Goal: Task Accomplishment & Management: Manage account settings

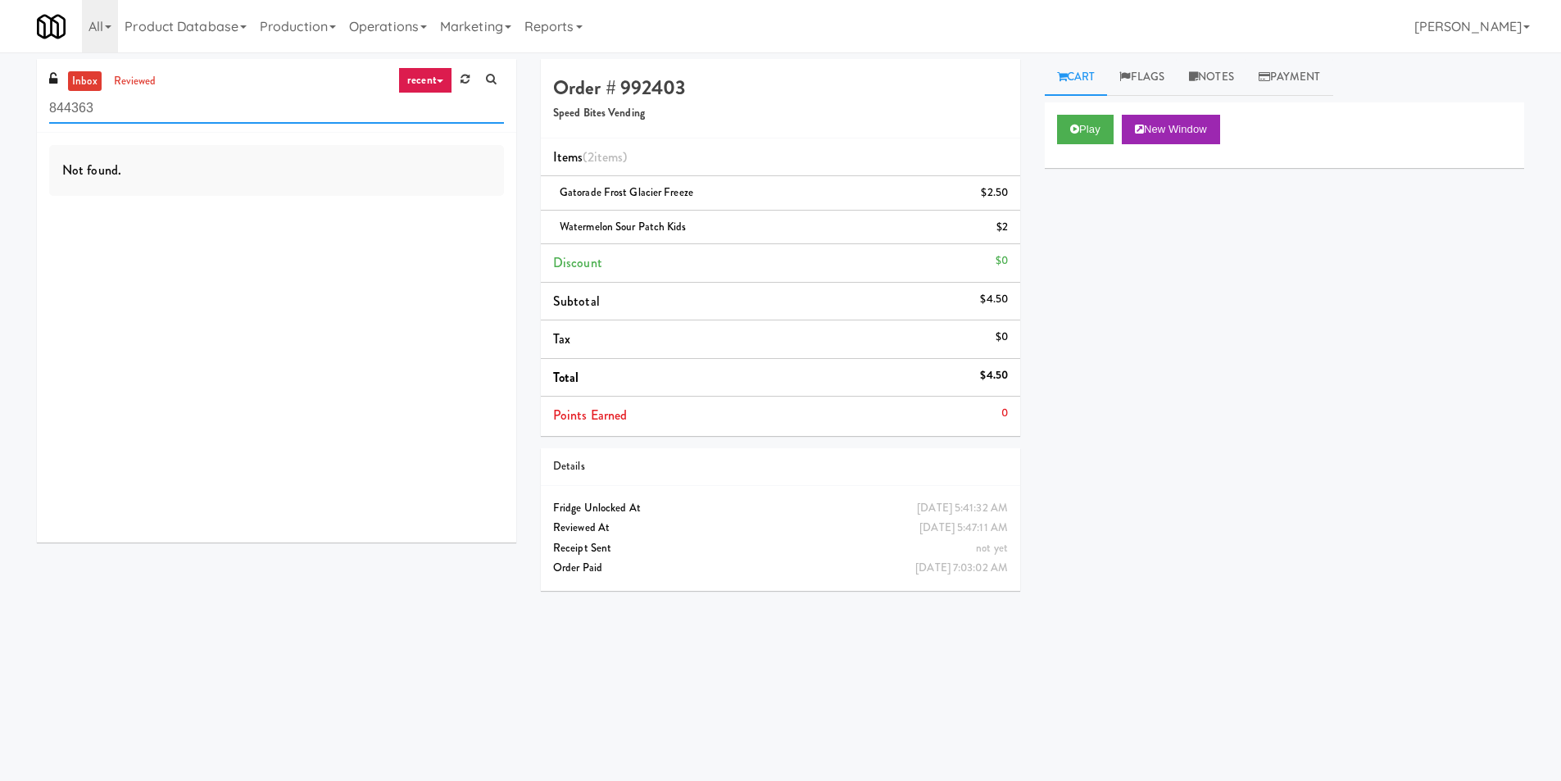
click at [270, 116] on input "844363" at bounding box center [276, 108] width 455 height 30
paste input "Pinnacle - Ambient R (edited)"
drag, startPoint x: 289, startPoint y: 118, endPoint x: 173, endPoint y: 112, distance: 116.5
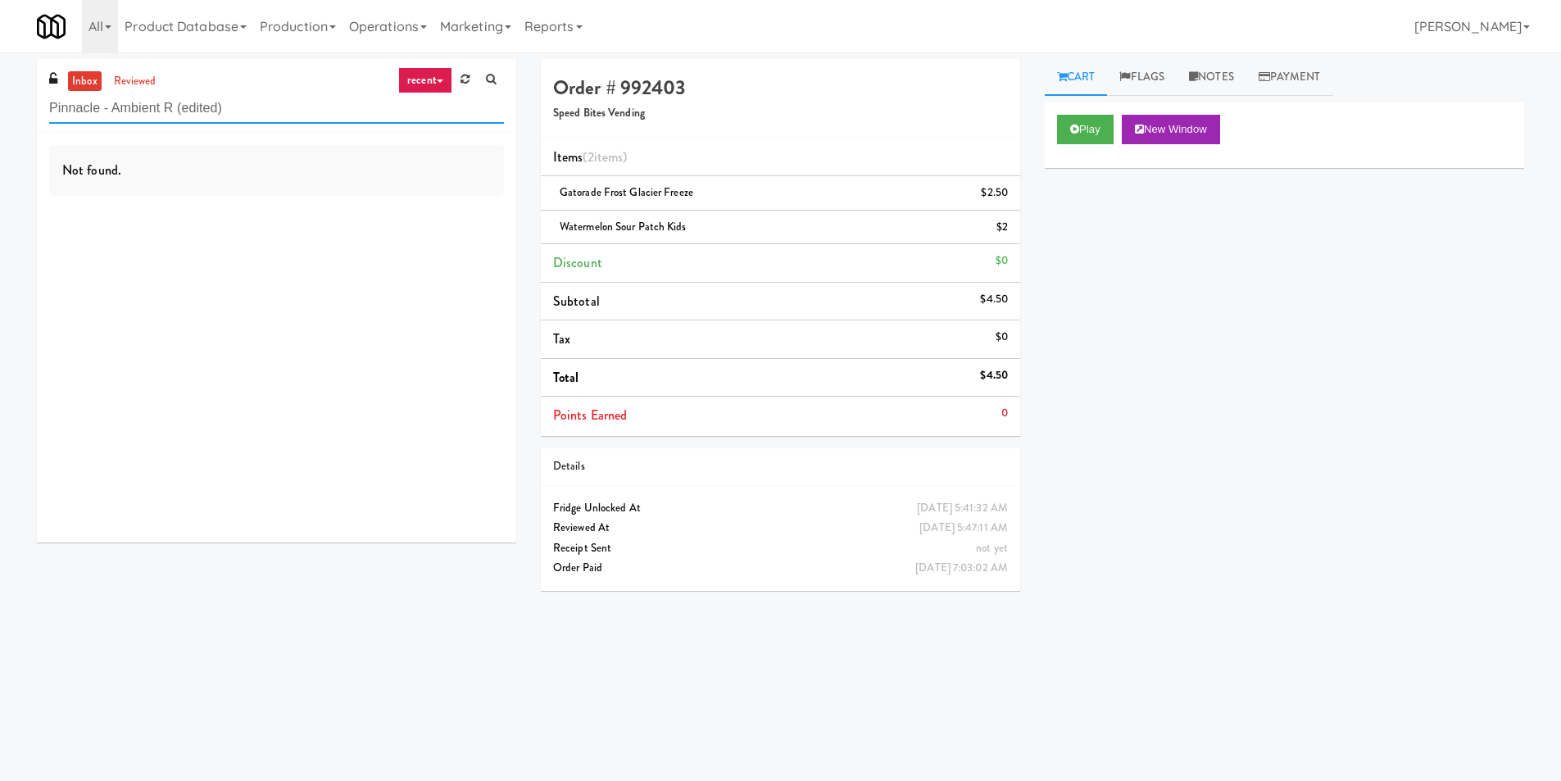
click at [173, 112] on input "Pinnacle - Ambient R (edited)" at bounding box center [276, 108] width 455 height 30
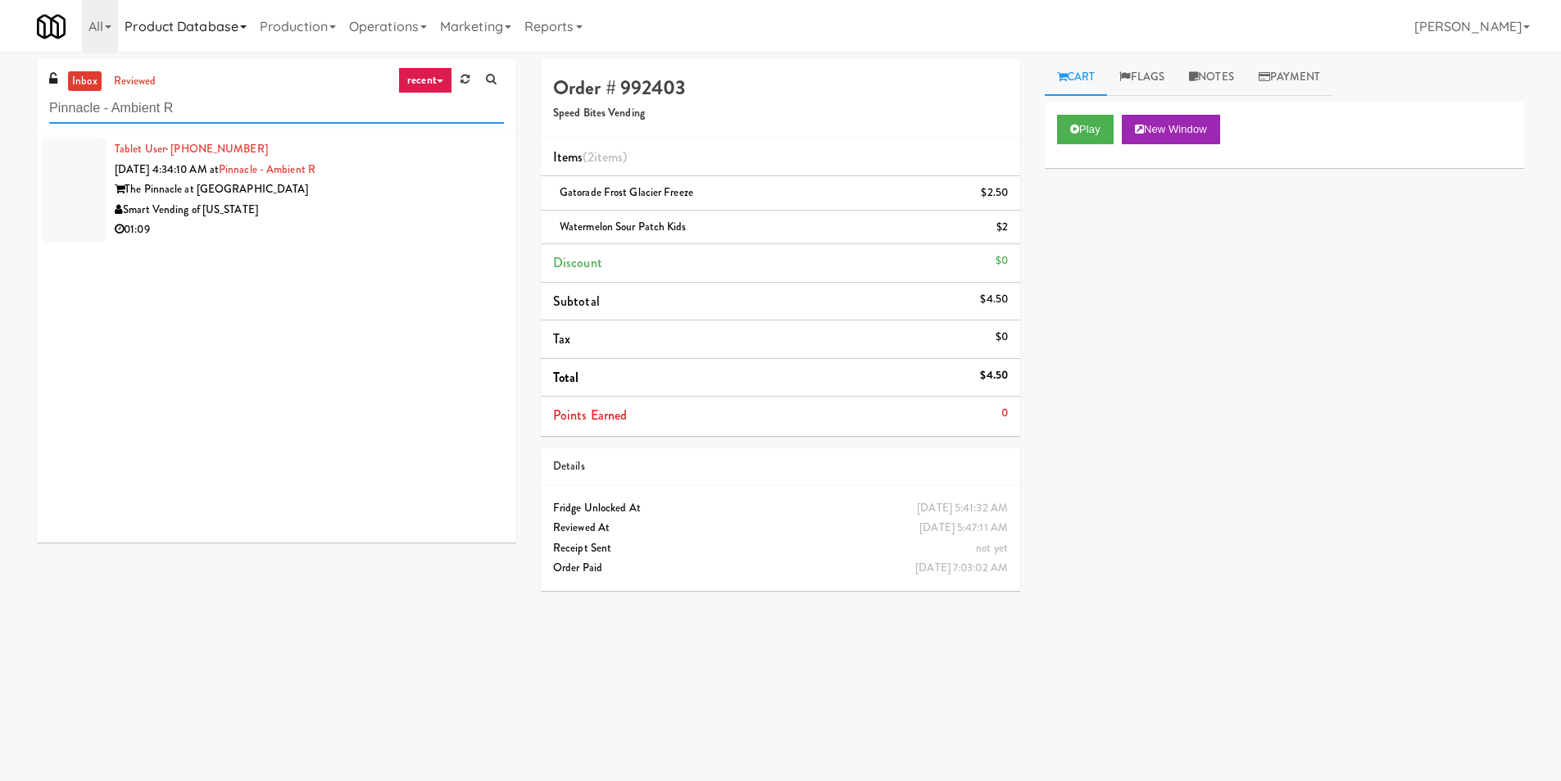
type input "Pinnacle - Ambient R"
click at [290, 186] on div "The Pinnacle at [GEOGRAPHIC_DATA]" at bounding box center [309, 189] width 389 height 20
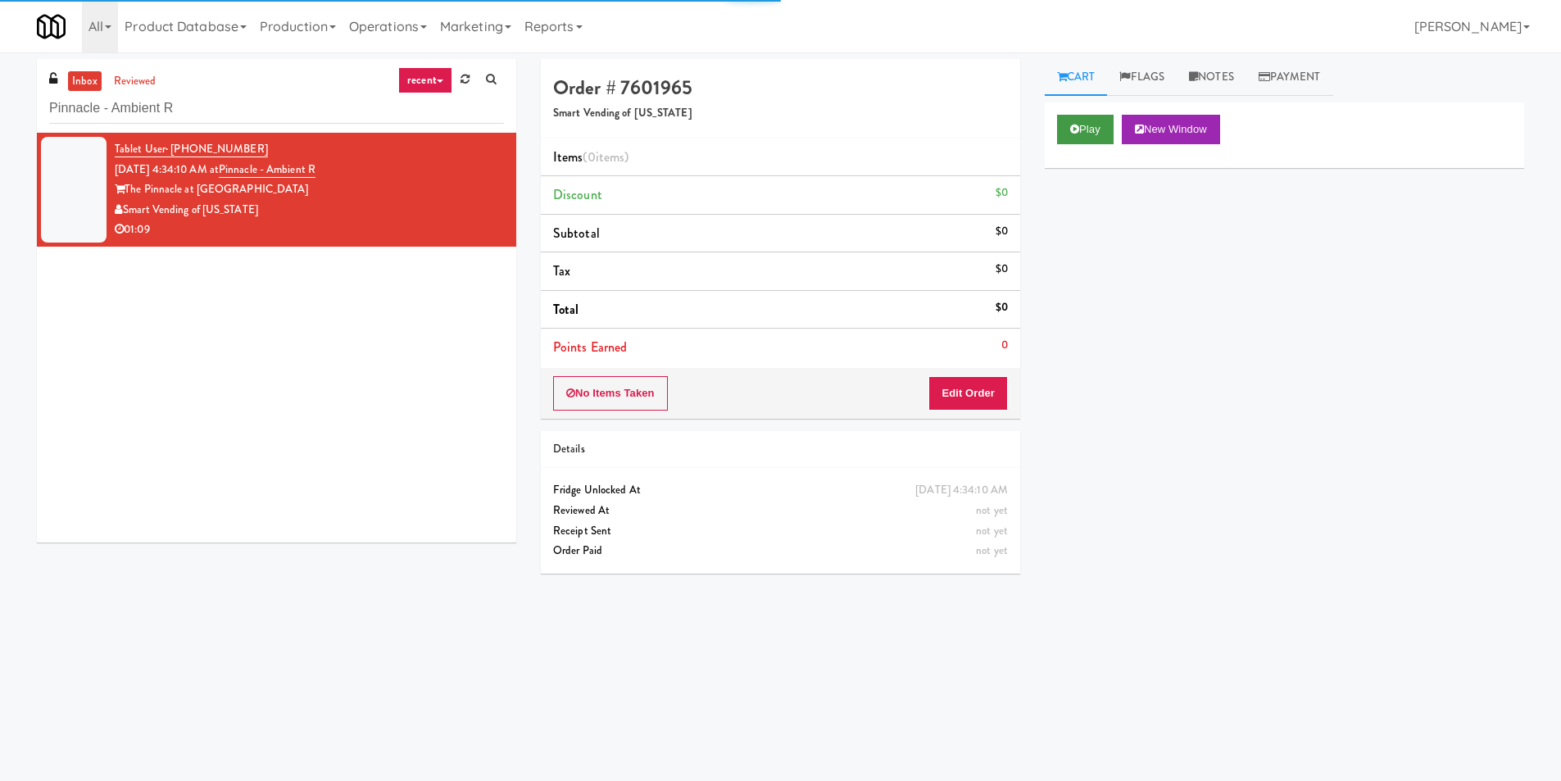
click at [1085, 143] on div "Play New Window" at bounding box center [1284, 135] width 479 height 66
click at [1068, 127] on button "Play" at bounding box center [1085, 129] width 57 height 29
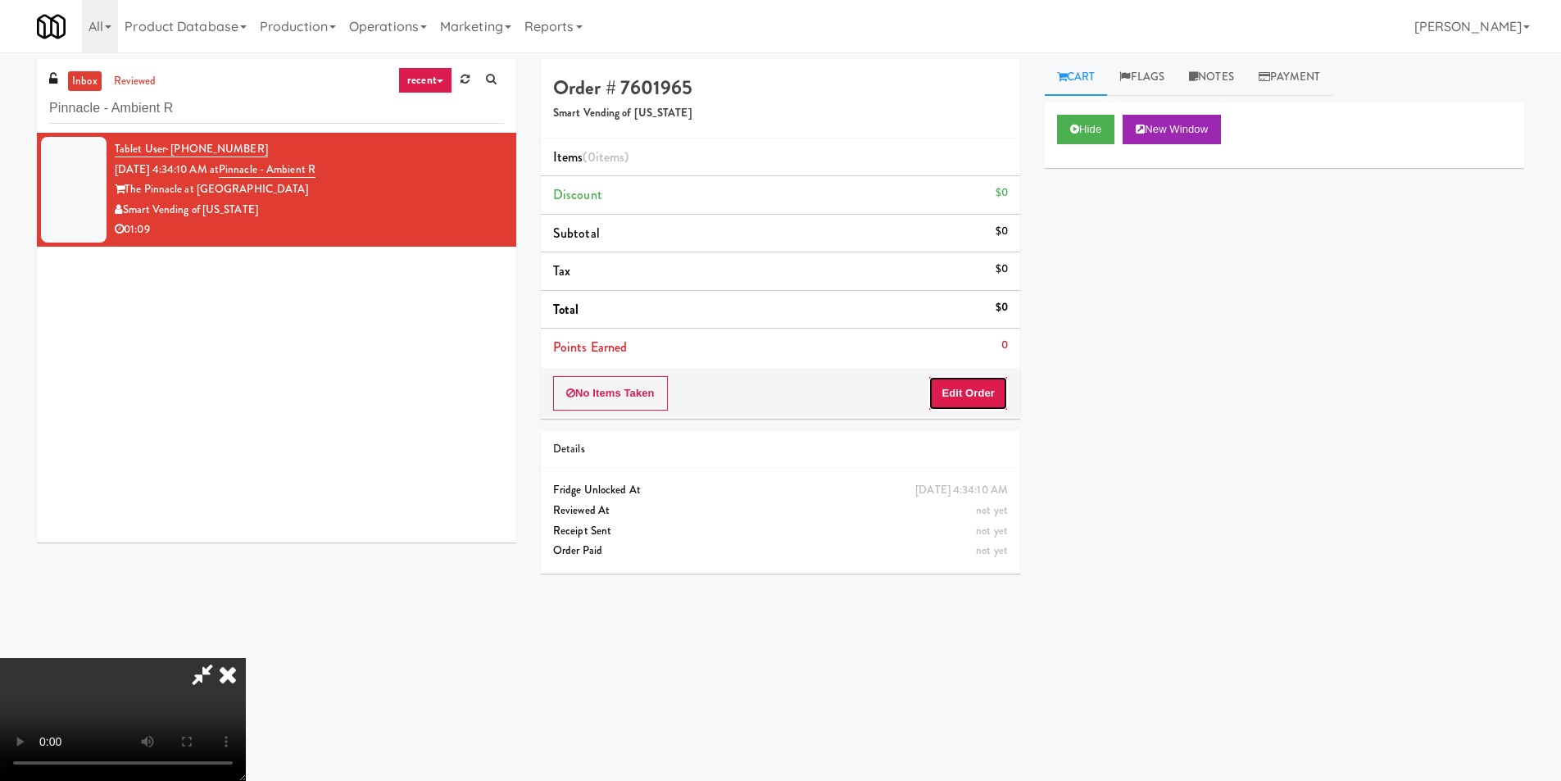
click at [963, 376] on button "Edit Order" at bounding box center [967, 393] width 79 height 34
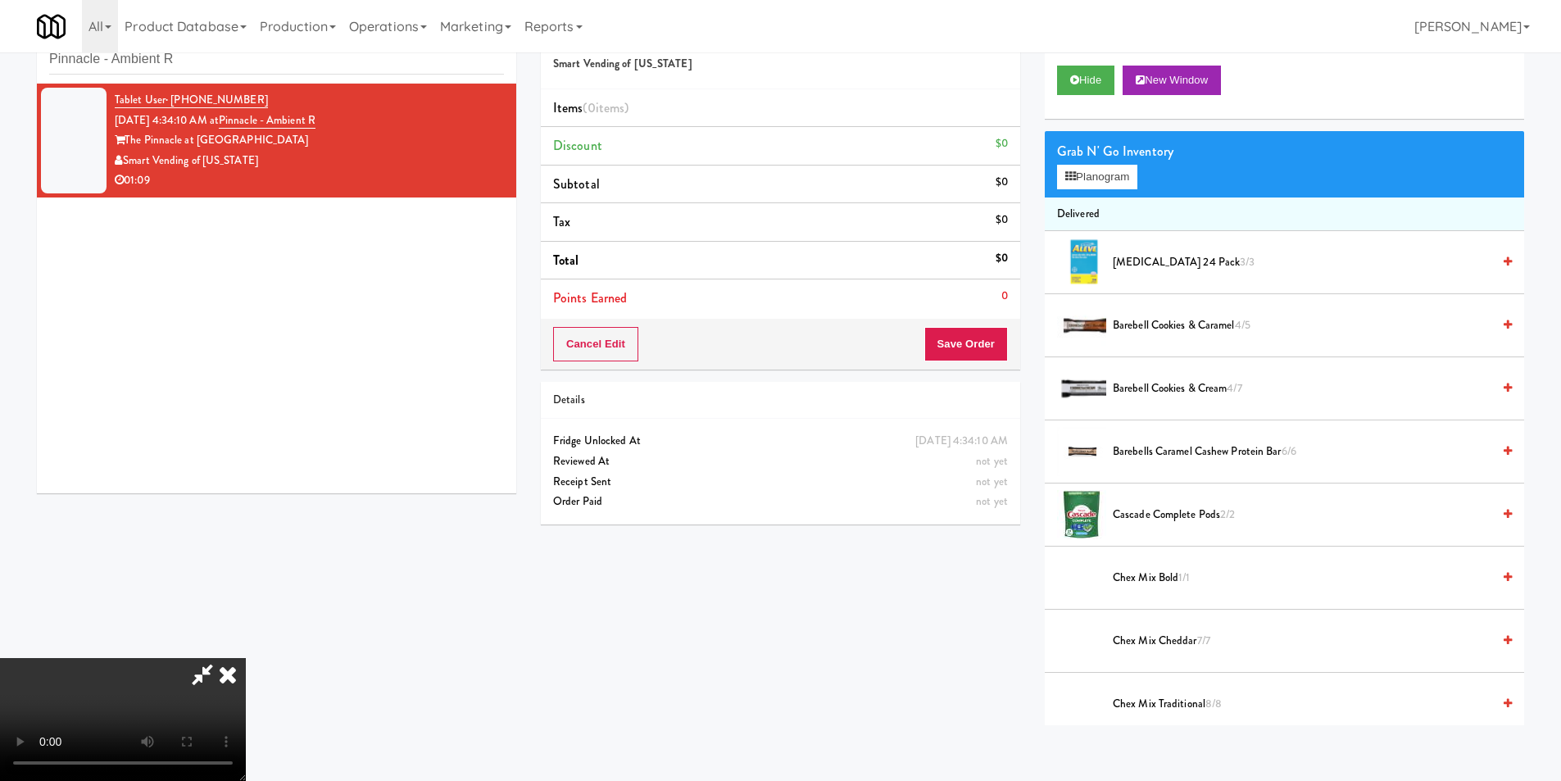
scroll to position [52, 0]
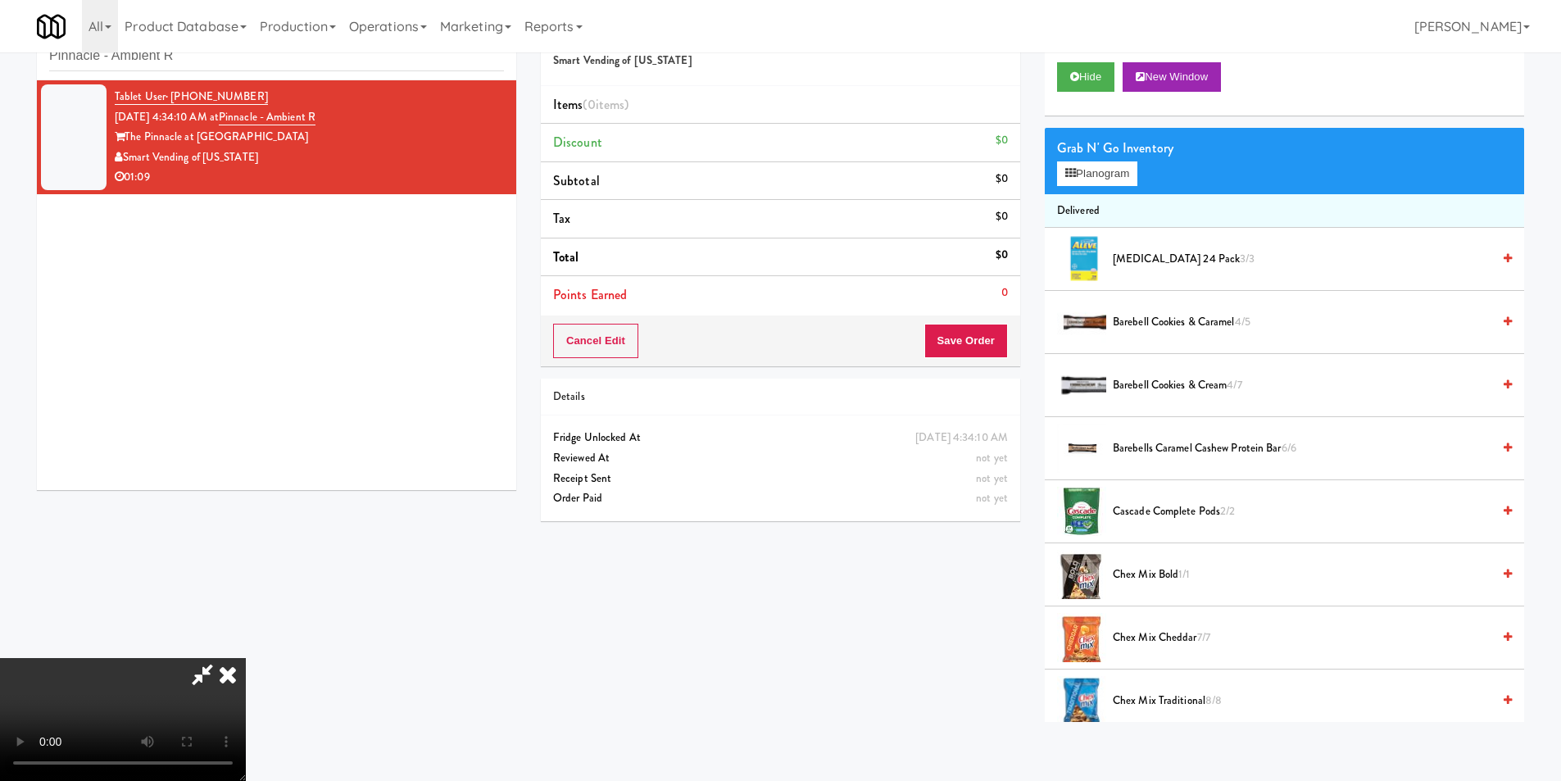
click at [246, 658] on video at bounding box center [123, 719] width 246 height 123
click at [1105, 188] on div "Grab N' Go Inventory Planogram" at bounding box center [1284, 161] width 479 height 66
click at [1103, 173] on button "Planogram" at bounding box center [1097, 173] width 80 height 25
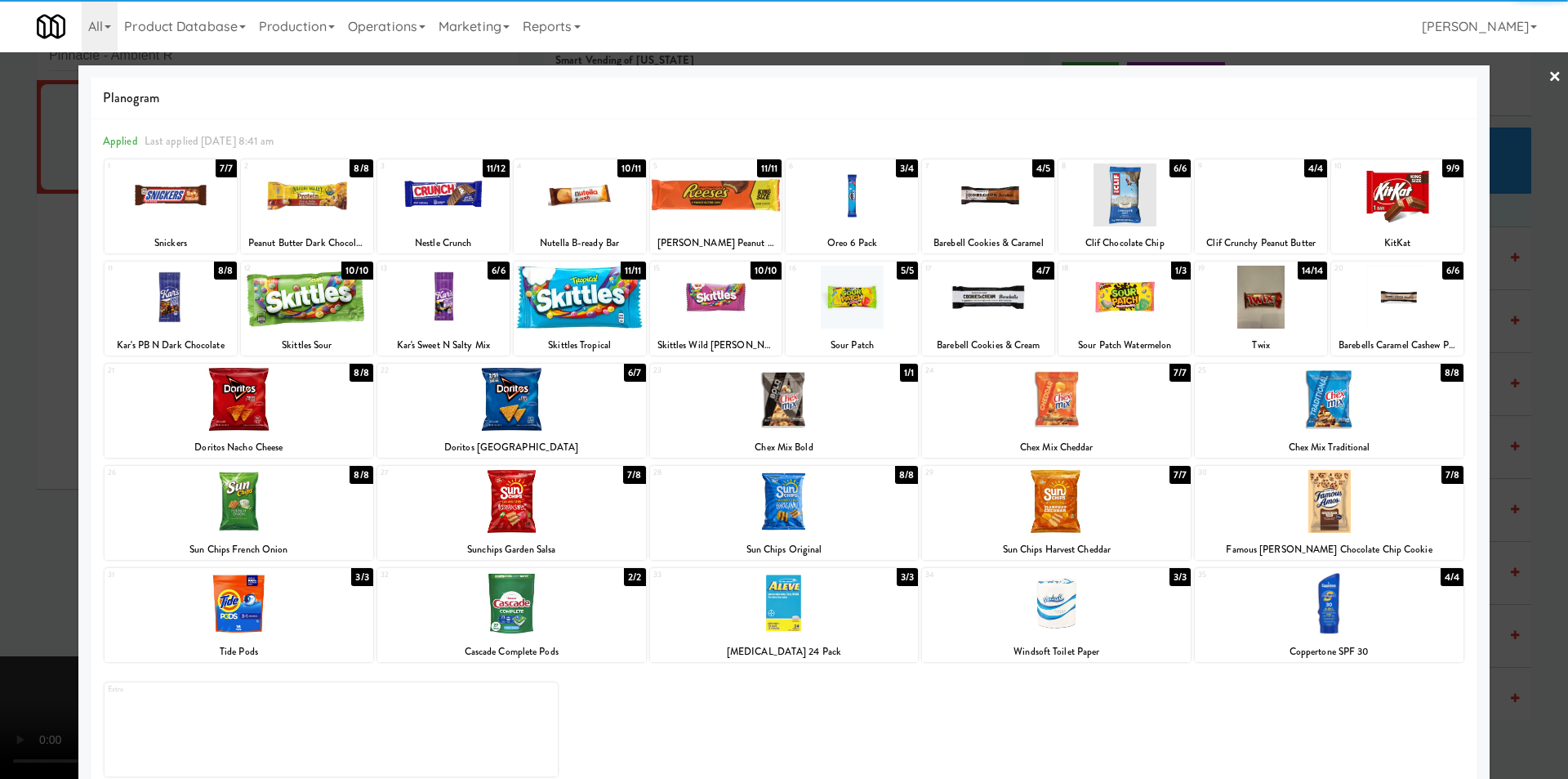
click at [783, 495] on div at bounding box center [784, 501] width 269 height 63
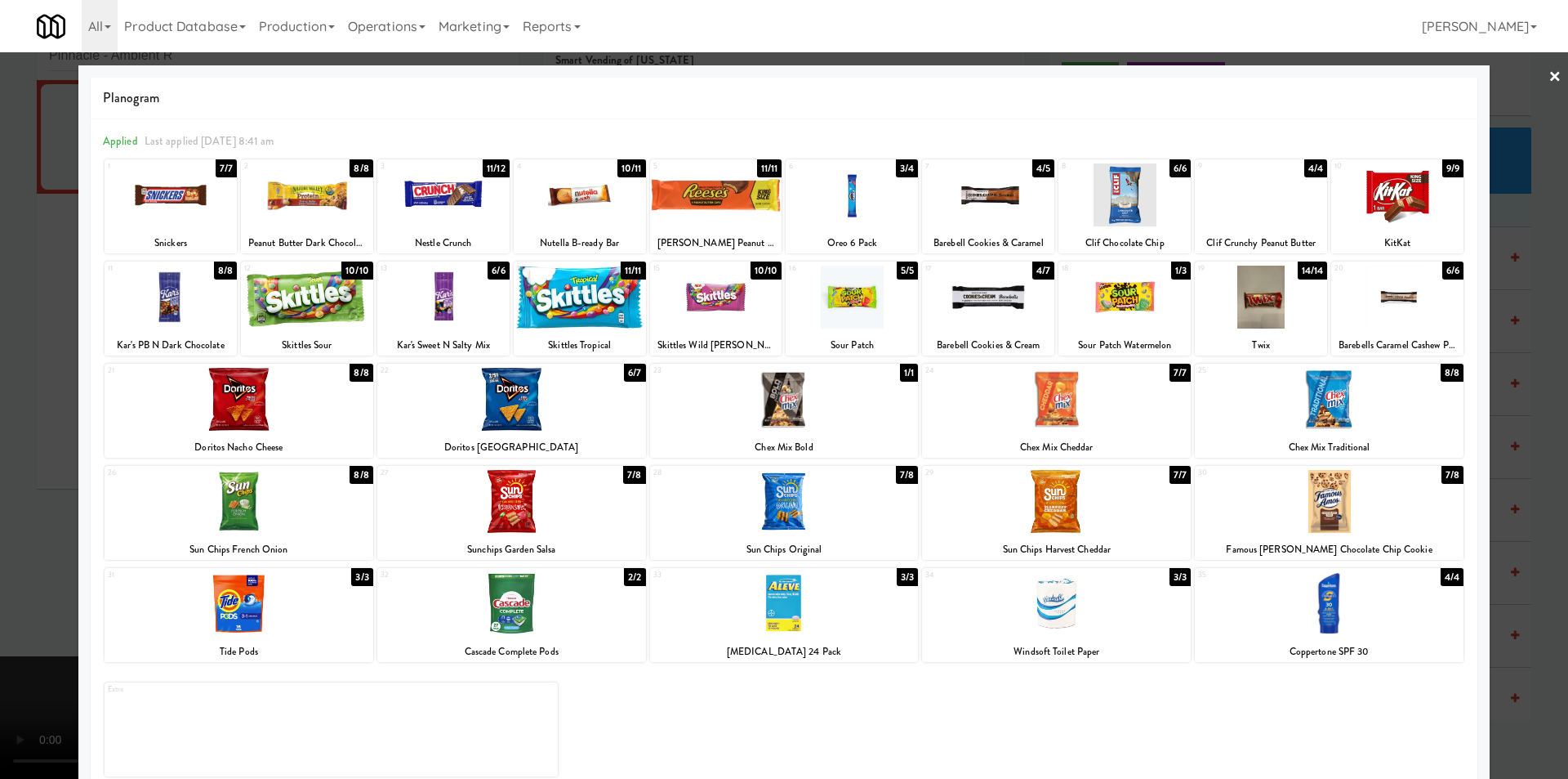
click at [1511, 447] on div at bounding box center [784, 389] width 1568 height 779
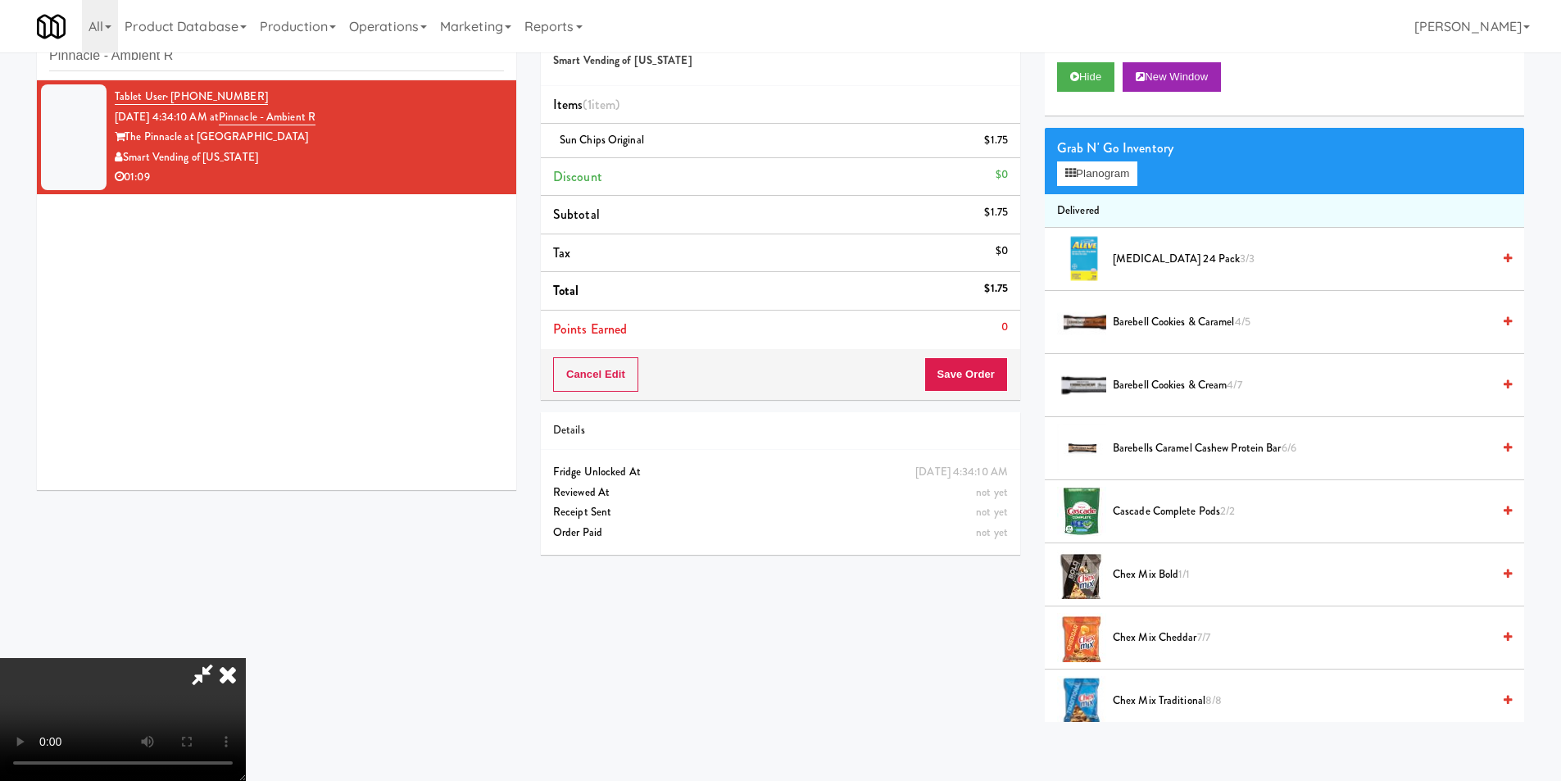
click at [246, 658] on video at bounding box center [123, 719] width 246 height 123
click at [1091, 191] on div "Grab N' Go Inventory Planogram" at bounding box center [1284, 161] width 479 height 66
click at [1093, 181] on button "Planogram" at bounding box center [1097, 173] width 80 height 25
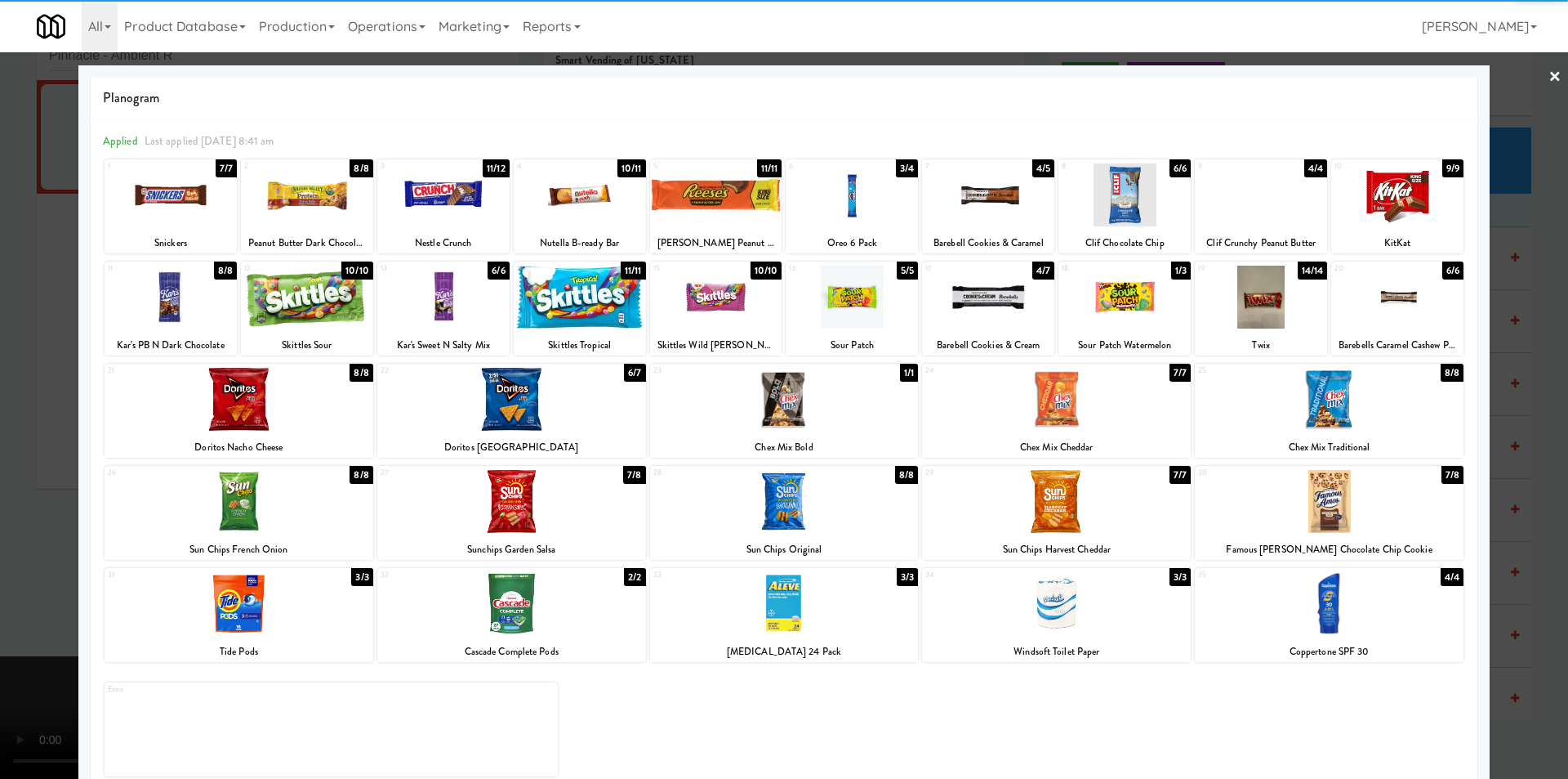
click at [992, 299] on div at bounding box center [988, 296] width 133 height 63
click at [1522, 379] on div at bounding box center [784, 389] width 1568 height 779
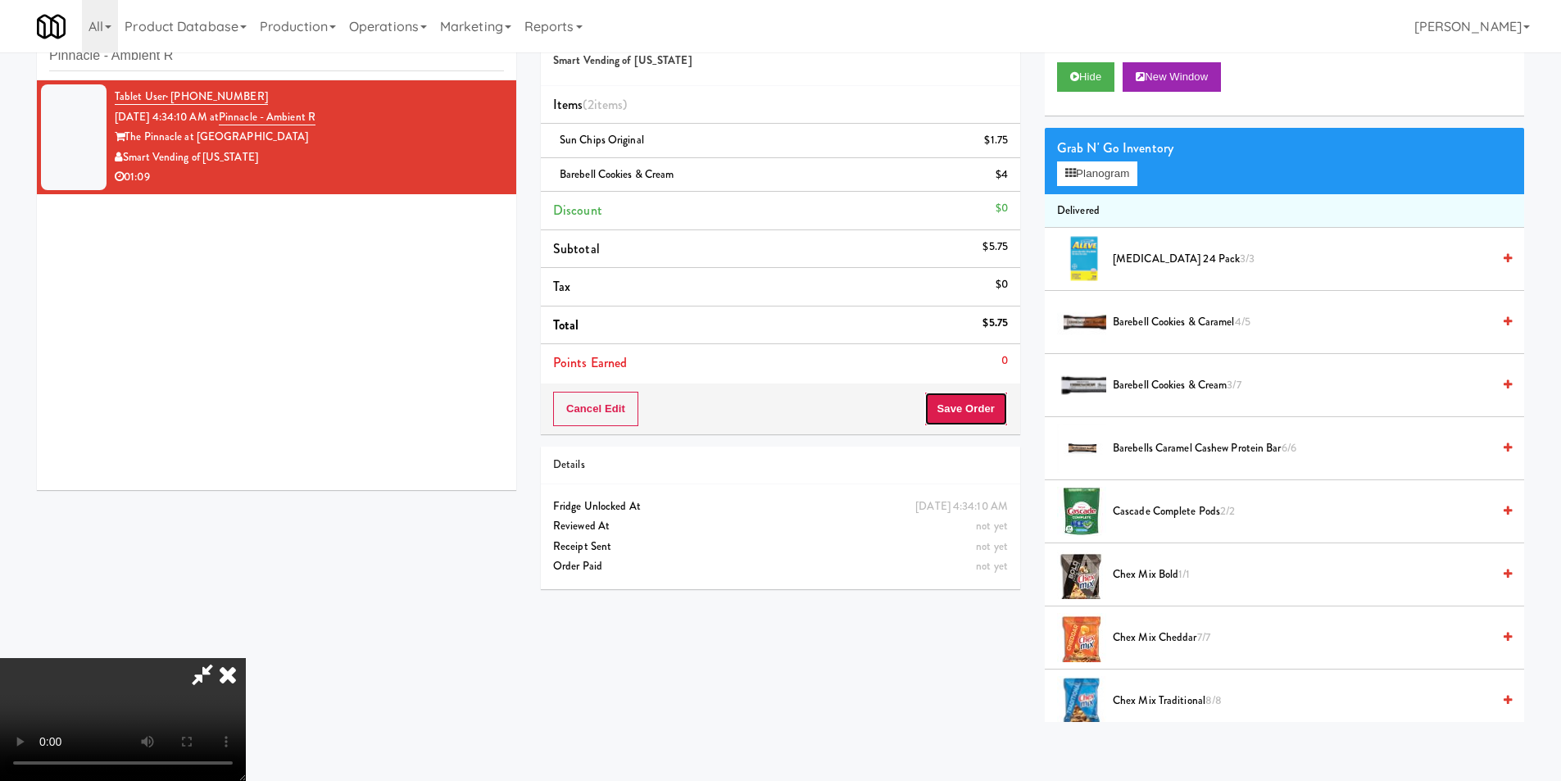
click at [974, 392] on button "Save Order" at bounding box center [966, 409] width 84 height 34
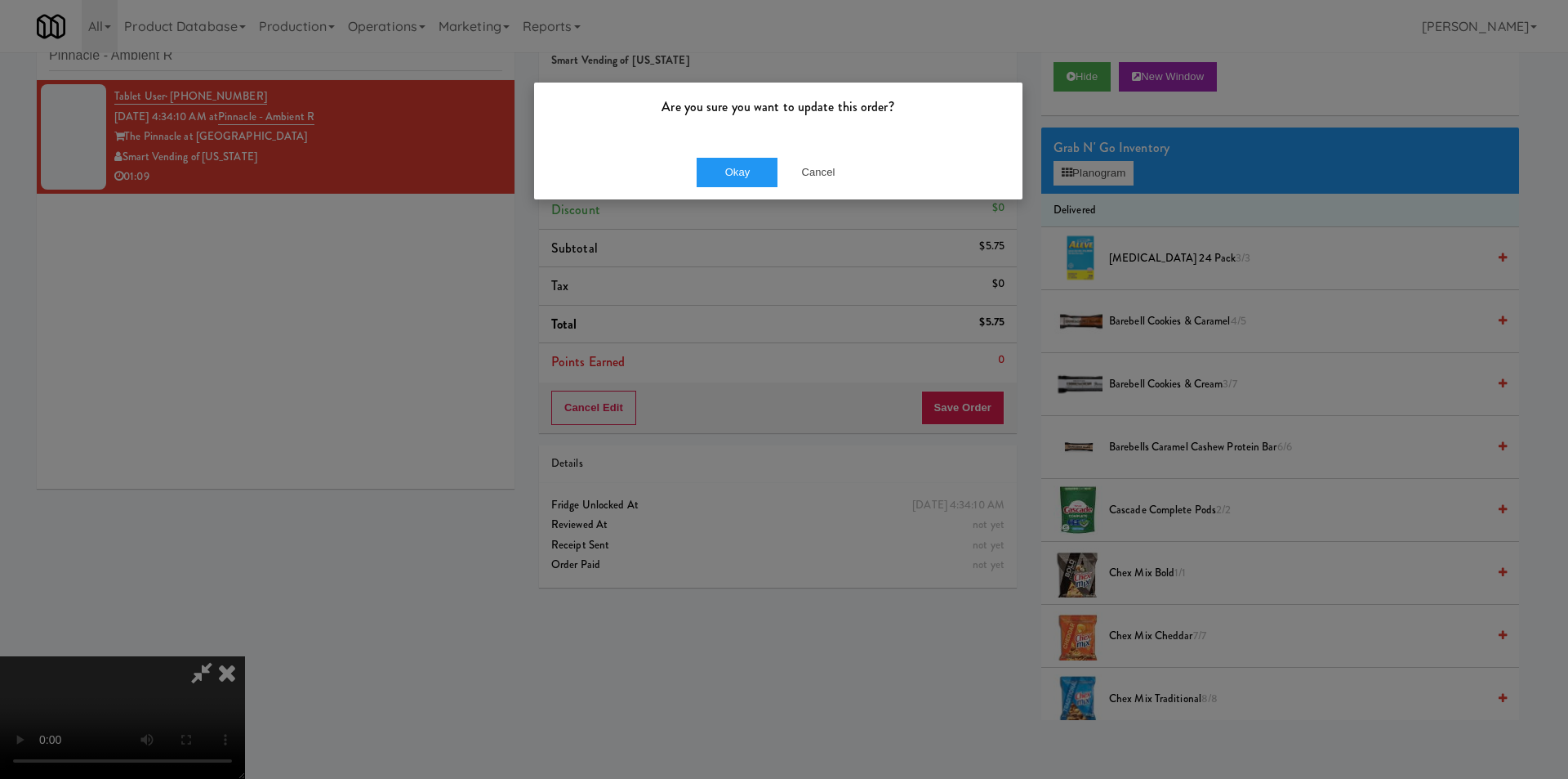
click at [748, 189] on div "Okay Cancel" at bounding box center [779, 172] width 488 height 55
click at [748, 177] on button "Okay" at bounding box center [738, 172] width 82 height 29
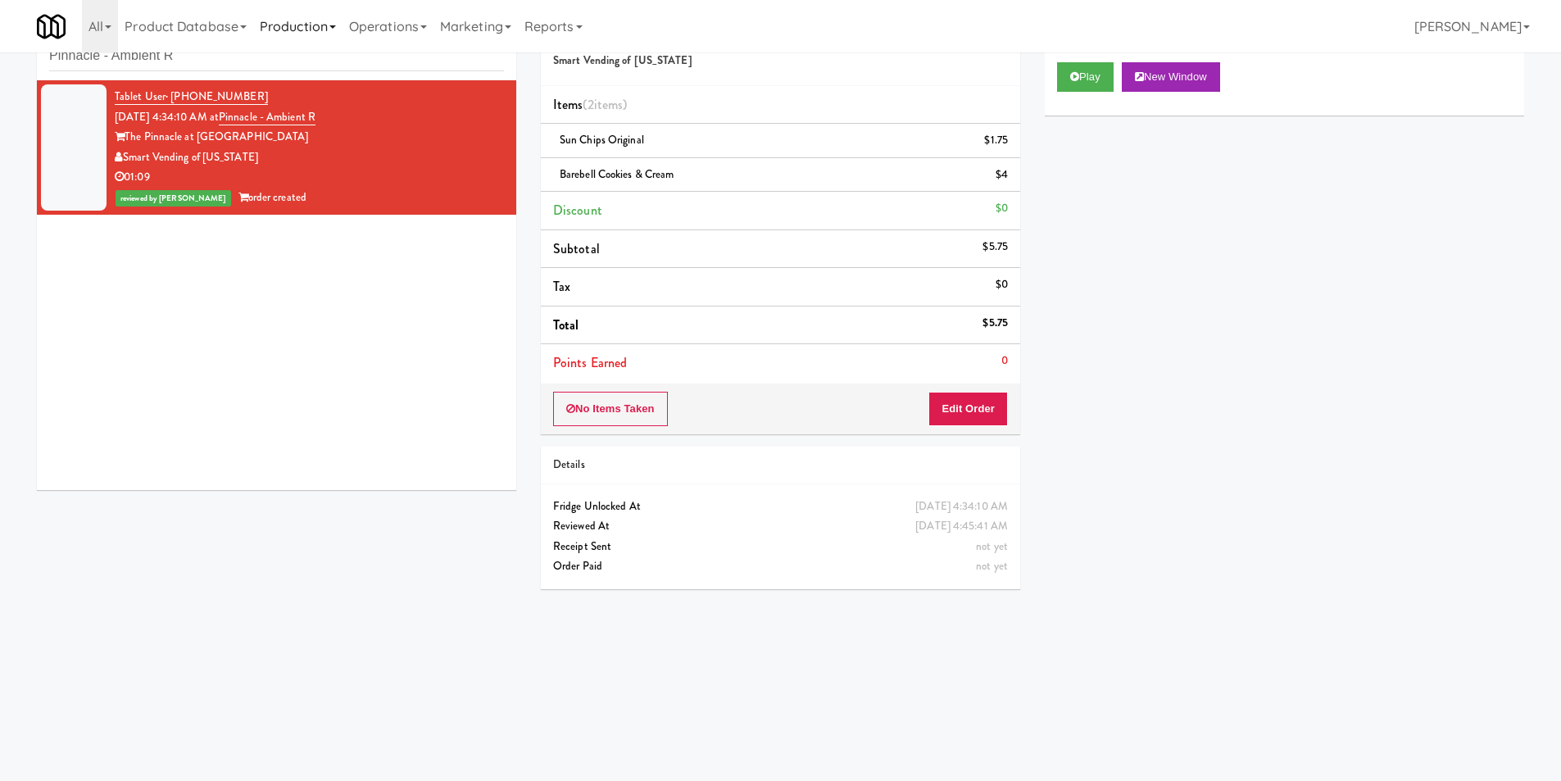
click at [327, 52] on link "Production" at bounding box center [297, 26] width 89 height 52
click at [261, 64] on input "Pinnacle - Ambient R" at bounding box center [276, 56] width 455 height 30
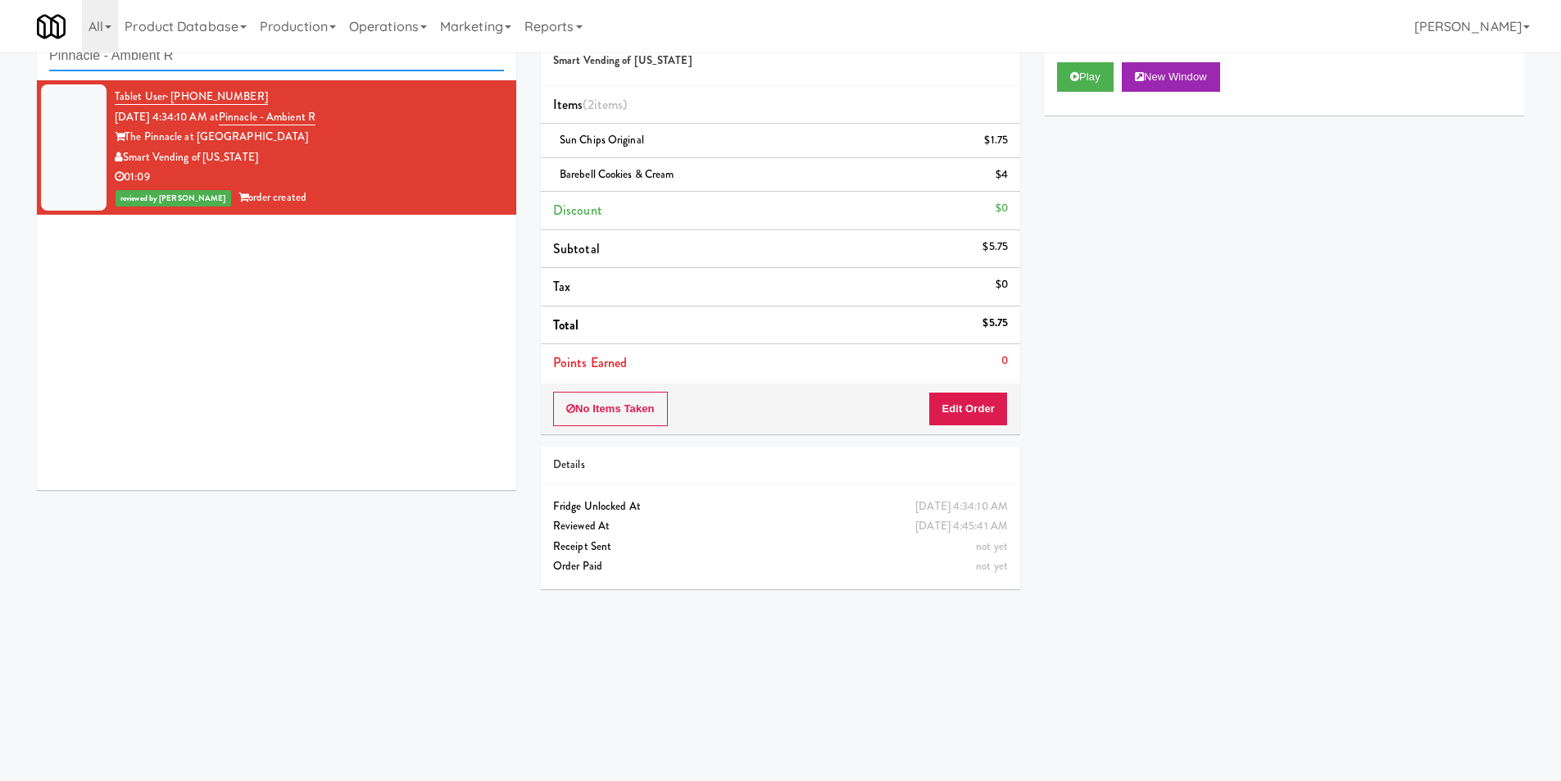
paste input "333 N Water-Ambient"
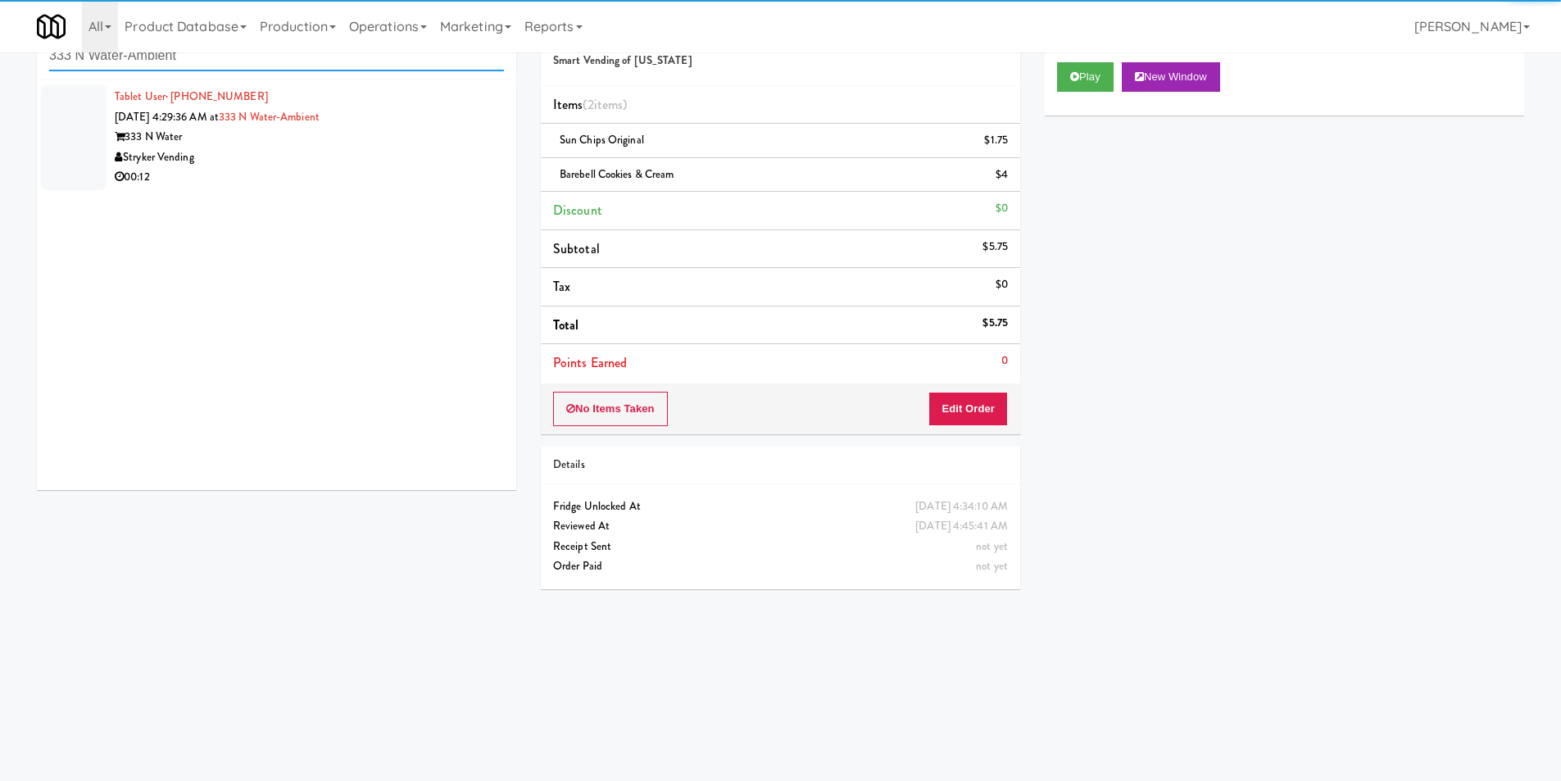
type input "333 N Water-Ambient"
click at [428, 170] on div "00:12" at bounding box center [309, 177] width 389 height 20
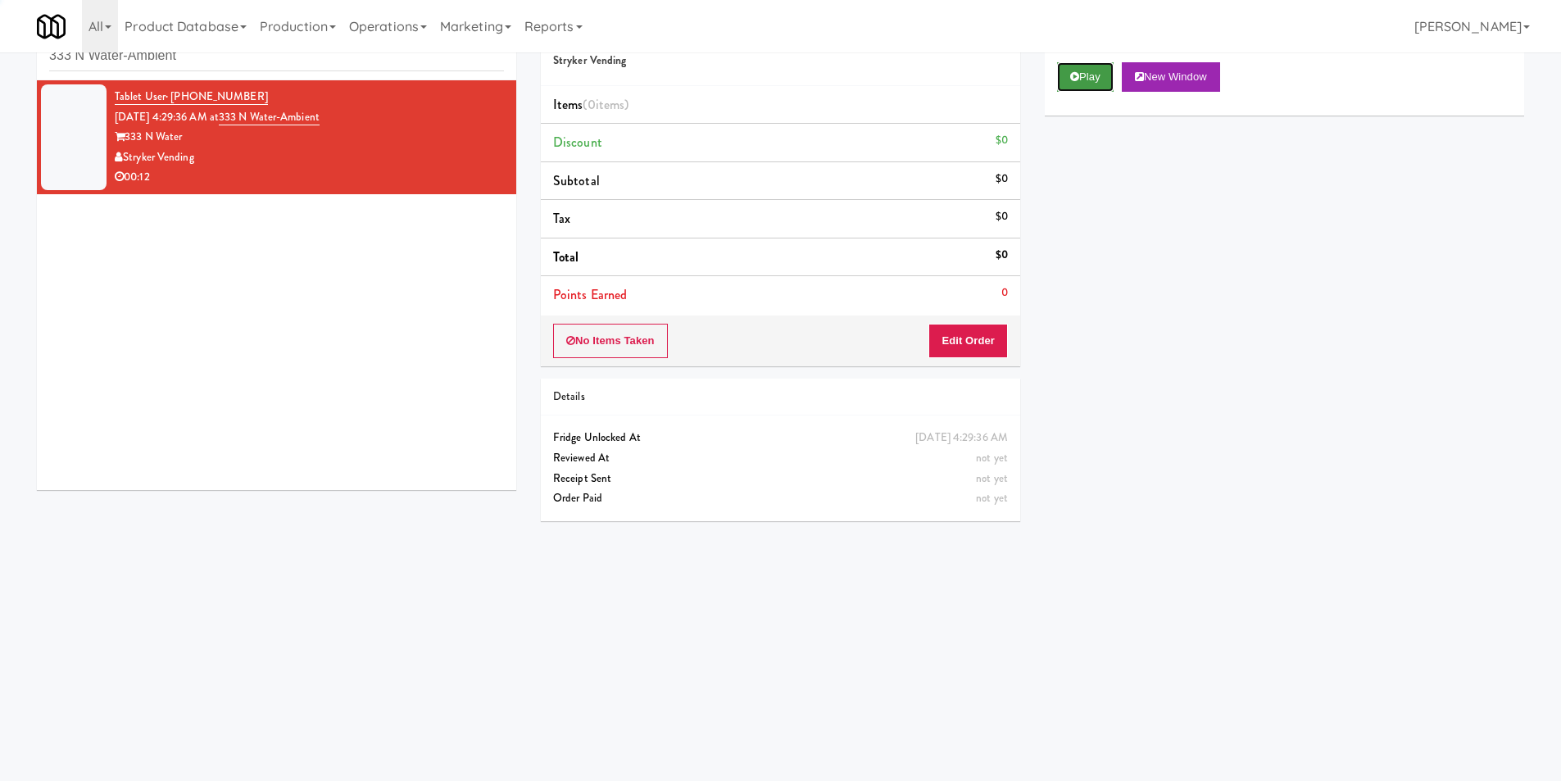
click at [1062, 88] on button "Play" at bounding box center [1085, 76] width 57 height 29
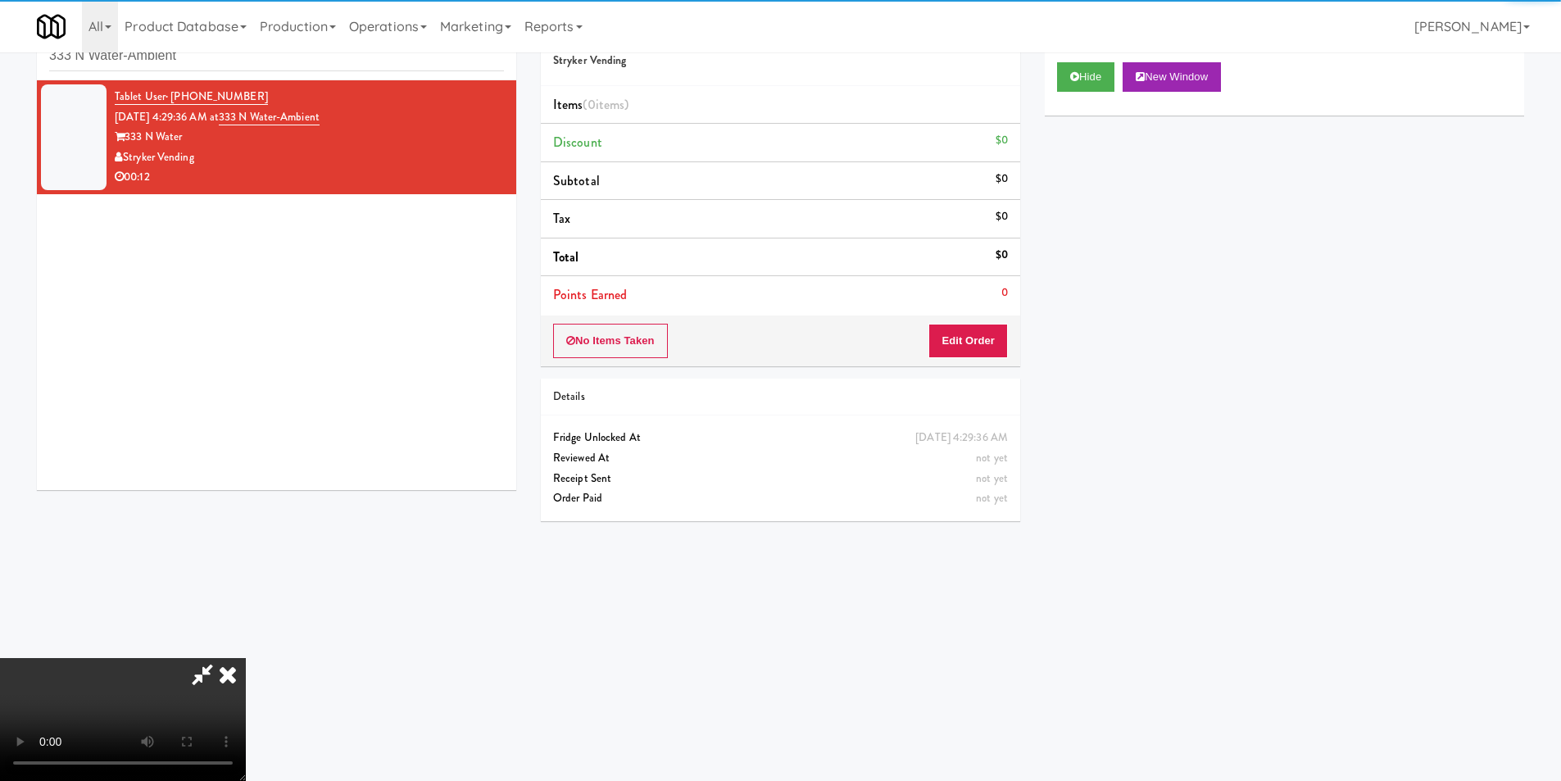
click at [980, 320] on div "No Items Taken Edit Order" at bounding box center [780, 340] width 479 height 51
click at [985, 342] on button "Edit Order" at bounding box center [967, 341] width 79 height 34
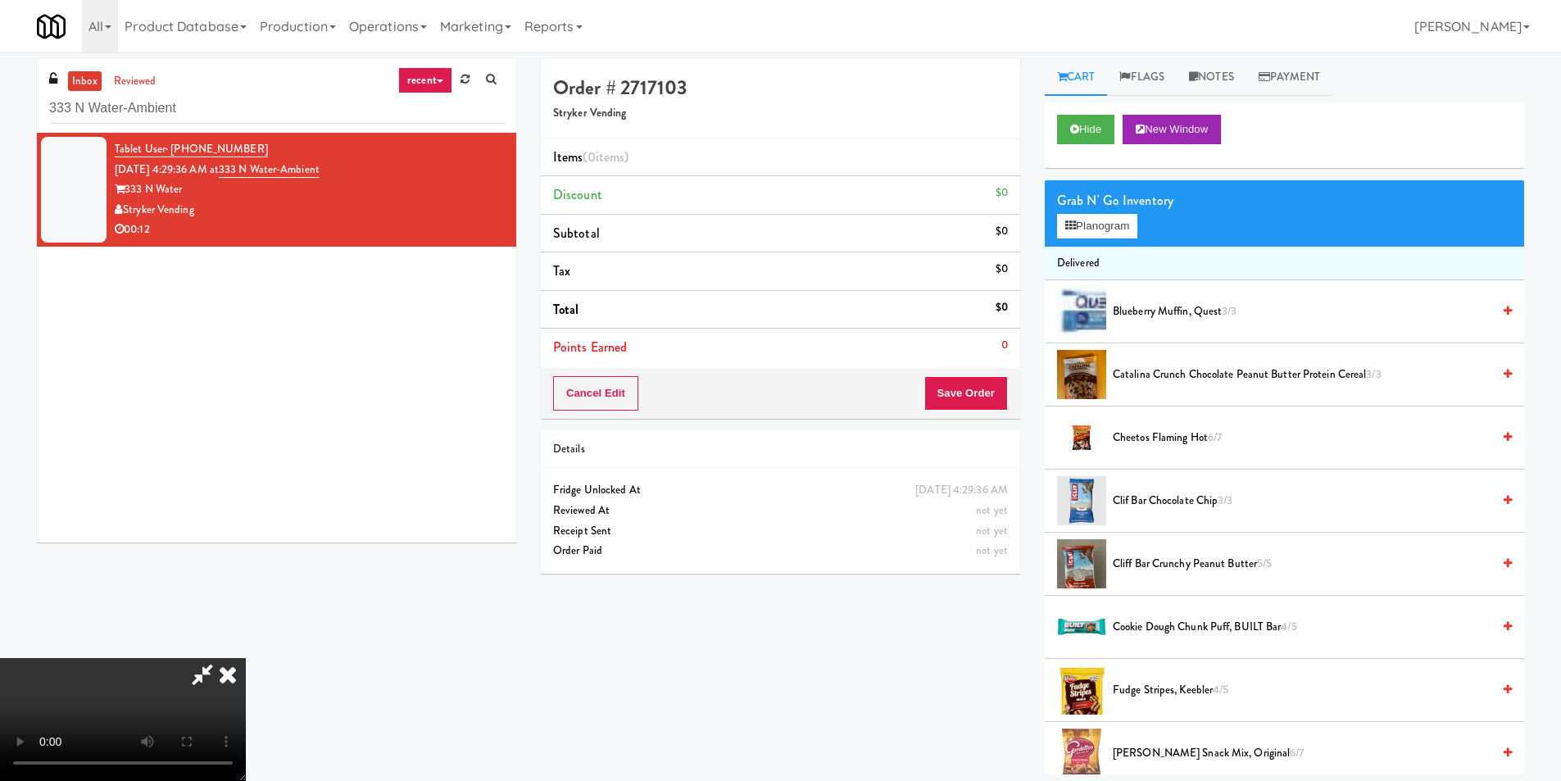
click at [246, 658] on video at bounding box center [123, 719] width 246 height 123
click at [1121, 235] on button "Planogram" at bounding box center [1097, 226] width 80 height 25
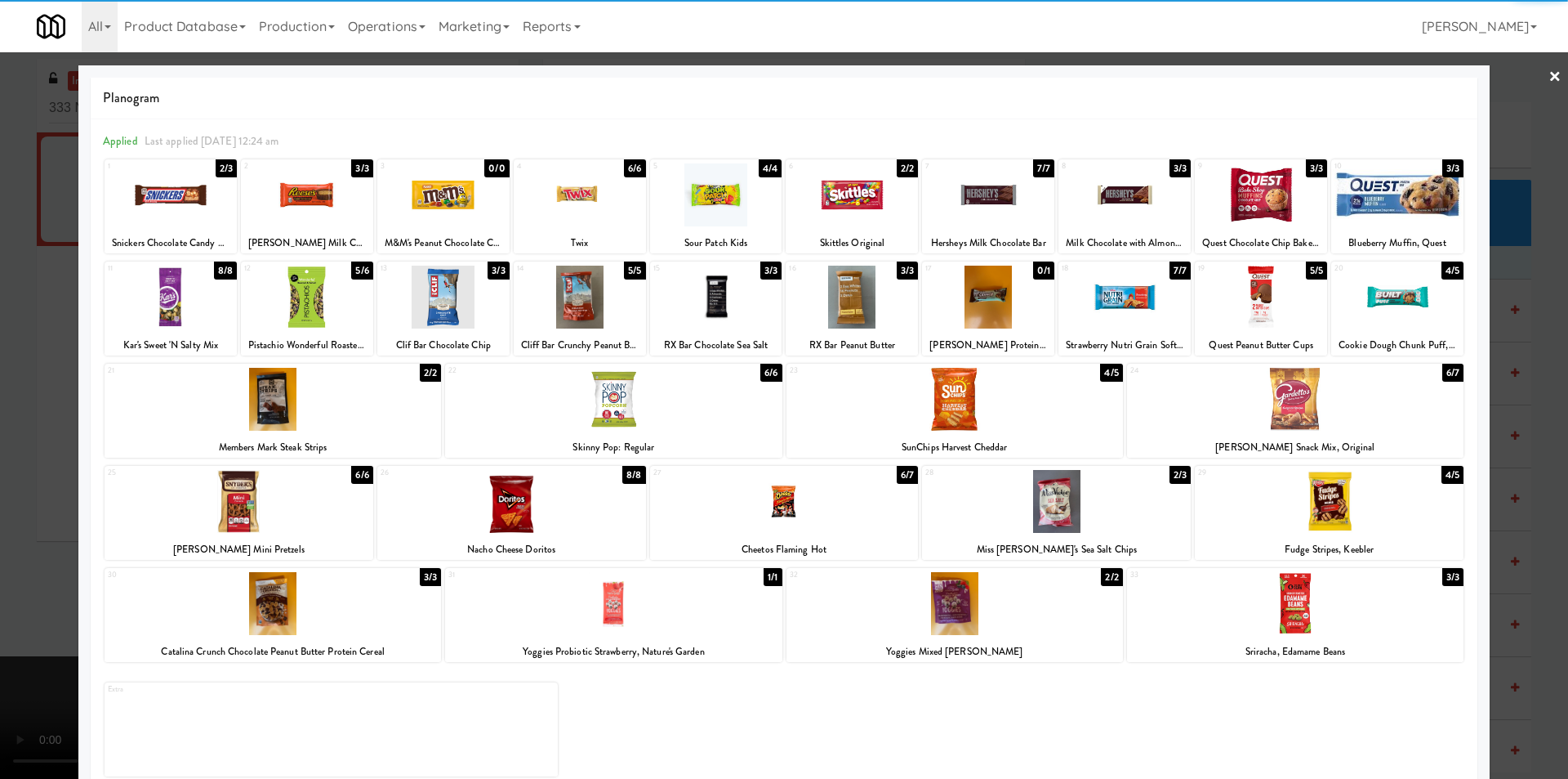
click at [1347, 515] on div at bounding box center [1330, 501] width 269 height 63
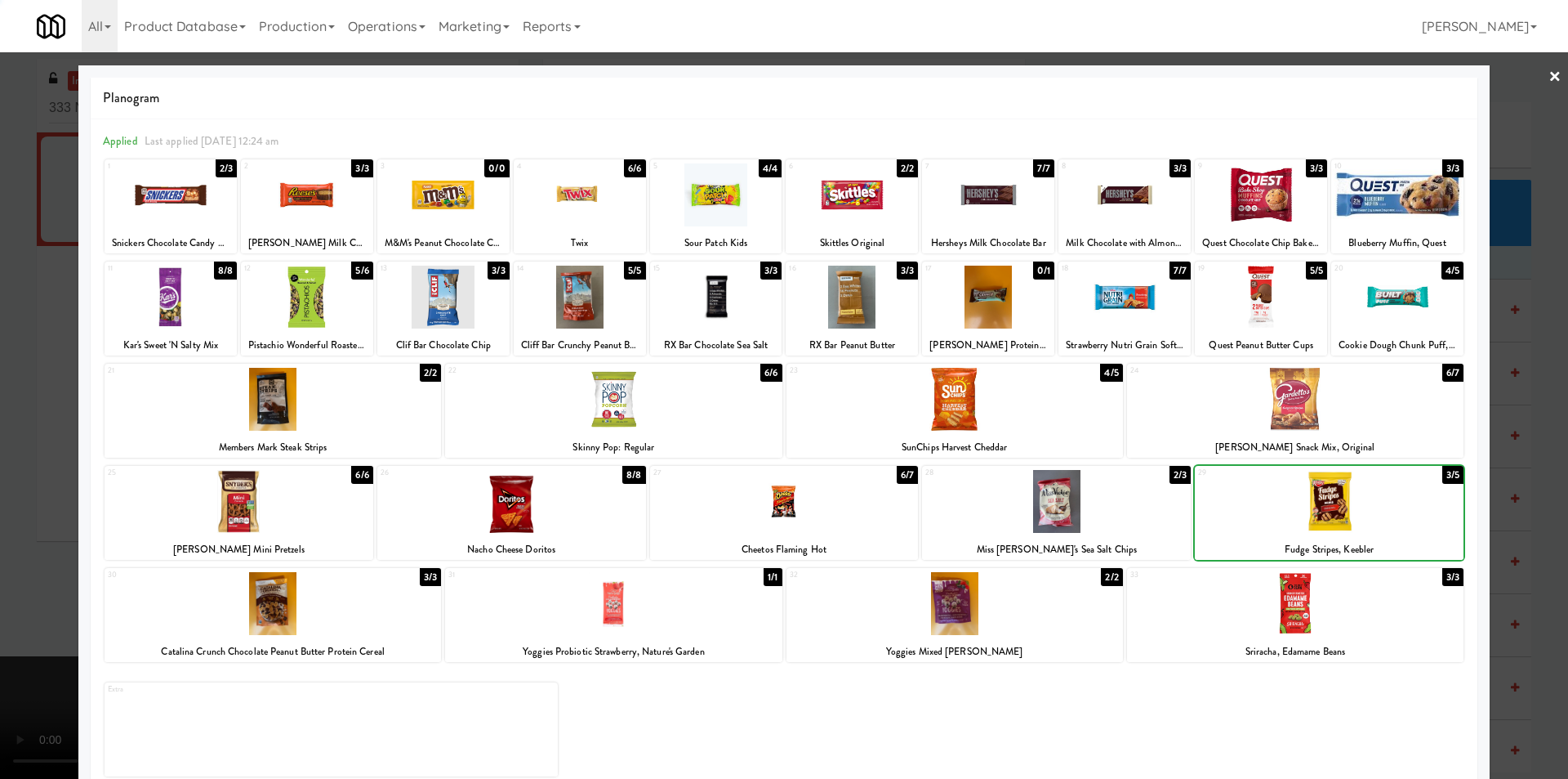
click at [1319, 433] on div "24 6/7 [PERSON_NAME] Snack Mix, Original" at bounding box center [1296, 411] width 337 height 94
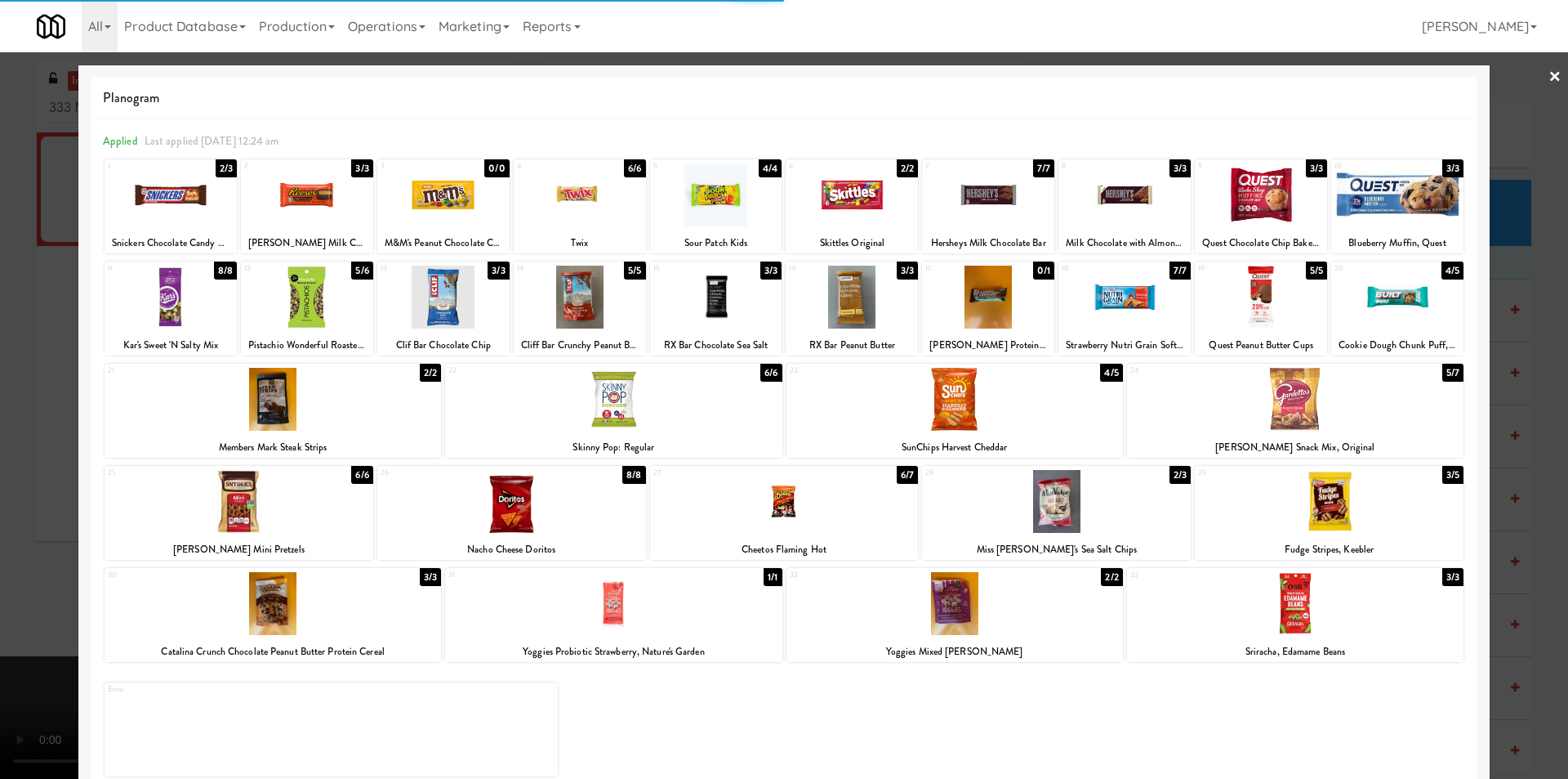
click at [1515, 436] on div at bounding box center [784, 389] width 1568 height 779
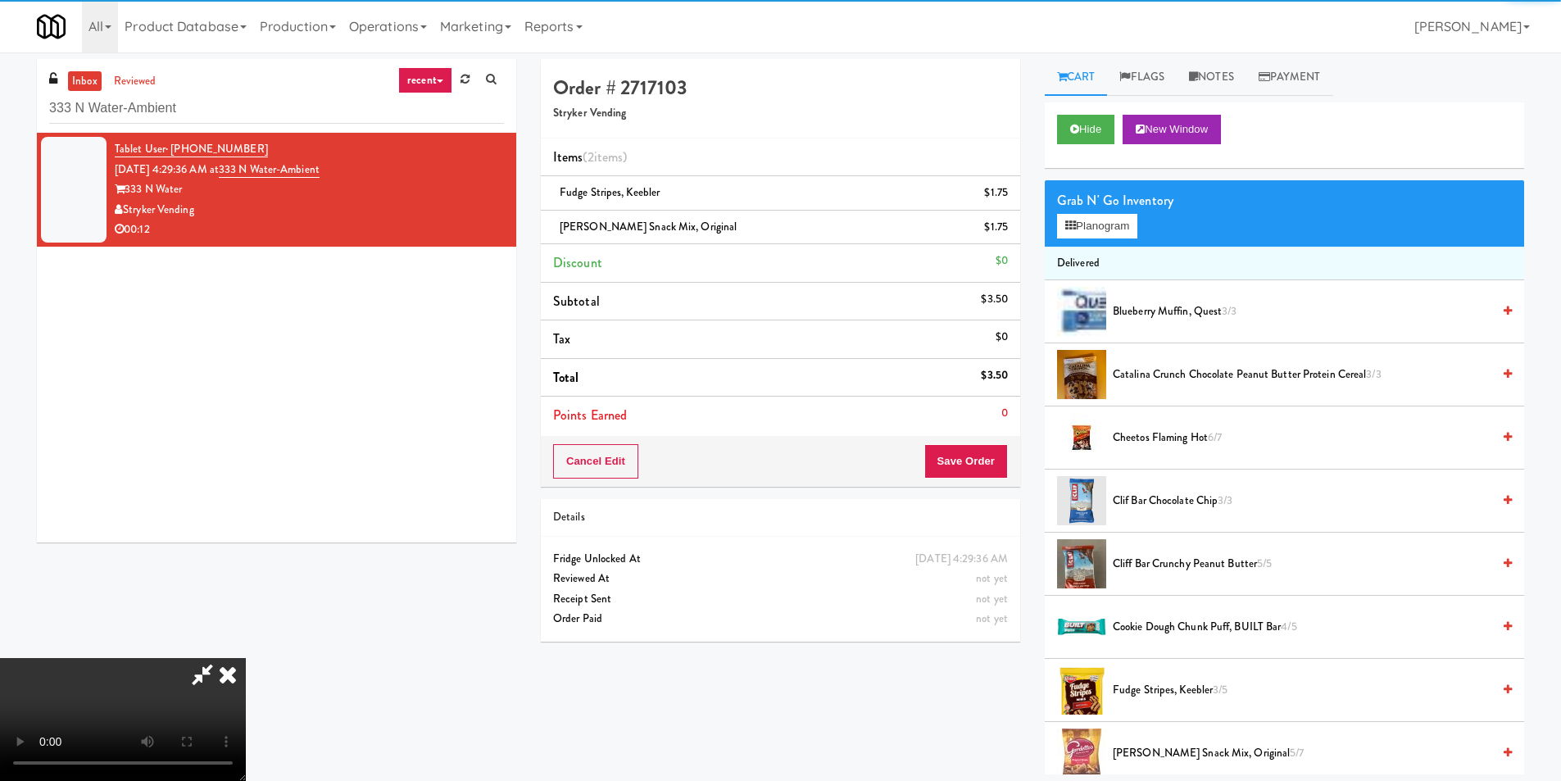
click at [246, 658] on video at bounding box center [123, 719] width 246 height 123
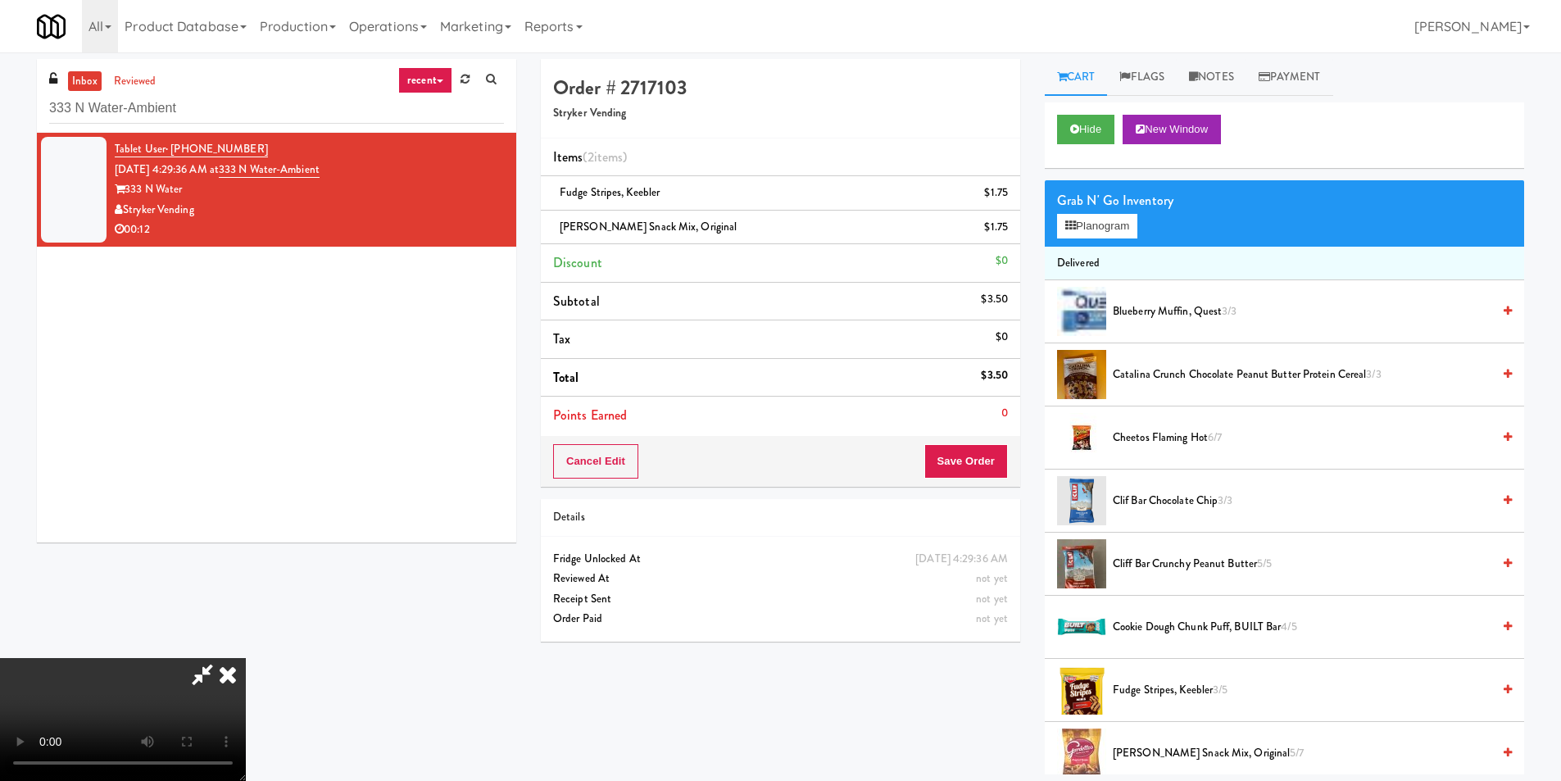
click at [1074, 248] on li "Delivered" at bounding box center [1284, 264] width 479 height 34
click at [1077, 241] on div "Grab N' Go Inventory Planogram" at bounding box center [1284, 213] width 479 height 66
click at [1077, 225] on button "Planogram" at bounding box center [1097, 226] width 80 height 25
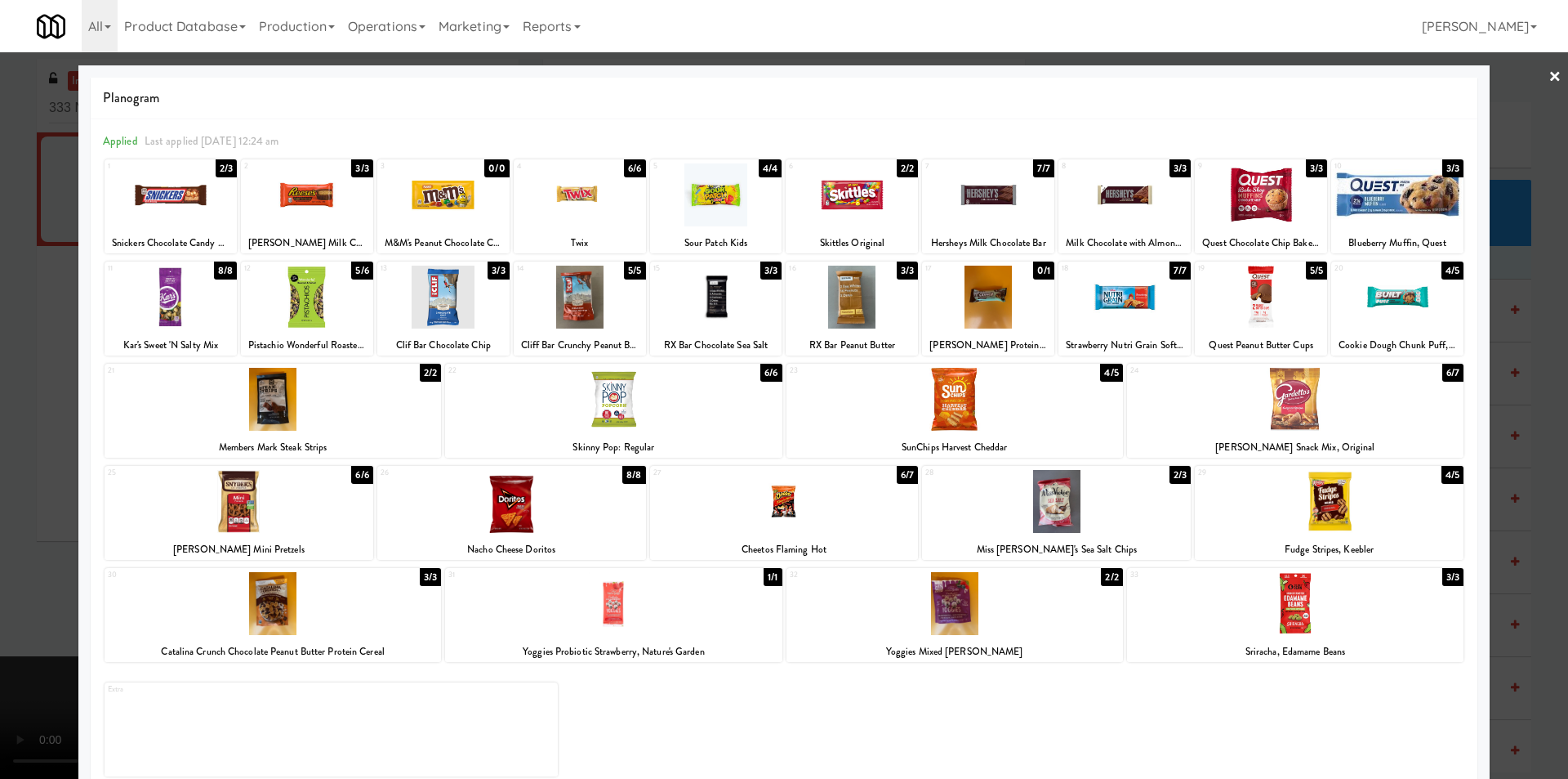
click at [318, 214] on div at bounding box center [307, 195] width 133 height 63
click at [19, 338] on div at bounding box center [784, 389] width 1568 height 779
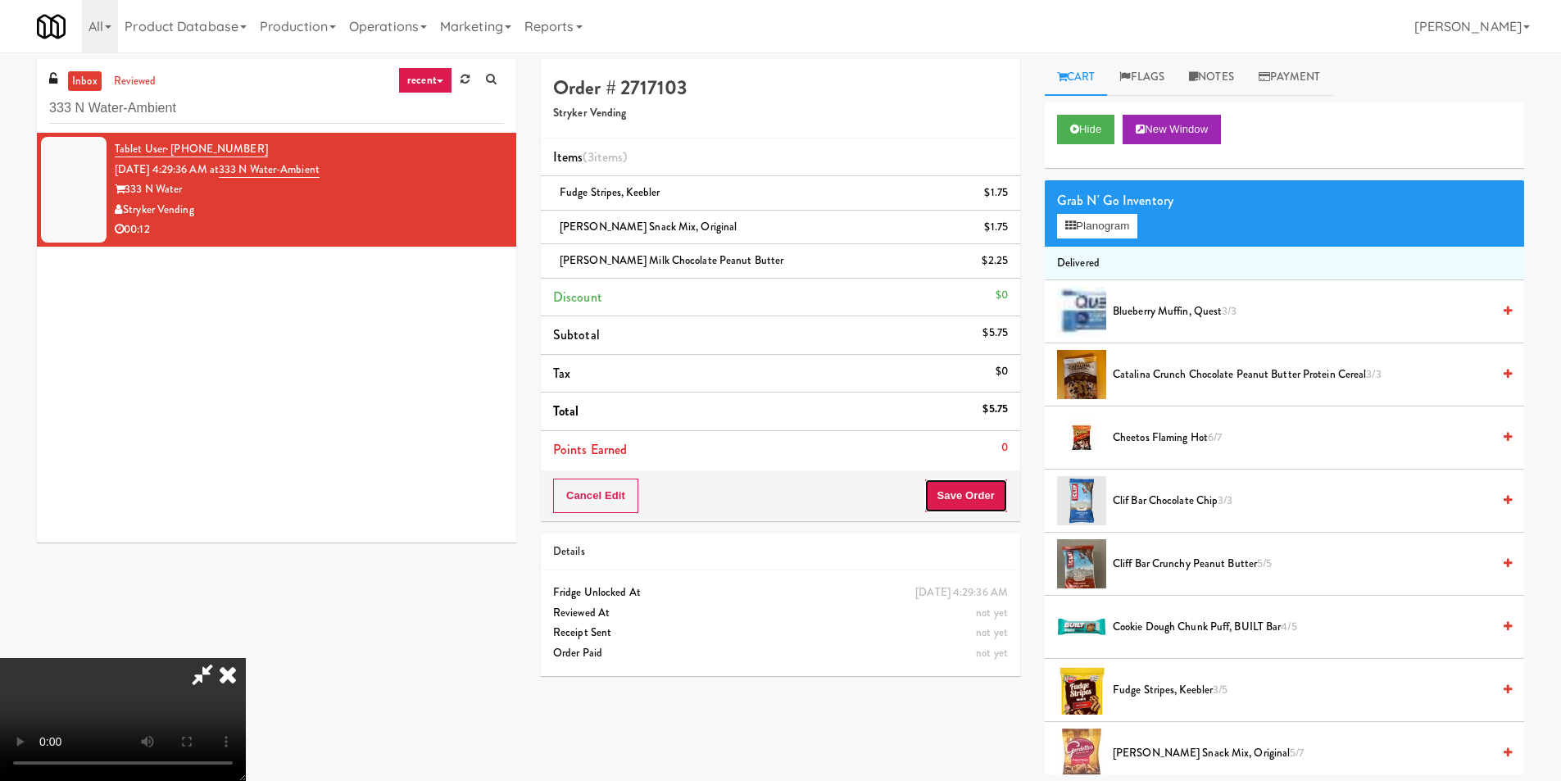
click at [968, 483] on button "Save Order" at bounding box center [966, 495] width 84 height 34
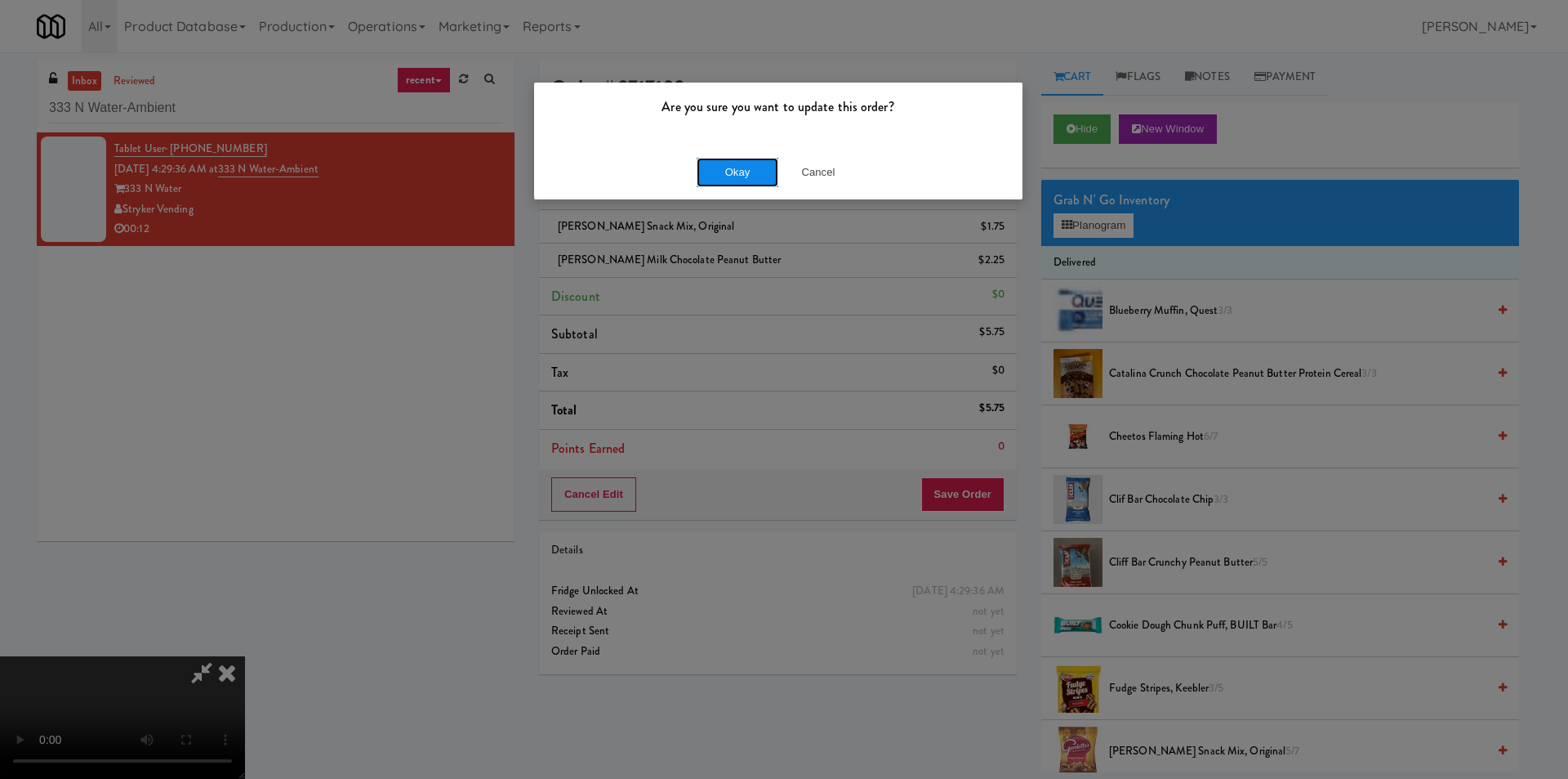
click at [738, 176] on button "Okay" at bounding box center [738, 172] width 82 height 29
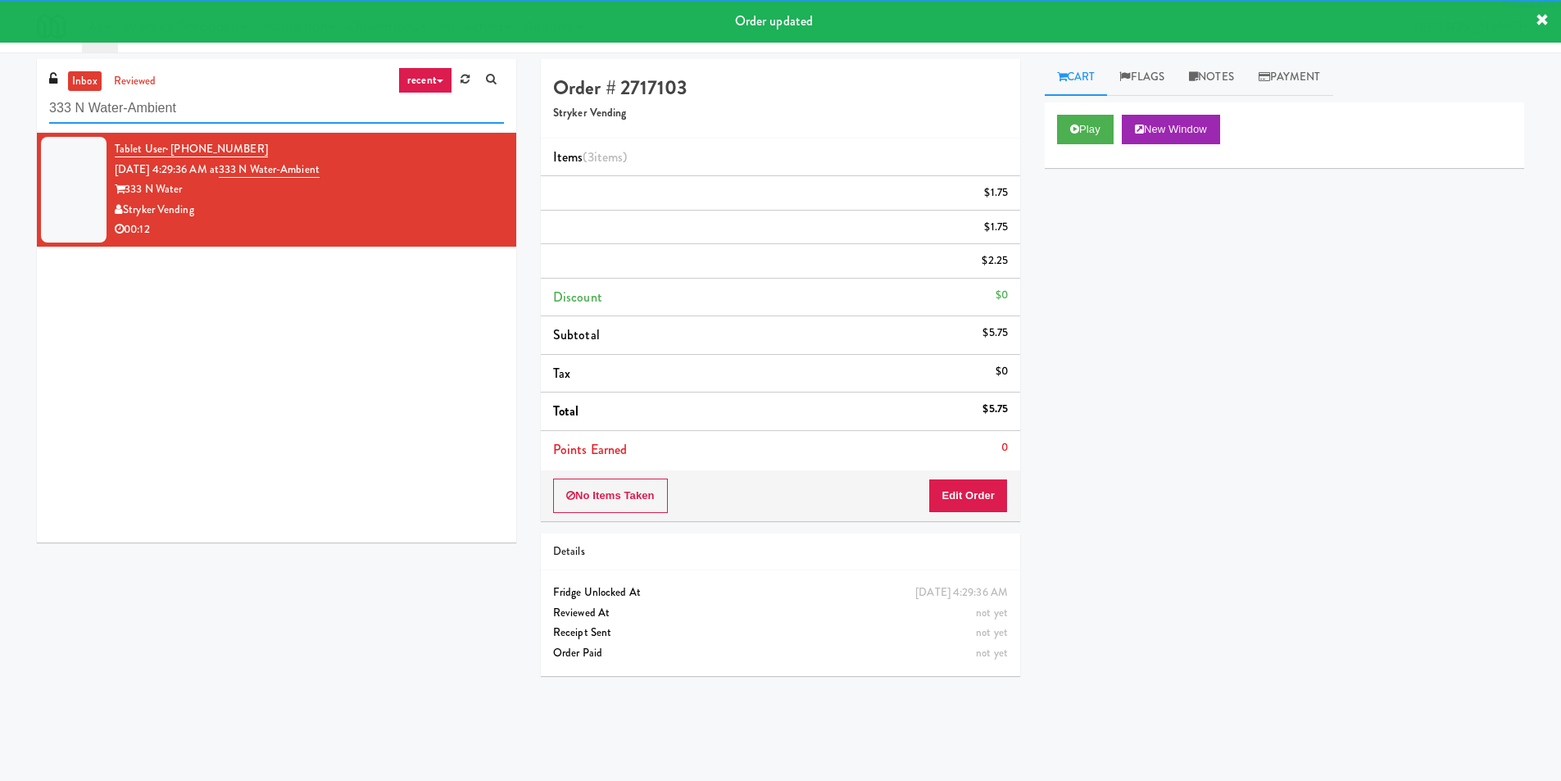
click at [290, 107] on input "333 N Water-Ambient" at bounding box center [276, 108] width 455 height 30
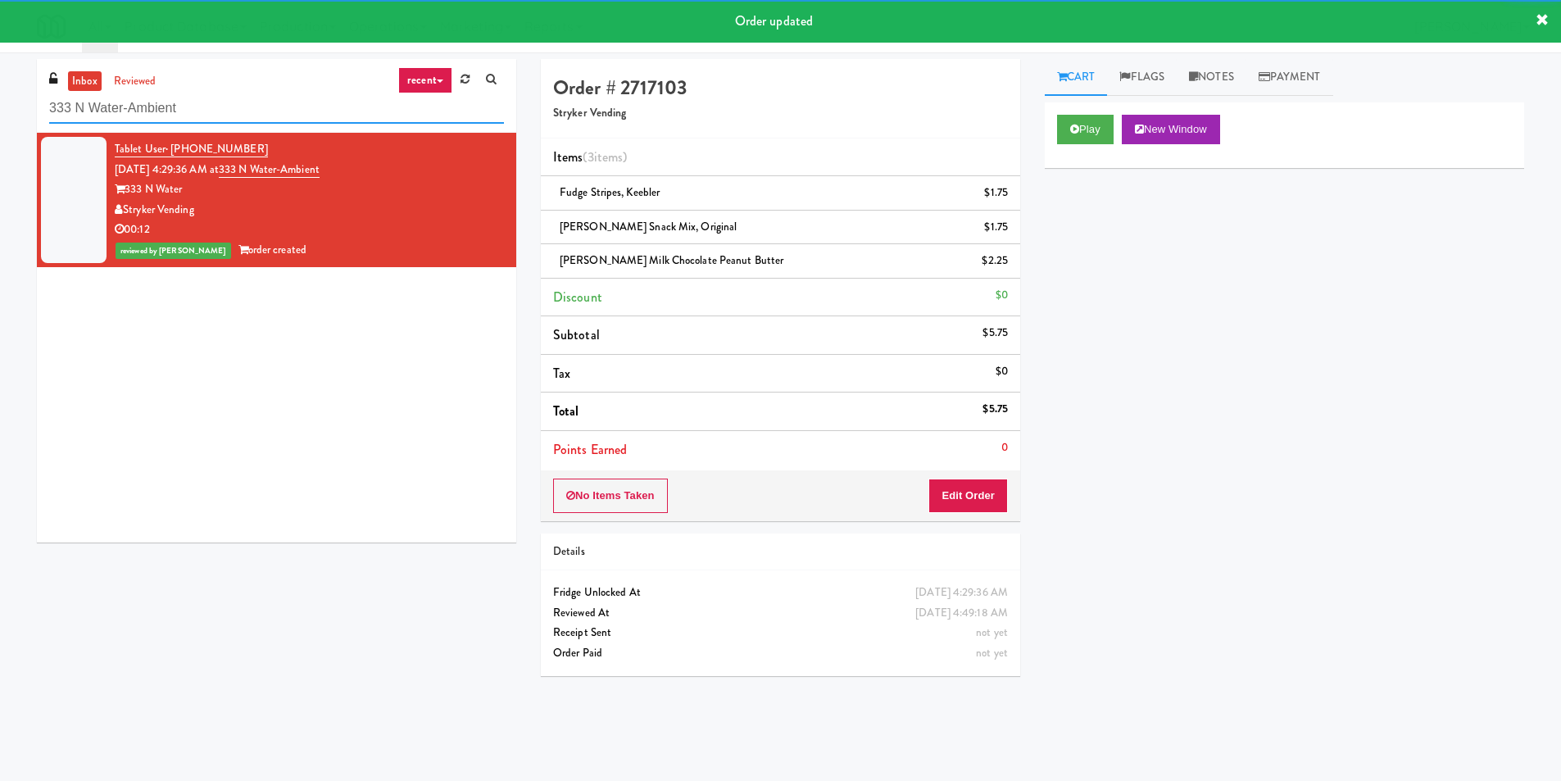
click at [290, 107] on input "333 N Water-Ambient" at bounding box center [276, 108] width 455 height 30
paste input "AVE [GEOGRAPHIC_DATA] - [GEOGRAPHIC_DATA] - Cooler"
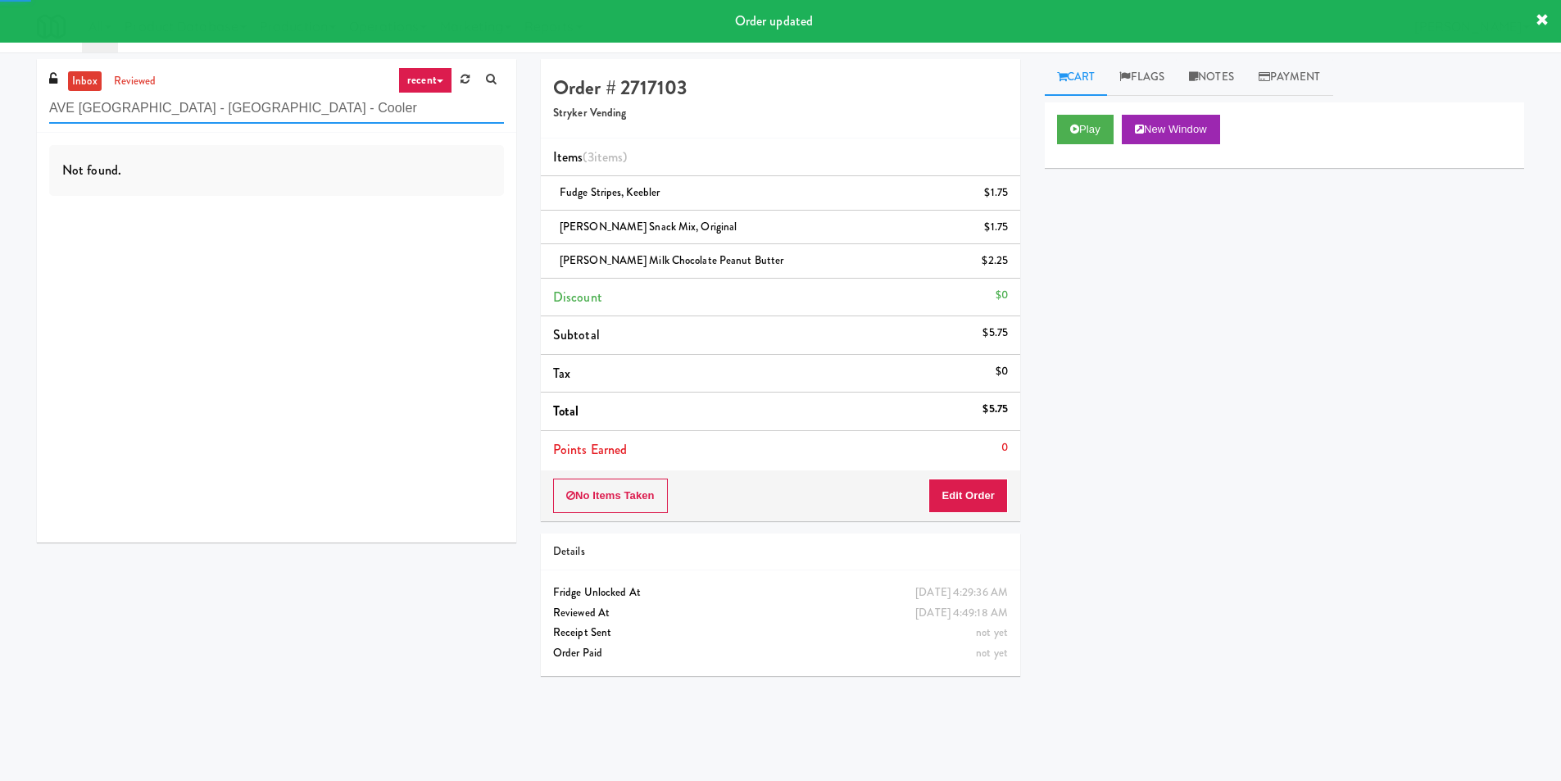
type input "AVE [GEOGRAPHIC_DATA] - [GEOGRAPHIC_DATA] - Cooler"
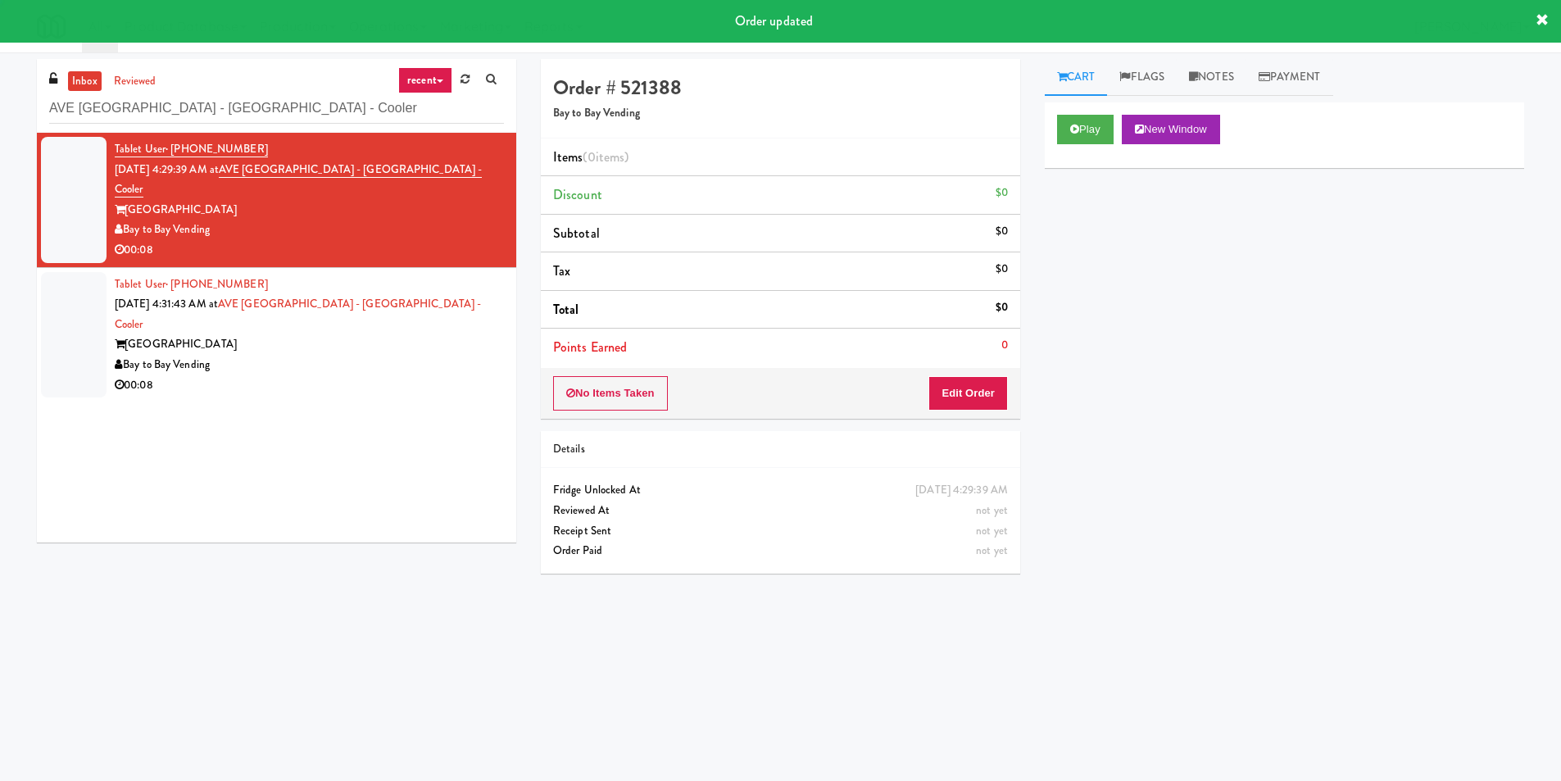
click at [1052, 127] on div "Play New Window" at bounding box center [1284, 135] width 479 height 66
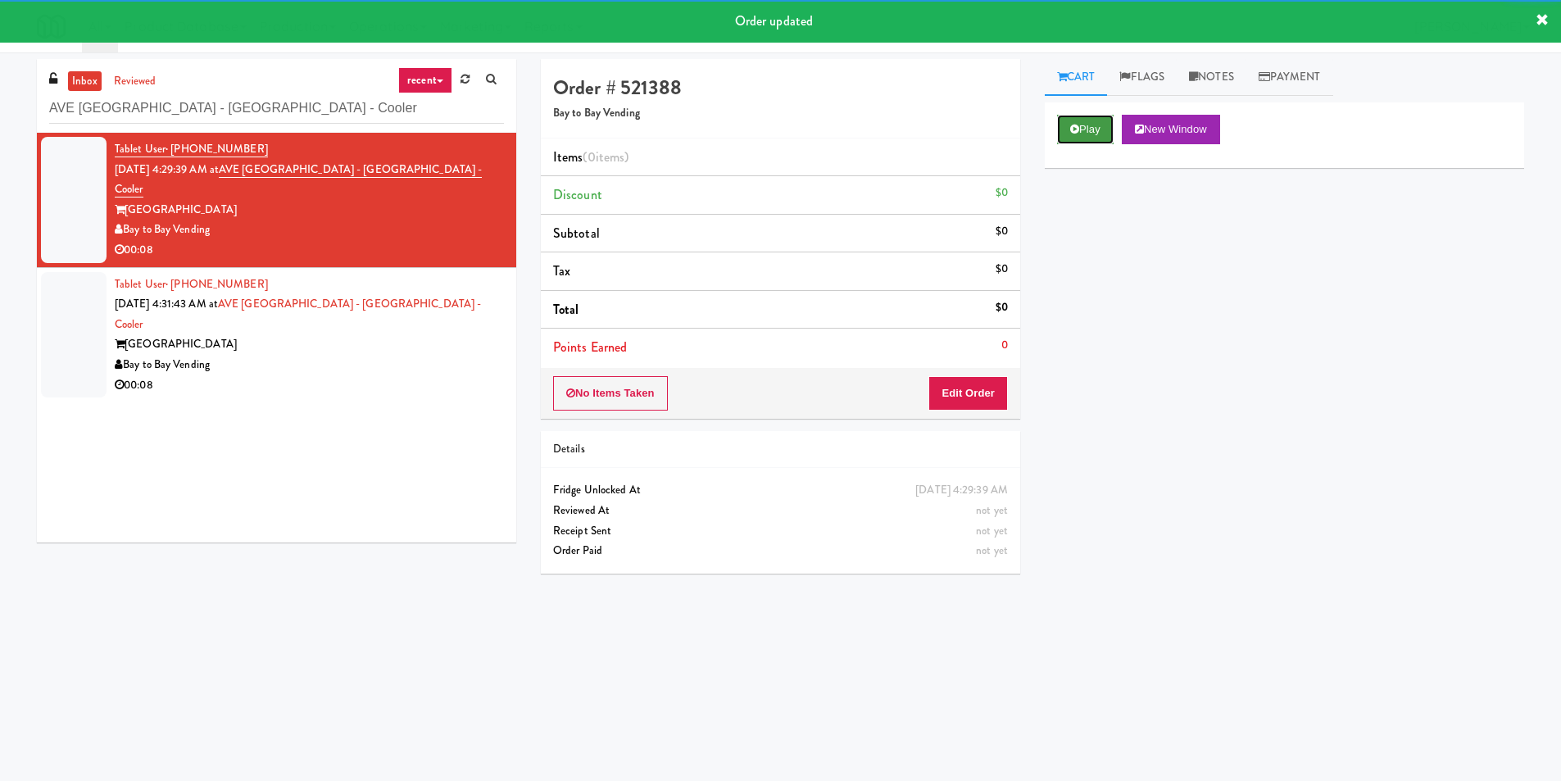
click at [1088, 120] on button "Play" at bounding box center [1085, 129] width 57 height 29
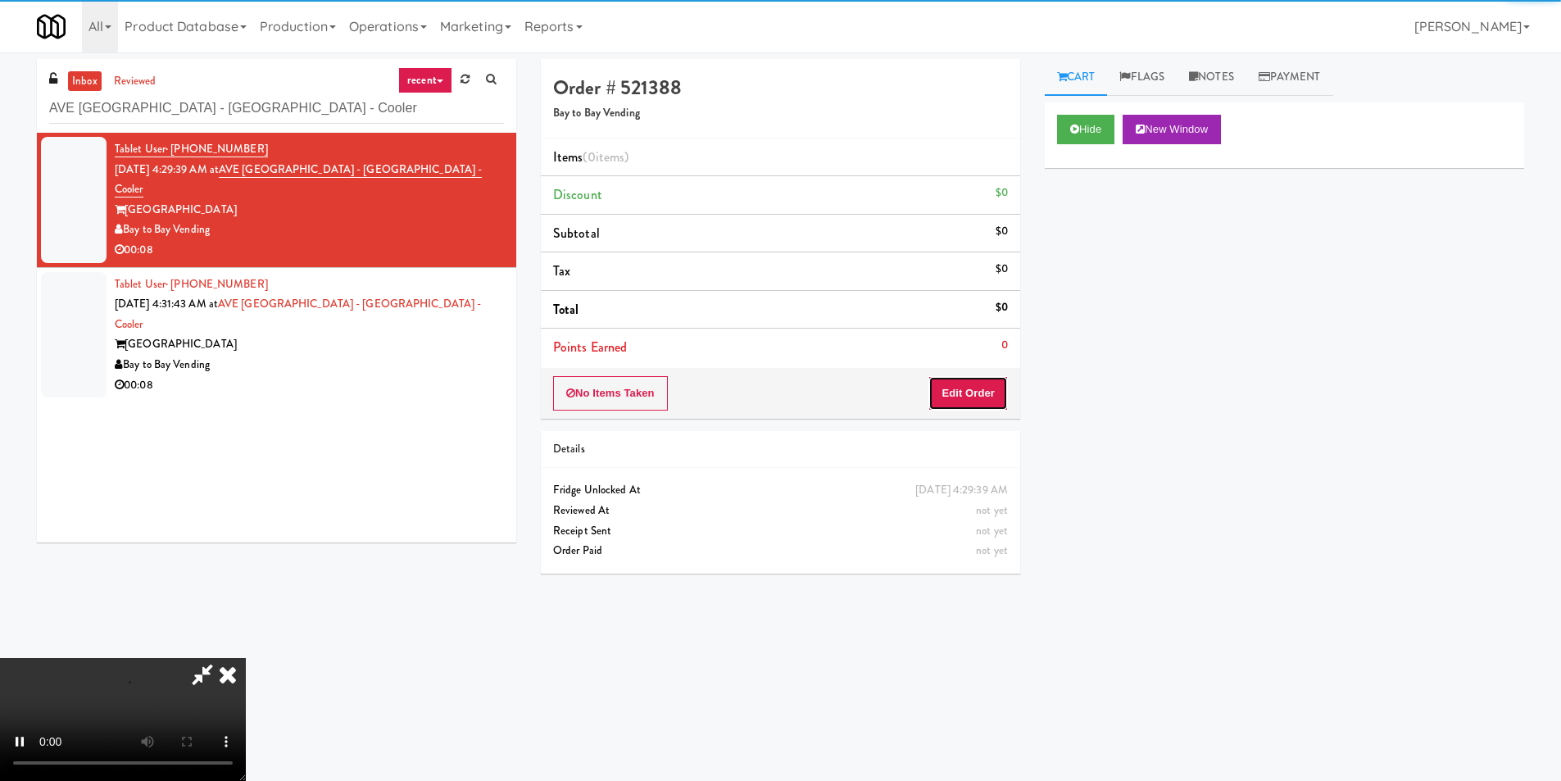
click at [954, 389] on button "Edit Order" at bounding box center [967, 393] width 79 height 34
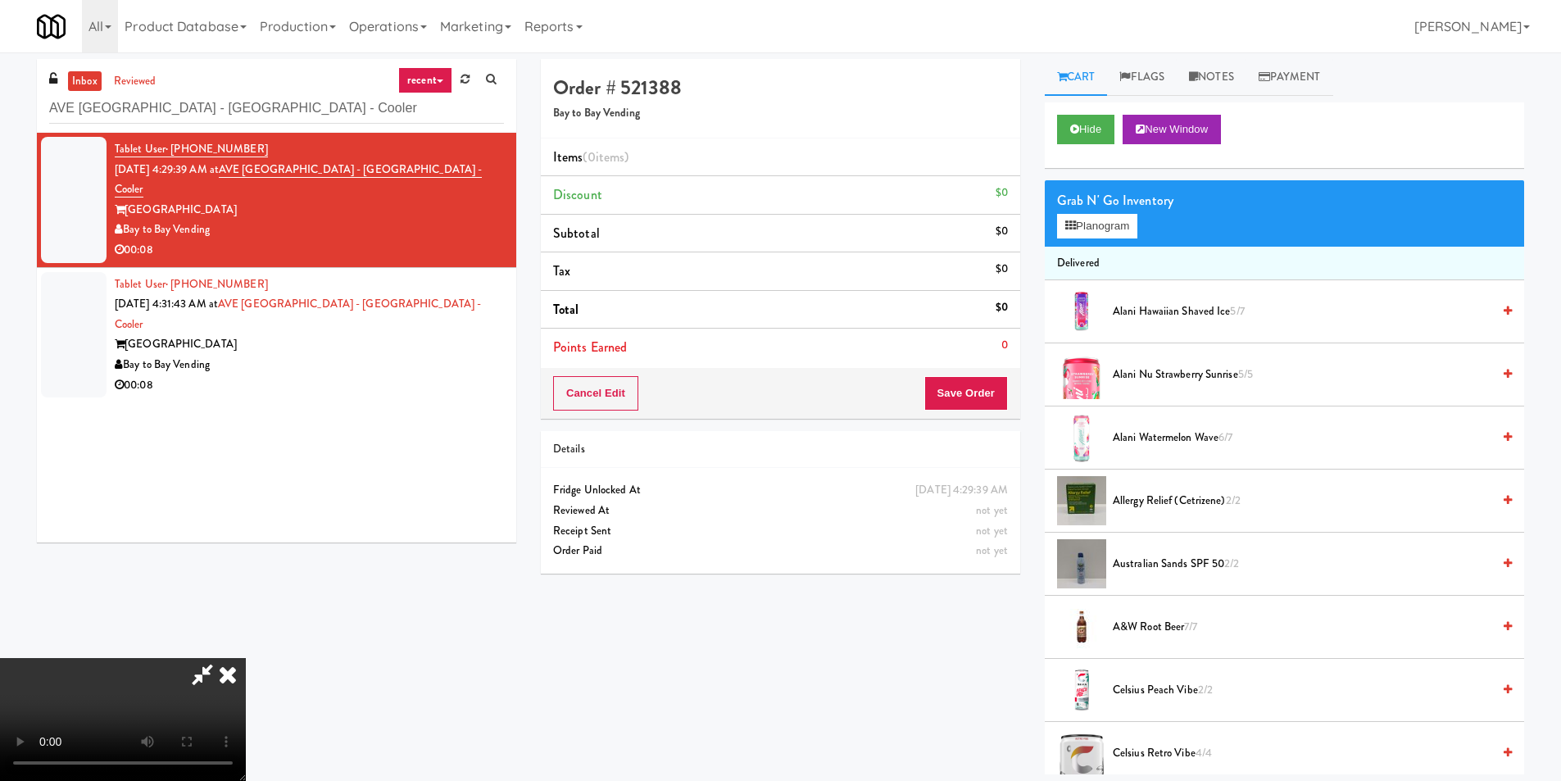
click at [246, 658] on video at bounding box center [123, 719] width 246 height 123
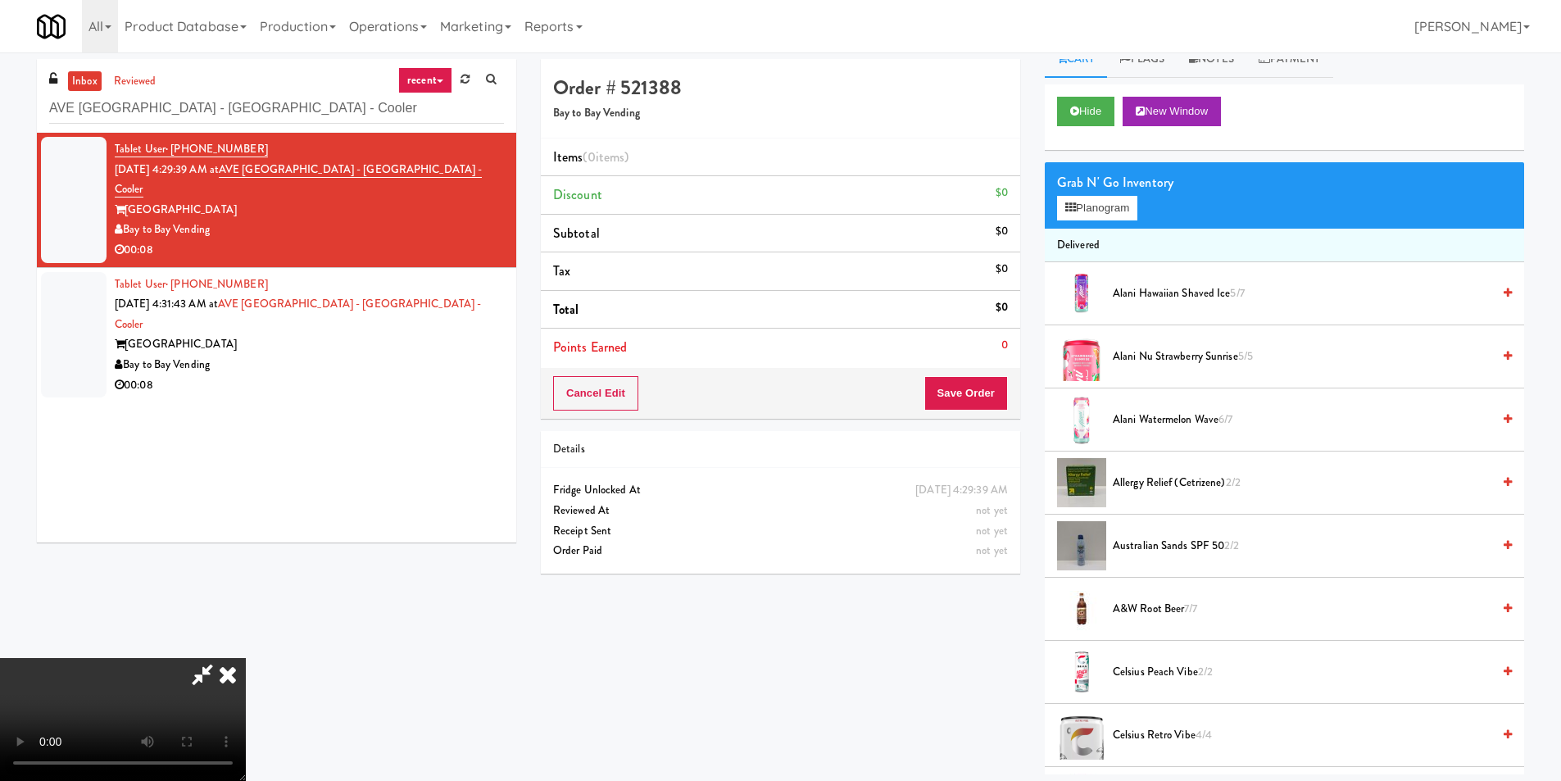
scroll to position [0, 0]
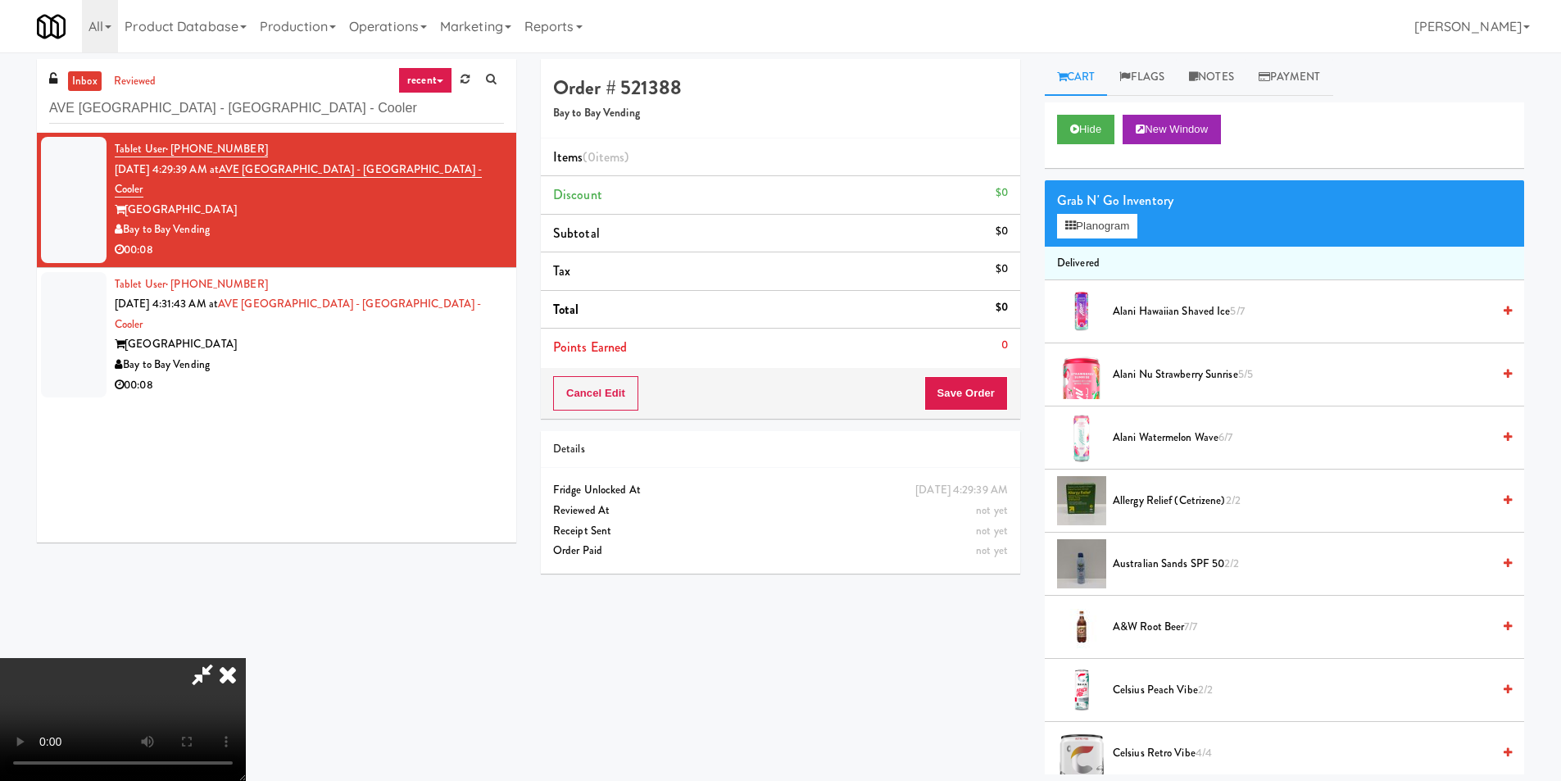
click at [246, 658] on video at bounding box center [123, 719] width 246 height 123
click at [1127, 222] on button "Planogram" at bounding box center [1097, 226] width 80 height 25
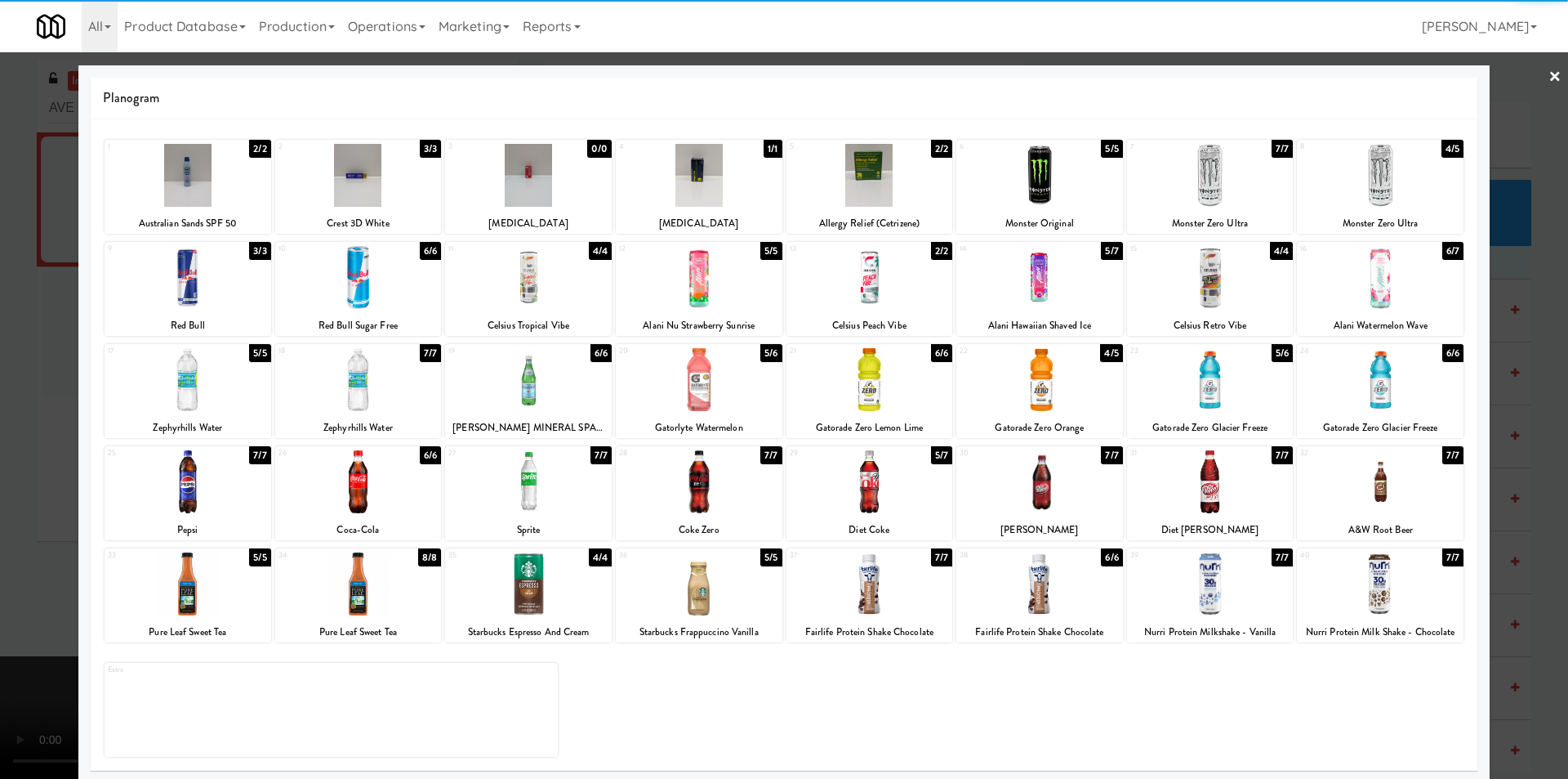
click at [1208, 475] on div at bounding box center [1210, 481] width 166 height 63
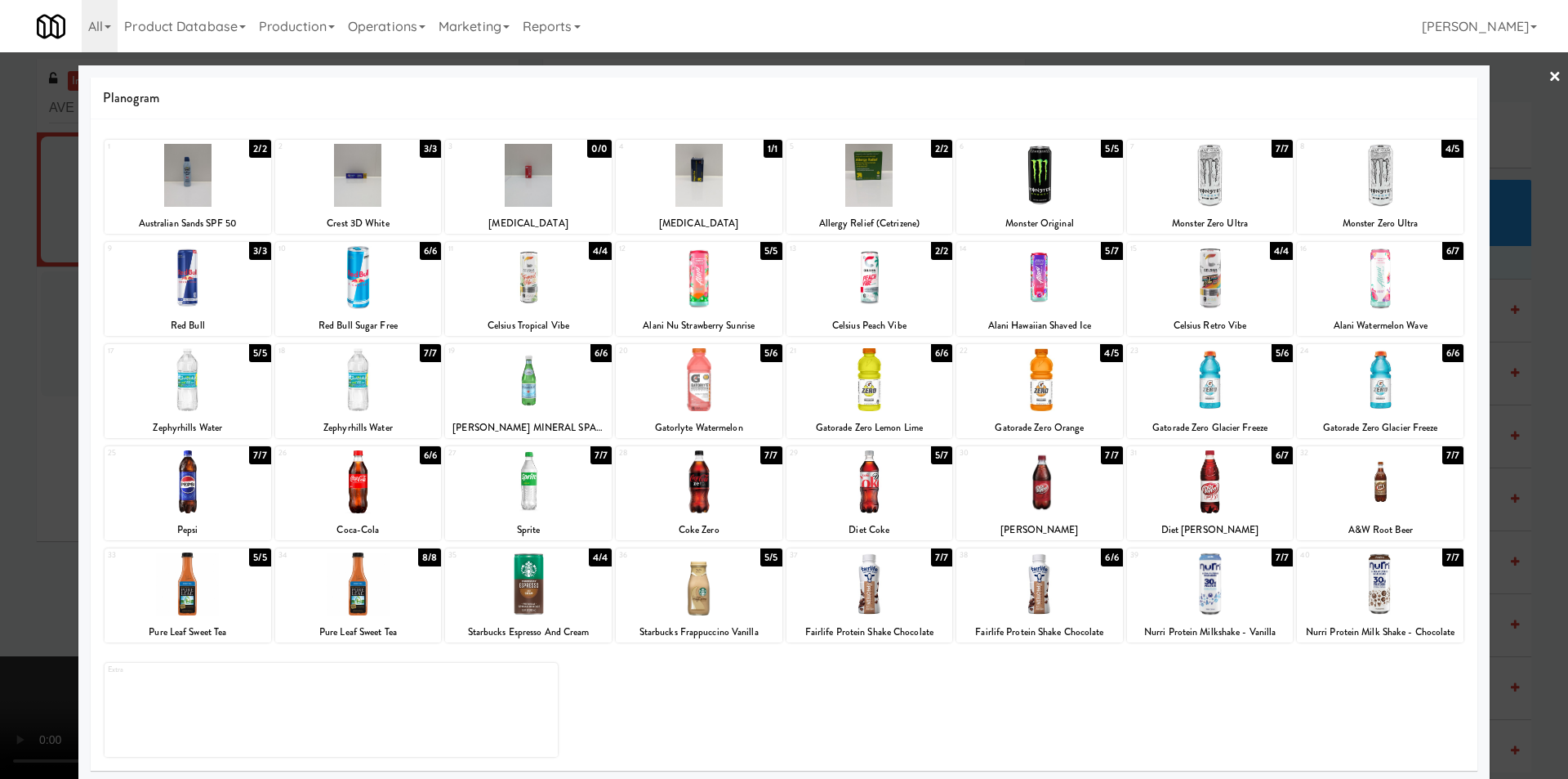
click at [1212, 483] on div at bounding box center [1210, 481] width 166 height 63
click at [1505, 479] on div at bounding box center [784, 389] width 1568 height 779
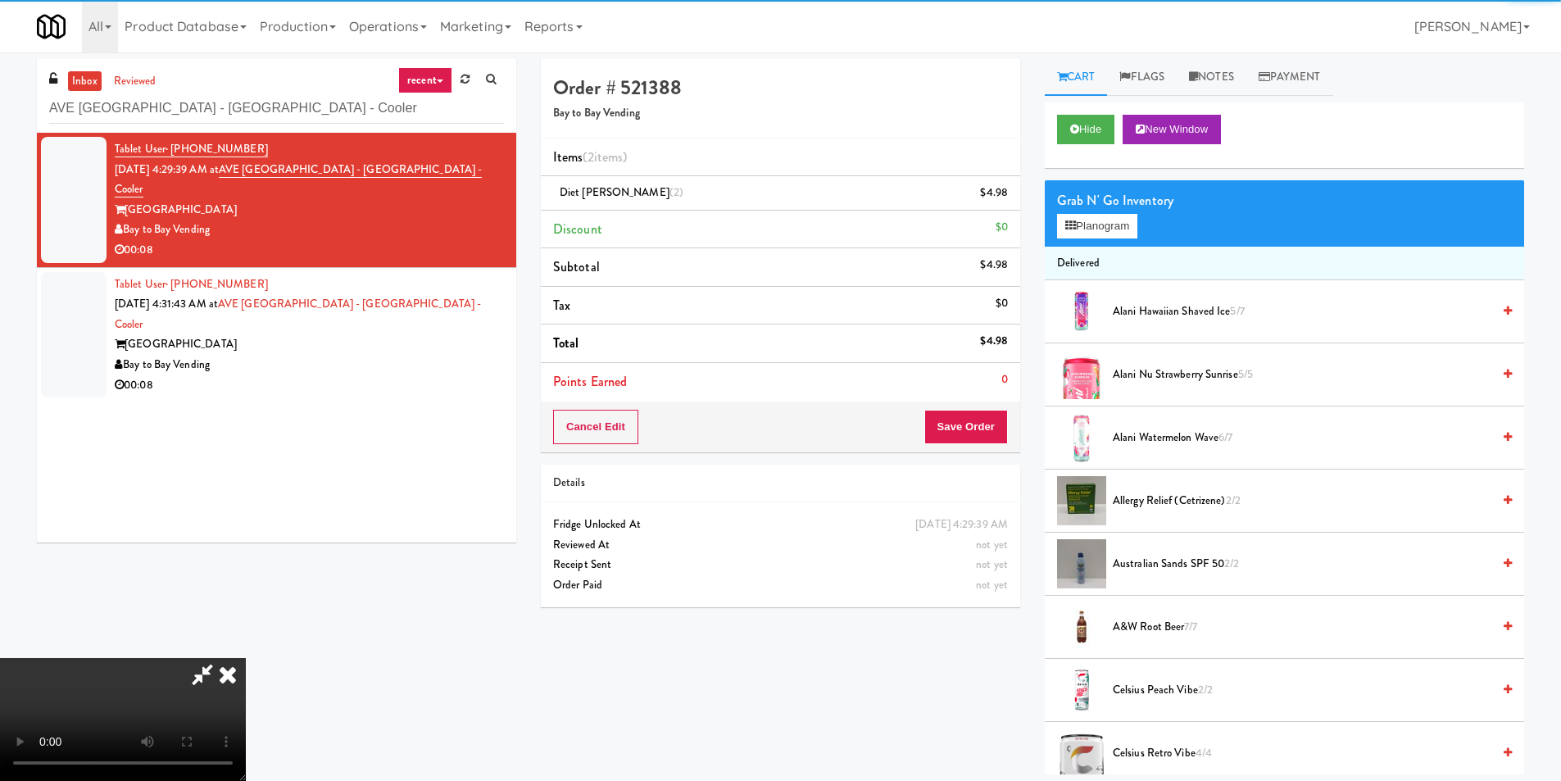
click at [246, 658] on video at bounding box center [123, 719] width 246 height 123
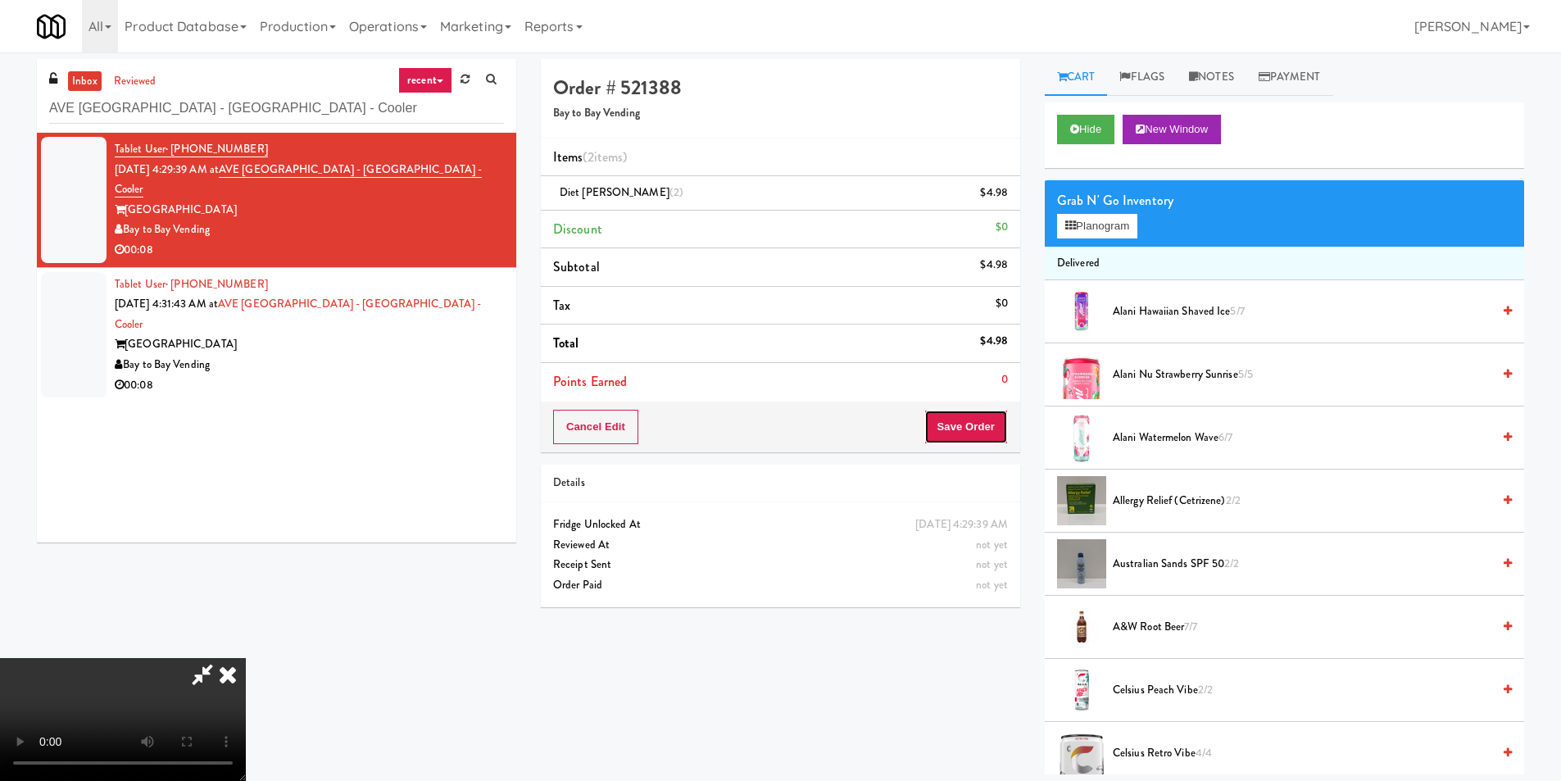
click at [959, 428] on button "Save Order" at bounding box center [966, 427] width 84 height 34
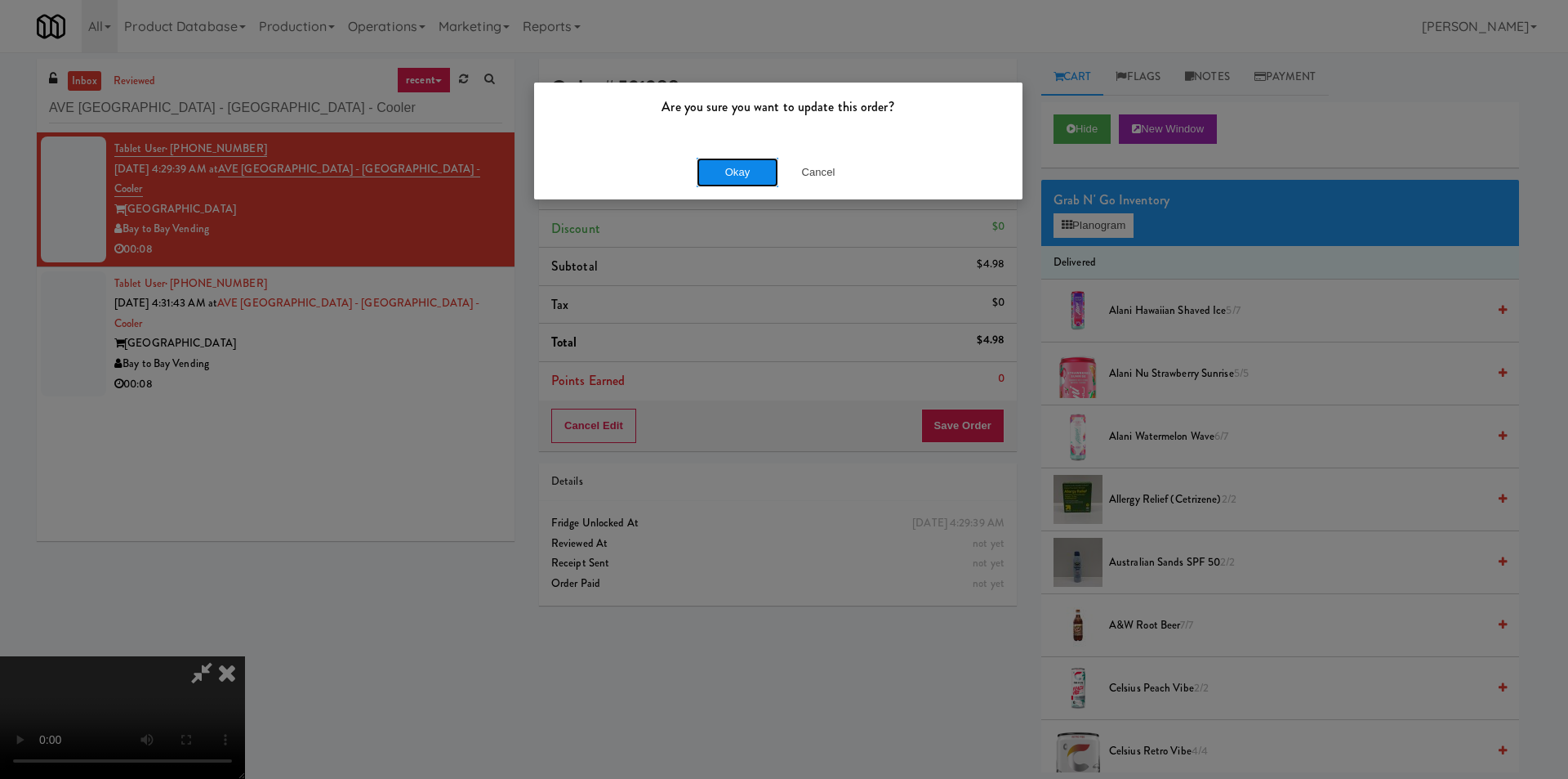
click at [715, 177] on button "Okay" at bounding box center [738, 172] width 82 height 29
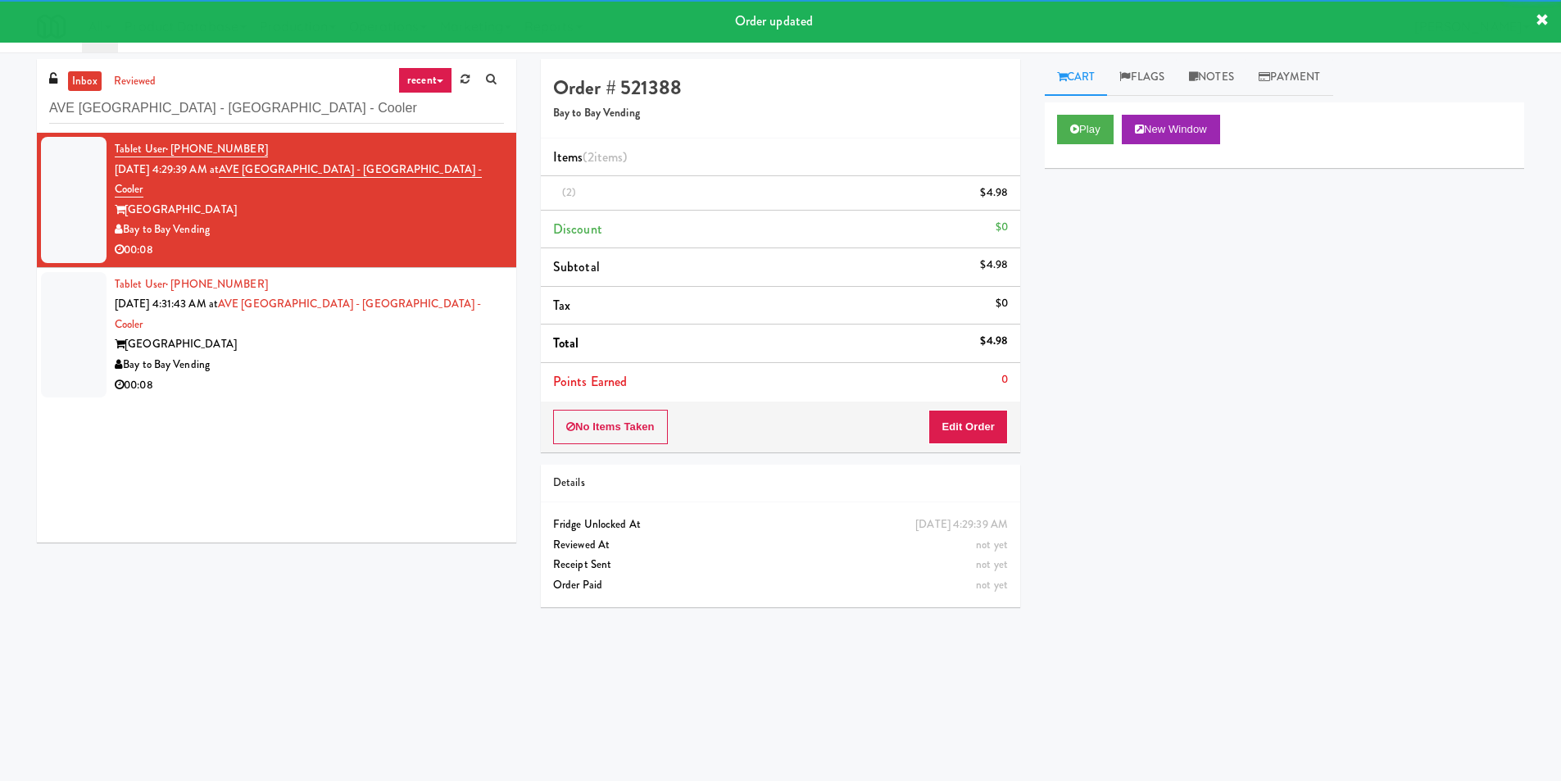
click at [472, 355] on div "Bay to Bay Vending" at bounding box center [309, 365] width 389 height 20
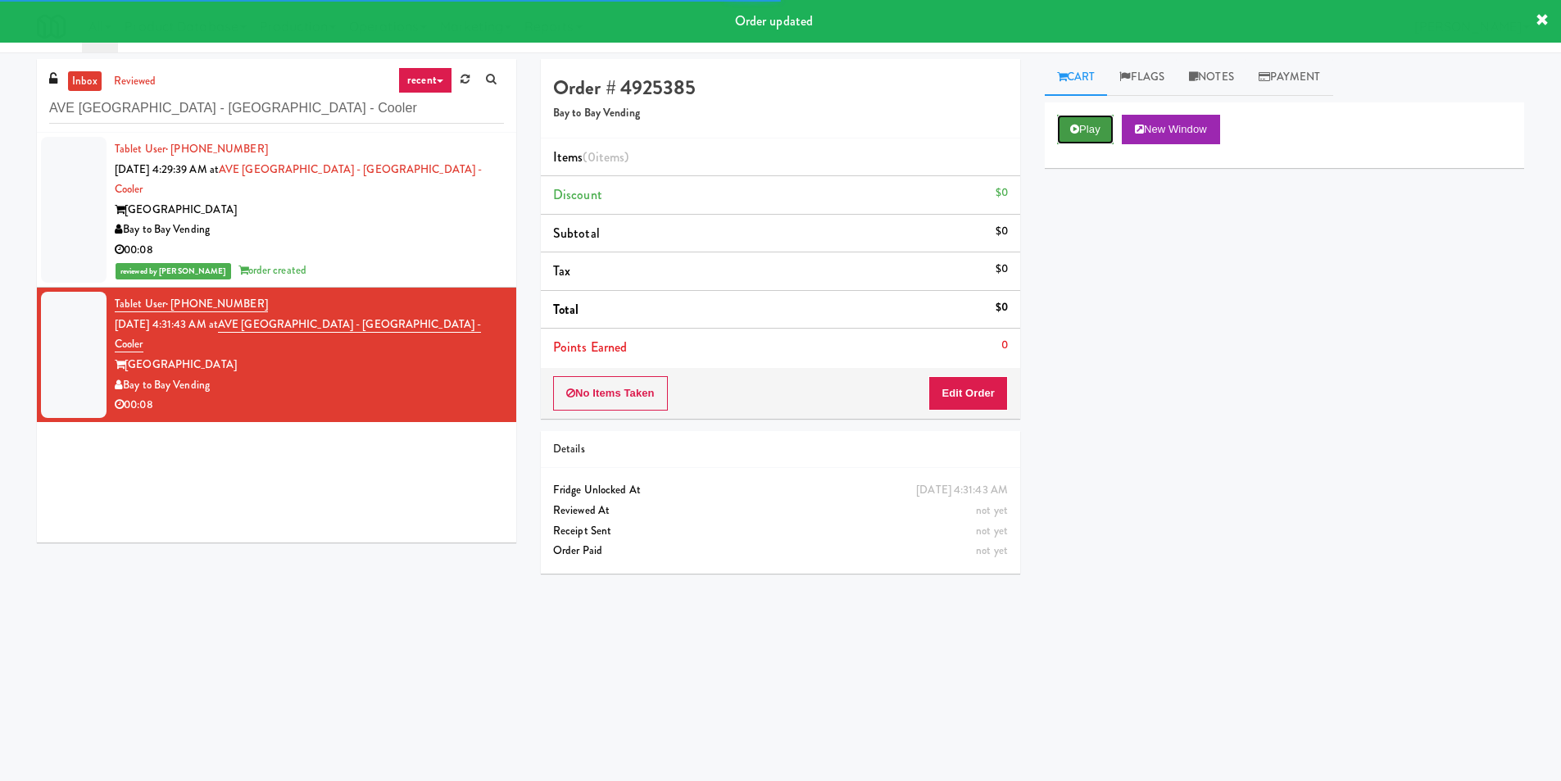
click at [1062, 121] on button "Play" at bounding box center [1085, 129] width 57 height 29
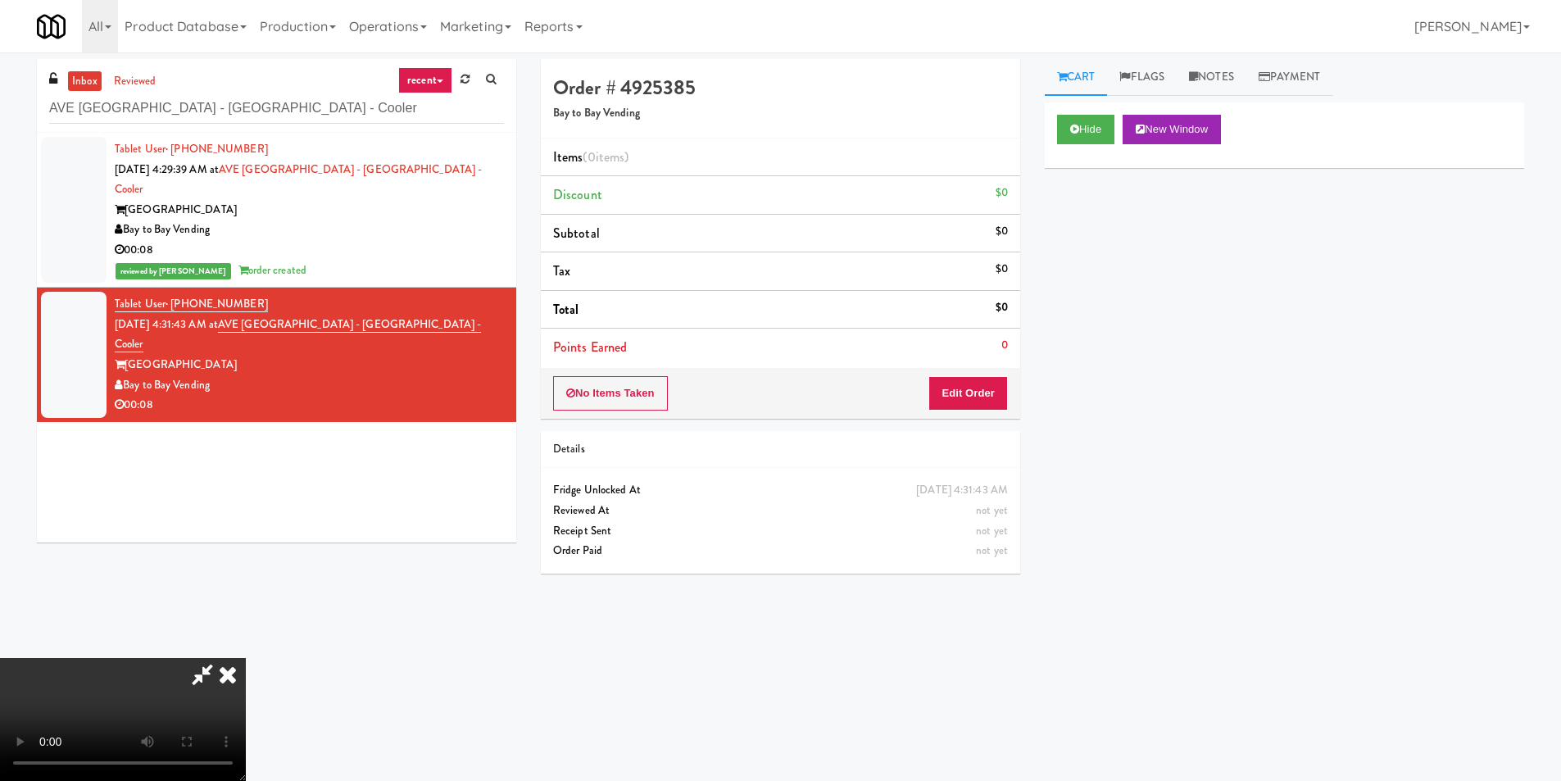
click at [246, 658] on video at bounding box center [123, 719] width 246 height 123
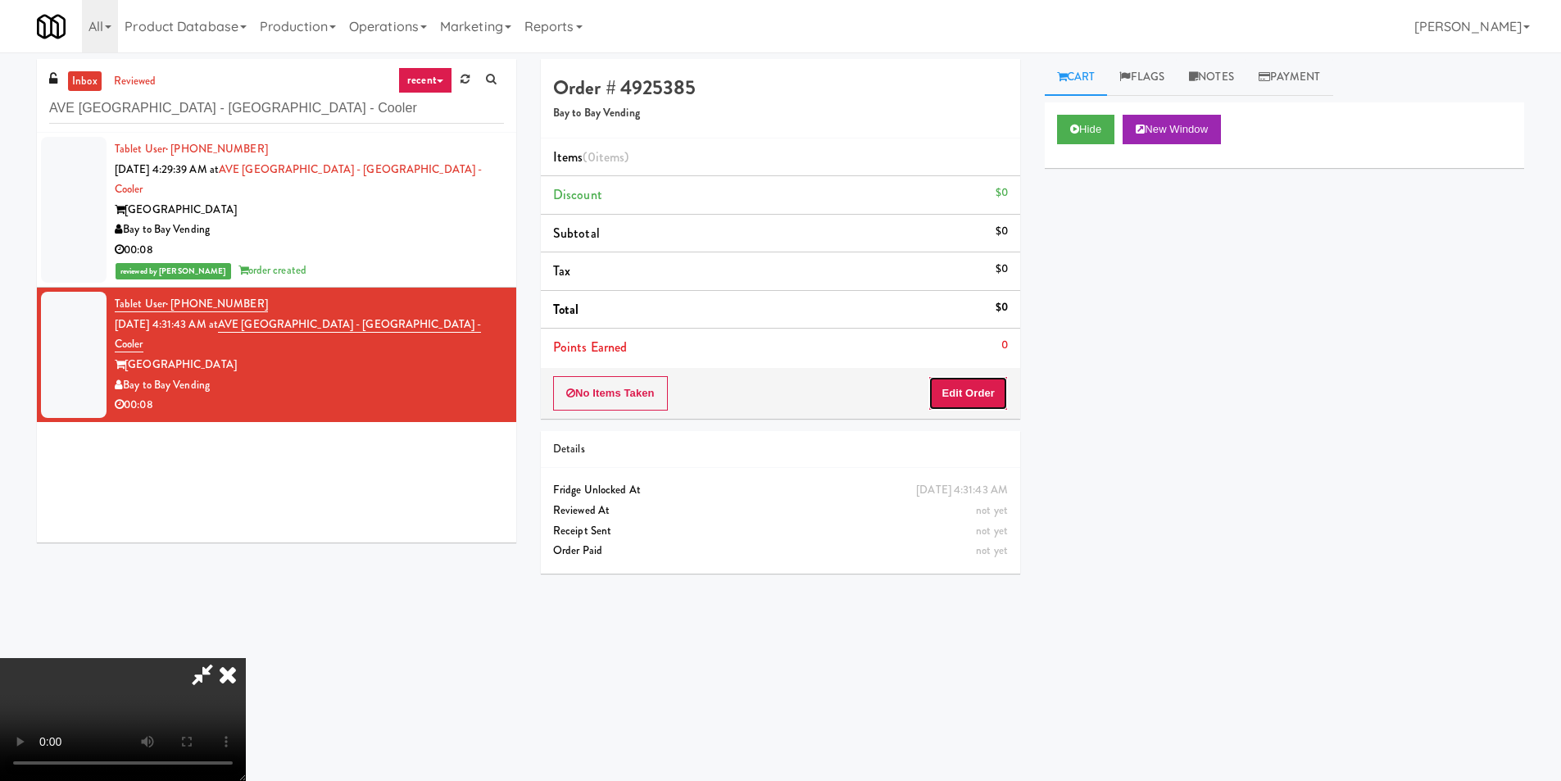
click at [996, 386] on button "Edit Order" at bounding box center [967, 393] width 79 height 34
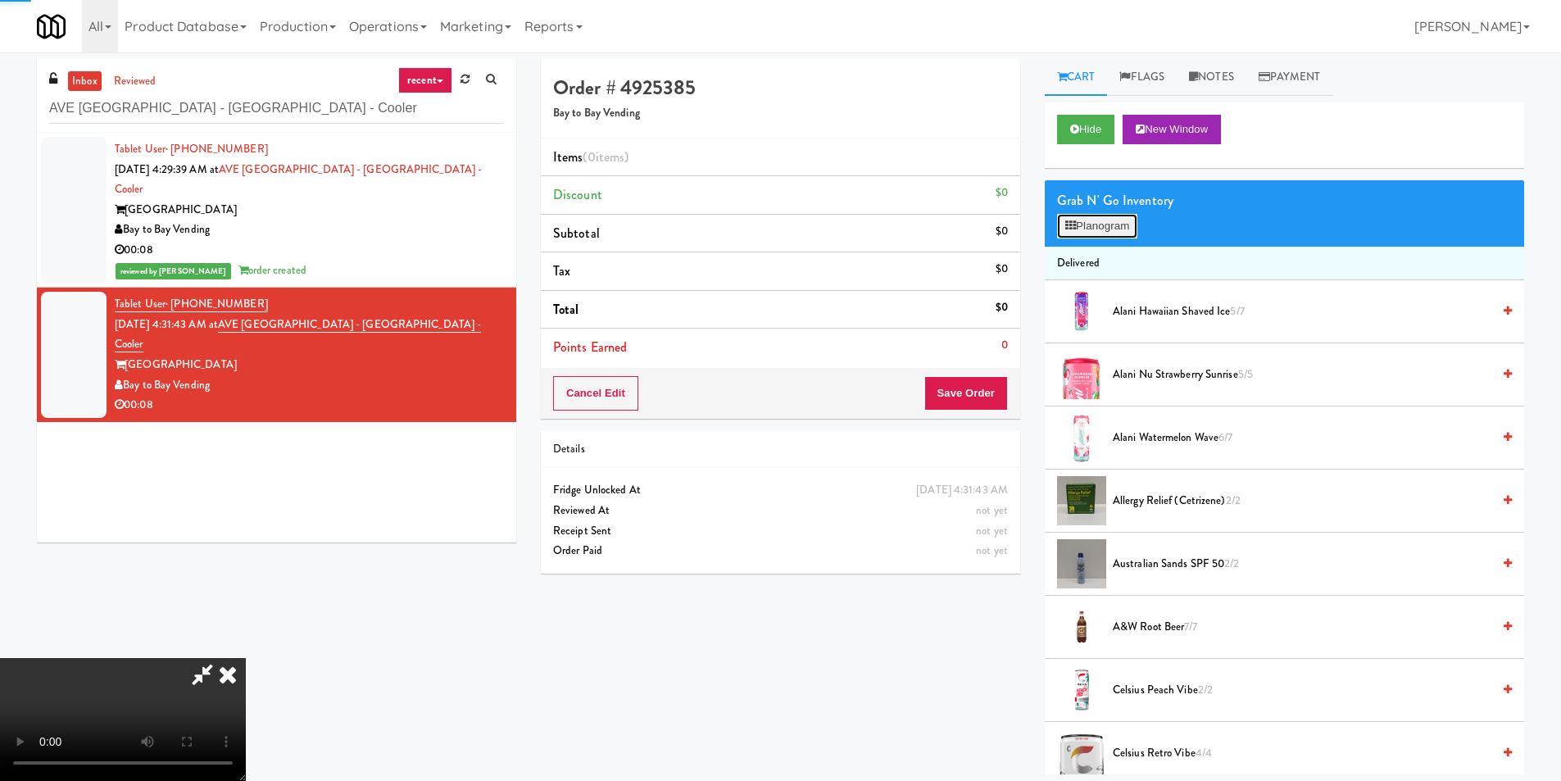
click at [1076, 226] on button "Planogram" at bounding box center [1097, 226] width 80 height 25
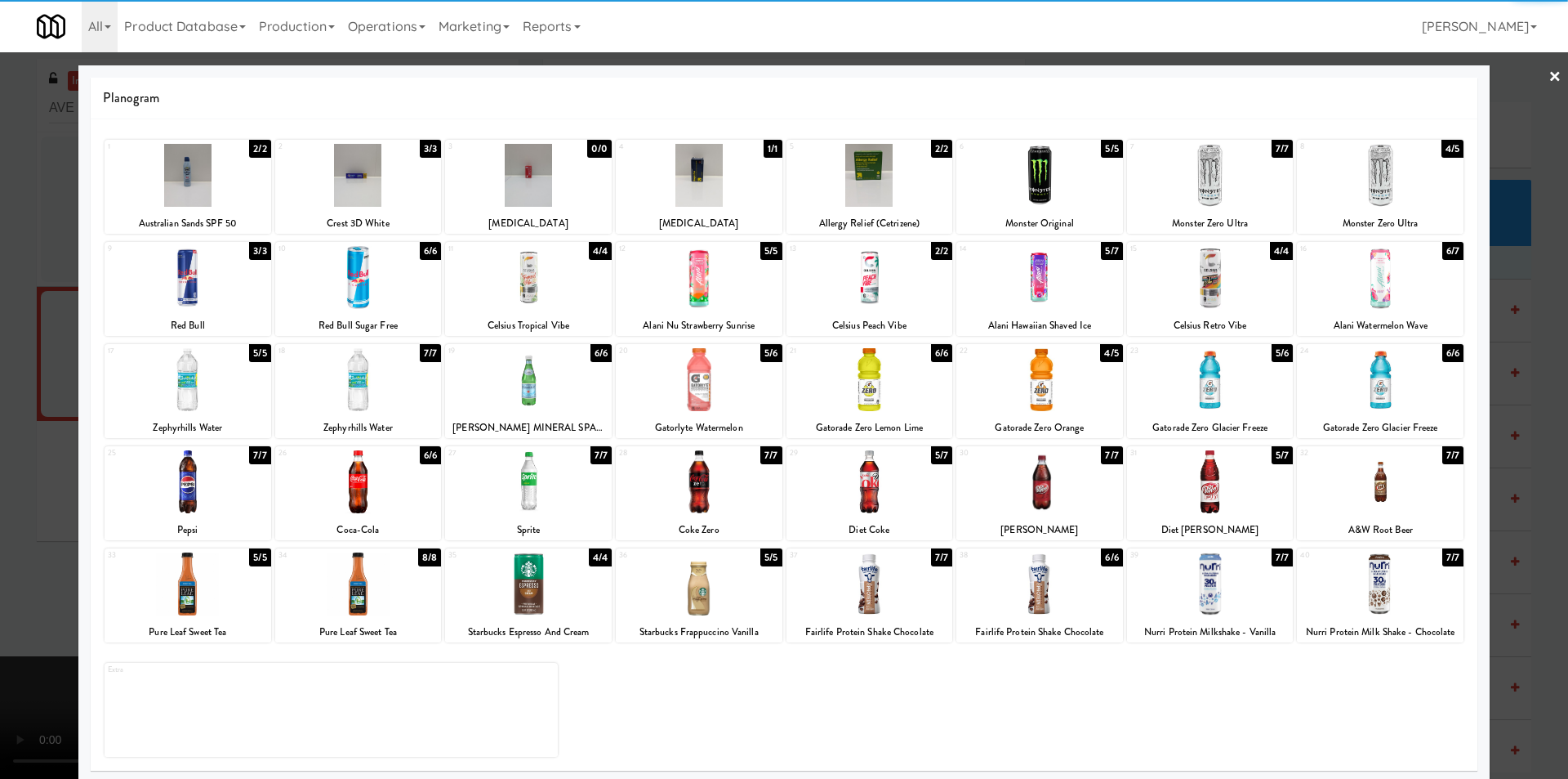
click at [391, 391] on div at bounding box center [358, 379] width 166 height 63
click at [70, 451] on div at bounding box center [784, 389] width 1568 height 779
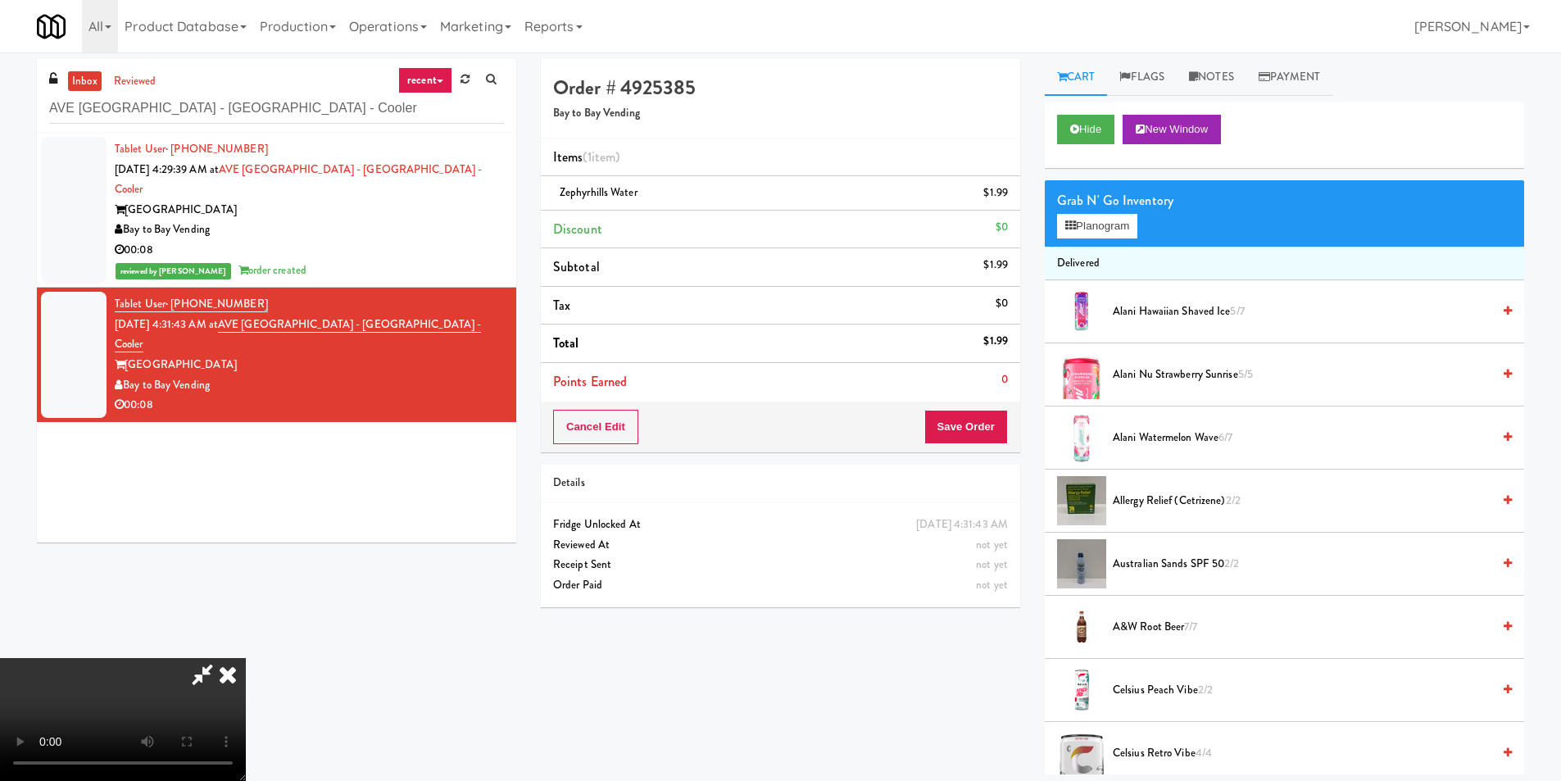
click at [246, 658] on video at bounding box center [123, 719] width 246 height 123
click at [948, 438] on button "Save Order" at bounding box center [966, 427] width 84 height 34
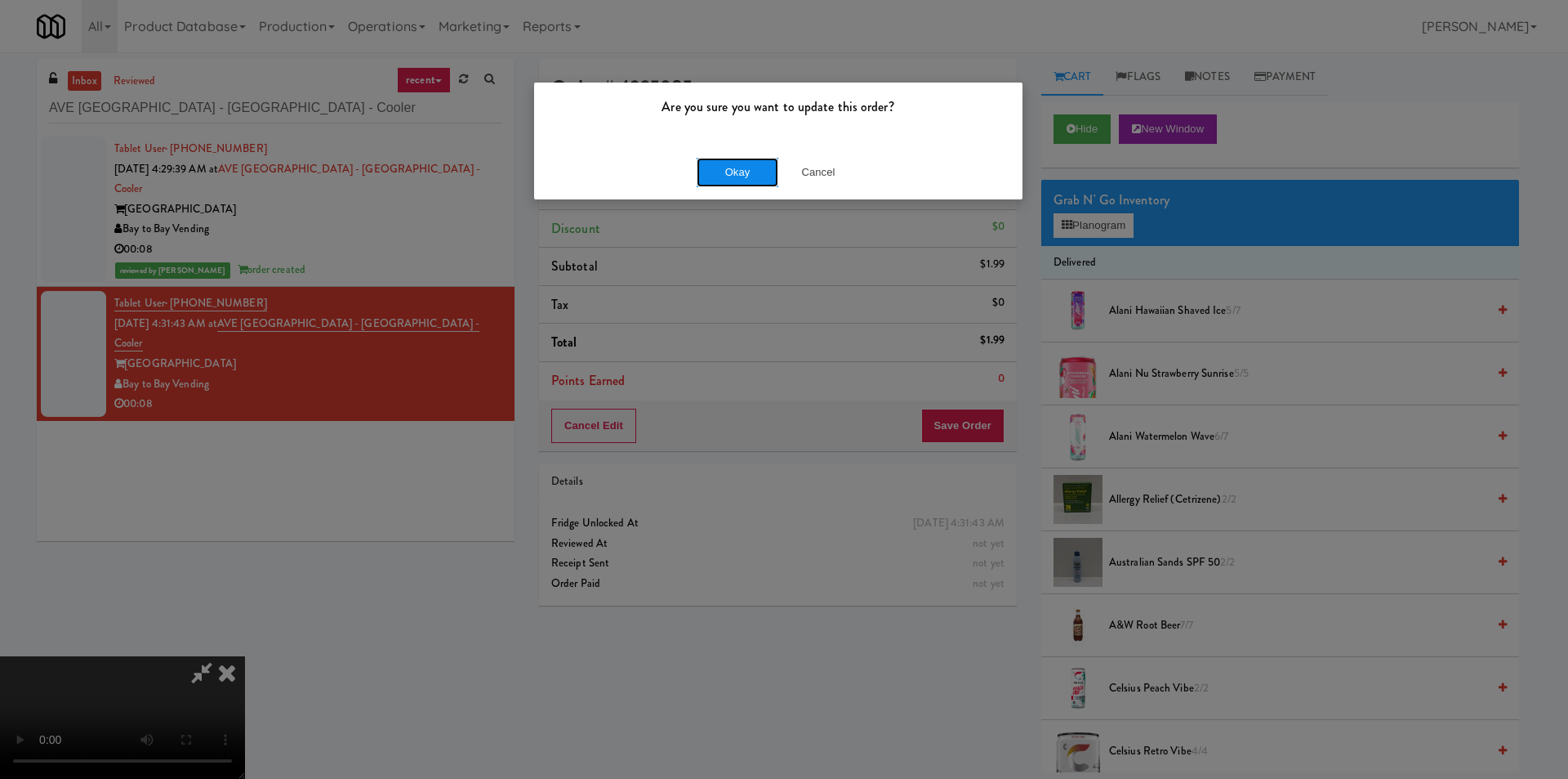
click at [707, 166] on button "Okay" at bounding box center [738, 172] width 82 height 29
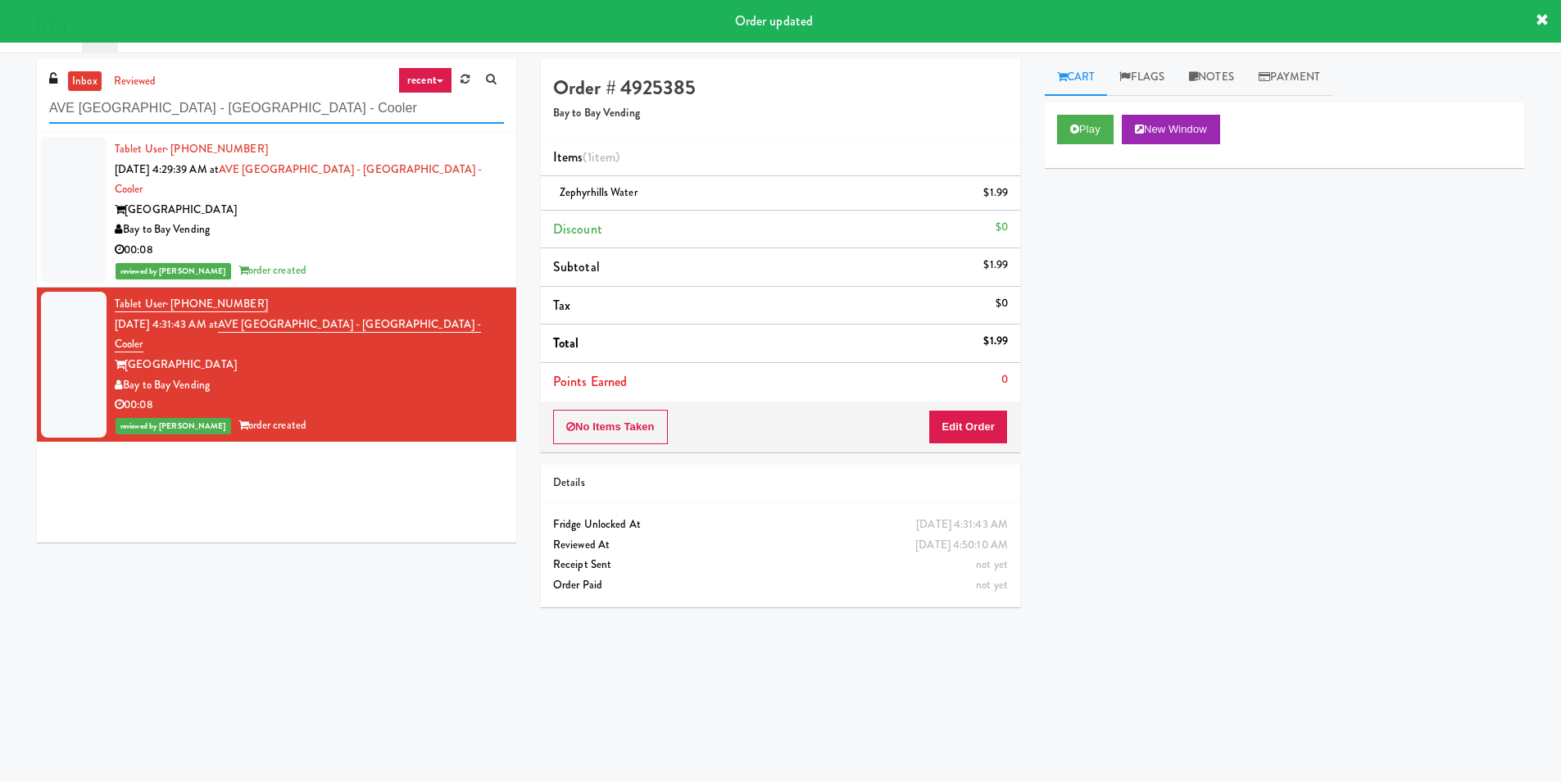
click at [355, 120] on input "AVE [GEOGRAPHIC_DATA] - [GEOGRAPHIC_DATA] - Cooler" at bounding box center [276, 108] width 455 height 30
paste input "(Snack & Drink) EWR 3-TB-PUBLIC"
click at [356, 120] on input "AVE [GEOGRAPHIC_DATA] - [GEOGRAPHIC_DATA] - Cooler" at bounding box center [276, 108] width 455 height 30
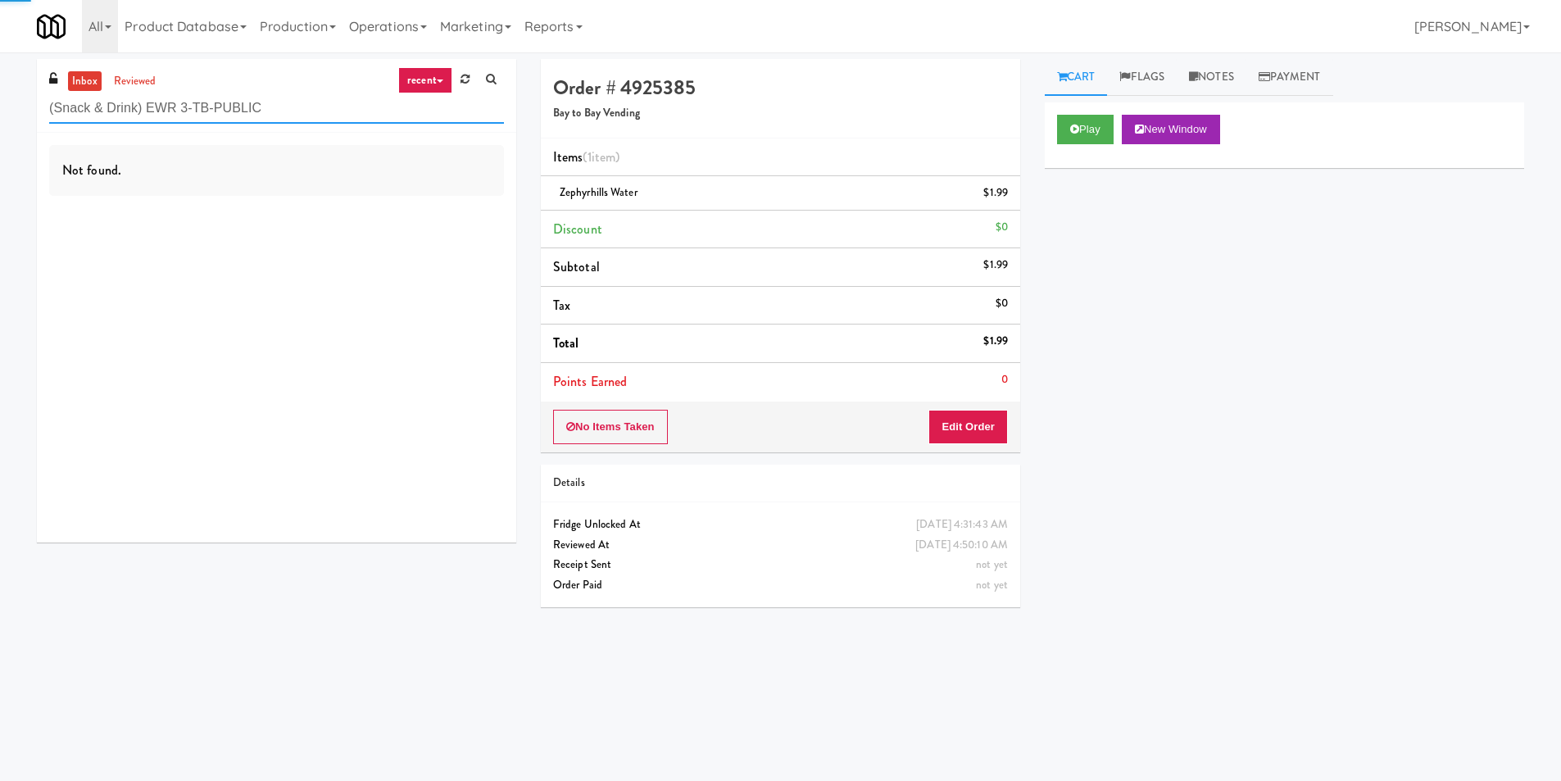
type input "(Snack & Drink) EWR 3-TB-PUBLIC"
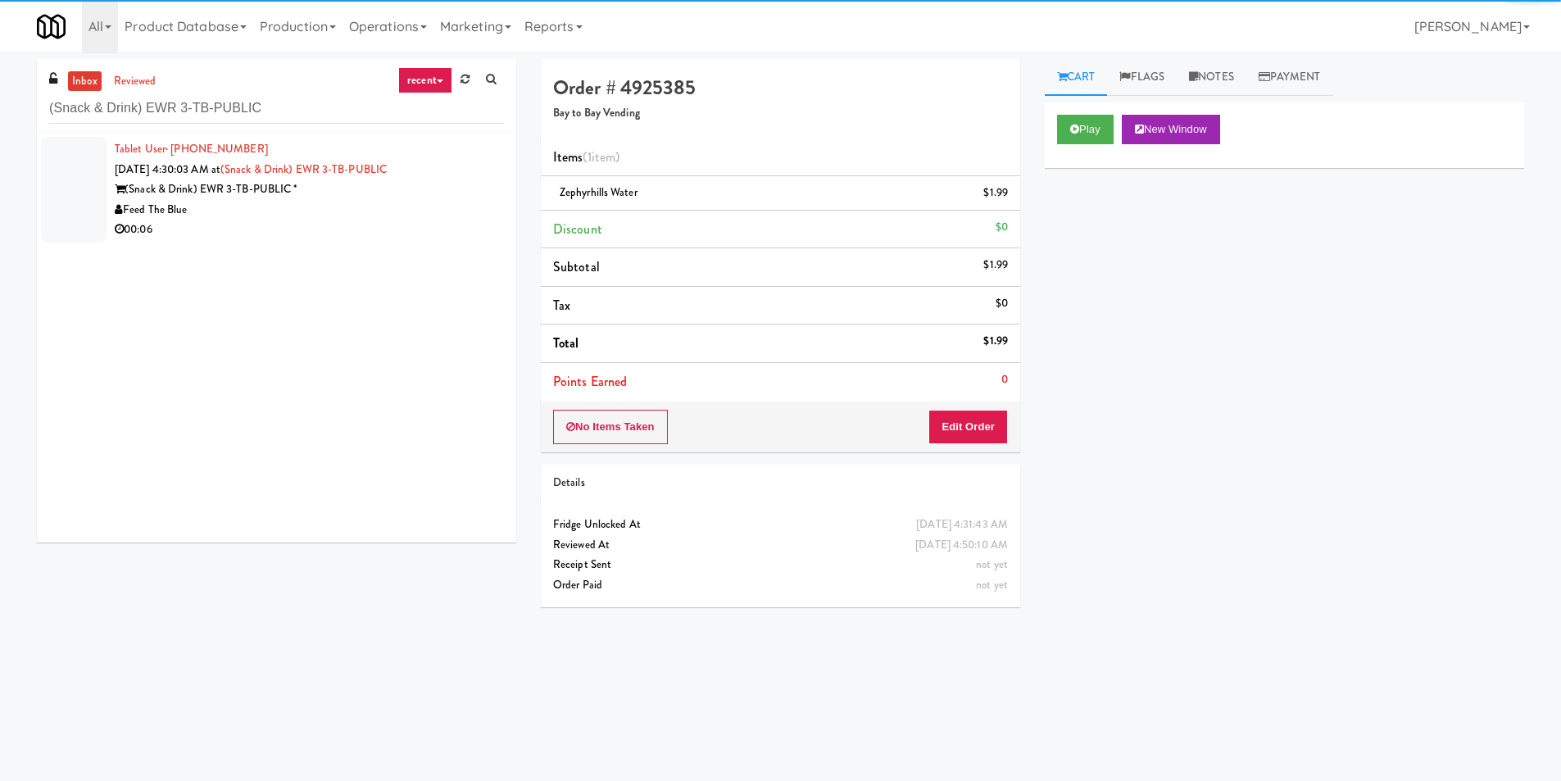
click at [453, 223] on div "00:06" at bounding box center [309, 230] width 389 height 20
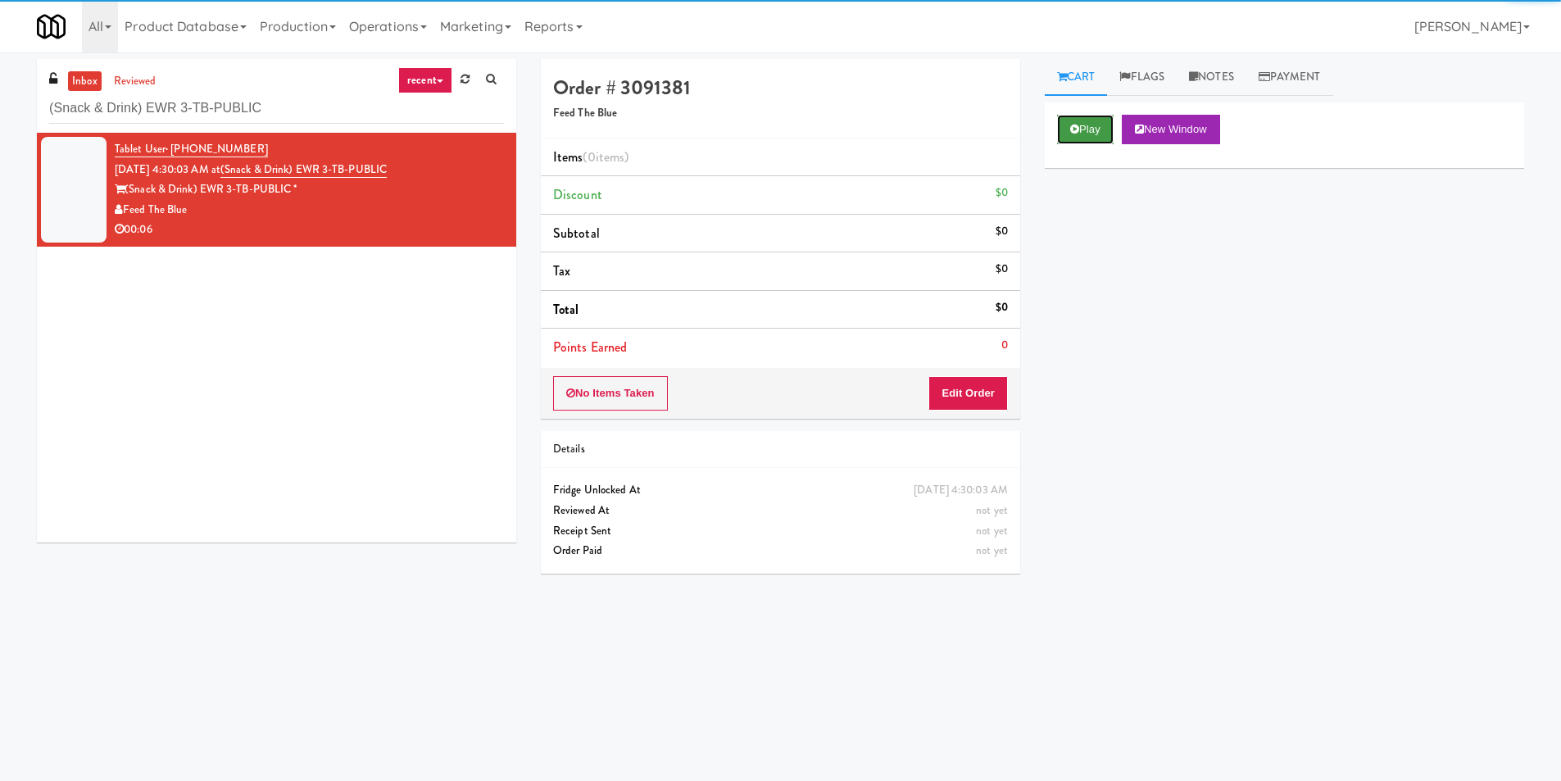
click at [1089, 117] on button "Play" at bounding box center [1085, 129] width 57 height 29
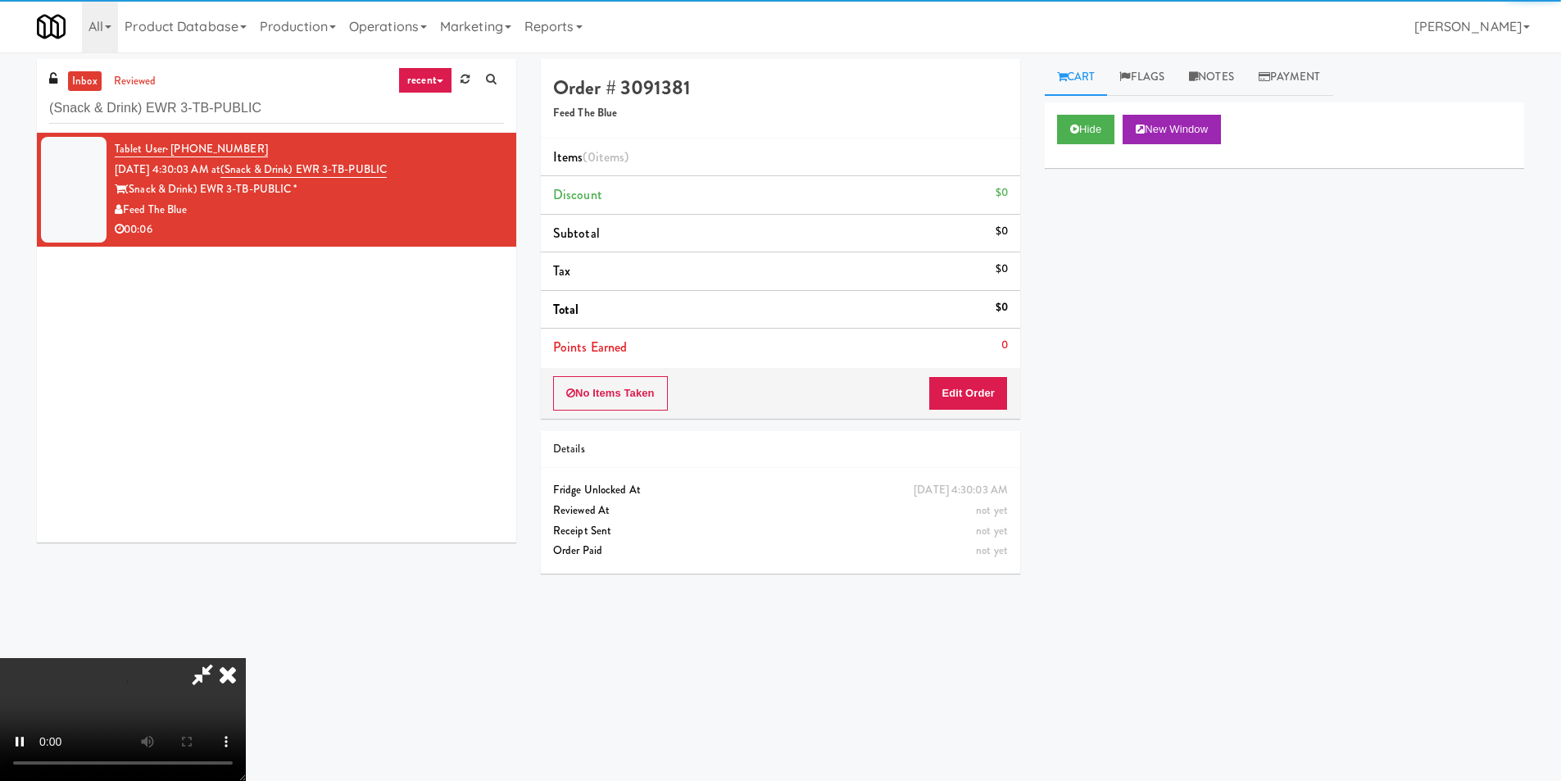
drag, startPoint x: 981, startPoint y: 373, endPoint x: 979, endPoint y: 384, distance: 11.7
click at [979, 384] on div "No Items Taken Edit Order" at bounding box center [780, 393] width 479 height 51
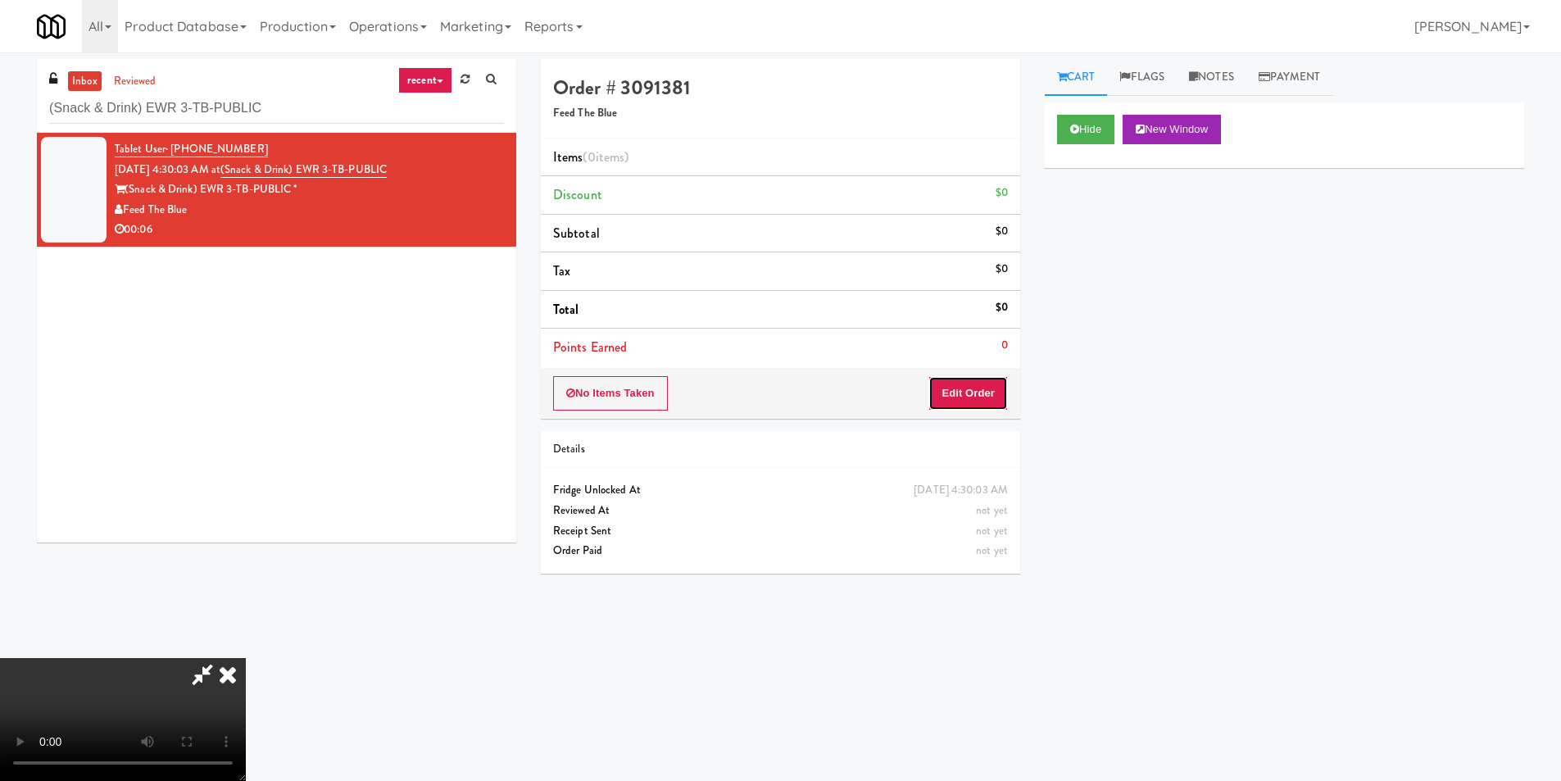
click at [977, 387] on button "Edit Order" at bounding box center [967, 393] width 79 height 34
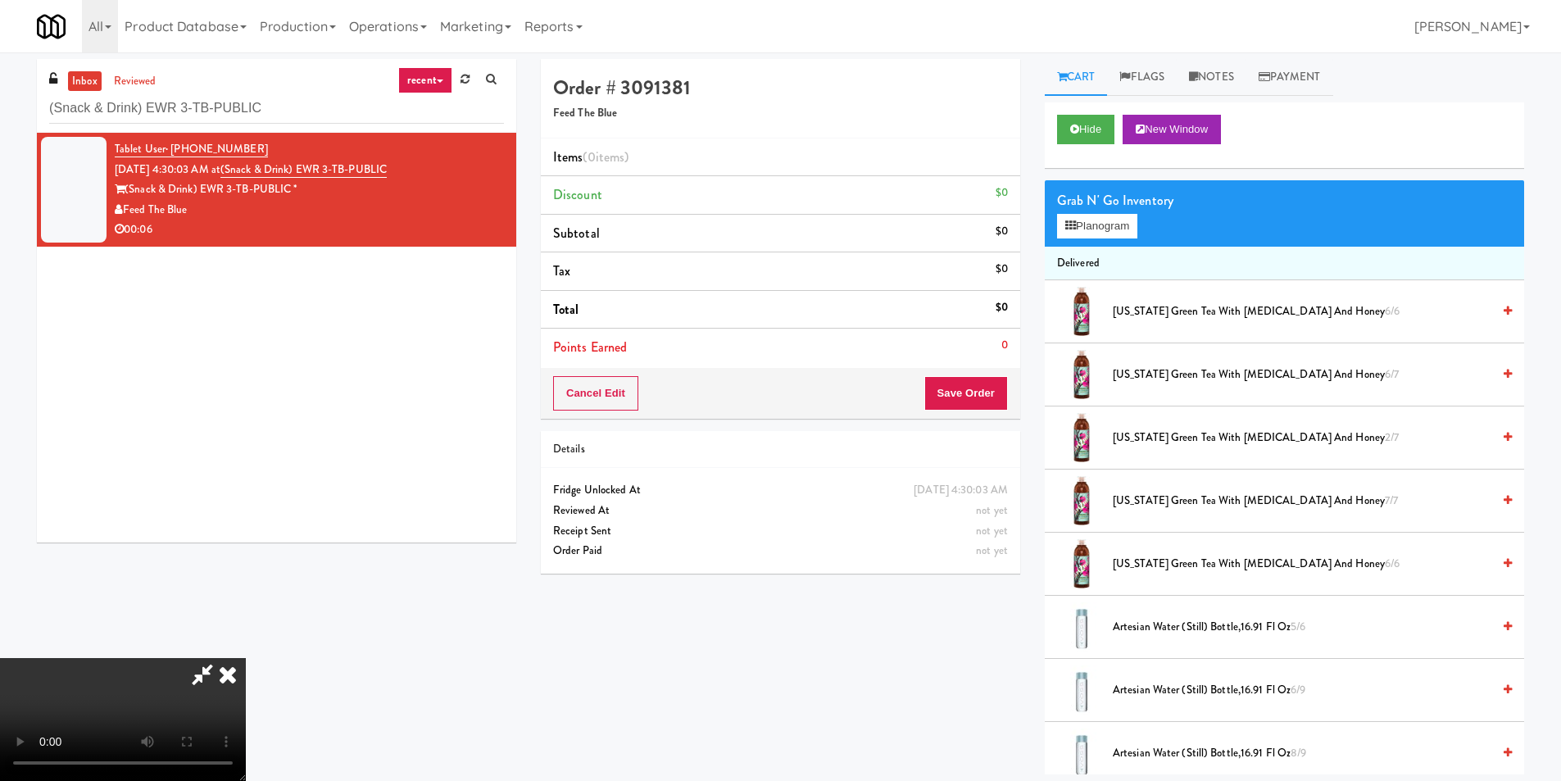
click at [246, 658] on video at bounding box center [123, 719] width 246 height 123
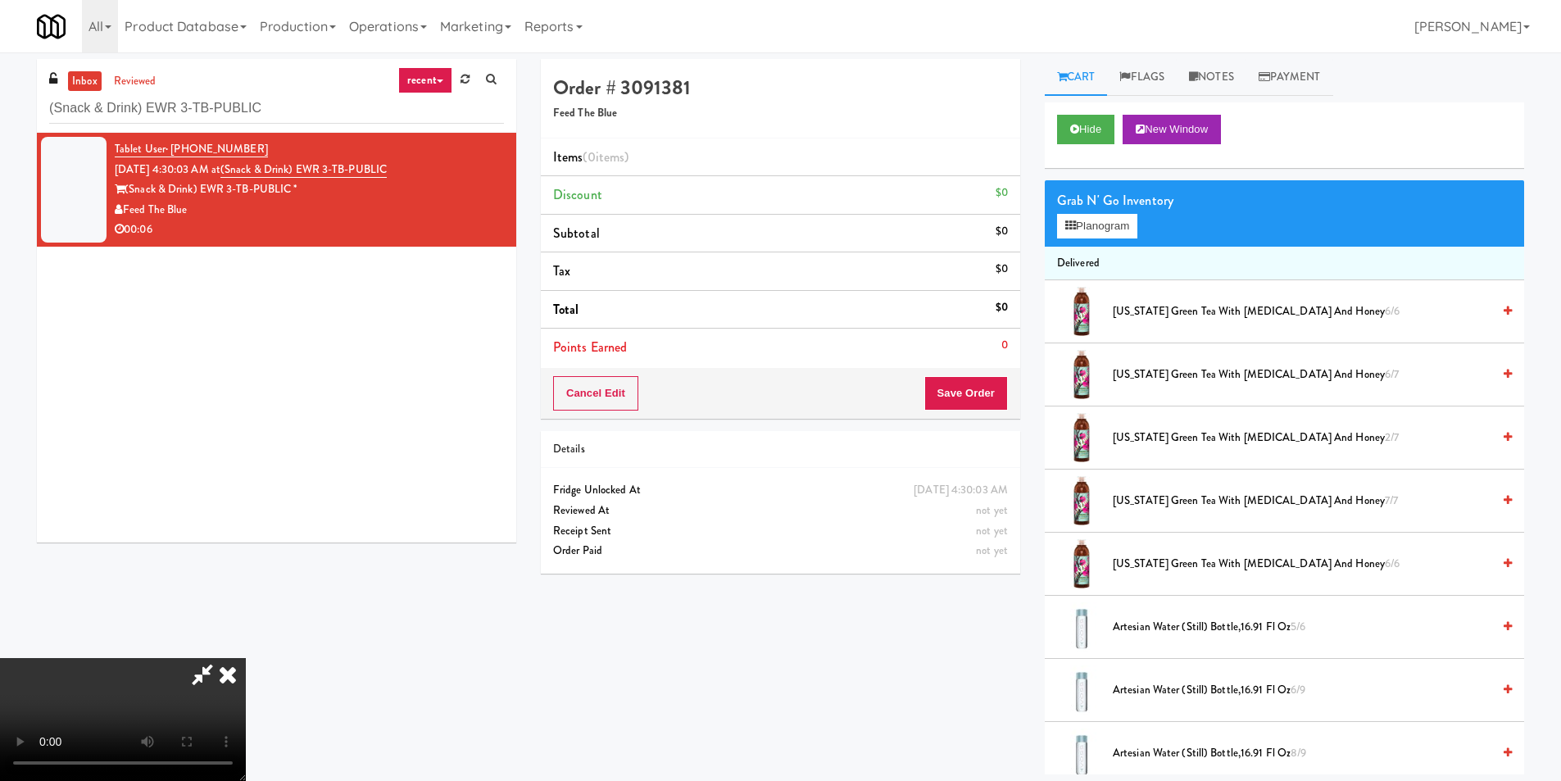
click at [246, 658] on video at bounding box center [123, 719] width 246 height 123
click at [246, 764] on video at bounding box center [123, 719] width 246 height 123
click at [246, 658] on video at bounding box center [123, 719] width 246 height 123
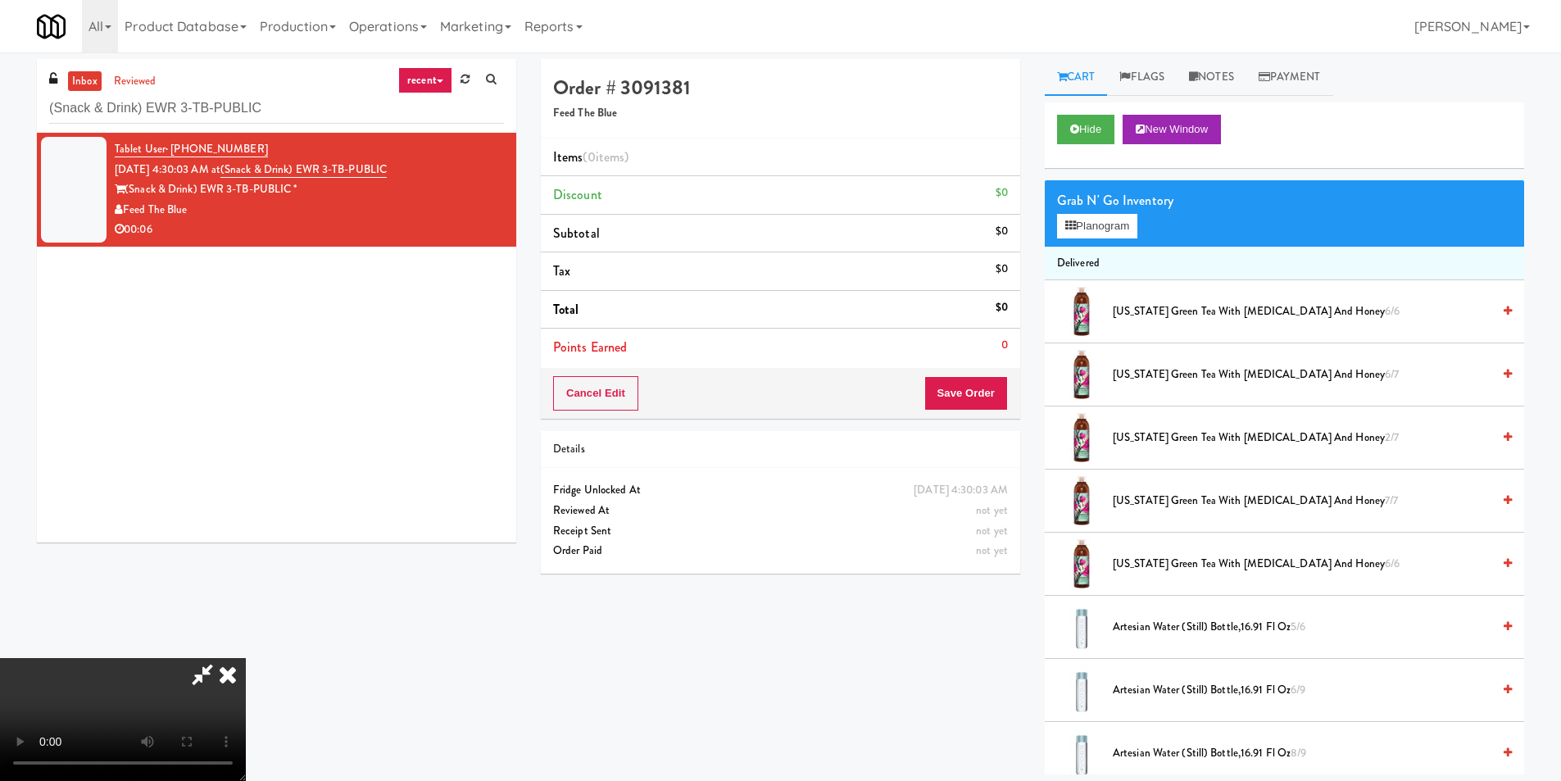
click at [246, 658] on video at bounding box center [123, 719] width 246 height 123
click at [1122, 230] on button "Planogram" at bounding box center [1097, 226] width 80 height 25
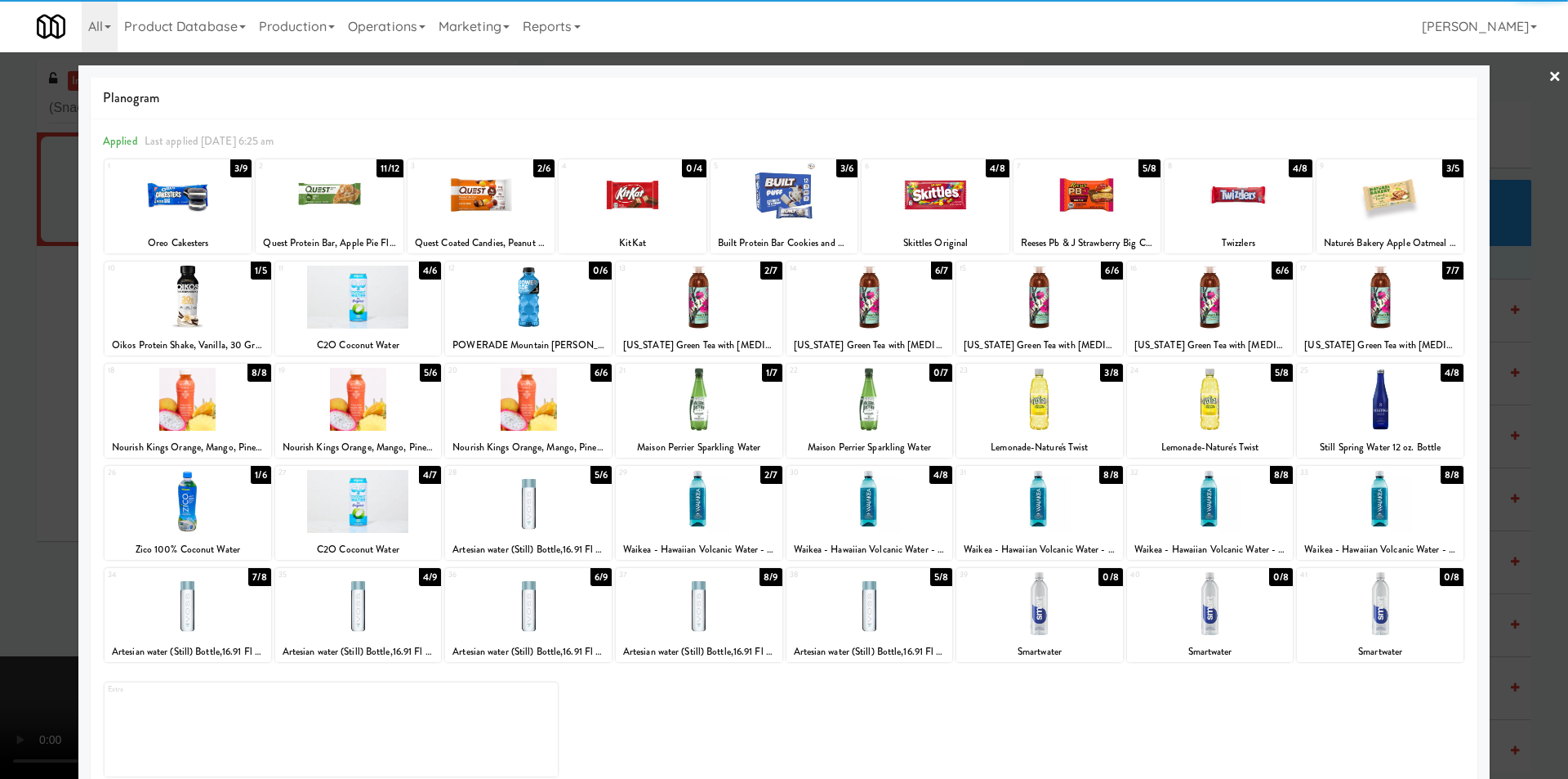
click at [1062, 509] on div at bounding box center [1039, 501] width 166 height 63
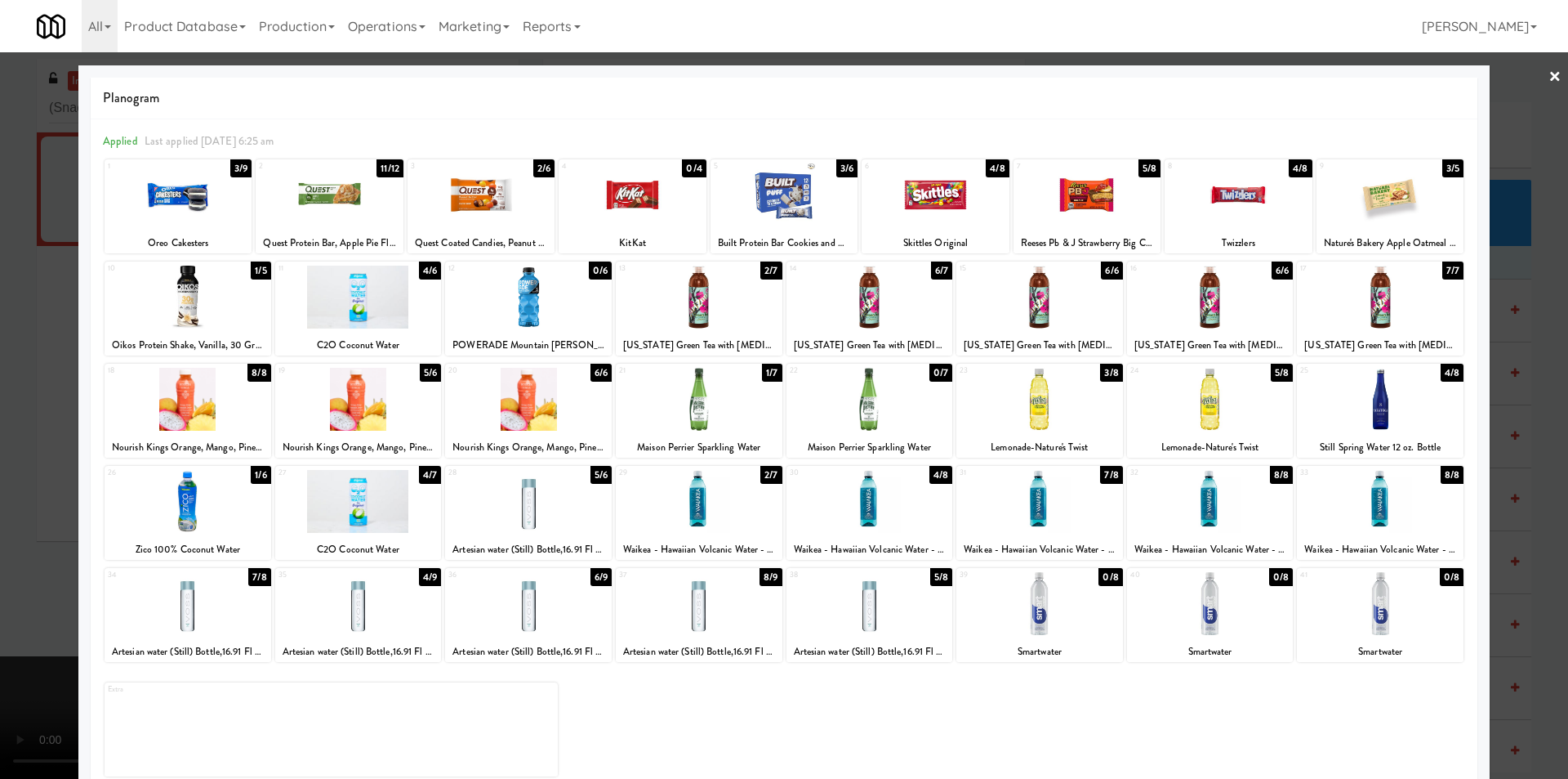
click at [957, 204] on div at bounding box center [934, 195] width 147 height 63
click at [1496, 355] on div at bounding box center [784, 389] width 1568 height 779
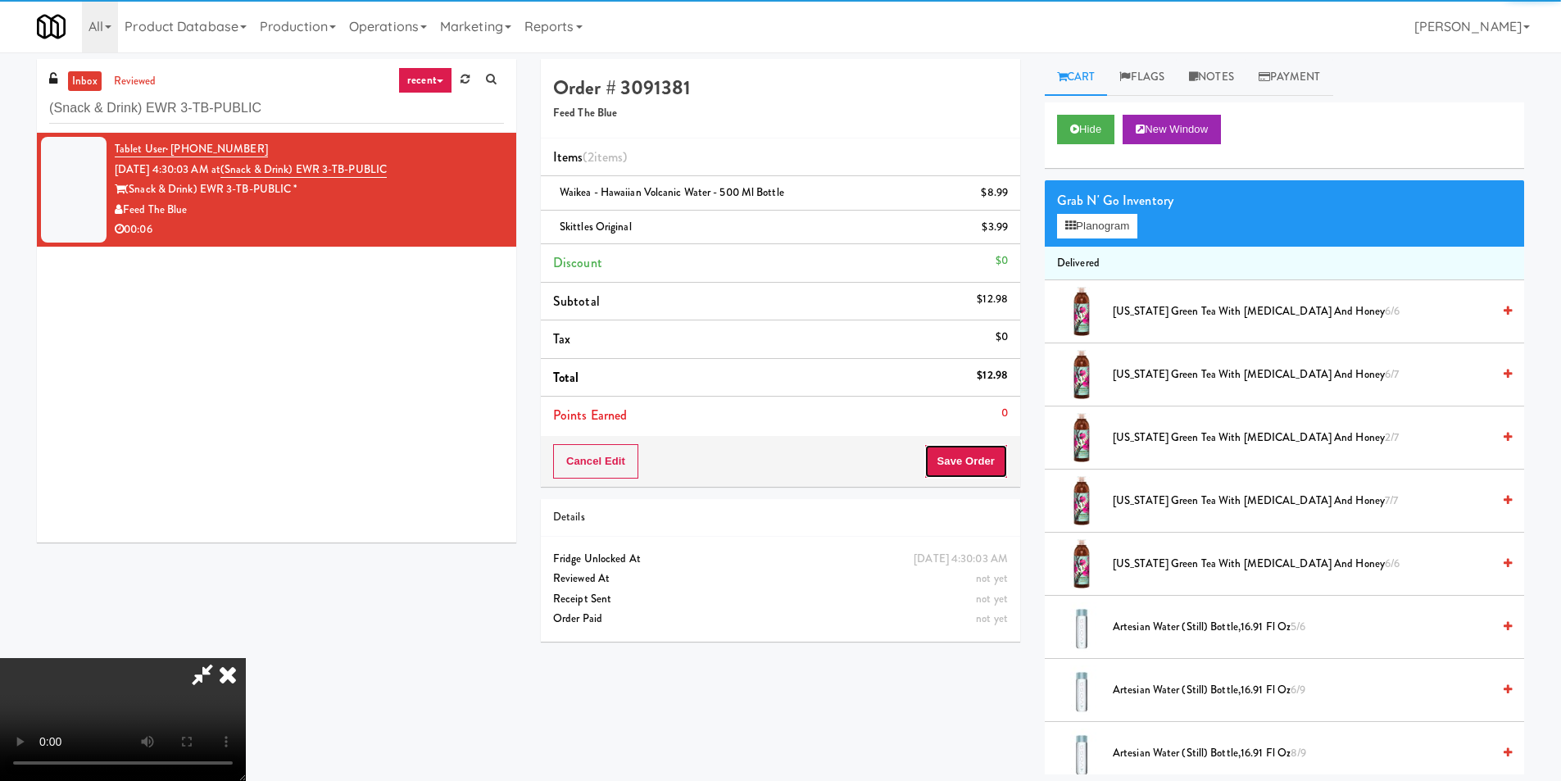
click at [961, 455] on button "Save Order" at bounding box center [966, 461] width 84 height 34
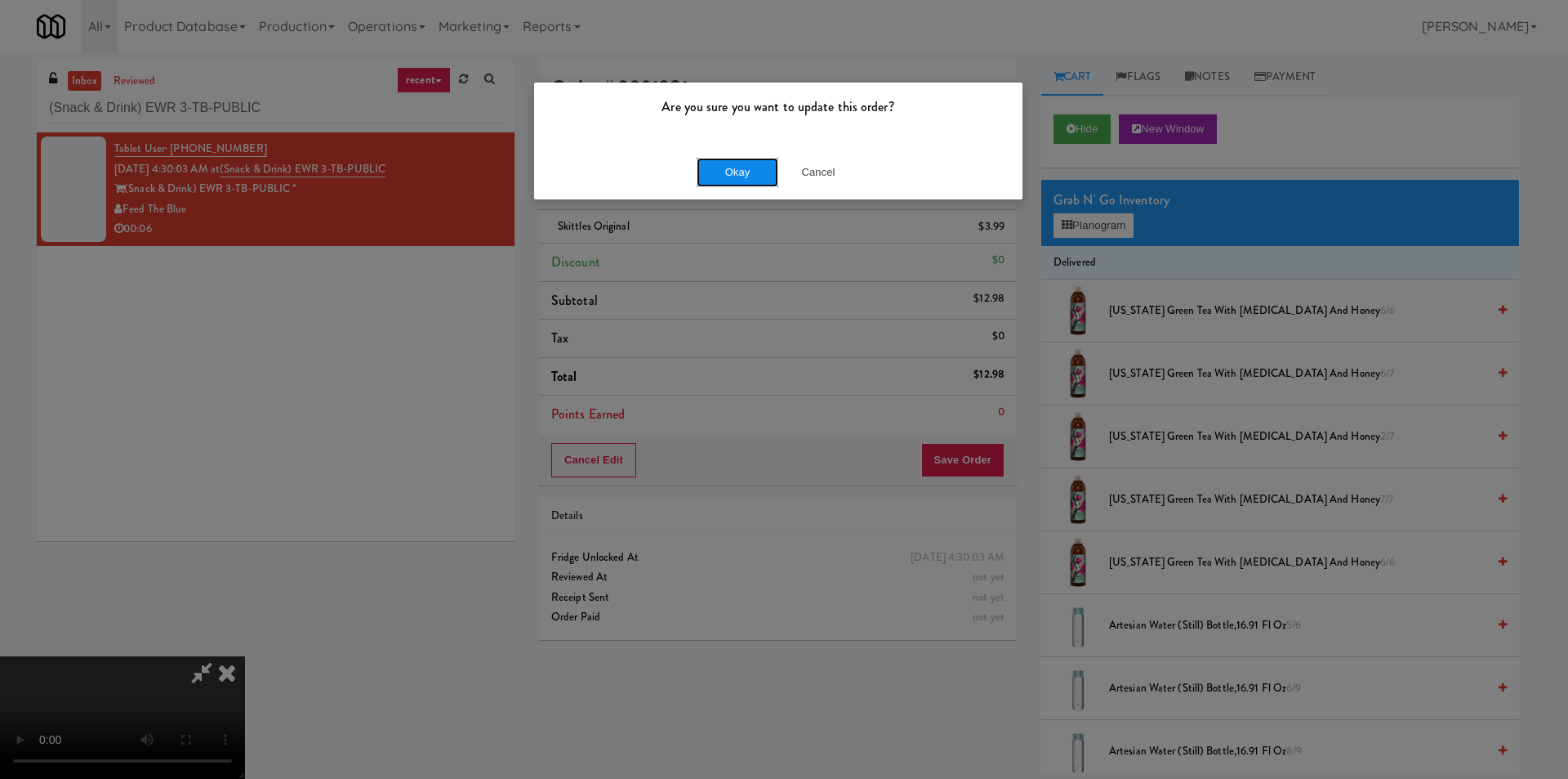
click at [726, 175] on button "Okay" at bounding box center [738, 172] width 82 height 29
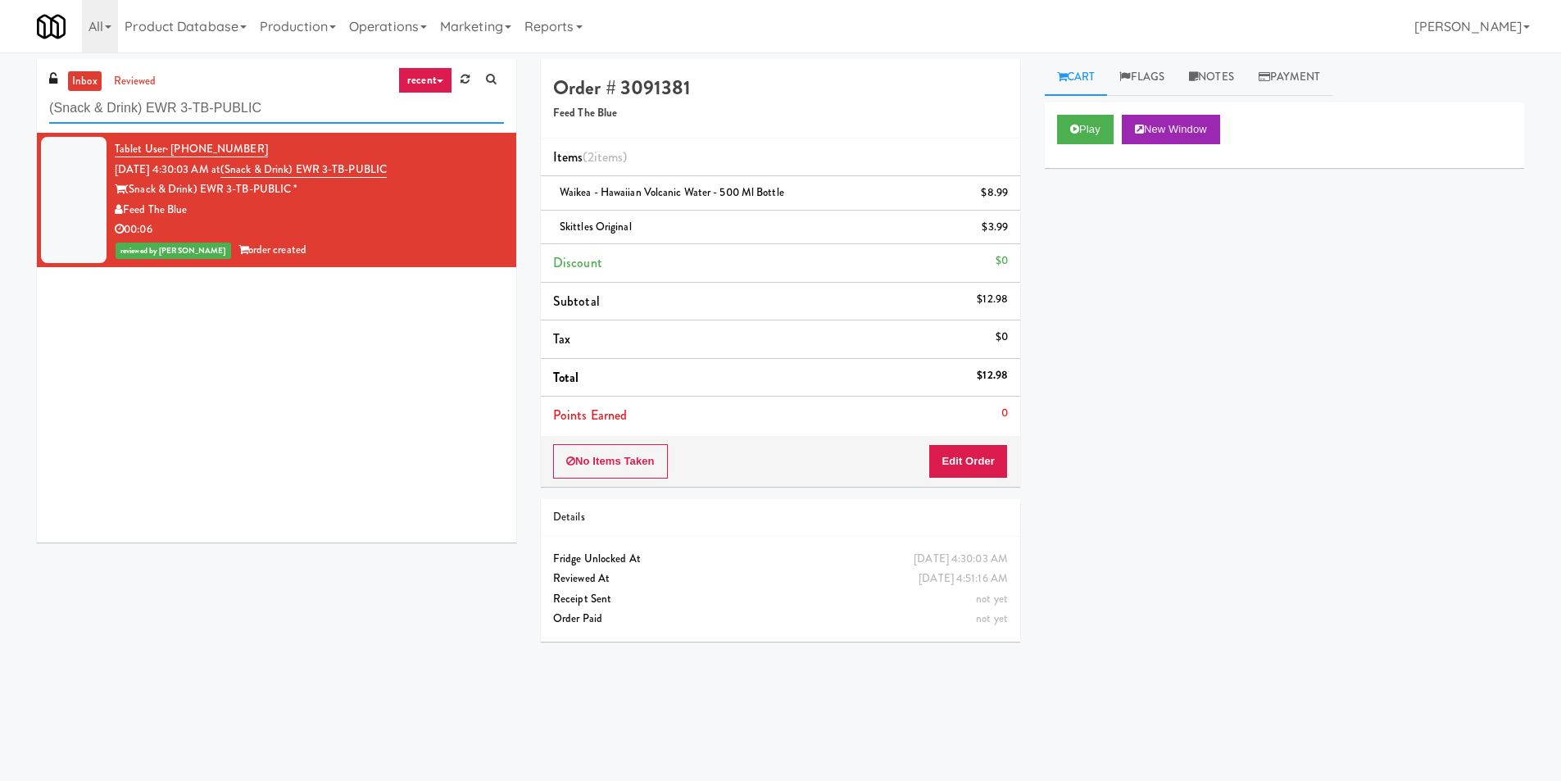
click at [271, 120] on input "(Snack & Drink) EWR 3-TB-PUBLIC" at bounding box center [276, 108] width 455 height 30
paste input "[GEOGRAPHIC_DATA] - Drink"
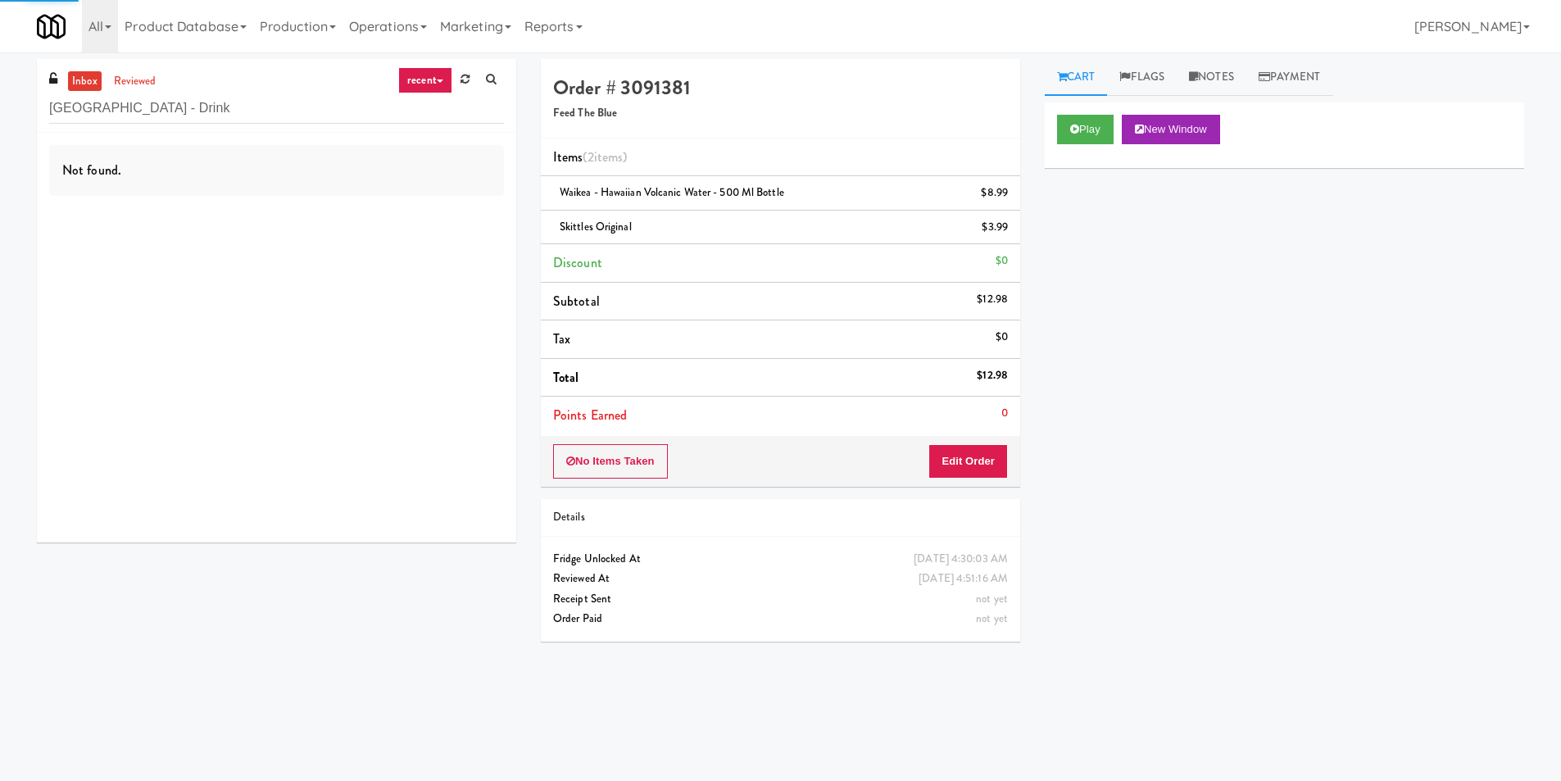
click at [453, 227] on div "Not found." at bounding box center [276, 338] width 479 height 410
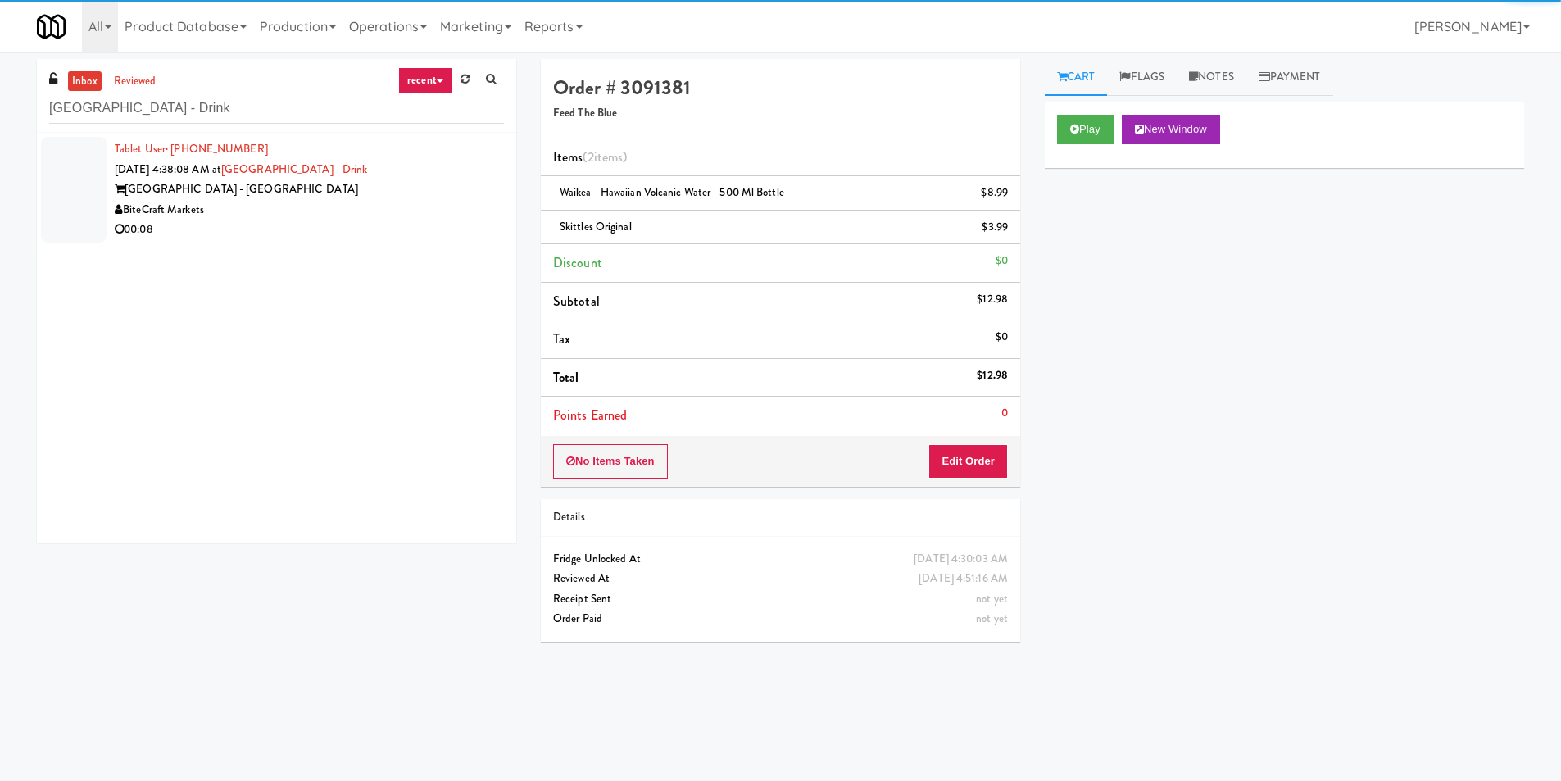
click at [466, 229] on div "00:08" at bounding box center [309, 230] width 389 height 20
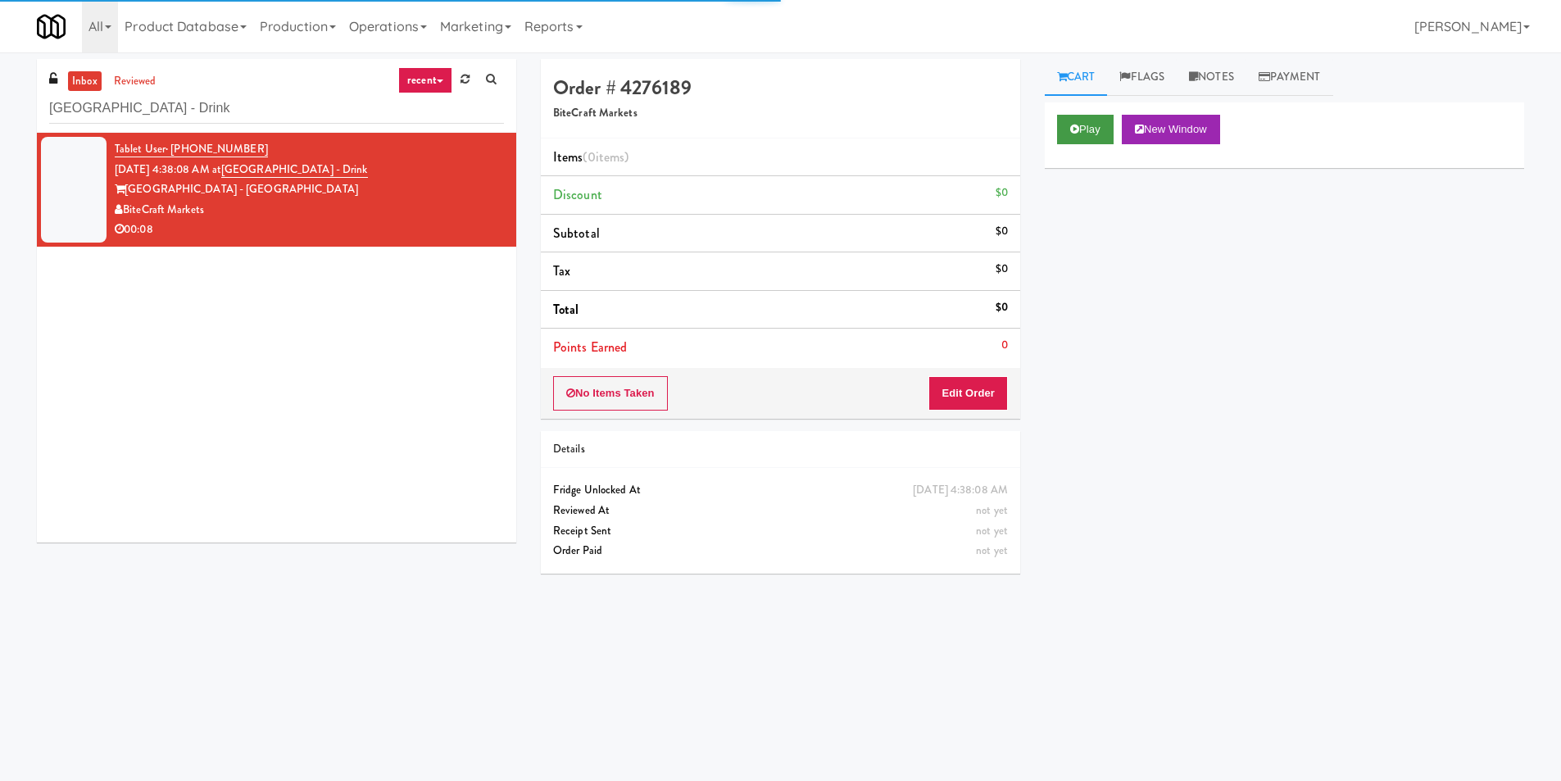
drag, startPoint x: 1084, startPoint y: 144, endPoint x: 1087, endPoint y: 135, distance: 9.6
click at [1085, 144] on div "Play New Window" at bounding box center [1284, 135] width 479 height 66
click at [1088, 131] on button "Play" at bounding box center [1085, 129] width 57 height 29
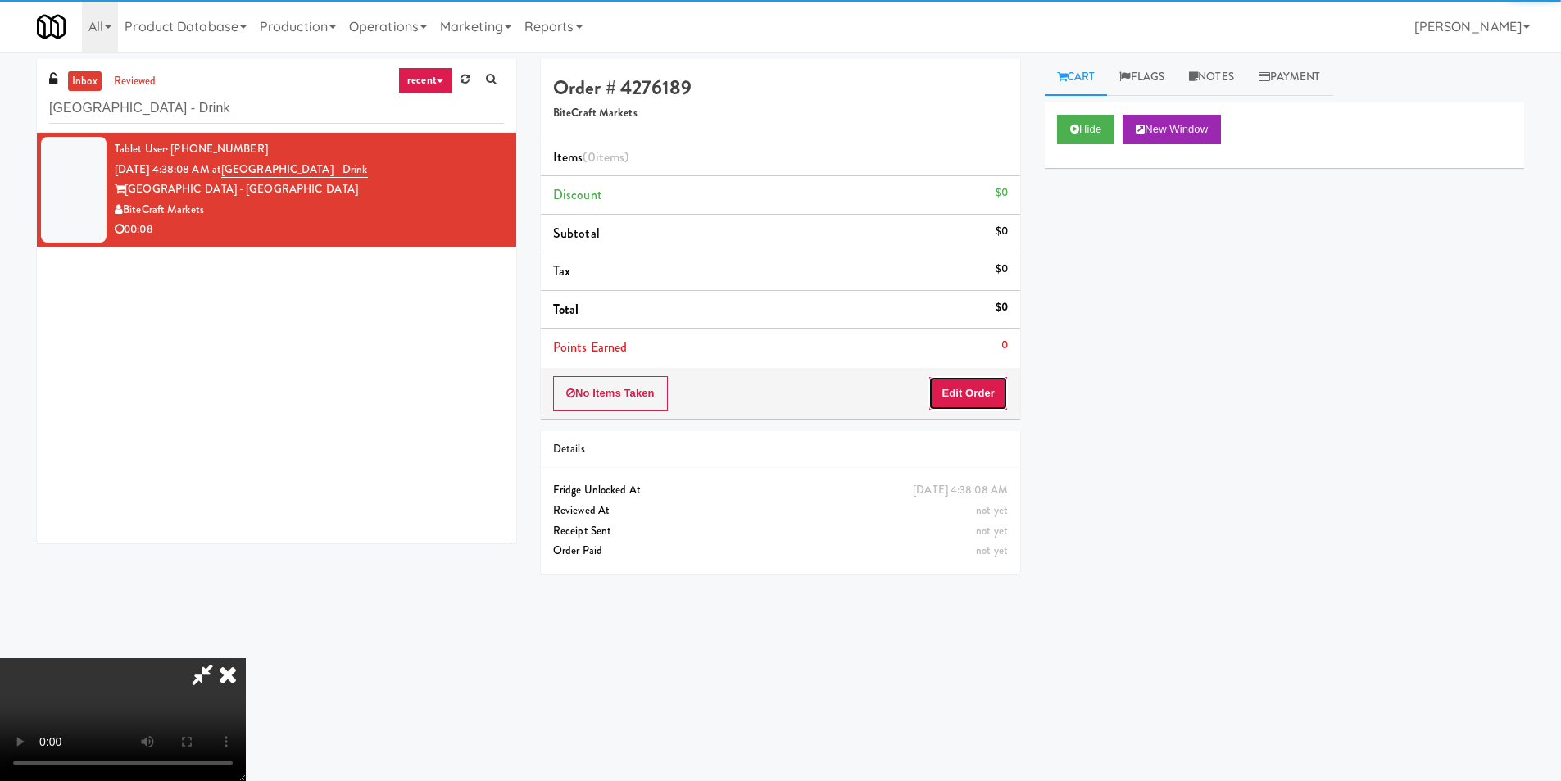
click at [966, 383] on button "Edit Order" at bounding box center [967, 393] width 79 height 34
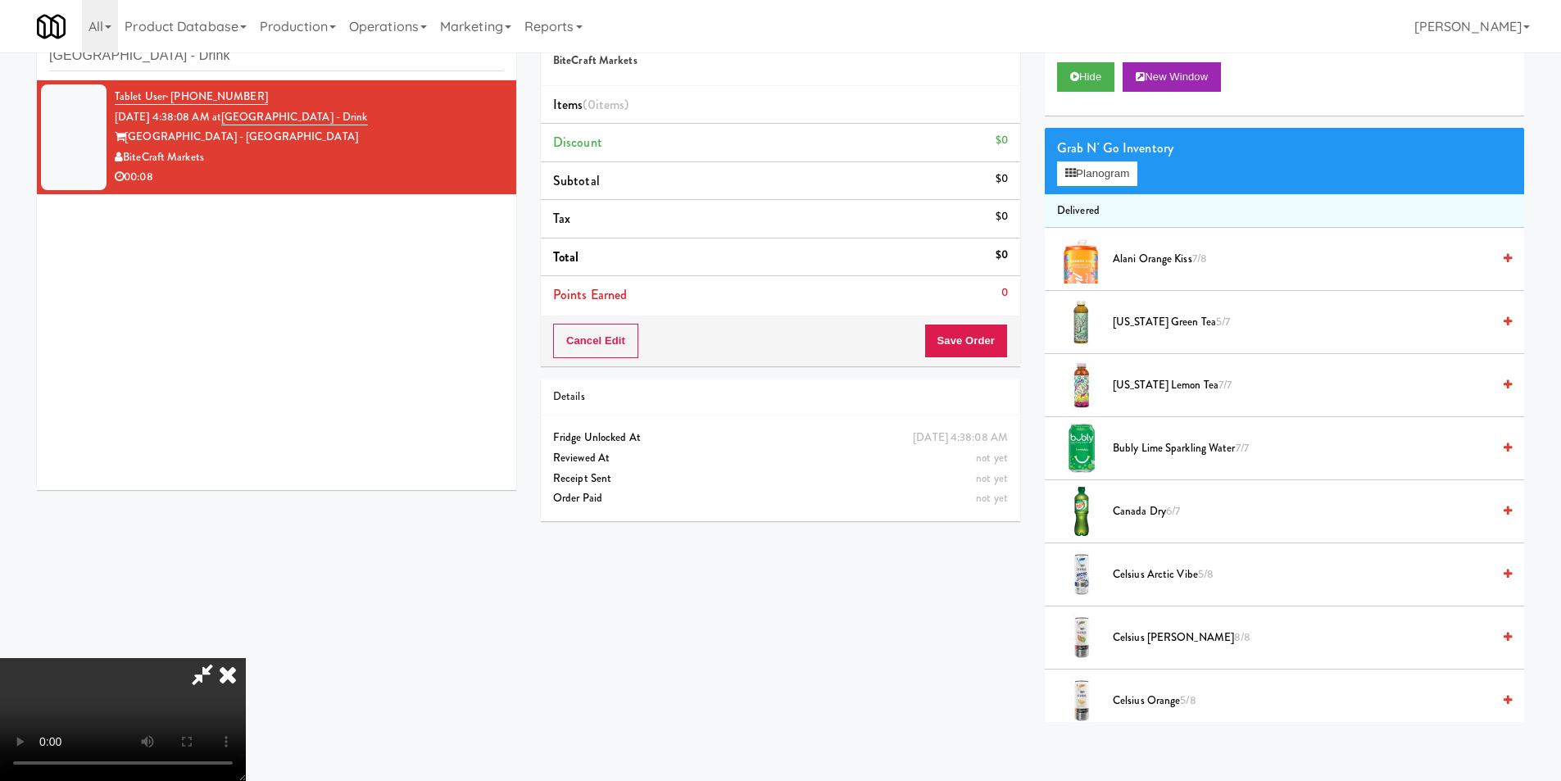
click at [246, 658] on video at bounding box center [123, 719] width 246 height 123
click at [1115, 180] on button "Planogram" at bounding box center [1097, 173] width 80 height 25
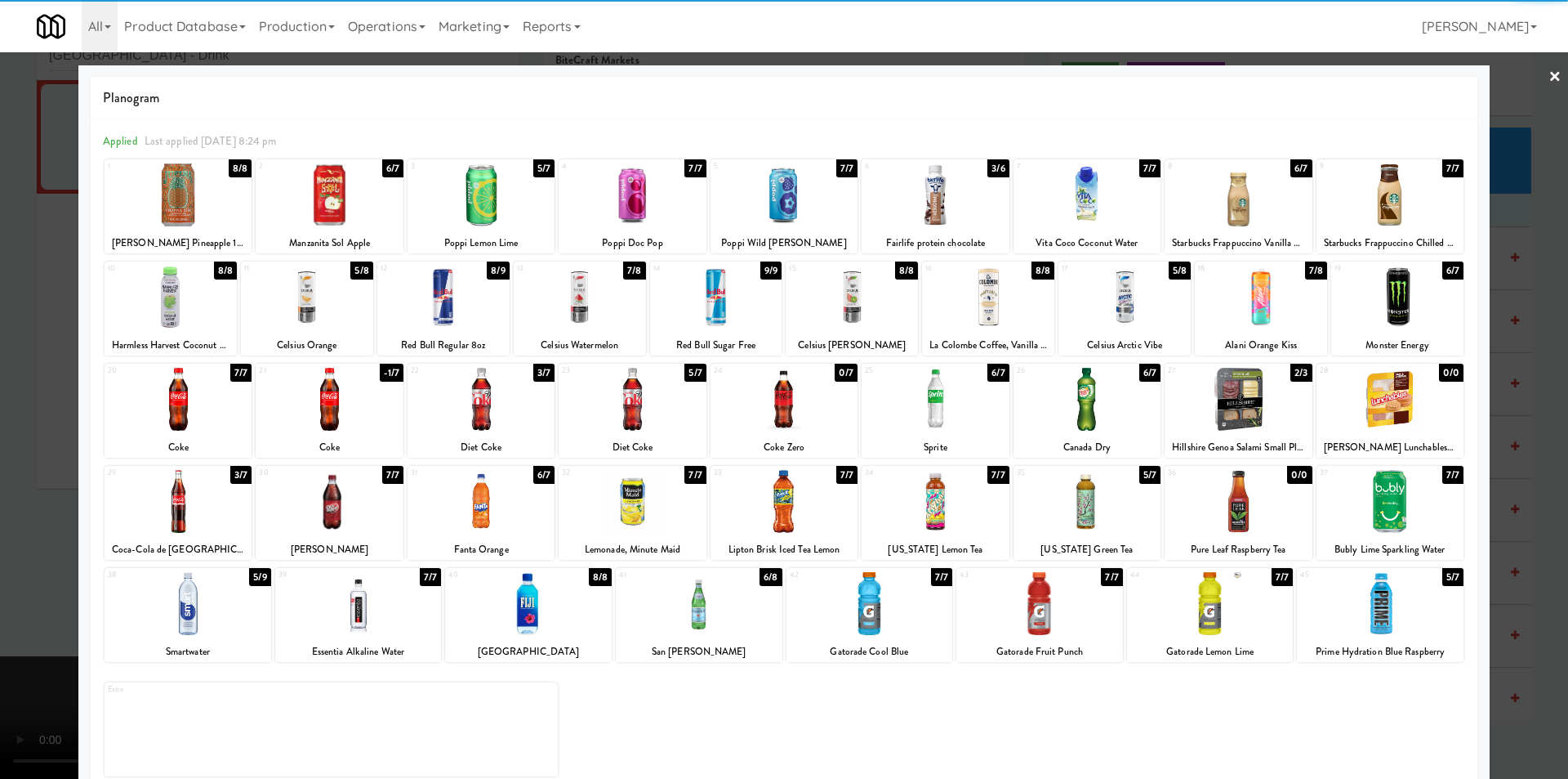
click at [883, 302] on div at bounding box center [851, 296] width 133 height 63
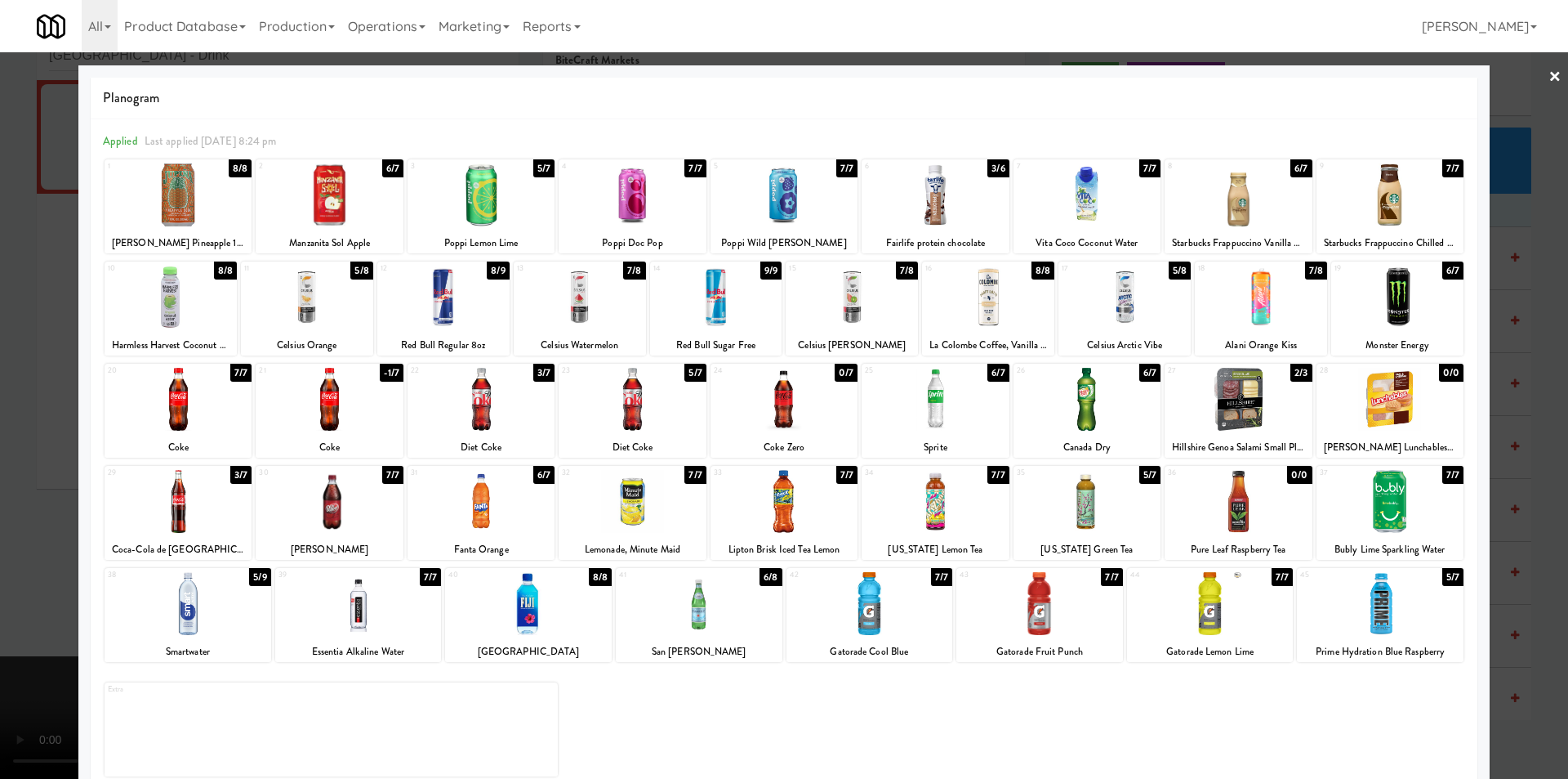
click at [1510, 350] on div at bounding box center [784, 389] width 1568 height 779
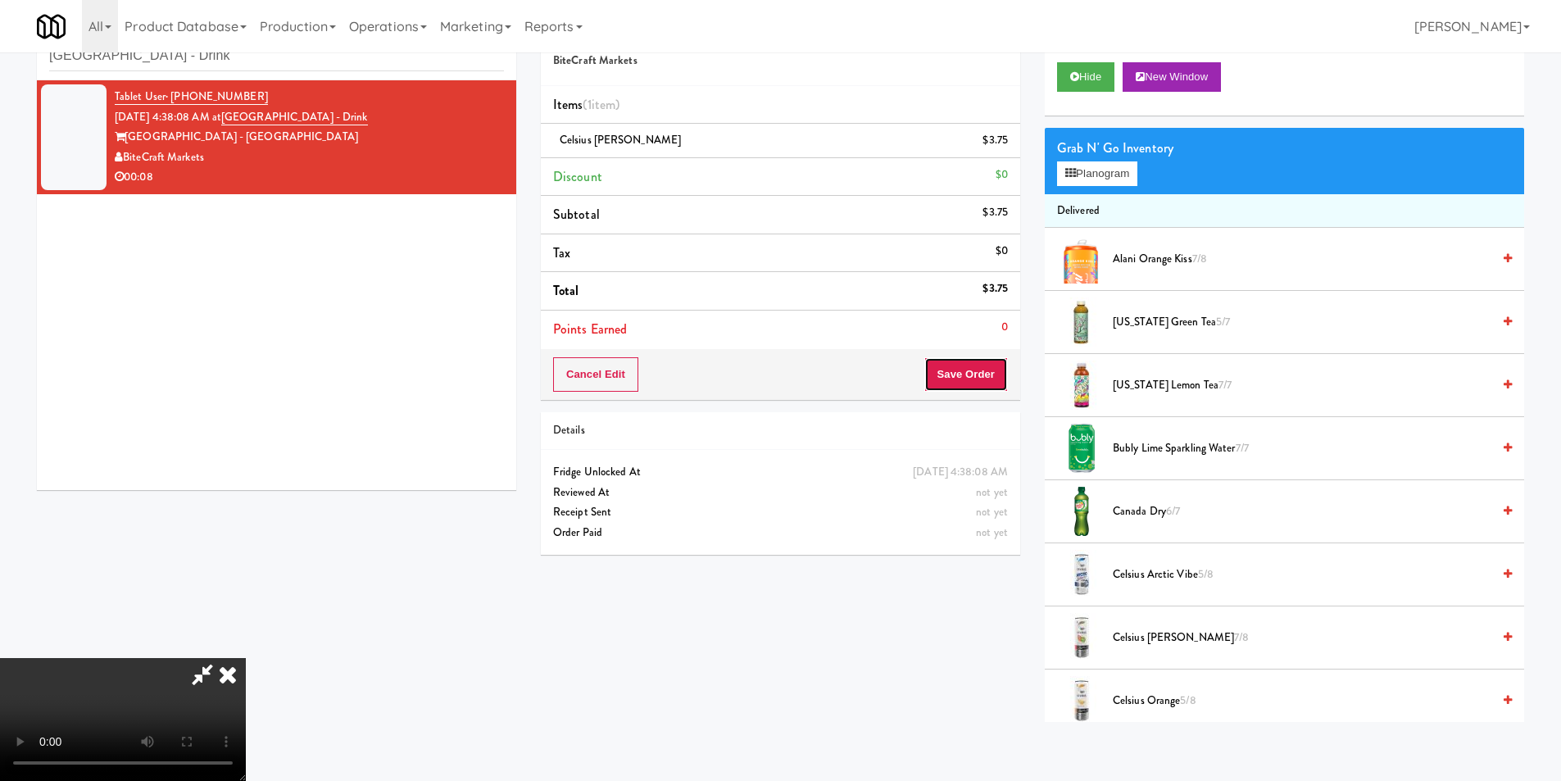
click at [948, 378] on button "Save Order" at bounding box center [966, 374] width 84 height 34
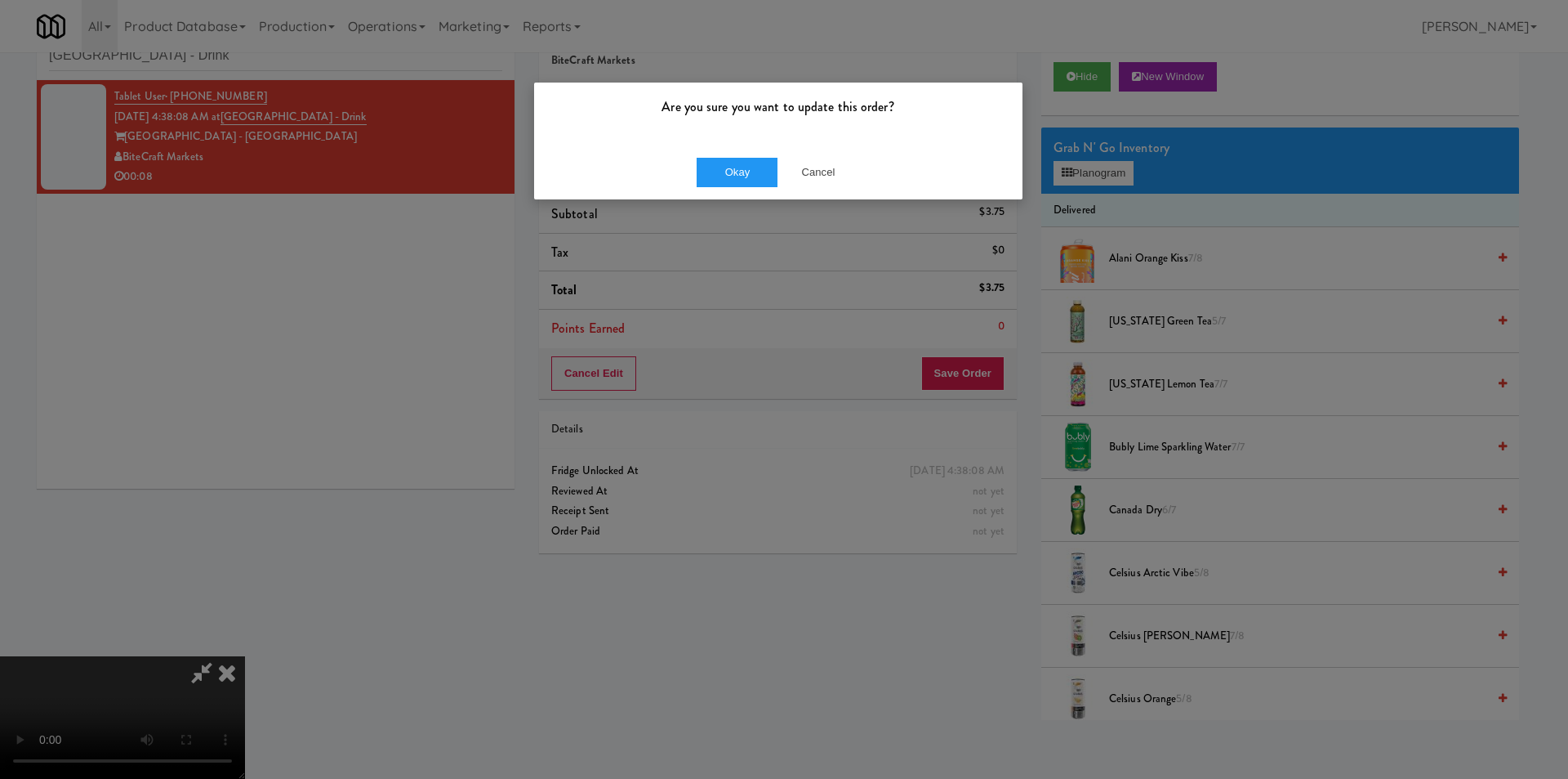
click at [735, 188] on div "Okay Cancel" at bounding box center [779, 172] width 488 height 55
click at [745, 170] on button "Okay" at bounding box center [738, 172] width 82 height 29
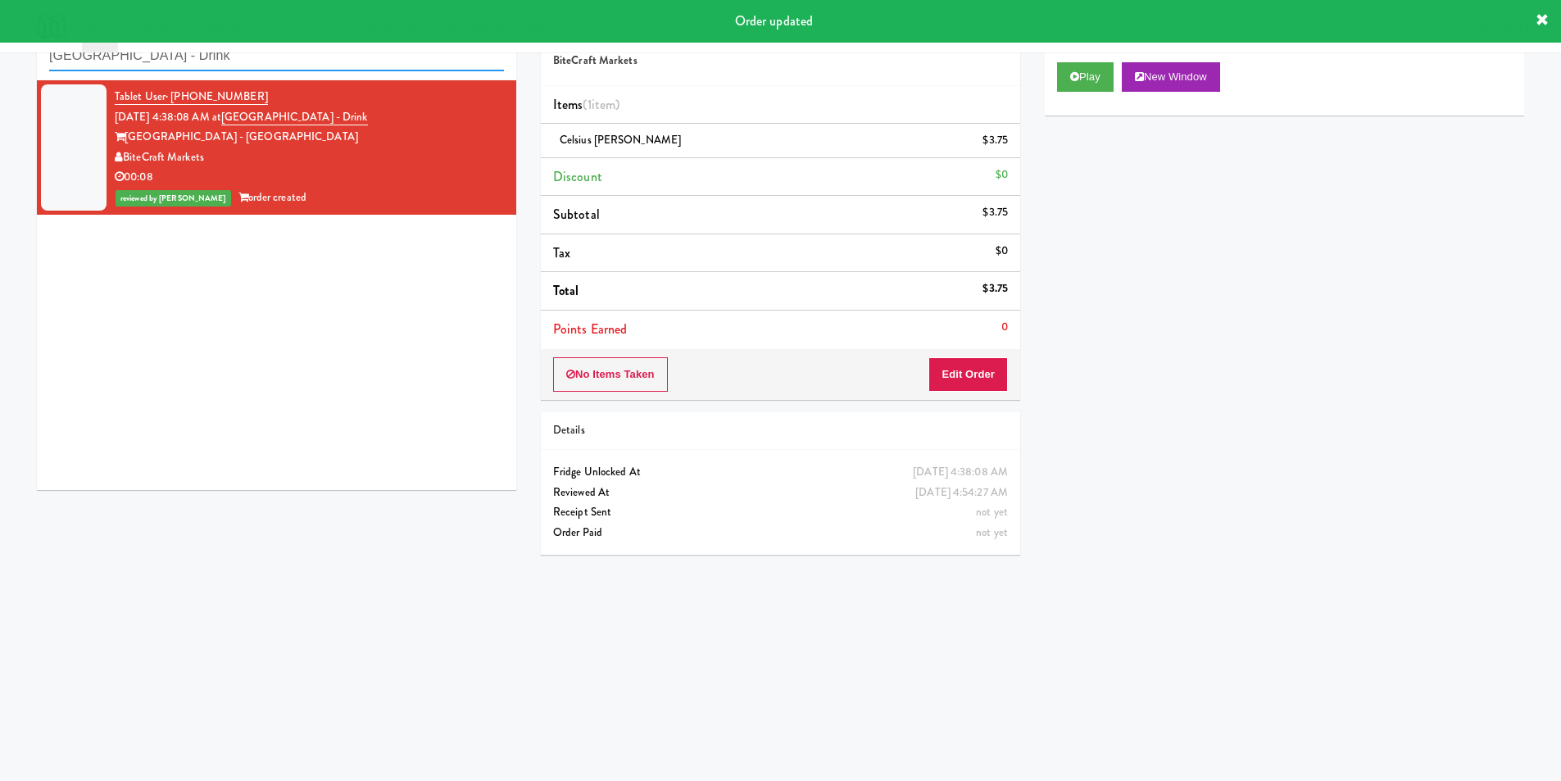
click at [289, 67] on input "[GEOGRAPHIC_DATA] - Drink" at bounding box center [276, 56] width 455 height 30
paste input "Rock Solid Reboot (Left)"
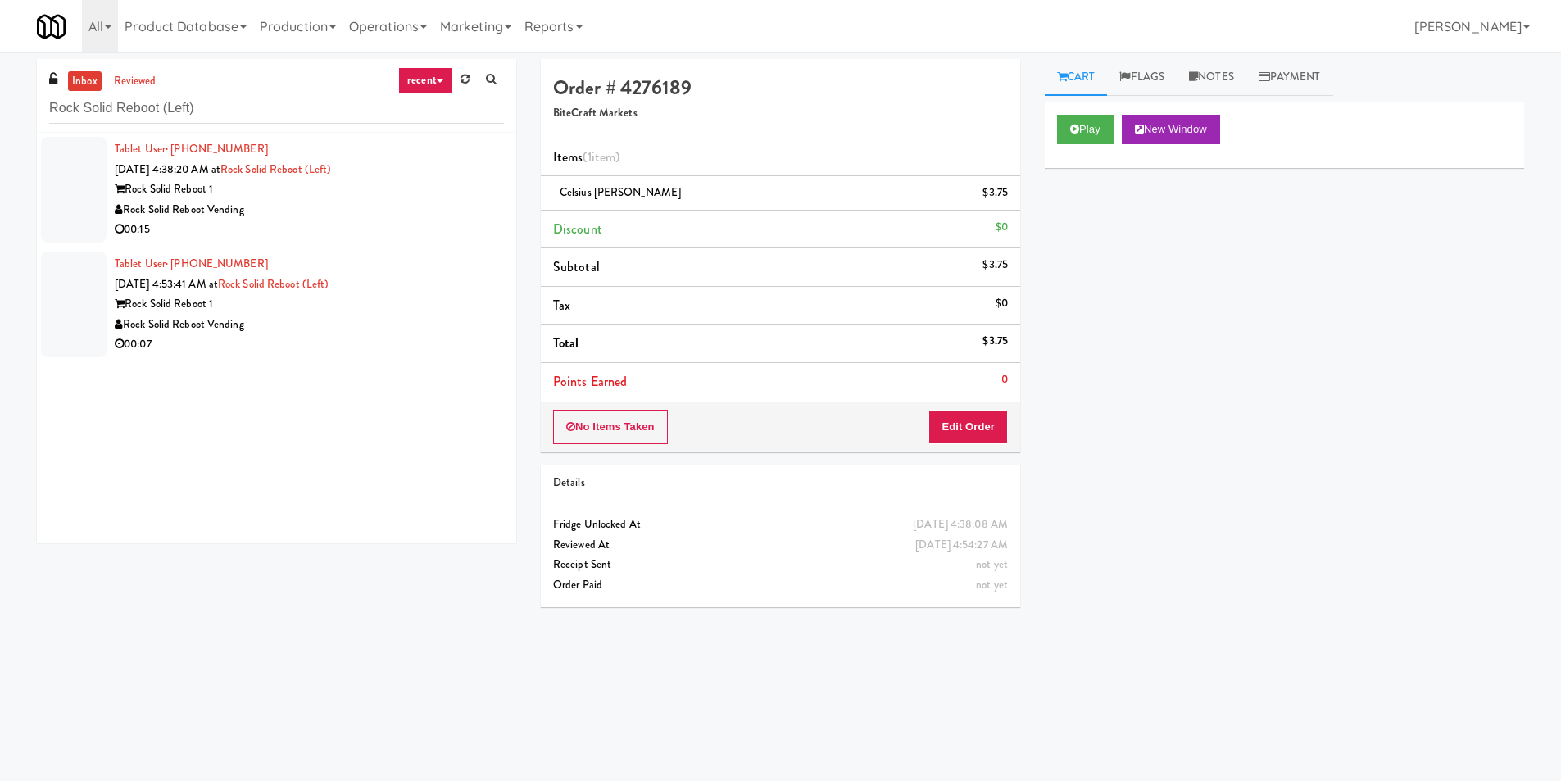
click at [477, 221] on div "Tablet User · (850) 545-8242 [DATE] 4:38:20 AM at Rock Solid Reboot (Left) Rock…" at bounding box center [276, 338] width 479 height 410
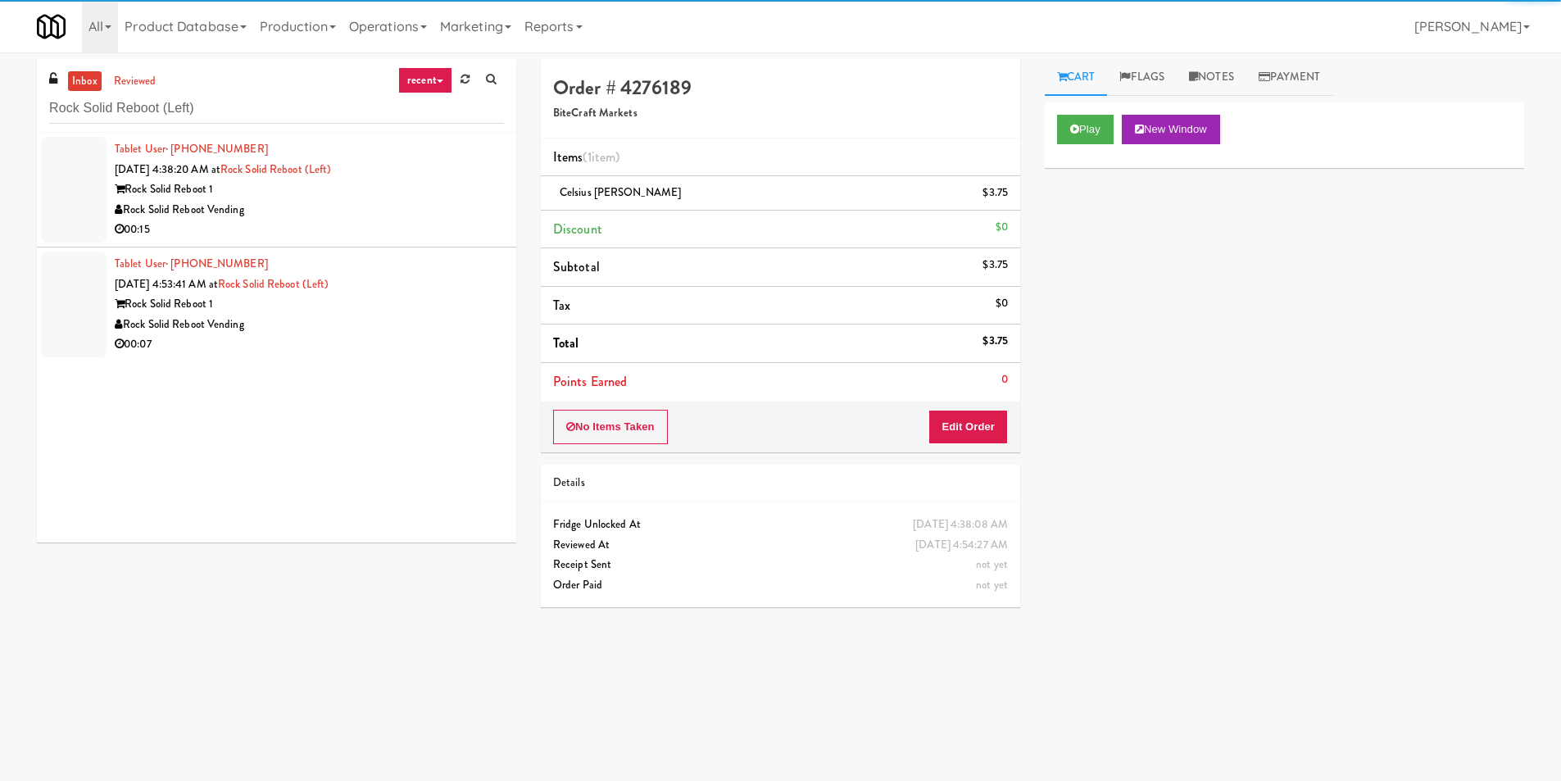
click at [465, 225] on div "00:15" at bounding box center [309, 230] width 389 height 20
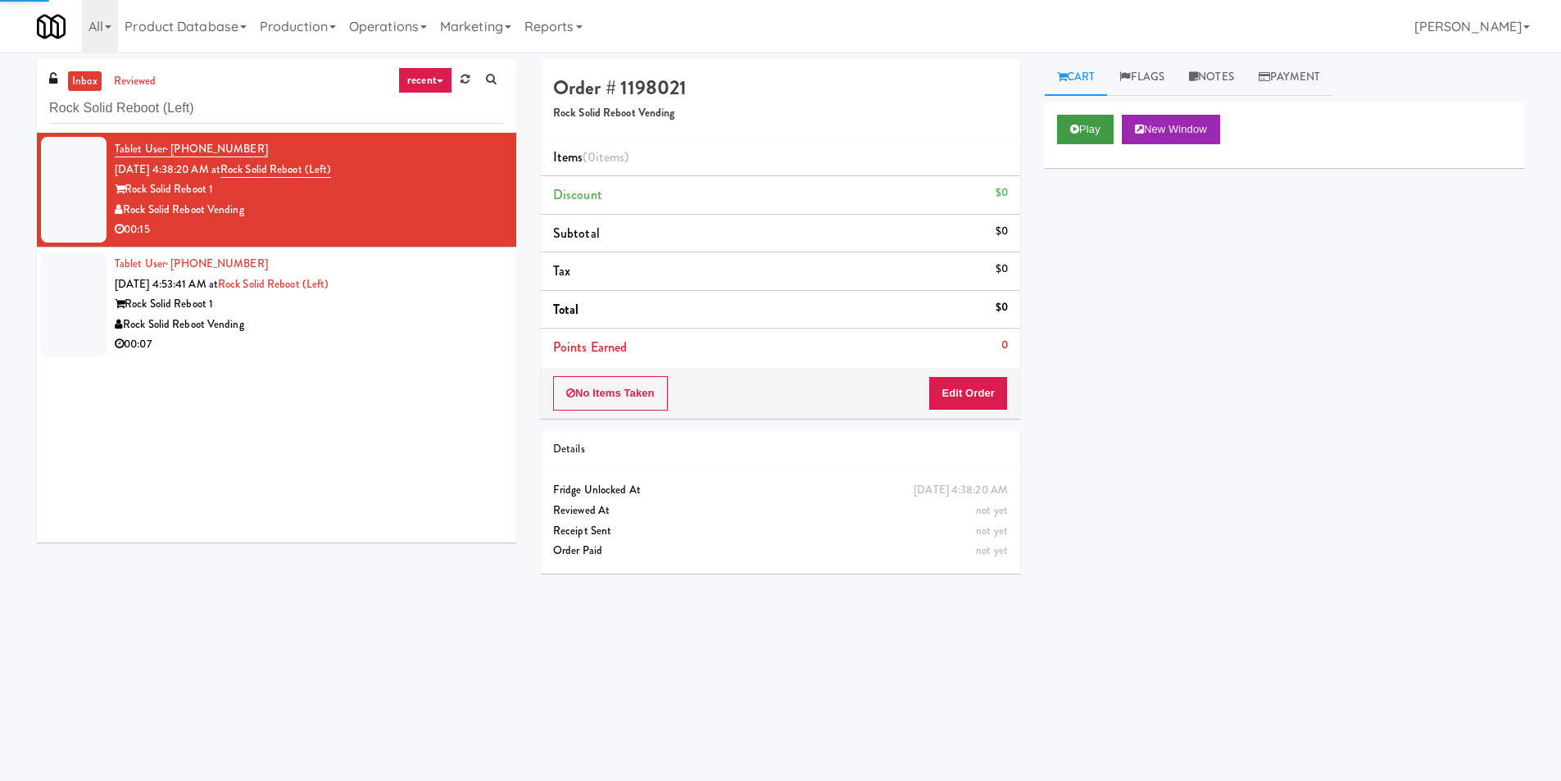
click at [1072, 116] on div "Play New Window" at bounding box center [1284, 135] width 479 height 66
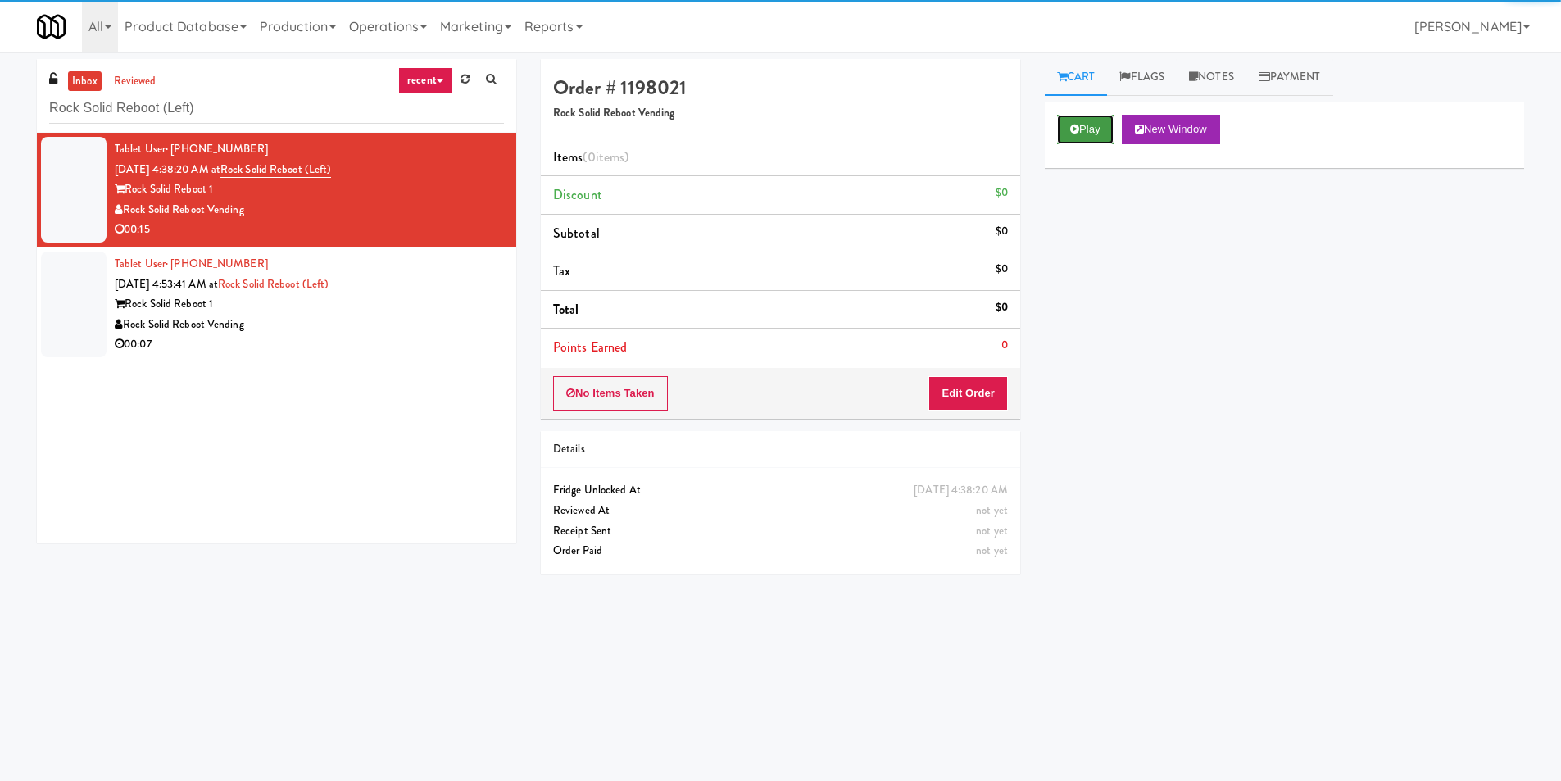
click at [1080, 124] on button "Play" at bounding box center [1085, 129] width 57 height 29
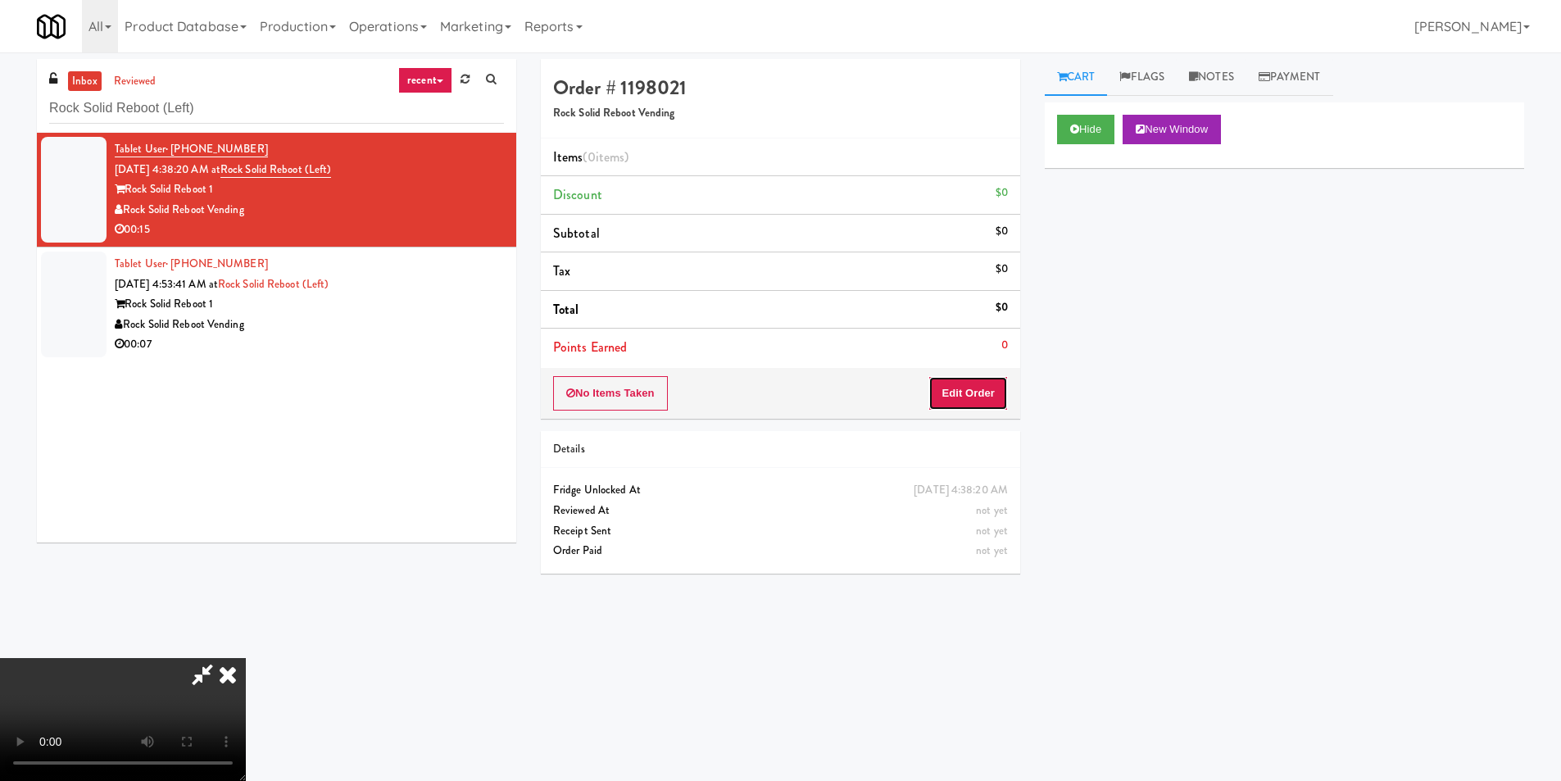
click at [975, 391] on button "Edit Order" at bounding box center [967, 393] width 79 height 34
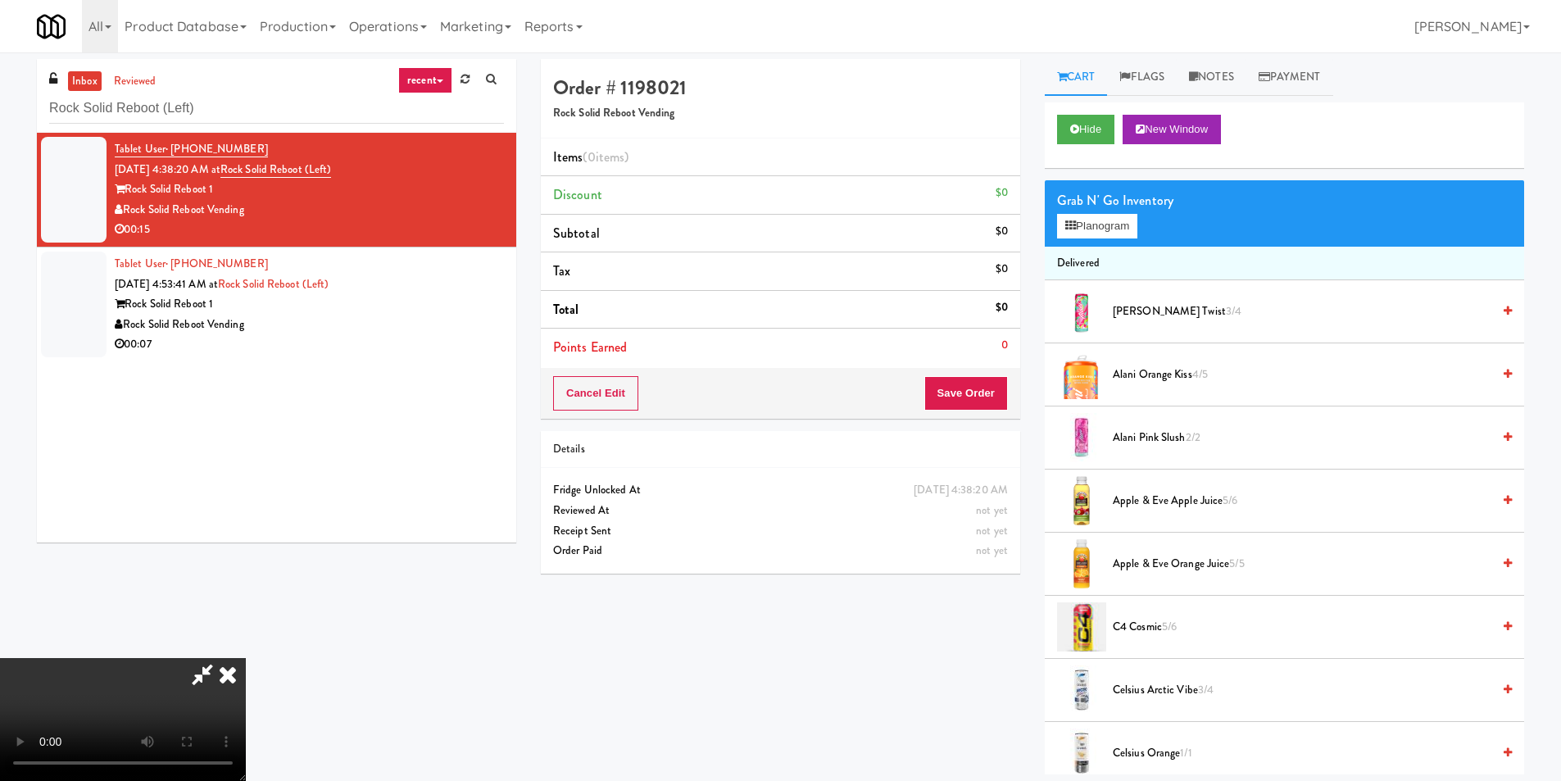
click at [1168, 378] on span "Alani Orange Kiss 4/5" at bounding box center [1302, 375] width 378 height 20
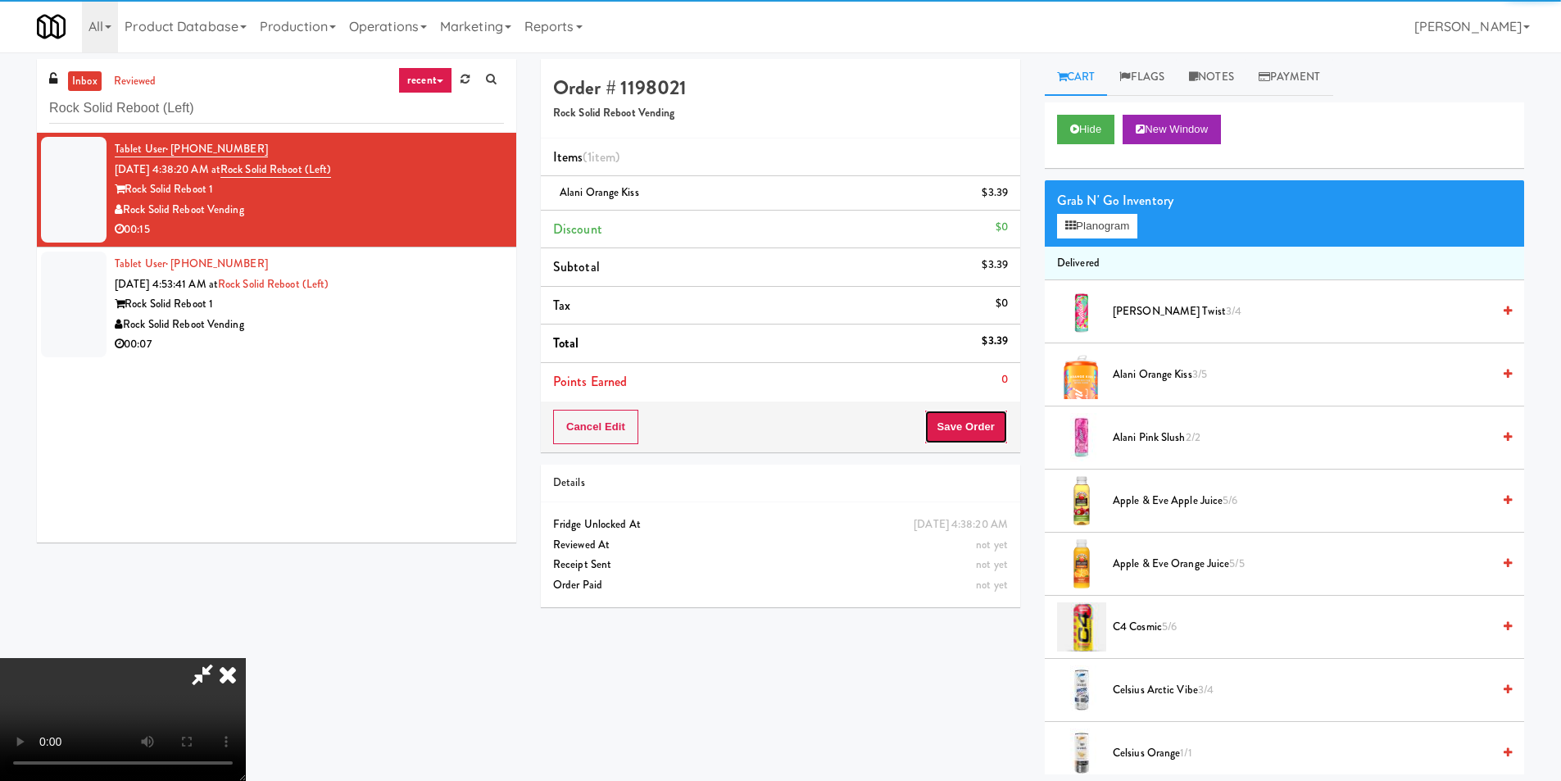
click at [988, 428] on button "Save Order" at bounding box center [966, 427] width 84 height 34
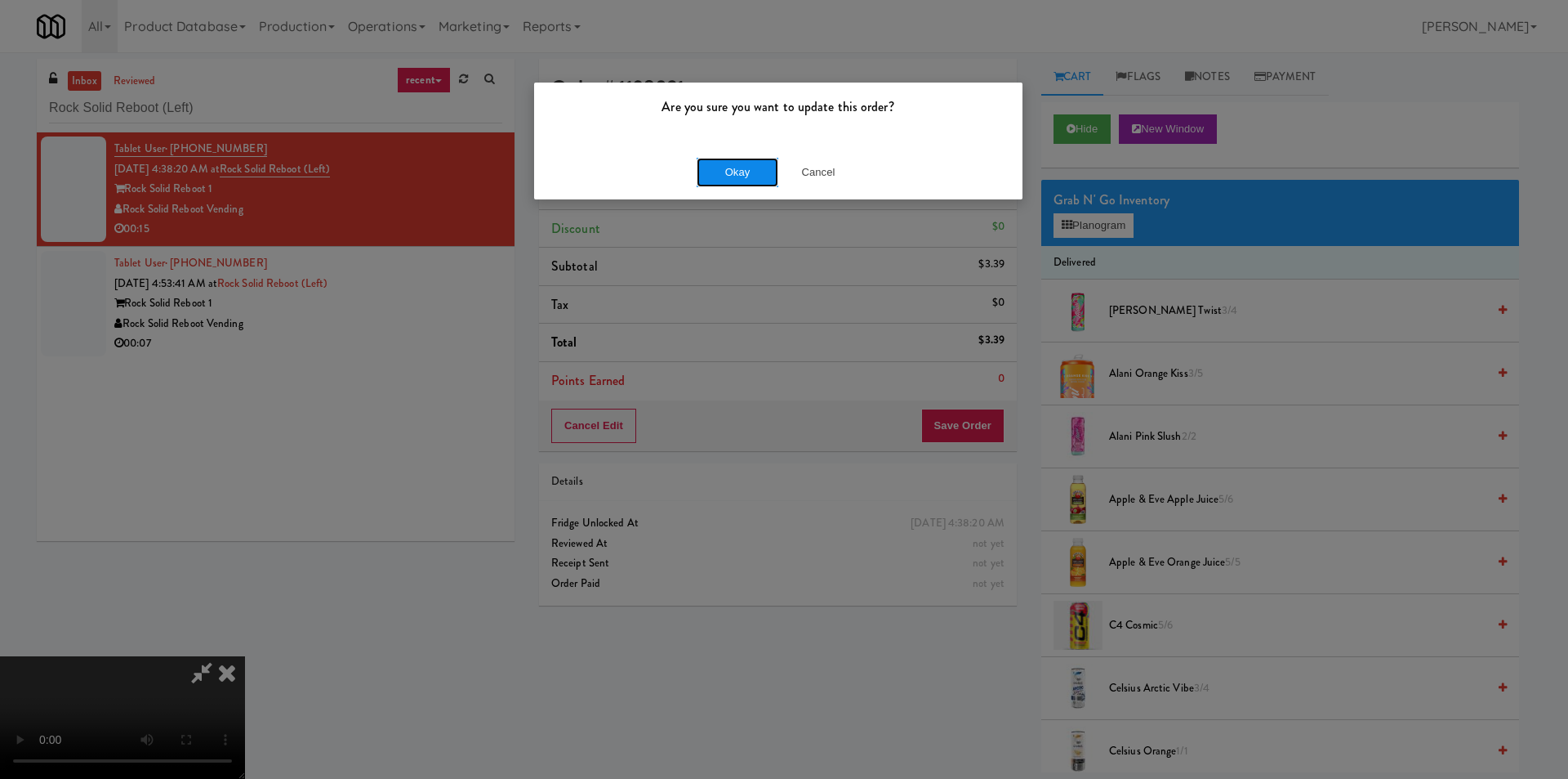
click at [740, 165] on button "Okay" at bounding box center [738, 172] width 82 height 29
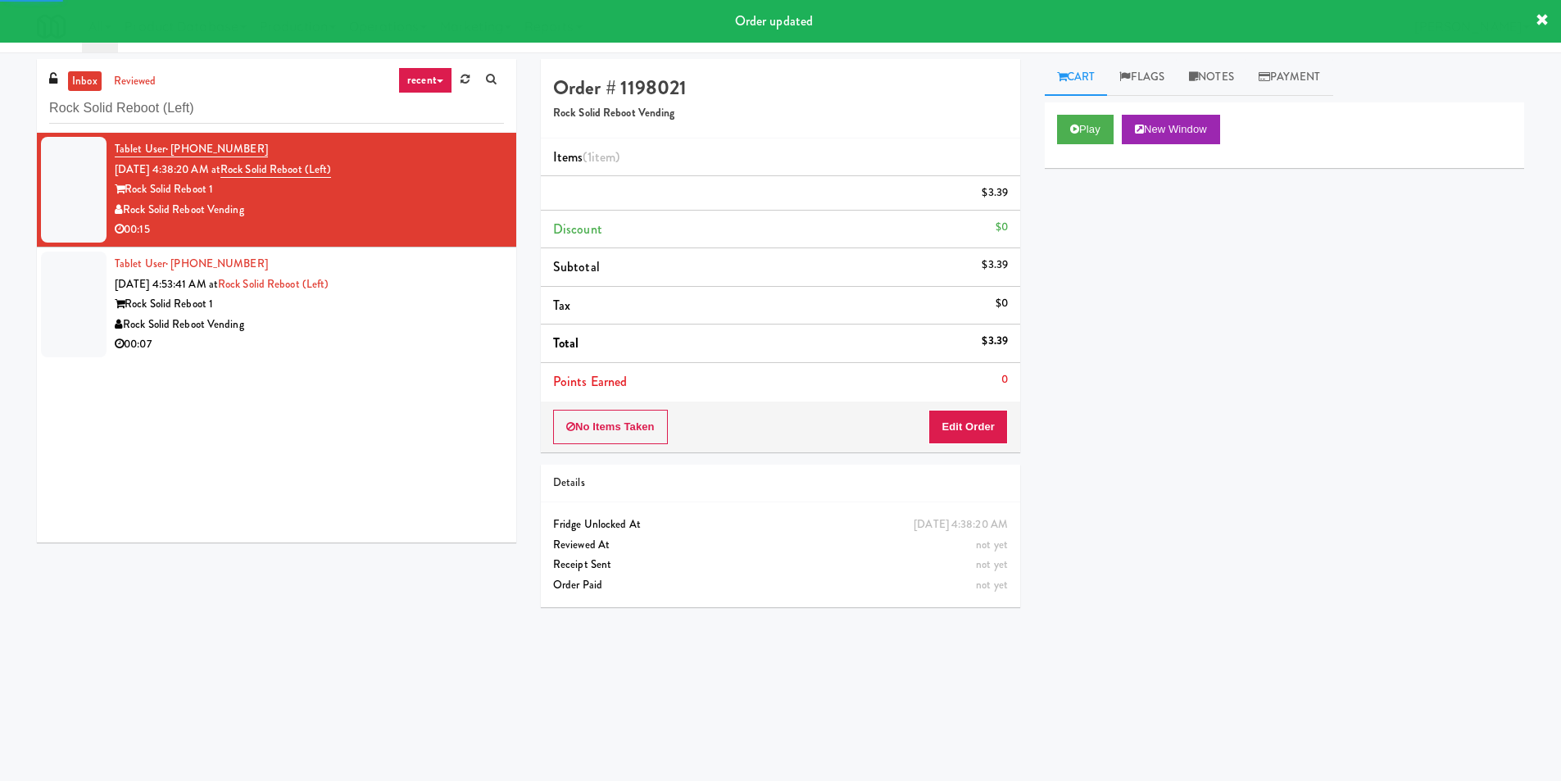
click at [400, 301] on div "Rock Solid Reboot 1" at bounding box center [309, 304] width 389 height 20
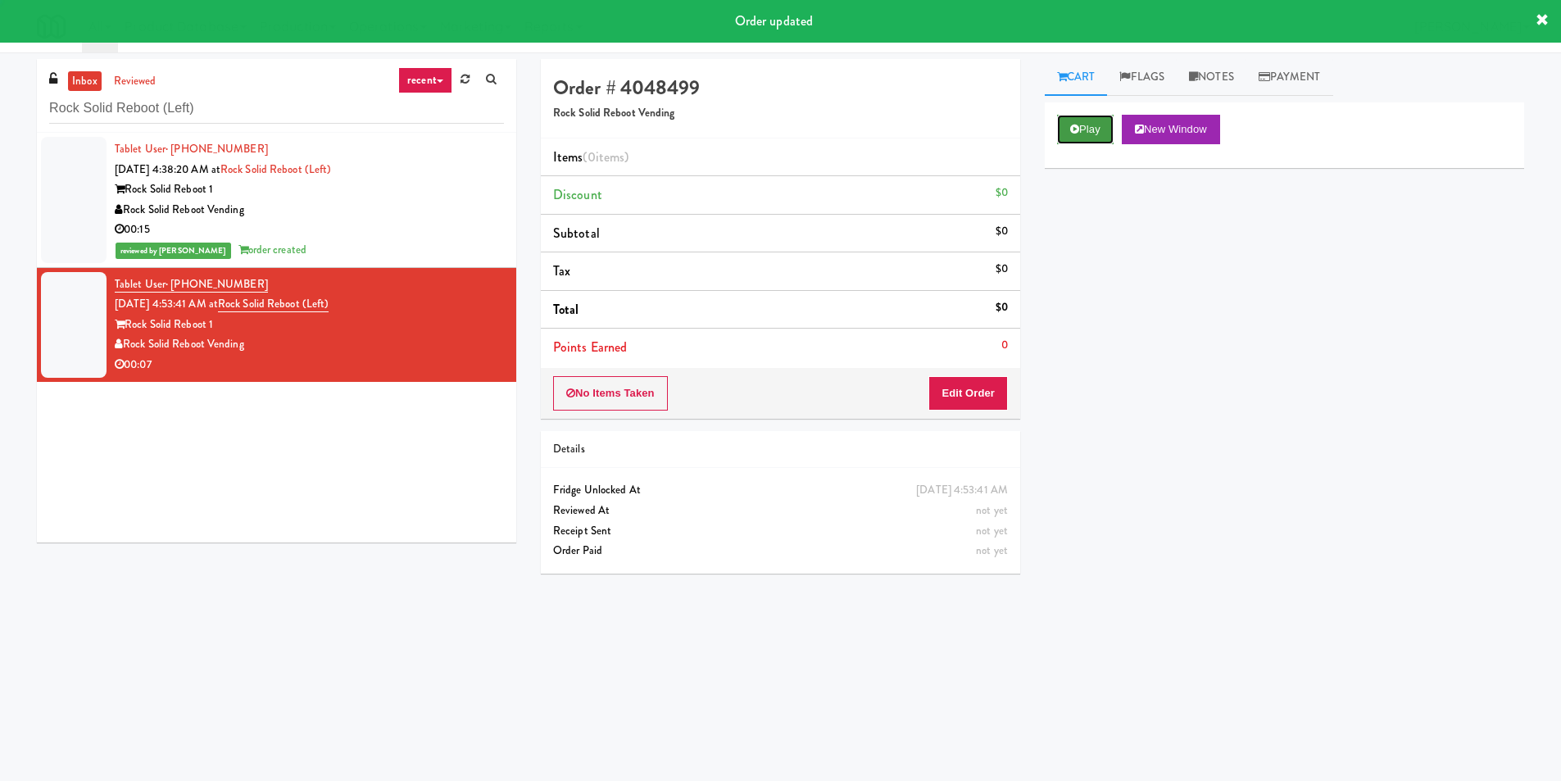
click at [1062, 138] on button "Play" at bounding box center [1085, 129] width 57 height 29
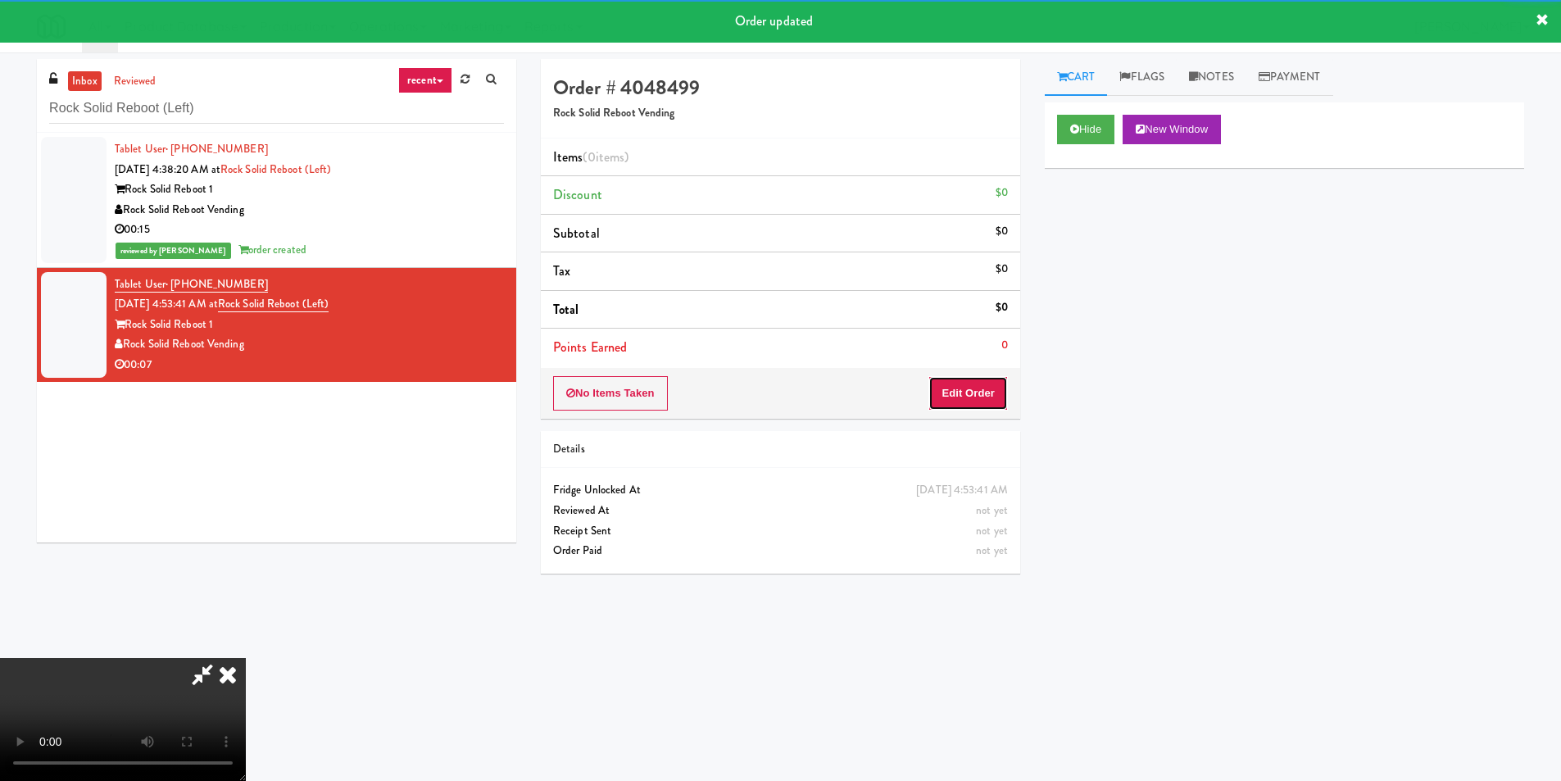
click at [959, 383] on button "Edit Order" at bounding box center [967, 393] width 79 height 34
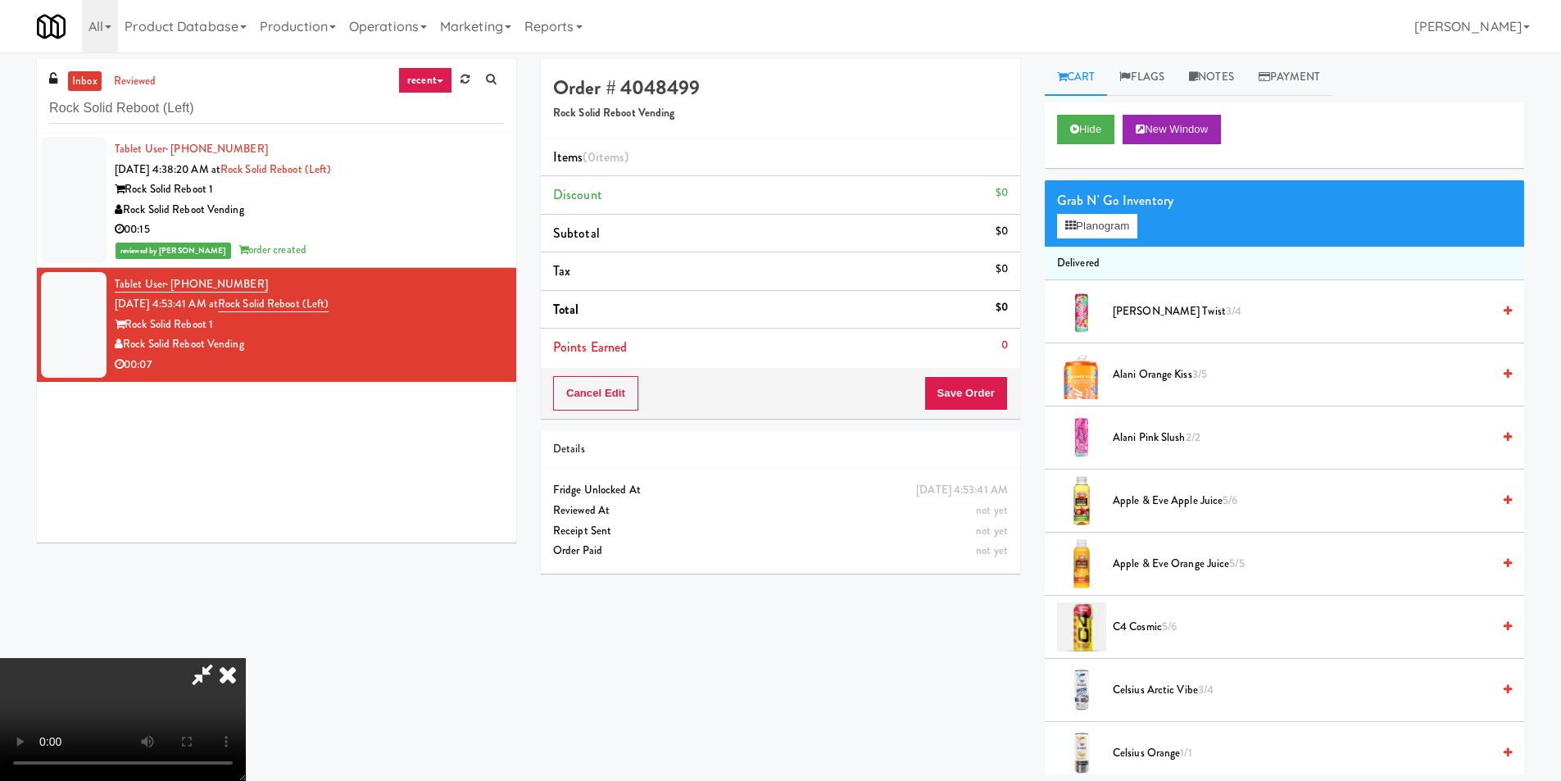
click at [246, 658] on video at bounding box center [123, 719] width 246 height 123
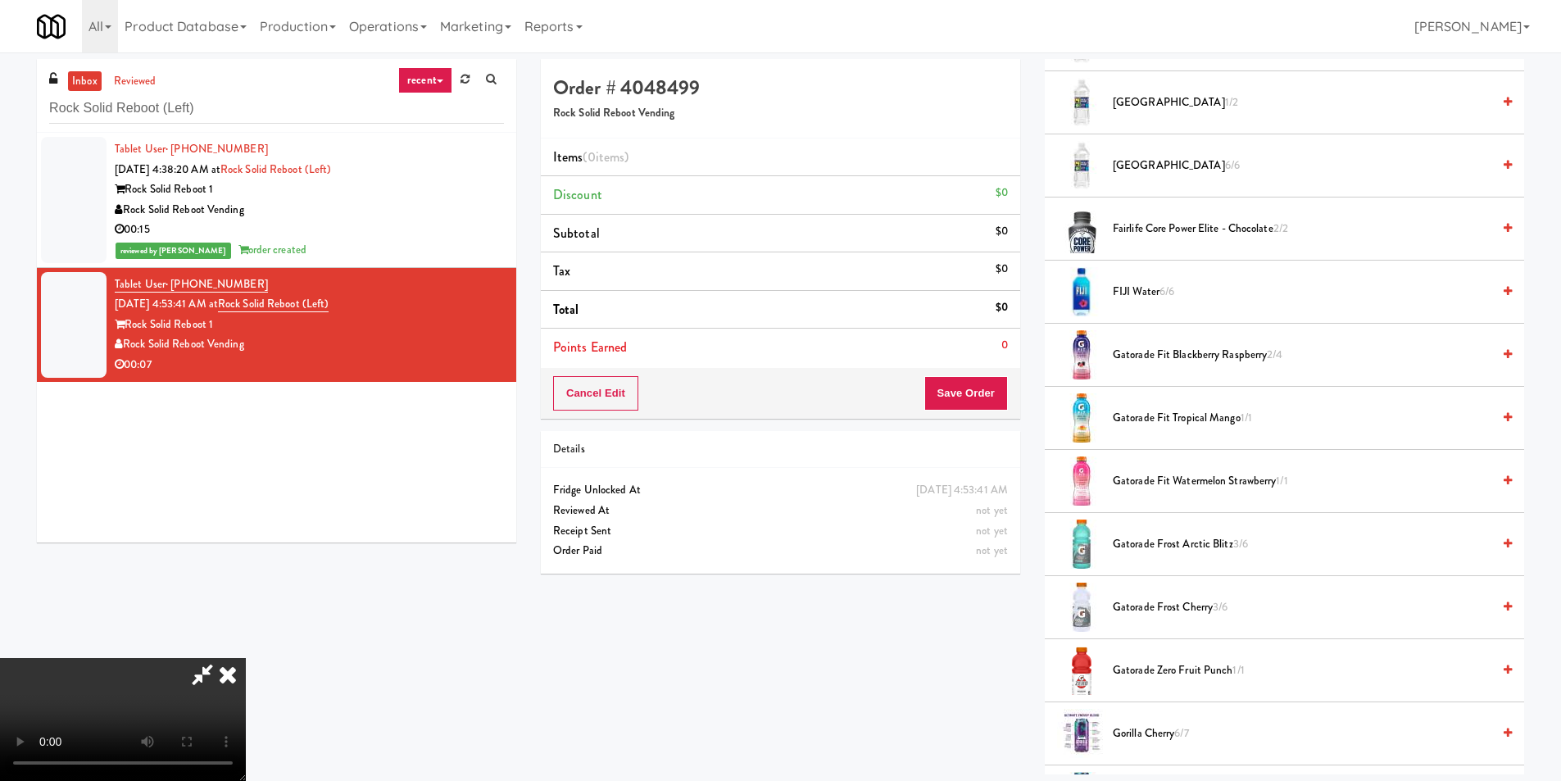
scroll to position [1065, 0]
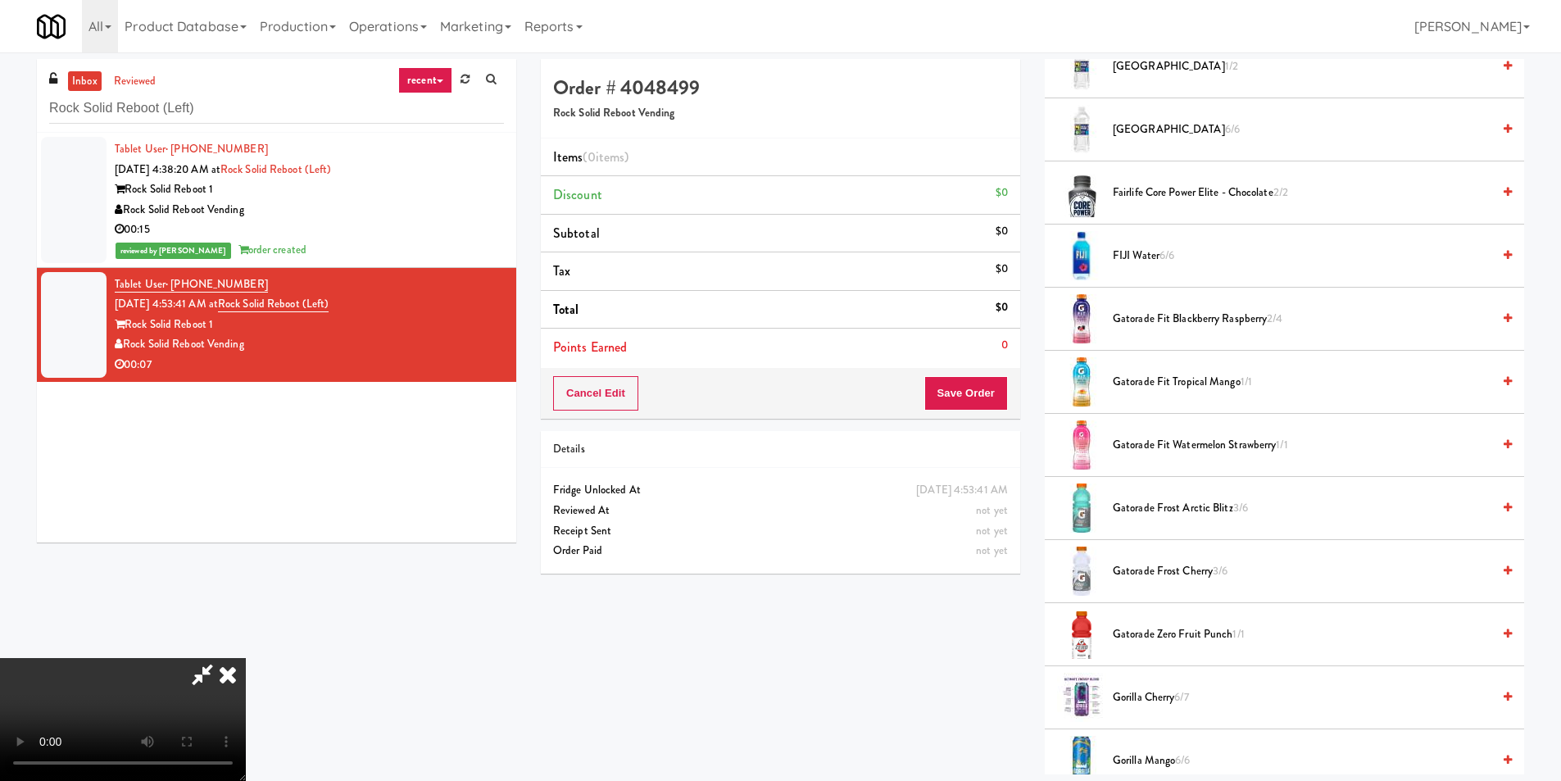
click at [1163, 569] on span "Gatorade Frost Cherry 3/6" at bounding box center [1302, 571] width 378 height 20
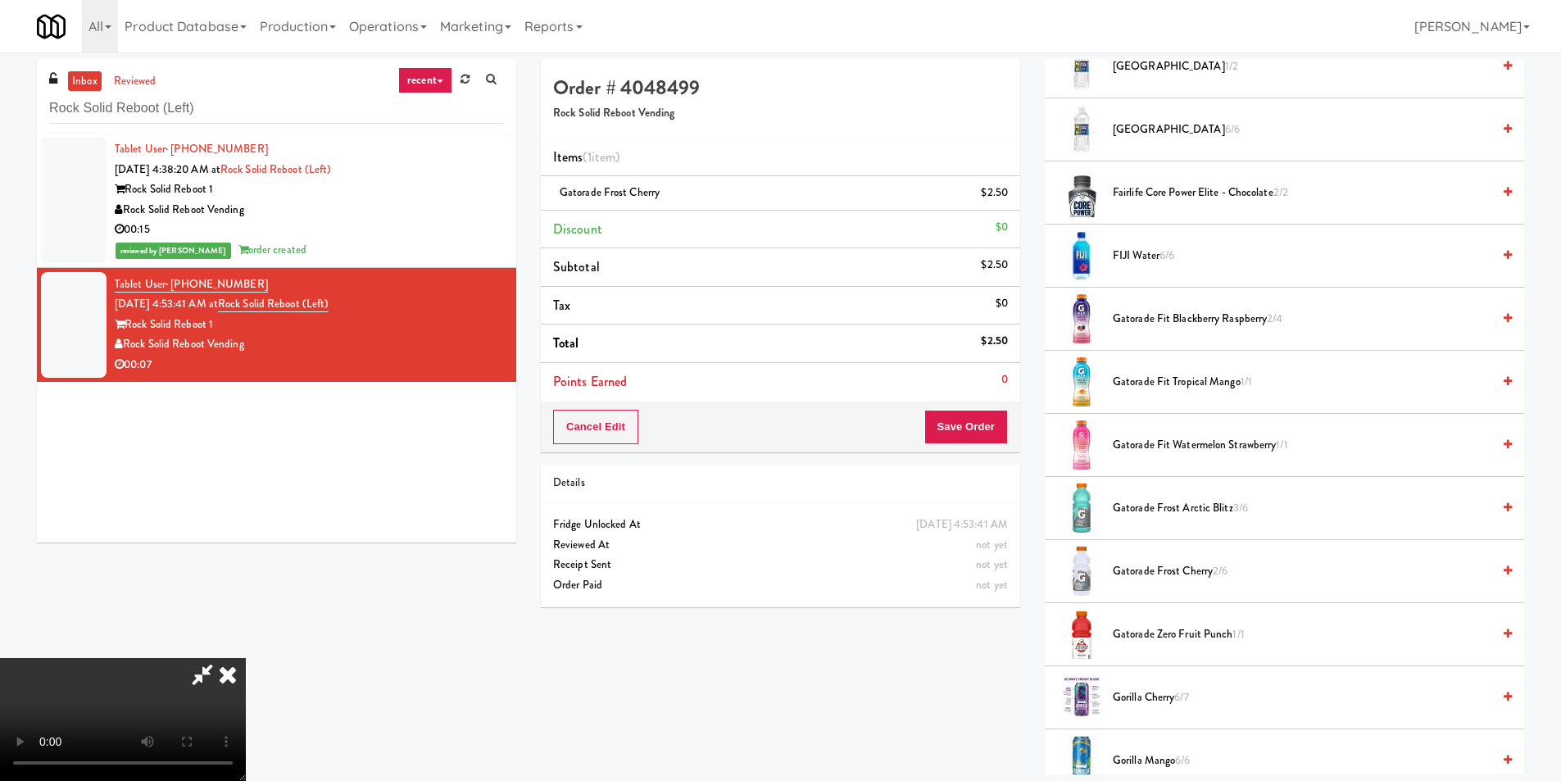
click at [246, 658] on video at bounding box center [123, 719] width 246 height 123
click at [1169, 566] on span "Gatorade Frost Cherry 2/6" at bounding box center [1302, 571] width 378 height 20
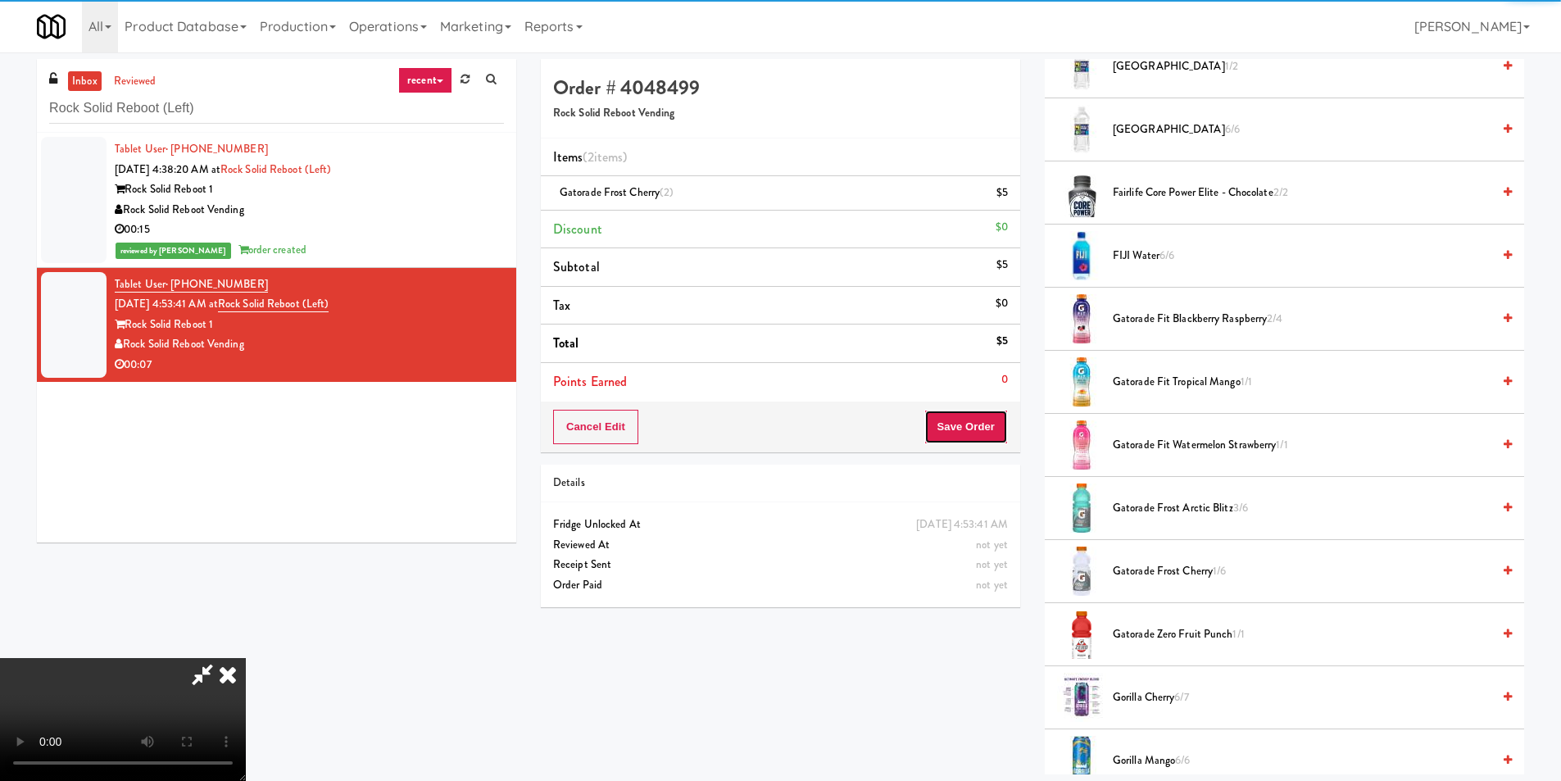
click at [981, 431] on button "Save Order" at bounding box center [966, 427] width 84 height 34
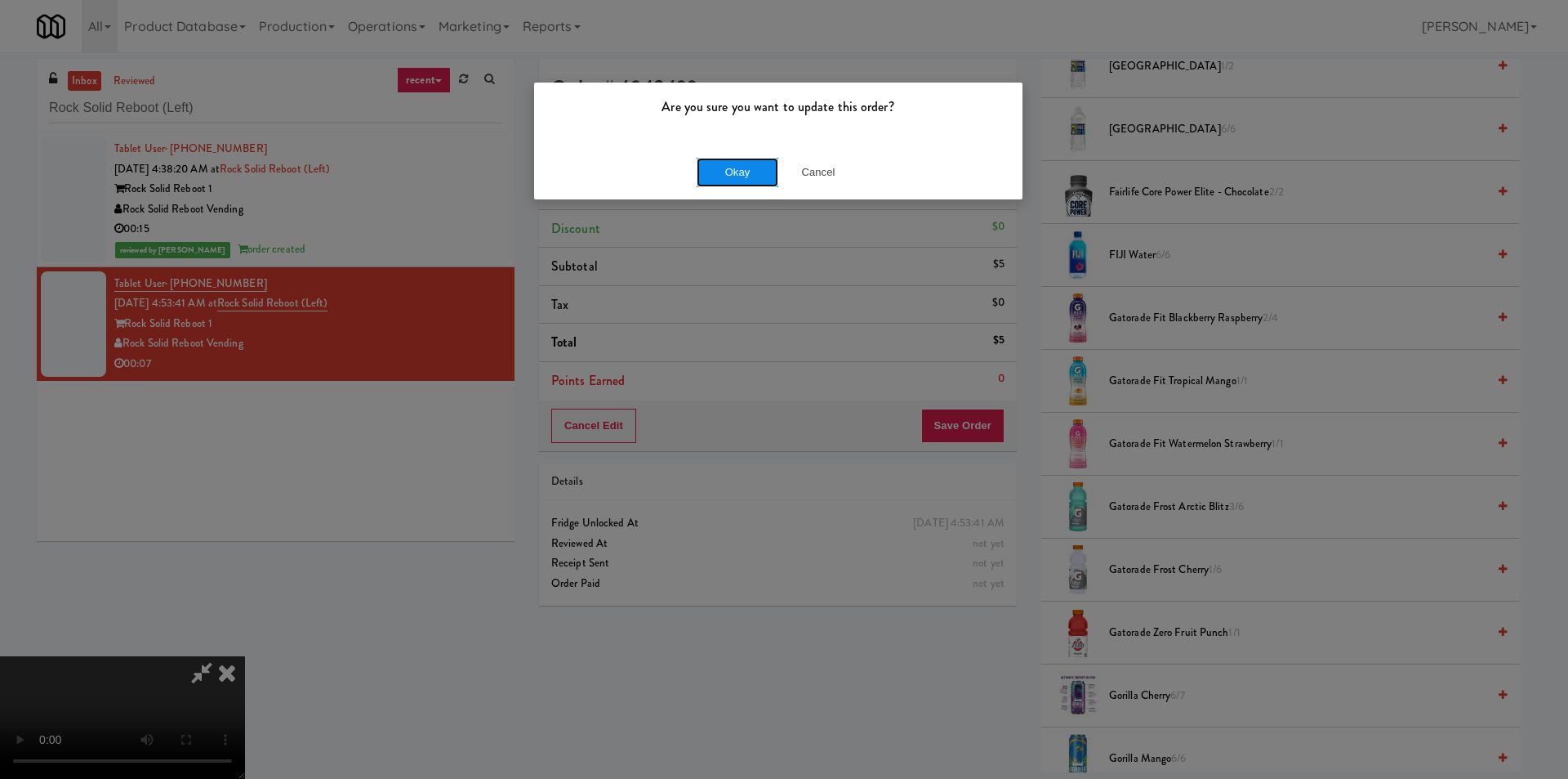
click at [753, 179] on button "Okay" at bounding box center [738, 172] width 82 height 29
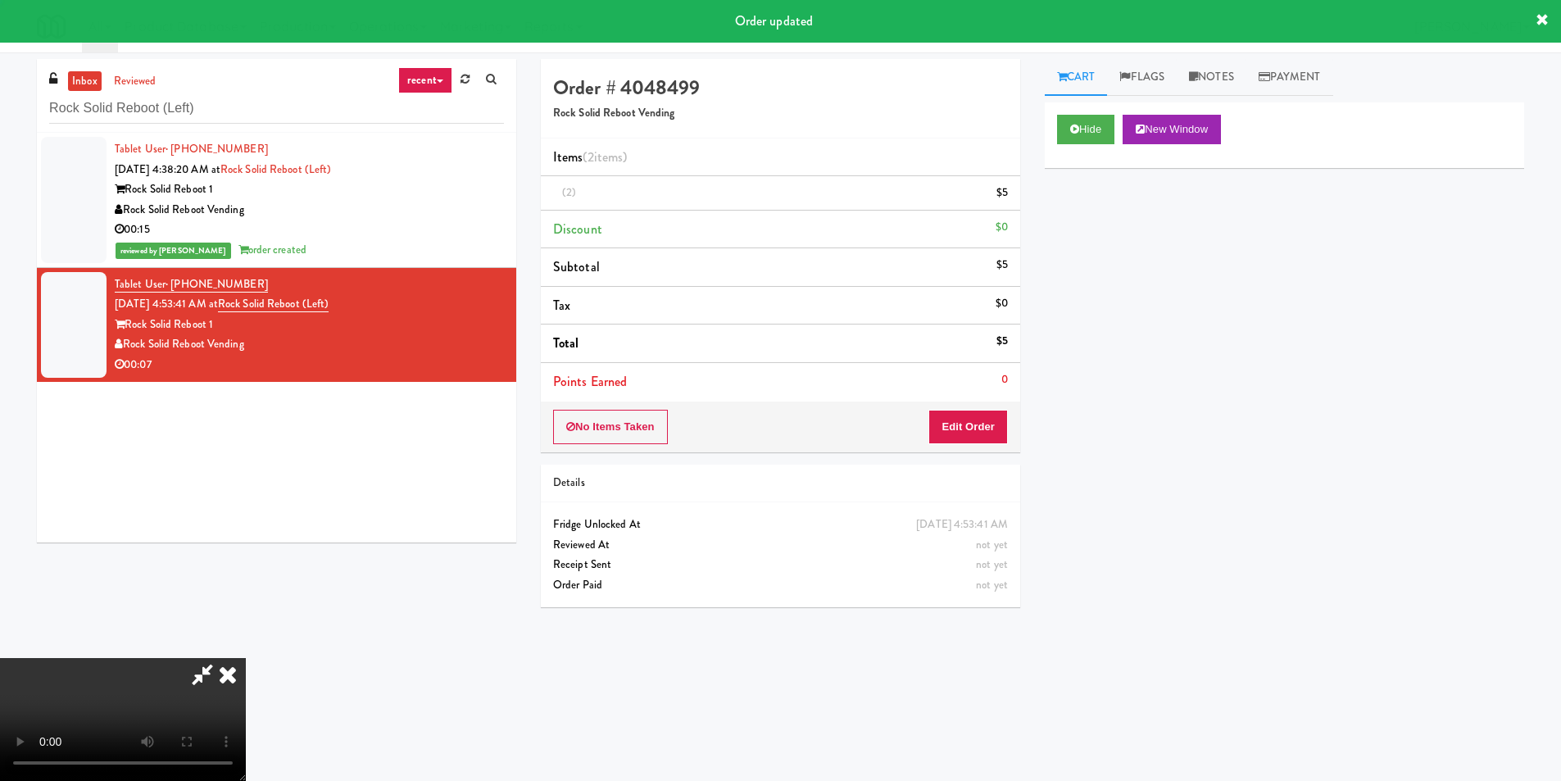
scroll to position [0, 0]
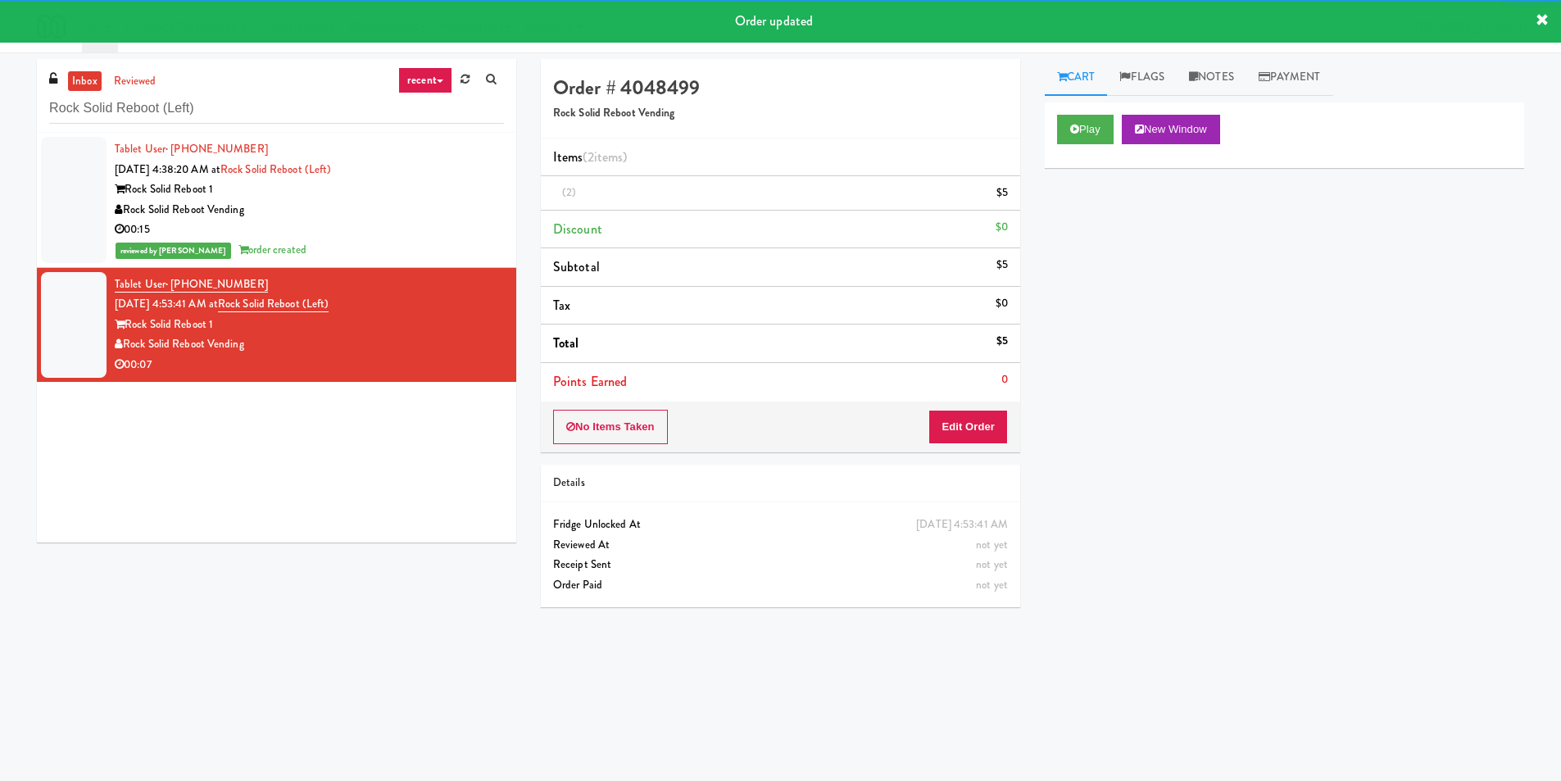
click at [334, 123] on div "inbox reviewed recent all unclear take inventory issue suspicious failed recent…" at bounding box center [276, 96] width 479 height 74
click at [334, 123] on input "Rock Solid Reboot (Left)" at bounding box center [276, 108] width 455 height 30
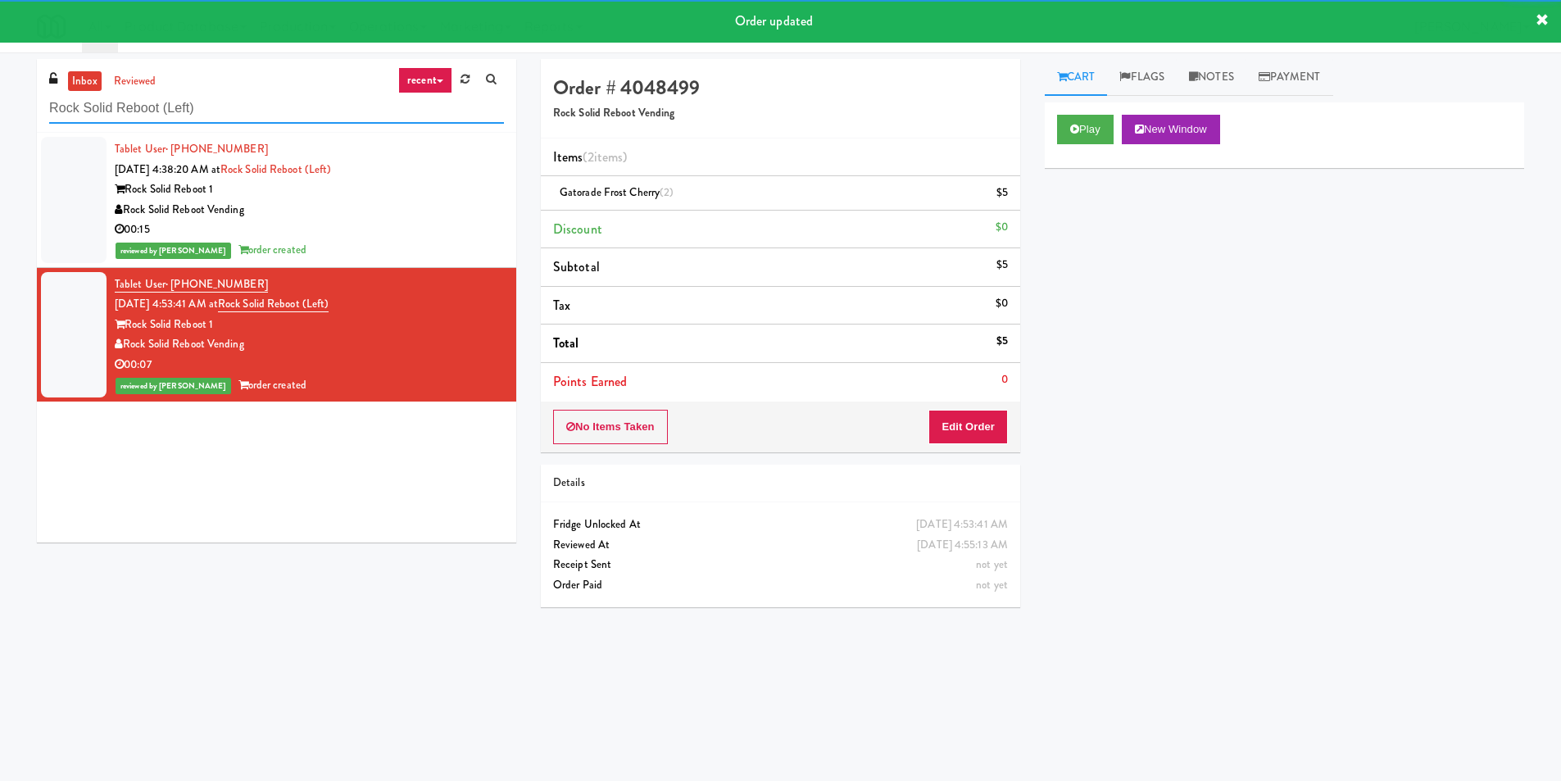
click at [334, 123] on input "Rock Solid Reboot (Left)" at bounding box center [276, 108] width 455 height 30
paste input "(Snack & Drink) EWR 5-TB-PUBLIC"
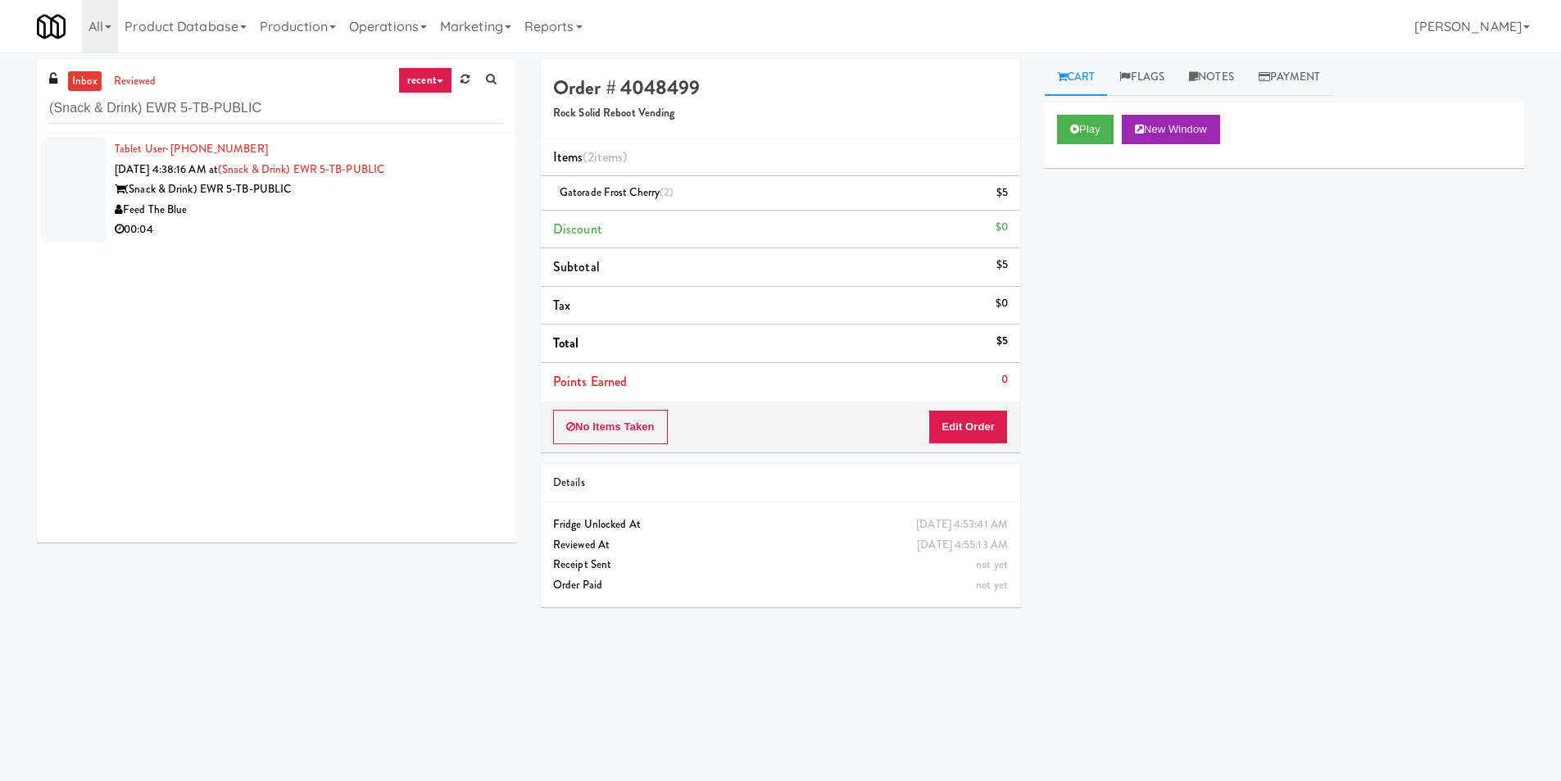
click at [202, 442] on div "Tablet User · (908) 380-3575 [DATE] 4:38:16 AM at (Snack & Drink) EWR 5-TB-PUBL…" at bounding box center [276, 338] width 479 height 410
click at [412, 229] on div "00:04" at bounding box center [309, 230] width 389 height 20
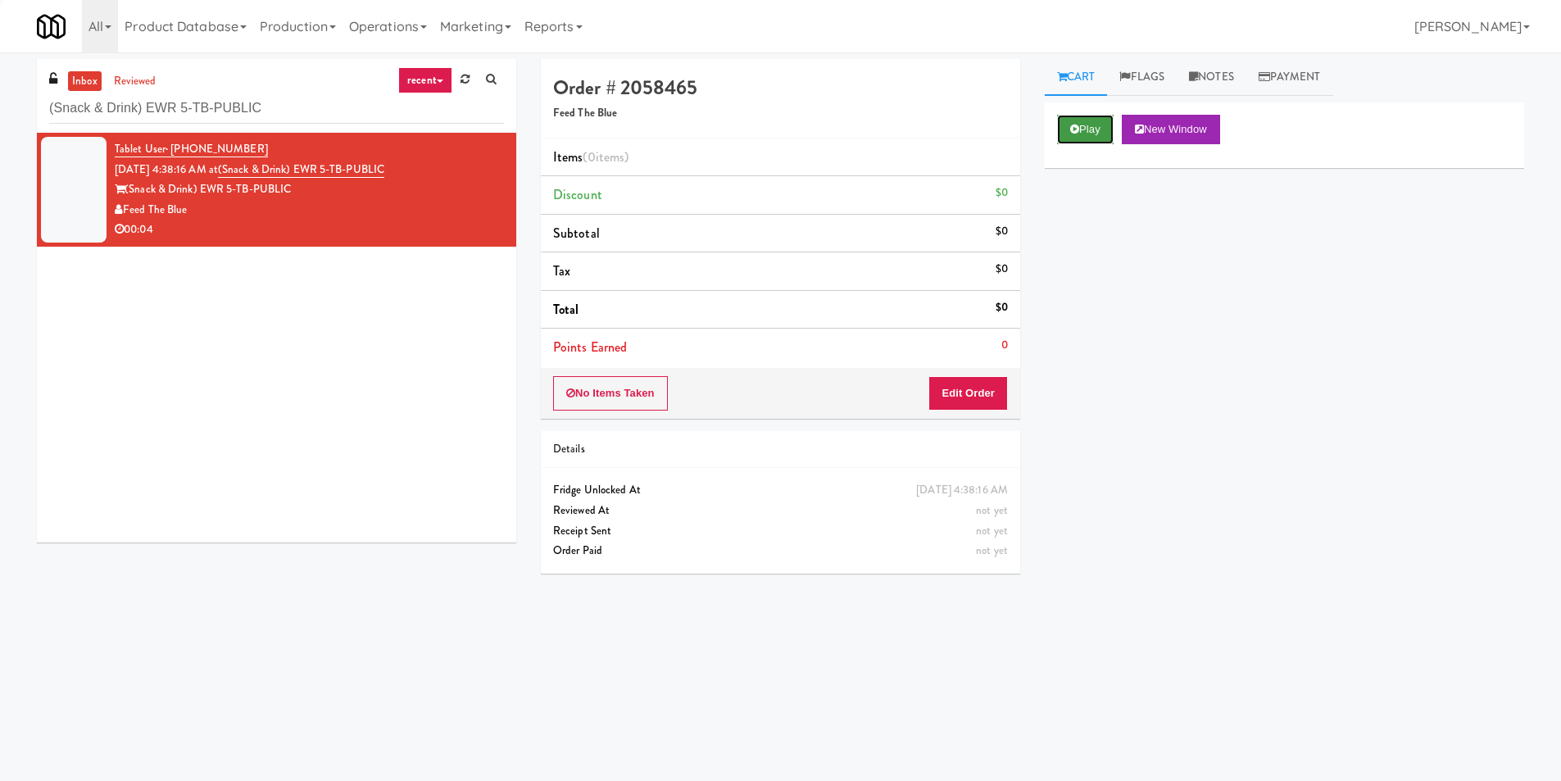
click at [1081, 116] on button "Play" at bounding box center [1085, 129] width 57 height 29
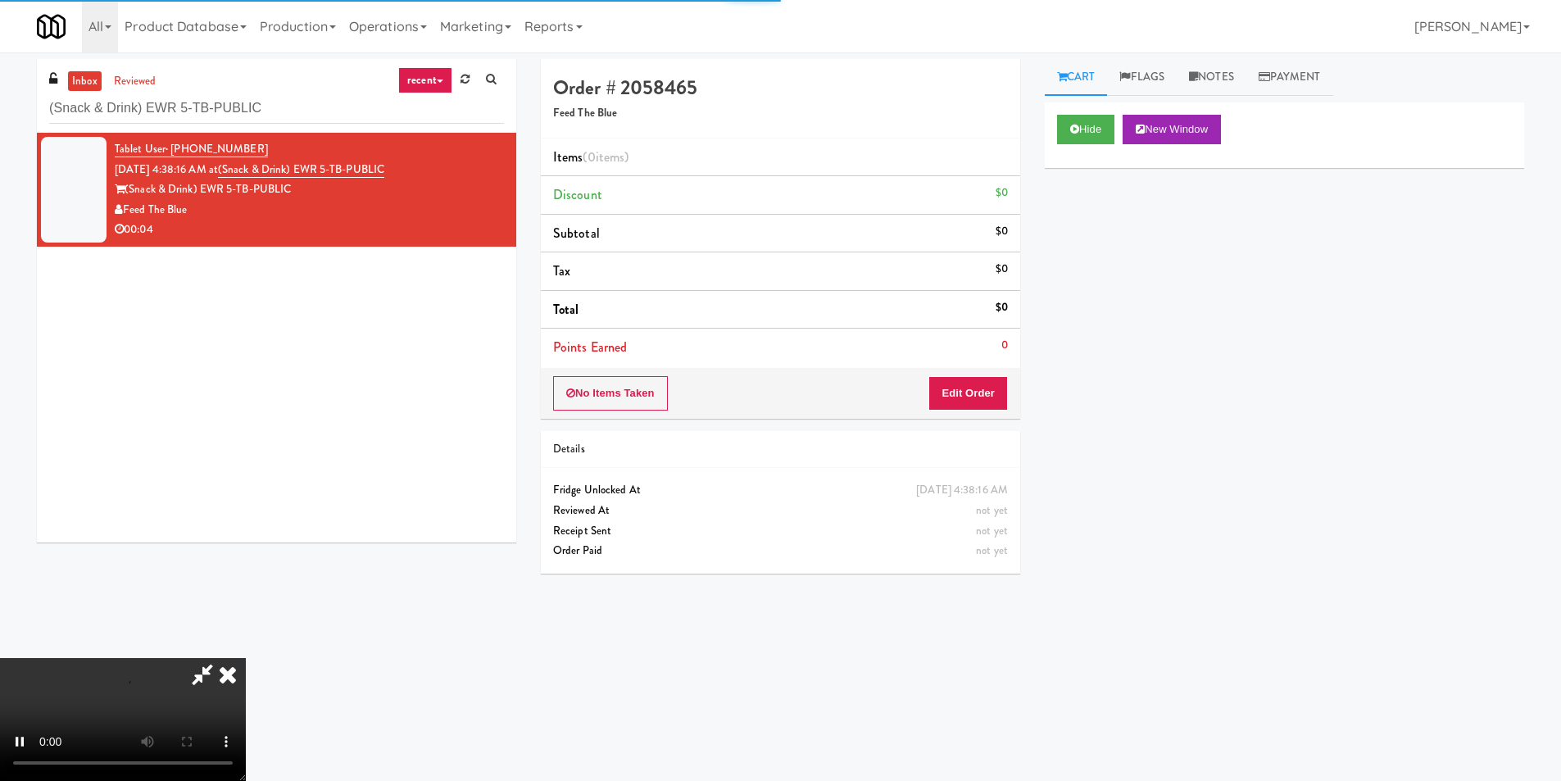
click at [968, 424] on div "Order # 2058465 Feed The Blue Items (0 items ) Discount $0 Subtotal $0 Tax $0 T…" at bounding box center [780, 322] width 504 height 527
click at [973, 410] on button "Edit Order" at bounding box center [967, 393] width 79 height 34
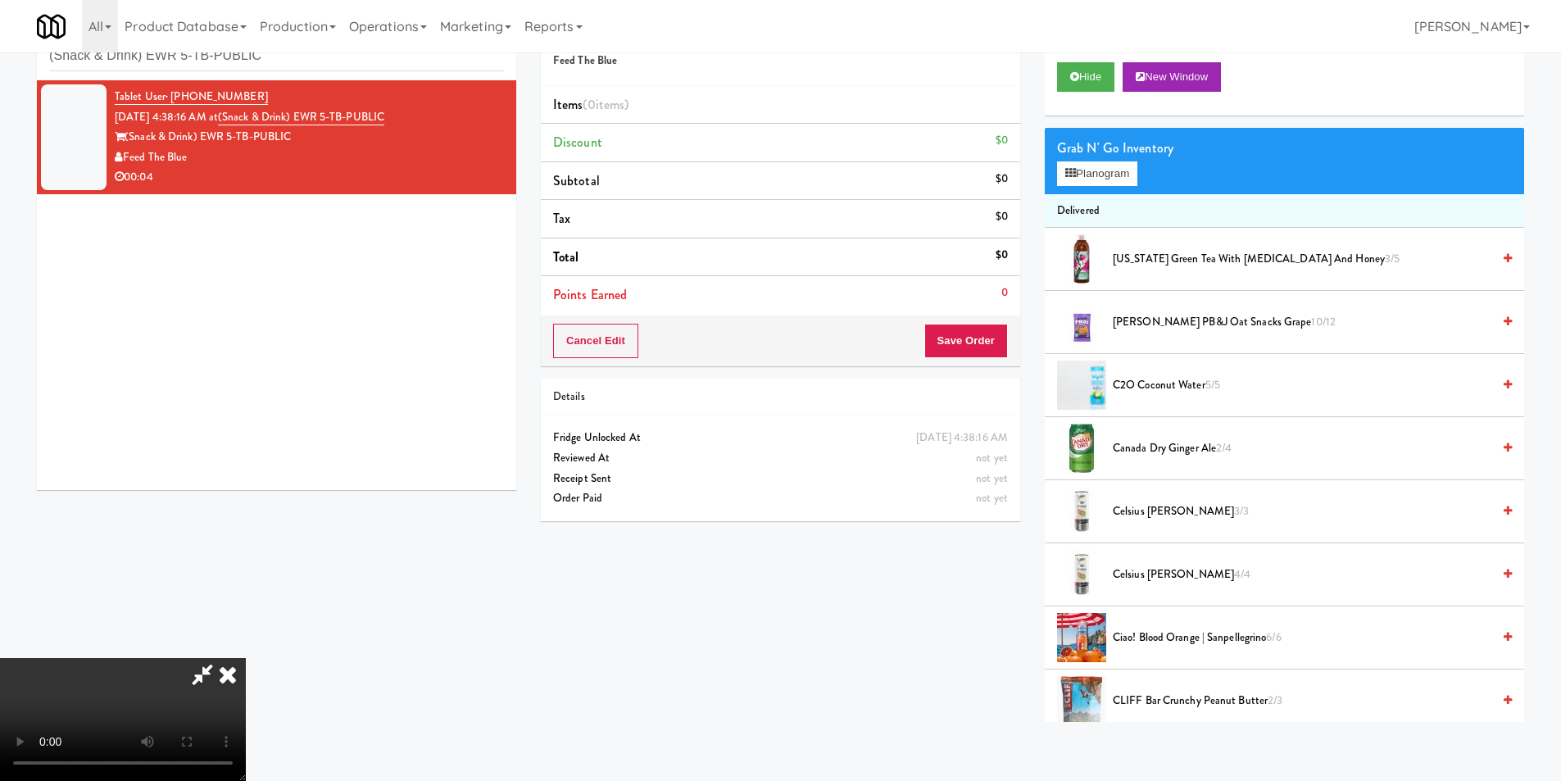
click at [246, 658] on video at bounding box center [123, 719] width 246 height 123
click at [1090, 182] on button "Planogram" at bounding box center [1097, 173] width 80 height 25
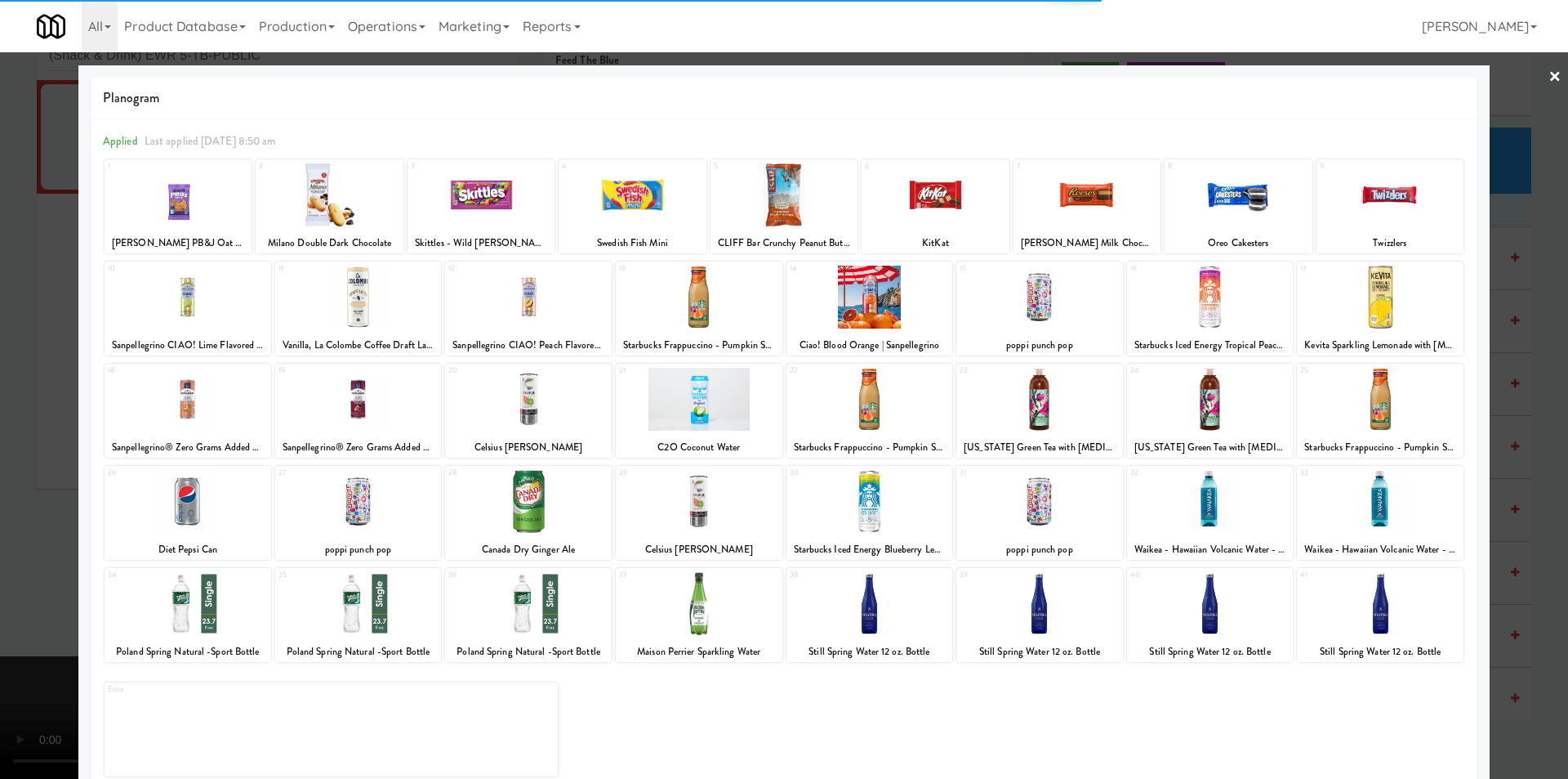
click at [880, 599] on div at bounding box center [869, 602] width 166 height 63
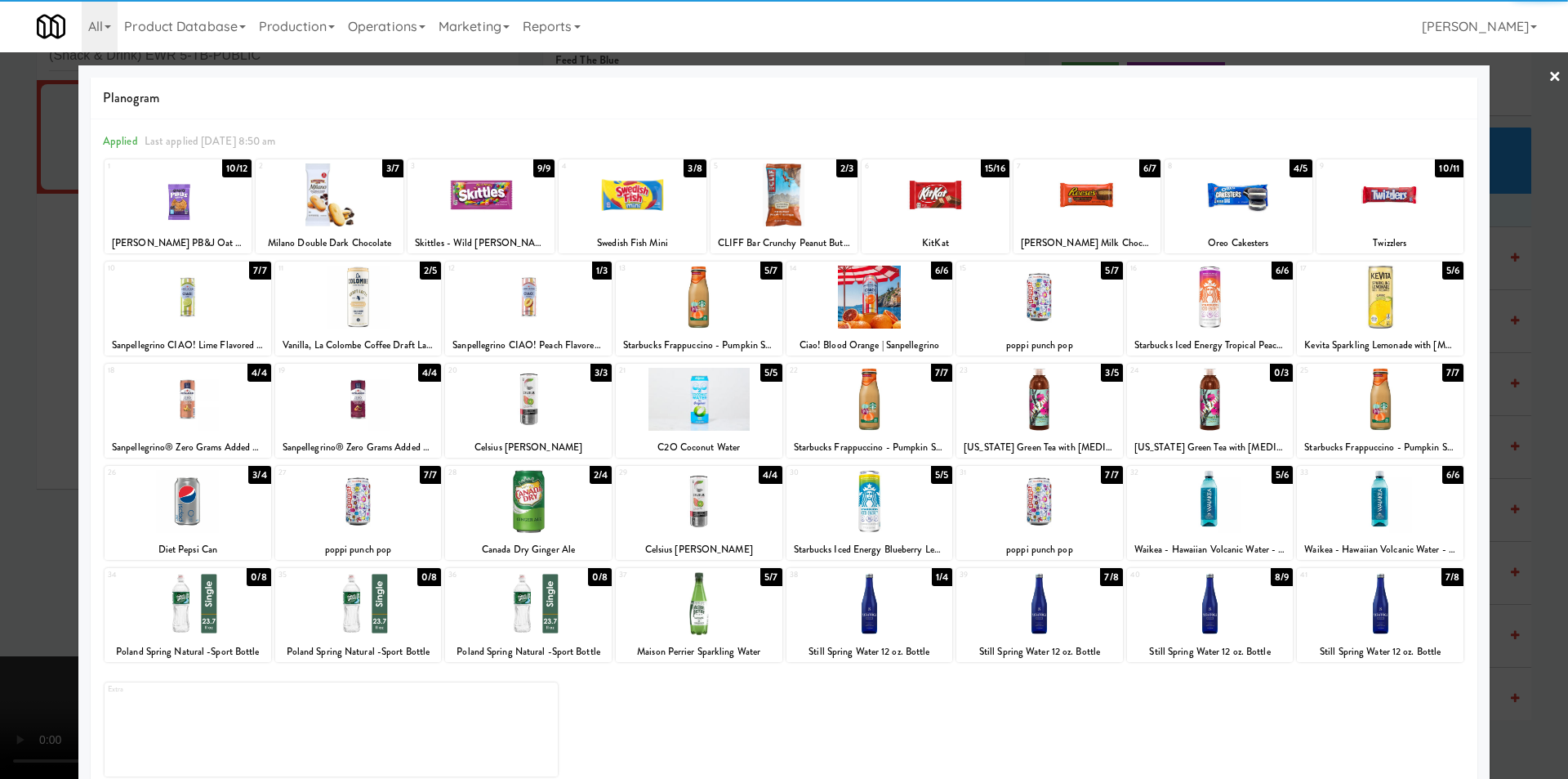
click at [1534, 503] on div at bounding box center [784, 389] width 1568 height 779
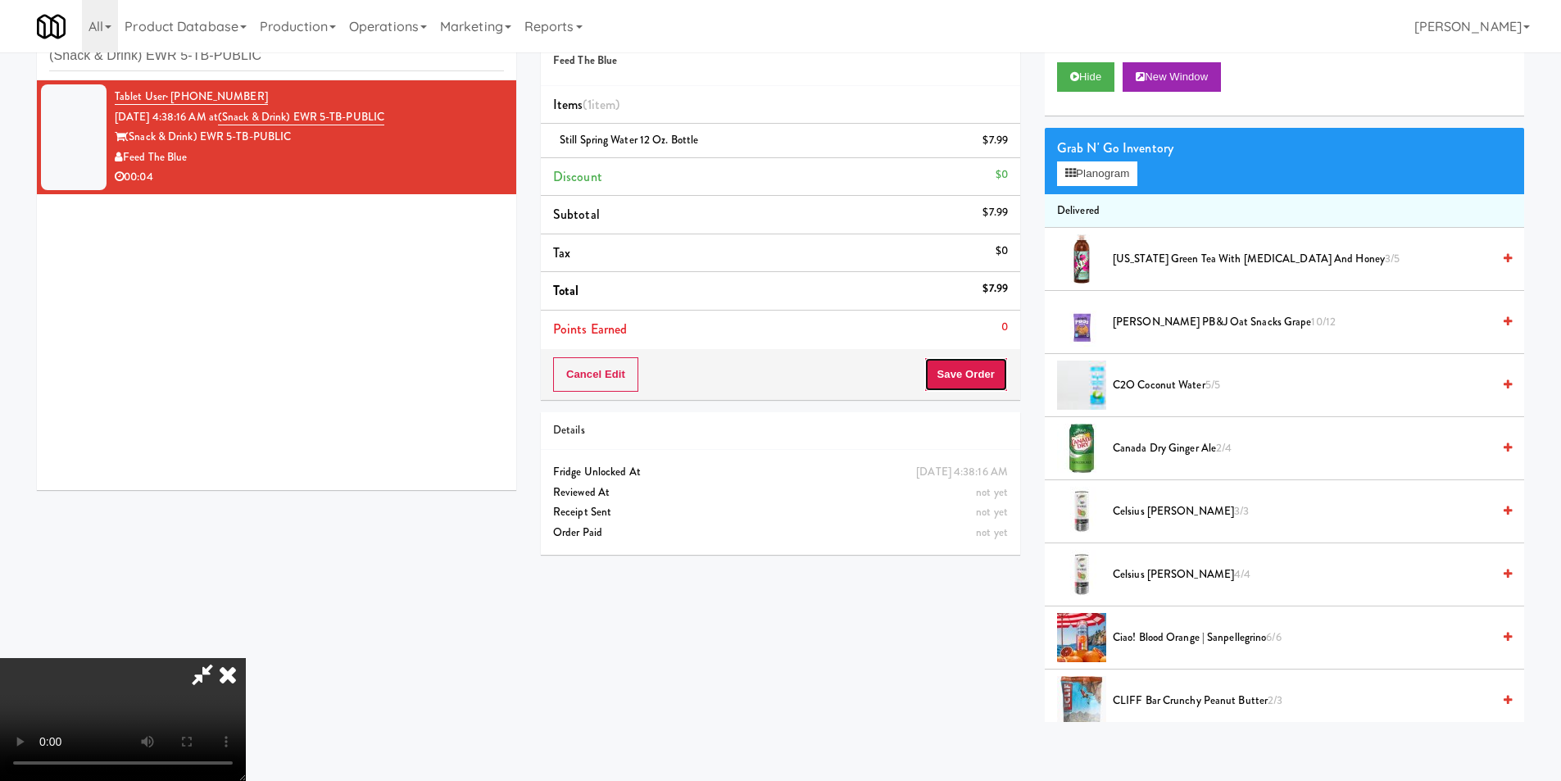
click at [998, 389] on button "Save Order" at bounding box center [966, 374] width 84 height 34
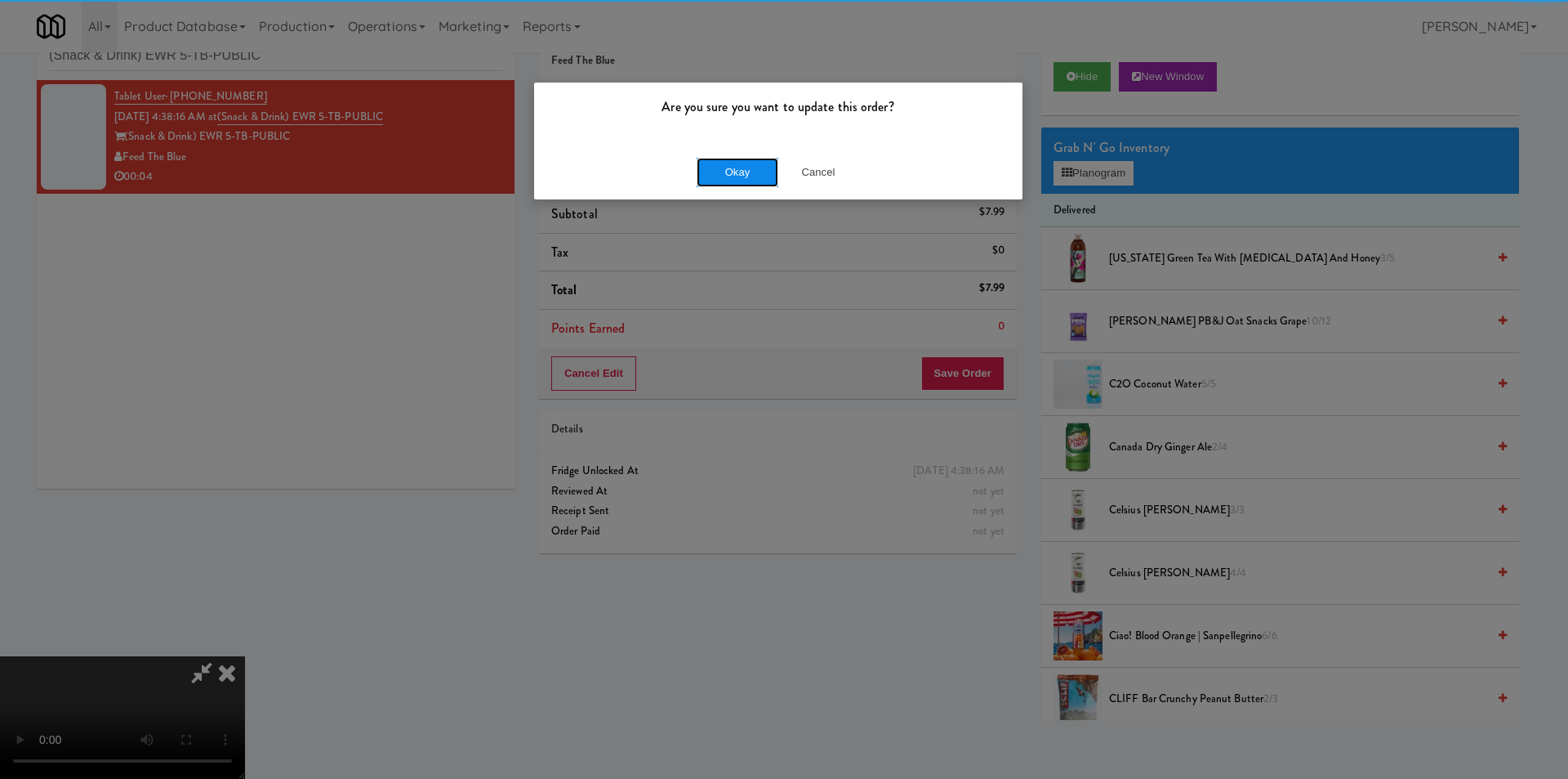
click at [742, 184] on button "Okay" at bounding box center [738, 172] width 82 height 29
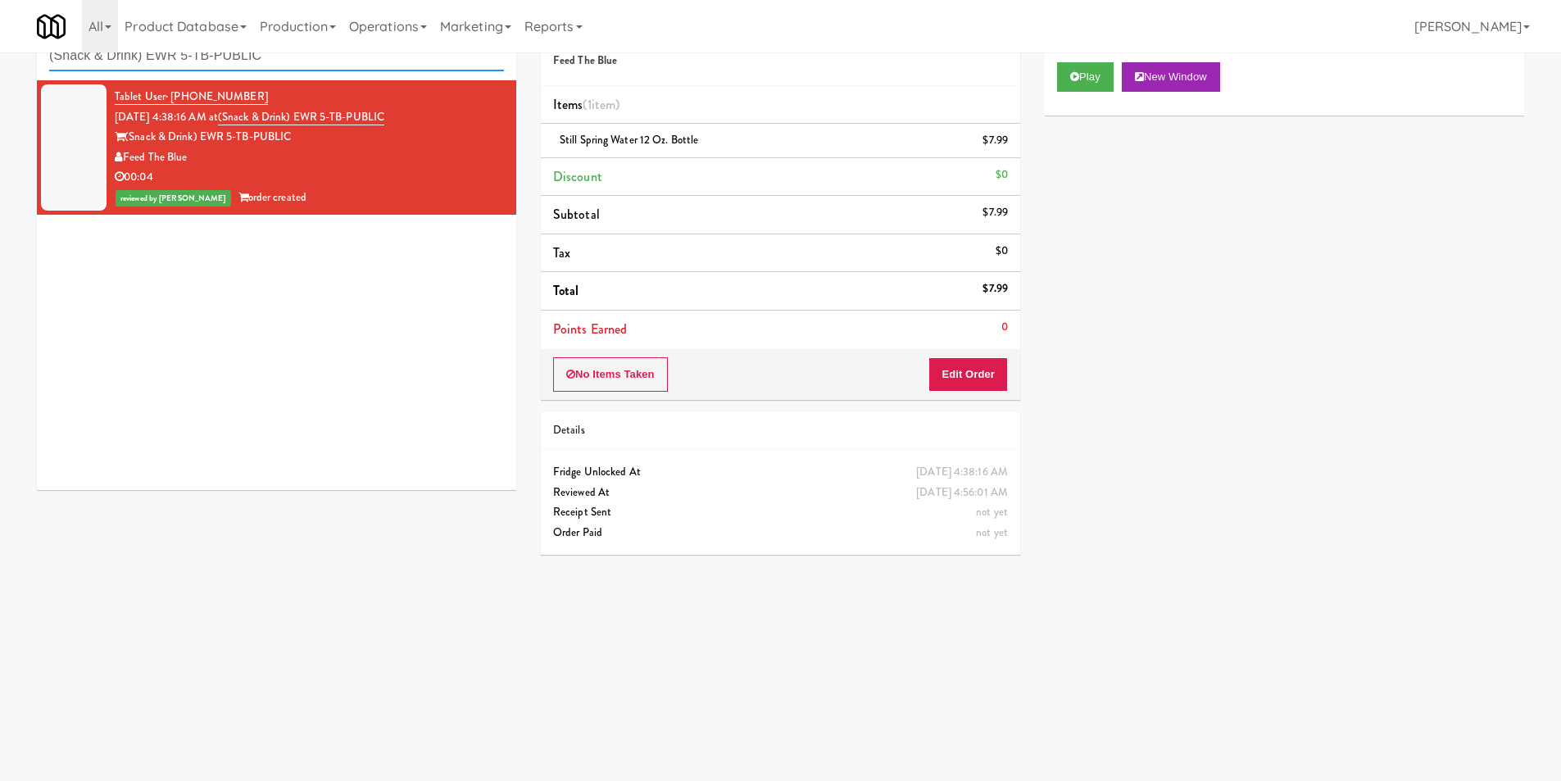
click at [191, 64] on input "(Snack & Drink) EWR 5-TB-PUBLIC" at bounding box center [276, 56] width 455 height 30
paste input "[PERSON_NAME] 2nd Breakroom"
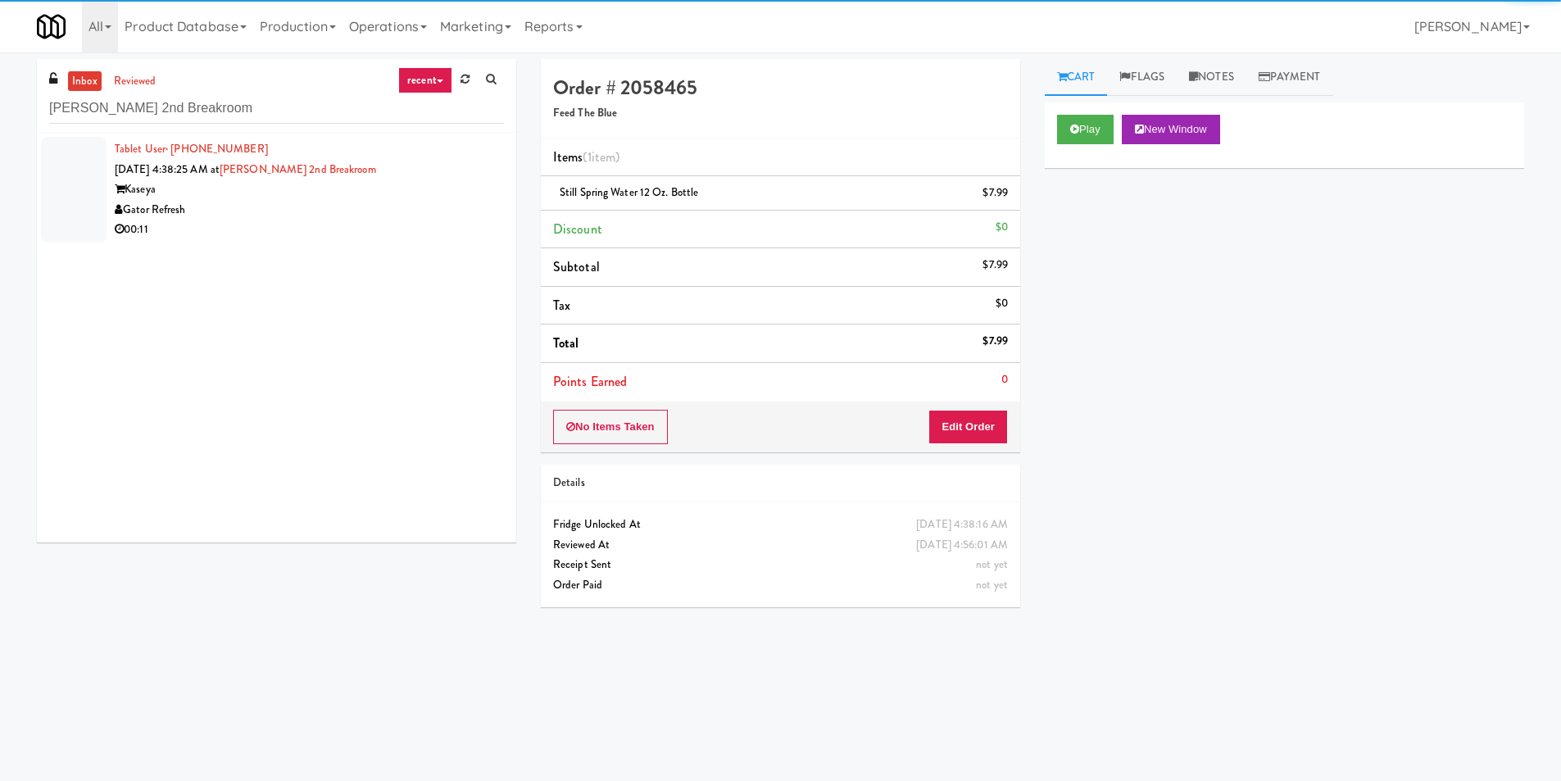
click at [451, 230] on div "00:11" at bounding box center [309, 230] width 389 height 20
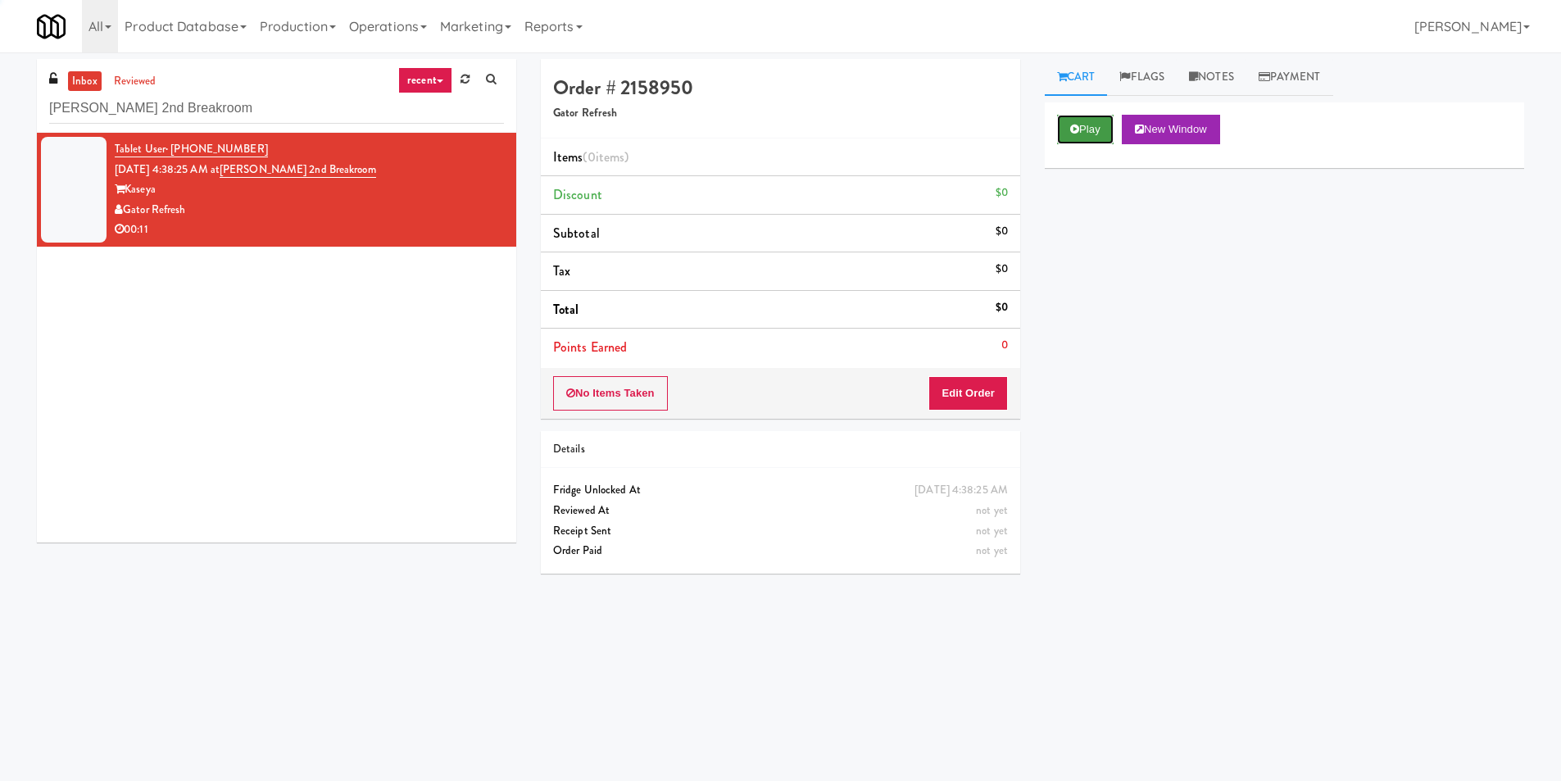
click at [1097, 134] on button "Play" at bounding box center [1085, 129] width 57 height 29
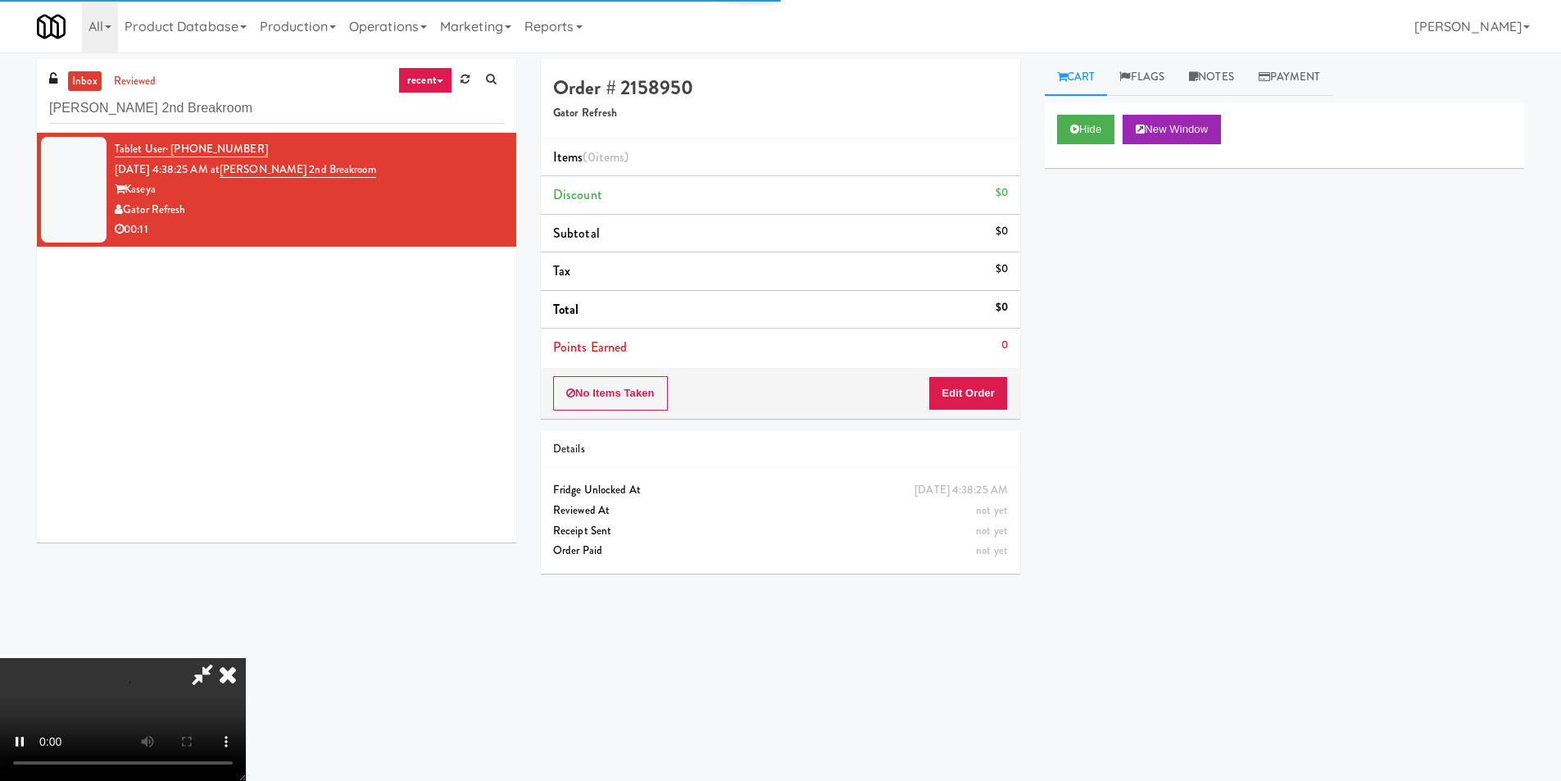
click at [980, 370] on div "No Items Taken Edit Order" at bounding box center [780, 393] width 479 height 51
click at [981, 387] on button "Edit Order" at bounding box center [967, 393] width 79 height 34
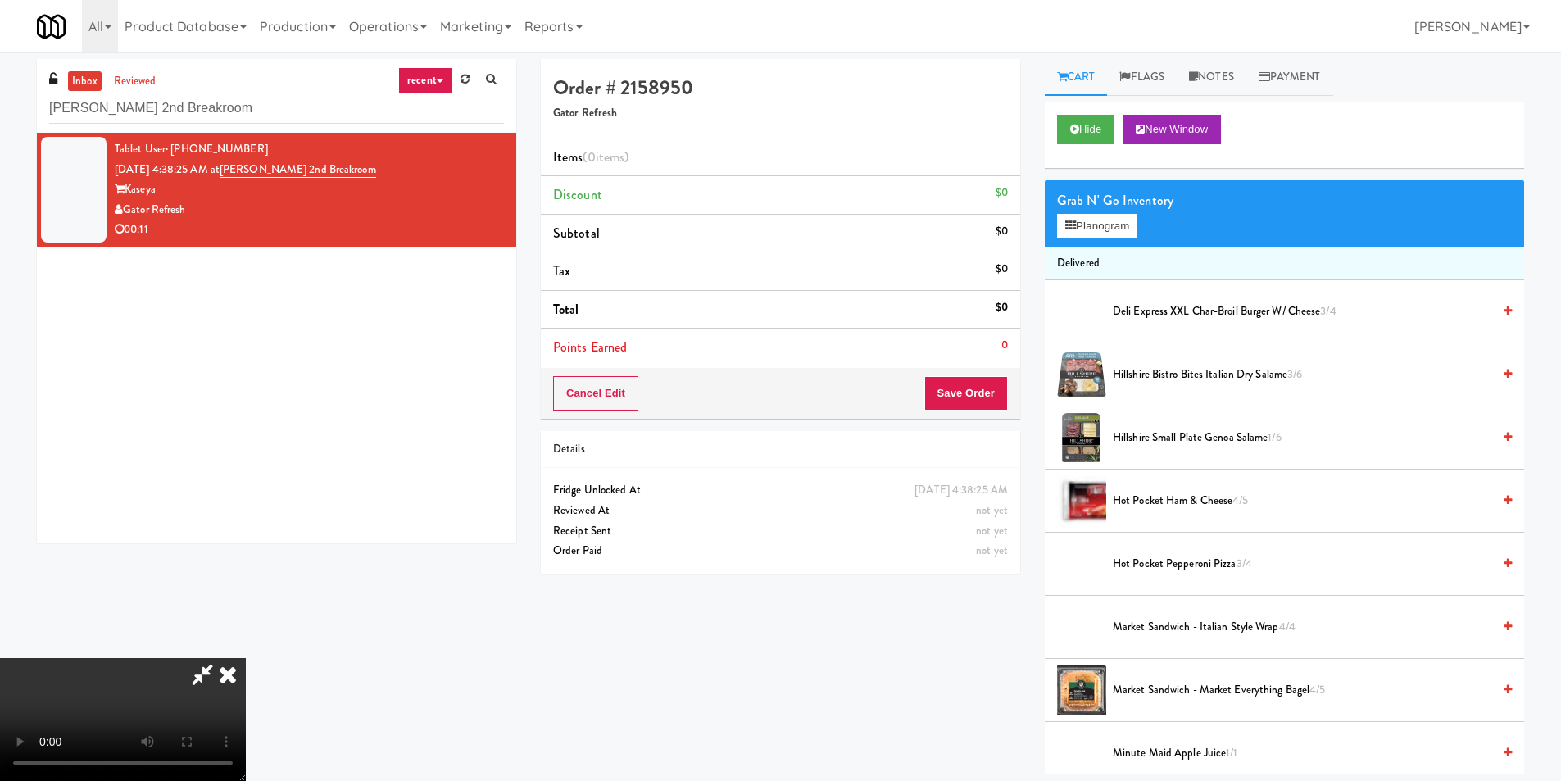
scroll to position [164, 0]
click at [246, 658] on video at bounding box center [123, 719] width 246 height 123
click at [1092, 233] on button "Planogram" at bounding box center [1097, 226] width 80 height 25
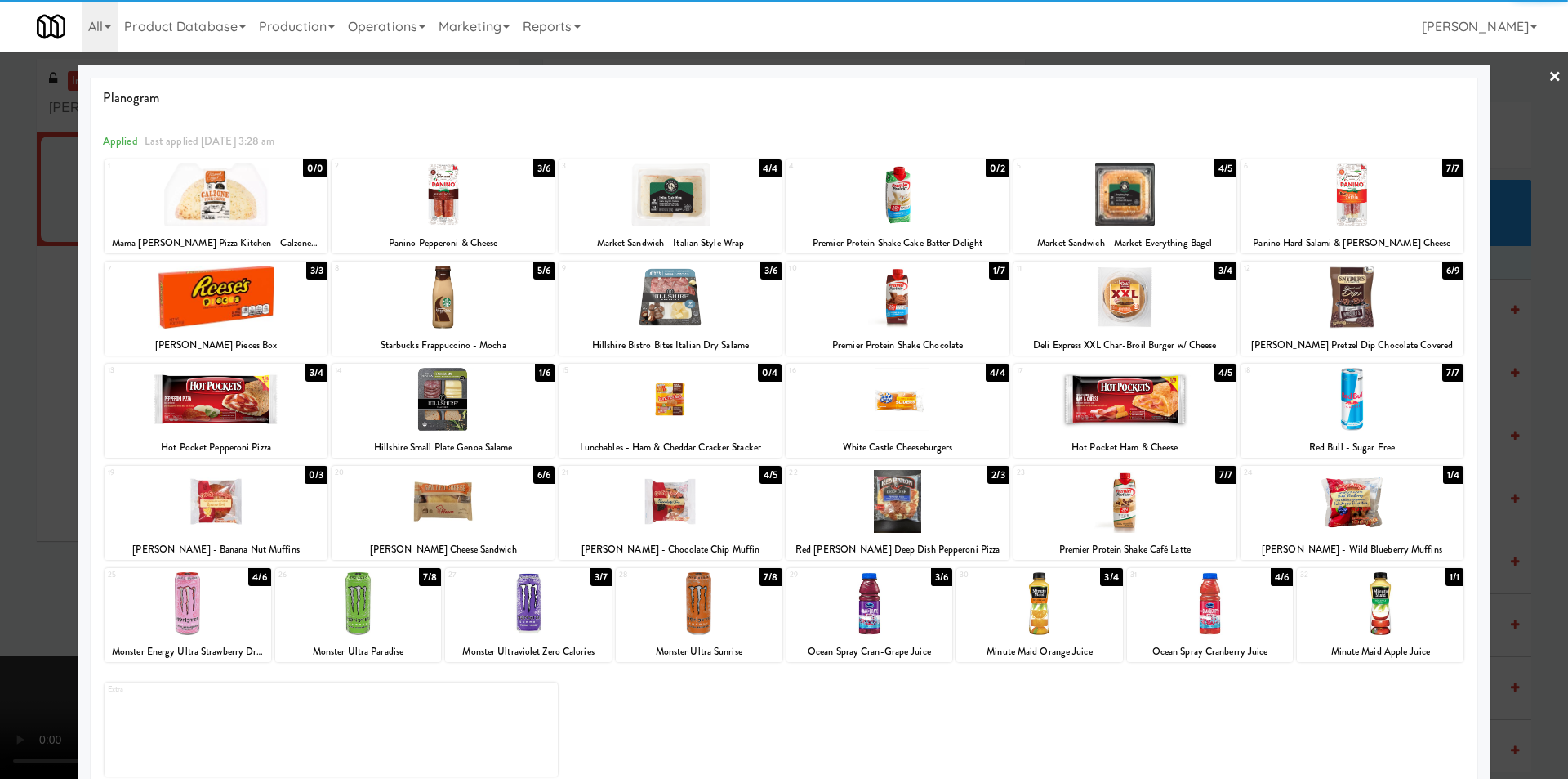
click at [705, 577] on div at bounding box center [699, 602] width 166 height 63
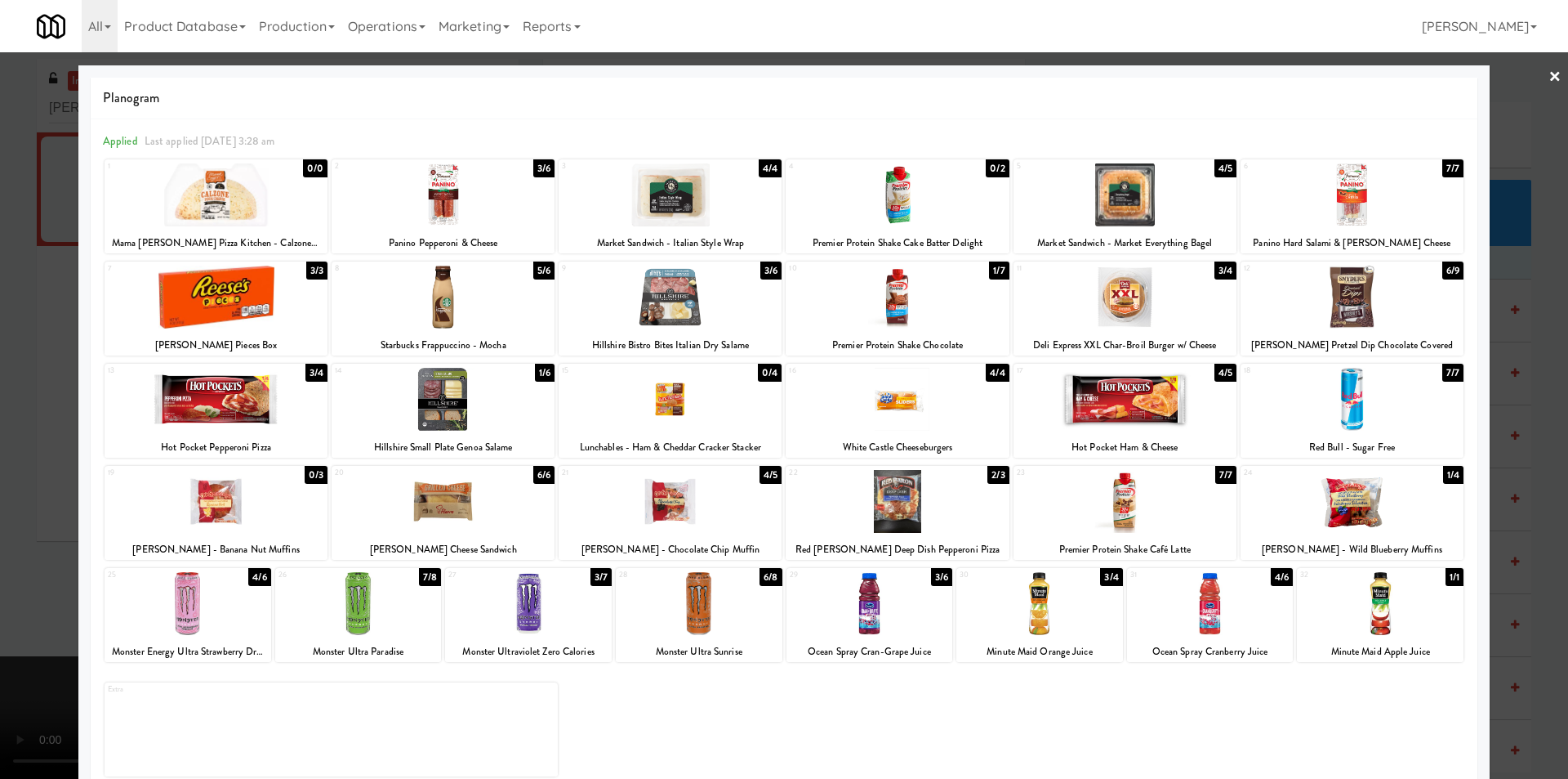
click at [942, 323] on div at bounding box center [897, 296] width 223 height 63
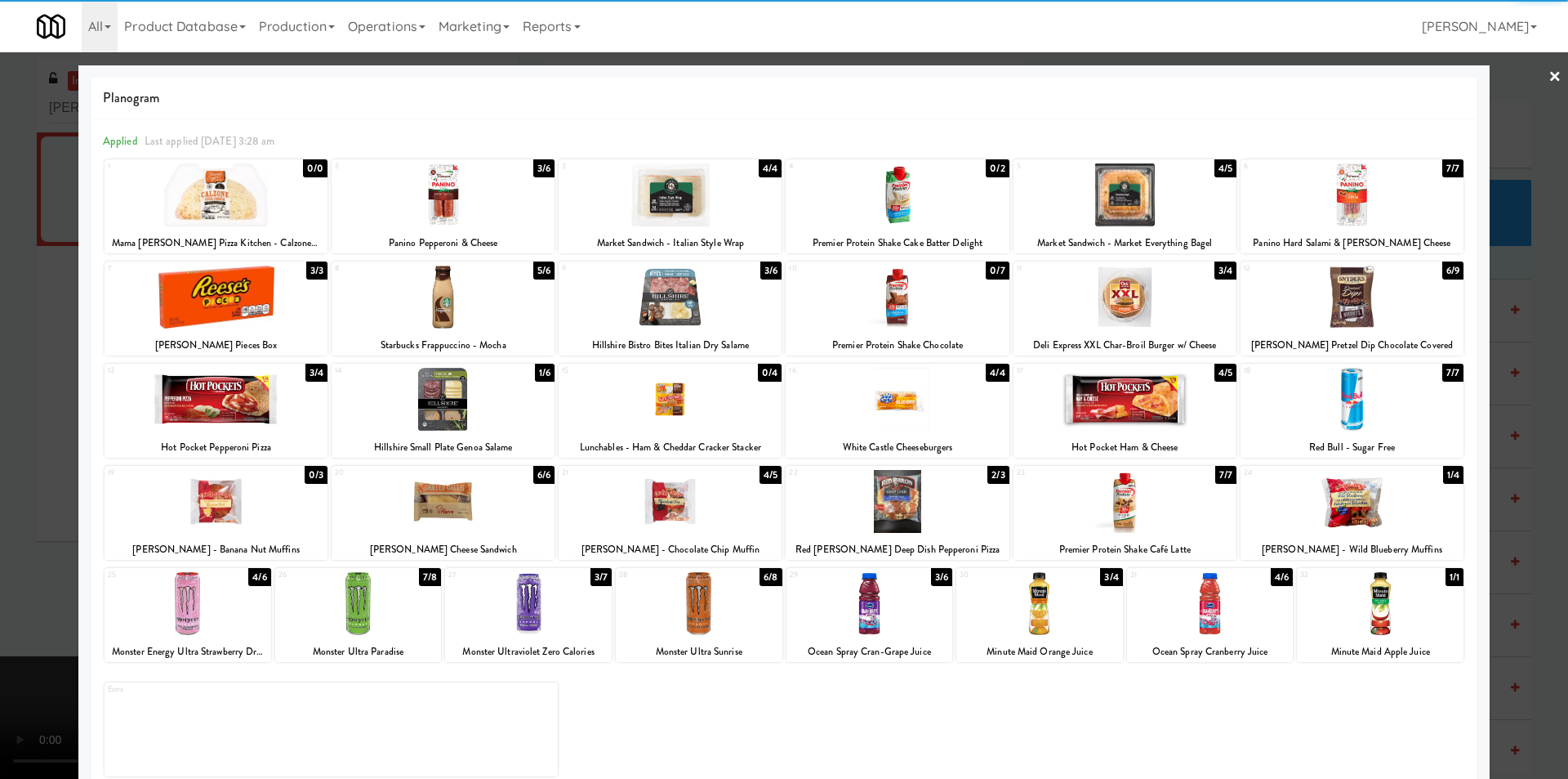
click at [1521, 387] on div at bounding box center [784, 389] width 1568 height 779
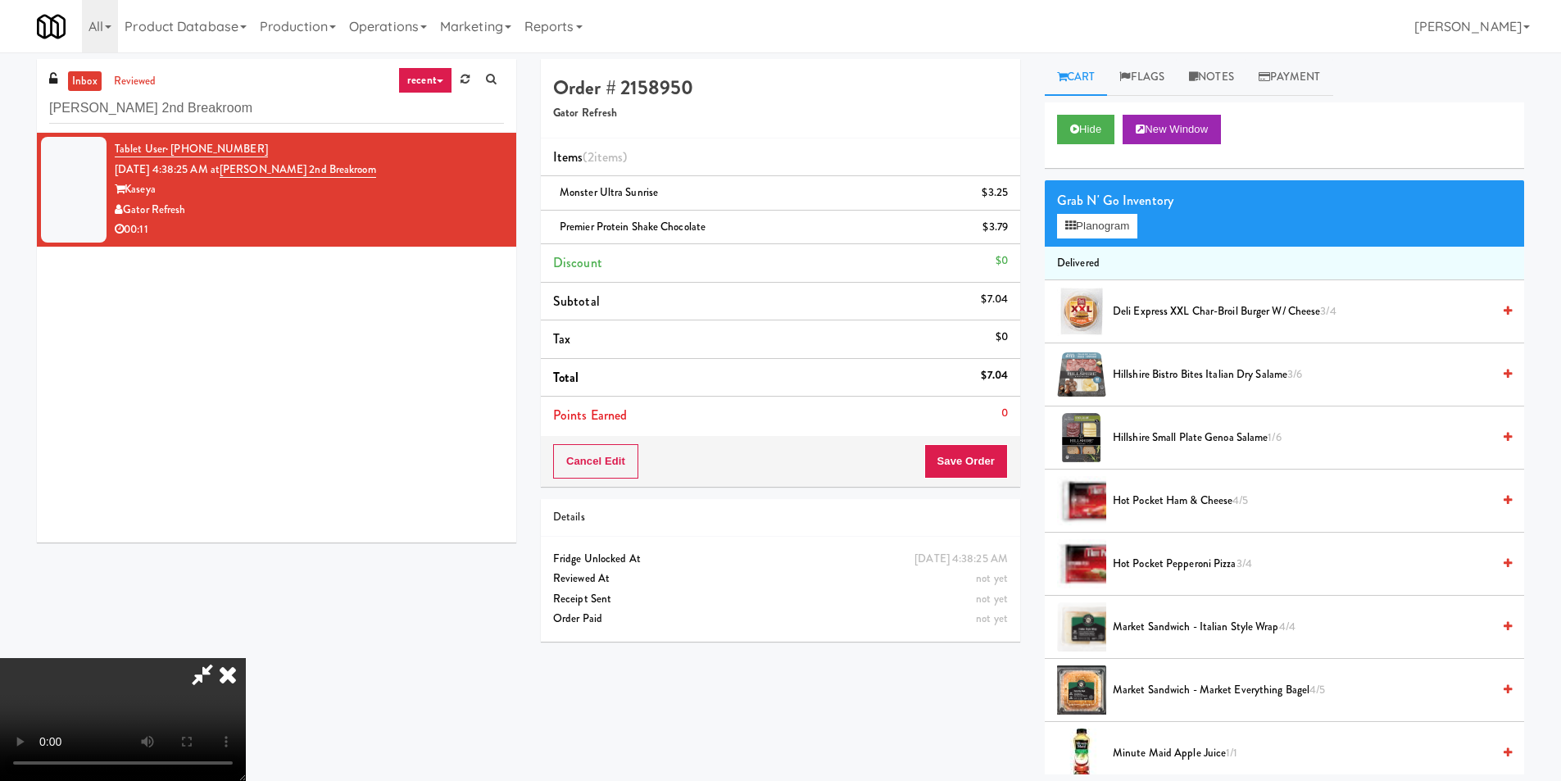
click at [246, 658] on video at bounding box center [123, 719] width 246 height 123
click at [985, 450] on button "Save Order" at bounding box center [966, 461] width 84 height 34
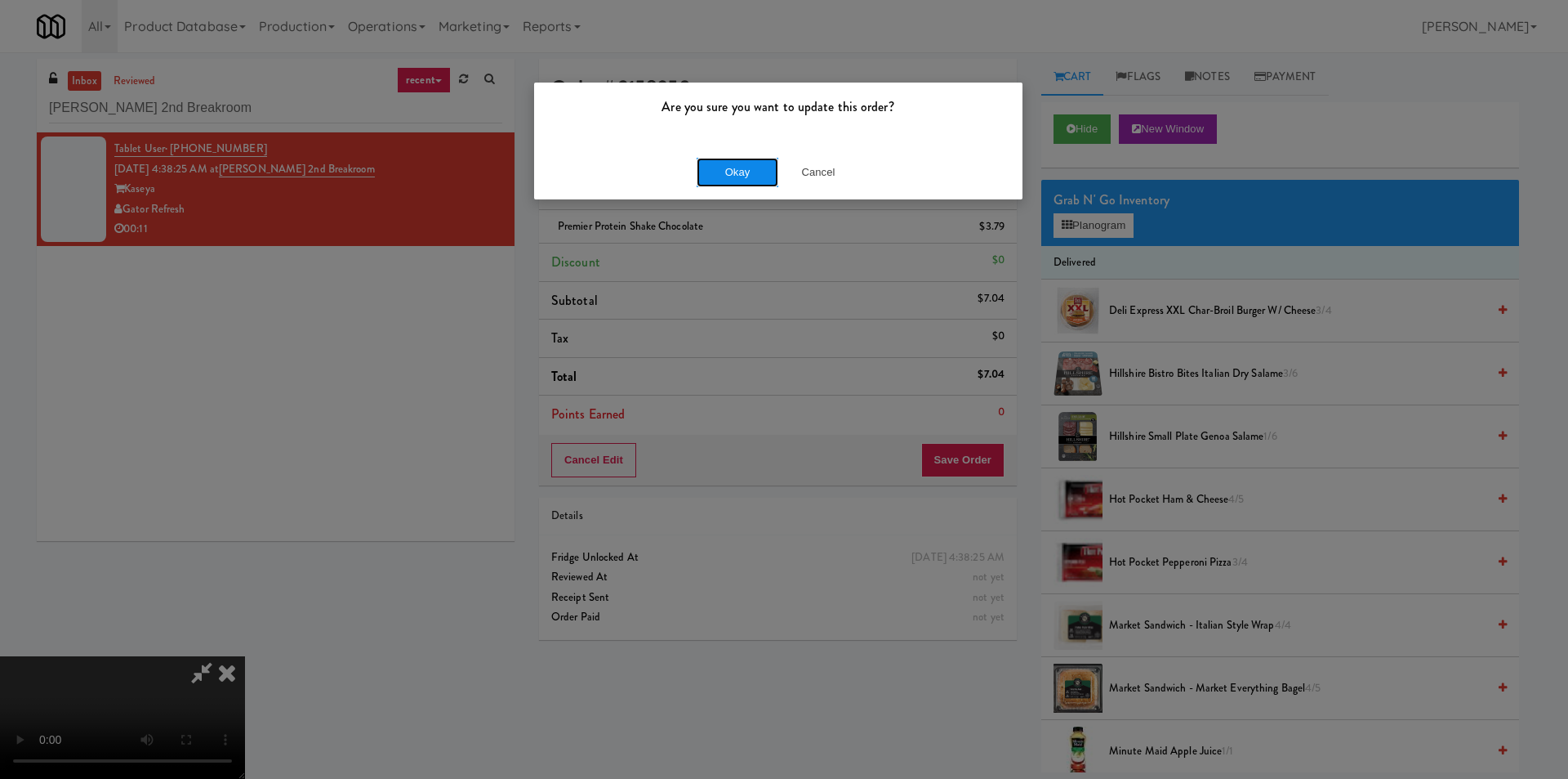
click at [736, 179] on button "Okay" at bounding box center [738, 172] width 82 height 29
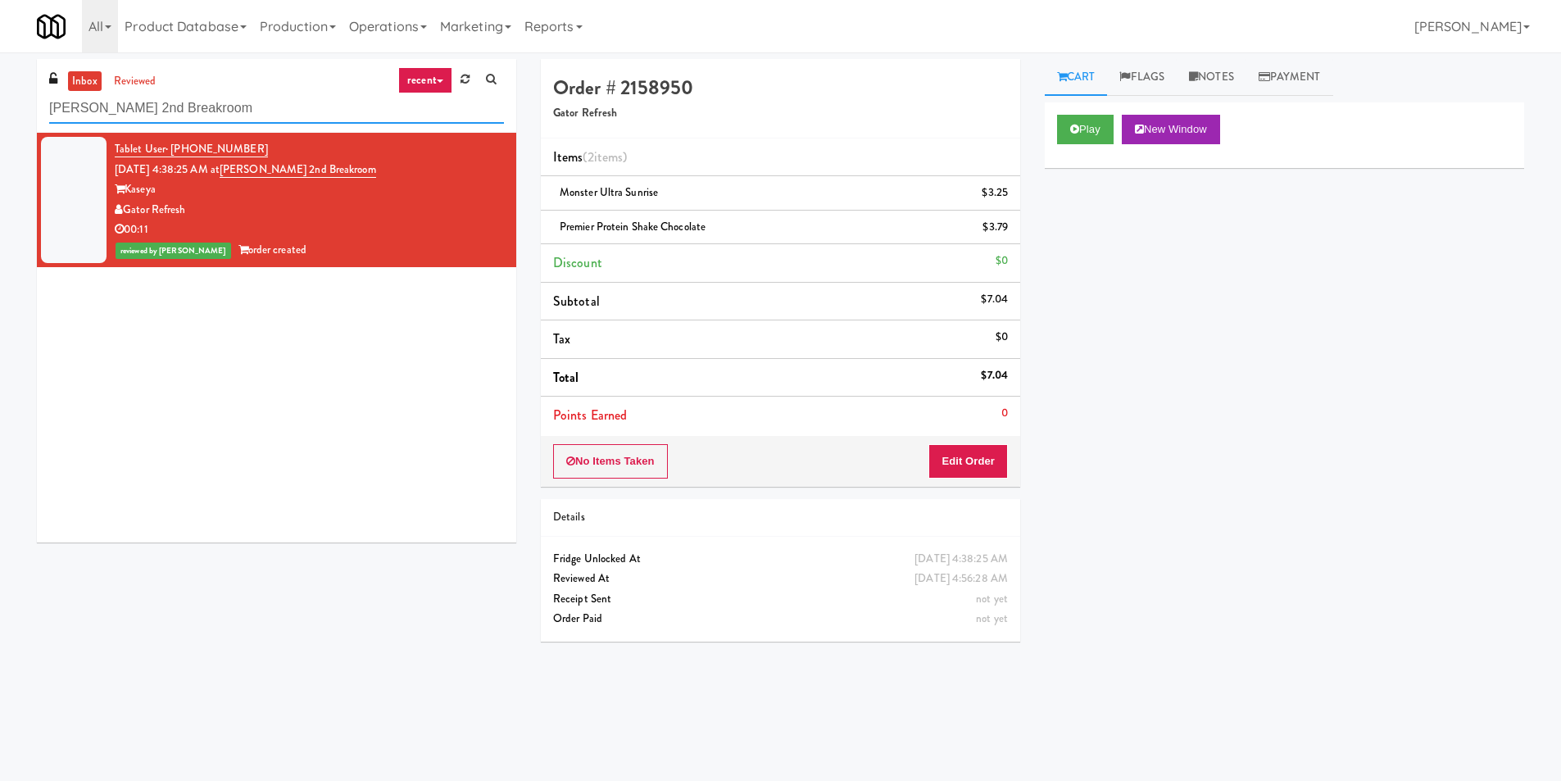
click at [261, 101] on input "[PERSON_NAME] 2nd Breakroom" at bounding box center [276, 108] width 455 height 30
paste input "Fine - Lobby-Cooler-Right"
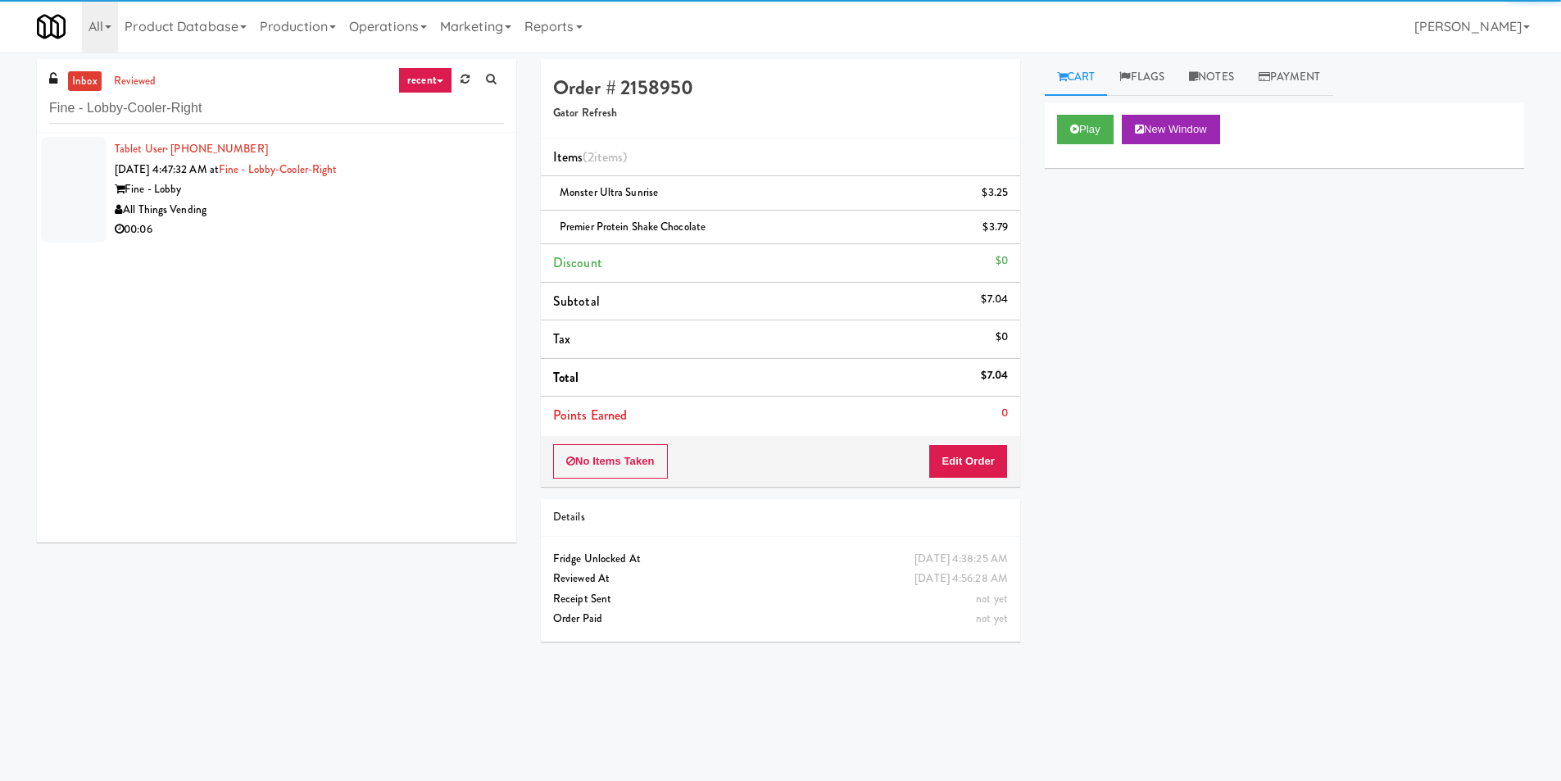
click at [412, 211] on div "All Things Vending" at bounding box center [309, 210] width 389 height 20
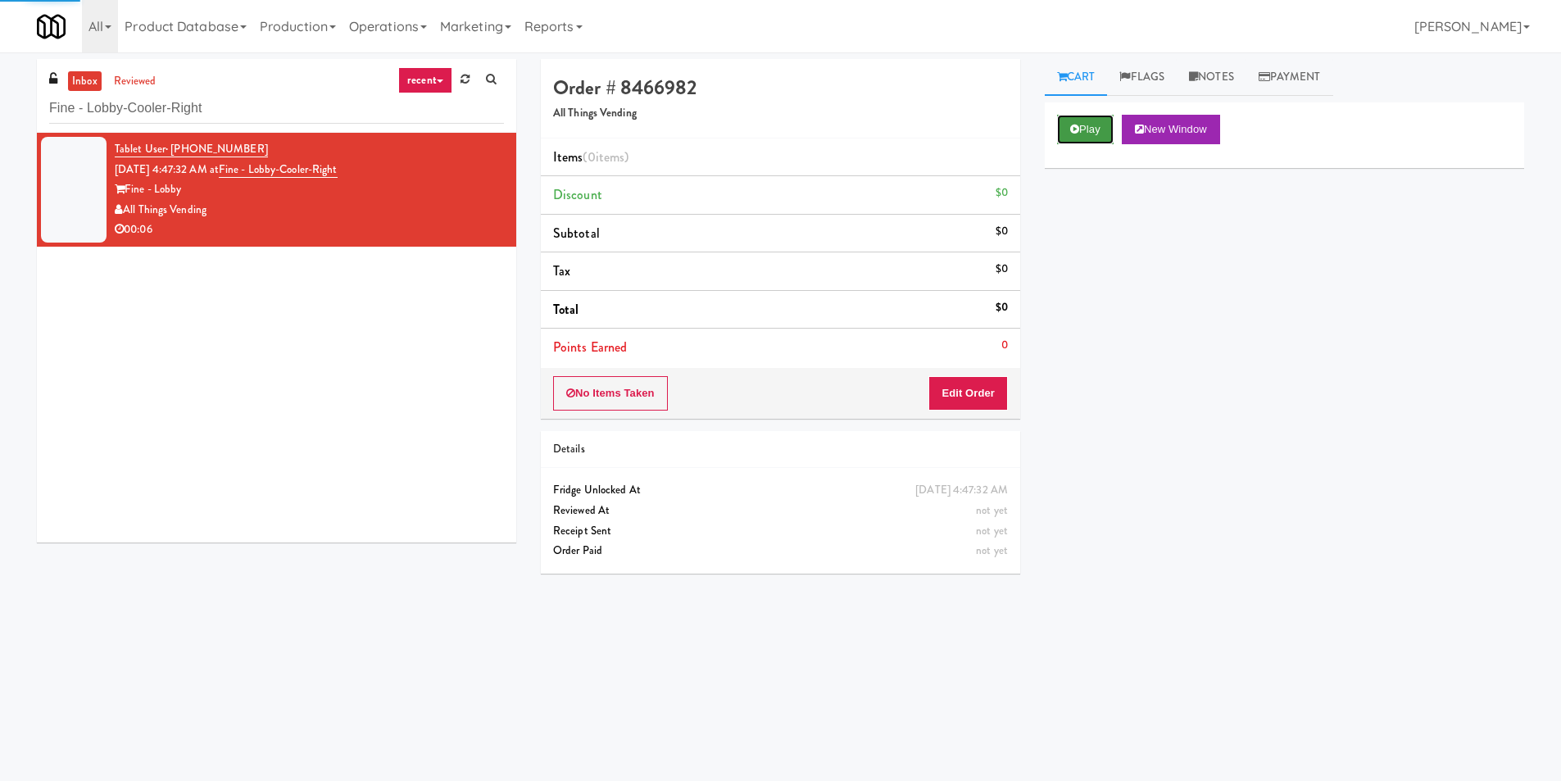
click at [1078, 132] on icon at bounding box center [1074, 129] width 9 height 11
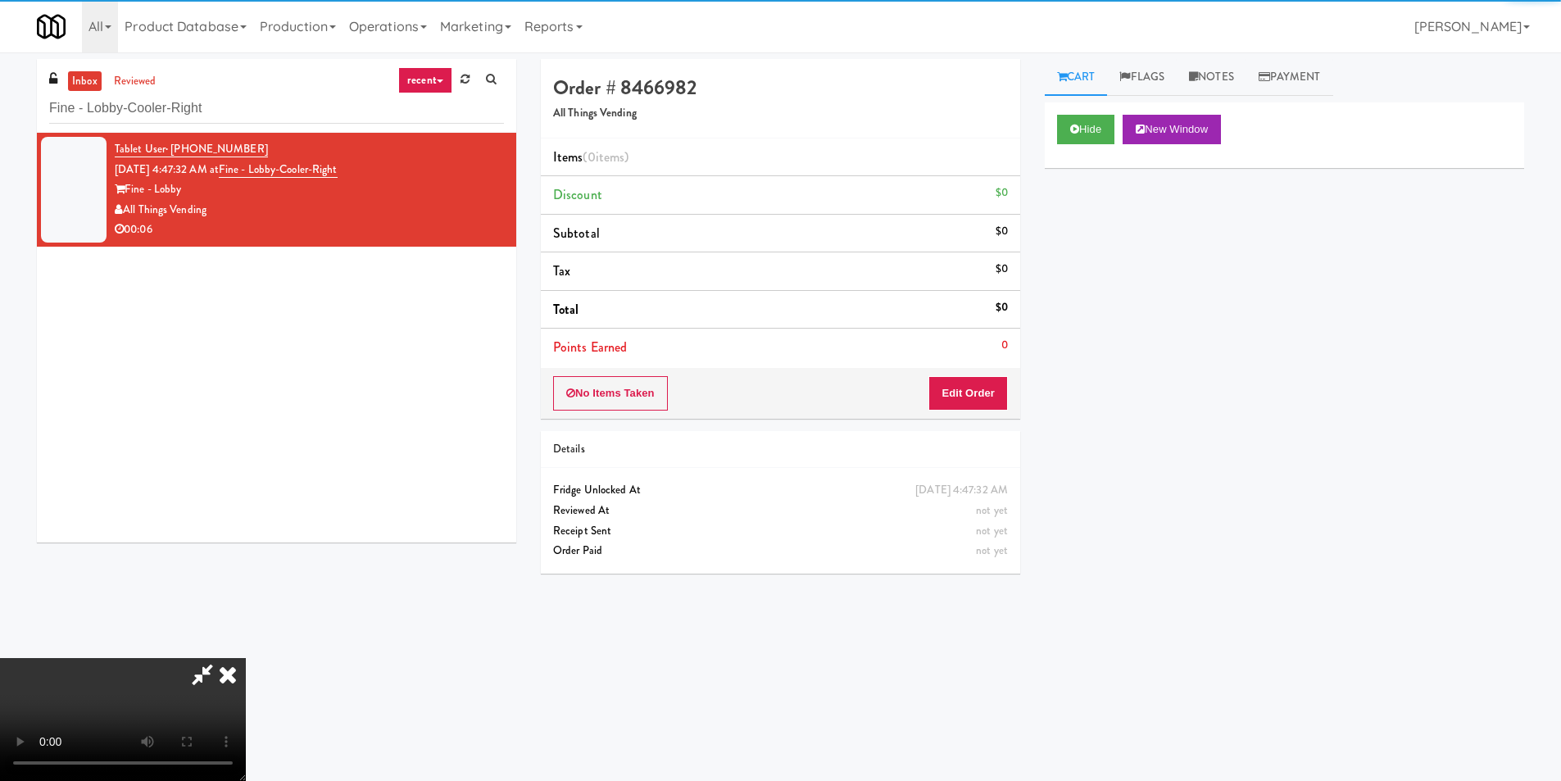
click at [965, 358] on li "Points Earned 0" at bounding box center [780, 348] width 479 height 38
click at [969, 391] on button "Edit Order" at bounding box center [967, 393] width 79 height 34
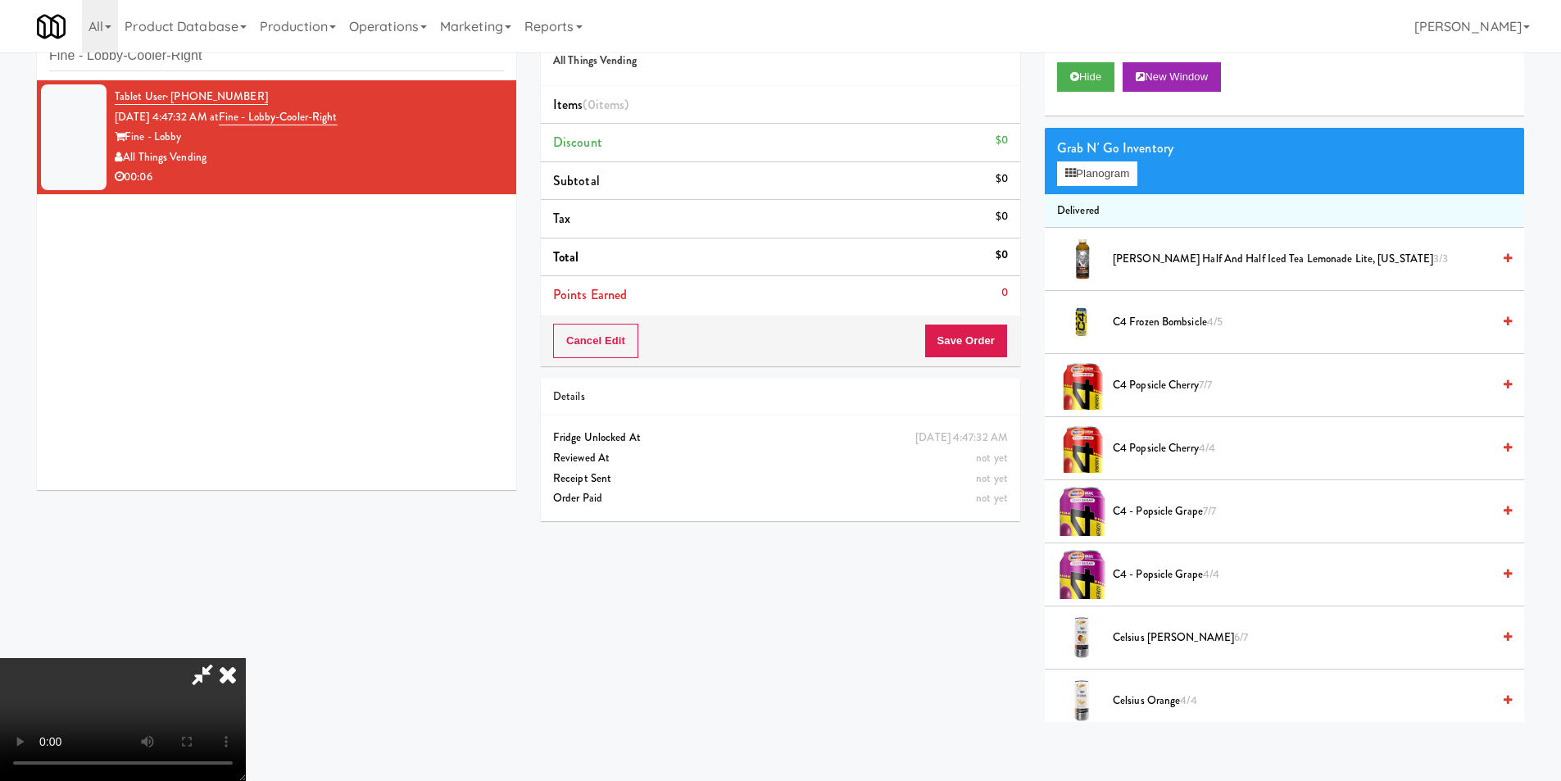
click at [246, 658] on video at bounding box center [123, 719] width 246 height 123
click at [1104, 172] on button "Planogram" at bounding box center [1097, 173] width 80 height 25
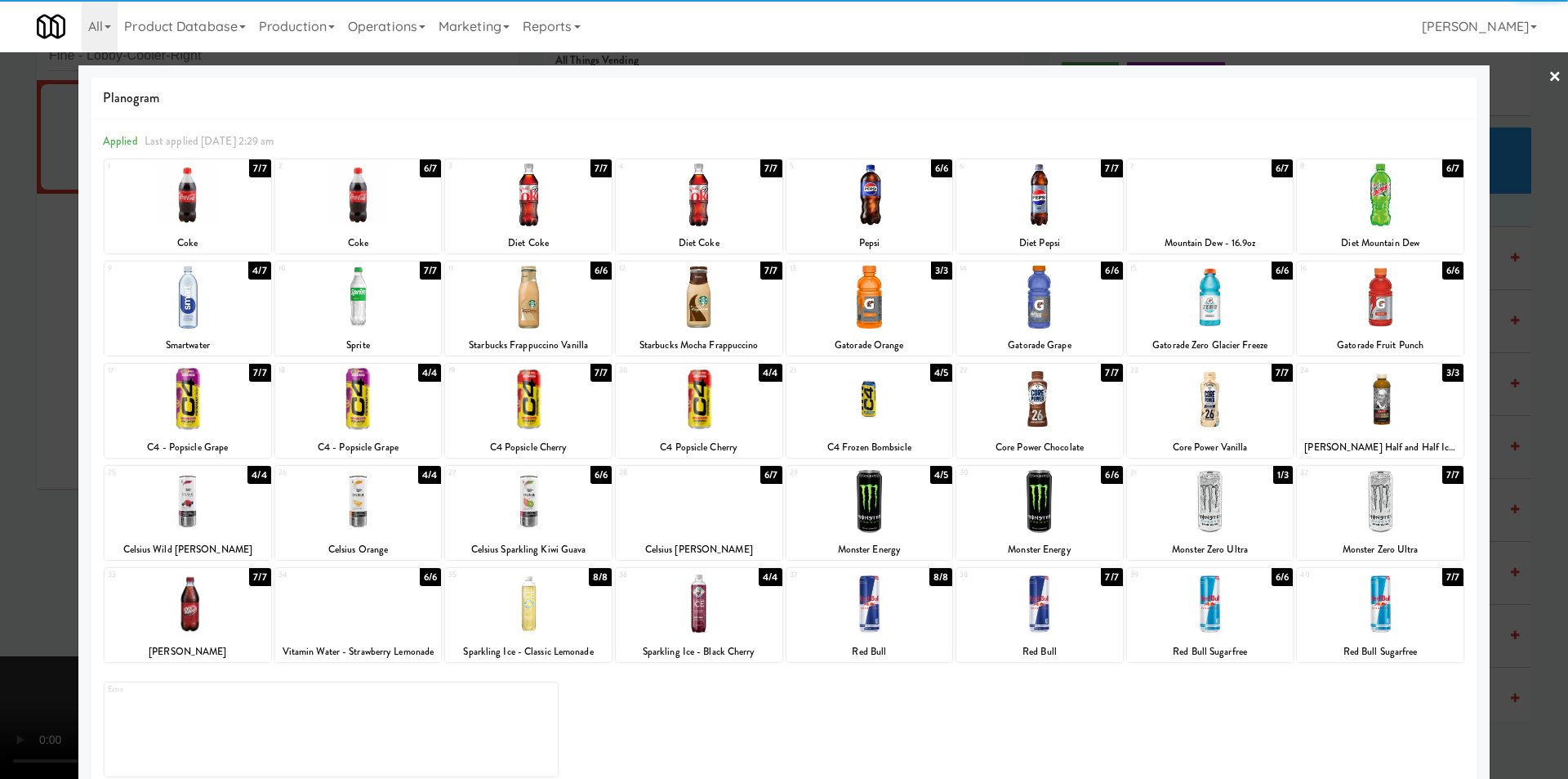
click at [835, 202] on div at bounding box center [869, 195] width 166 height 63
click at [1520, 355] on div at bounding box center [784, 389] width 1568 height 779
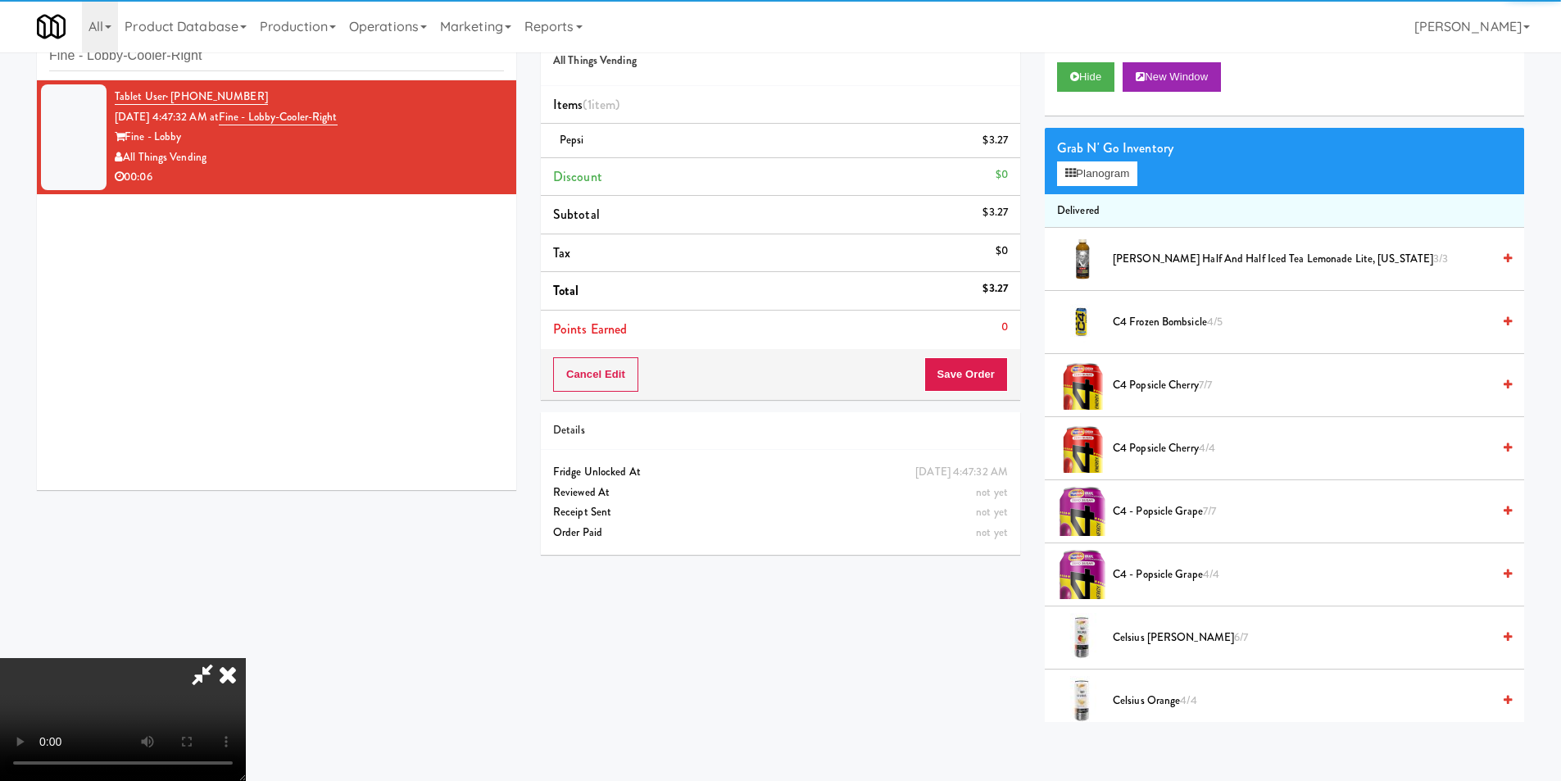
click at [246, 658] on video at bounding box center [123, 719] width 246 height 123
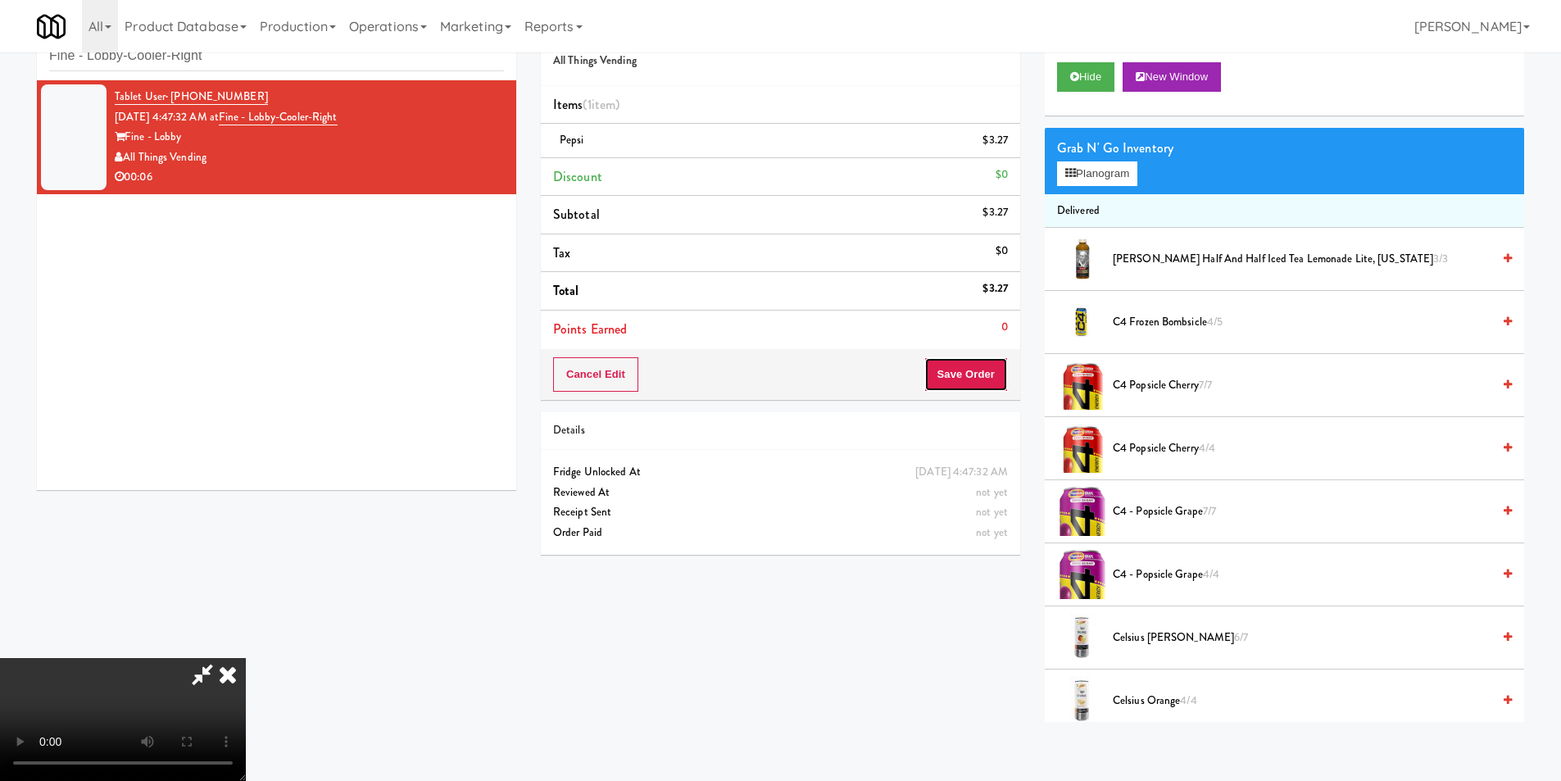
click at [977, 375] on button "Save Order" at bounding box center [966, 374] width 84 height 34
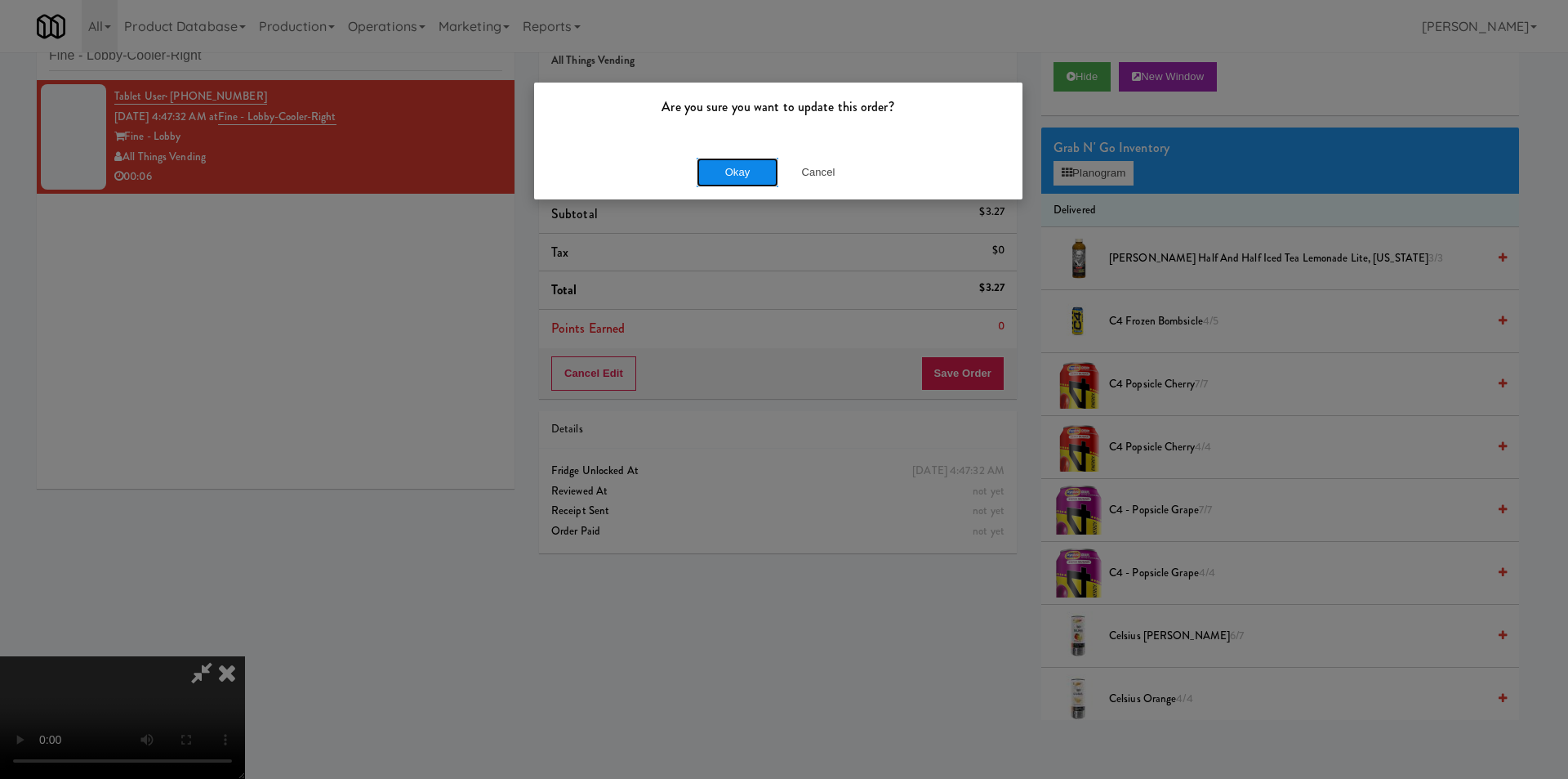
click at [718, 169] on button "Okay" at bounding box center [738, 172] width 82 height 29
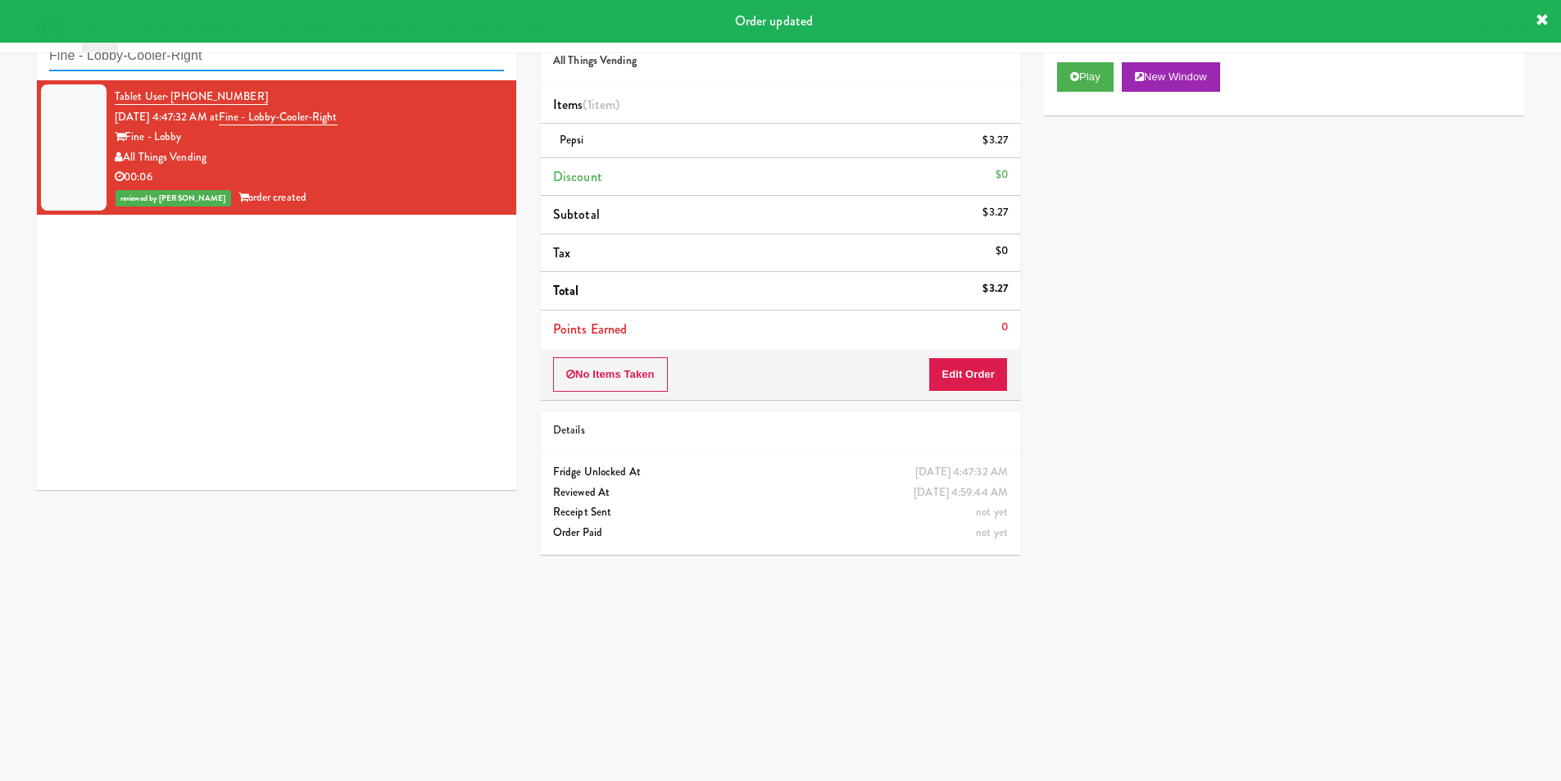
click at [262, 67] on input "Fine - Lobby-Cooler-Right" at bounding box center [276, 56] width 455 height 30
paste input "The Mo - Pantry"
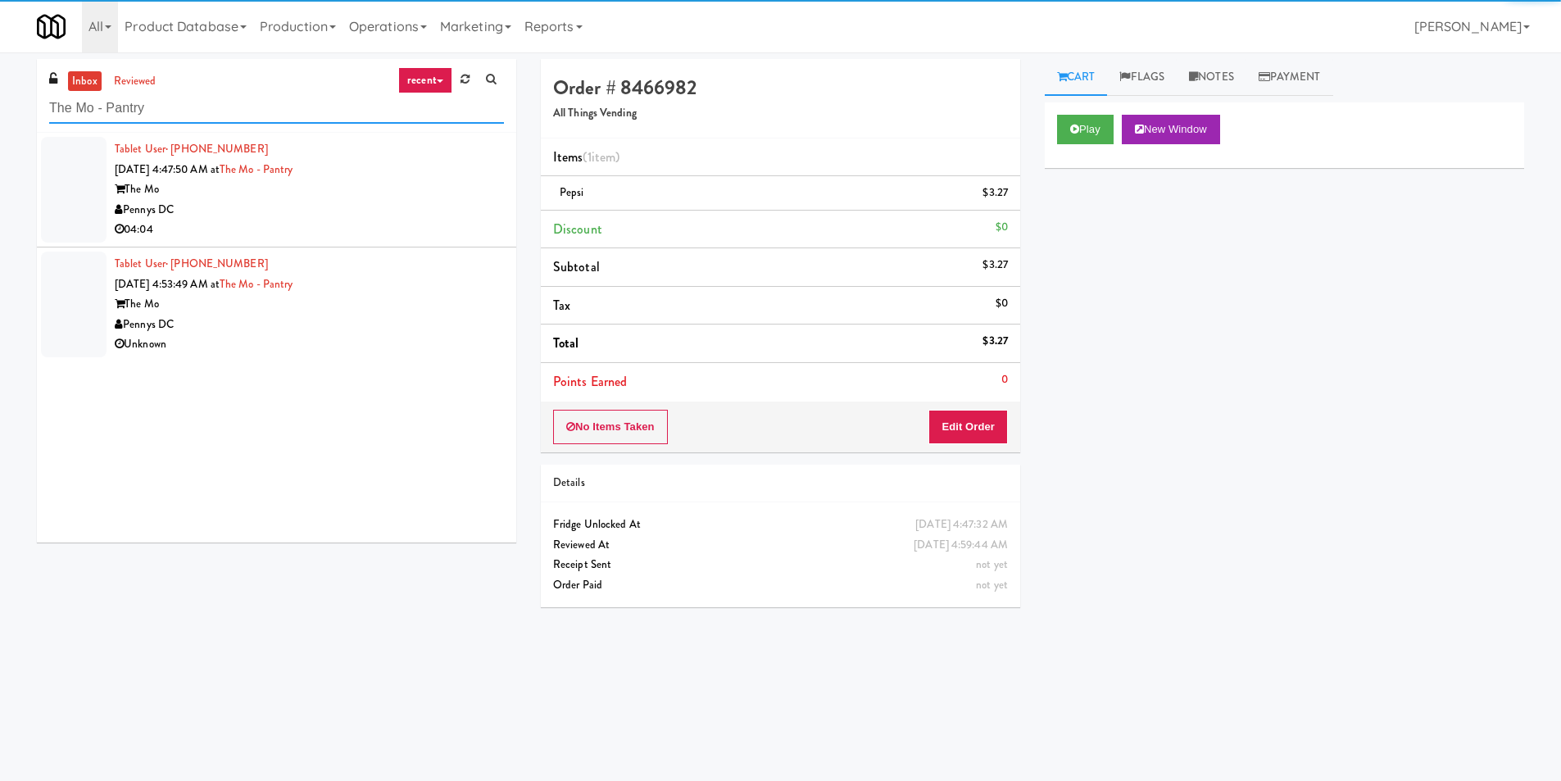
type input "The Mo - Pantry"
click at [436, 226] on div "04:04" at bounding box center [309, 230] width 389 height 20
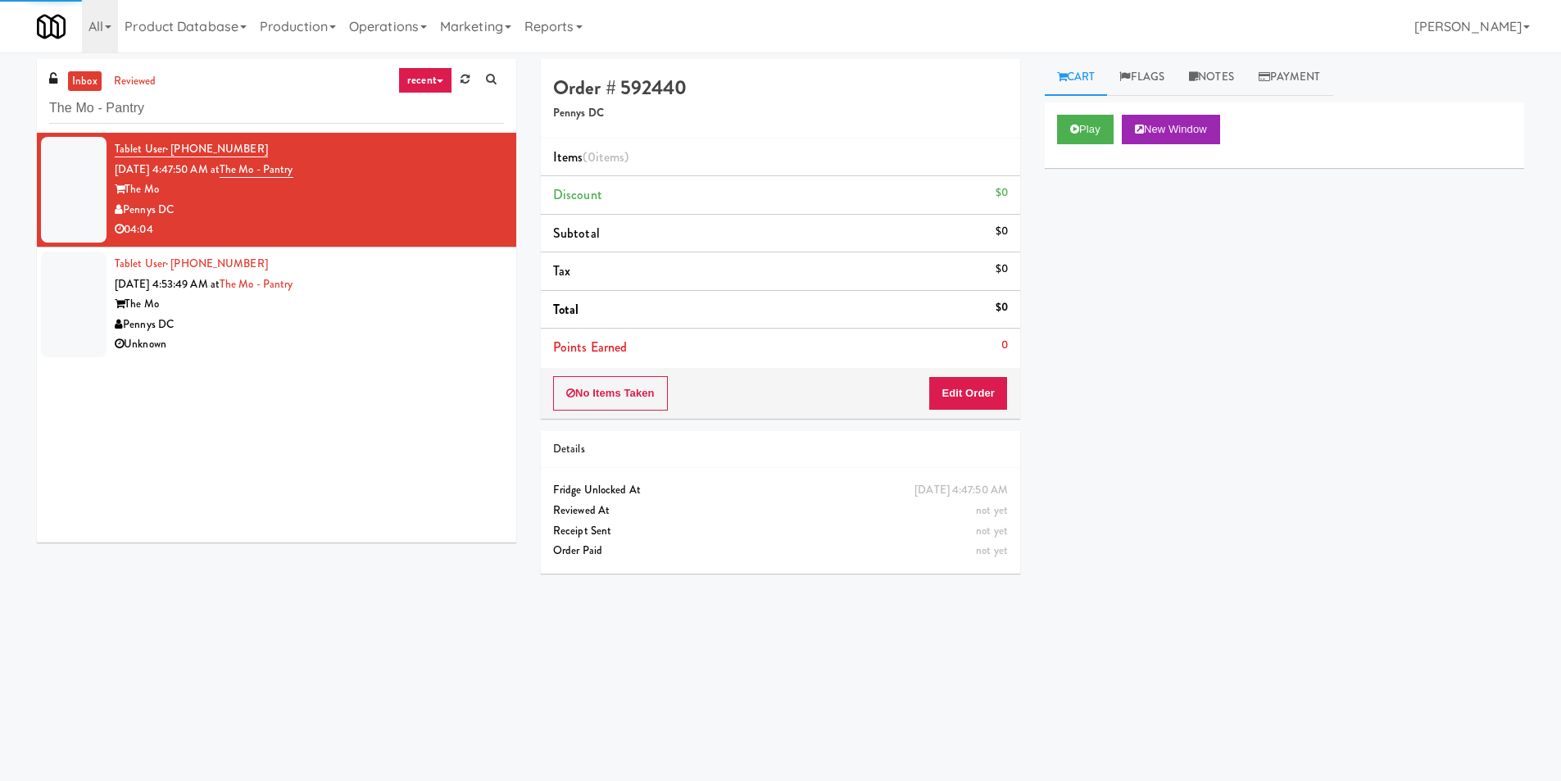
click at [1106, 111] on div "Play New Window" at bounding box center [1284, 135] width 479 height 66
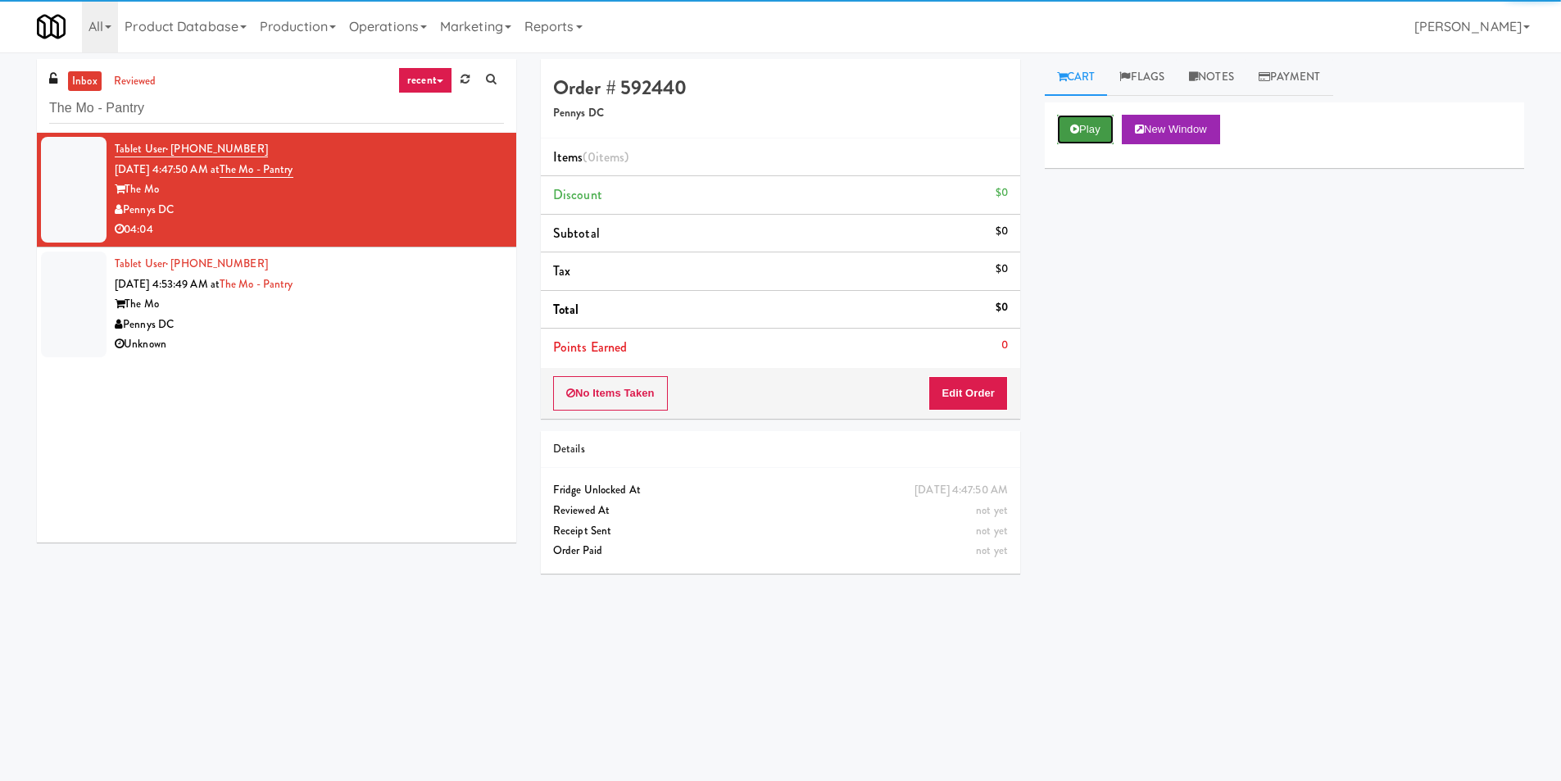
click at [1100, 124] on button "Play" at bounding box center [1085, 129] width 57 height 29
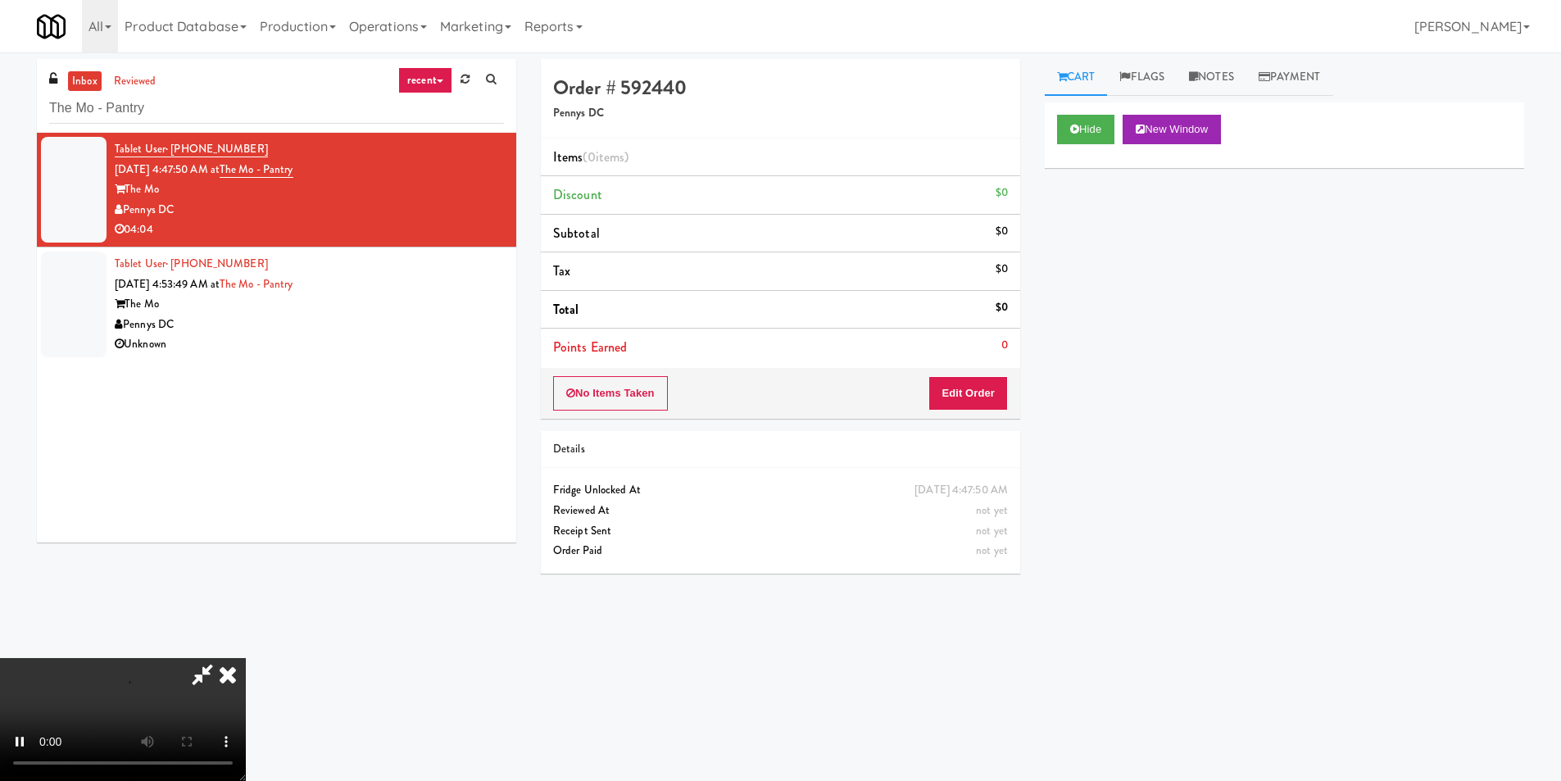
click at [989, 380] on div "No Items Taken Edit Order" at bounding box center [780, 393] width 479 height 51
click at [988, 396] on button "Edit Order" at bounding box center [967, 393] width 79 height 34
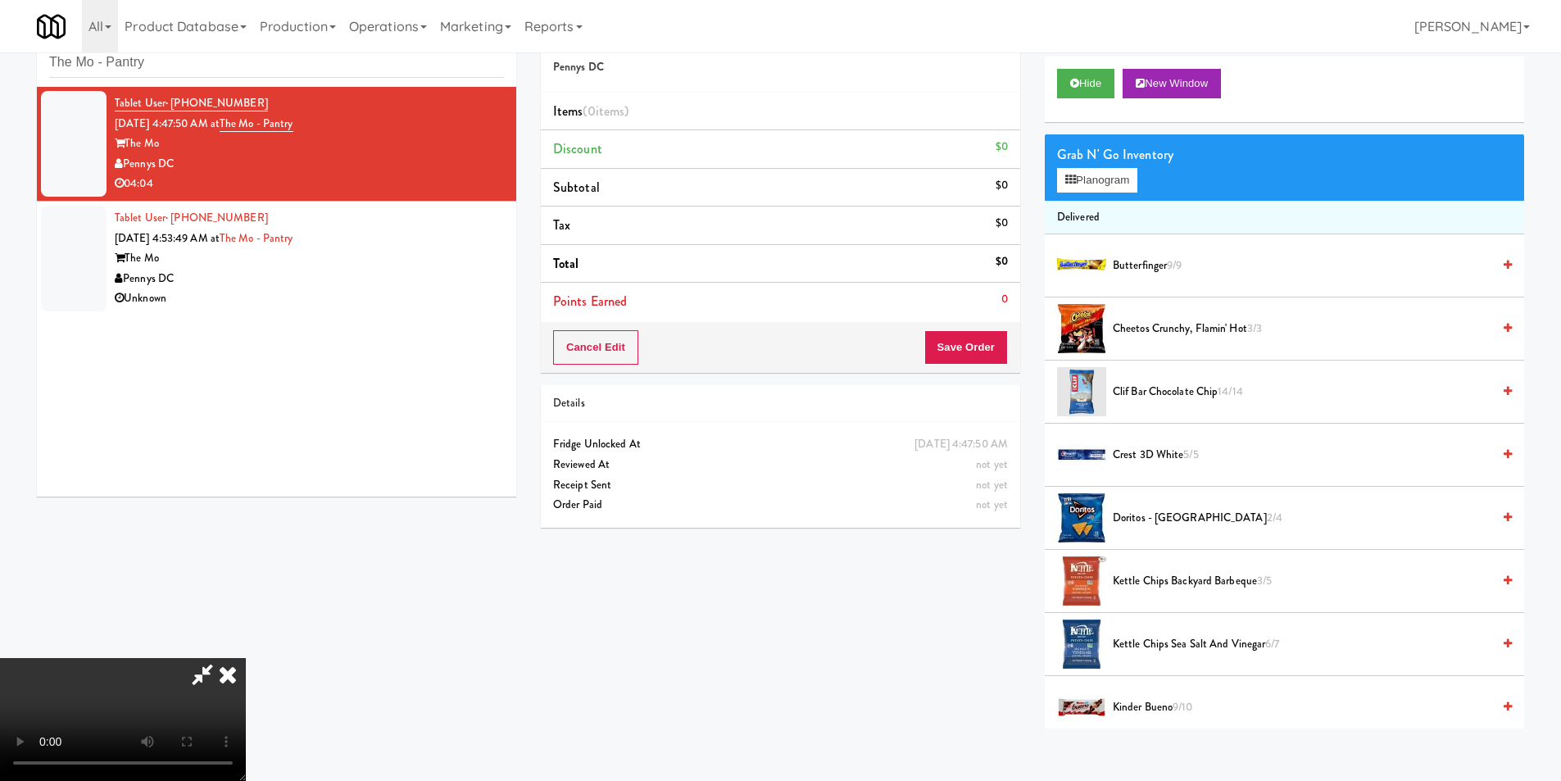
scroll to position [52, 0]
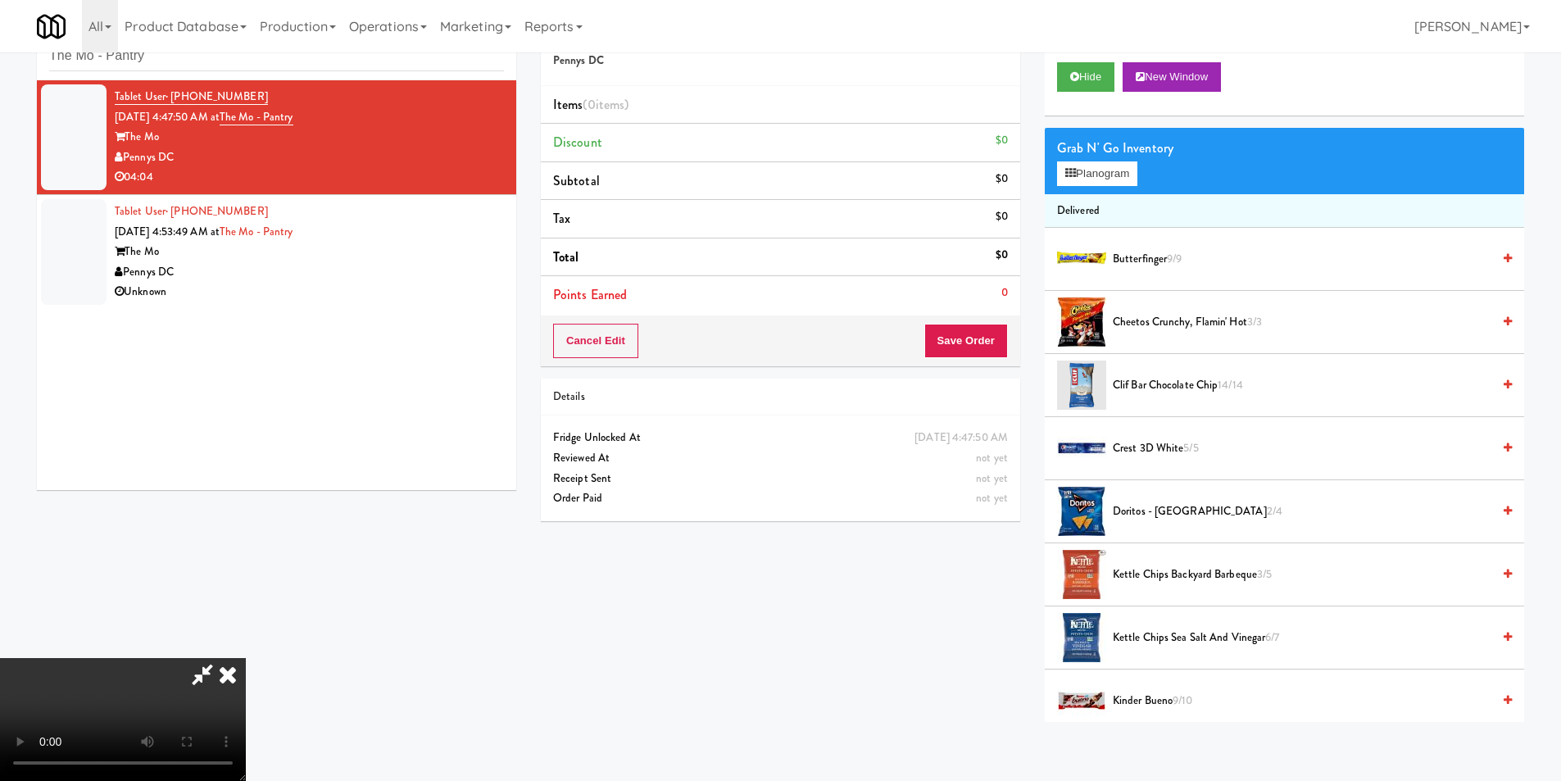
click at [246, 658] on video at bounding box center [123, 719] width 246 height 123
click at [246, 658] on icon at bounding box center [228, 674] width 36 height 33
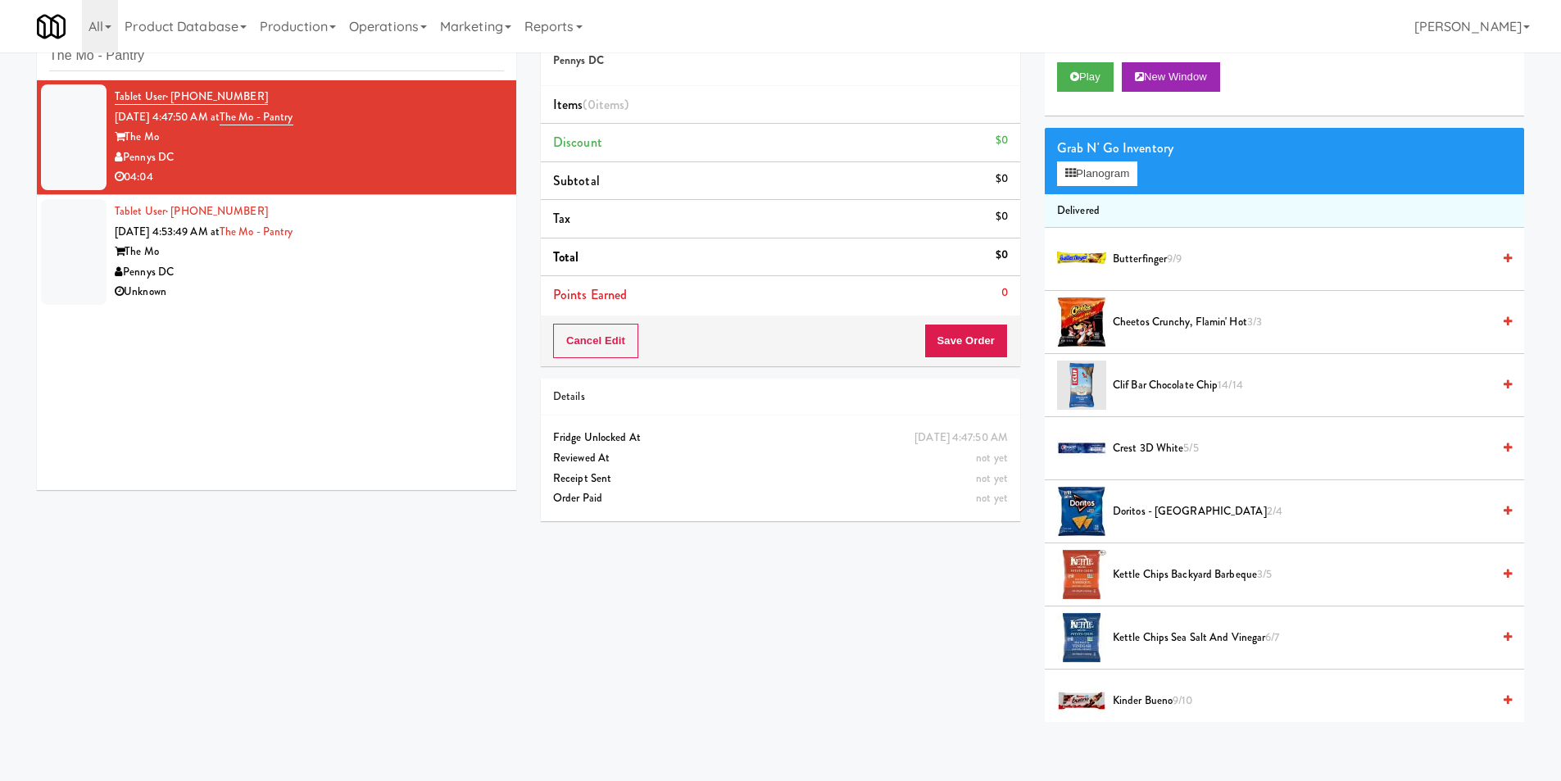
click at [395, 283] on div "Unknown" at bounding box center [309, 292] width 389 height 20
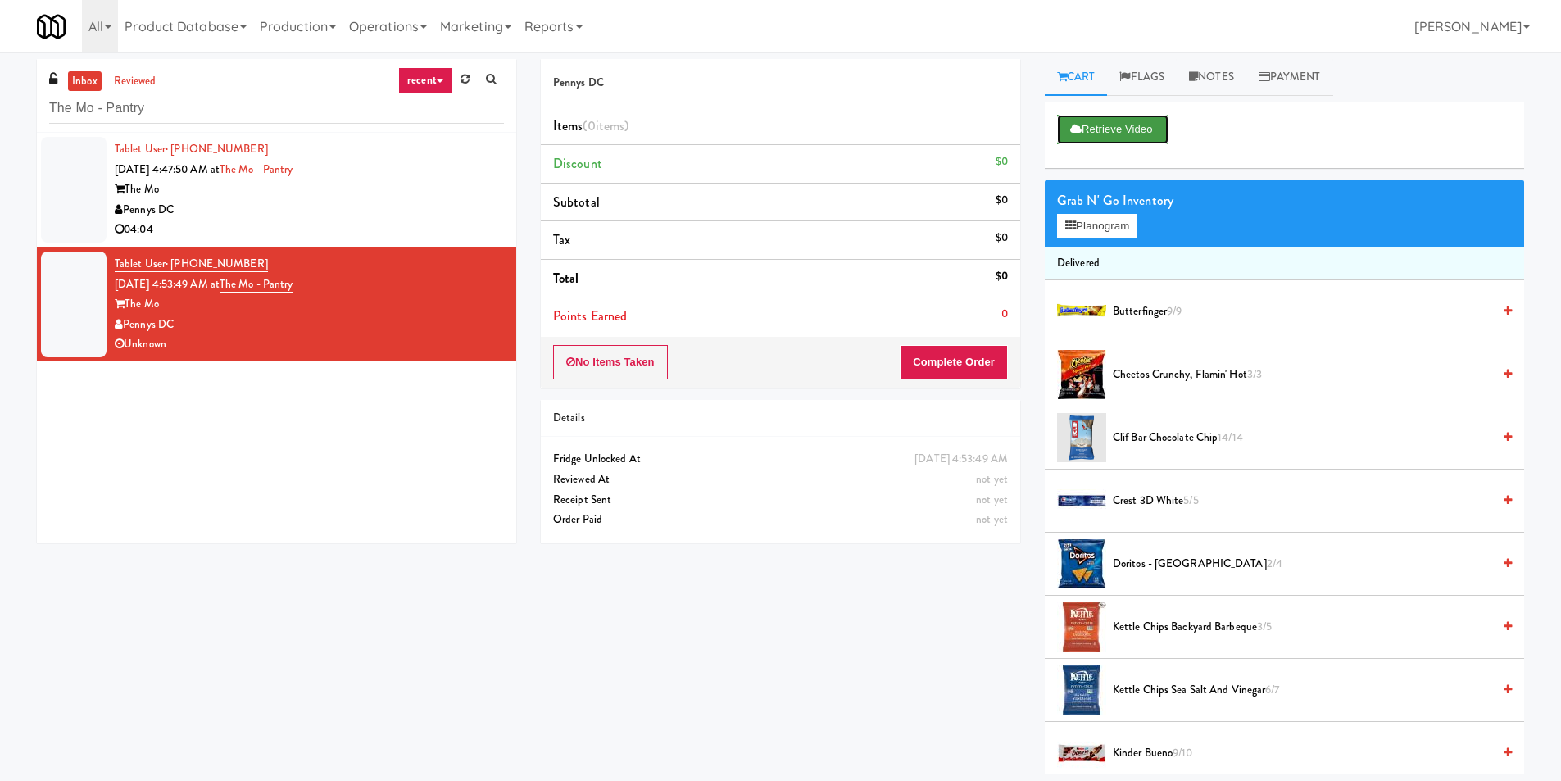
click at [1099, 129] on button "Retrieve Video" at bounding box center [1112, 129] width 111 height 29
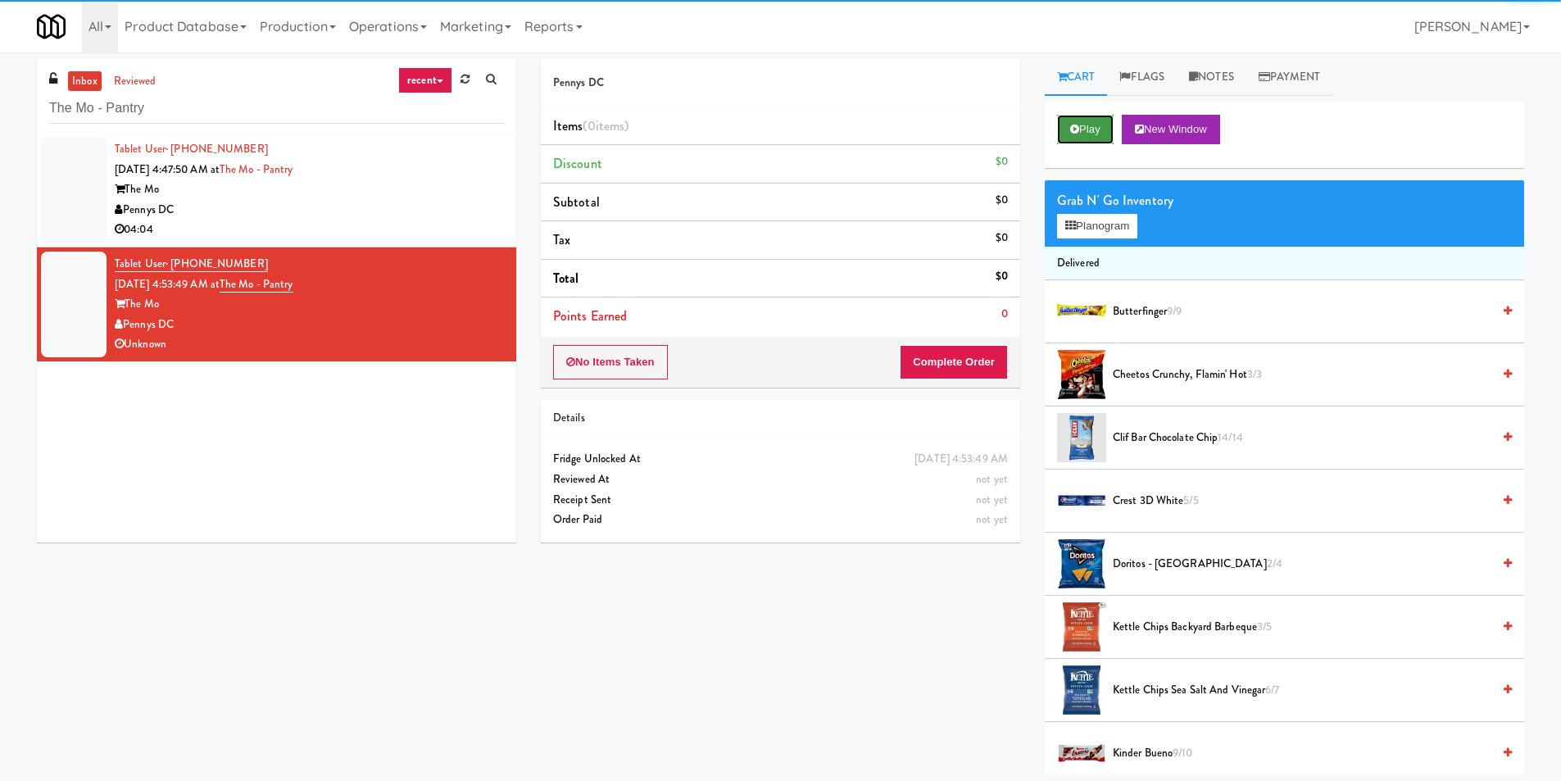
click at [1078, 122] on button "Play" at bounding box center [1085, 129] width 57 height 29
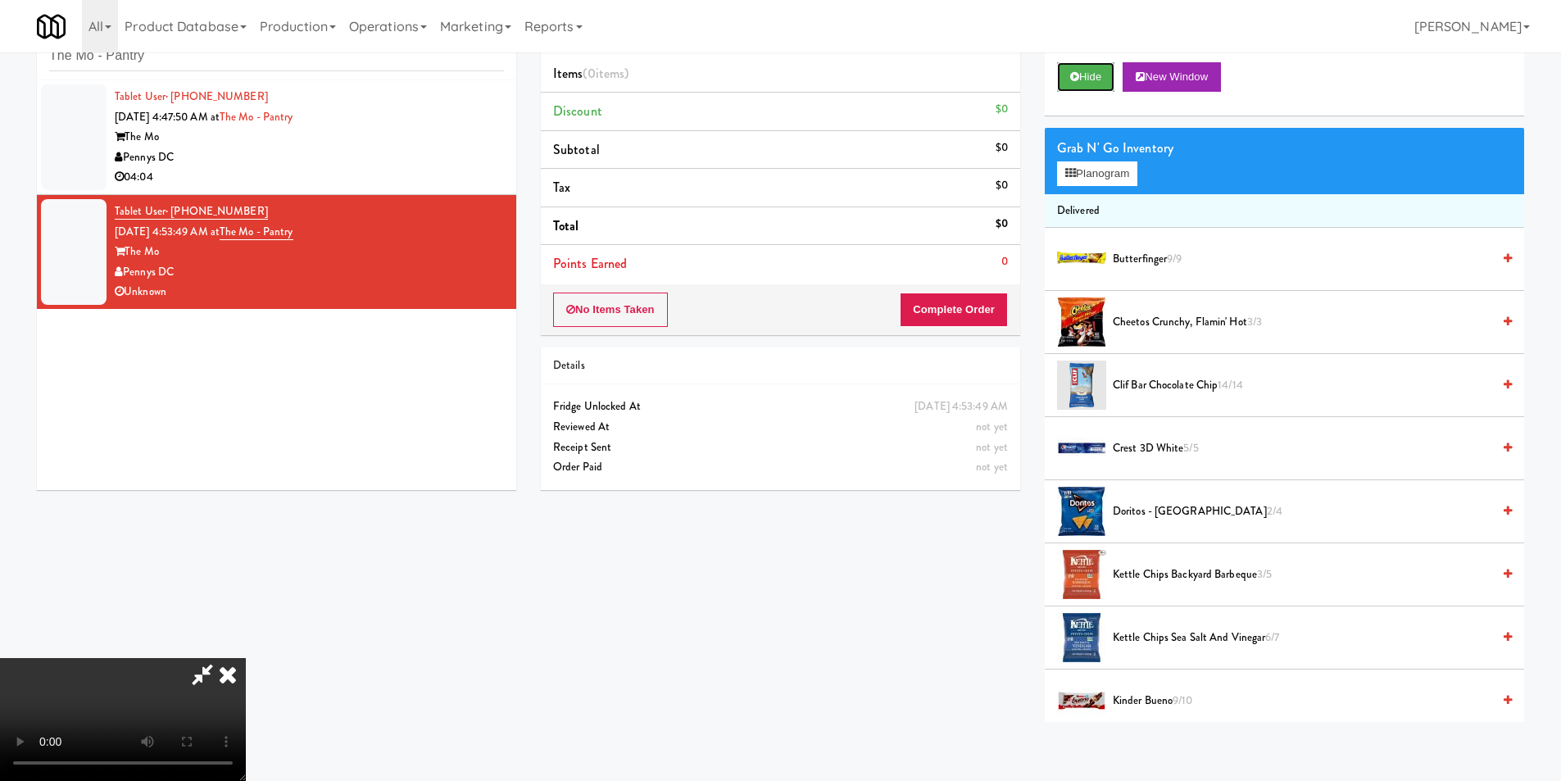
scroll to position [2, 0]
click at [246, 658] on icon at bounding box center [228, 674] width 36 height 33
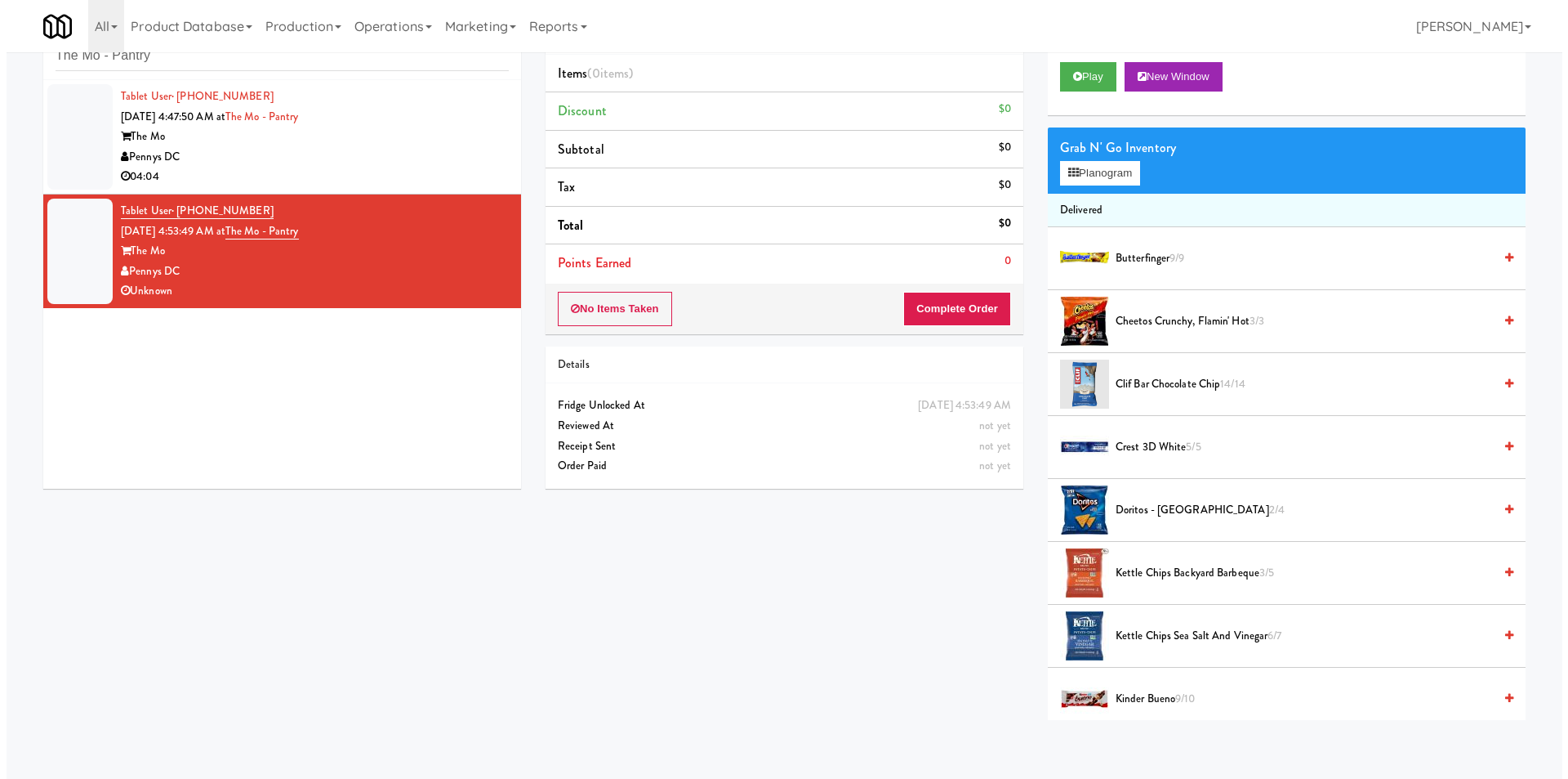
scroll to position [0, 0]
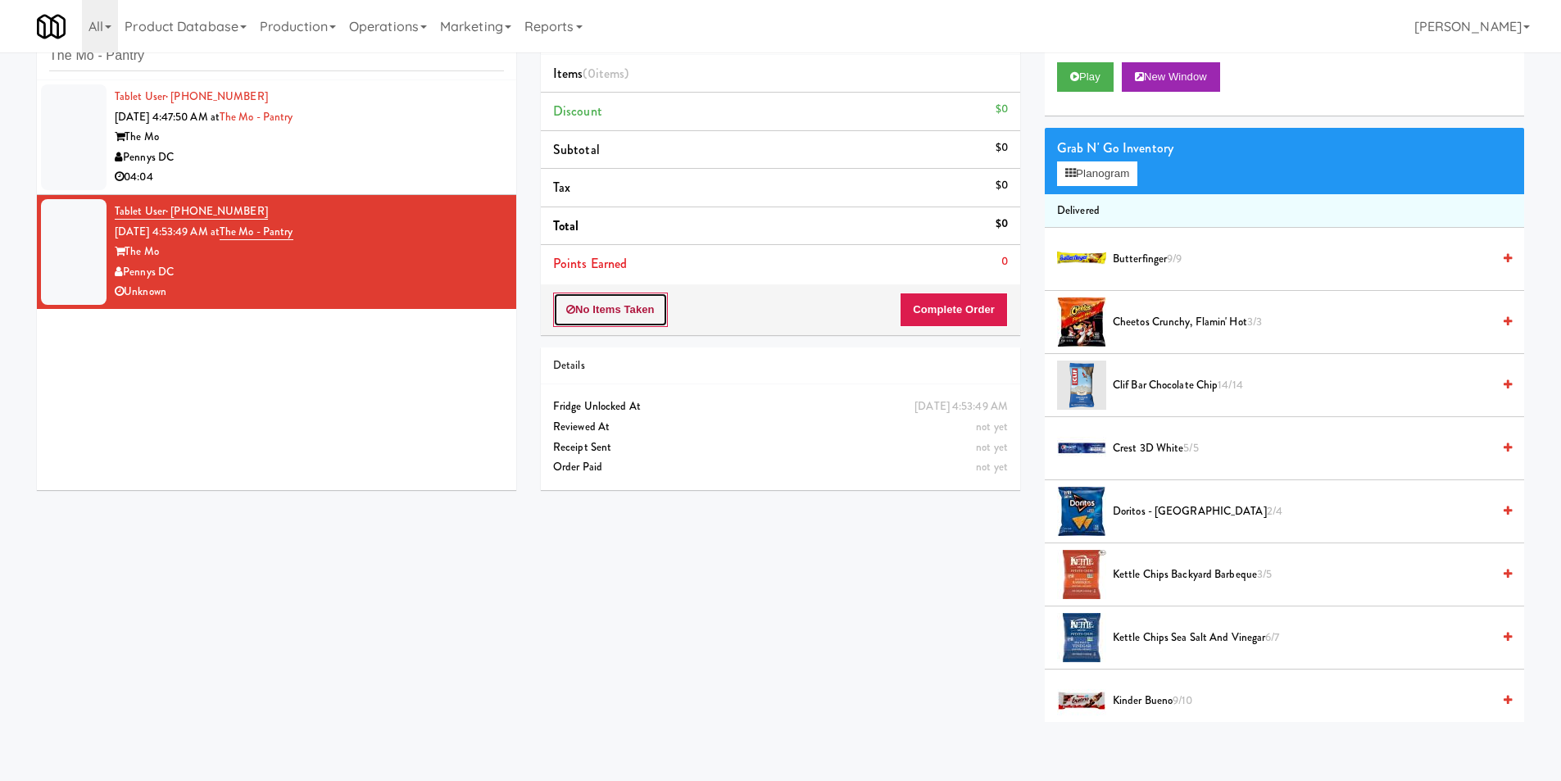
click at [652, 315] on button "No Items Taken" at bounding box center [610, 309] width 115 height 34
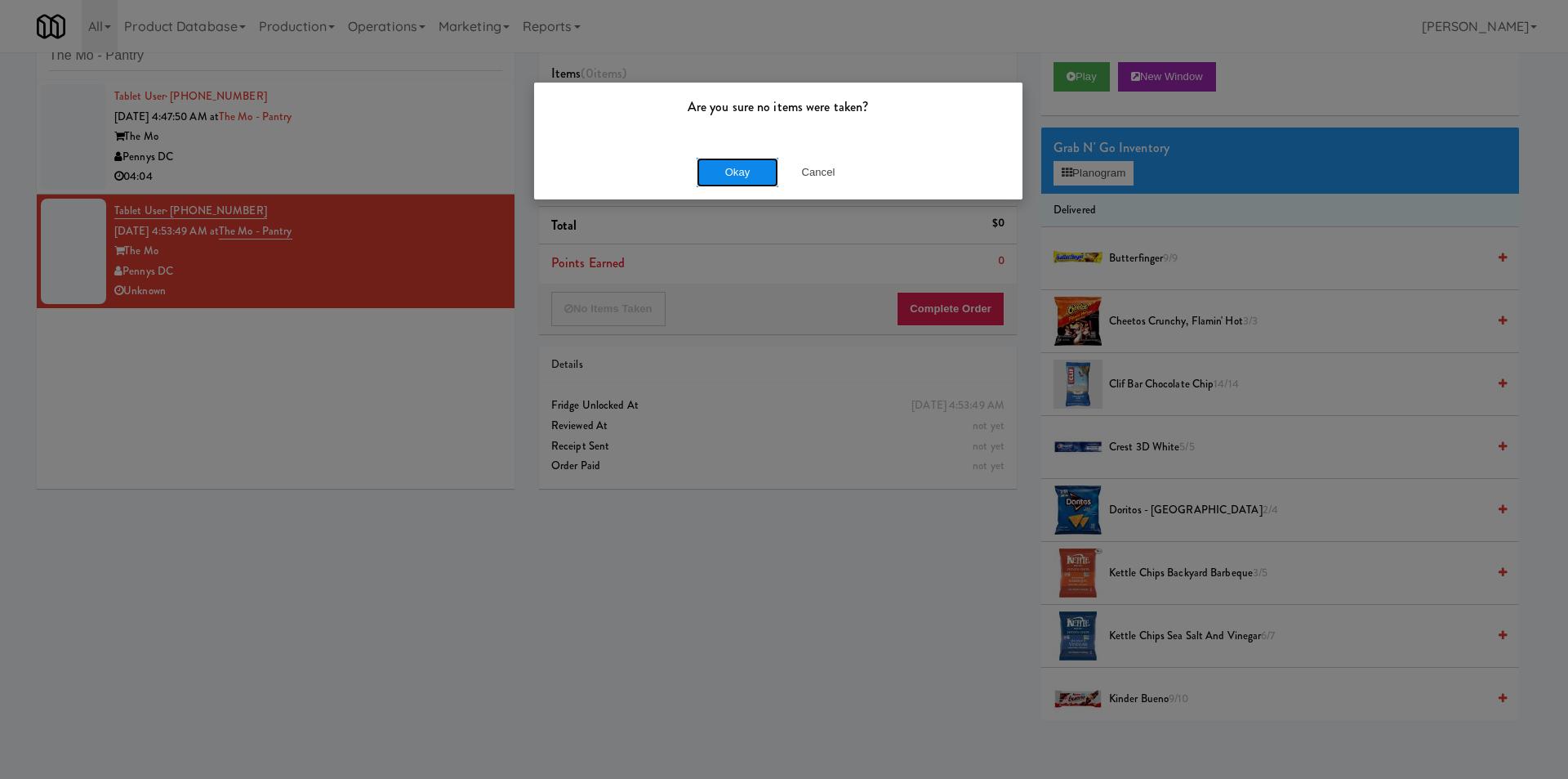
click at [750, 178] on button "Okay" at bounding box center [738, 172] width 82 height 29
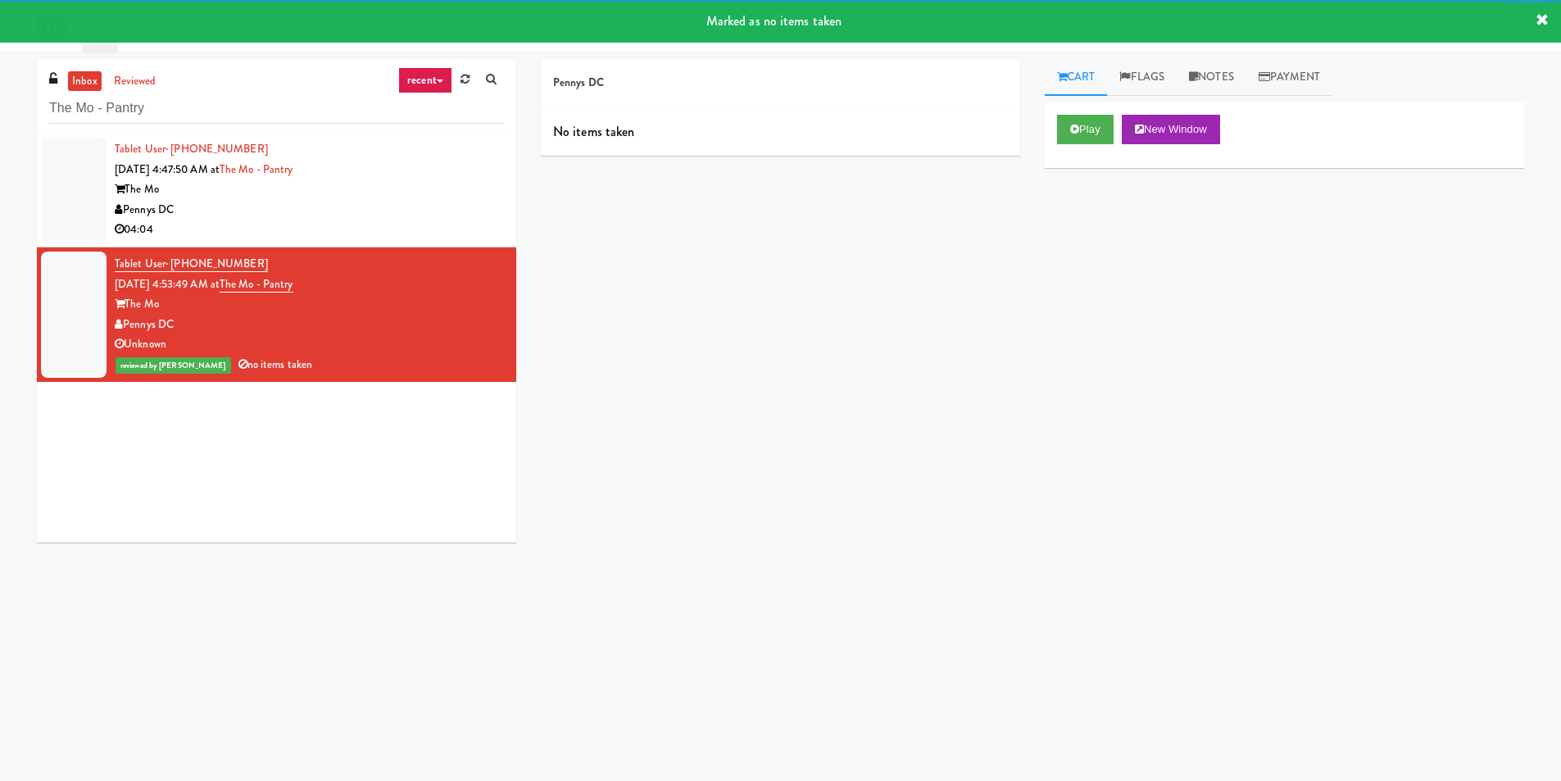
click at [465, 216] on div "Pennys DC" at bounding box center [309, 210] width 389 height 20
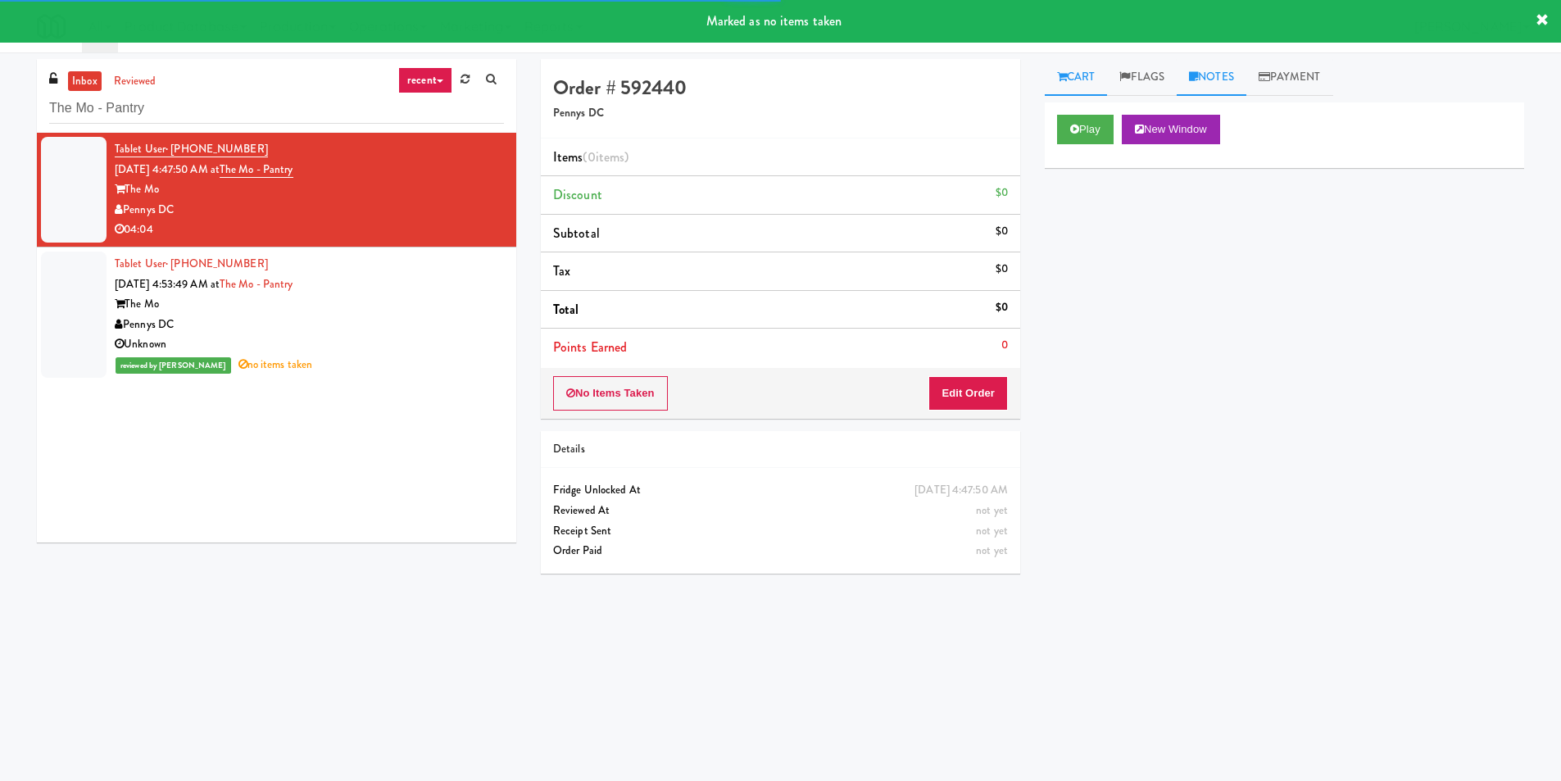
click at [1214, 62] on link "Notes" at bounding box center [1211, 77] width 70 height 37
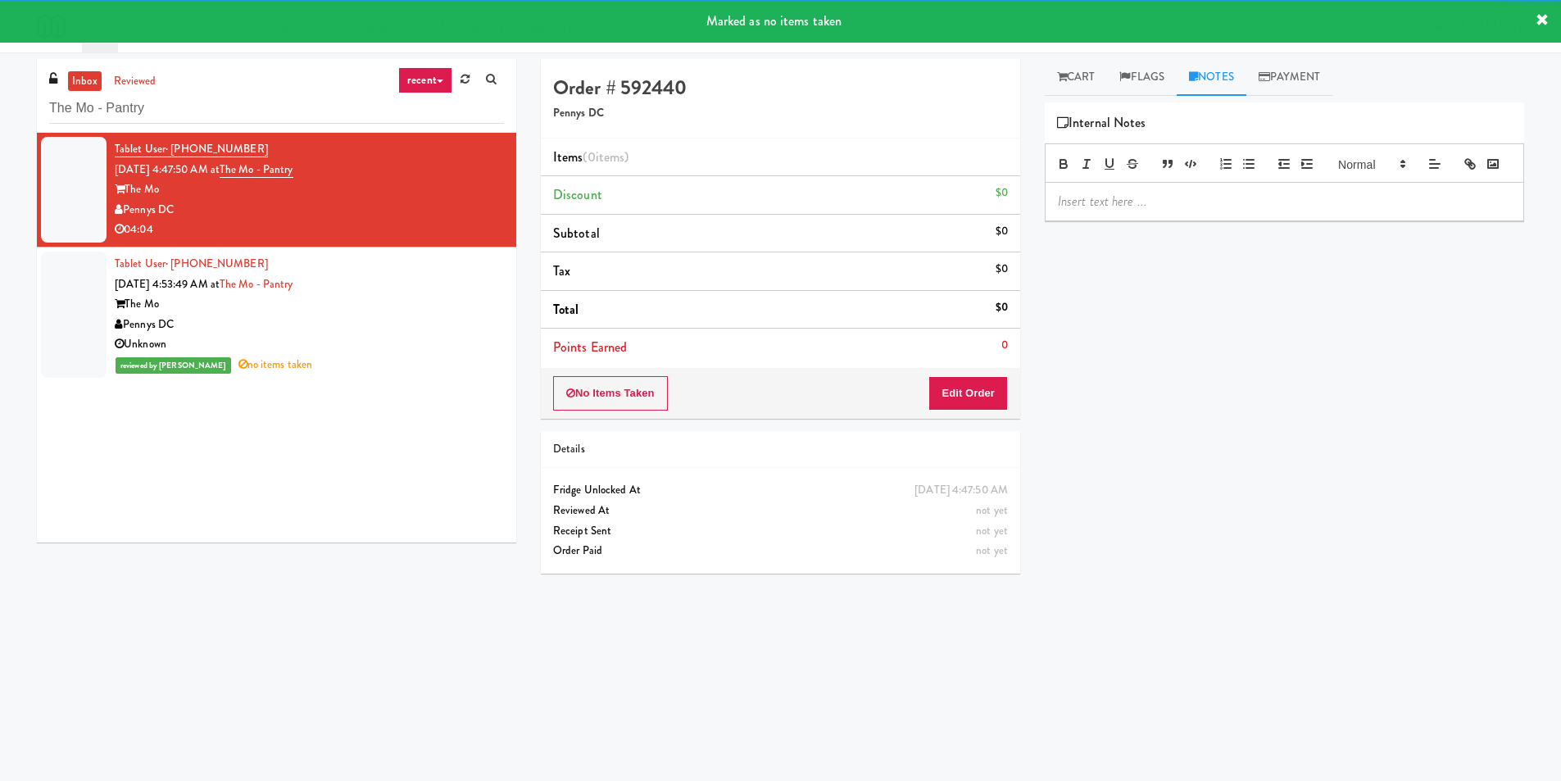
click at [1149, 246] on div "Play New Window Primary Flag Clear Flag if unable to determine what was taken o…" at bounding box center [1284, 409] width 479 height 614
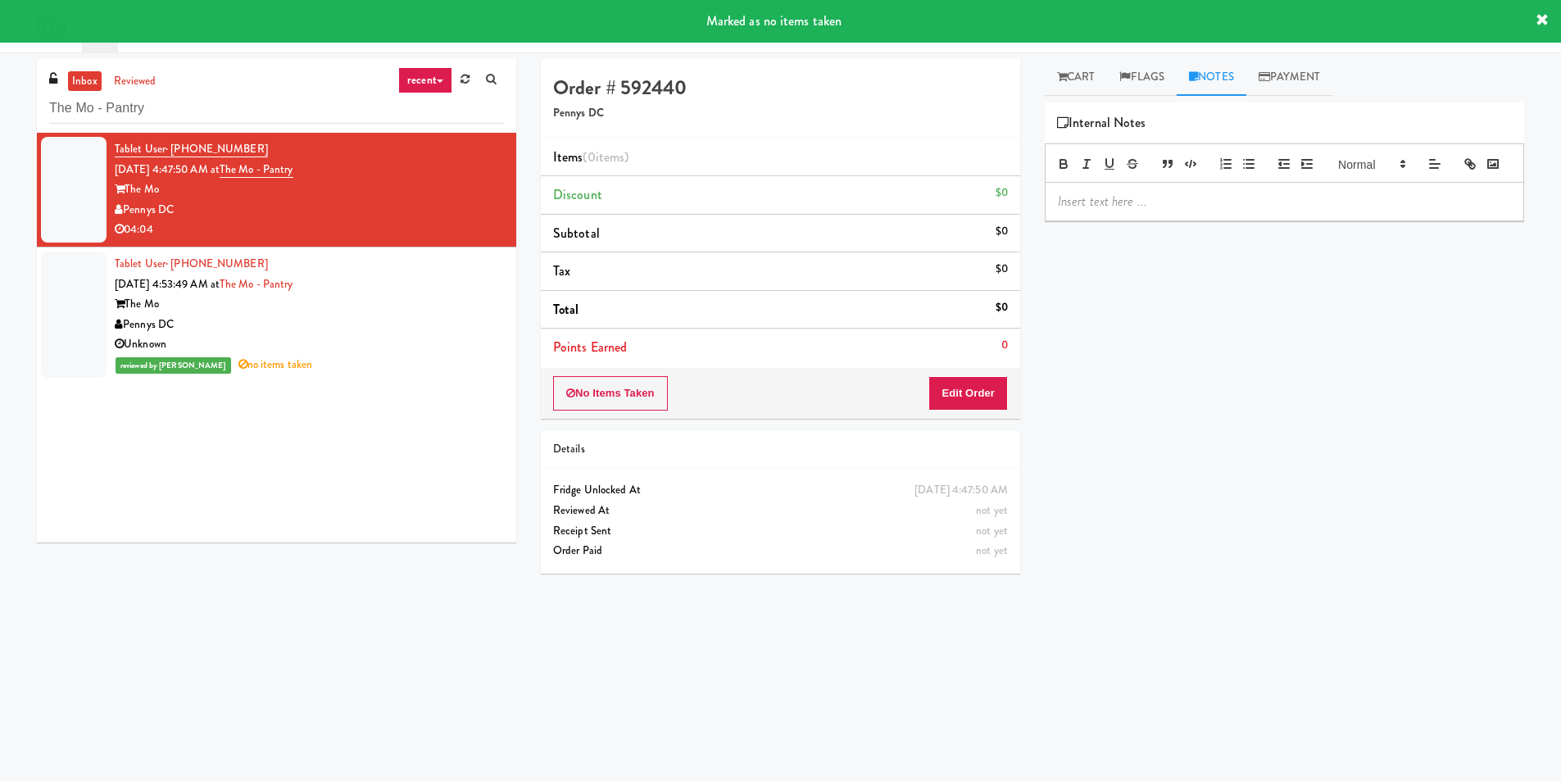
click at [1154, 211] on p at bounding box center [1284, 202] width 453 height 18
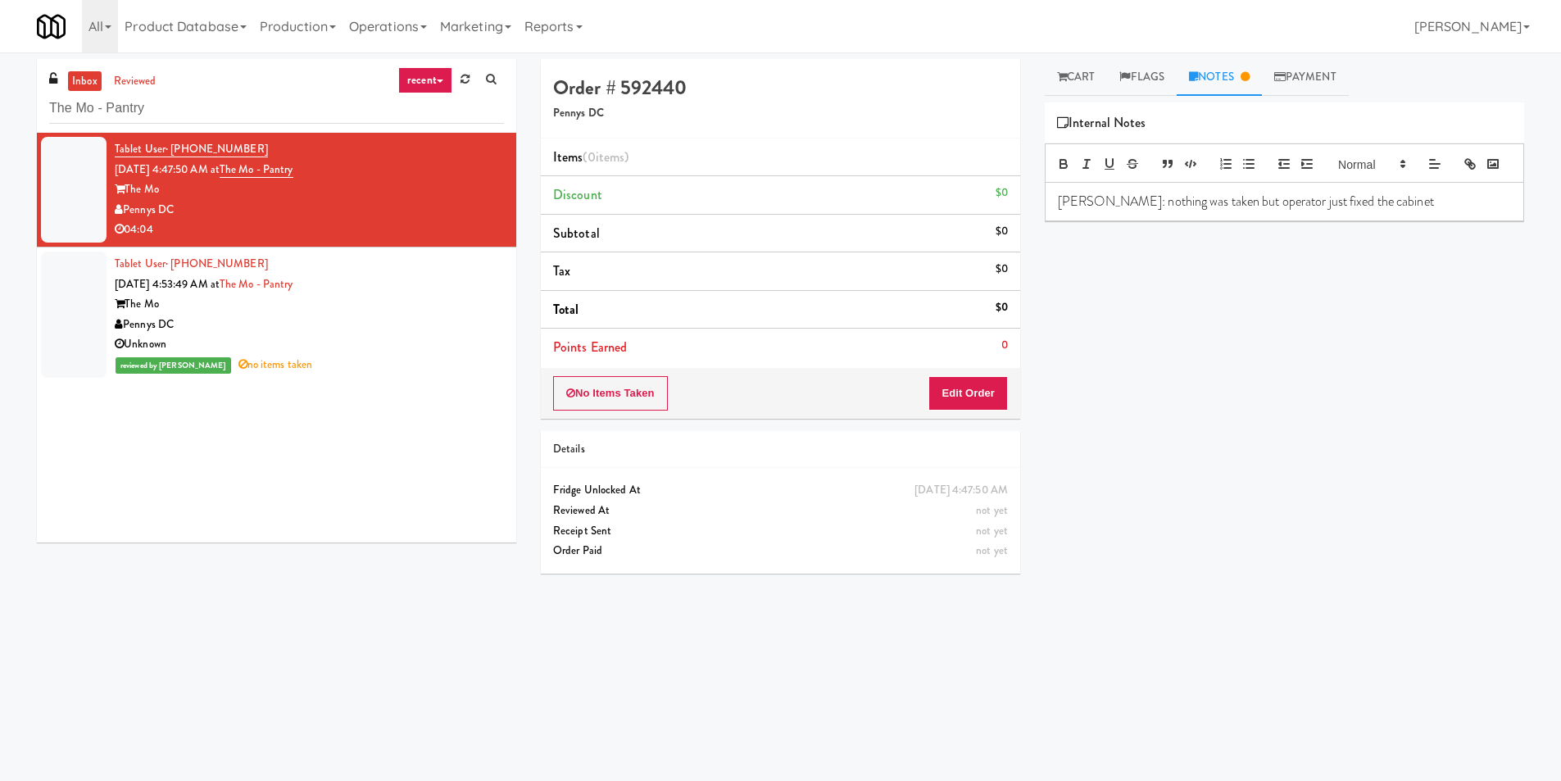
click at [1217, 338] on div "Play New Window Primary Flag Clear Flag if unable to determine what was taken o…" at bounding box center [1284, 409] width 479 height 614
click at [660, 396] on button "No Items Taken" at bounding box center [610, 393] width 115 height 34
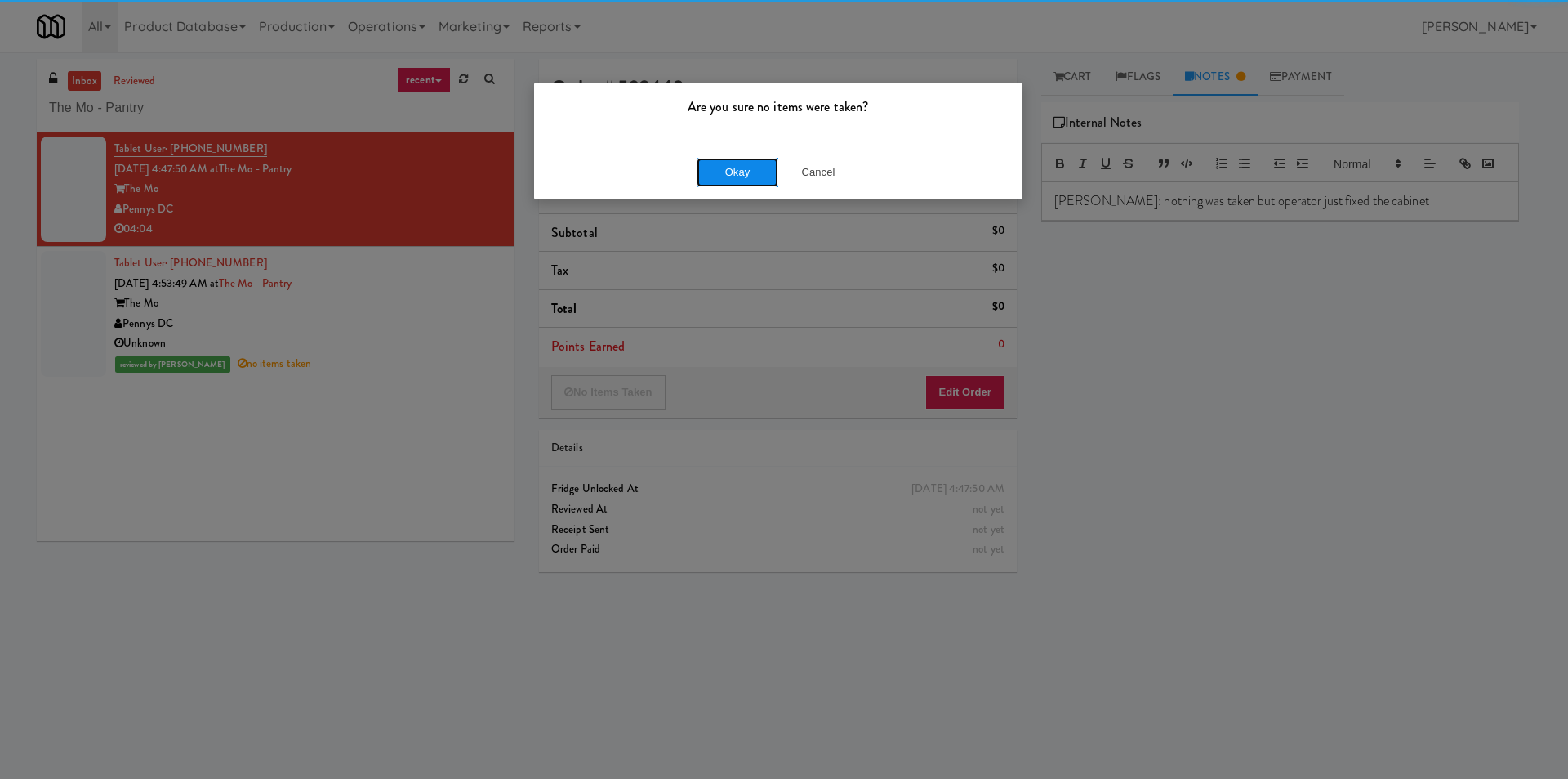
click at [725, 175] on button "Okay" at bounding box center [738, 172] width 82 height 29
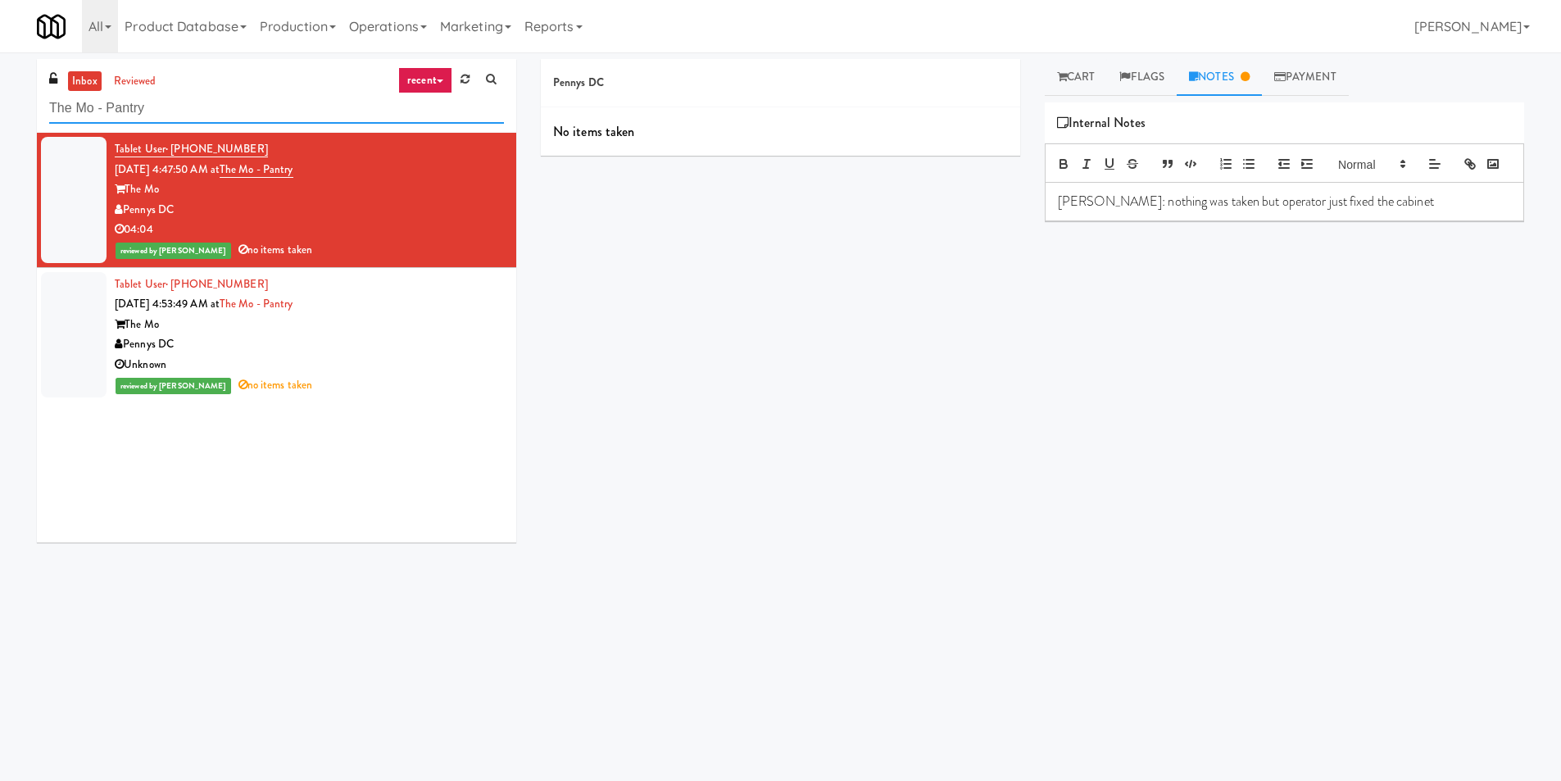
click at [228, 118] on input "The Mo - Pantry" at bounding box center [276, 108] width 455 height 30
click at [228, 116] on input "The Mo - Pantry" at bounding box center [276, 108] width 455 height 30
paste input "Mattr (formerly Shawcor)"
click at [228, 116] on input "The Mo - Mattr (formerly Shawcor)" at bounding box center [276, 108] width 455 height 30
paste input "text"
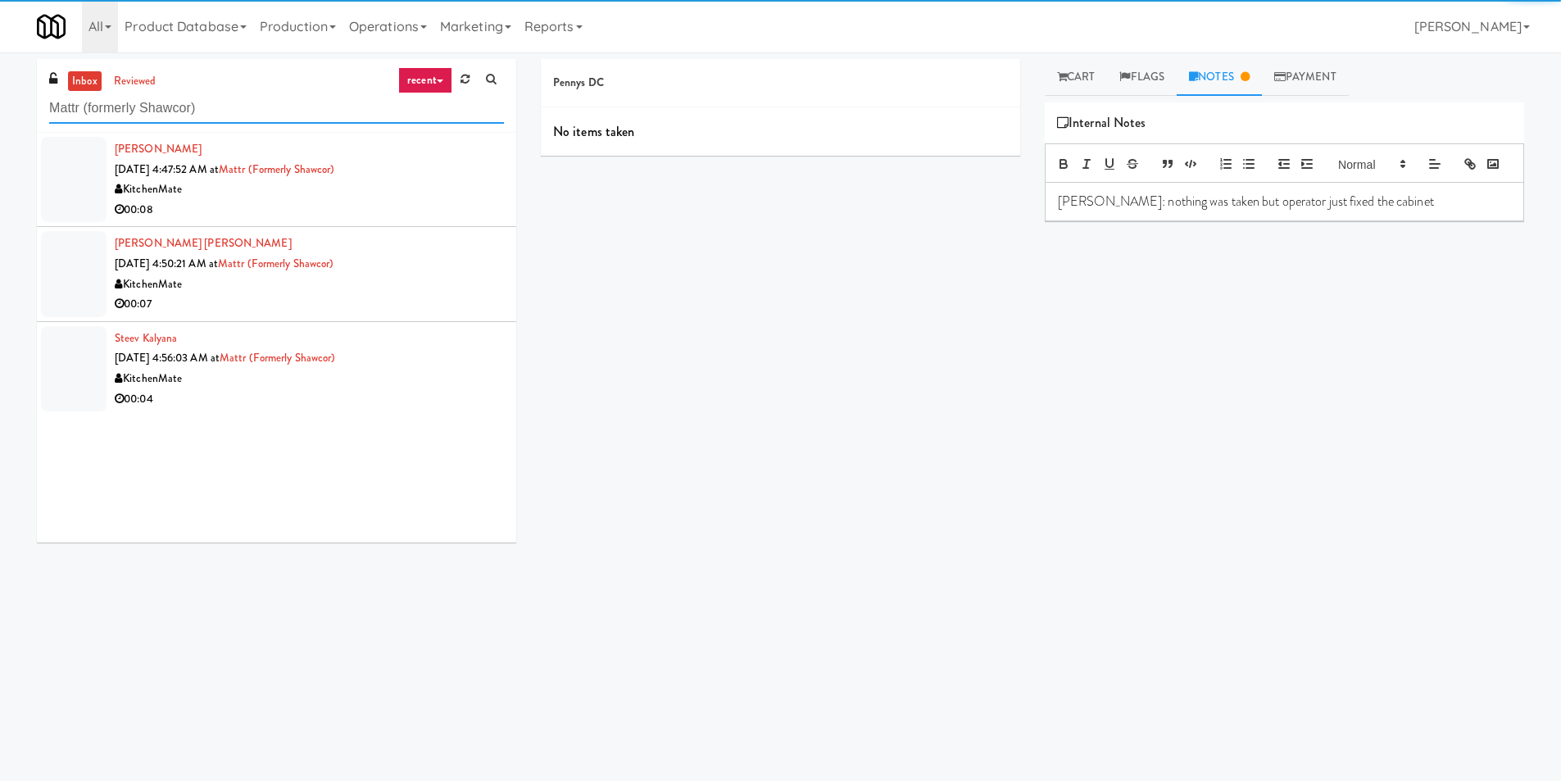
type input "Mattr (formerly Shawcor)"
click at [465, 220] on li "[PERSON_NAME] [DATE] 4:47:52 AM at Mattr (formerly Shawcor) KitchenMate 00:08" at bounding box center [276, 180] width 479 height 94
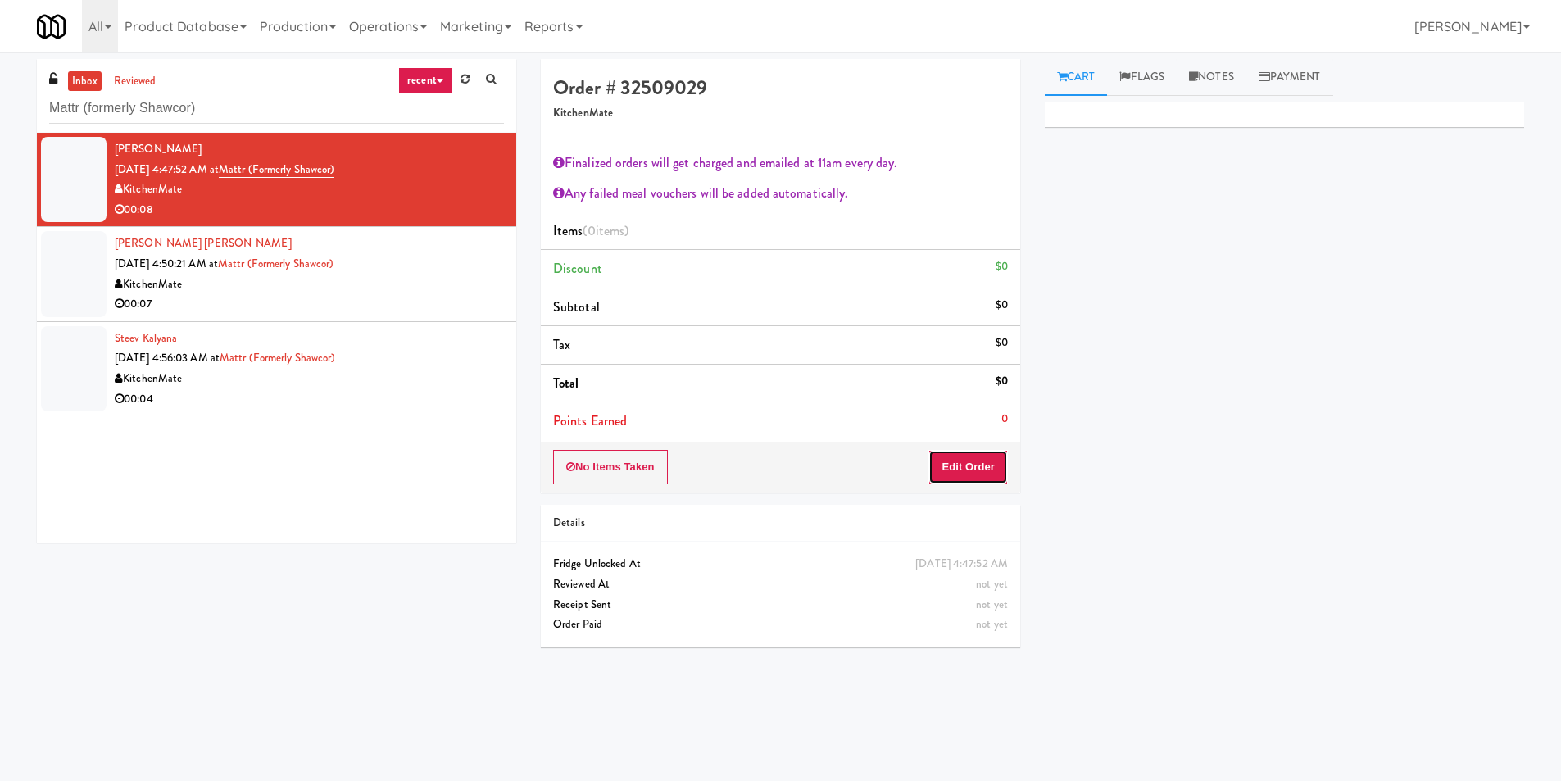
click at [976, 468] on button "Edit Order" at bounding box center [967, 467] width 79 height 34
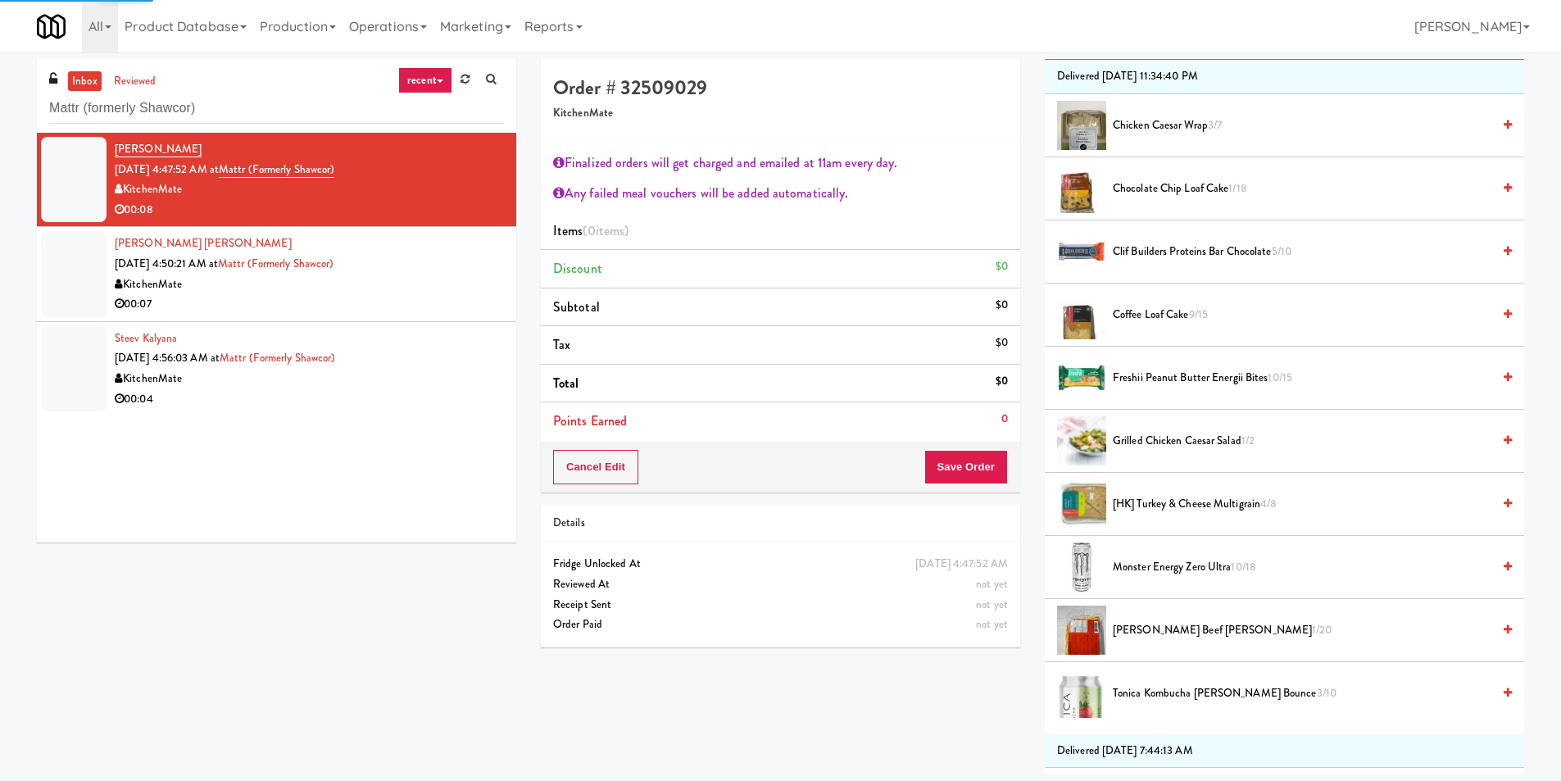
scroll to position [246, 0]
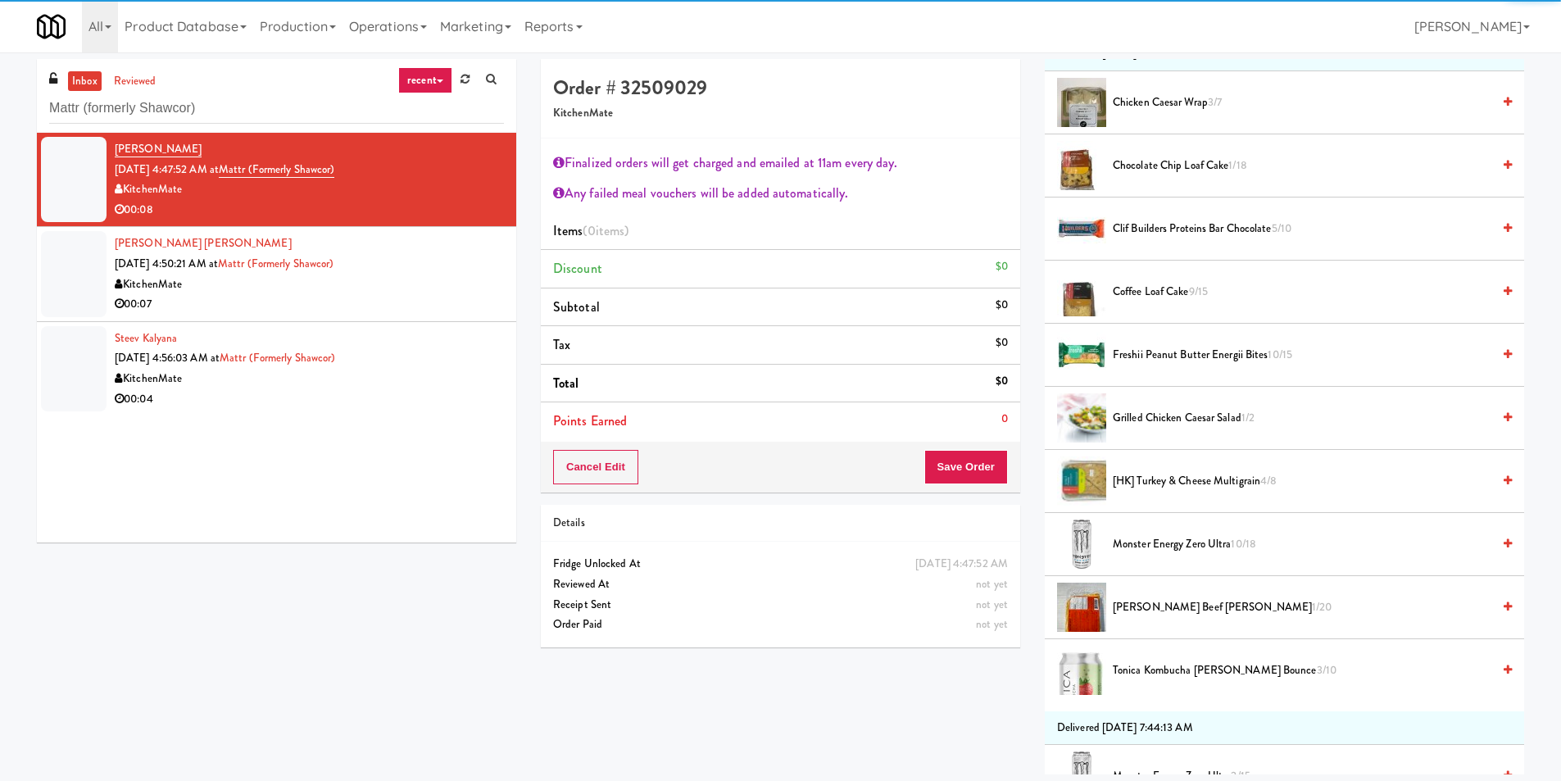
click at [1165, 553] on span "Monster Energy Zero Ultra 10/18" at bounding box center [1302, 544] width 378 height 20
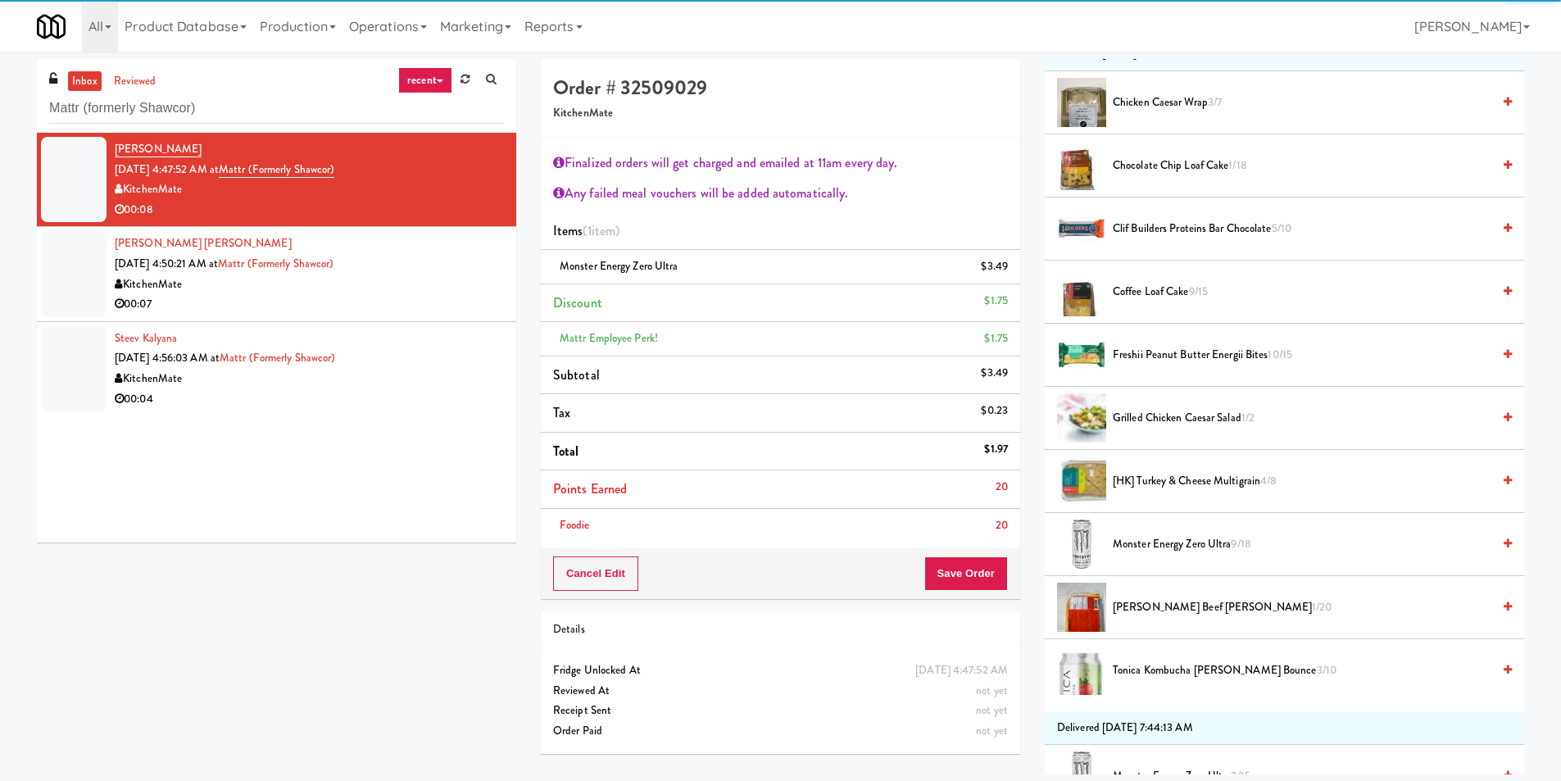
click at [958, 494] on li "Points Earned 20" at bounding box center [780, 489] width 479 height 39
click at [959, 582] on button "Save Order" at bounding box center [966, 573] width 84 height 34
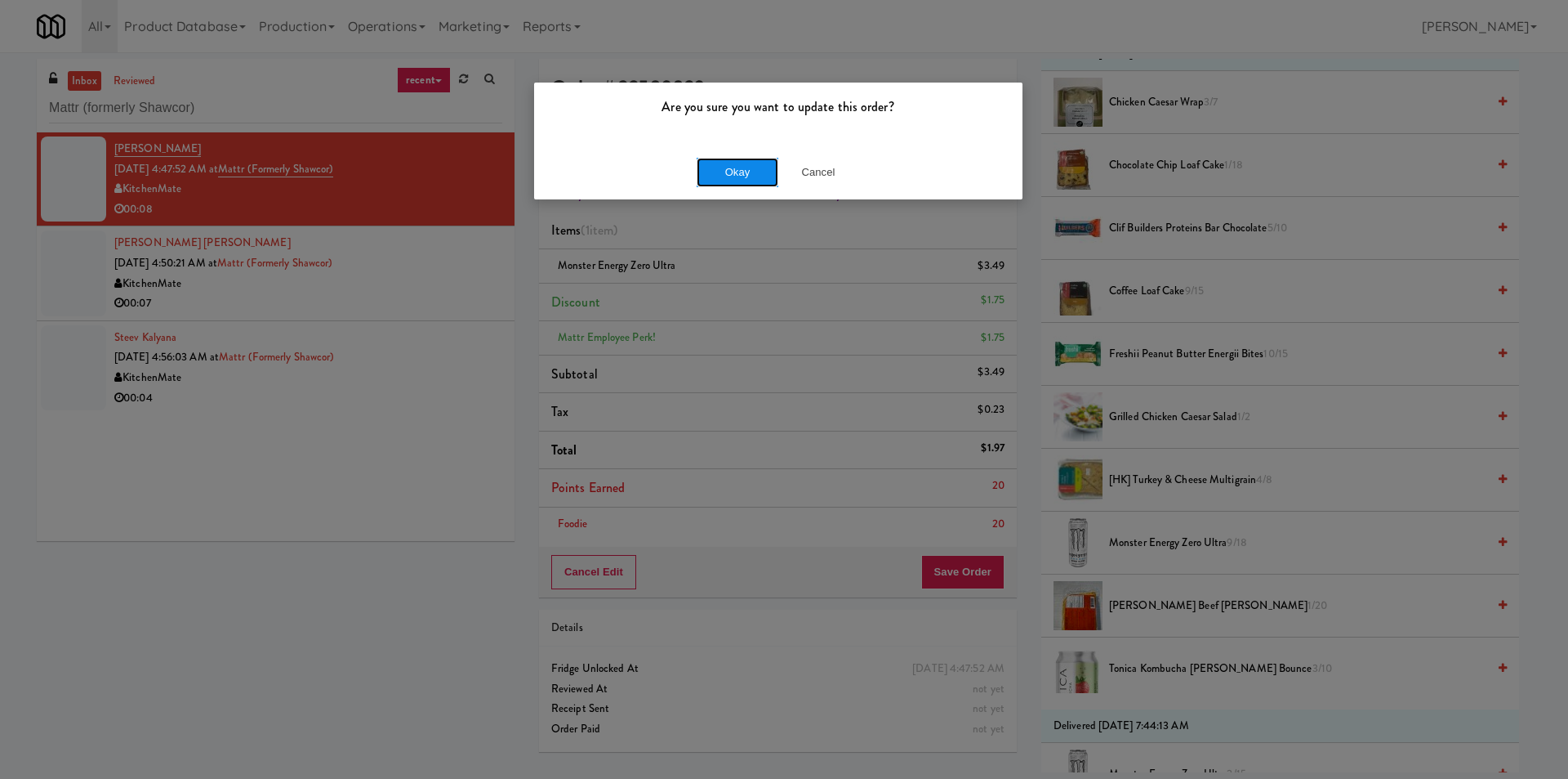
click at [735, 168] on button "Okay" at bounding box center [738, 172] width 82 height 29
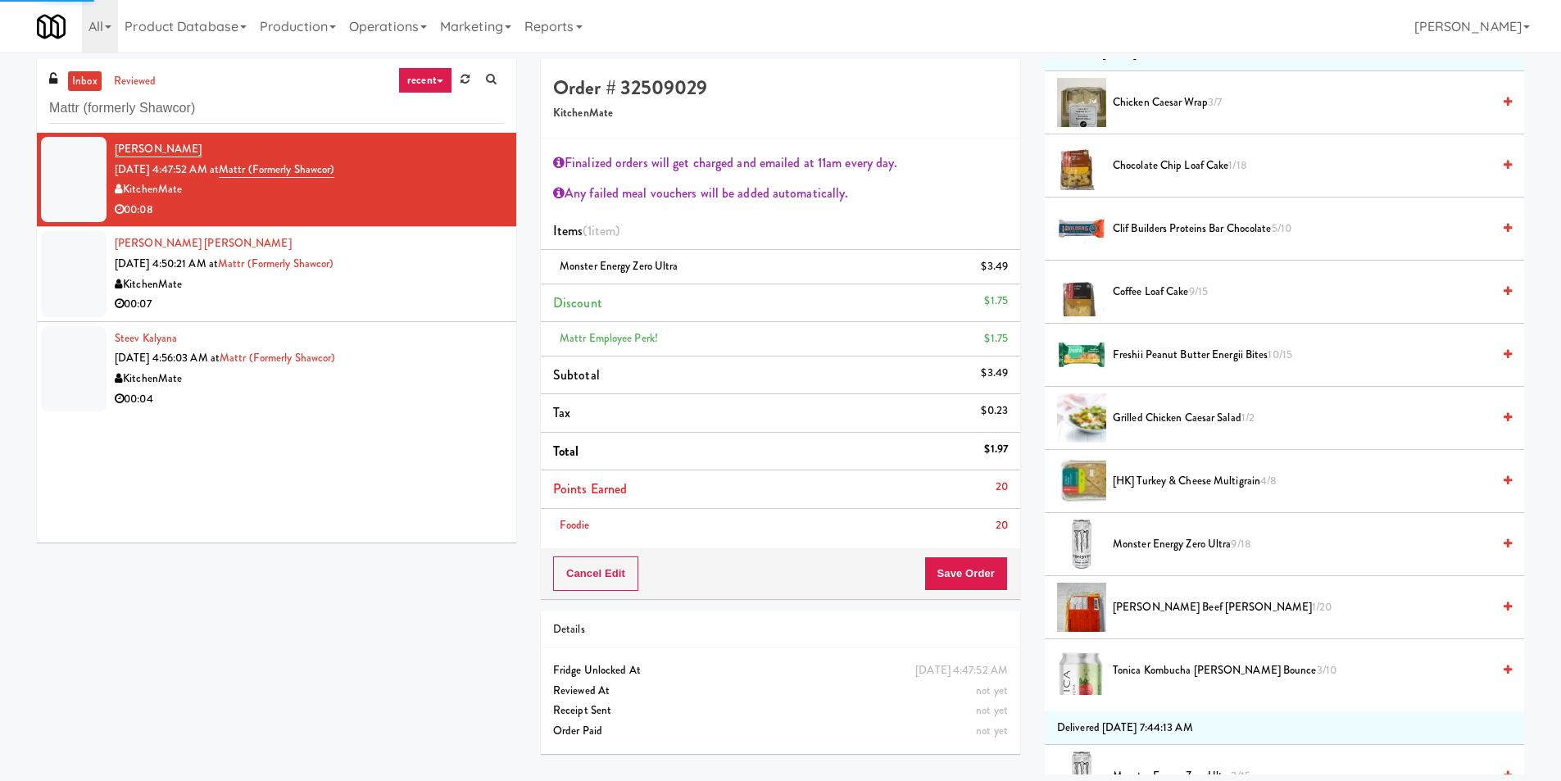
click at [448, 311] on div "00:07" at bounding box center [309, 304] width 389 height 20
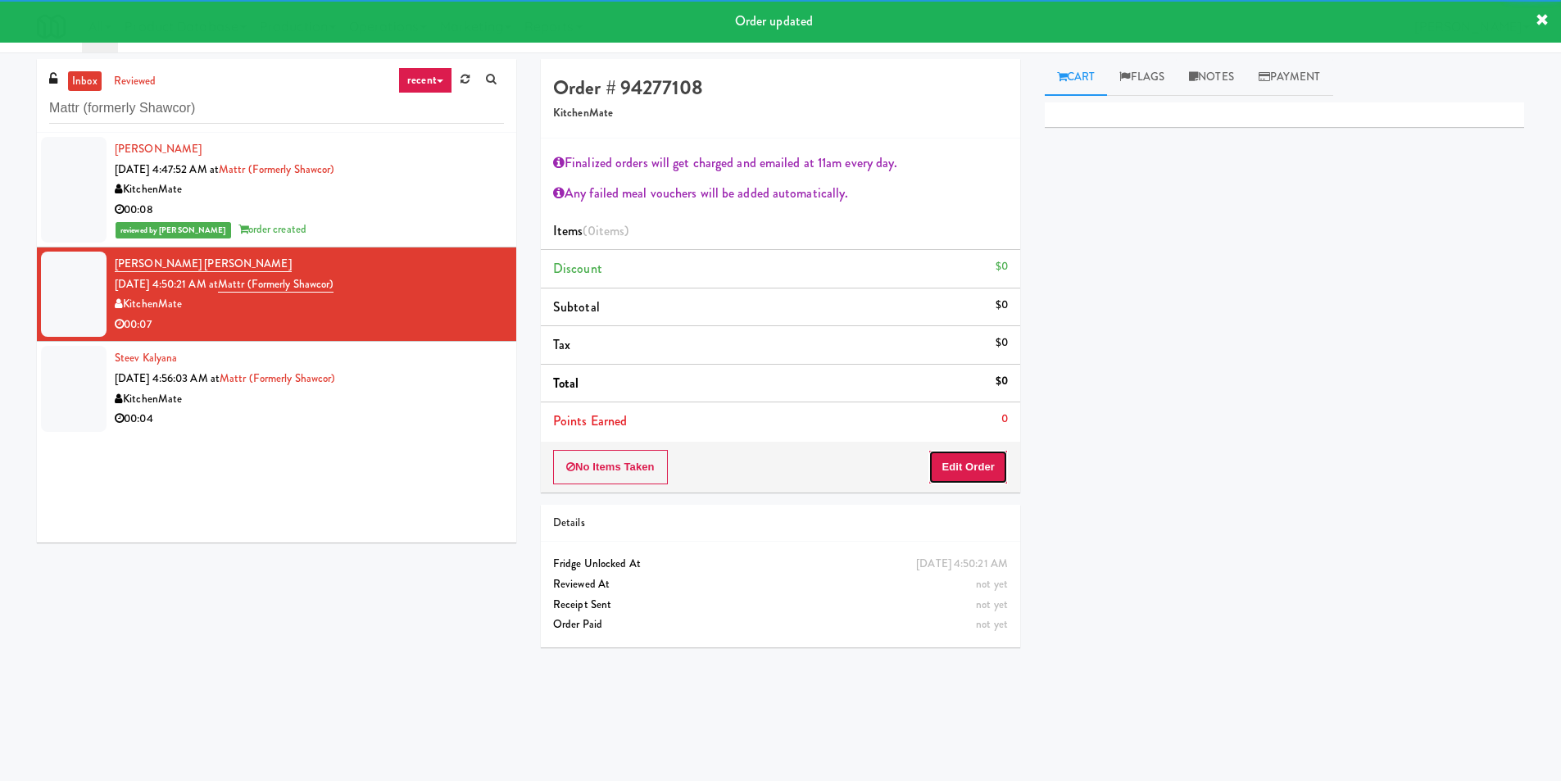
click at [981, 454] on button "Edit Order" at bounding box center [967, 467] width 79 height 34
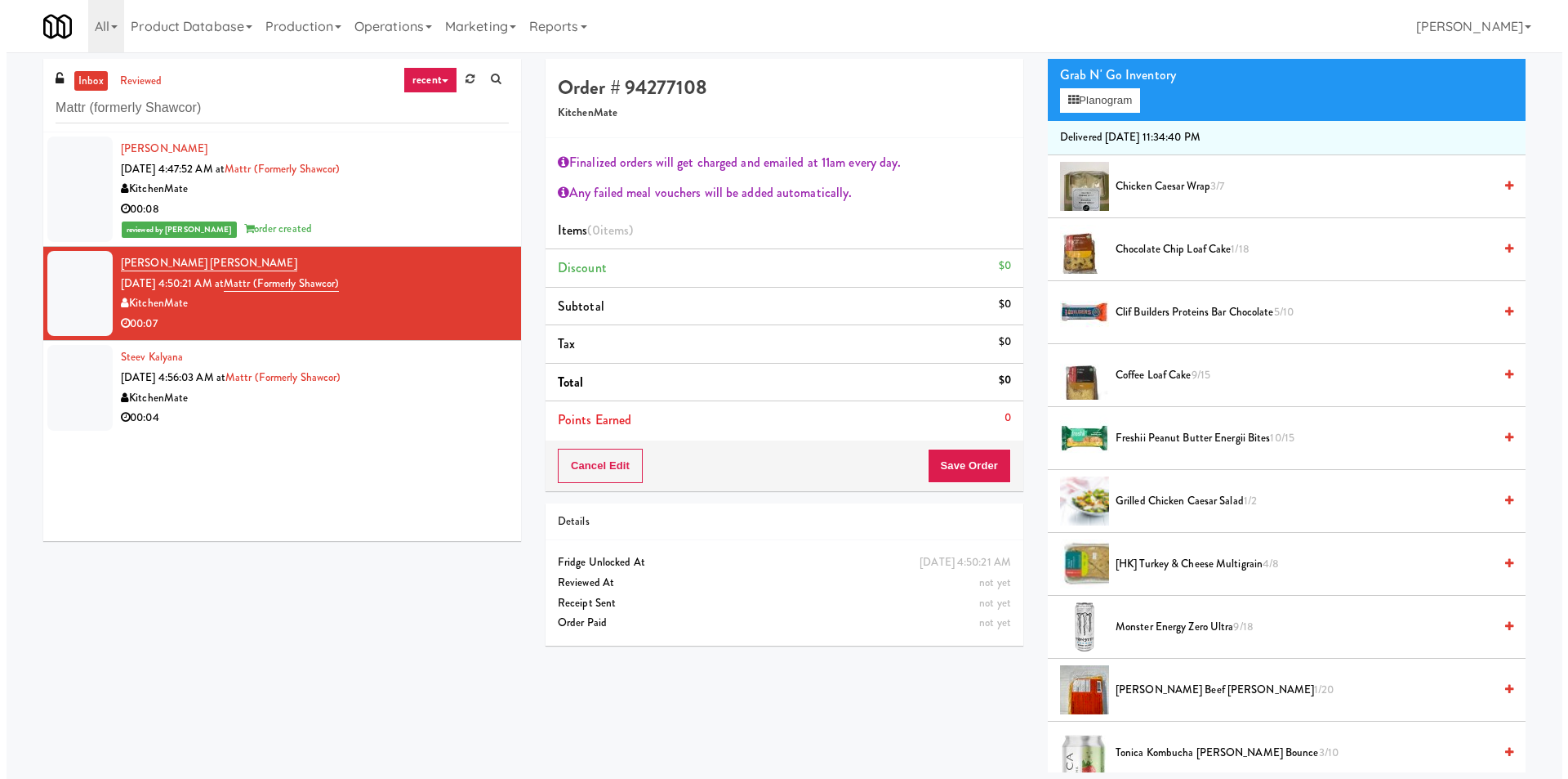
scroll to position [82, 0]
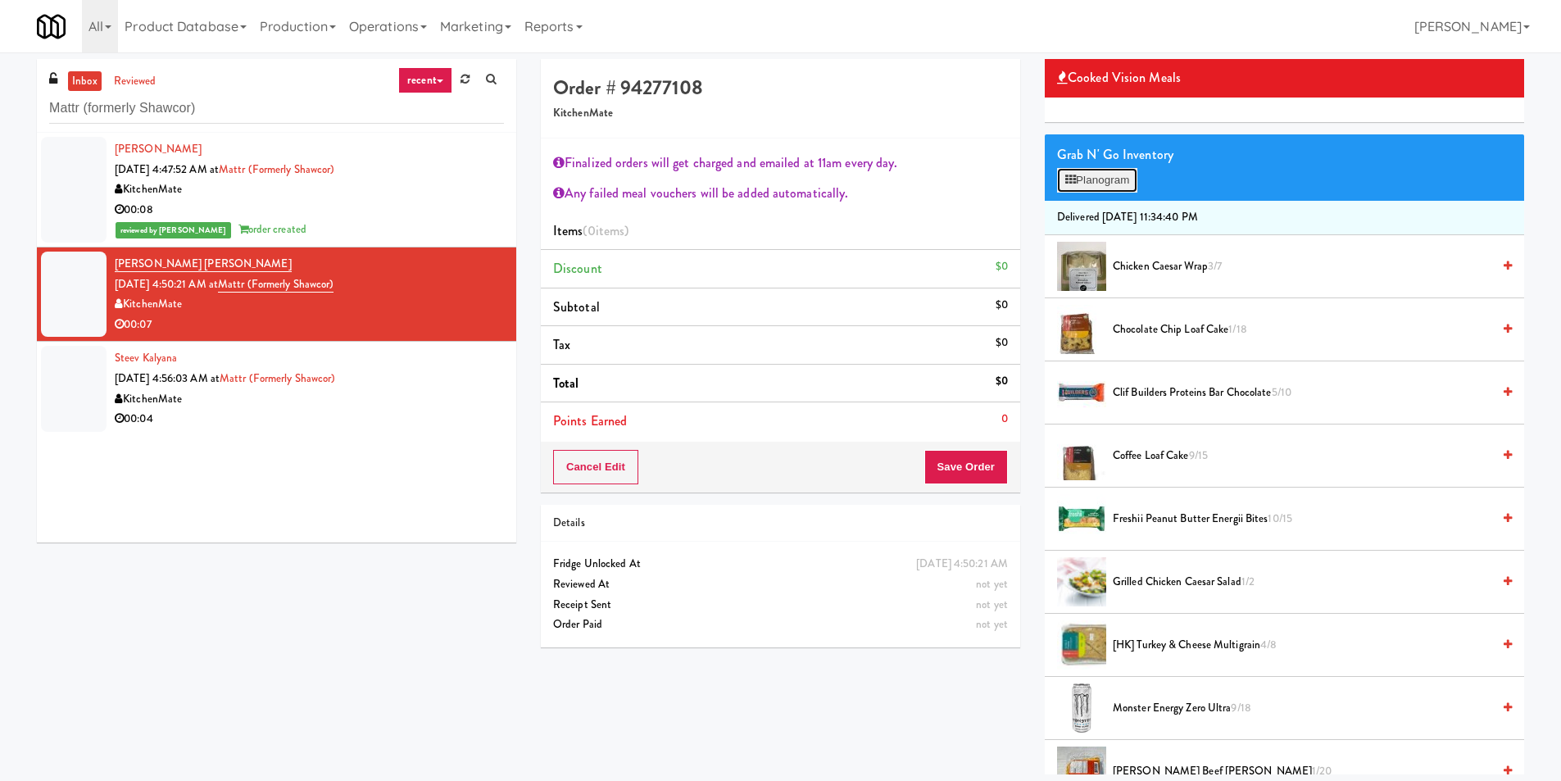
click at [1072, 186] on button "Planogram" at bounding box center [1097, 180] width 80 height 25
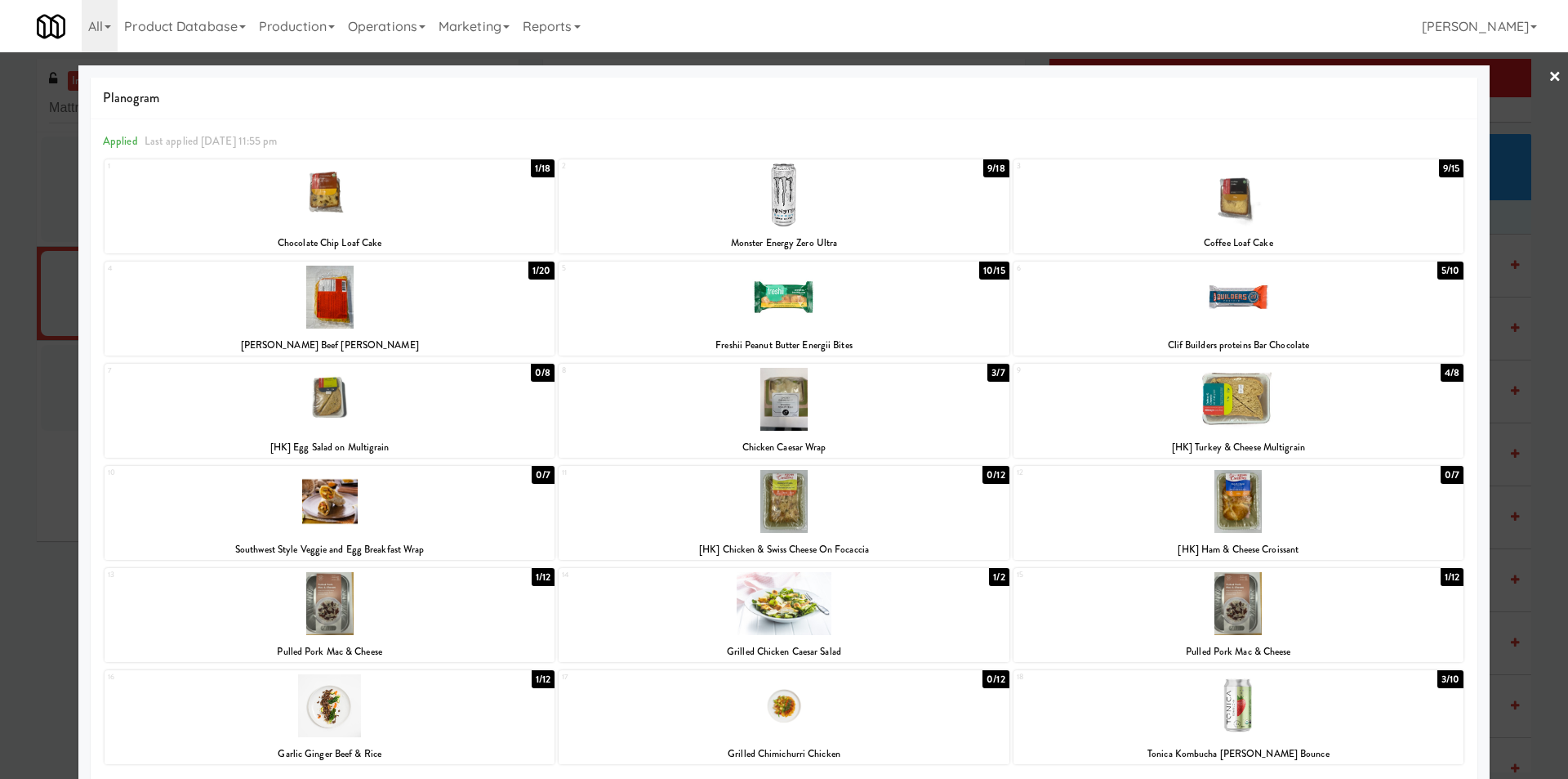
click at [752, 214] on div at bounding box center [783, 195] width 450 height 63
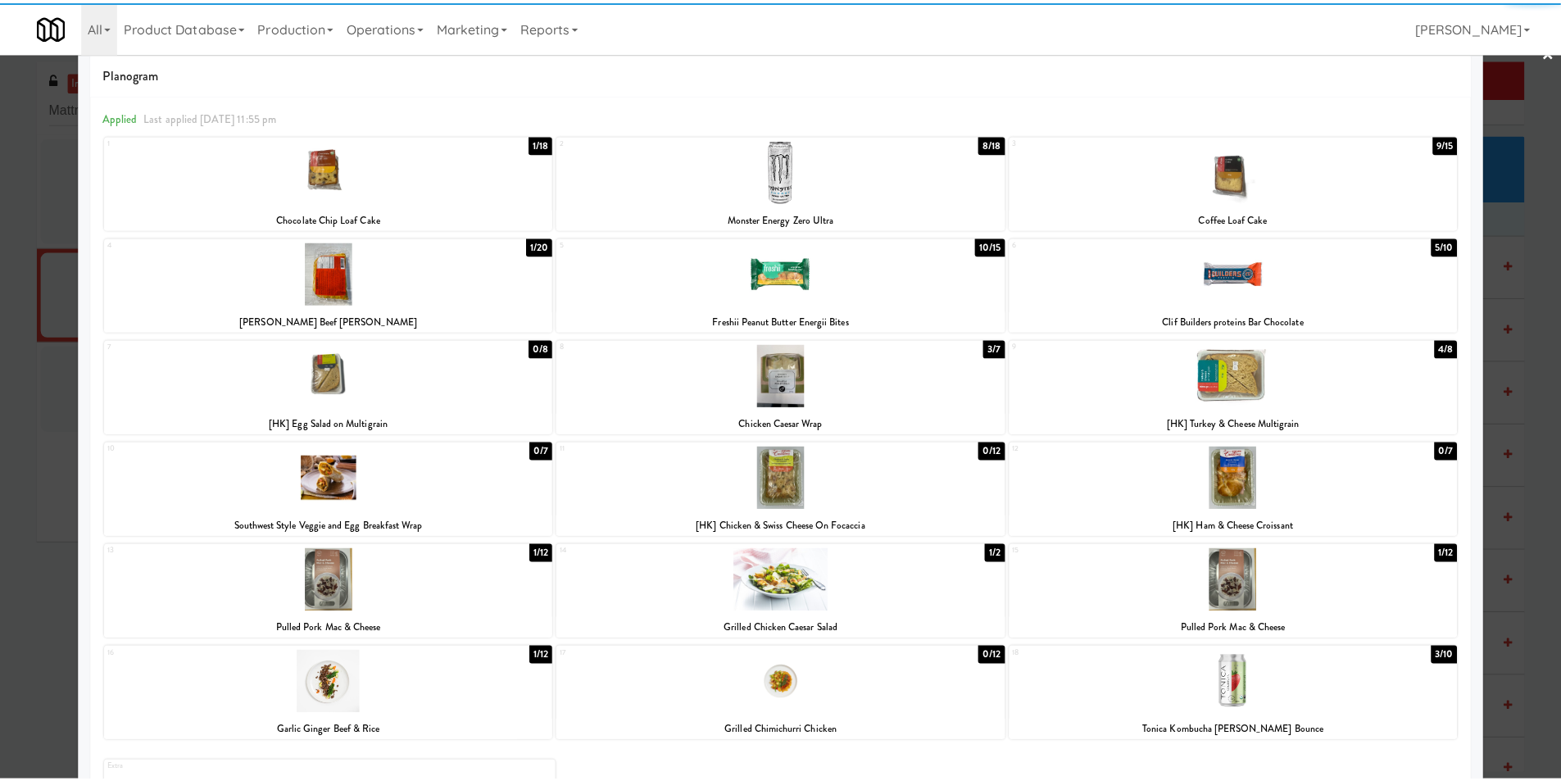
scroll to position [126, 0]
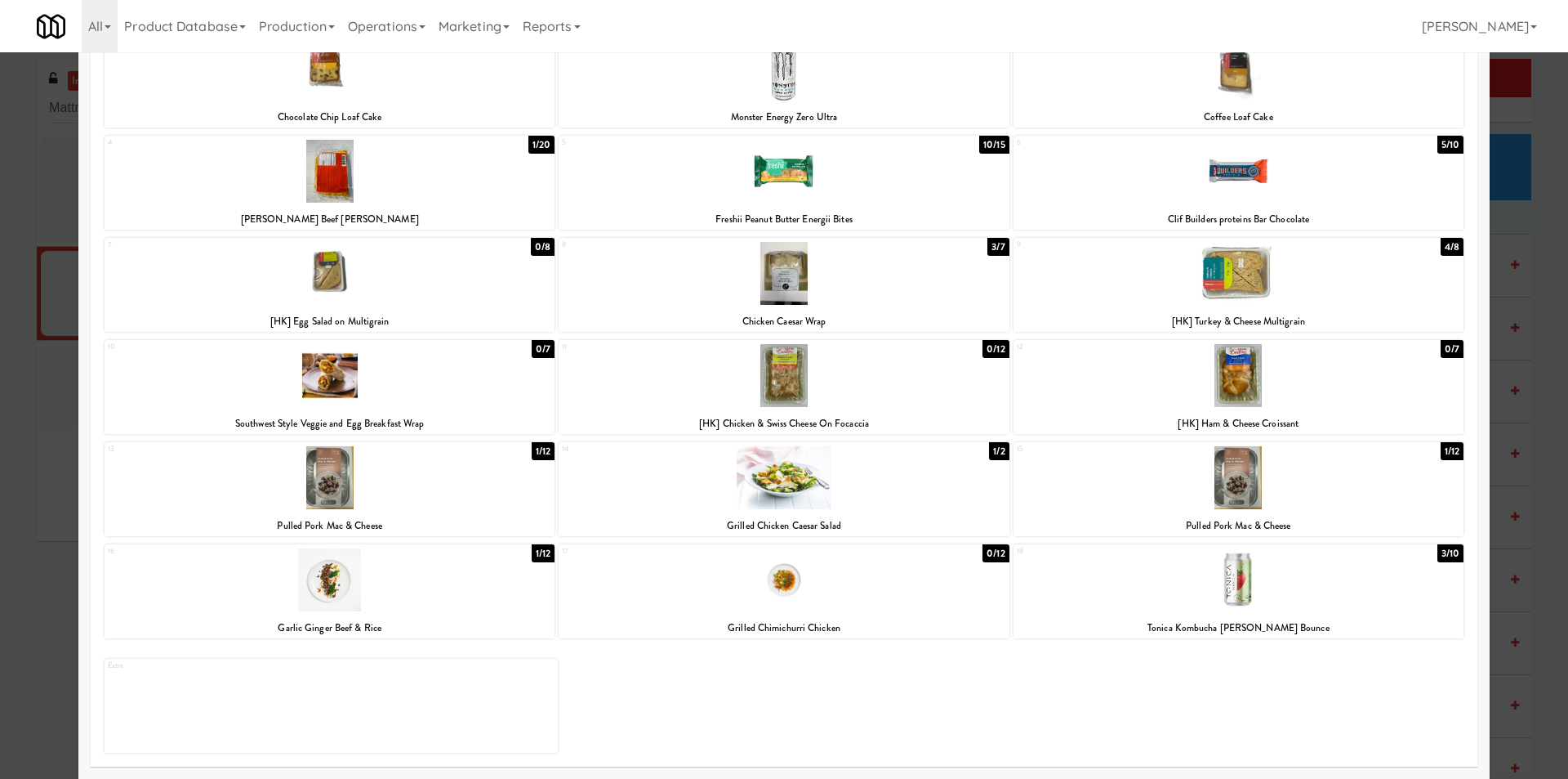
click at [1242, 590] on div at bounding box center [1238, 580] width 450 height 63
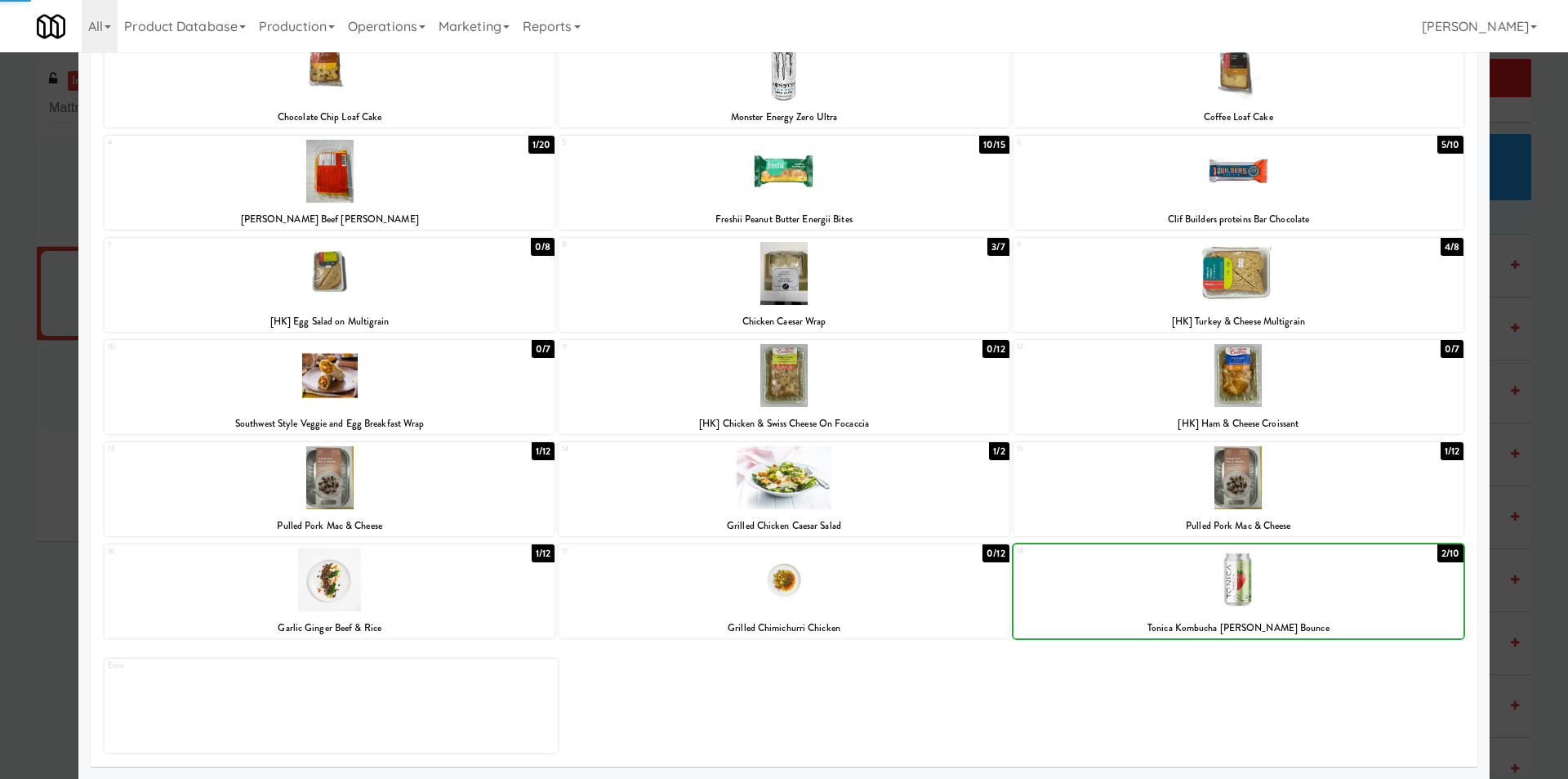
click at [1507, 591] on div at bounding box center [784, 389] width 1568 height 779
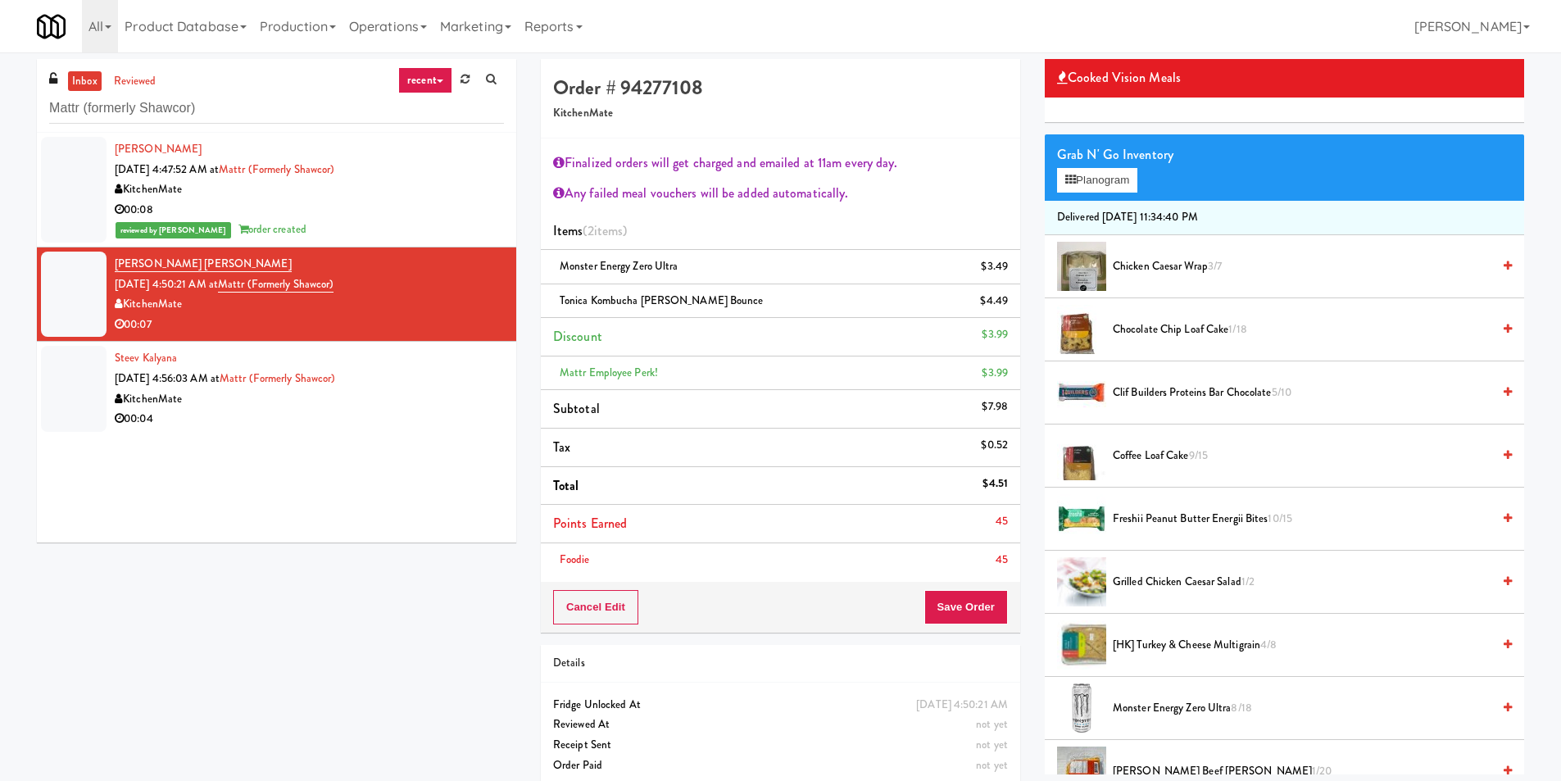
click at [1009, 608] on div "Cancel Edit Save Order" at bounding box center [780, 607] width 479 height 51
click at [995, 600] on button "Save Order" at bounding box center [966, 607] width 84 height 34
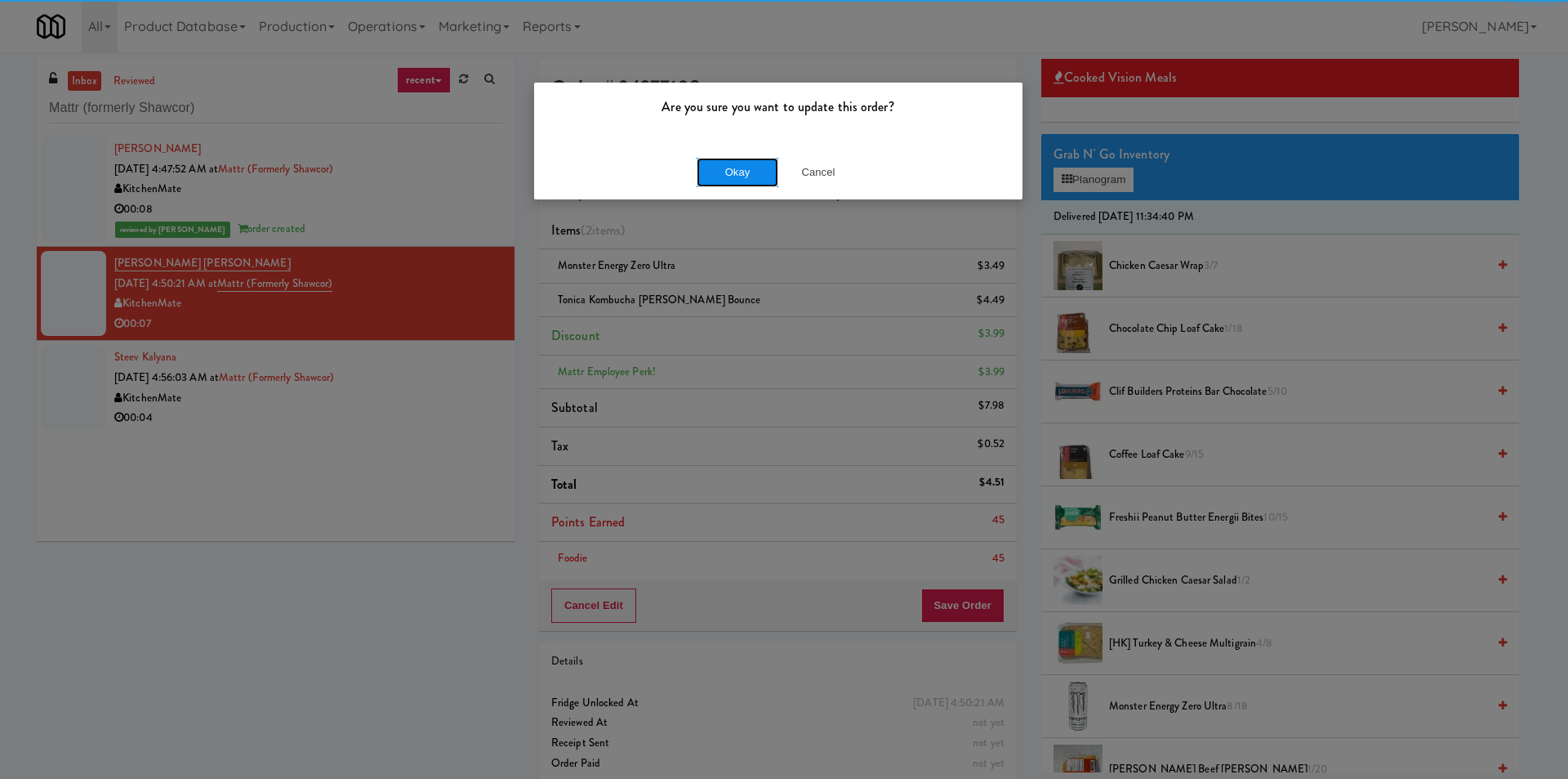
click at [704, 167] on button "Okay" at bounding box center [738, 172] width 82 height 29
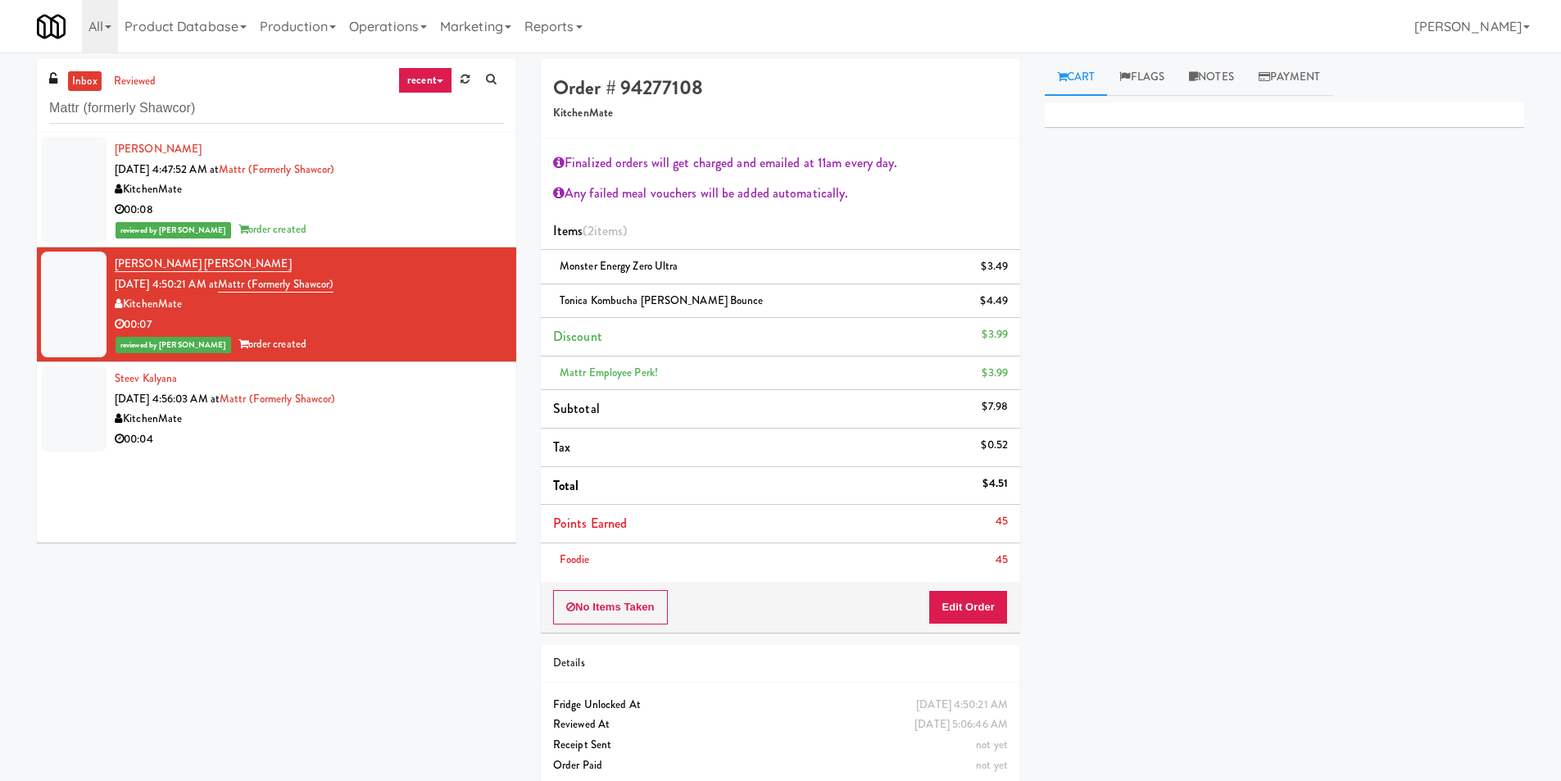
click at [524, 451] on div "inbox reviewed recent all unclear take inventory issue suspicious failed recent…" at bounding box center [781, 429] width 1512 height 741
click at [456, 422] on div "KitchenMate" at bounding box center [309, 419] width 389 height 20
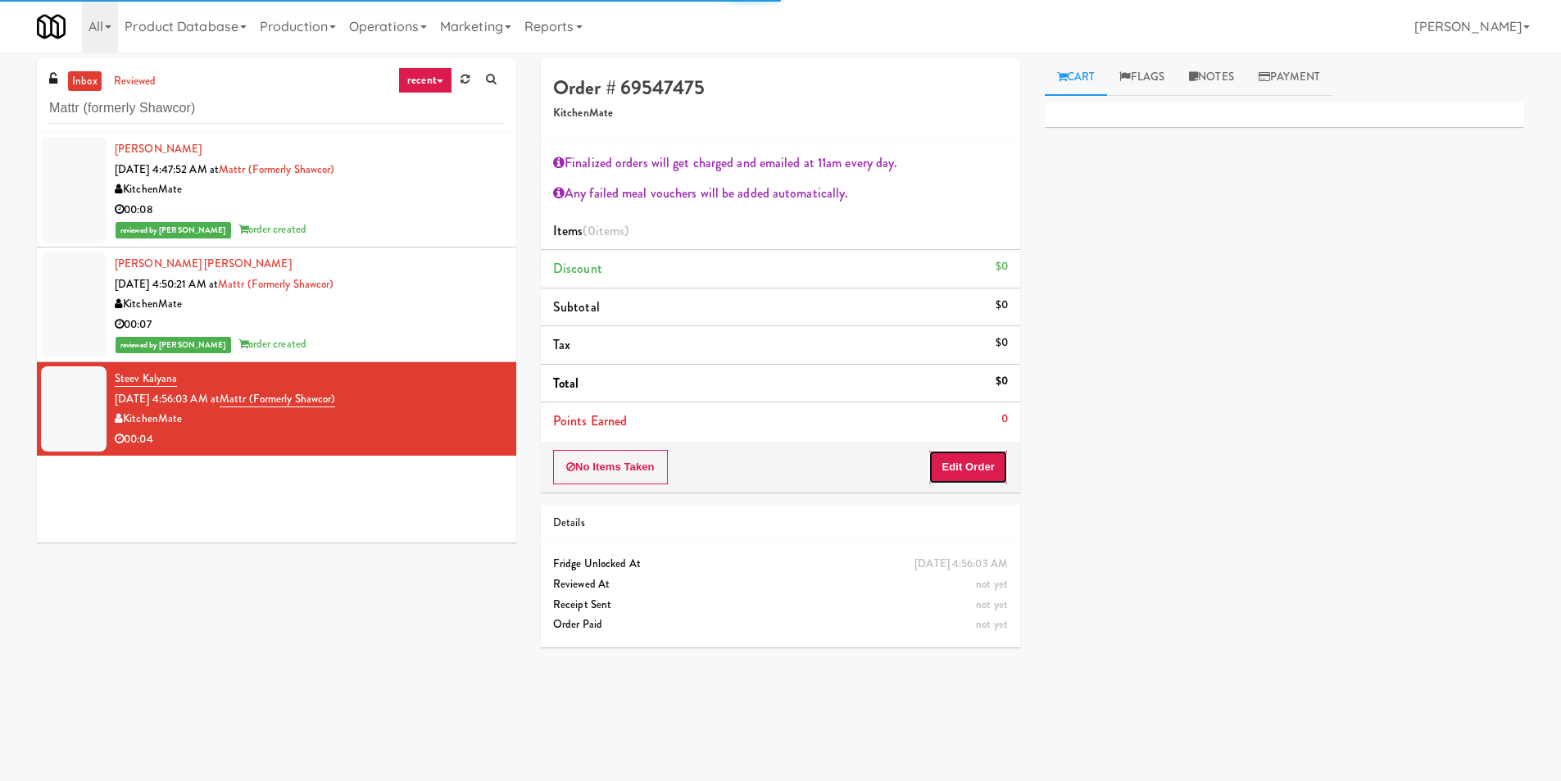
click at [971, 471] on button "Edit Order" at bounding box center [967, 467] width 79 height 34
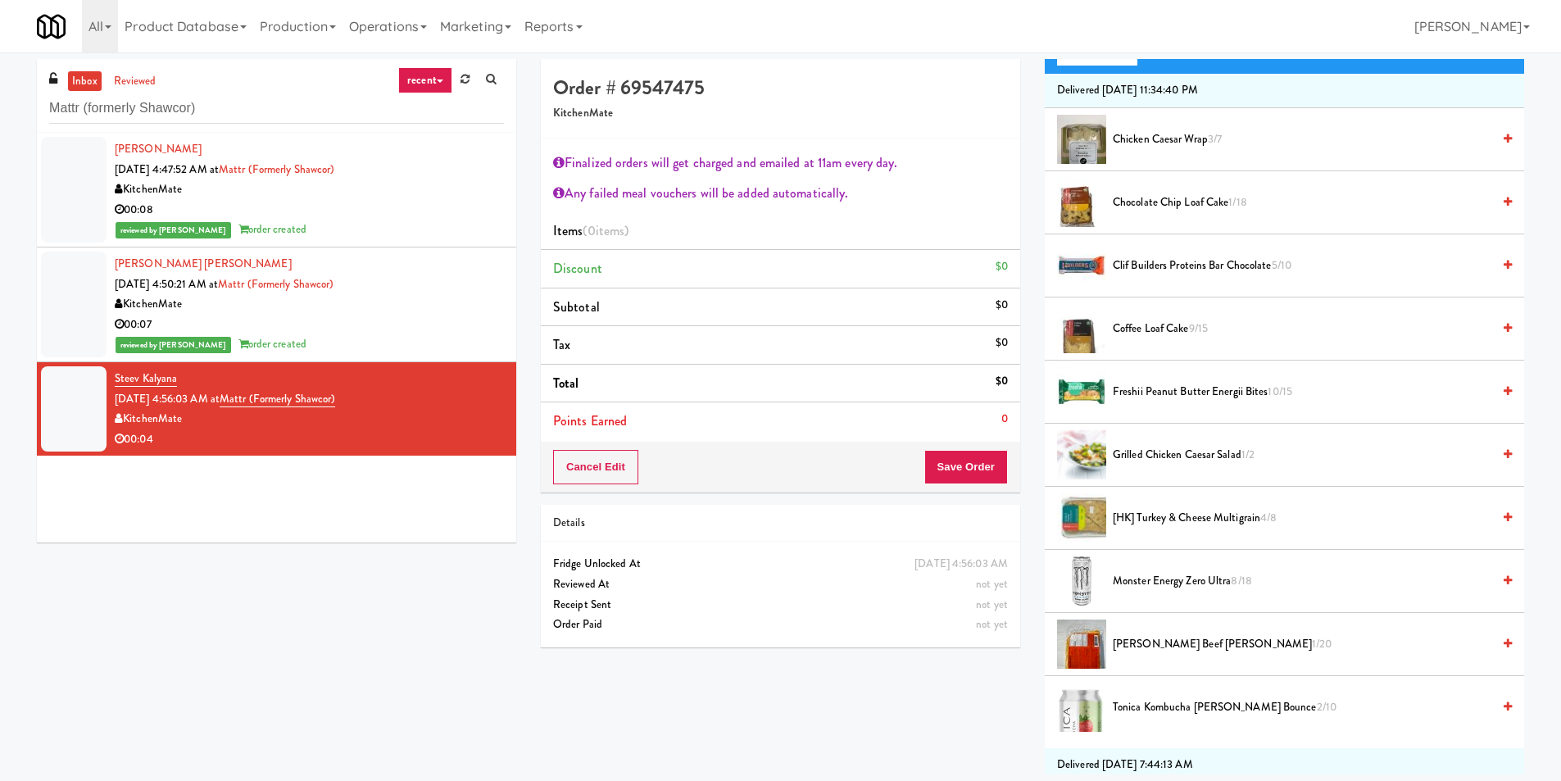
scroll to position [246, 0]
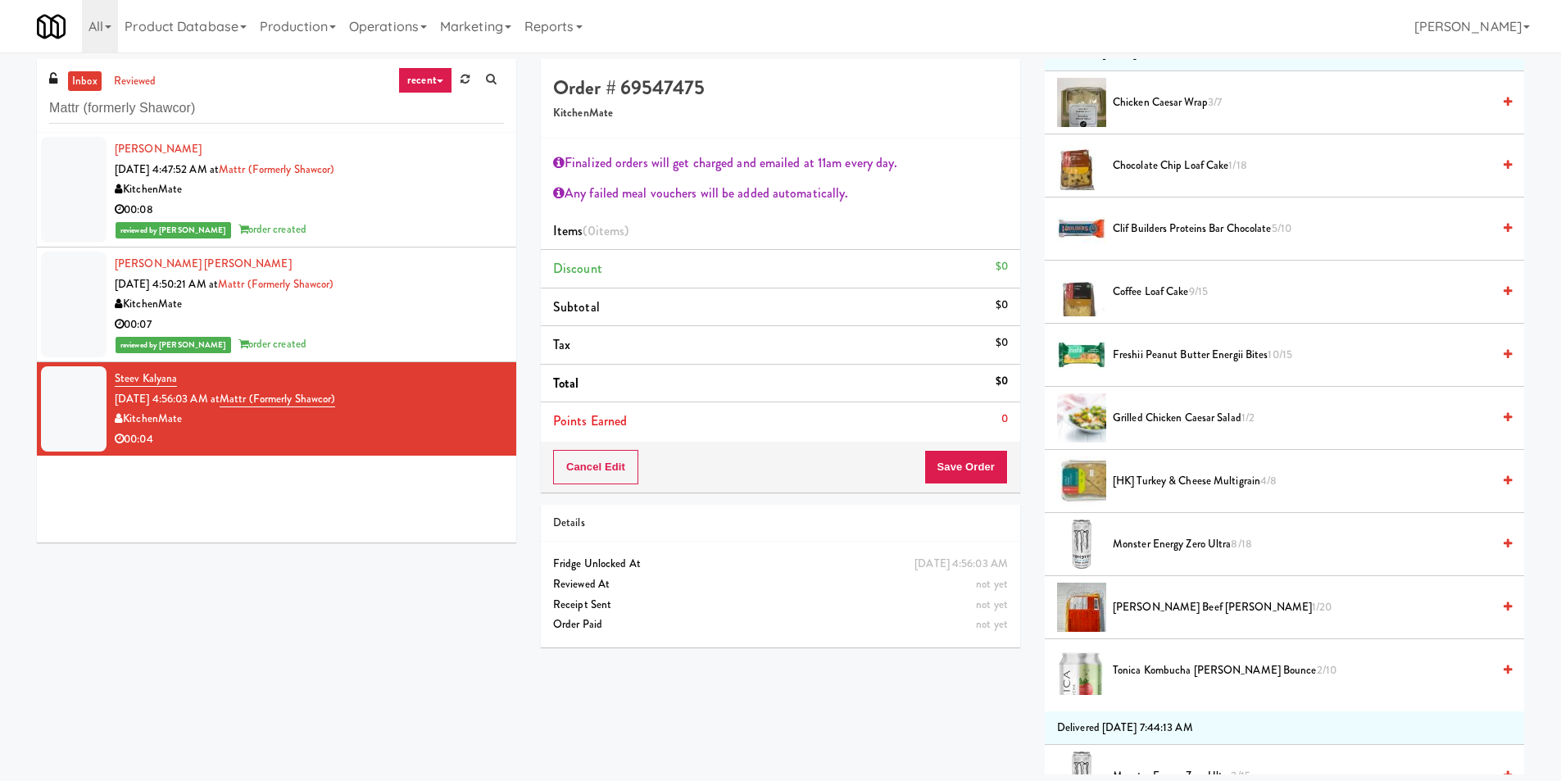
click at [1150, 550] on span "Monster Energy Zero Ultra 8/18" at bounding box center [1302, 544] width 378 height 20
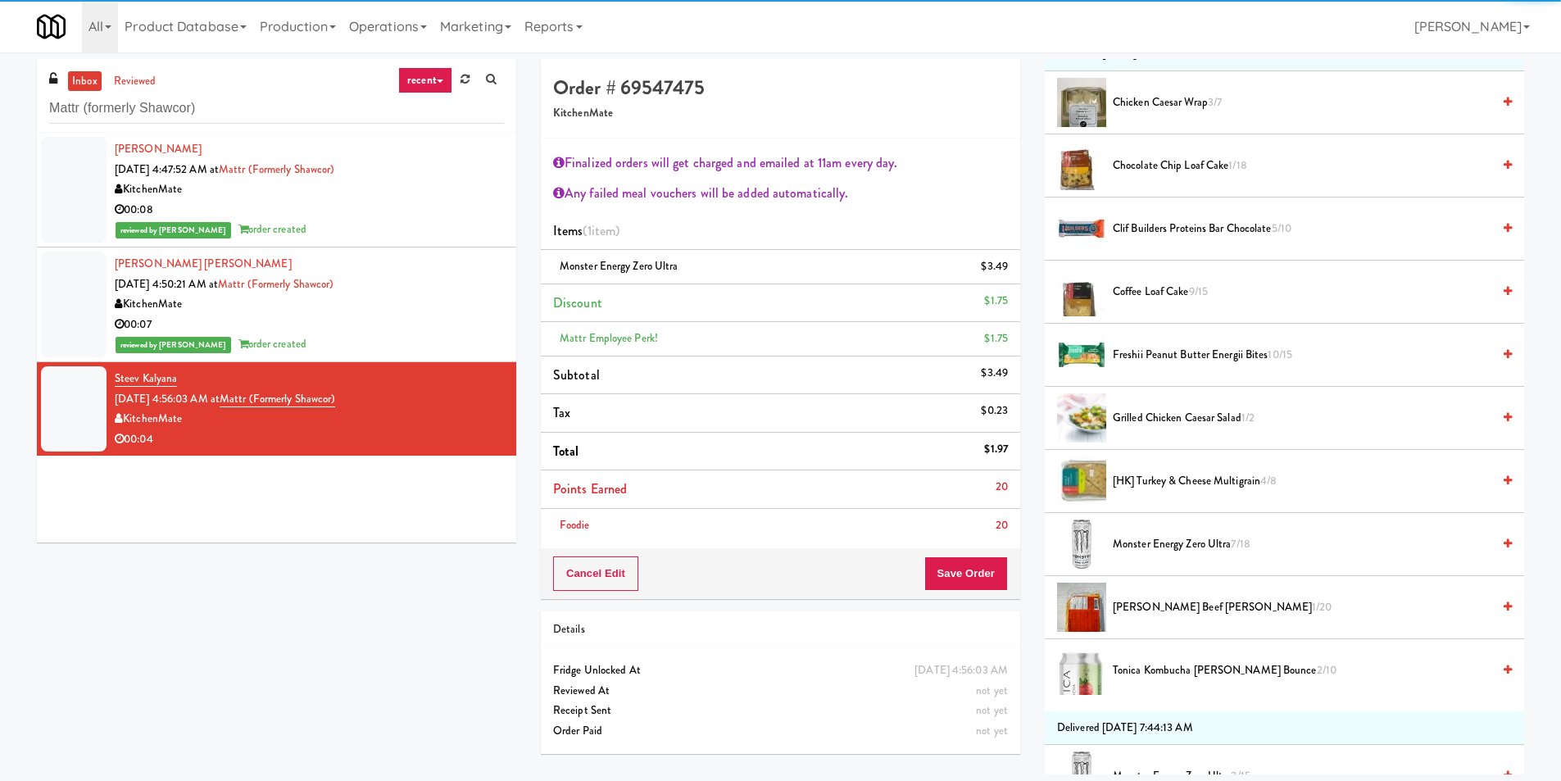
click at [978, 525] on div "Foodie 20" at bounding box center [780, 525] width 455 height 20
click at [956, 556] on div "Cancel Edit Save Order" at bounding box center [780, 573] width 479 height 51
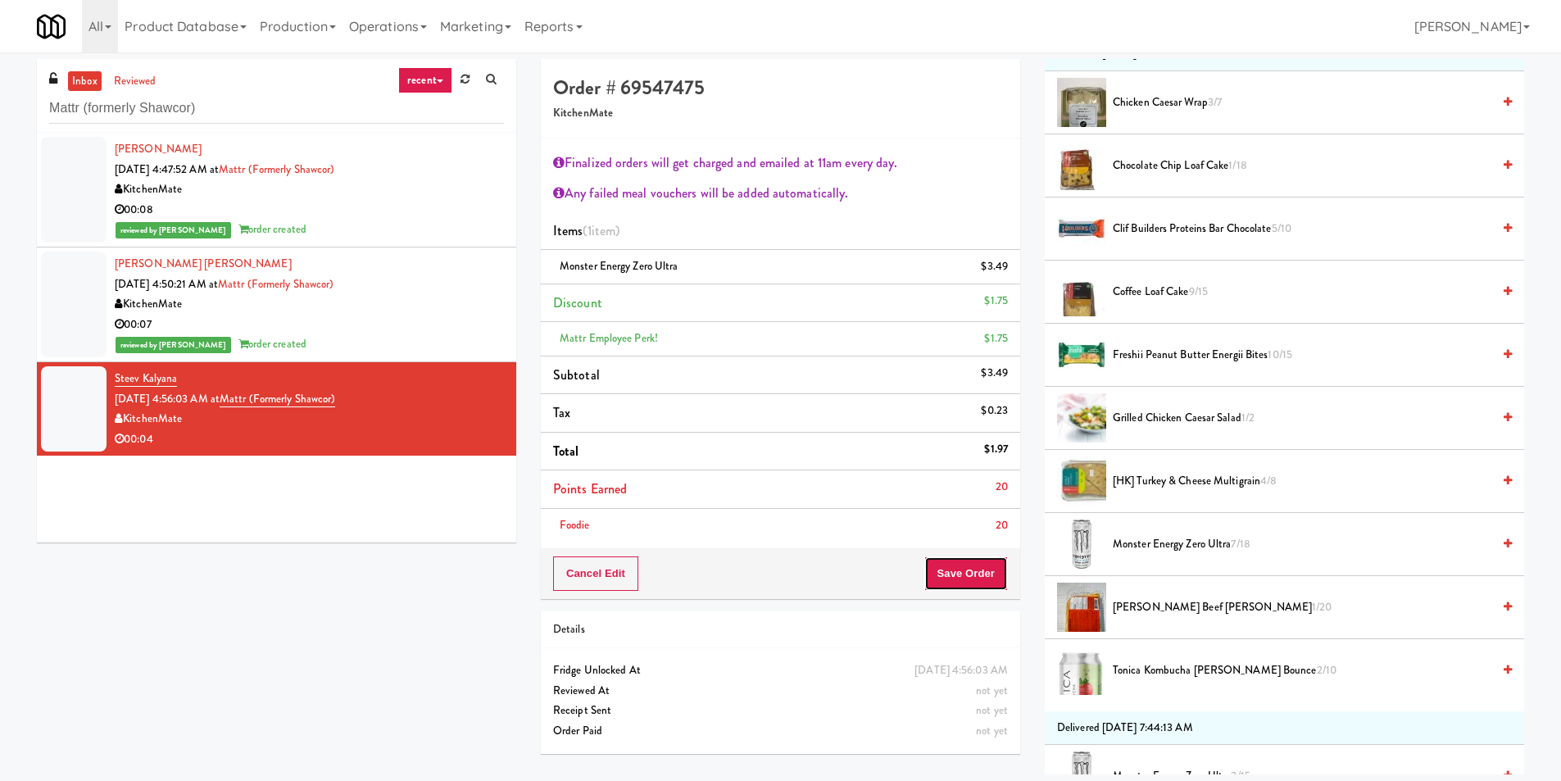
click at [959, 583] on button "Save Order" at bounding box center [966, 573] width 84 height 34
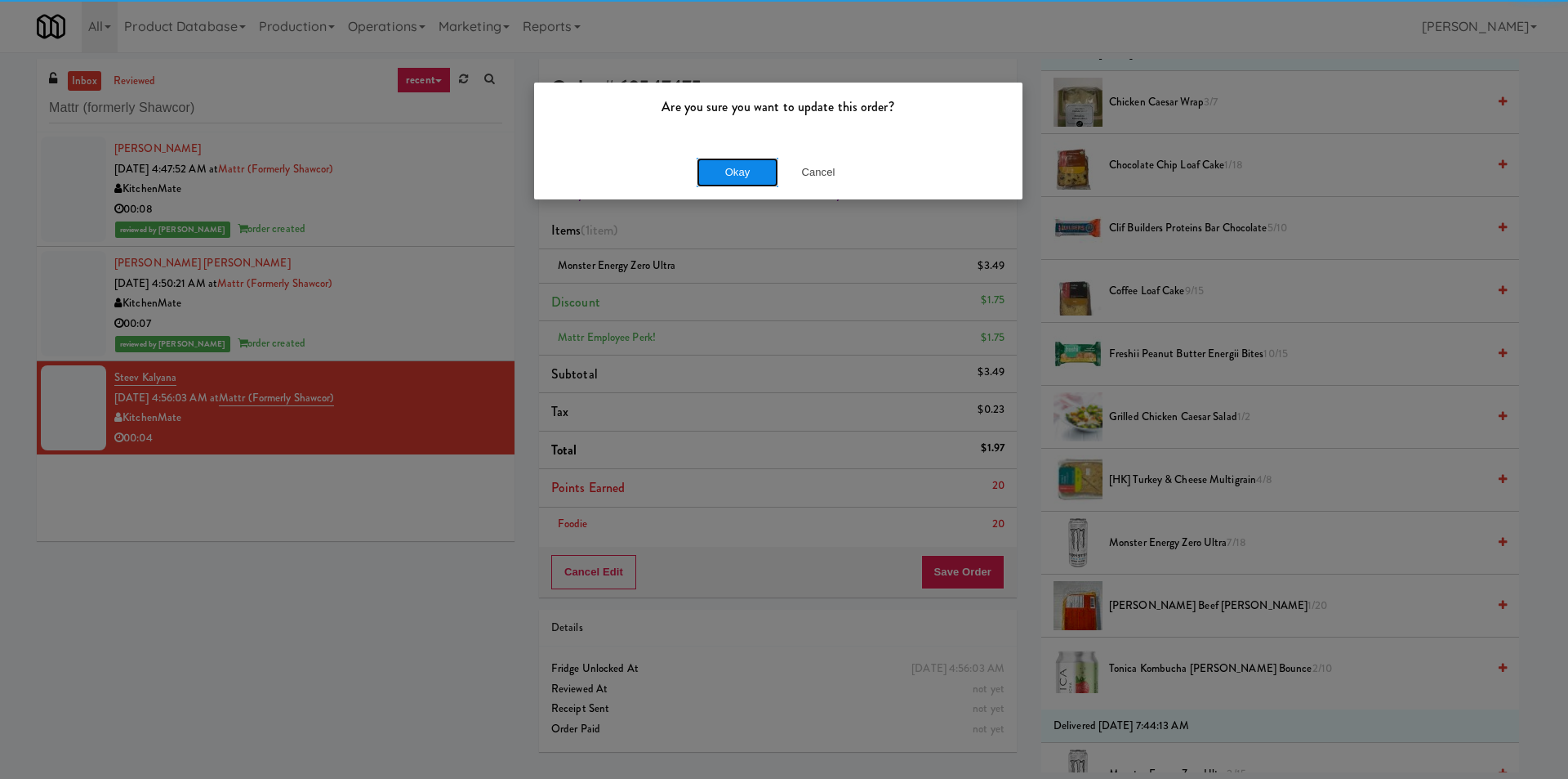
click at [731, 162] on button "Okay" at bounding box center [738, 172] width 82 height 29
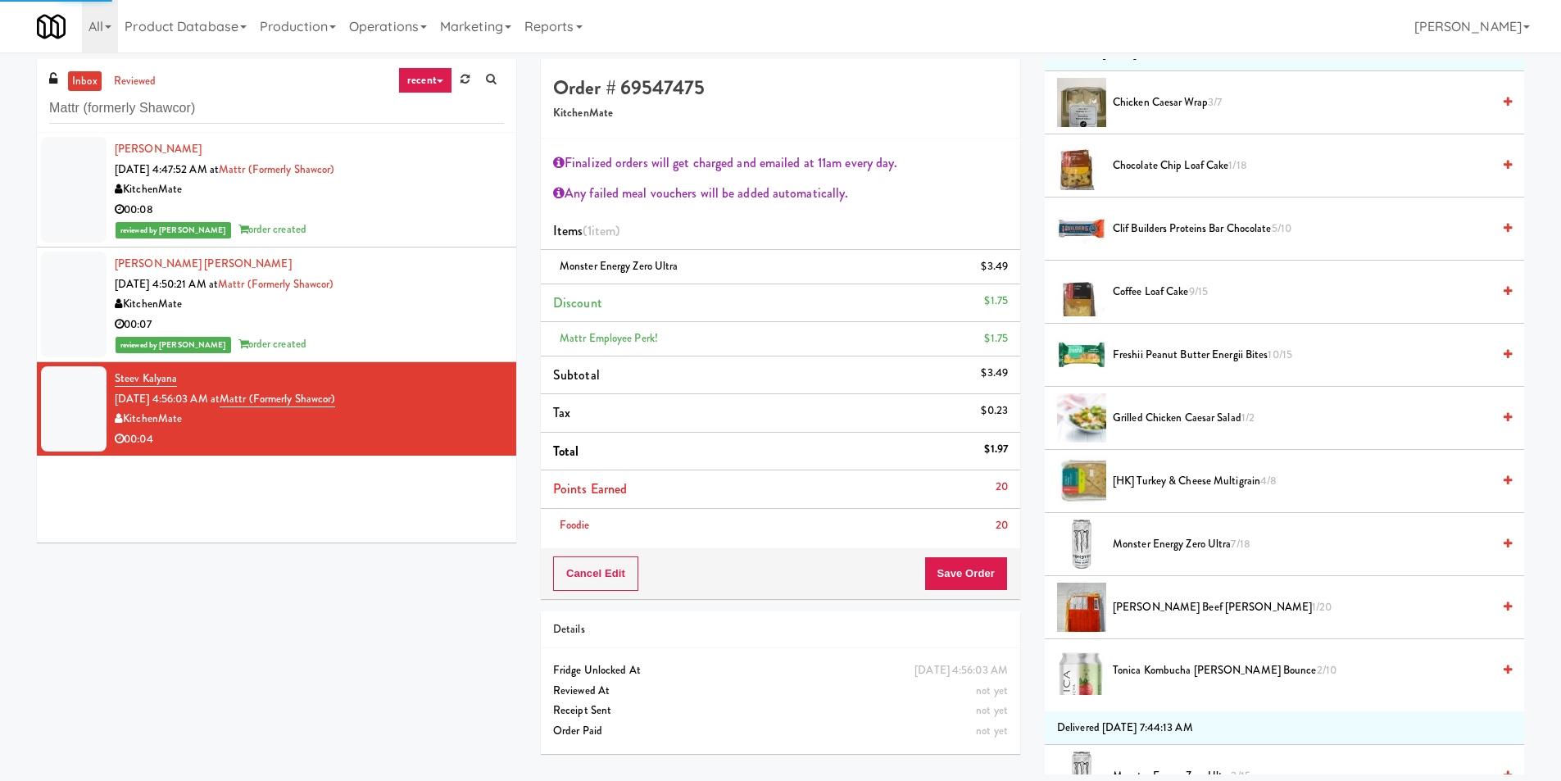
scroll to position [0, 0]
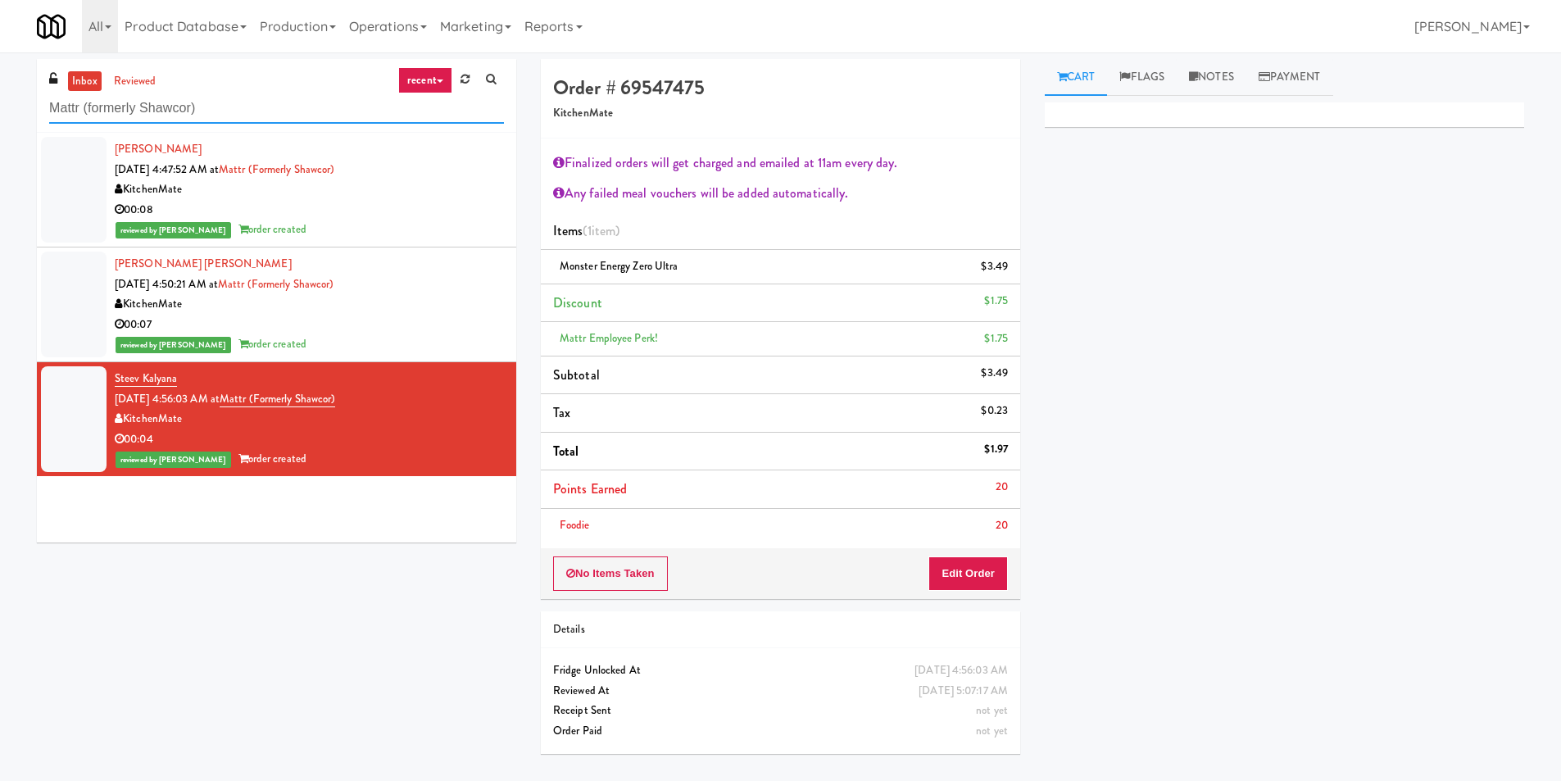
click at [290, 116] on input "Mattr (formerly Shawcor)" at bounding box center [276, 108] width 455 height 30
paste input "Union24 - Combo - (Big Lobby"
click at [290, 116] on input "Union24 - Combo - (Big Lobby)" at bounding box center [276, 108] width 455 height 30
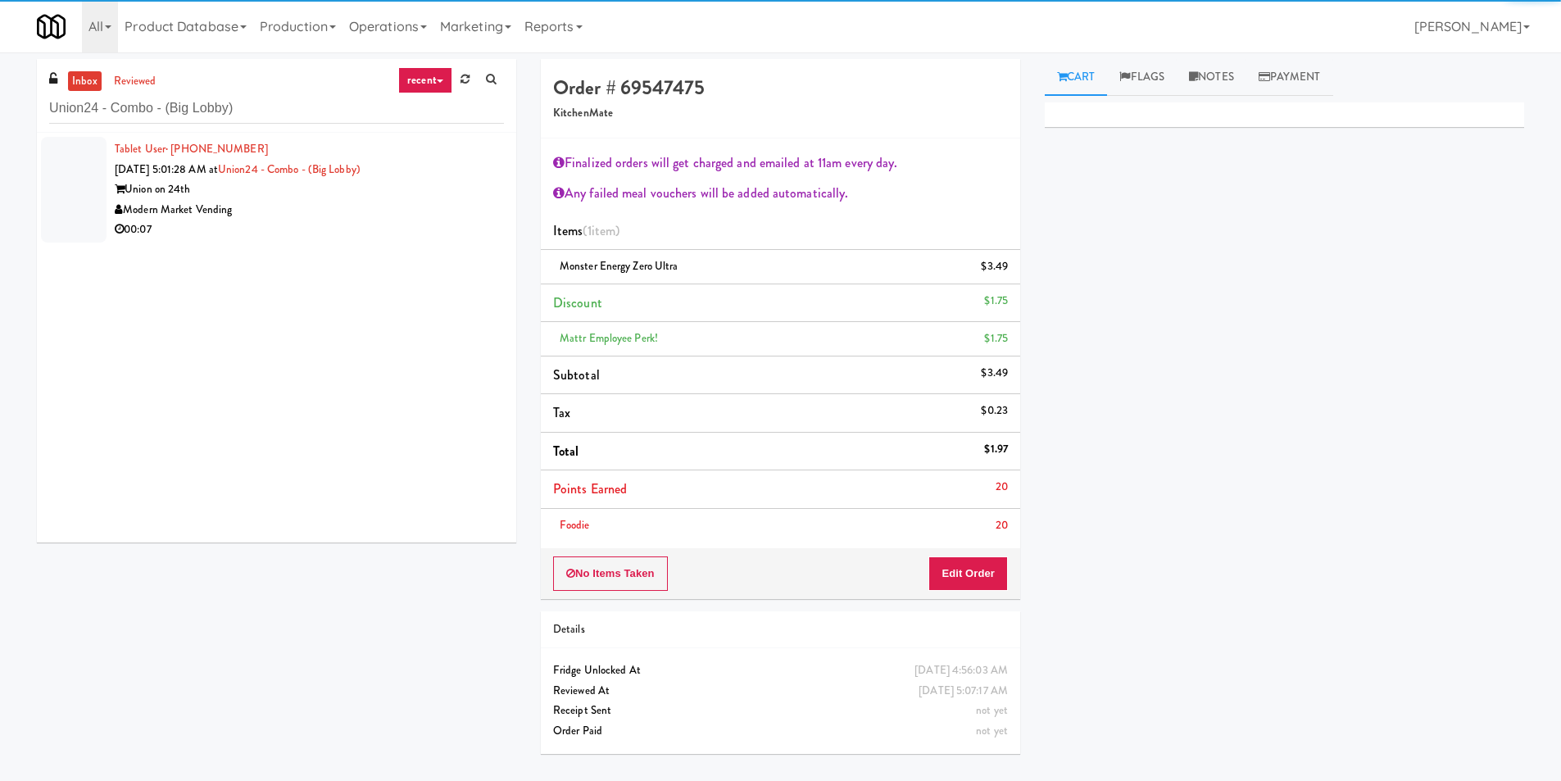
click at [456, 211] on div "Modern Market Vending" at bounding box center [309, 210] width 389 height 20
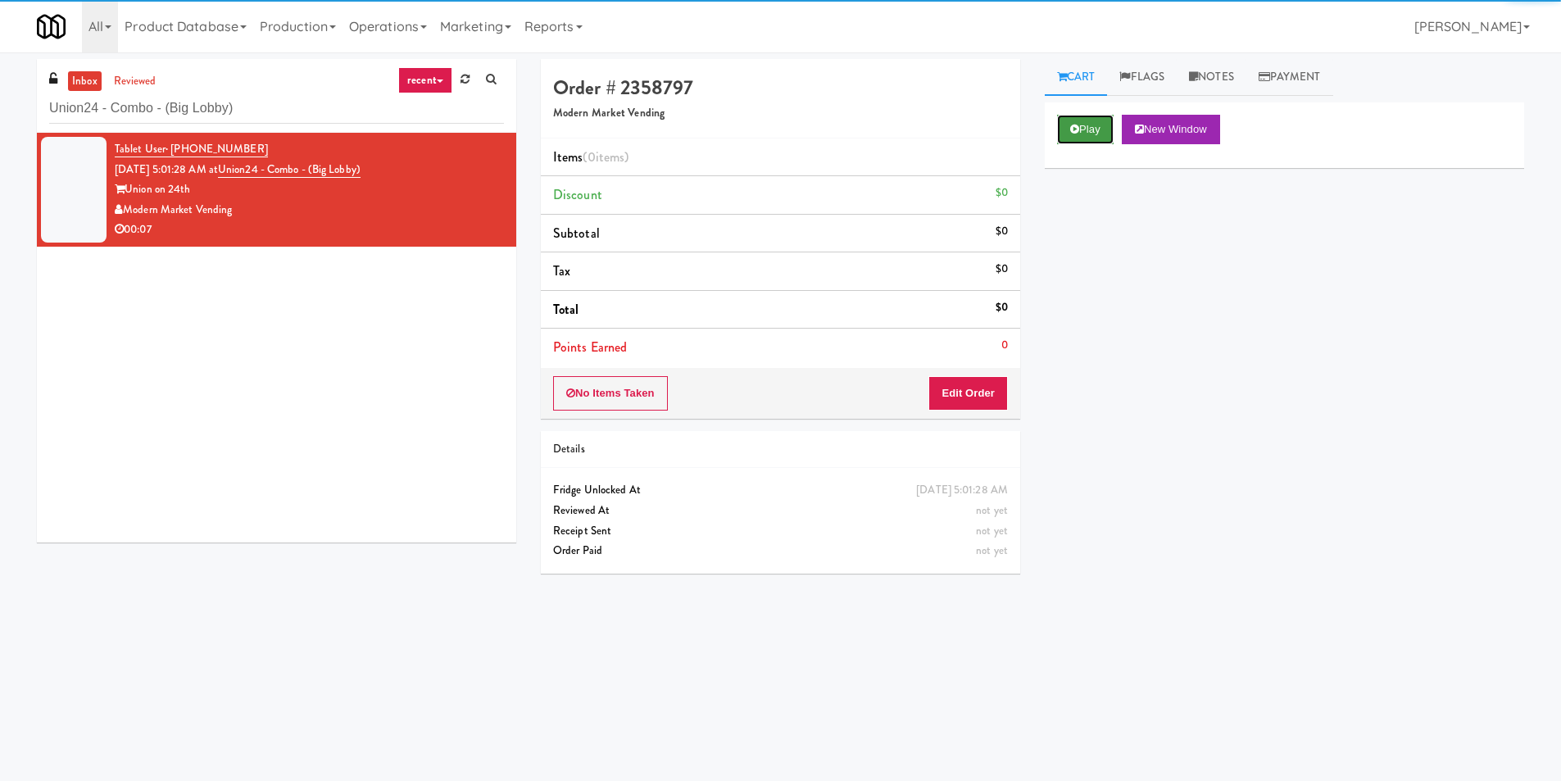
click at [1090, 132] on button "Play" at bounding box center [1085, 129] width 57 height 29
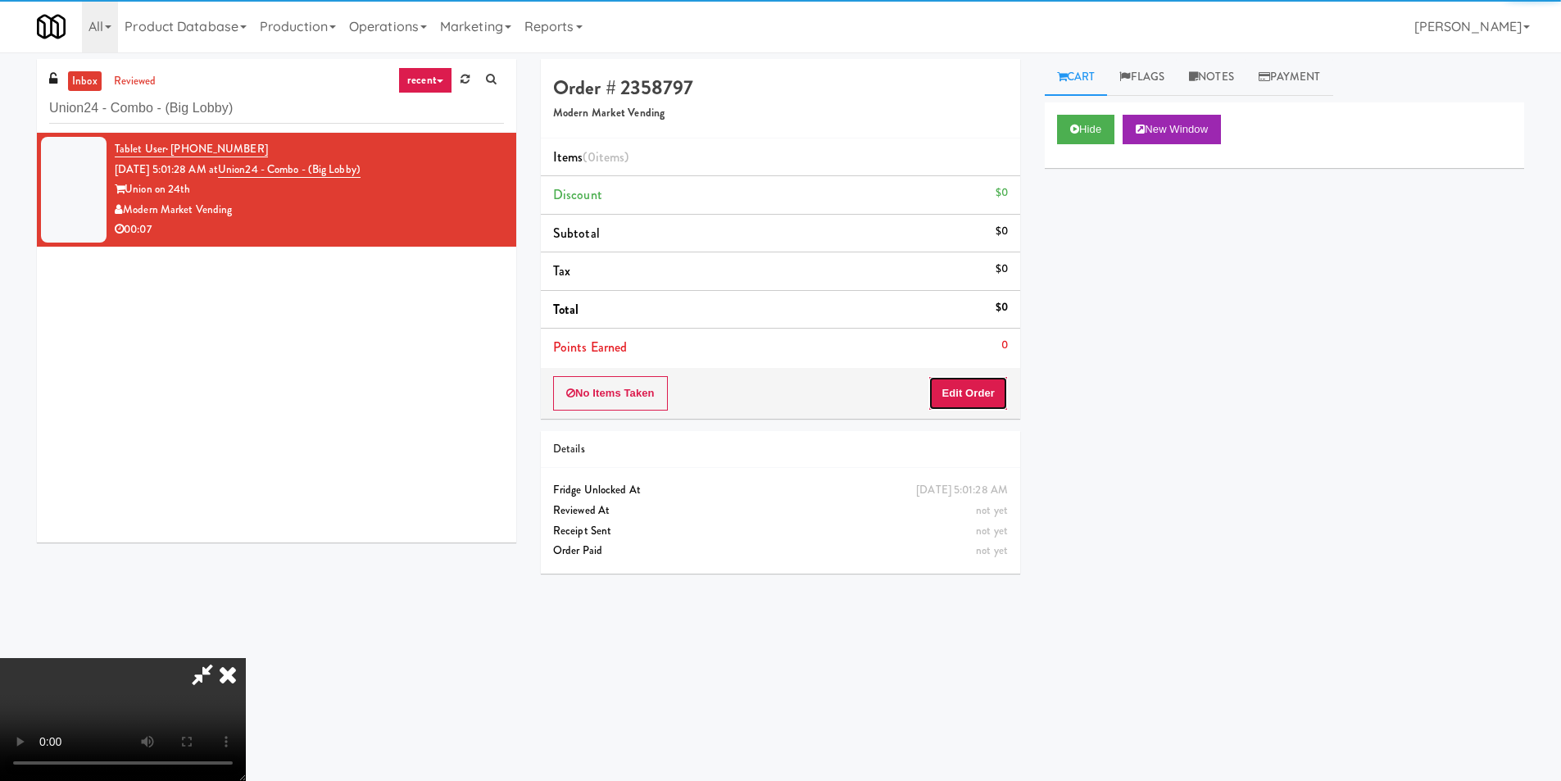
click at [999, 381] on button "Edit Order" at bounding box center [967, 393] width 79 height 34
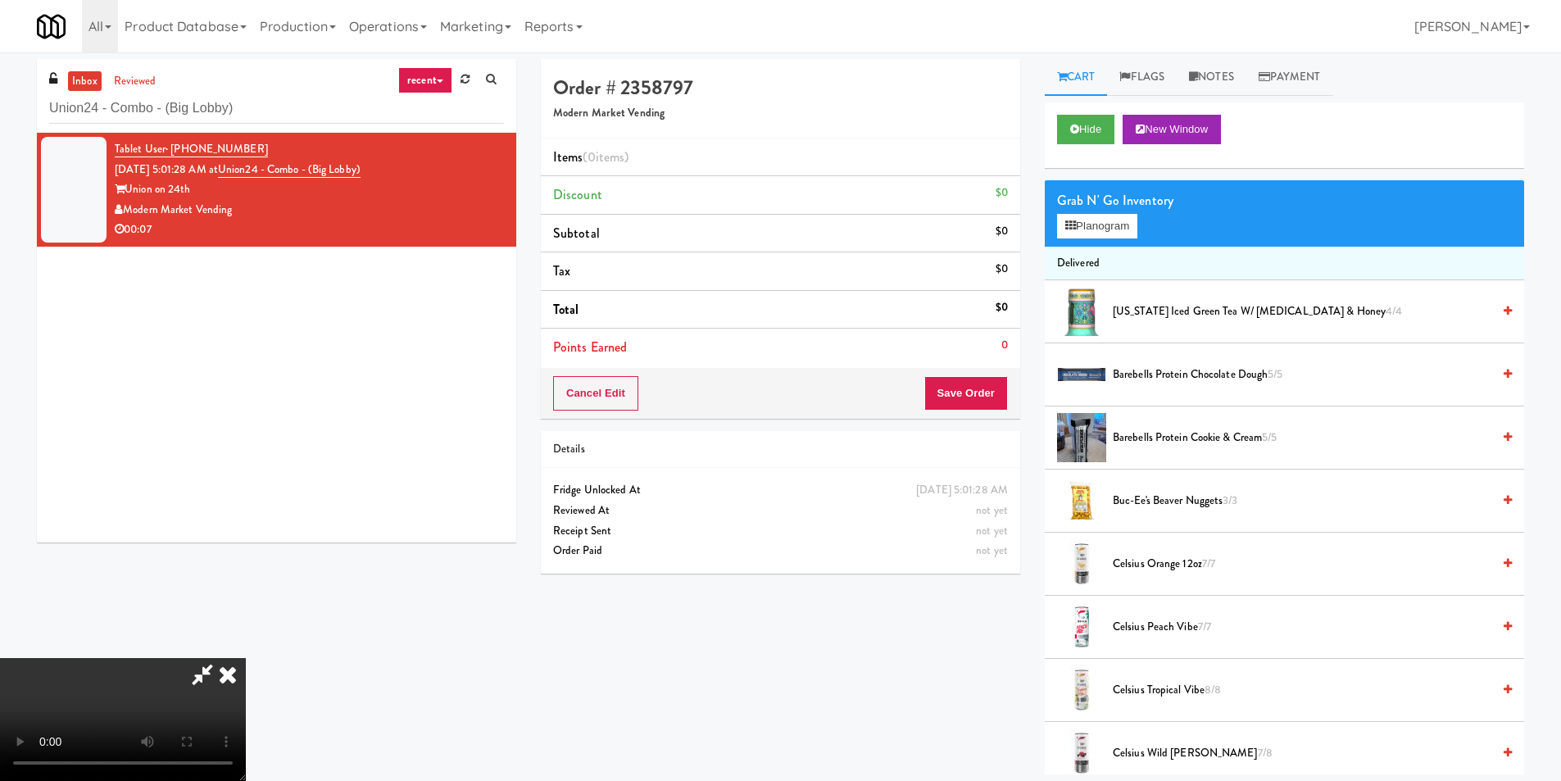
click at [246, 658] on video at bounding box center [123, 719] width 246 height 123
click at [1119, 223] on button "Planogram" at bounding box center [1097, 226] width 80 height 25
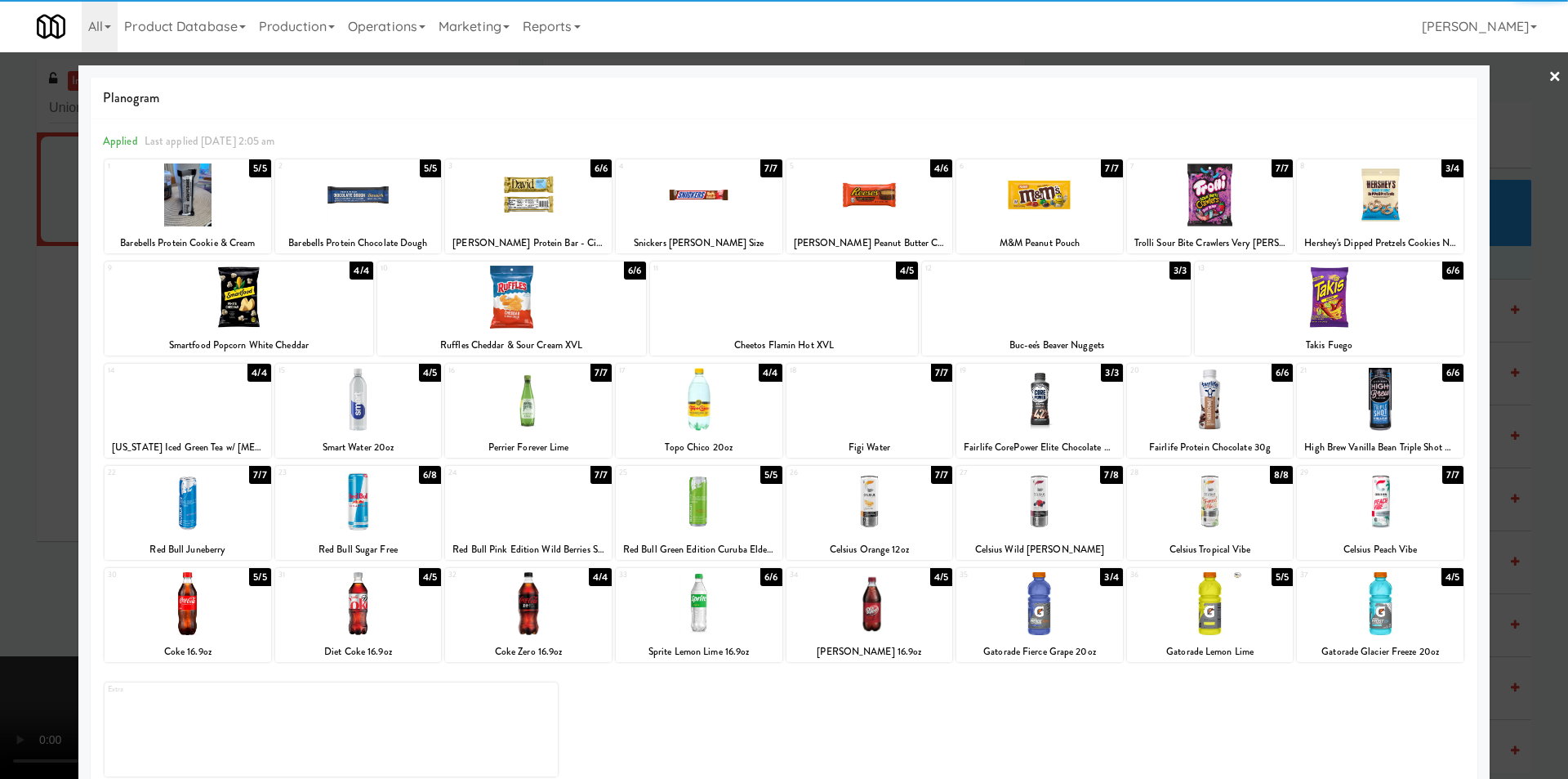
drag, startPoint x: 367, startPoint y: 606, endPoint x: 328, endPoint y: 597, distance: 40.0
click at [371, 604] on div at bounding box center [358, 602] width 166 height 63
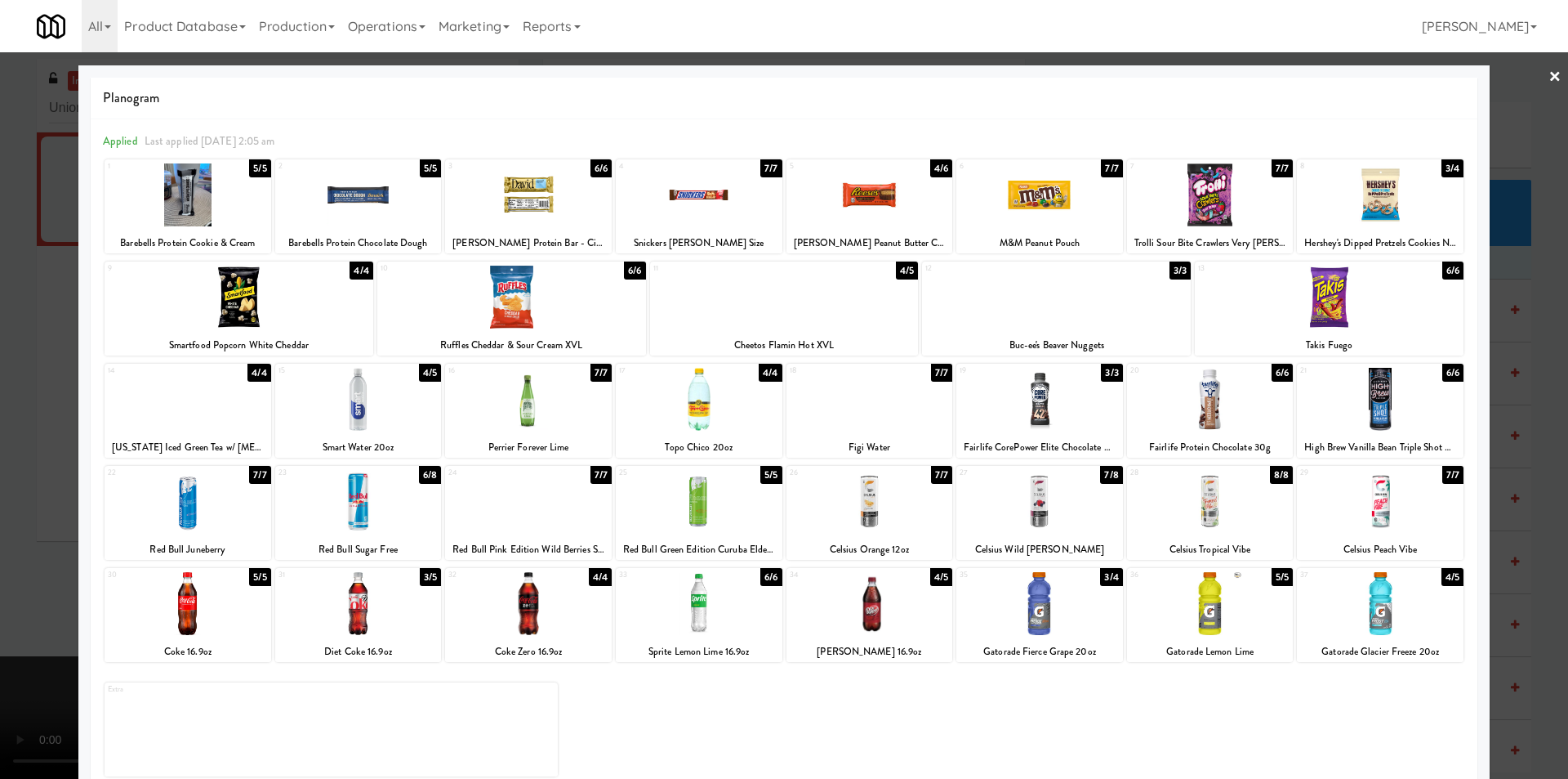
click at [21, 579] on div at bounding box center [784, 389] width 1568 height 779
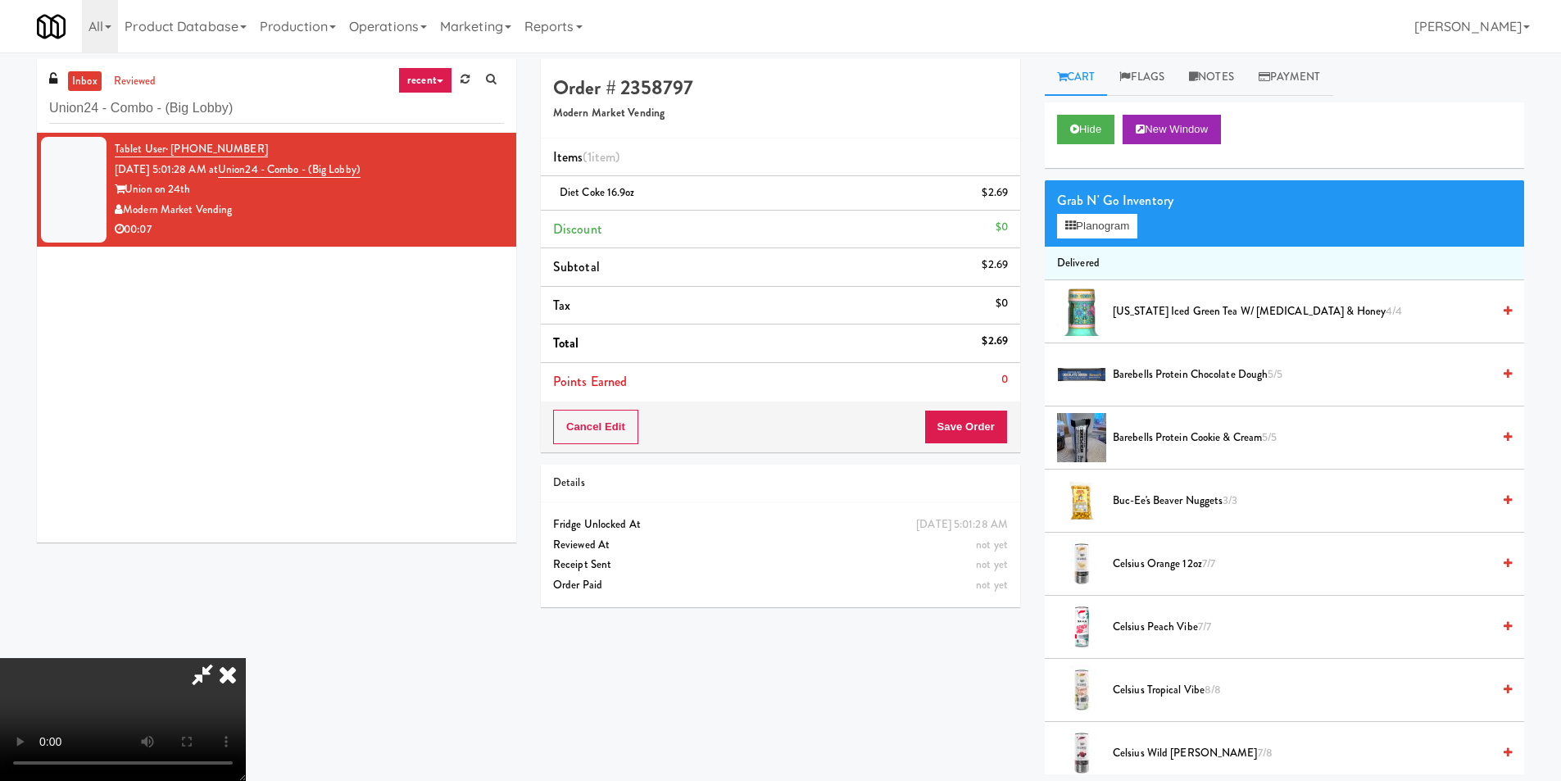
click at [246, 658] on video at bounding box center [123, 719] width 246 height 123
click at [960, 422] on button "Save Order" at bounding box center [966, 427] width 84 height 34
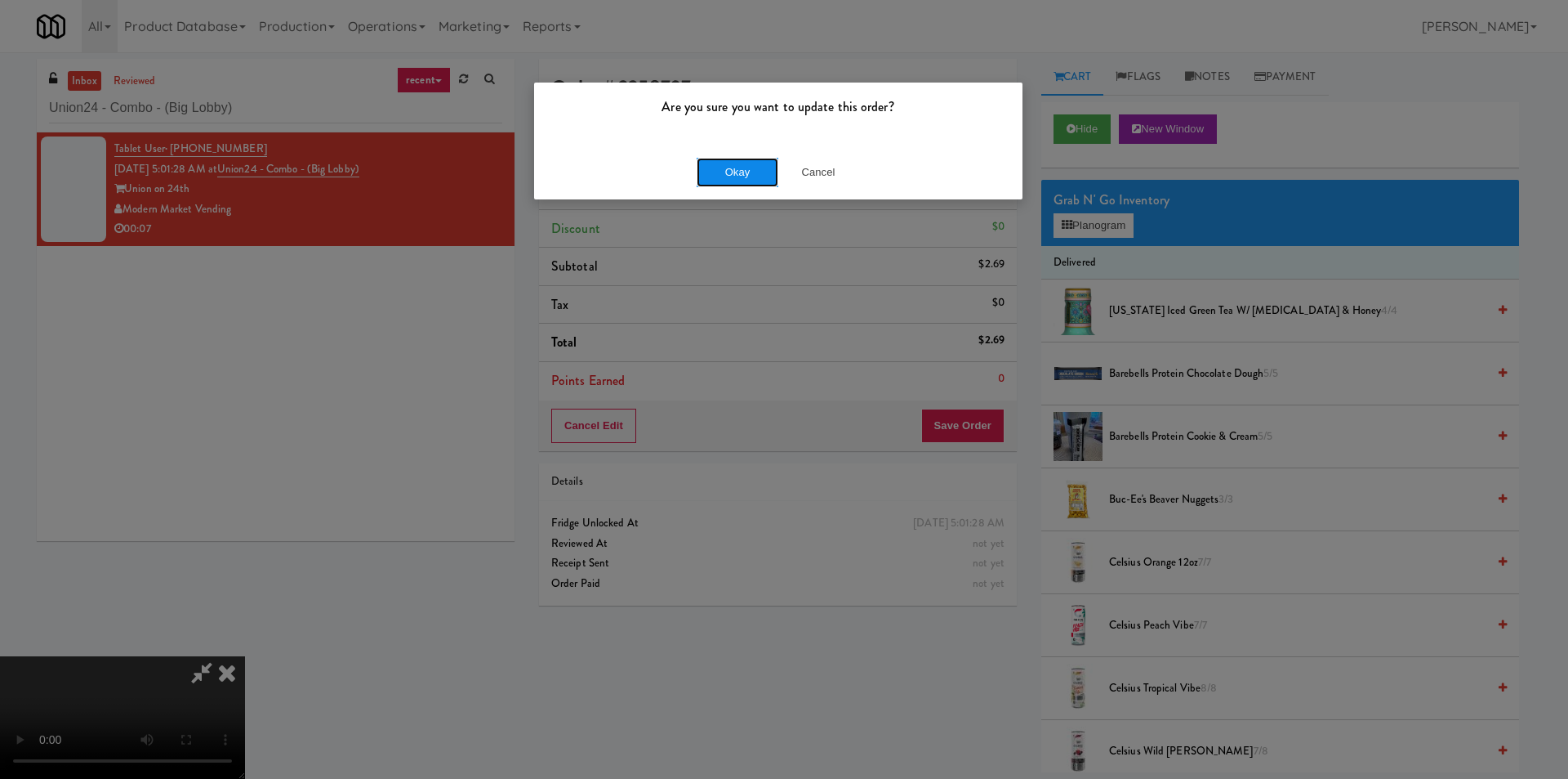
click at [749, 179] on button "Okay" at bounding box center [738, 172] width 82 height 29
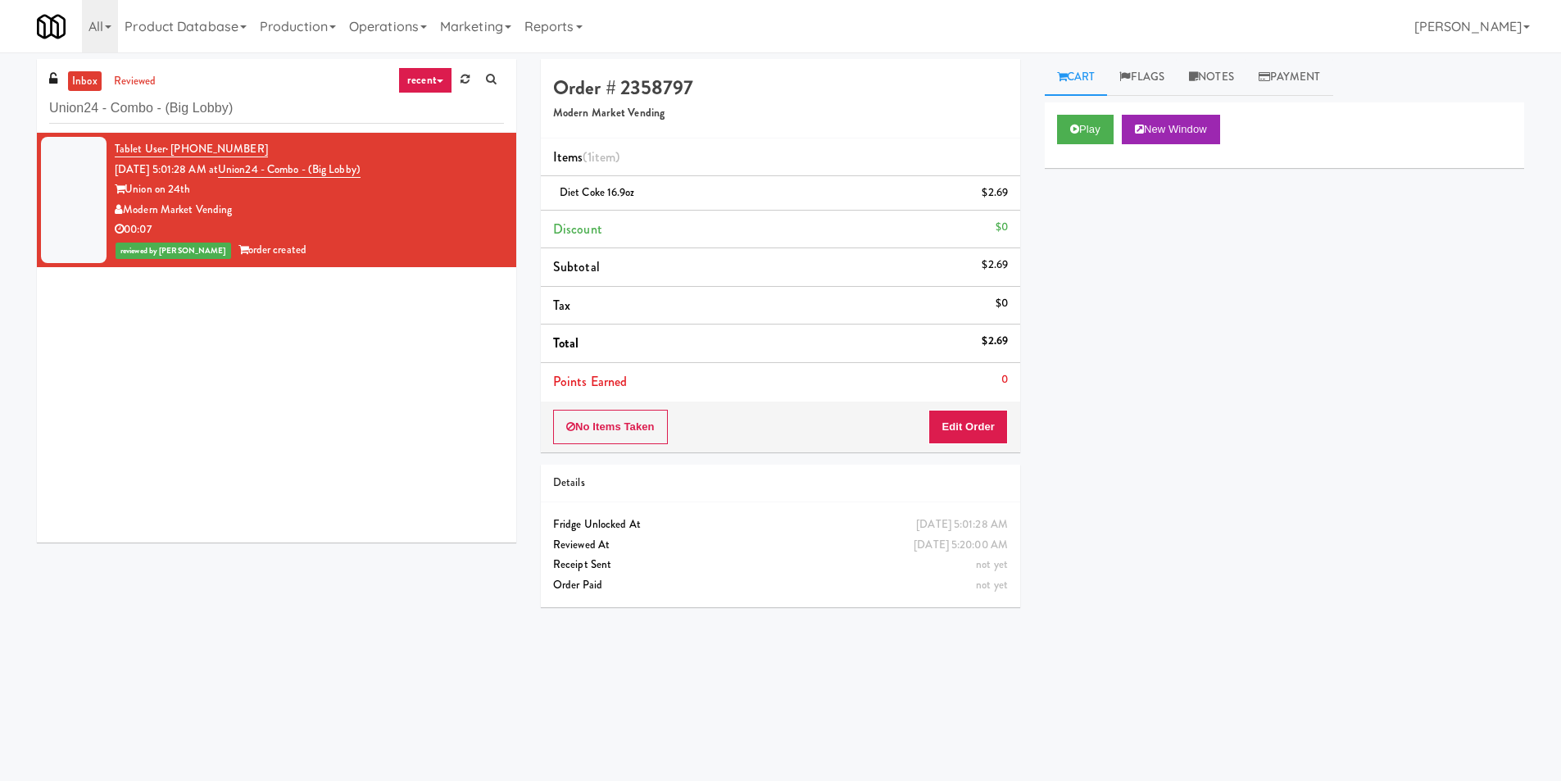
click at [206, 90] on div "inbox reviewed recent all unclear take inventory issue suspicious failed recent…" at bounding box center [276, 96] width 479 height 74
click at [211, 103] on input "Union24 - Combo - (Big Lobby)" at bounding box center [276, 108] width 455 height 30
paste input "[GEOGRAPHIC_DATA]"
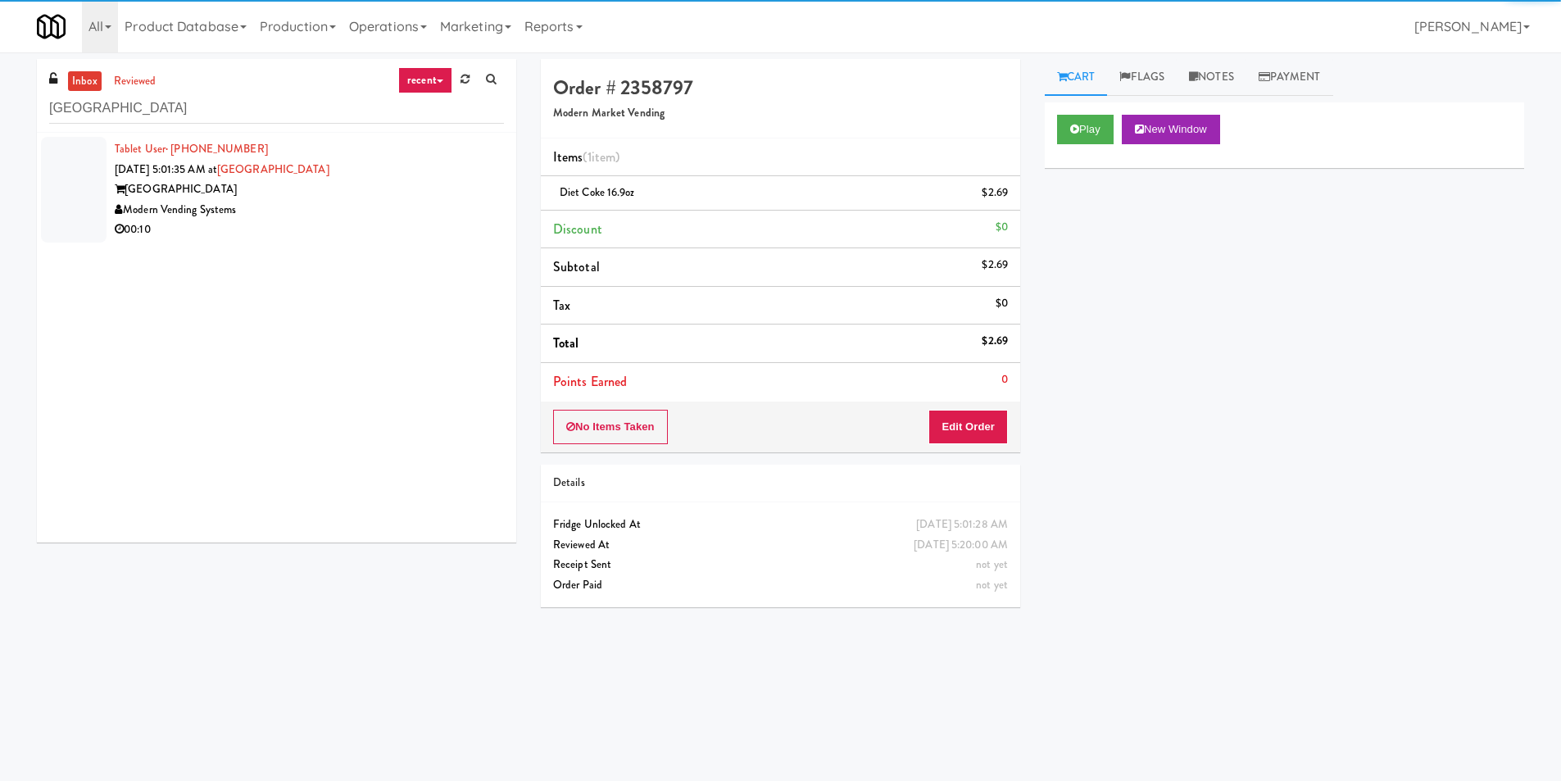
click at [442, 202] on div "Modern Vending Systems" at bounding box center [309, 210] width 389 height 20
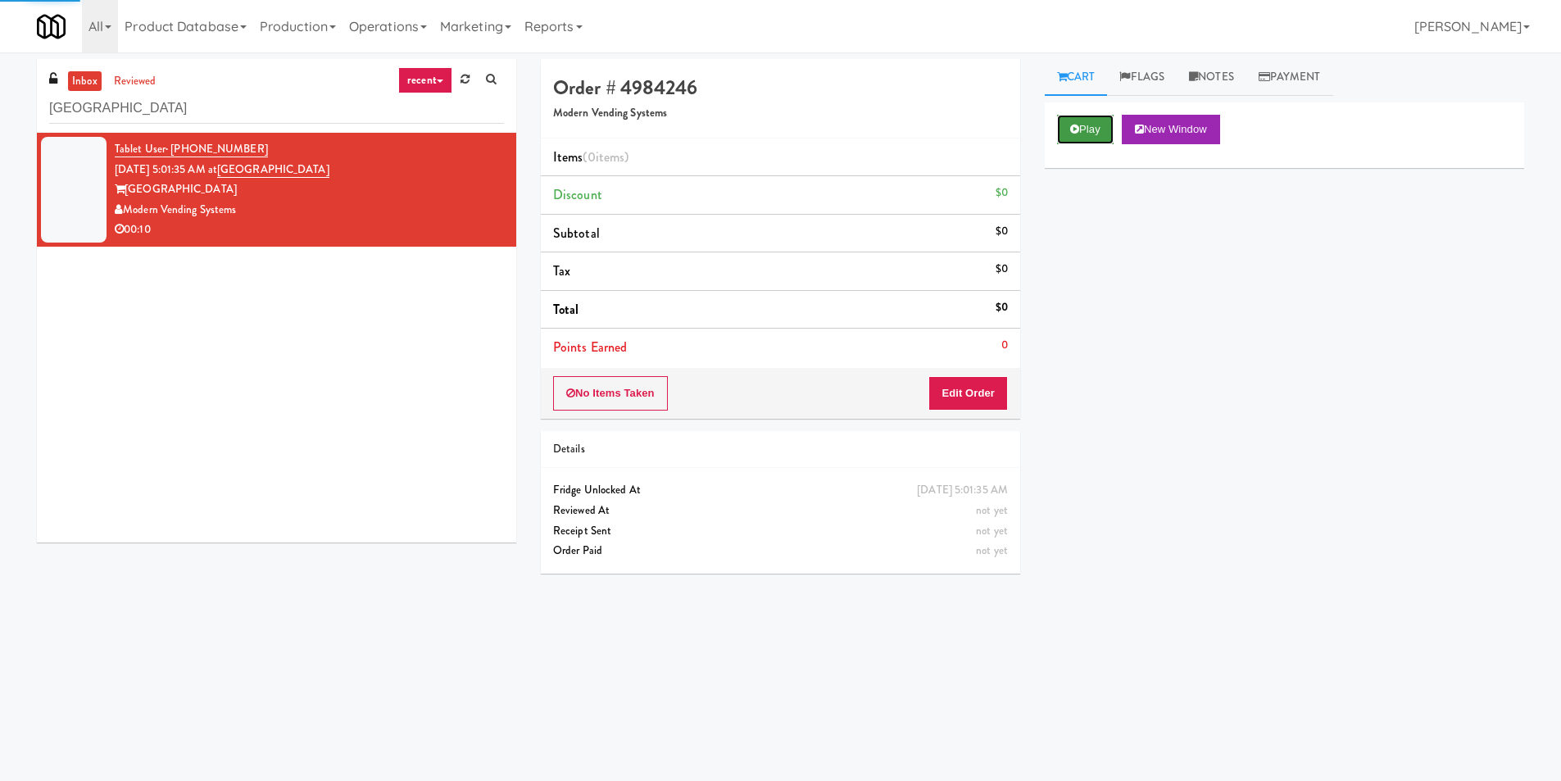
drag, startPoint x: 1110, startPoint y: 122, endPoint x: 1104, endPoint y: 143, distance: 22.3
click at [1109, 123] on button "Play" at bounding box center [1085, 129] width 57 height 29
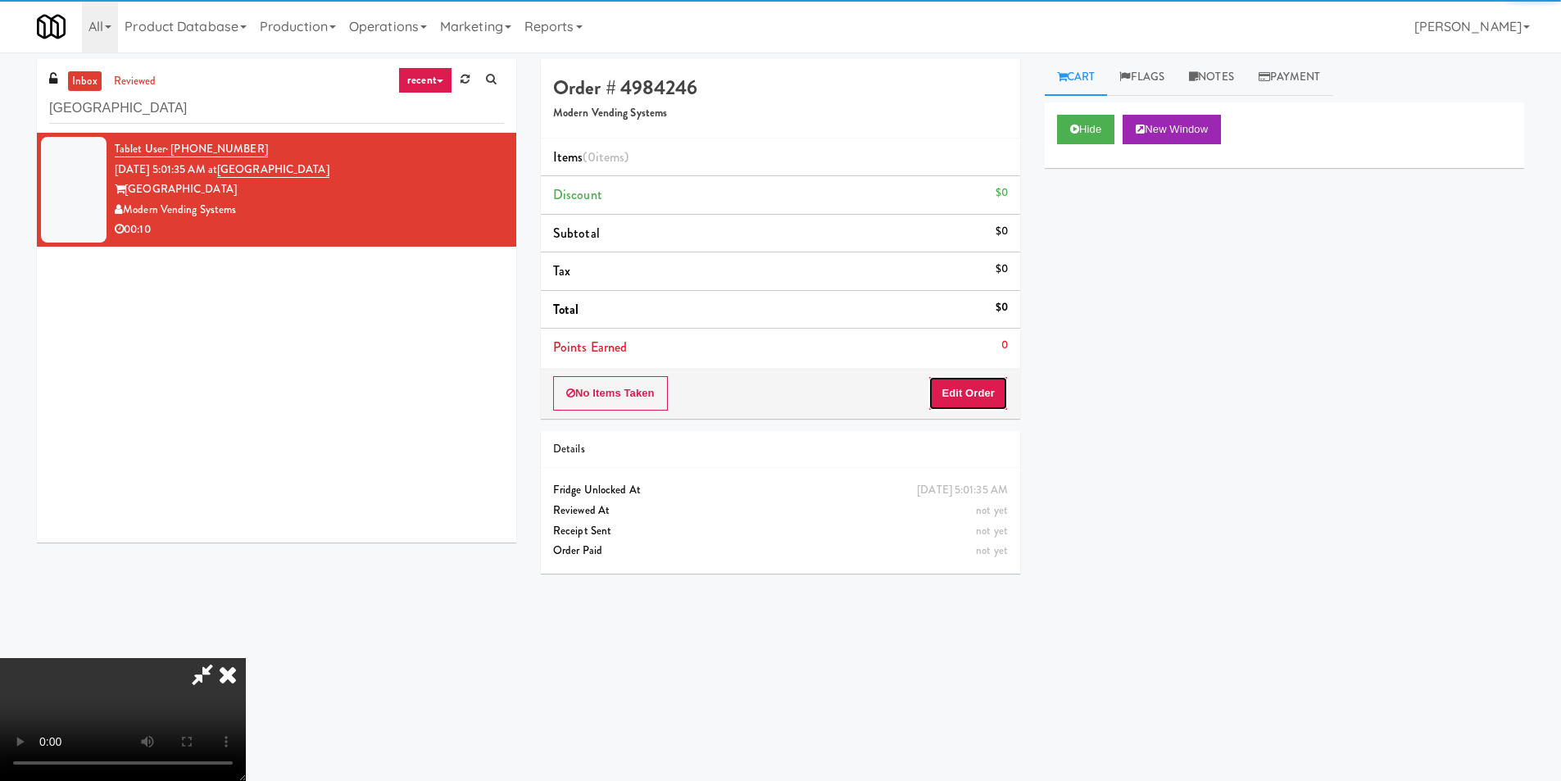
click at [996, 396] on button "Edit Order" at bounding box center [967, 393] width 79 height 34
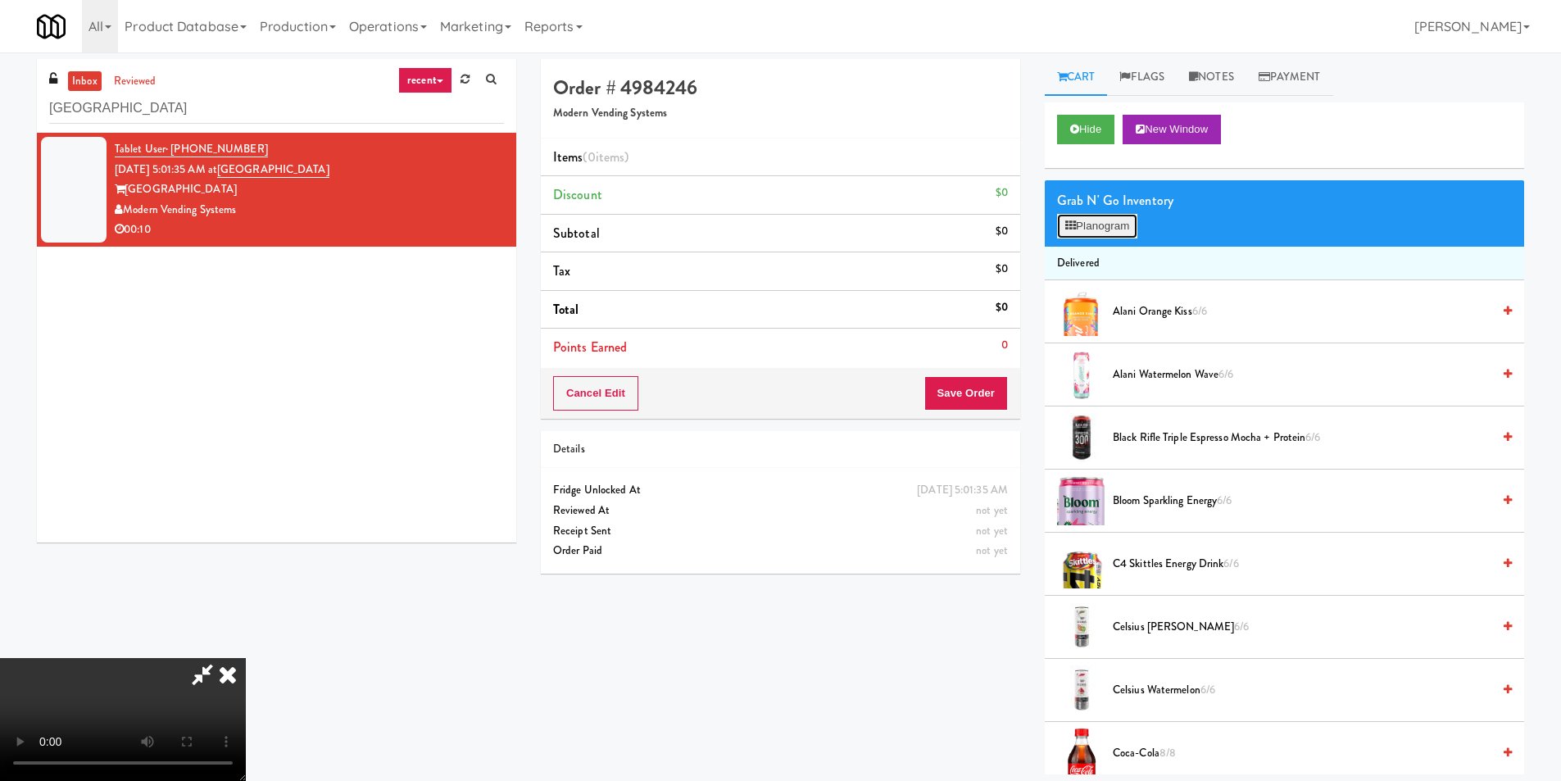
click at [1075, 234] on button "Planogram" at bounding box center [1097, 226] width 80 height 25
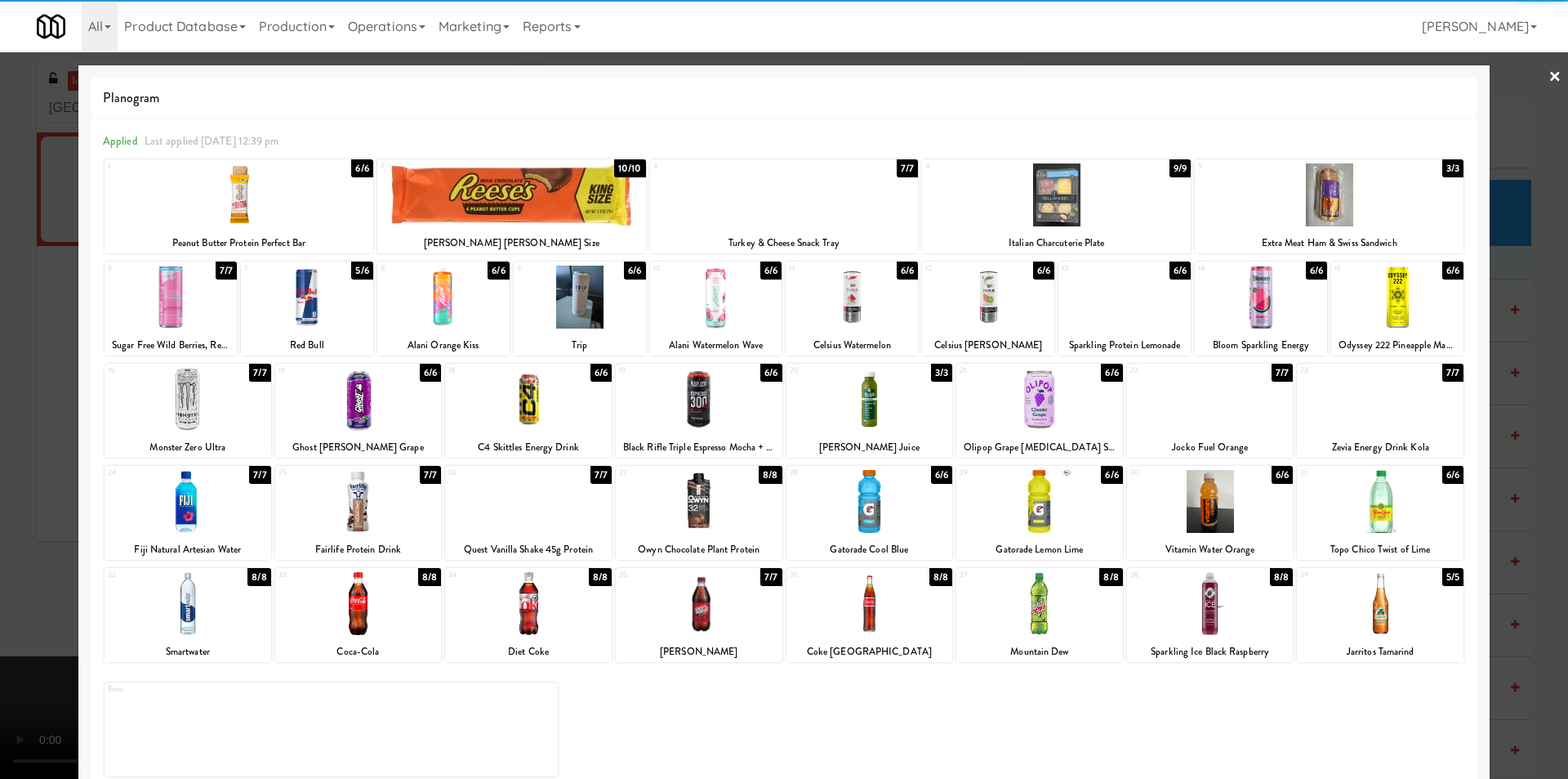
click at [817, 211] on div at bounding box center [784, 195] width 269 height 63
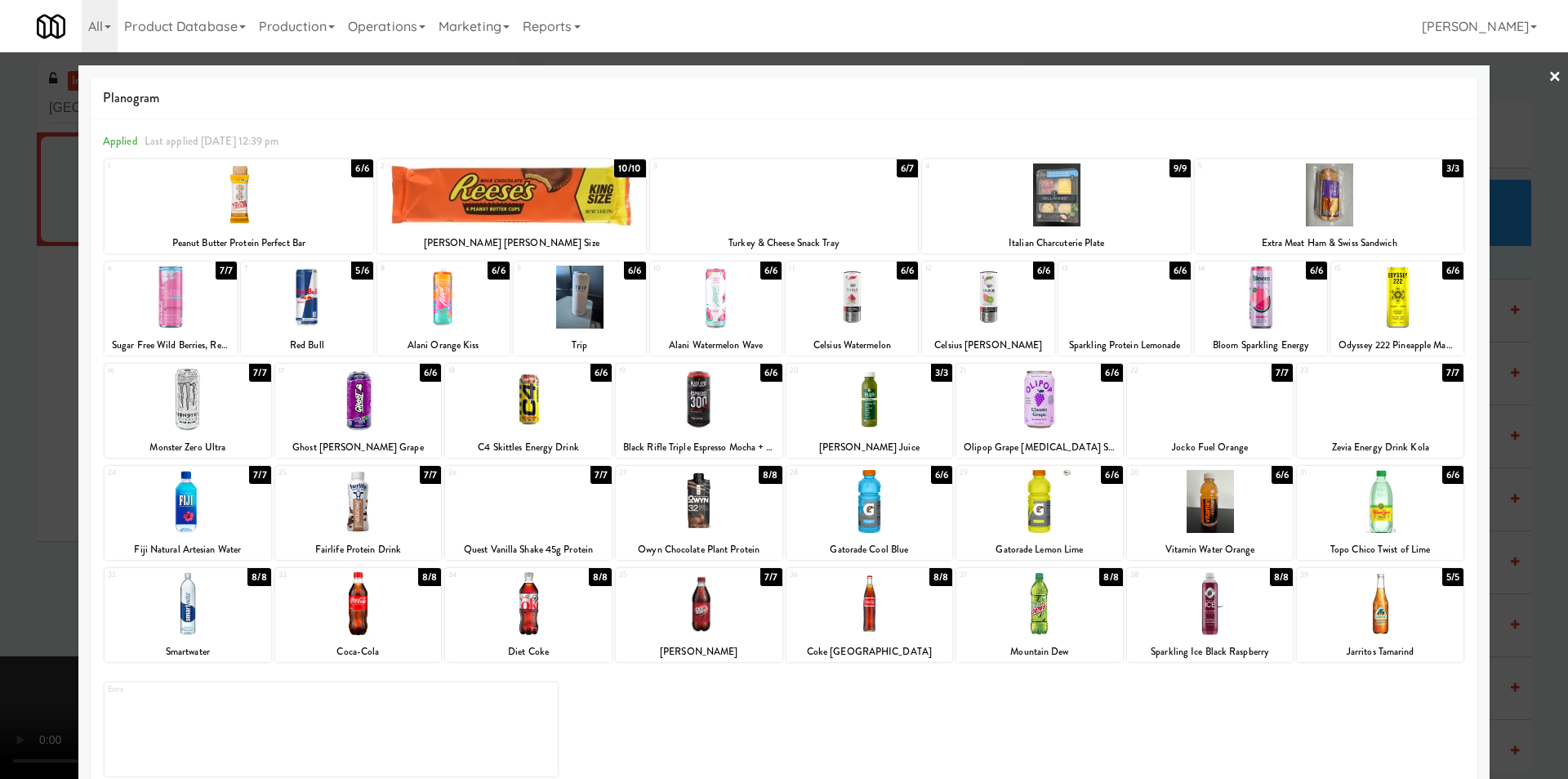
click at [1506, 347] on div at bounding box center [784, 389] width 1568 height 779
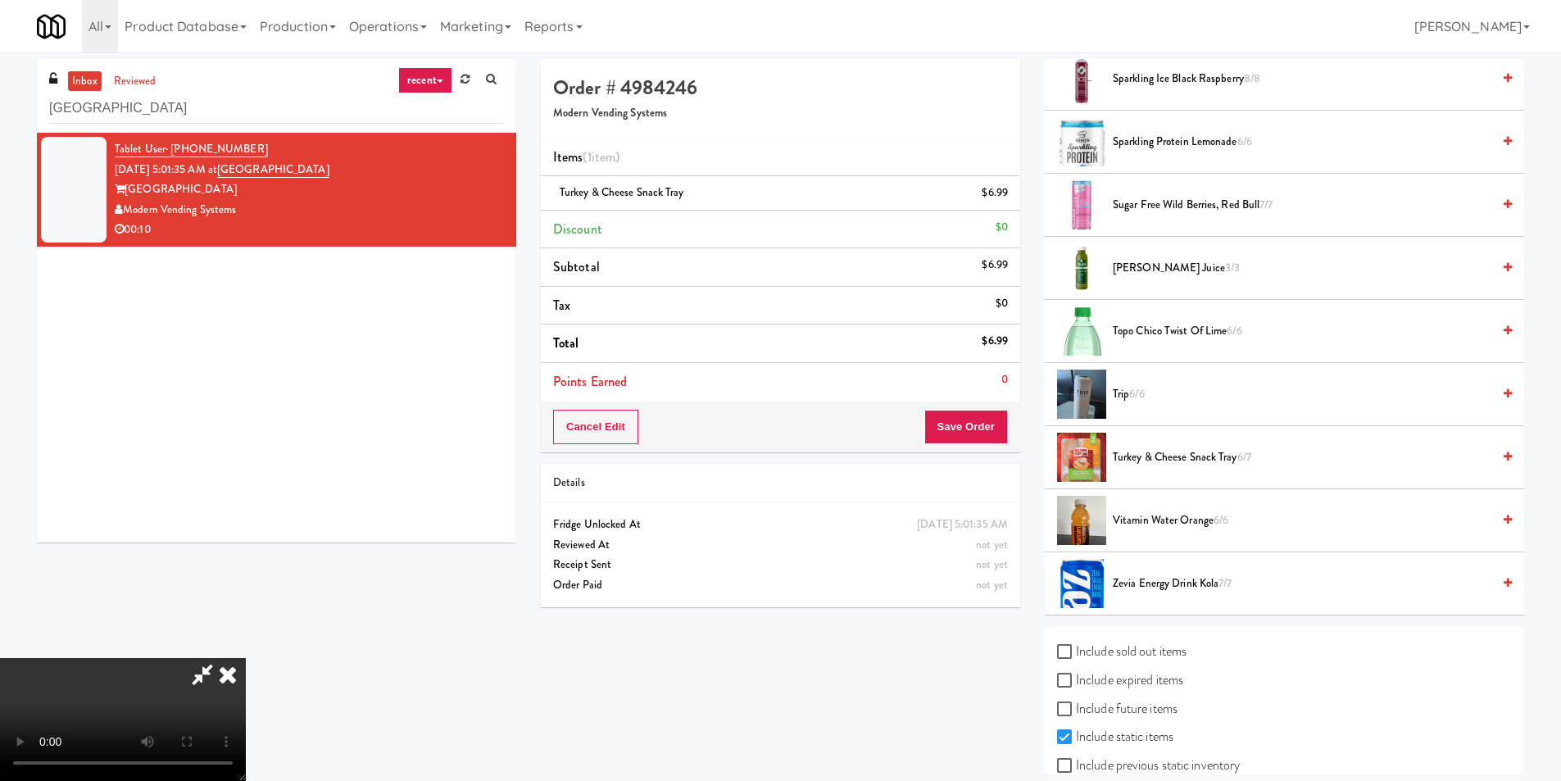
scroll to position [2156, 0]
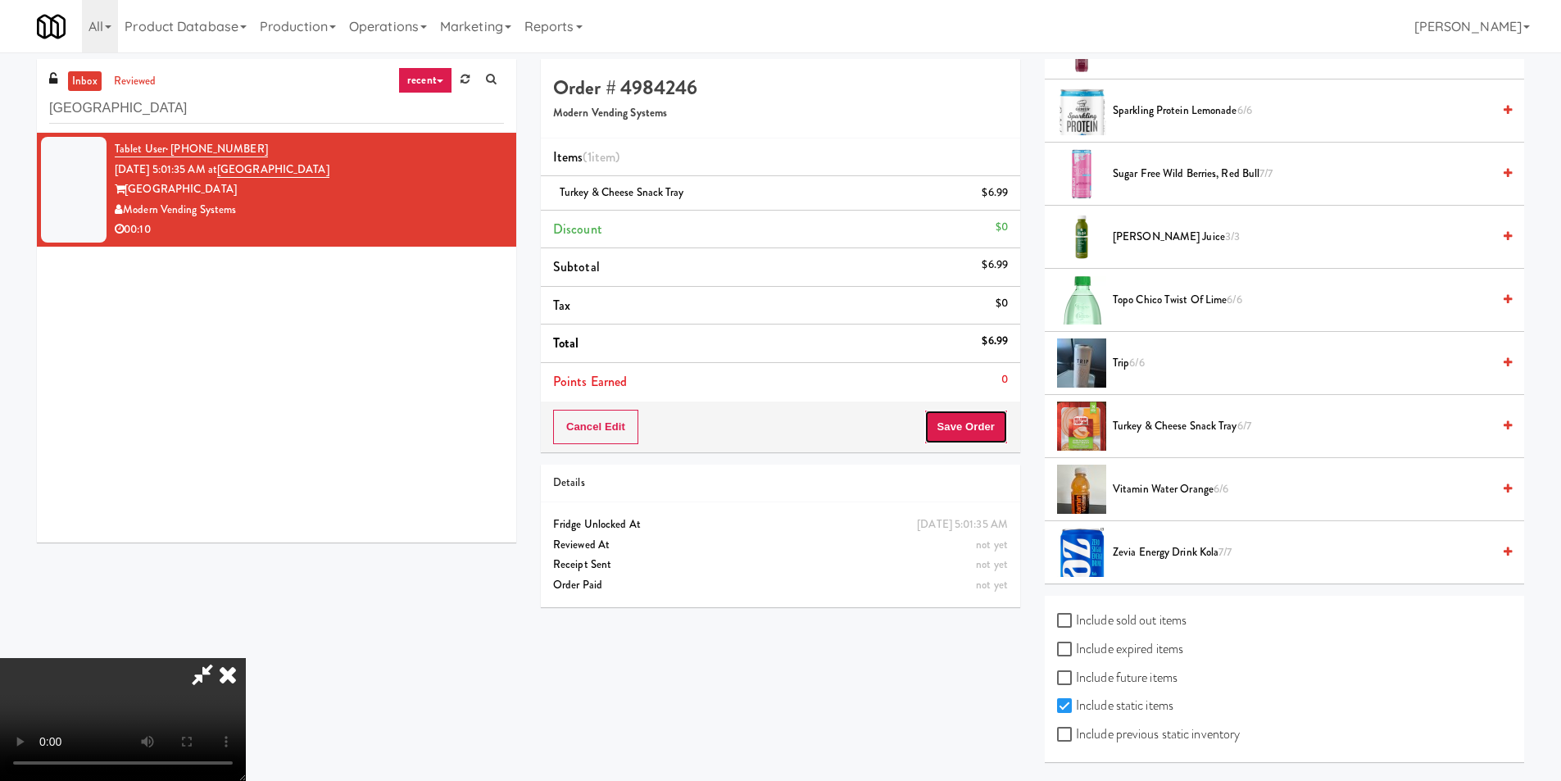
click at [1004, 430] on button "Save Order" at bounding box center [966, 427] width 84 height 34
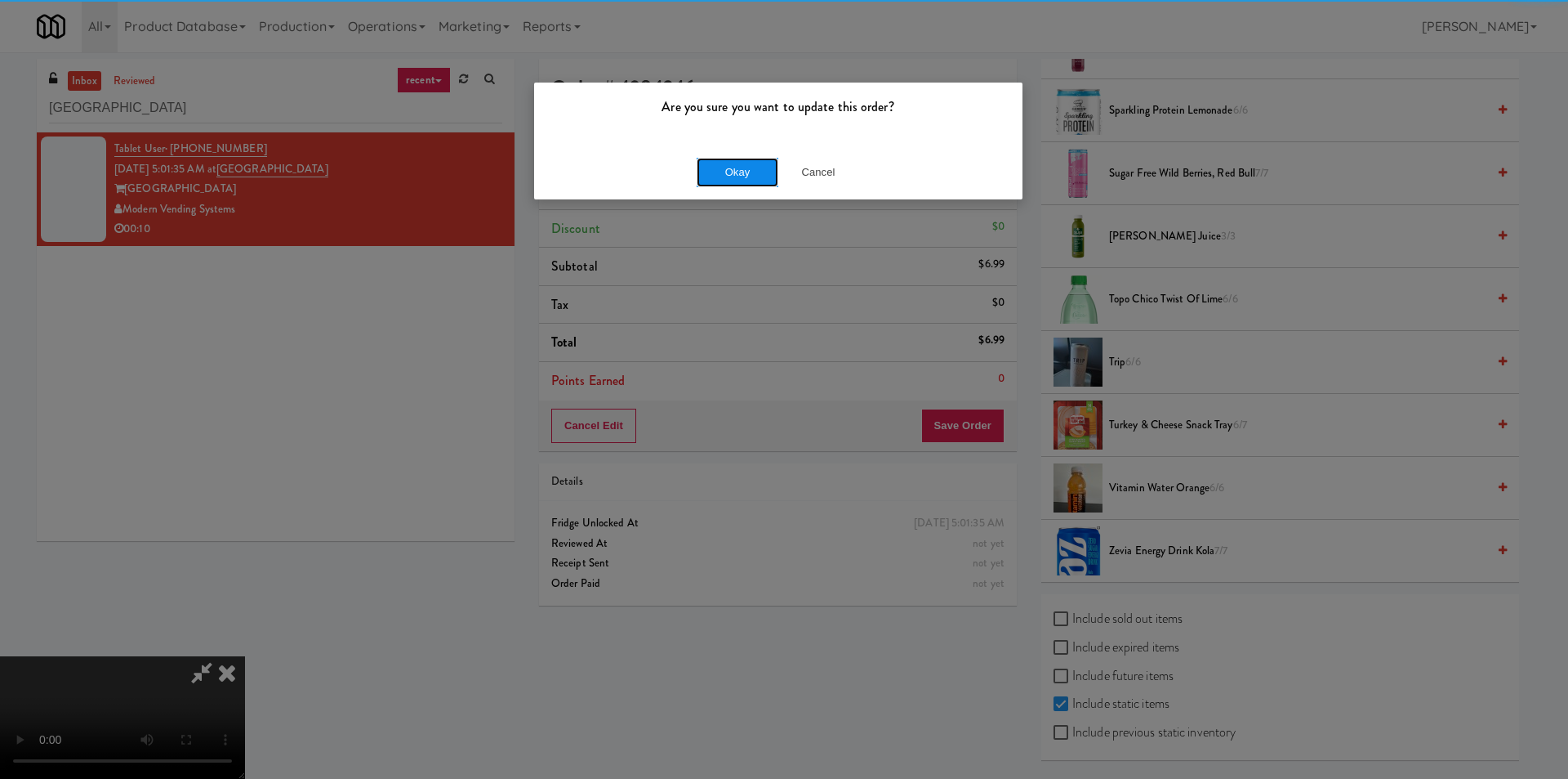
click at [735, 174] on button "Okay" at bounding box center [738, 172] width 82 height 29
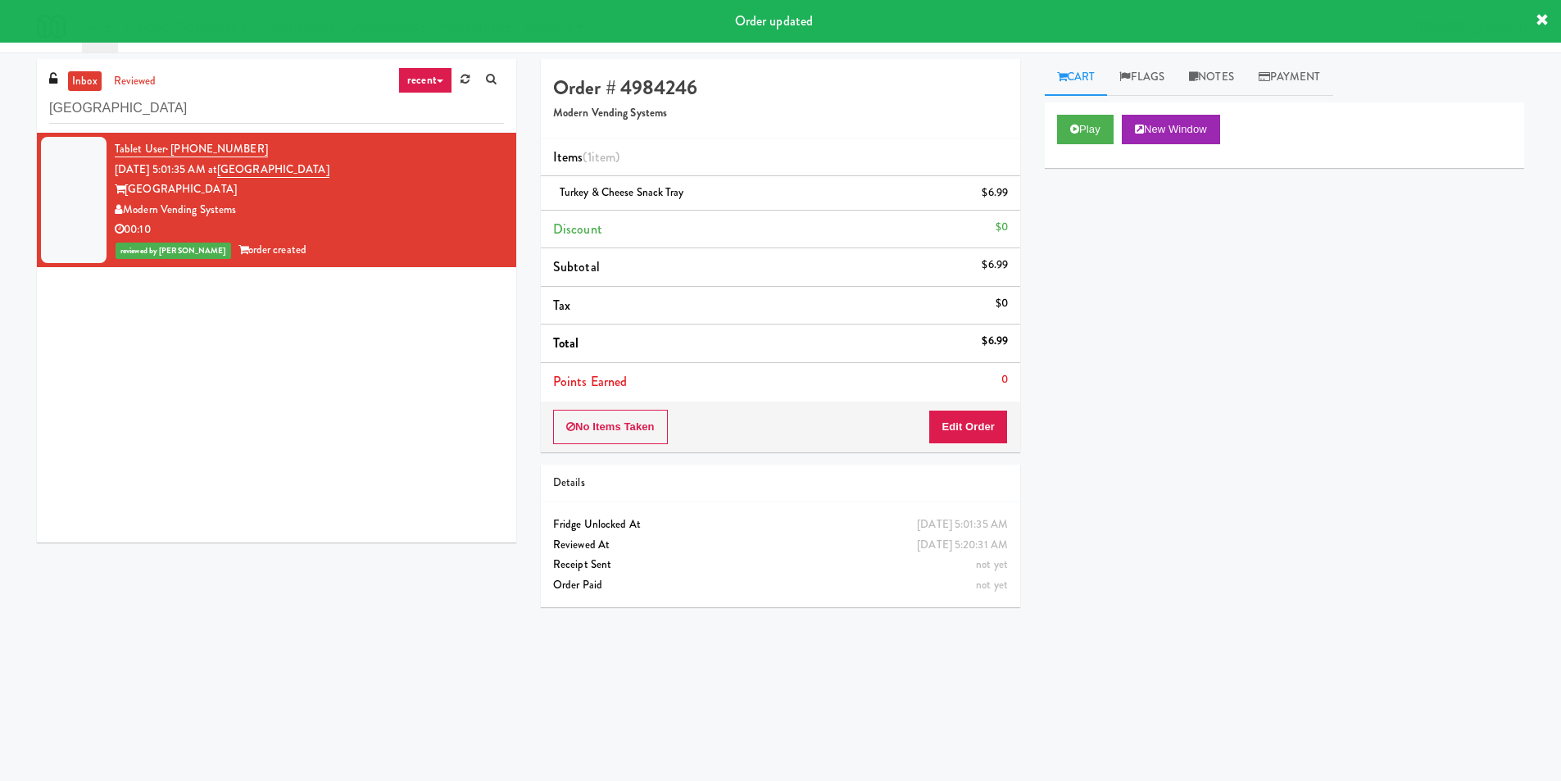
scroll to position [0, 0]
click at [240, 116] on input "[GEOGRAPHIC_DATA]" at bounding box center [276, 108] width 455 height 30
click at [240, 117] on input "[GEOGRAPHIC_DATA]" at bounding box center [276, 108] width 455 height 30
paste input "FV - Cooler - Middle"
click at [240, 117] on input "FV - Cooler - Middle" at bounding box center [276, 108] width 455 height 30
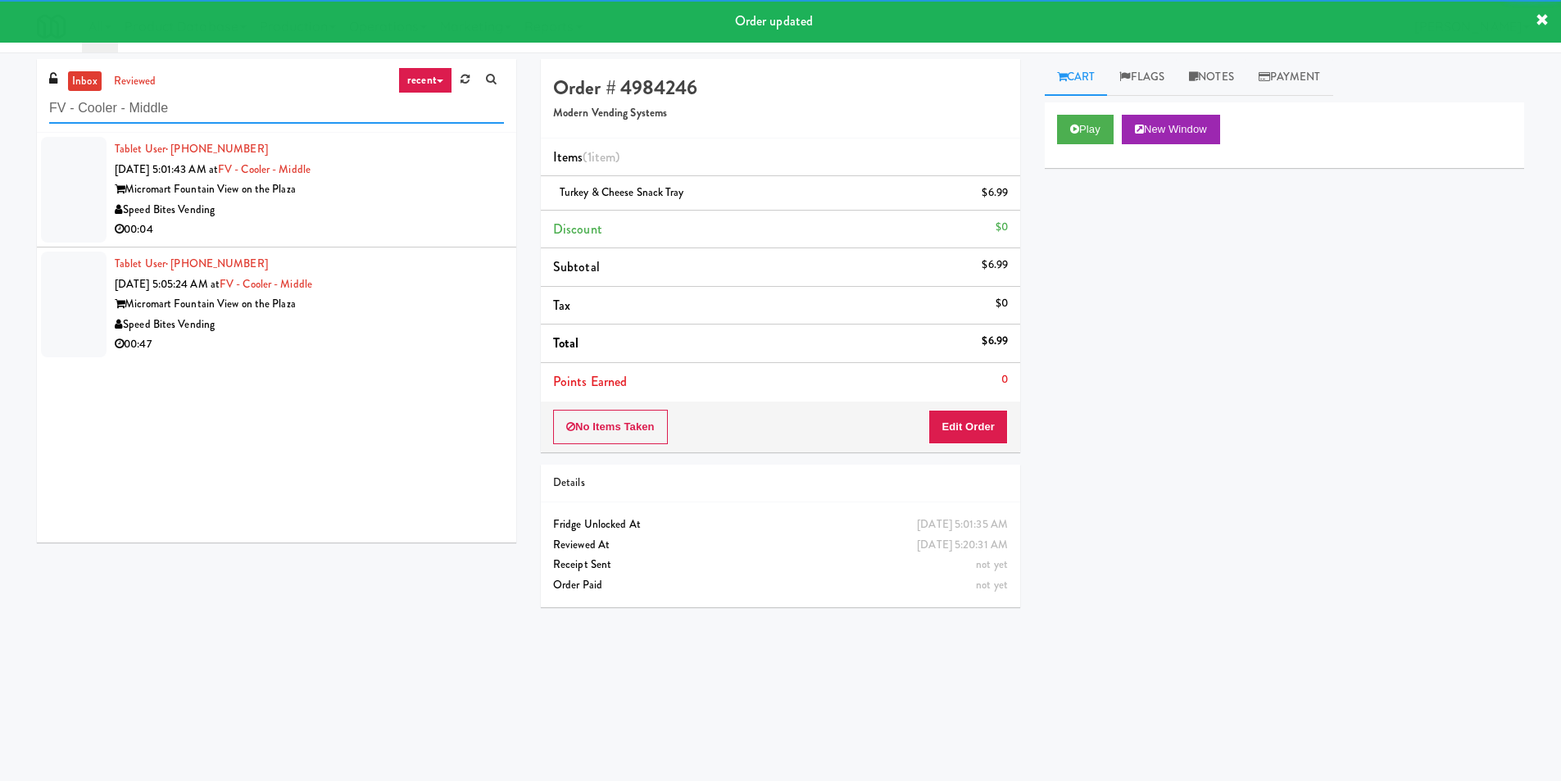
type input "FV - Cooler - Middle"
click at [463, 201] on div "Speed Bites Vending" at bounding box center [309, 210] width 389 height 20
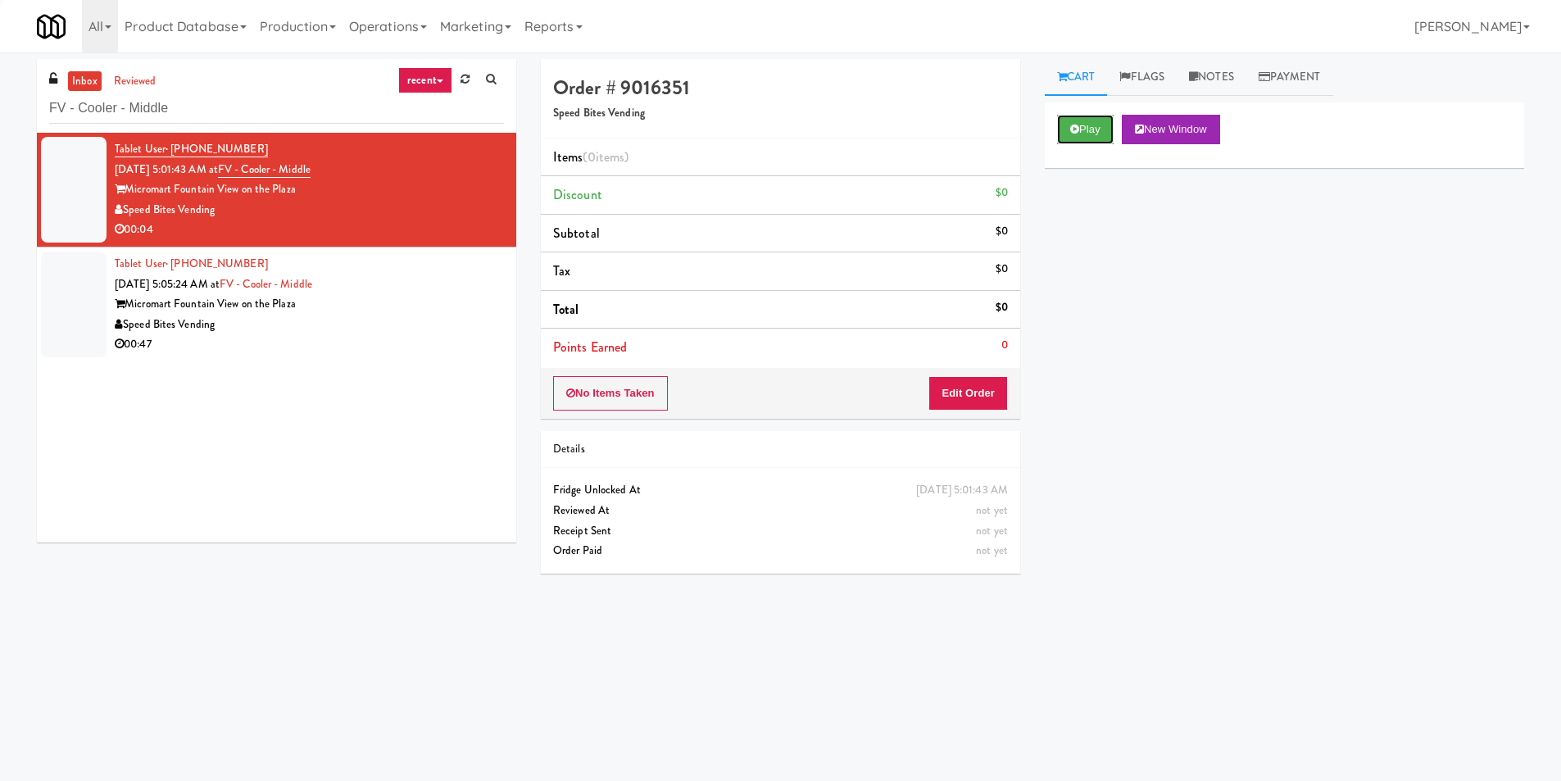
click at [1081, 121] on button "Play" at bounding box center [1085, 129] width 57 height 29
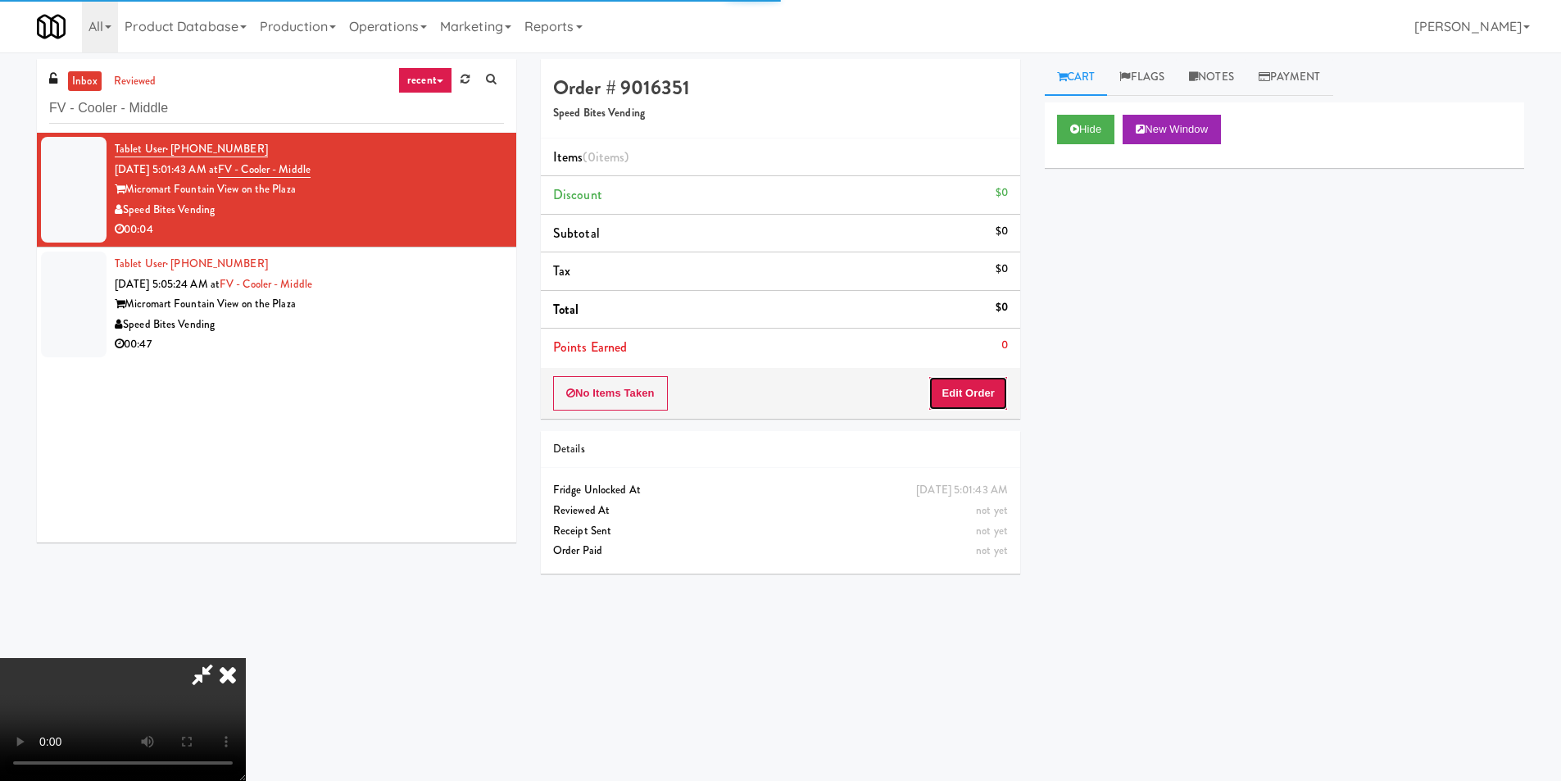
click at [989, 409] on button "Edit Order" at bounding box center [967, 393] width 79 height 34
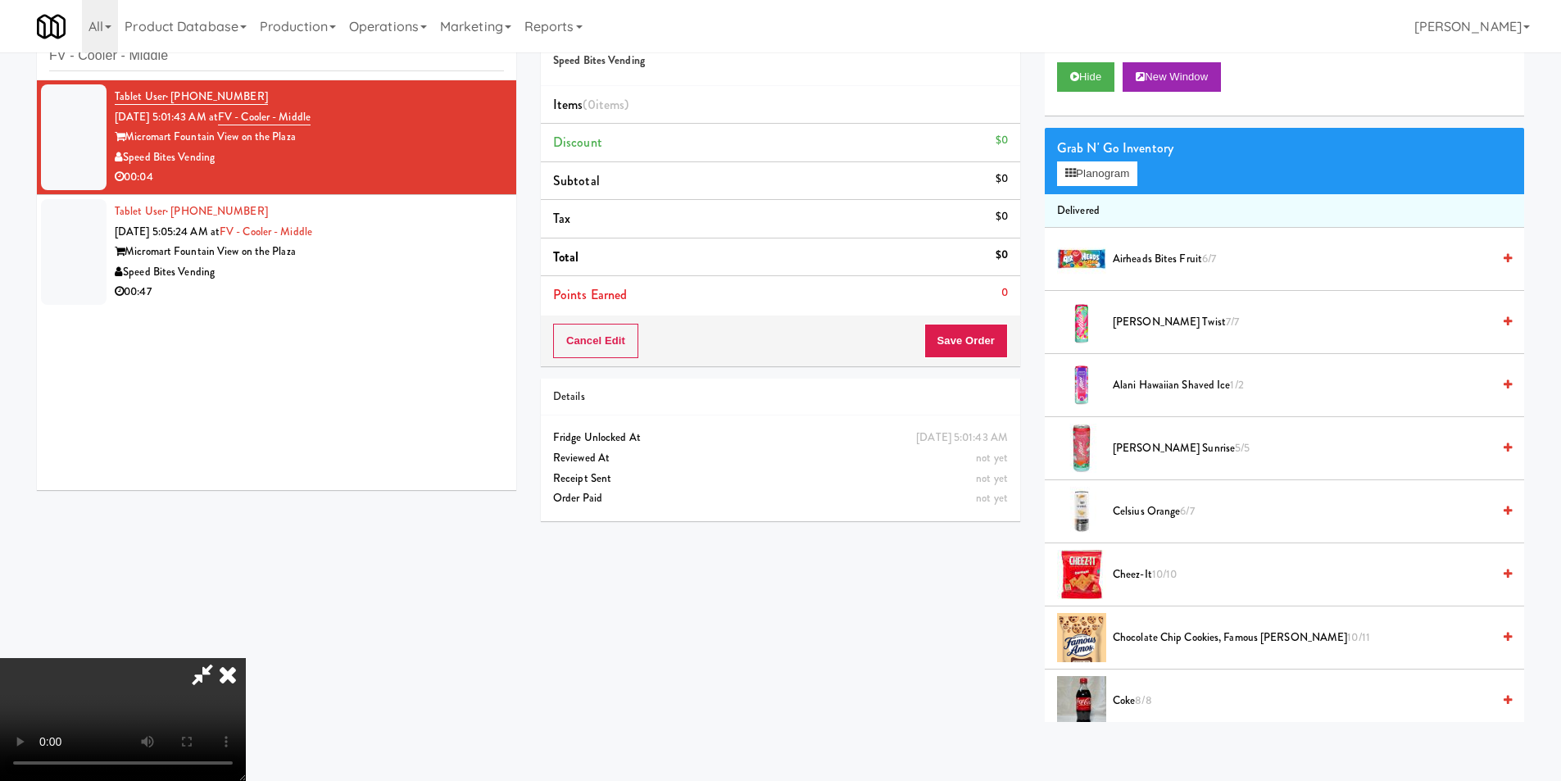
scroll to position [247, 0]
click at [246, 658] on video at bounding box center [123, 719] width 246 height 123
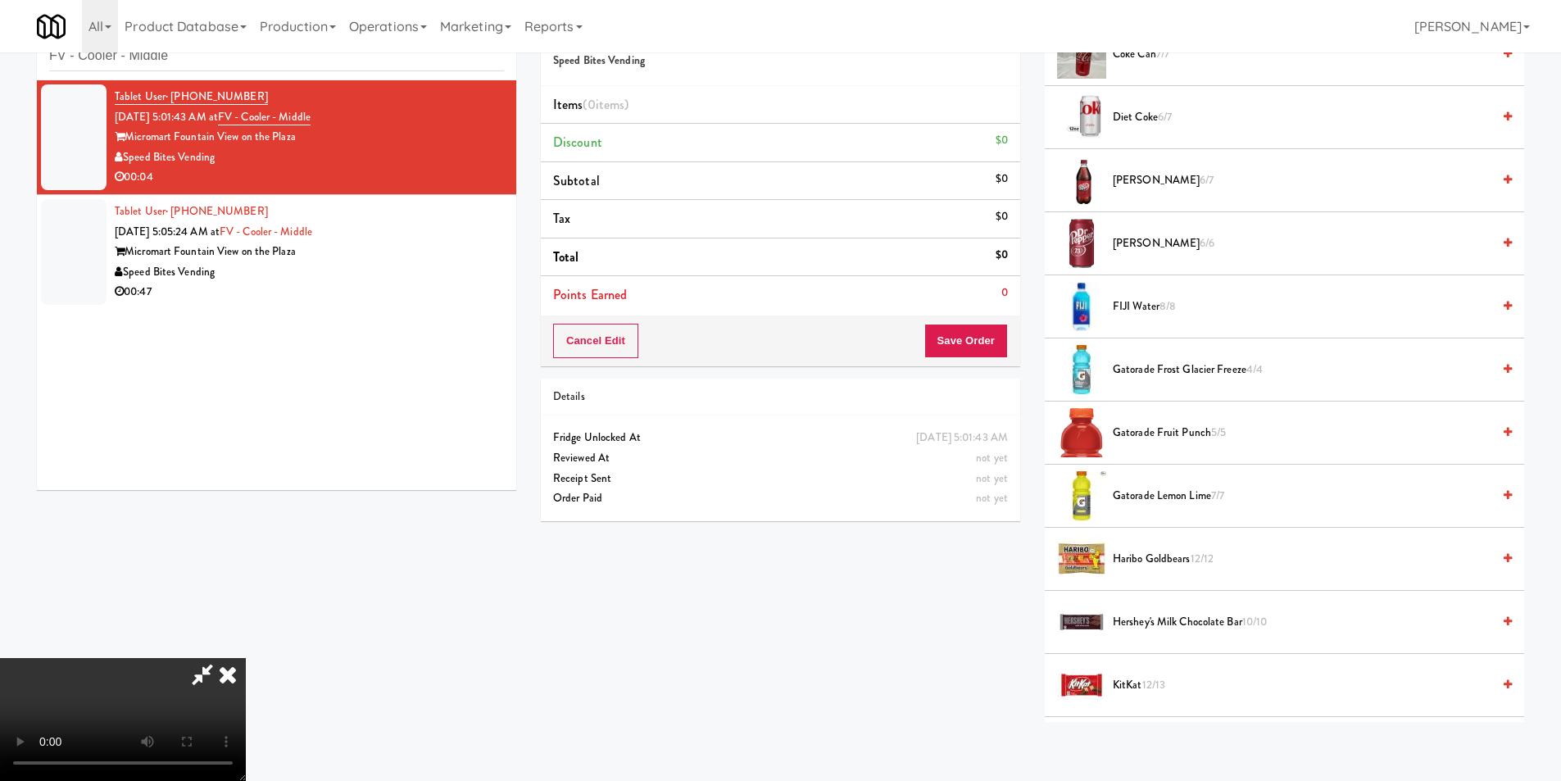
scroll to position [737, 0]
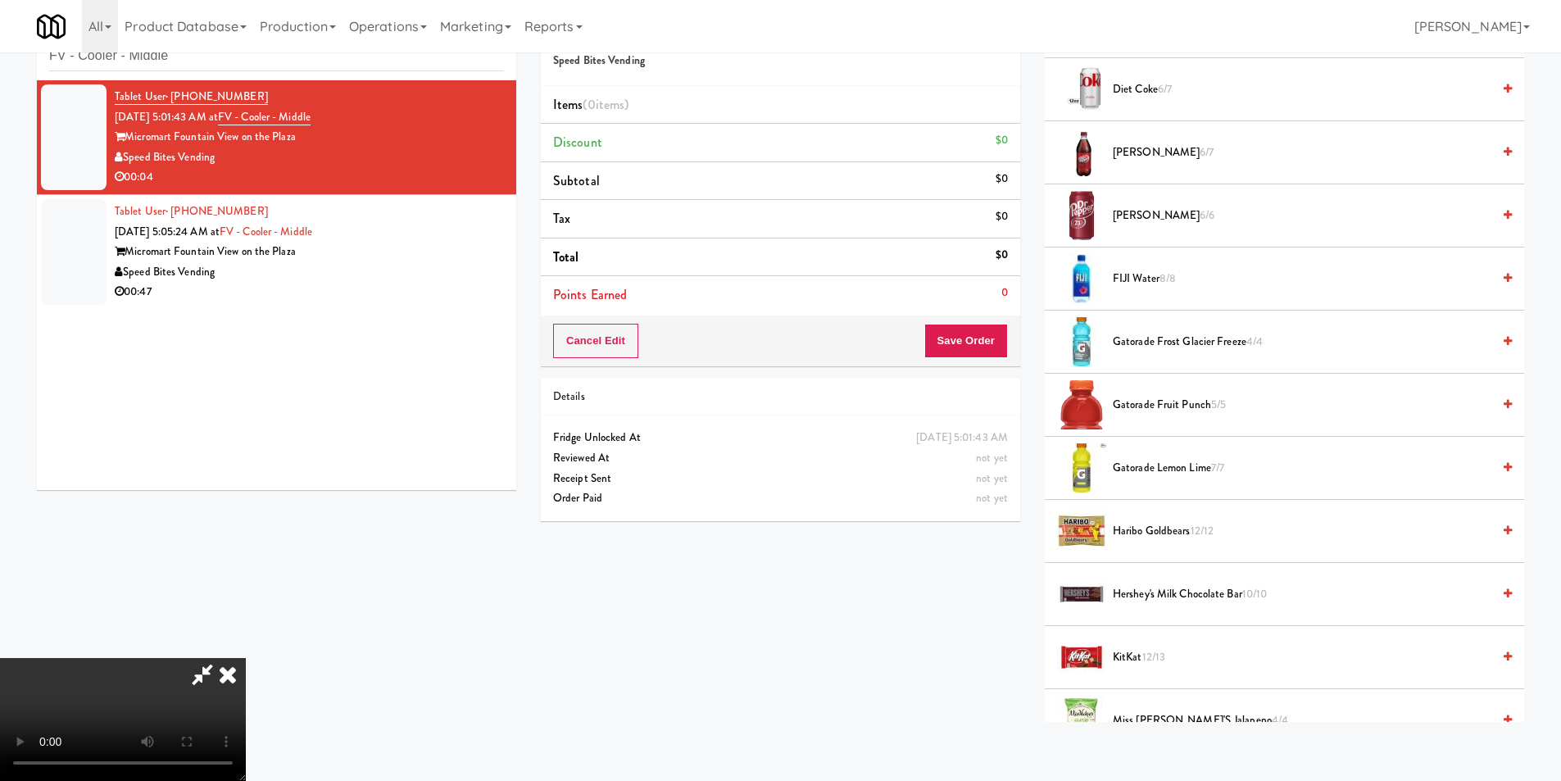
click at [1162, 473] on span "Gatorade Lemon Lime 7/7" at bounding box center [1302, 468] width 378 height 20
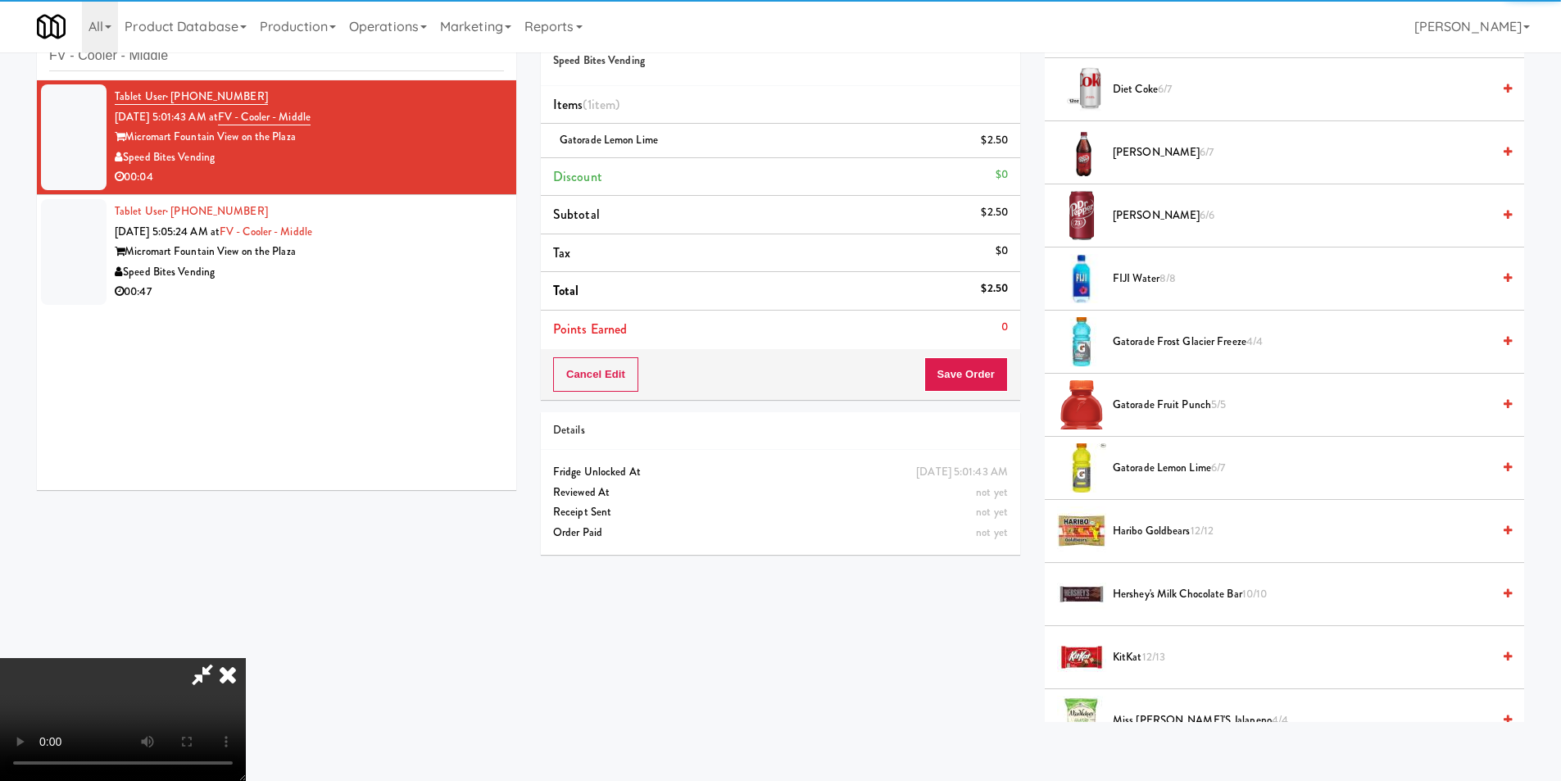
click at [246, 658] on video at bounding box center [123, 719] width 246 height 123
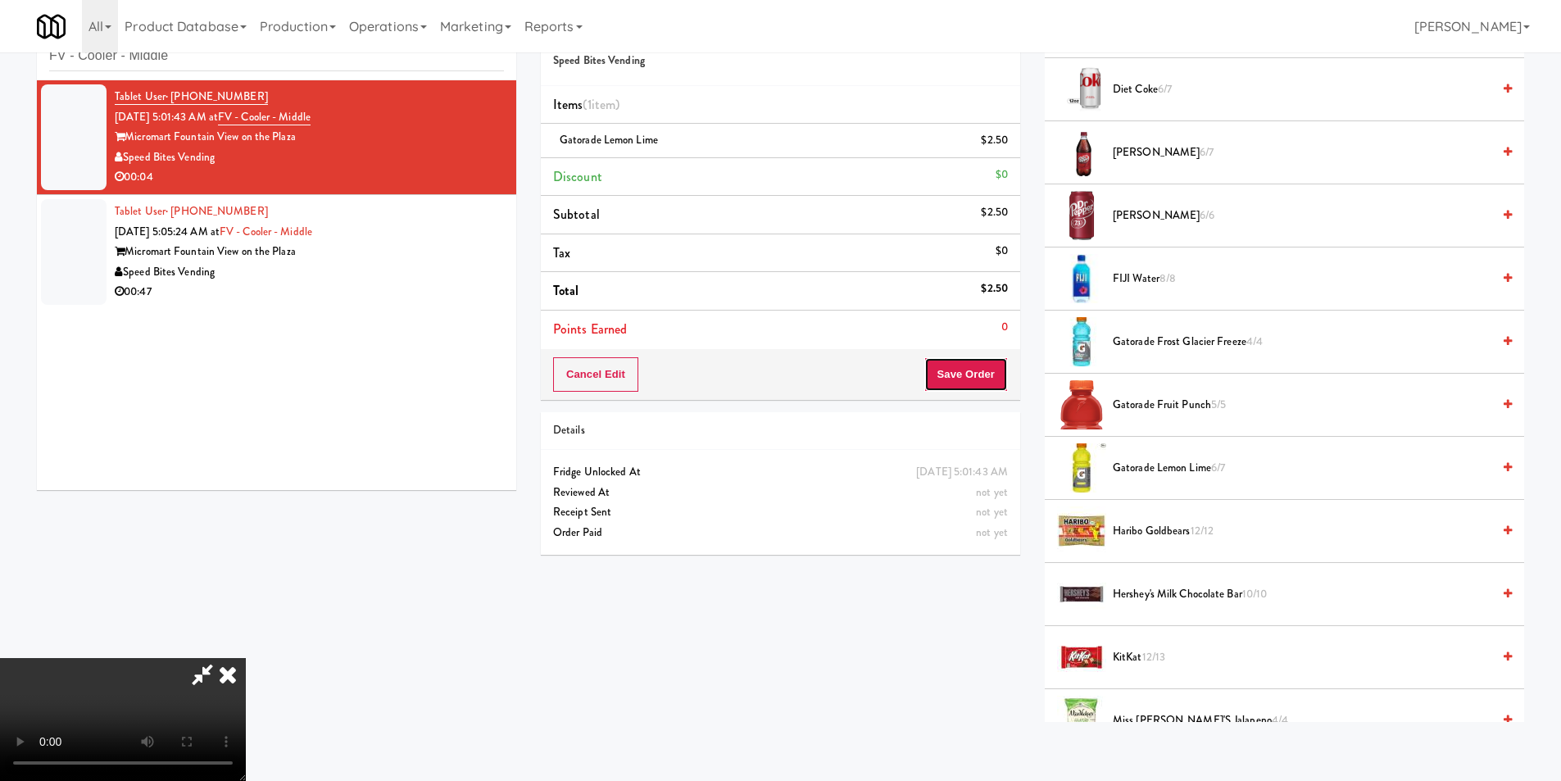
click at [959, 376] on button "Save Order" at bounding box center [966, 374] width 84 height 34
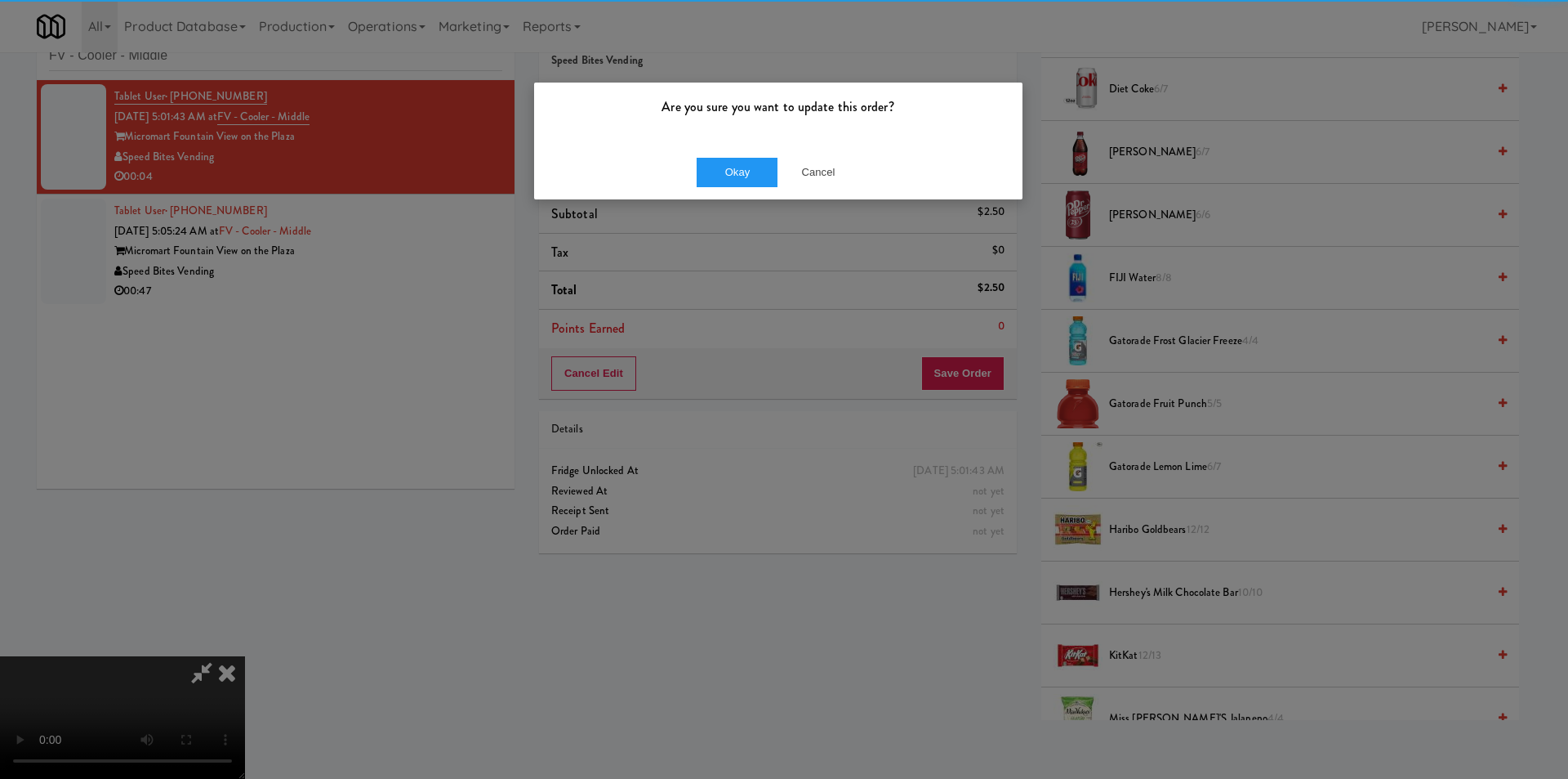
click at [776, 141] on div "Are you sure you want to update this order?" at bounding box center [779, 114] width 488 height 62
click at [754, 165] on button "Okay" at bounding box center [738, 172] width 82 height 29
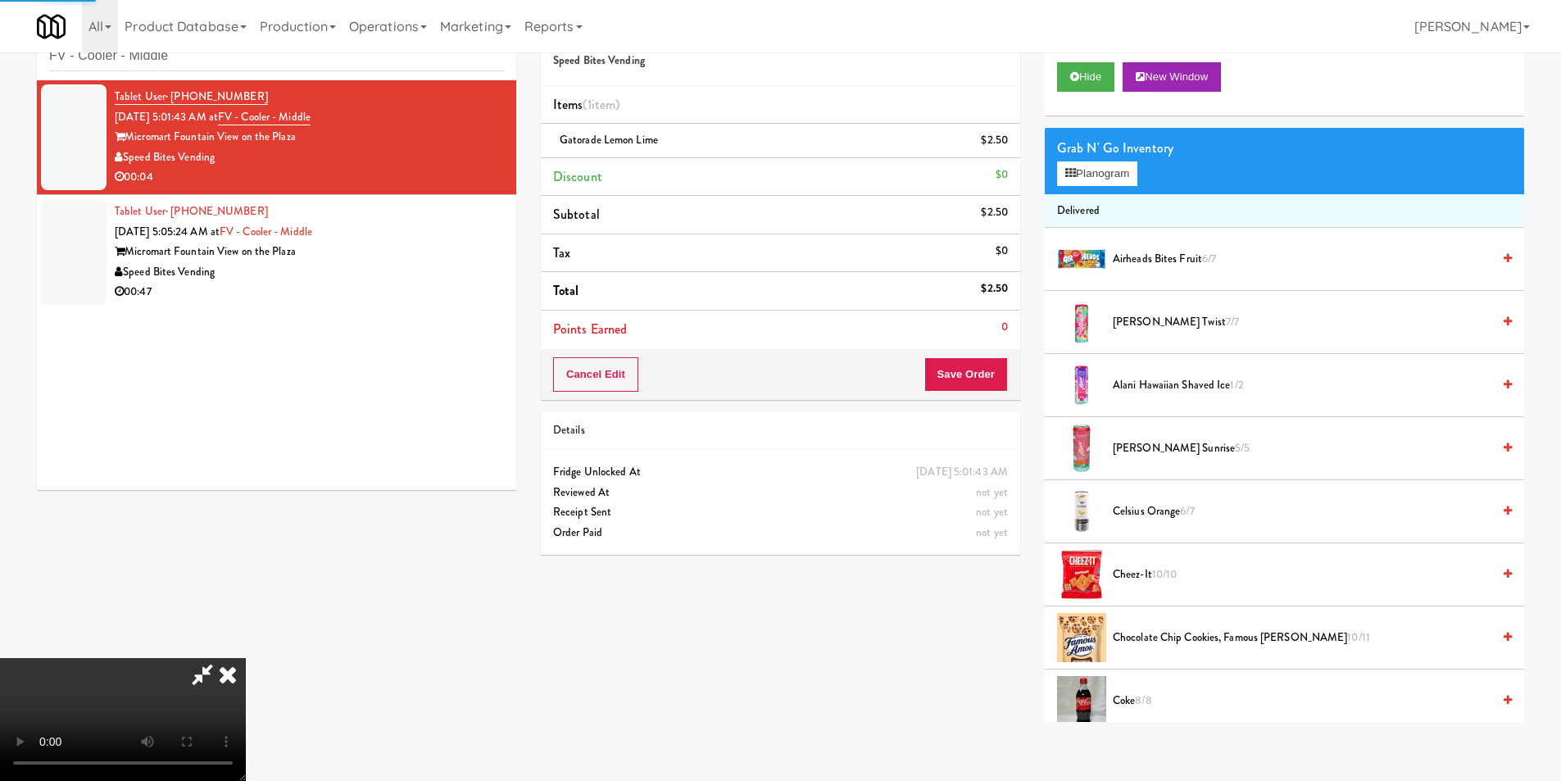
scroll to position [0, 0]
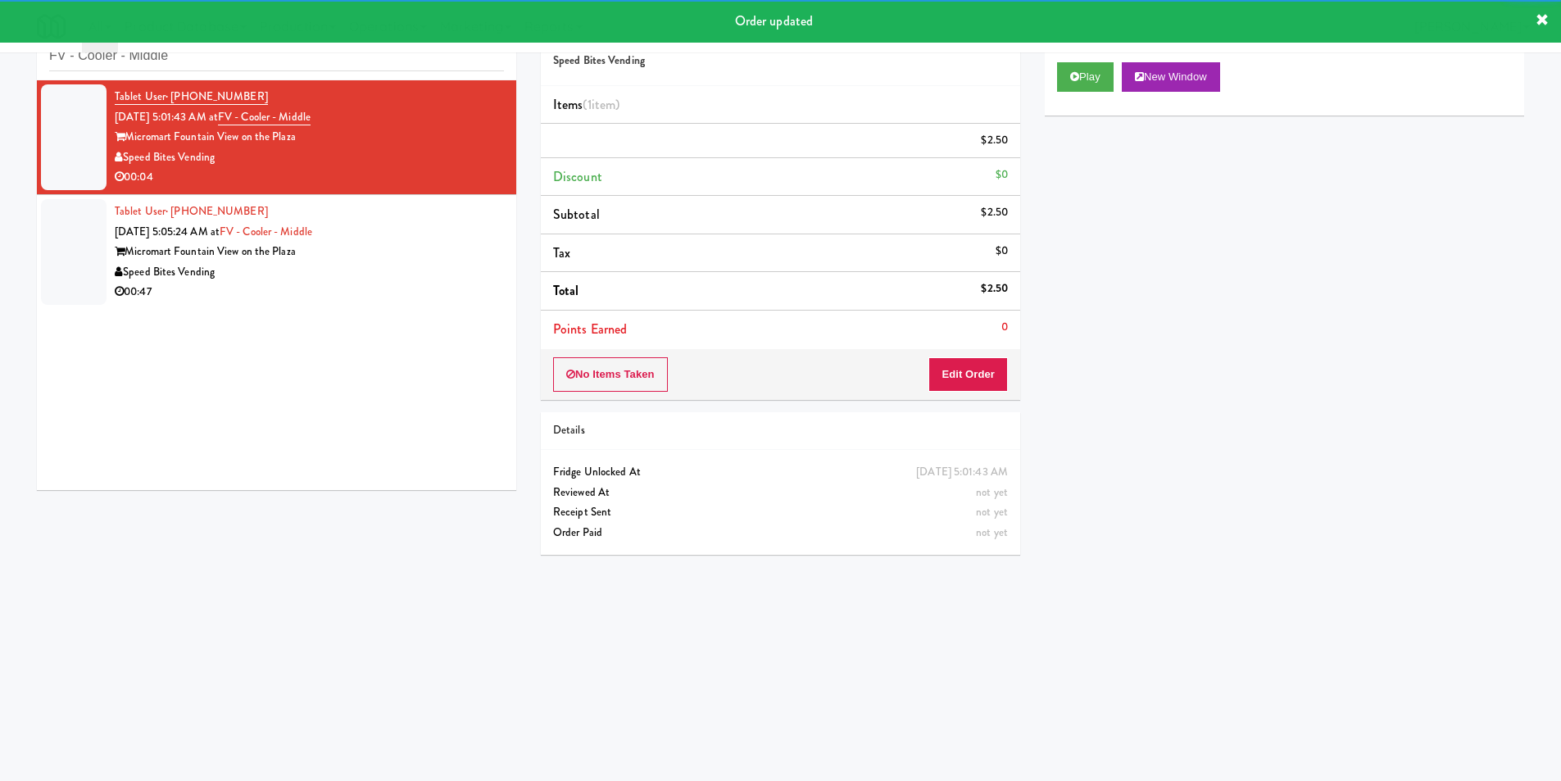
click at [383, 262] on div "Micromart Fountain View on the Plaza" at bounding box center [309, 252] width 389 height 20
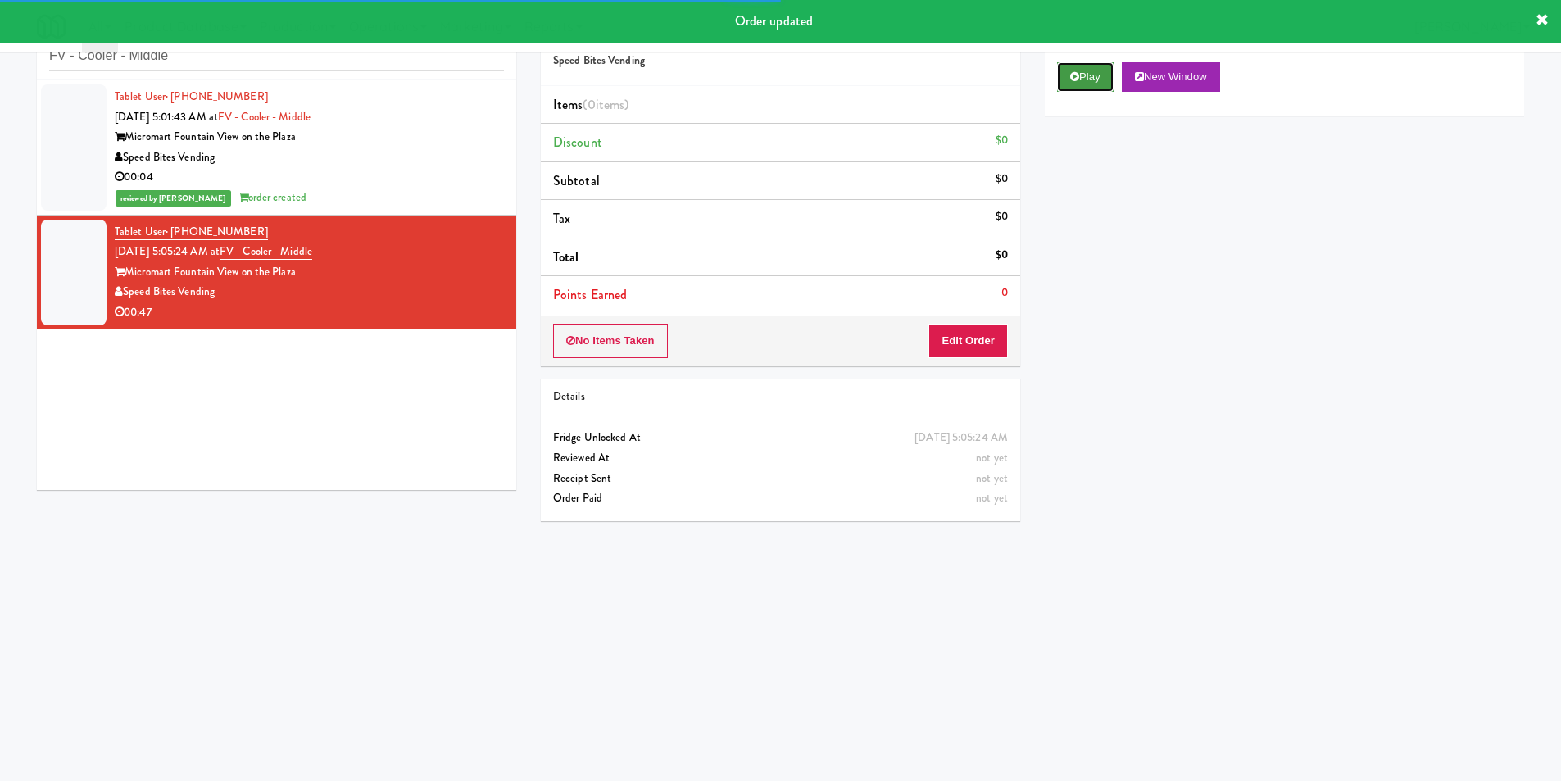
click at [1085, 73] on button "Play" at bounding box center [1085, 76] width 57 height 29
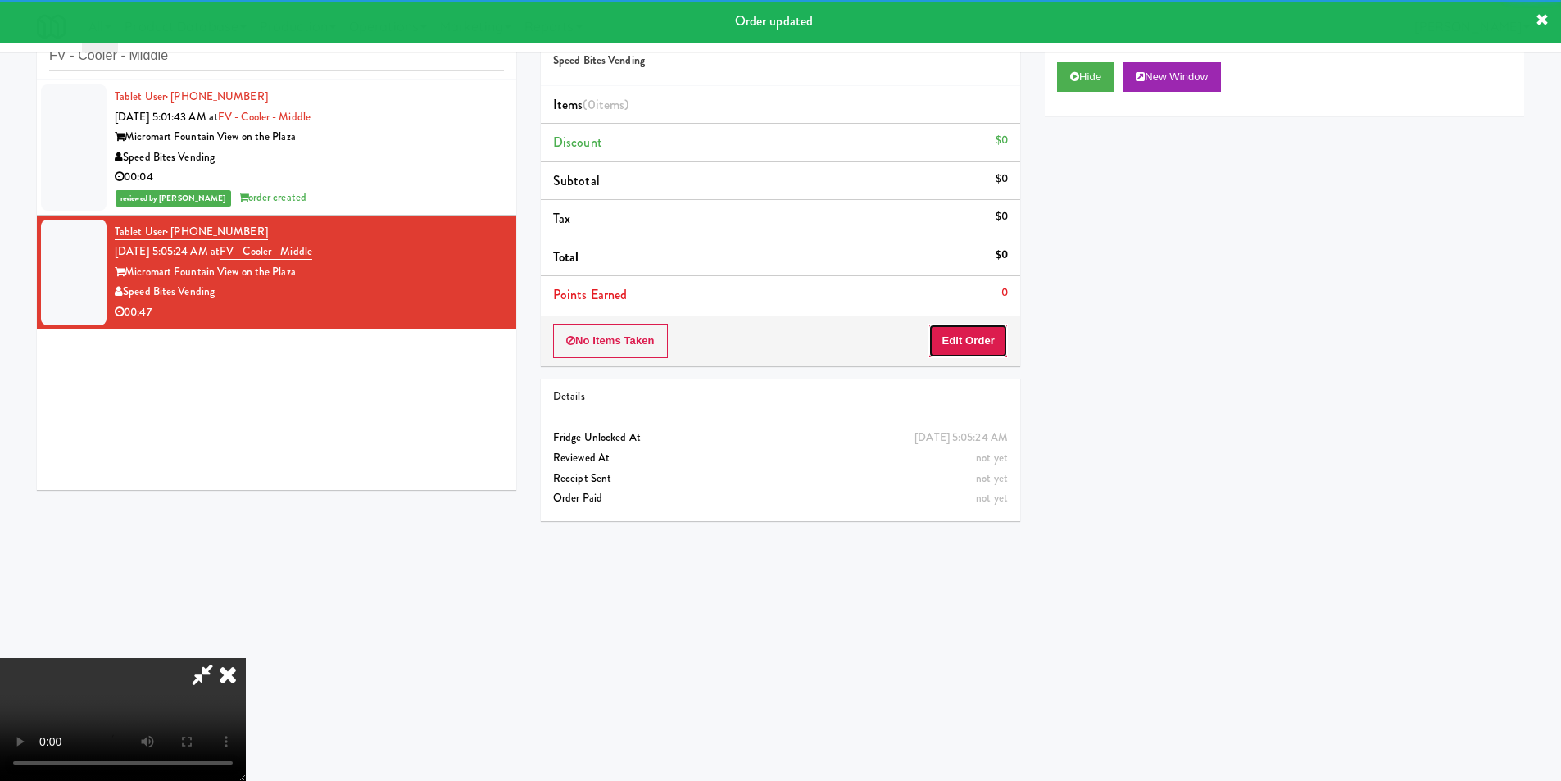
click at [971, 338] on button "Edit Order" at bounding box center [967, 341] width 79 height 34
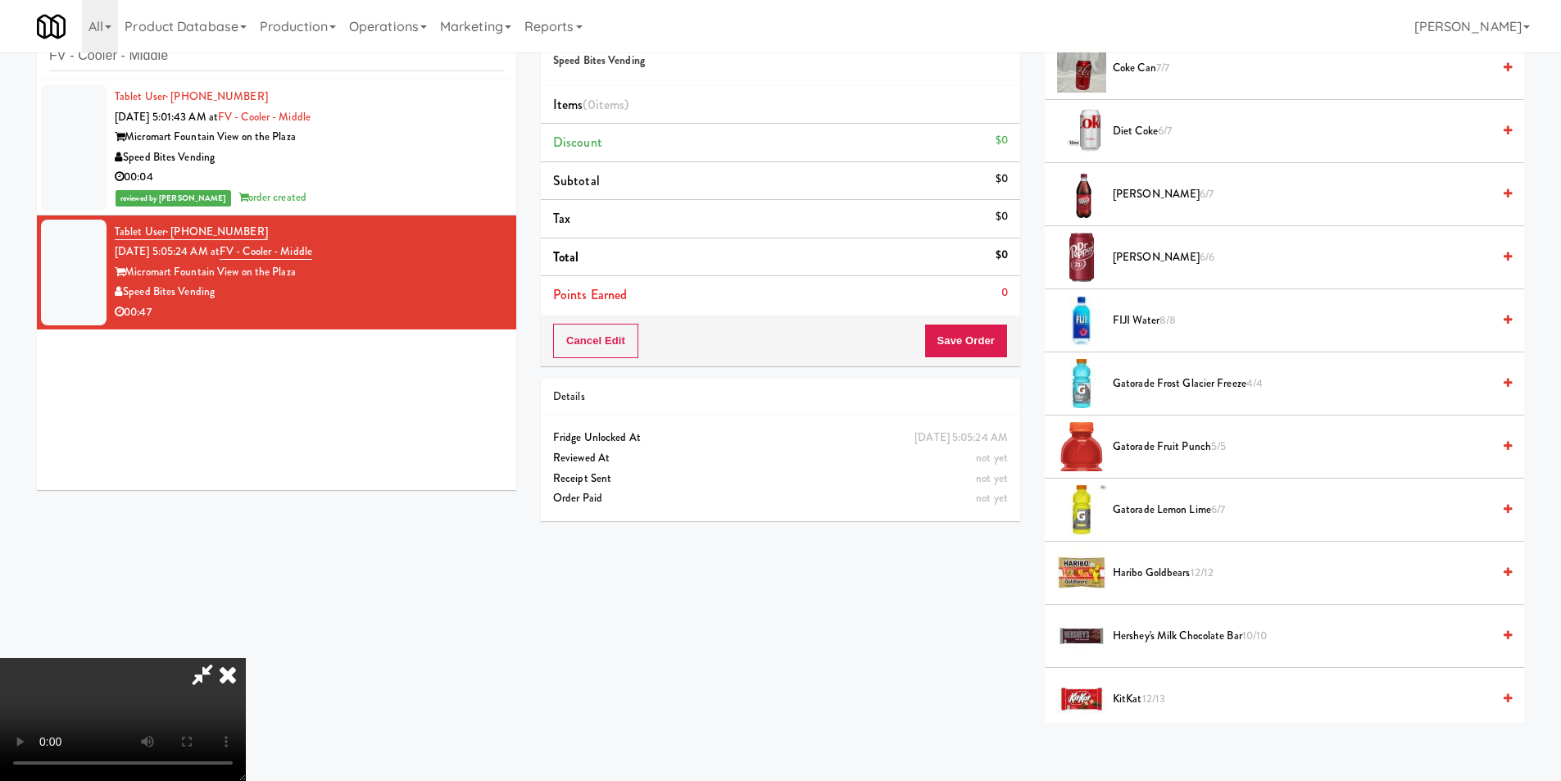
scroll to position [819, 0]
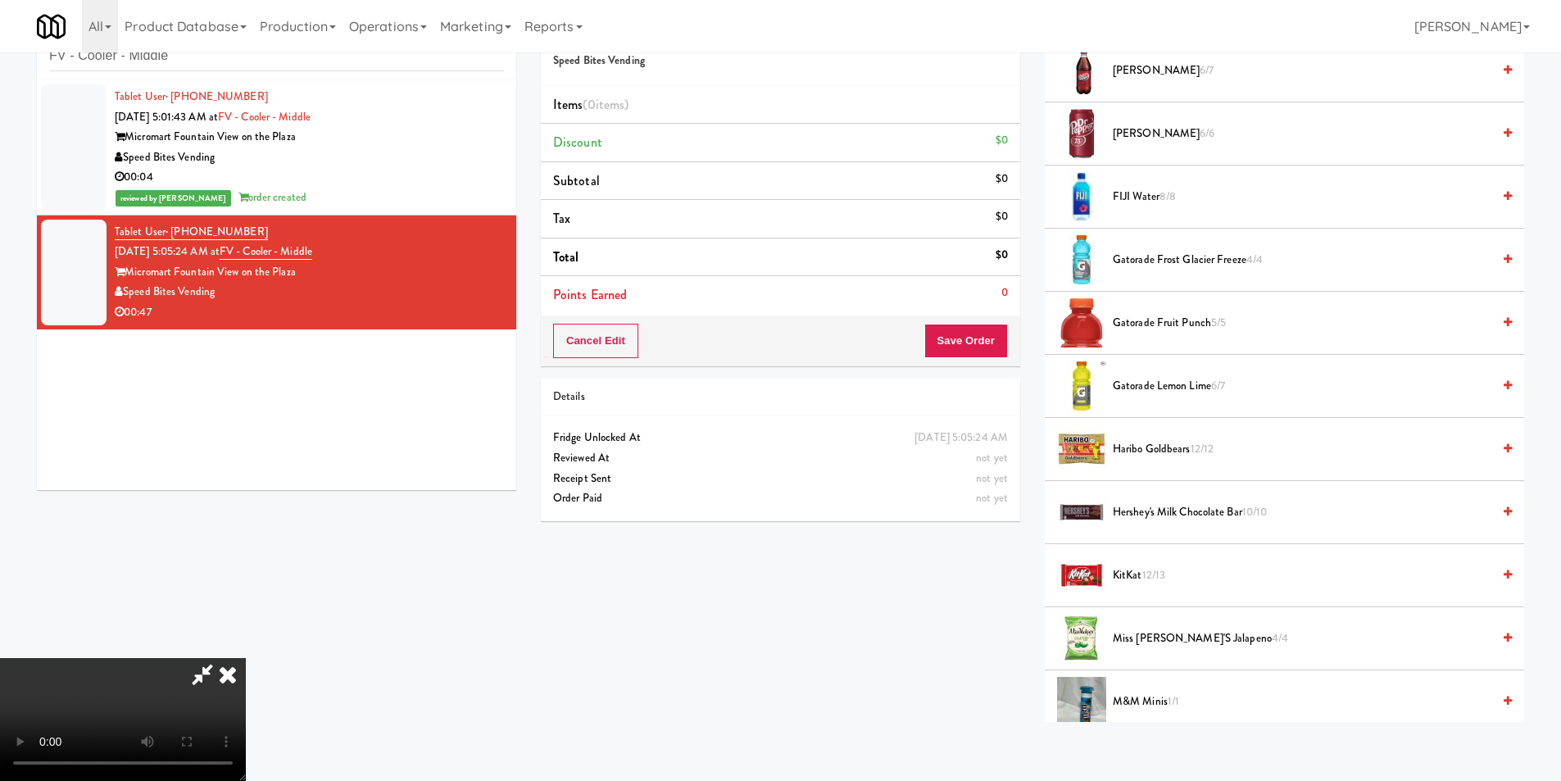
click at [1154, 199] on span "FIJI Water 8/8" at bounding box center [1302, 197] width 378 height 20
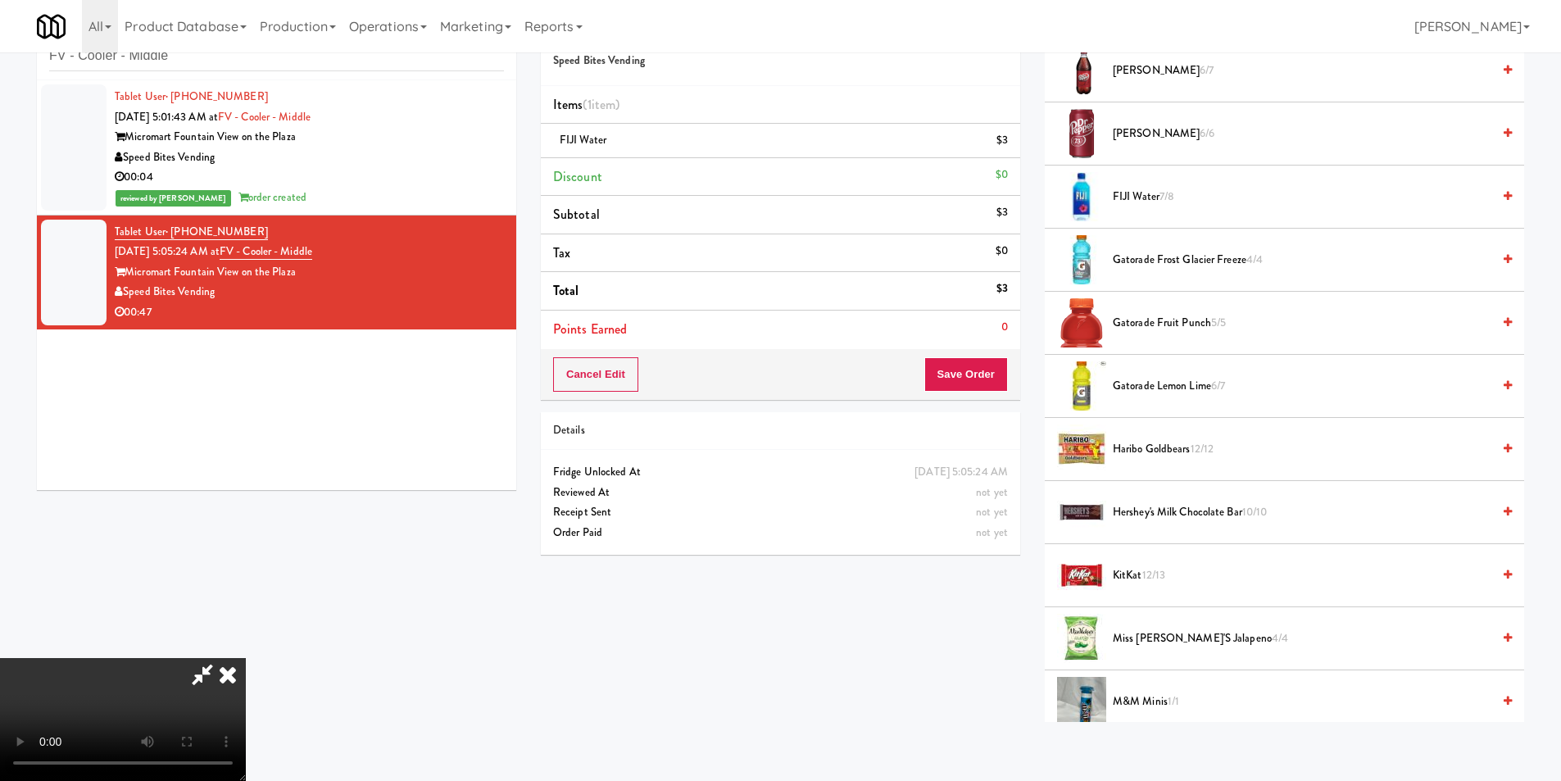
scroll to position [0, 0]
click at [246, 658] on video at bounding box center [123, 719] width 246 height 123
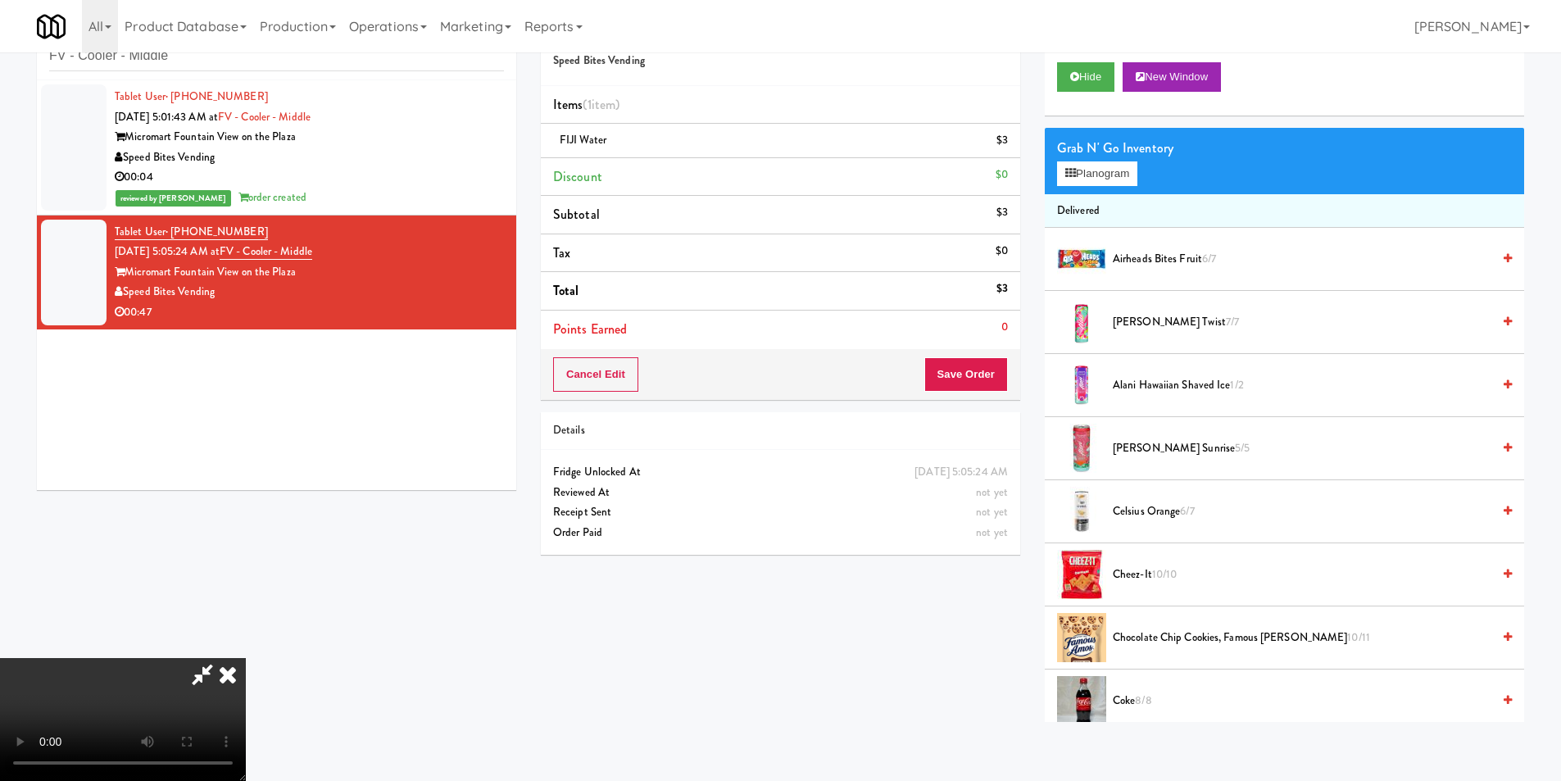
click at [246, 658] on video at bounding box center [123, 719] width 246 height 123
click at [1081, 177] on button "Planogram" at bounding box center [1097, 173] width 80 height 25
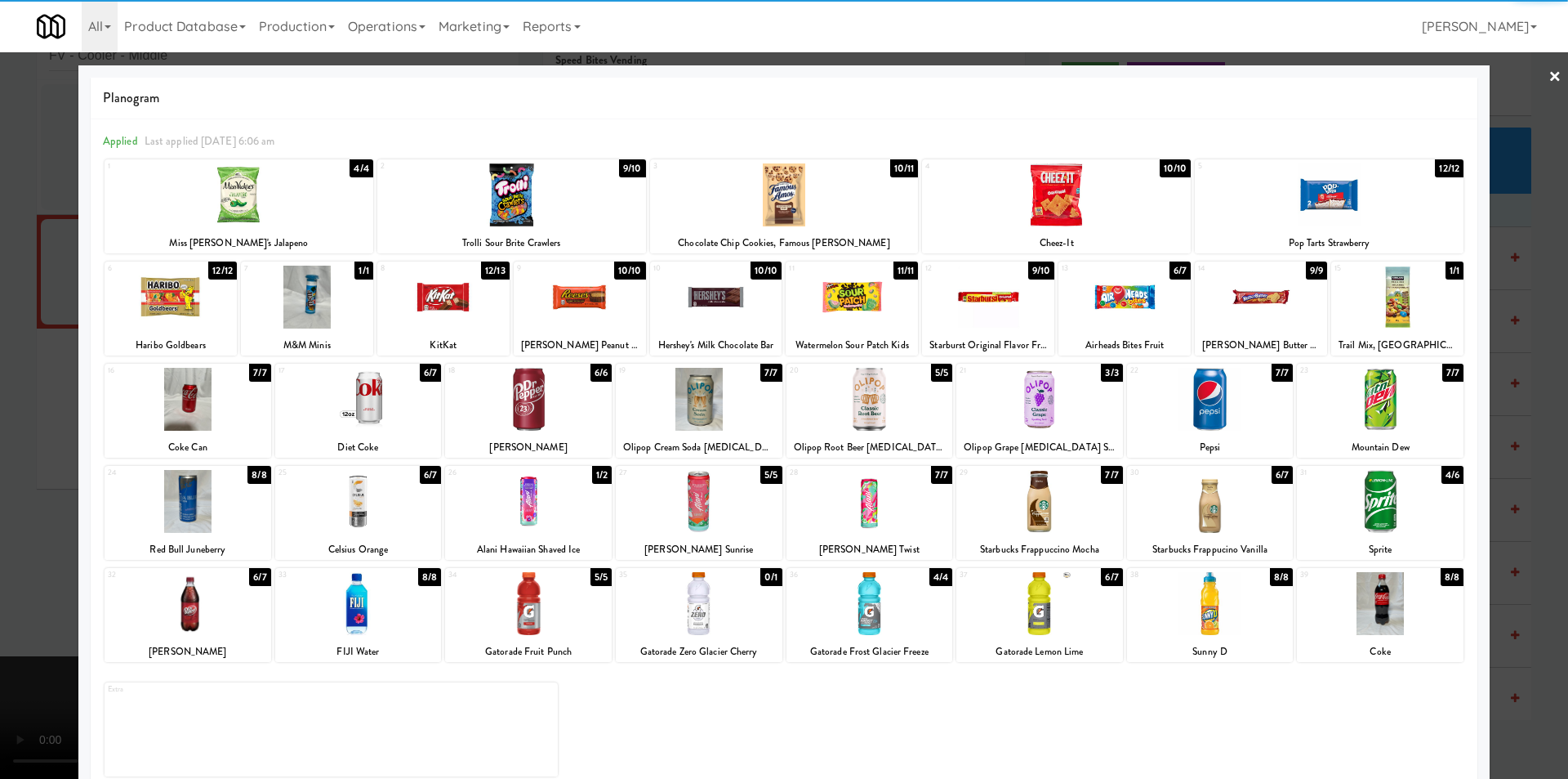
click at [886, 588] on div at bounding box center [869, 602] width 166 height 63
click at [287, 202] on div at bounding box center [239, 195] width 269 height 63
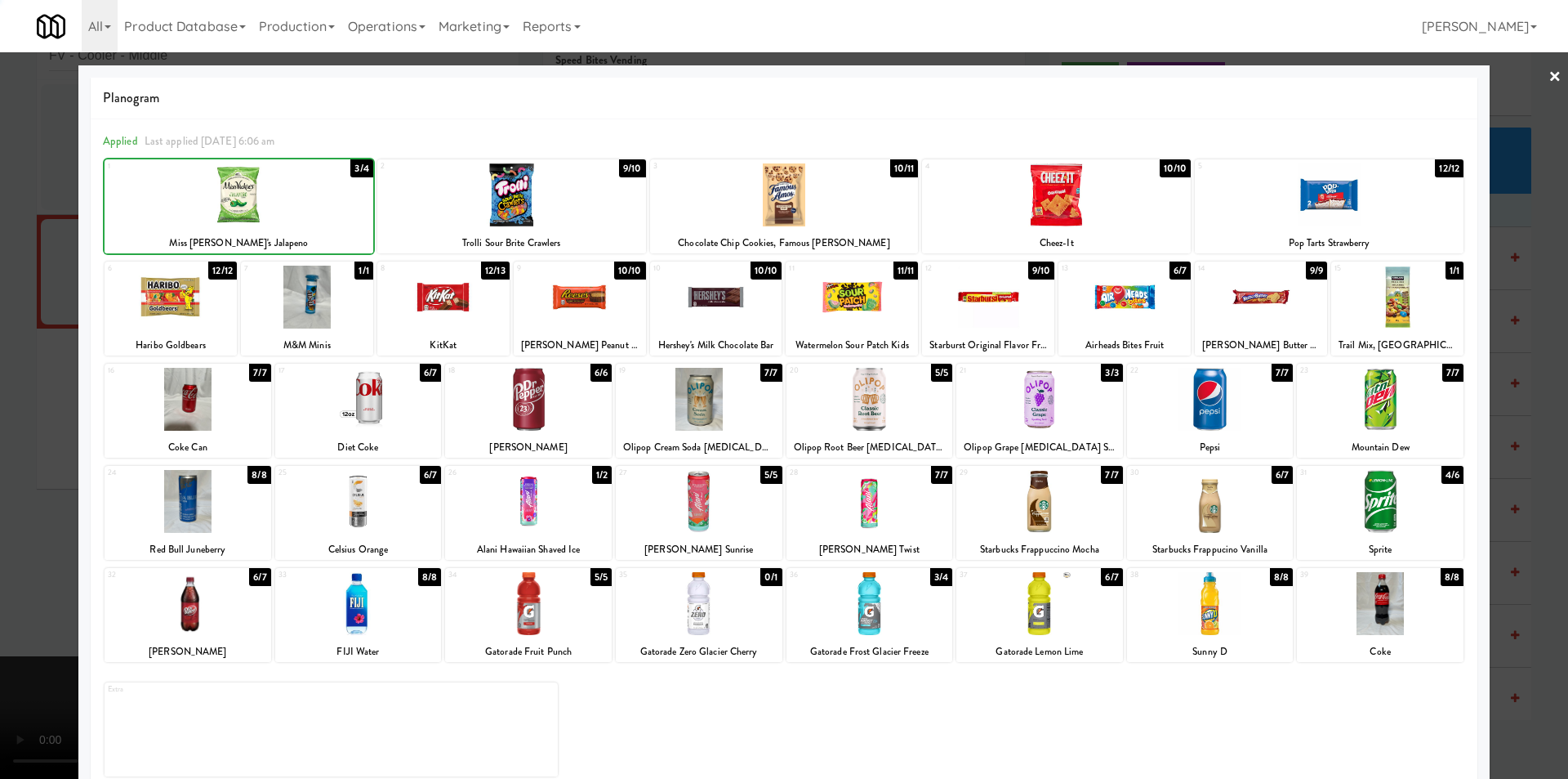
click at [287, 202] on div at bounding box center [239, 195] width 269 height 63
click at [43, 390] on div at bounding box center [784, 389] width 1568 height 779
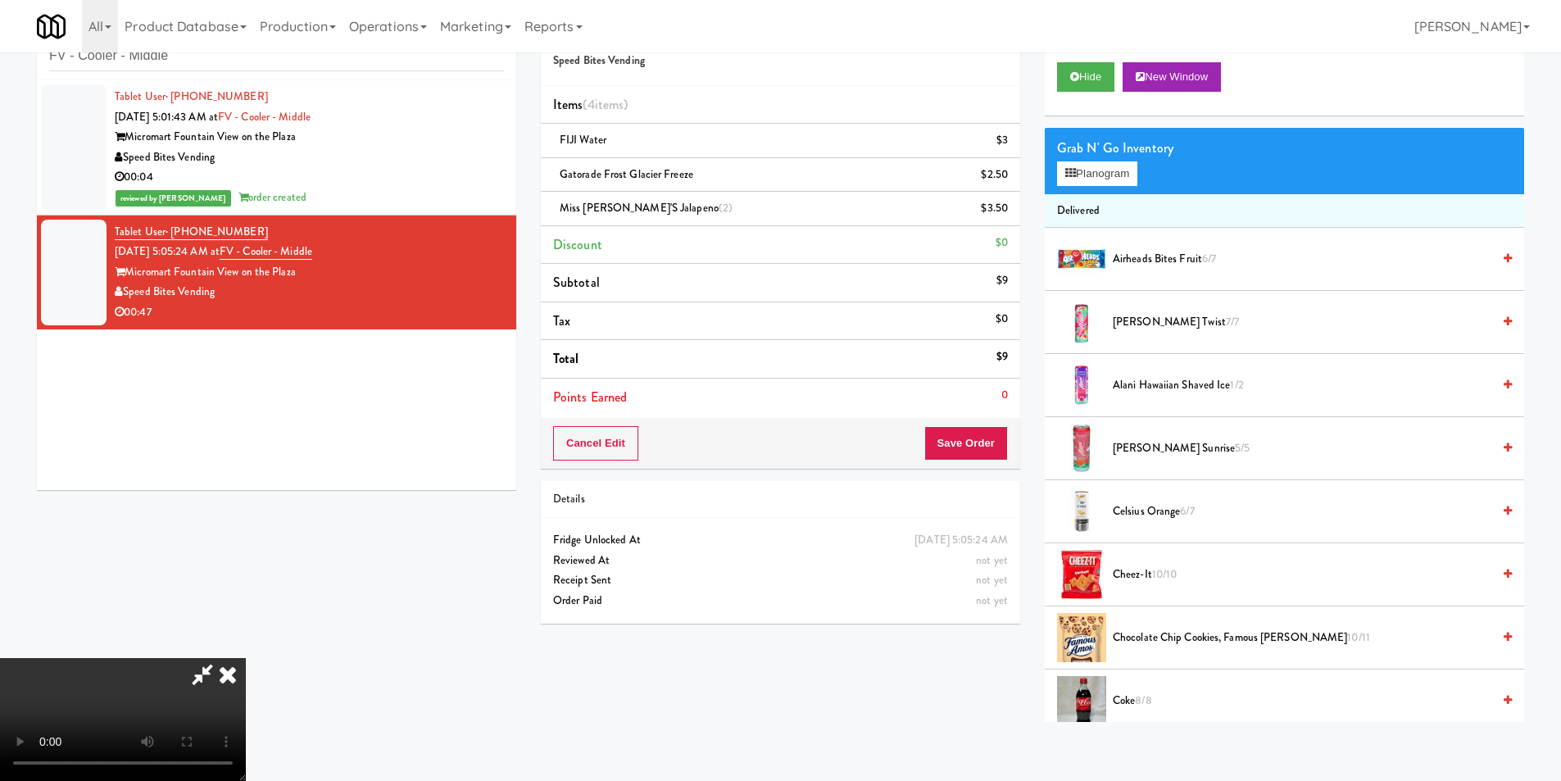
click at [246, 658] on video at bounding box center [123, 719] width 246 height 123
click at [1074, 175] on icon at bounding box center [1070, 173] width 11 height 11
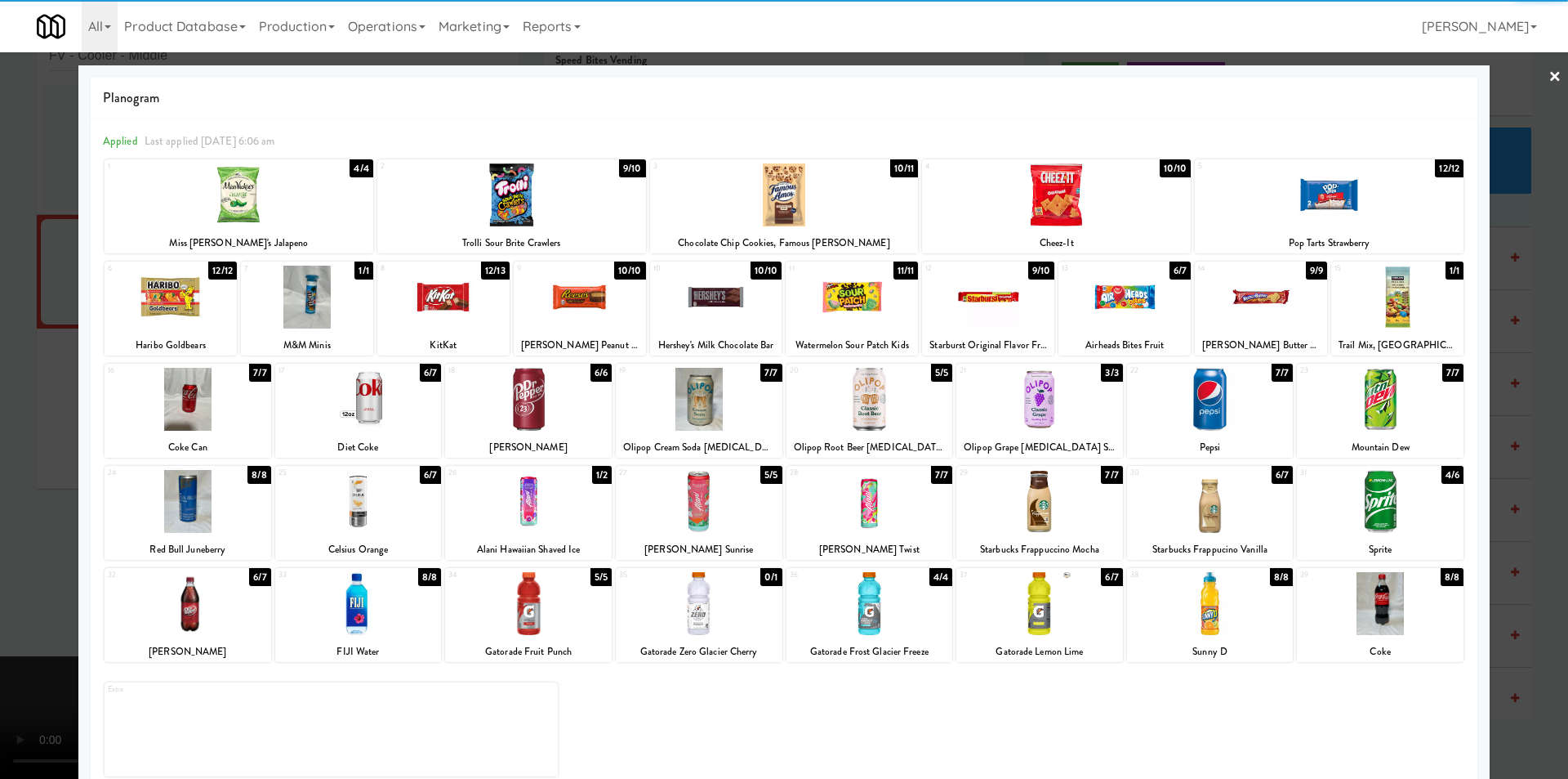
click at [1061, 212] on div at bounding box center [1057, 195] width 269 height 63
click at [1525, 273] on div at bounding box center [784, 389] width 1568 height 779
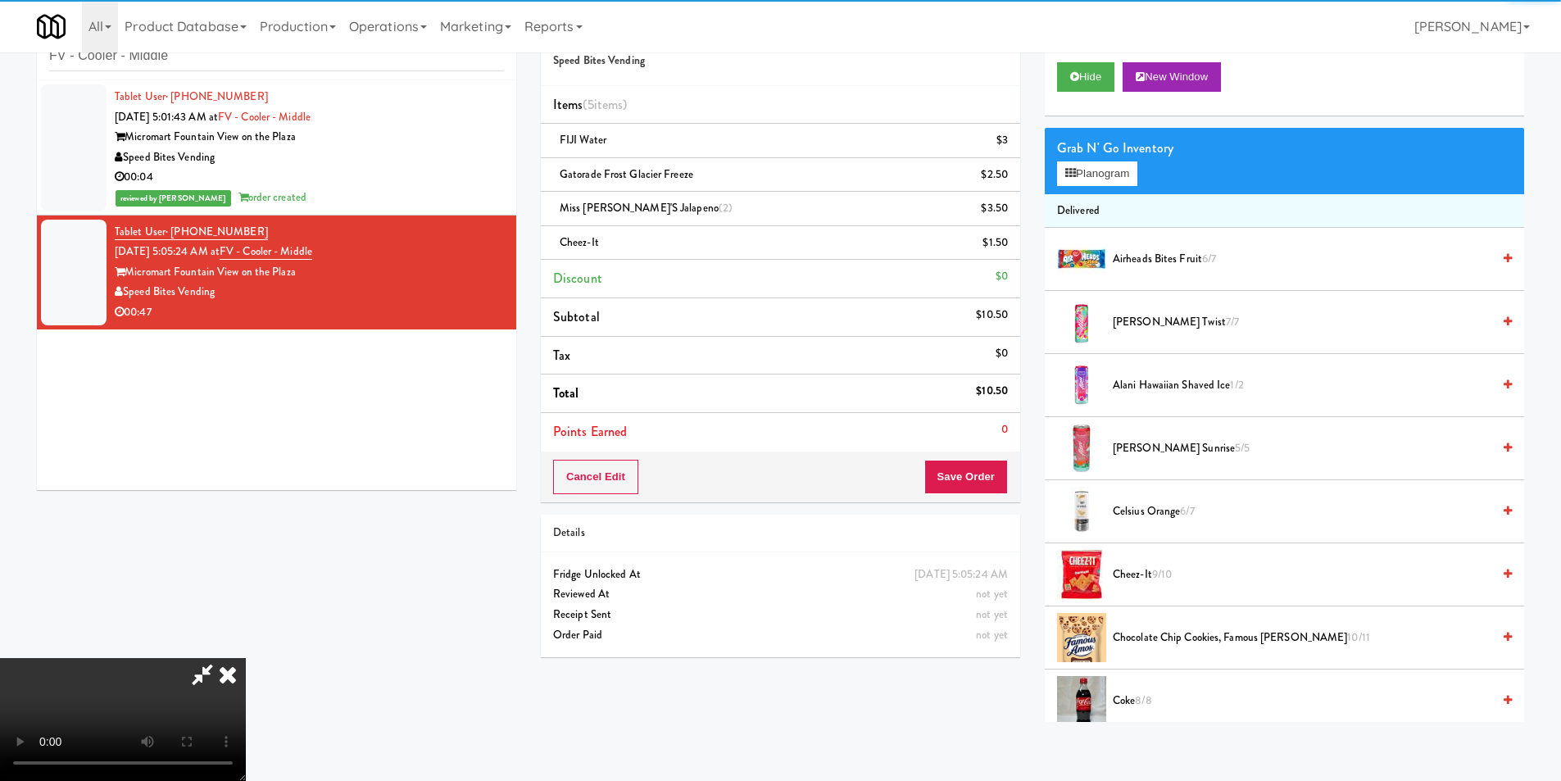
click at [246, 658] on video at bounding box center [123, 719] width 246 height 123
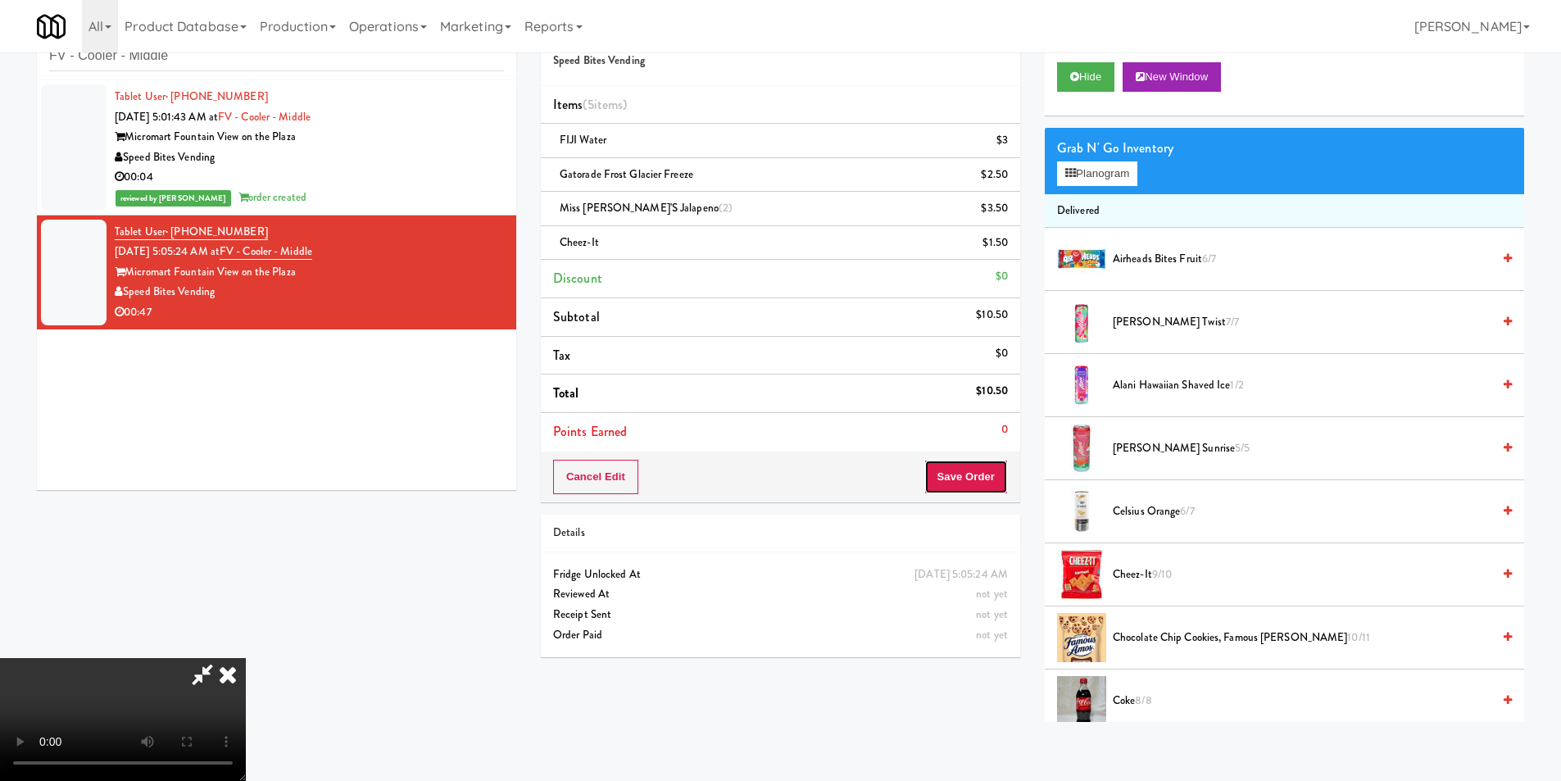
click at [972, 474] on button "Save Order" at bounding box center [966, 477] width 84 height 34
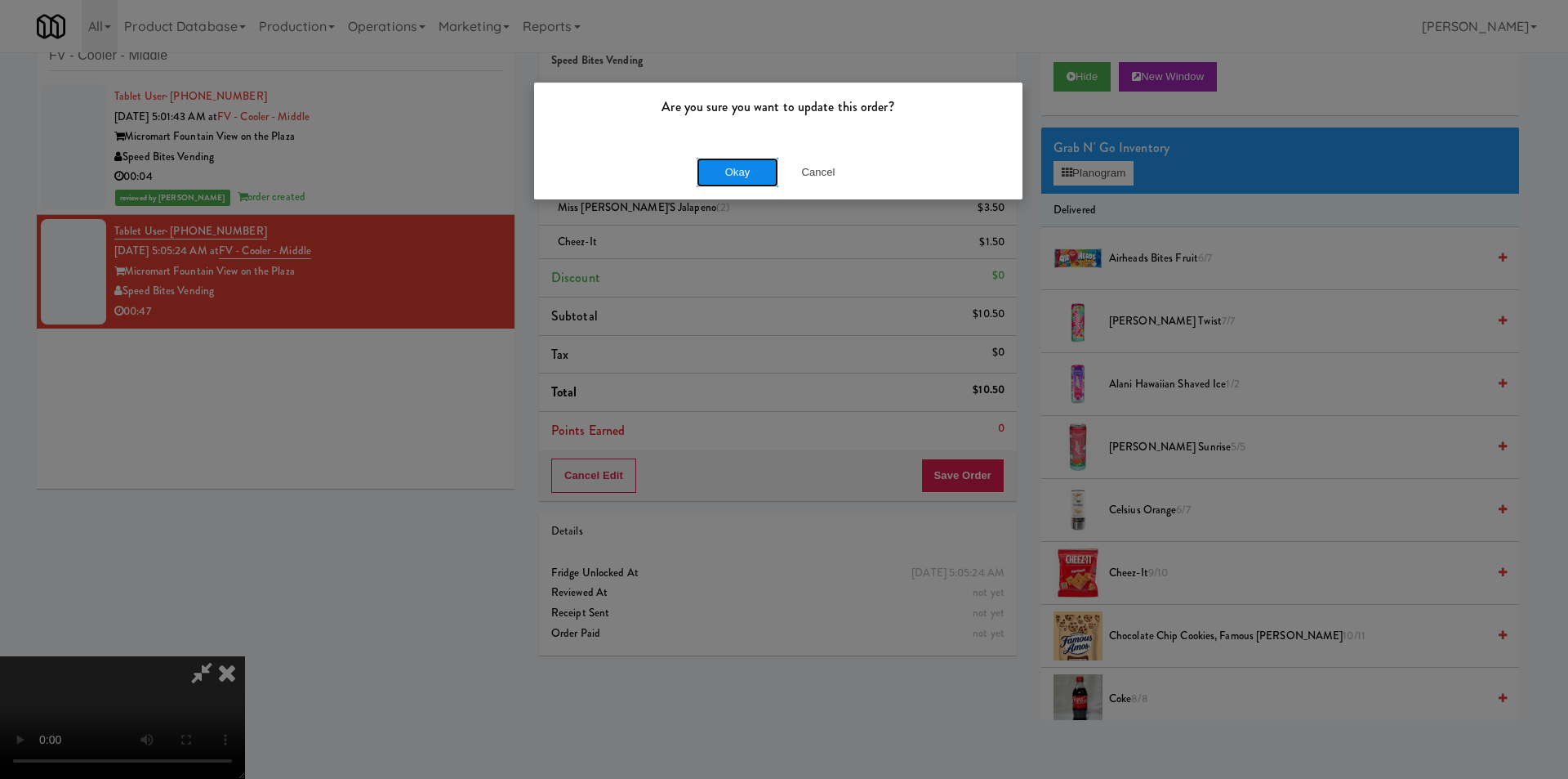
click at [744, 180] on button "Okay" at bounding box center [738, 172] width 82 height 29
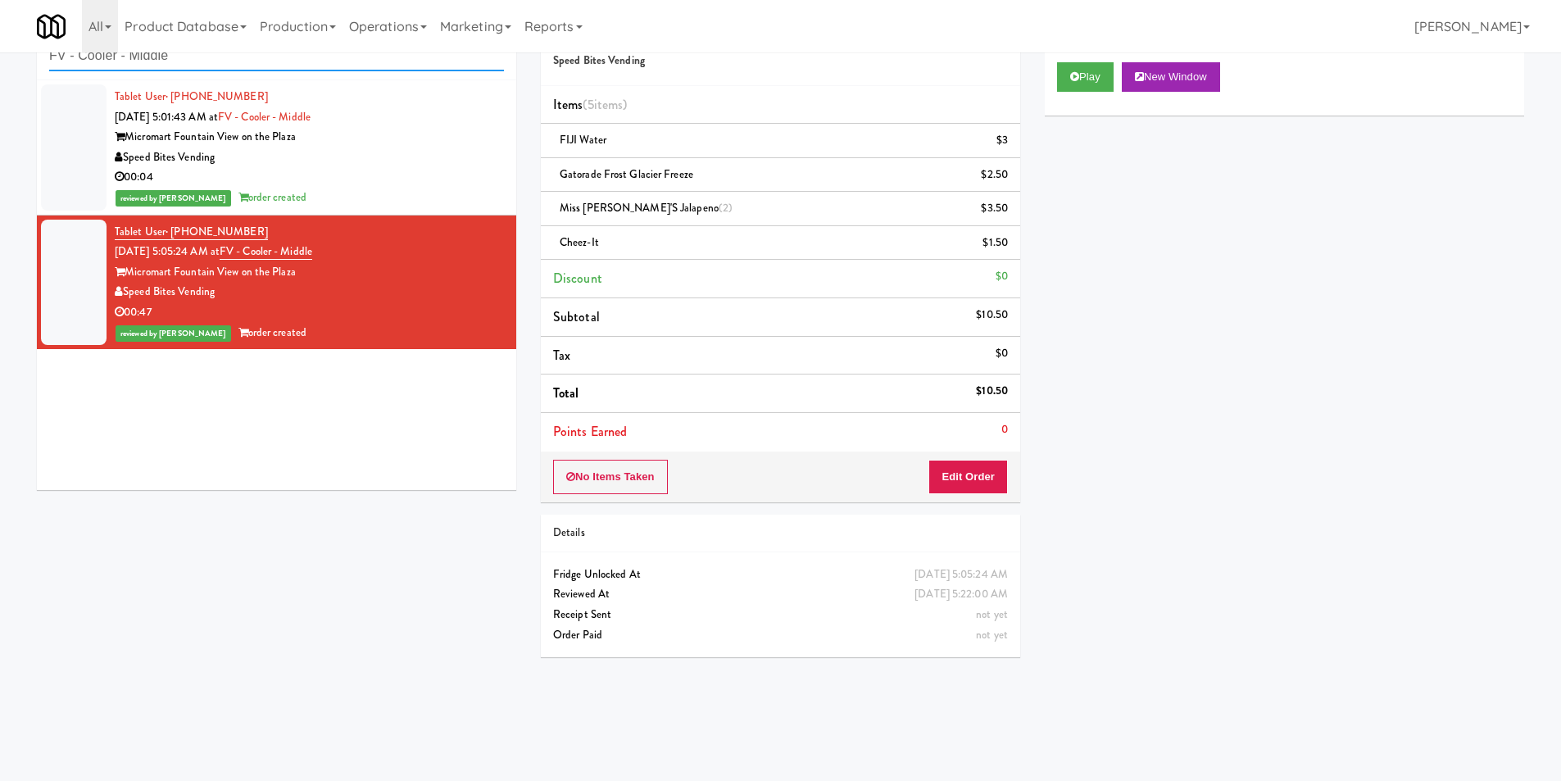
click at [198, 56] on input "FV - Cooler - Middle" at bounding box center [276, 56] width 455 height 30
paste input "[PERSON_NAME] - Cooler - Right"
click at [198, 56] on input "FV - Cooler - Middle" at bounding box center [276, 56] width 455 height 30
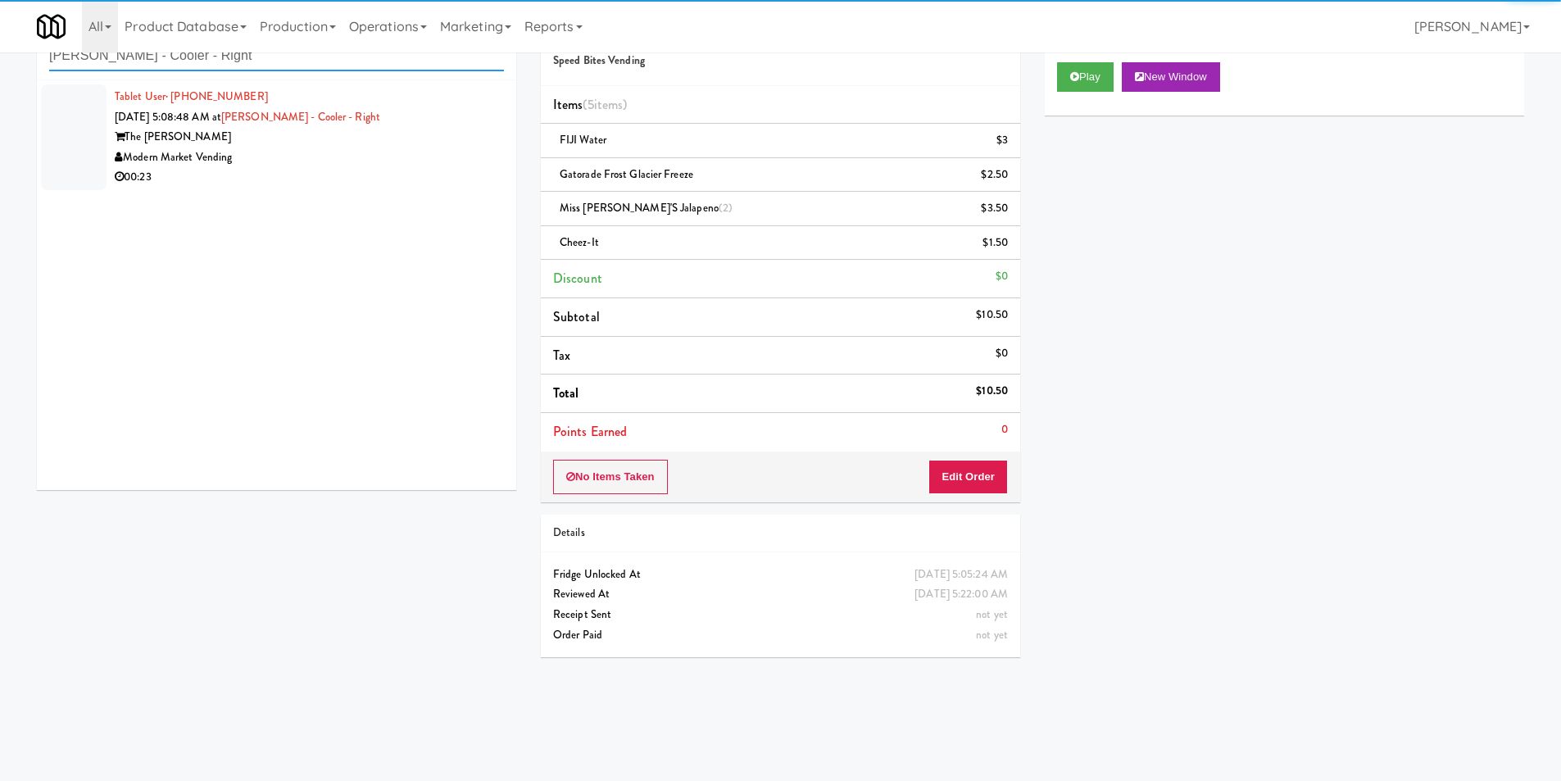
type input "[PERSON_NAME] - Cooler - Right"
click at [381, 135] on div "The [PERSON_NAME]" at bounding box center [309, 137] width 389 height 20
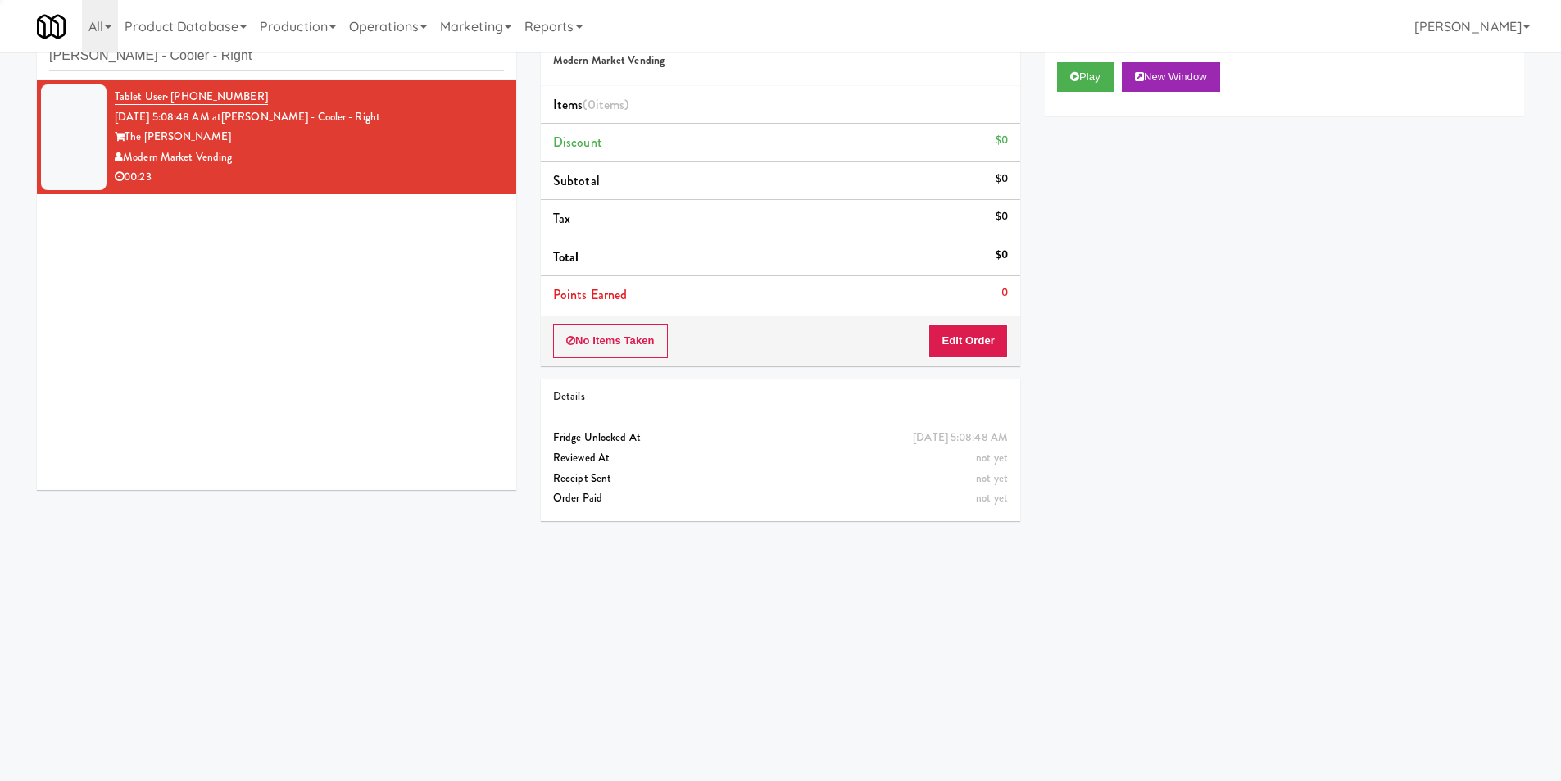
click at [1074, 48] on div "All 325 Vending [URL][DOMAIN_NAME] 901 Smrt Mrkt [URL][DOMAIN_NAME] 9518002 [GE…" at bounding box center [780, 26] width 1487 height 52
click at [1071, 67] on button "Play" at bounding box center [1085, 76] width 57 height 29
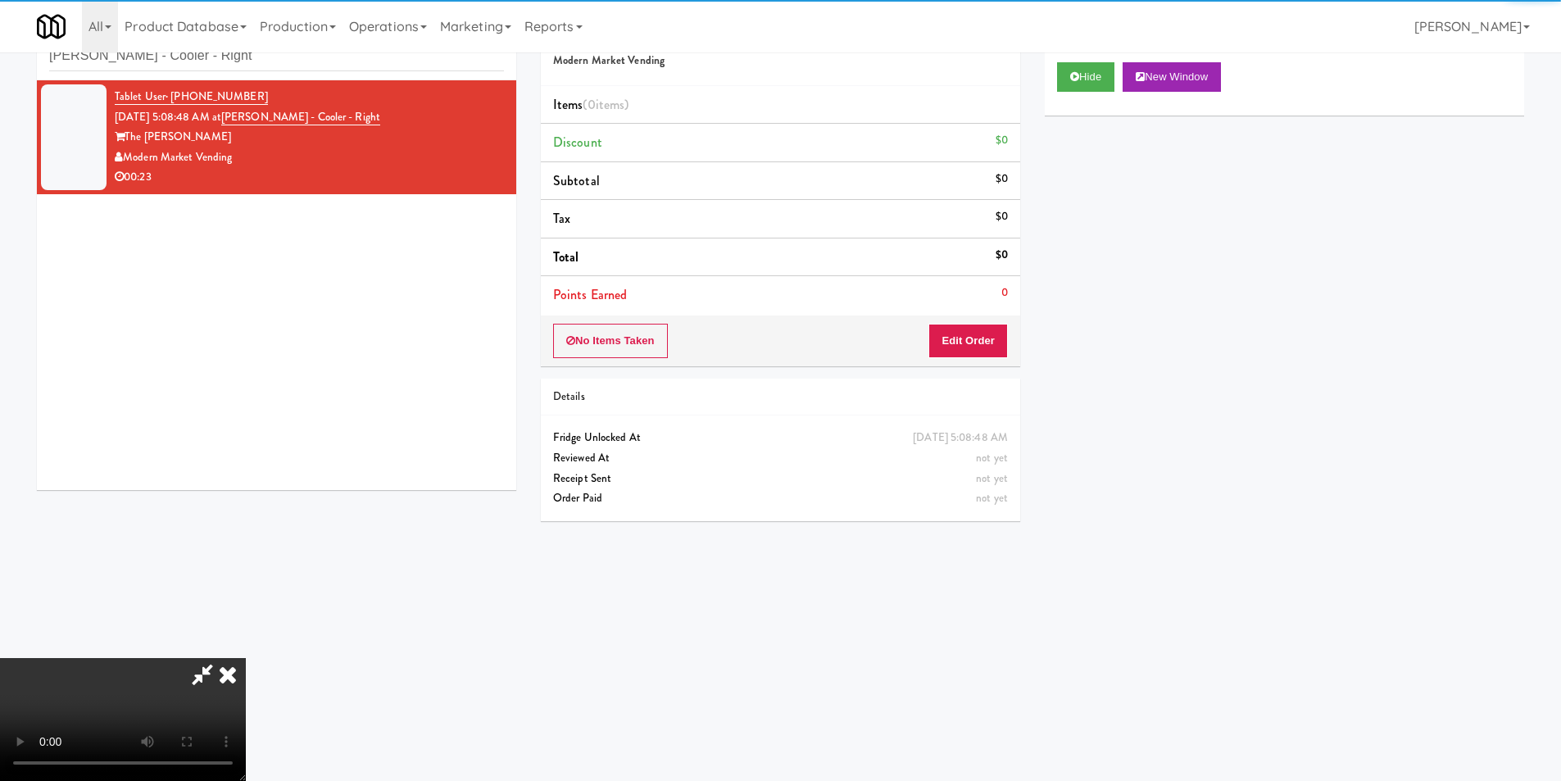
click at [977, 362] on div "No Items Taken Edit Order" at bounding box center [780, 340] width 479 height 51
click at [993, 343] on button "Edit Order" at bounding box center [967, 341] width 79 height 34
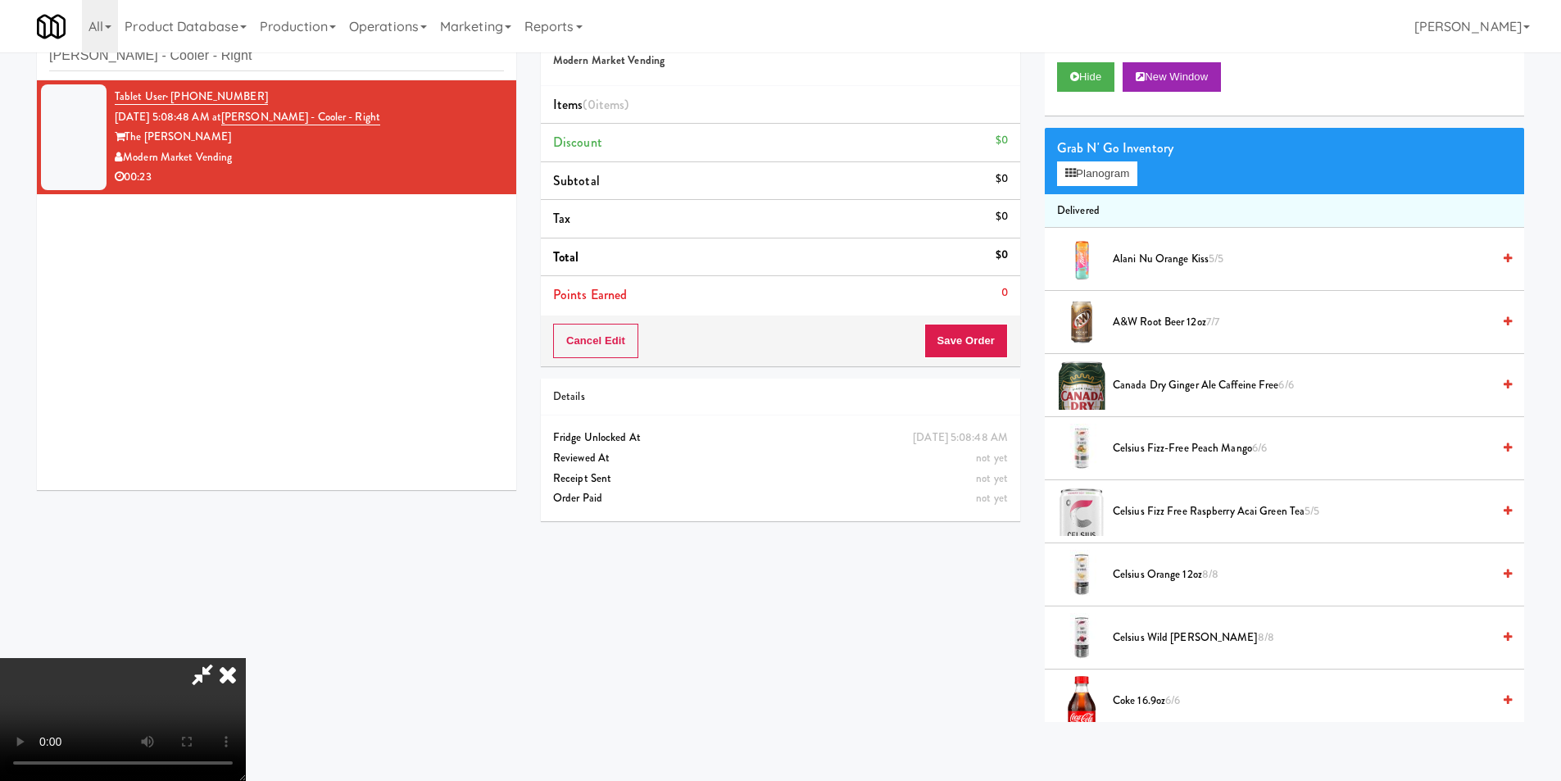
click at [246, 658] on video at bounding box center [123, 719] width 246 height 123
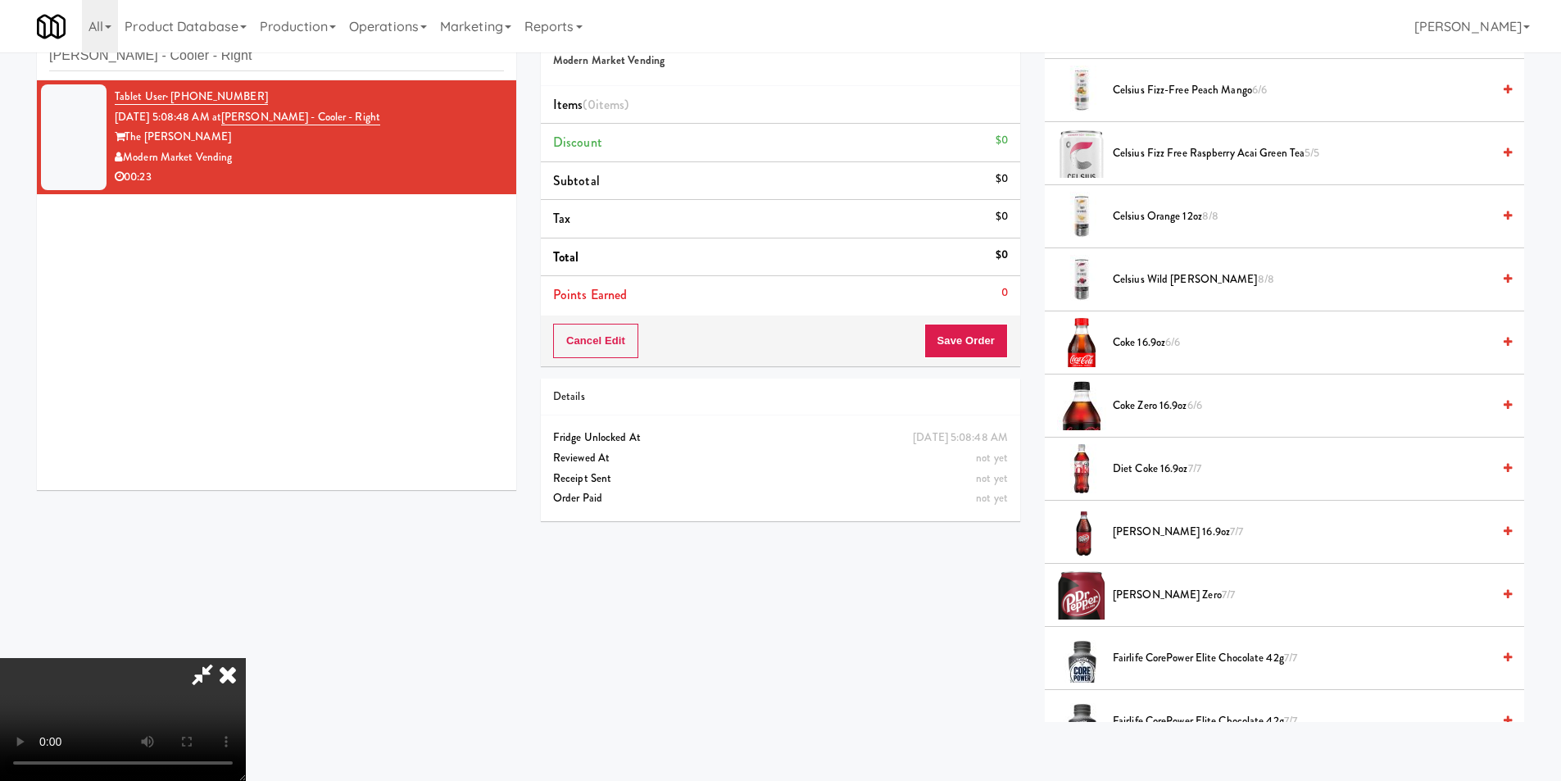
scroll to position [328, 0]
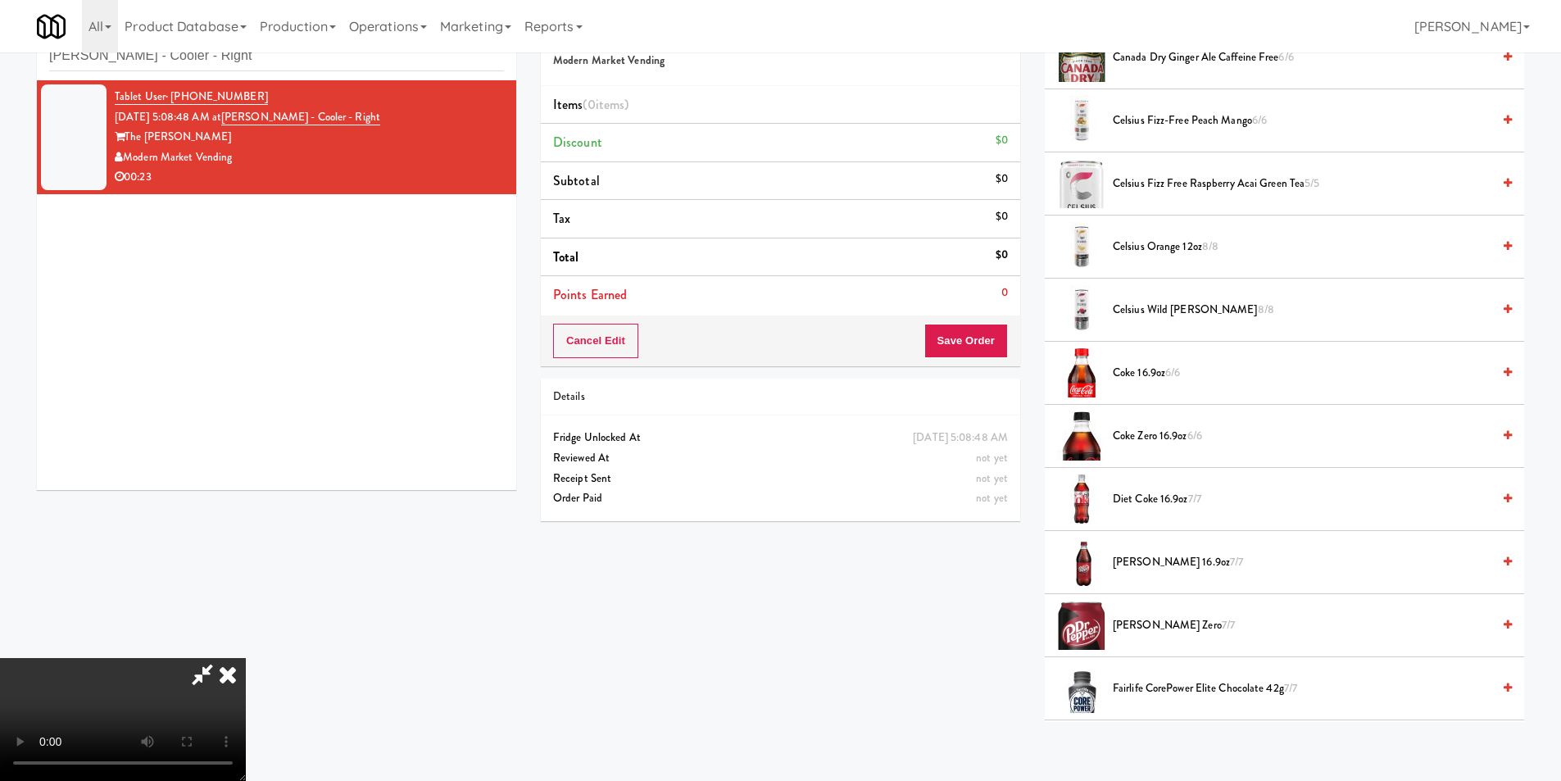
click at [246, 658] on video at bounding box center [123, 719] width 246 height 123
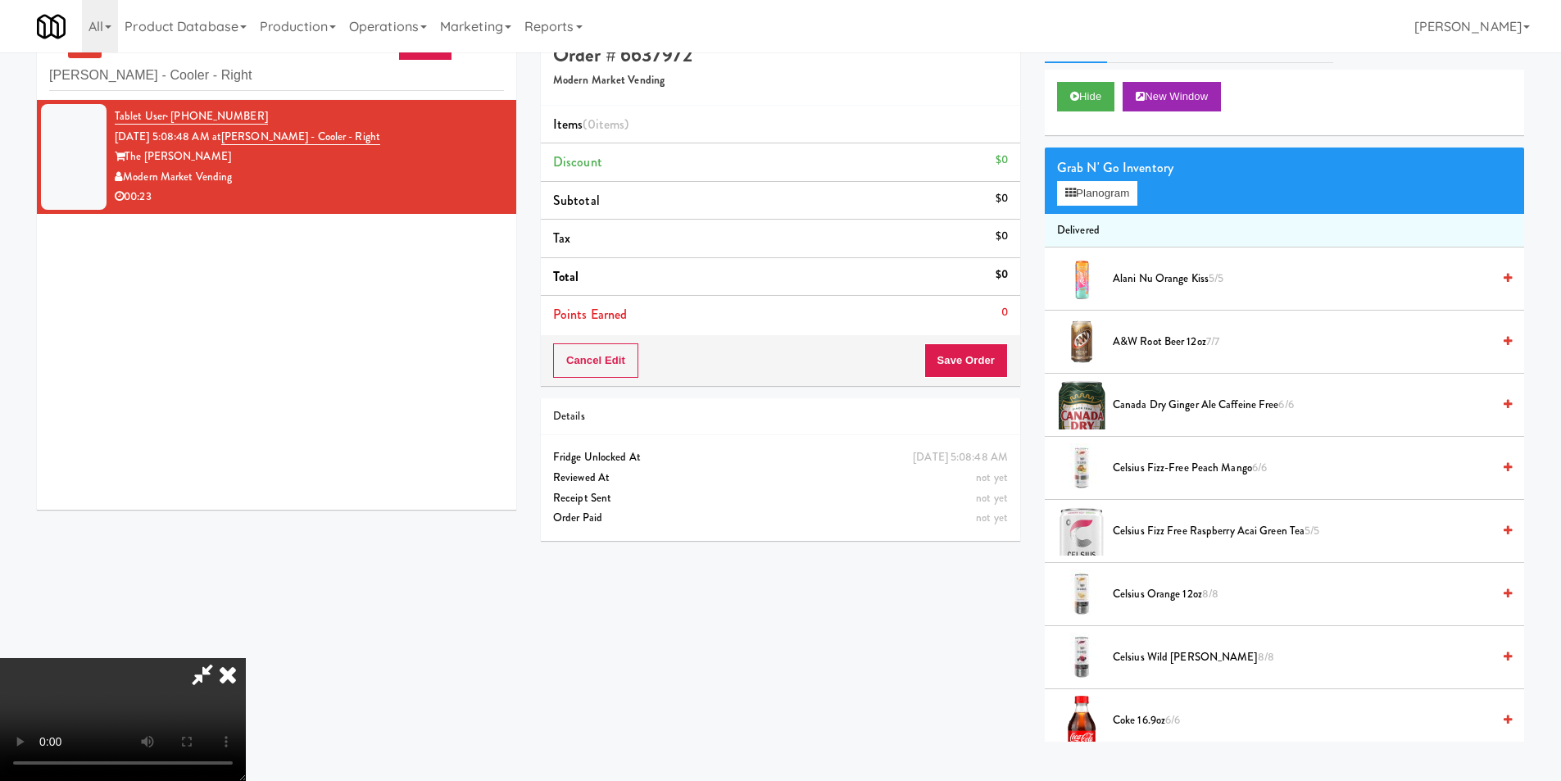
scroll to position [0, 0]
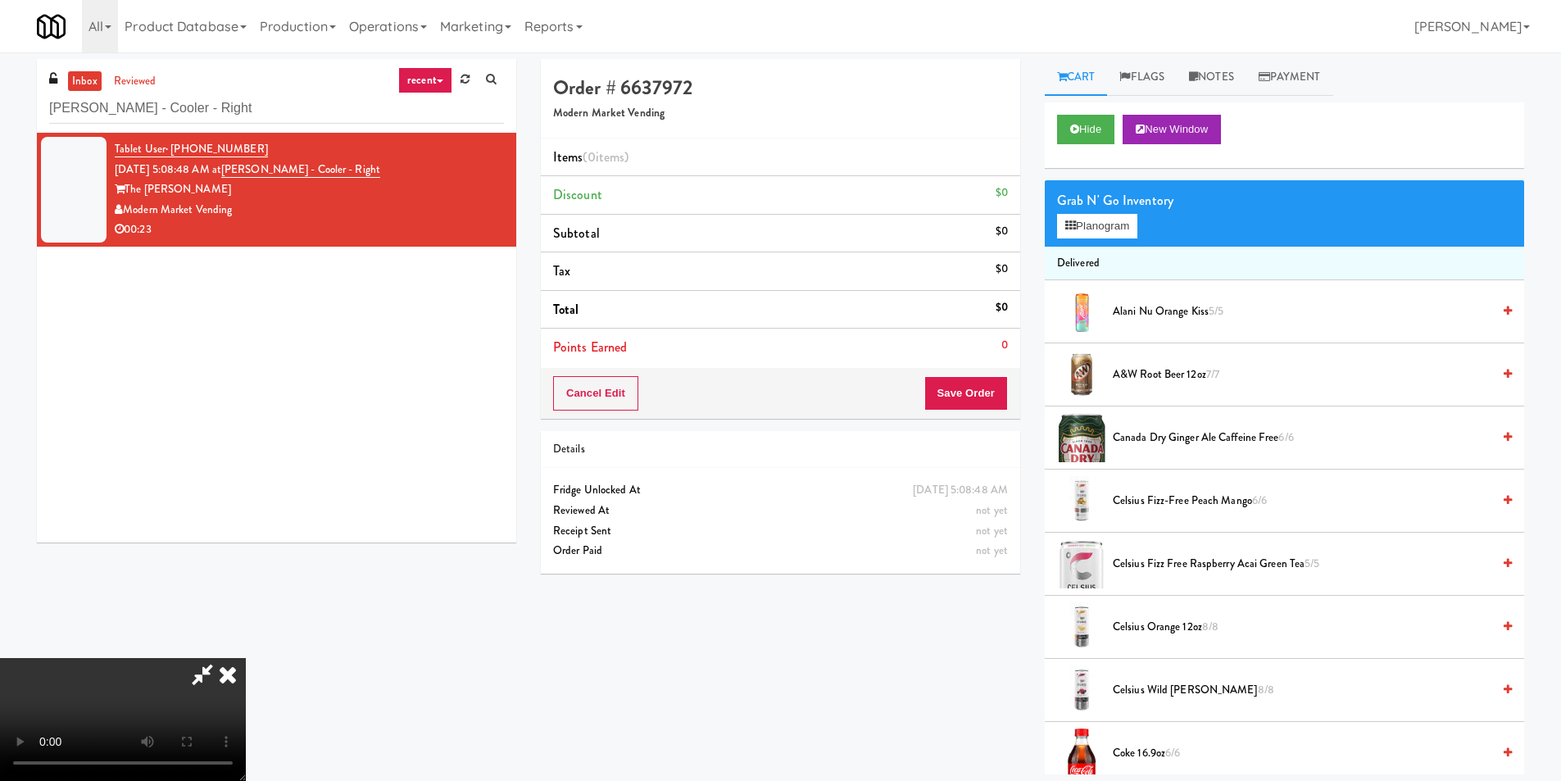
click at [1117, 211] on div "Grab N' Go Inventory" at bounding box center [1284, 200] width 455 height 25
click at [246, 658] on video at bounding box center [123, 719] width 246 height 123
click at [1129, 223] on button "Planogram" at bounding box center [1097, 226] width 80 height 25
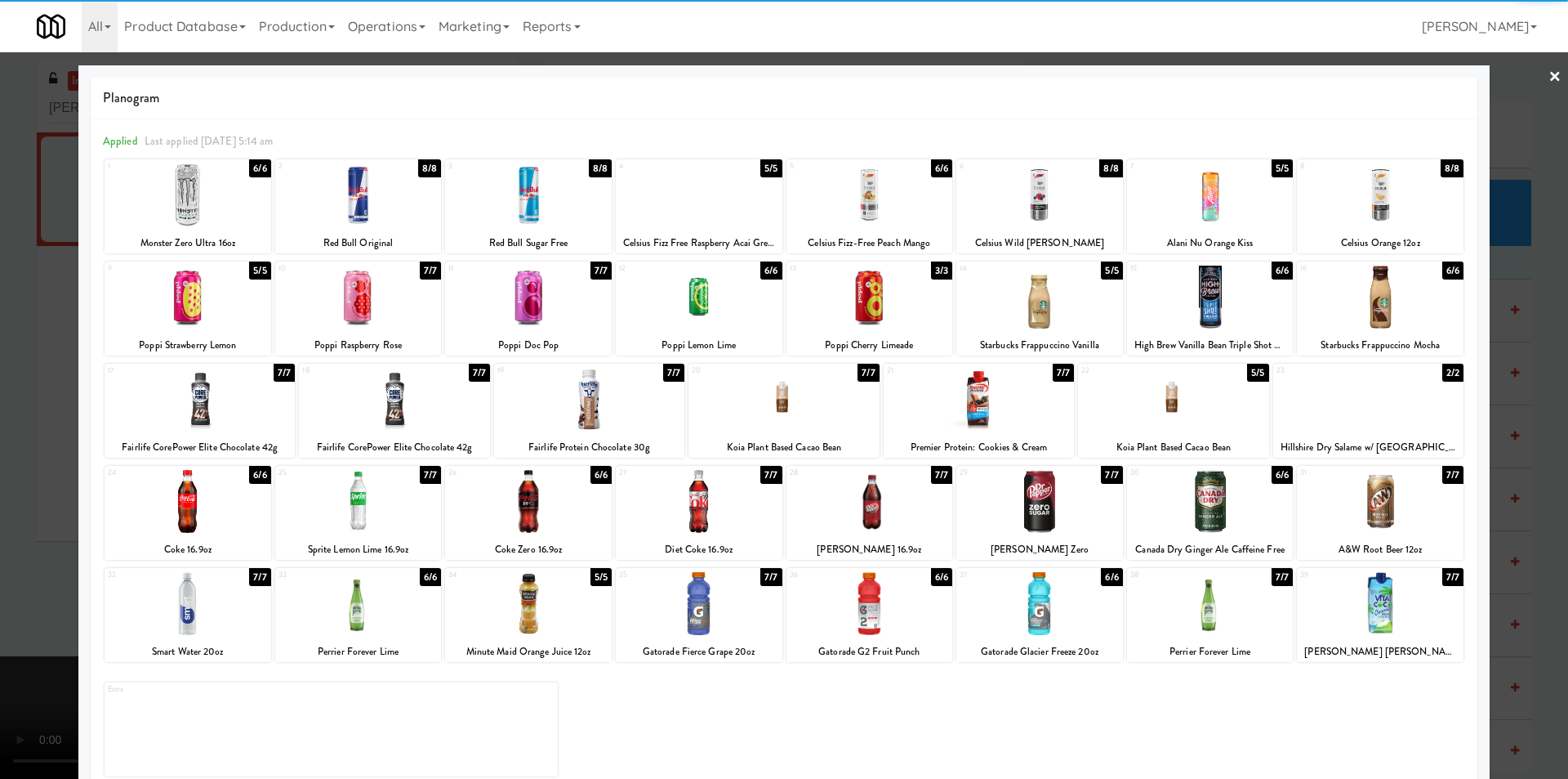
click at [533, 237] on div "Red Bull Sugar Free" at bounding box center [528, 242] width 161 height 20
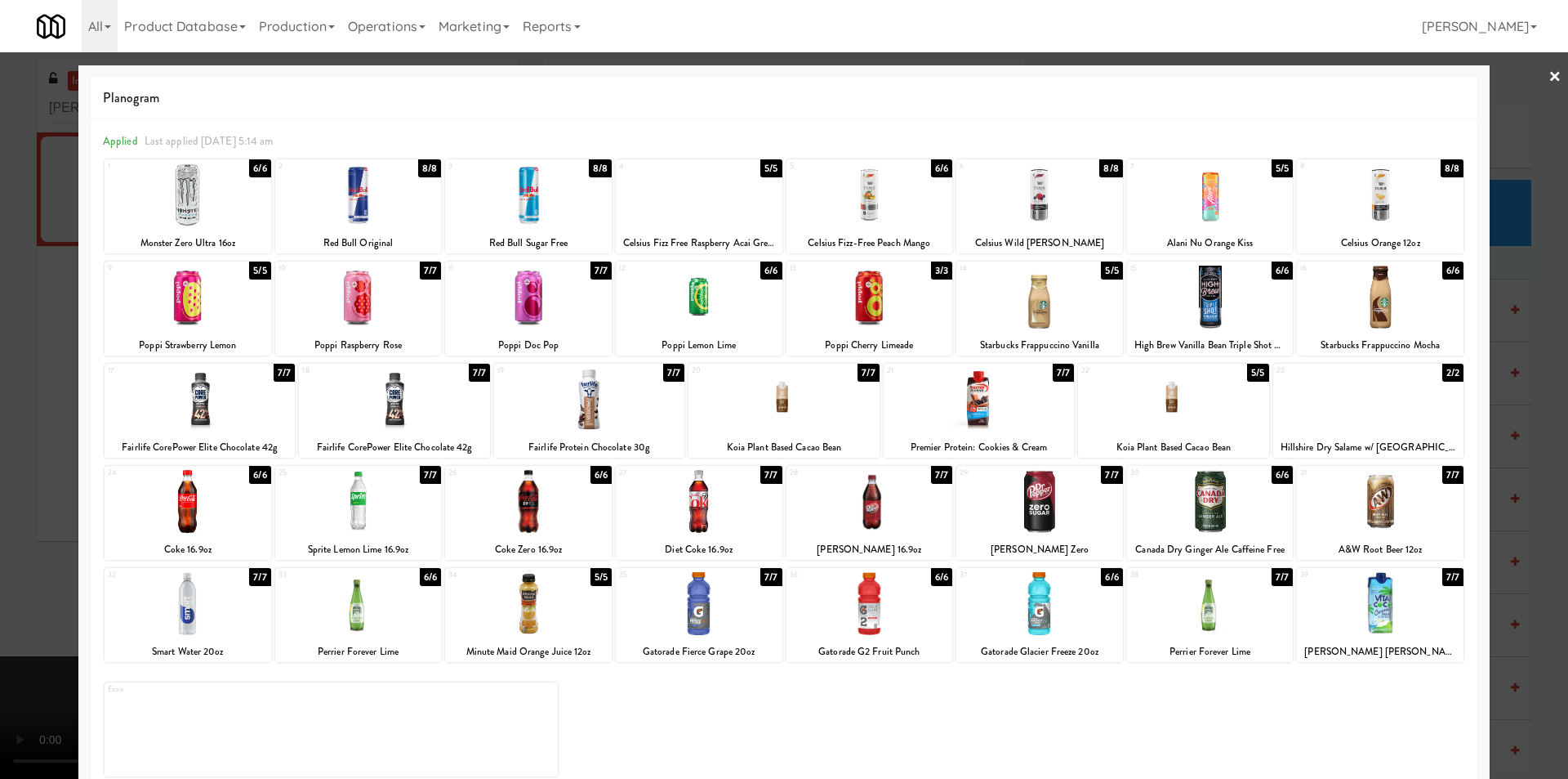
click at [547, 205] on div at bounding box center [527, 195] width 166 height 63
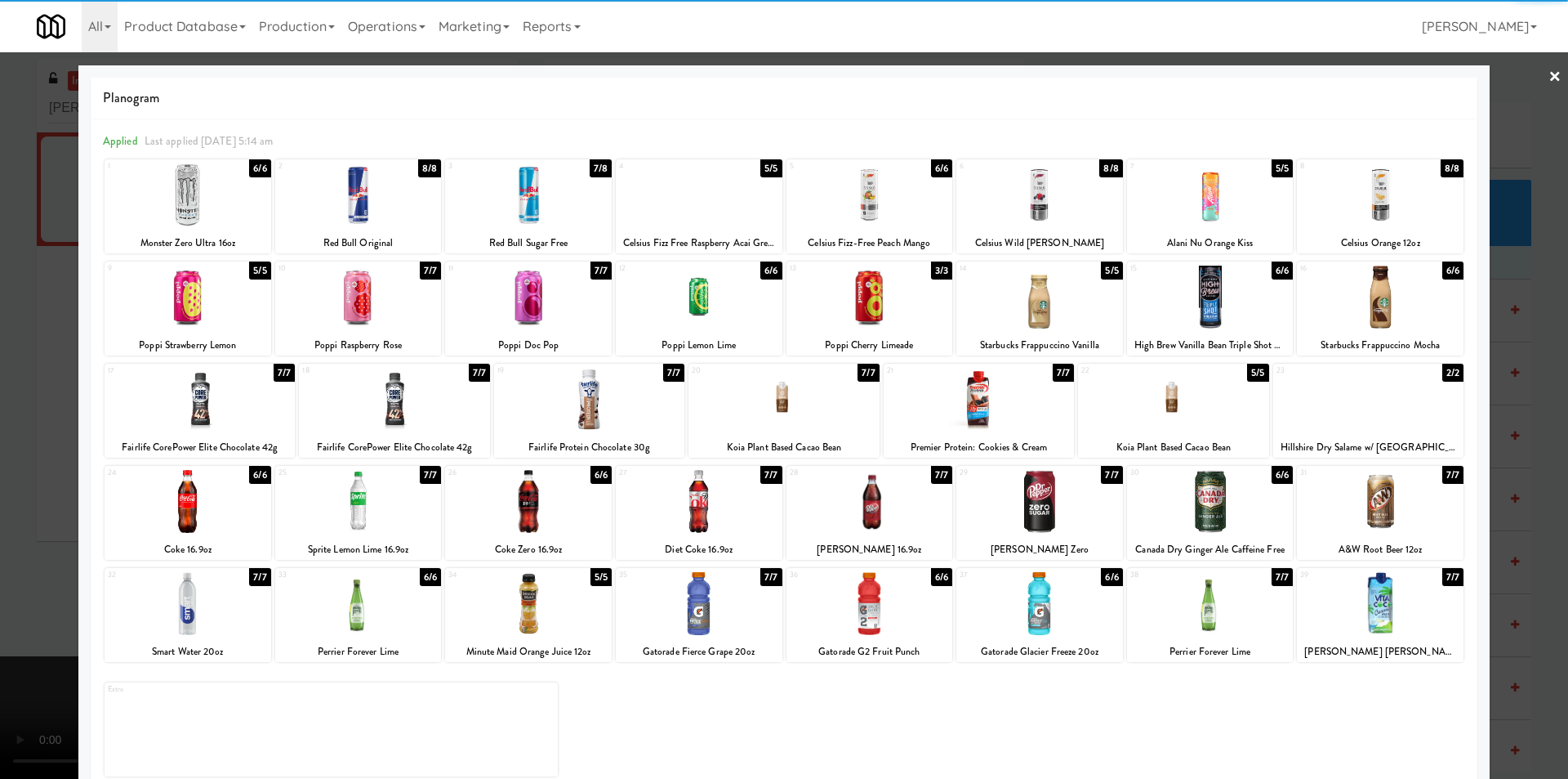
click at [1526, 275] on div at bounding box center [784, 389] width 1568 height 779
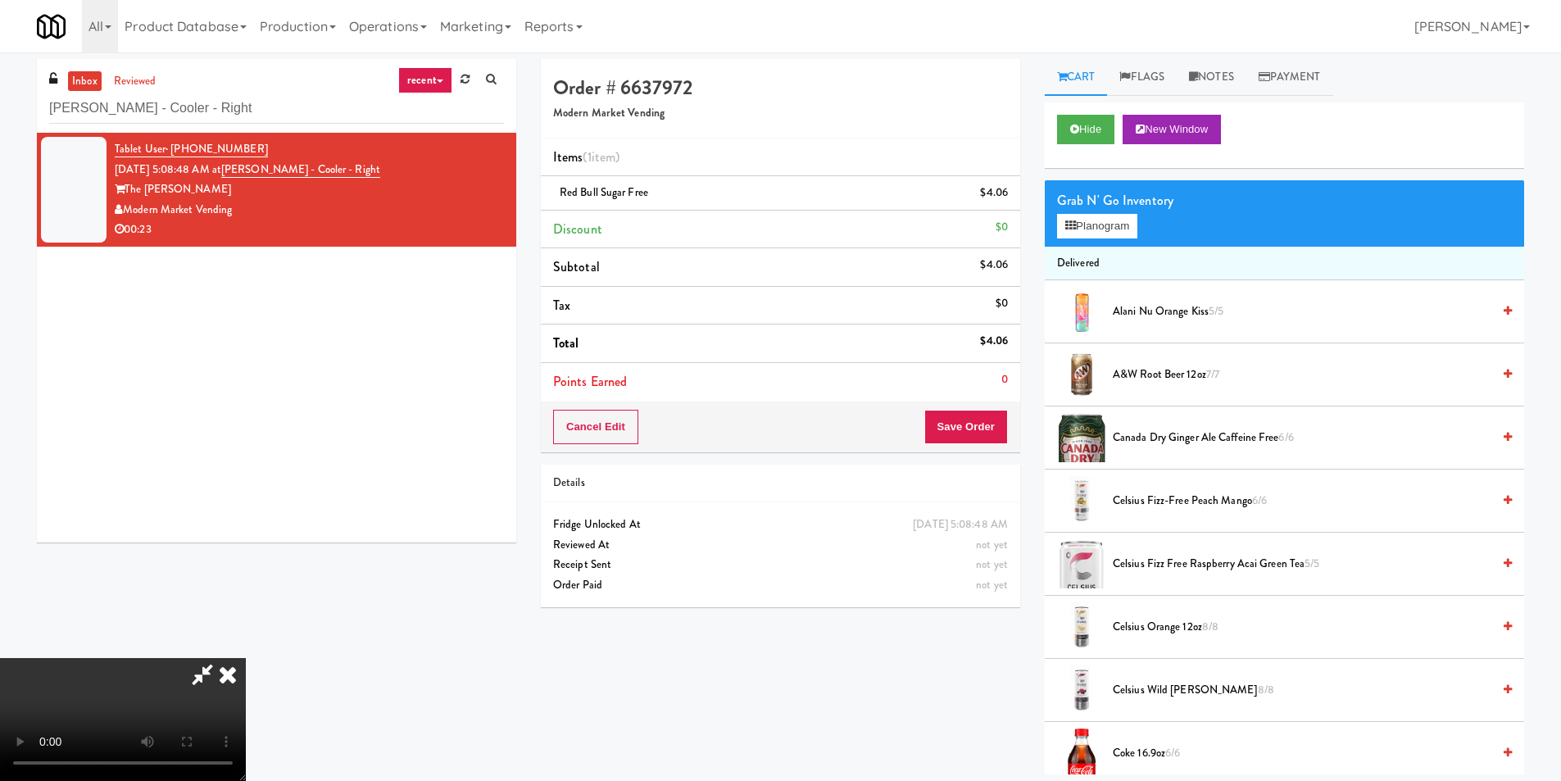
click at [246, 658] on video at bounding box center [123, 719] width 246 height 123
click at [1104, 226] on button "Planogram" at bounding box center [1097, 226] width 80 height 25
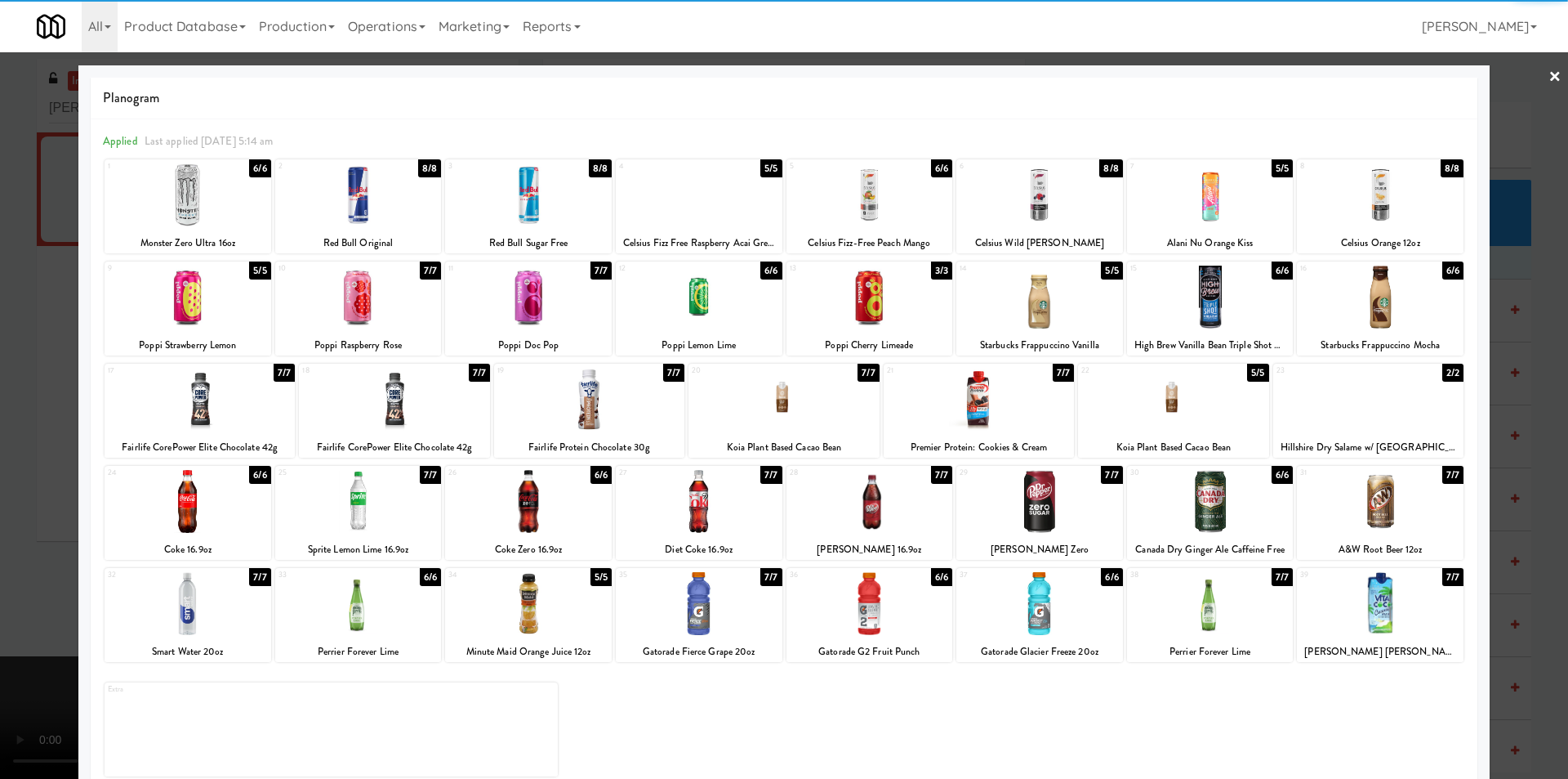
click at [538, 197] on div at bounding box center [527, 195] width 166 height 63
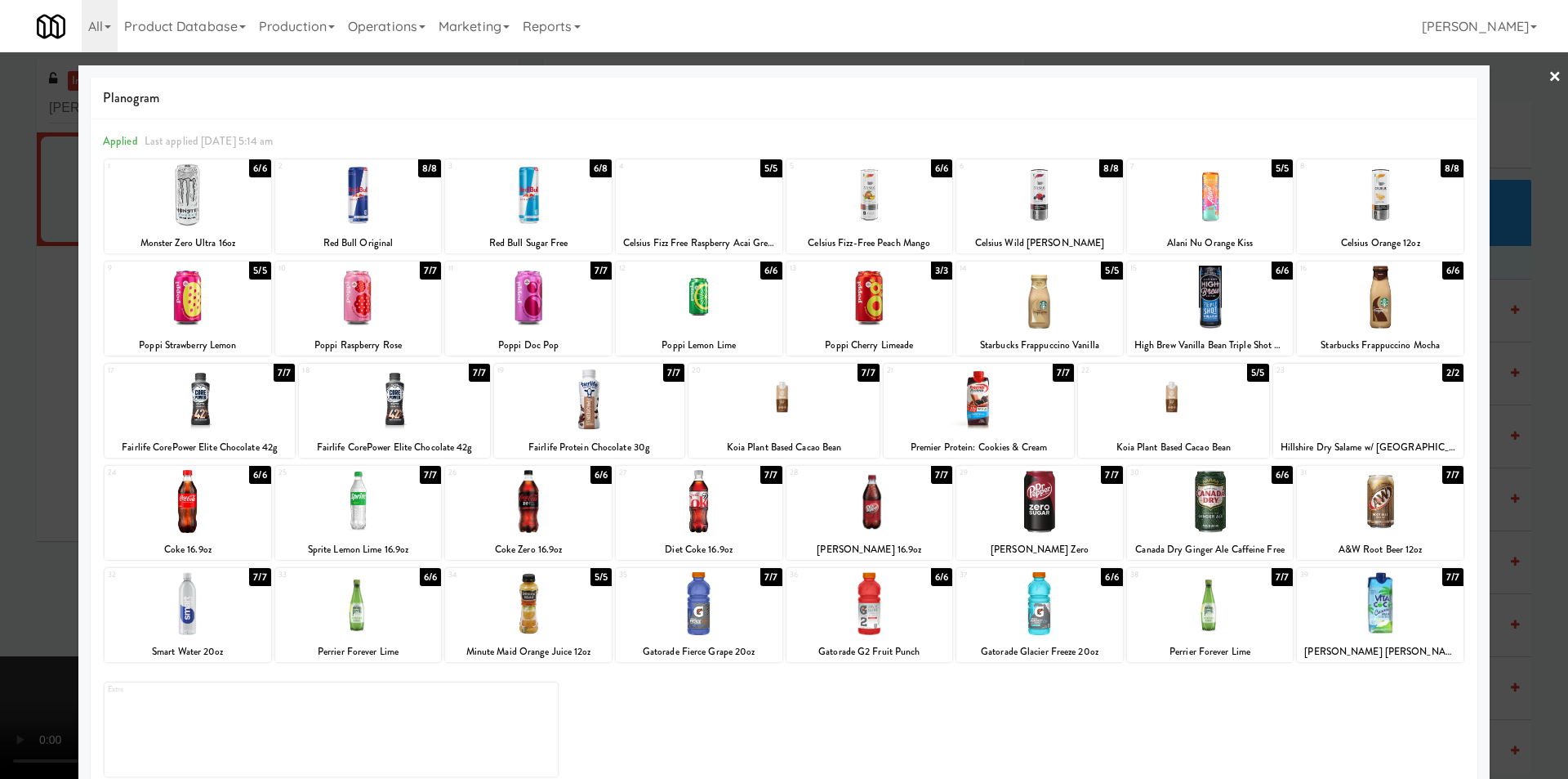
click at [679, 509] on div at bounding box center [699, 501] width 166 height 63
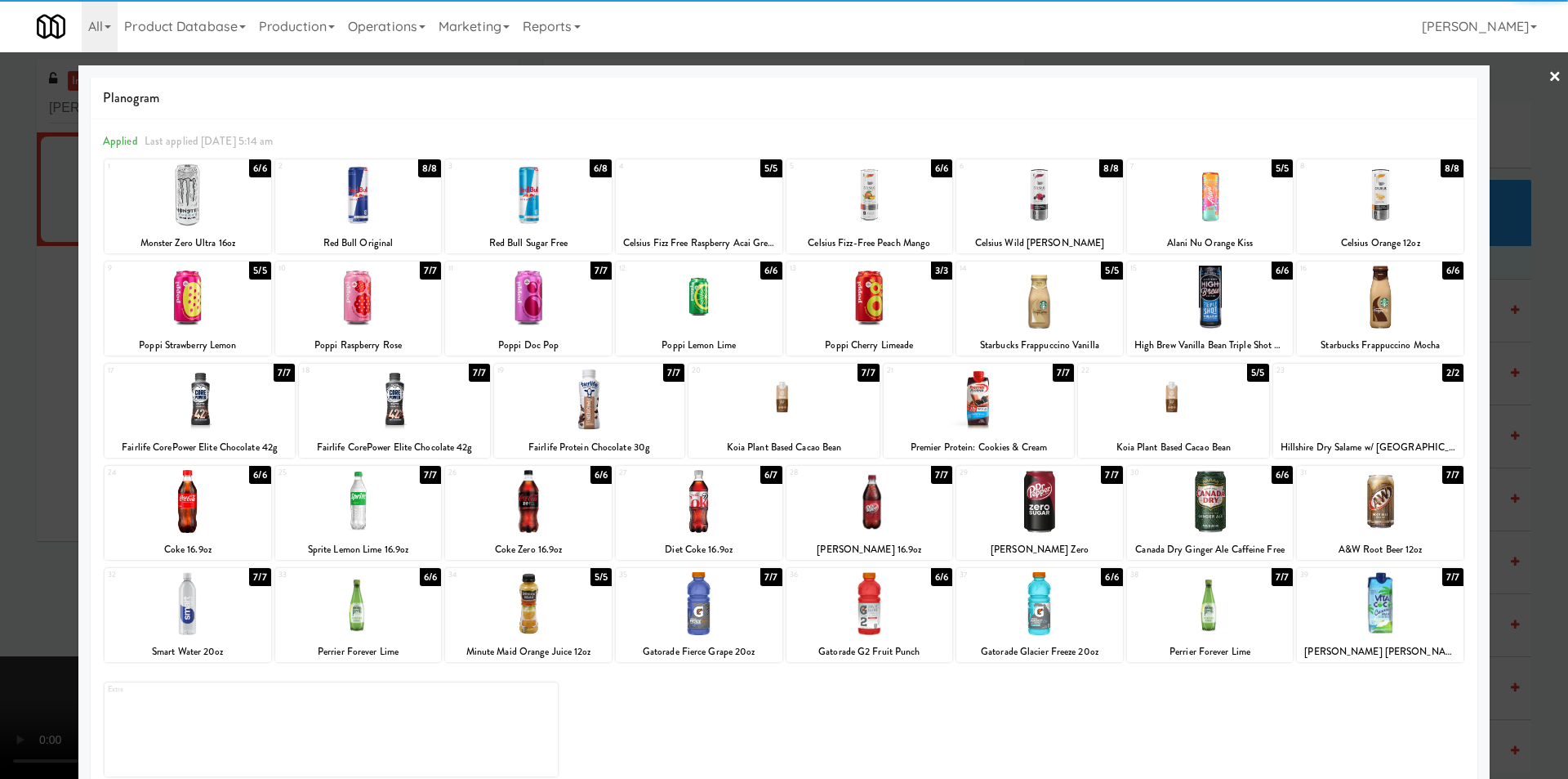
click at [1498, 401] on div at bounding box center [784, 389] width 1568 height 779
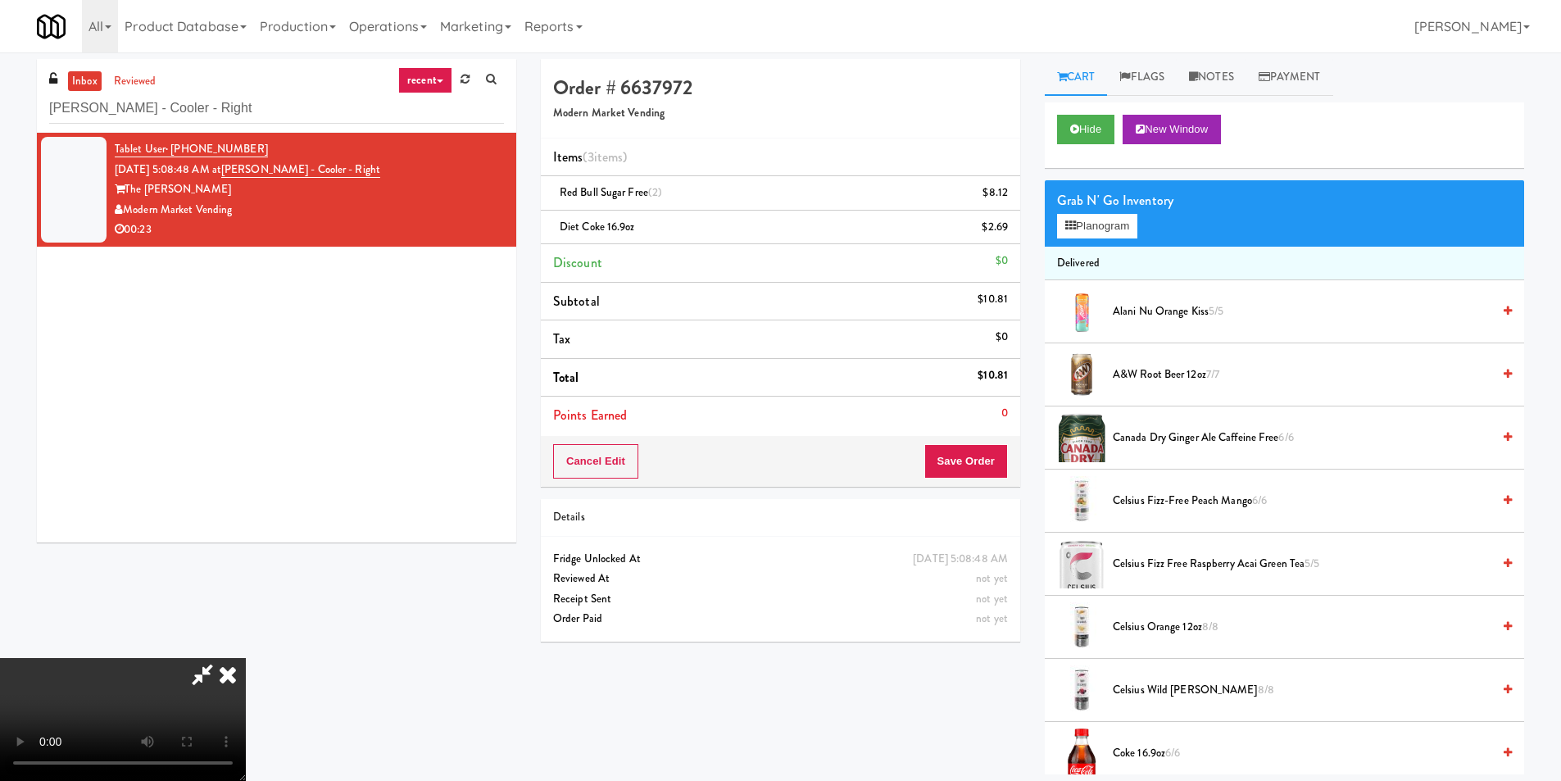
click at [246, 658] on video at bounding box center [123, 719] width 246 height 123
click at [968, 460] on button "Save Order" at bounding box center [966, 461] width 84 height 34
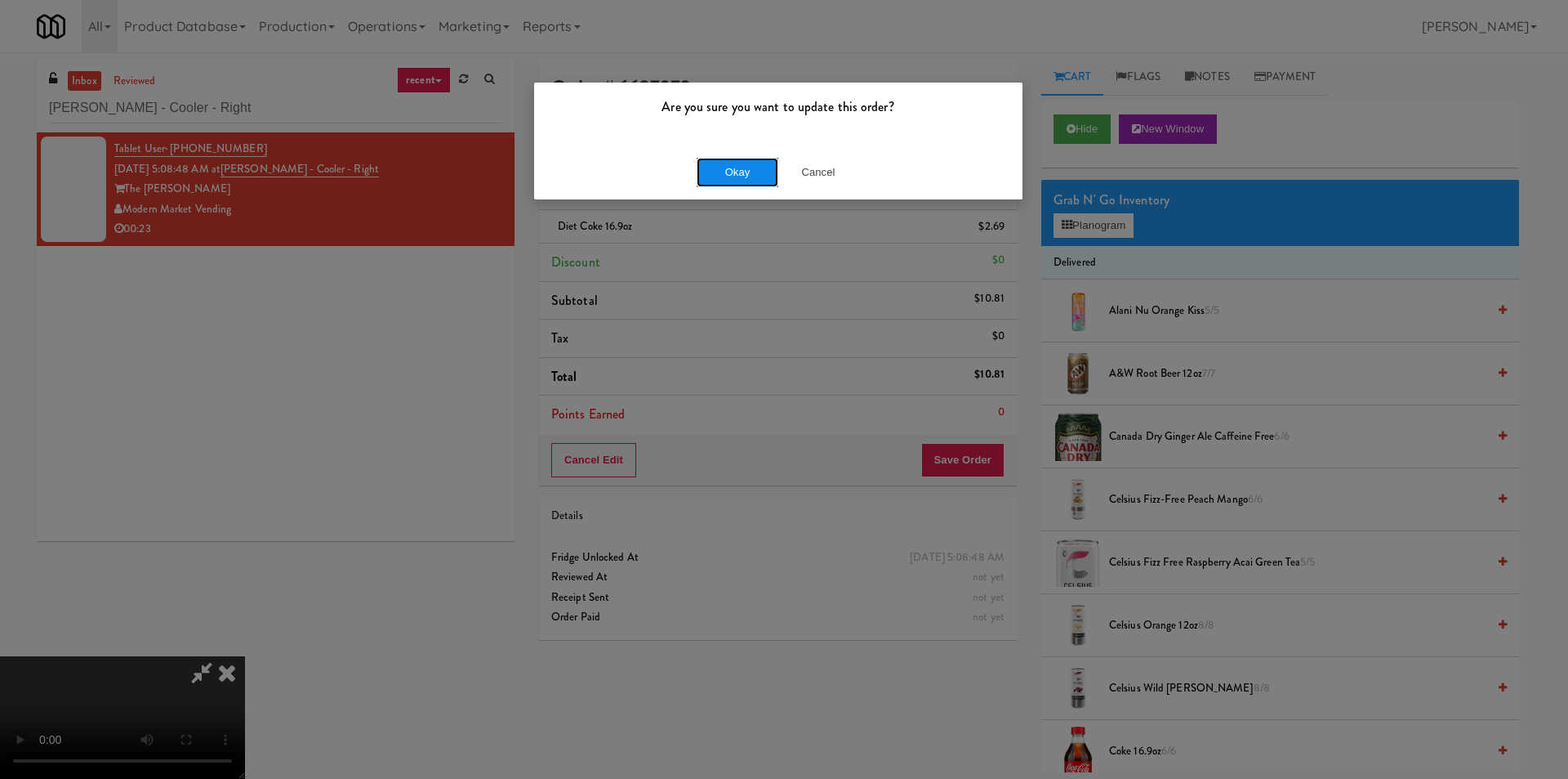
click at [730, 163] on button "Okay" at bounding box center [738, 172] width 82 height 29
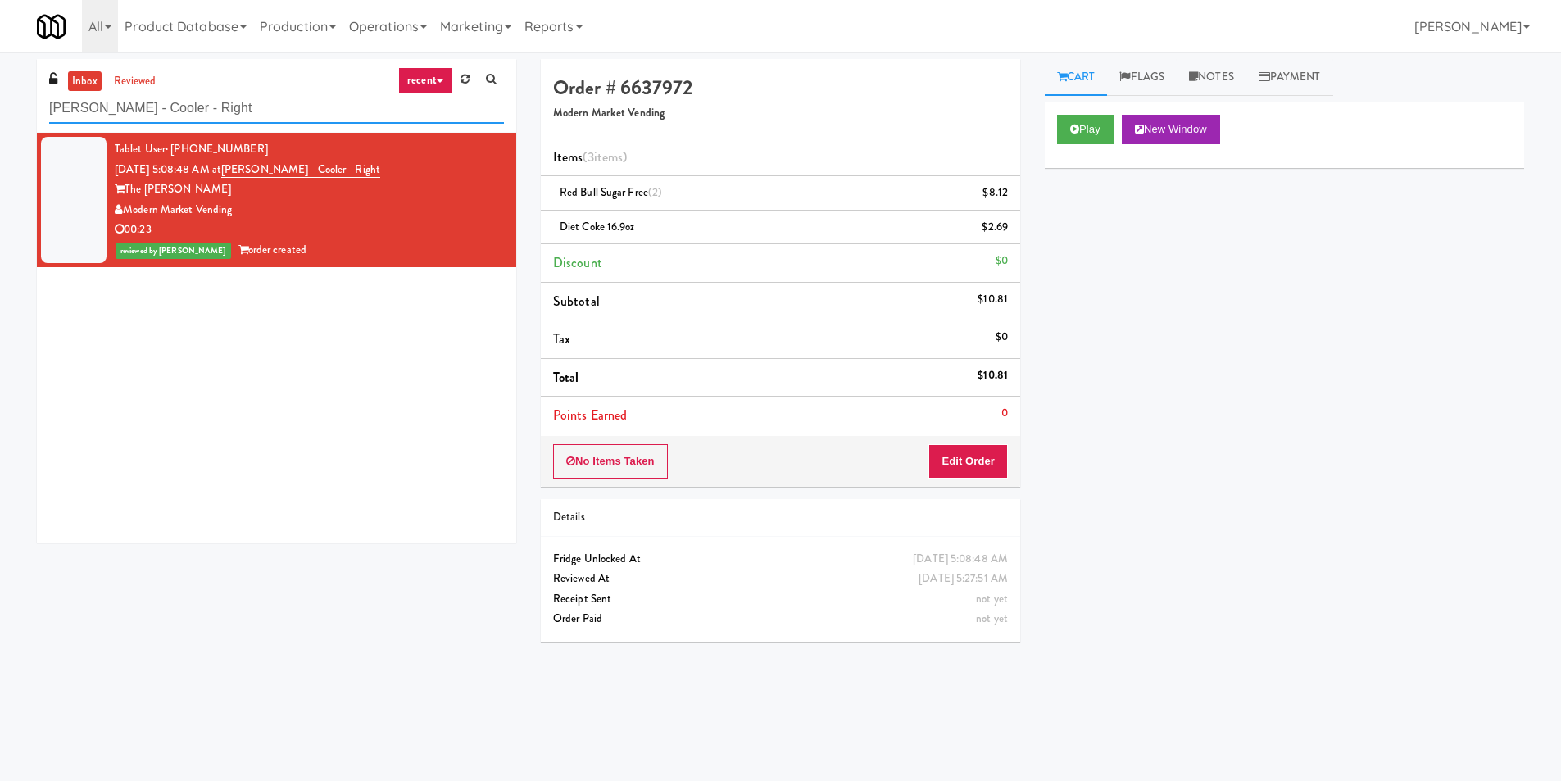
click at [163, 118] on input "[PERSON_NAME] - Cooler - Right" at bounding box center [276, 108] width 455 height 30
paste input "Kinetic - Lef"
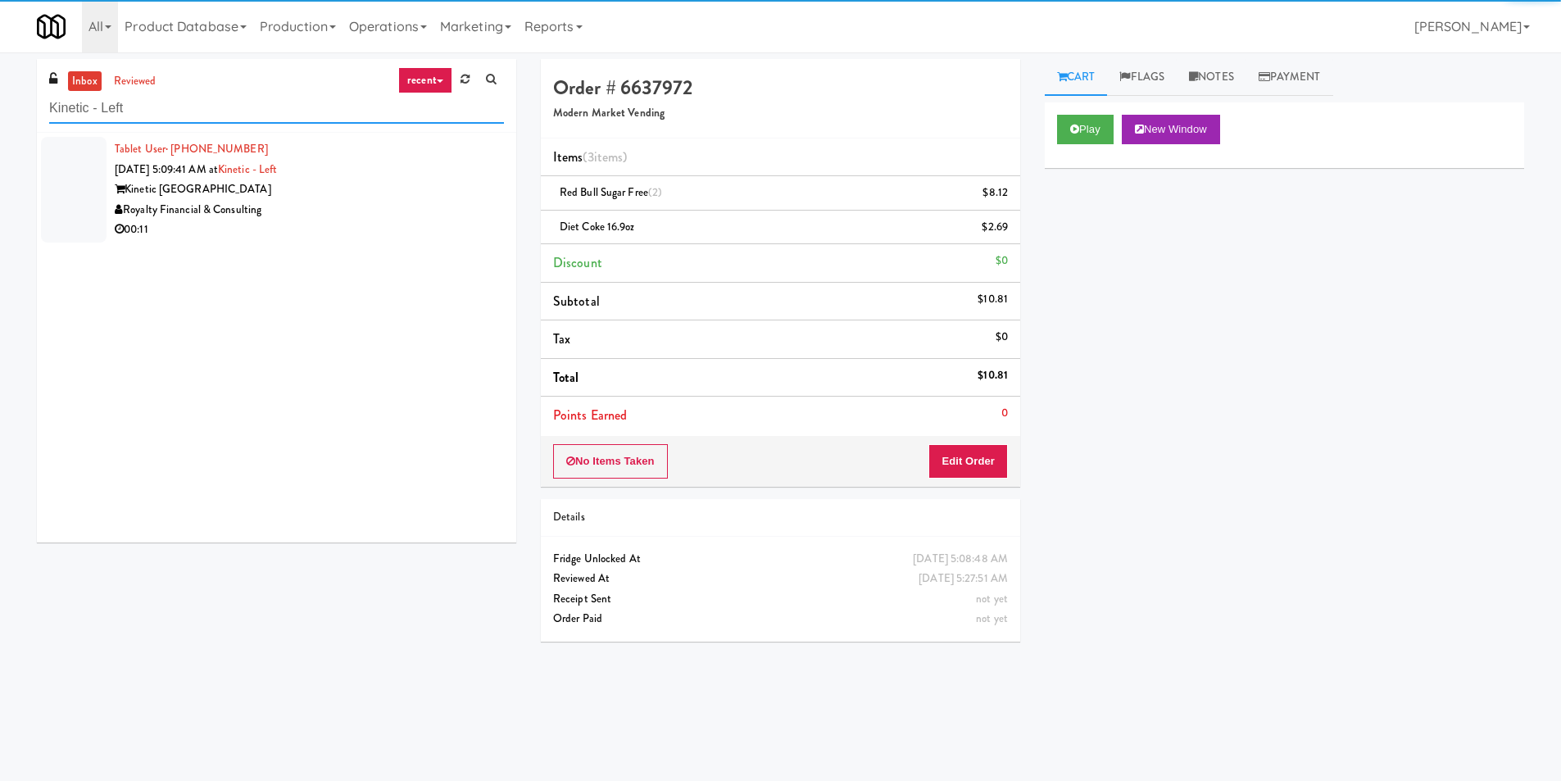
type input "Kinetic - Left"
drag, startPoint x: 418, startPoint y: 204, endPoint x: 436, endPoint y: 226, distance: 28.5
click at [418, 203] on div "Royalty Financial & Consulting" at bounding box center [309, 210] width 389 height 20
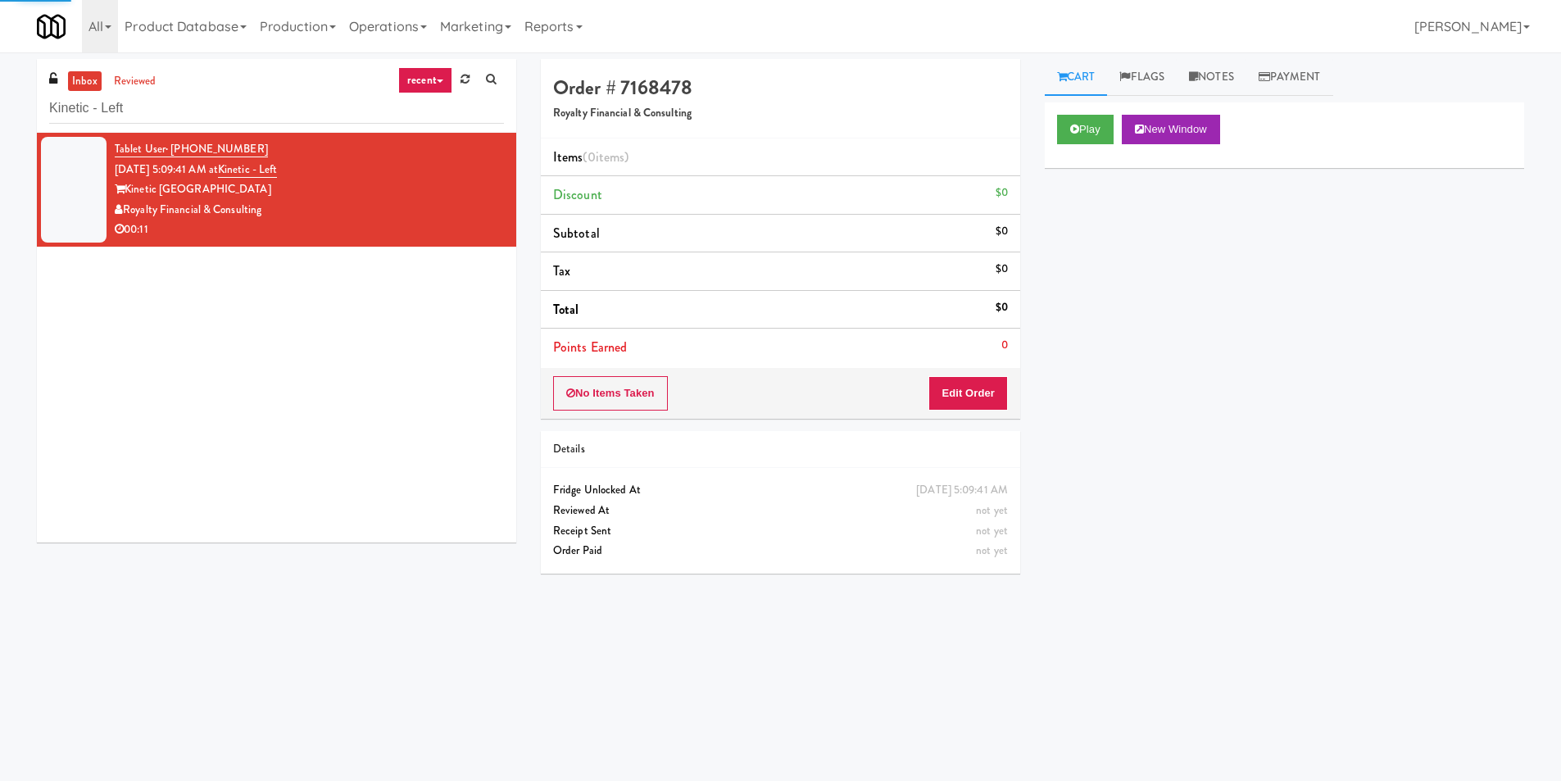
click at [1051, 131] on div "Play New Window" at bounding box center [1284, 135] width 479 height 66
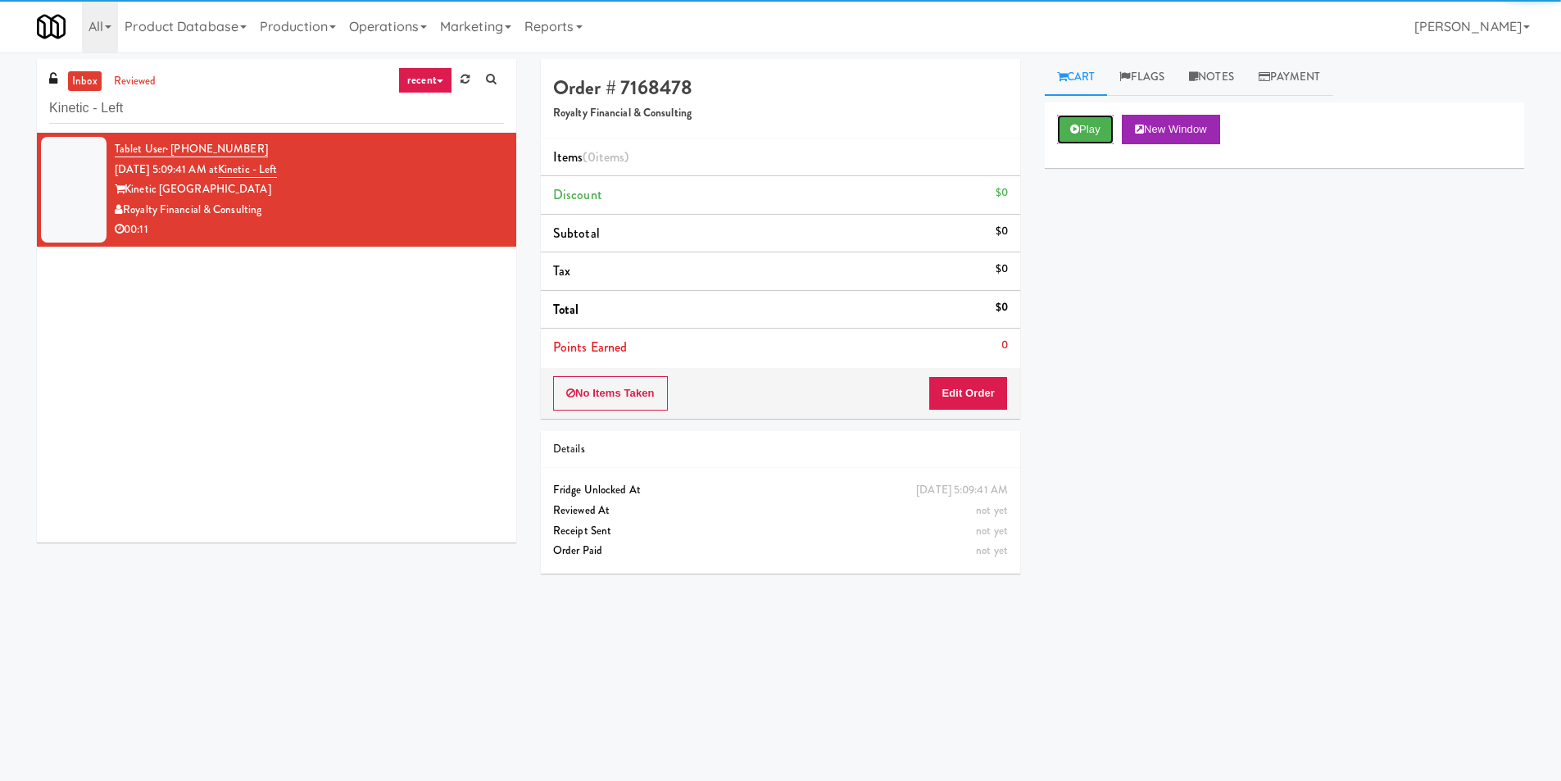
drag, startPoint x: 1078, startPoint y: 131, endPoint x: 1051, endPoint y: 184, distance: 59.0
click at [1078, 130] on icon at bounding box center [1074, 129] width 9 height 11
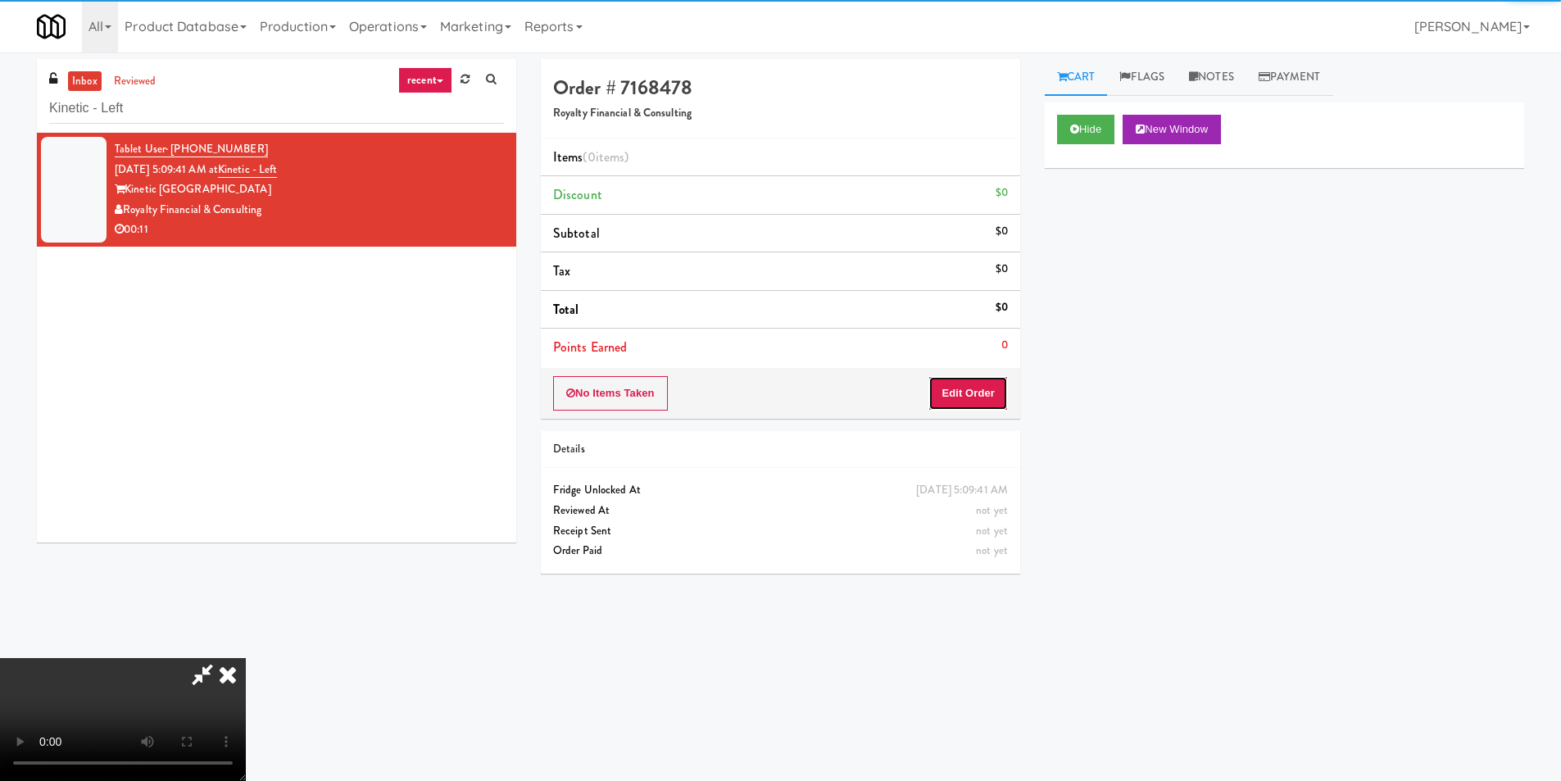
click at [949, 383] on button "Edit Order" at bounding box center [967, 393] width 79 height 34
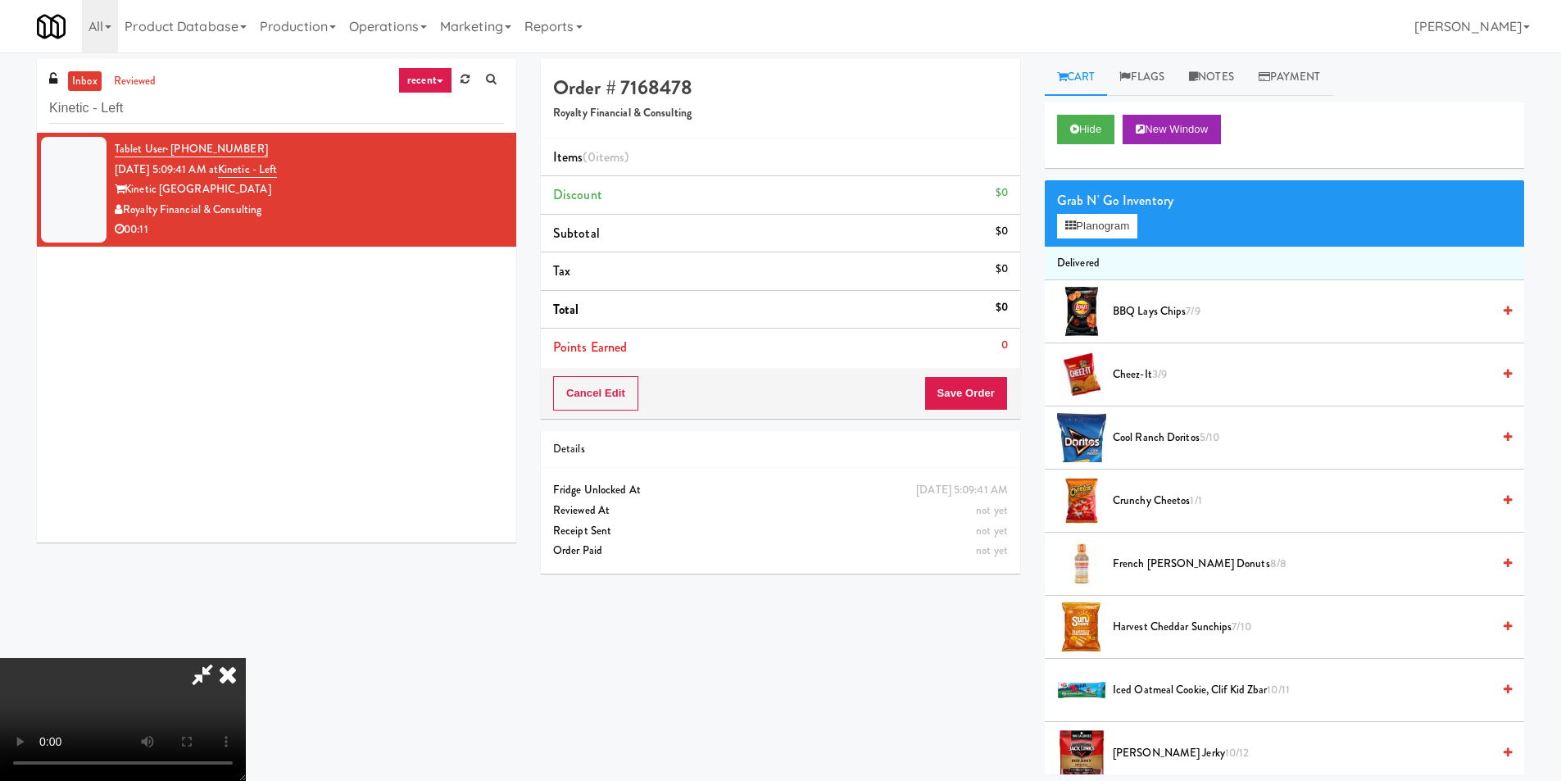
click at [246, 658] on video at bounding box center [123, 719] width 246 height 123
click at [1098, 225] on button "Planogram" at bounding box center [1097, 226] width 80 height 25
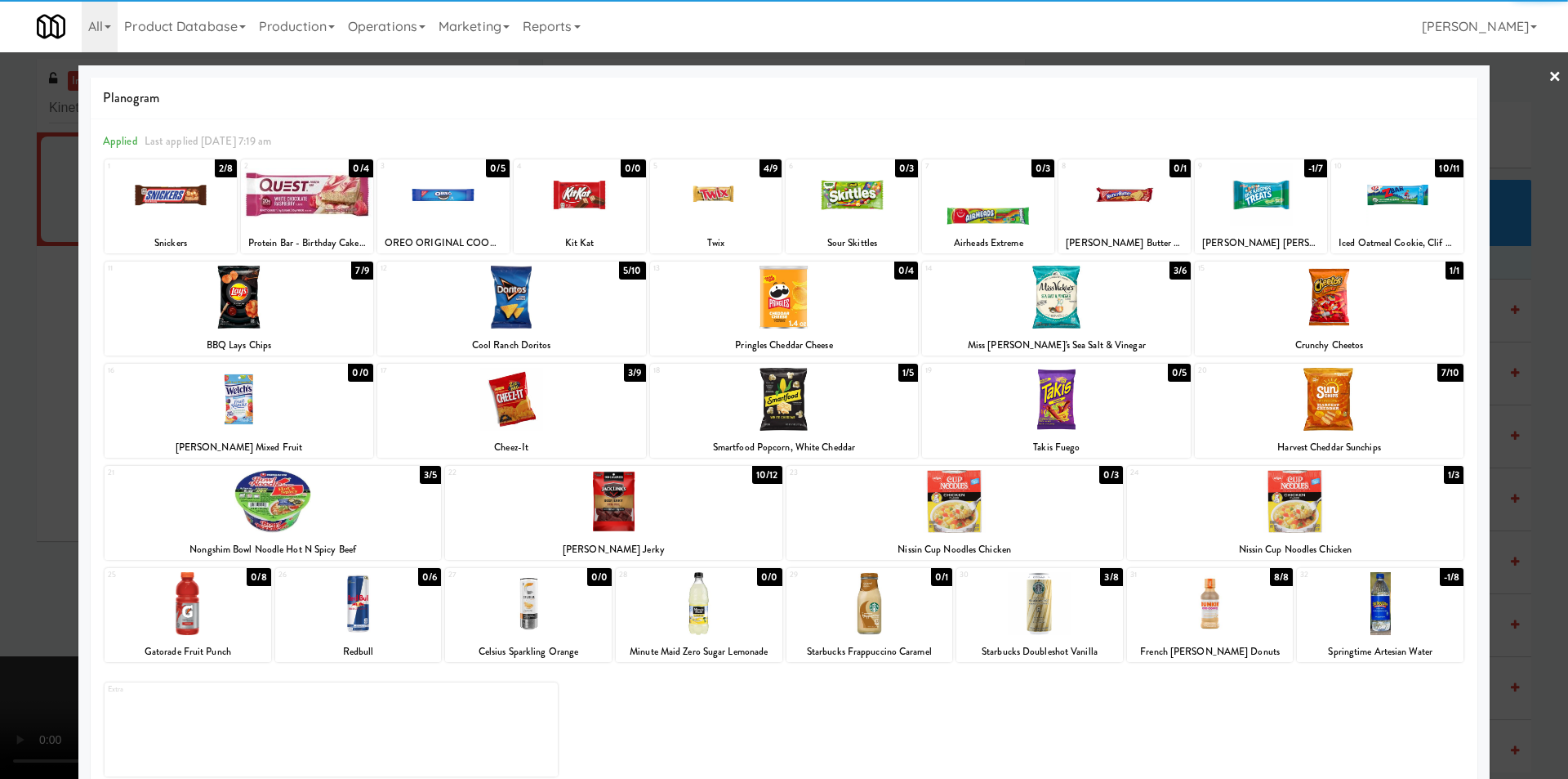
click at [1367, 569] on div "32" at bounding box center [1340, 575] width 80 height 14
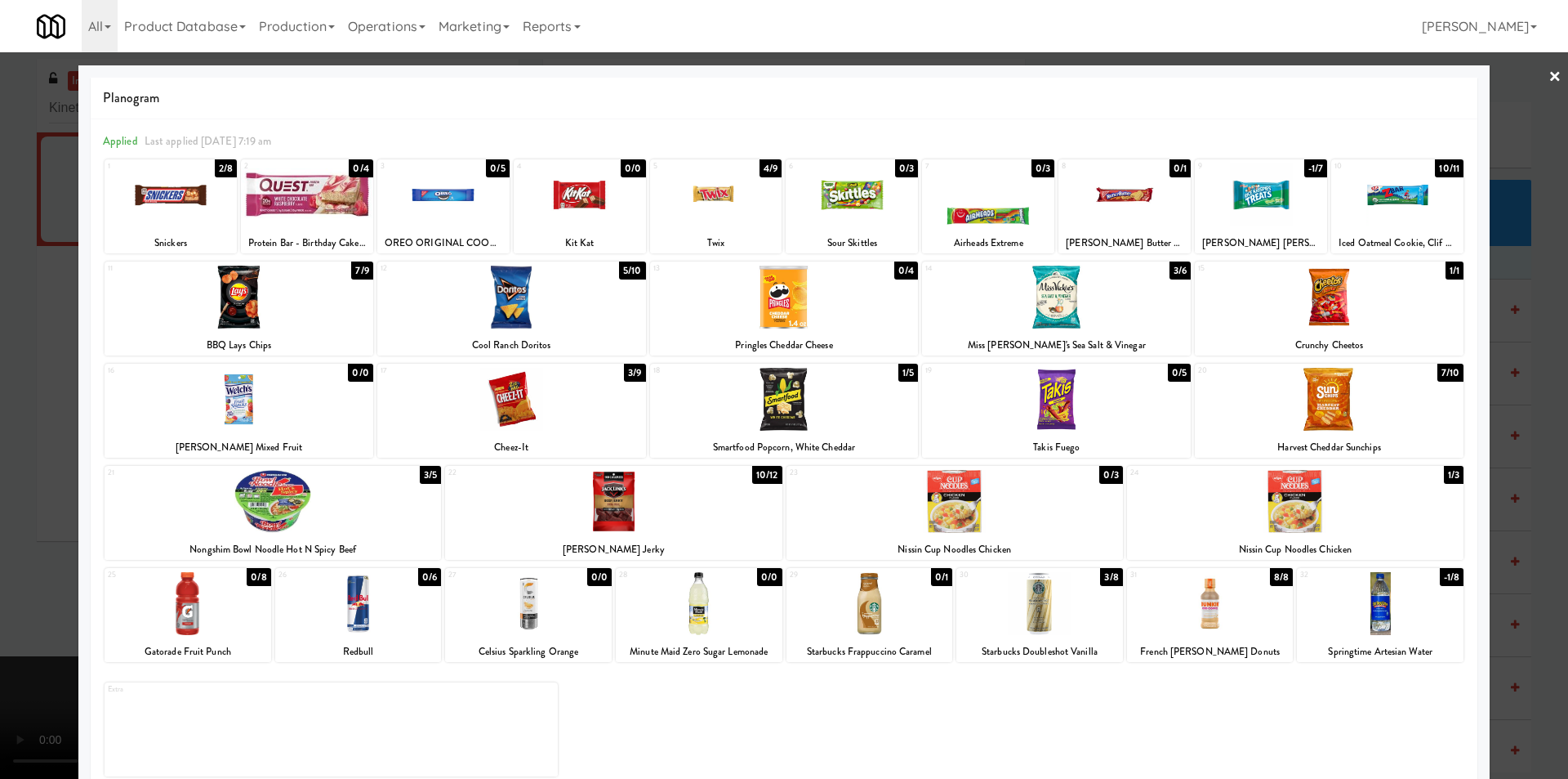
click at [1502, 475] on div at bounding box center [784, 389] width 1568 height 779
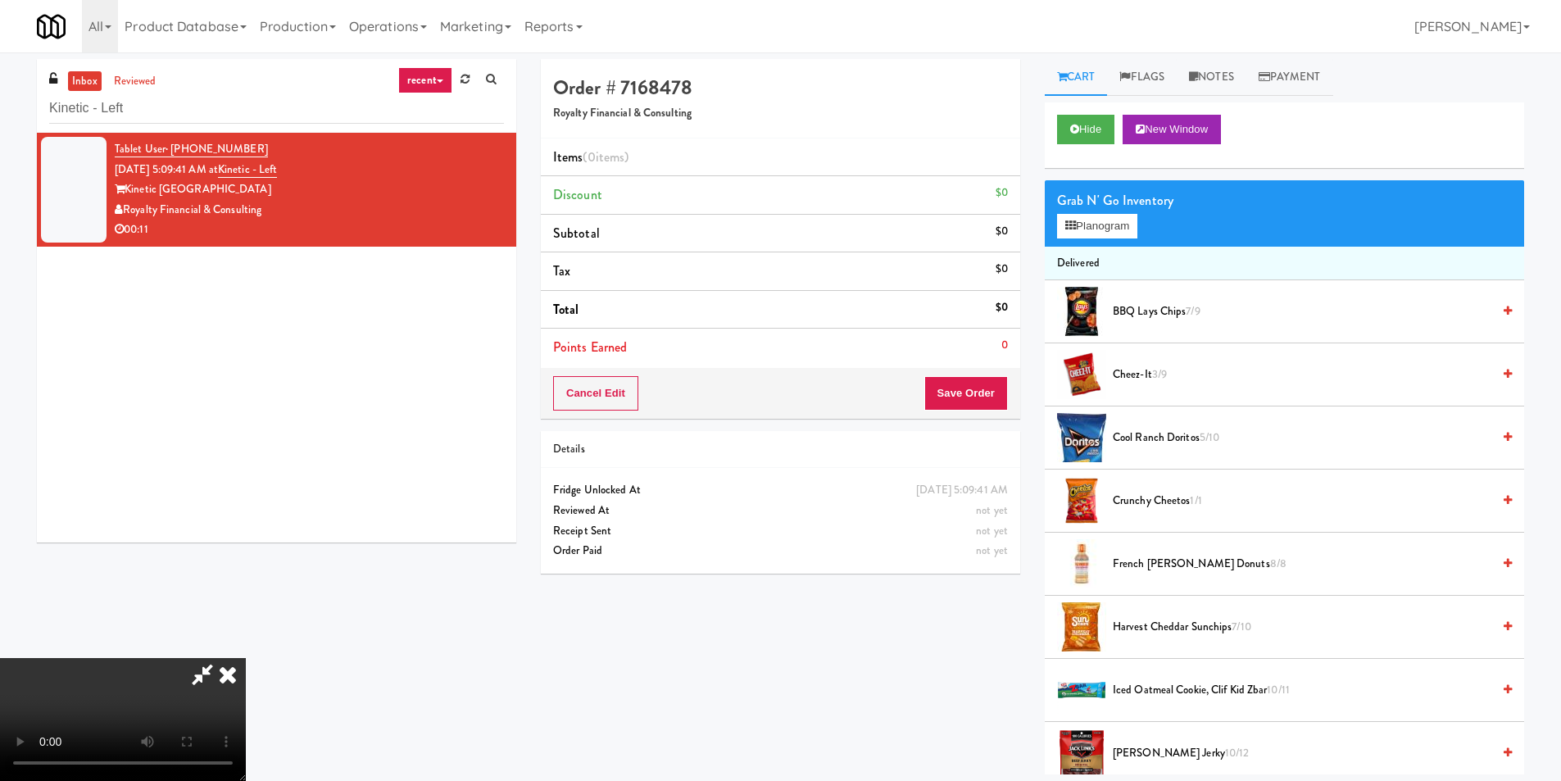
click at [246, 658] on video at bounding box center [123, 719] width 246 height 123
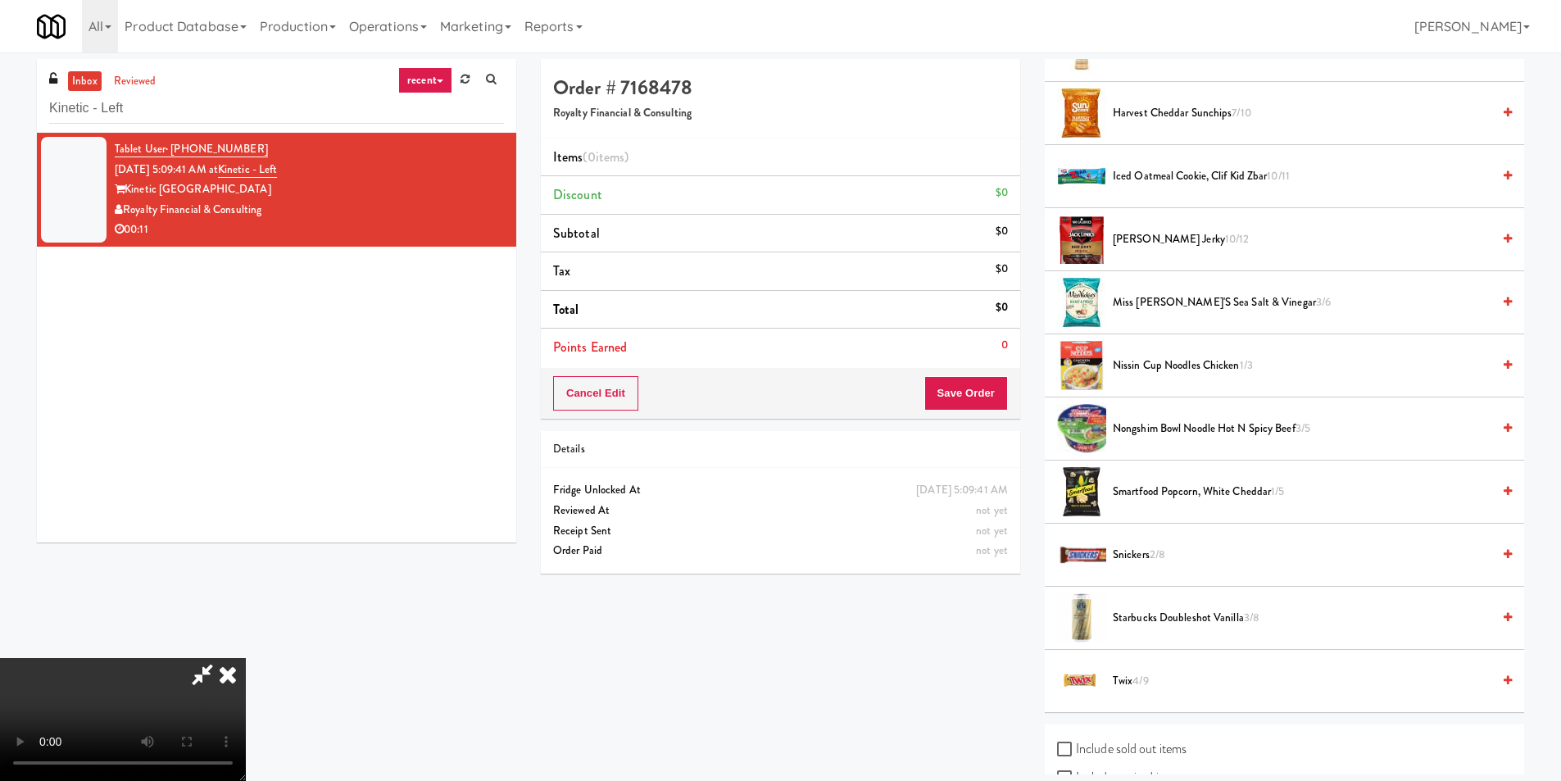
scroll to position [642, 0]
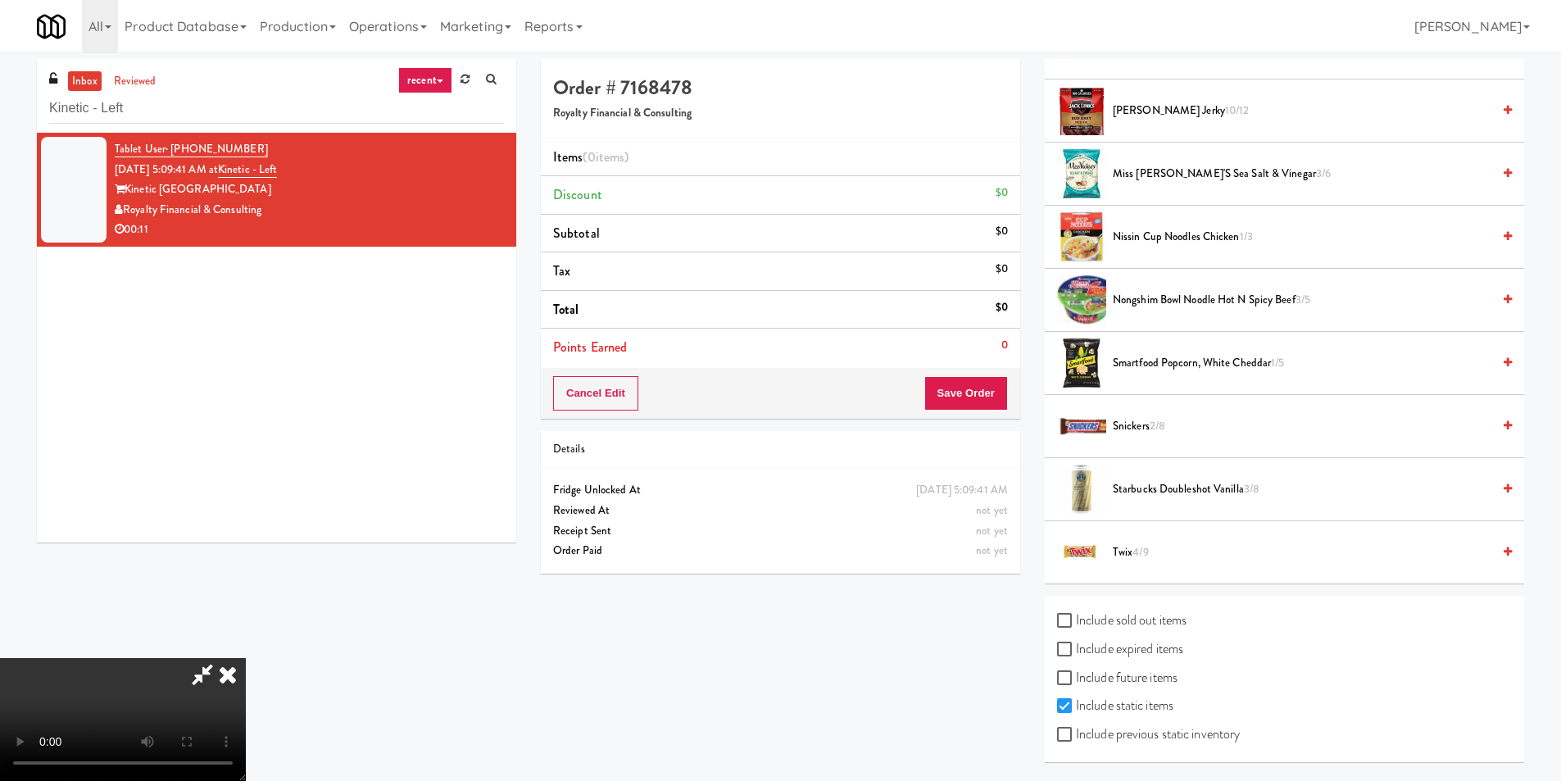
drag, startPoint x: 1127, startPoint y: 728, endPoint x: 1124, endPoint y: 707, distance: 21.6
click at [1129, 728] on label "Include previous static inventory" at bounding box center [1148, 734] width 183 height 25
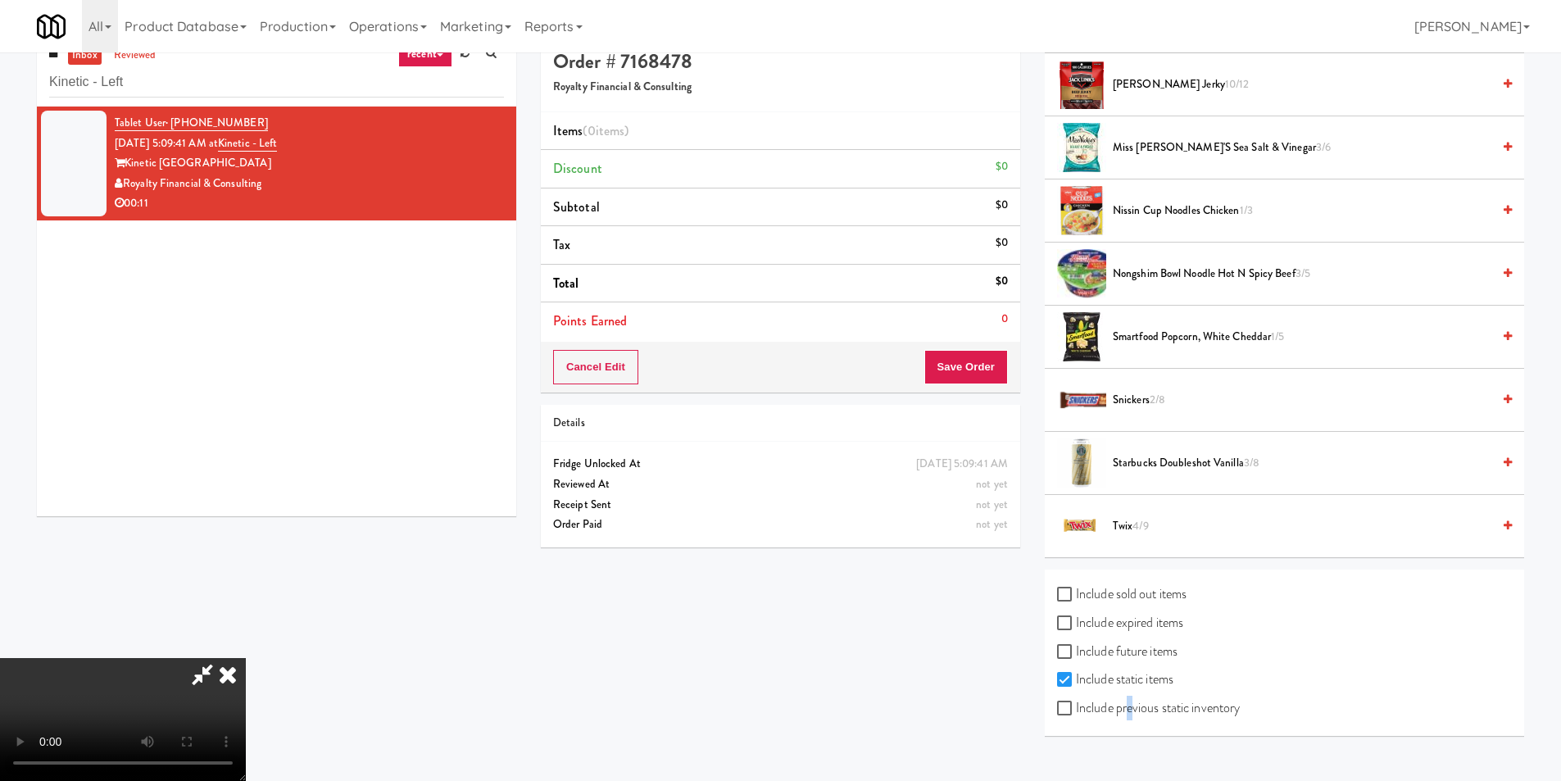
scroll to position [52, 0]
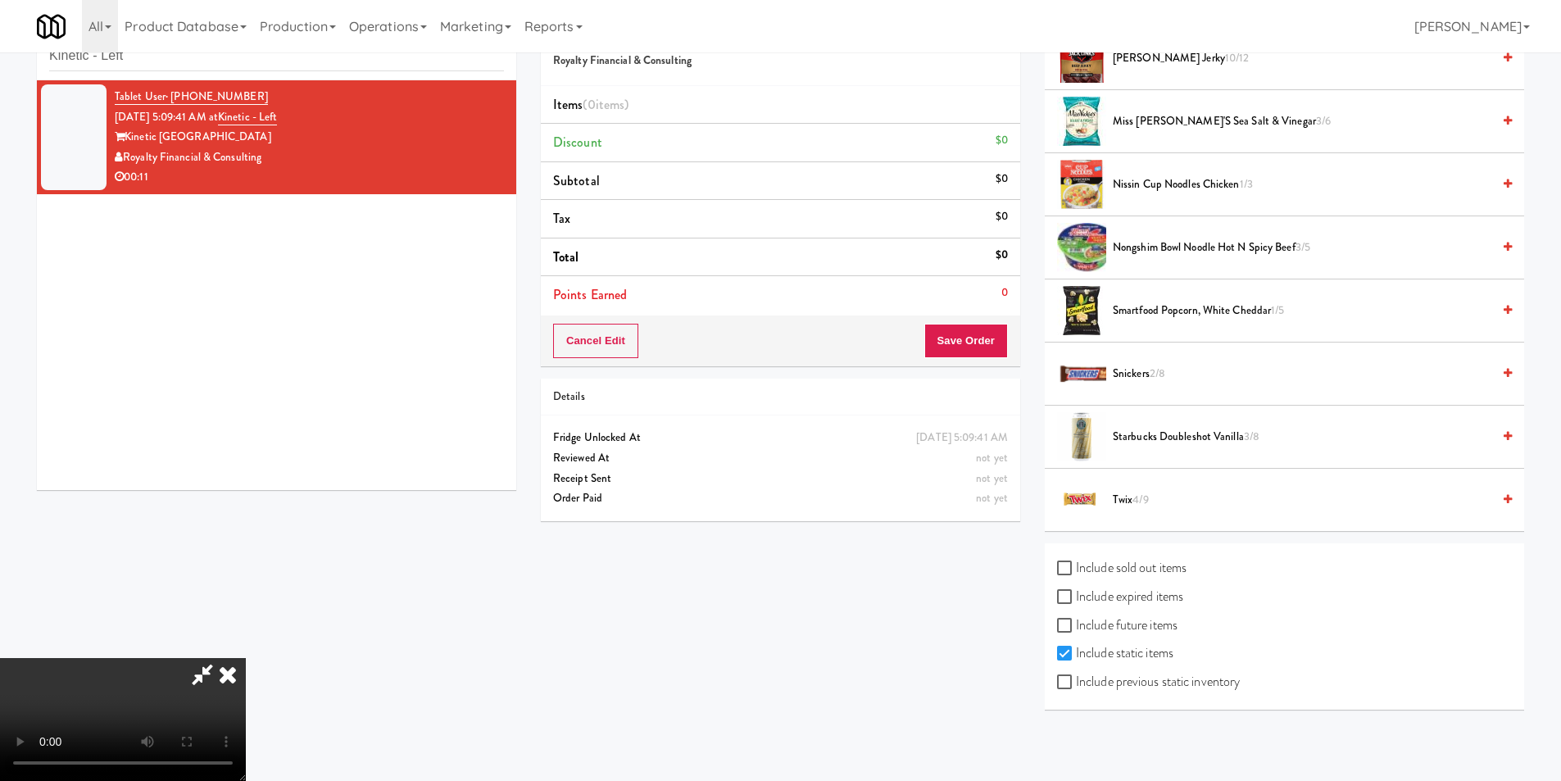
click at [1090, 684] on label "Include previous static inventory" at bounding box center [1148, 681] width 183 height 25
click at [1076, 684] on input "Include previous static inventory" at bounding box center [1066, 682] width 19 height 13
checkbox input "true"
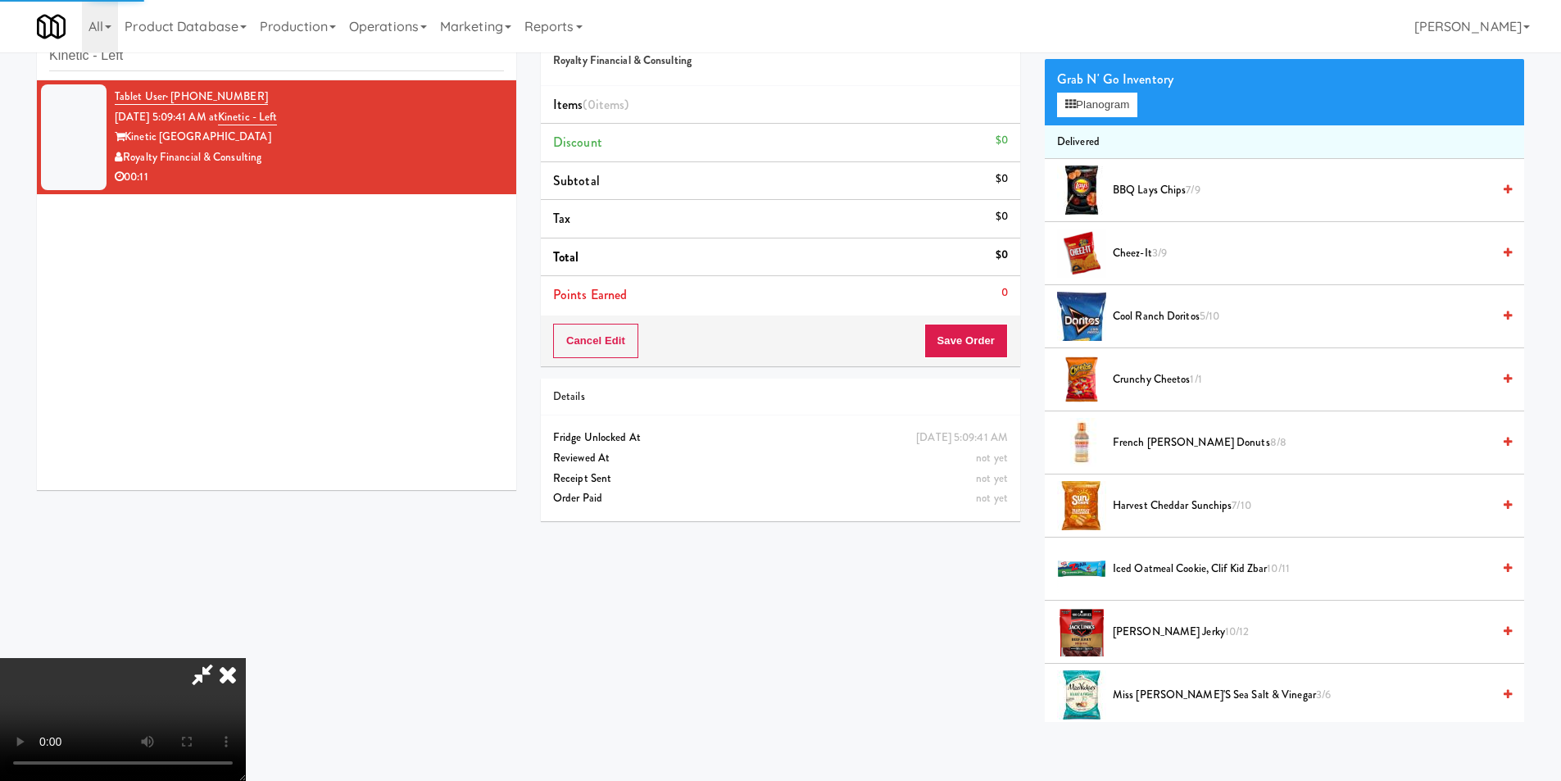
scroll to position [0, 0]
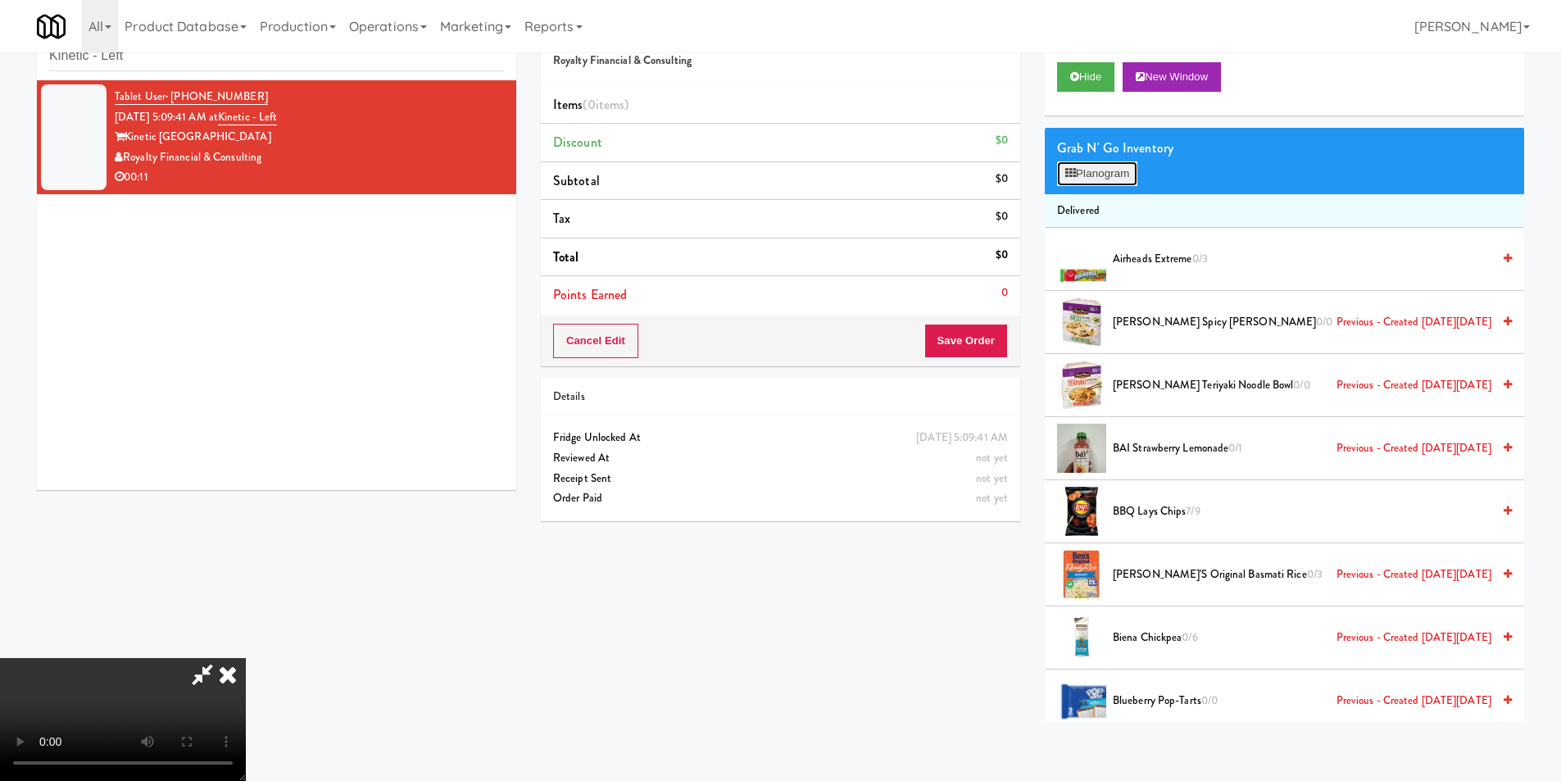
click at [1096, 180] on button "Planogram" at bounding box center [1097, 173] width 80 height 25
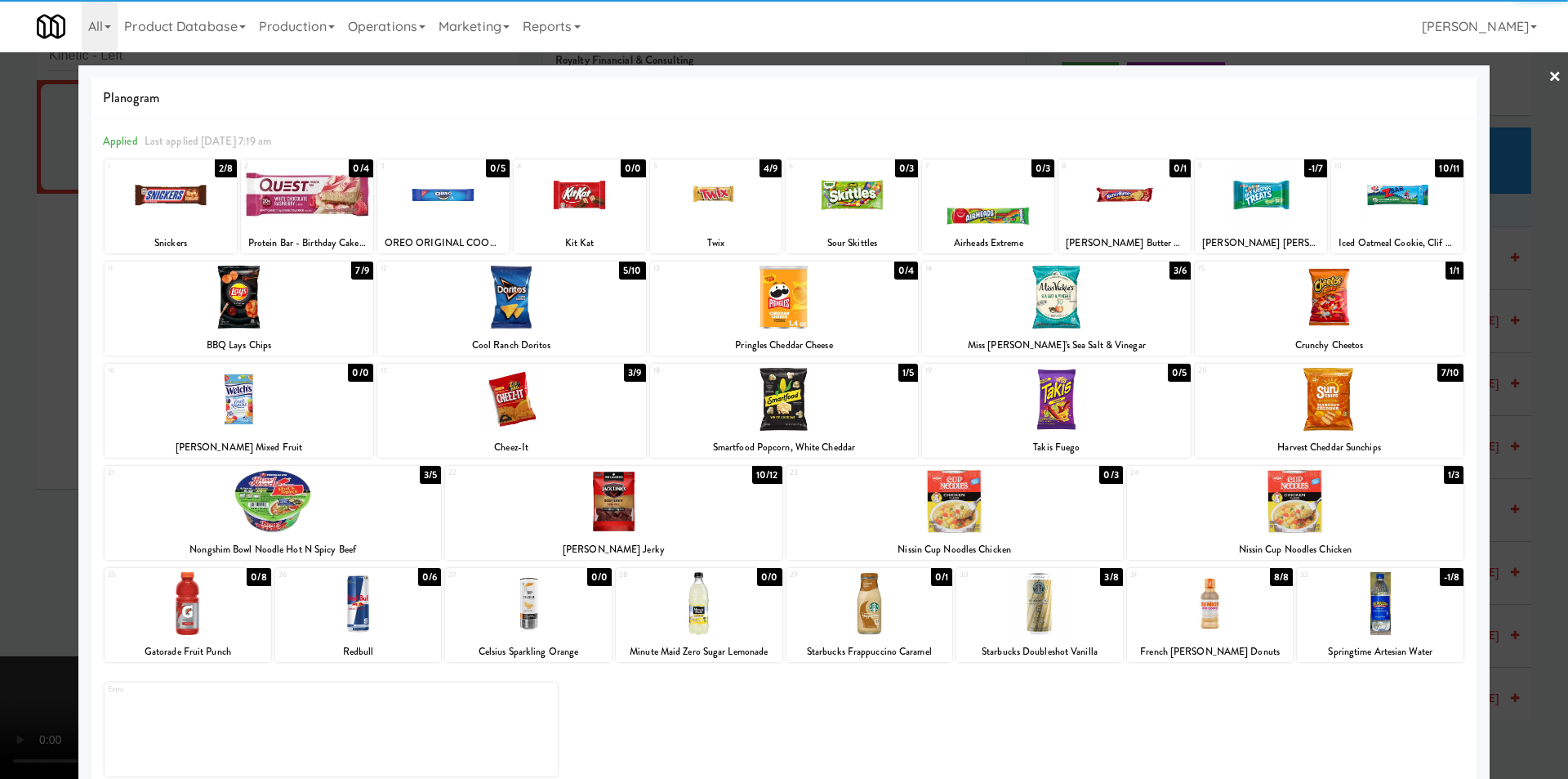
click at [1381, 573] on div at bounding box center [1380, 602] width 166 height 63
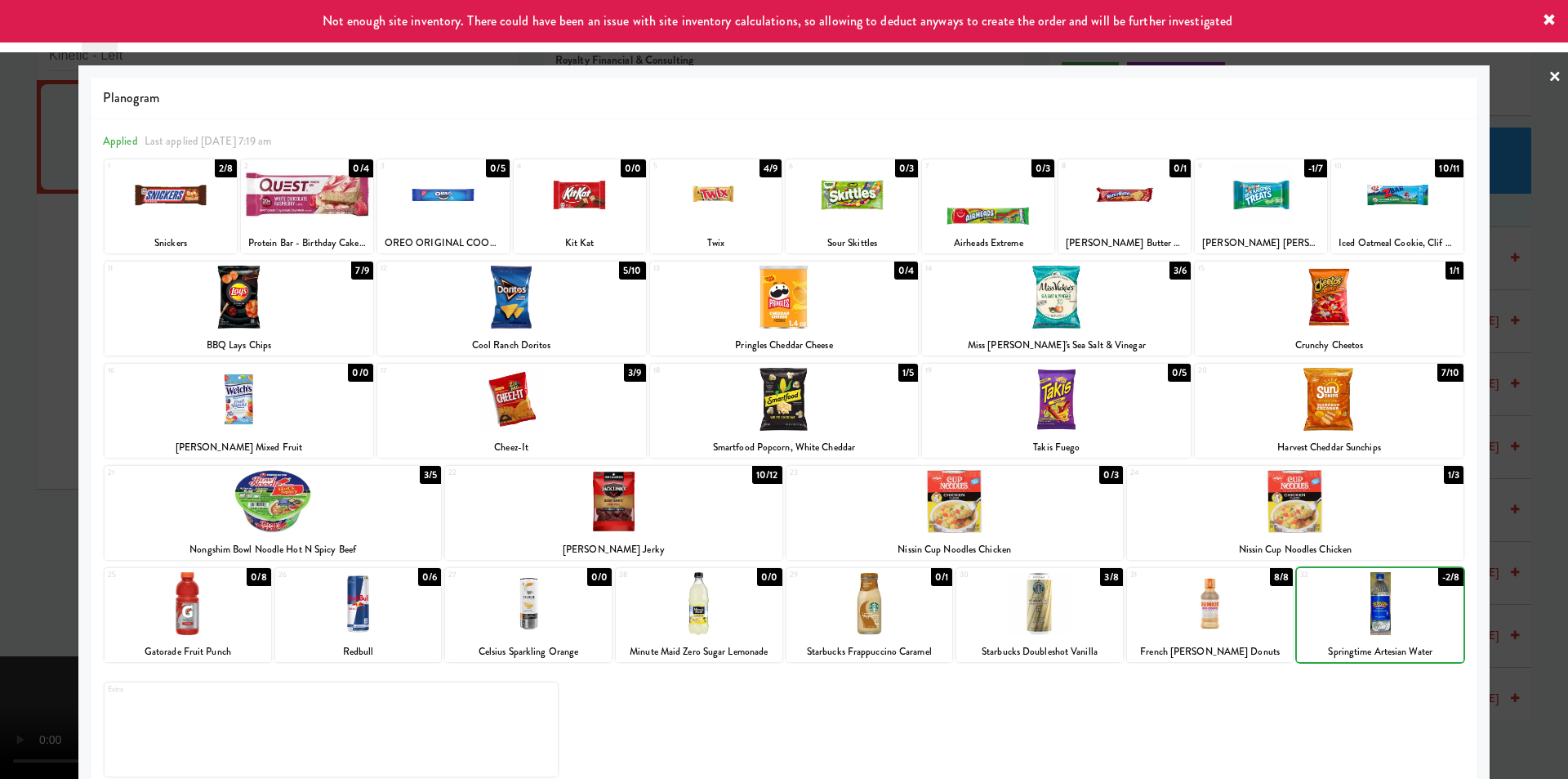
click at [1504, 495] on div at bounding box center [784, 389] width 1568 height 779
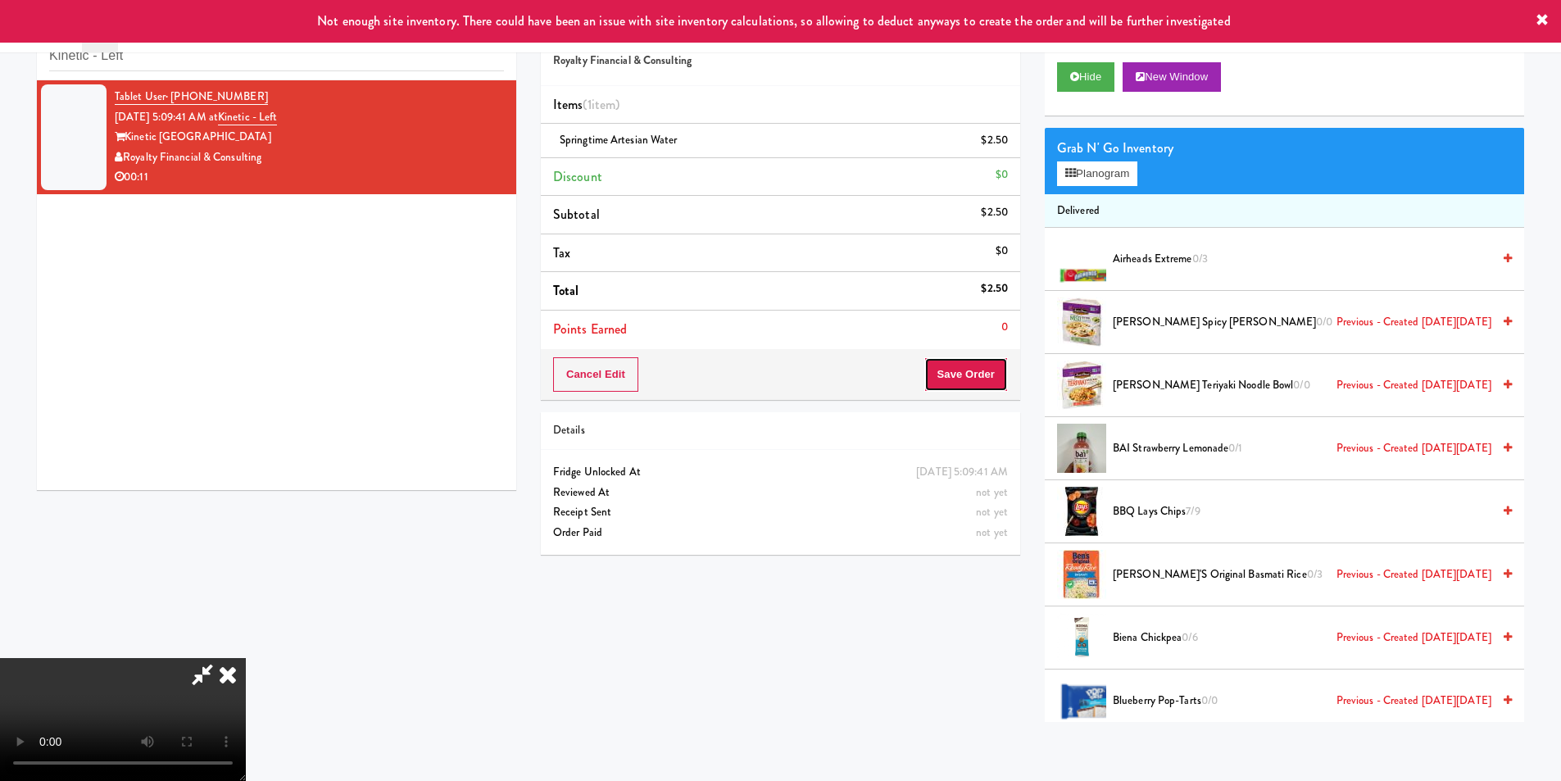
click at [980, 367] on button "Save Order" at bounding box center [966, 374] width 84 height 34
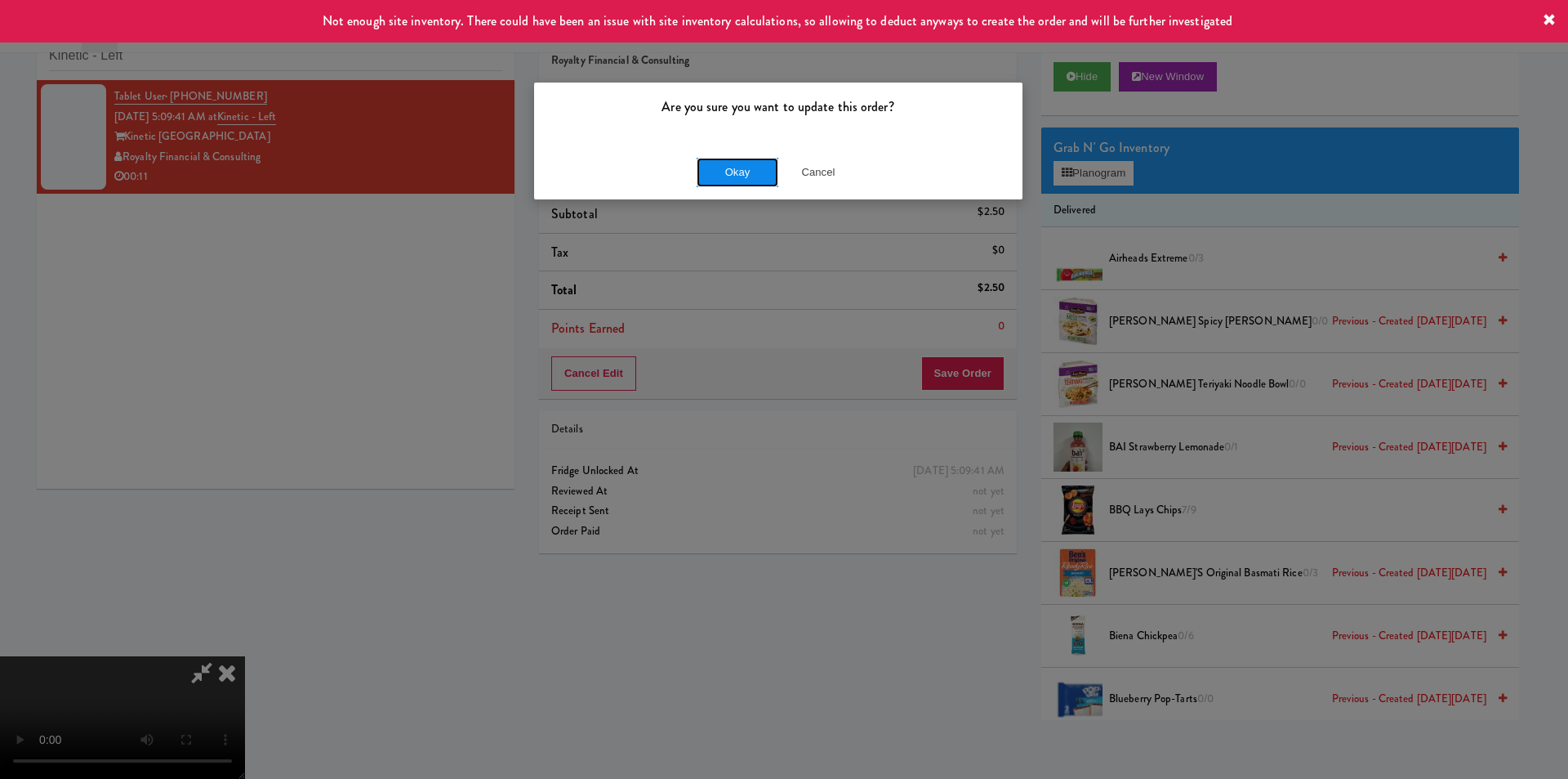
click at [698, 185] on button "Okay" at bounding box center [738, 172] width 82 height 29
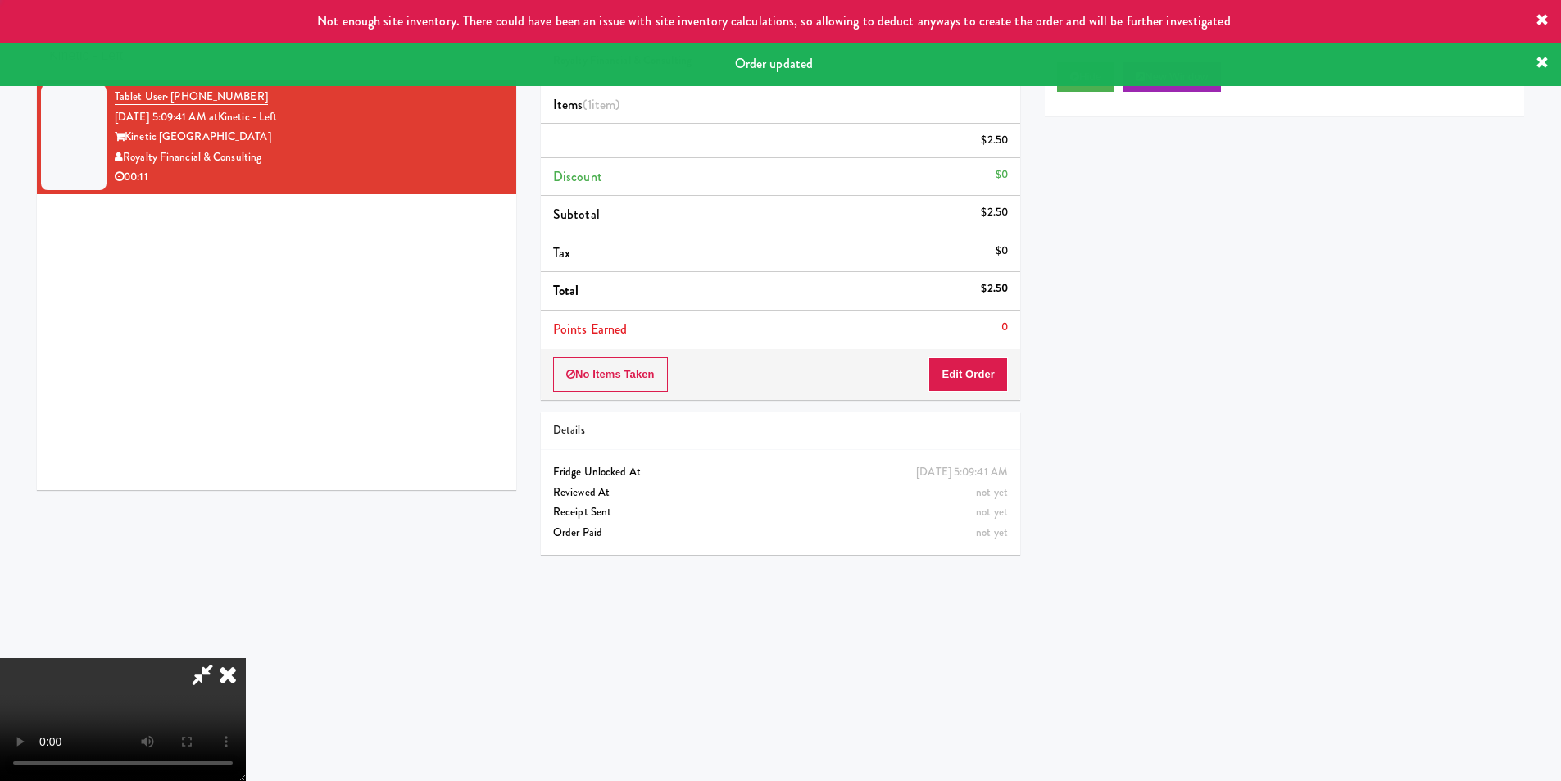
click at [292, 70] on div "Order updated" at bounding box center [780, 64] width 1561 height 43
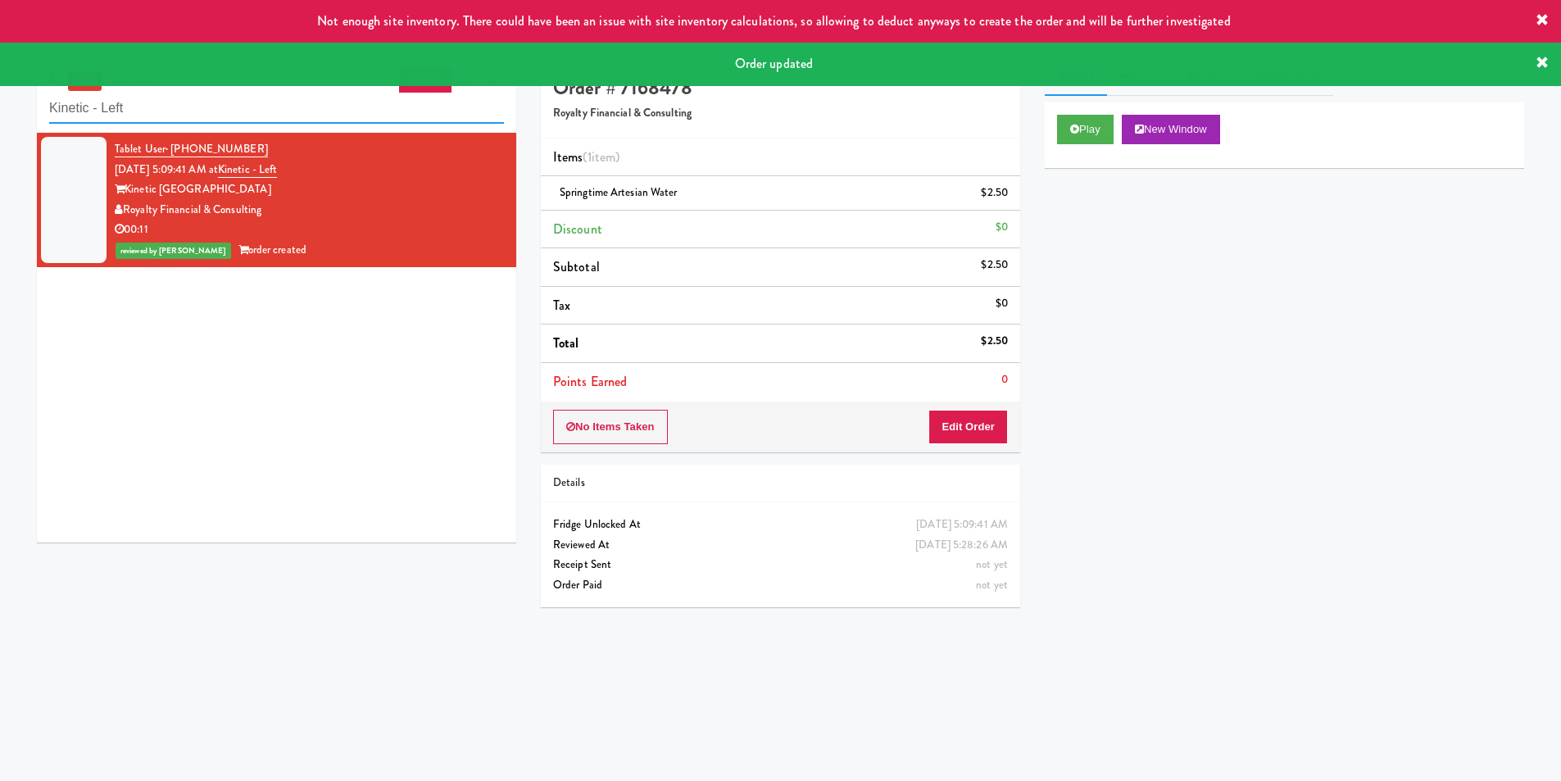
click at [298, 114] on input "Kinetic - Left" at bounding box center [276, 108] width 455 height 30
paste input "Elara - Cooler - Righ"
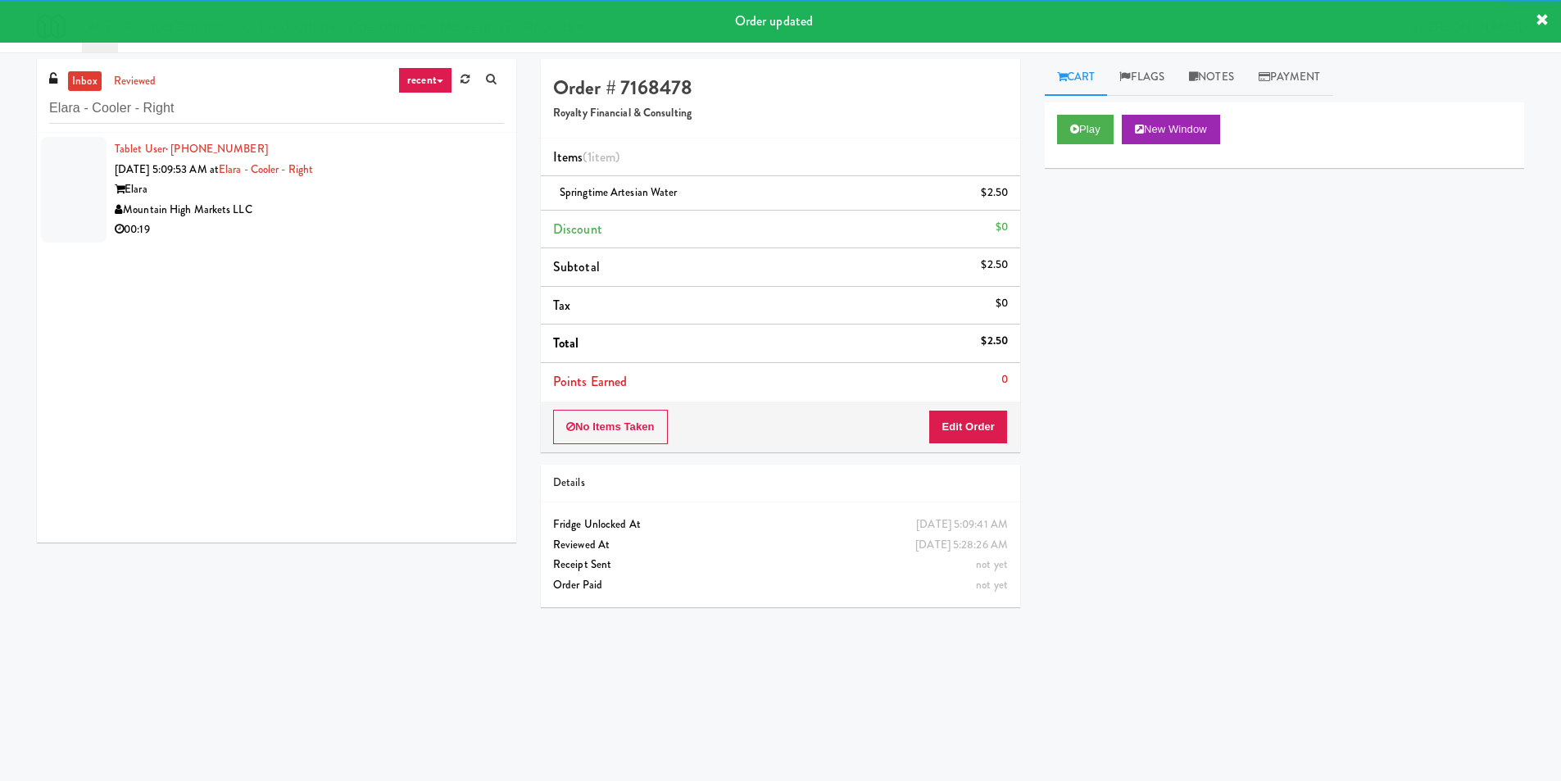
click at [331, 194] on div "Elara" at bounding box center [309, 189] width 389 height 20
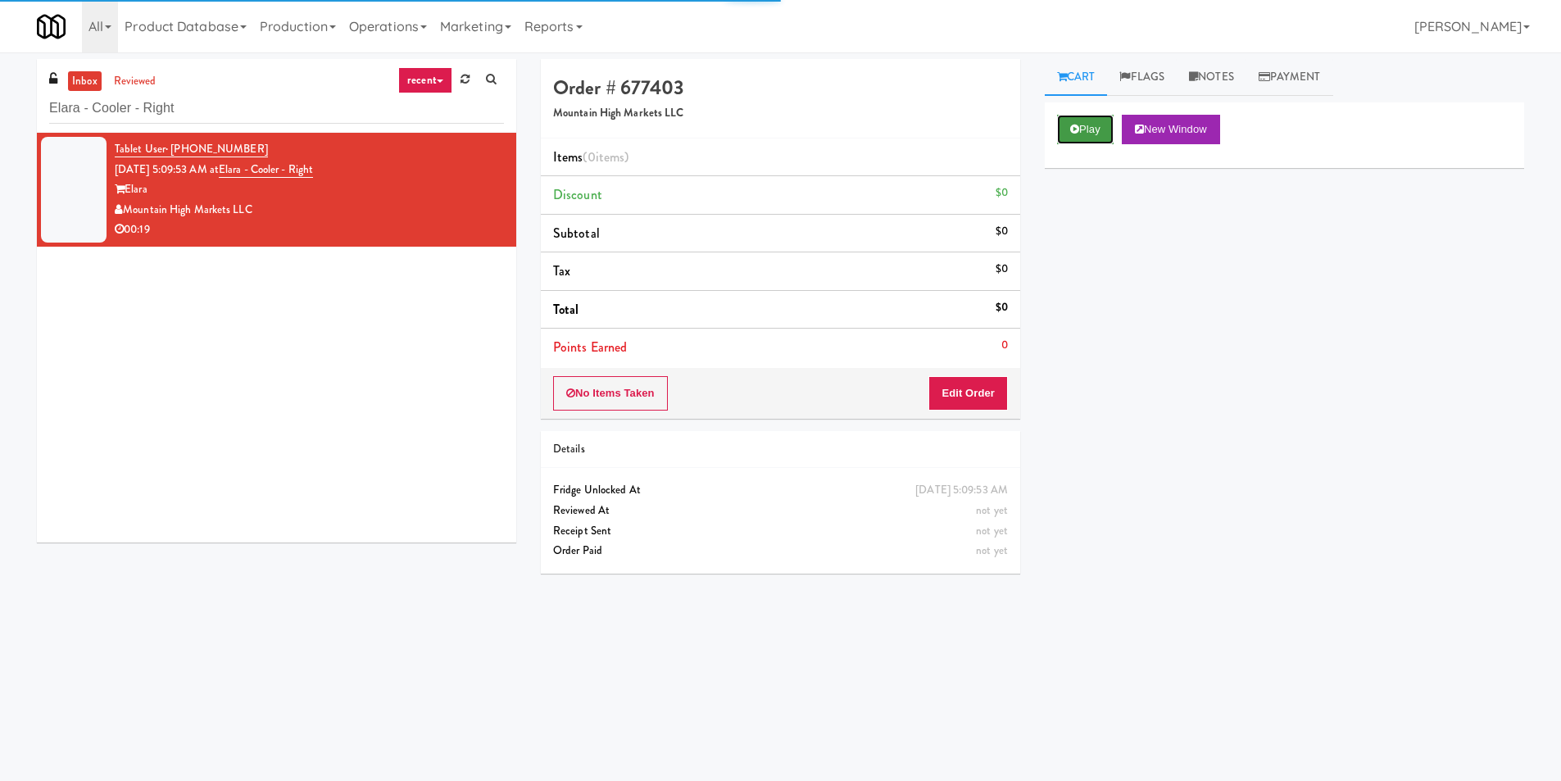
click at [1060, 129] on button "Play" at bounding box center [1085, 129] width 57 height 29
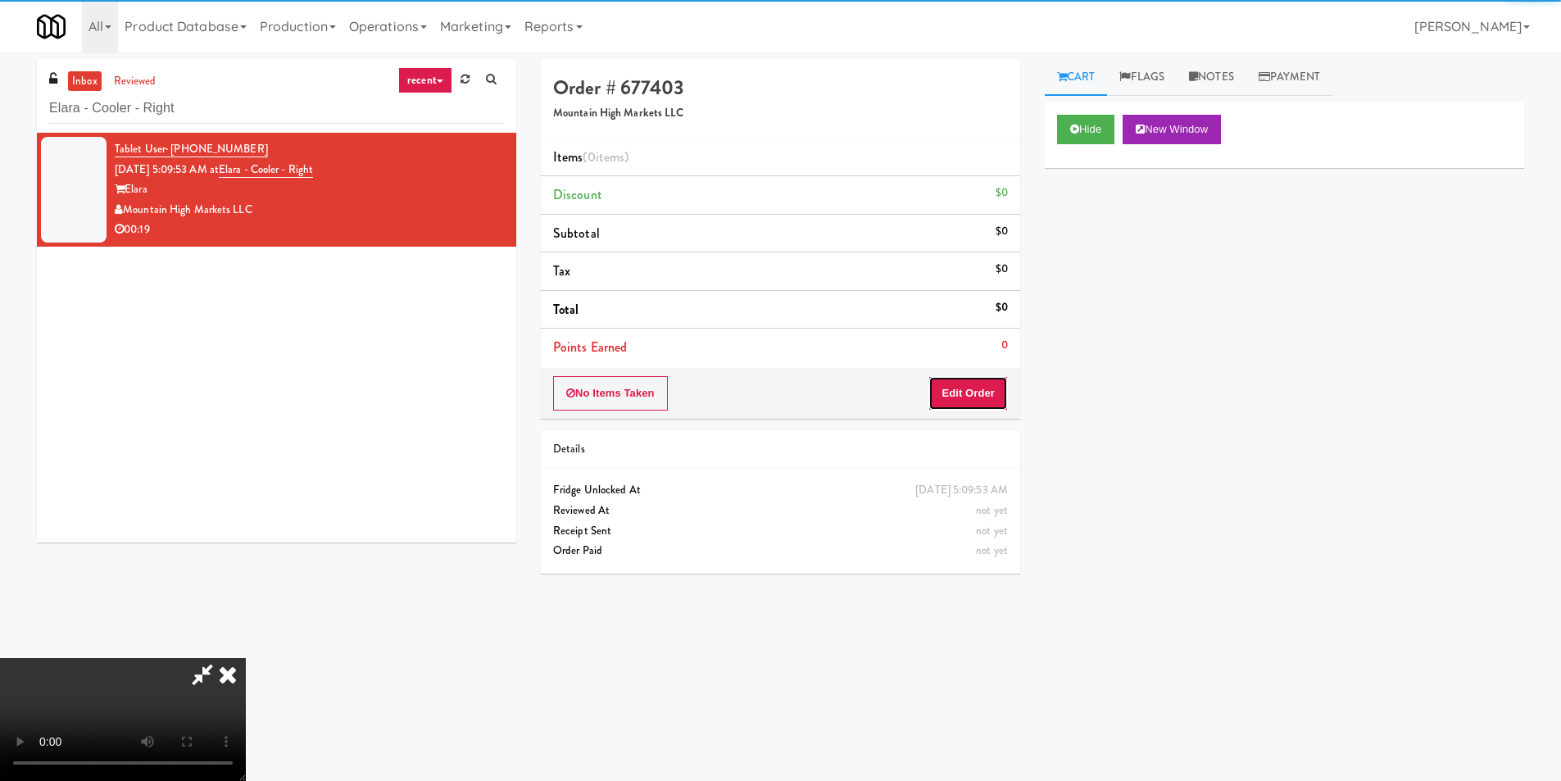
click at [969, 383] on button "Edit Order" at bounding box center [967, 393] width 79 height 34
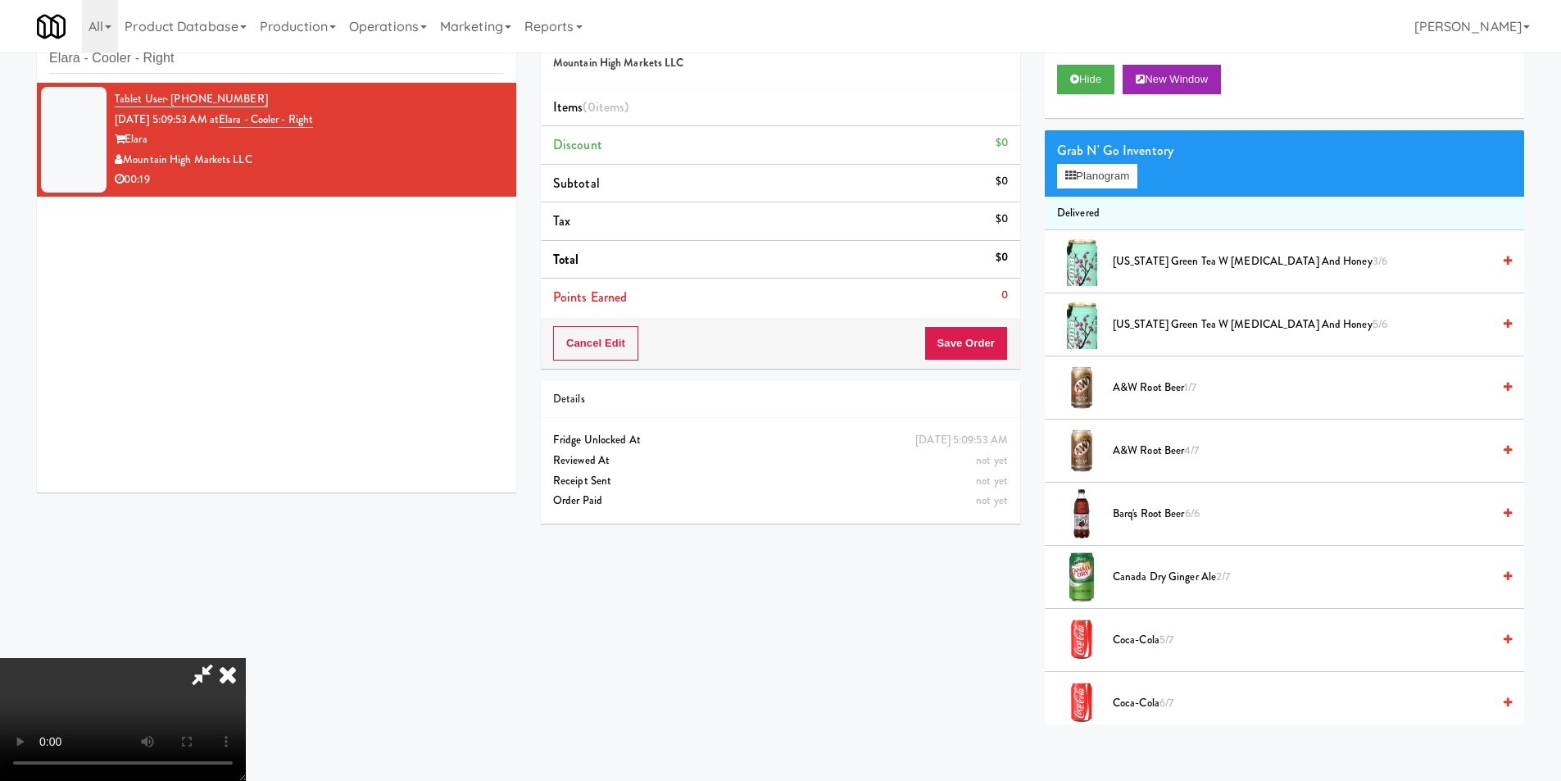
scroll to position [52, 0]
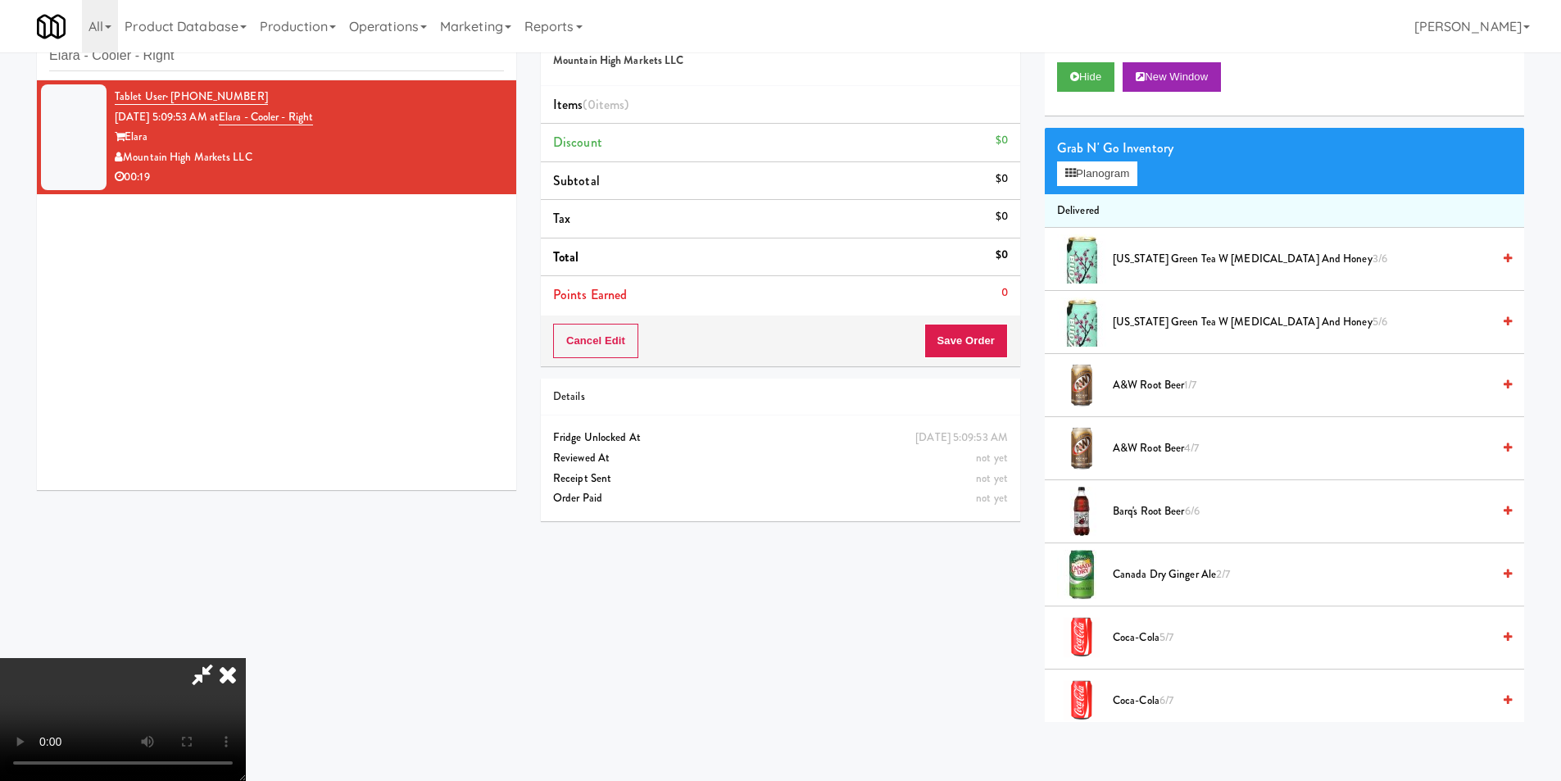
click at [246, 658] on video at bounding box center [123, 719] width 246 height 123
click at [1096, 173] on button "Planogram" at bounding box center [1097, 173] width 80 height 25
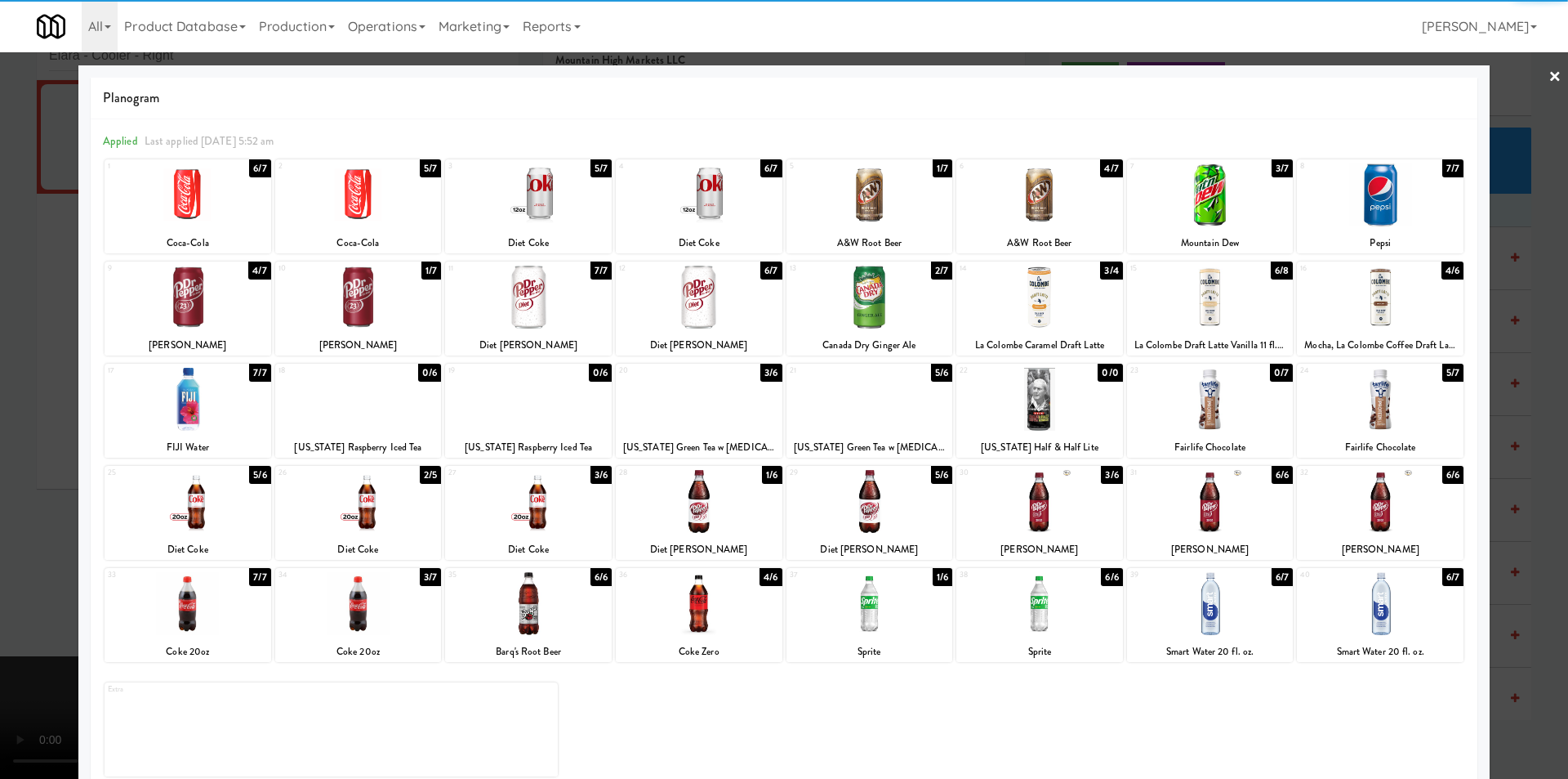
click at [1033, 305] on div at bounding box center [1039, 296] width 166 height 63
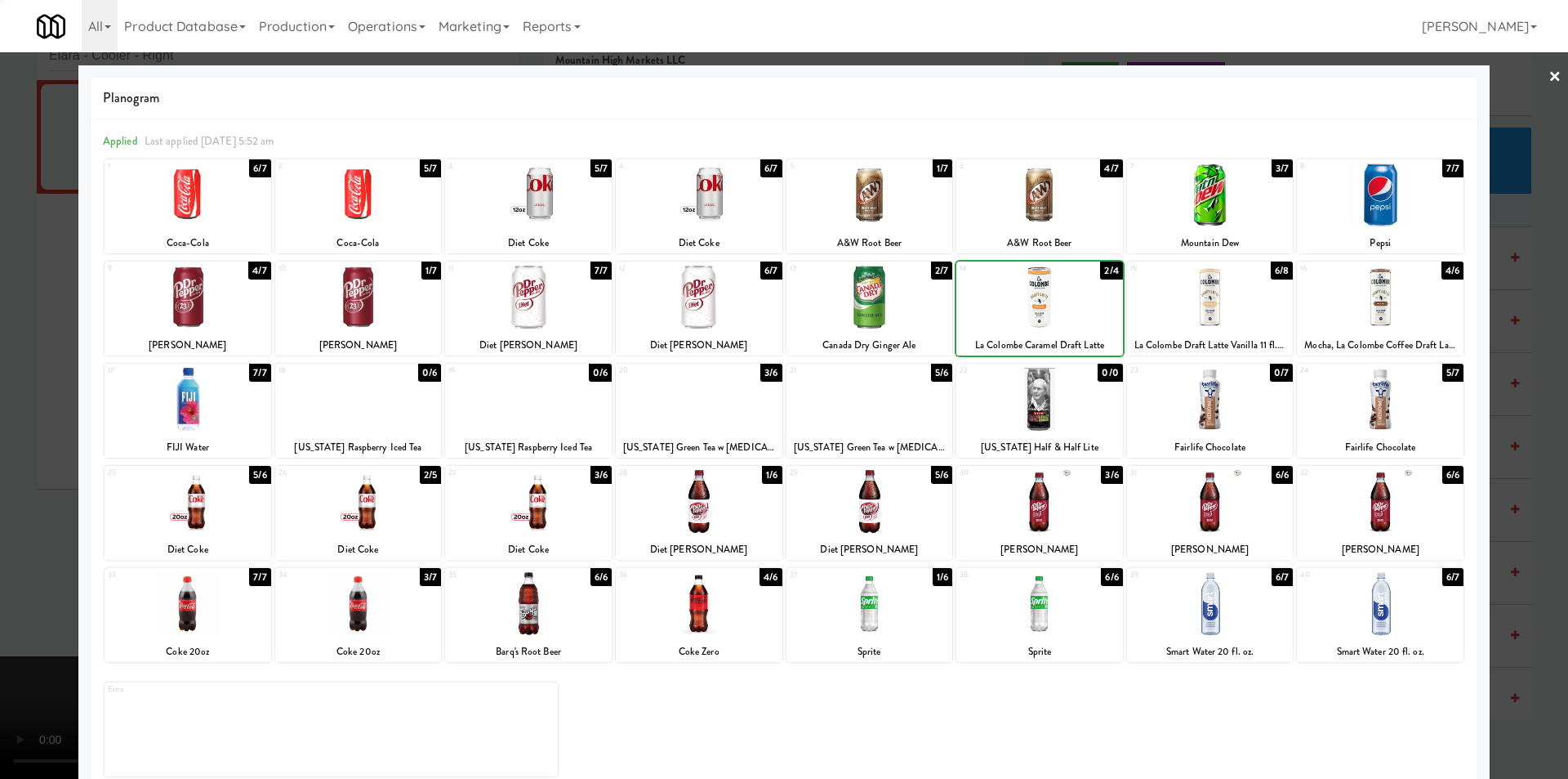
click at [1518, 346] on div at bounding box center [784, 389] width 1568 height 779
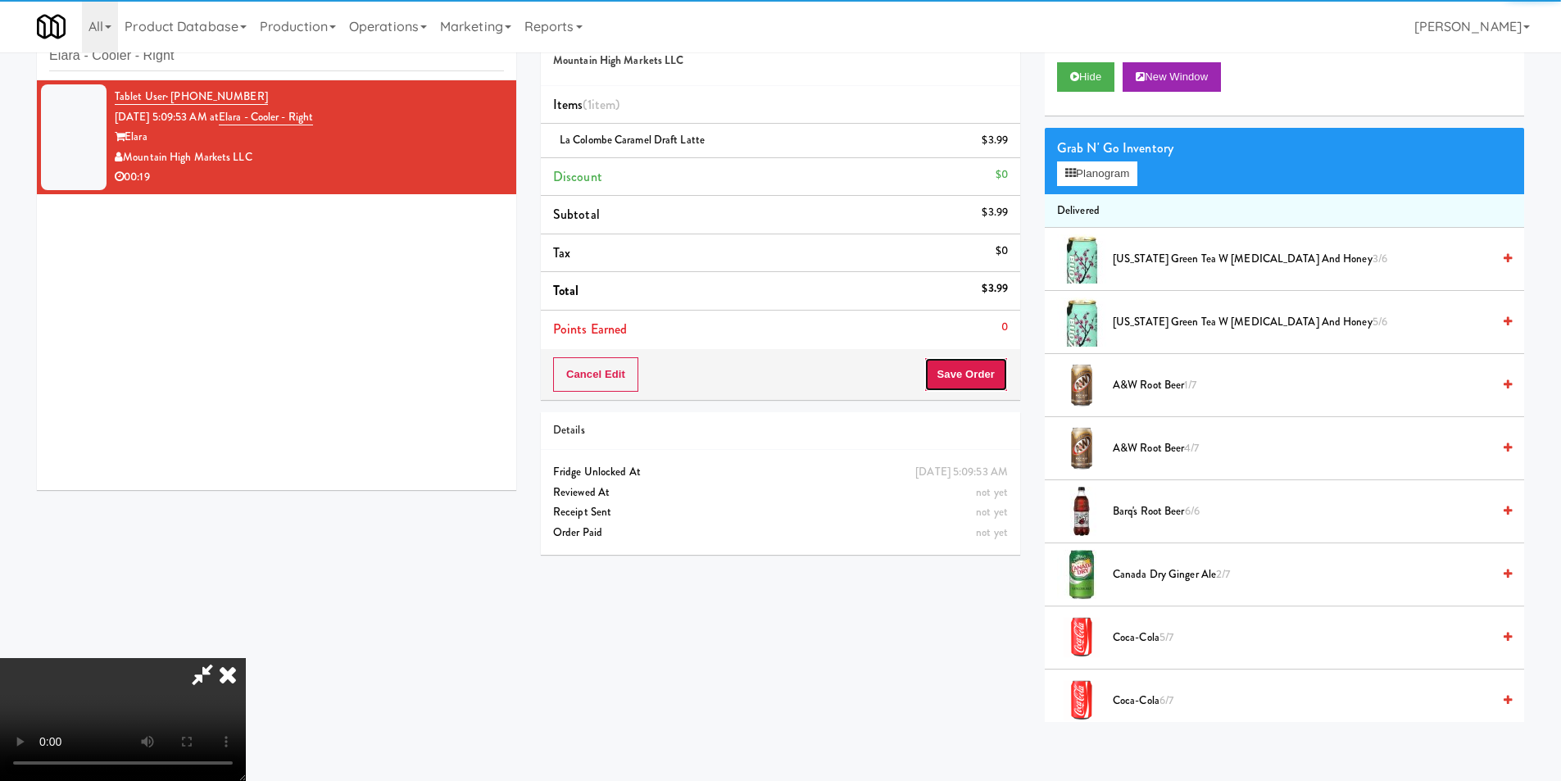
click at [947, 369] on button "Save Order" at bounding box center [966, 374] width 84 height 34
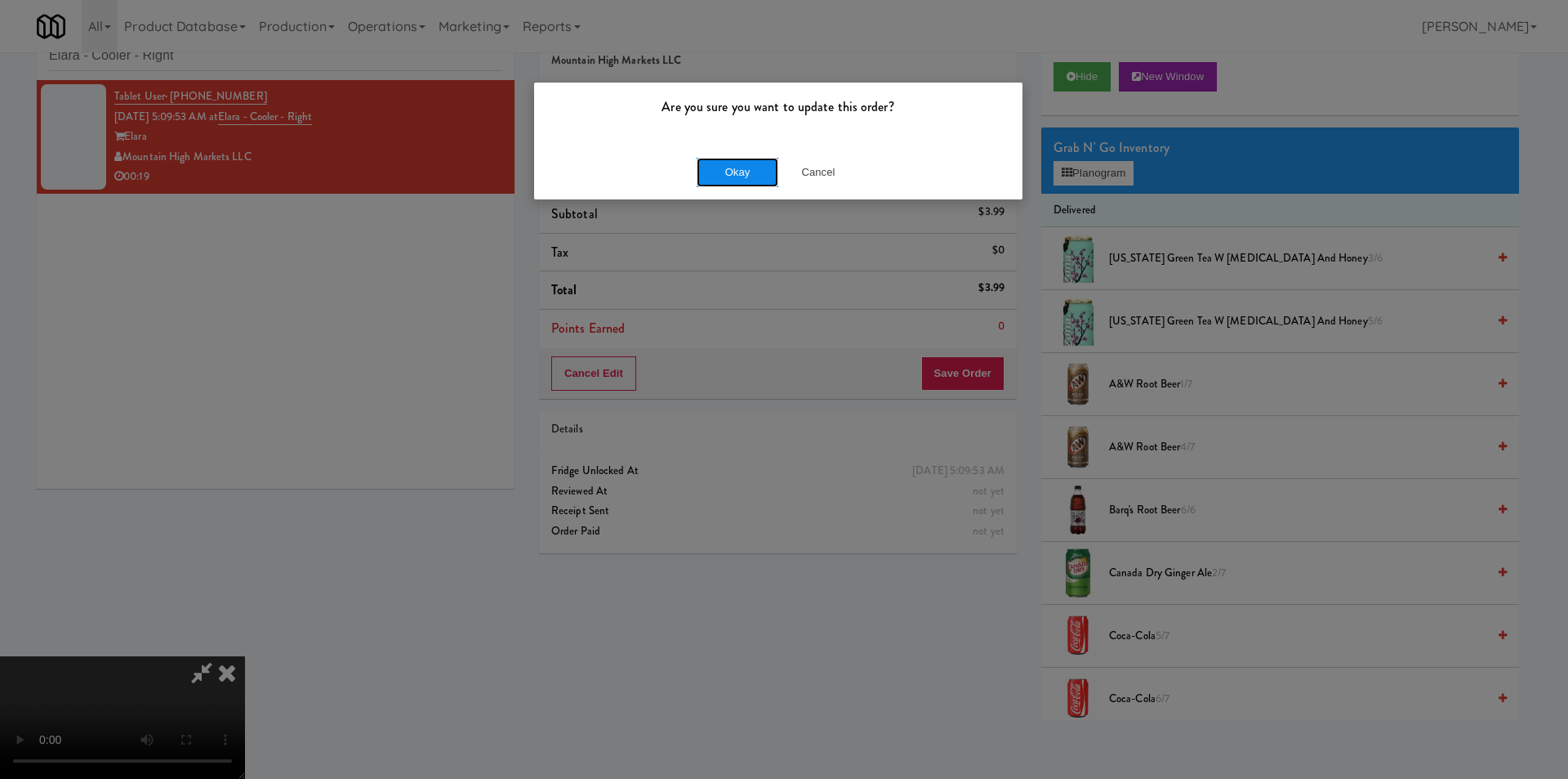
click at [741, 175] on button "Okay" at bounding box center [738, 172] width 82 height 29
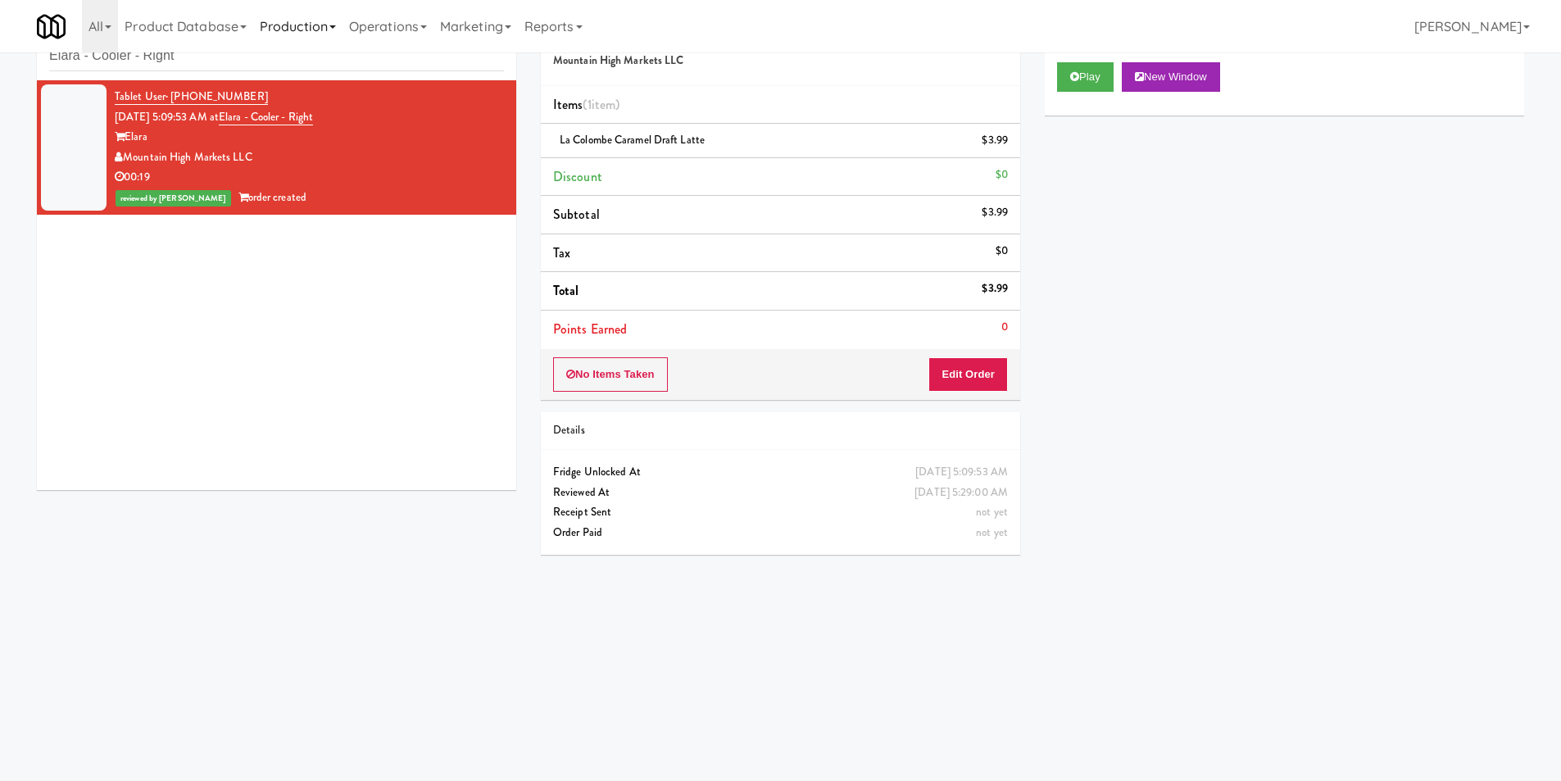
click at [265, 52] on link "Production" at bounding box center [297, 26] width 89 height 52
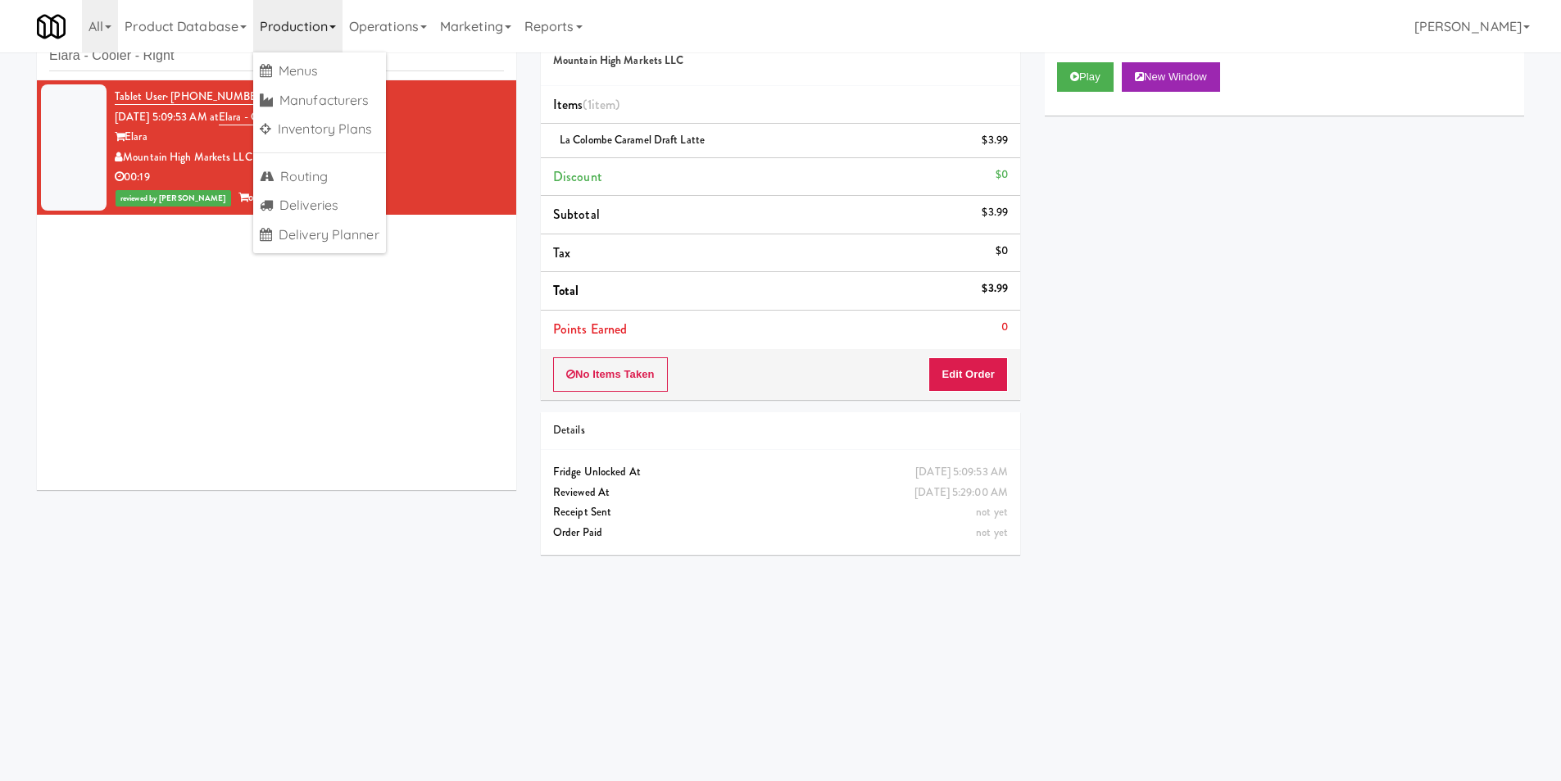
click at [265, 52] on link "Production" at bounding box center [297, 26] width 89 height 52
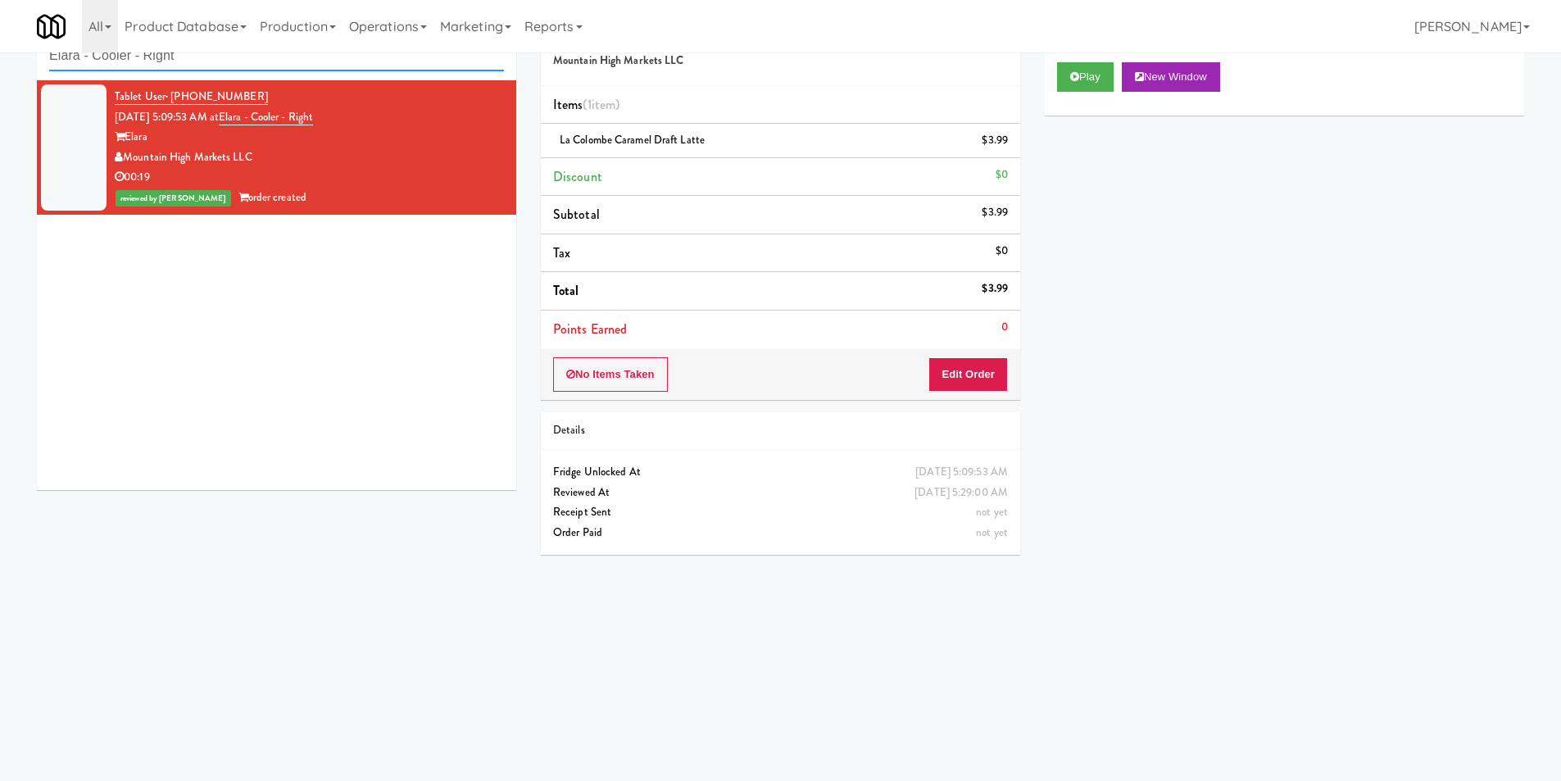
click at [223, 61] on input "Elara - Cooler - Right" at bounding box center [276, 56] width 455 height 30
paste input "Fridge/Combo"
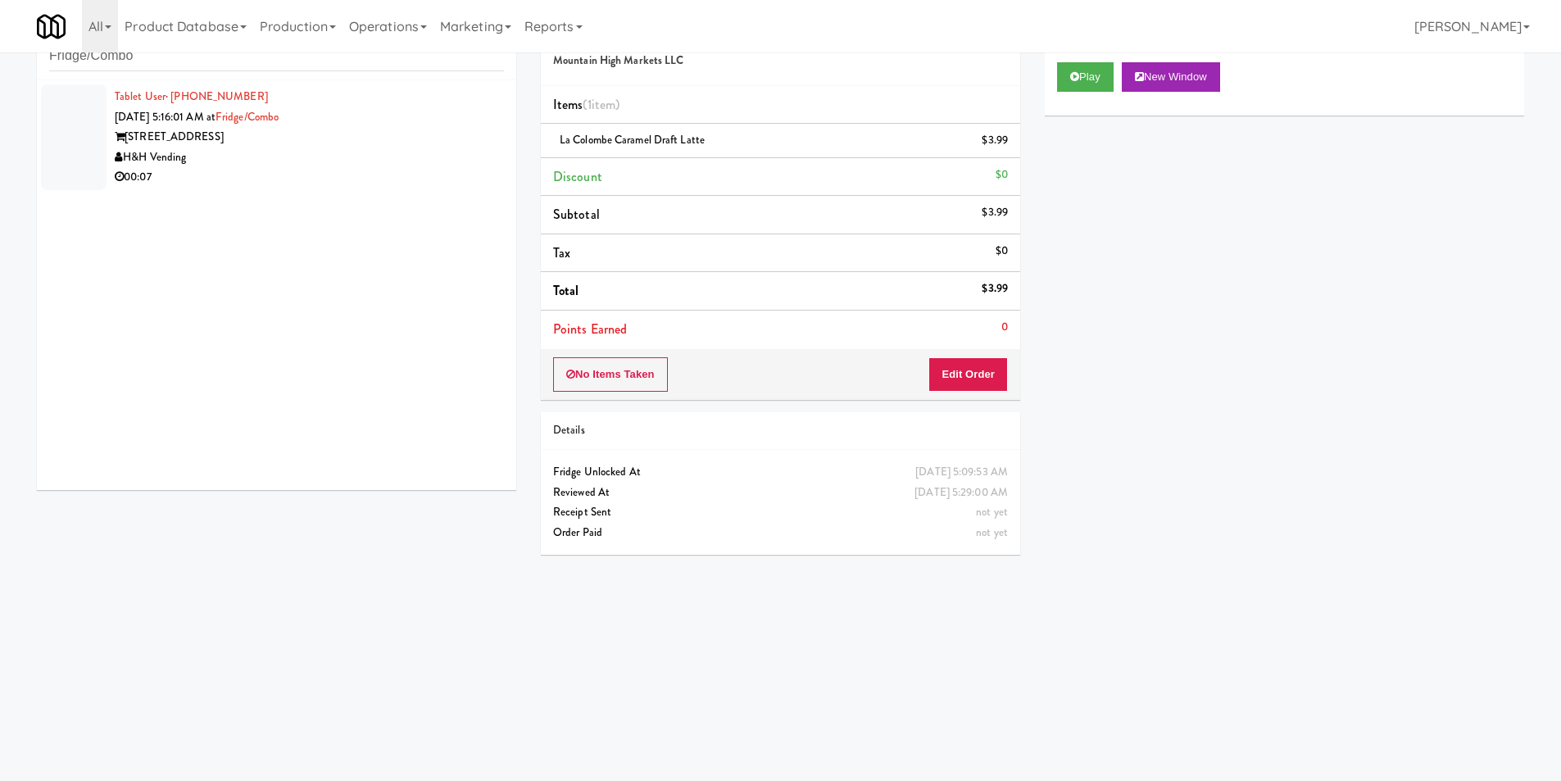
click at [432, 167] on div "00:07" at bounding box center [309, 177] width 389 height 20
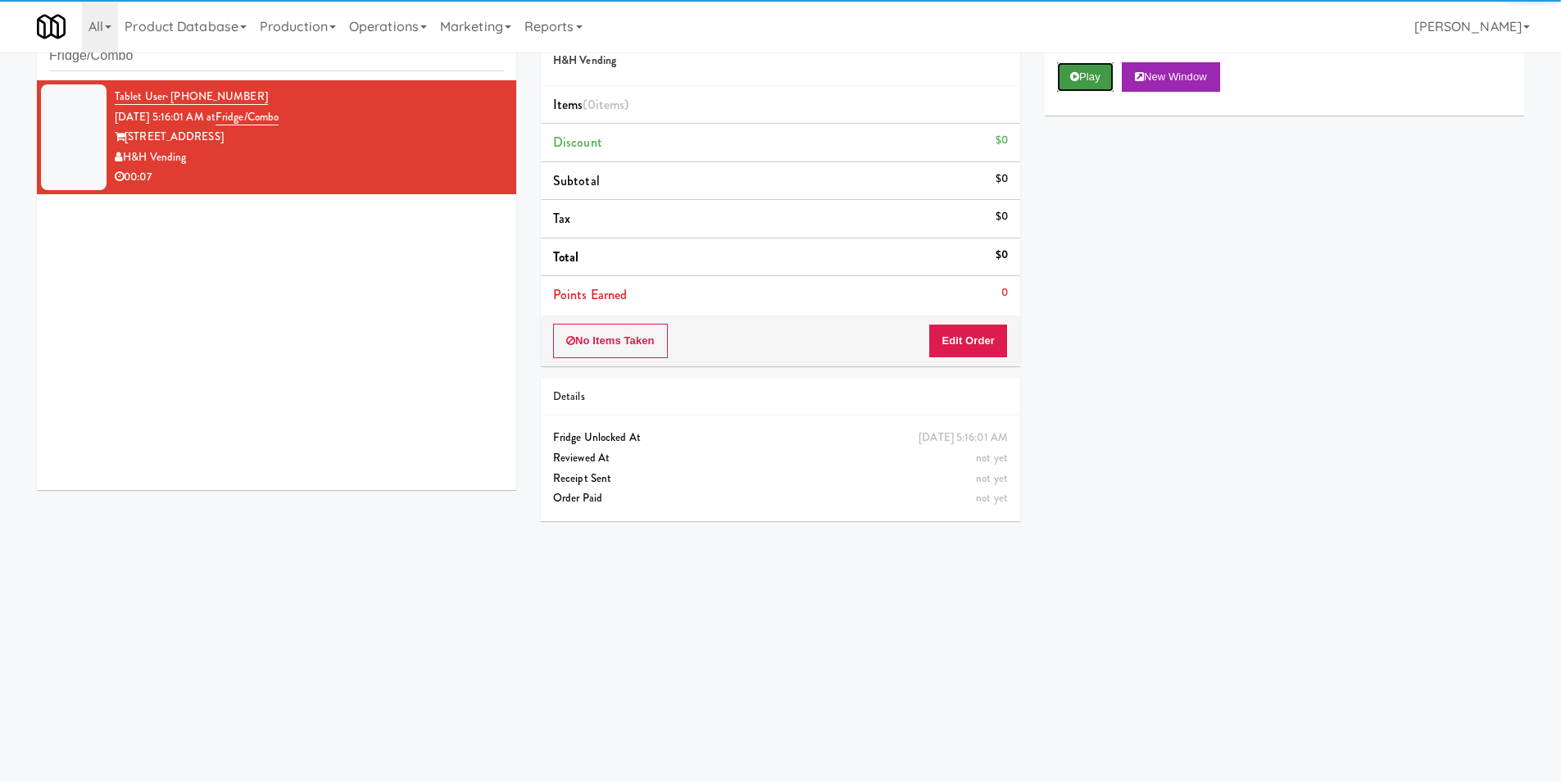
click at [1064, 73] on button "Play" at bounding box center [1085, 76] width 57 height 29
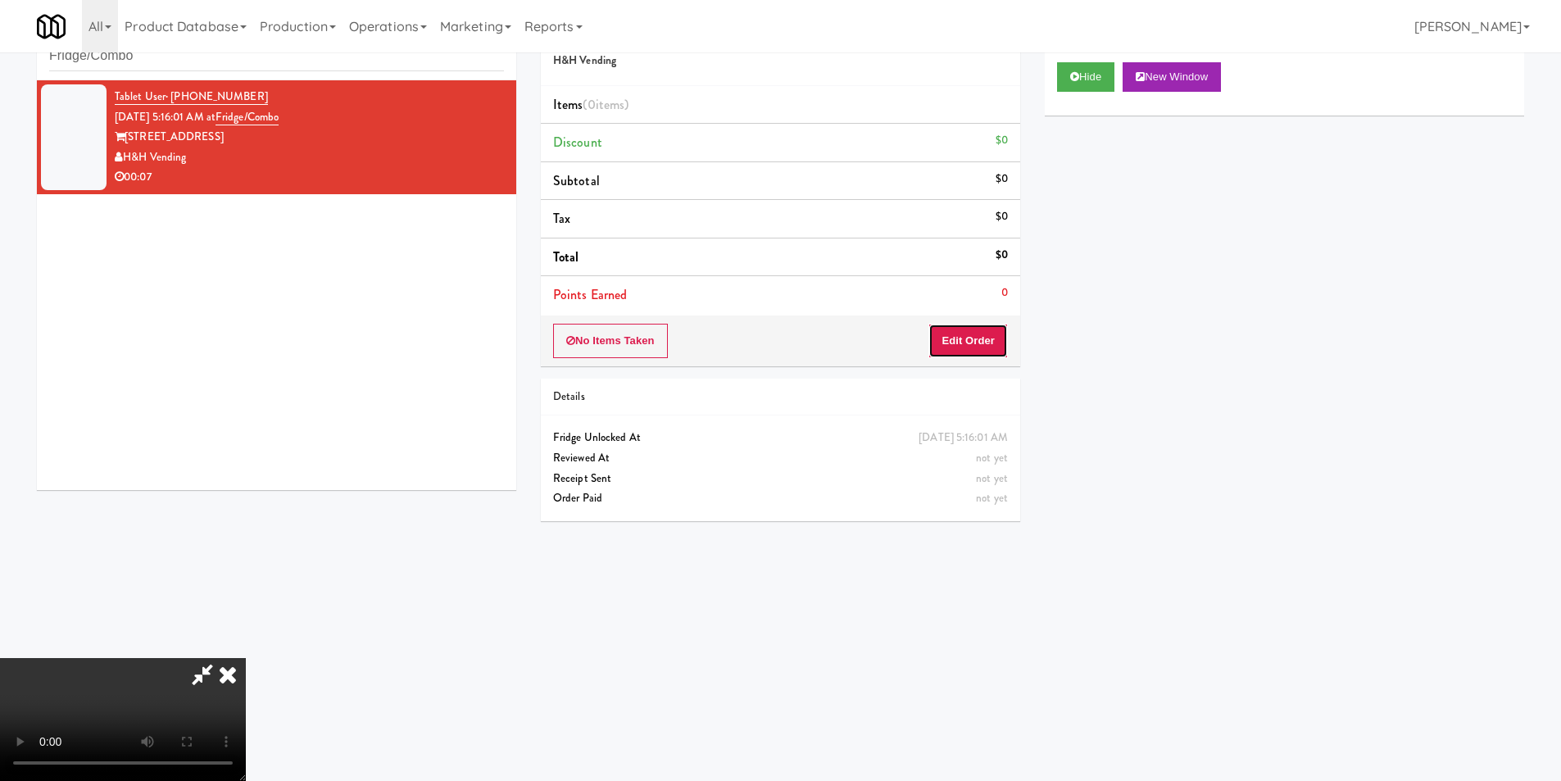
click at [970, 336] on button "Edit Order" at bounding box center [967, 341] width 79 height 34
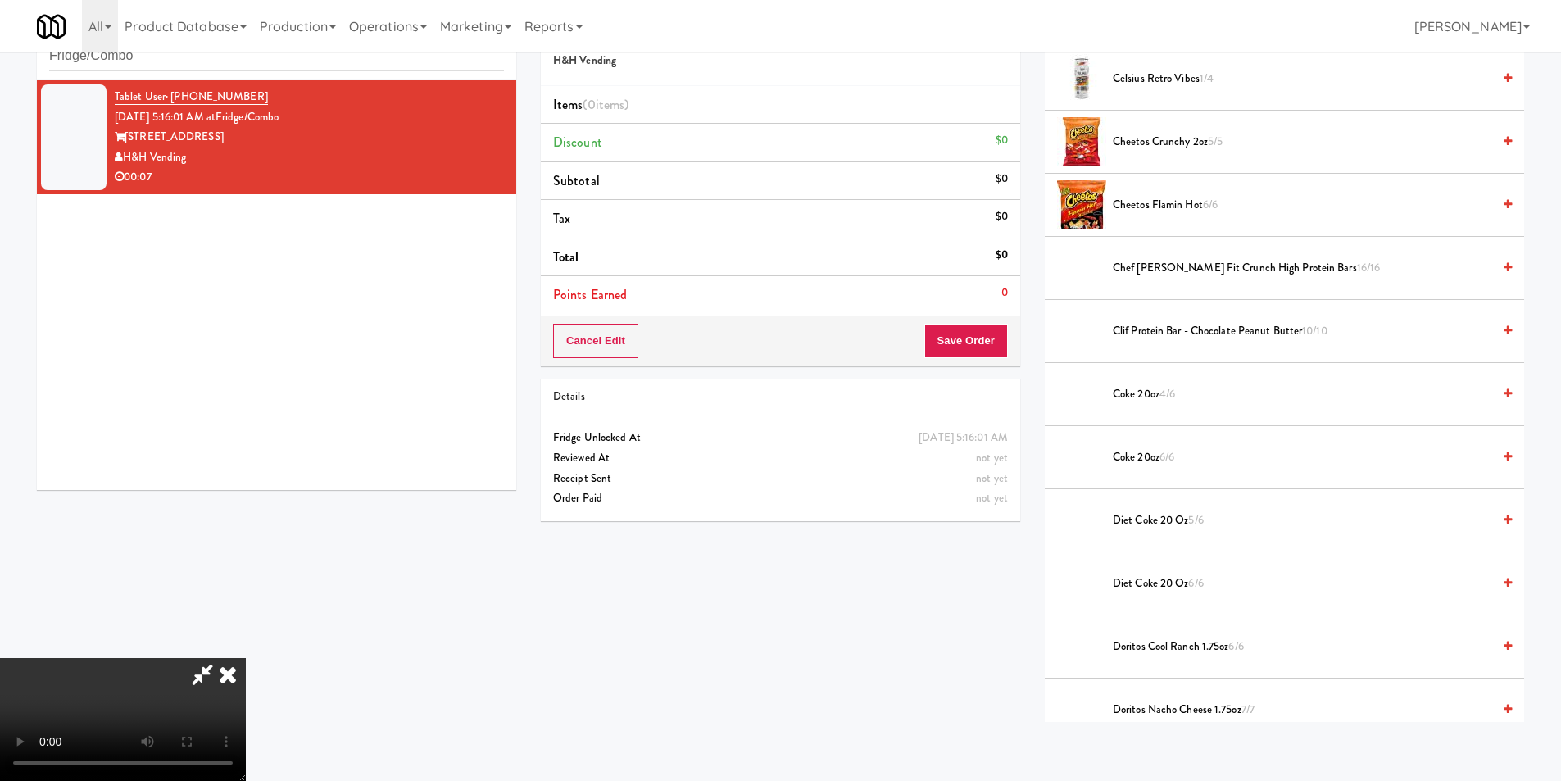
scroll to position [410, 0]
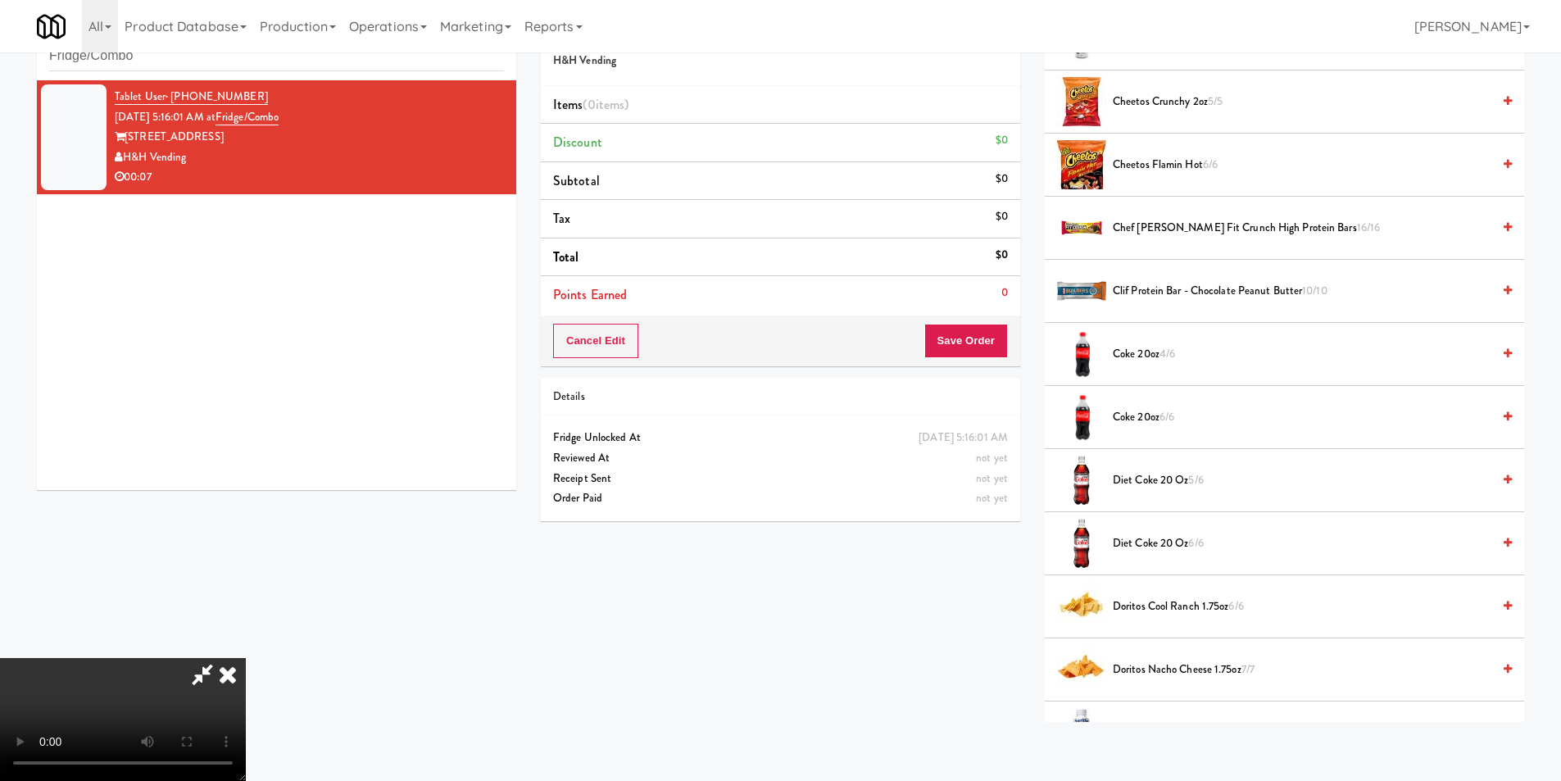
click at [1144, 476] on span "Diet Coke 20 oz 5/6" at bounding box center [1302, 480] width 378 height 20
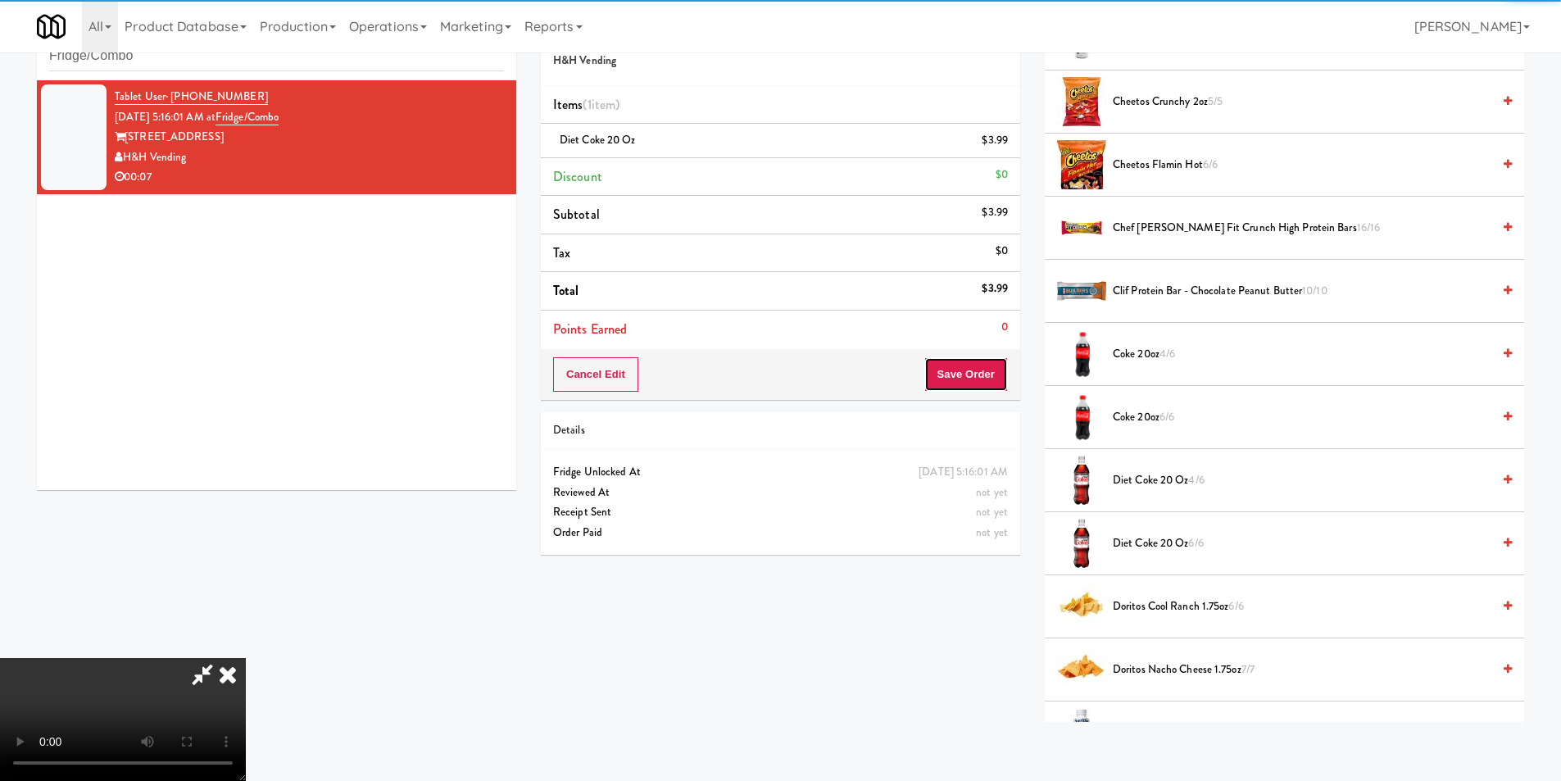
click at [963, 370] on button "Save Order" at bounding box center [966, 374] width 84 height 34
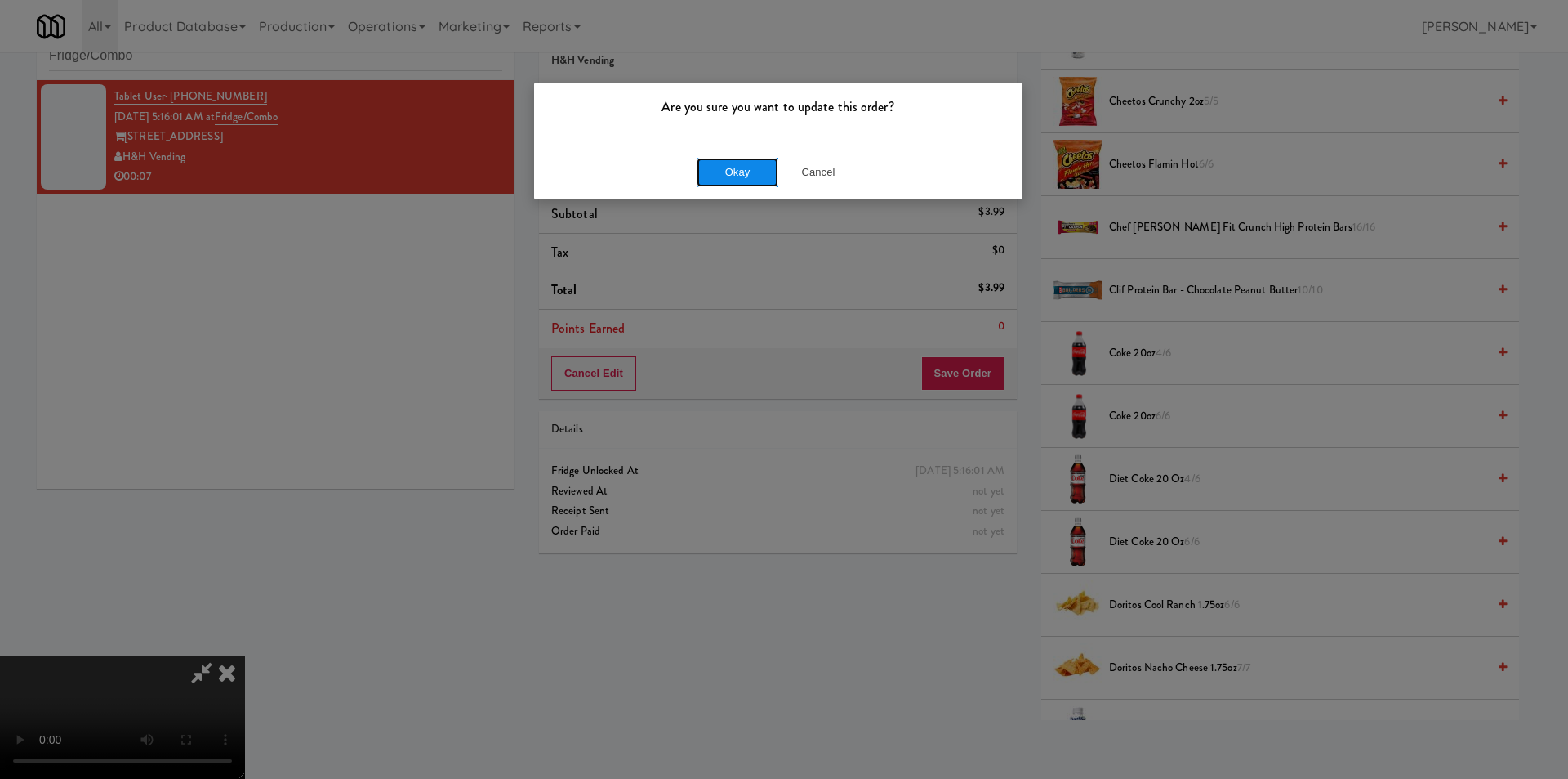
click at [753, 173] on button "Okay" at bounding box center [738, 172] width 82 height 29
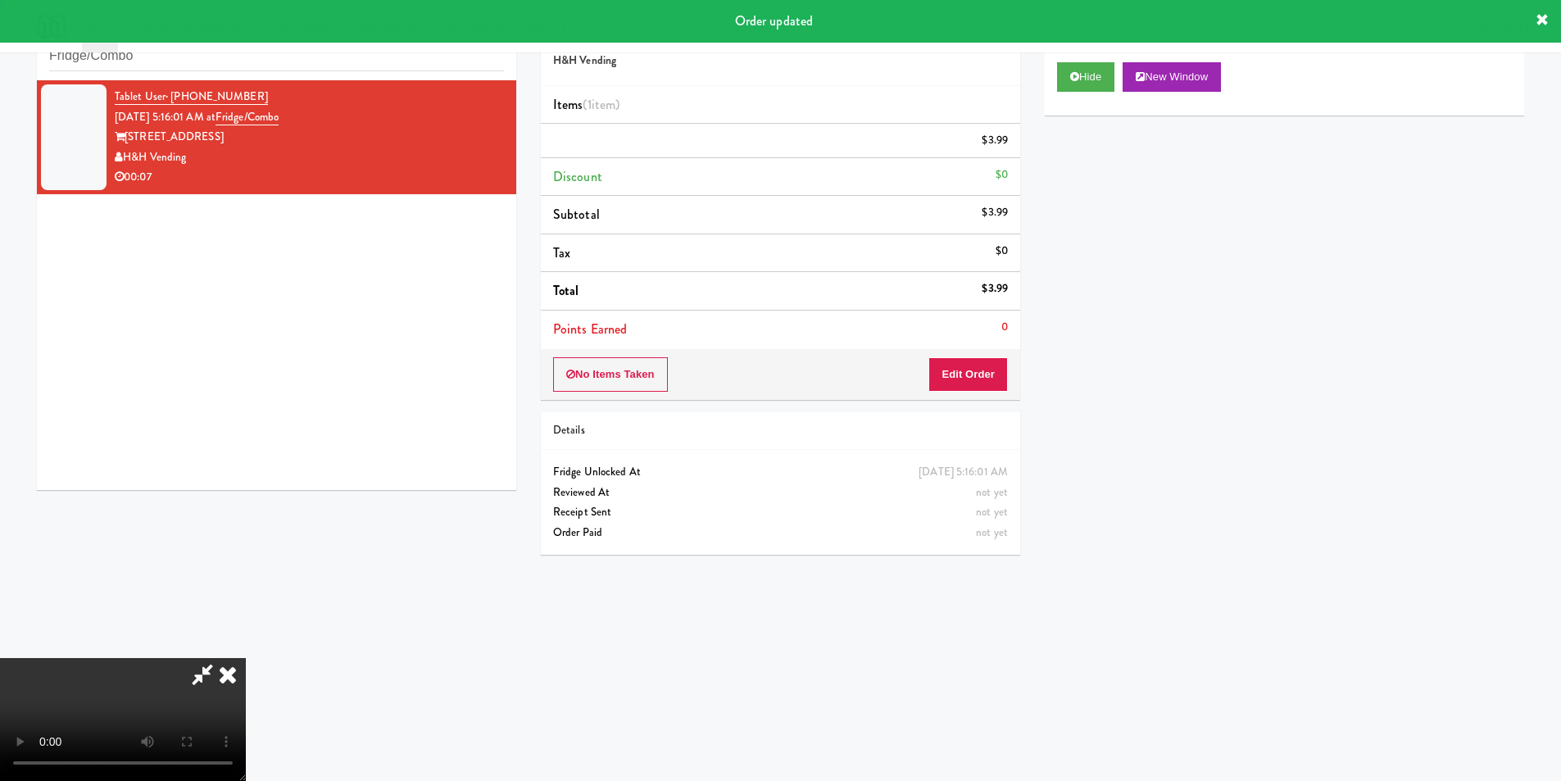
scroll to position [0, 0]
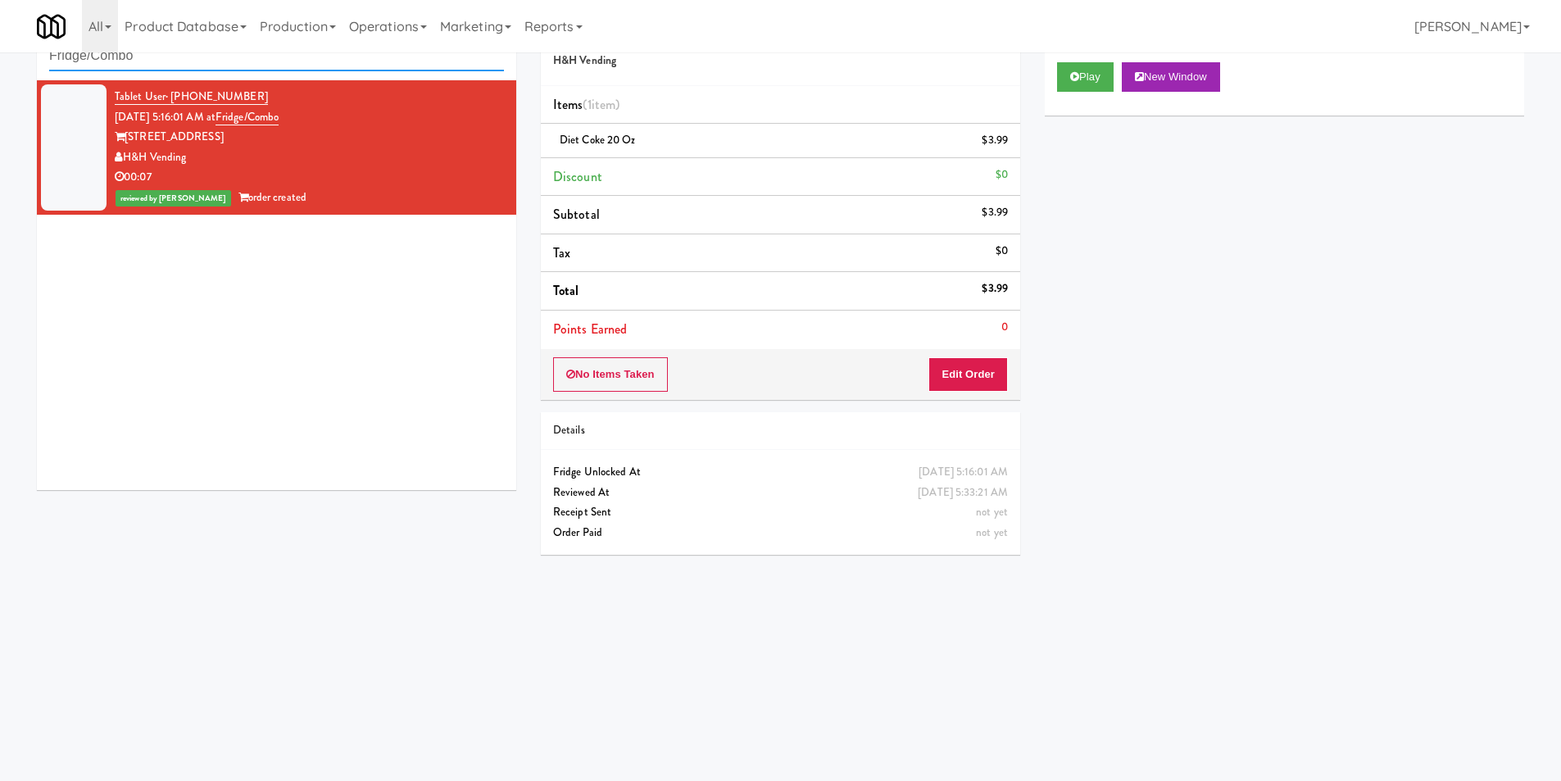
click at [258, 53] on input "Fridge/Combo" at bounding box center [276, 56] width 455 height 30
paste input "[GEOGRAPHIC_DATA] - A-Wing, Level 0"
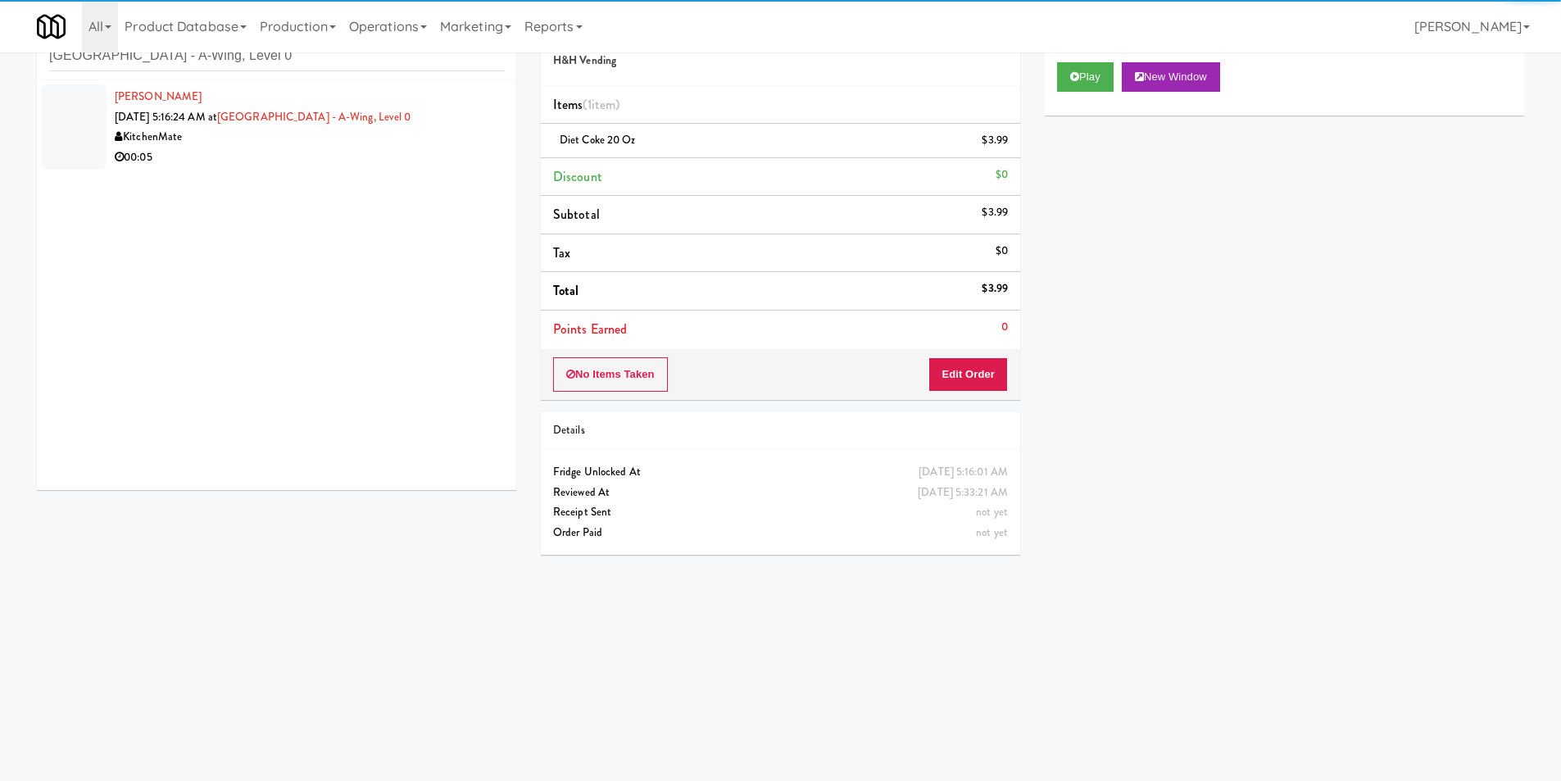
click at [358, 178] on div "[PERSON_NAME] [DATE] 5:16:24 AM at [GEOGRAPHIC_DATA] - A-Wing, Level 0 KitchenM…" at bounding box center [276, 285] width 479 height 410
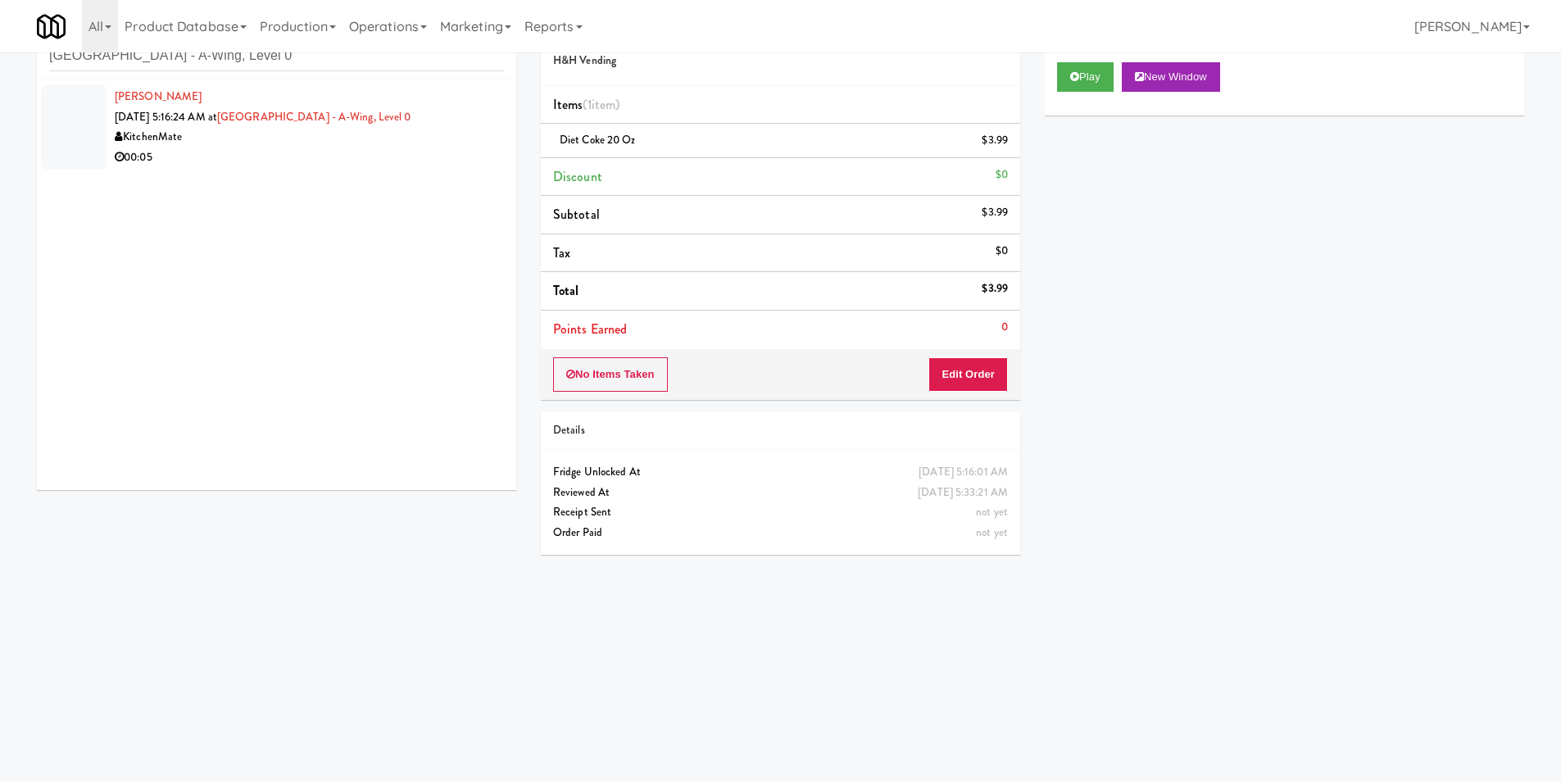
click at [397, 156] on div "00:05" at bounding box center [309, 157] width 389 height 20
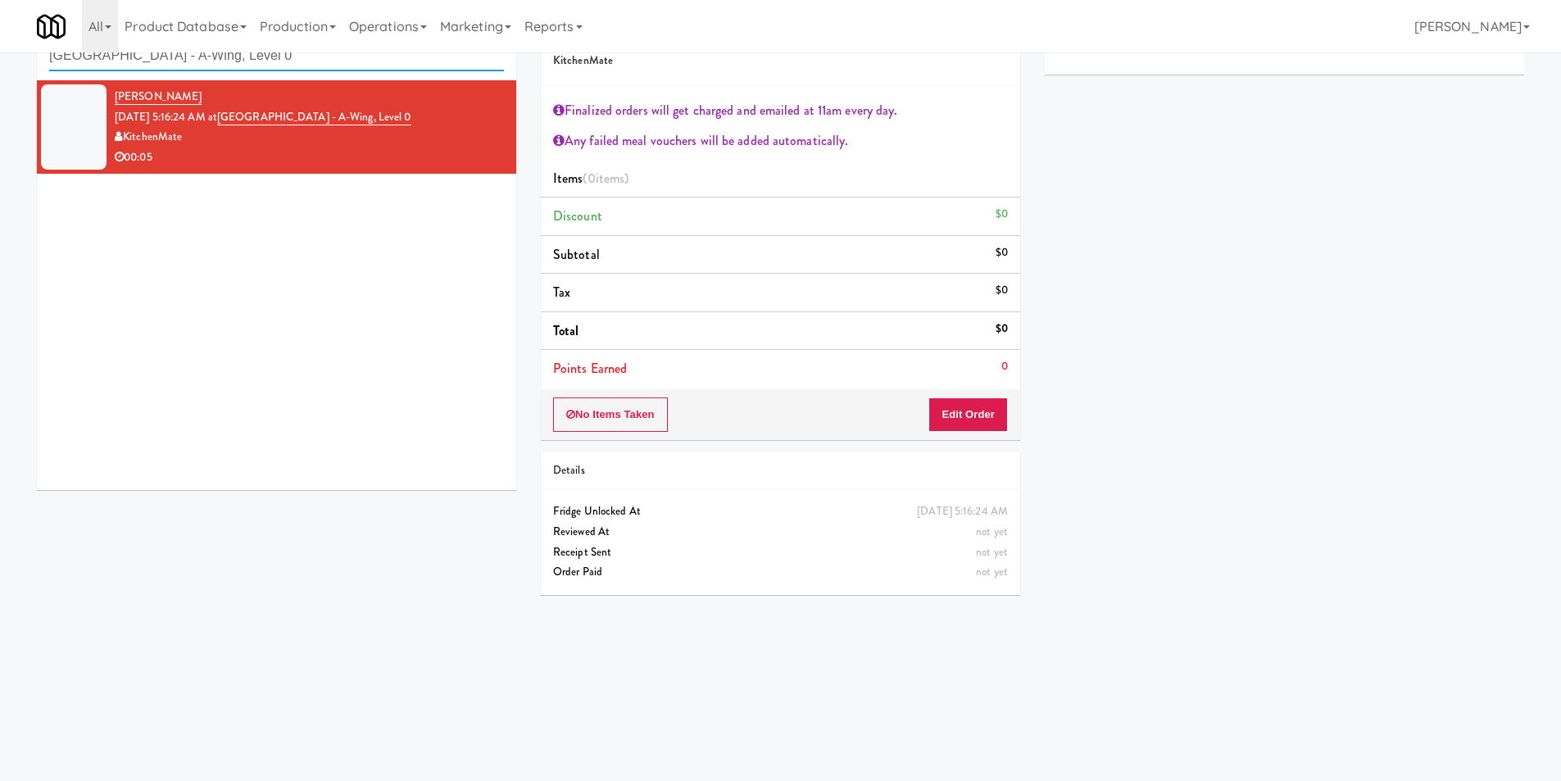
click at [312, 64] on input "[GEOGRAPHIC_DATA] - A-Wing, Level 0" at bounding box center [276, 56] width 455 height 30
paste input "1730 N [PERSON_NAME] - Right - Fridge"
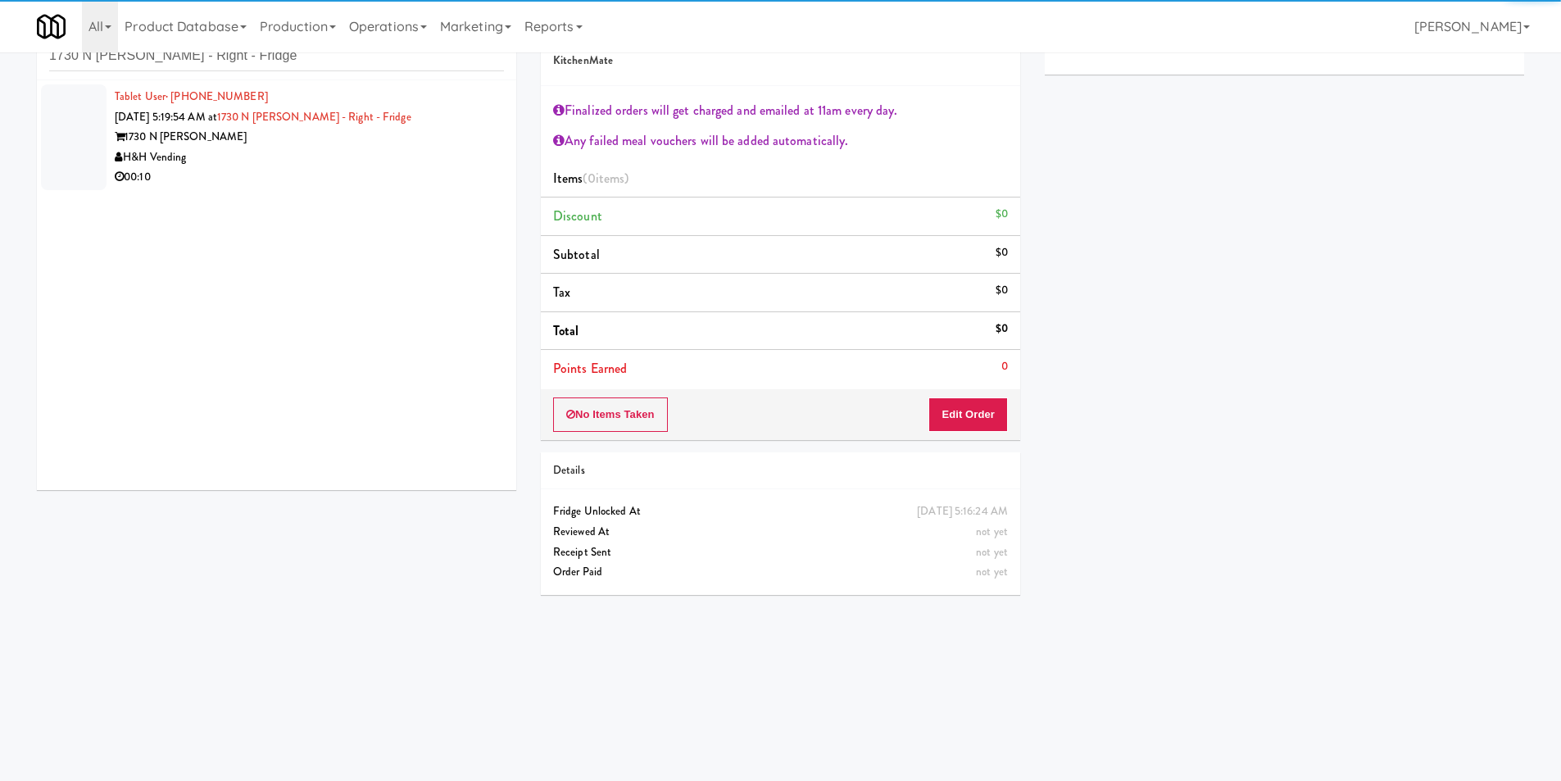
click at [375, 167] on div "00:10" at bounding box center [309, 177] width 389 height 20
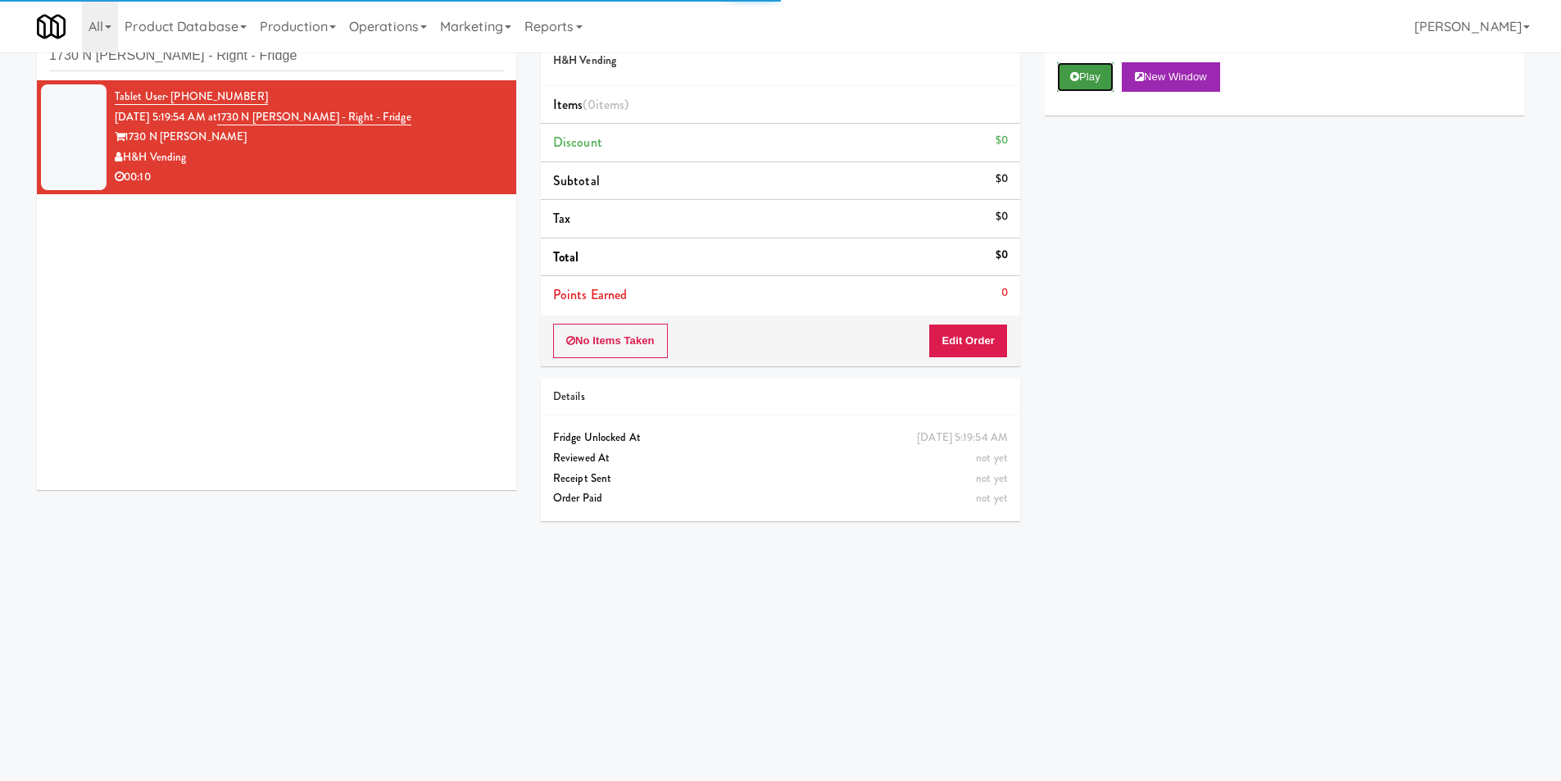
click at [1096, 80] on button "Play" at bounding box center [1085, 76] width 57 height 29
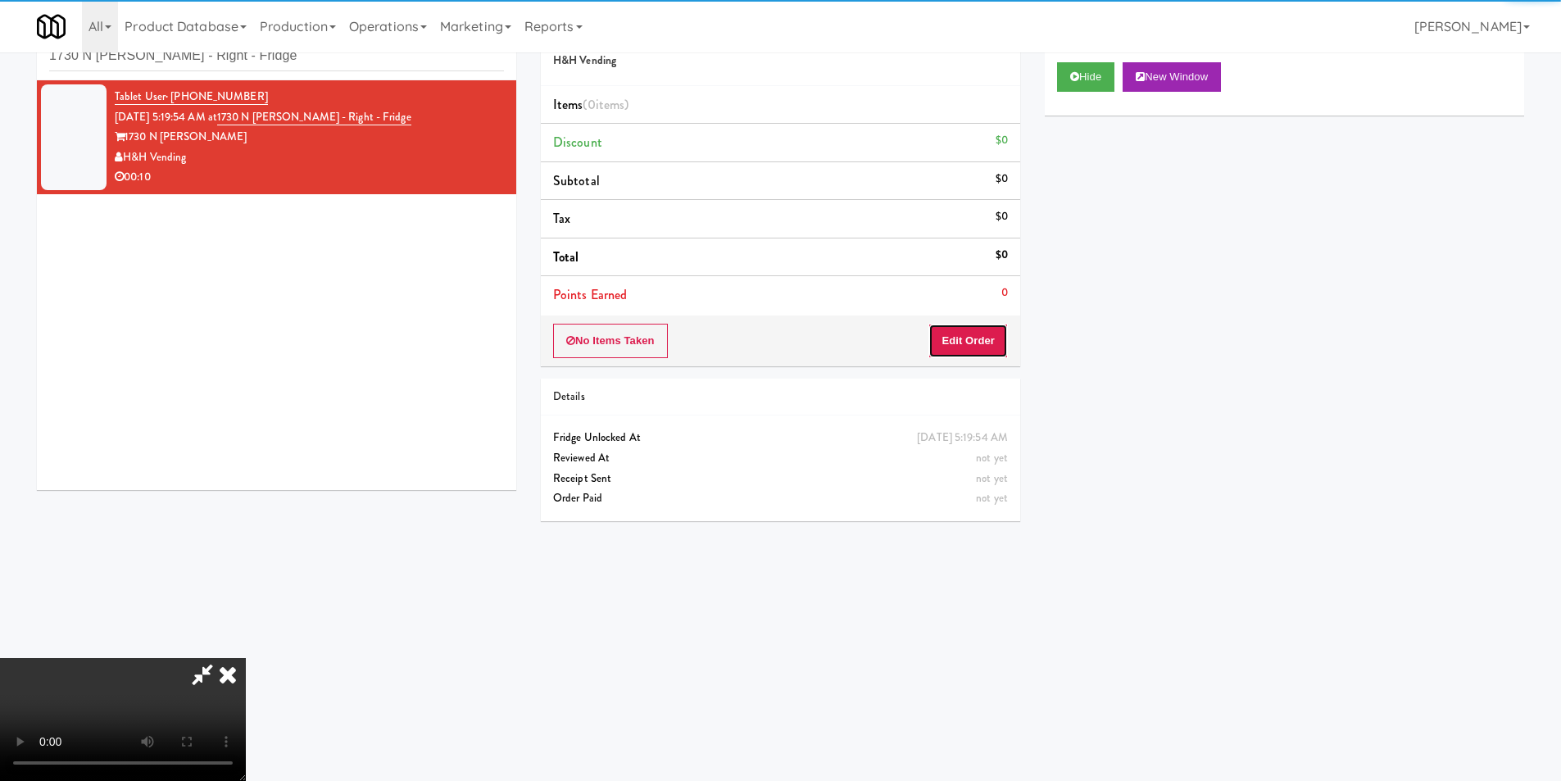
click at [949, 326] on button "Edit Order" at bounding box center [967, 341] width 79 height 34
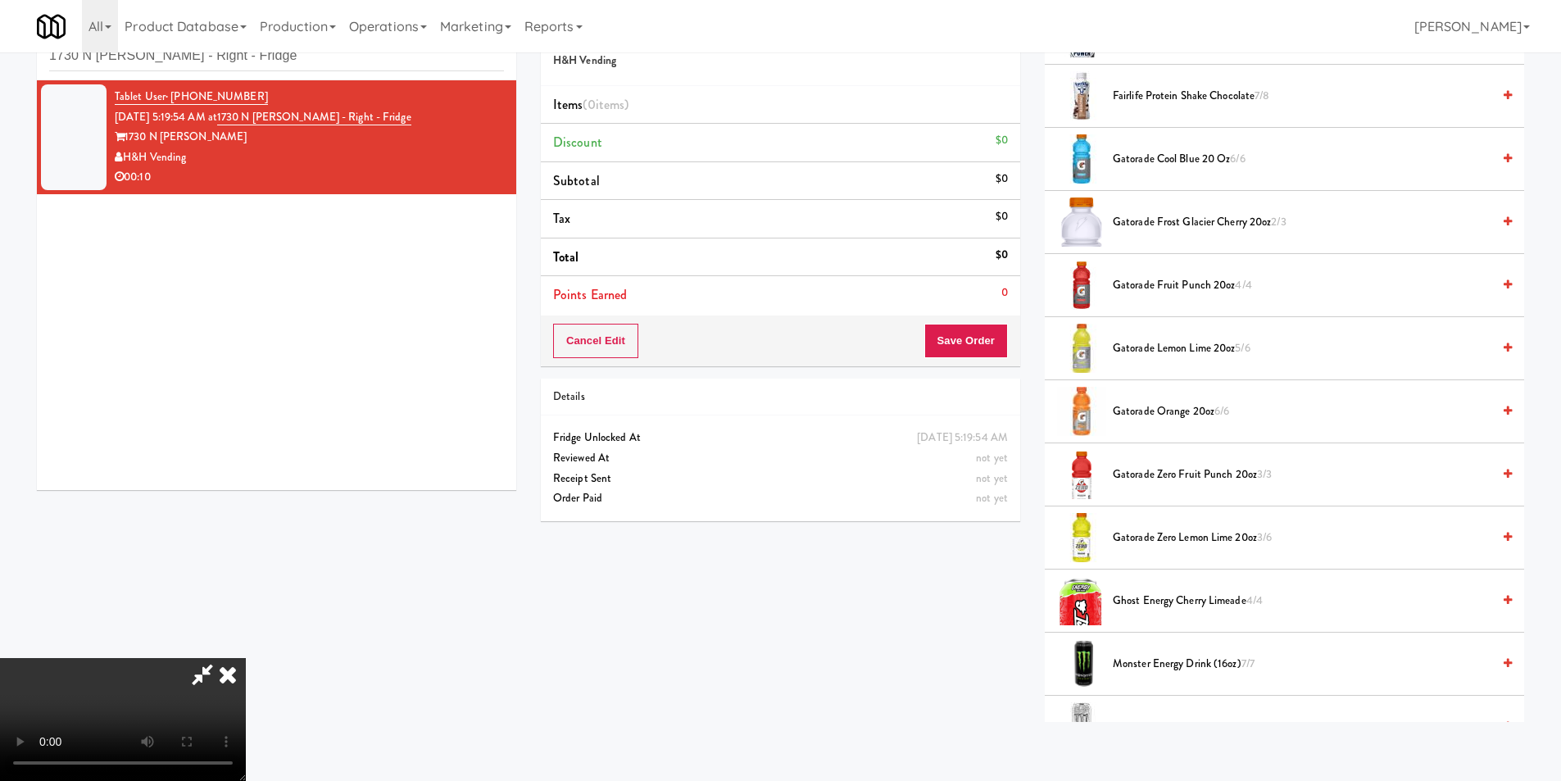
scroll to position [246, 0]
click at [246, 763] on video at bounding box center [123, 719] width 246 height 123
click at [1144, 478] on span "Gatorade Zero Fruit Punch 20oz 3/3" at bounding box center [1302, 475] width 378 height 20
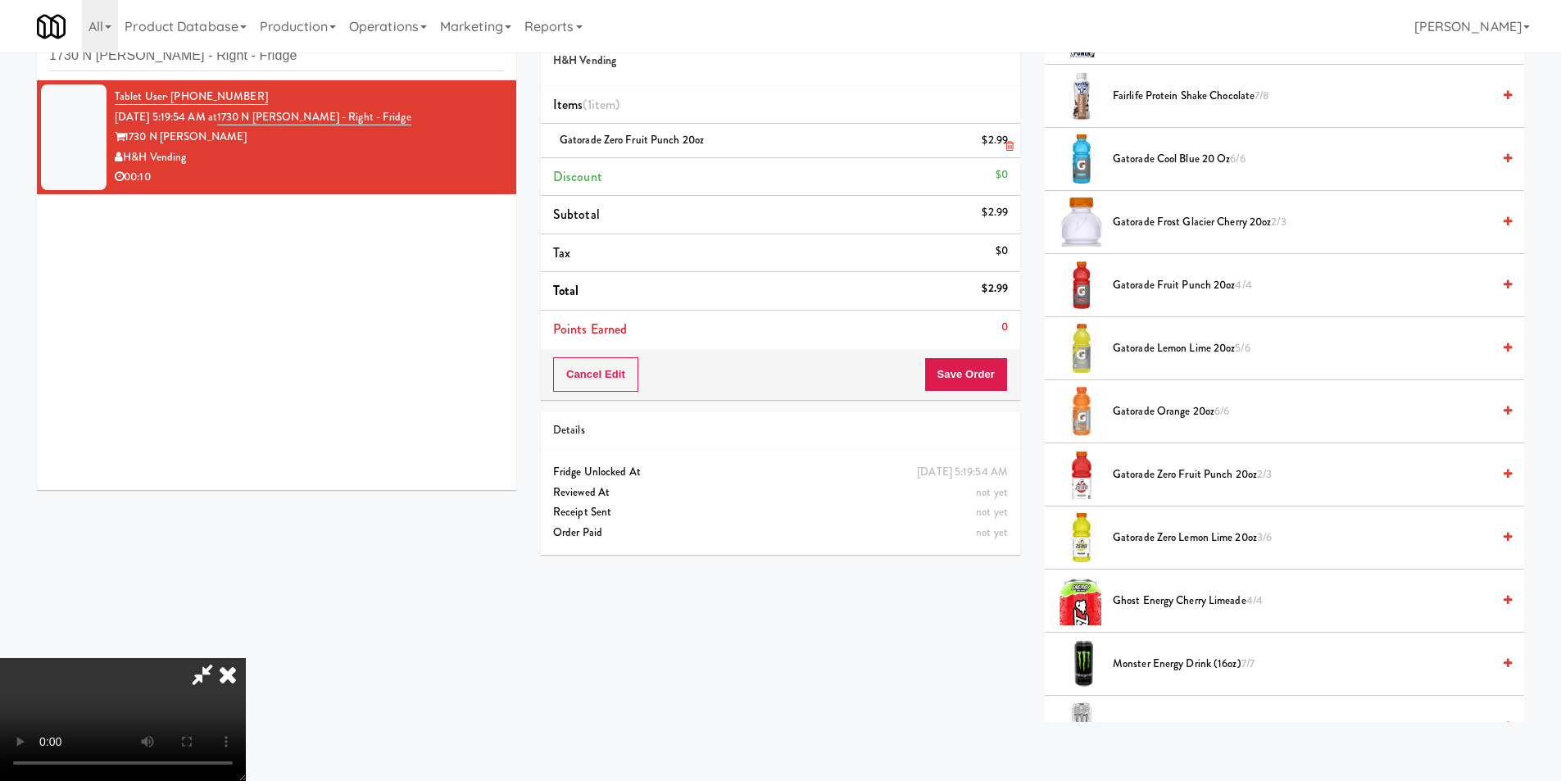
click at [1006, 155] on link at bounding box center [1006, 147] width 15 height 20
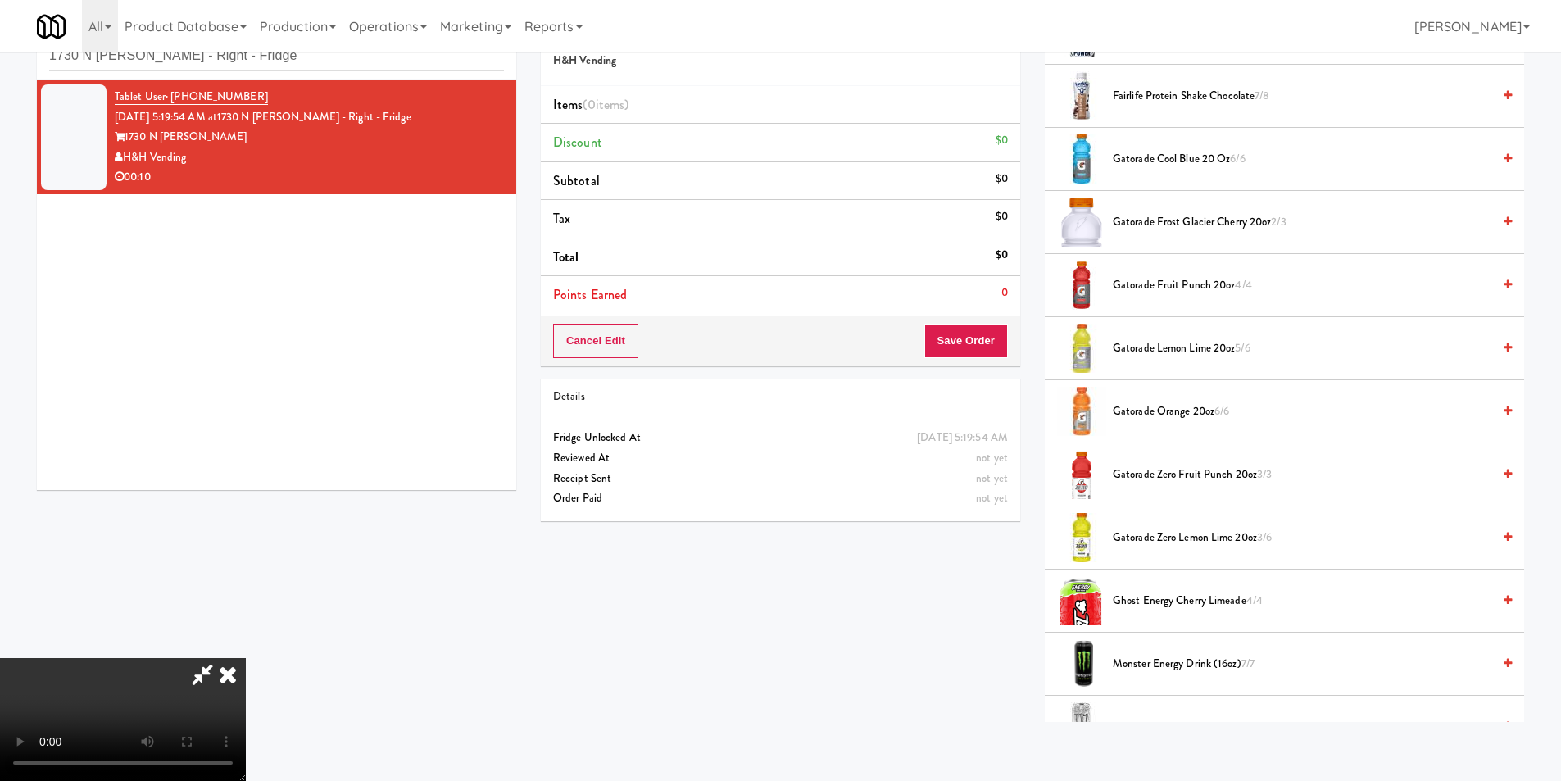
click at [1143, 531] on span "Gatorade Zero Lemon Lime 20oz 3/6" at bounding box center [1302, 538] width 378 height 20
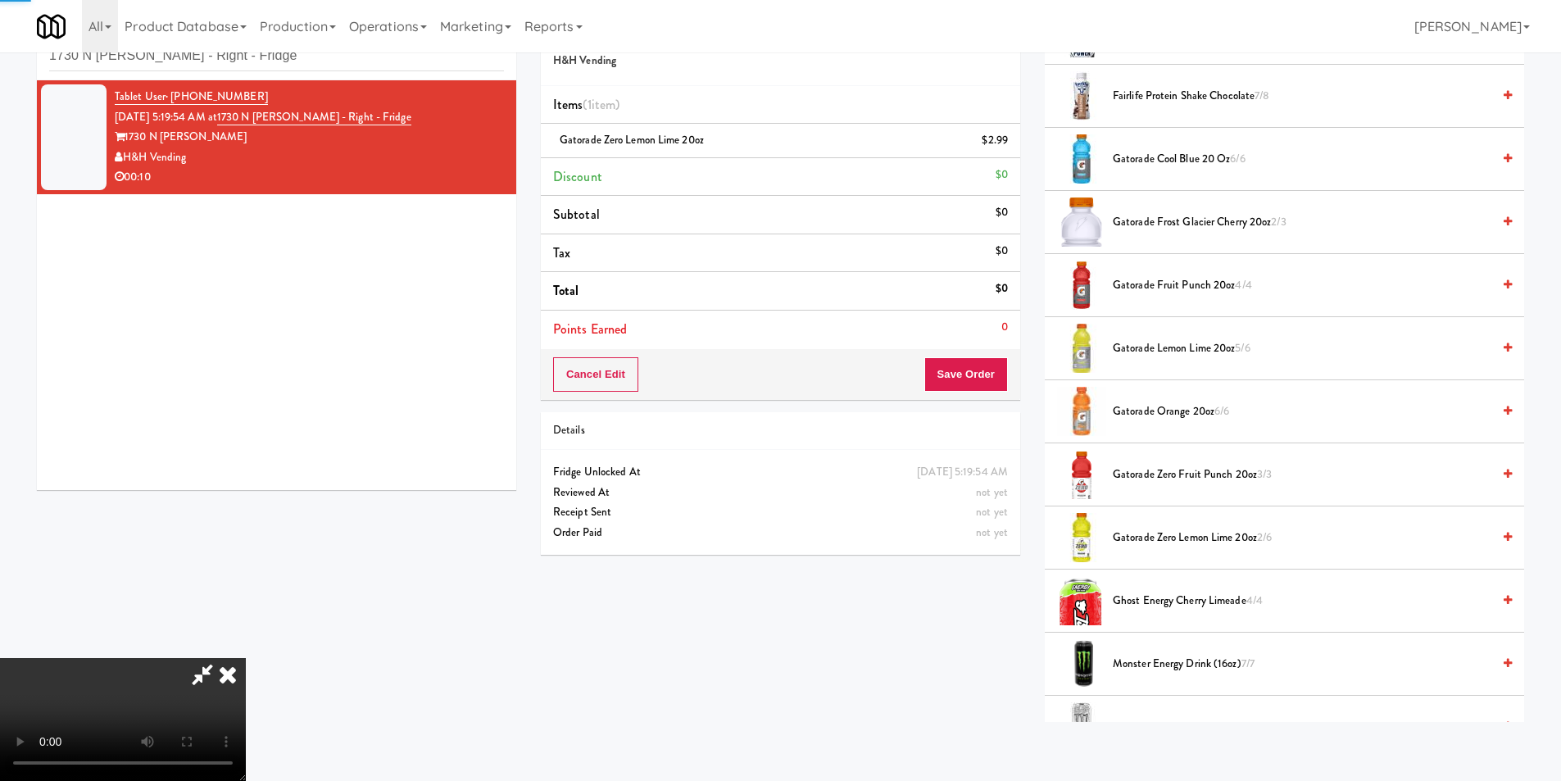
click at [1148, 539] on span "Gatorade Zero Lemon Lime 20oz 2/6" at bounding box center [1302, 538] width 378 height 20
click at [991, 369] on button "Save Order" at bounding box center [966, 374] width 84 height 34
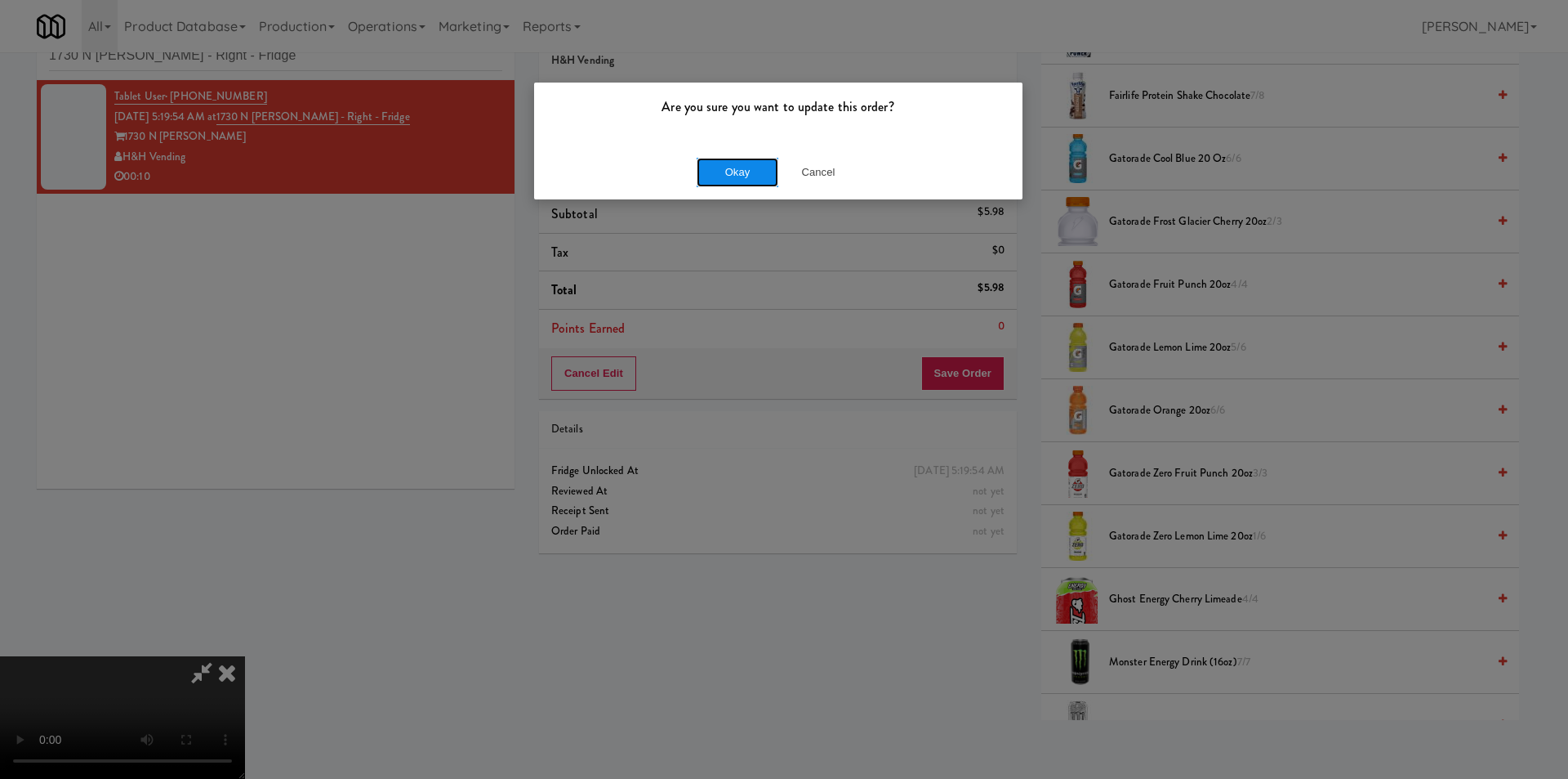
click at [730, 175] on button "Okay" at bounding box center [738, 172] width 82 height 29
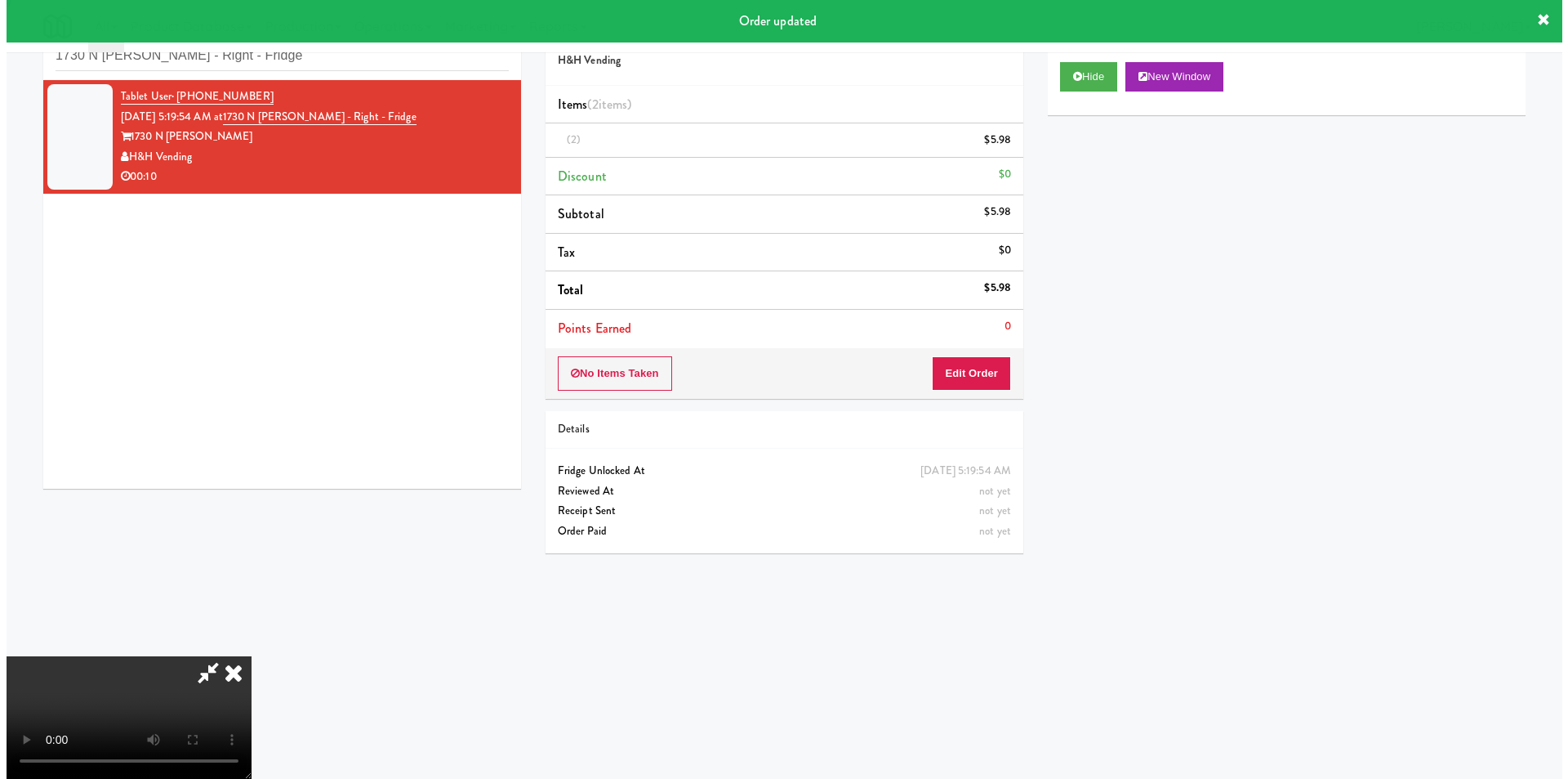
scroll to position [0, 0]
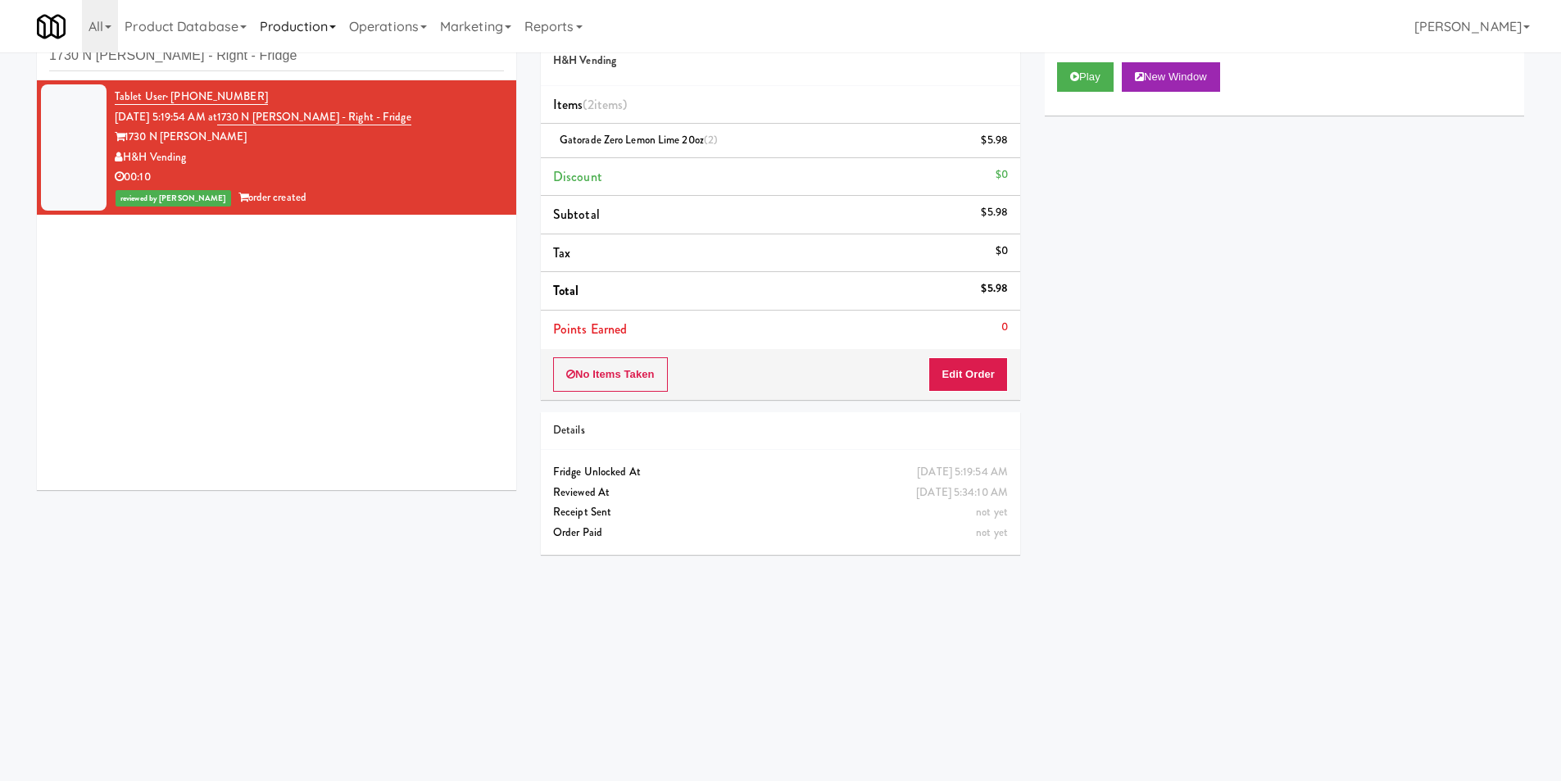
click at [329, 48] on link "Production" at bounding box center [297, 26] width 89 height 52
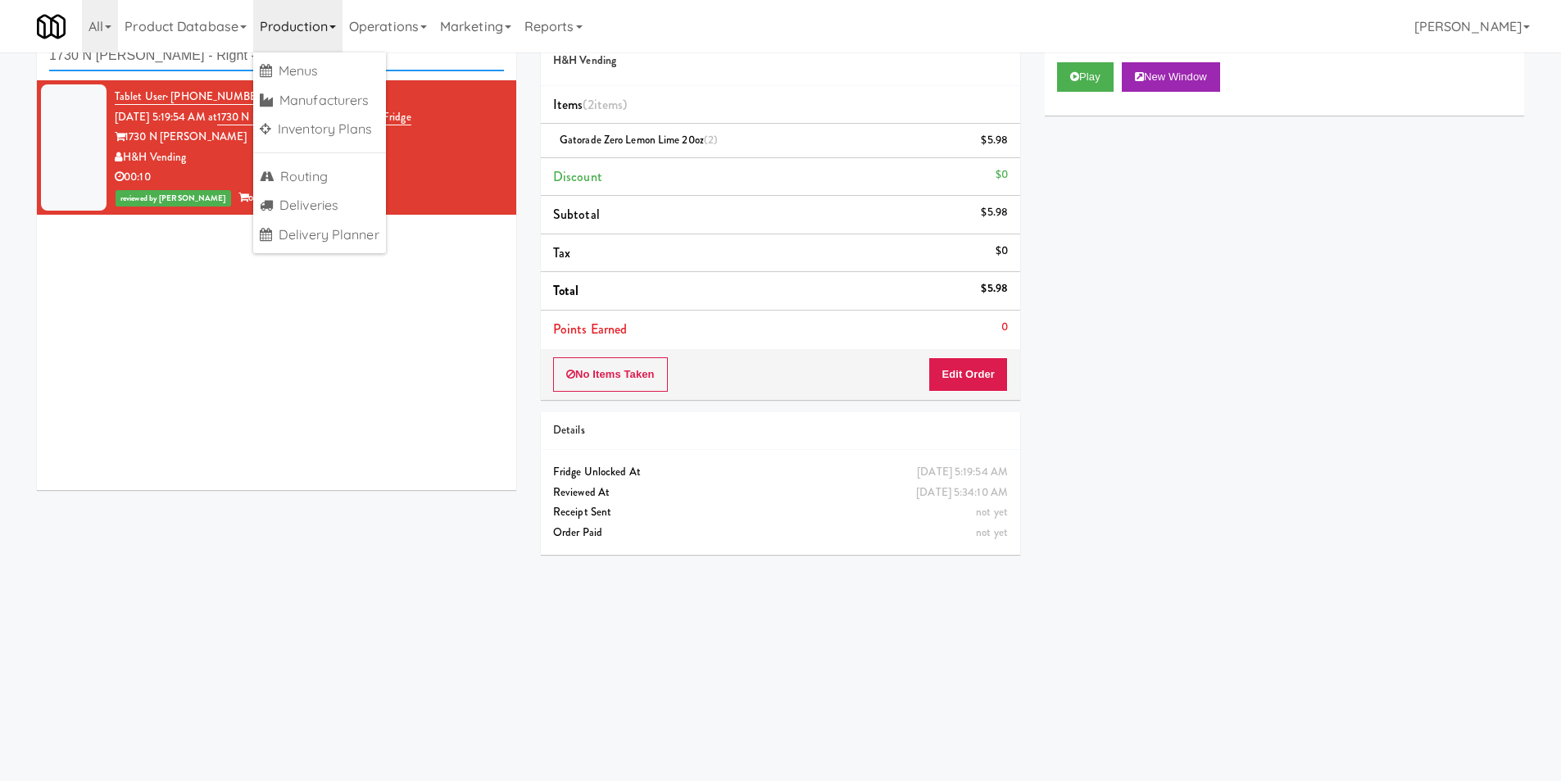
click at [231, 57] on input "1730 N [PERSON_NAME] - Right - Fridge" at bounding box center [276, 56] width 455 height 30
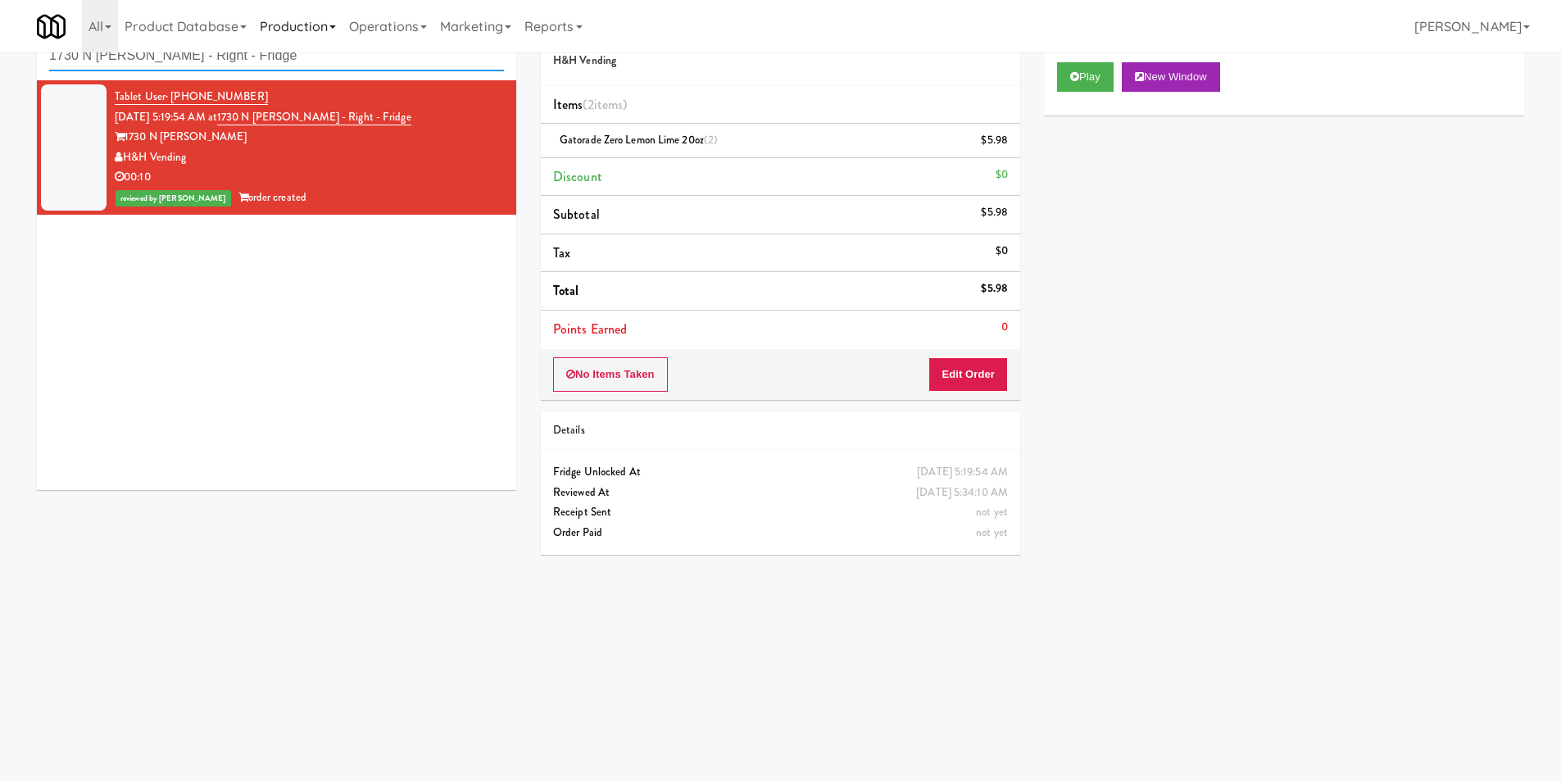
drag, startPoint x: 231, startPoint y: 57, endPoint x: 304, endPoint y: 39, distance: 75.3
click at [231, 59] on input "1730 N [PERSON_NAME] - Right - Fridge" at bounding box center [276, 56] width 455 height 30
paste input "[GEOGRAPHIC_DATA] - A-Wing, Level 0"
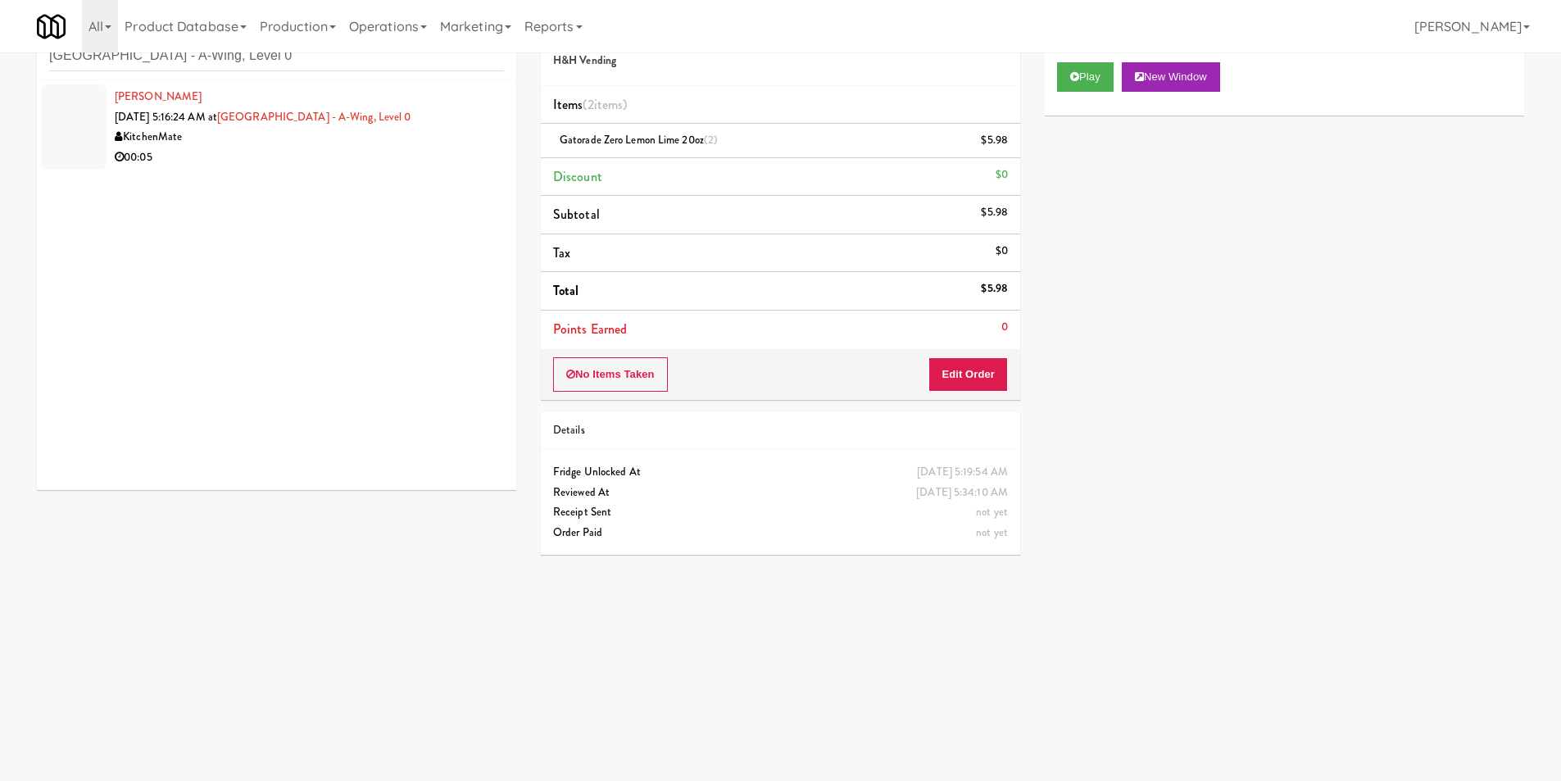
drag, startPoint x: 424, startPoint y: 161, endPoint x: 444, endPoint y: 144, distance: 26.2
click at [424, 162] on div "00:05" at bounding box center [309, 157] width 389 height 20
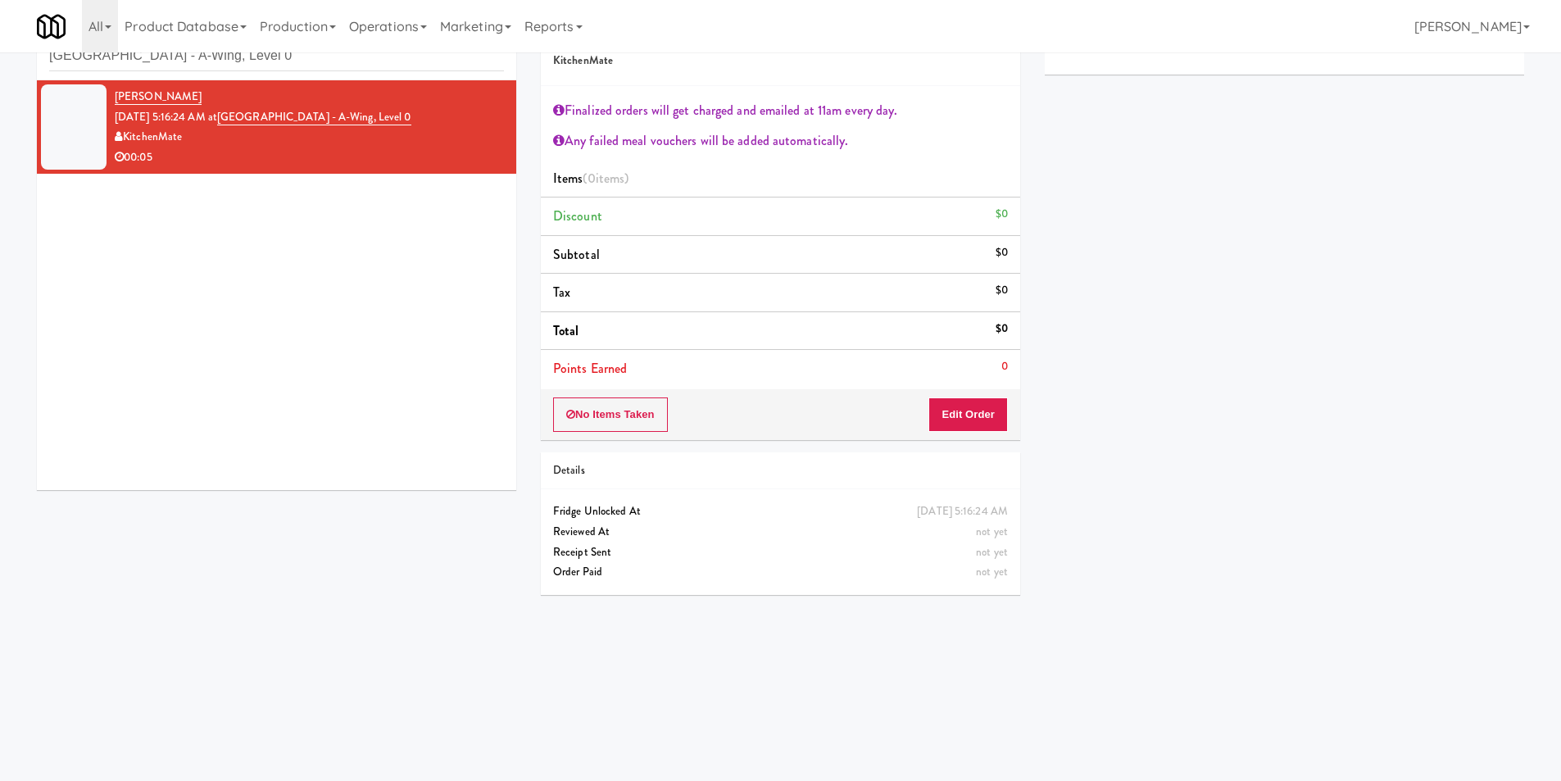
click at [1013, 423] on div "No Items Taken Edit Order" at bounding box center [780, 414] width 479 height 51
click at [1004, 419] on button "Edit Order" at bounding box center [967, 414] width 79 height 34
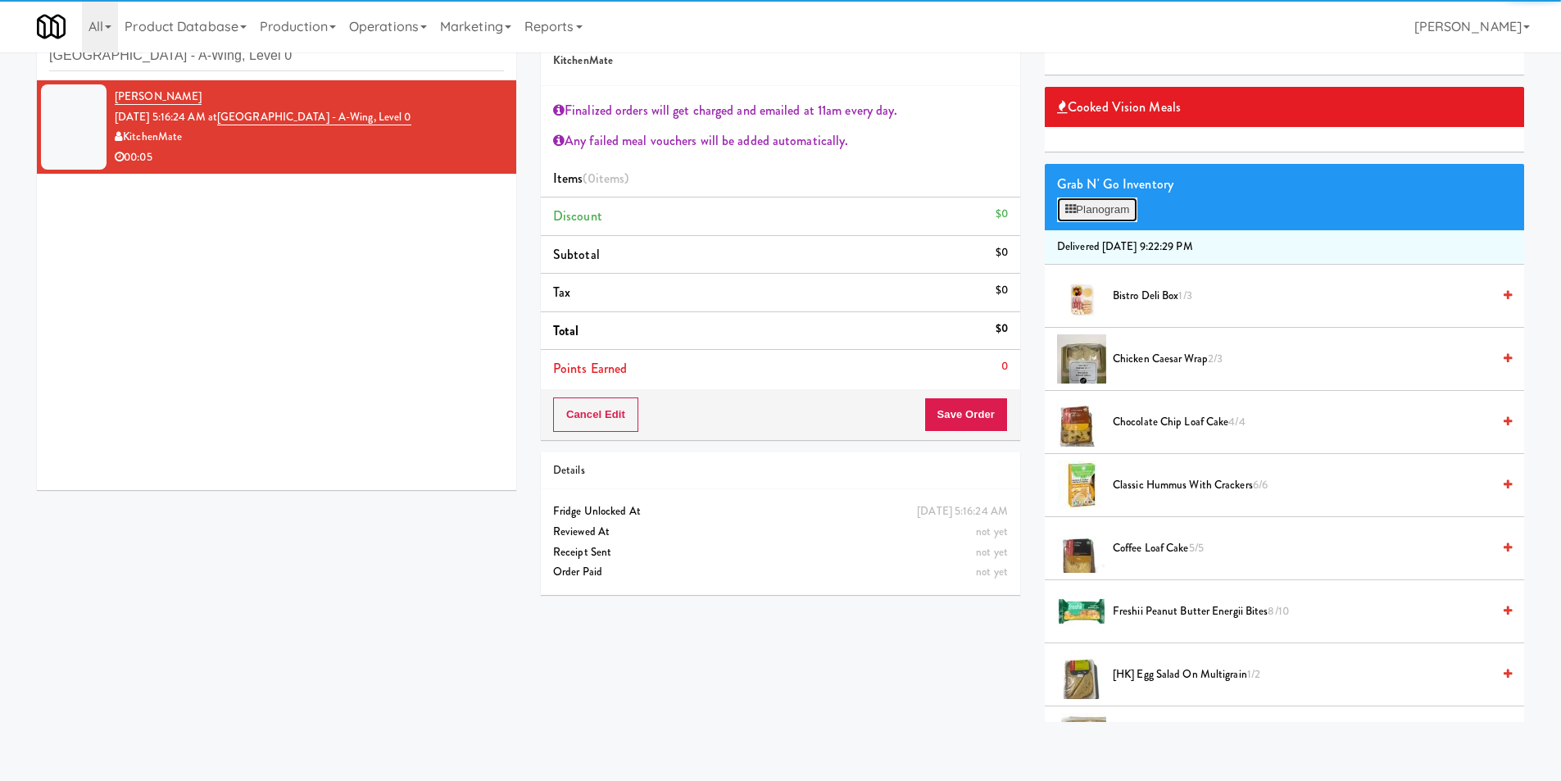
click at [1087, 214] on button "Planogram" at bounding box center [1097, 209] width 80 height 25
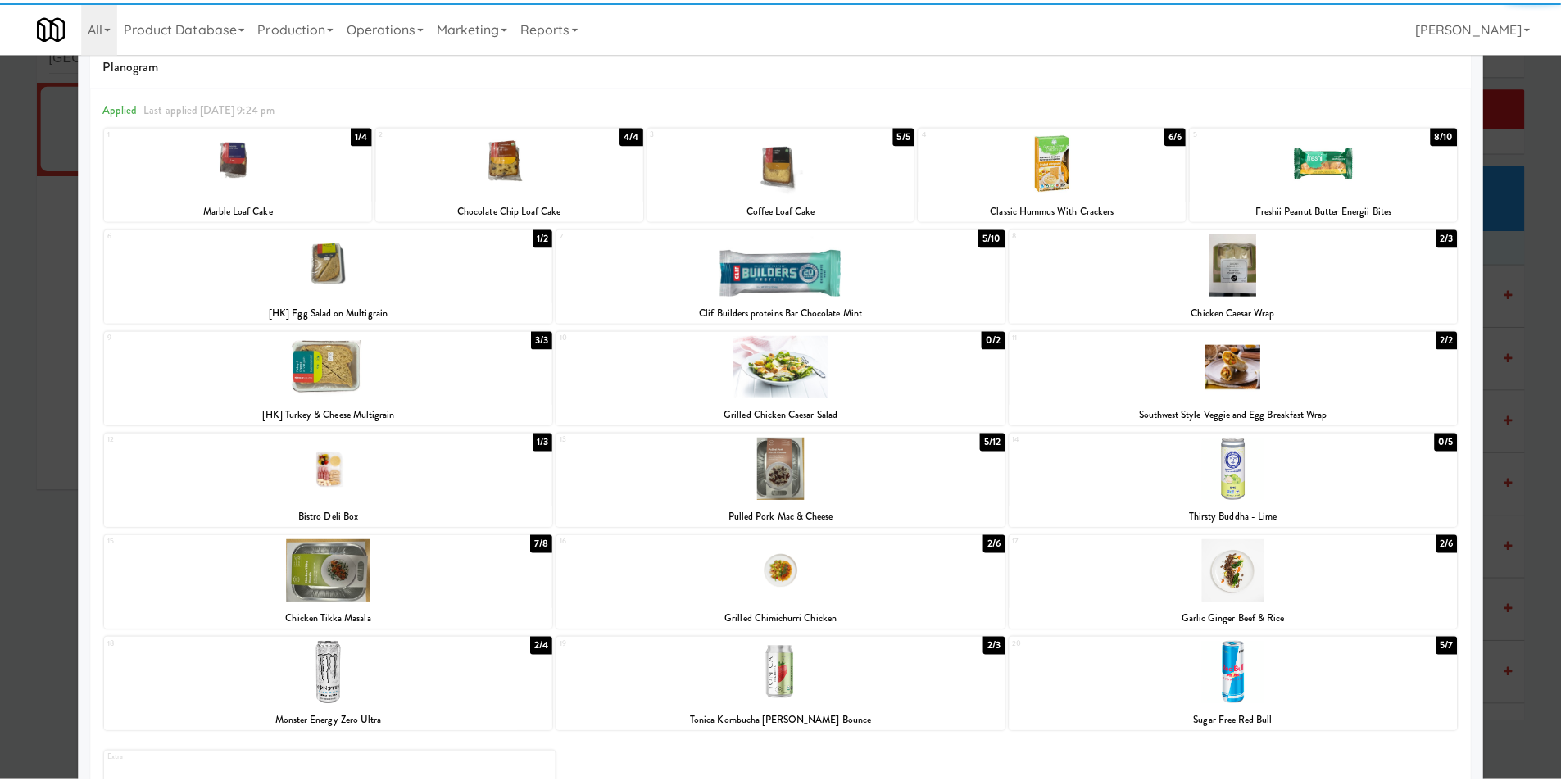
scroll to position [126, 0]
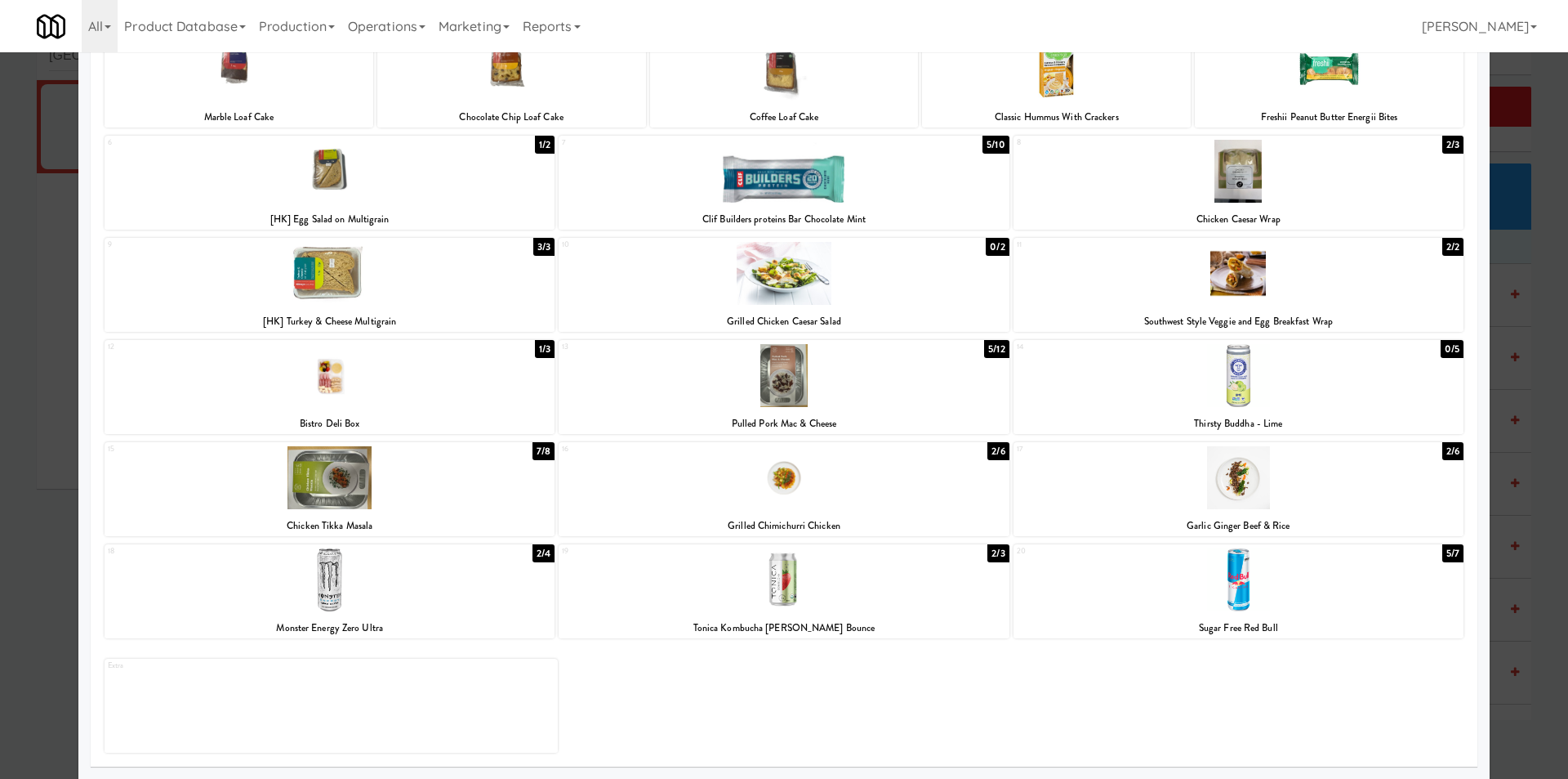
click at [1091, 594] on div at bounding box center [1238, 580] width 450 height 63
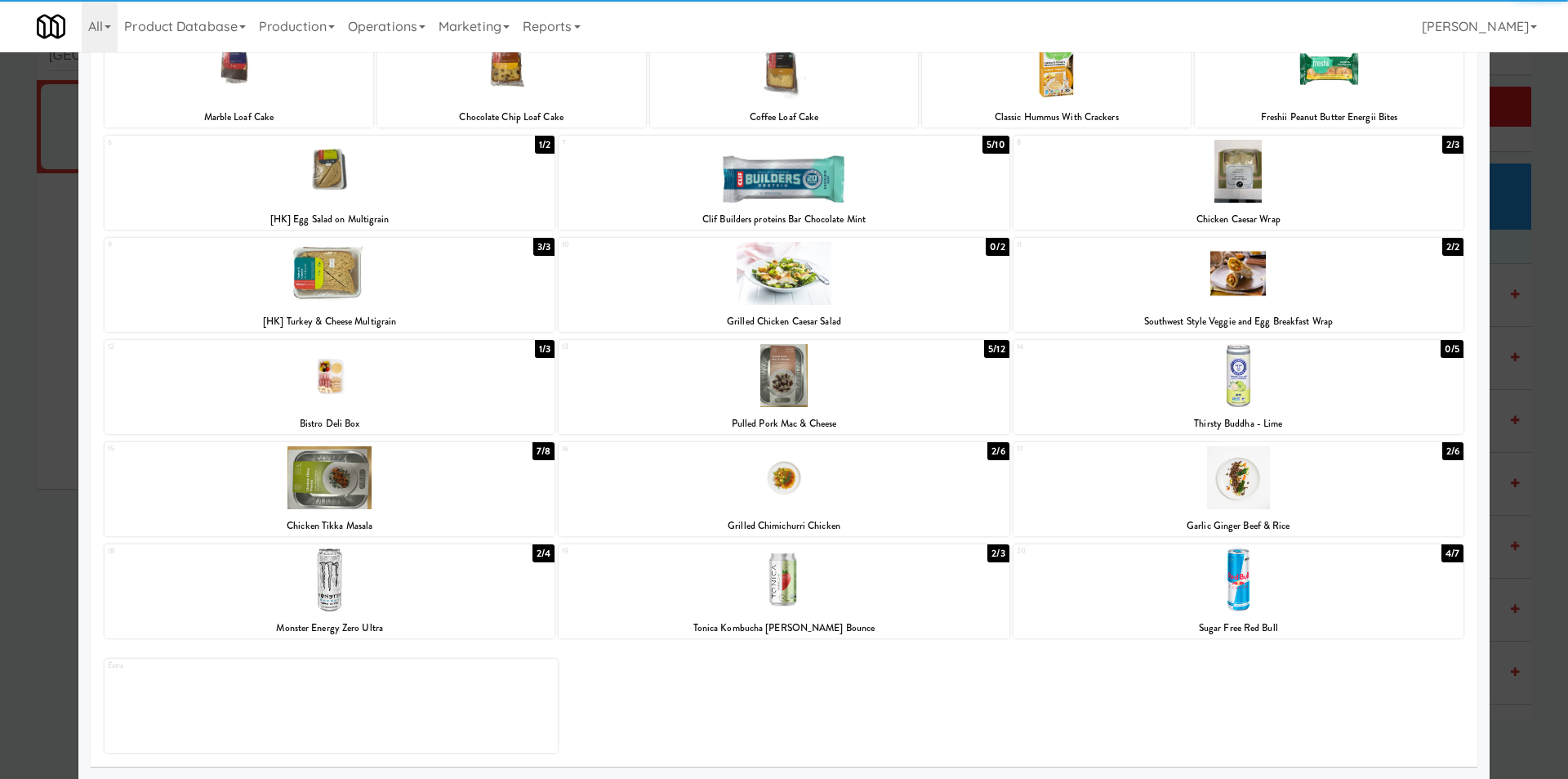
click at [1495, 495] on div at bounding box center [784, 389] width 1568 height 779
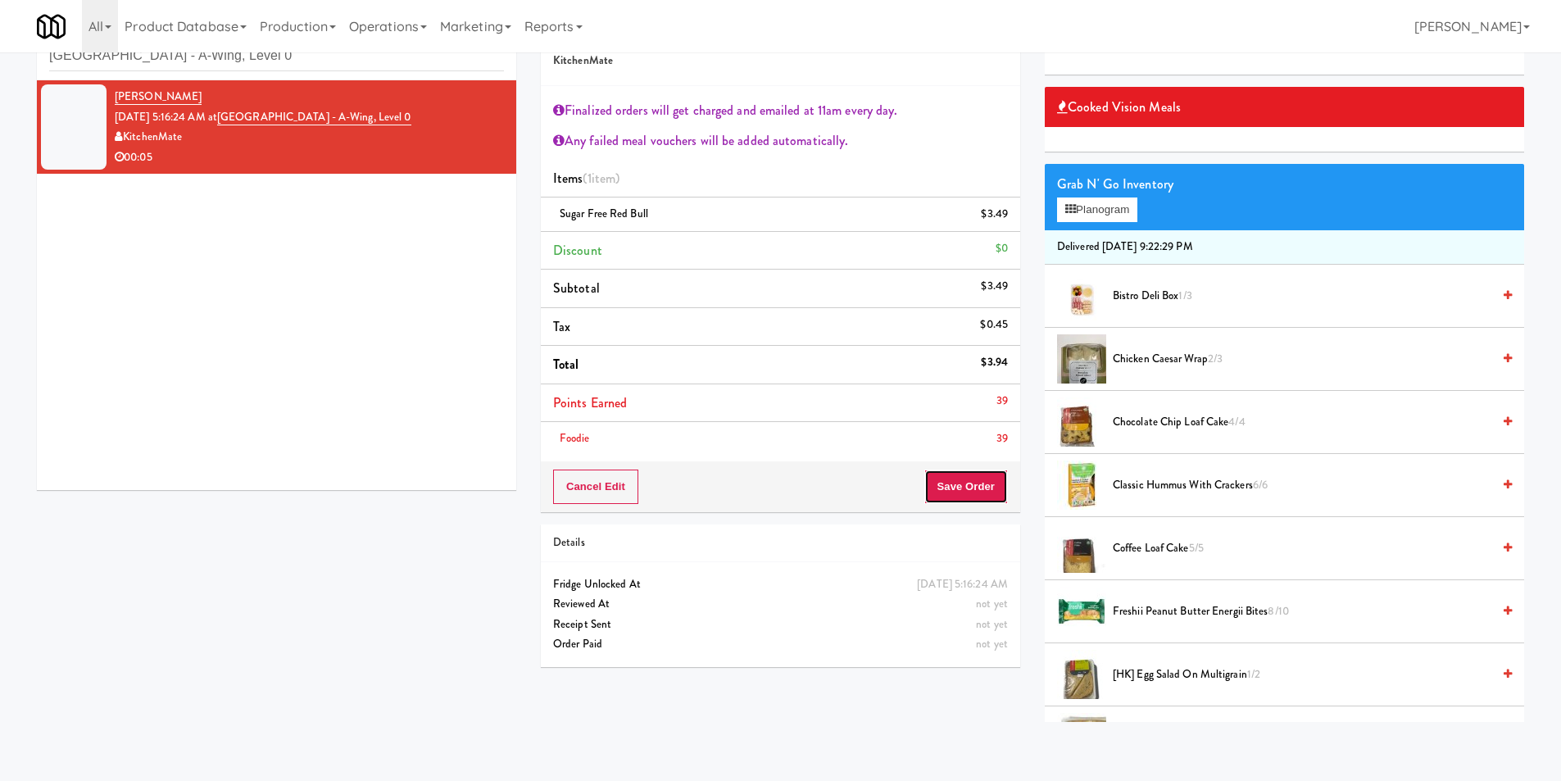
click at [982, 492] on button "Save Order" at bounding box center [966, 486] width 84 height 34
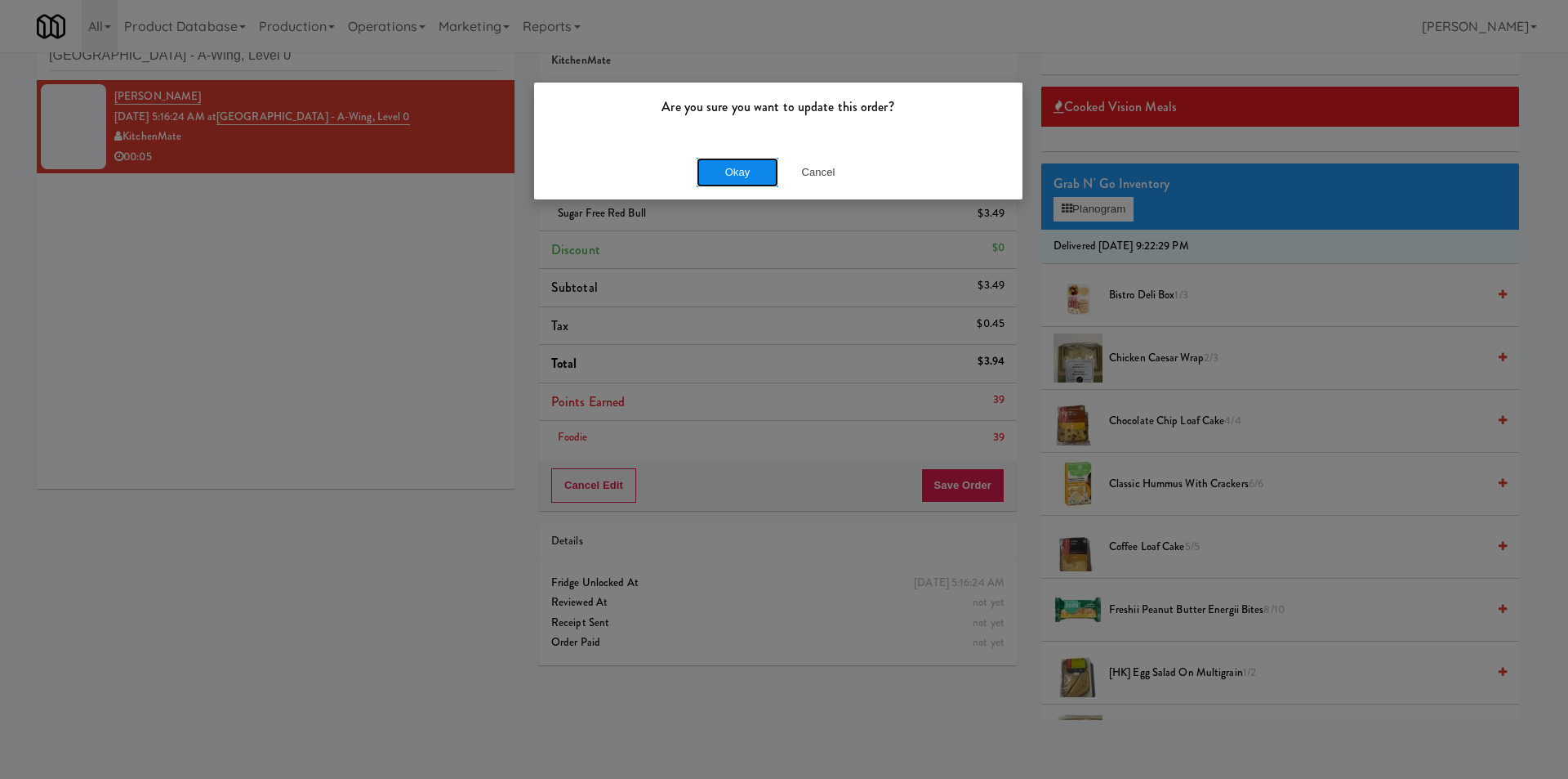
click at [759, 180] on button "Okay" at bounding box center [738, 172] width 82 height 29
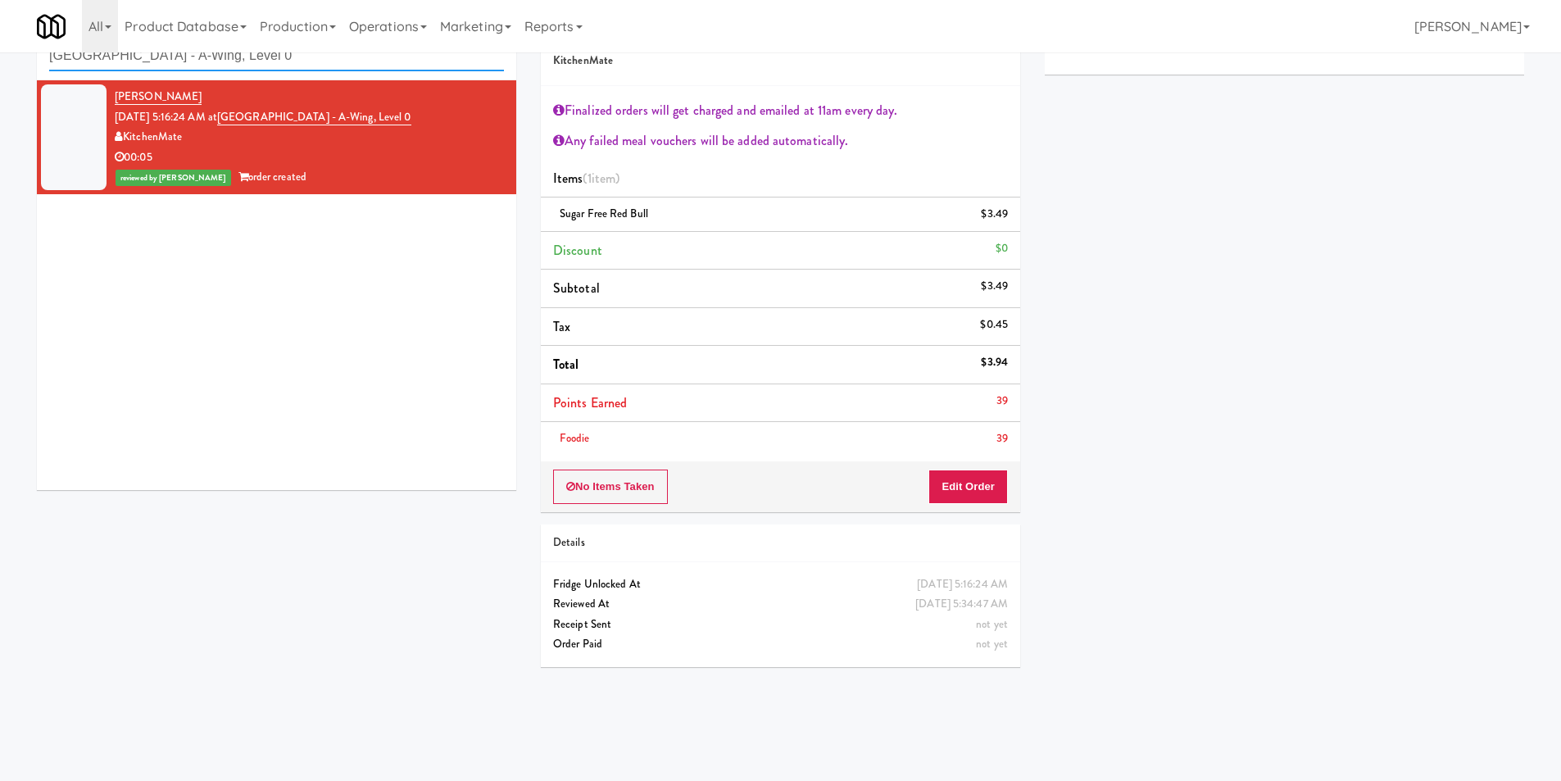
click at [207, 63] on input "[GEOGRAPHIC_DATA] - A-Wing, Level 0" at bounding box center [276, 56] width 455 height 30
paste input "HP Employee Lounge Drinks"
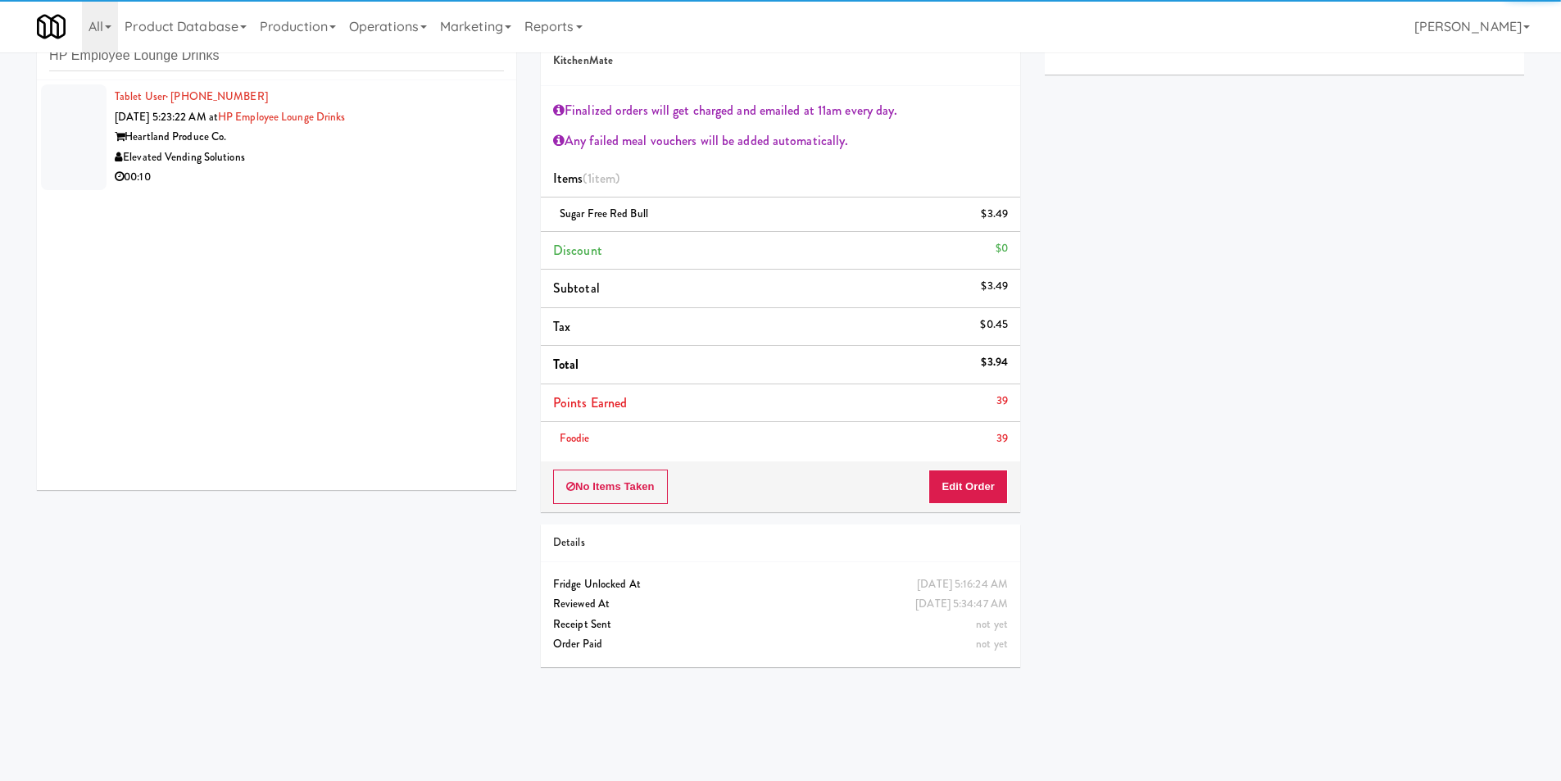
click at [380, 164] on div "Elevated Vending Solutions" at bounding box center [309, 157] width 389 height 20
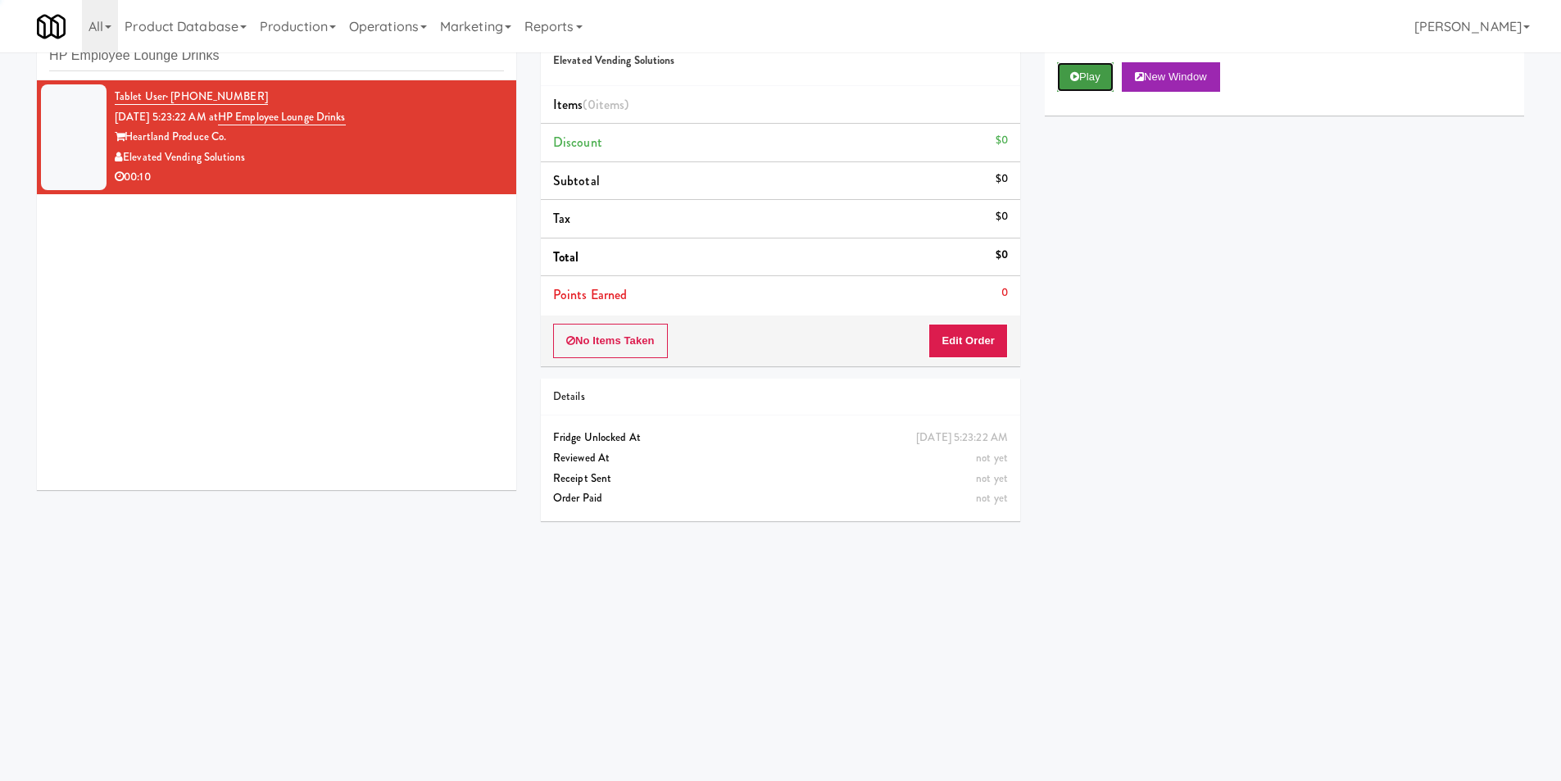
click at [1091, 70] on button "Play" at bounding box center [1085, 76] width 57 height 29
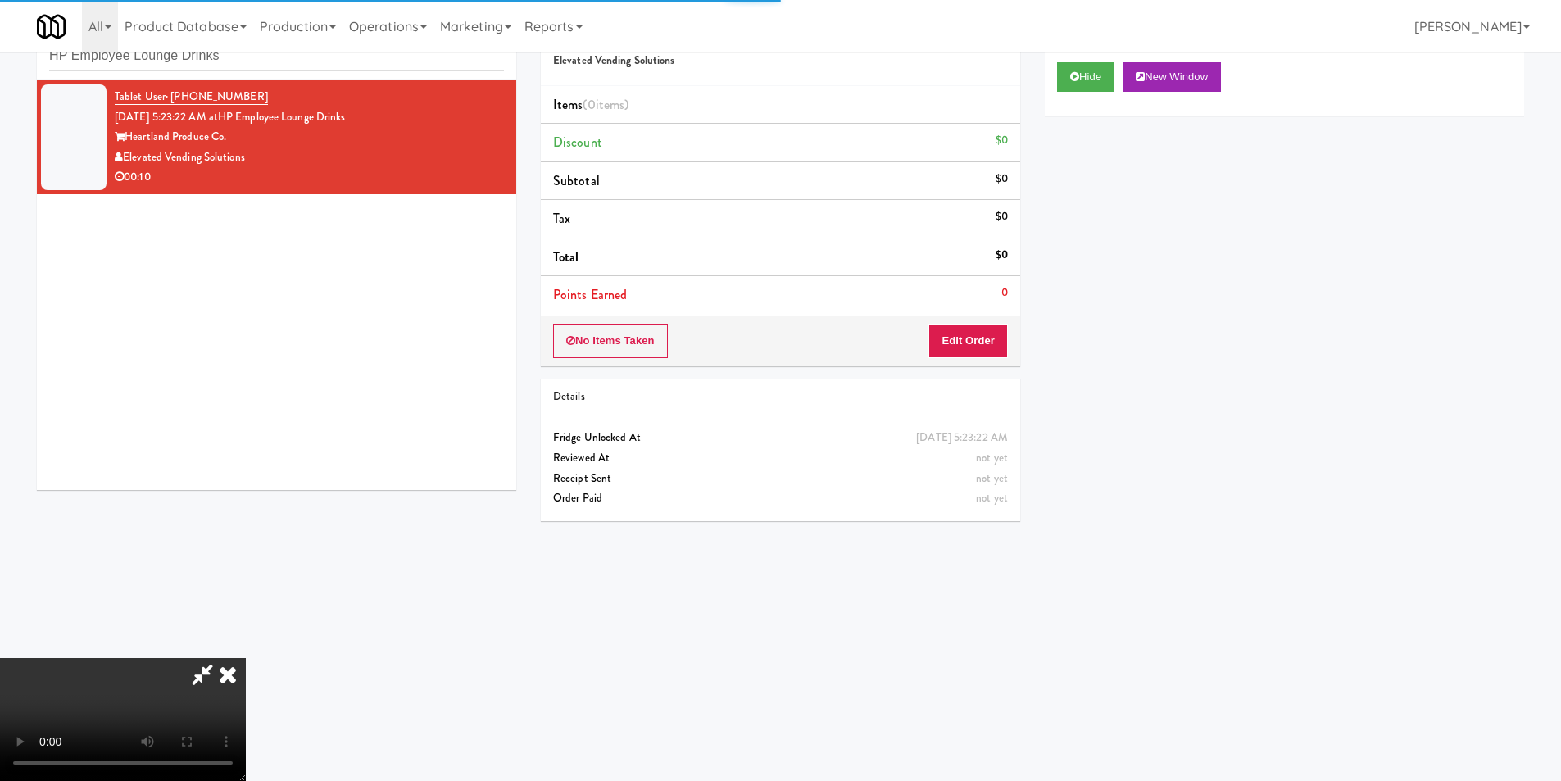
click at [952, 312] on li "Points Earned 0" at bounding box center [780, 295] width 479 height 38
click at [954, 342] on button "Edit Order" at bounding box center [967, 341] width 79 height 34
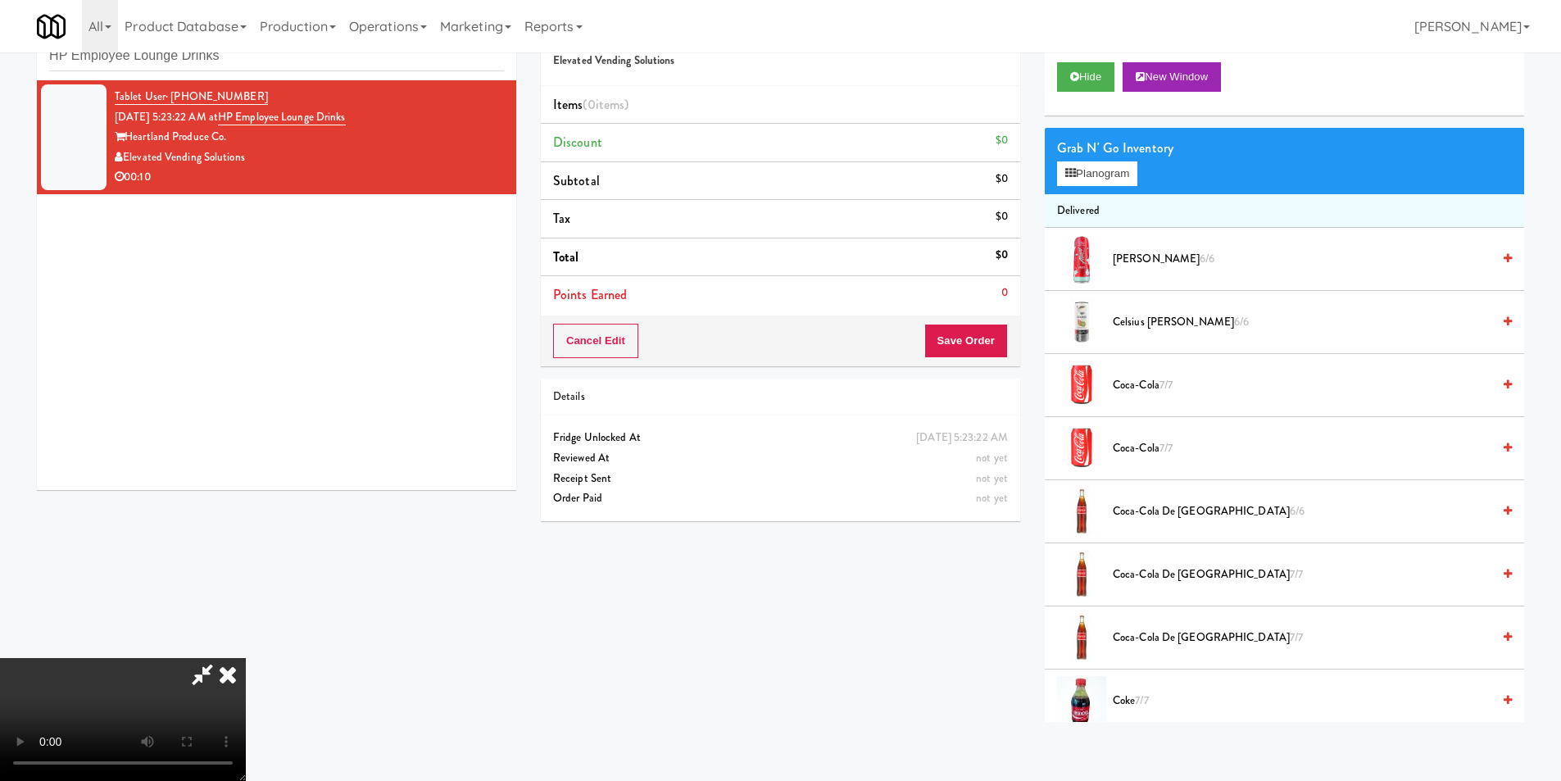
click at [1107, 159] on div "Grab N' Go Inventory" at bounding box center [1284, 148] width 455 height 25
click at [1107, 170] on button "Planogram" at bounding box center [1097, 173] width 80 height 25
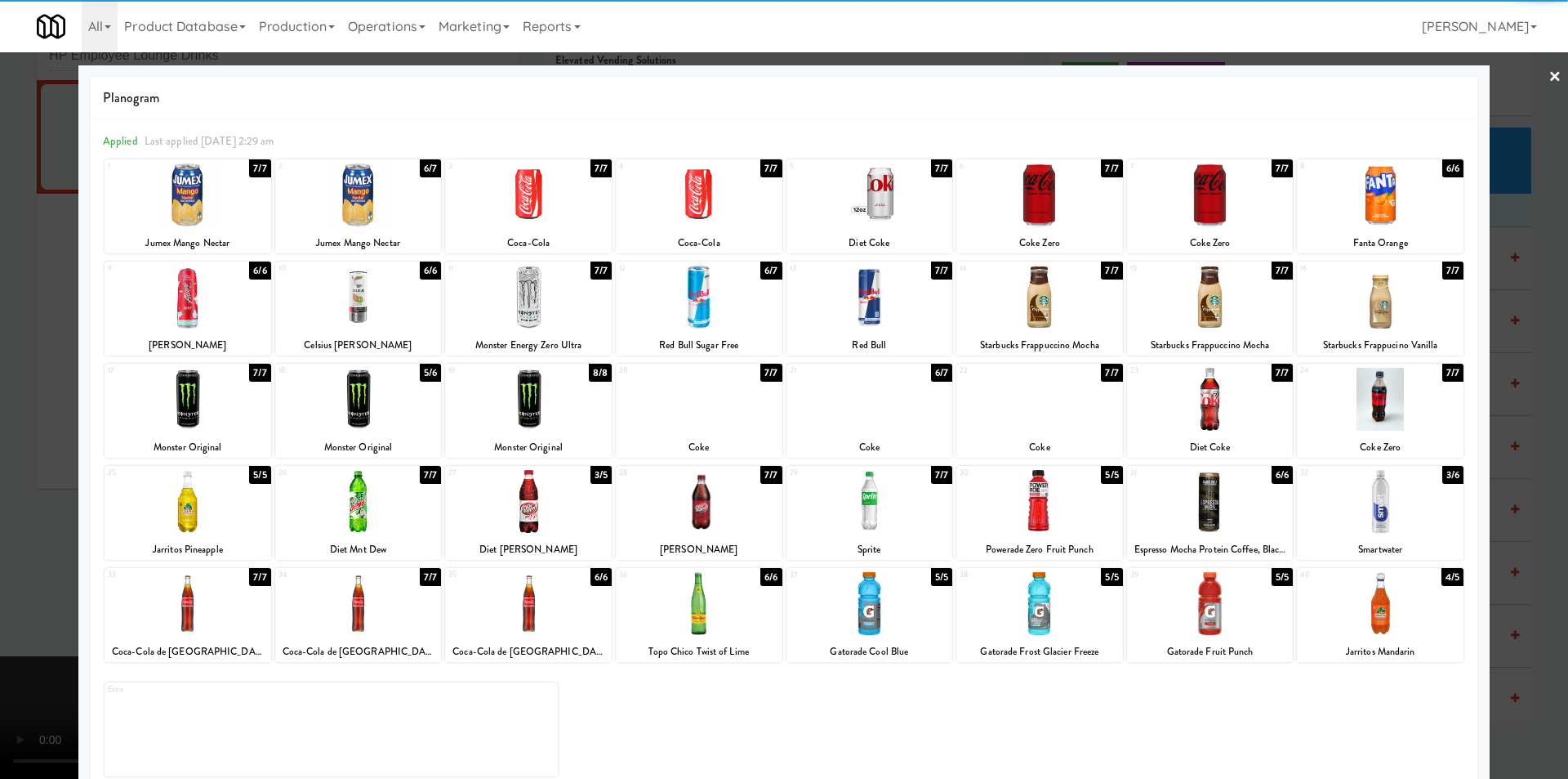
click at [397, 213] on div at bounding box center [358, 195] width 166 height 63
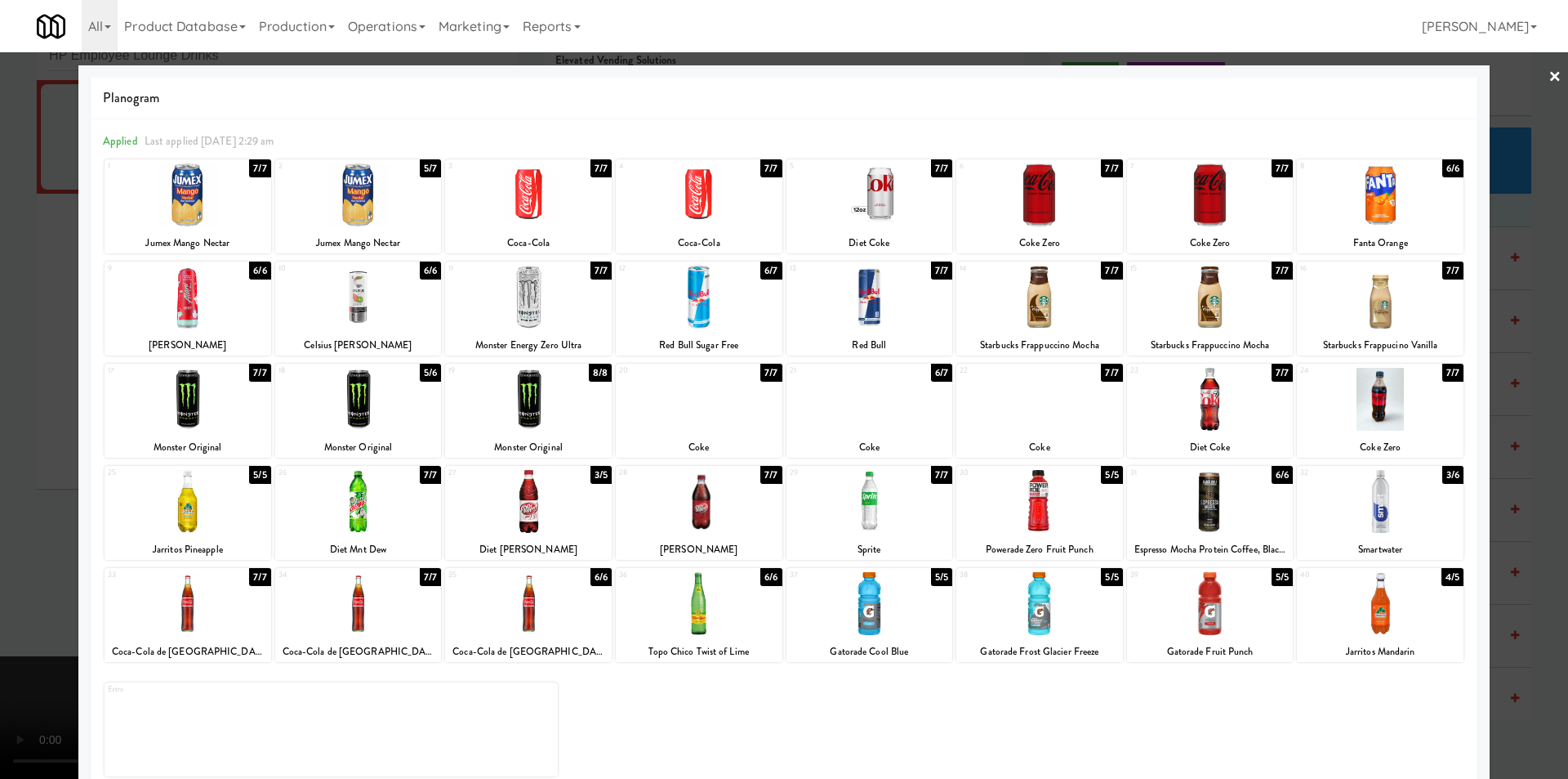
click at [43, 322] on div at bounding box center [784, 389] width 1568 height 779
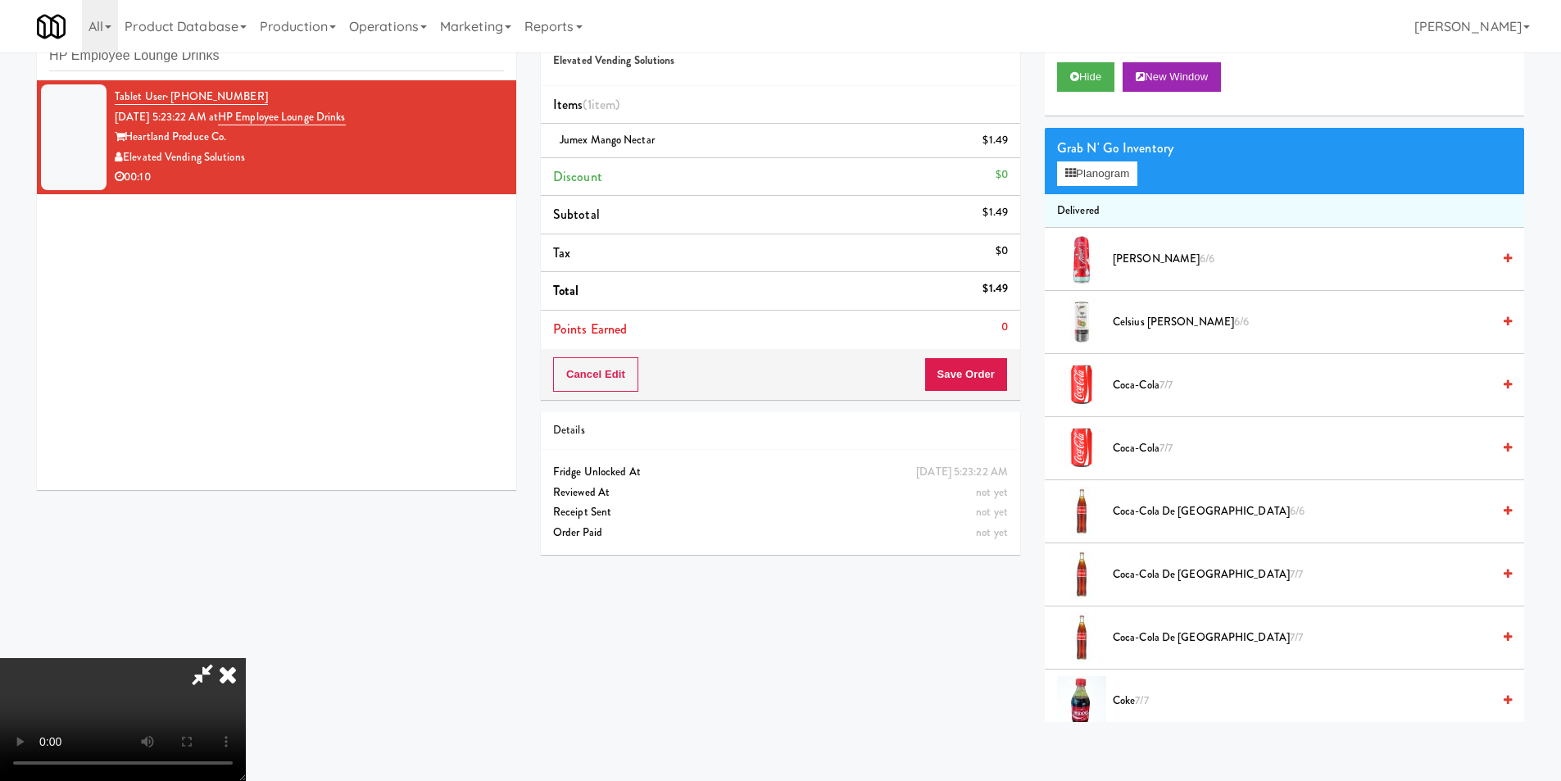
click at [246, 658] on video at bounding box center [123, 719] width 246 height 123
click at [995, 381] on button "Save Order" at bounding box center [966, 374] width 84 height 34
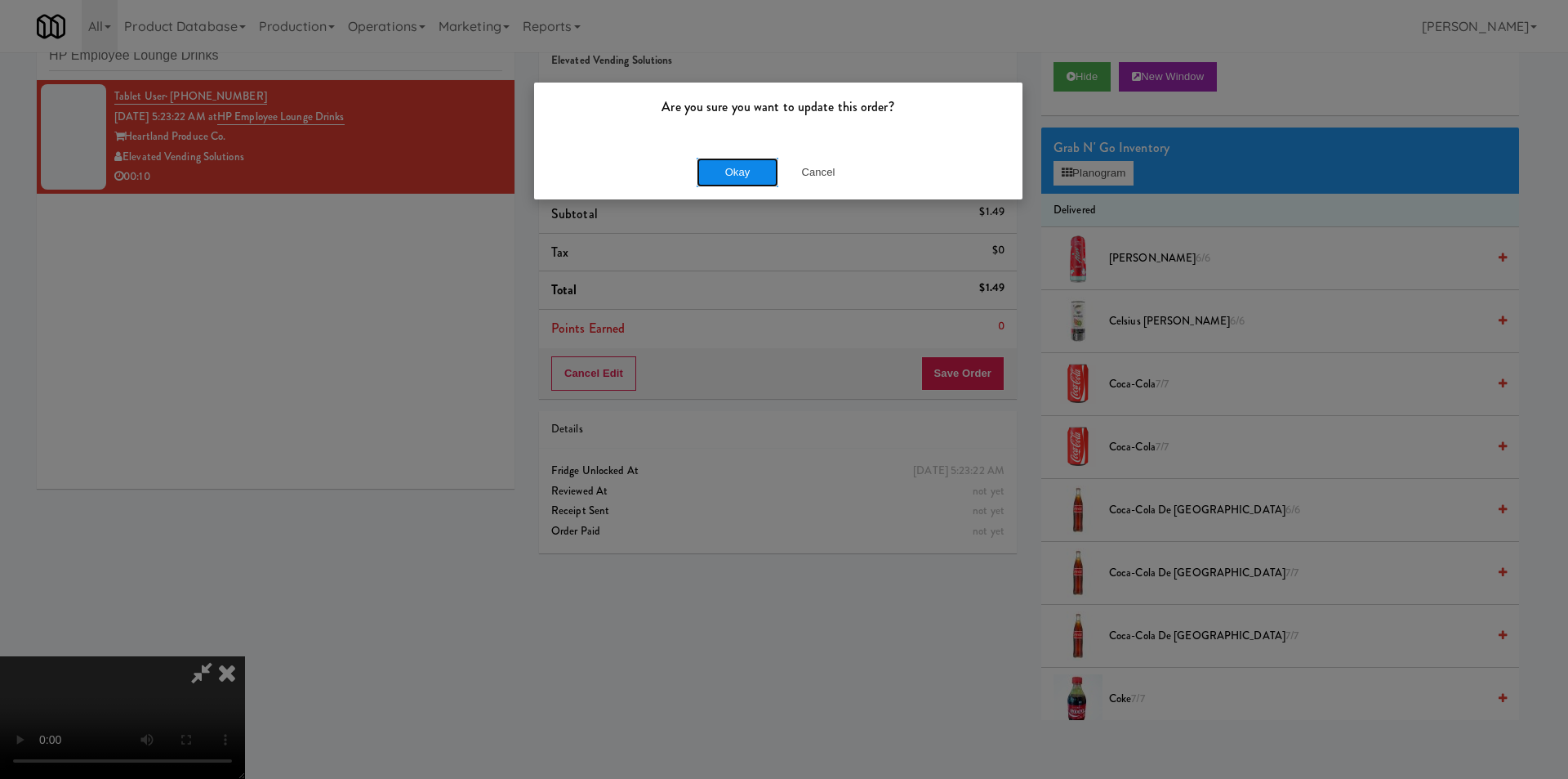
click at [730, 177] on button "Okay" at bounding box center [738, 172] width 82 height 29
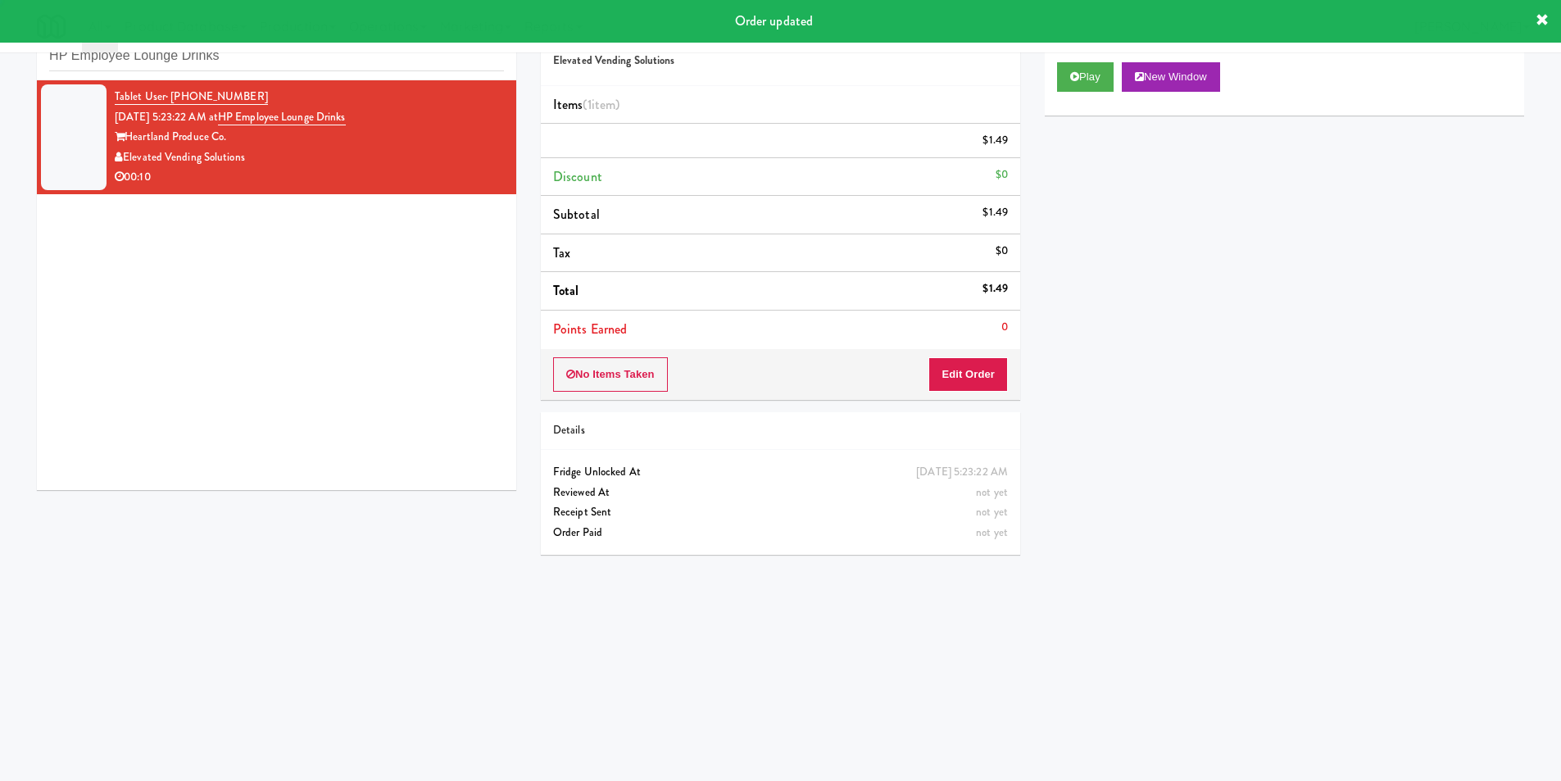
scroll to position [0, 0]
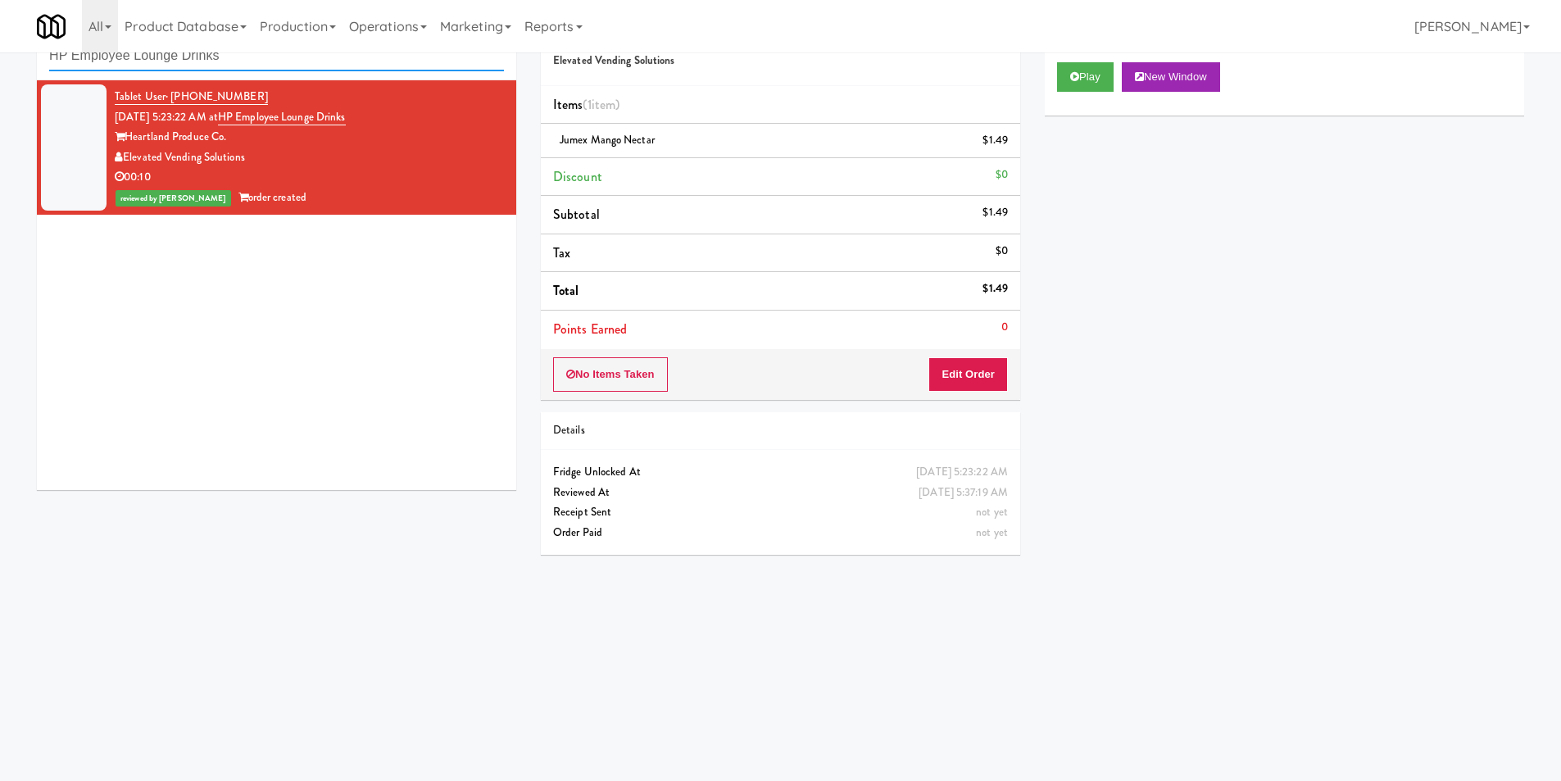
click at [297, 64] on input "HP Employee Lounge Drinks" at bounding box center [276, 56] width 455 height 30
paste input "Centro NoDa Cooler"
type input "Centro NoDa Cooler"
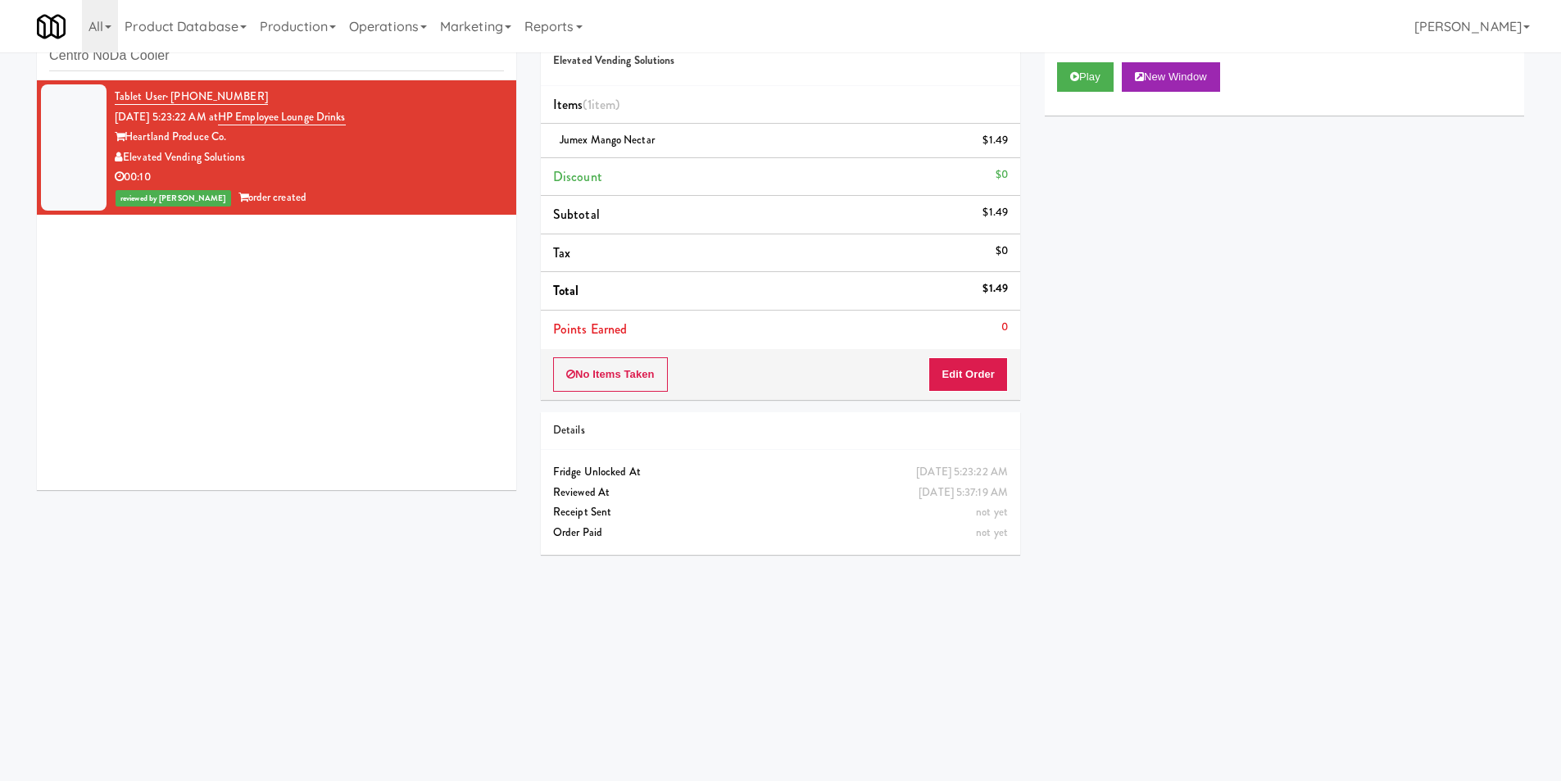
click at [401, 198] on div "reviewed by [PERSON_NAME] A order created" at bounding box center [309, 198] width 389 height 20
click at [268, 70] on div "inbox reviewed recent all unclear take inventory issue suspicious failed recent…" at bounding box center [276, 44] width 479 height 74
click at [268, 61] on input "Centro NoDa Cooler" at bounding box center [276, 56] width 455 height 30
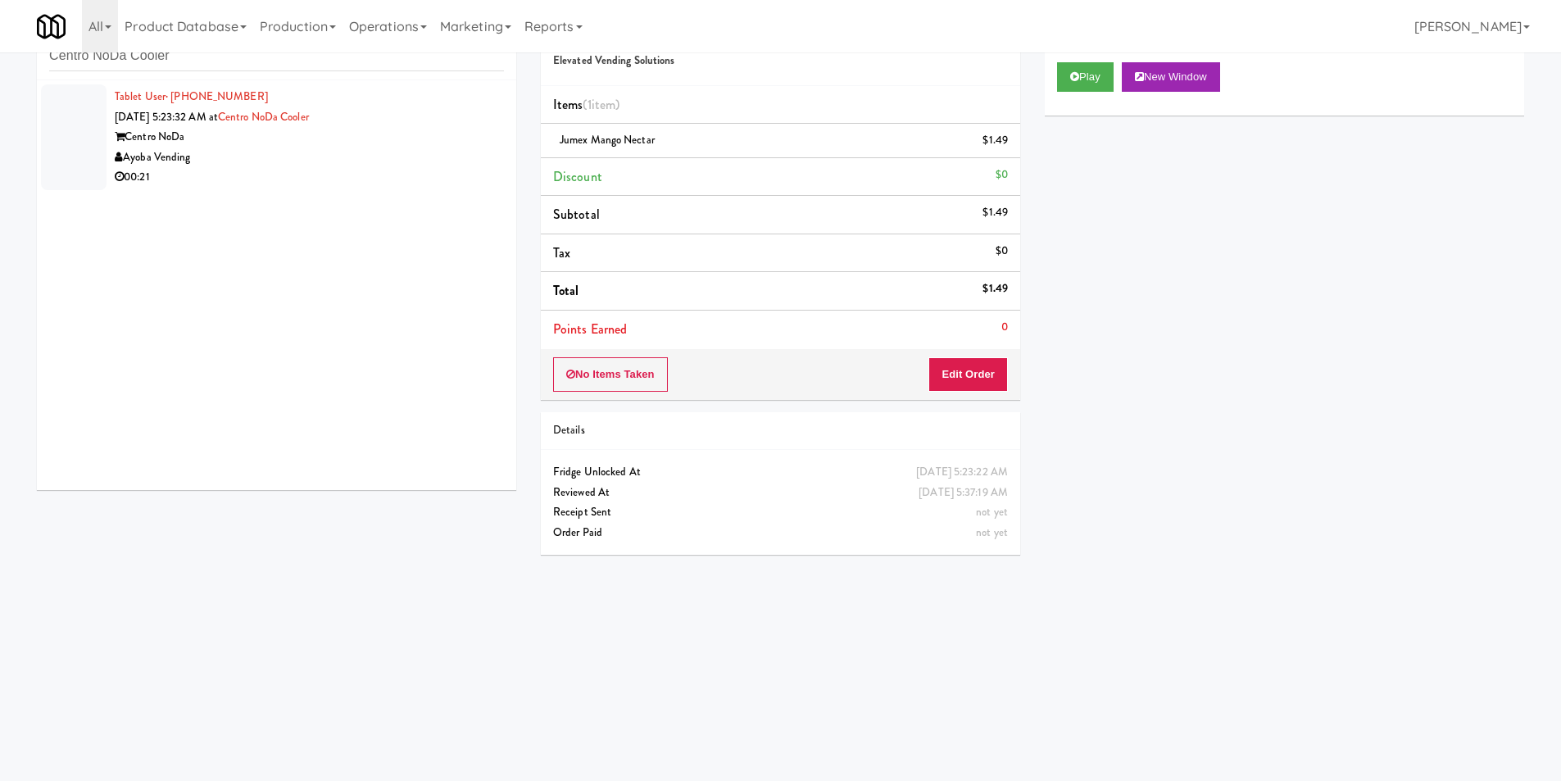
drag, startPoint x: 395, startPoint y: 161, endPoint x: 440, endPoint y: 183, distance: 49.8
click at [397, 165] on div "Ayoba Vending" at bounding box center [309, 157] width 389 height 20
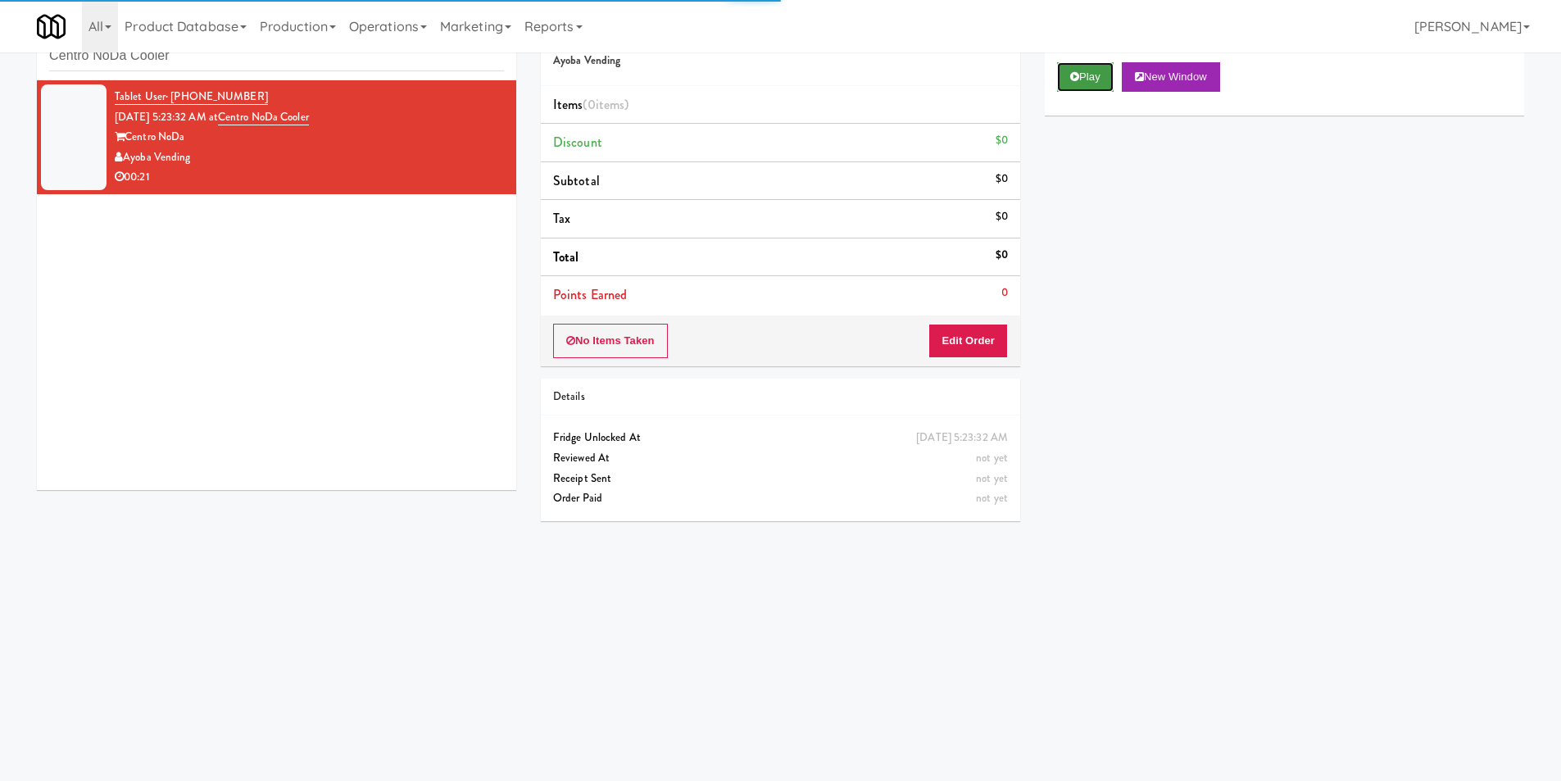
drag, startPoint x: 1074, startPoint y: 77, endPoint x: 1065, endPoint y: 91, distance: 16.6
click at [1074, 76] on icon at bounding box center [1074, 76] width 9 height 11
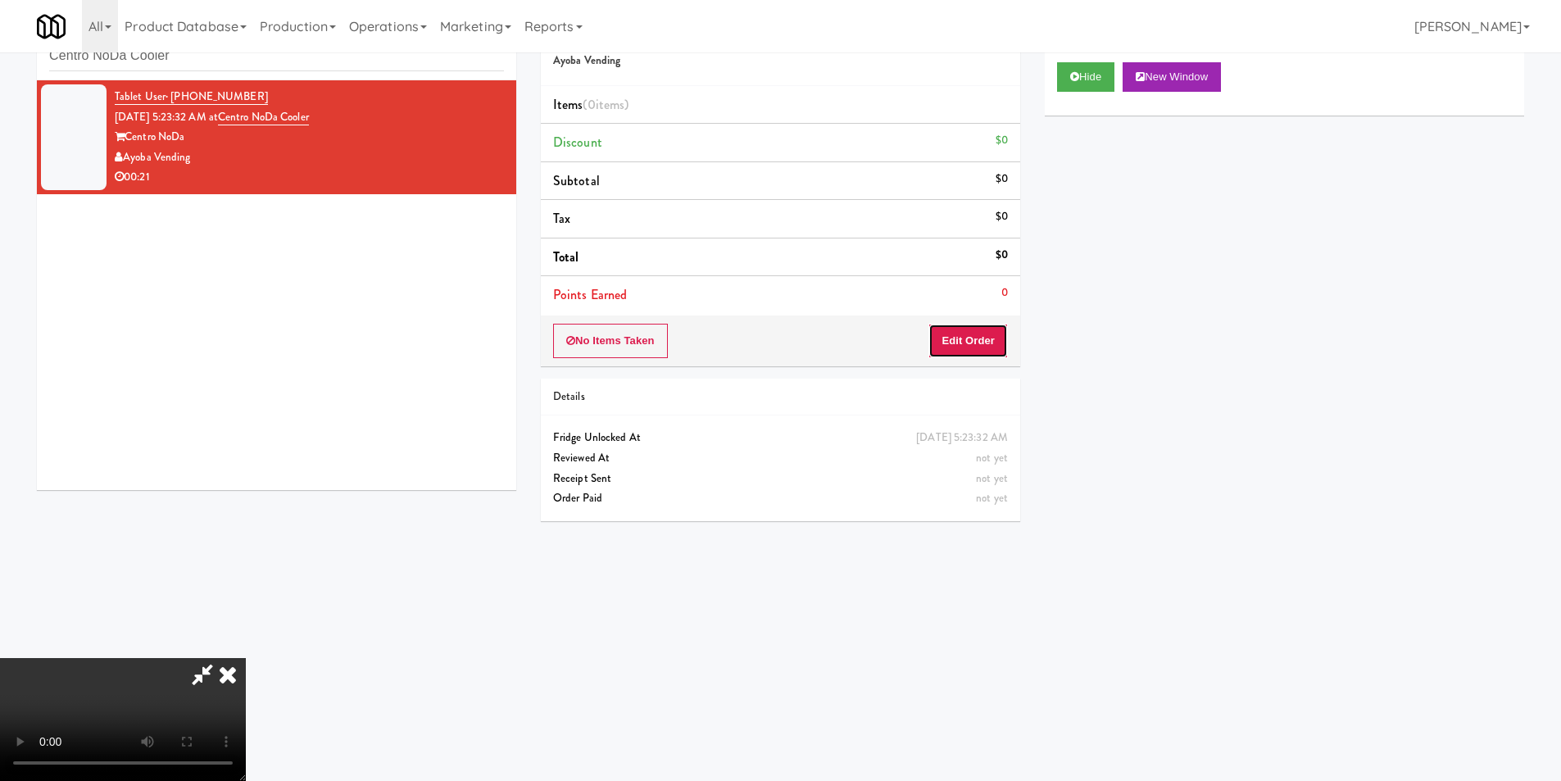
click at [957, 329] on button "Edit Order" at bounding box center [967, 341] width 79 height 34
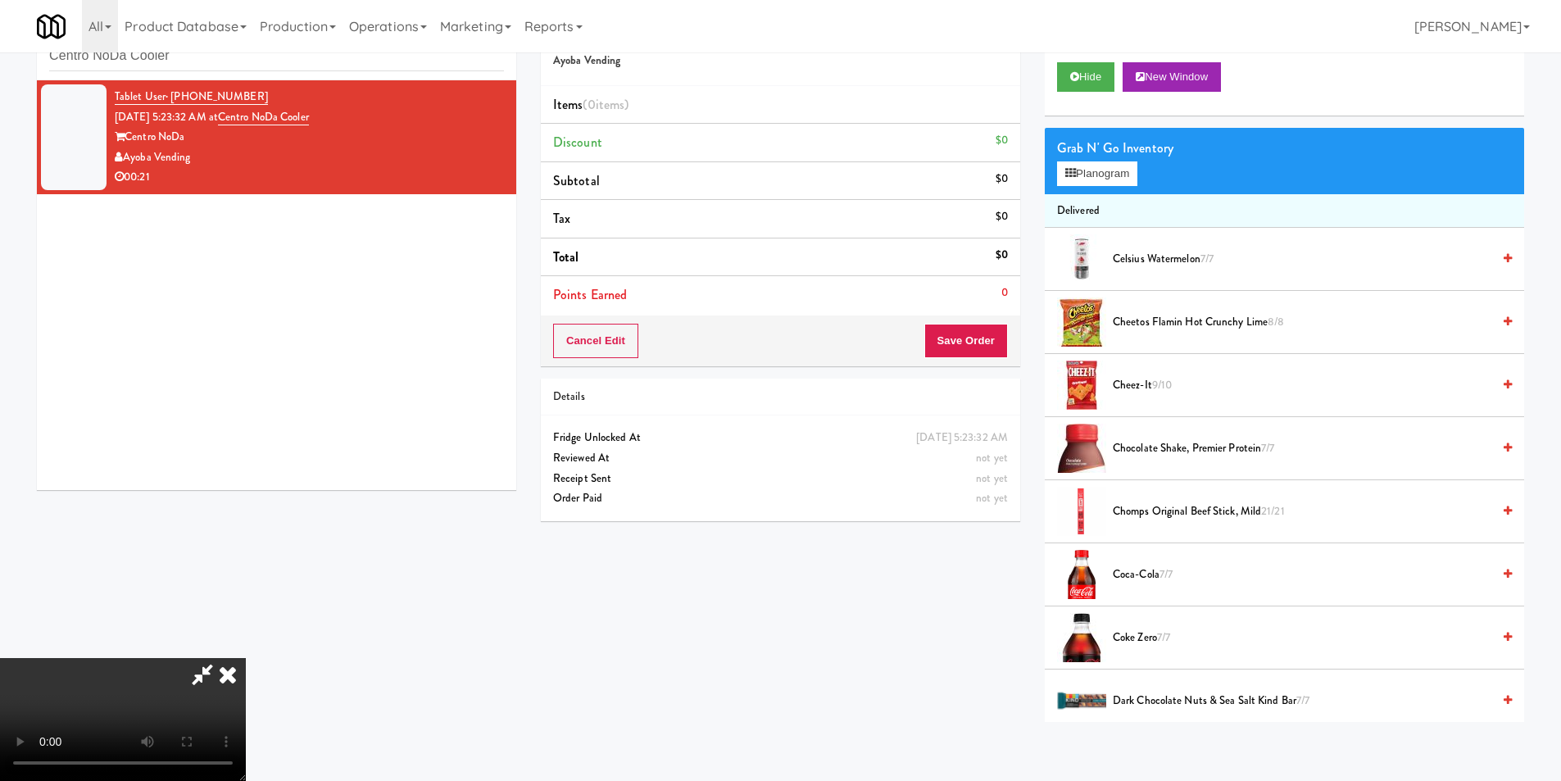
scroll to position [247, 0]
drag, startPoint x: 520, startPoint y: 567, endPoint x: 563, endPoint y: 605, distance: 56.9
click at [246, 658] on video at bounding box center [123, 719] width 246 height 123
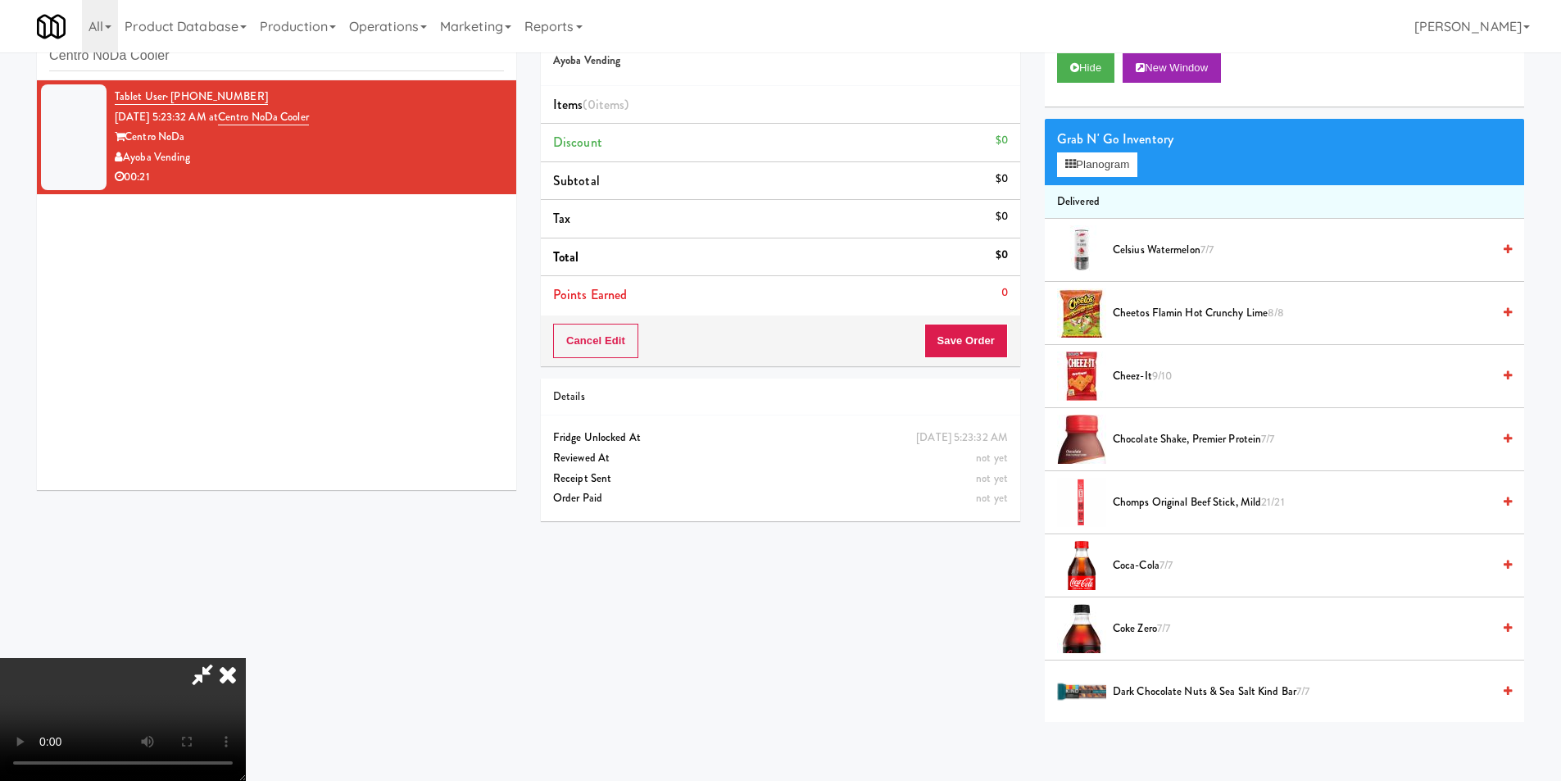
scroll to position [0, 0]
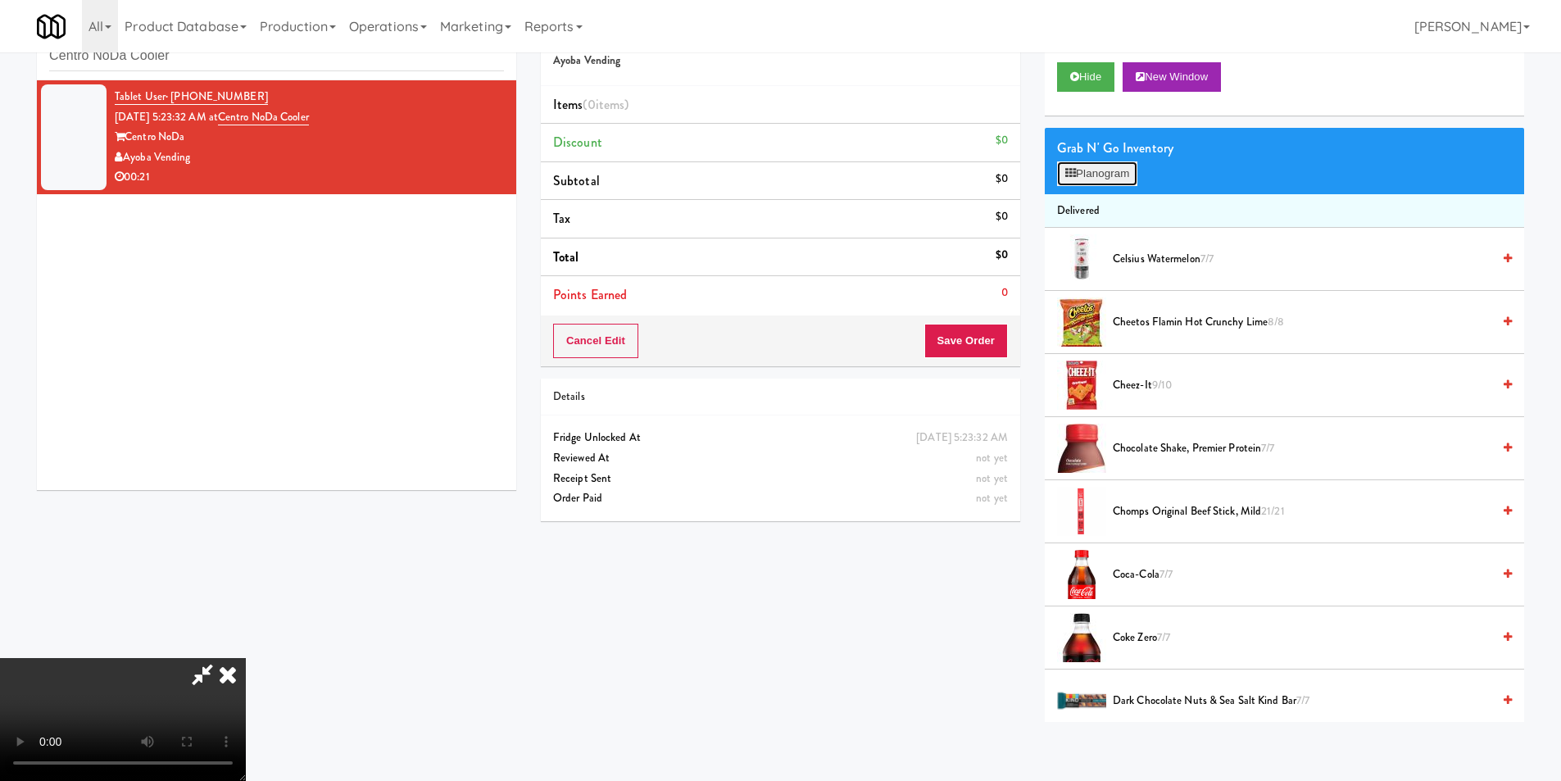
click at [1123, 166] on button "Planogram" at bounding box center [1097, 173] width 80 height 25
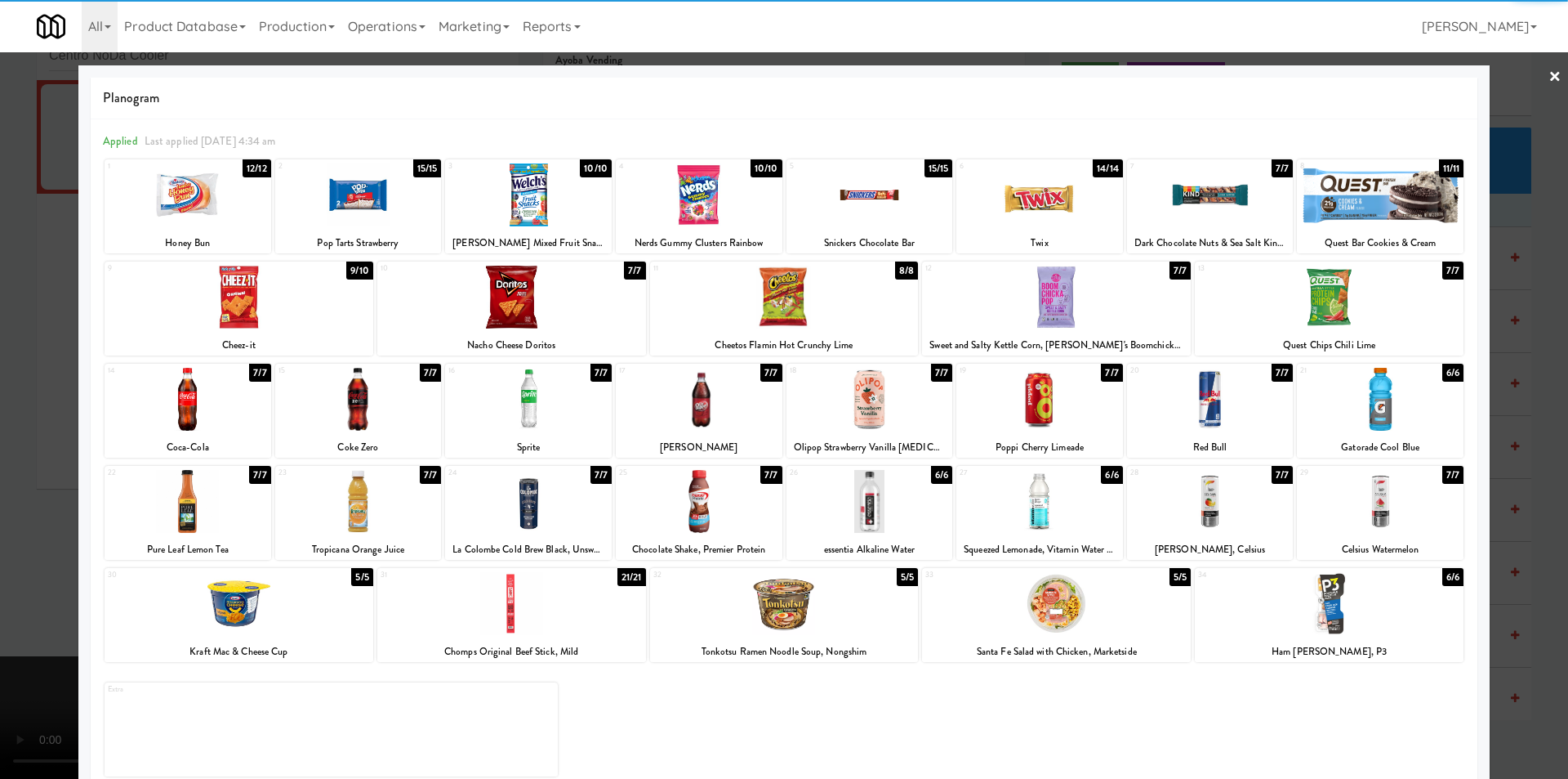
click at [1191, 526] on div at bounding box center [1210, 501] width 166 height 63
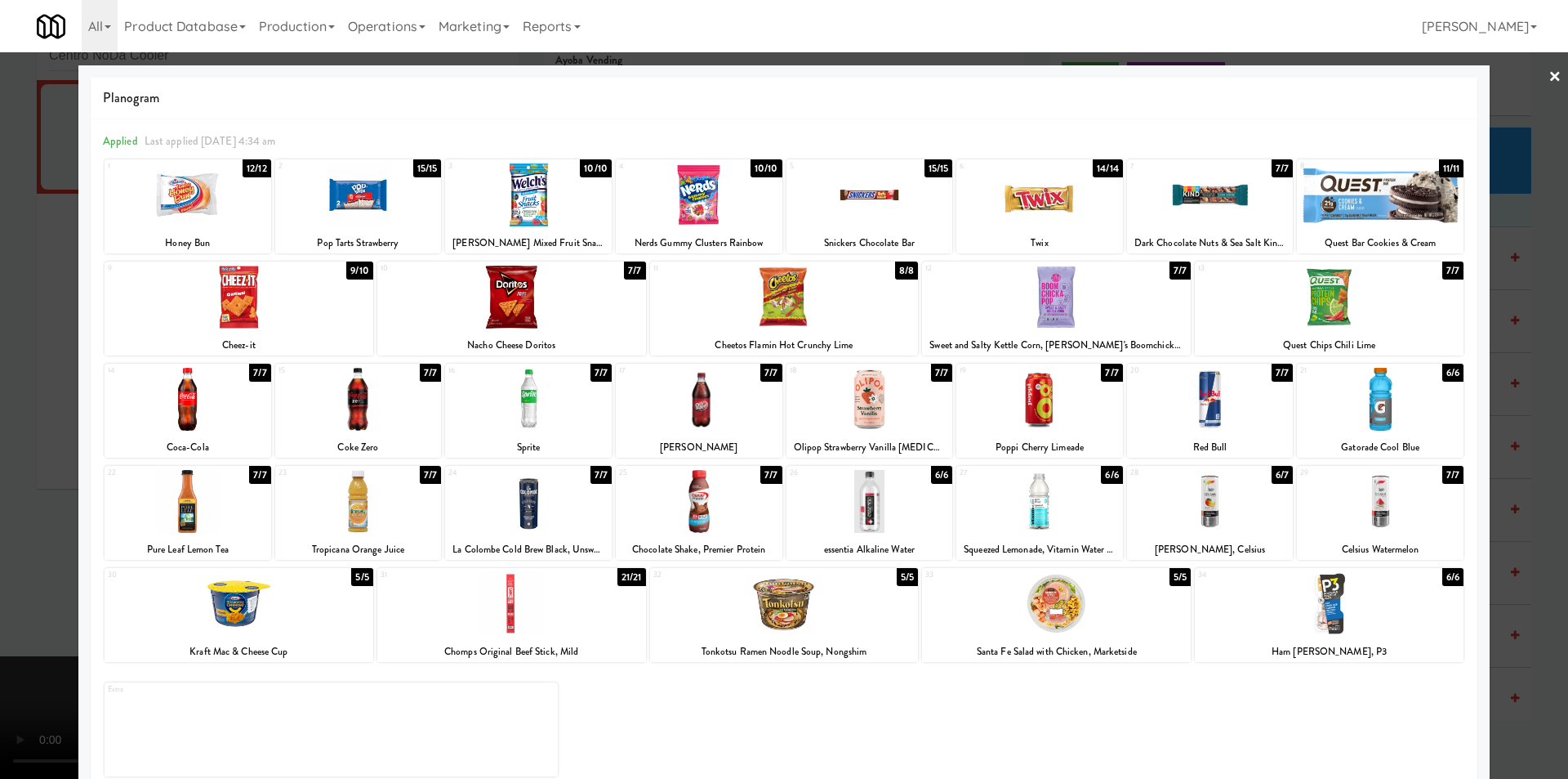
click at [1512, 467] on div at bounding box center [784, 389] width 1568 height 779
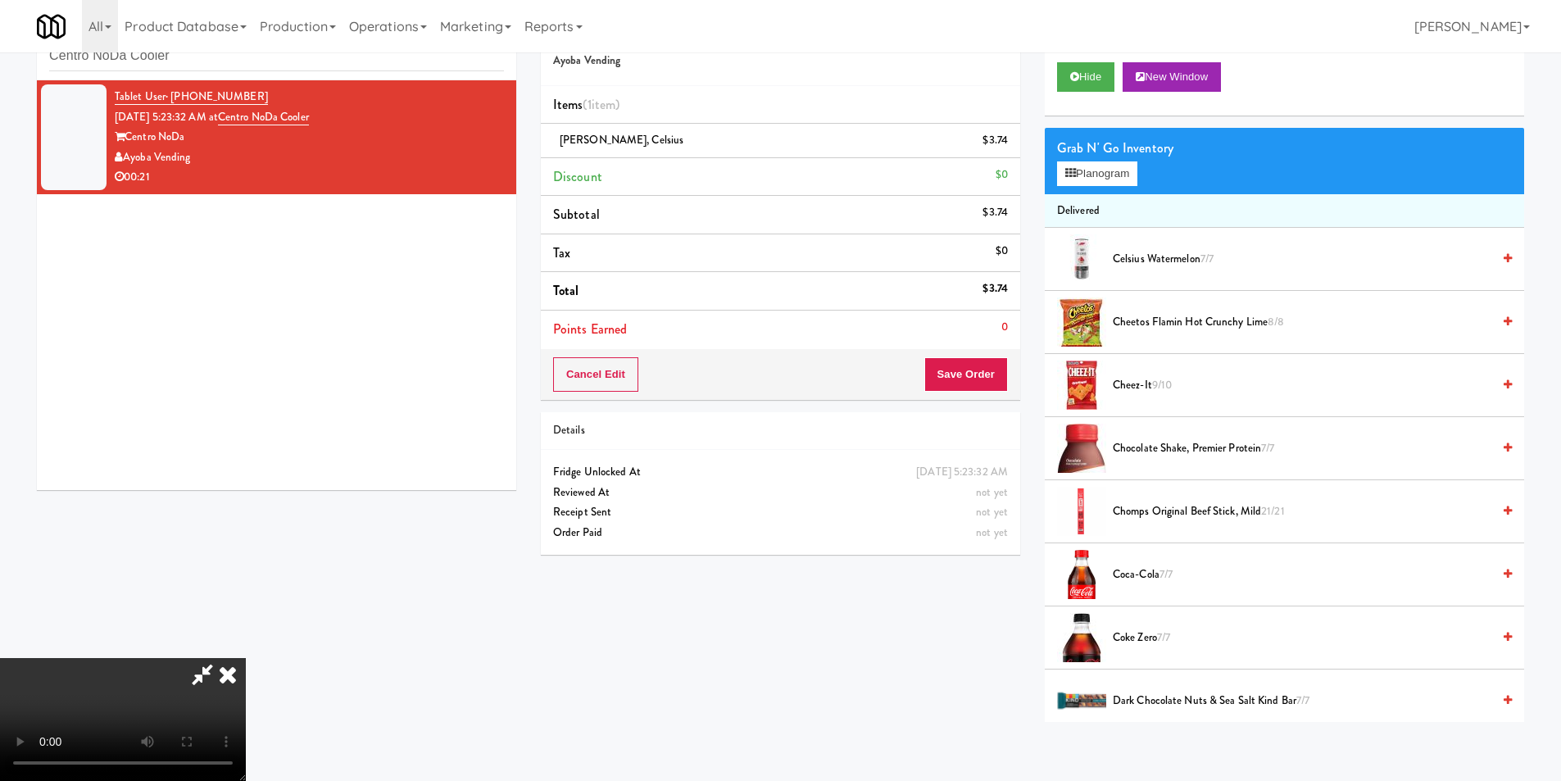
click at [246, 658] on video at bounding box center [123, 719] width 246 height 123
click at [1069, 185] on button "Planogram" at bounding box center [1097, 173] width 80 height 25
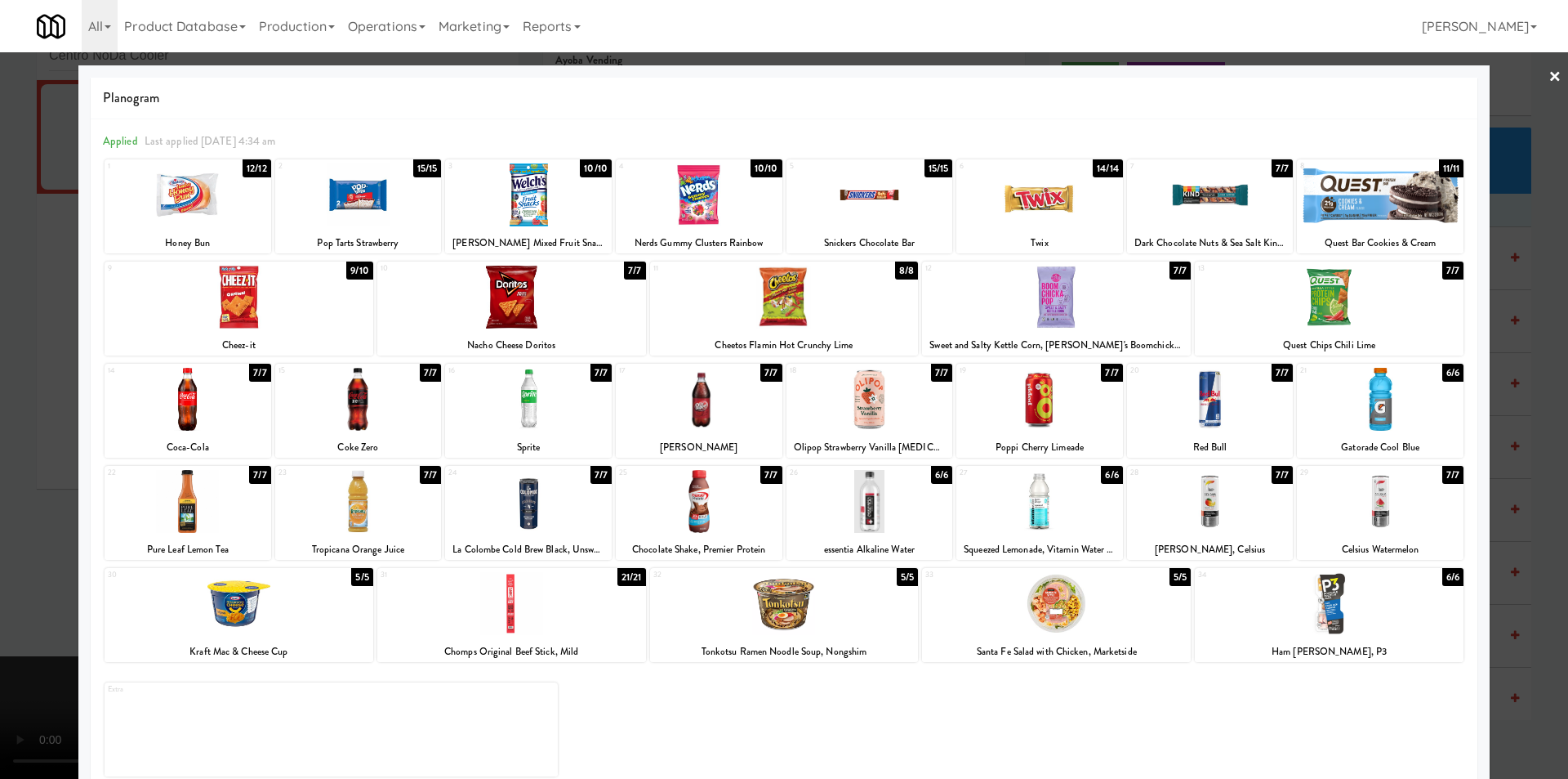
drag, startPoint x: 1297, startPoint y: 577, endPoint x: 1316, endPoint y: 584, distance: 20.2
click at [1297, 578] on div "34" at bounding box center [1263, 575] width 131 height 14
click at [1490, 483] on div at bounding box center [784, 389] width 1568 height 779
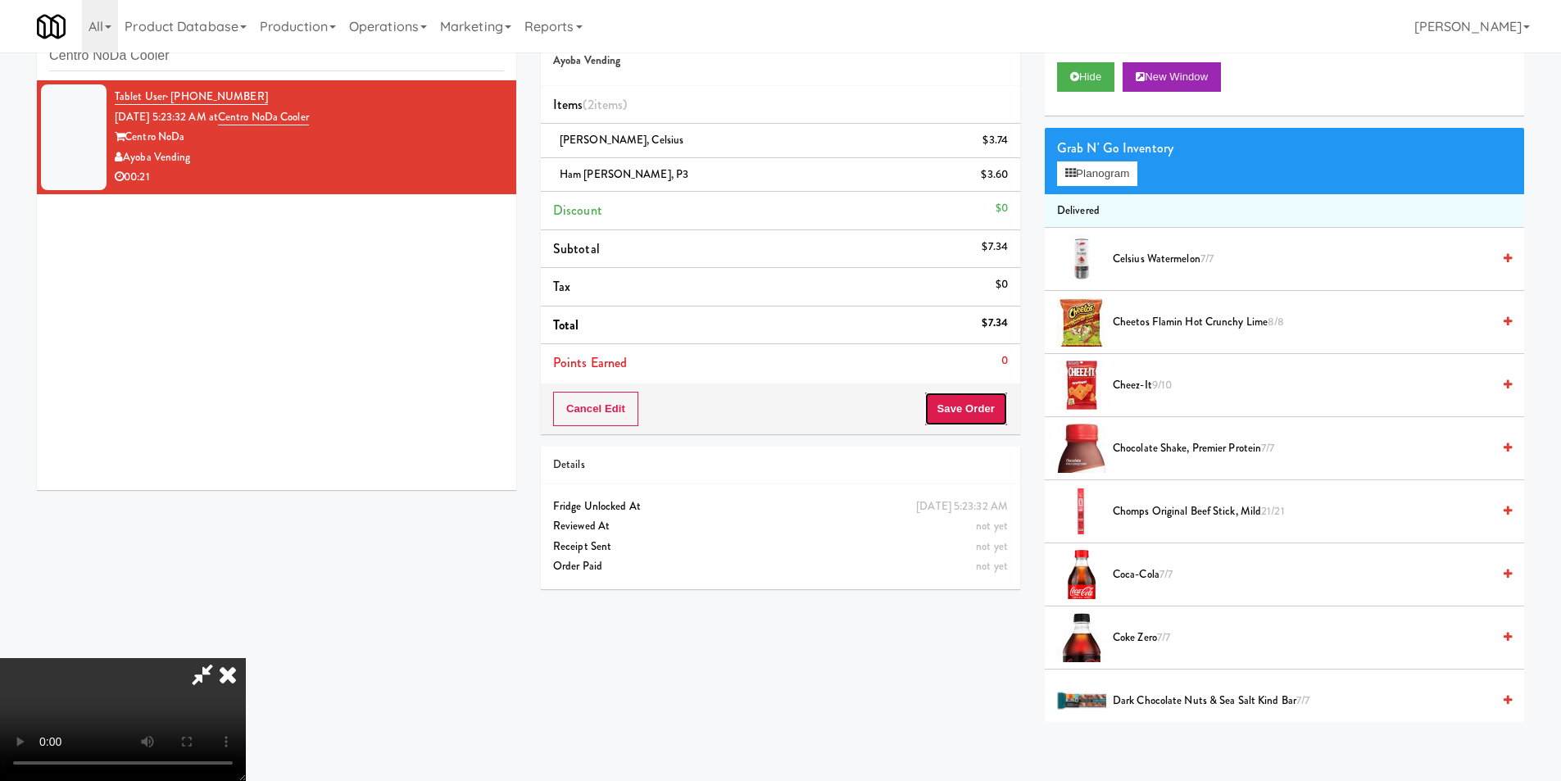
click at [964, 415] on button "Save Order" at bounding box center [966, 409] width 84 height 34
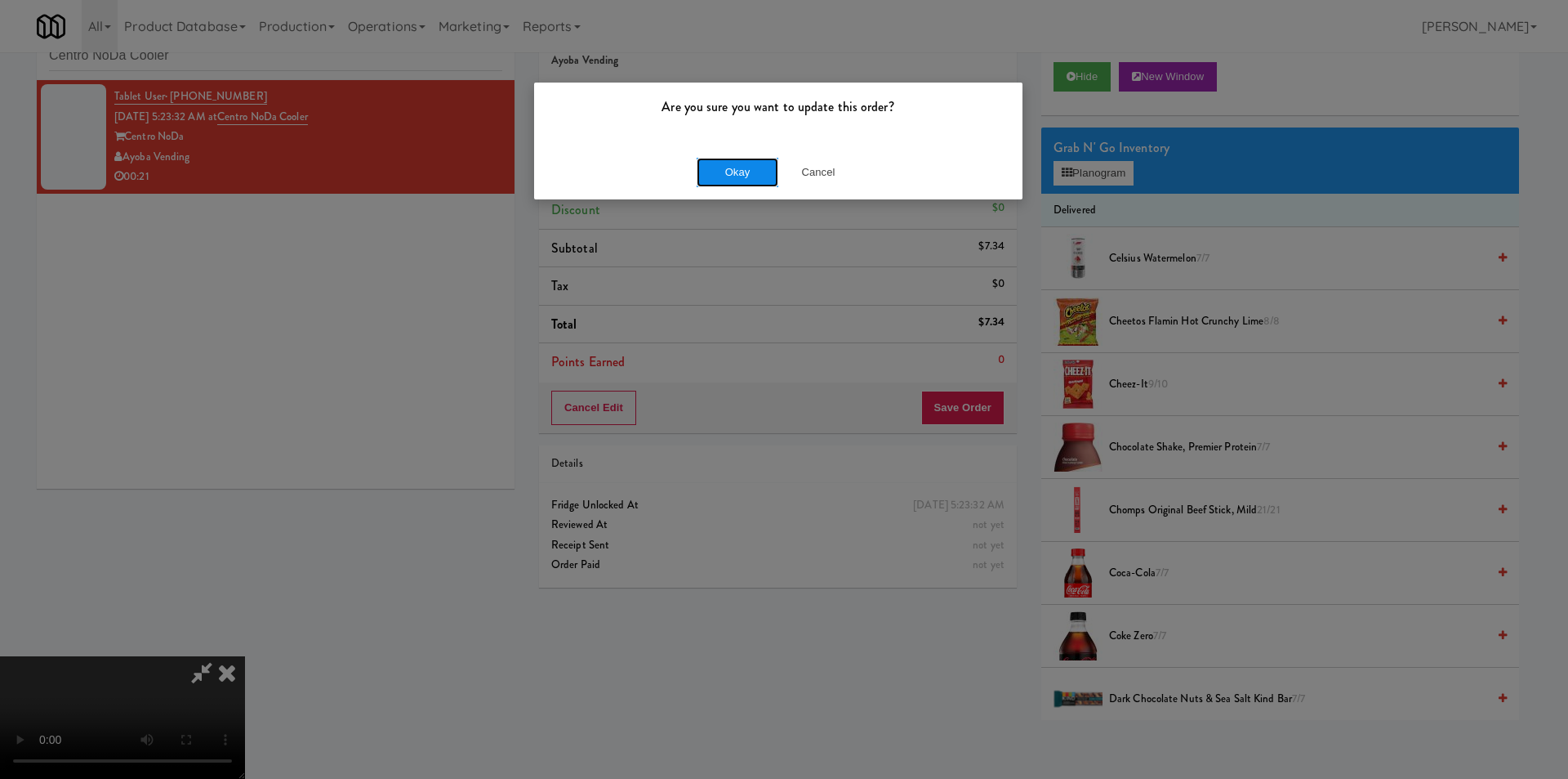
click at [735, 172] on button "Okay" at bounding box center [738, 172] width 82 height 29
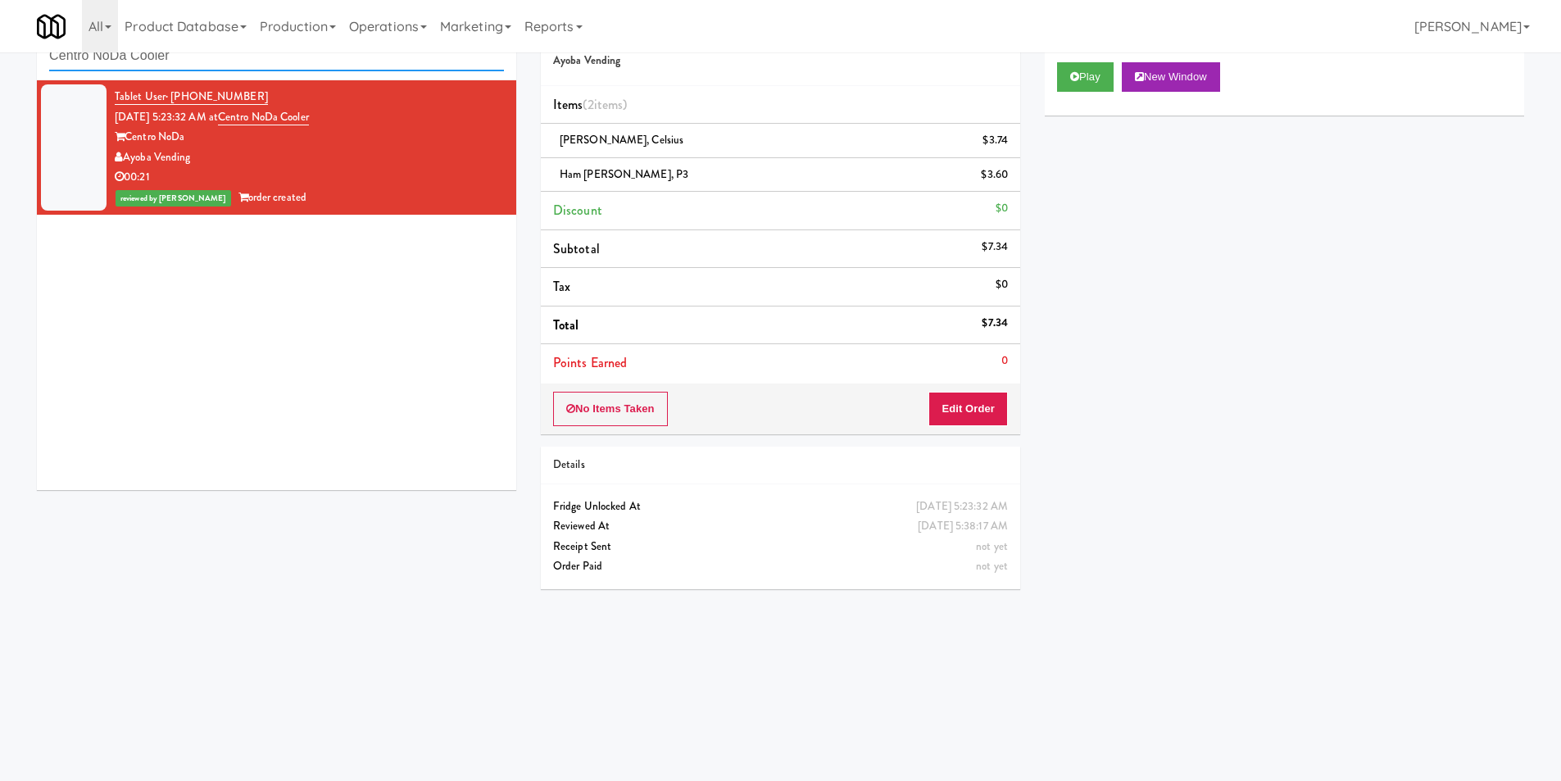
click at [200, 64] on input "Centro NoDa Cooler" at bounding box center [276, 56] width 455 height 30
paste input "MG - Cooler - Left"
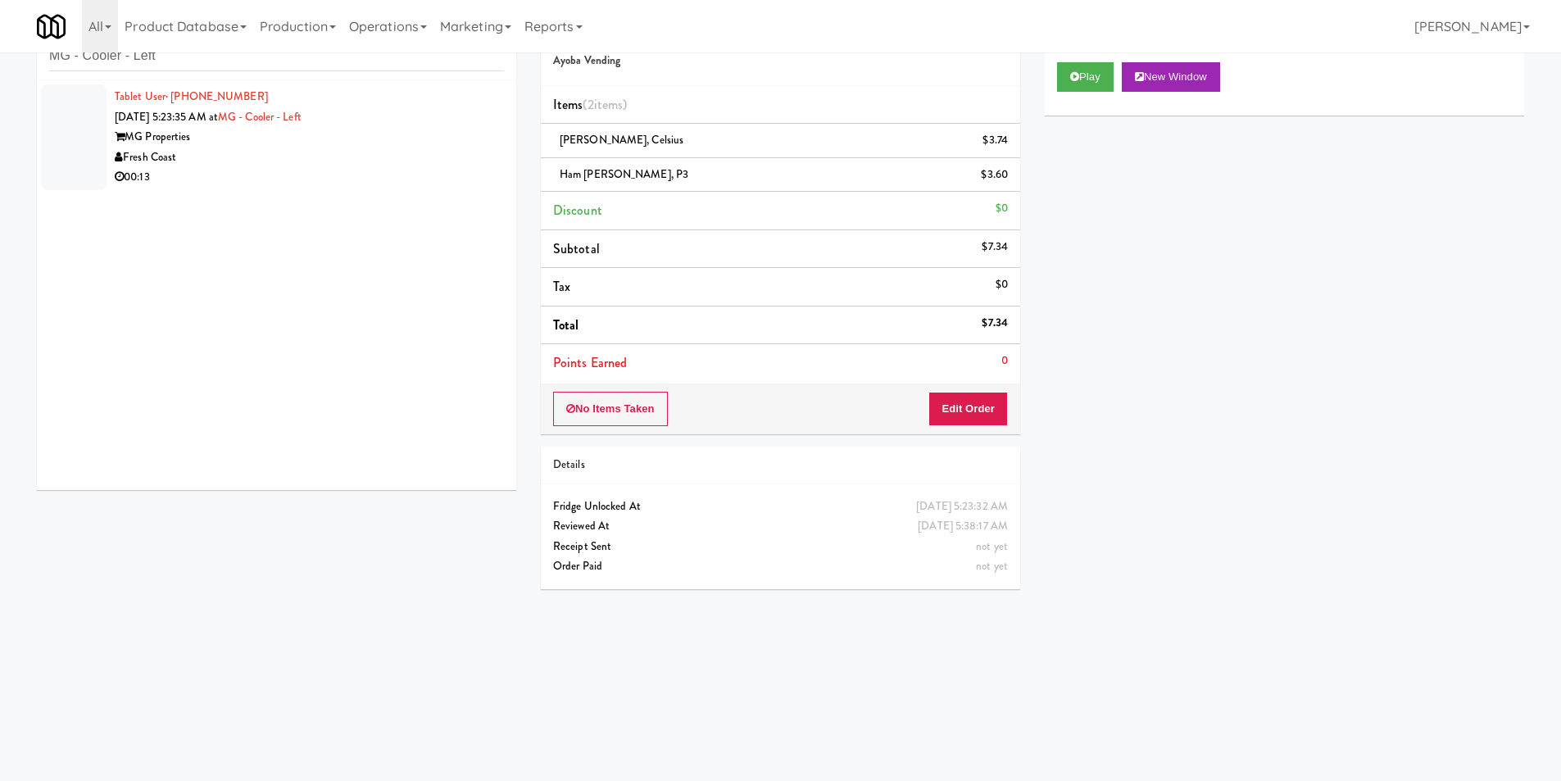
click at [413, 152] on div "Fresh Coast" at bounding box center [309, 157] width 389 height 20
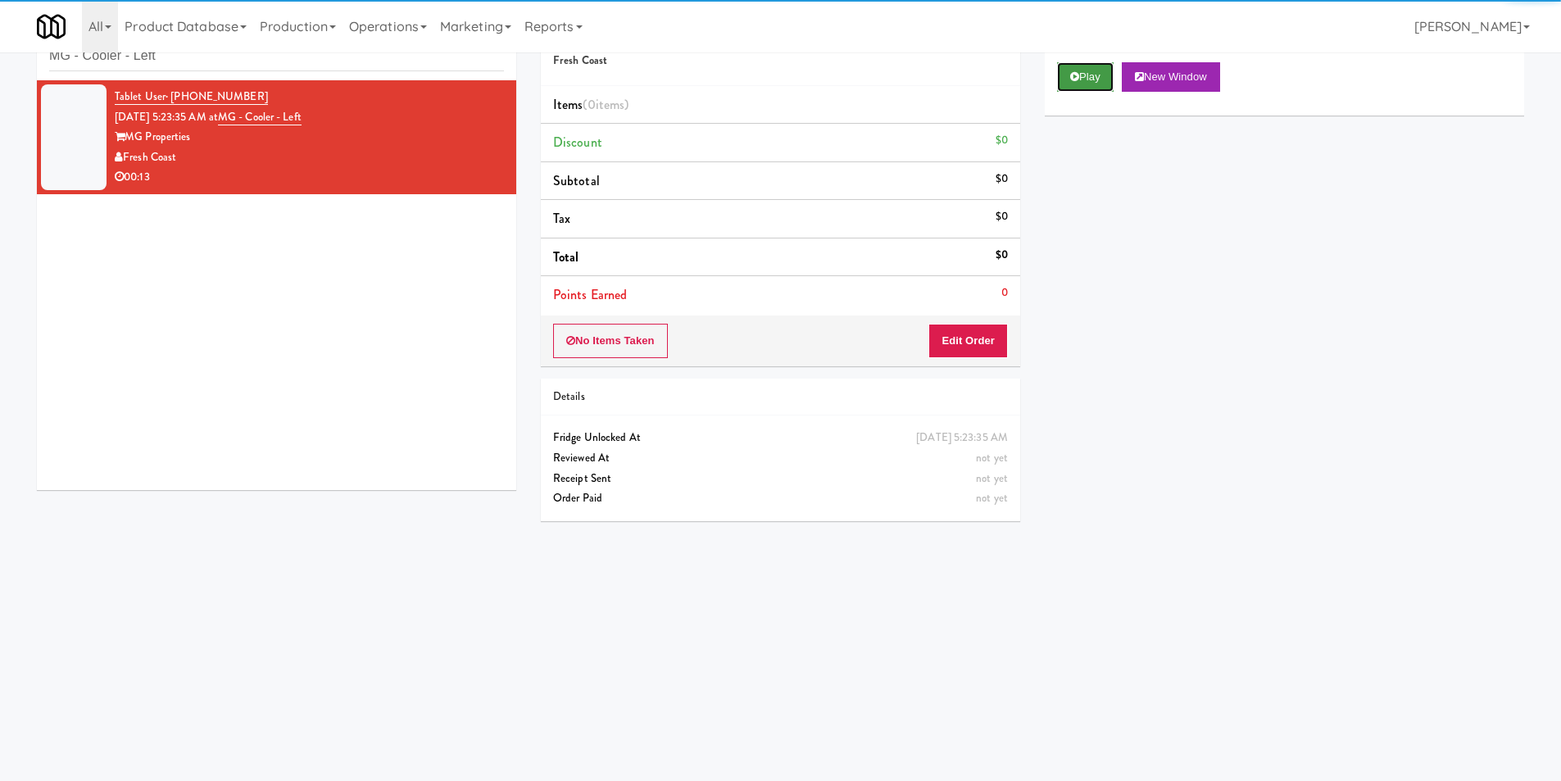
click at [1062, 78] on button "Play" at bounding box center [1085, 76] width 57 height 29
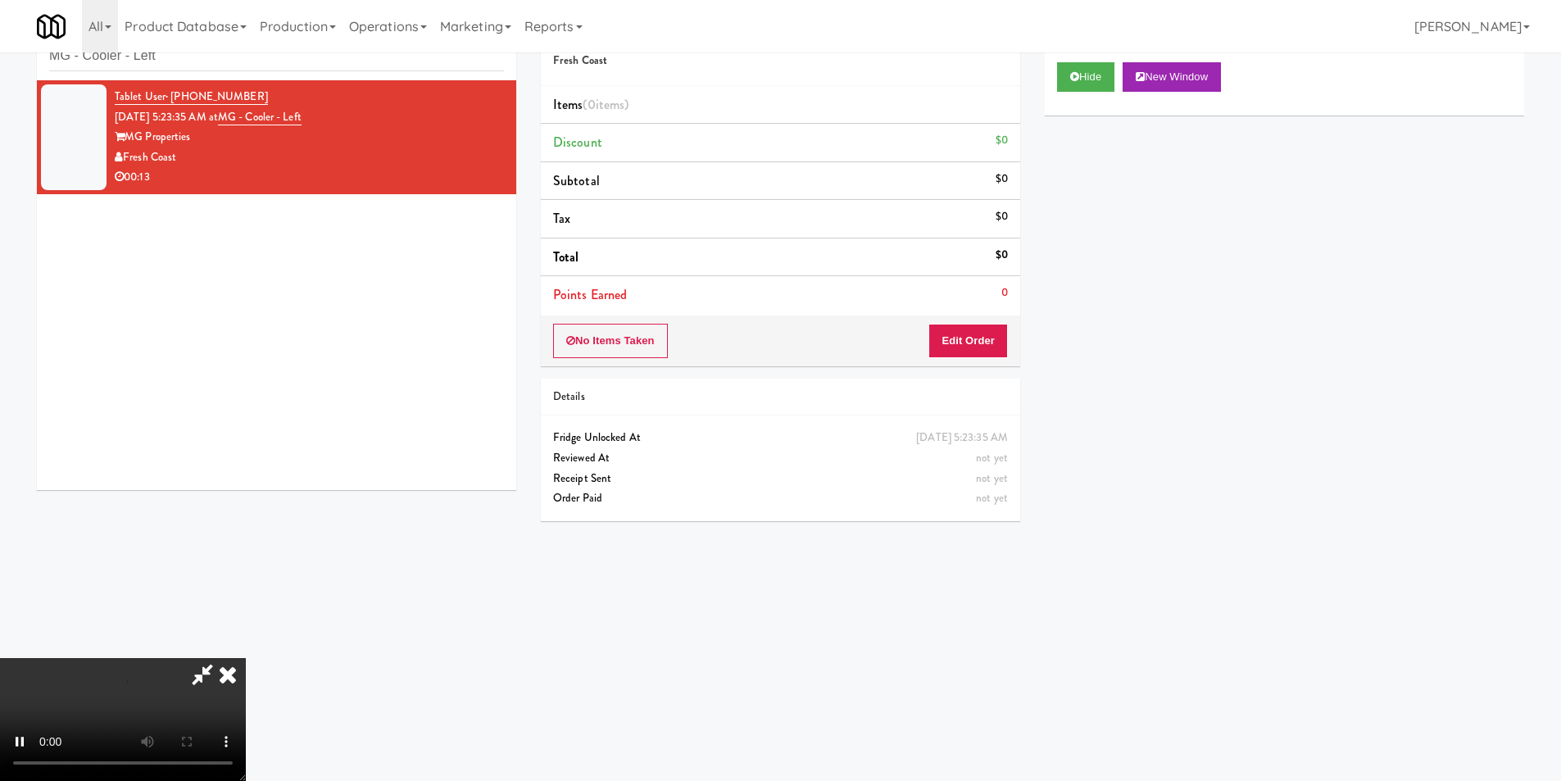
click at [981, 321] on div "No Items Taken Edit Order" at bounding box center [780, 340] width 479 height 51
click at [982, 332] on button "Edit Order" at bounding box center [967, 341] width 79 height 34
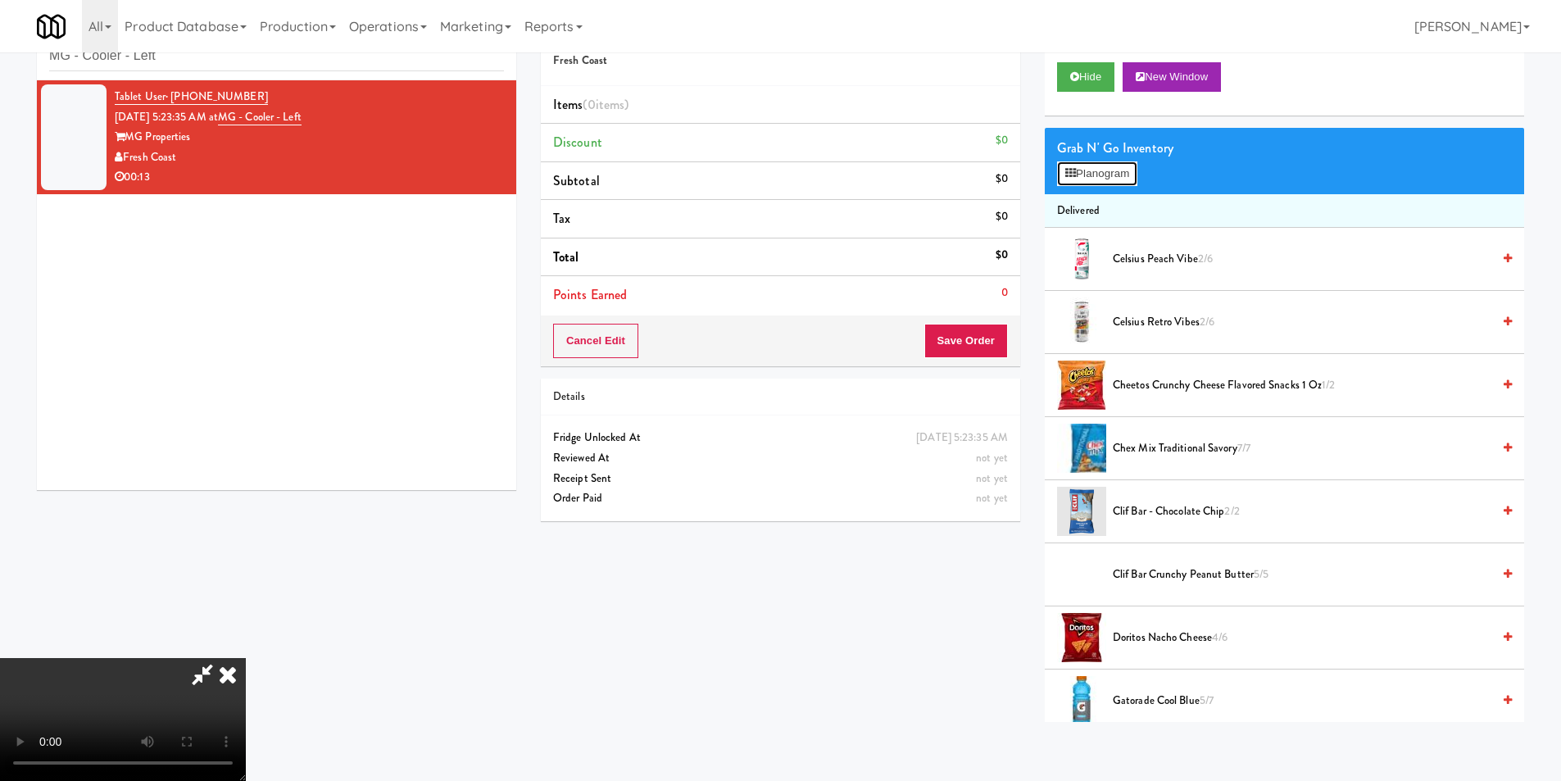
click at [1071, 183] on button "Planogram" at bounding box center [1097, 173] width 80 height 25
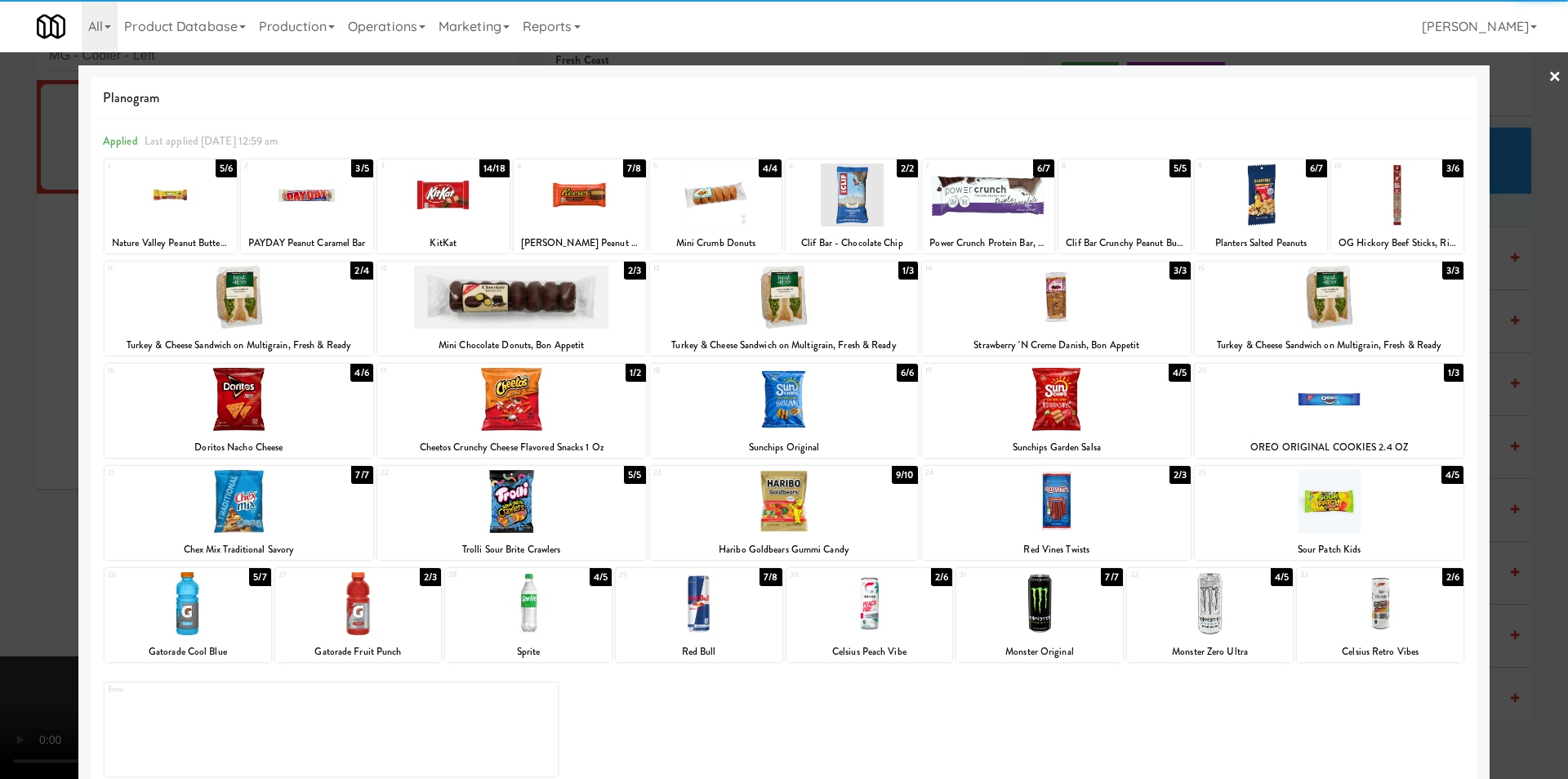
click at [1351, 596] on div at bounding box center [1380, 602] width 166 height 63
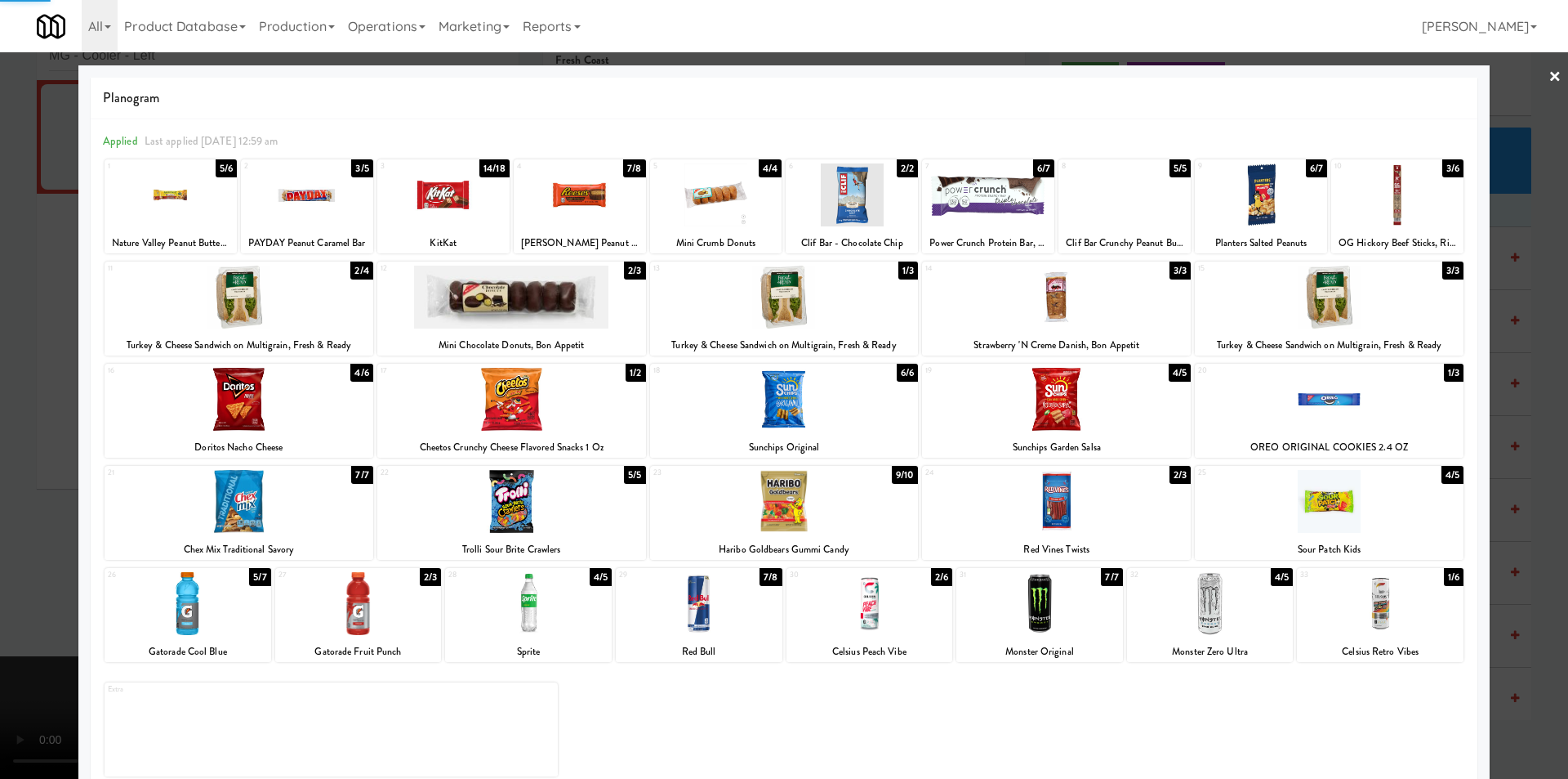
click at [1514, 514] on div at bounding box center [784, 389] width 1568 height 779
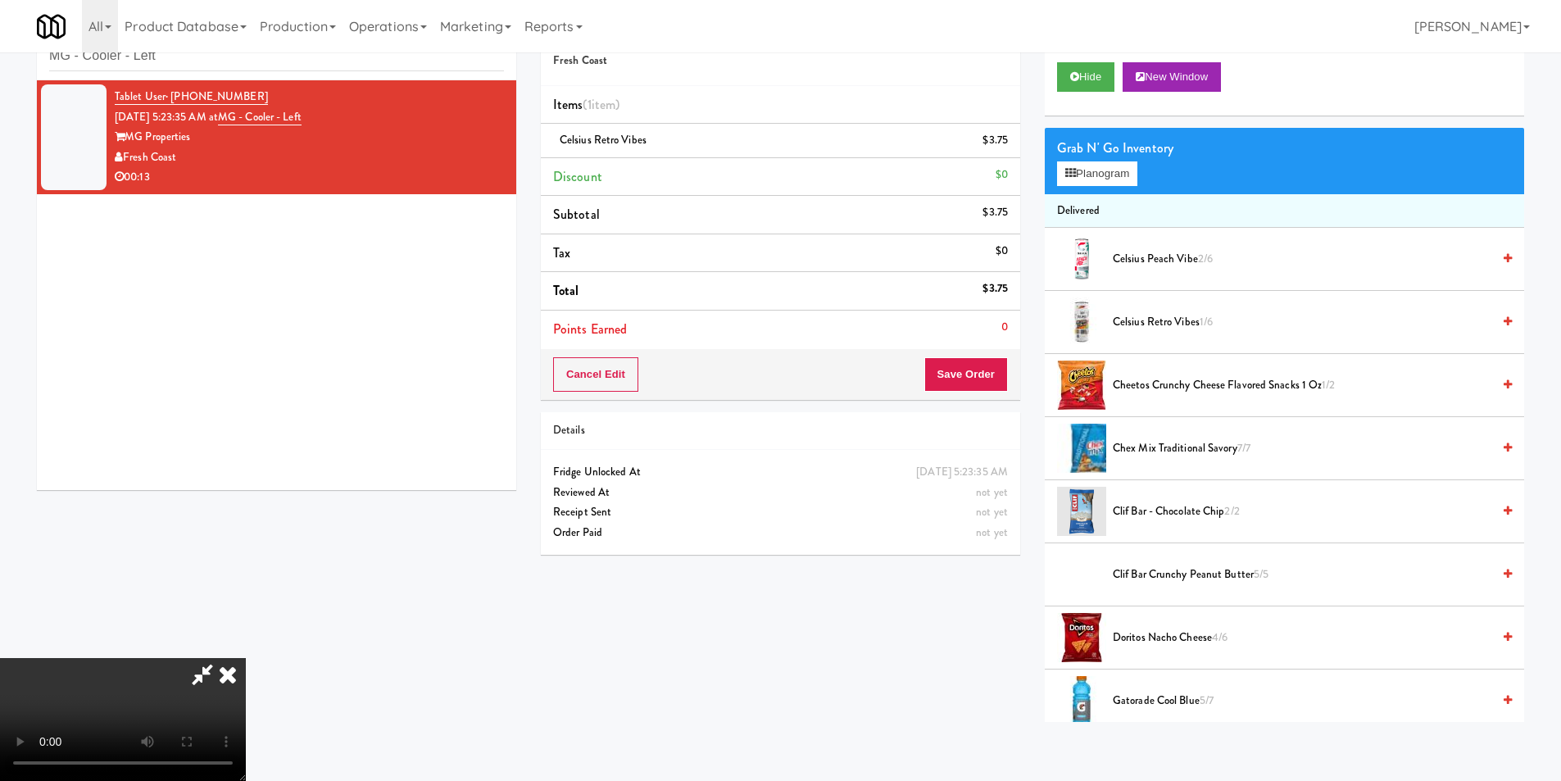
click at [246, 658] on icon at bounding box center [228, 674] width 36 height 33
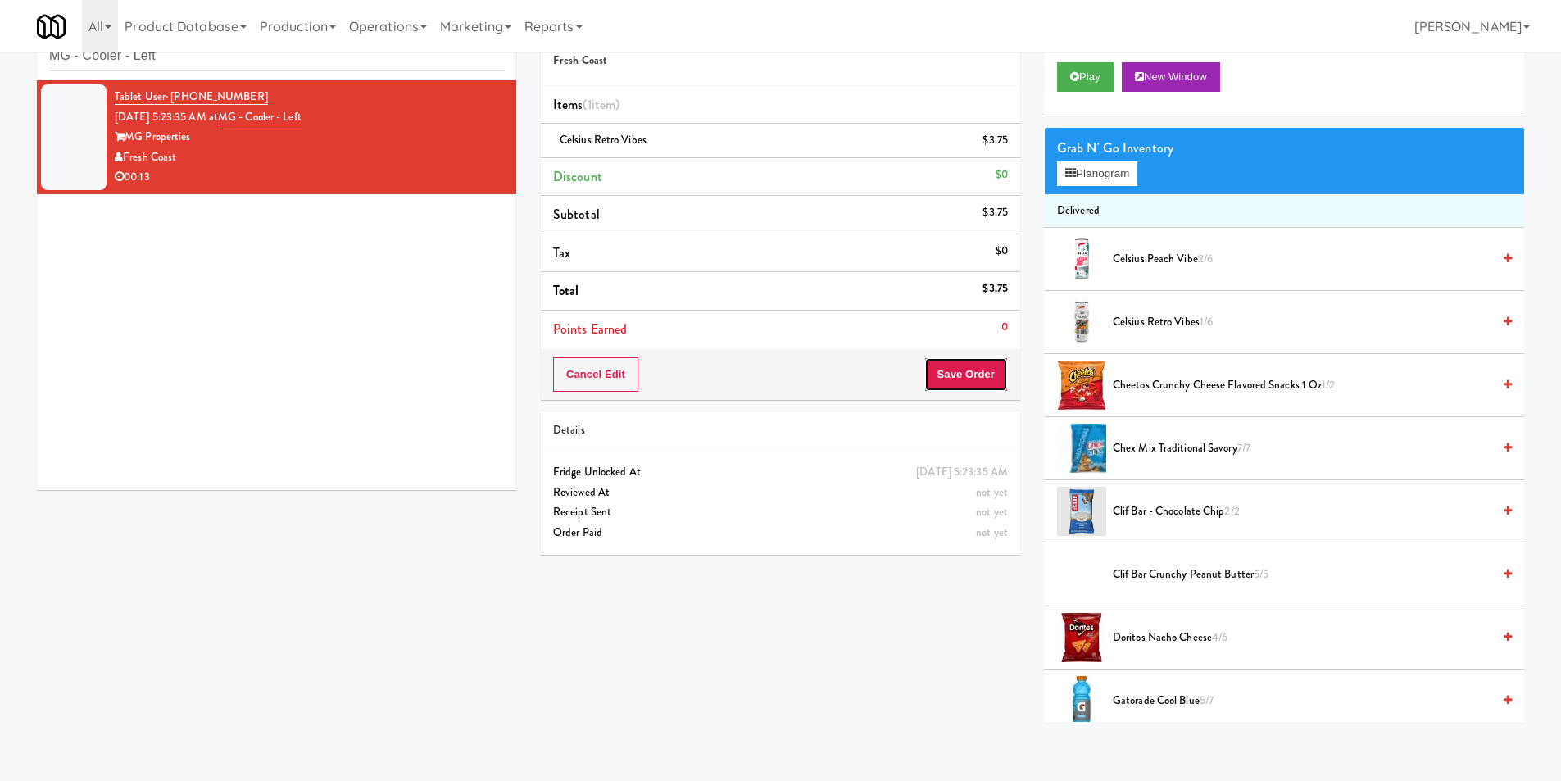
click at [961, 375] on button "Save Order" at bounding box center [966, 374] width 84 height 34
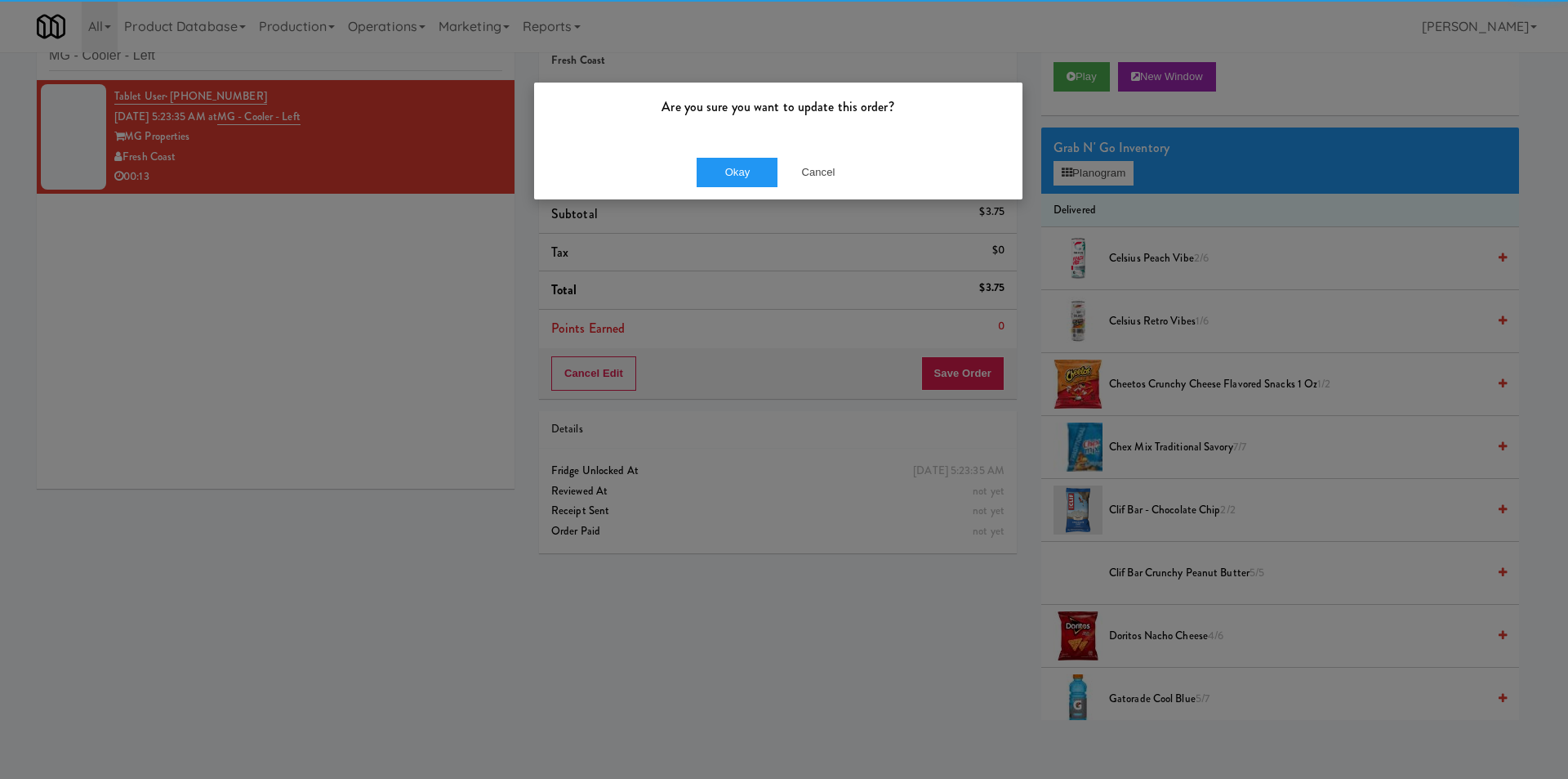
click at [688, 176] on div "Okay Cancel" at bounding box center [779, 172] width 488 height 55
click at [718, 177] on button "Okay" at bounding box center [738, 172] width 82 height 29
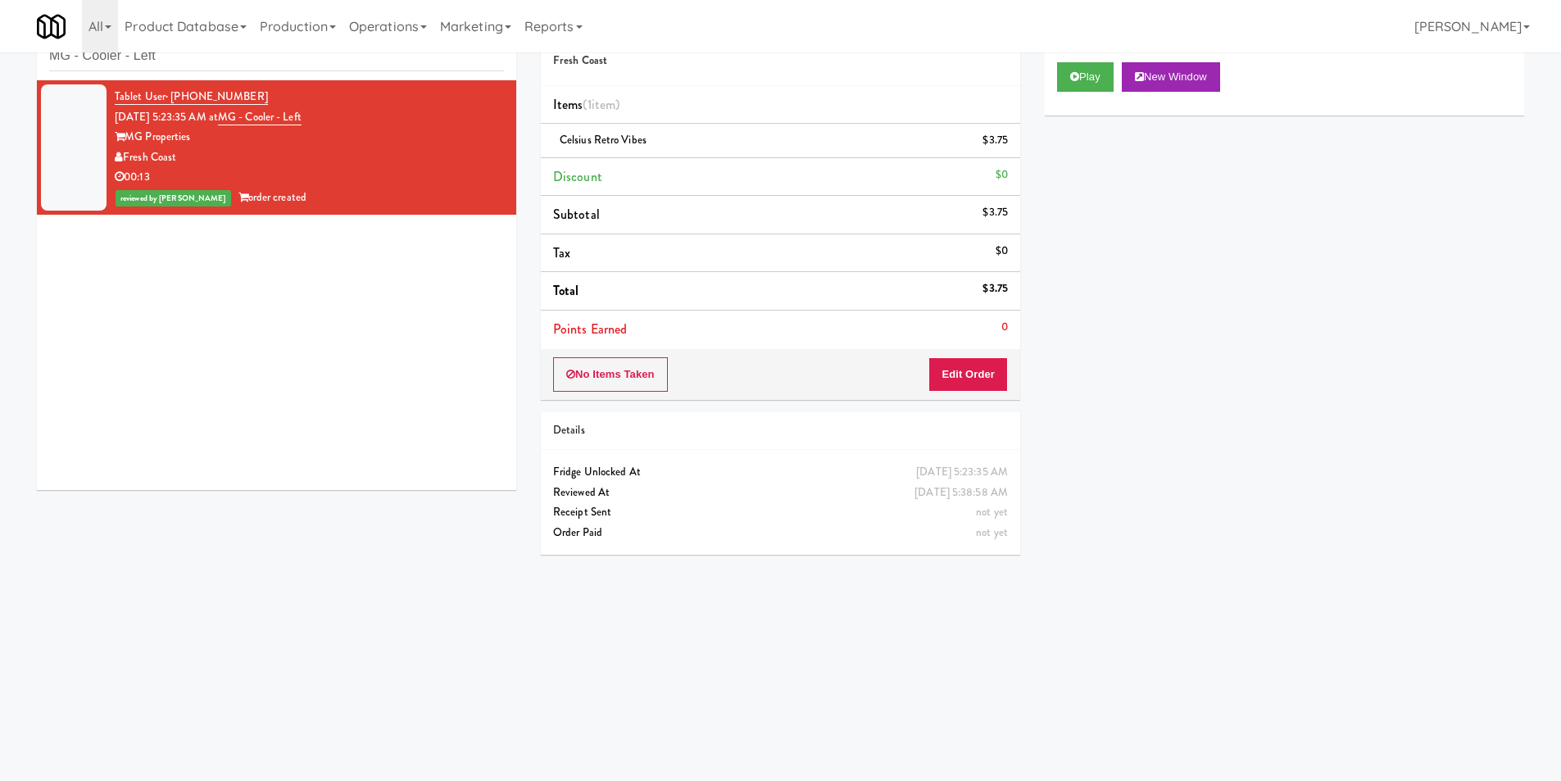
click at [355, 72] on div "inbox reviewed recent all unclear take inventory issue suspicious failed recent…" at bounding box center [276, 44] width 479 height 74
click at [355, 68] on input "MG - Cooler - Left" at bounding box center [276, 56] width 455 height 30
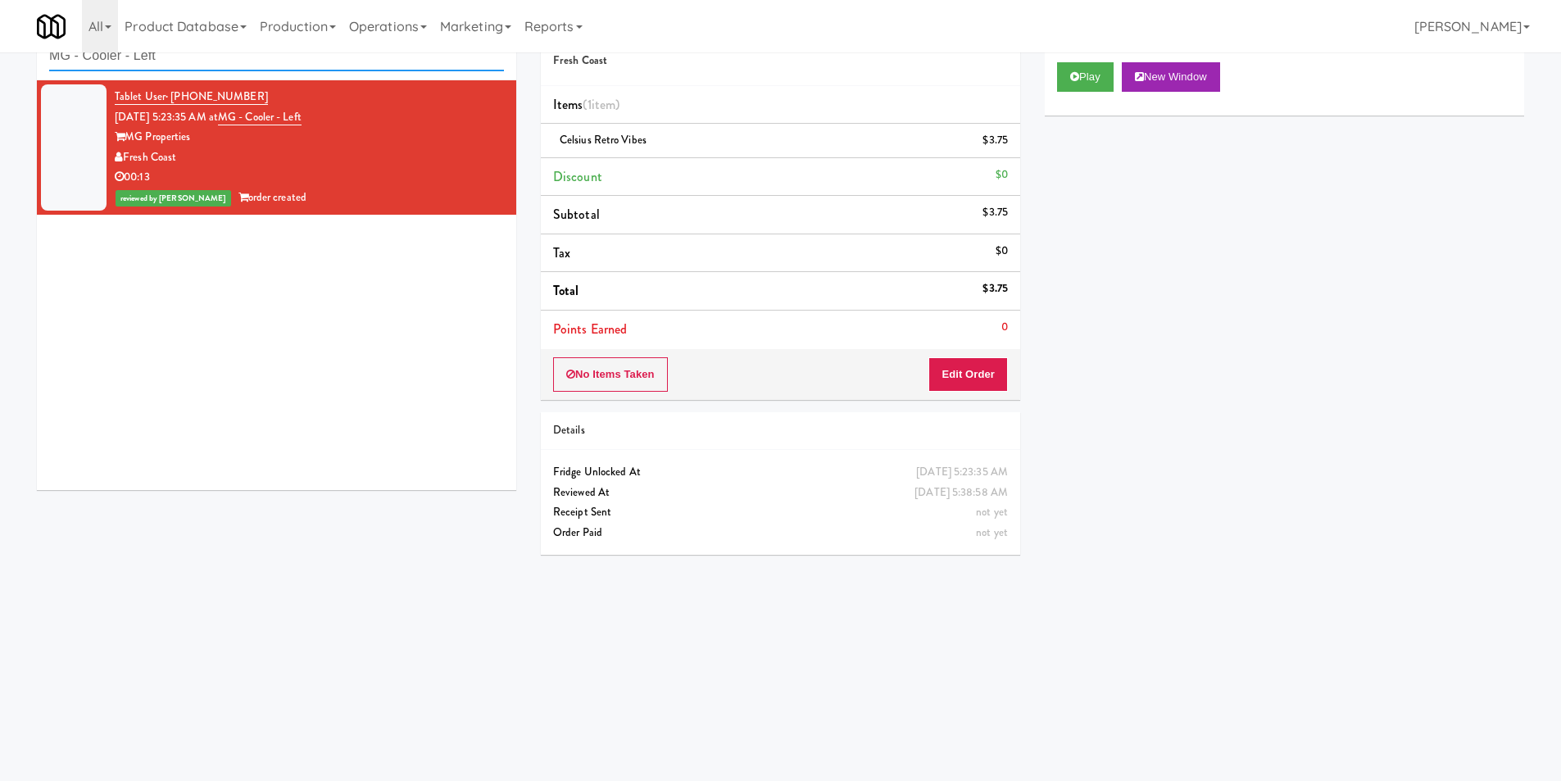
paste input "Spaces - 15th"
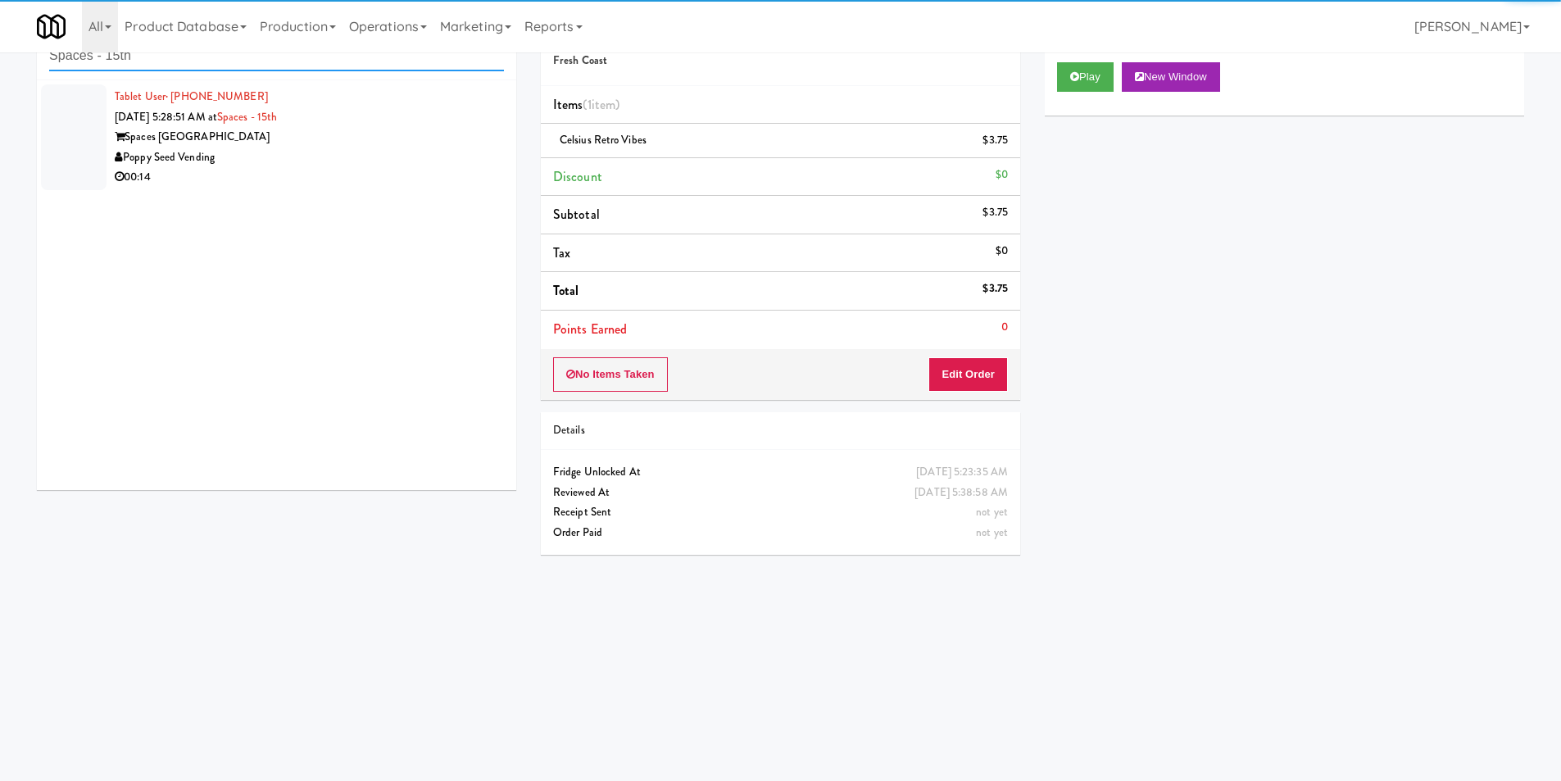
type input "Spaces - 15th"
click at [470, 152] on div "Poppy Seed Vending" at bounding box center [309, 157] width 389 height 20
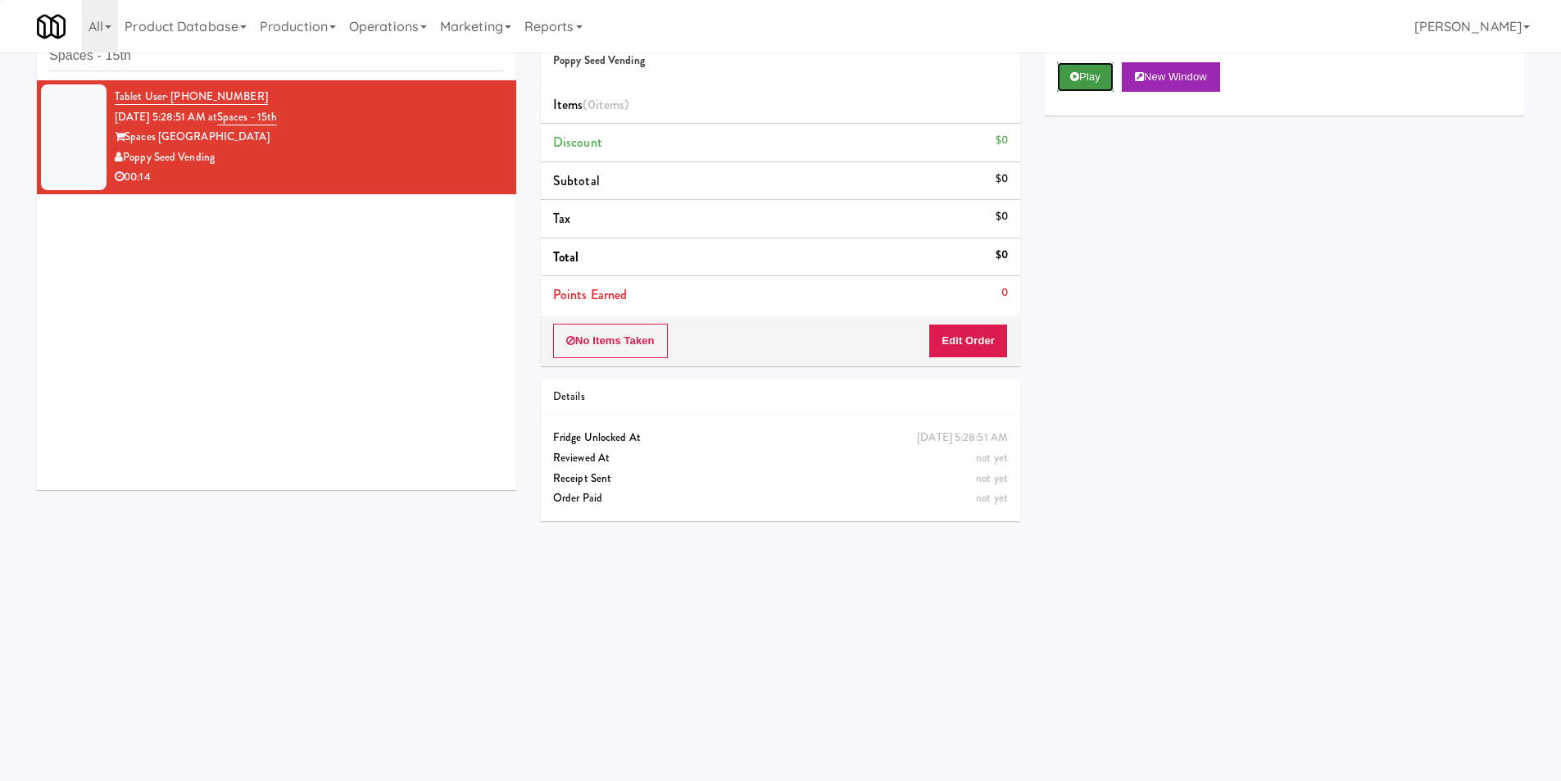
click at [1063, 81] on button "Play" at bounding box center [1085, 76] width 57 height 29
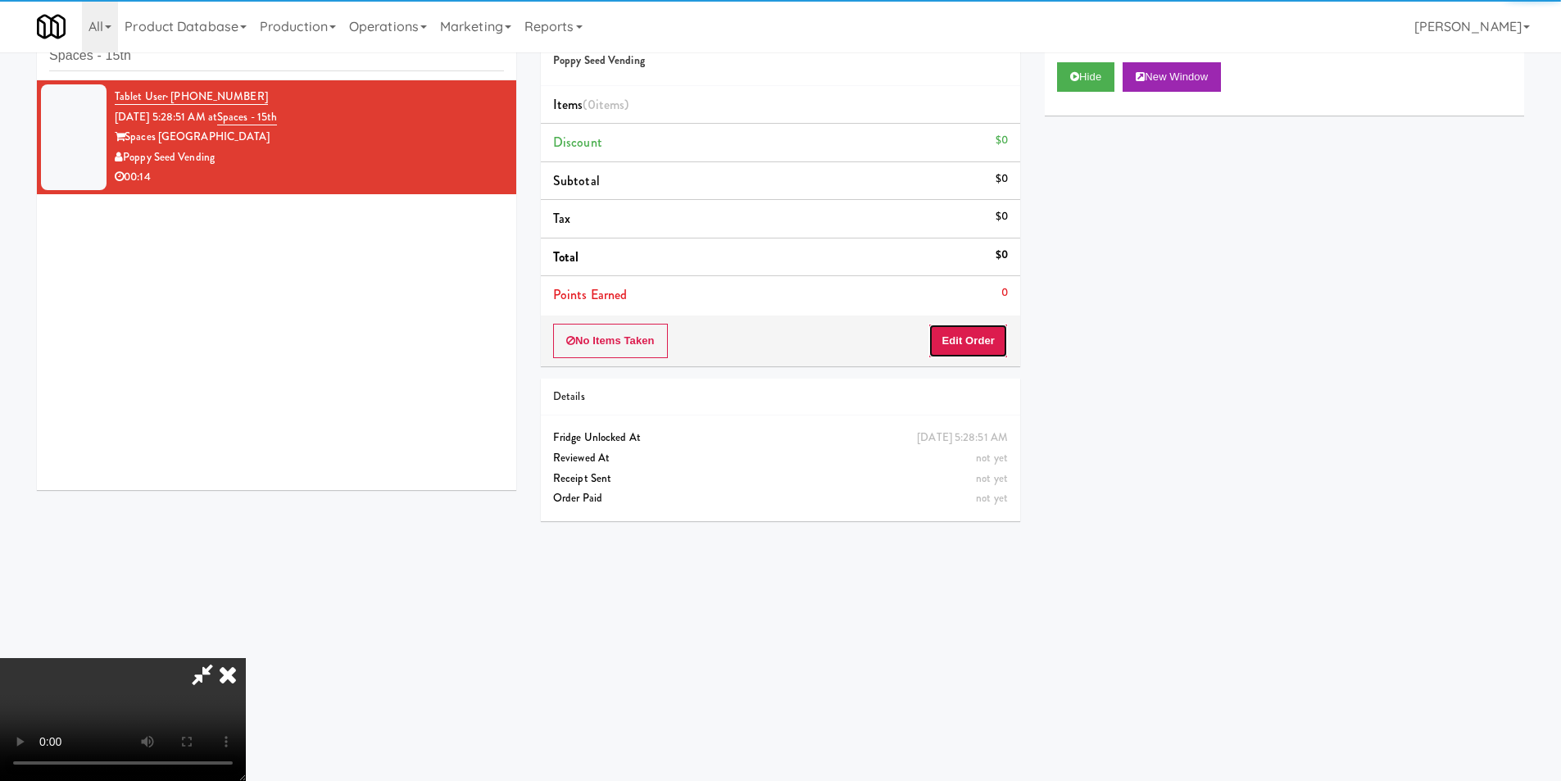
click at [969, 348] on button "Edit Order" at bounding box center [967, 341] width 79 height 34
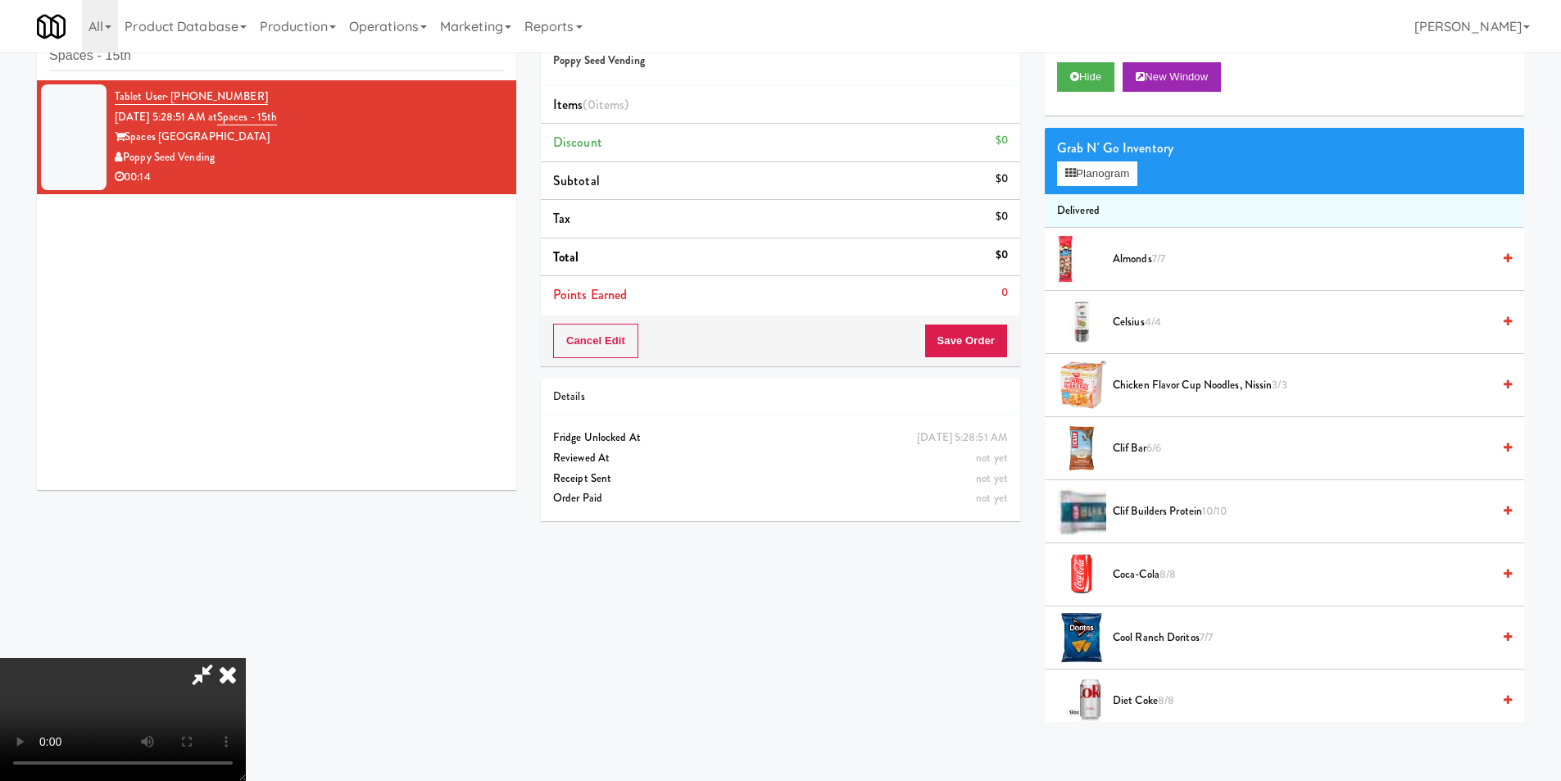
click at [246, 658] on video at bounding box center [123, 719] width 246 height 123
click at [1115, 188] on div "Grab N' Go Inventory Planogram" at bounding box center [1284, 161] width 479 height 66
click at [1115, 181] on button "Planogram" at bounding box center [1097, 173] width 80 height 25
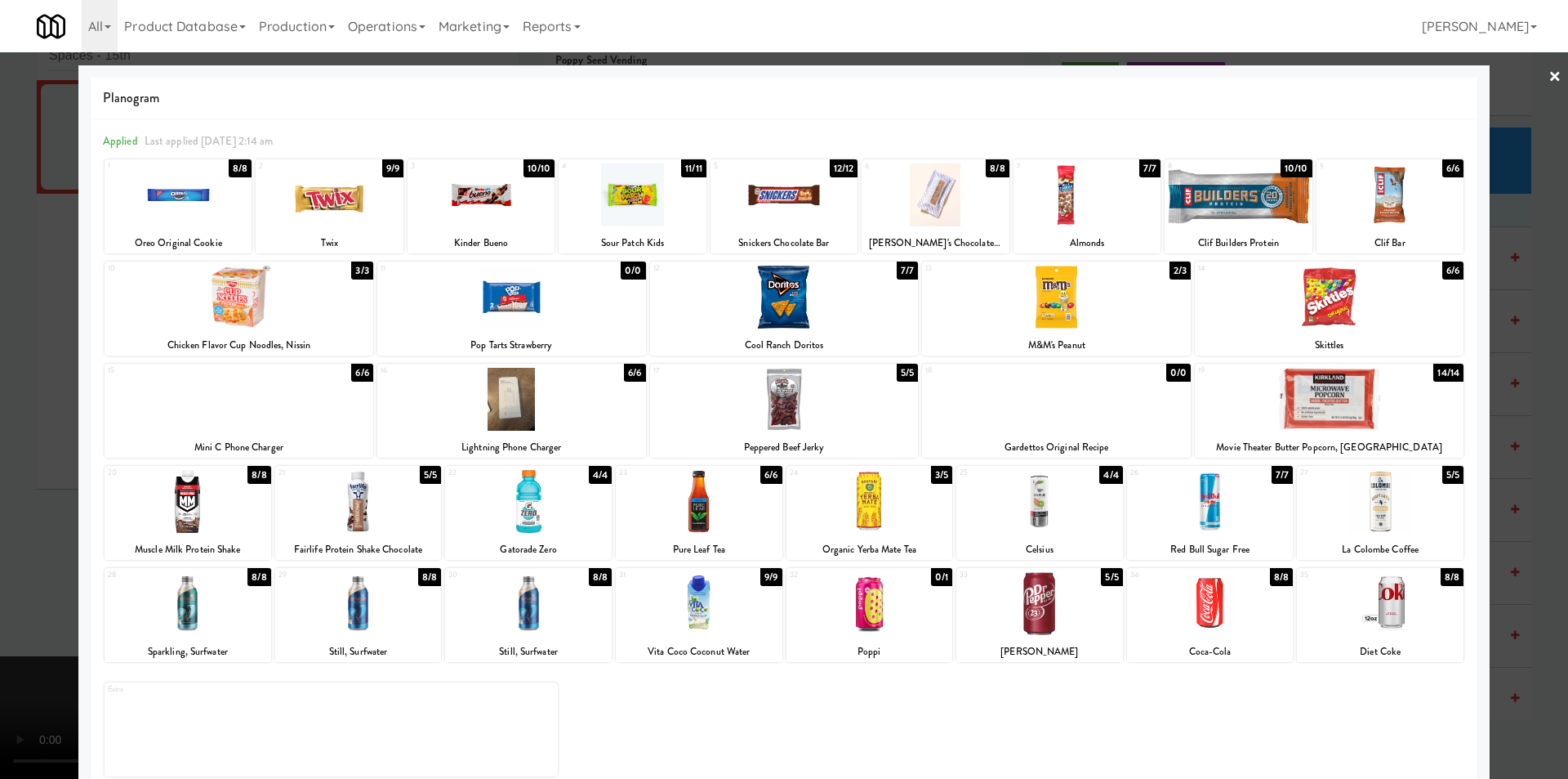
click at [355, 414] on div at bounding box center [239, 399] width 269 height 63
click at [56, 445] on div at bounding box center [784, 389] width 1568 height 779
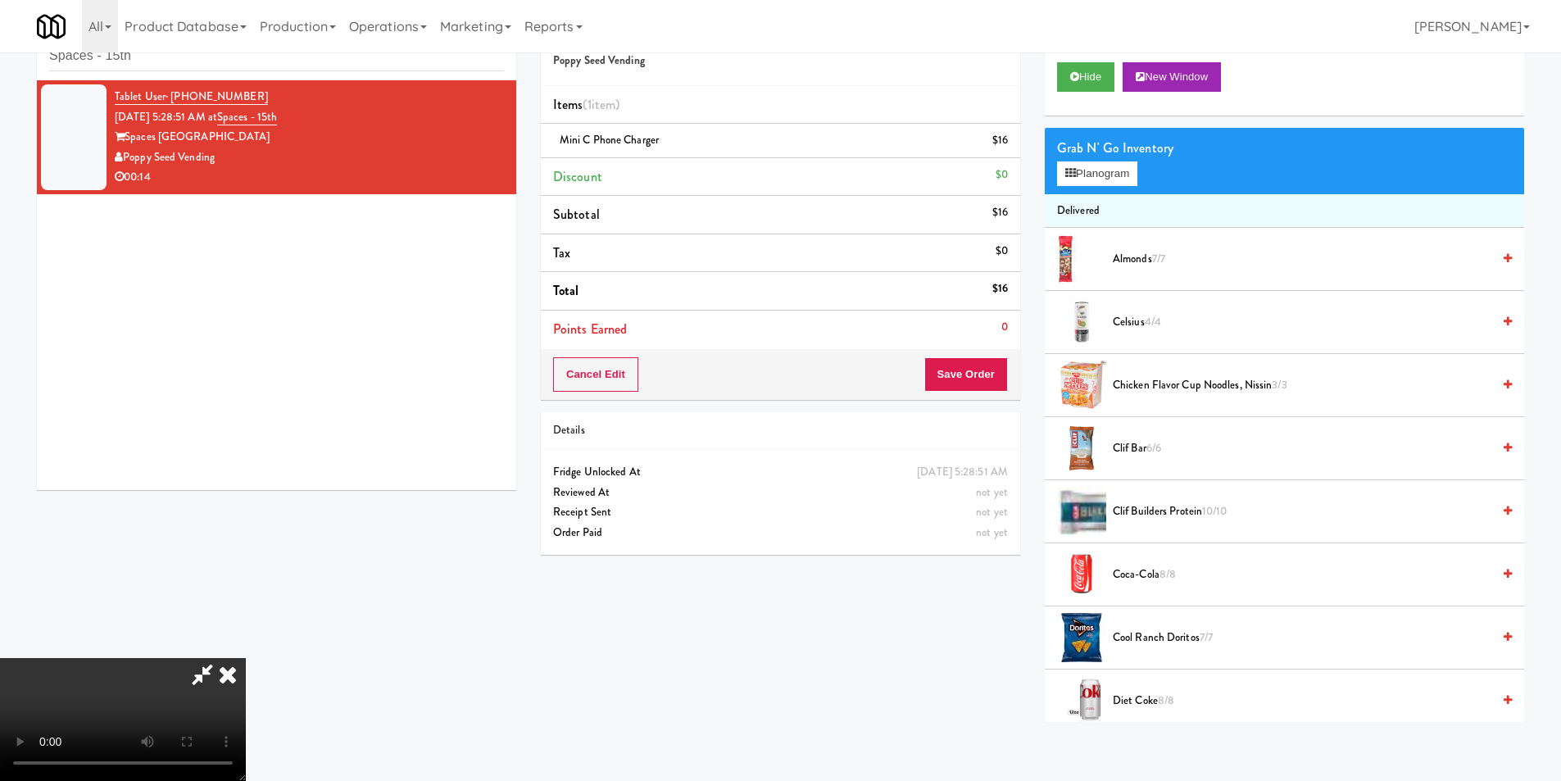
click at [246, 658] on video at bounding box center [123, 719] width 246 height 123
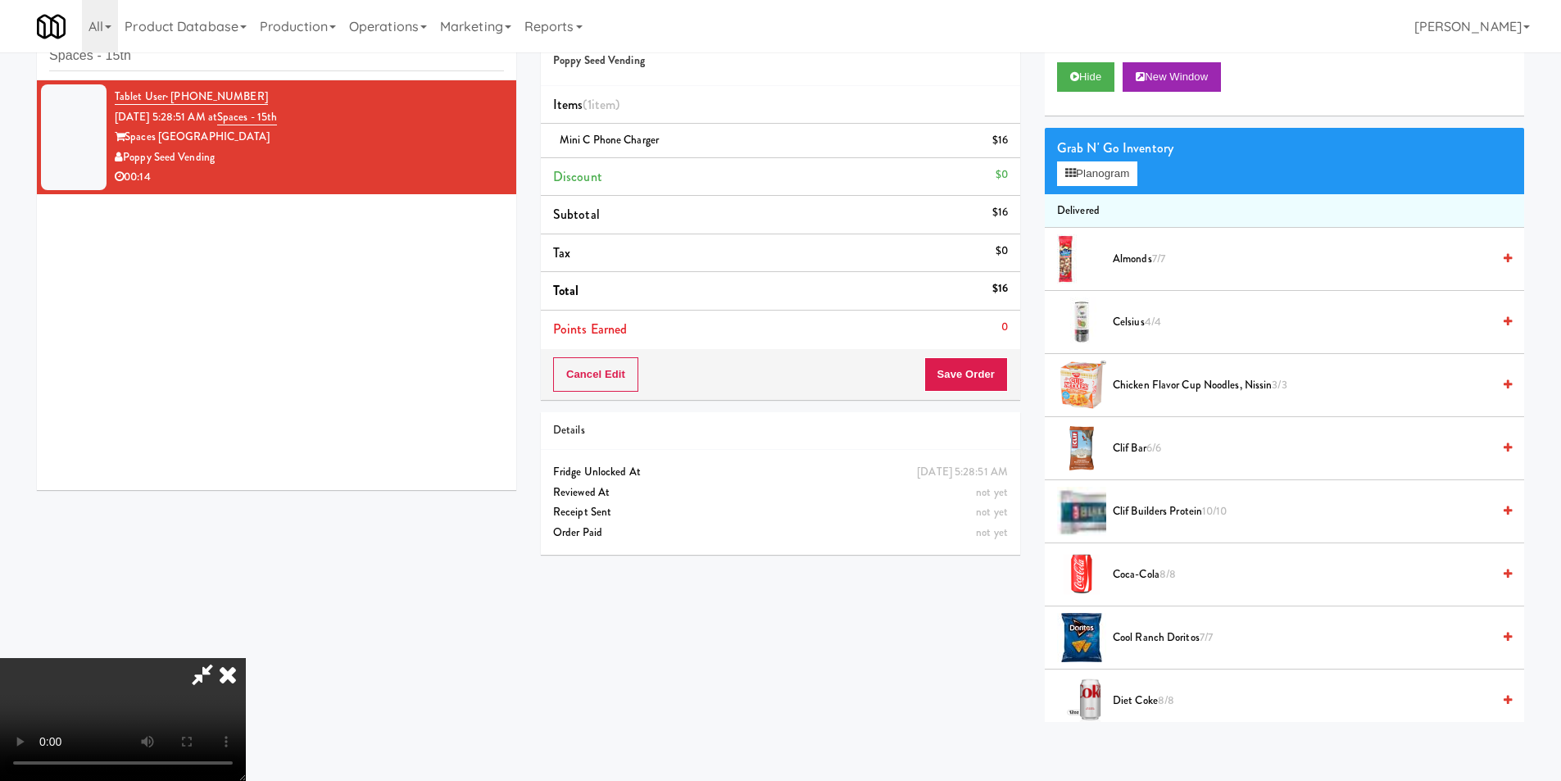
scroll to position [165, 0]
click at [246, 658] on video at bounding box center [123, 719] width 246 height 123
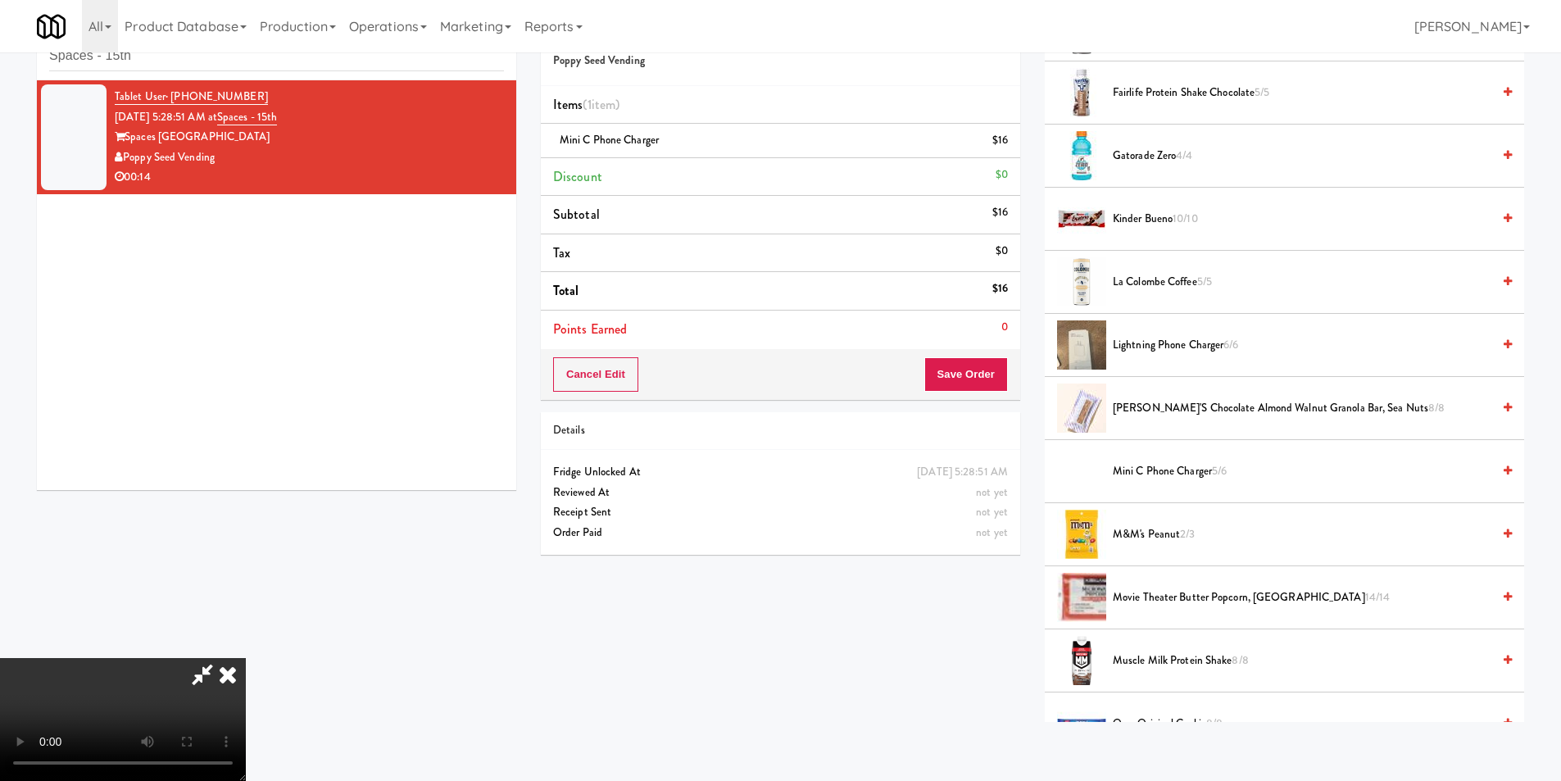
scroll to position [737, 0]
click at [246, 658] on video at bounding box center [123, 719] width 246 height 123
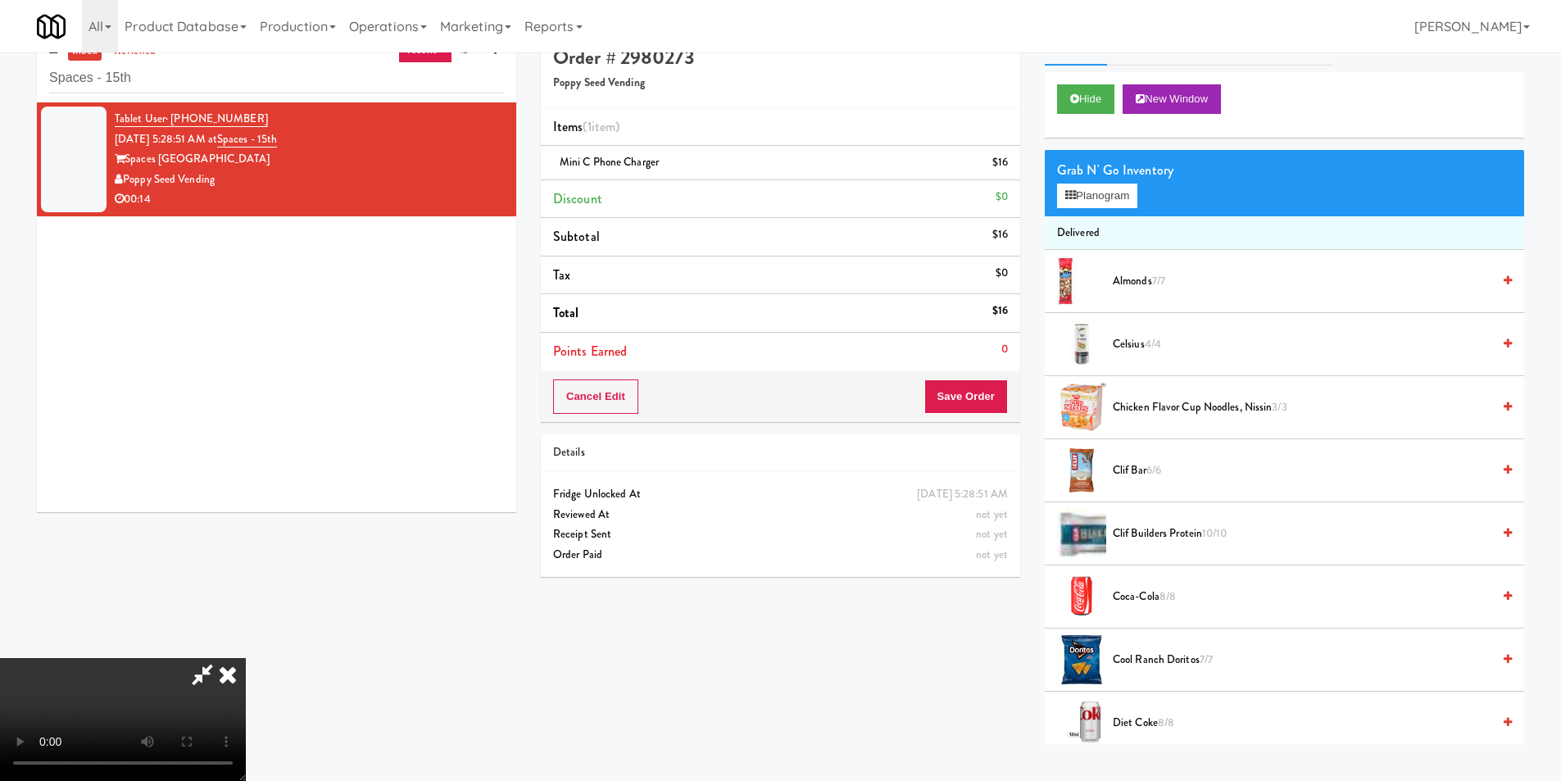
scroll to position [0, 0]
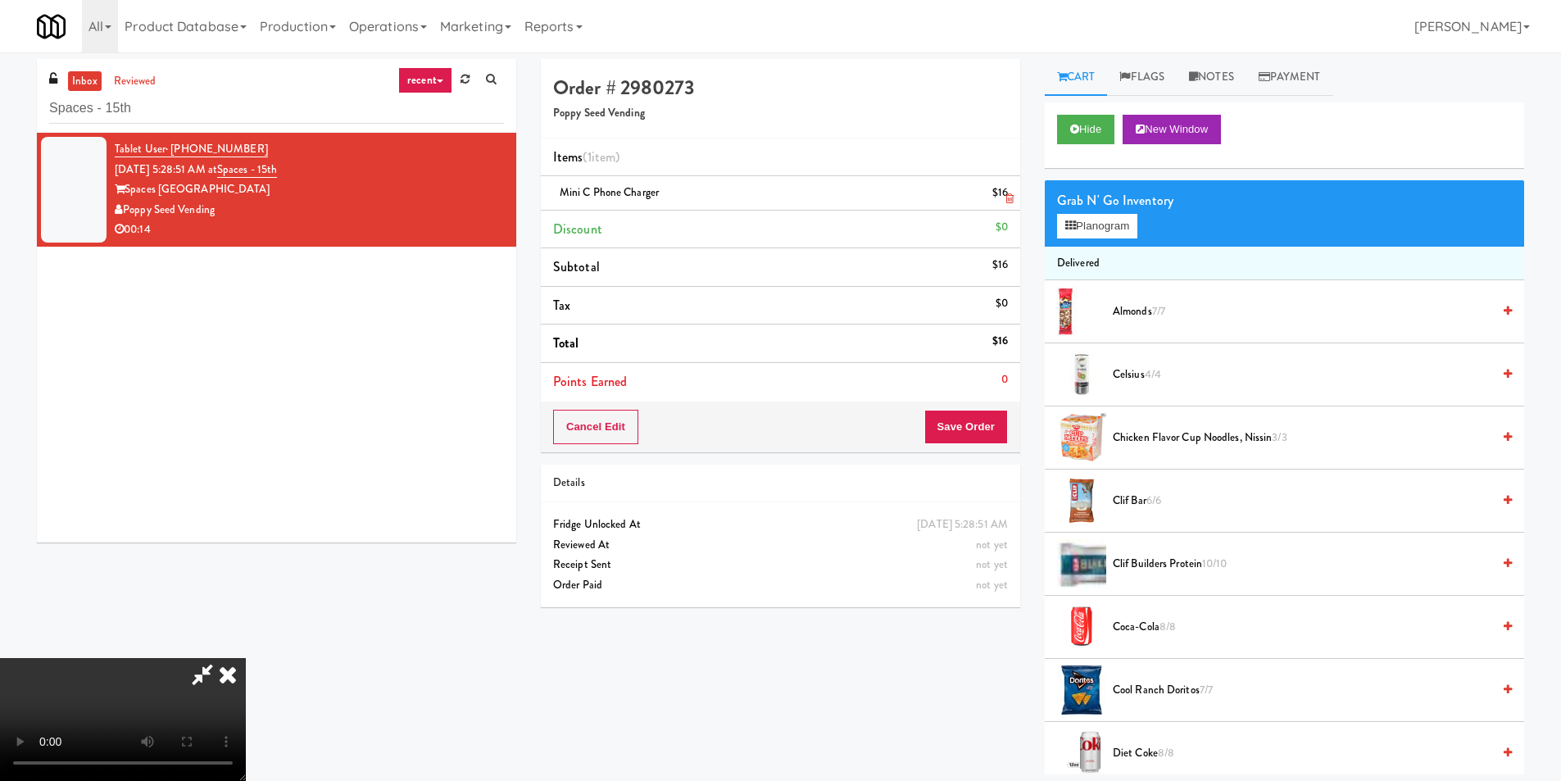
click at [1013, 200] on li "Mini C Phone Charger $16" at bounding box center [780, 193] width 479 height 34
click at [1018, 203] on li "Mini C Phone Charger $16" at bounding box center [780, 193] width 479 height 34
click at [1018, 202] on li "Mini C Phone Charger $16" at bounding box center [780, 193] width 479 height 34
click at [1014, 202] on li "Mini C Phone Charger $16" at bounding box center [780, 193] width 479 height 34
click at [1009, 200] on icon at bounding box center [1009, 198] width 8 height 11
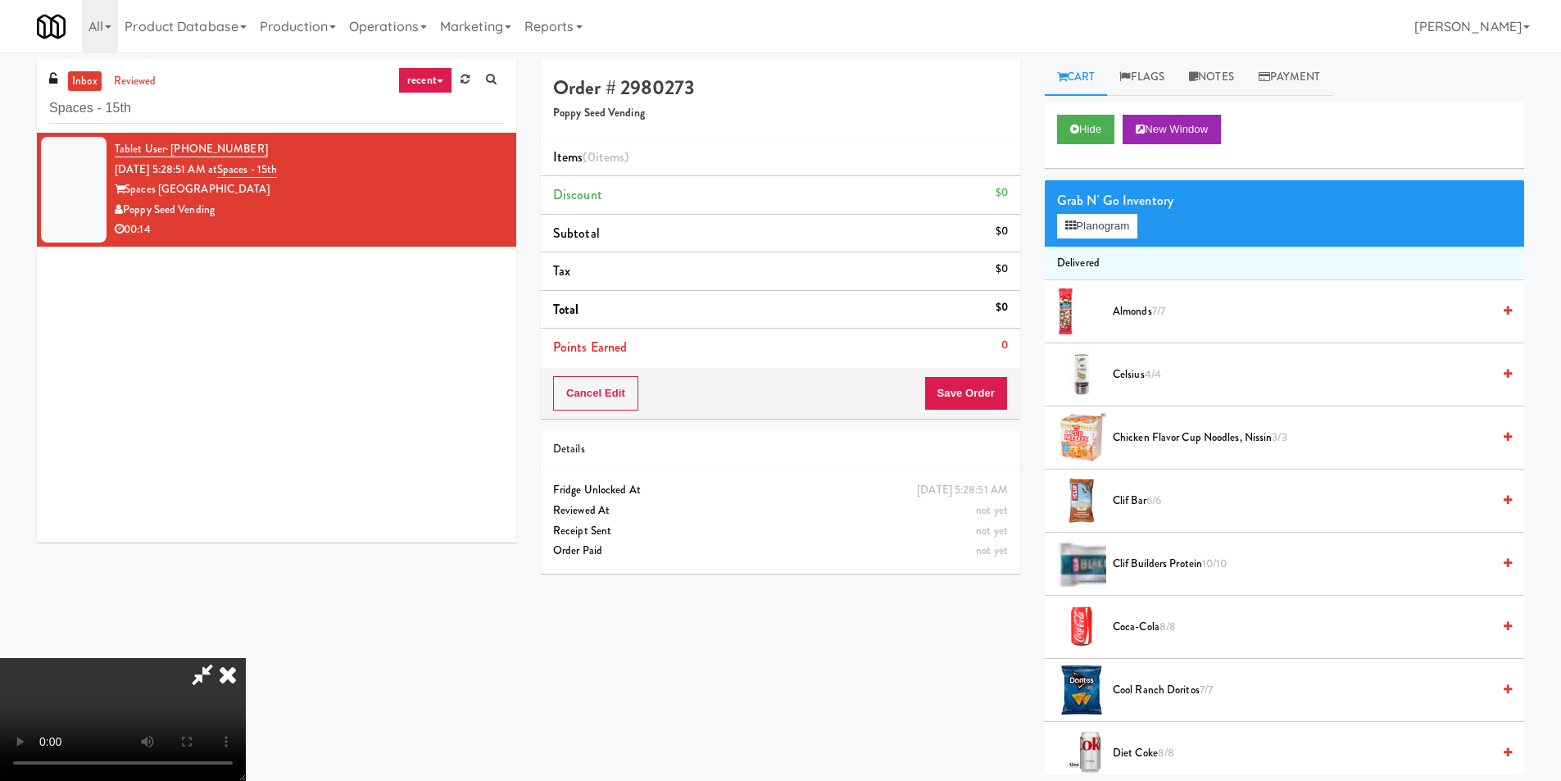
click at [246, 658] on video at bounding box center [123, 719] width 246 height 123
click at [1091, 220] on button "Planogram" at bounding box center [1097, 226] width 80 height 25
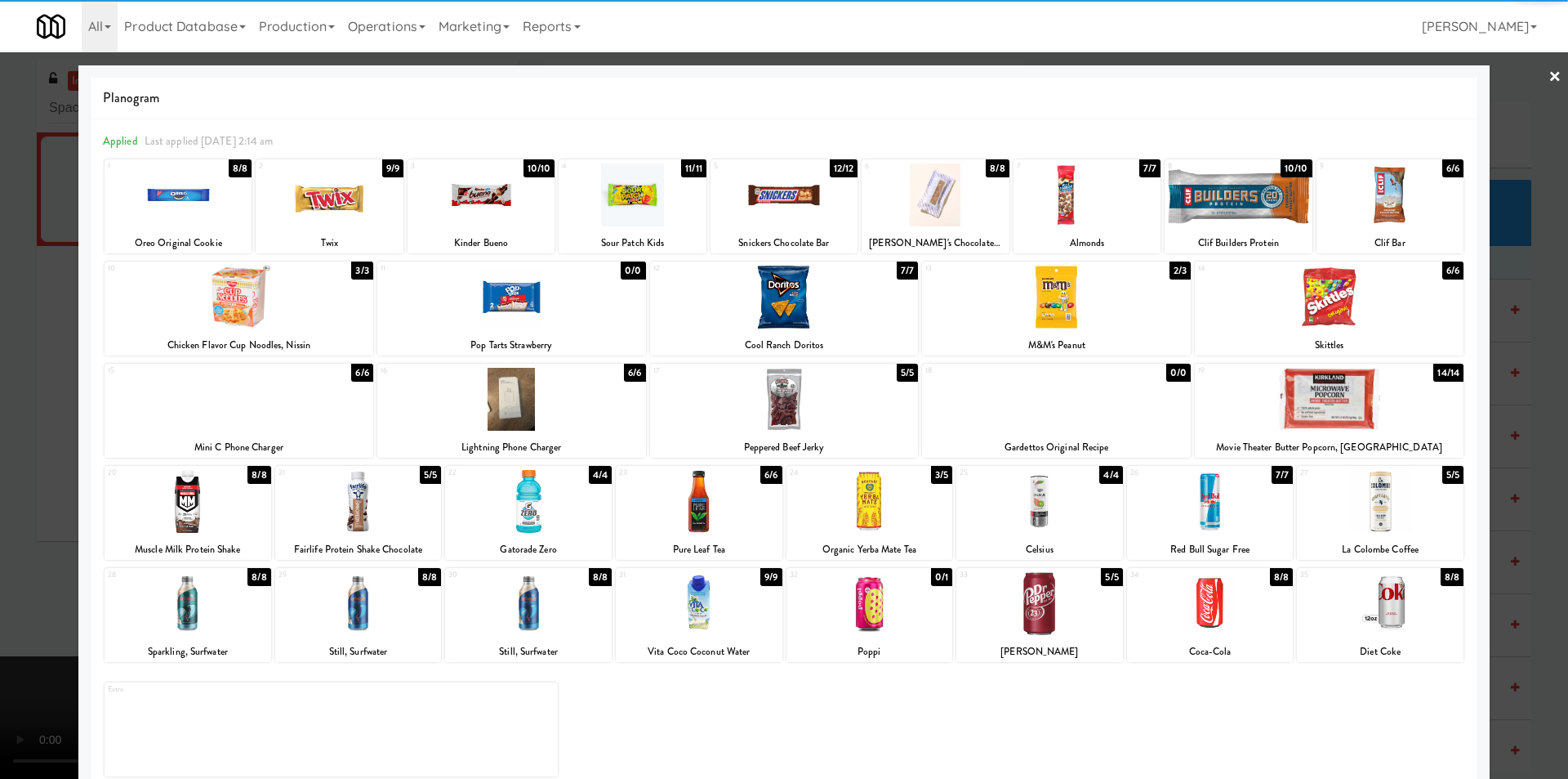
click at [522, 387] on div at bounding box center [511, 399] width 269 height 63
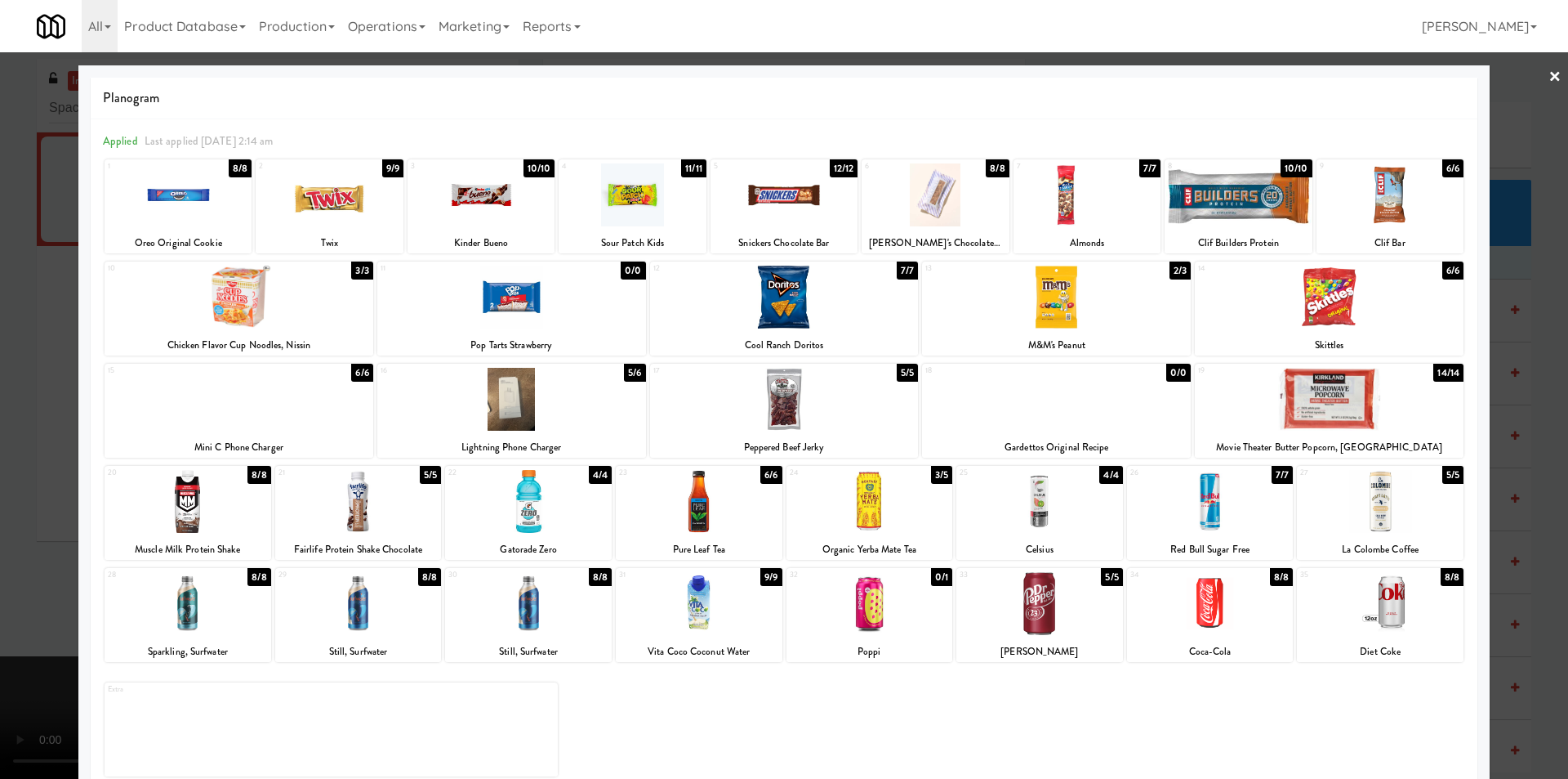
click at [874, 495] on div at bounding box center [869, 501] width 166 height 63
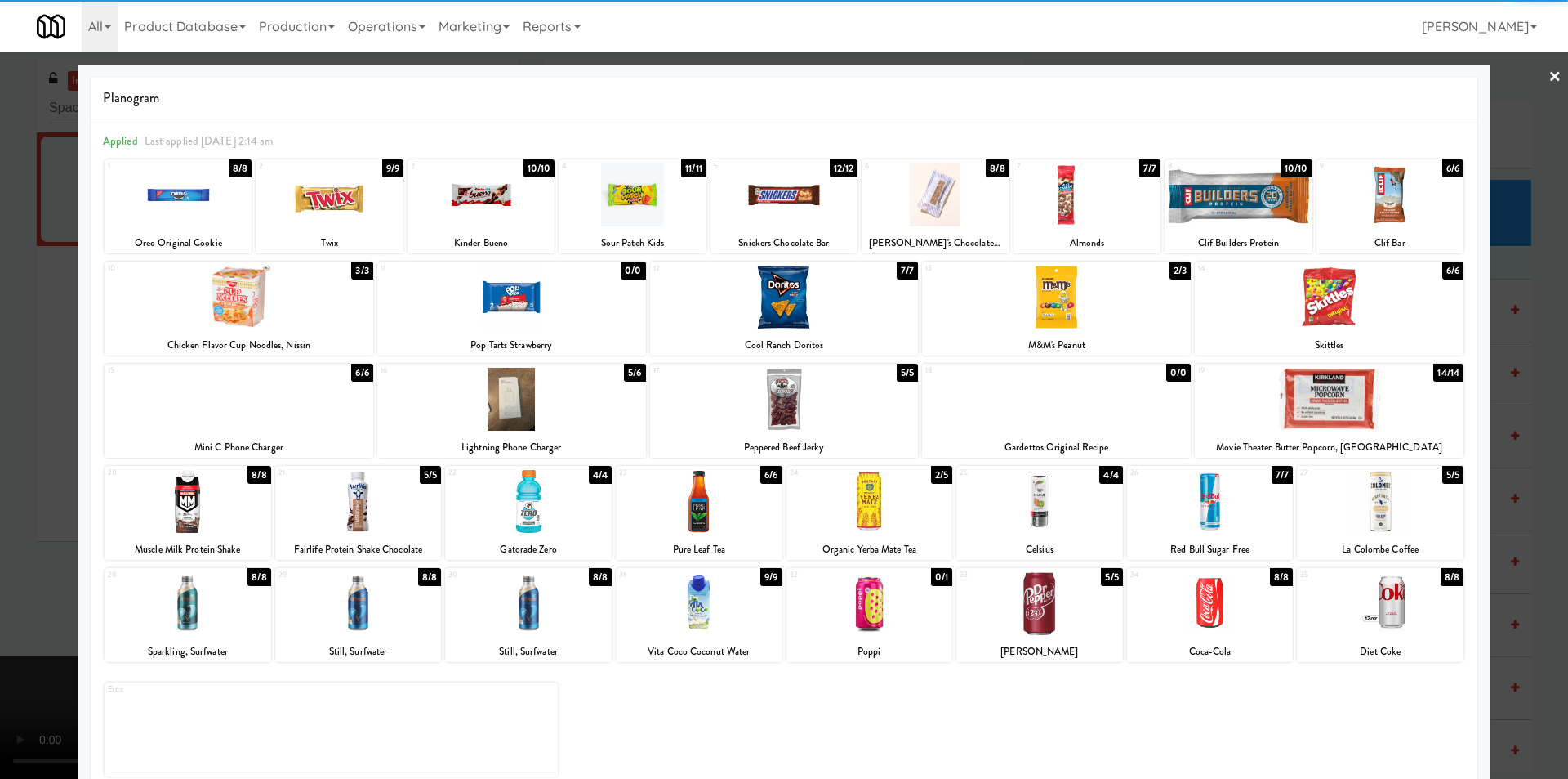
click at [1535, 424] on div at bounding box center [784, 389] width 1568 height 779
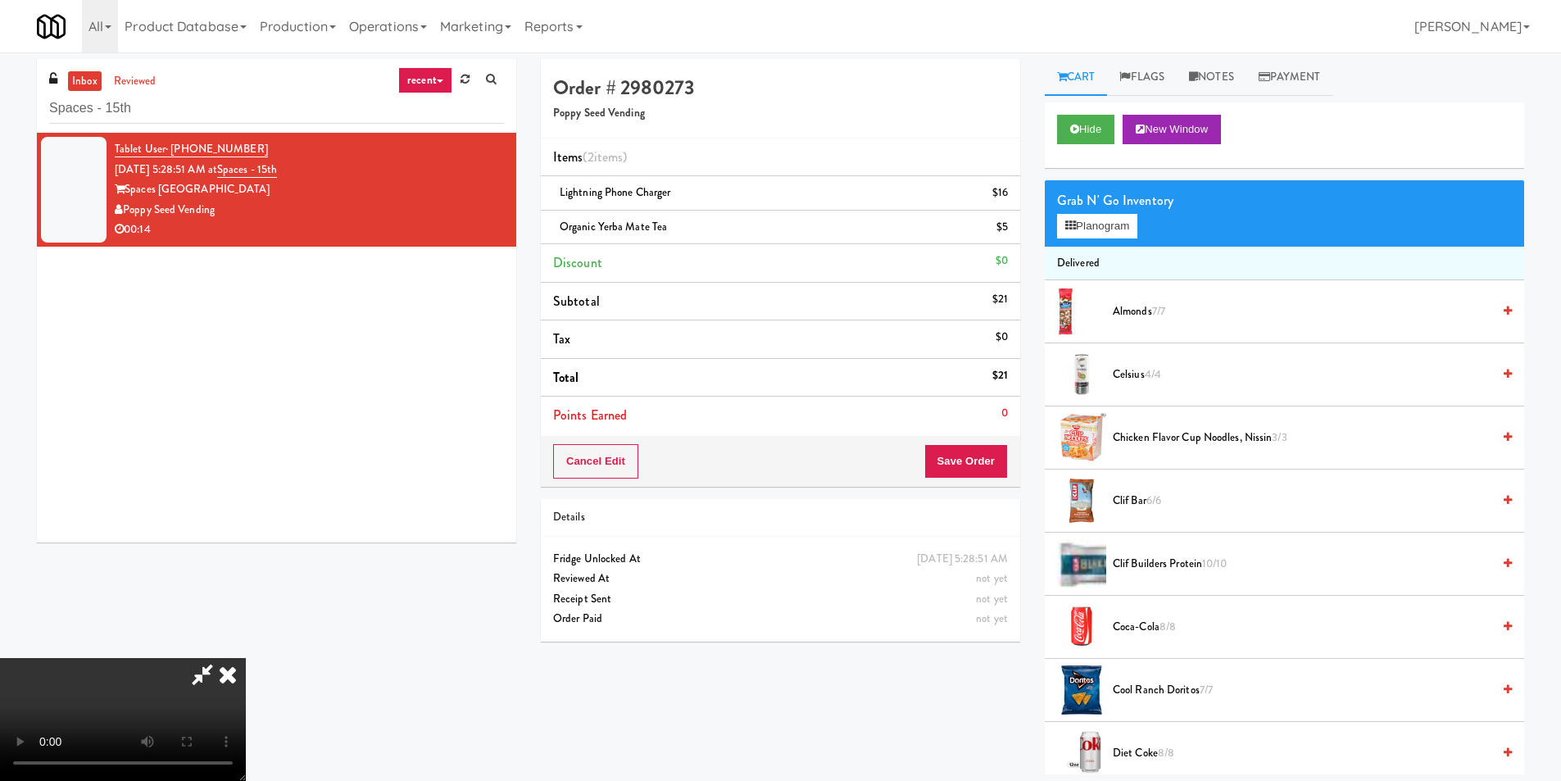
click at [246, 658] on video at bounding box center [123, 719] width 246 height 123
click at [945, 456] on button "Save Order" at bounding box center [966, 461] width 84 height 34
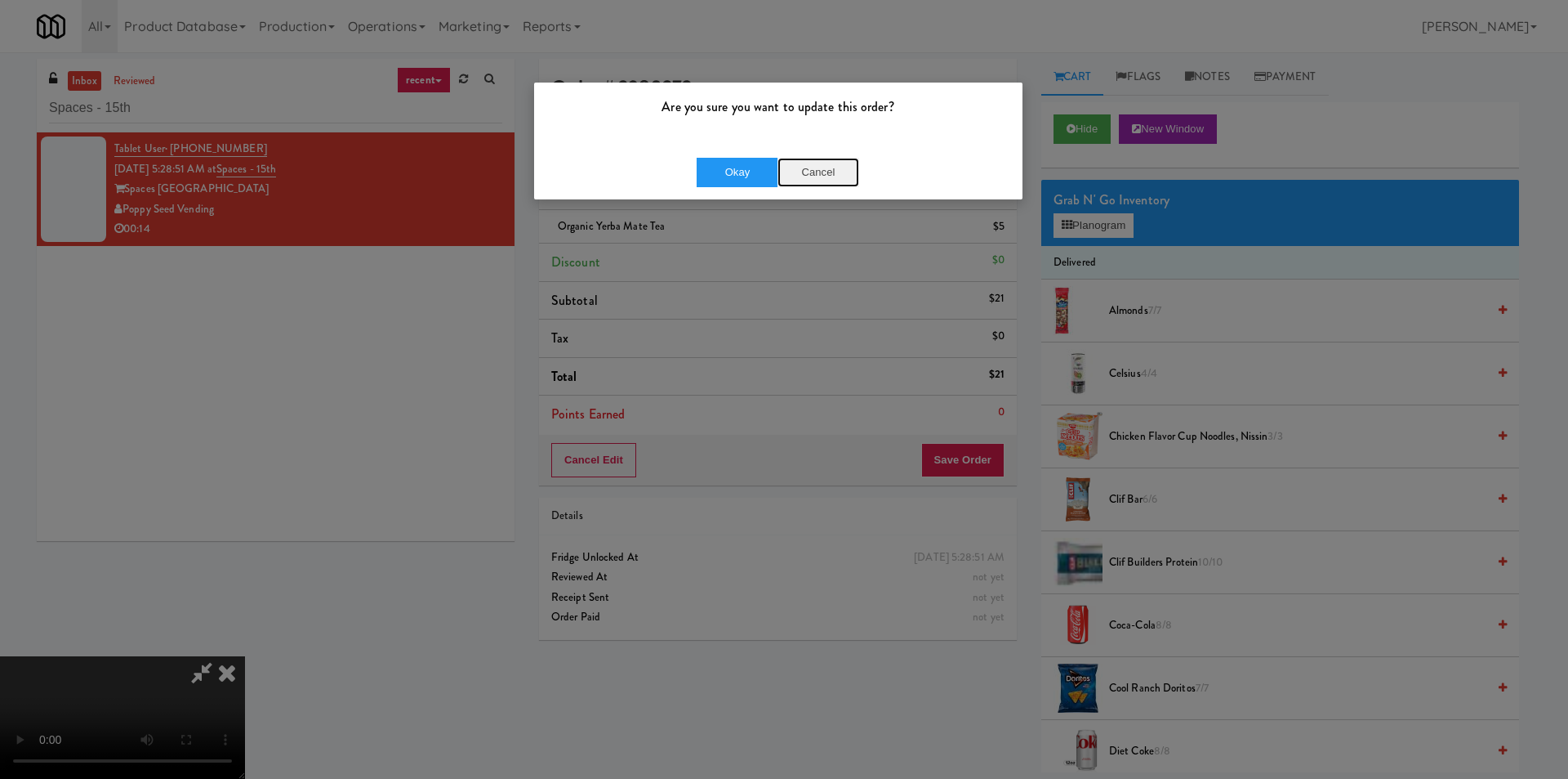
click at [835, 178] on button "Cancel" at bounding box center [818, 172] width 82 height 29
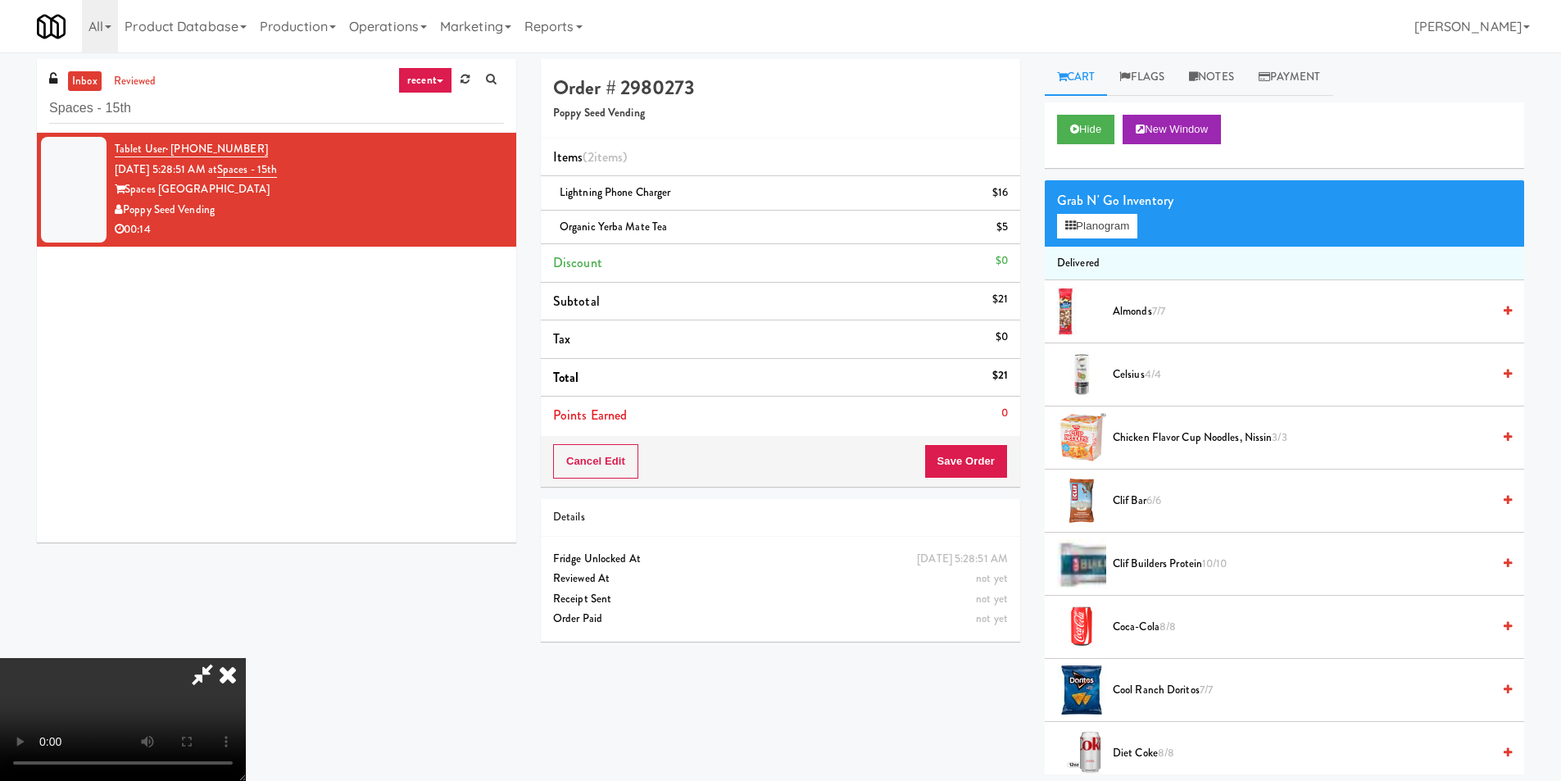
click at [246, 658] on video at bounding box center [123, 719] width 246 height 123
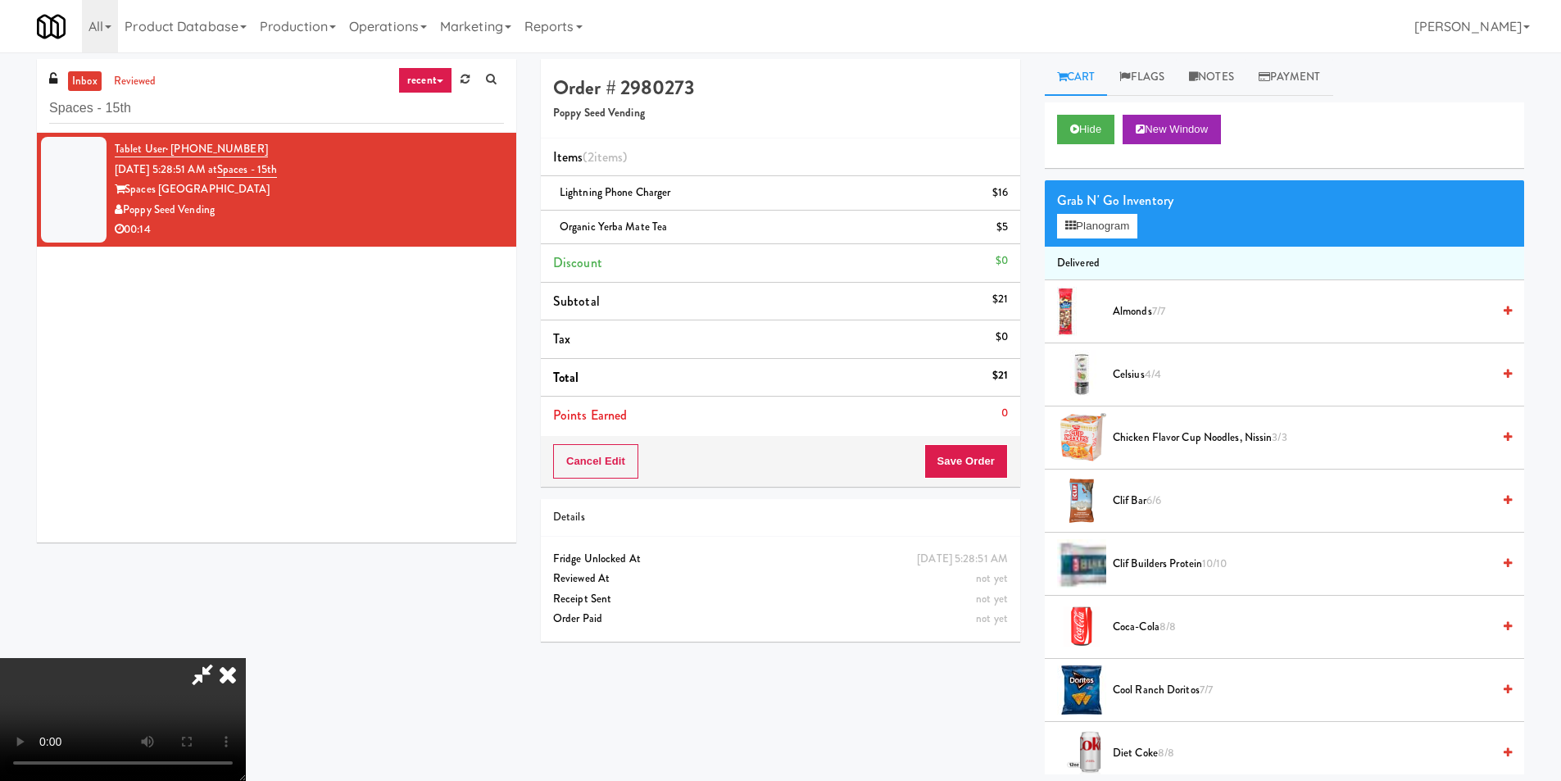
scroll to position [0, 0]
click at [246, 658] on icon at bounding box center [228, 674] width 36 height 33
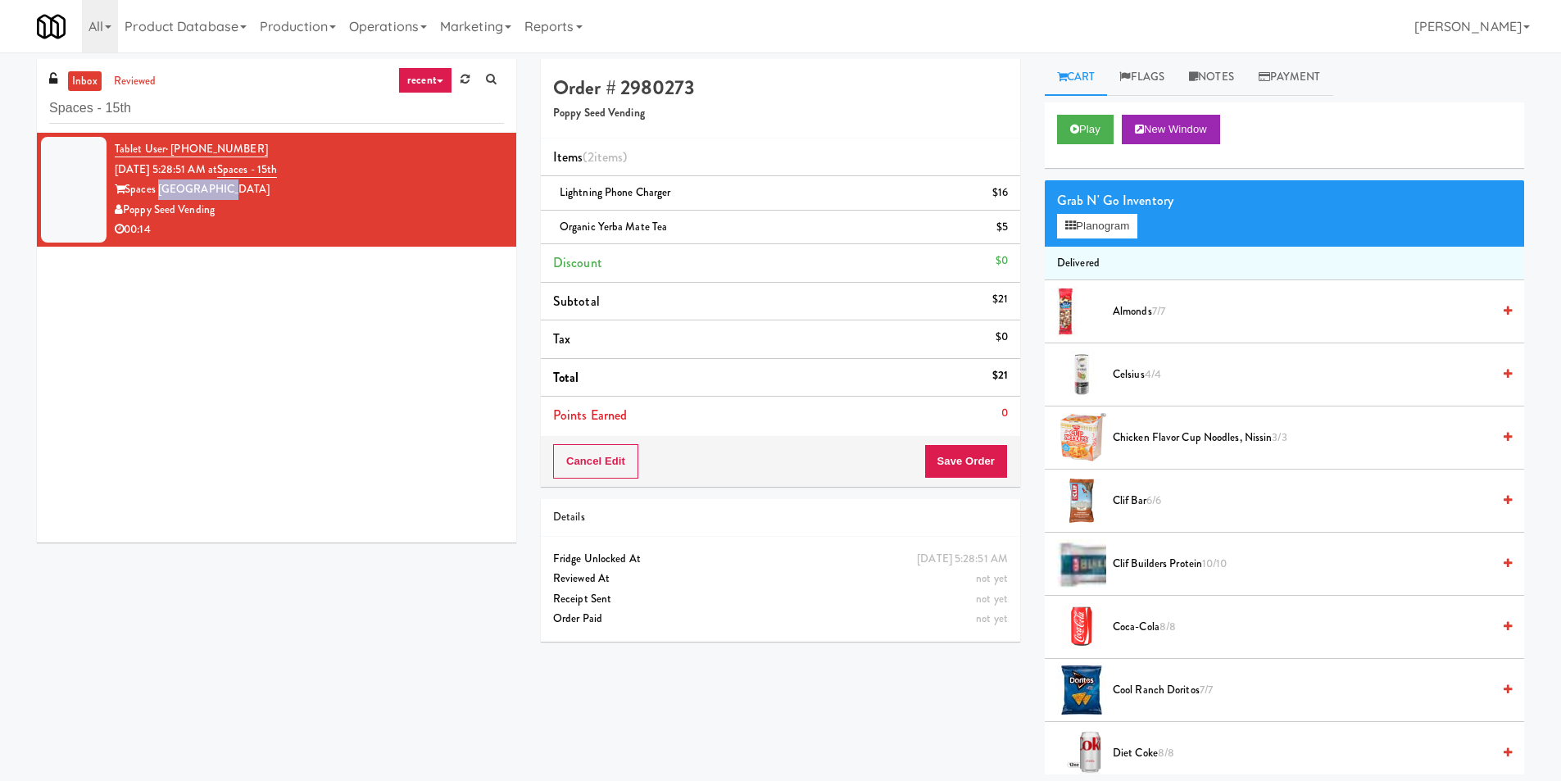
copy div "[GEOGRAPHIC_DATA]"
copy div "es [GEOGRAPHIC_DATA]"
copy div "aces [GEOGRAPHIC_DATA]"
copy div "Spaces [GEOGRAPHIC_DATA]"
drag, startPoint x: 189, startPoint y: 185, endPoint x: 129, endPoint y: 191, distance: 60.1
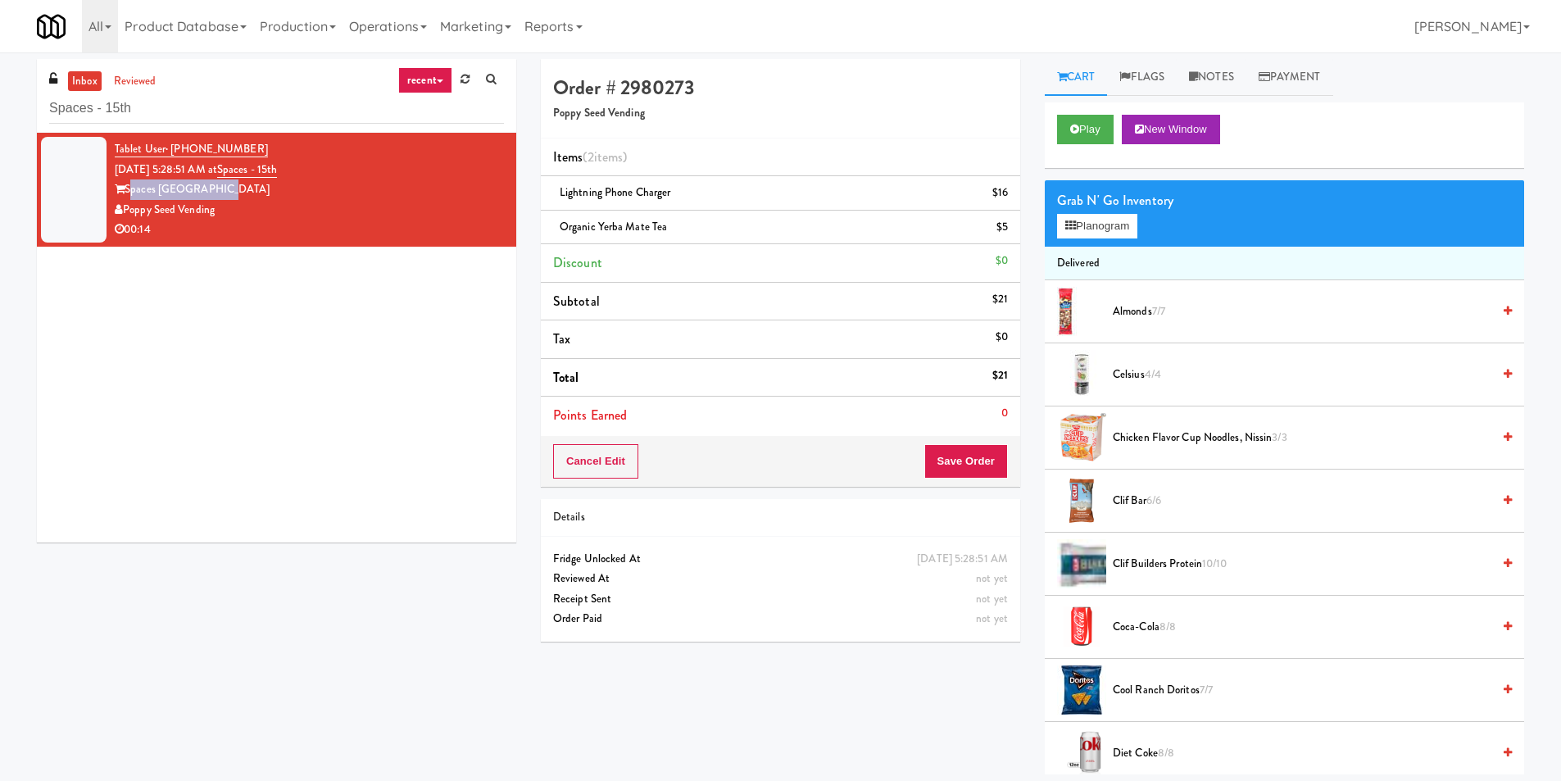
click at [129, 191] on div "Spaces [GEOGRAPHIC_DATA]" at bounding box center [309, 189] width 389 height 20
click at [959, 459] on button "Save Order" at bounding box center [966, 461] width 84 height 34
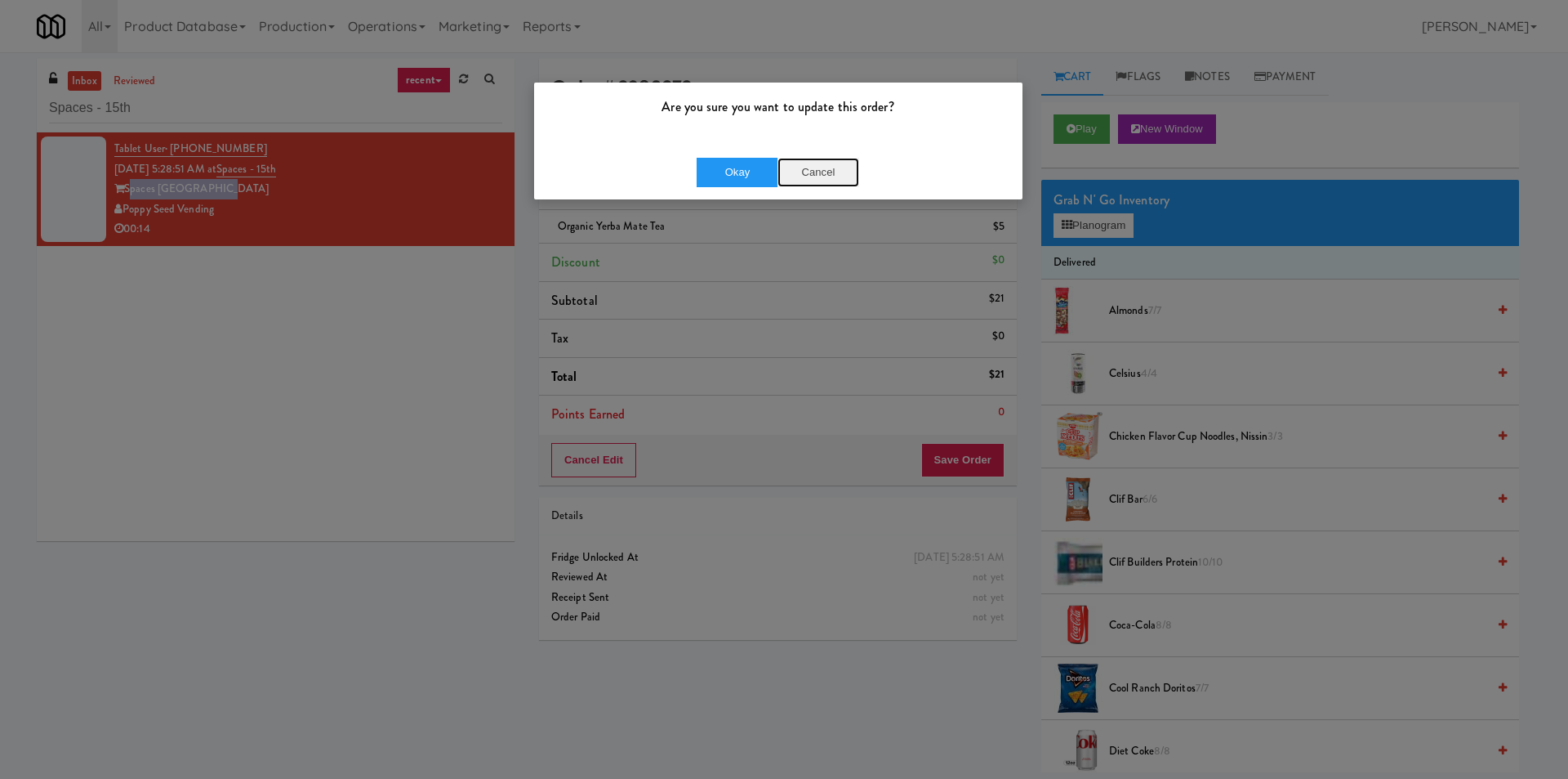
click at [826, 163] on button "Cancel" at bounding box center [818, 172] width 82 height 29
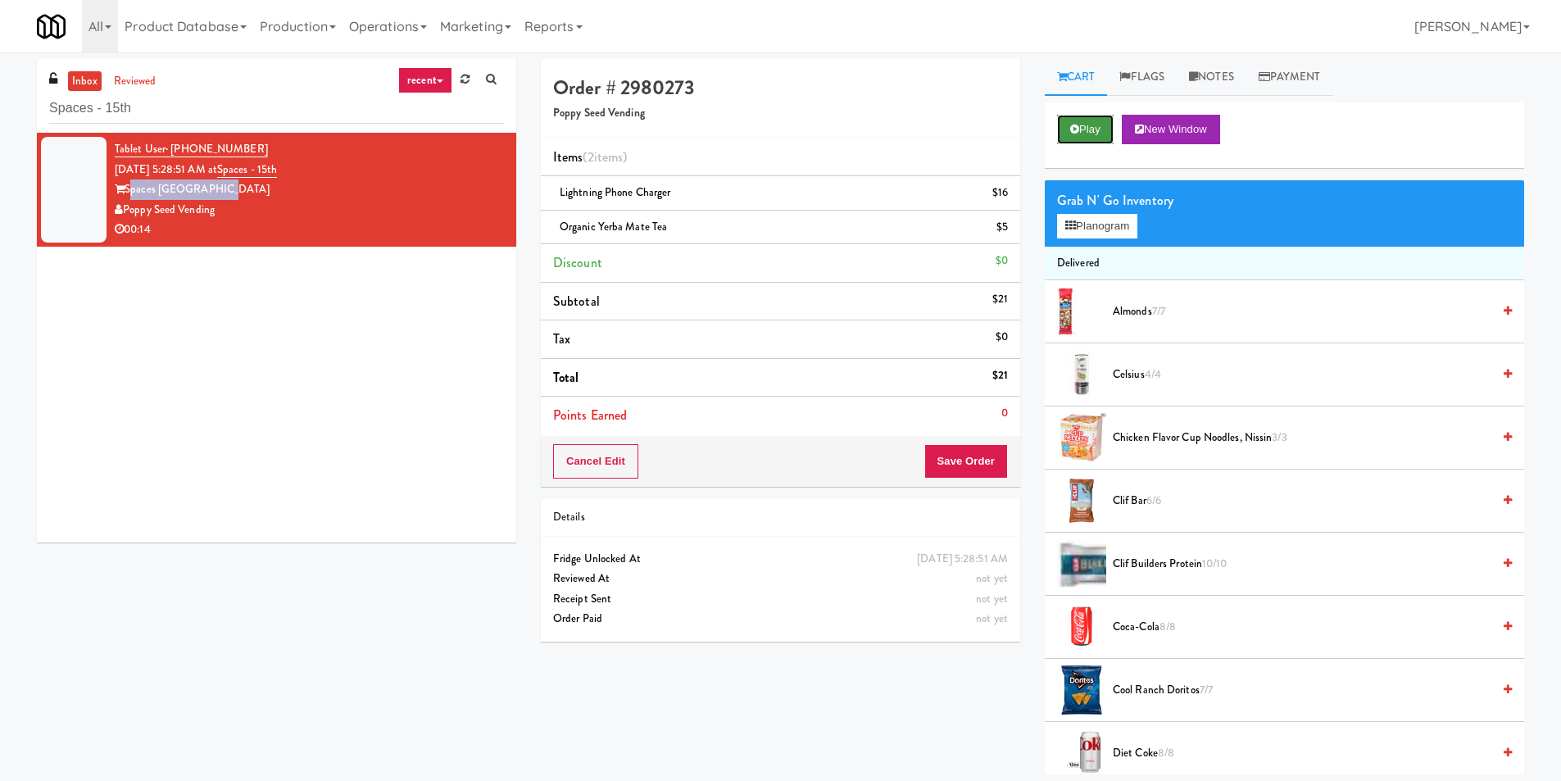
click at [1087, 126] on button "Play" at bounding box center [1085, 129] width 57 height 29
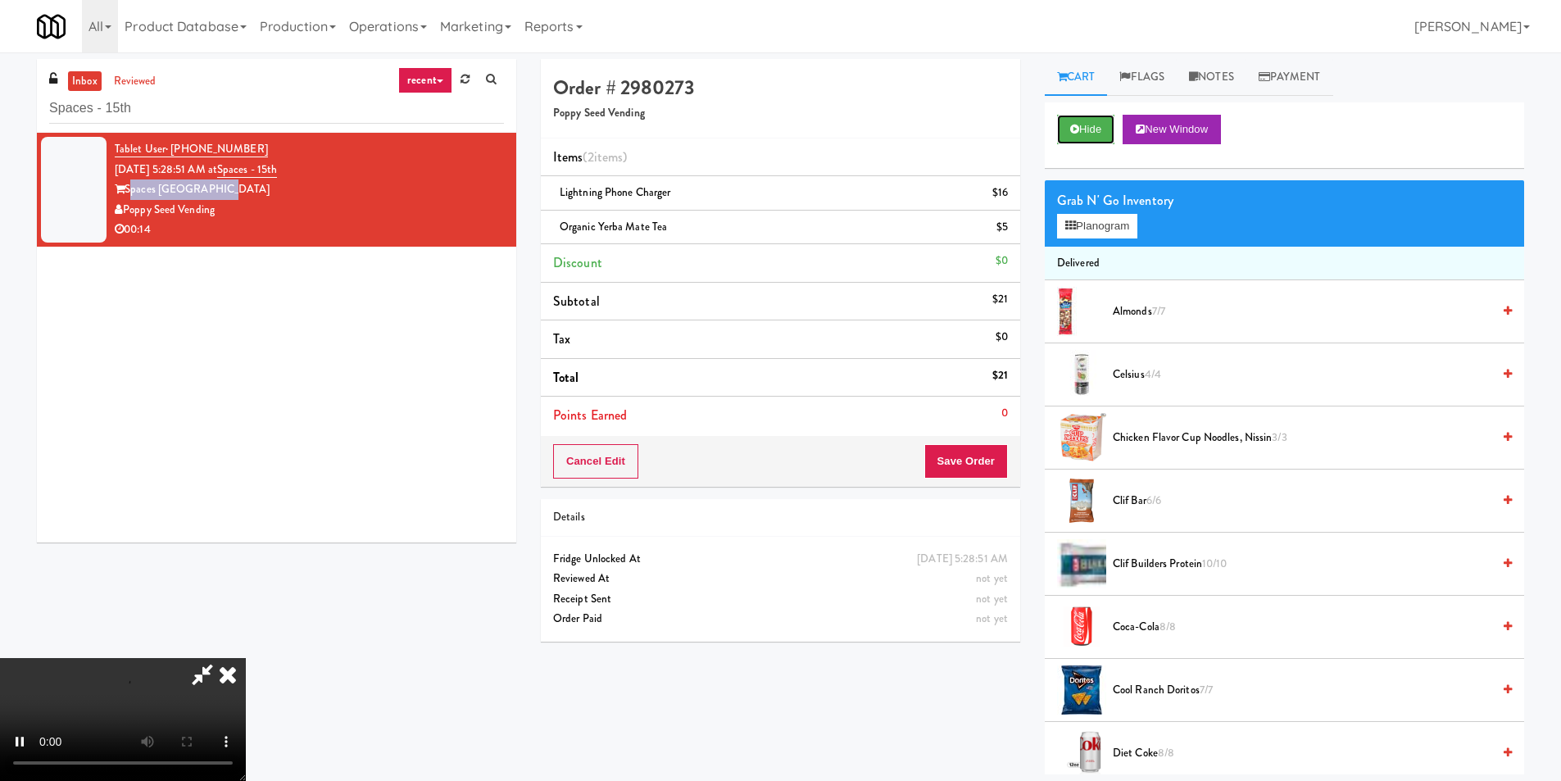
scroll to position [247, 0]
click at [246, 760] on video at bounding box center [123, 719] width 246 height 123
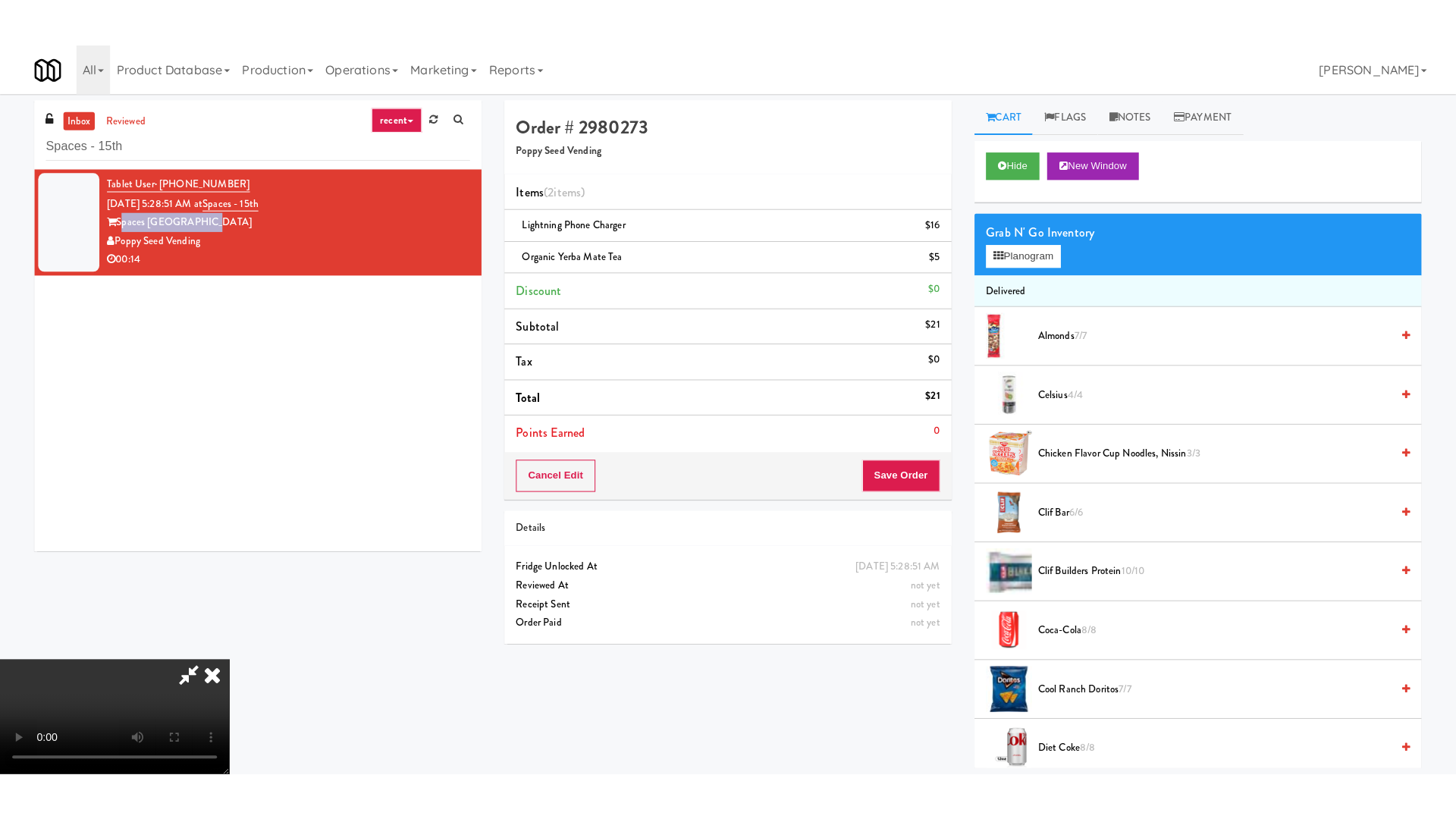
scroll to position [78, 0]
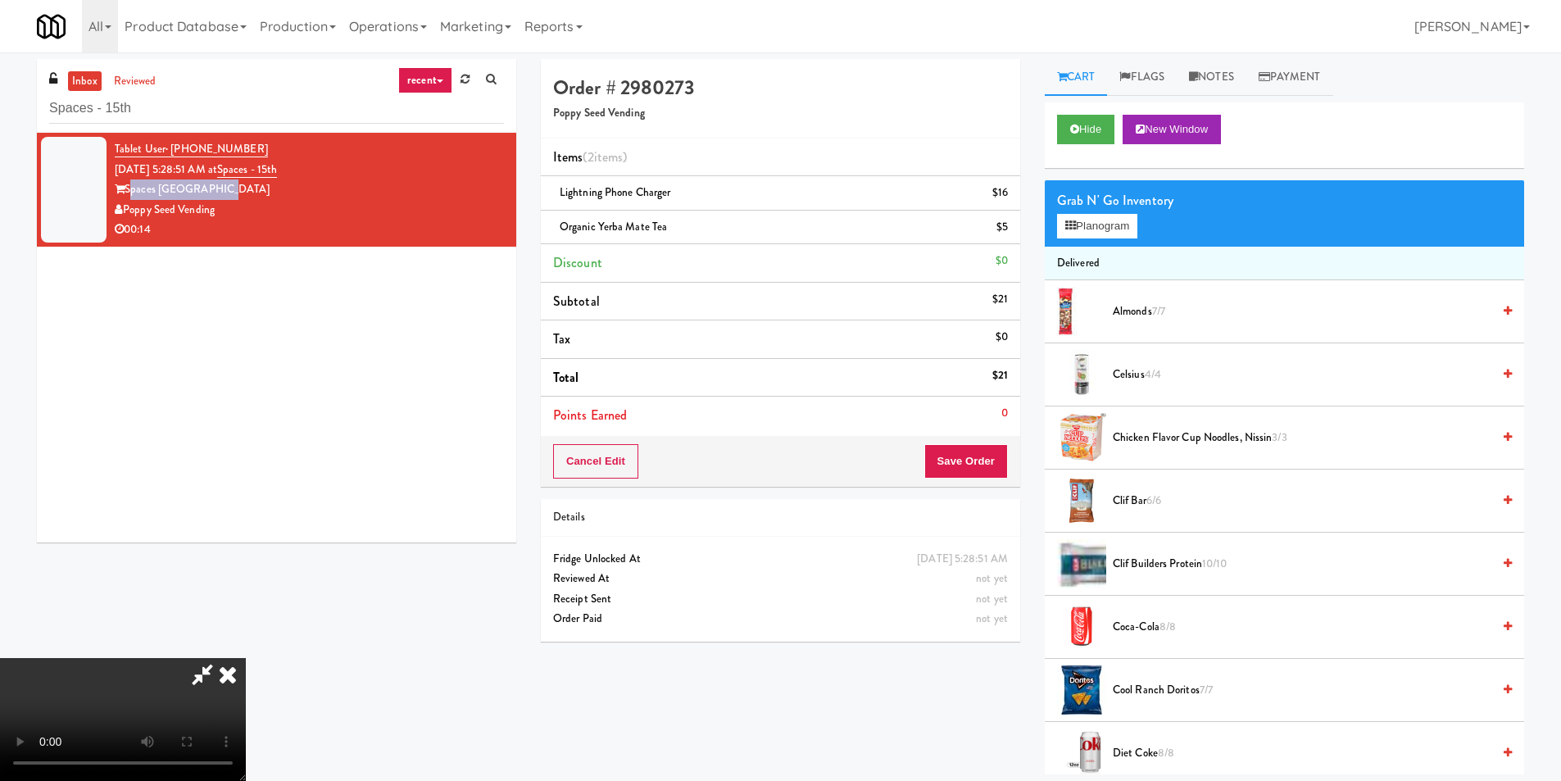
click at [246, 658] on video at bounding box center [123, 719] width 246 height 123
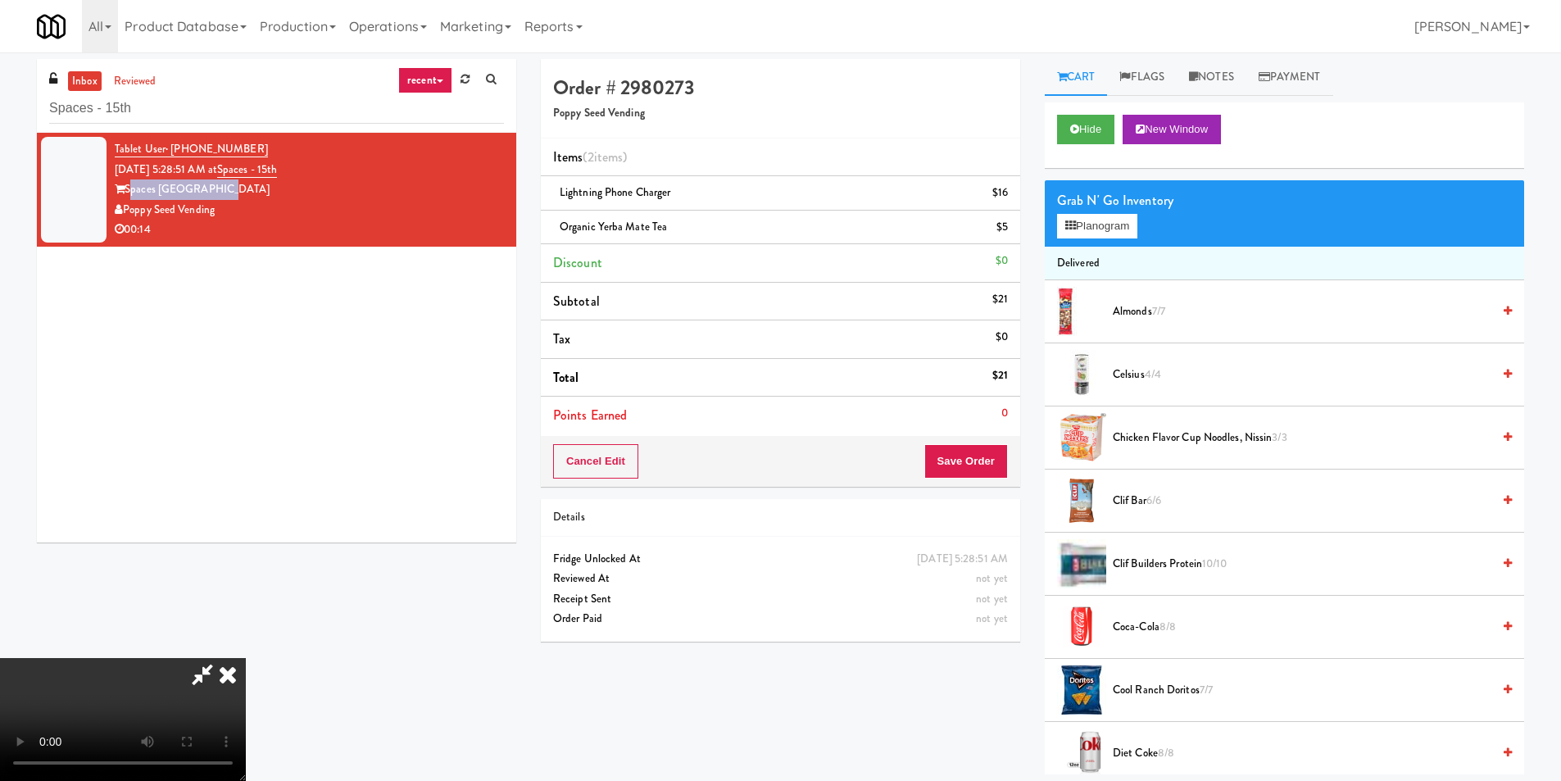
scroll to position [0, 0]
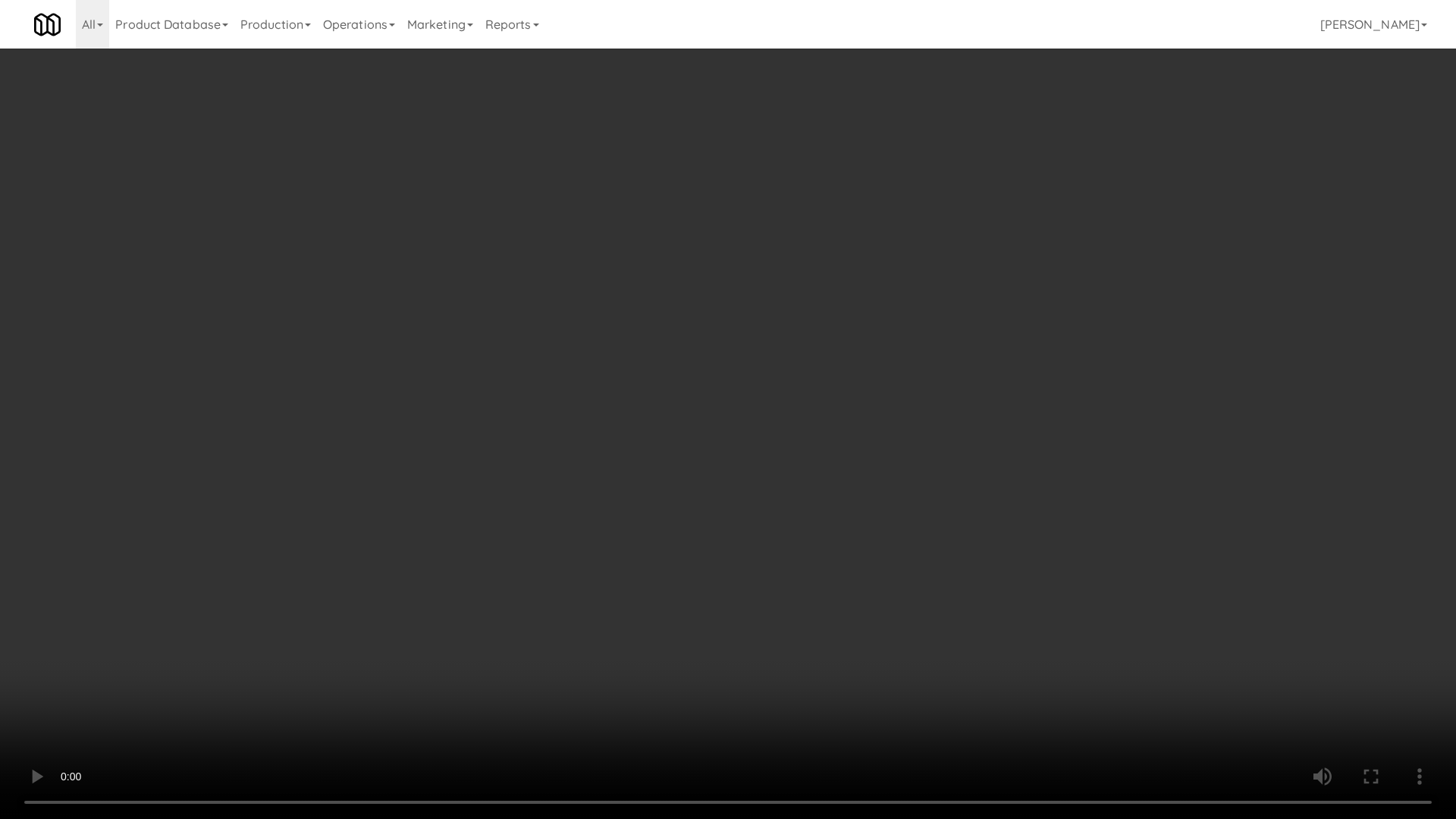
click at [439, 585] on video at bounding box center [728, 409] width 1456 height 819
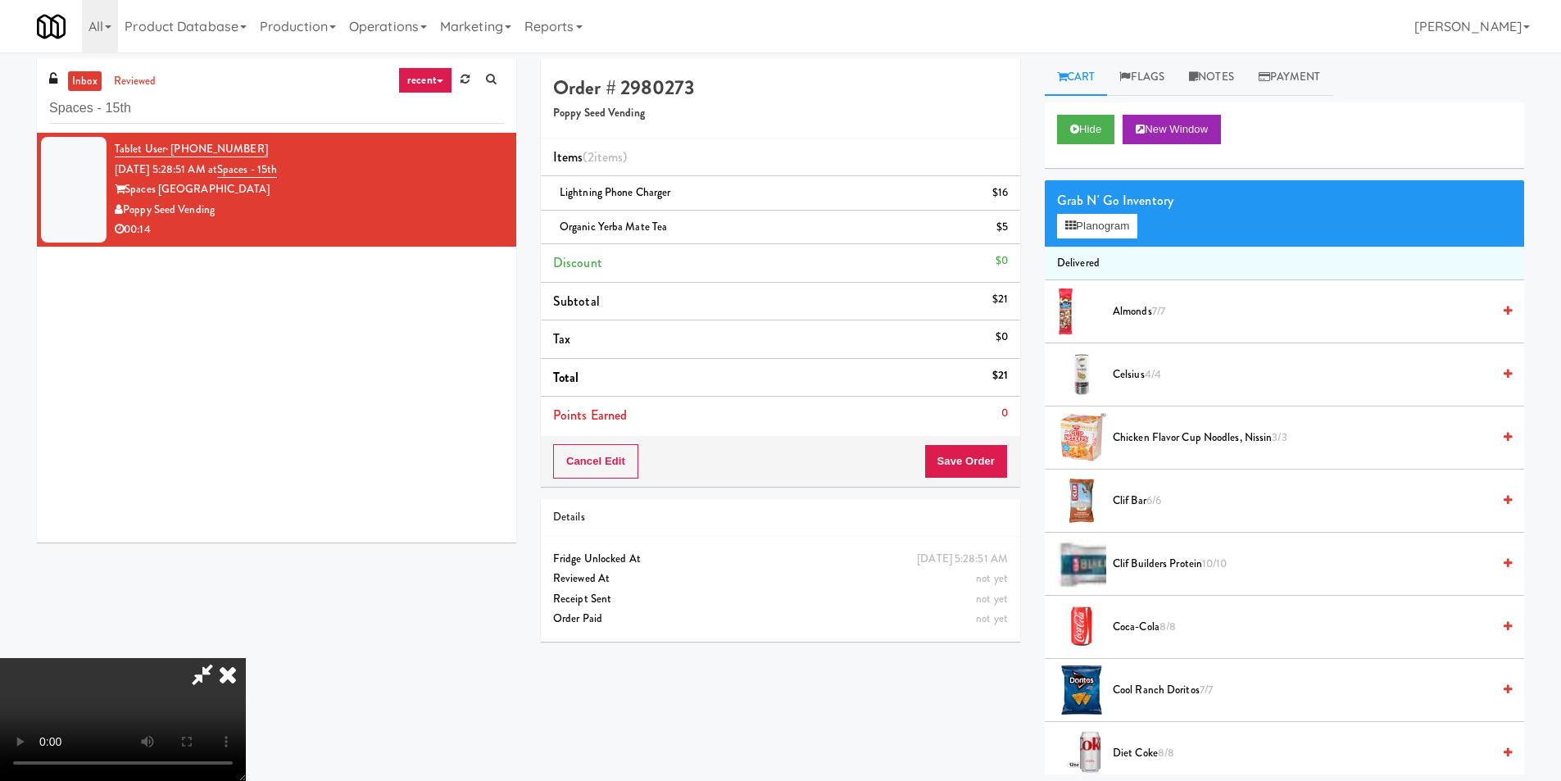
click at [246, 658] on icon at bounding box center [228, 674] width 36 height 33
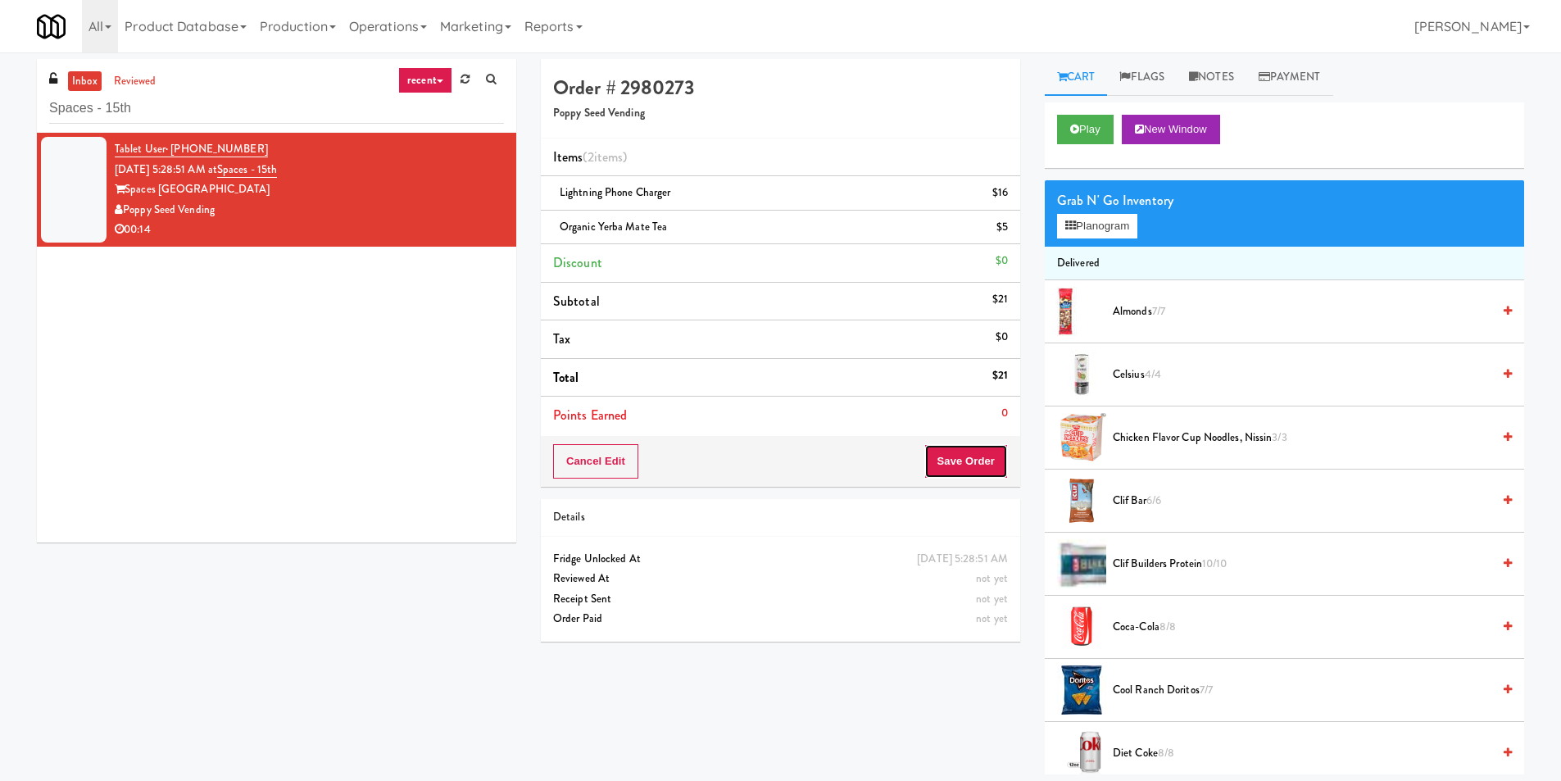
click at [964, 451] on button "Save Order" at bounding box center [966, 461] width 84 height 34
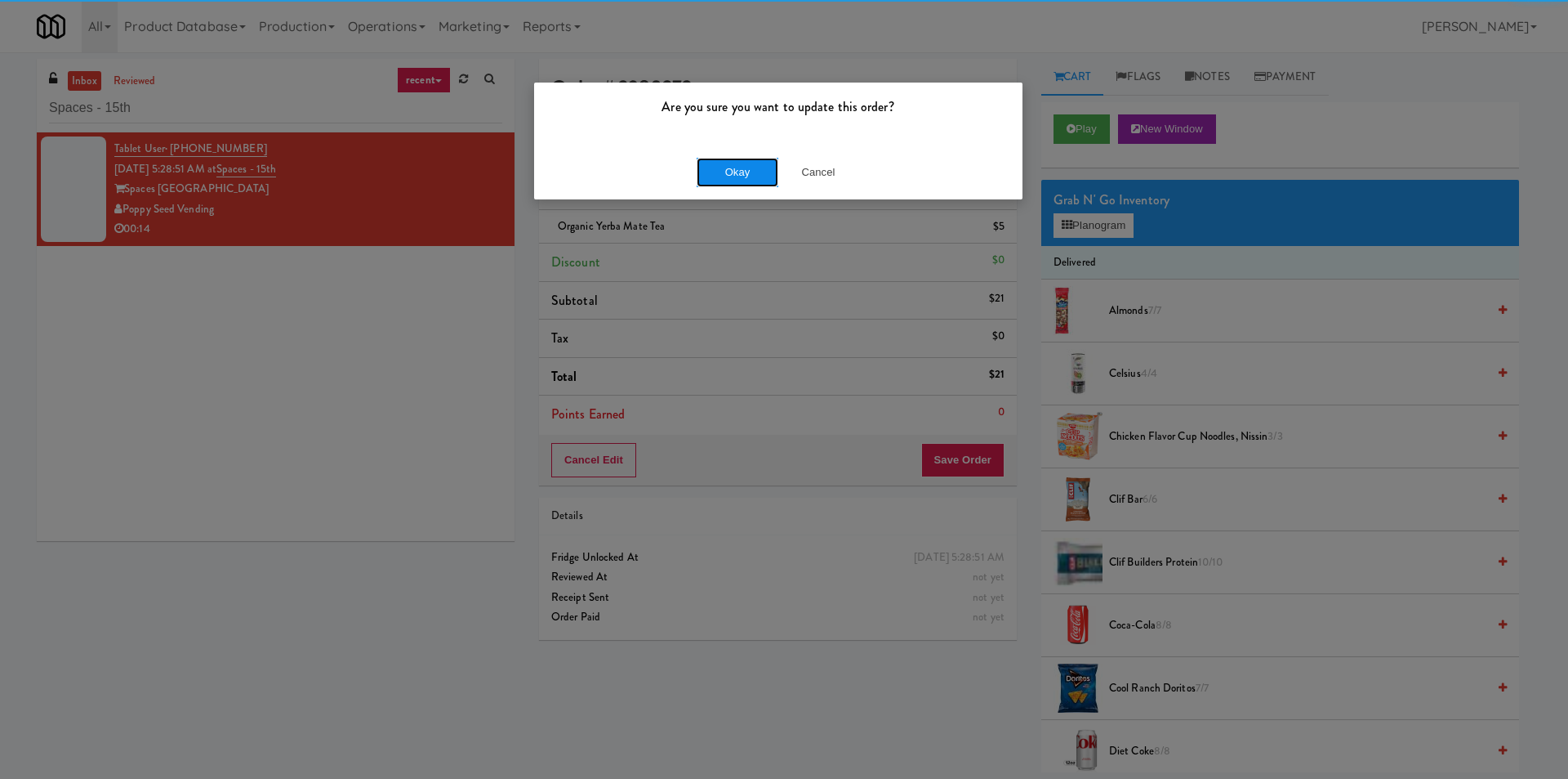
click at [713, 164] on button "Okay" at bounding box center [738, 172] width 82 height 29
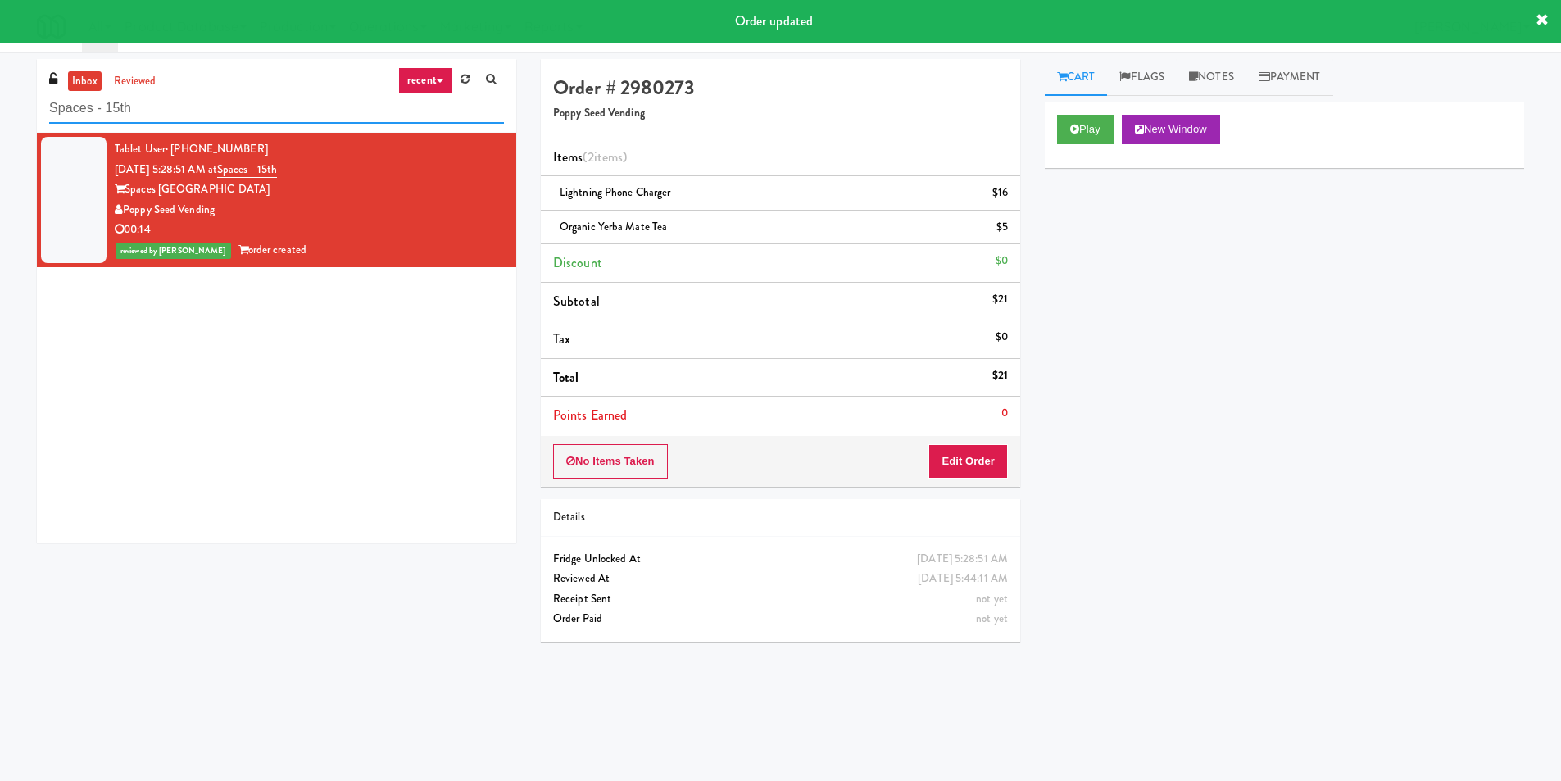
click at [152, 111] on input "Spaces - 15th" at bounding box center [276, 108] width 455 height 30
paste input "Crossing West - Ambient - Left"
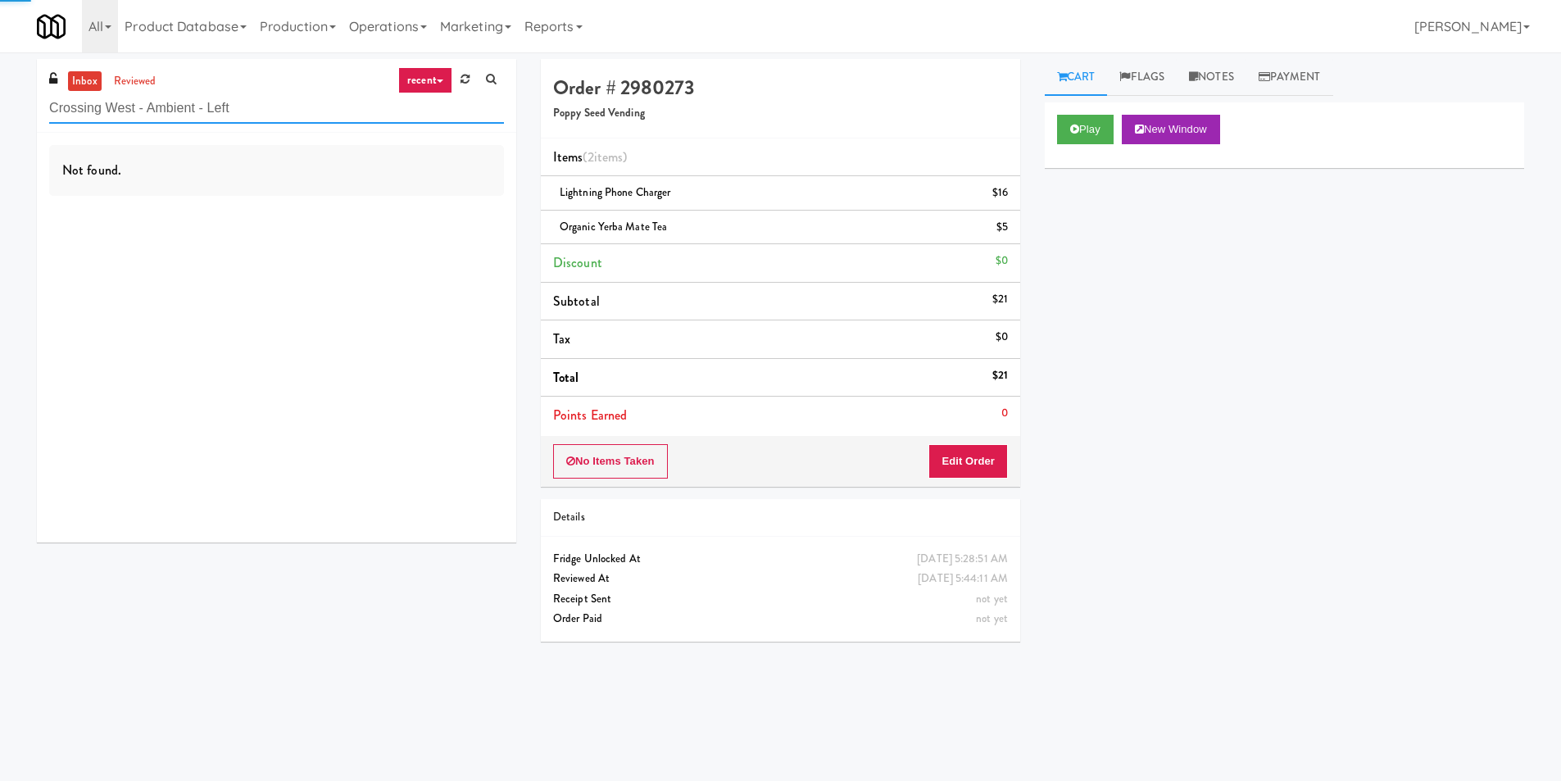
type input "Crossing West - Ambient - Left"
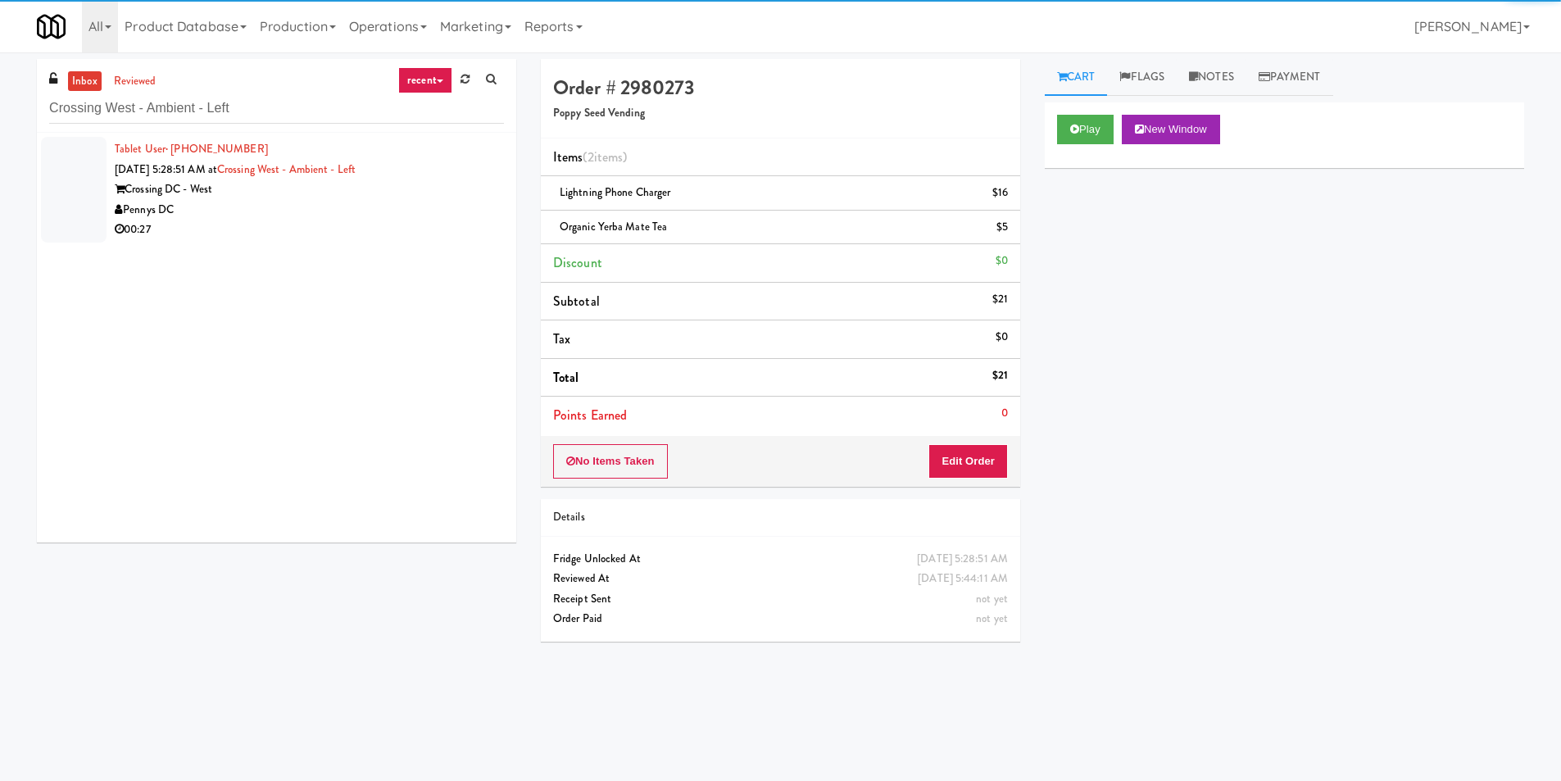
click at [413, 196] on div "Crossing DC - West" at bounding box center [309, 189] width 389 height 20
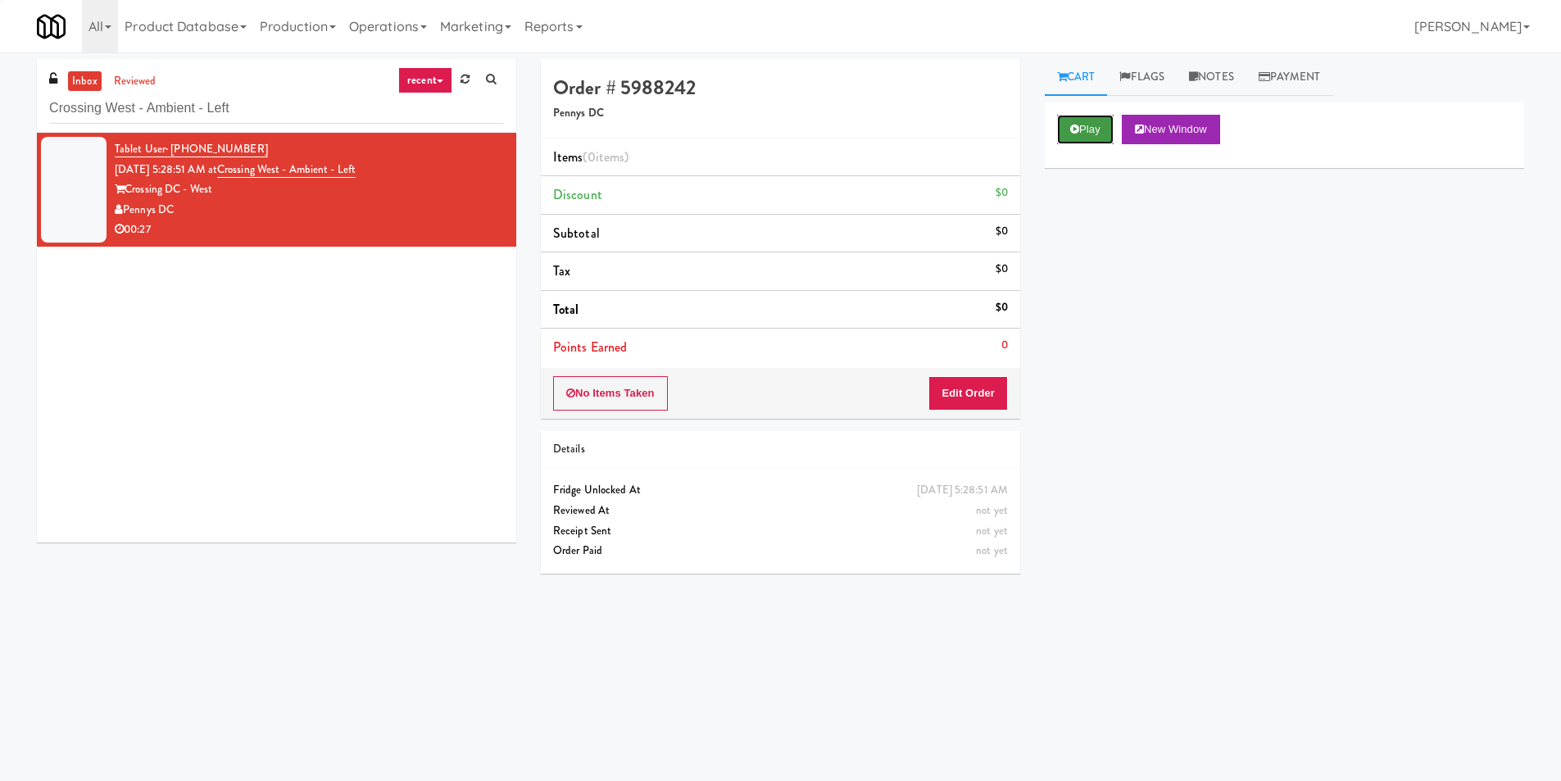
click at [1072, 120] on button "Play" at bounding box center [1085, 129] width 57 height 29
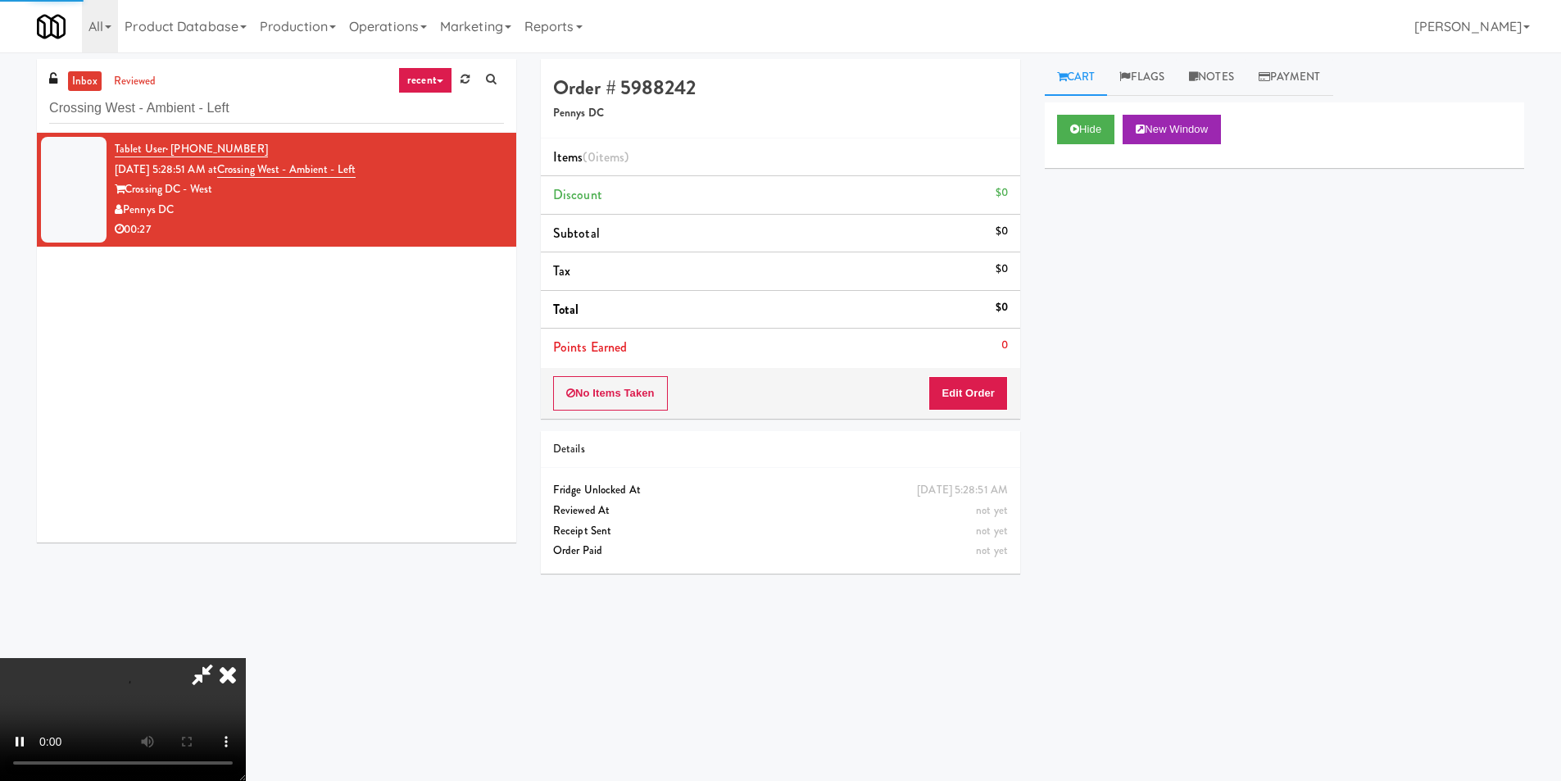
click at [976, 374] on div "No Items Taken Edit Order" at bounding box center [780, 393] width 479 height 51
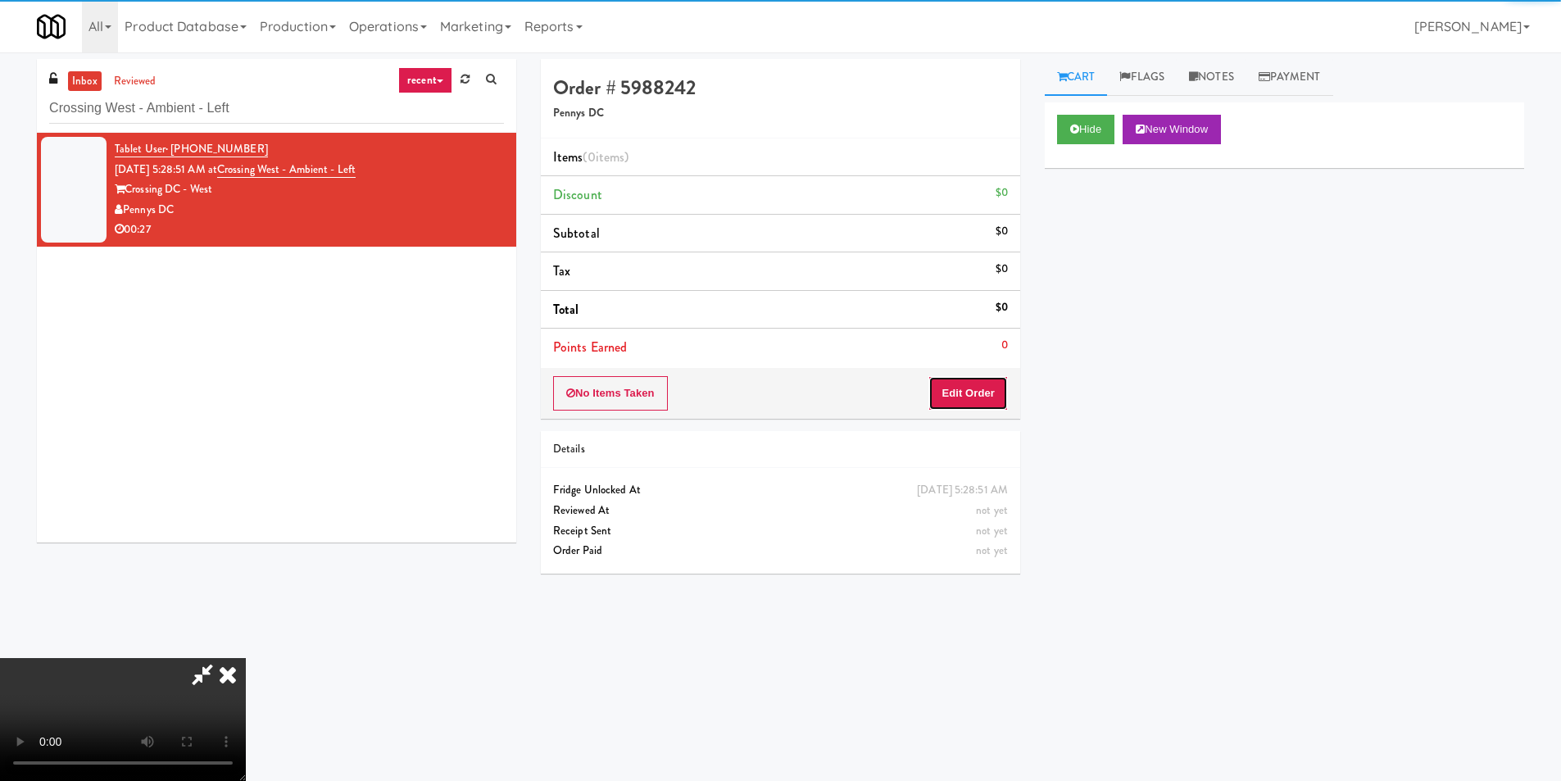
click at [980, 394] on button "Edit Order" at bounding box center [967, 393] width 79 height 34
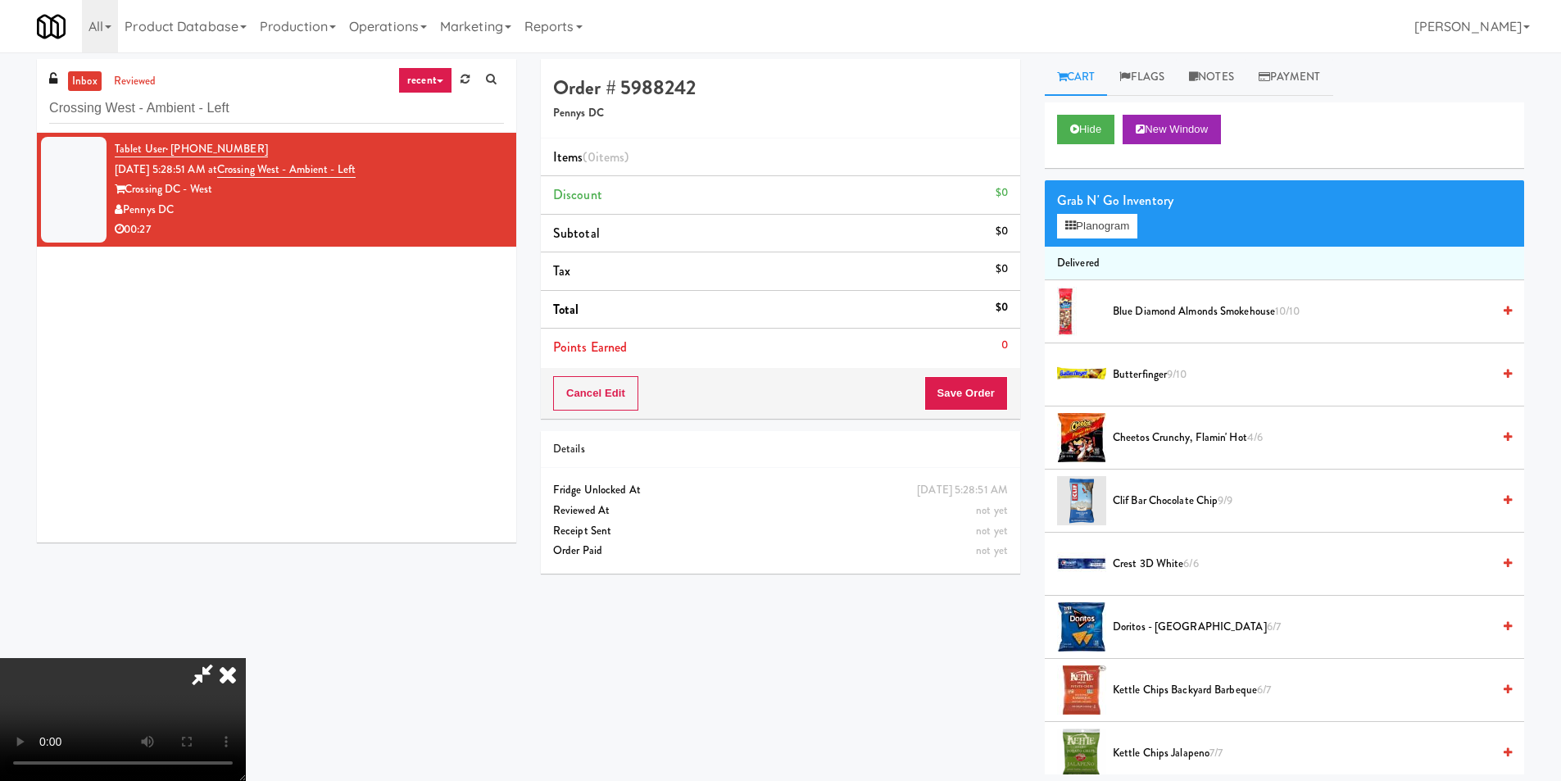
click at [246, 658] on video at bounding box center [123, 719] width 246 height 123
click at [1077, 212] on div "Grab N' Go Inventory Planogram" at bounding box center [1284, 213] width 479 height 66
click at [1076, 219] on button "Planogram" at bounding box center [1097, 226] width 80 height 25
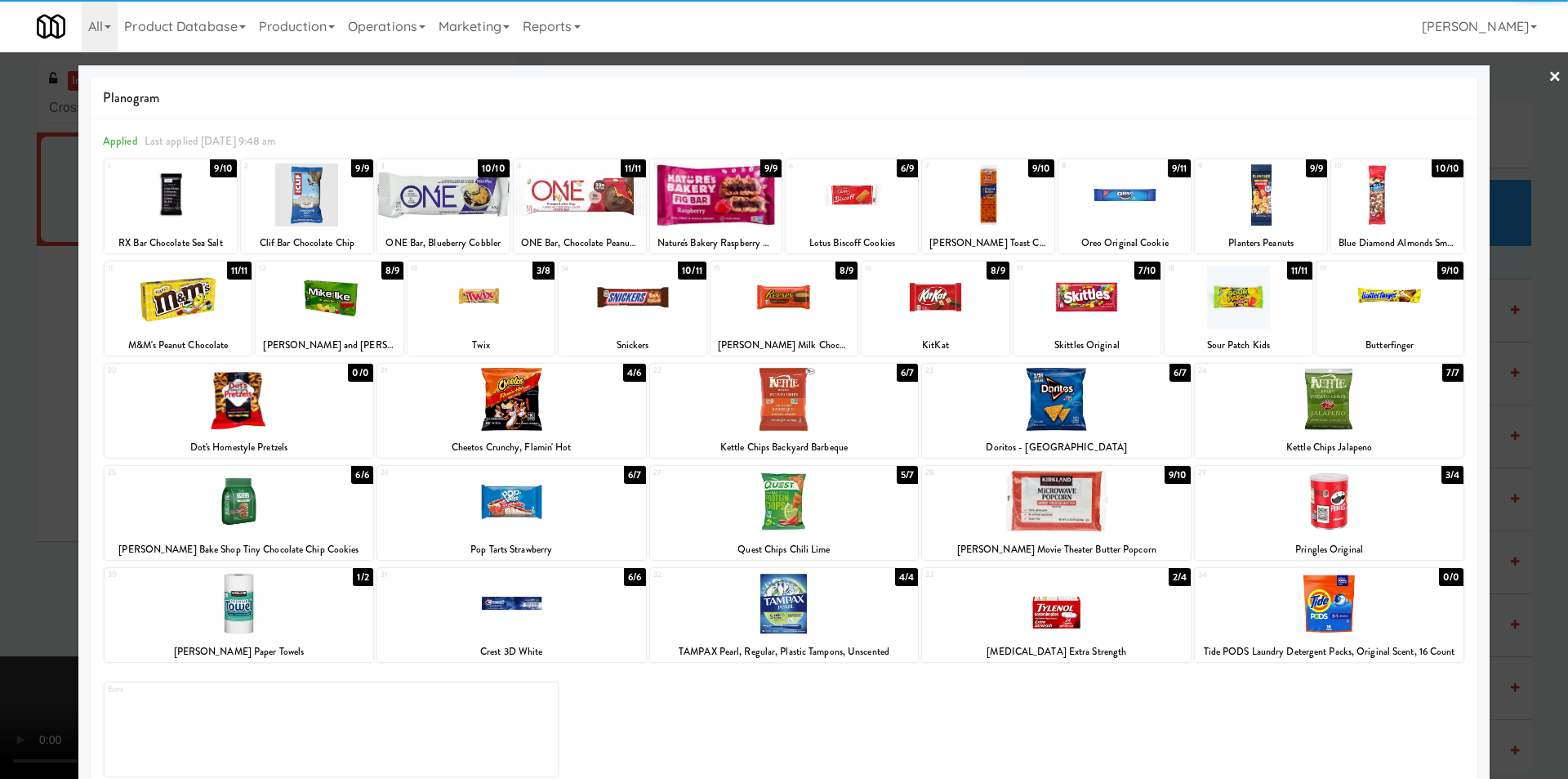
click at [456, 219] on div at bounding box center [443, 195] width 133 height 63
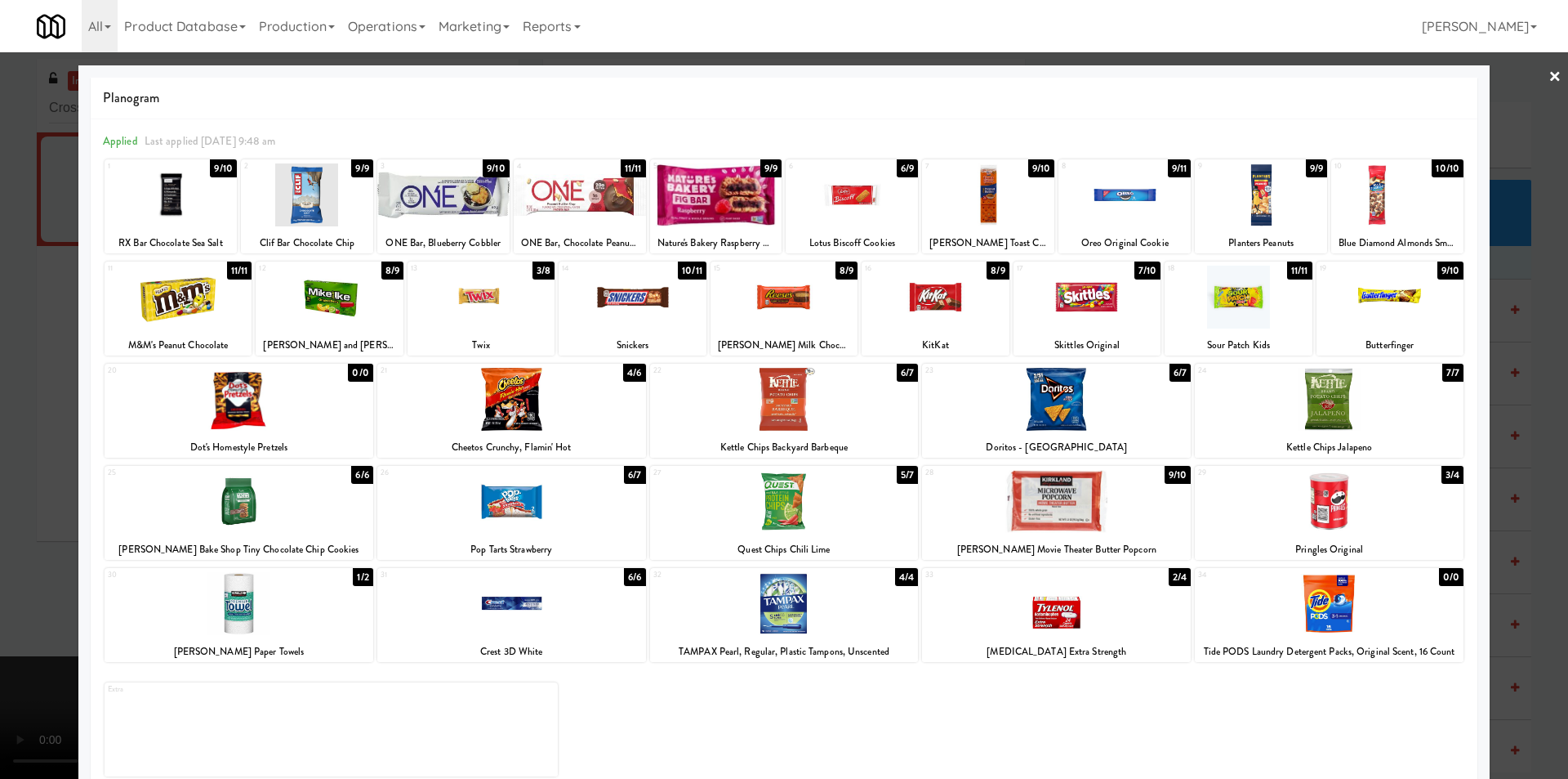
click at [1546, 424] on div at bounding box center [784, 389] width 1568 height 779
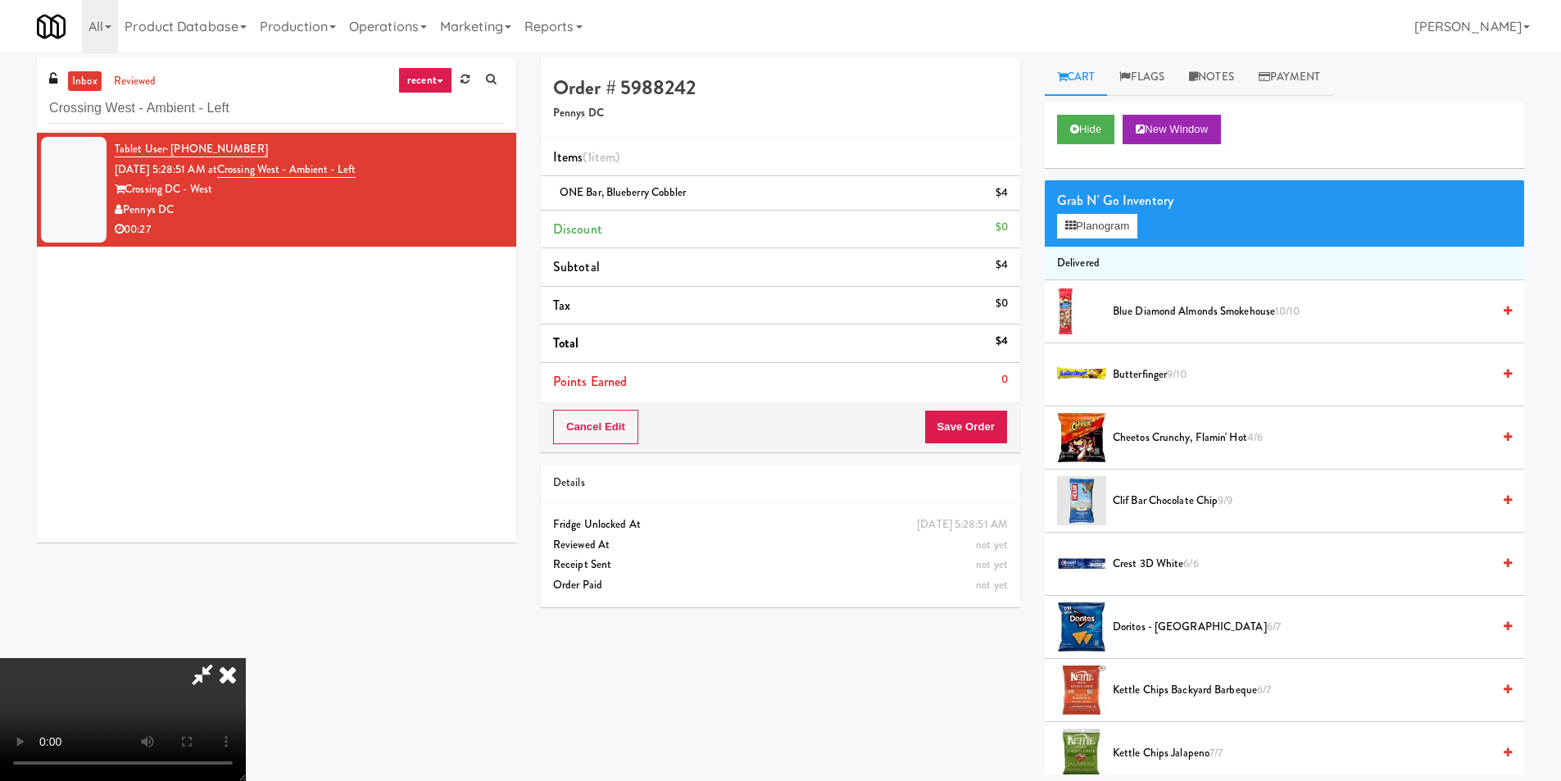
click at [246, 658] on video at bounding box center [123, 719] width 246 height 123
click at [1004, 197] on link at bounding box center [1006, 199] width 15 height 20
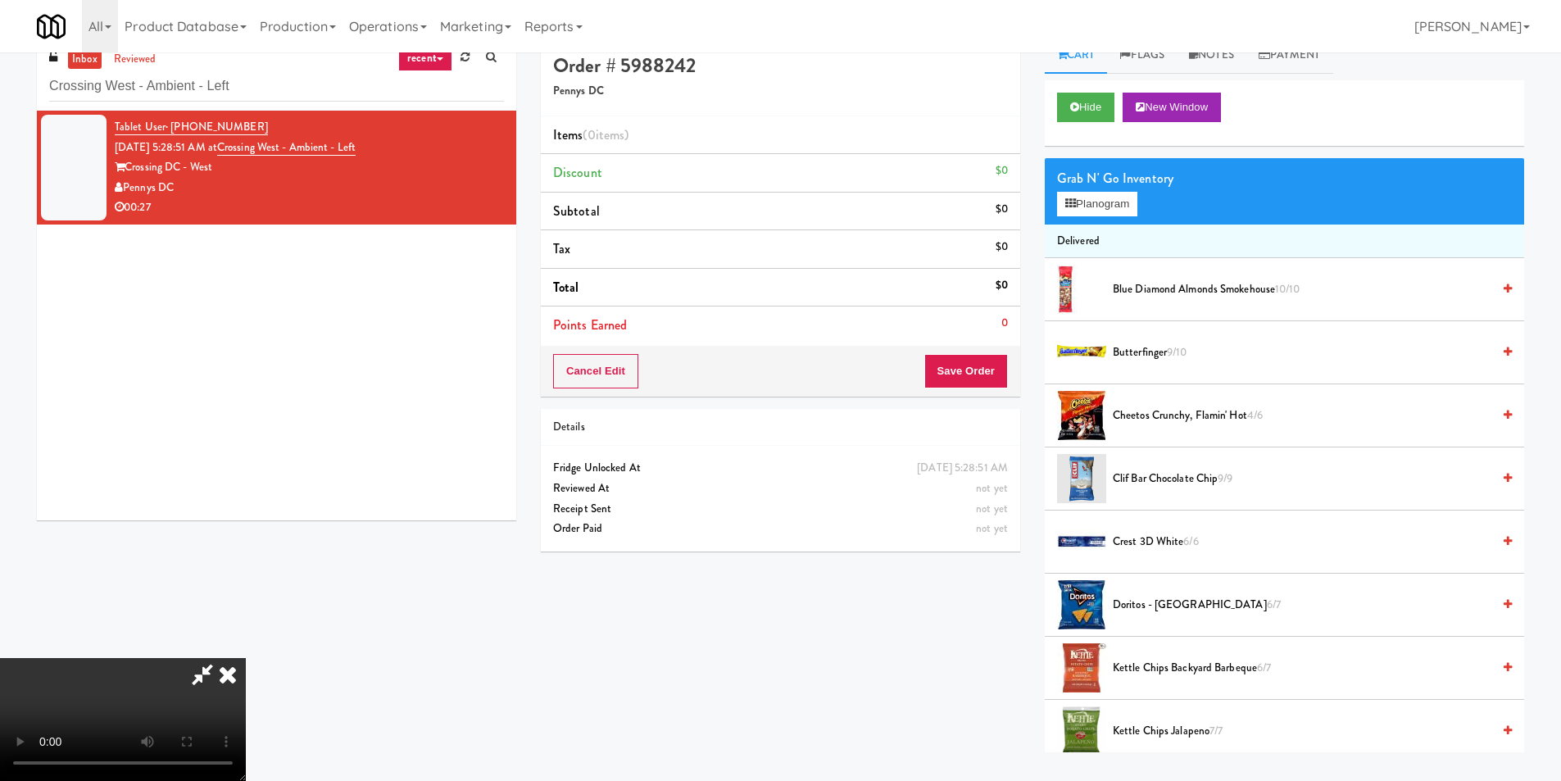
scroll to position [52, 0]
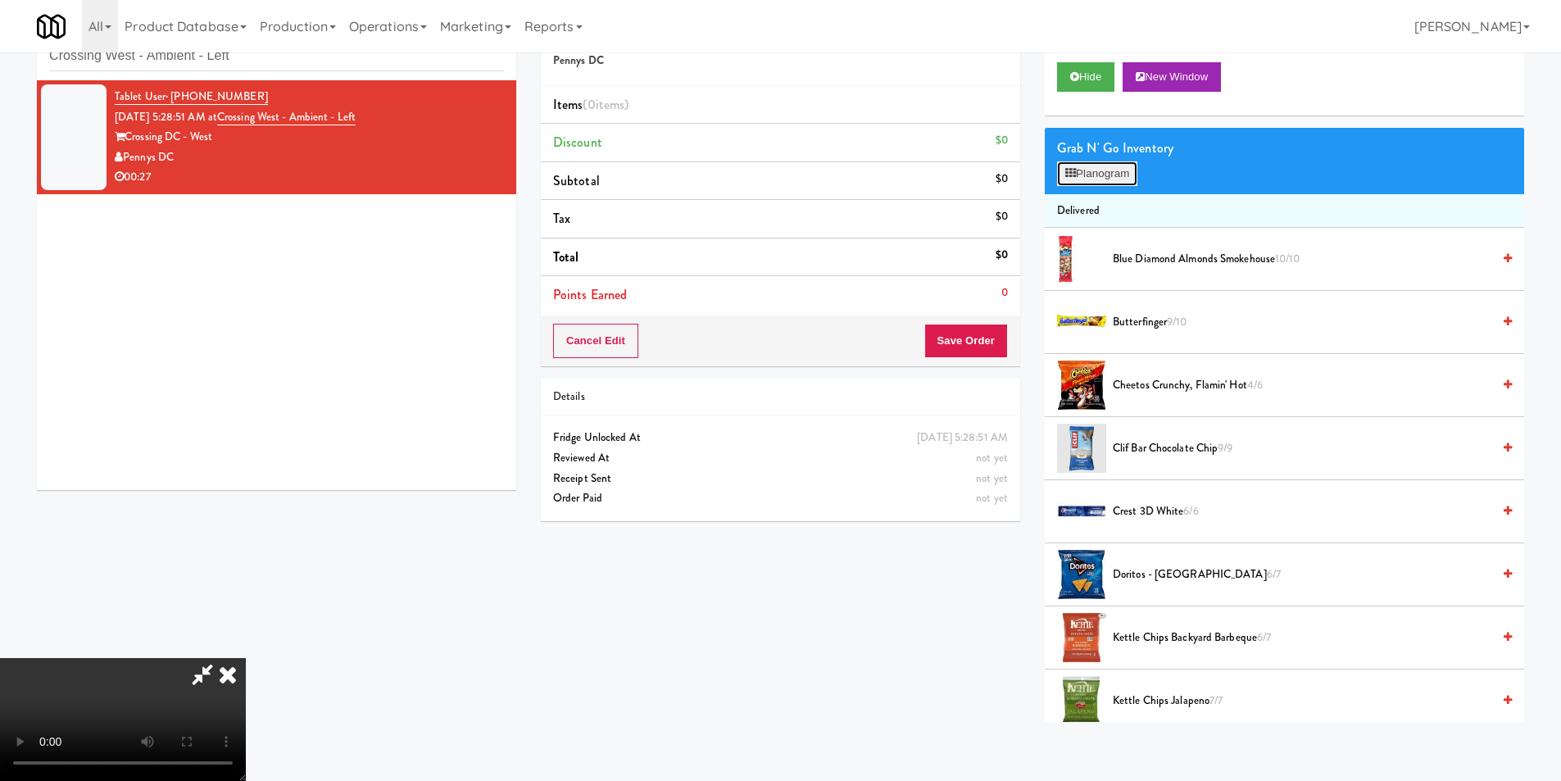
click at [1120, 175] on button "Planogram" at bounding box center [1097, 173] width 80 height 25
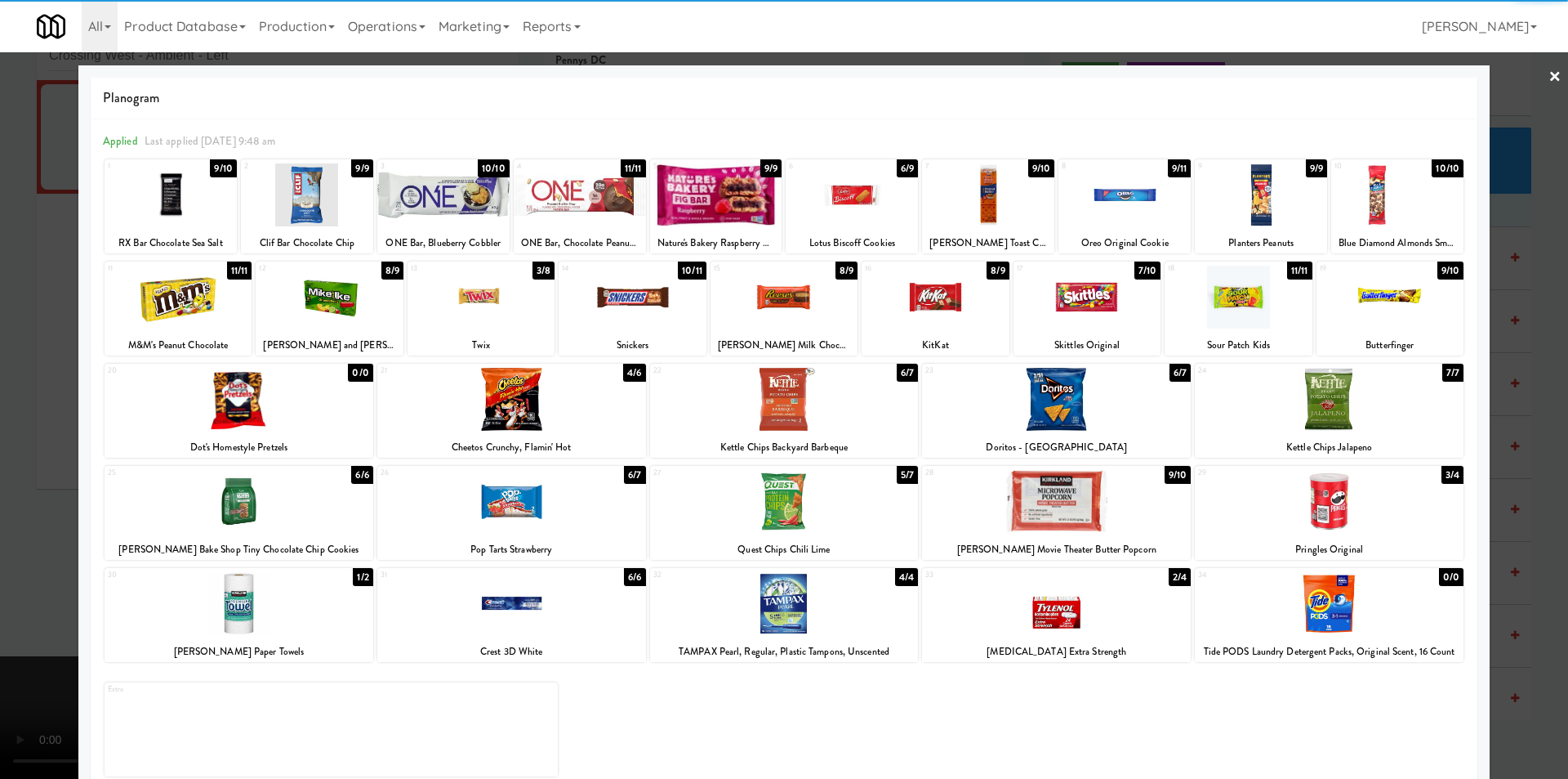
click at [1277, 375] on div "24" at bounding box center [1263, 371] width 131 height 14
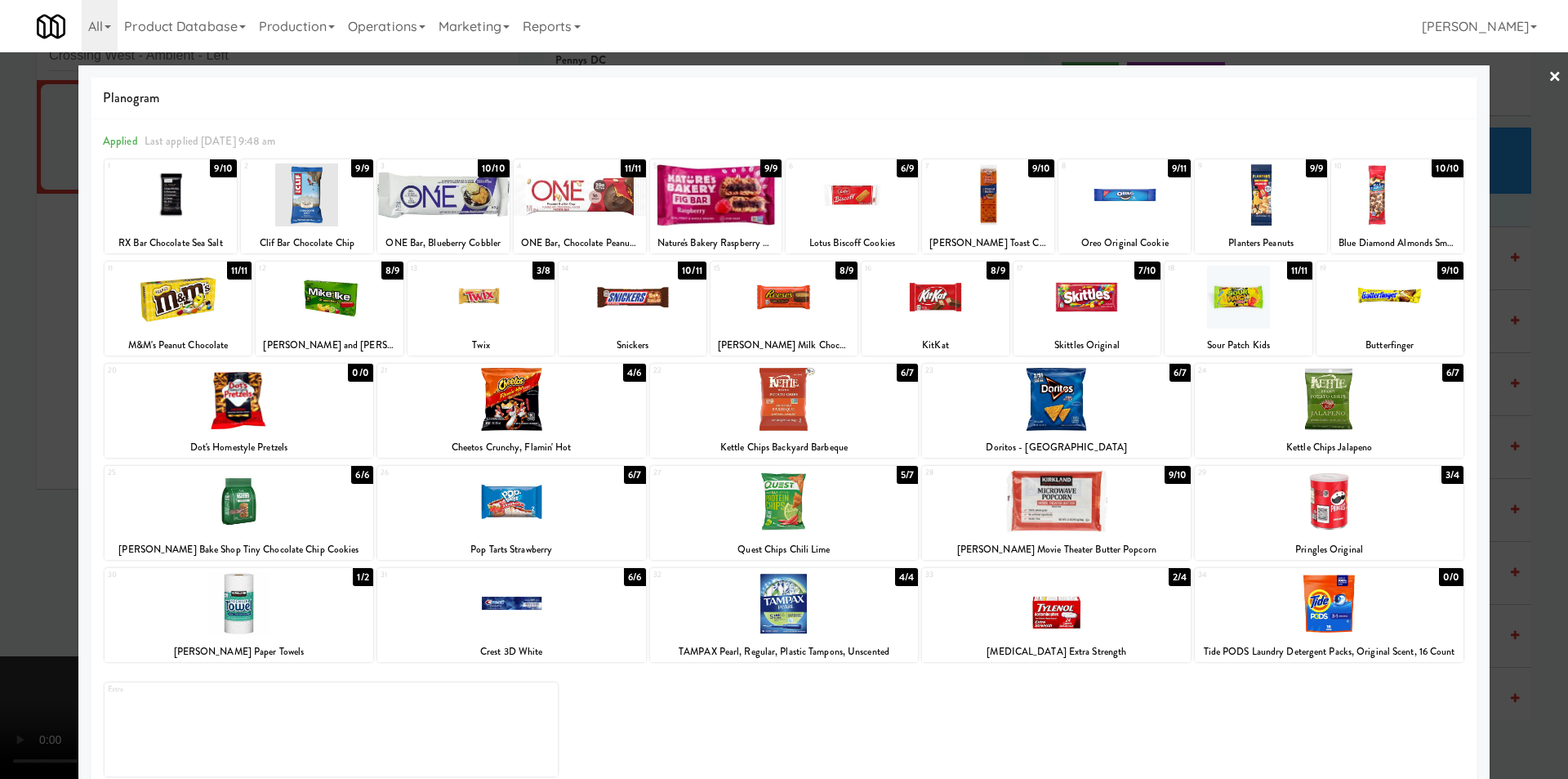
click at [1514, 398] on div at bounding box center [784, 389] width 1568 height 779
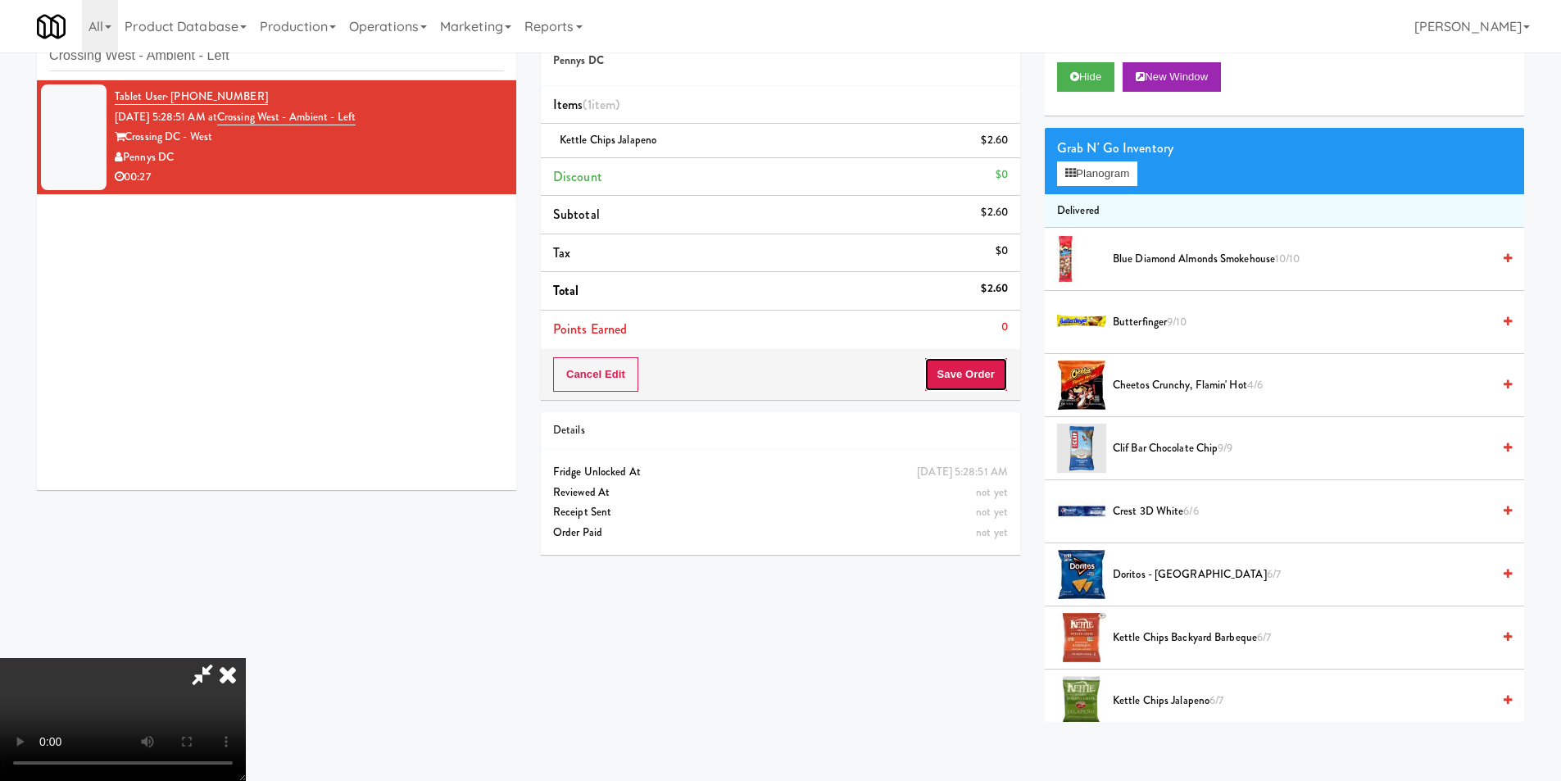
click at [958, 368] on button "Save Order" at bounding box center [966, 374] width 84 height 34
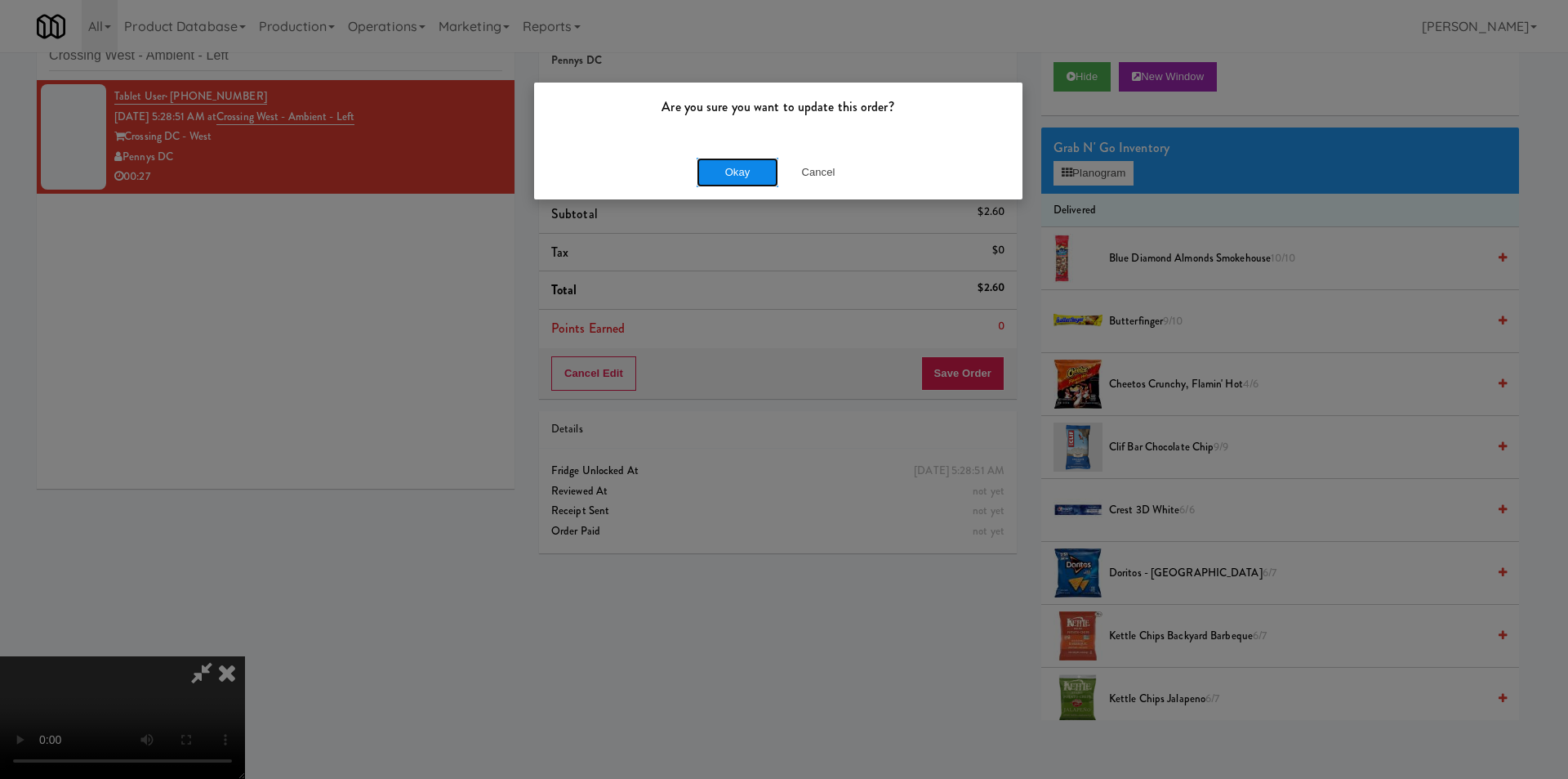
click at [742, 164] on button "Okay" at bounding box center [738, 172] width 82 height 29
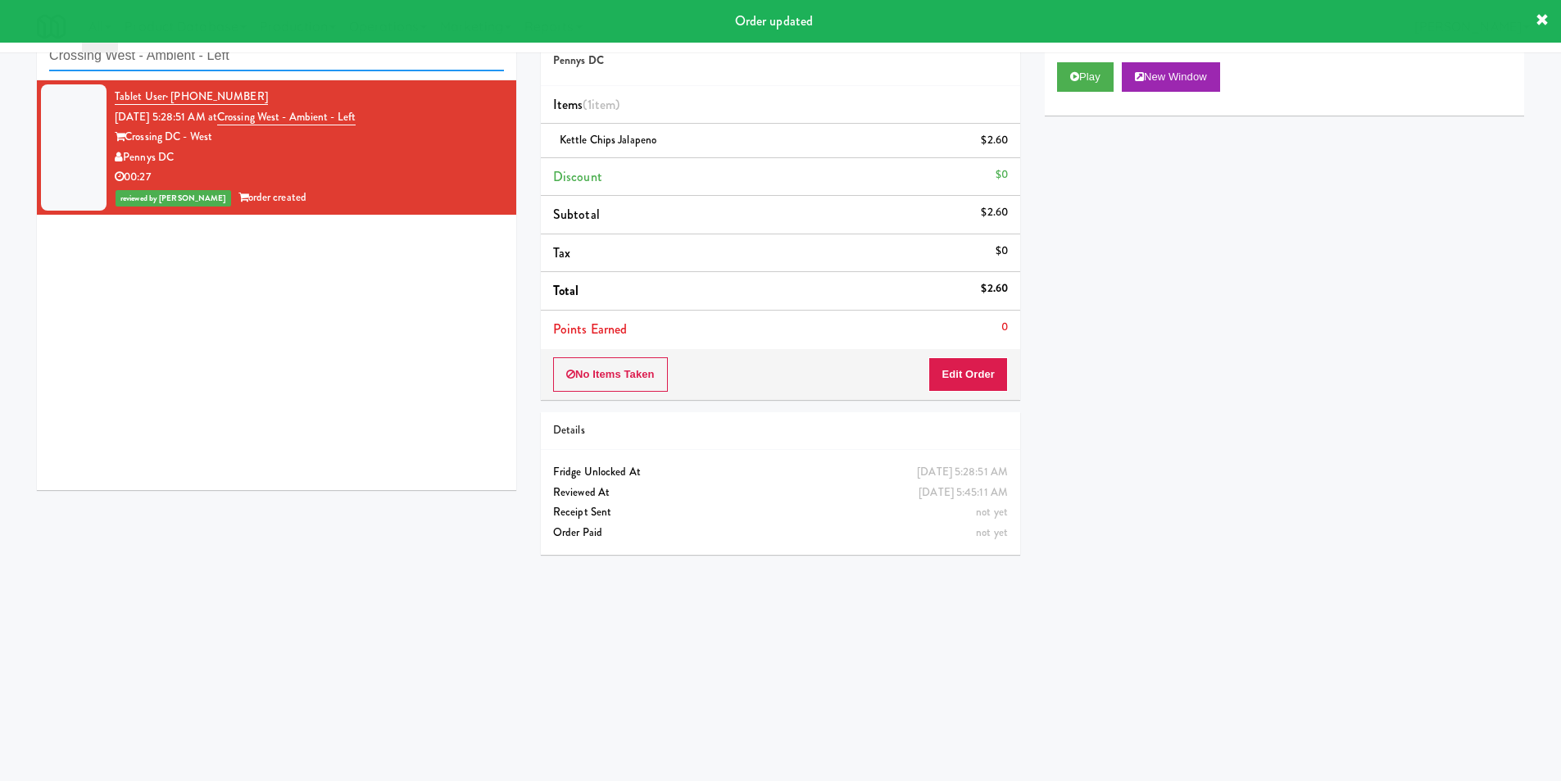
click at [282, 61] on input "Crossing West - Ambient - Left" at bounding box center [276, 56] width 455 height 30
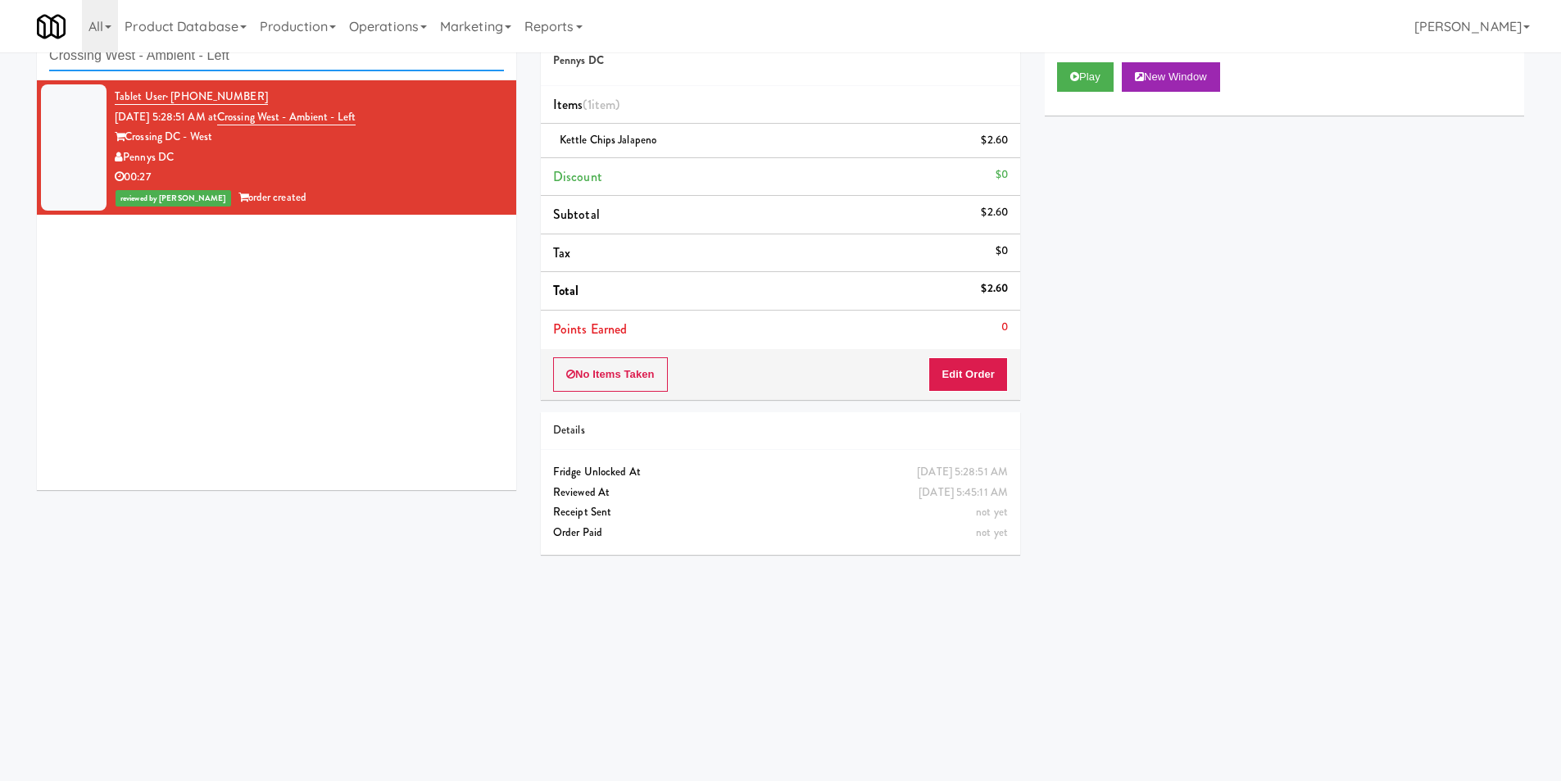
paste input "(Snack & Drink) Paramus HQ - [GEOGRAPHIC_DATA] Sheriff"
click at [397, 214] on li "Tablet User · (540) 840-9988 [DATE] 5:28:51 AM at [GEOGRAPHIC_DATA] - [GEOGRAPH…" at bounding box center [276, 147] width 479 height 134
click at [392, 70] on input "(Snack & Drink) Paramus HQ - [GEOGRAPHIC_DATA] Sheriff" at bounding box center [276, 56] width 455 height 30
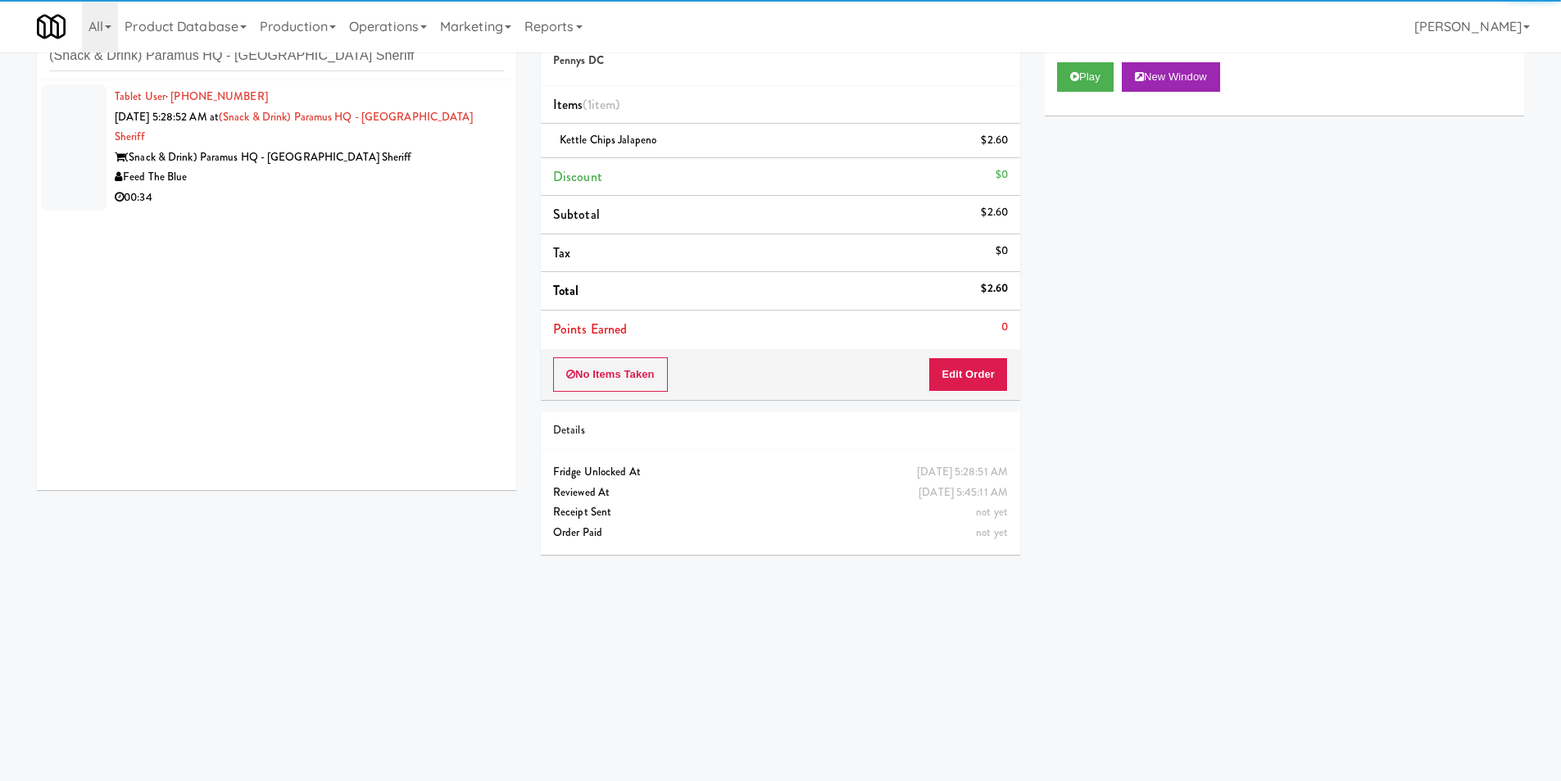
click at [423, 167] on div "Feed The Blue" at bounding box center [309, 177] width 389 height 20
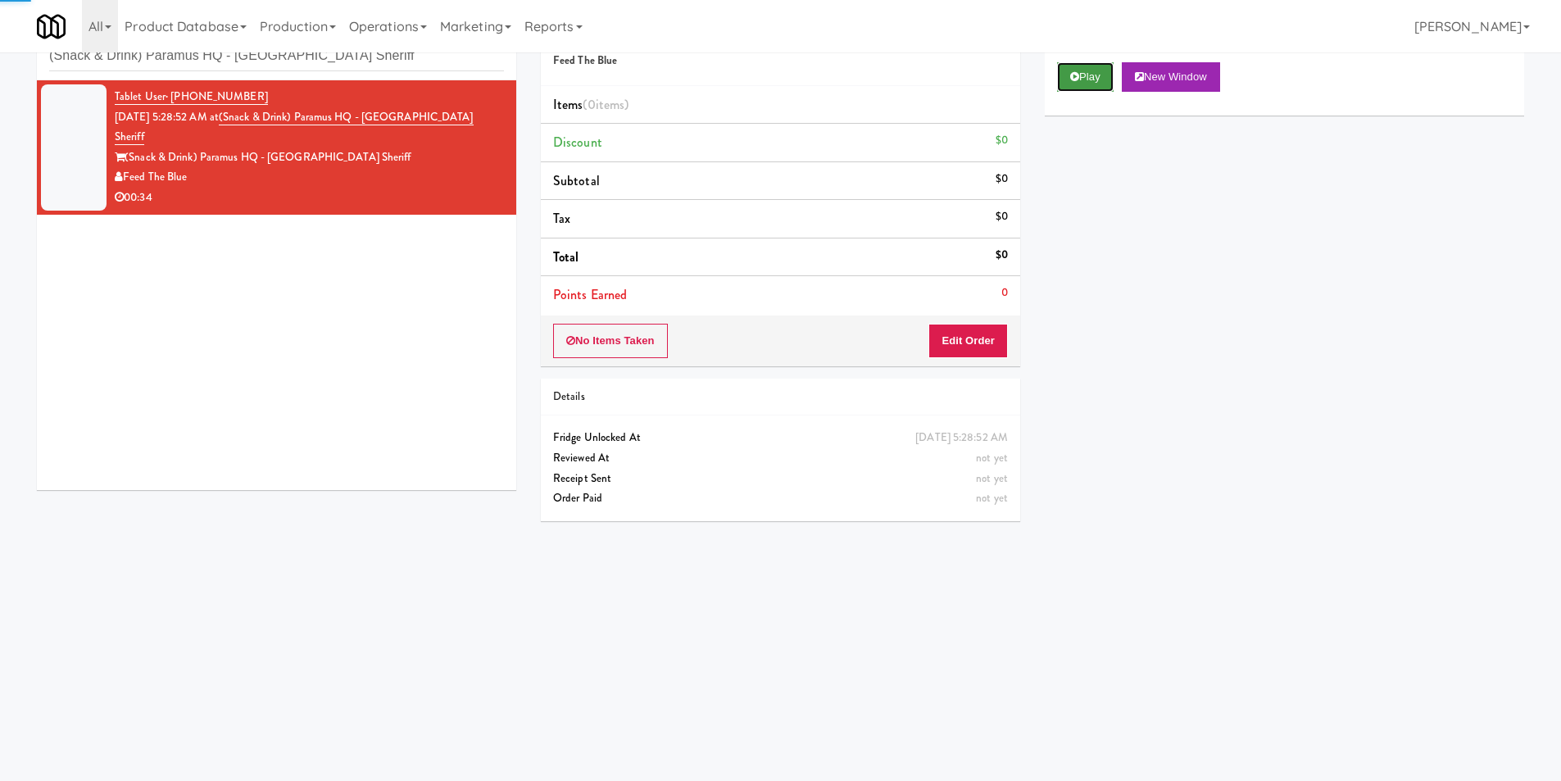
click at [1077, 71] on icon at bounding box center [1074, 76] width 9 height 11
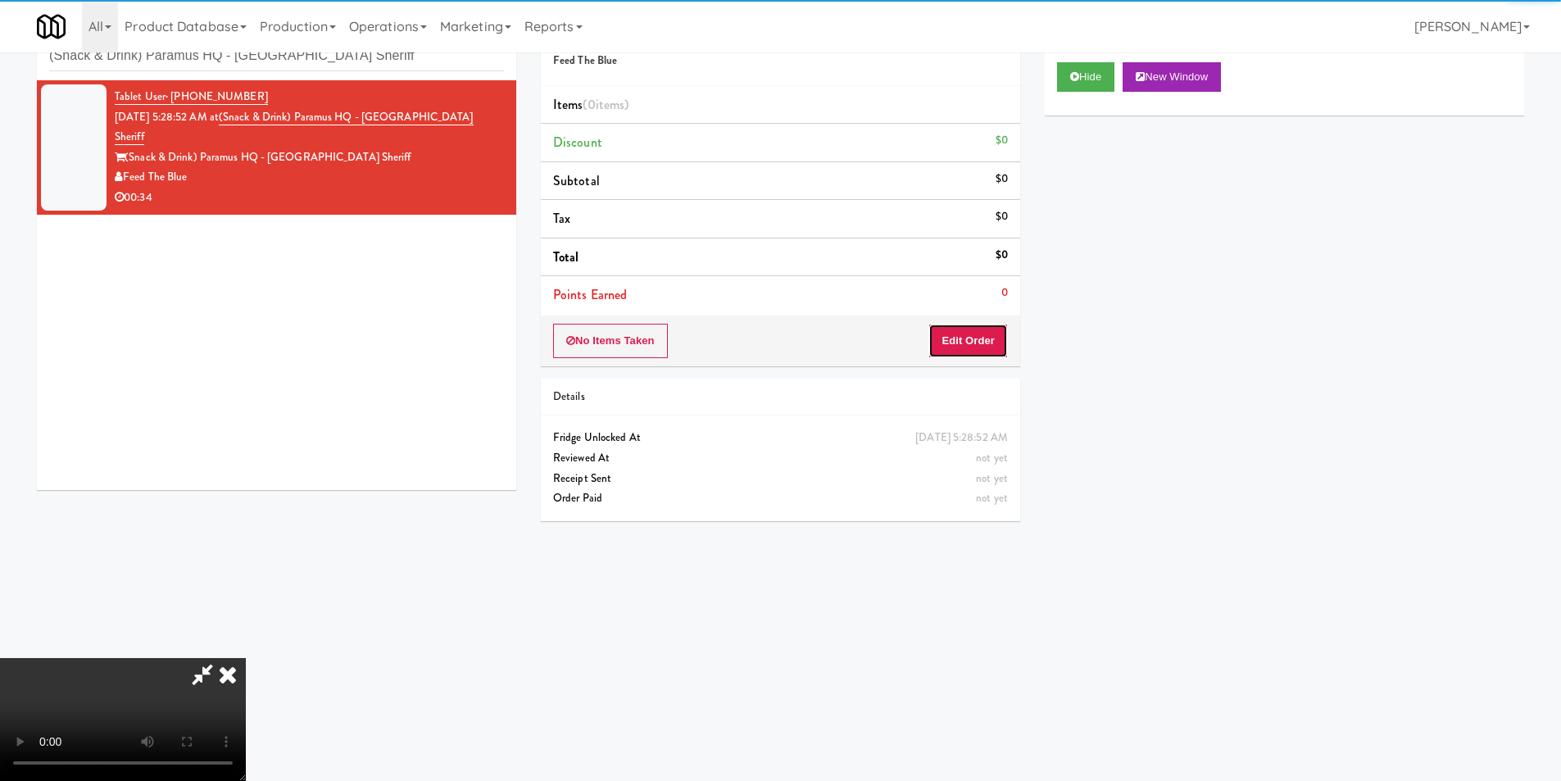
click at [960, 336] on button "Edit Order" at bounding box center [967, 341] width 79 height 34
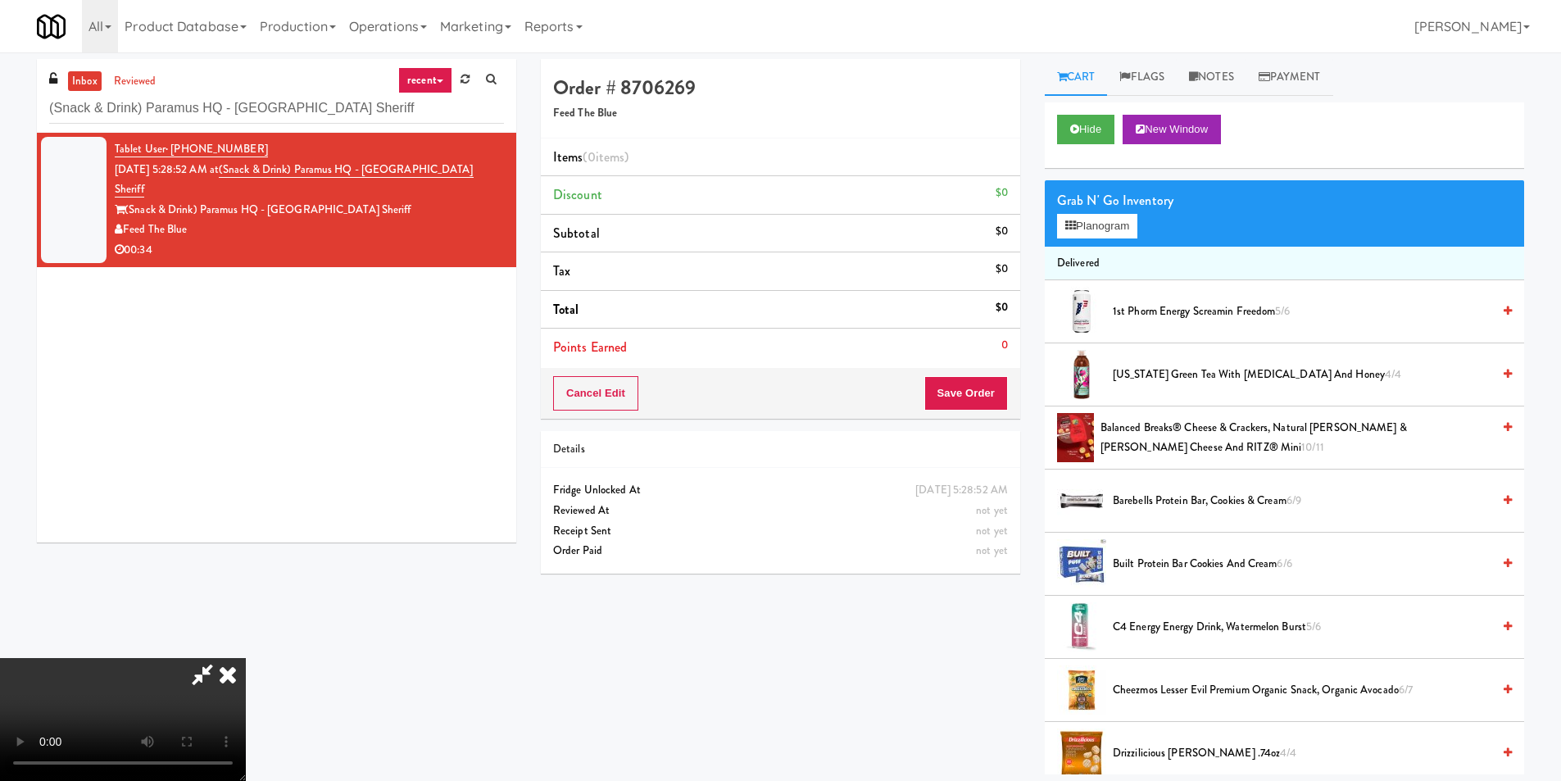
click at [246, 658] on video at bounding box center [123, 719] width 246 height 123
click at [1067, 233] on button "Planogram" at bounding box center [1097, 226] width 80 height 25
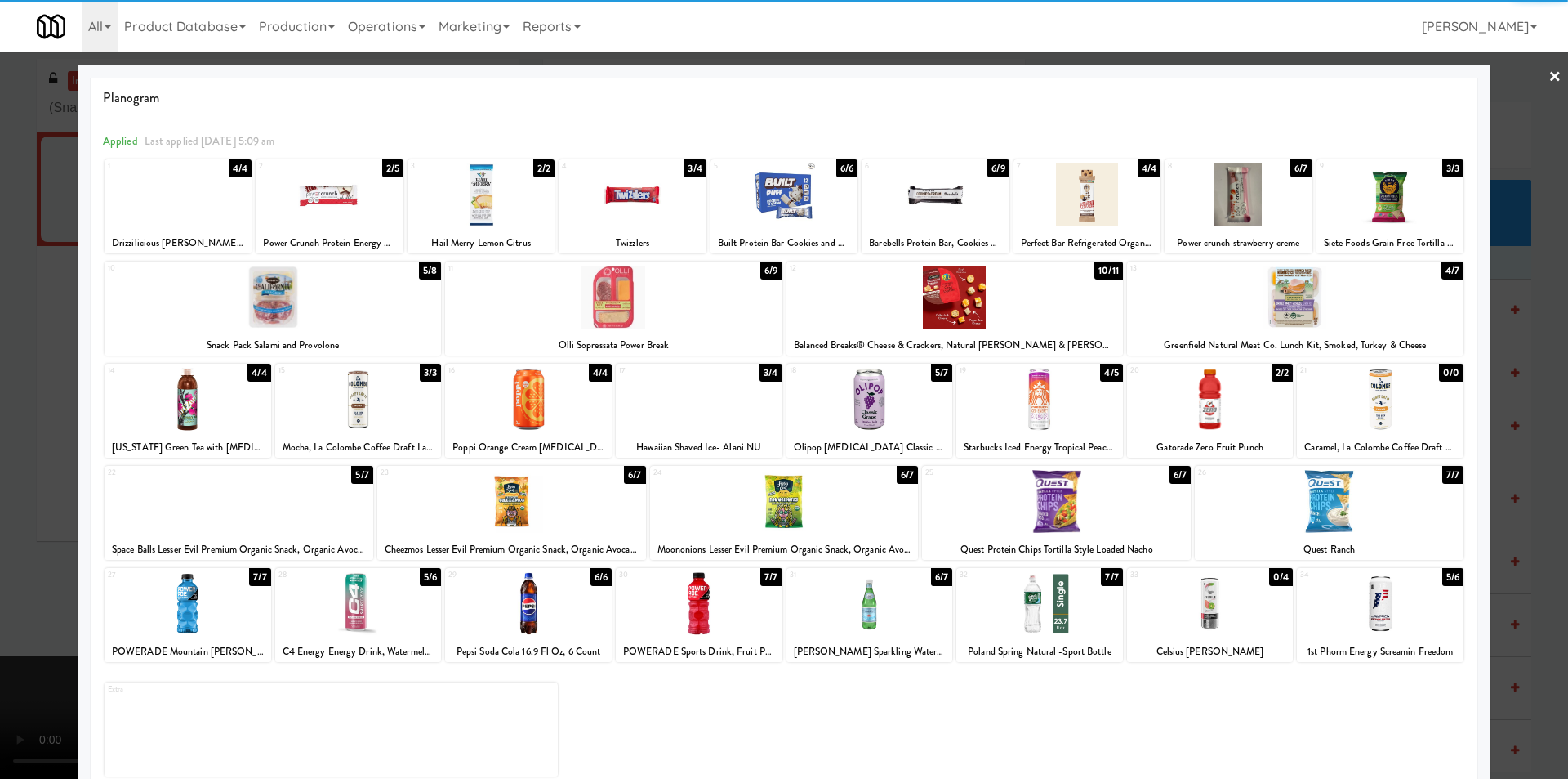
click at [956, 207] on div at bounding box center [934, 195] width 147 height 63
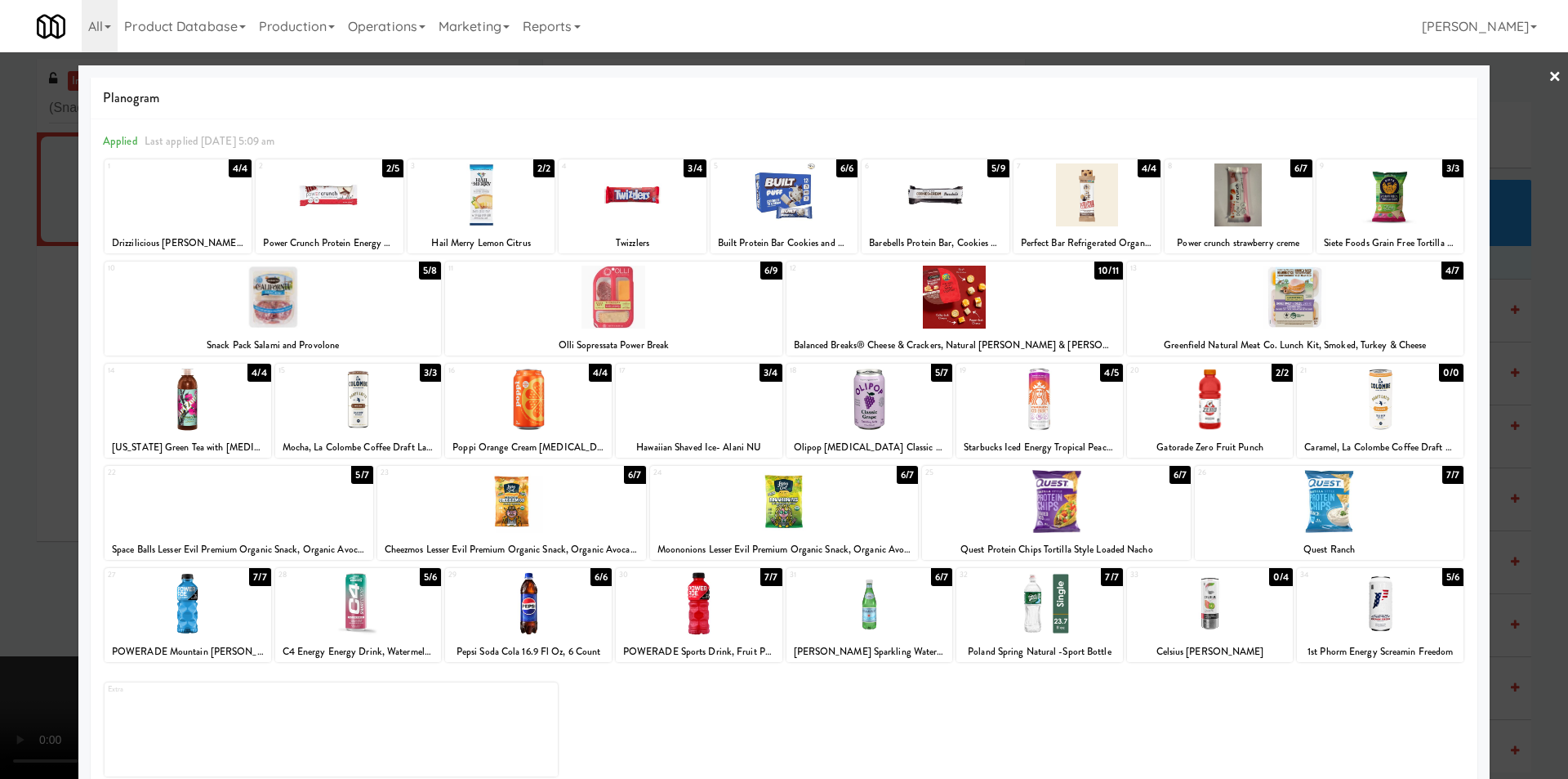
click at [1534, 337] on div at bounding box center [784, 389] width 1568 height 779
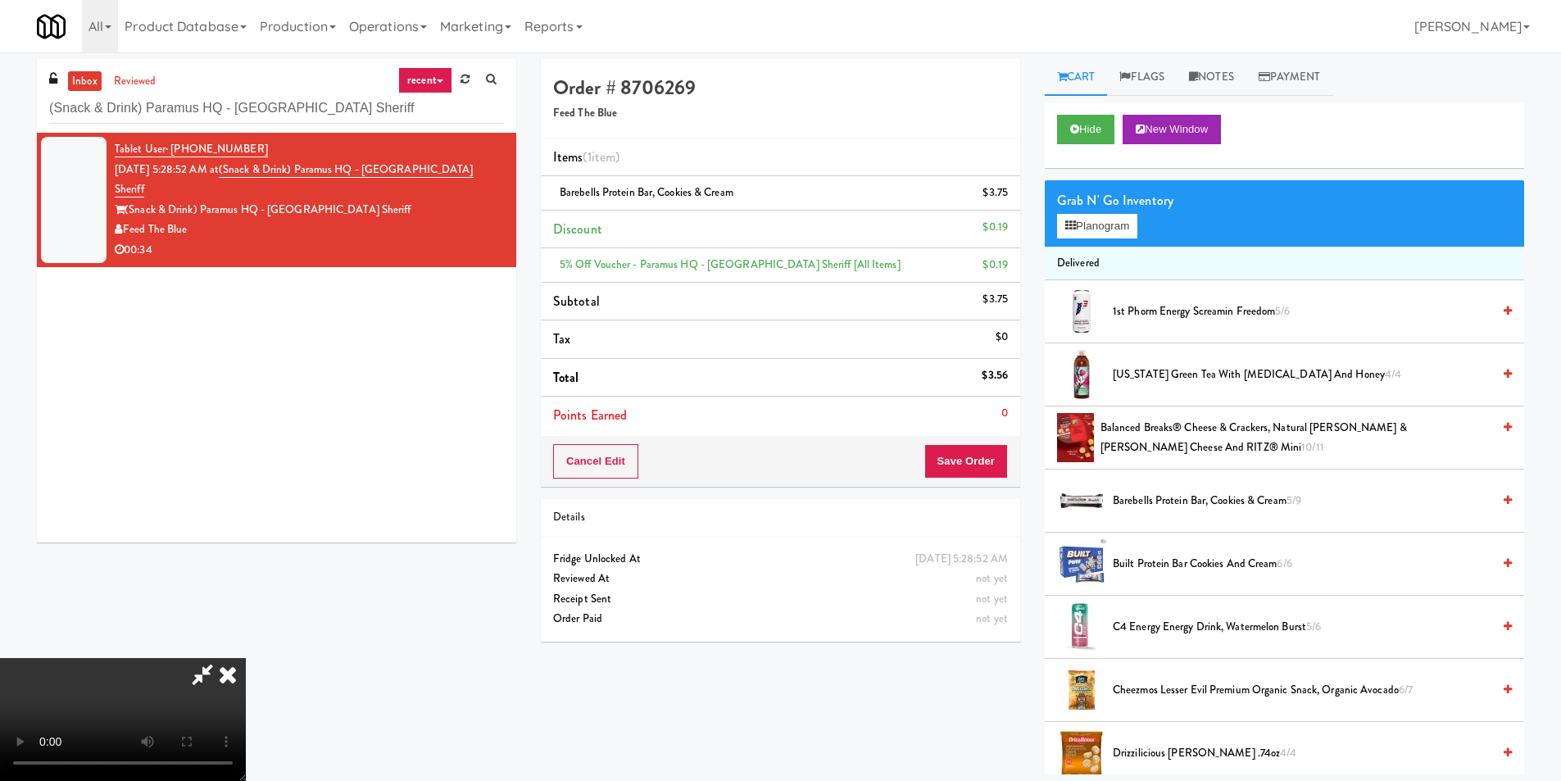
click at [246, 658] on video at bounding box center [123, 719] width 246 height 123
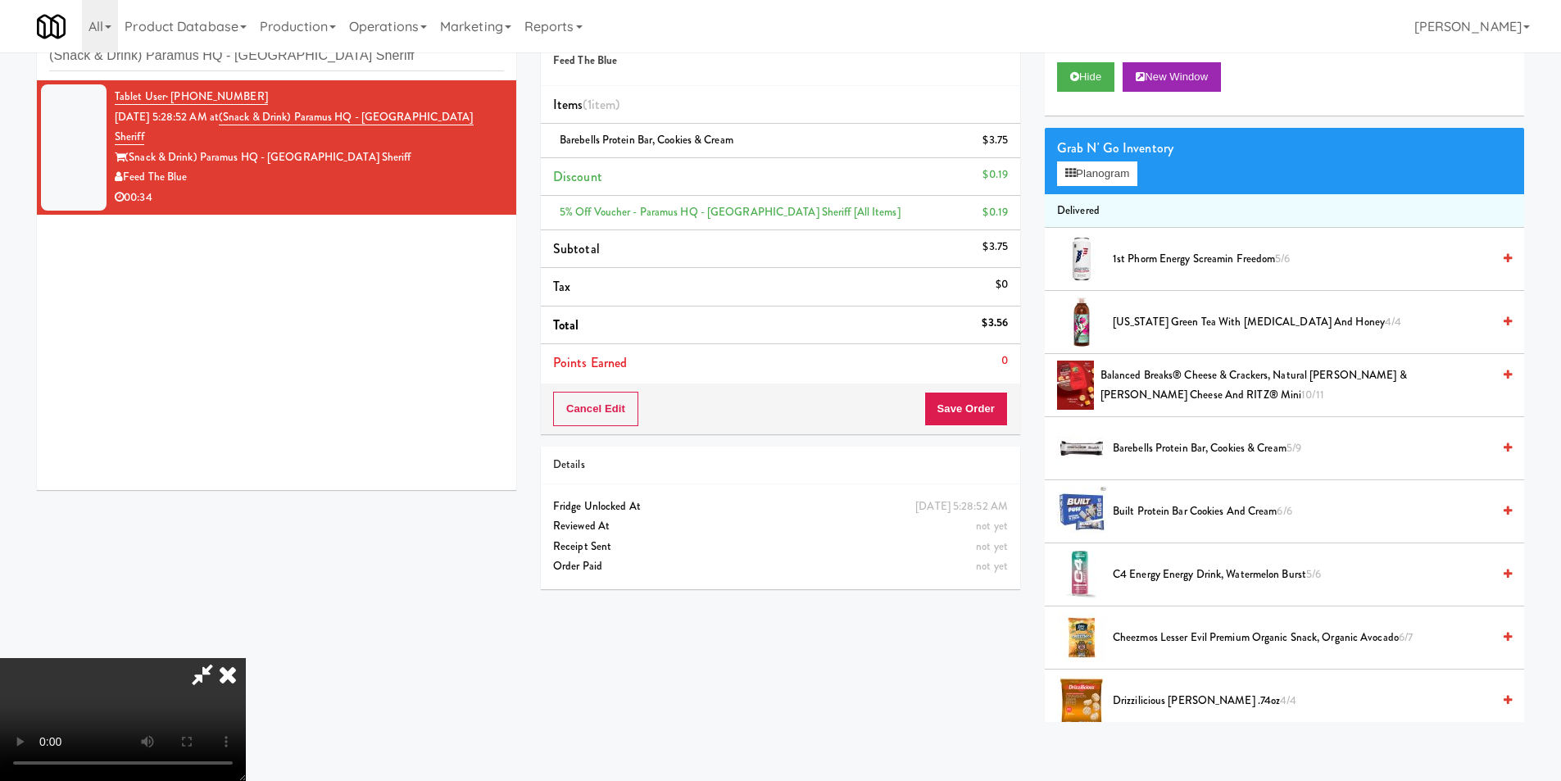
click at [246, 658] on video at bounding box center [123, 719] width 246 height 123
click at [1058, 180] on button "Planogram" at bounding box center [1097, 173] width 80 height 25
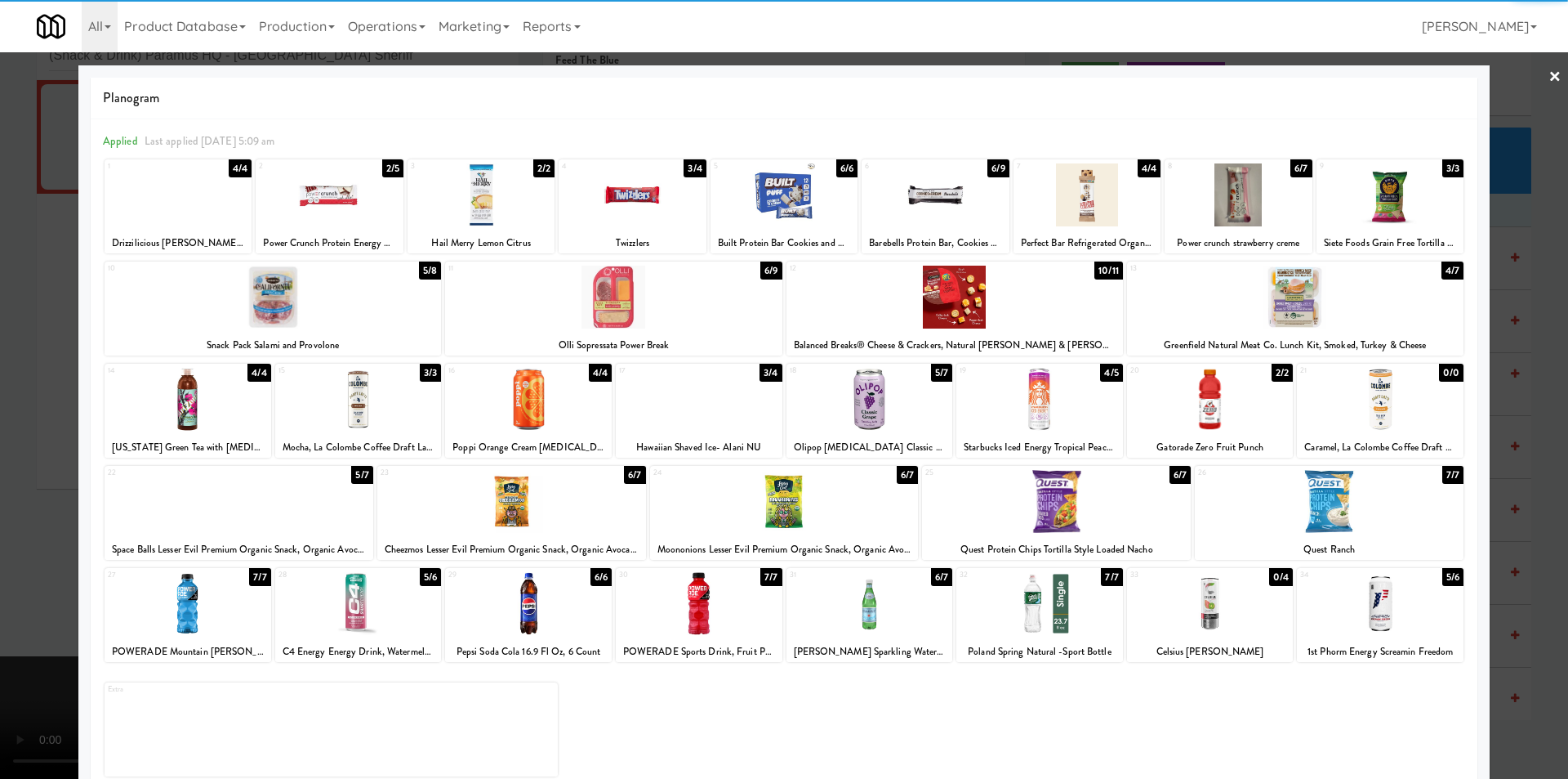
click at [1326, 524] on div at bounding box center [1330, 501] width 269 height 63
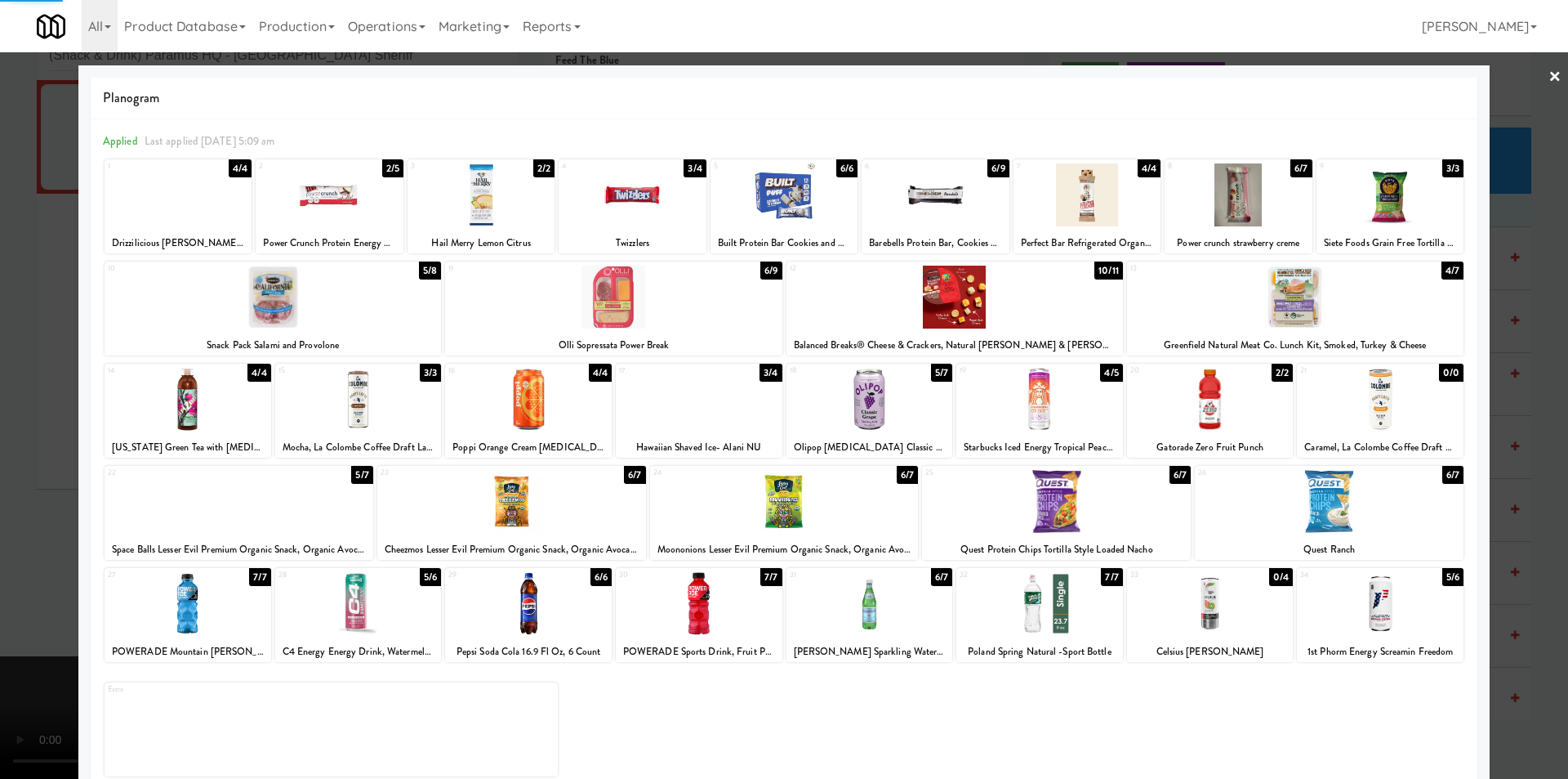
click at [1502, 459] on div at bounding box center [784, 389] width 1568 height 779
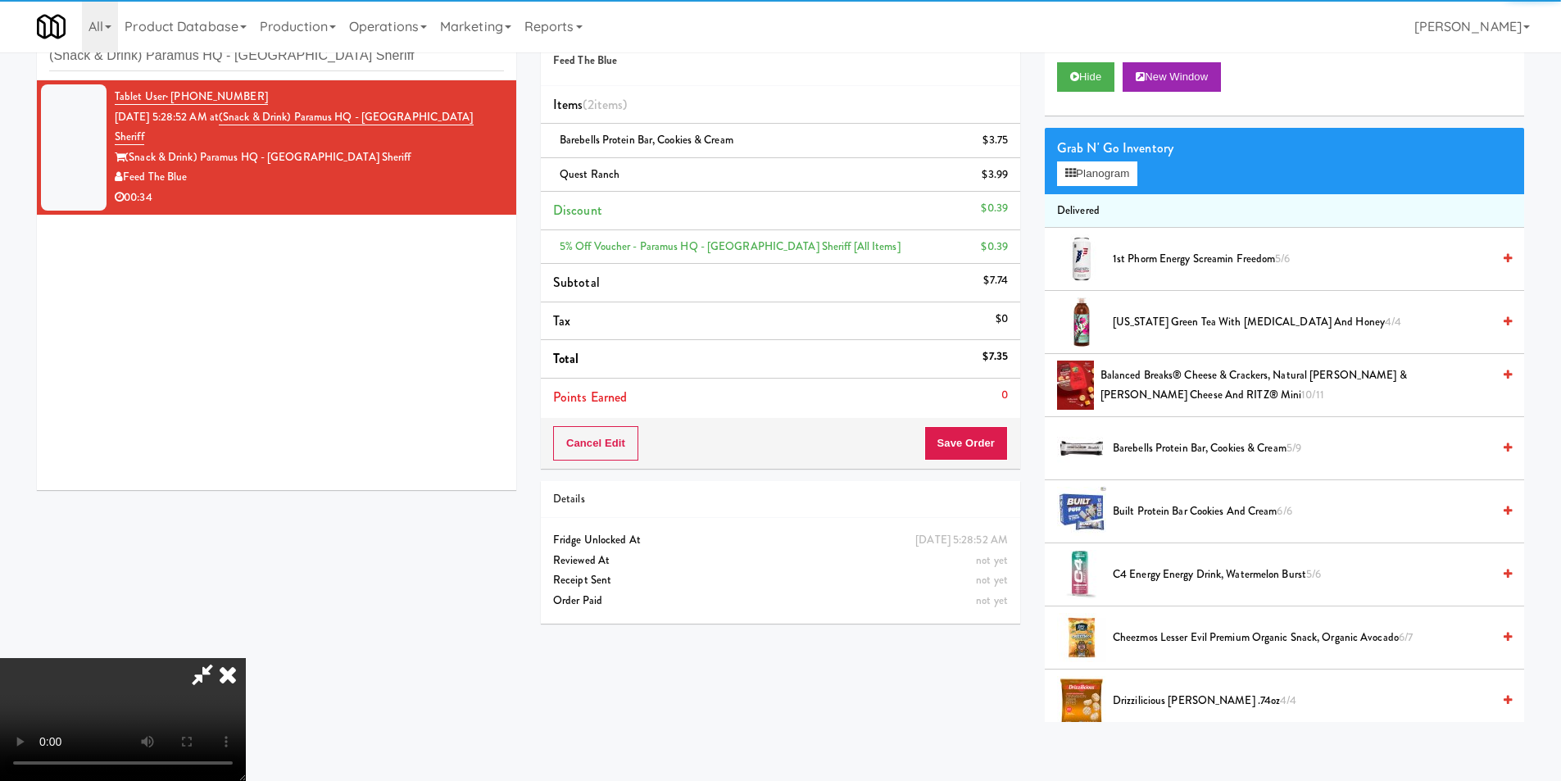
click at [246, 658] on video at bounding box center [123, 719] width 246 height 123
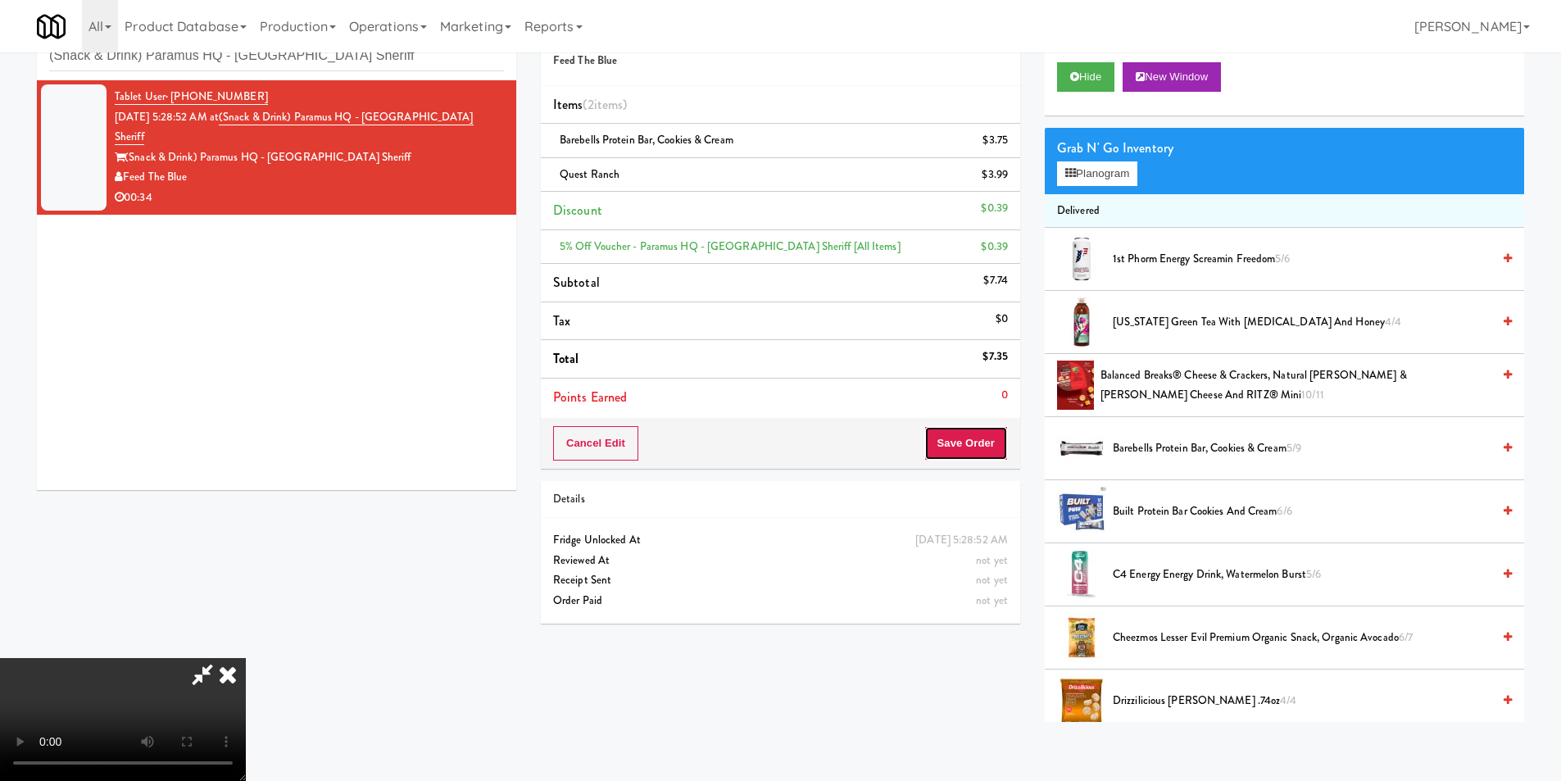
click at [944, 441] on button "Save Order" at bounding box center [966, 443] width 84 height 34
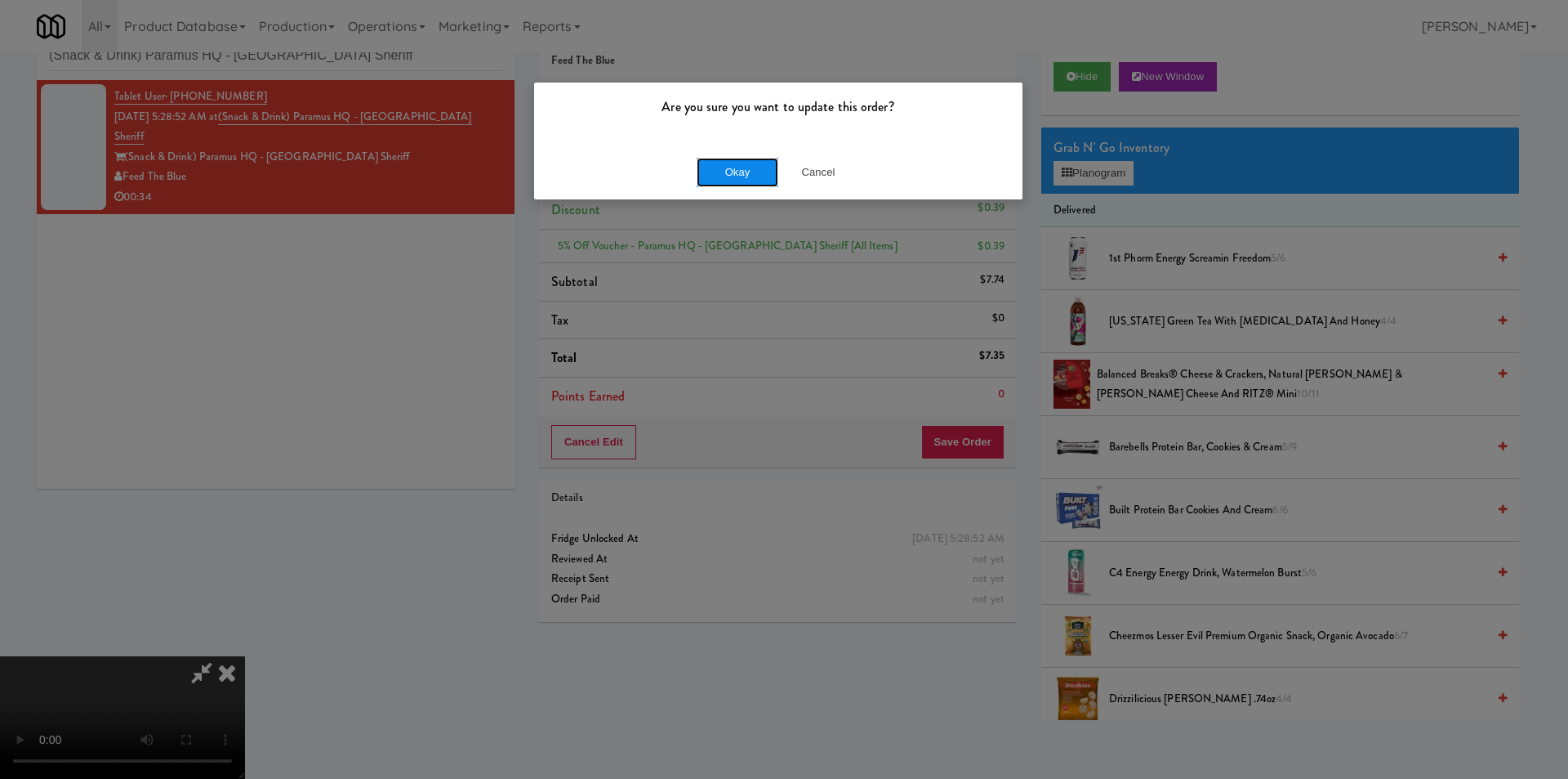
click at [731, 178] on button "Okay" at bounding box center [738, 172] width 82 height 29
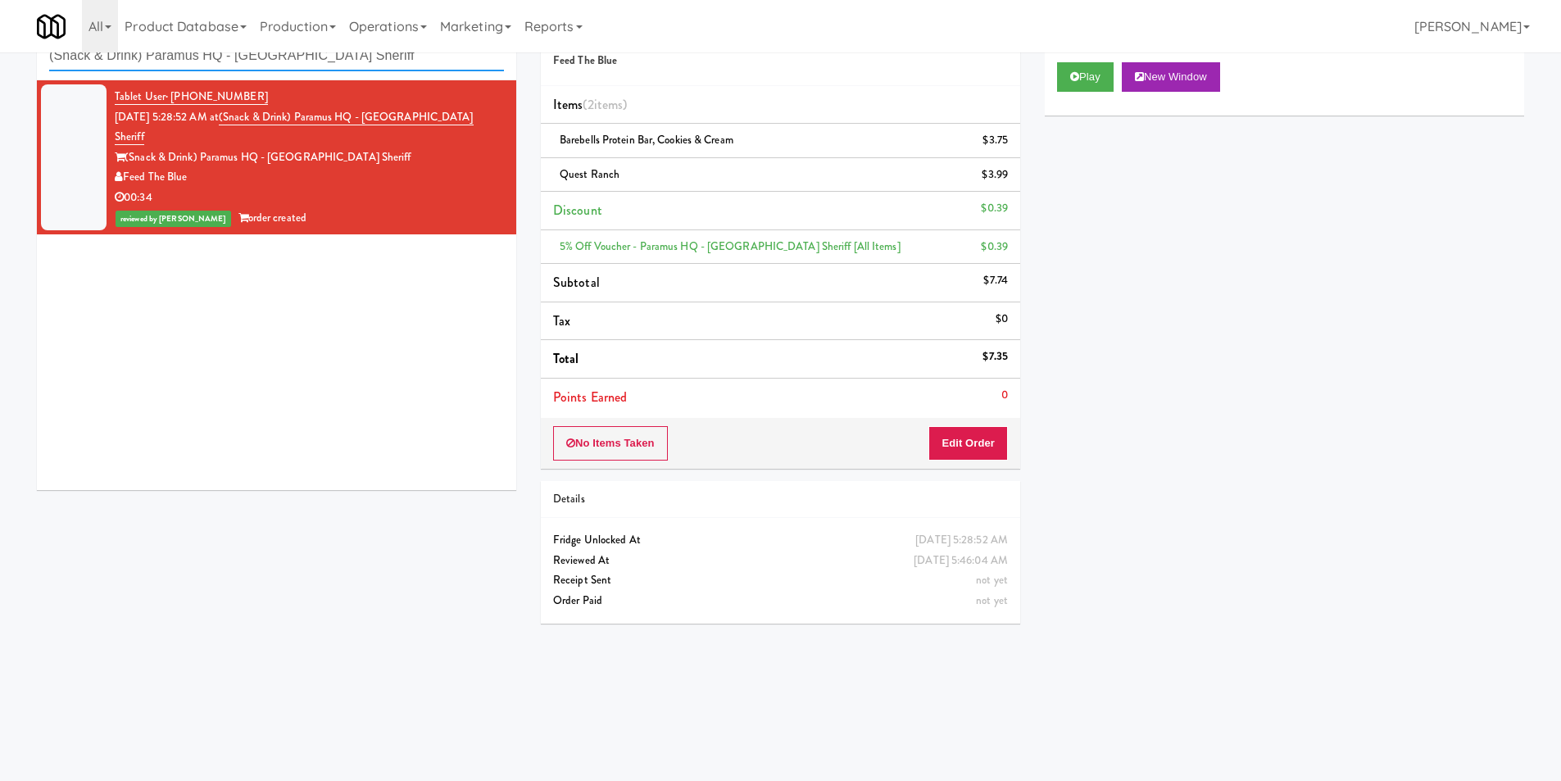
click at [166, 54] on input "(Snack & Drink) Paramus HQ - [GEOGRAPHIC_DATA] Sheriff" at bounding box center [276, 56] width 455 height 30
paste input "Elara - Pantry - Left"
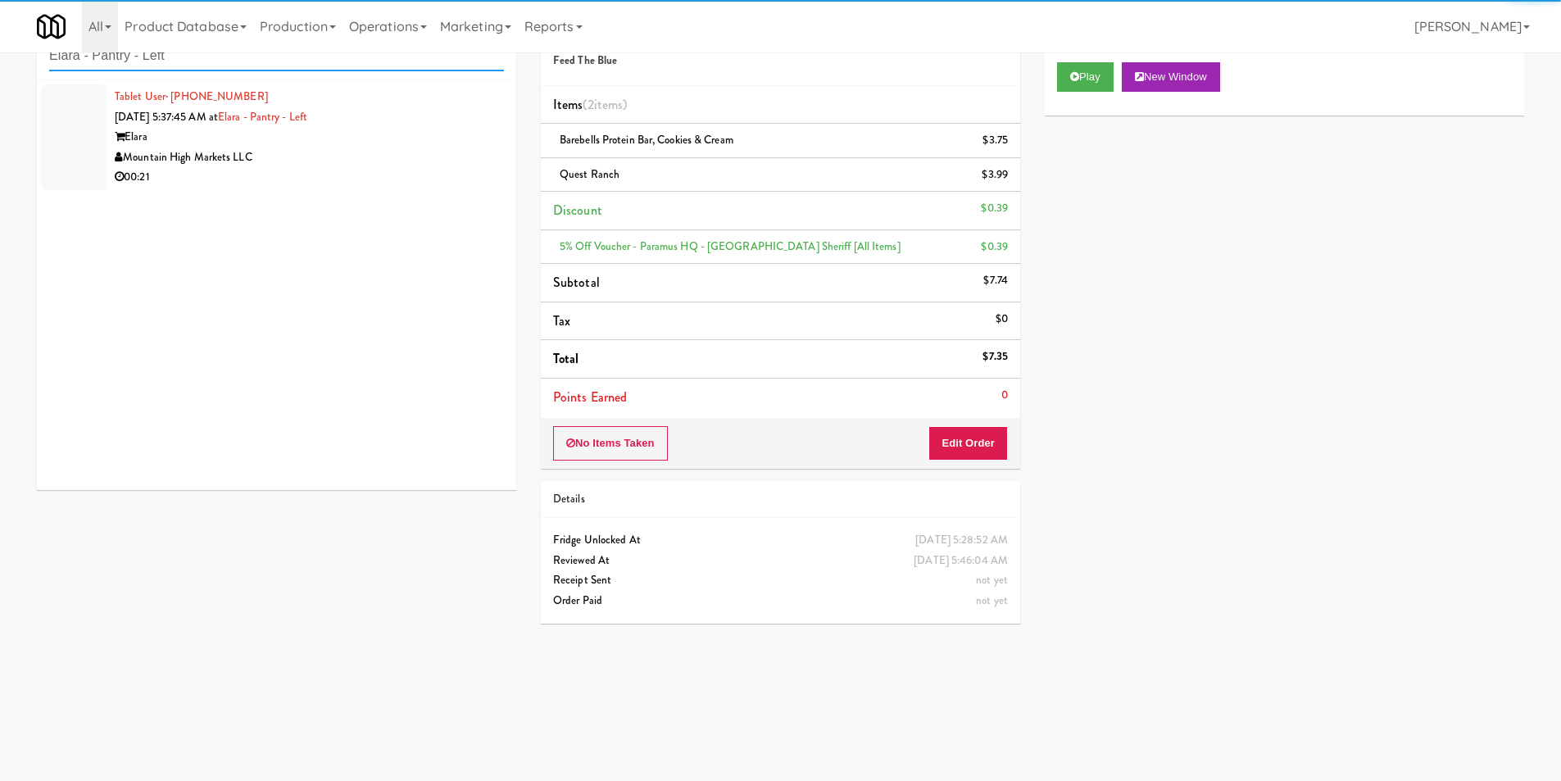
type input "Elara - Pantry - Left"
click at [442, 180] on div "00:21" at bounding box center [309, 177] width 389 height 20
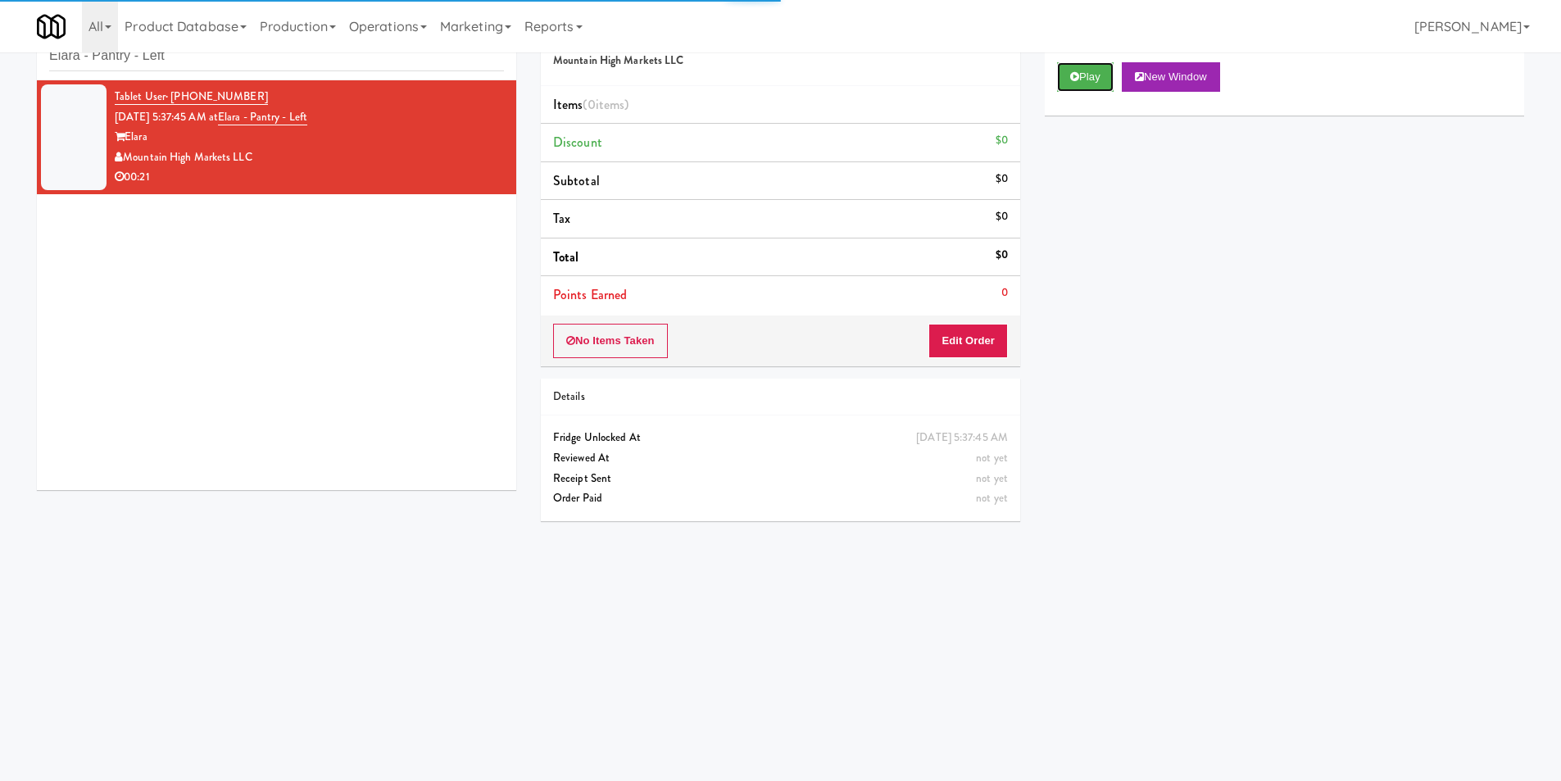
click at [1067, 79] on button "Play" at bounding box center [1085, 76] width 57 height 29
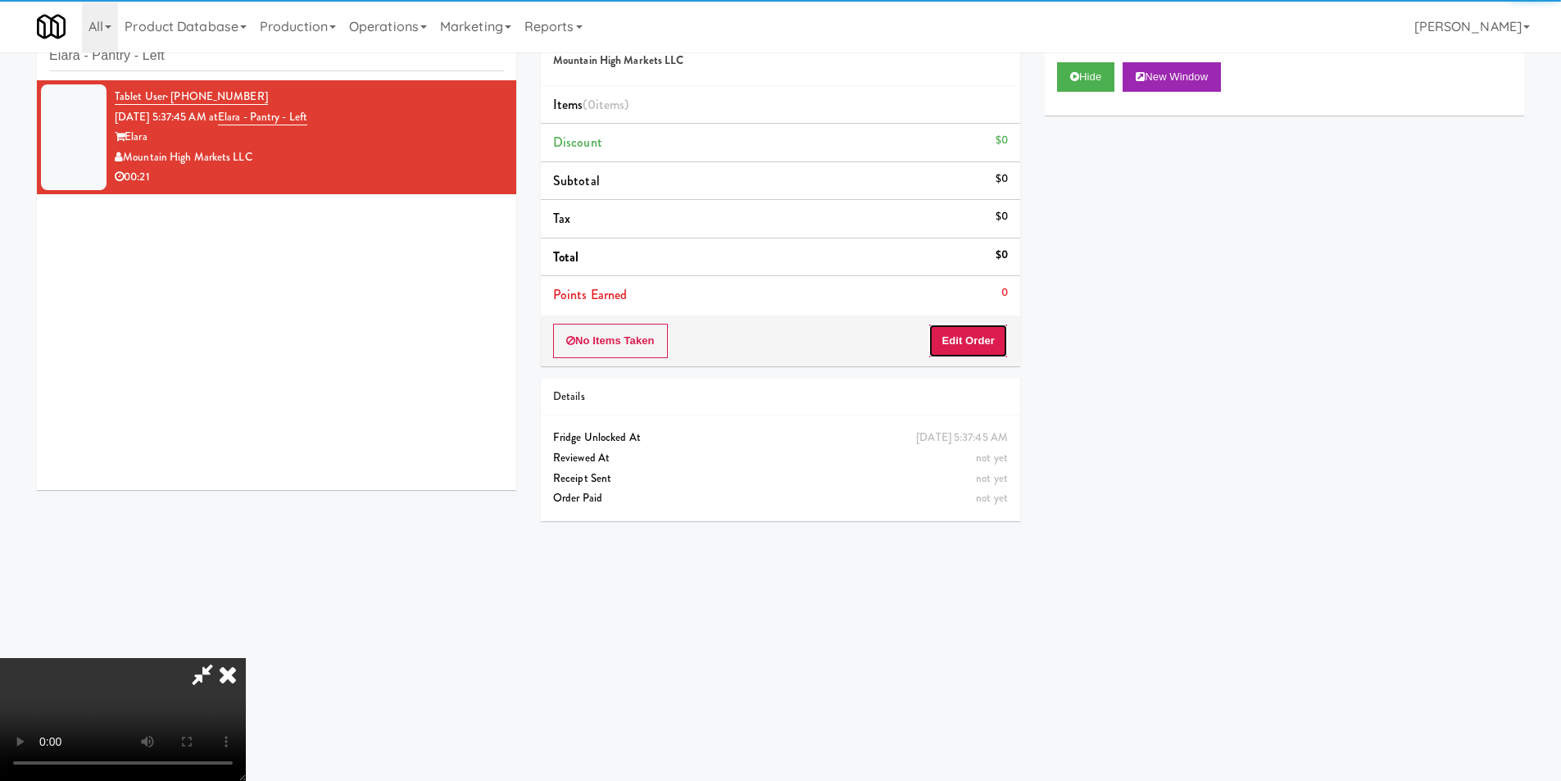
click at [946, 335] on button "Edit Order" at bounding box center [967, 341] width 79 height 34
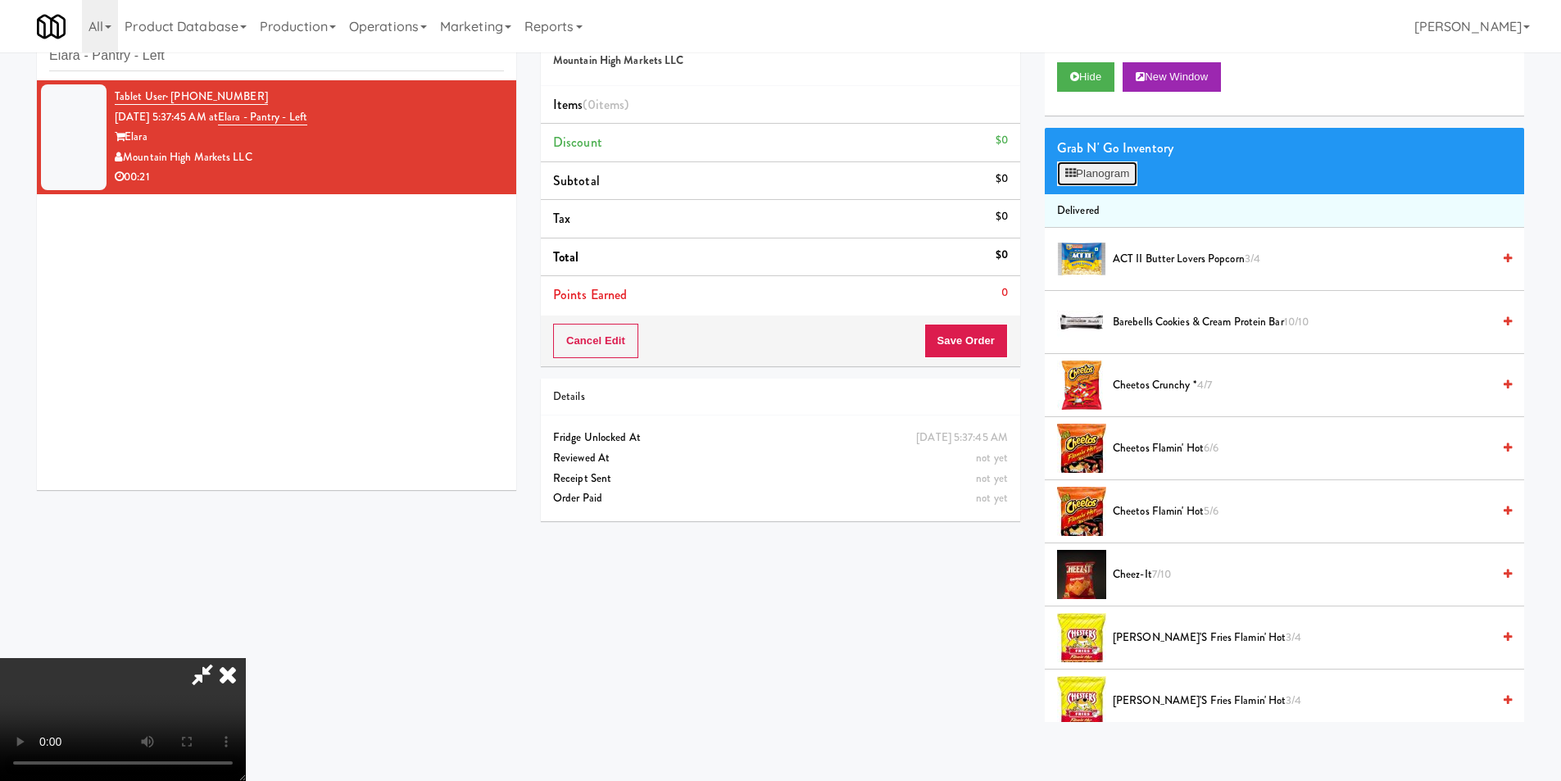
click at [1122, 164] on button "Planogram" at bounding box center [1097, 173] width 80 height 25
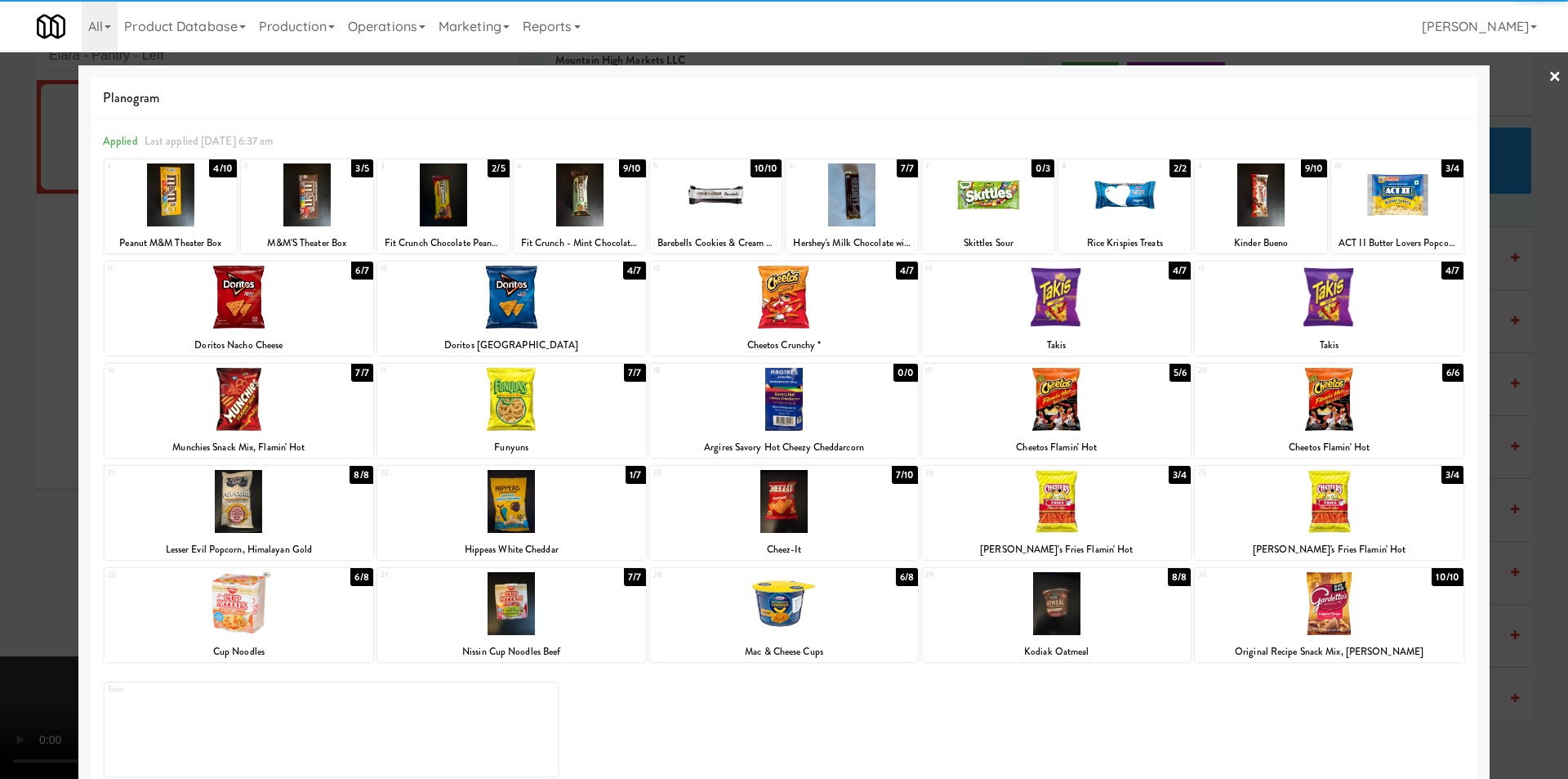
click at [282, 295] on div at bounding box center [239, 296] width 269 height 63
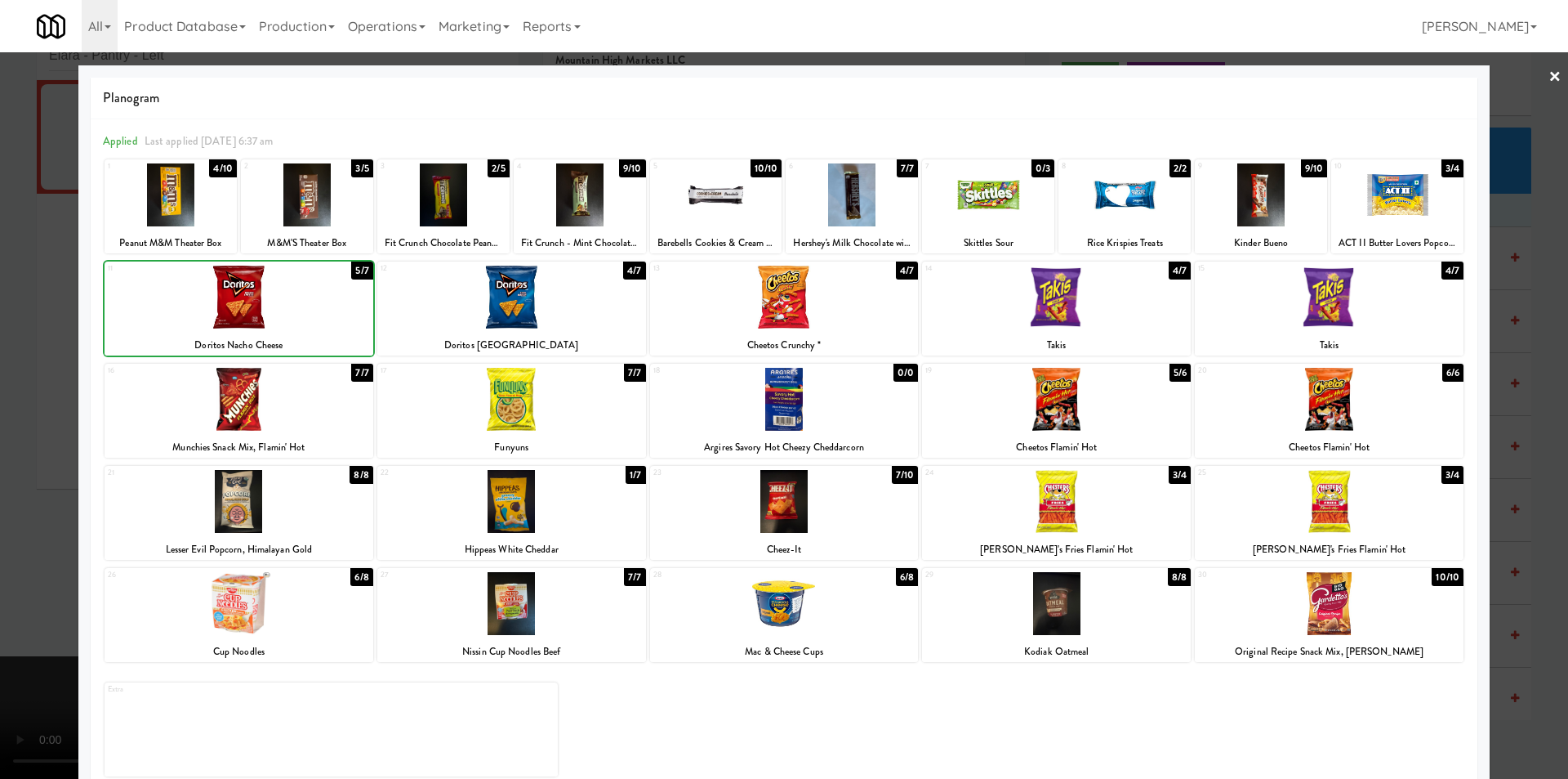
click at [164, 219] on div at bounding box center [170, 195] width 133 height 63
click at [1089, 333] on div "14 4/7 Takis" at bounding box center [1057, 308] width 269 height 94
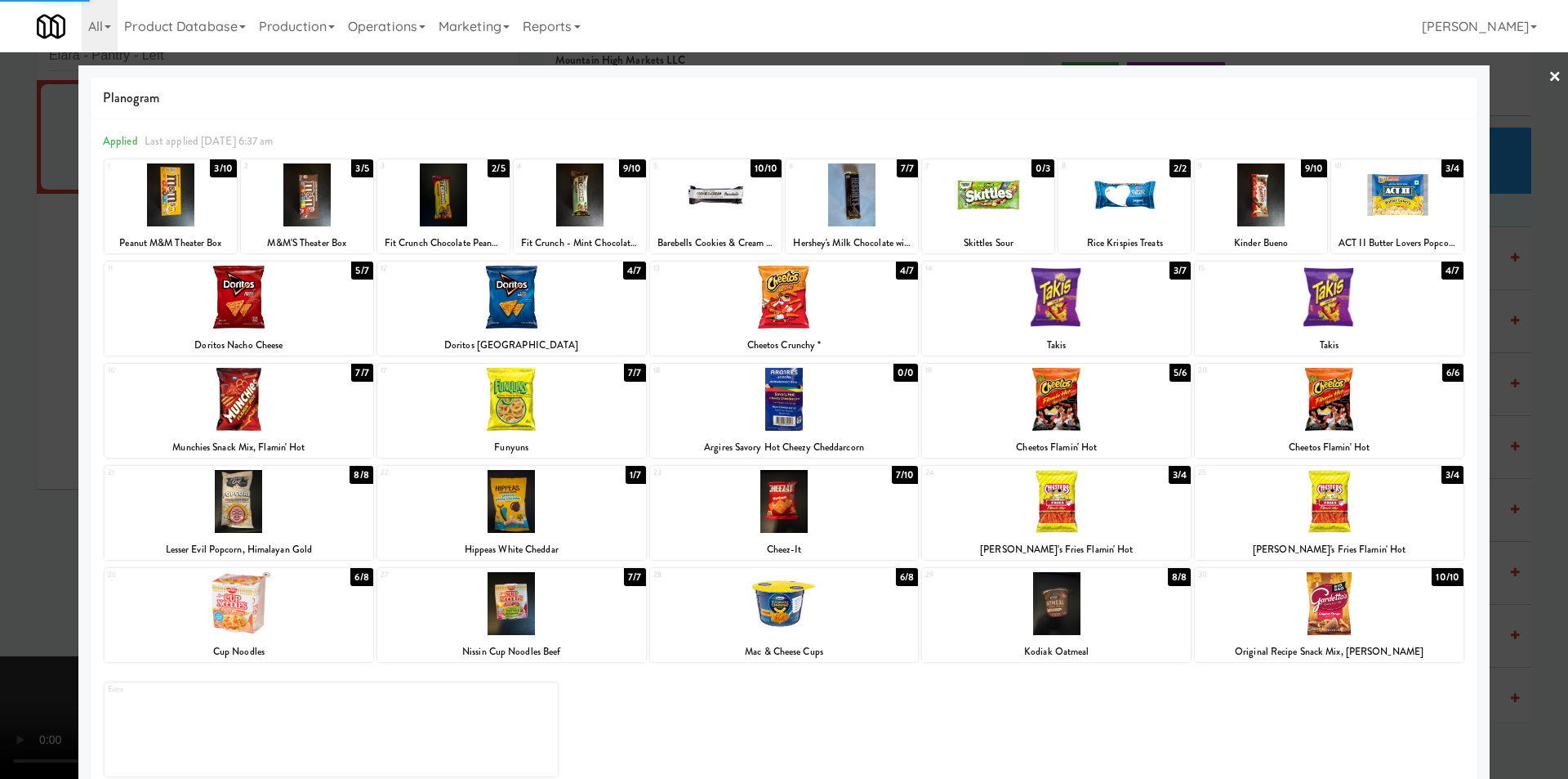
click at [1509, 375] on div at bounding box center [784, 389] width 1568 height 779
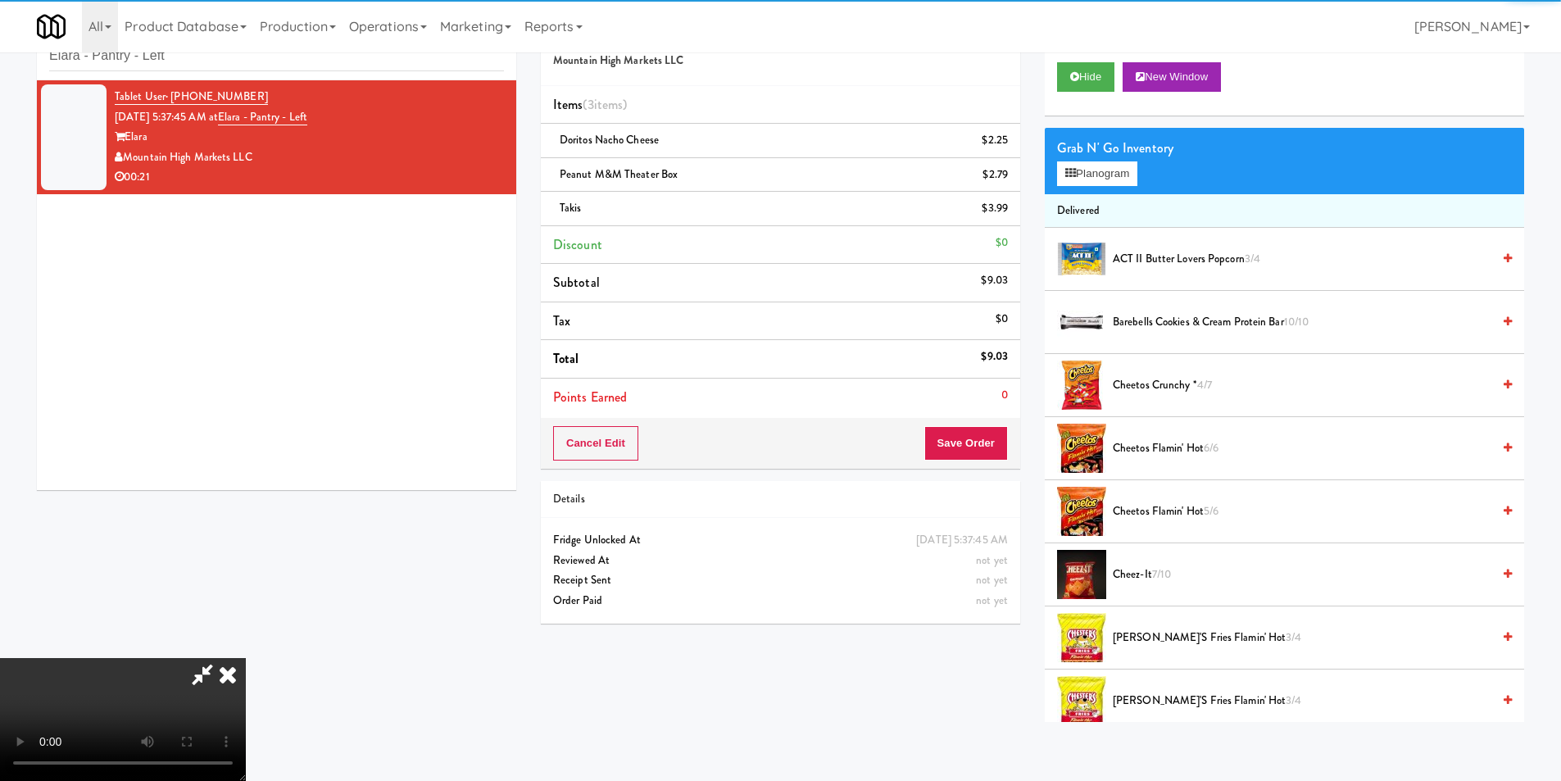
click at [246, 658] on video at bounding box center [123, 719] width 246 height 123
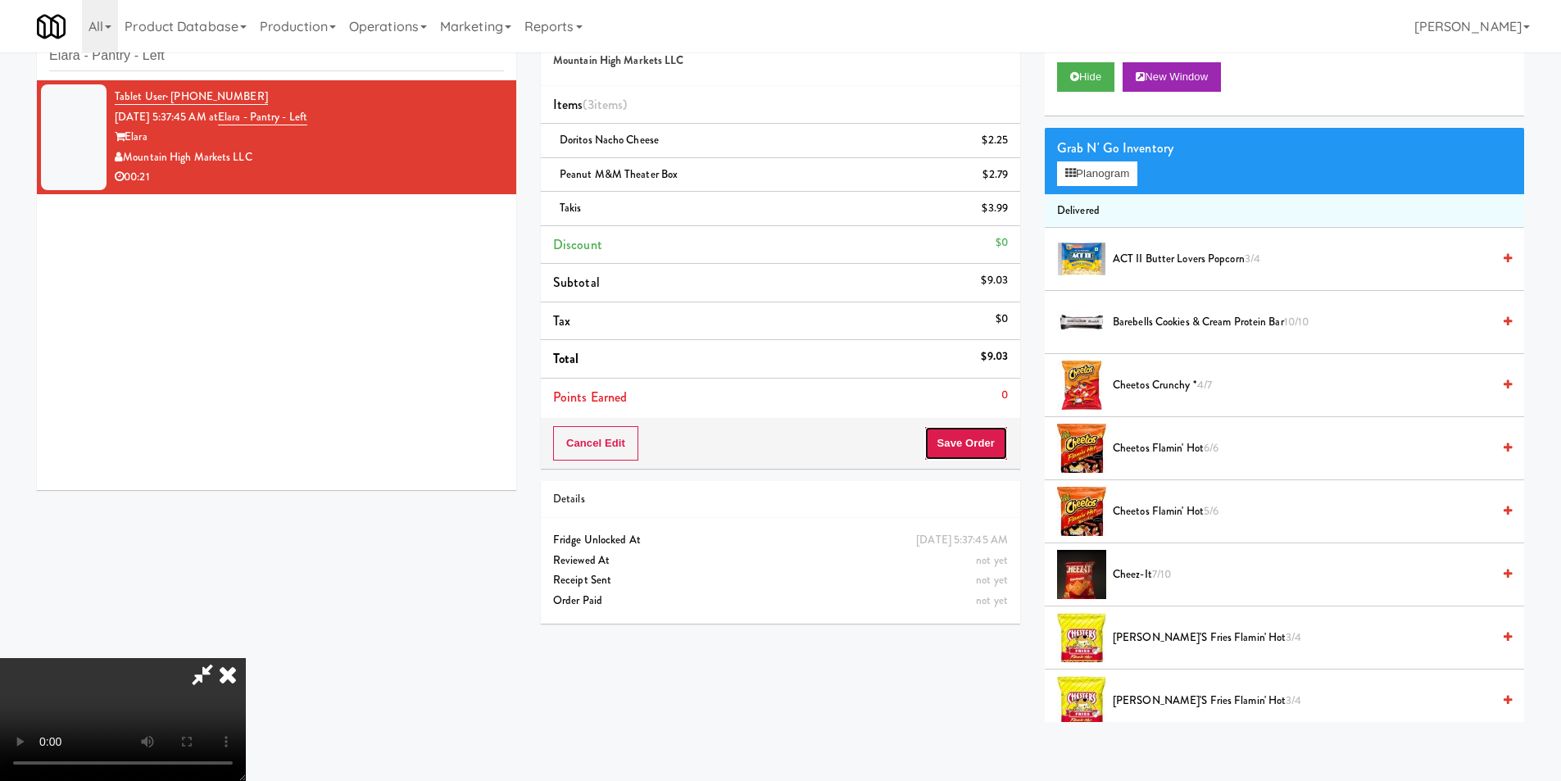
click at [971, 442] on button "Save Order" at bounding box center [966, 443] width 84 height 34
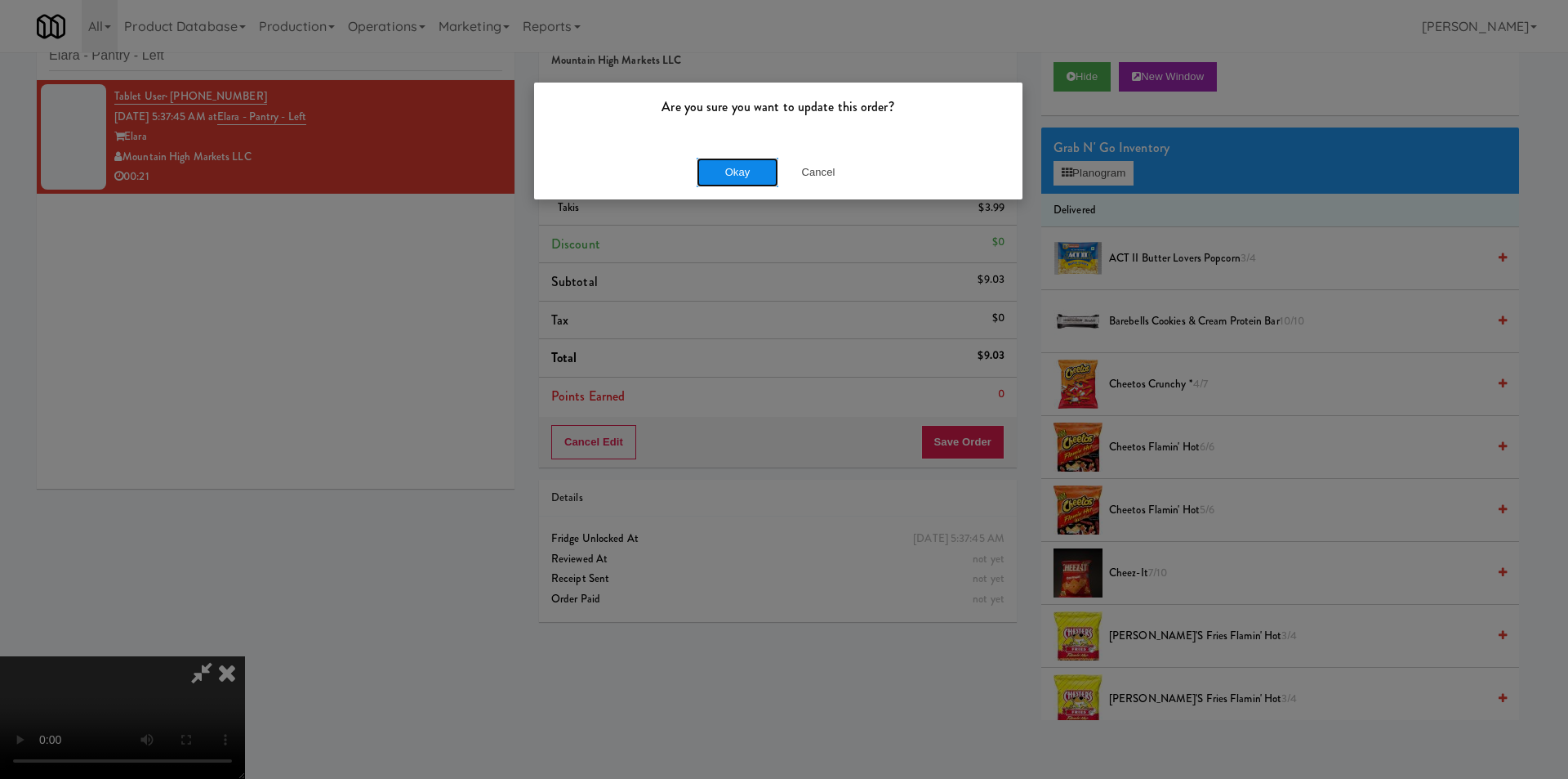
click at [739, 171] on button "Okay" at bounding box center [738, 172] width 82 height 29
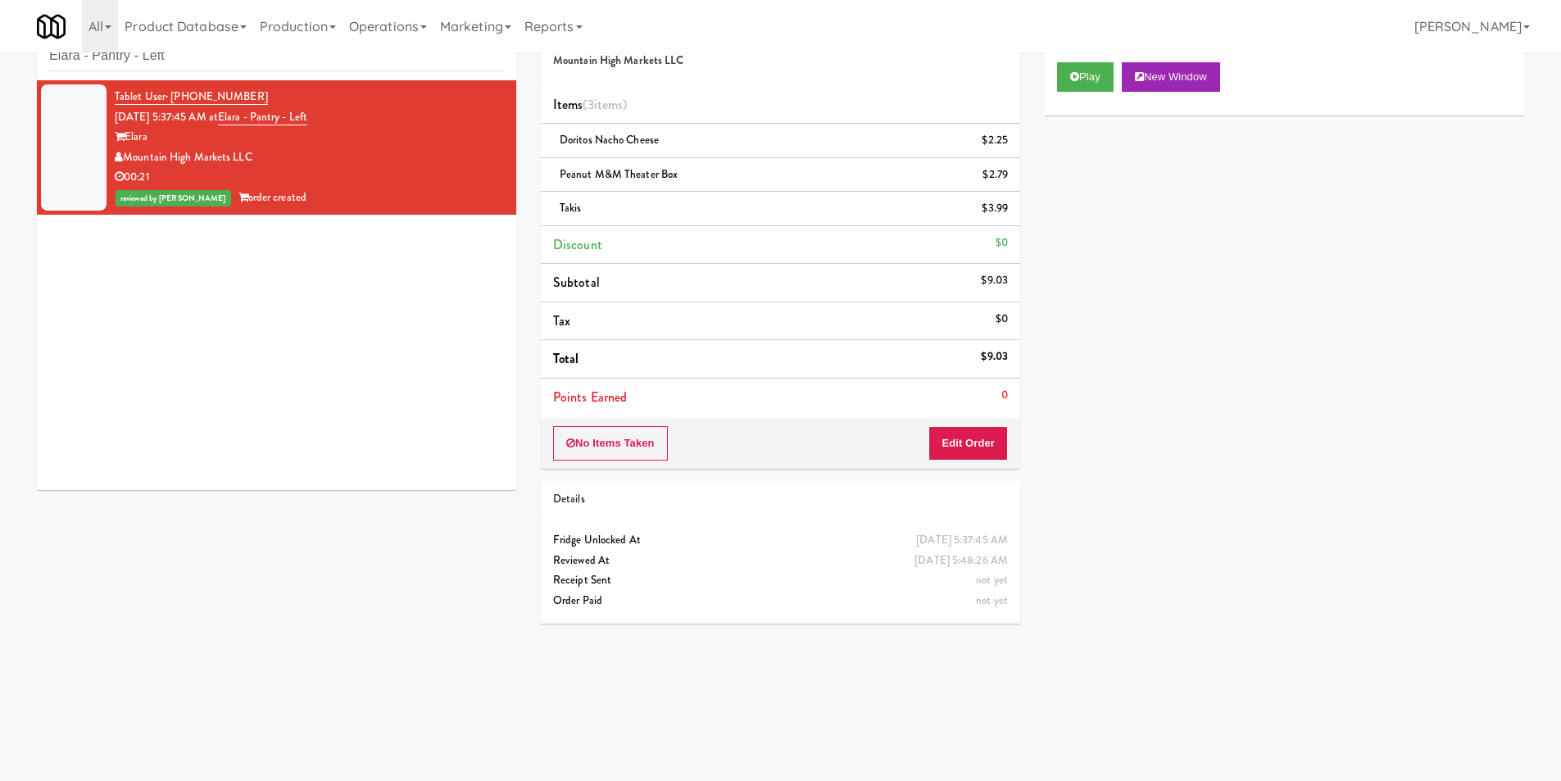
click at [382, 72] on div "inbox reviewed recent all unclear take inventory issue suspicious failed recent…" at bounding box center [276, 44] width 479 height 74
click at [381, 62] on input "Elara - Pantry - Left" at bounding box center [276, 56] width 455 height 30
click at [380, 62] on input "Elara - Pantry - Left" at bounding box center [276, 56] width 455 height 30
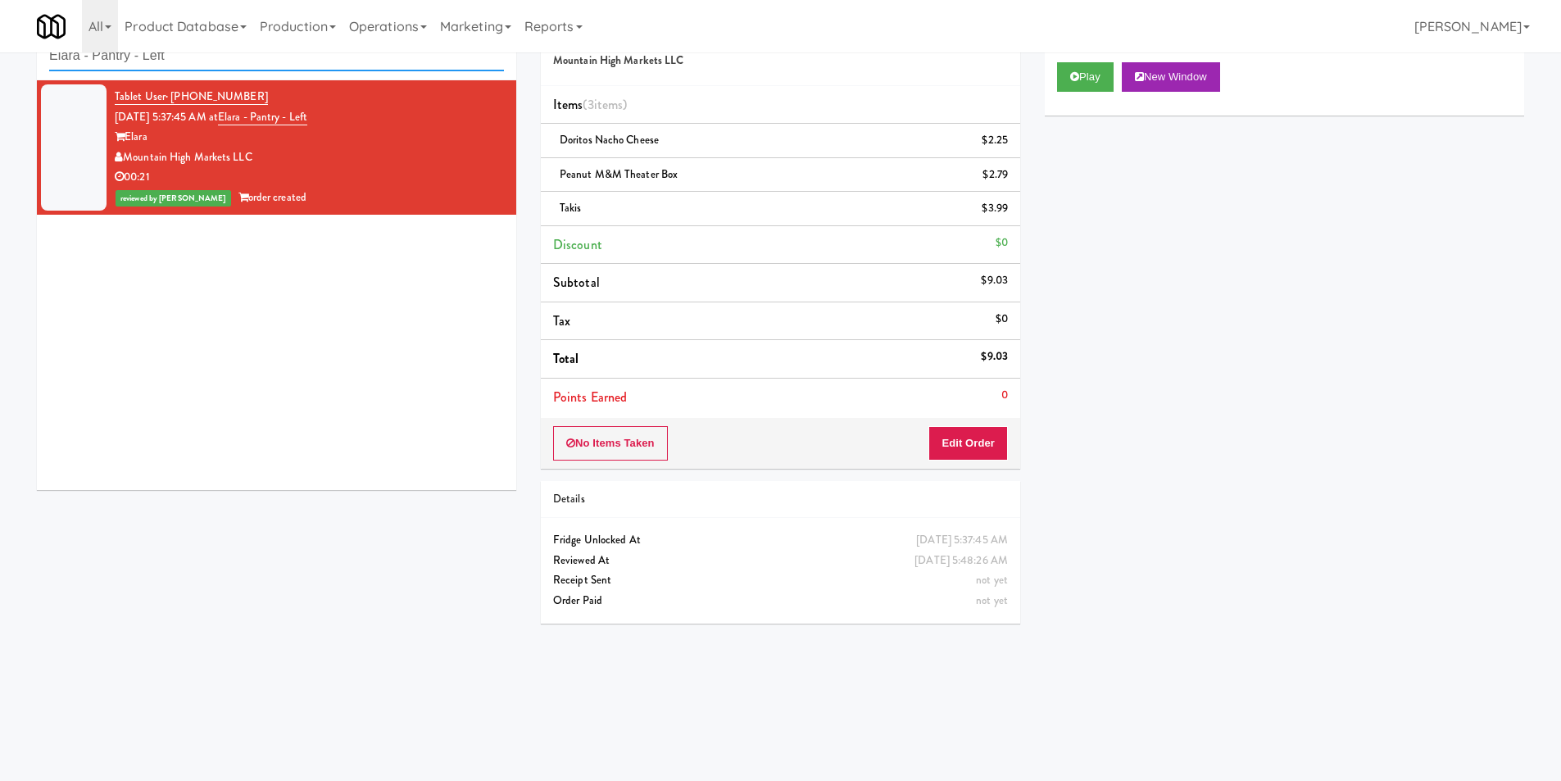
paste input "Link - Combo Cooler"
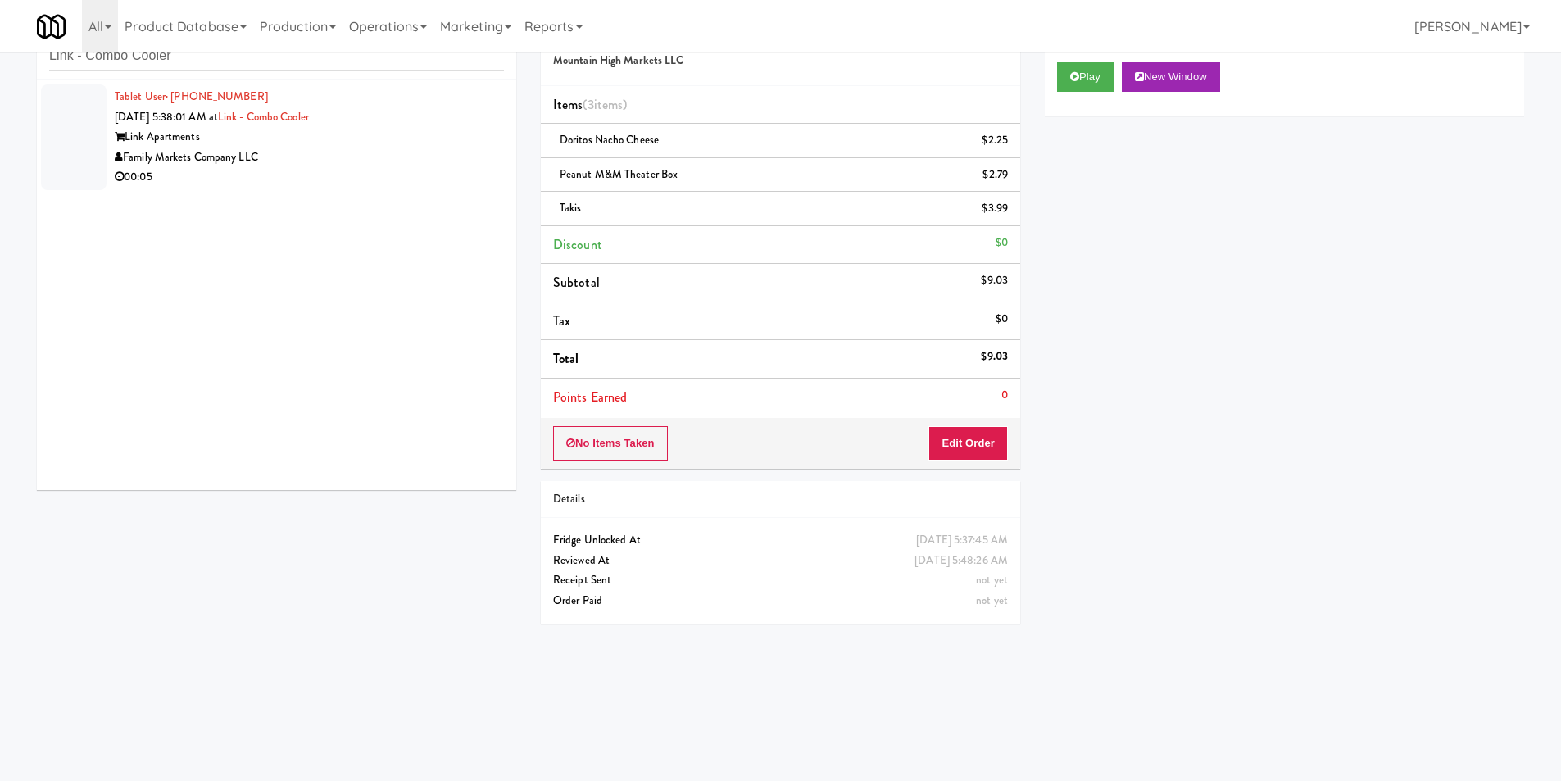
click at [319, 153] on div "Family Markets Company LLC" at bounding box center [309, 157] width 389 height 20
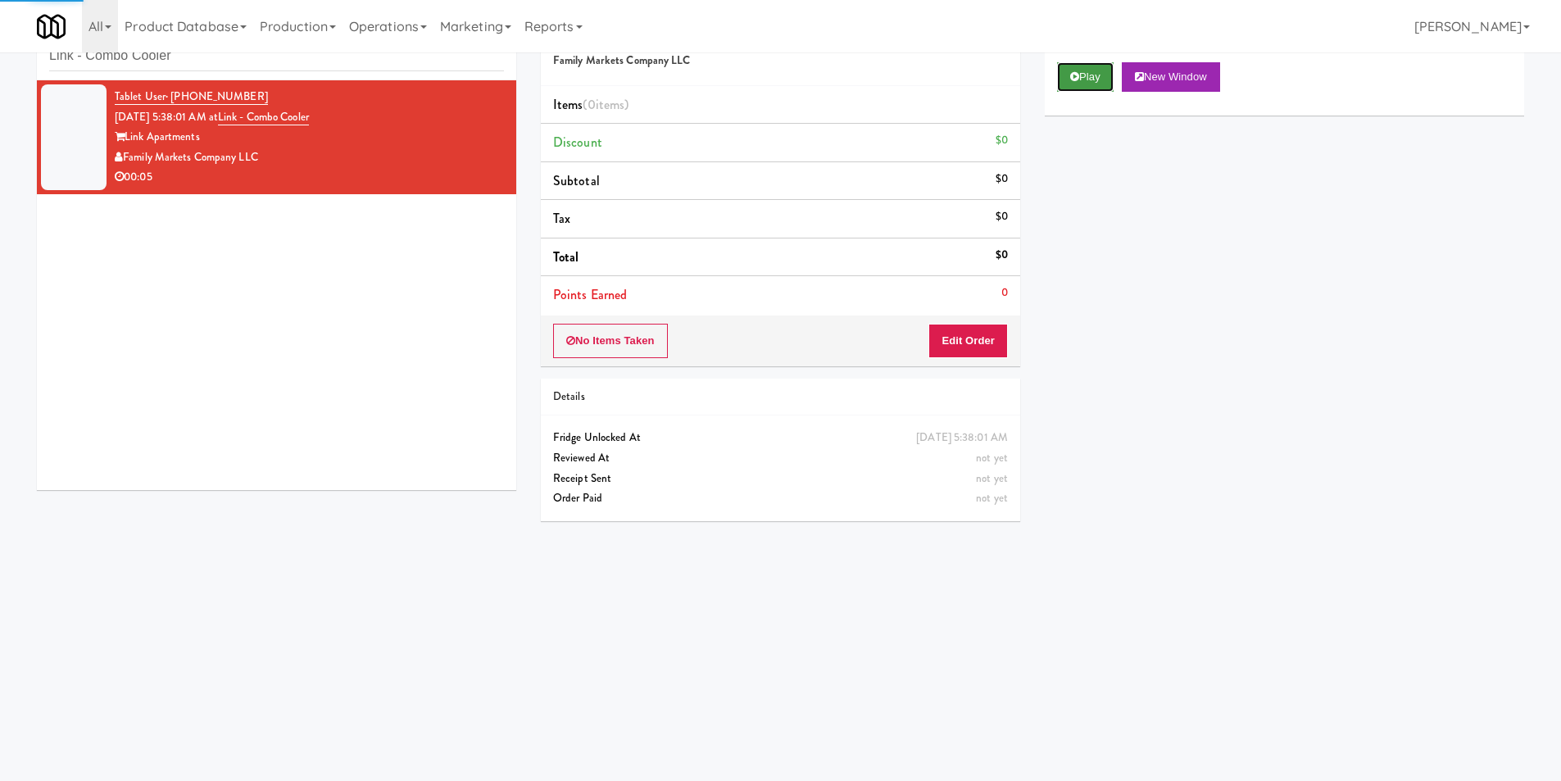
click at [1085, 70] on button "Play" at bounding box center [1085, 76] width 57 height 29
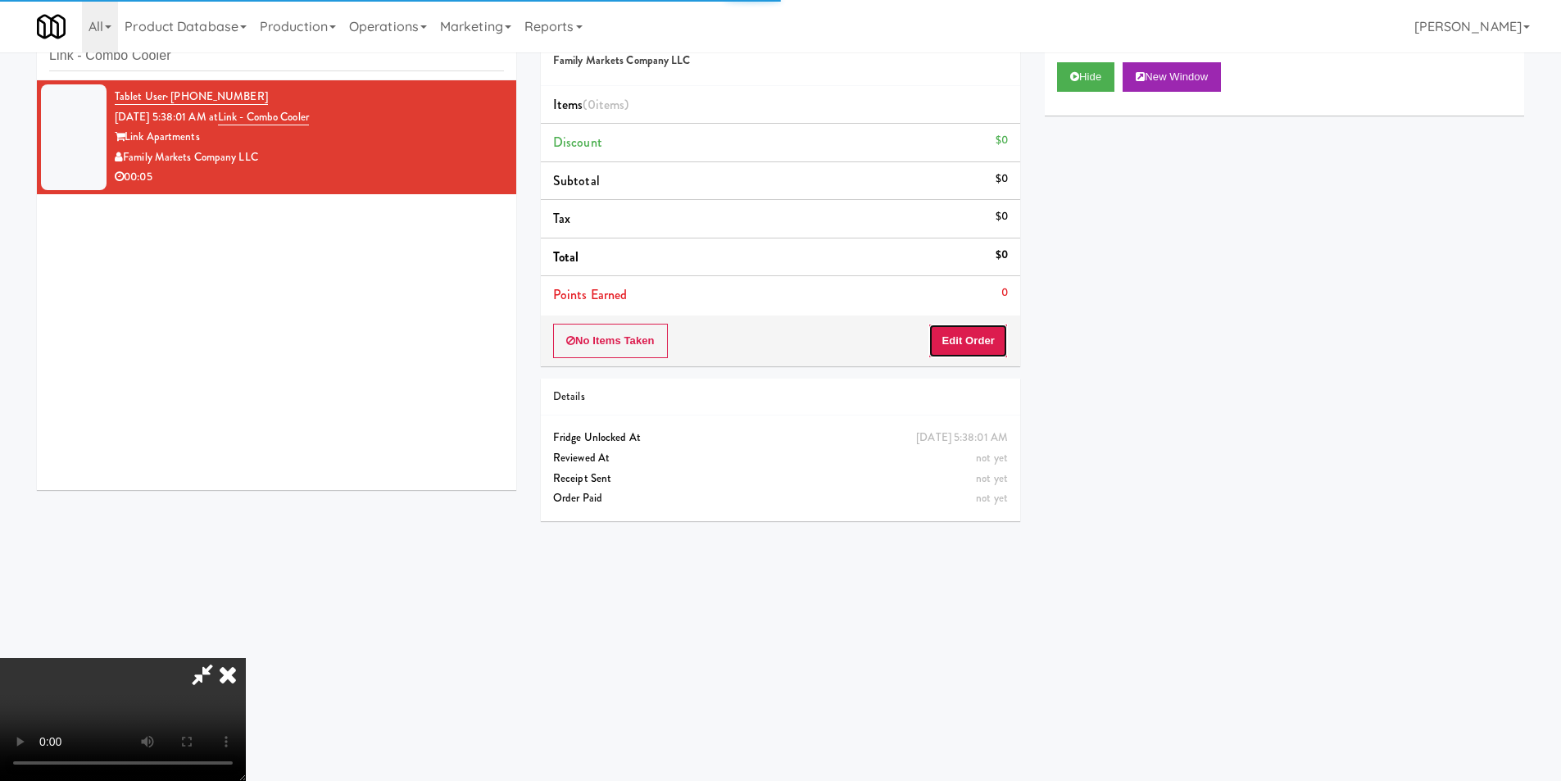
click at [999, 329] on button "Edit Order" at bounding box center [967, 341] width 79 height 34
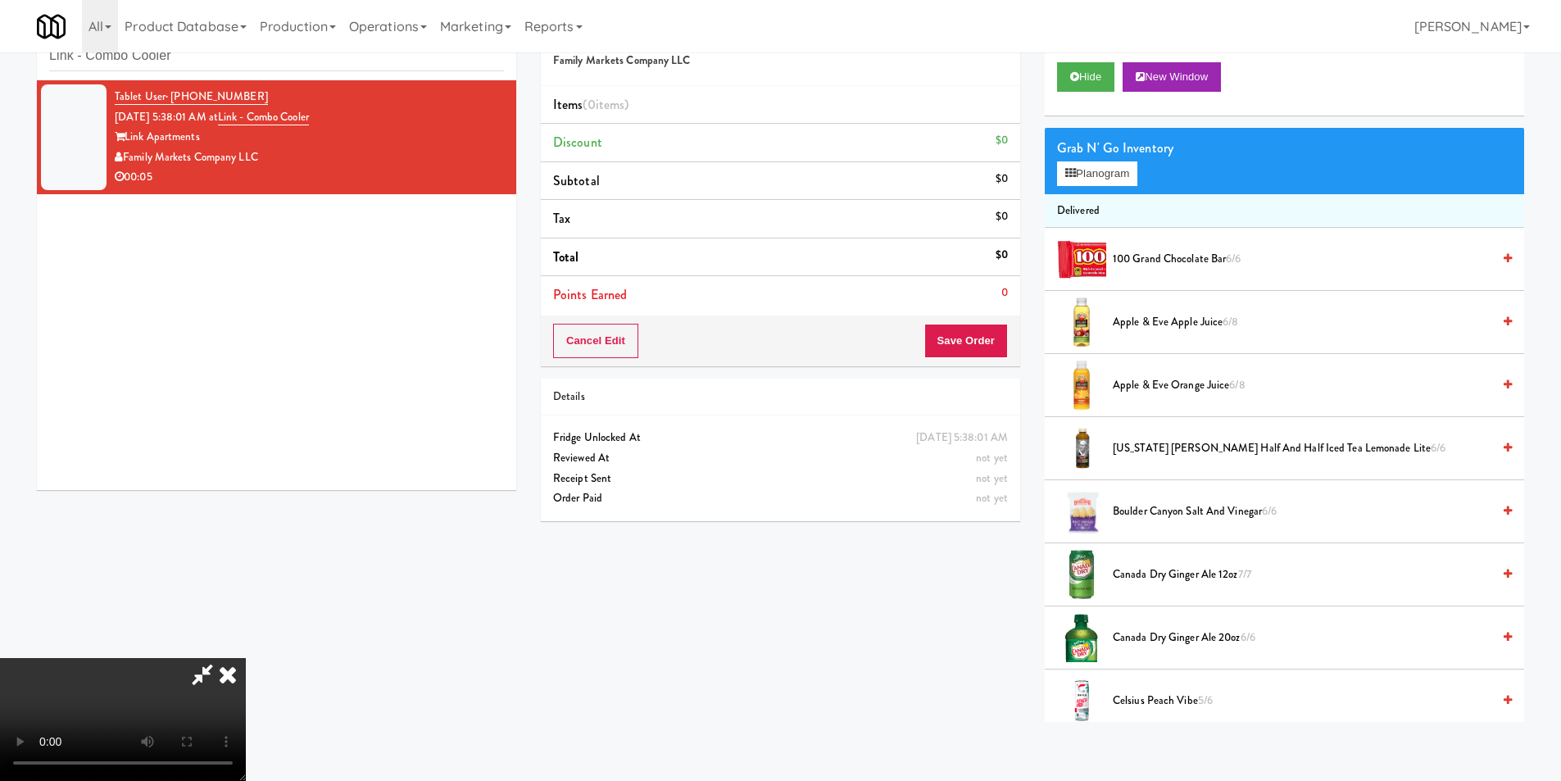
click at [246, 658] on video at bounding box center [123, 719] width 246 height 123
click at [1125, 575] on span "Canada Dry Ginger Ale 12oz 7/7" at bounding box center [1302, 574] width 378 height 20
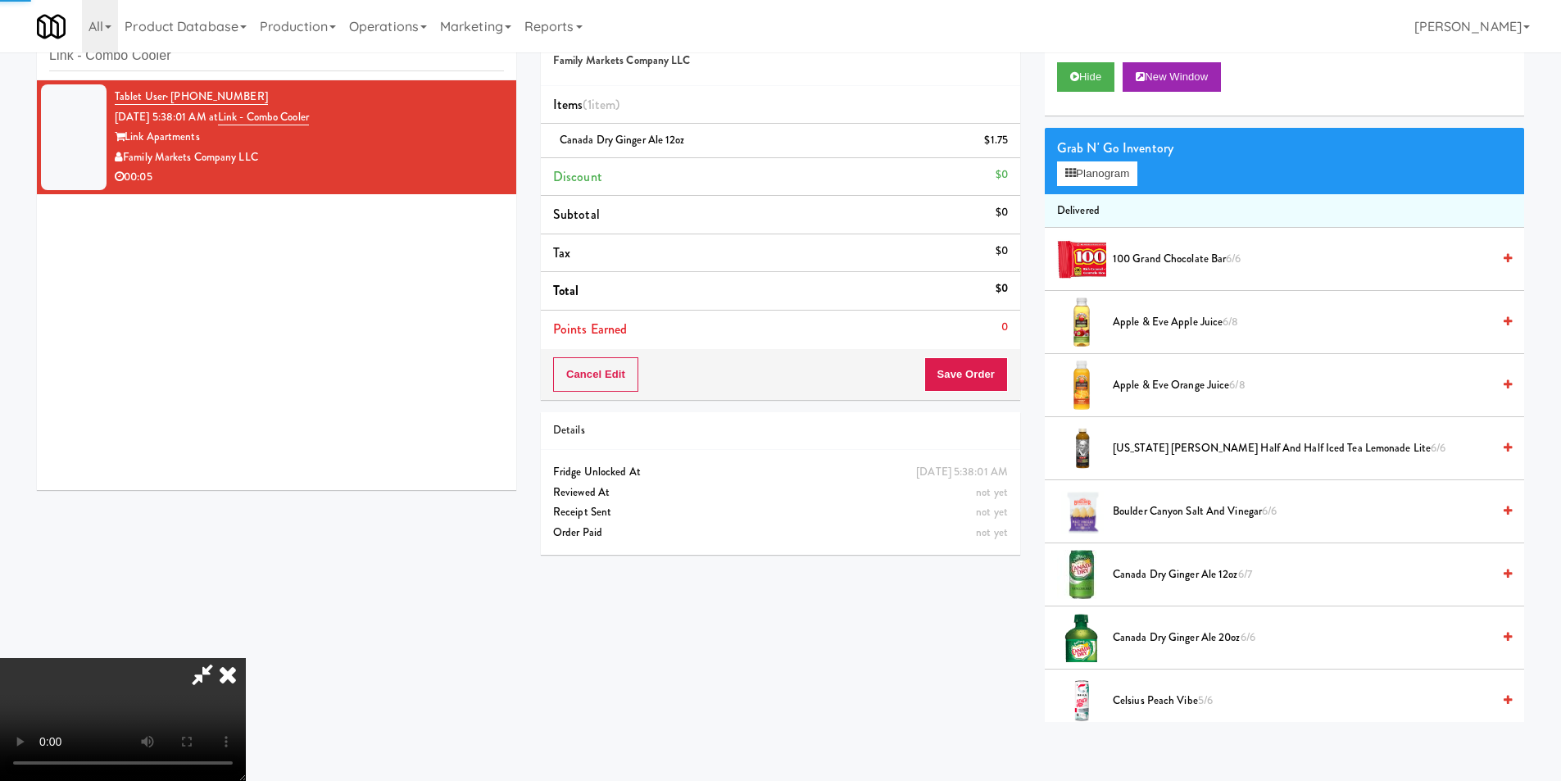
click at [246, 658] on video at bounding box center [123, 719] width 246 height 123
click at [971, 379] on button "Save Order" at bounding box center [966, 374] width 84 height 34
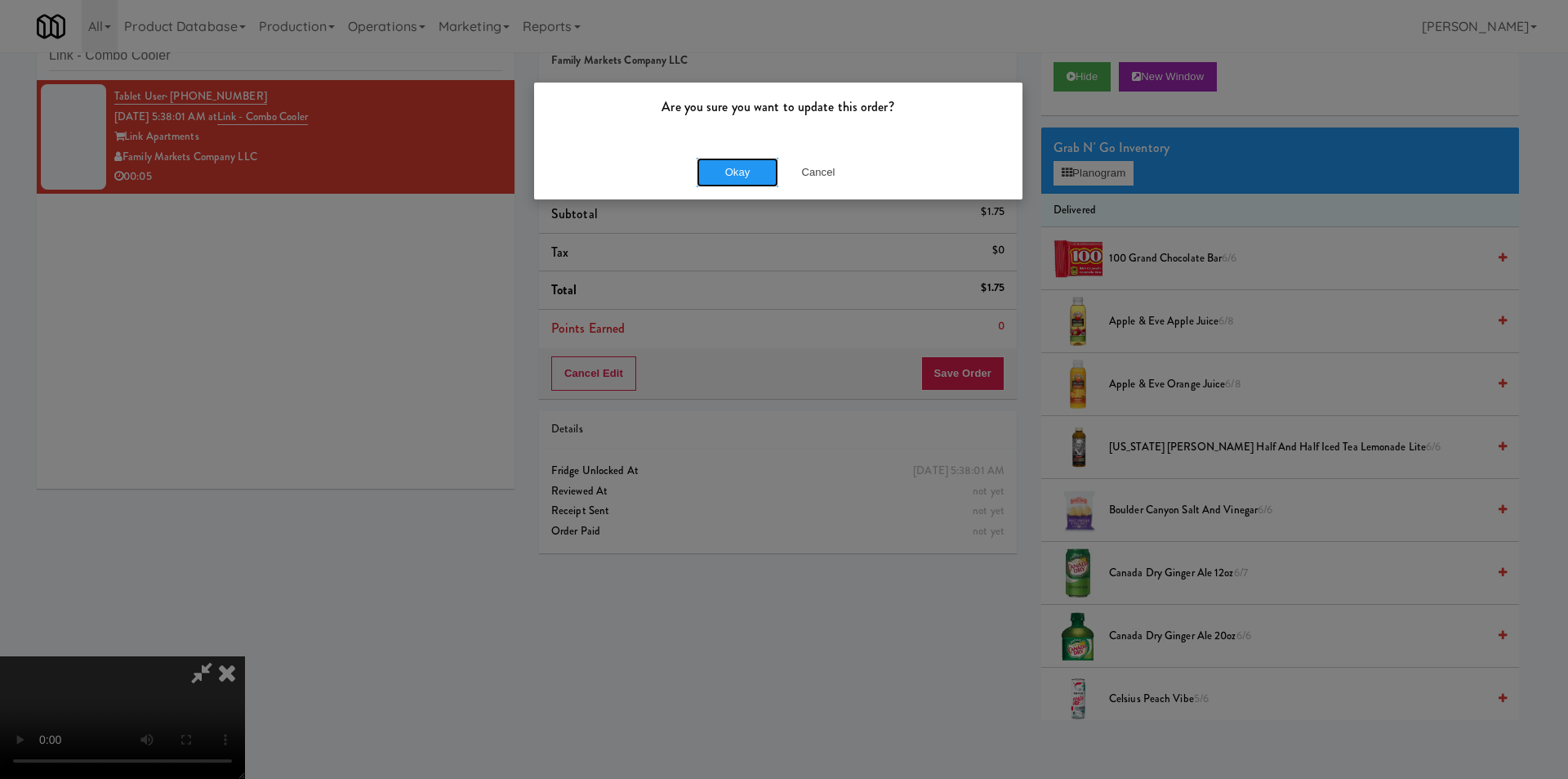
drag, startPoint x: 738, startPoint y: 185, endPoint x: 746, endPoint y: 192, distance: 10.6
click at [739, 185] on button "Okay" at bounding box center [738, 172] width 82 height 29
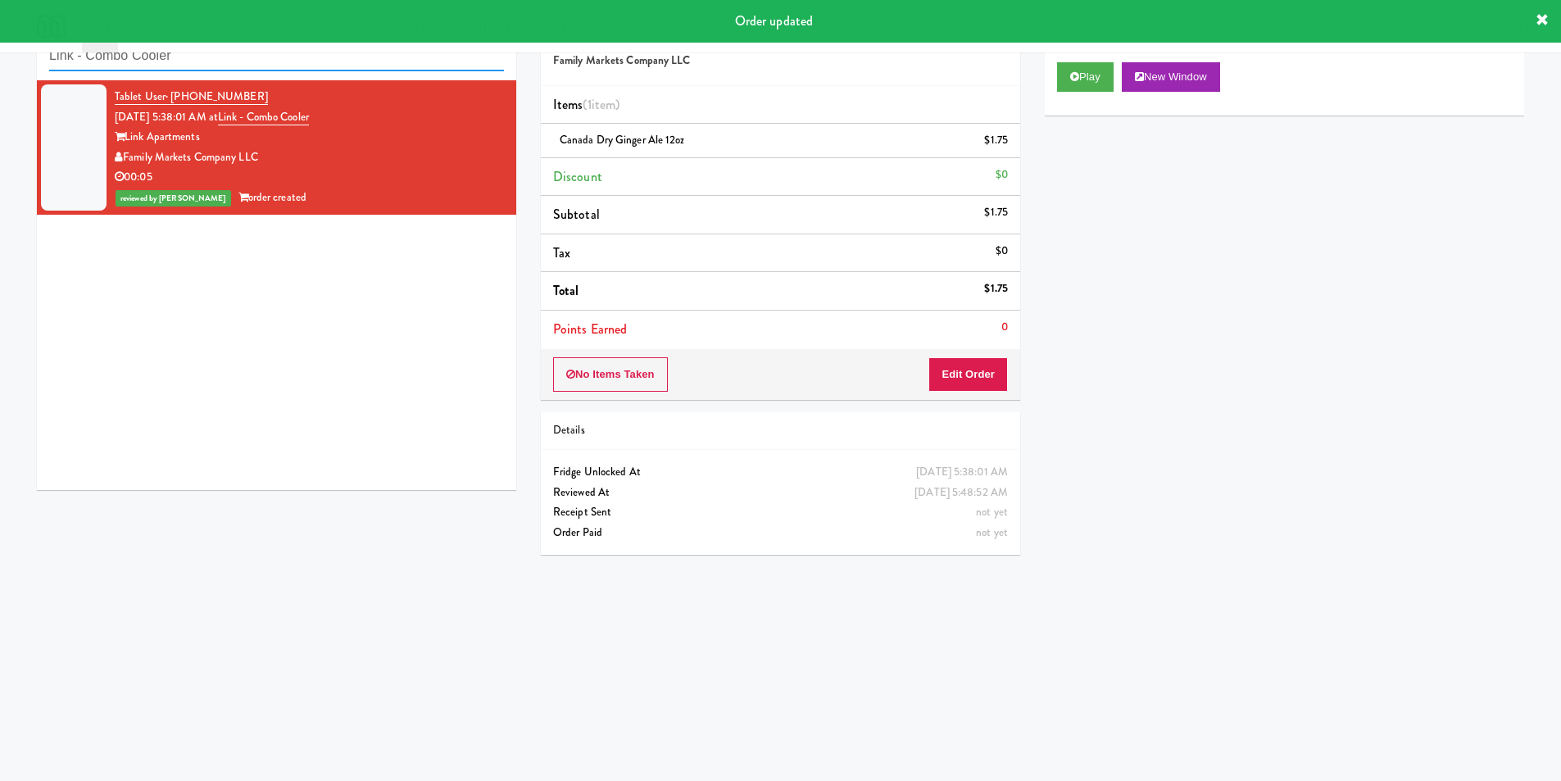
click at [302, 67] on input "Link - Combo Cooler" at bounding box center [276, 56] width 455 height 30
paste input "Eight80 - Main Pantry Left"
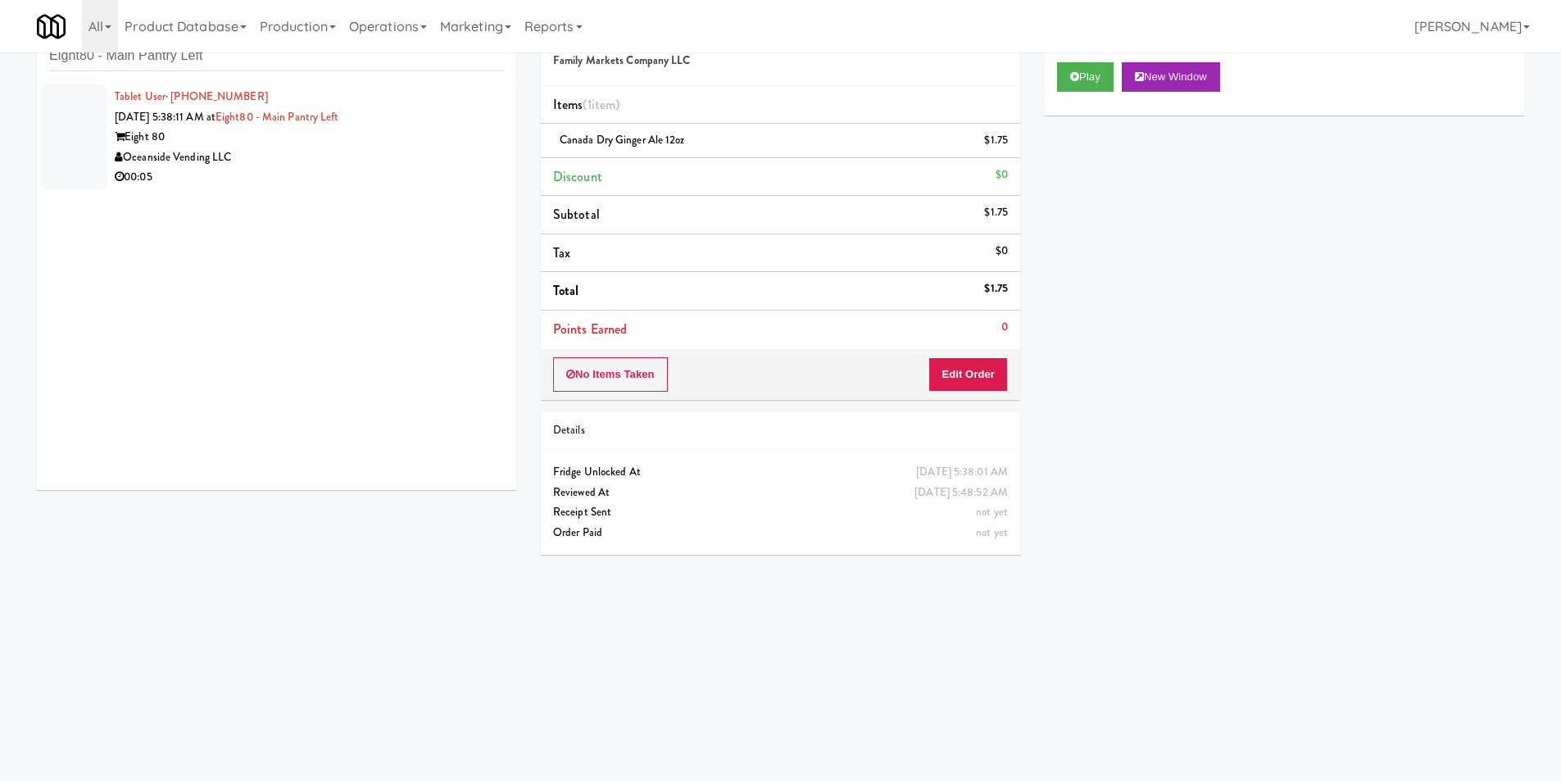
click at [404, 180] on div "00:05" at bounding box center [309, 177] width 389 height 20
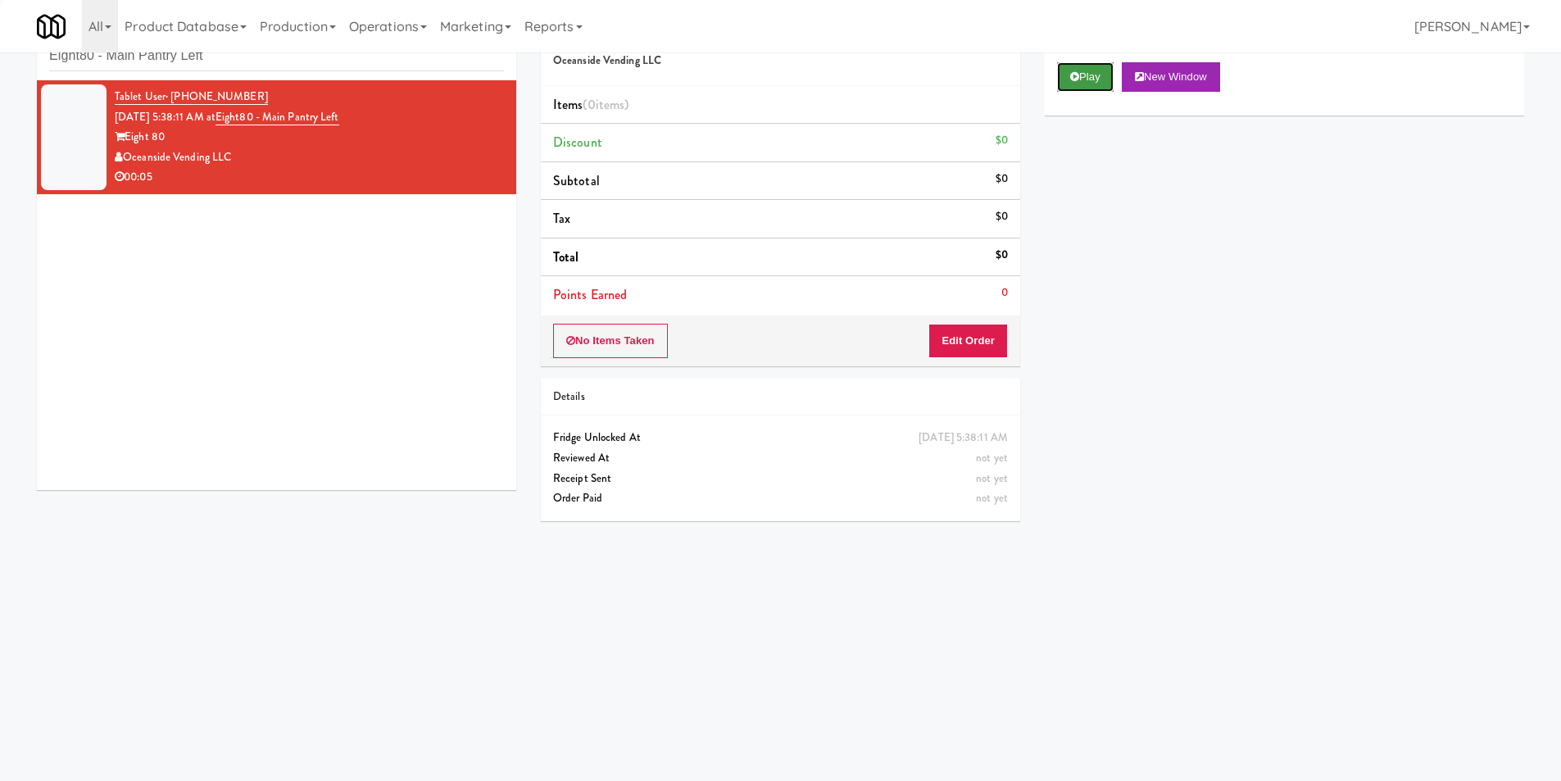
click at [1080, 79] on button "Play" at bounding box center [1085, 76] width 57 height 29
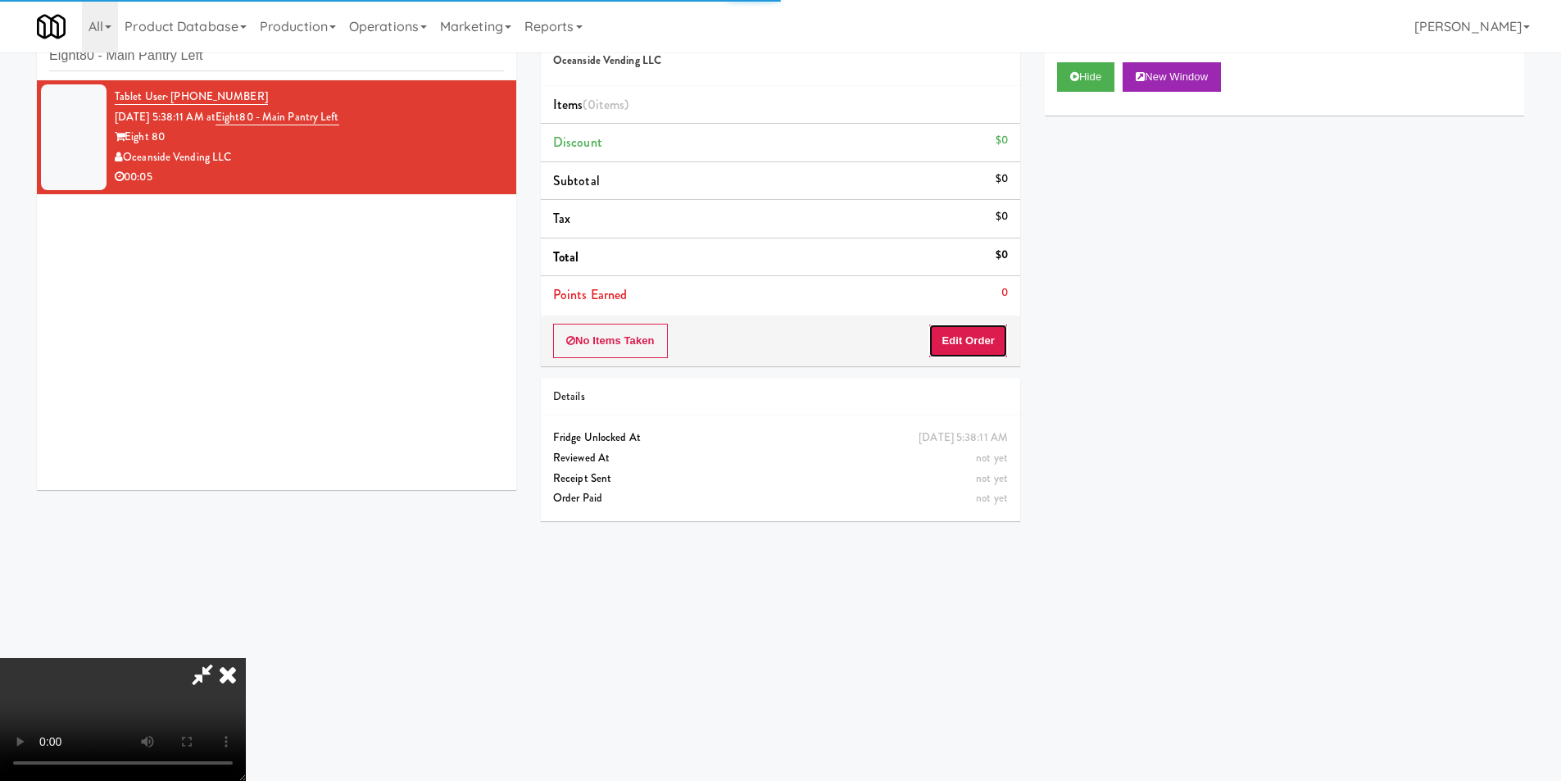
click at [985, 356] on button "Edit Order" at bounding box center [967, 341] width 79 height 34
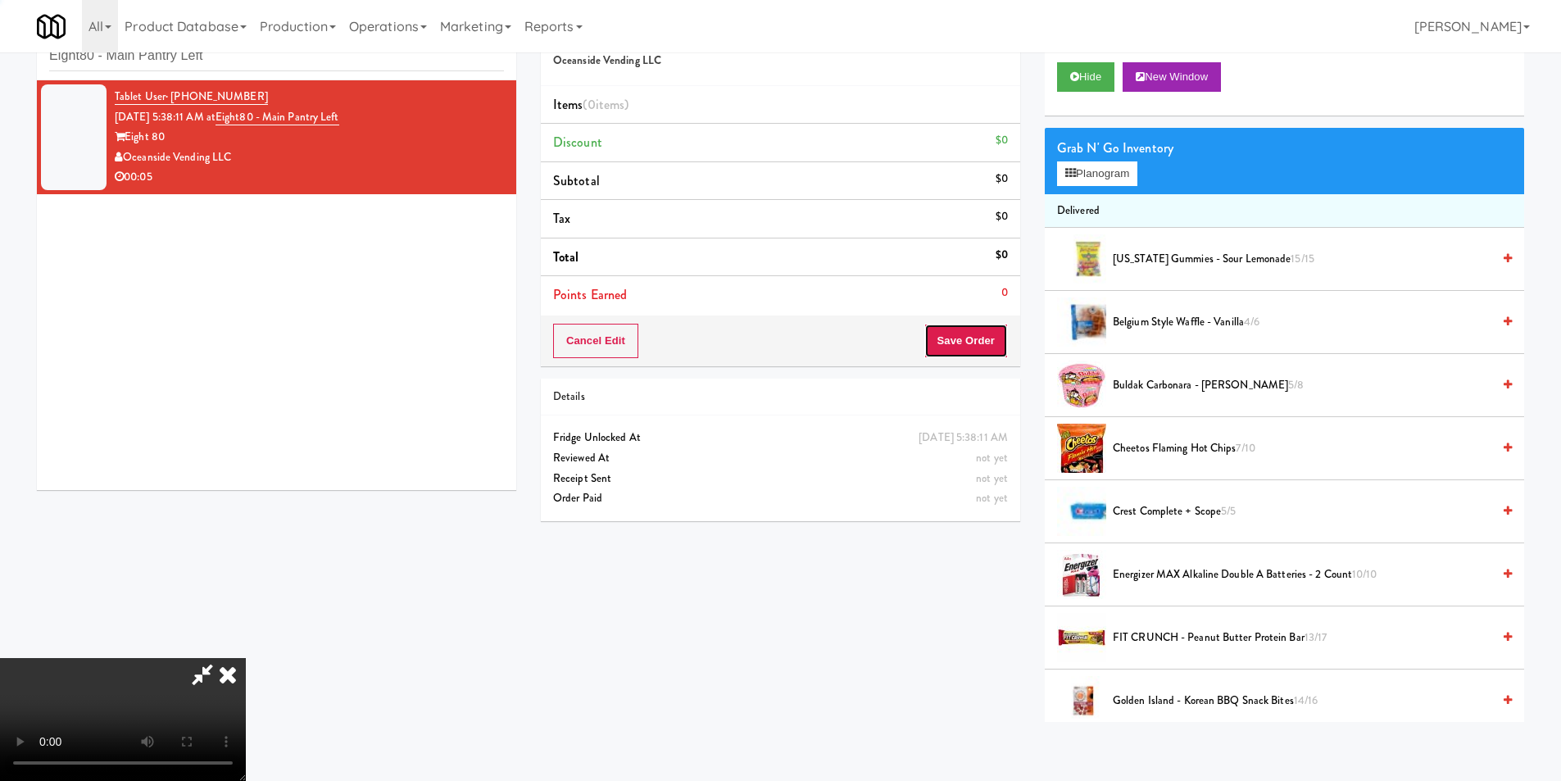
click at [946, 345] on button "Save Order" at bounding box center [966, 341] width 84 height 34
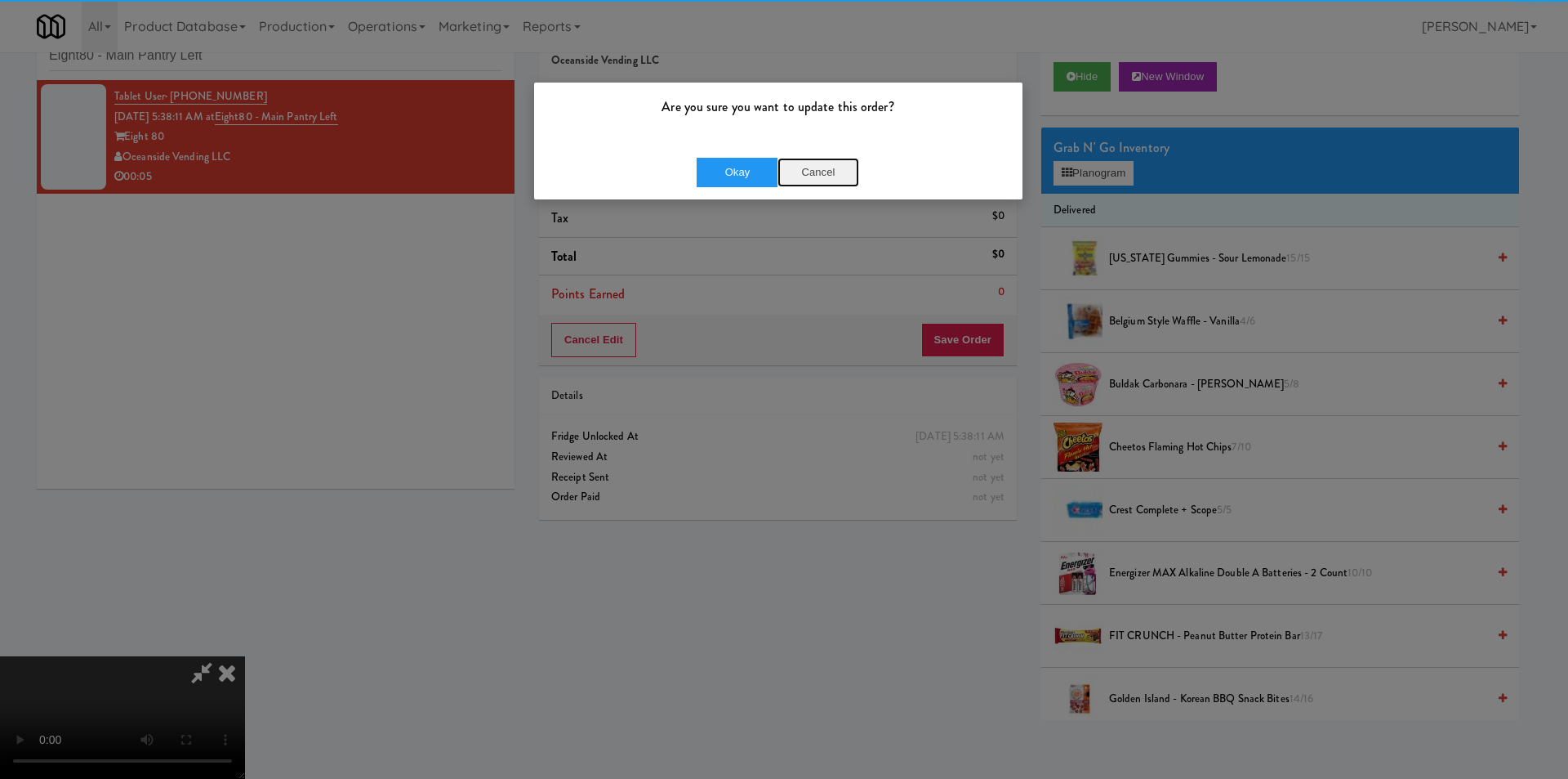
click at [832, 168] on button "Cancel" at bounding box center [818, 172] width 82 height 29
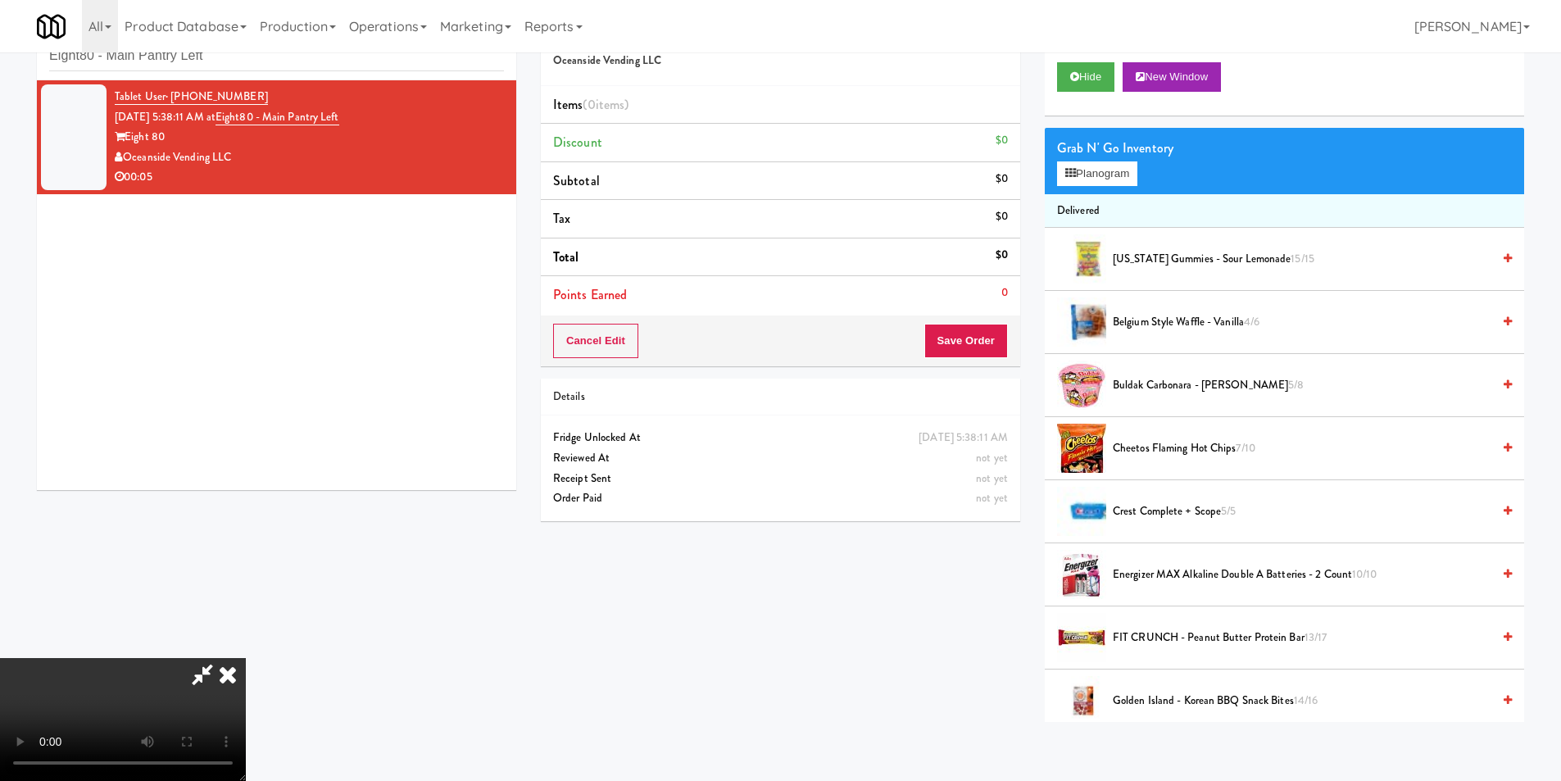
click at [246, 658] on video at bounding box center [123, 719] width 246 height 123
click at [1119, 183] on button "Planogram" at bounding box center [1097, 173] width 80 height 25
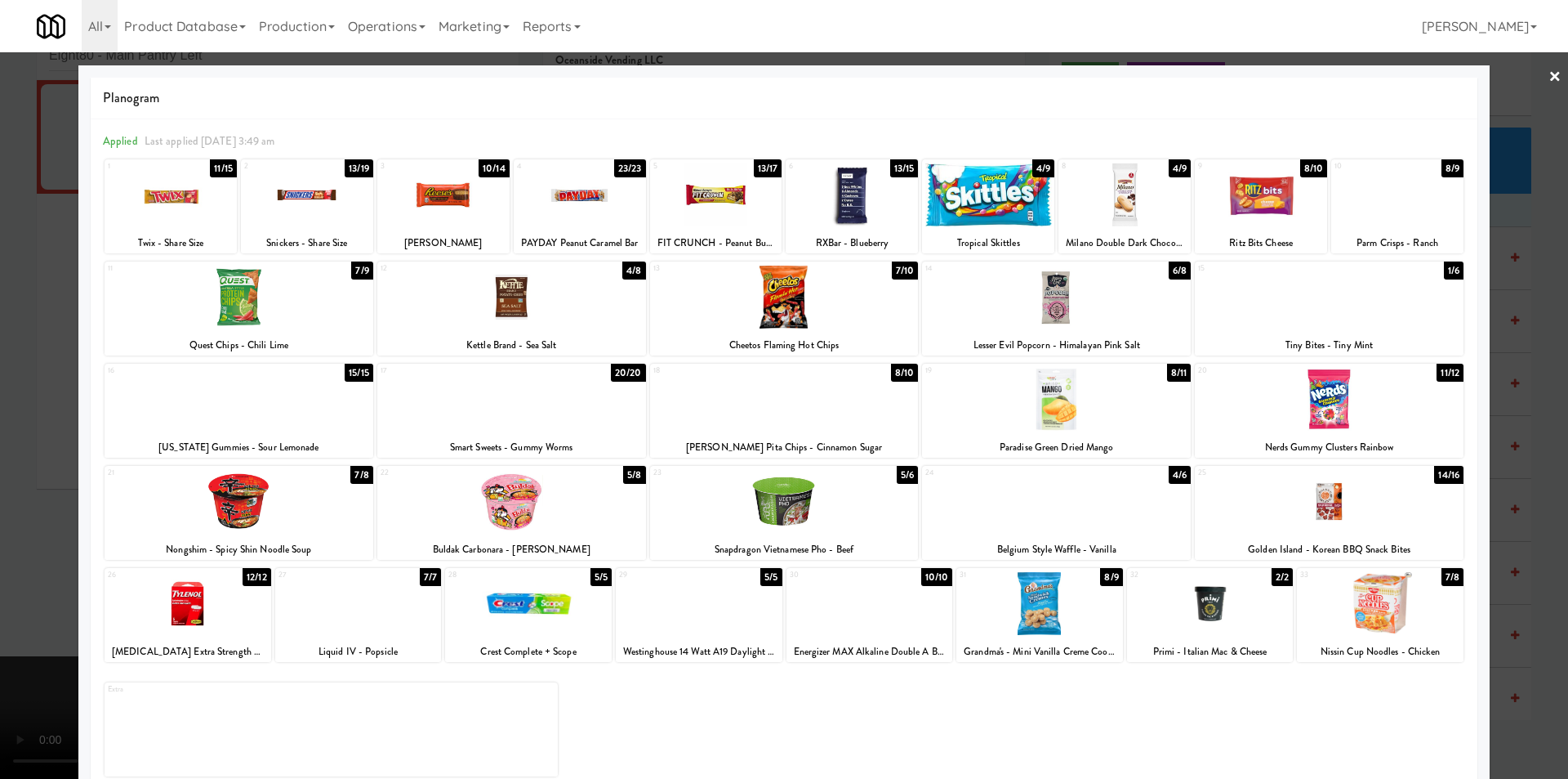
click at [808, 306] on div at bounding box center [784, 296] width 269 height 63
click at [1536, 405] on div at bounding box center [784, 389] width 1568 height 779
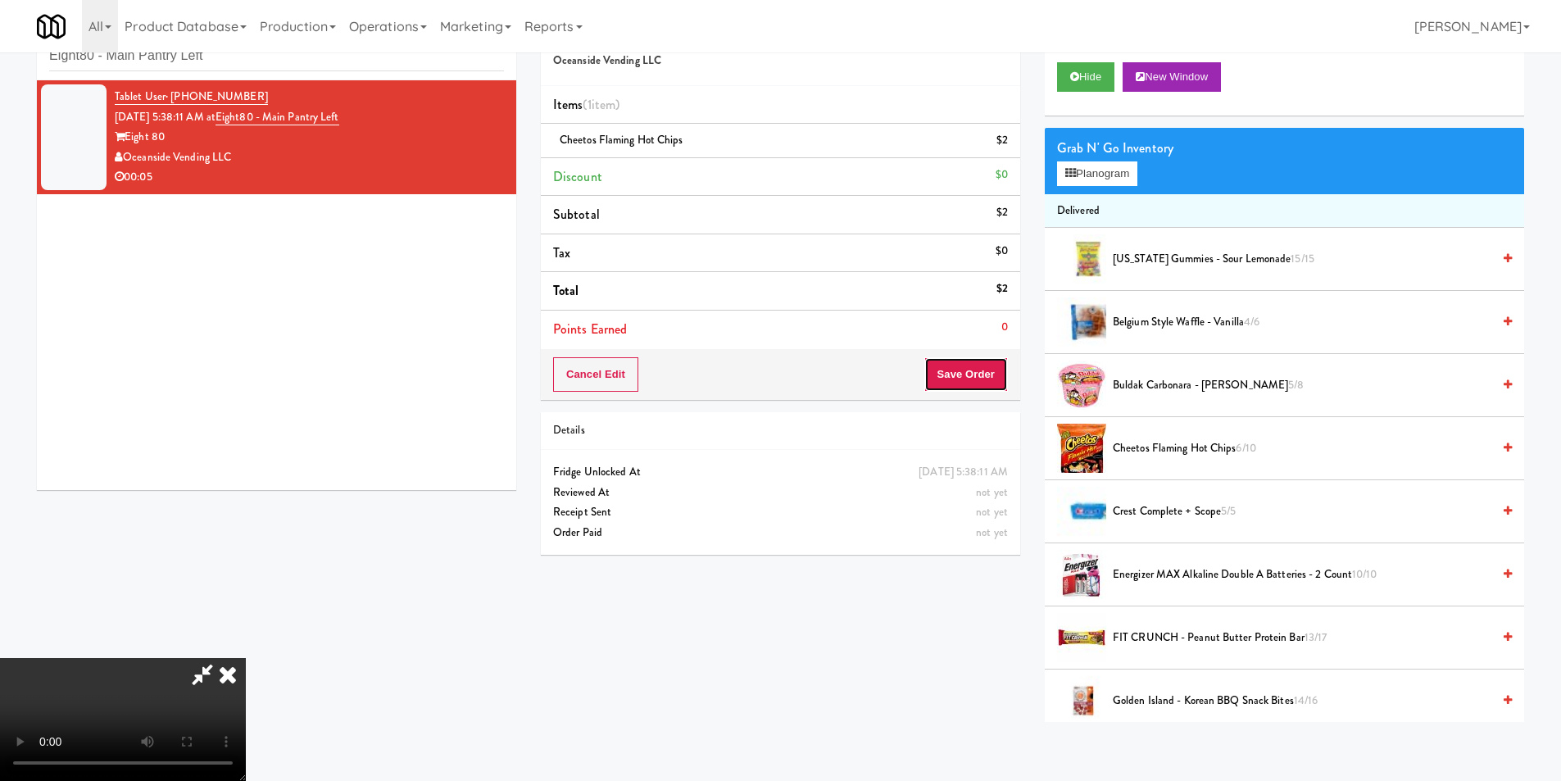
click at [993, 375] on button "Save Order" at bounding box center [966, 374] width 84 height 34
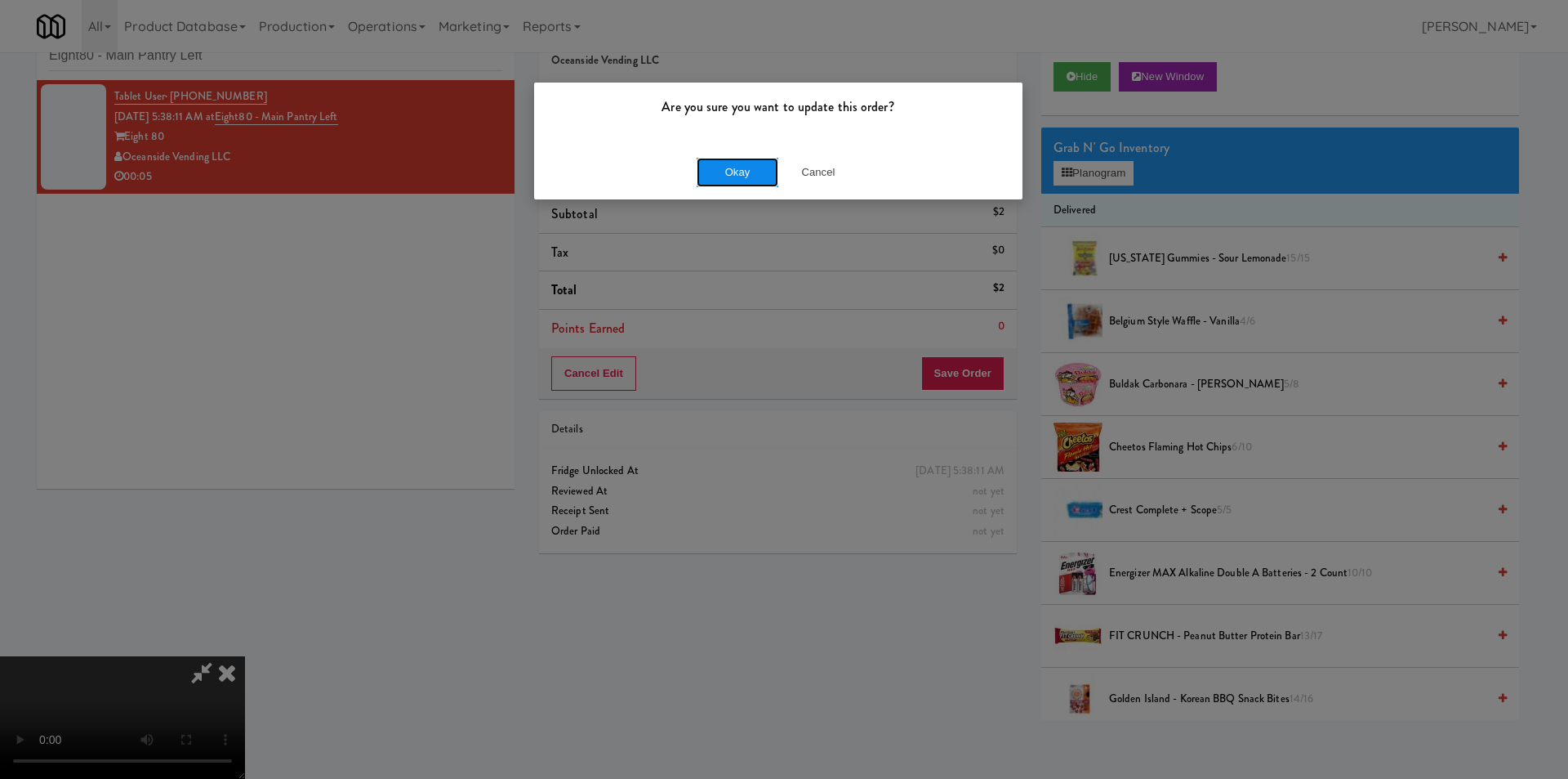
click at [721, 181] on button "Okay" at bounding box center [738, 172] width 82 height 29
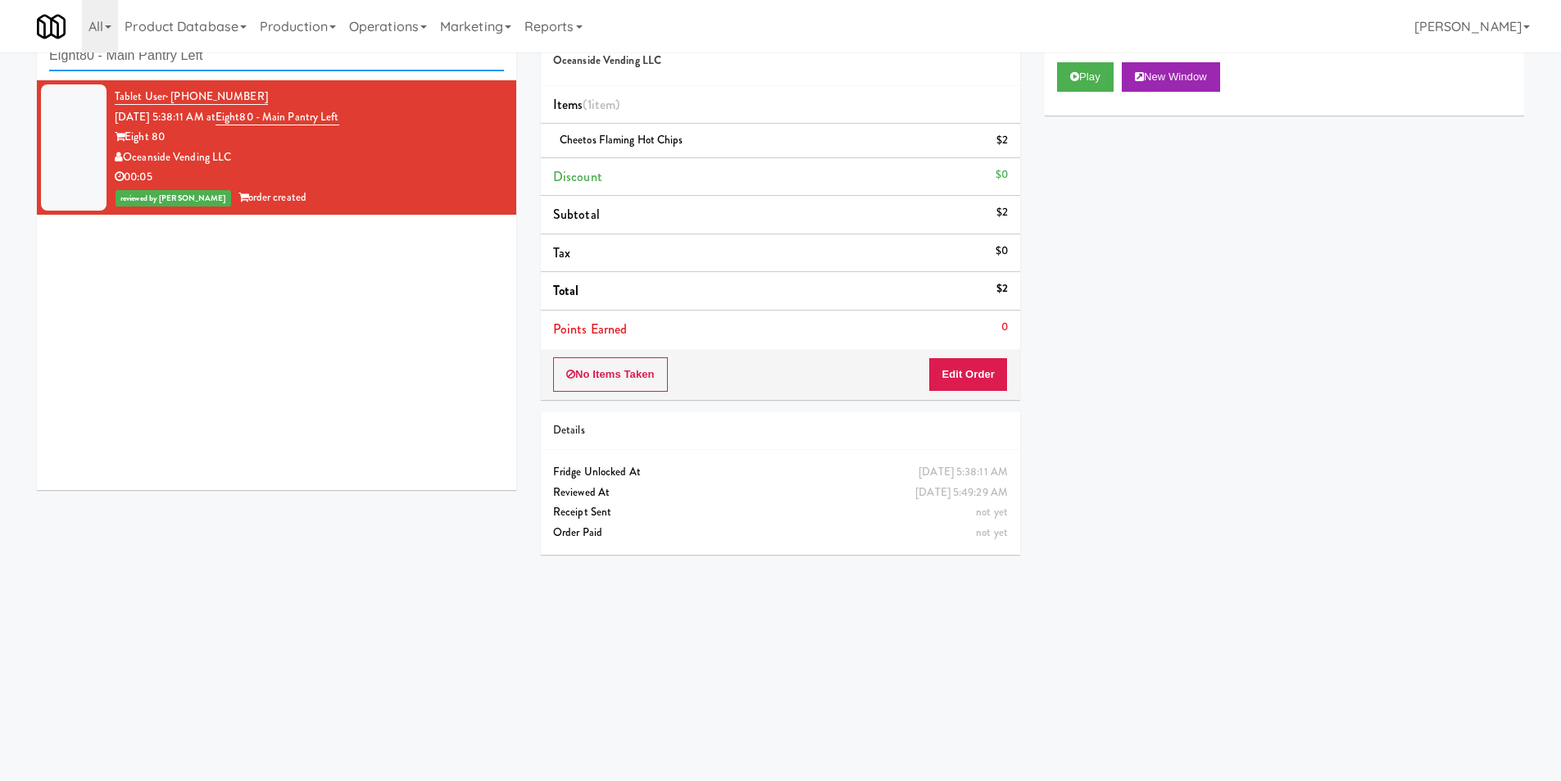
click at [373, 69] on input "Eight80 - Main Pantry Left" at bounding box center [276, 56] width 455 height 30
click at [373, 68] on input "Eight80 - Main Pantry Left" at bounding box center [276, 56] width 455 height 30
paste input "Metro Wall - Combo cooler"
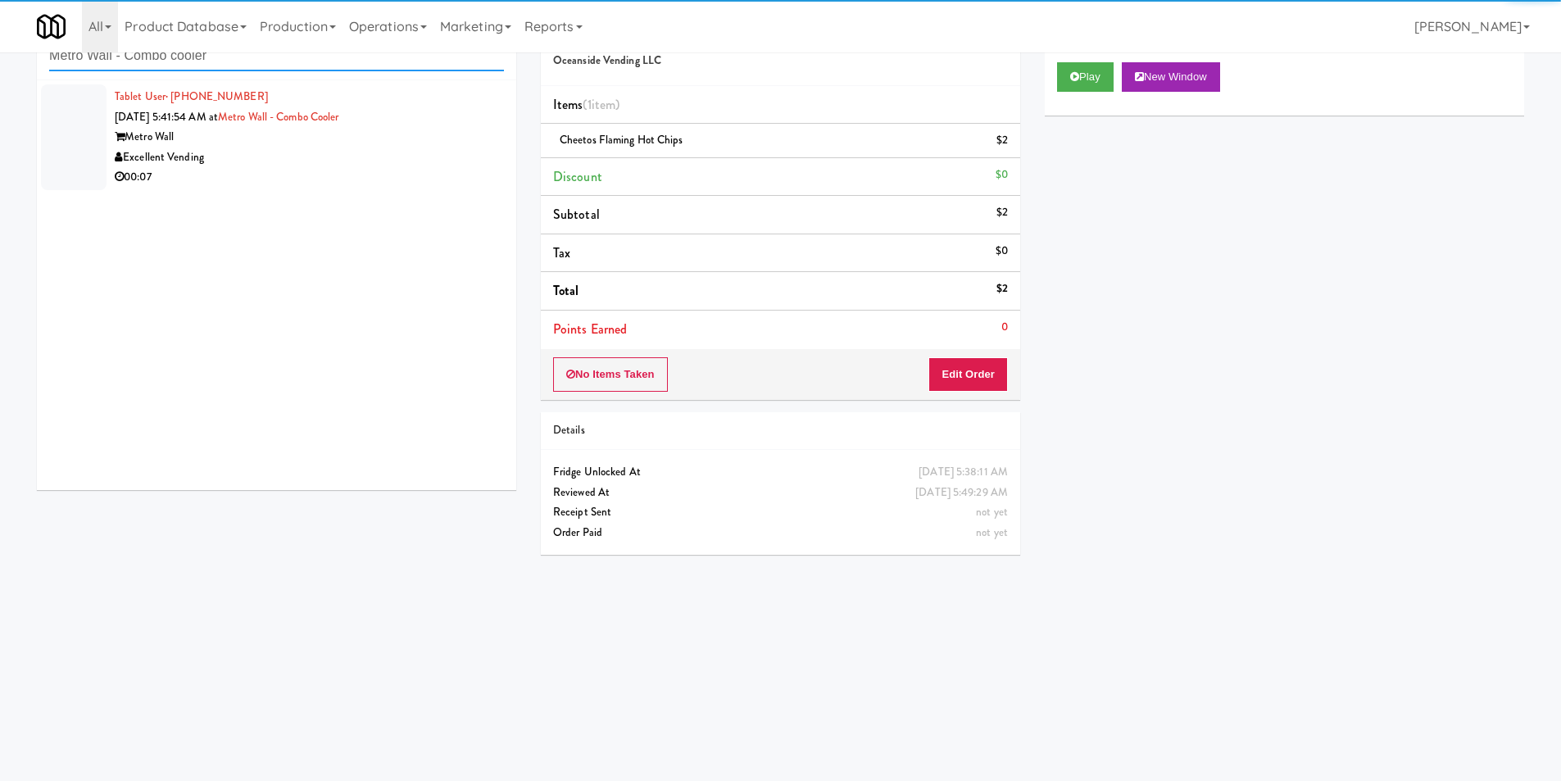
type input "Metro Wall - Combo cooler"
click at [453, 160] on div "Excellent Vending" at bounding box center [309, 157] width 389 height 20
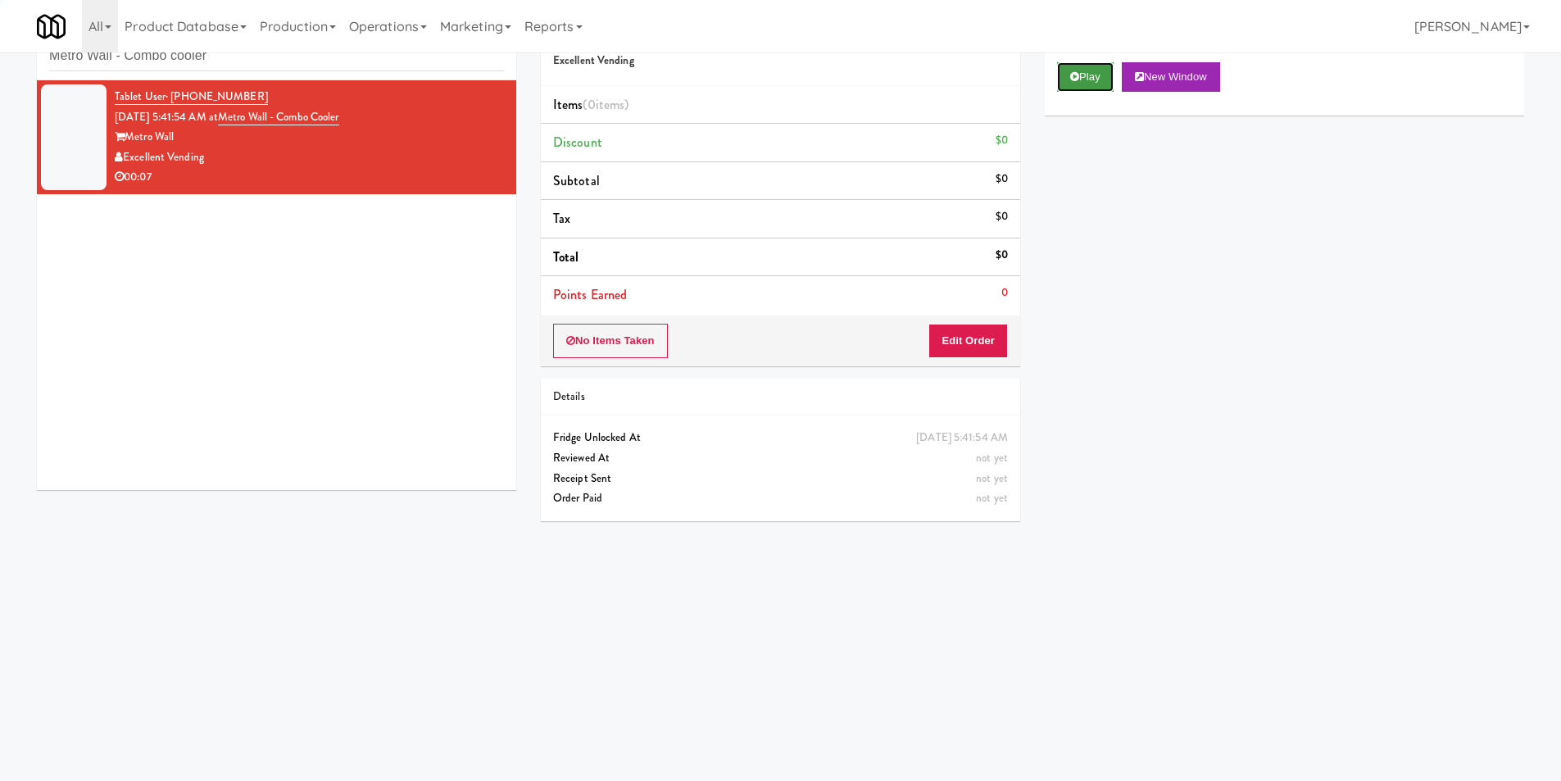
click at [1082, 83] on button "Play" at bounding box center [1085, 76] width 57 height 29
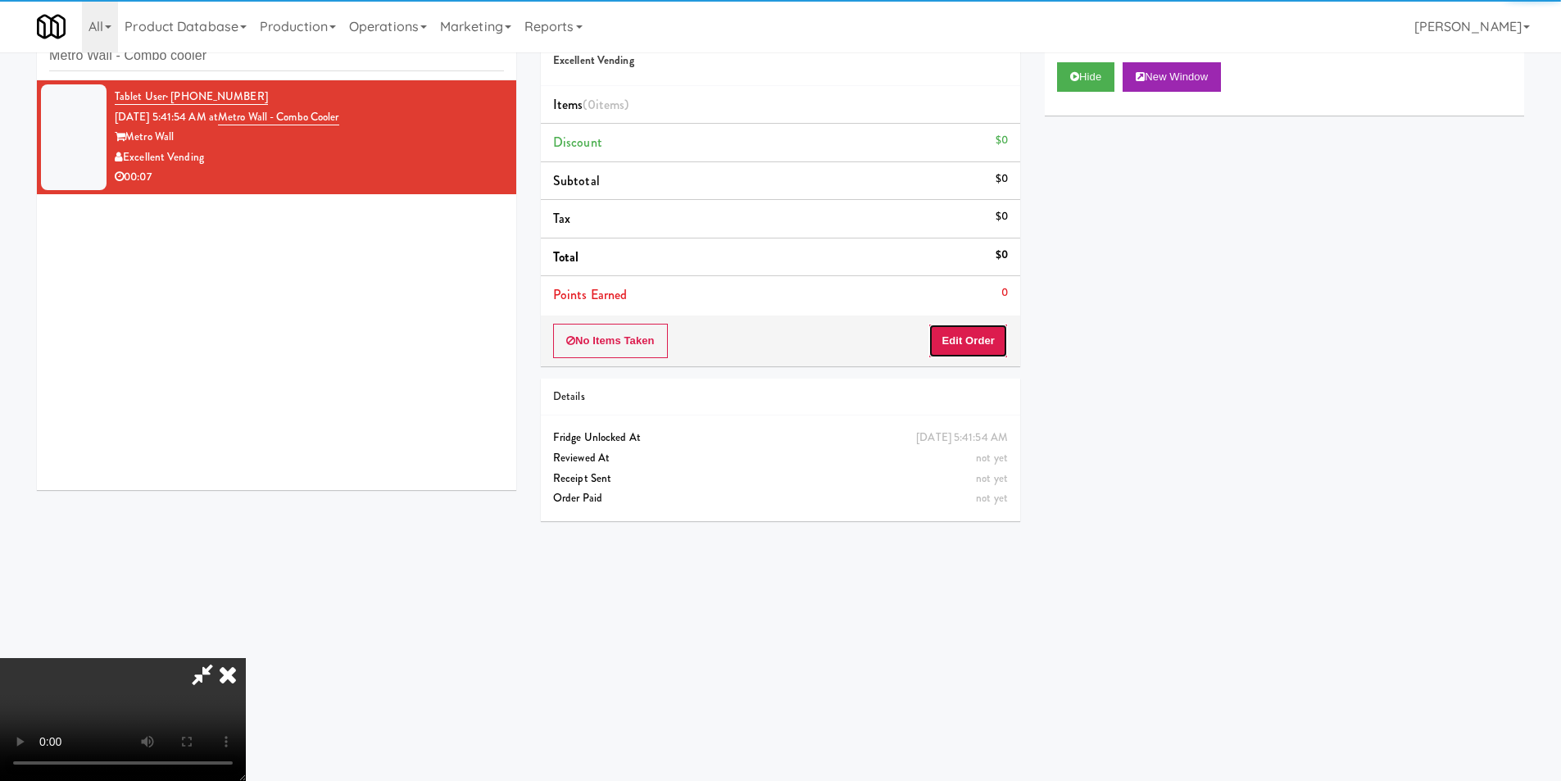
click at [983, 335] on button "Edit Order" at bounding box center [967, 341] width 79 height 34
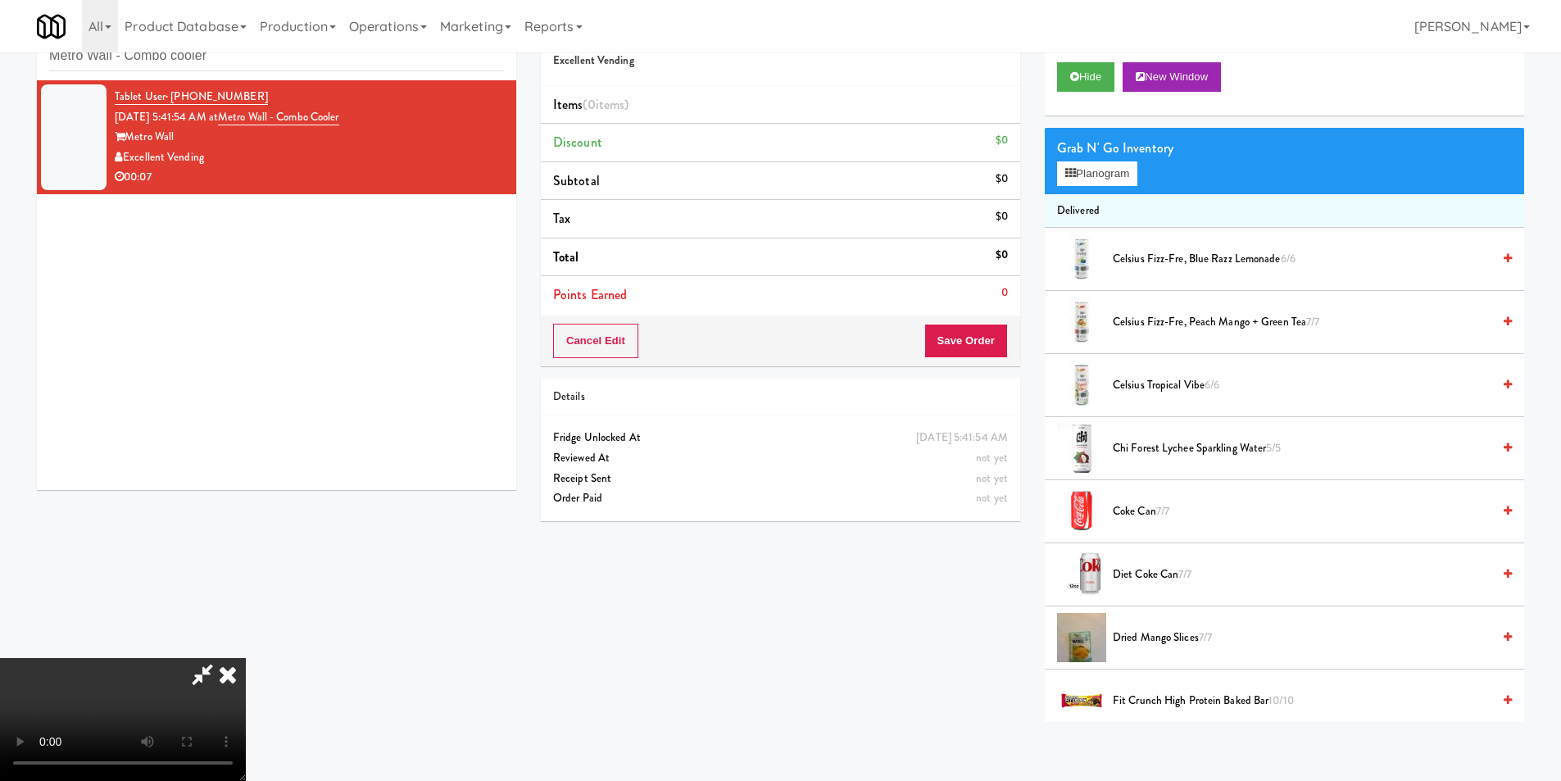
click at [246, 658] on video at bounding box center [123, 719] width 246 height 123
drag, startPoint x: 660, startPoint y: 313, endPoint x: 537, endPoint y: 274, distance: 129.6
click at [246, 658] on video at bounding box center [123, 719] width 246 height 123
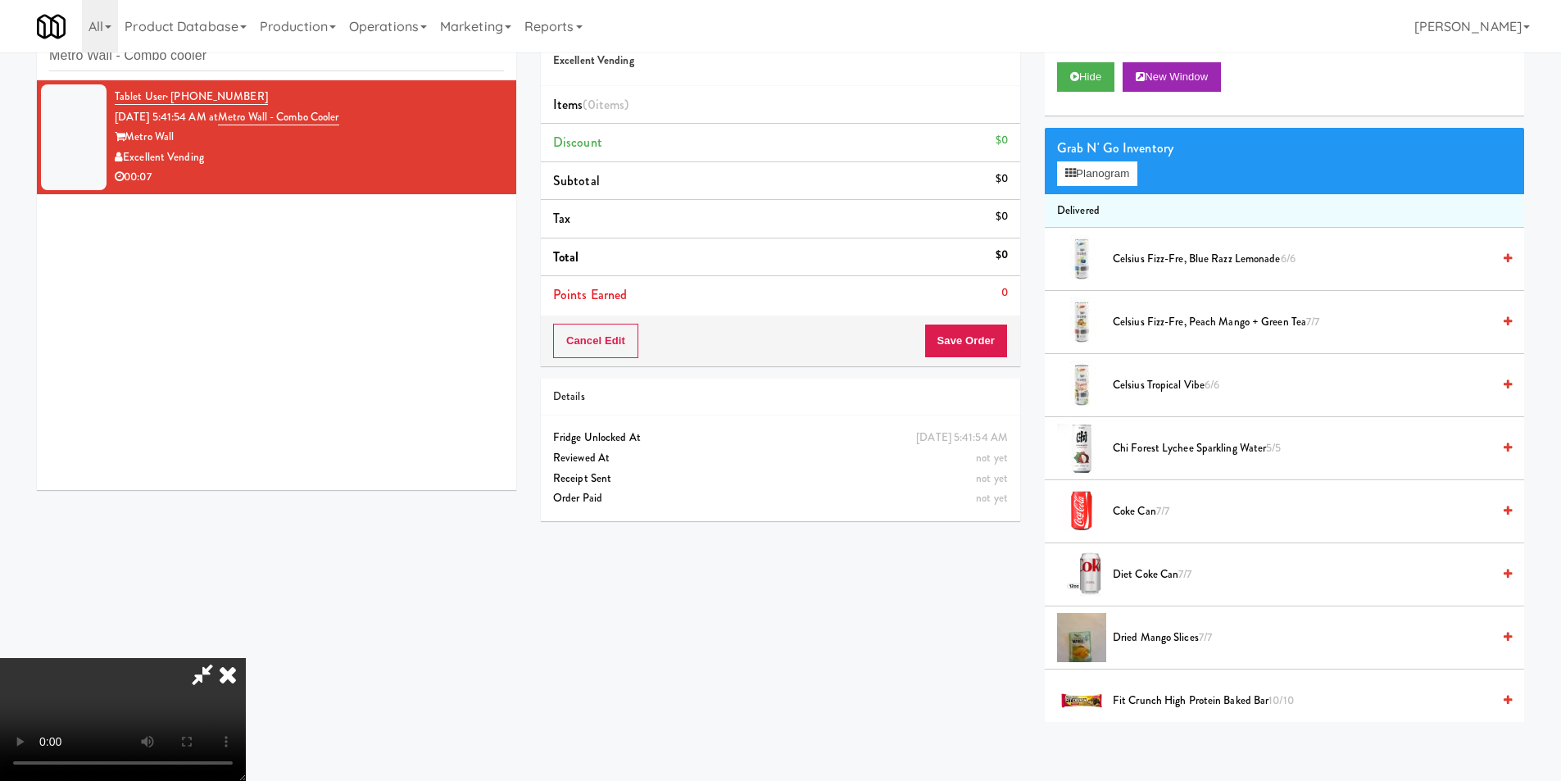
click at [246, 658] on video at bounding box center [123, 719] width 246 height 123
click at [1113, 177] on button "Planogram" at bounding box center [1097, 173] width 80 height 25
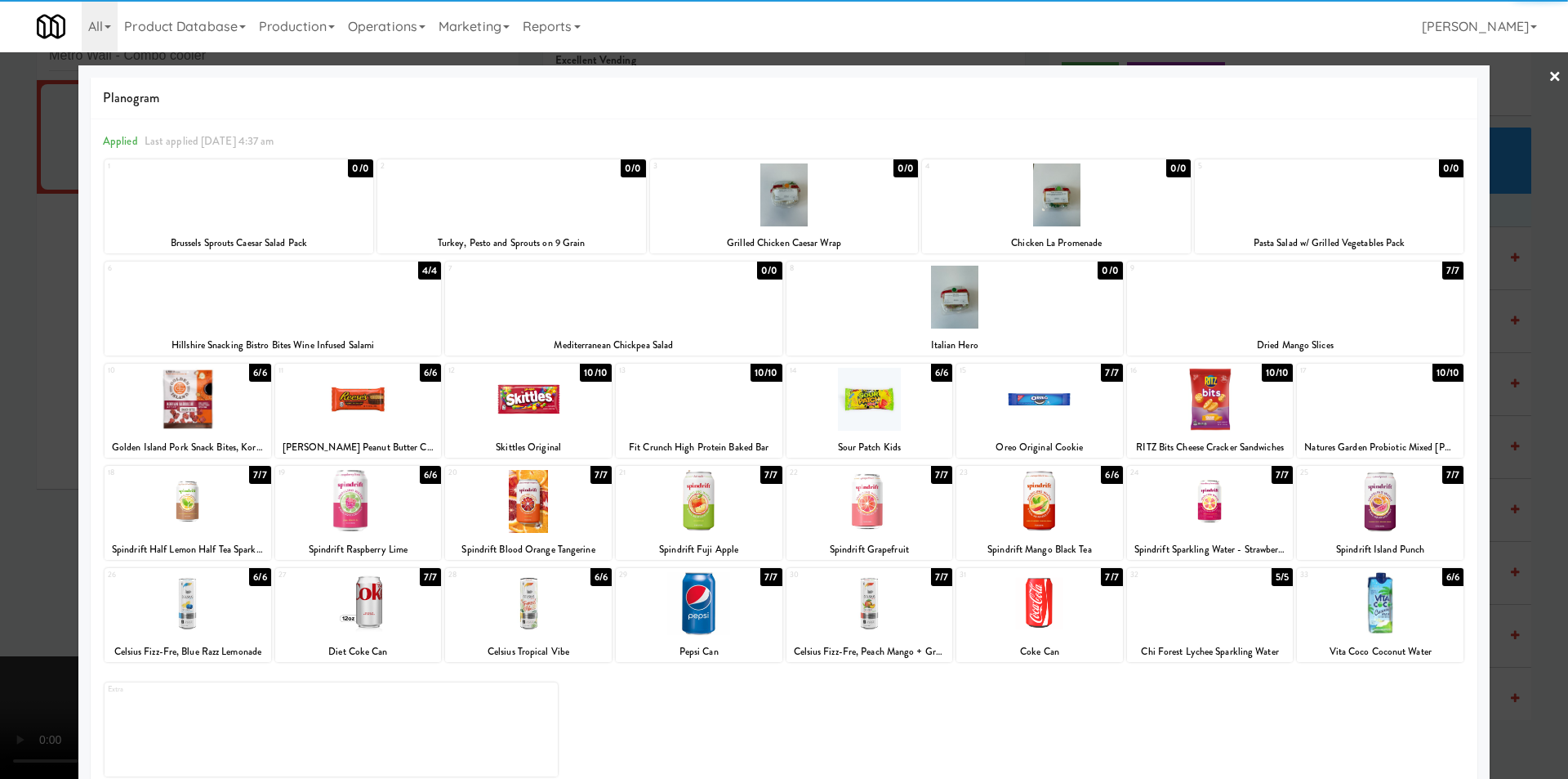
click at [1204, 619] on div at bounding box center [1210, 602] width 166 height 63
click at [1205, 618] on div at bounding box center [1210, 602] width 166 height 63
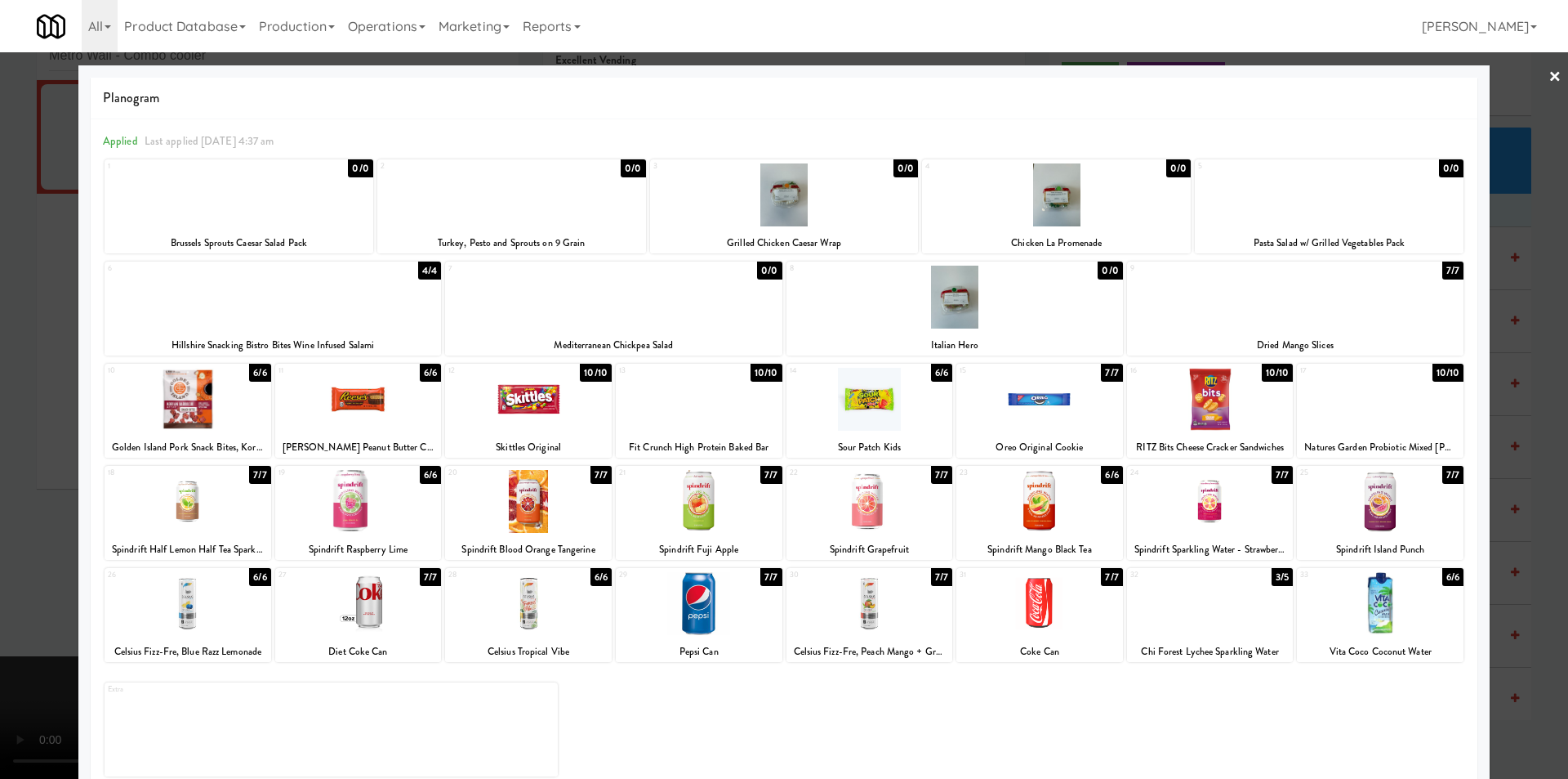
click at [1502, 544] on div at bounding box center [784, 389] width 1568 height 779
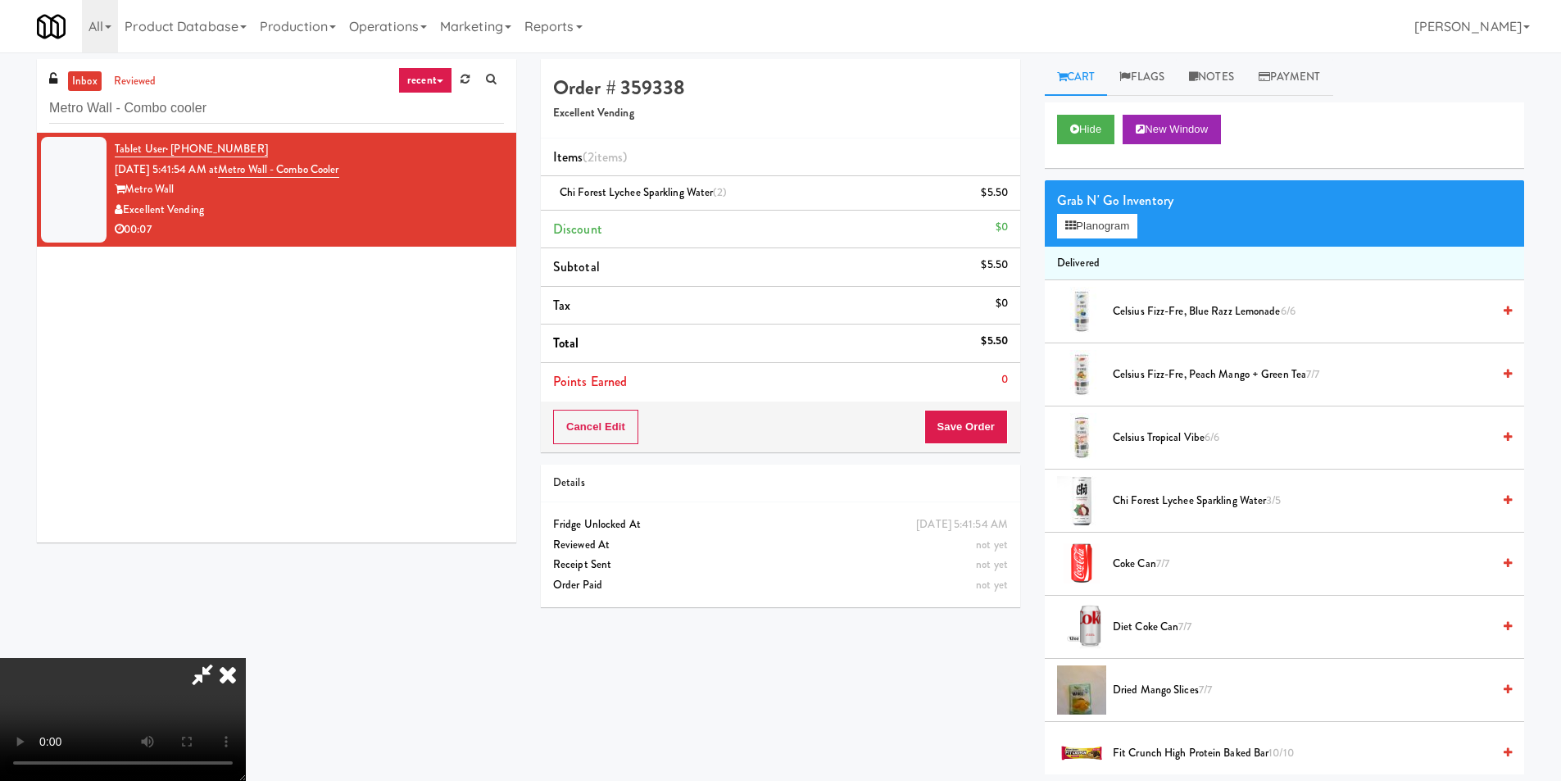
click at [246, 658] on video at bounding box center [123, 719] width 246 height 123
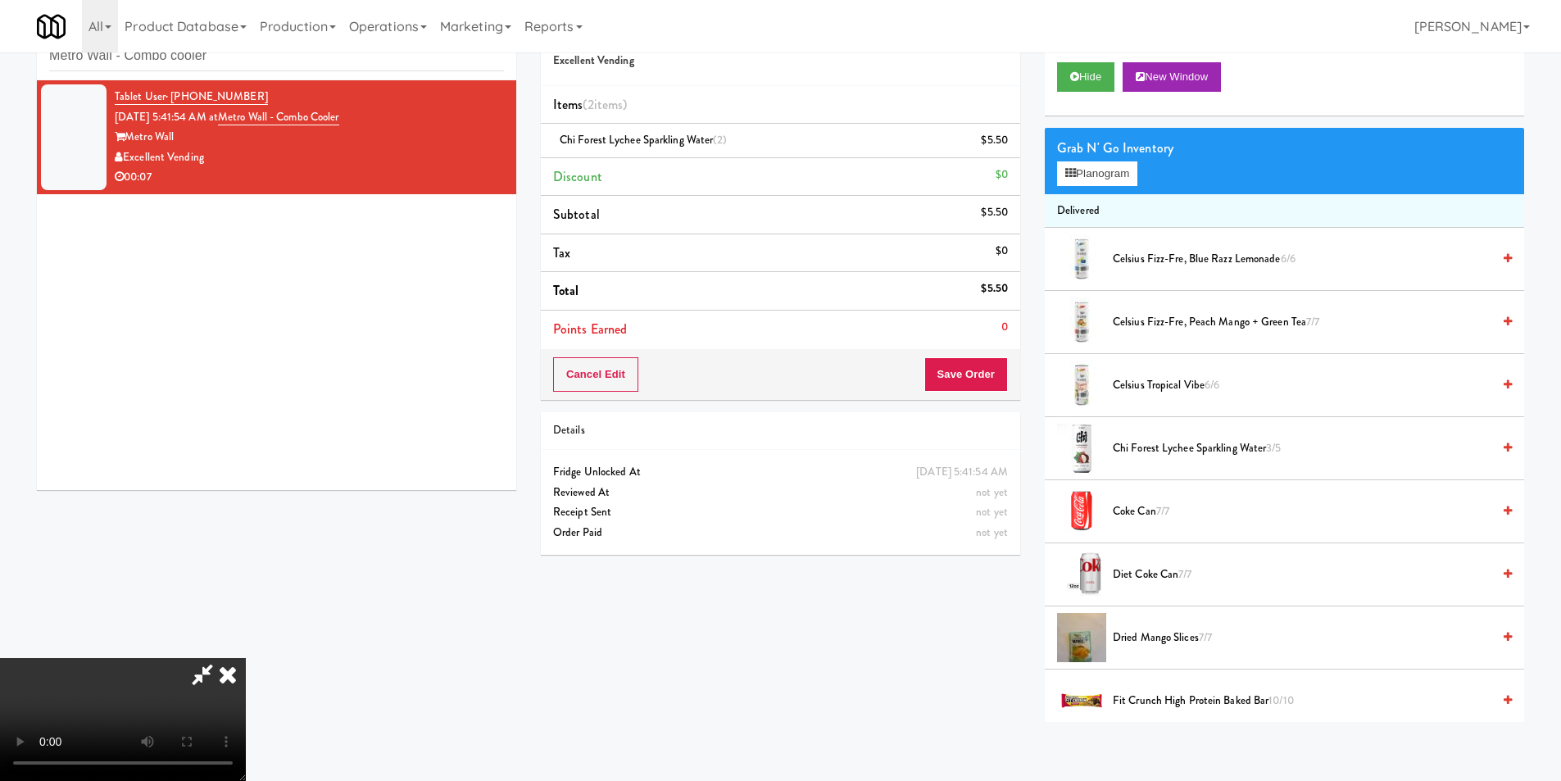
click at [246, 658] on icon at bounding box center [228, 674] width 36 height 33
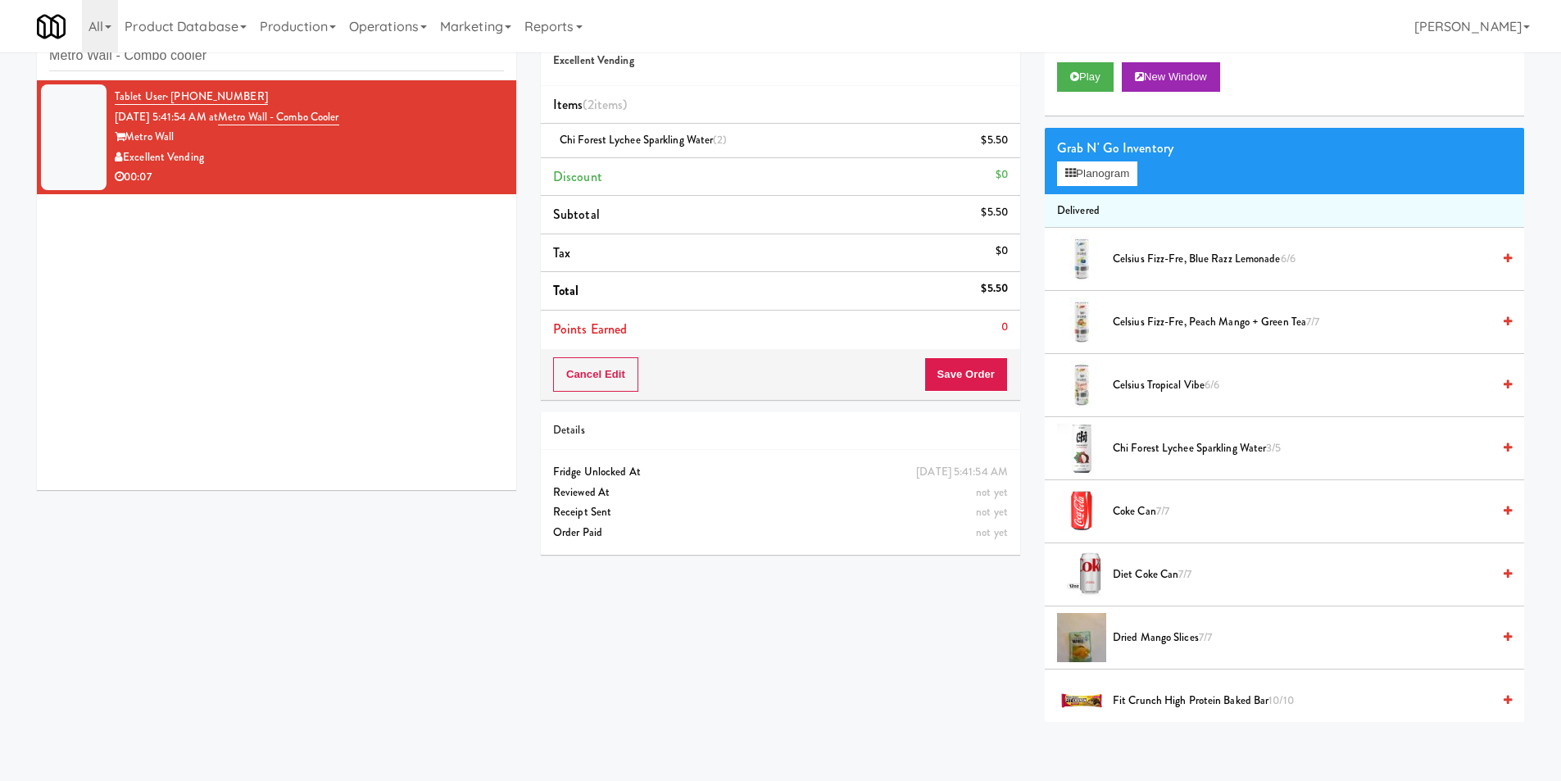
click at [949, 402] on div "Order # 359338 Excellent Vending Items (2 items ) Chi Forest Lychee Sparkling W…" at bounding box center [780, 287] width 504 height 560
click at [959, 369] on button "Save Order" at bounding box center [966, 374] width 84 height 34
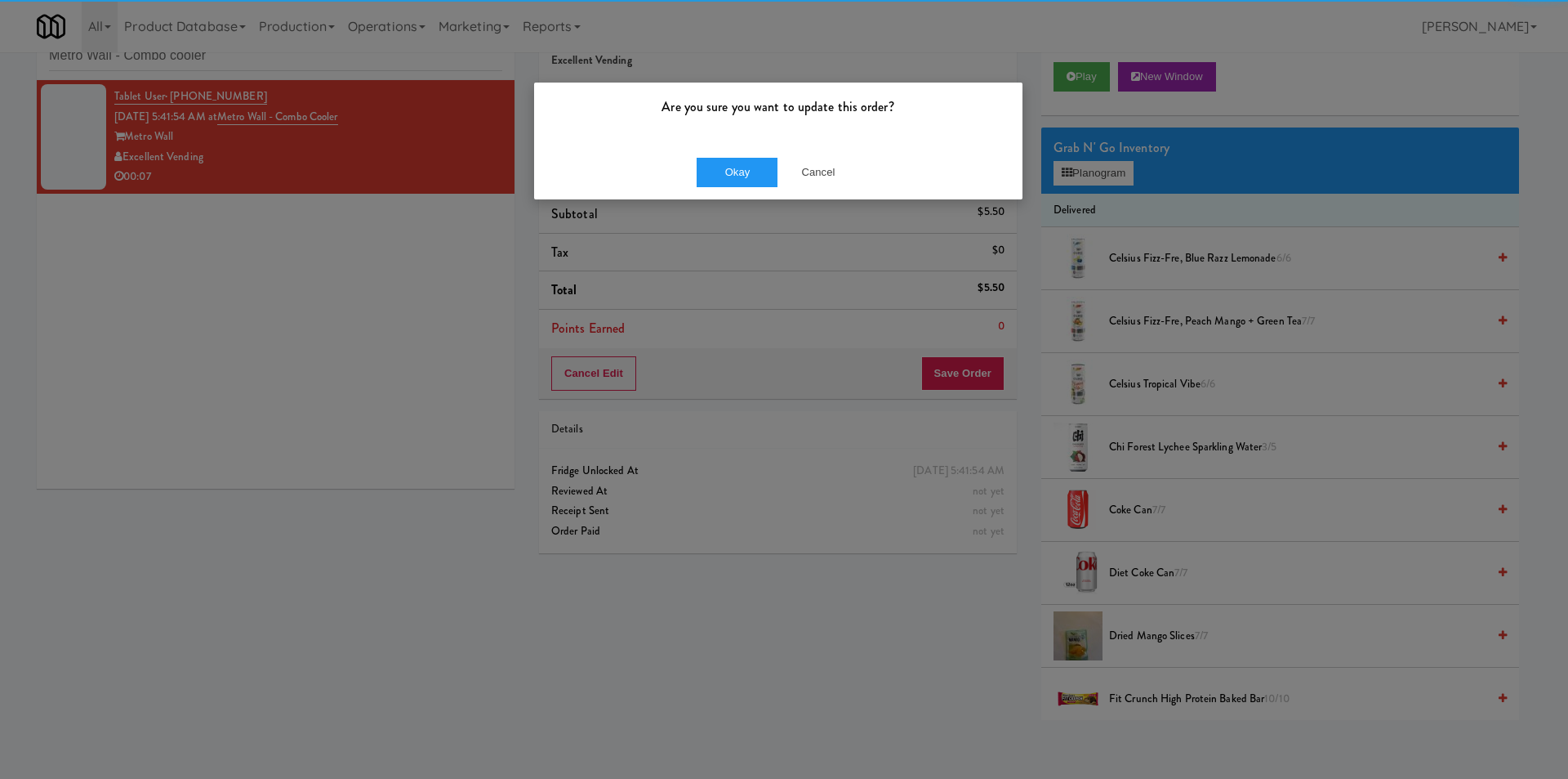
click at [676, 134] on div "Are you sure you want to update this order?" at bounding box center [779, 114] width 488 height 62
click at [714, 170] on button "Okay" at bounding box center [738, 172] width 82 height 29
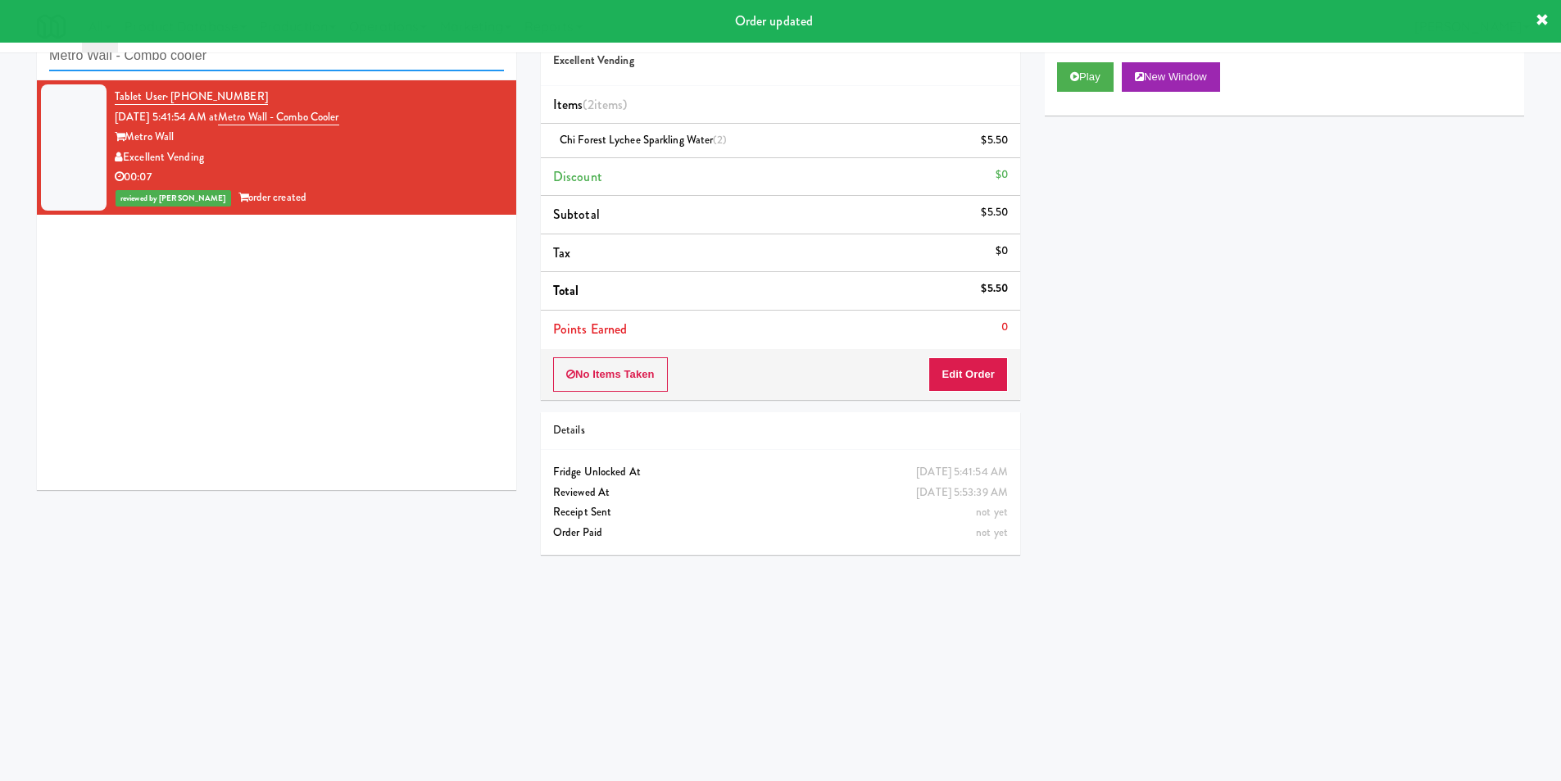
click at [343, 66] on input "Metro Wall - Combo cooler" at bounding box center [276, 56] width 455 height 30
paste input "Vasara - Cooler - Left"
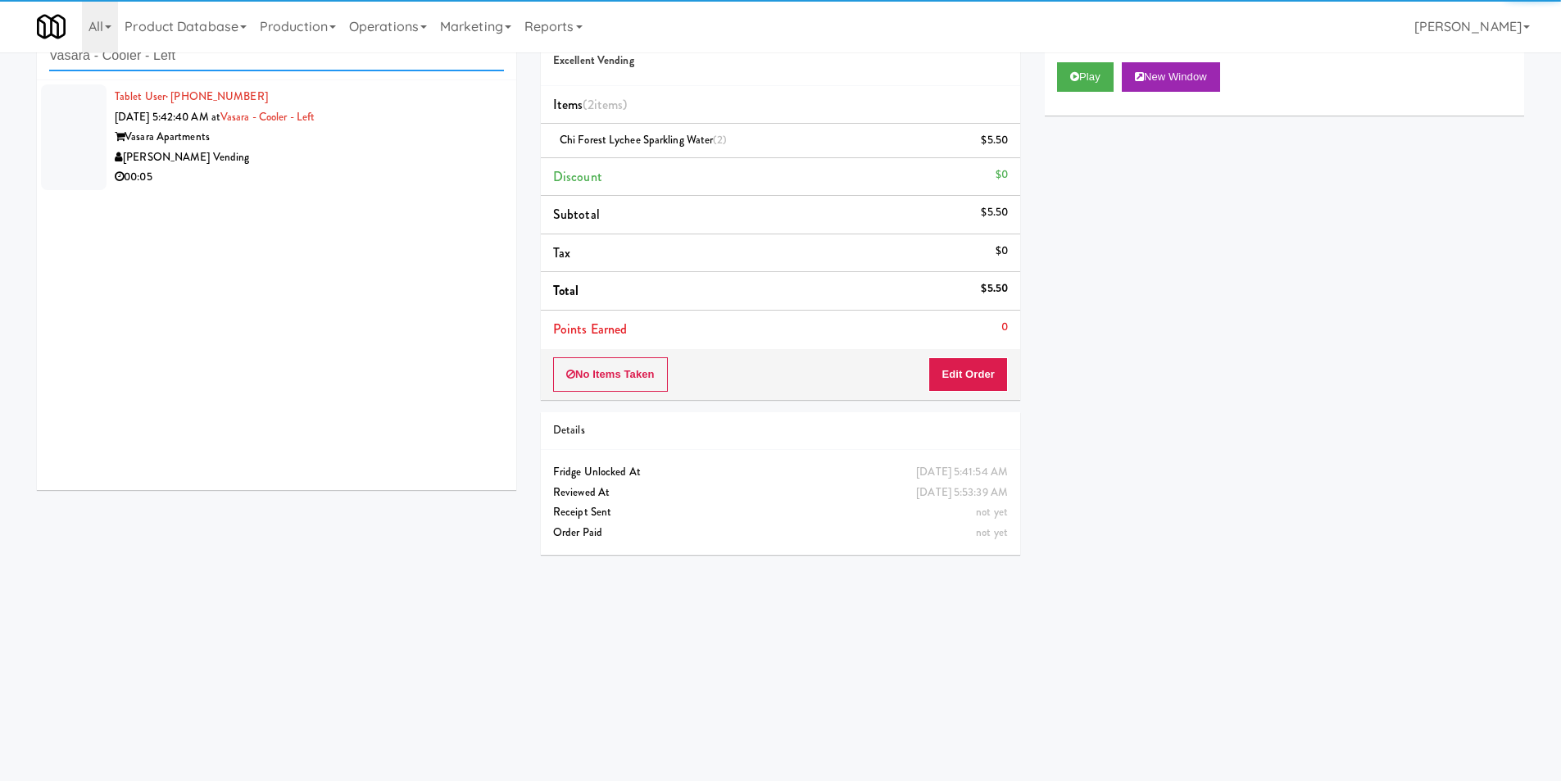
type input "Vasara - Cooler - Left"
click at [430, 170] on div "00:05" at bounding box center [309, 177] width 389 height 20
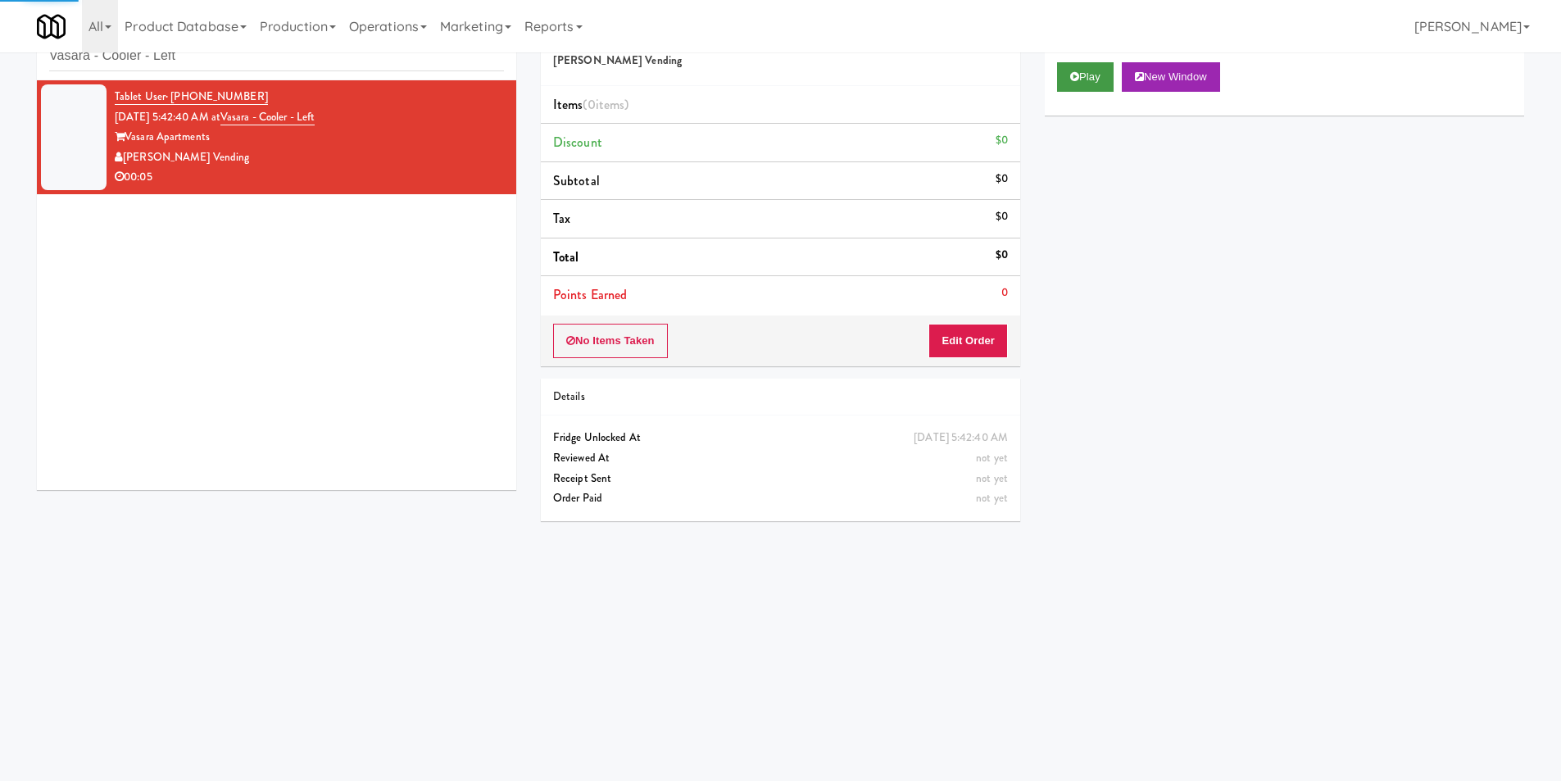
click at [1061, 88] on div "Play New Window" at bounding box center [1284, 83] width 479 height 66
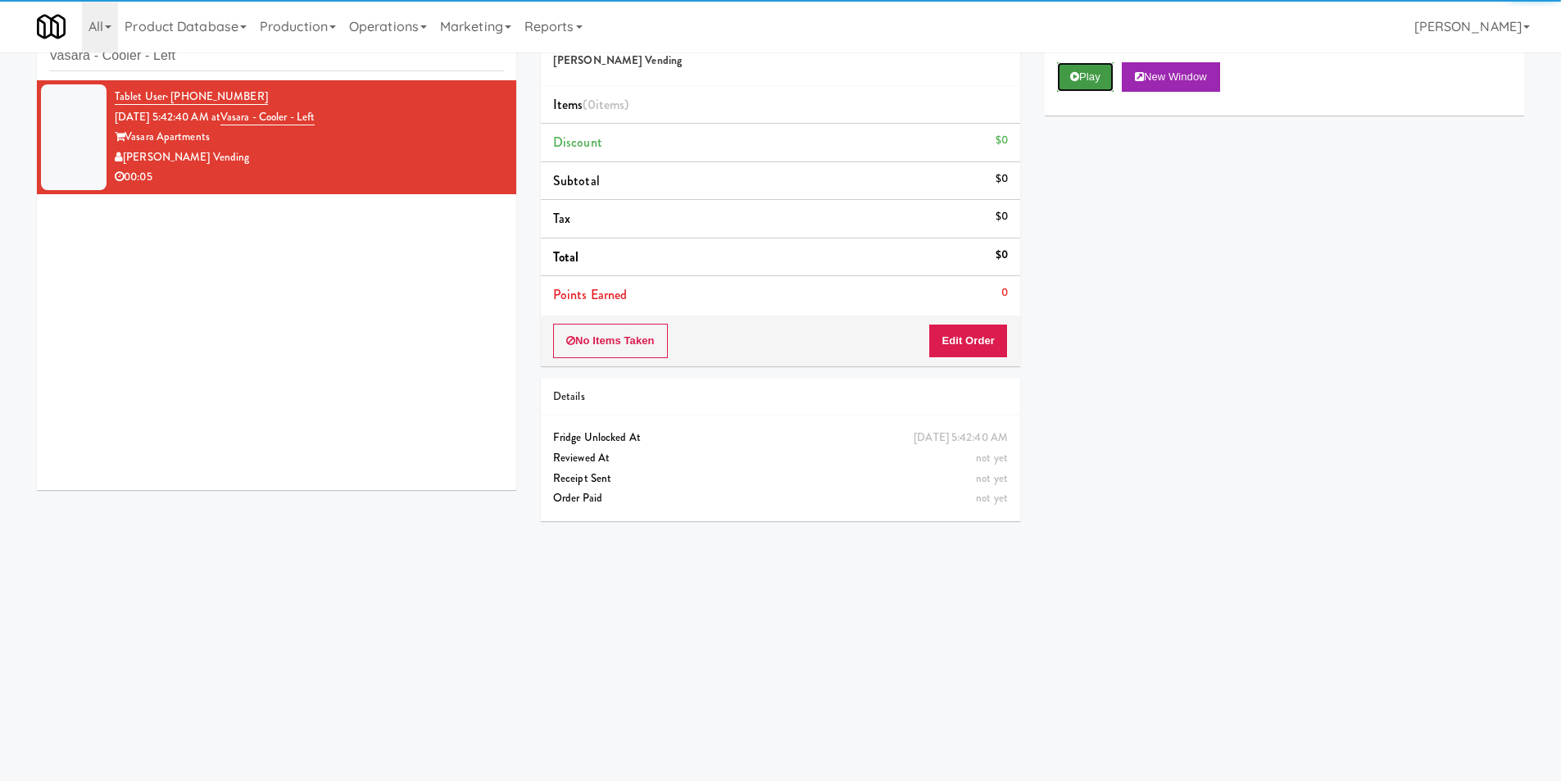
drag, startPoint x: 1061, startPoint y: 88, endPoint x: 1062, endPoint y: 79, distance: 9.0
click at [1062, 79] on button "Play" at bounding box center [1085, 76] width 57 height 29
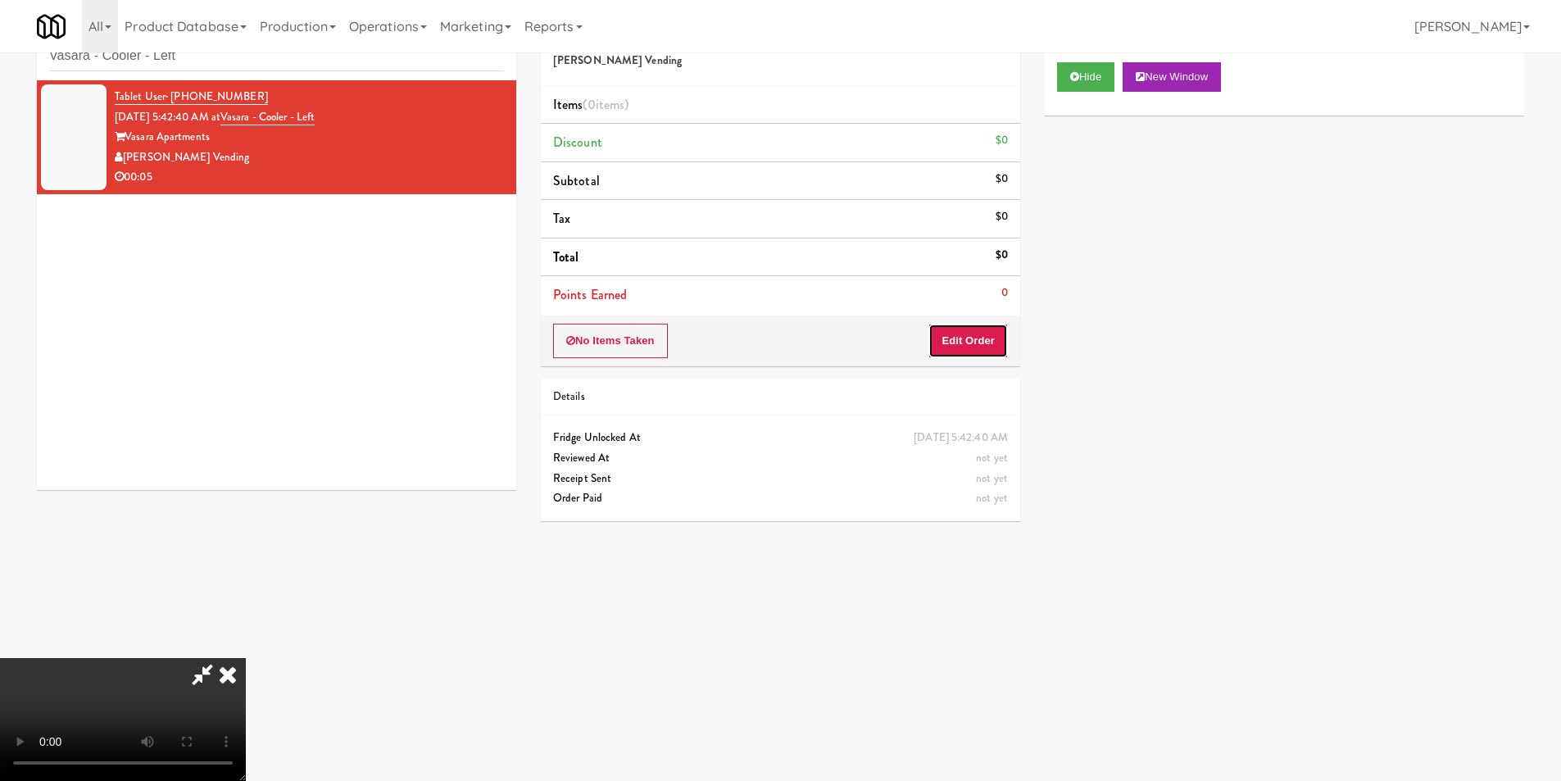
click at [968, 350] on button "Edit Order" at bounding box center [967, 341] width 79 height 34
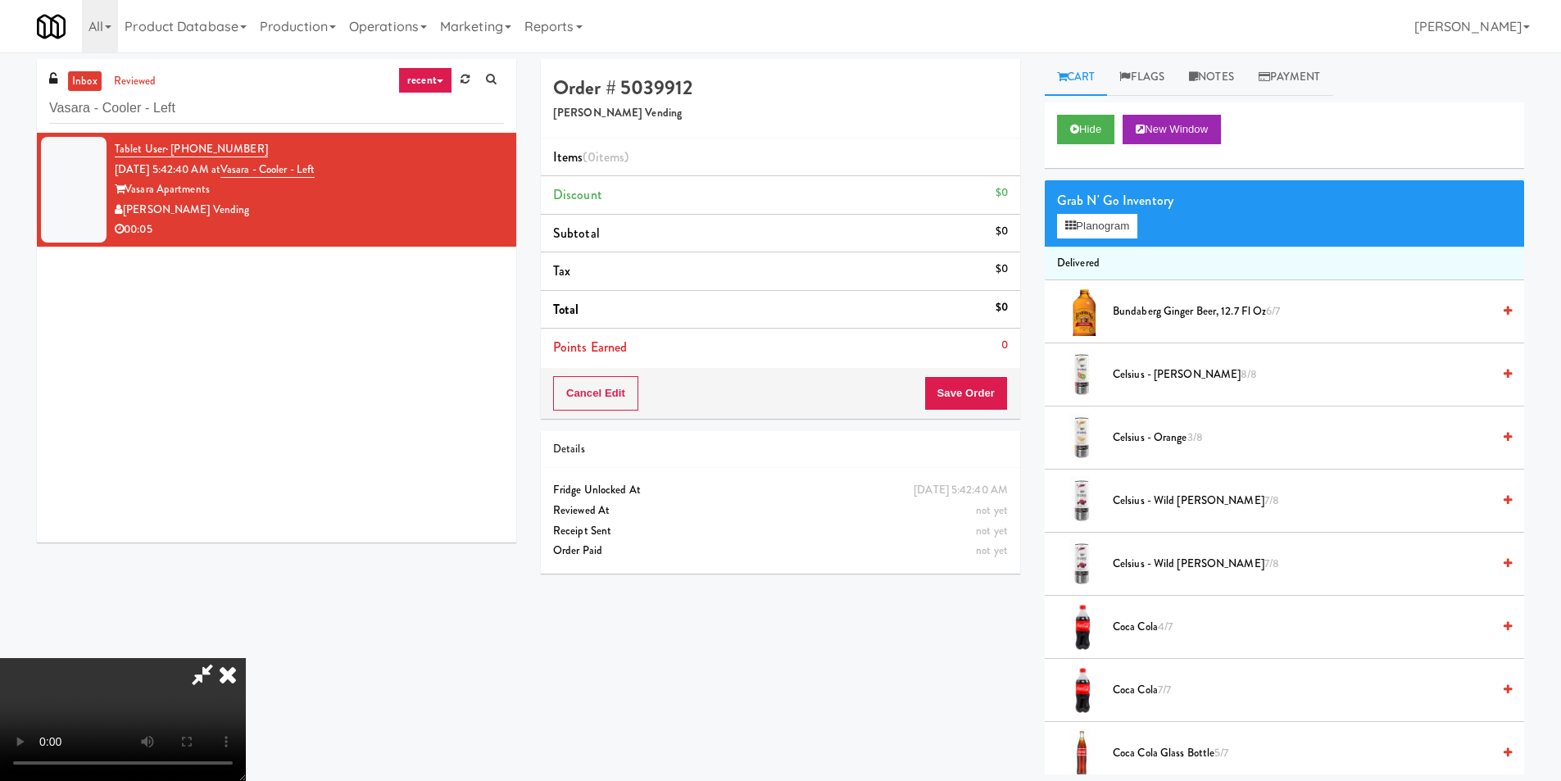
click at [246, 658] on video at bounding box center [123, 719] width 246 height 123
click at [1117, 233] on button "Planogram" at bounding box center [1097, 226] width 80 height 25
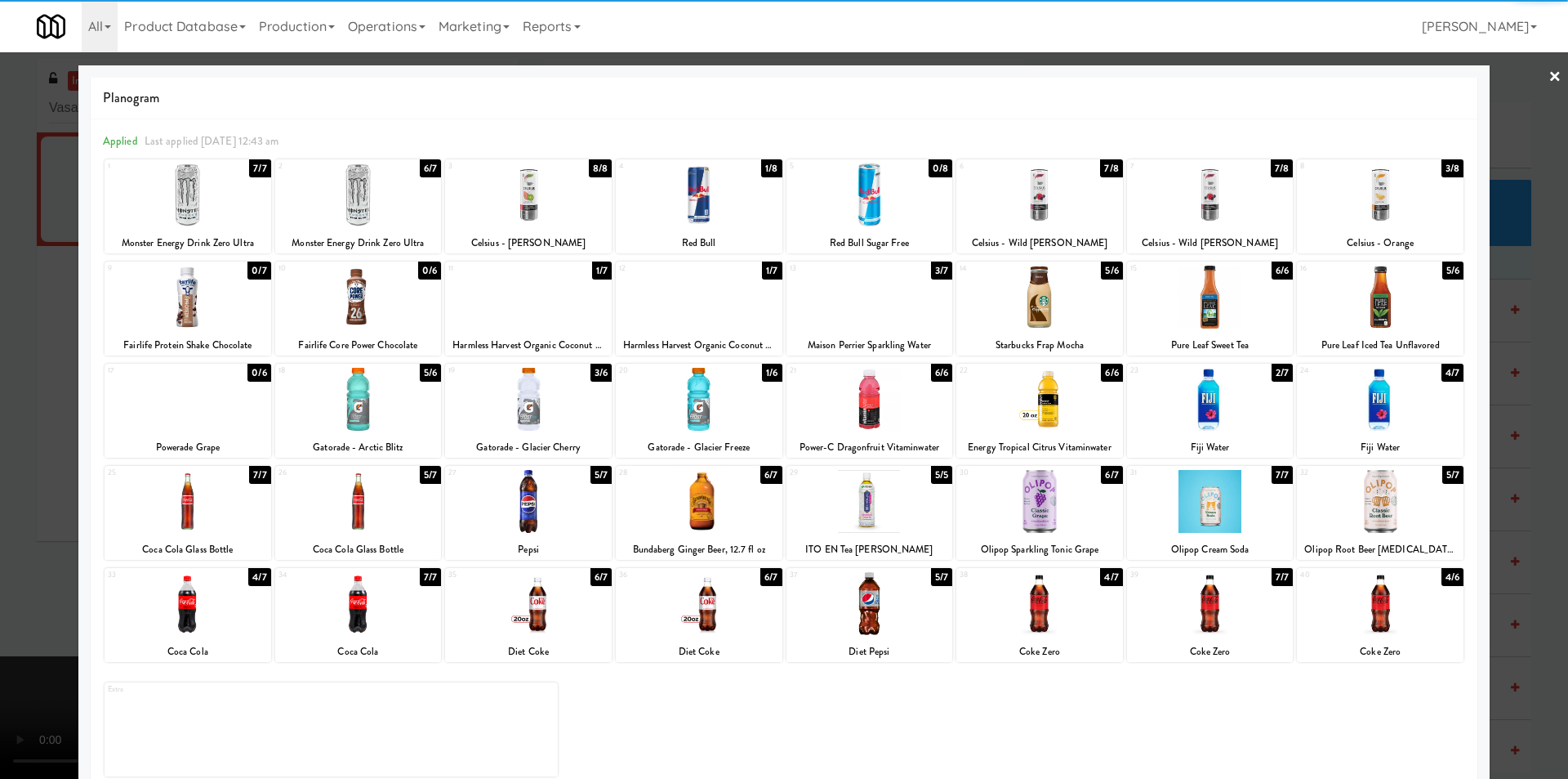
click at [1037, 596] on div at bounding box center [1039, 602] width 166 height 63
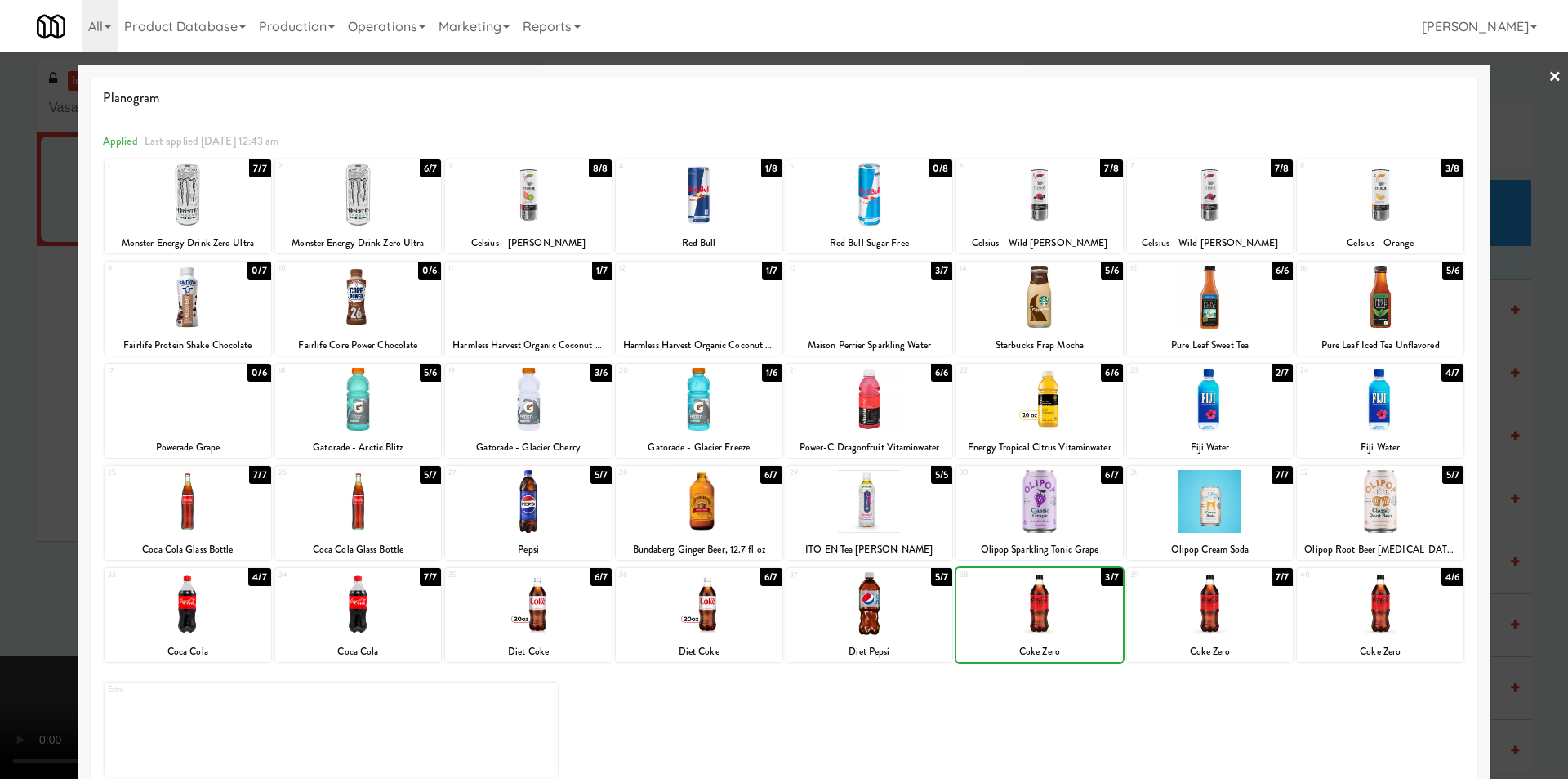
click at [1541, 503] on div at bounding box center [784, 389] width 1568 height 779
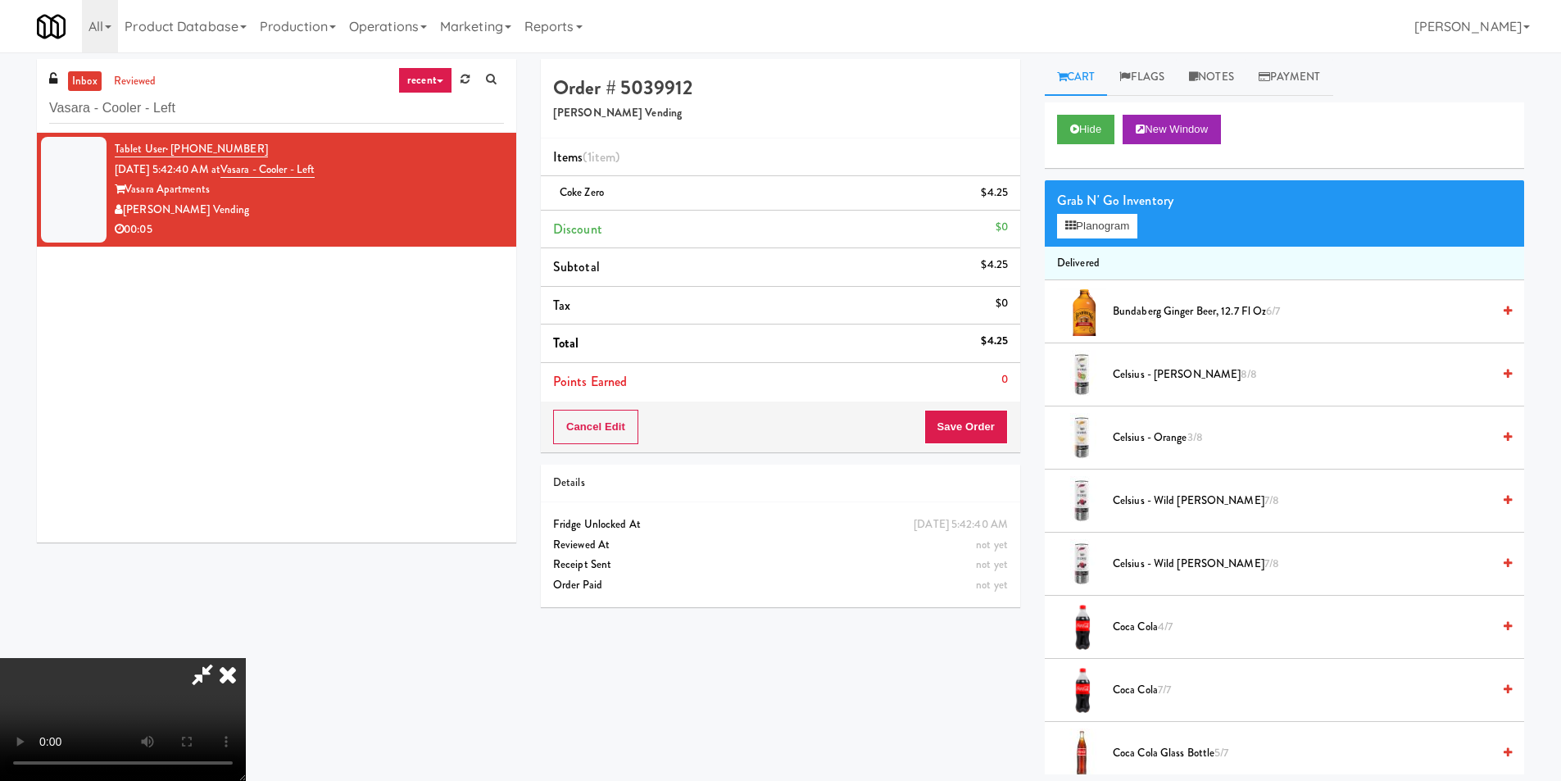
click at [246, 658] on video at bounding box center [123, 719] width 246 height 123
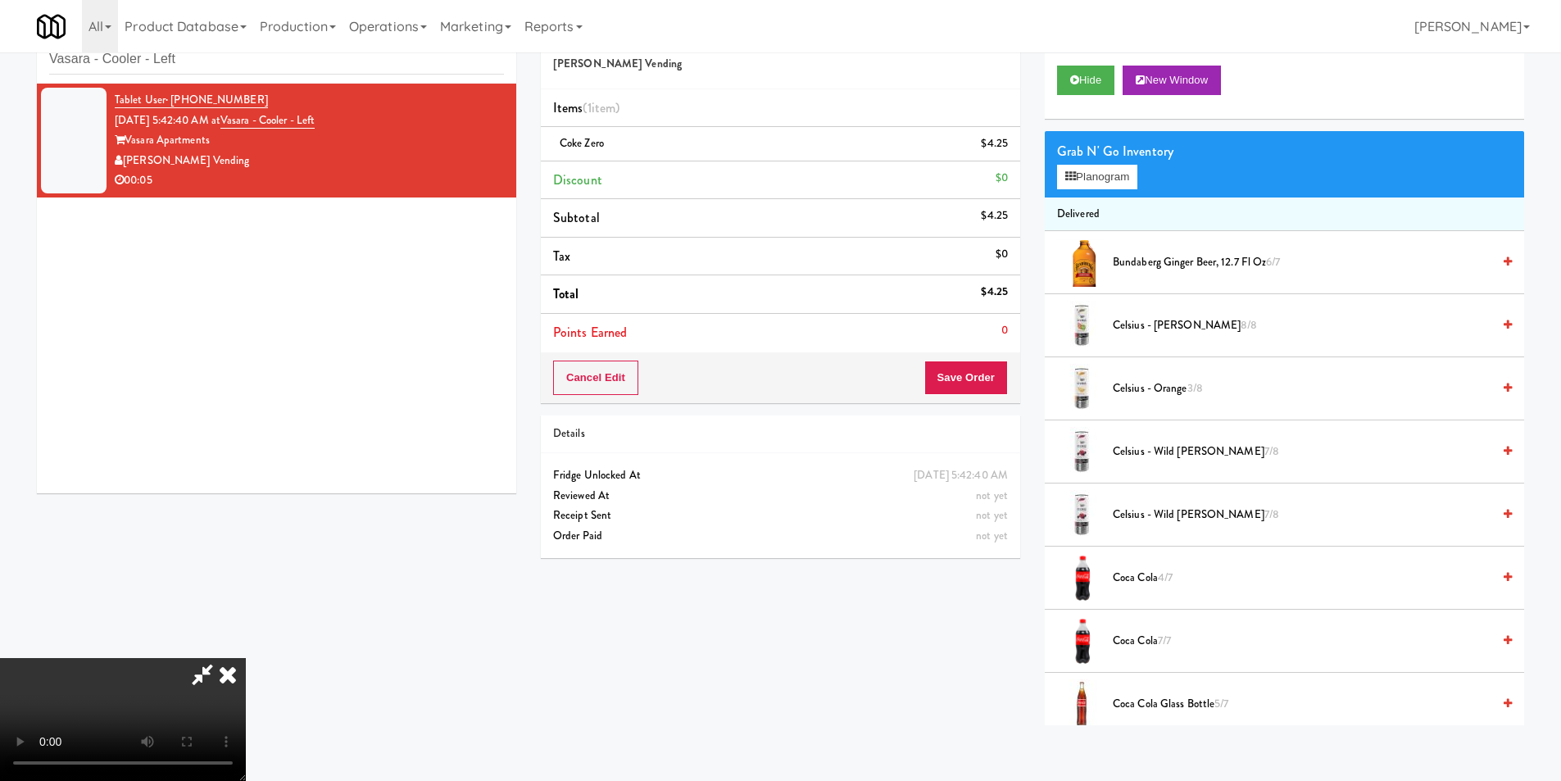
scroll to position [52, 0]
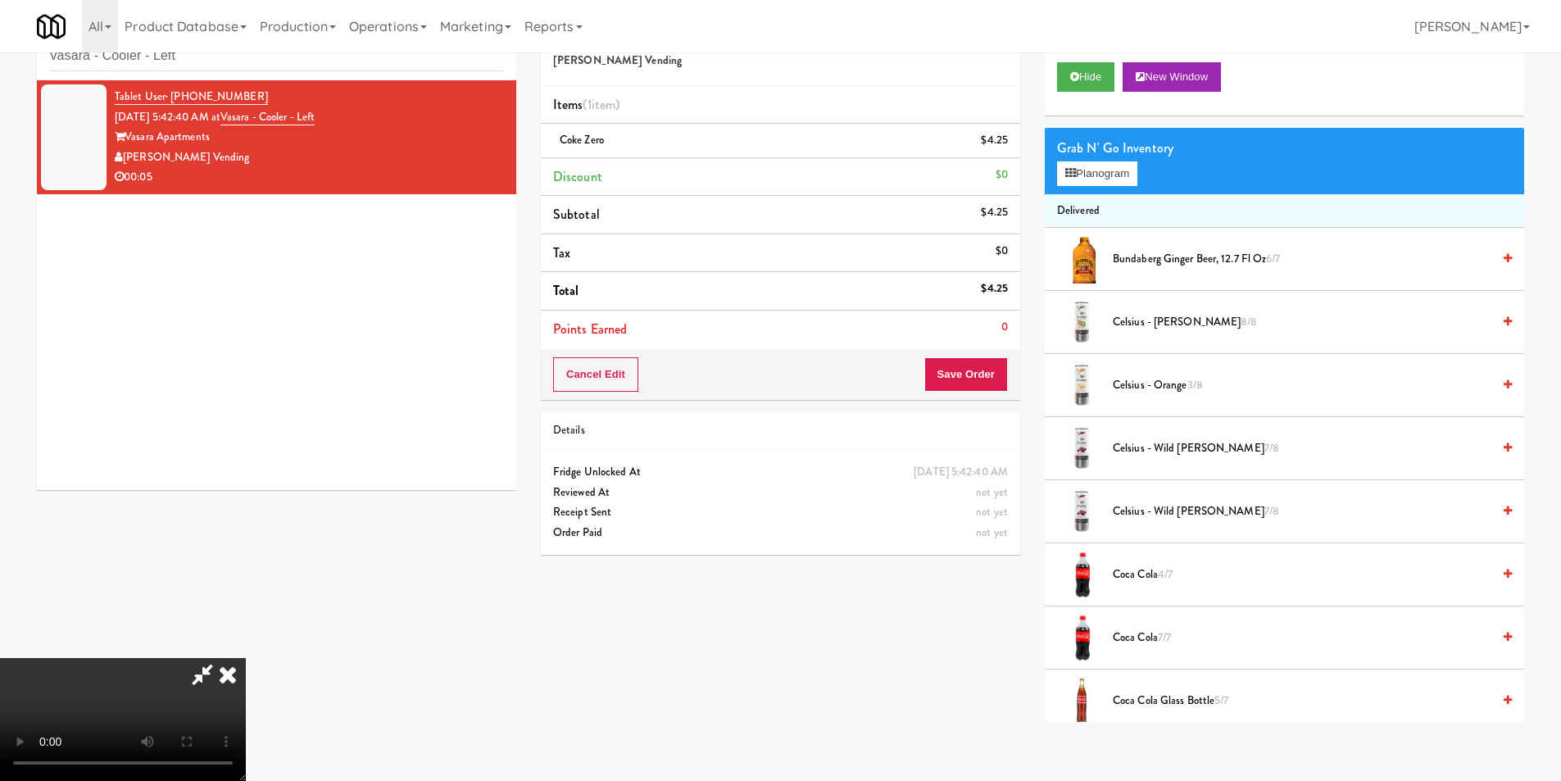
click at [246, 658] on video at bounding box center [123, 719] width 246 height 123
click at [971, 389] on div "Cancel Edit Save Order" at bounding box center [780, 374] width 479 height 51
click at [970, 386] on button "Save Order" at bounding box center [966, 374] width 84 height 34
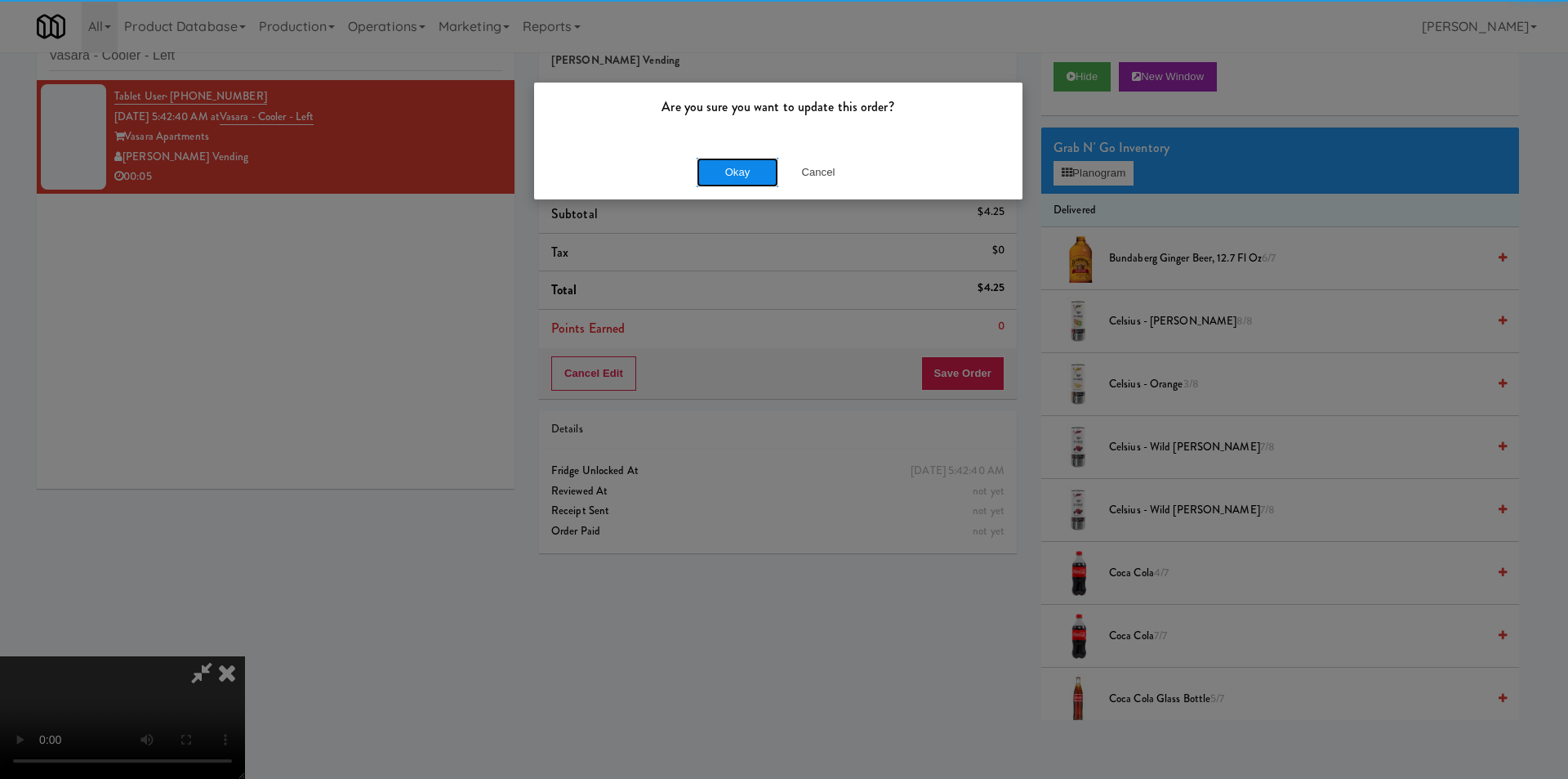
click at [766, 167] on button "Okay" at bounding box center [738, 172] width 82 height 29
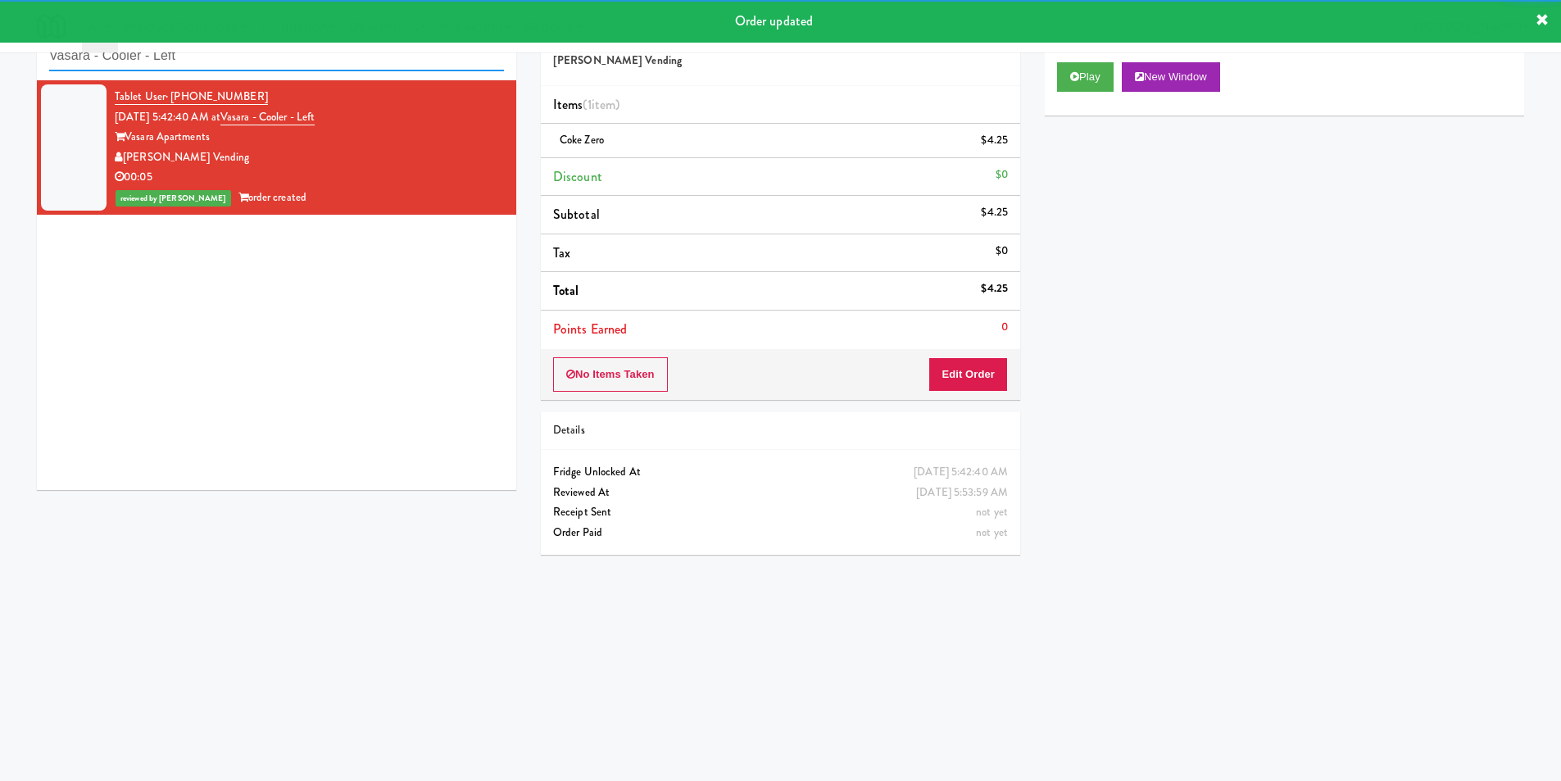
click at [315, 68] on input "Vasara - Cooler - Left" at bounding box center [276, 56] width 455 height 30
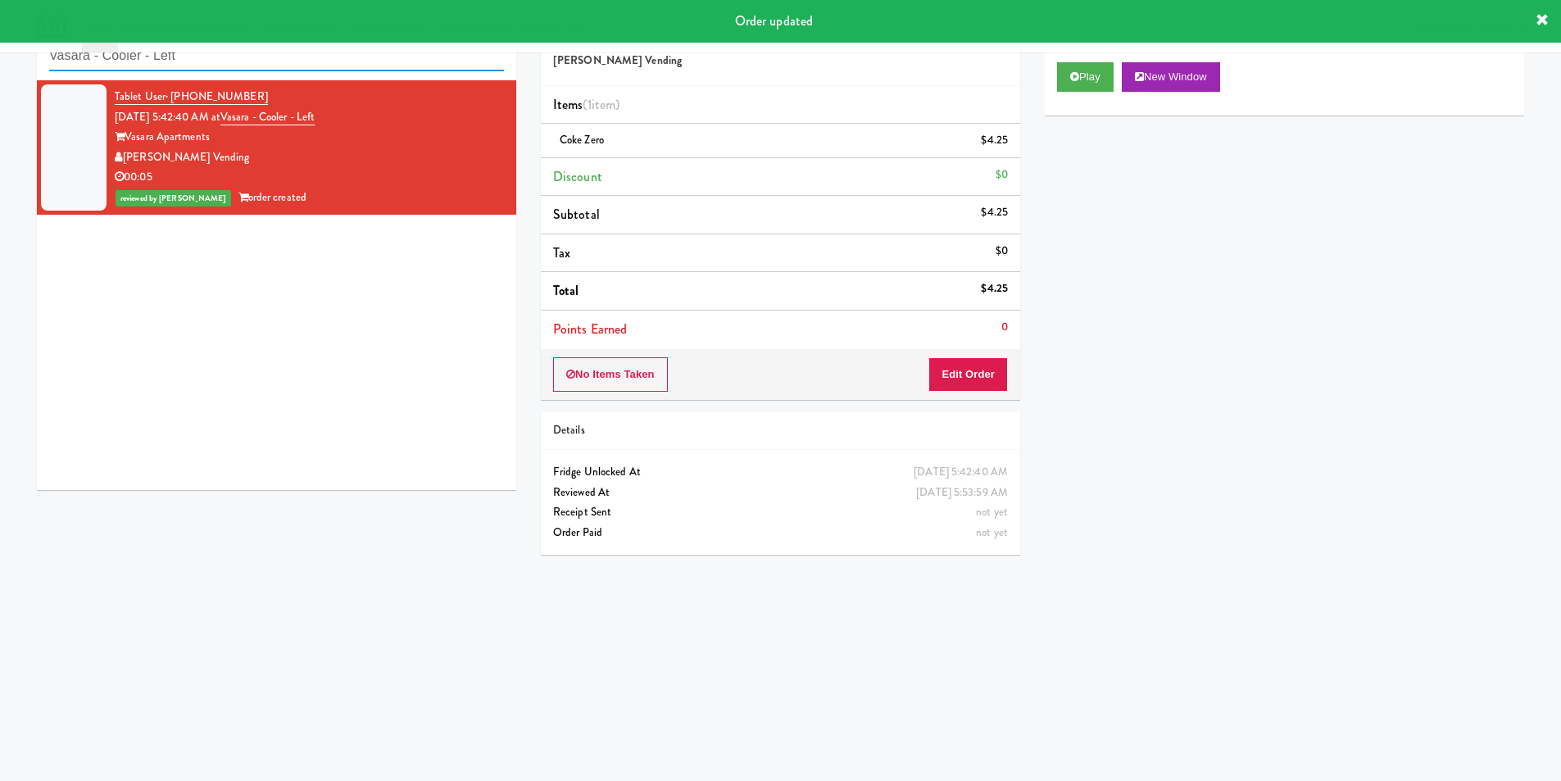
click at [315, 68] on input "Vasara - Cooler - Left" at bounding box center [276, 56] width 455 height 30
paste input "Platform"
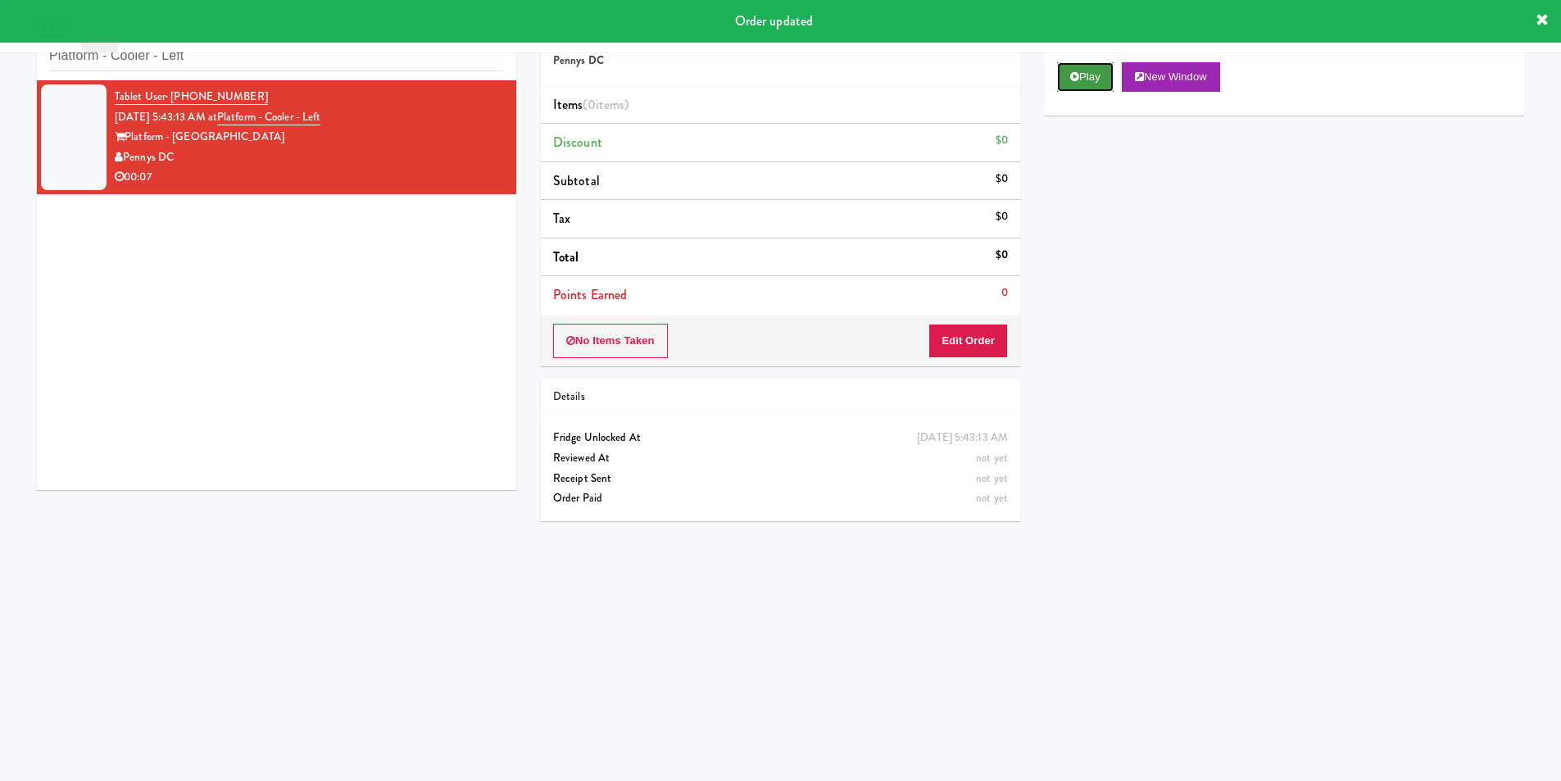
click at [1095, 73] on button "Play" at bounding box center [1085, 76] width 57 height 29
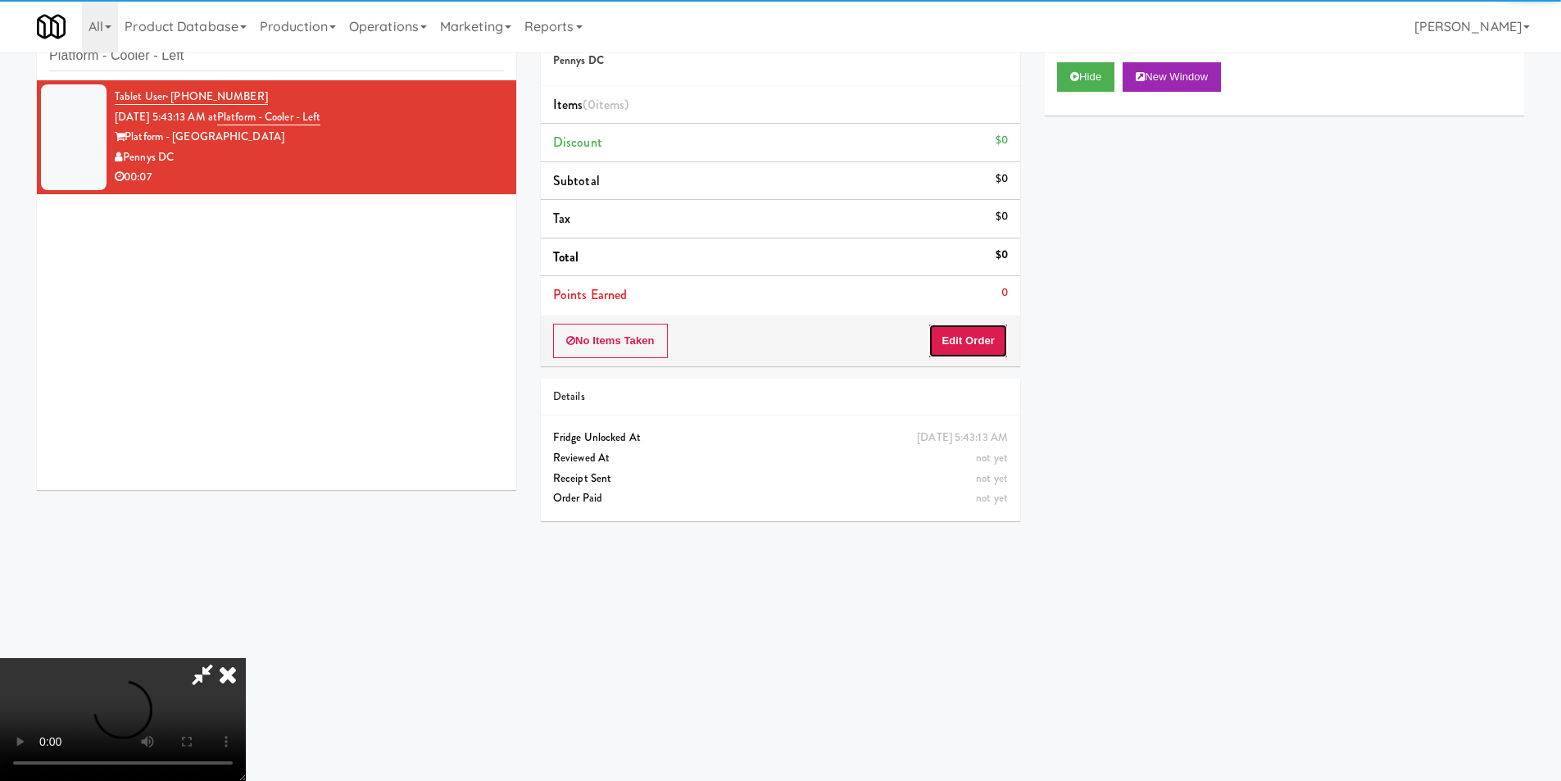
click at [963, 339] on button "Edit Order" at bounding box center [967, 341] width 79 height 34
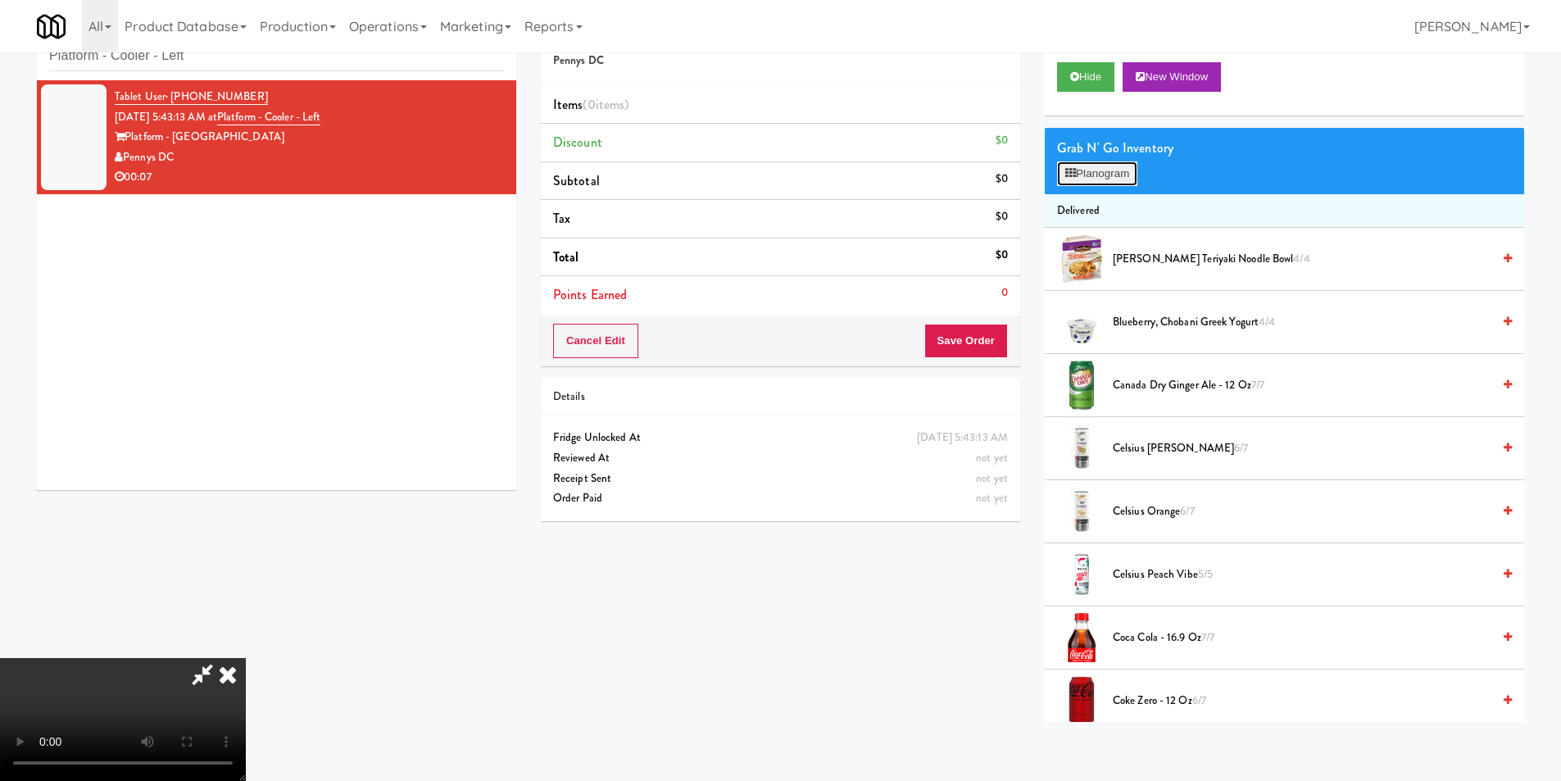
click at [1100, 179] on button "Planogram" at bounding box center [1097, 173] width 80 height 25
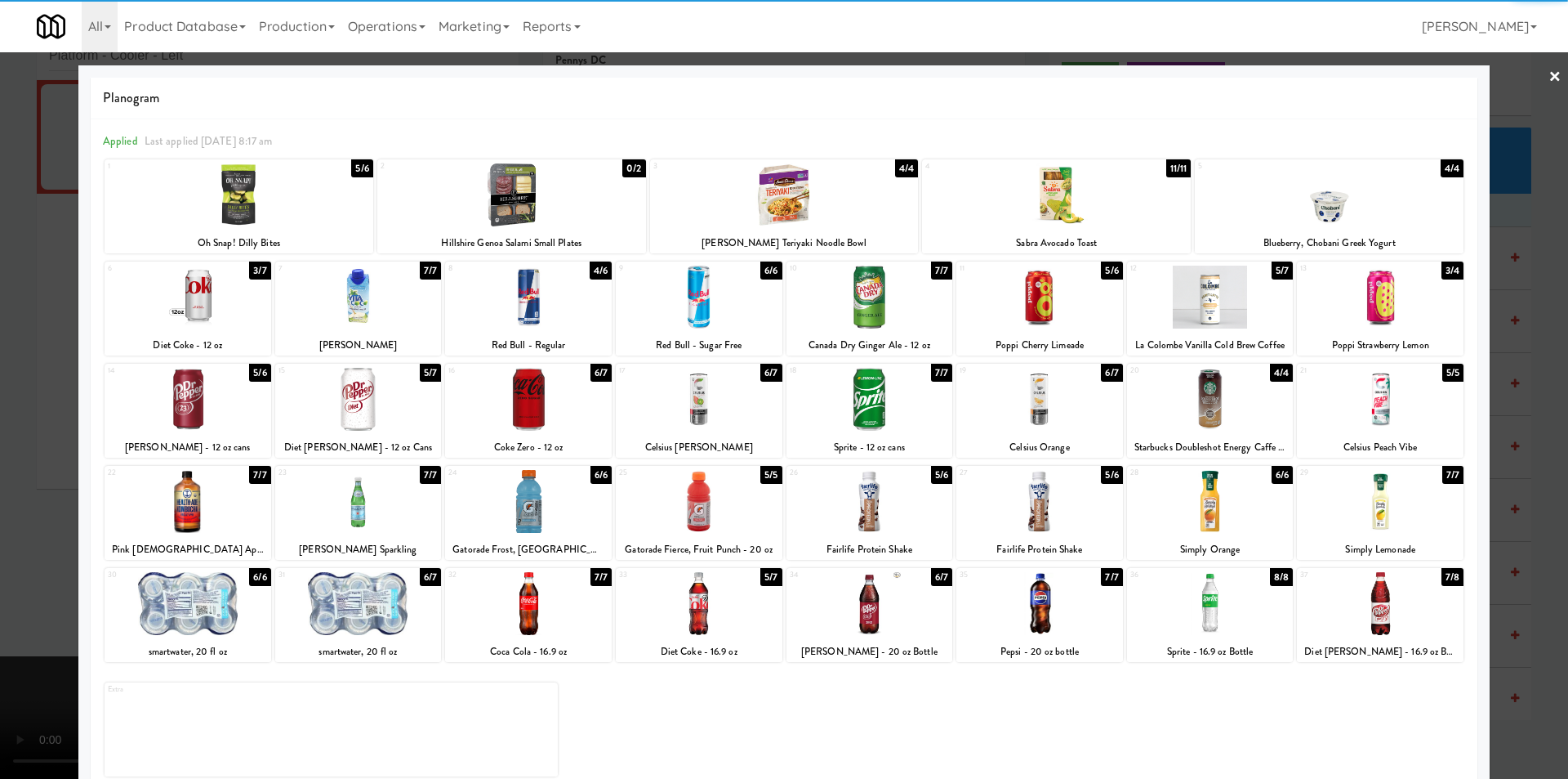
click at [853, 612] on div at bounding box center [869, 602] width 166 height 63
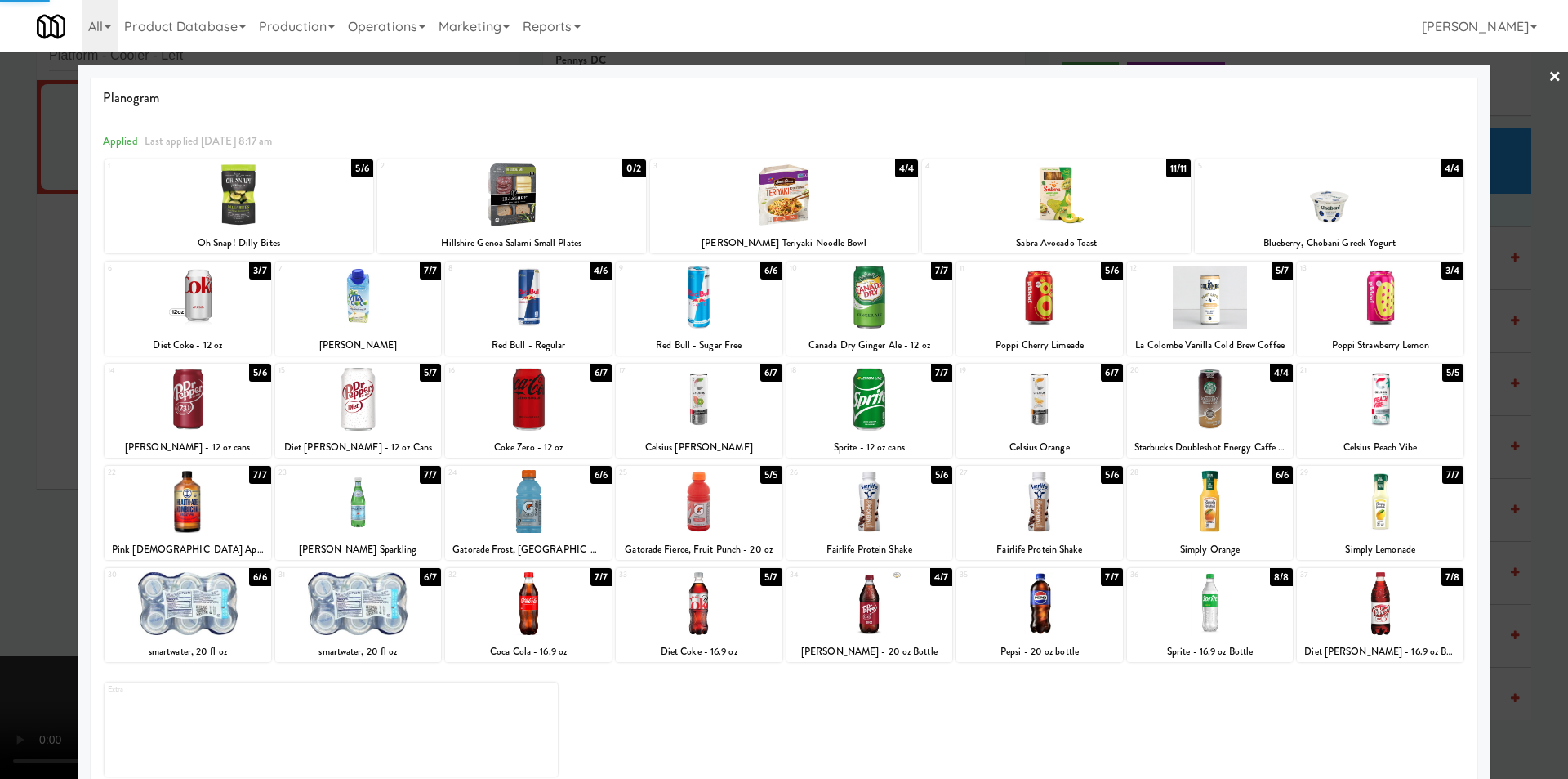
click at [1543, 496] on div at bounding box center [784, 389] width 1568 height 779
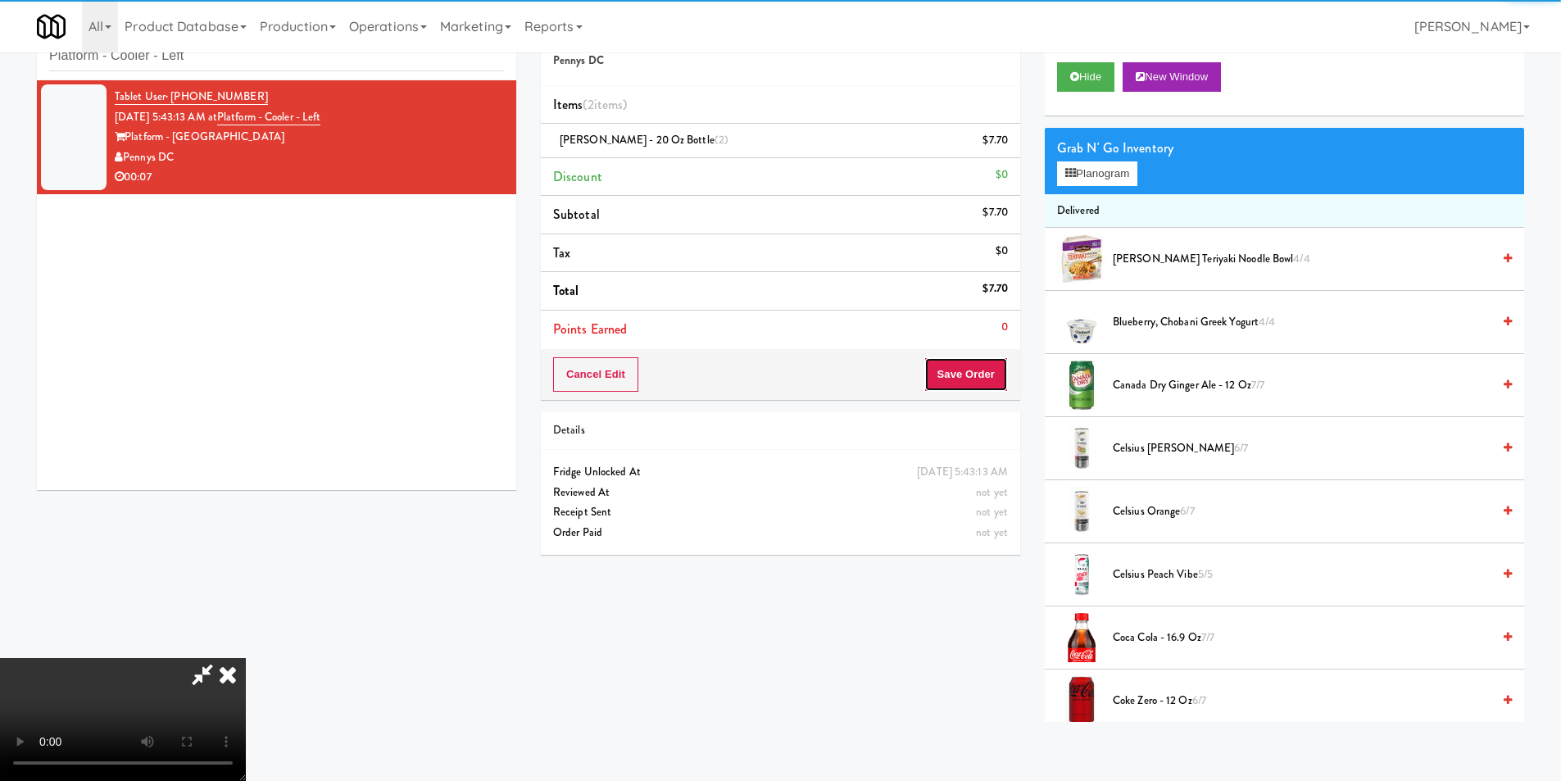
click at [991, 366] on button "Save Order" at bounding box center [966, 374] width 84 height 34
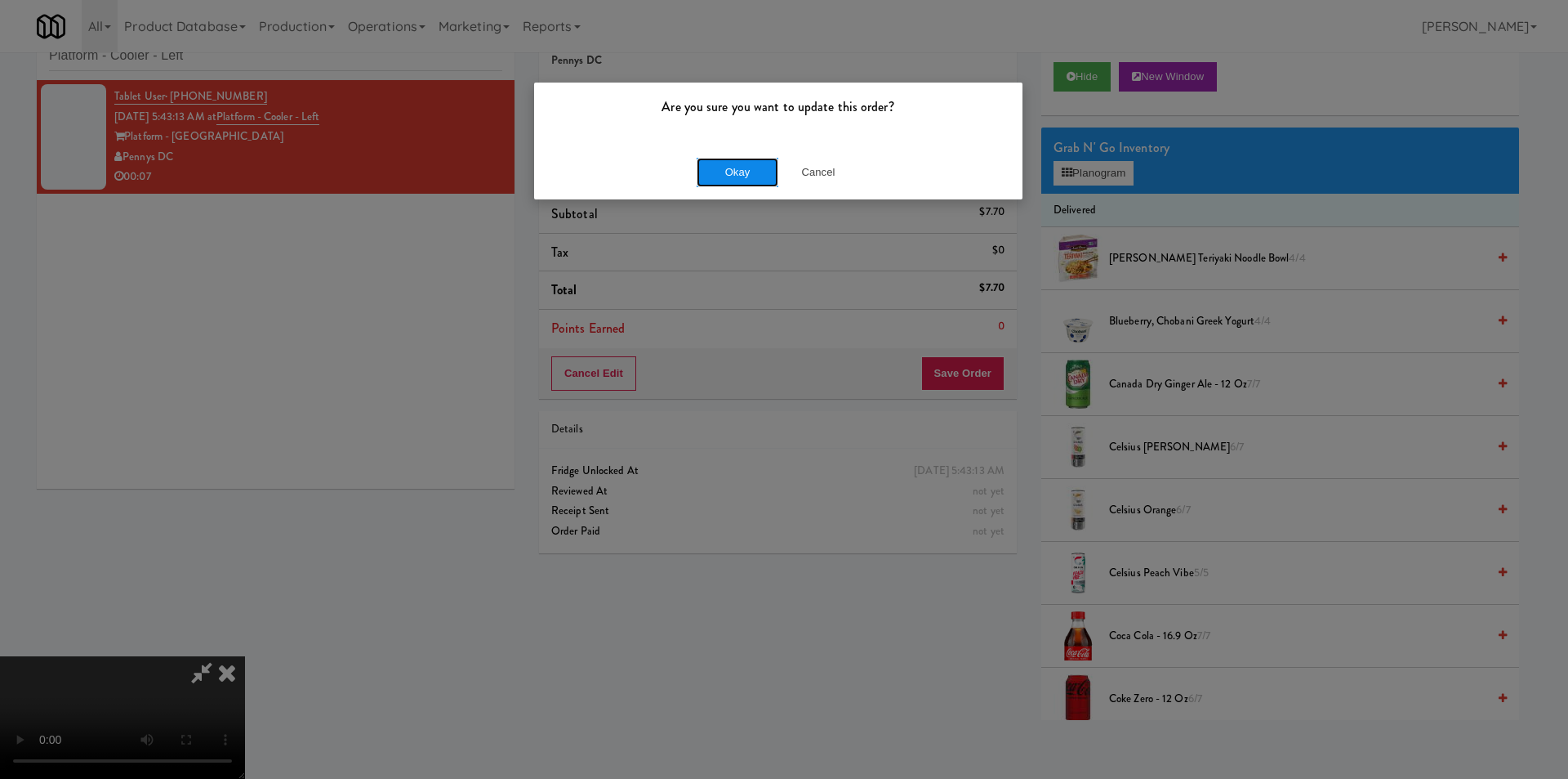
click at [745, 161] on button "Okay" at bounding box center [738, 172] width 82 height 29
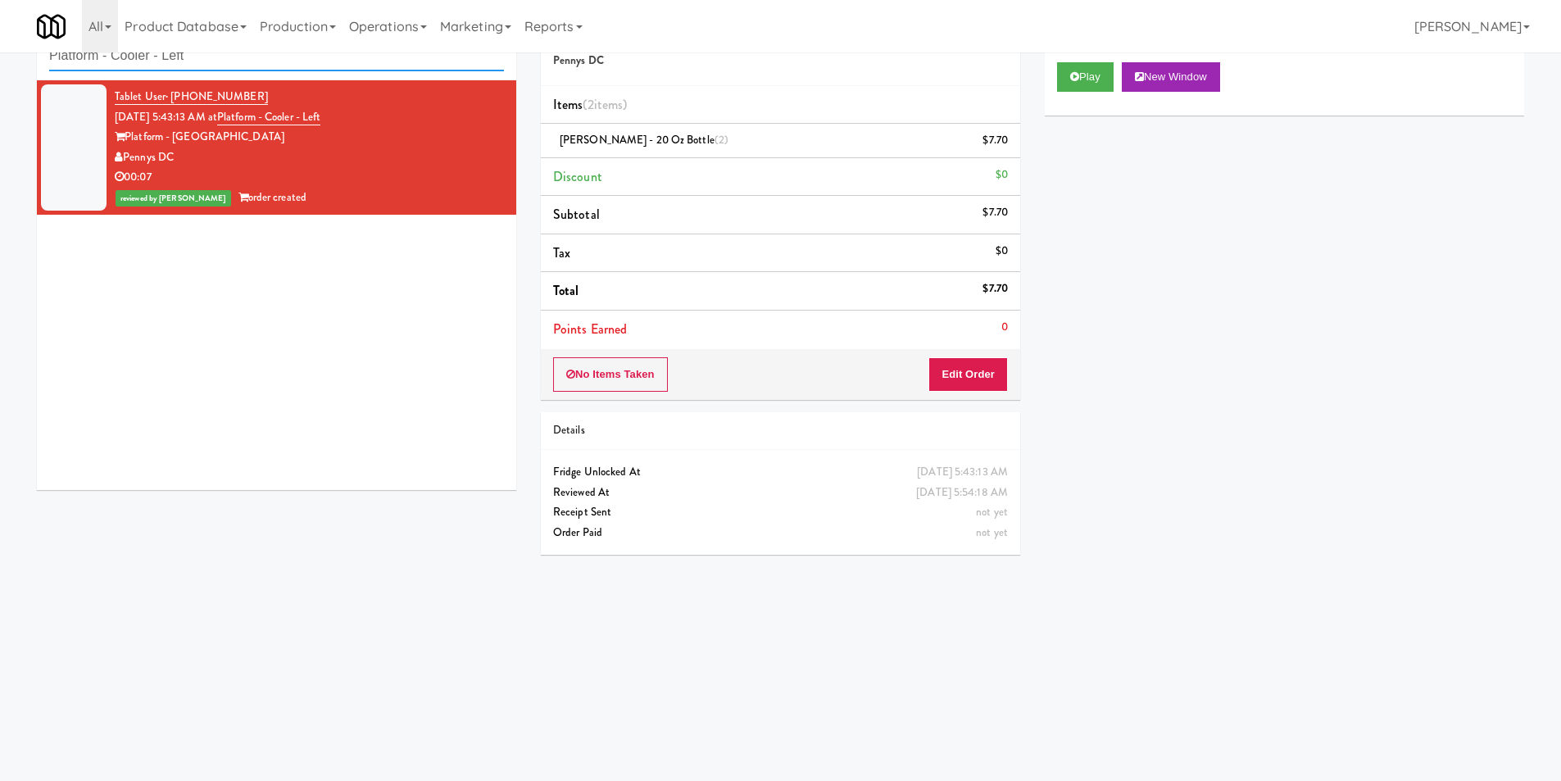
click at [261, 70] on input "Platform - Cooler - Left" at bounding box center [276, 56] width 455 height 30
click at [261, 64] on input "Platform - Cooler - Left" at bounding box center [276, 56] width 455 height 30
paste input "CYKEL - Drink - Middle"
click at [261, 64] on input "CYKEL - Drink - Middle" at bounding box center [276, 56] width 455 height 30
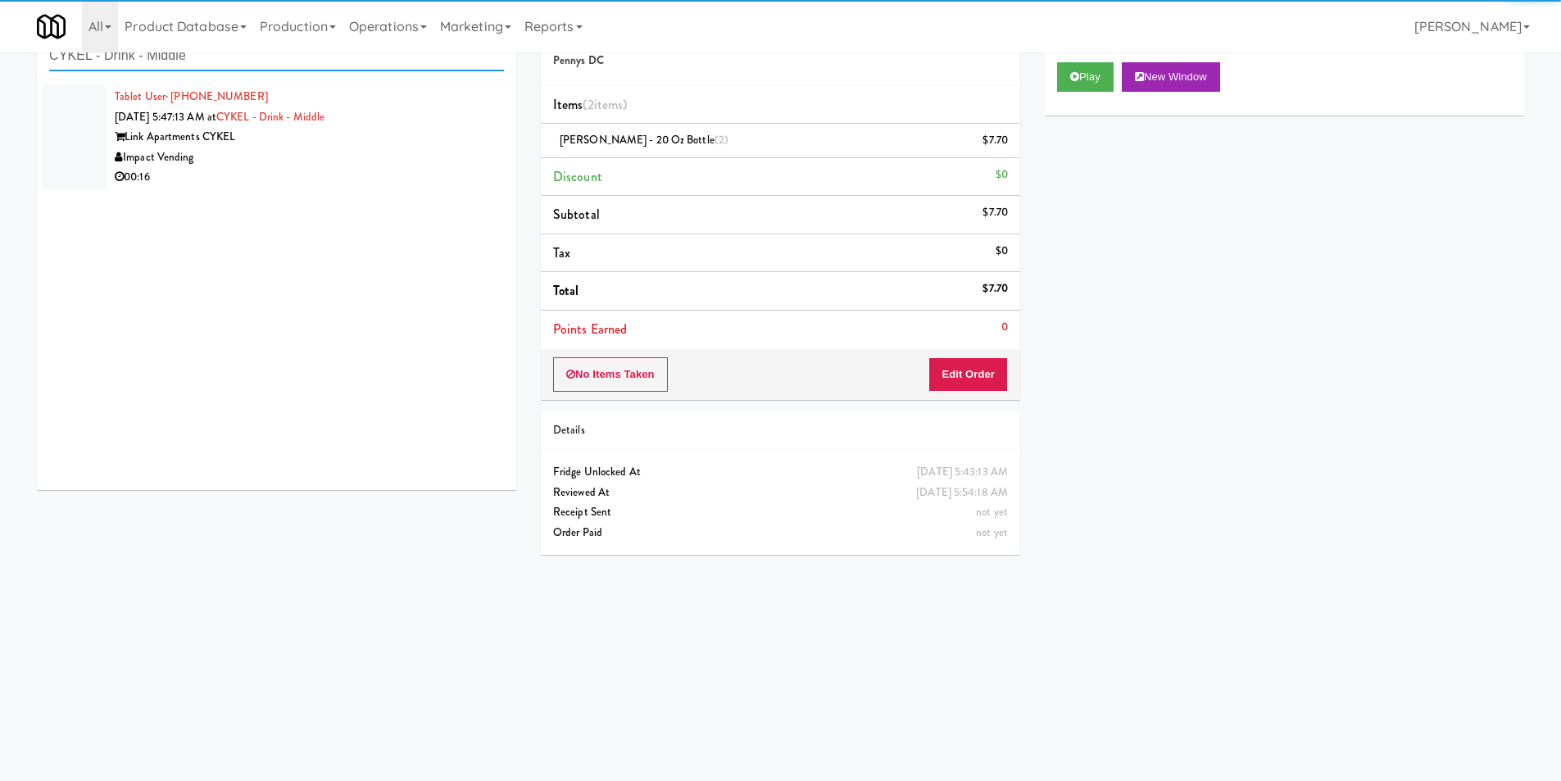
type input "CYKEL - Drink - Middle"
click at [364, 166] on div "Impact Vending" at bounding box center [309, 157] width 389 height 20
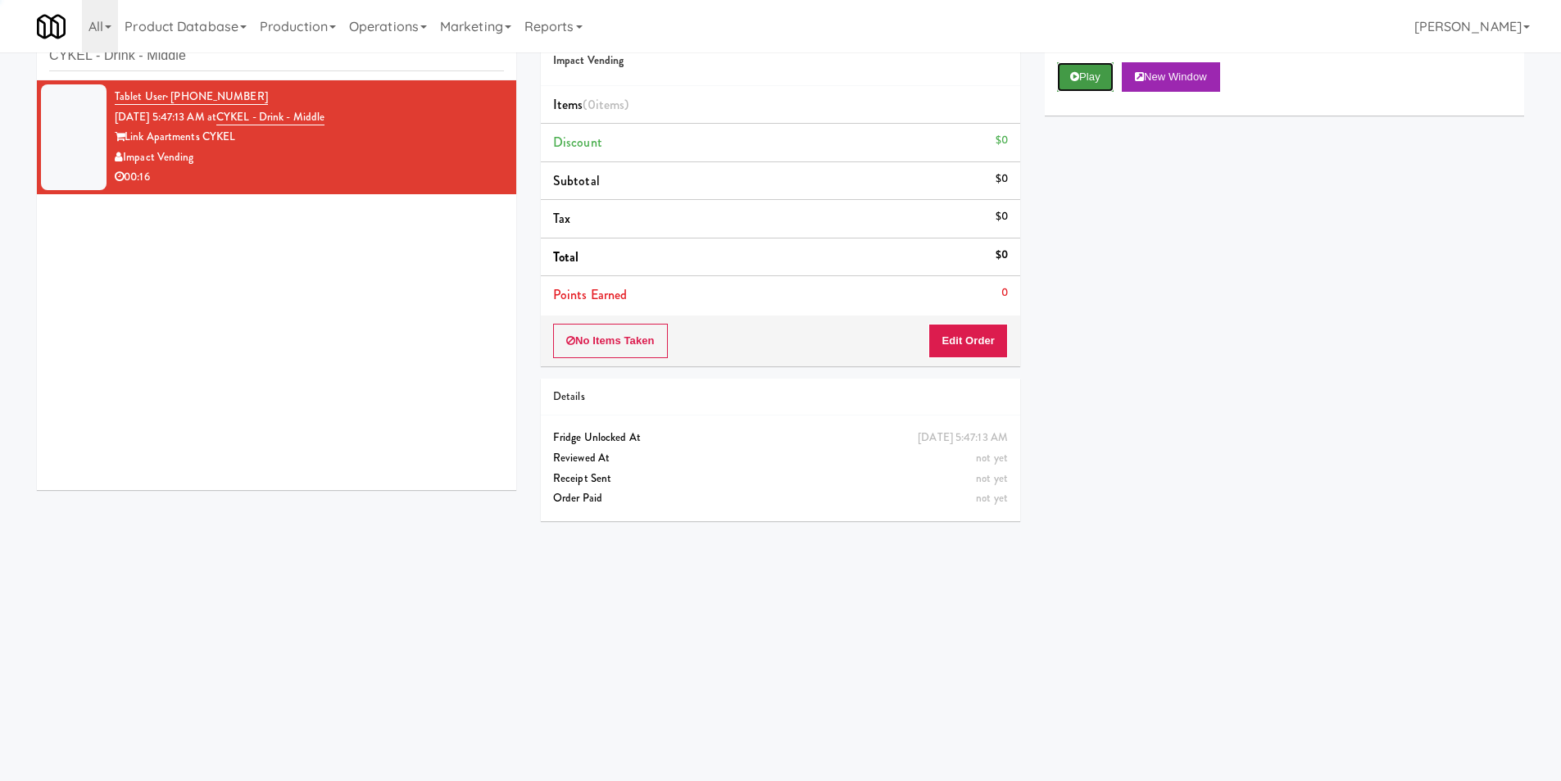
click at [1095, 75] on button "Play" at bounding box center [1085, 76] width 57 height 29
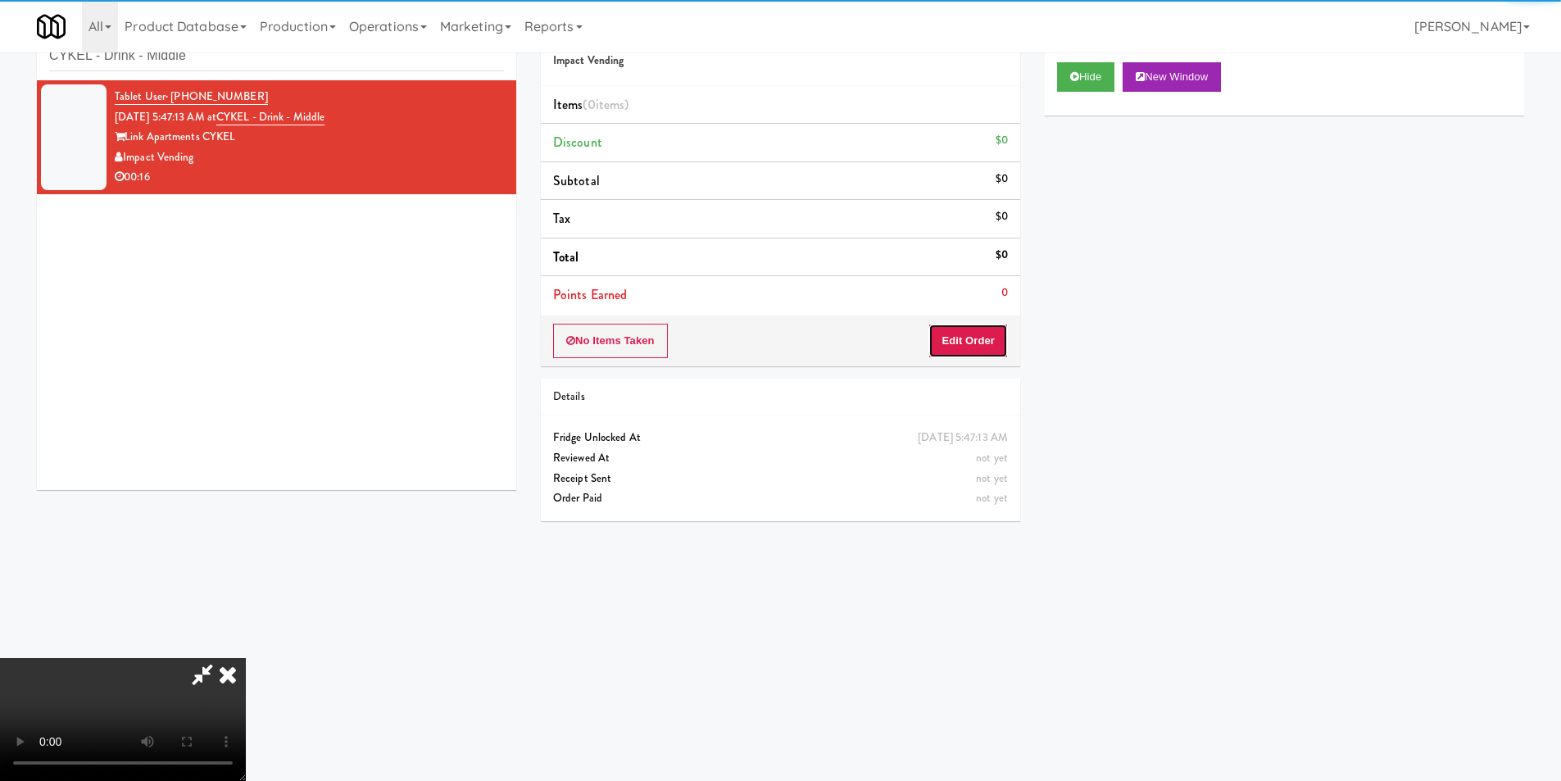
click at [983, 338] on button "Edit Order" at bounding box center [967, 341] width 79 height 34
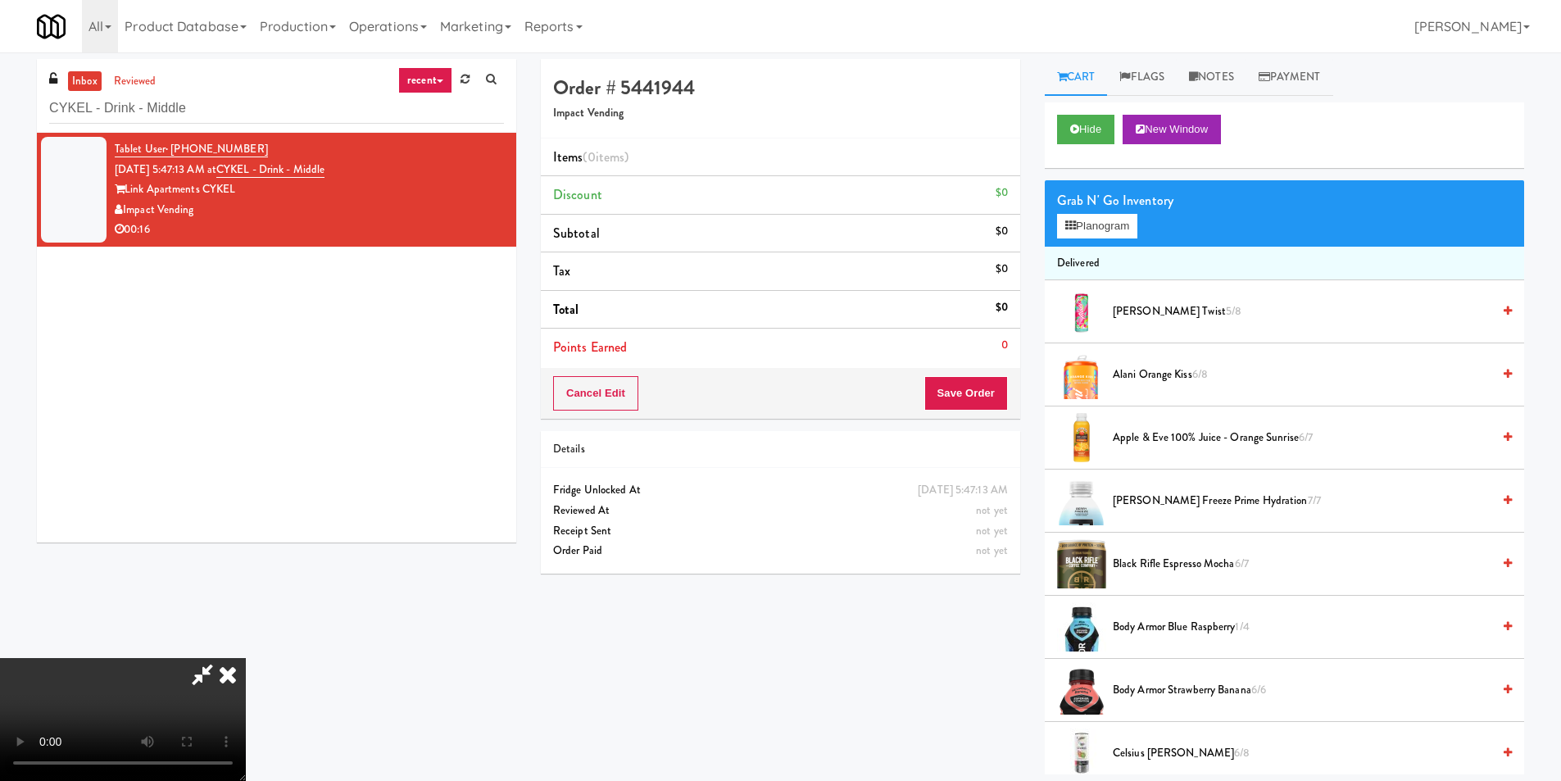
click at [246, 658] on video at bounding box center [123, 719] width 246 height 123
click at [1101, 226] on button "Planogram" at bounding box center [1097, 226] width 80 height 25
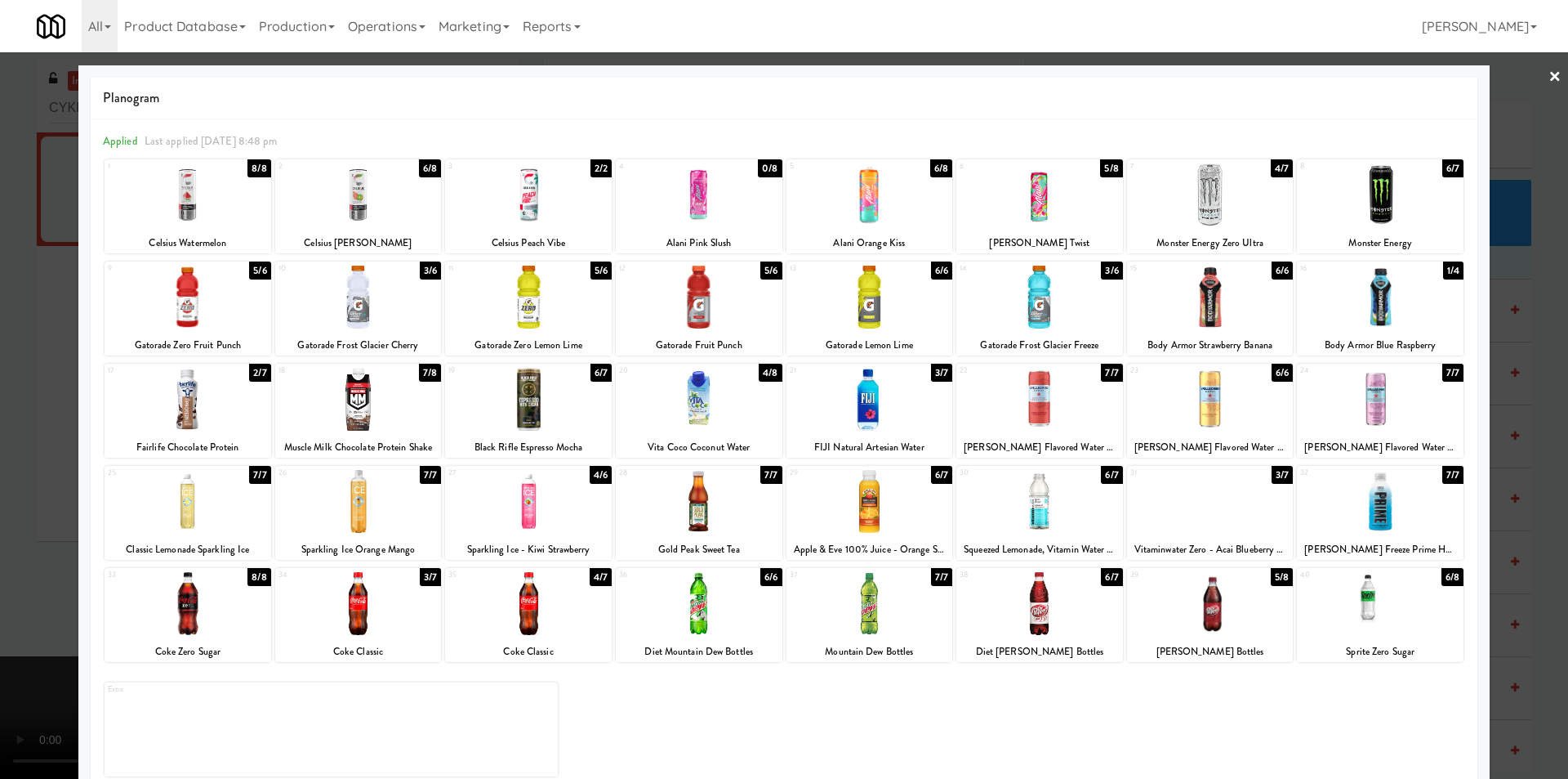
click at [908, 401] on div at bounding box center [869, 399] width 166 height 63
click at [1496, 418] on div at bounding box center [784, 389] width 1568 height 779
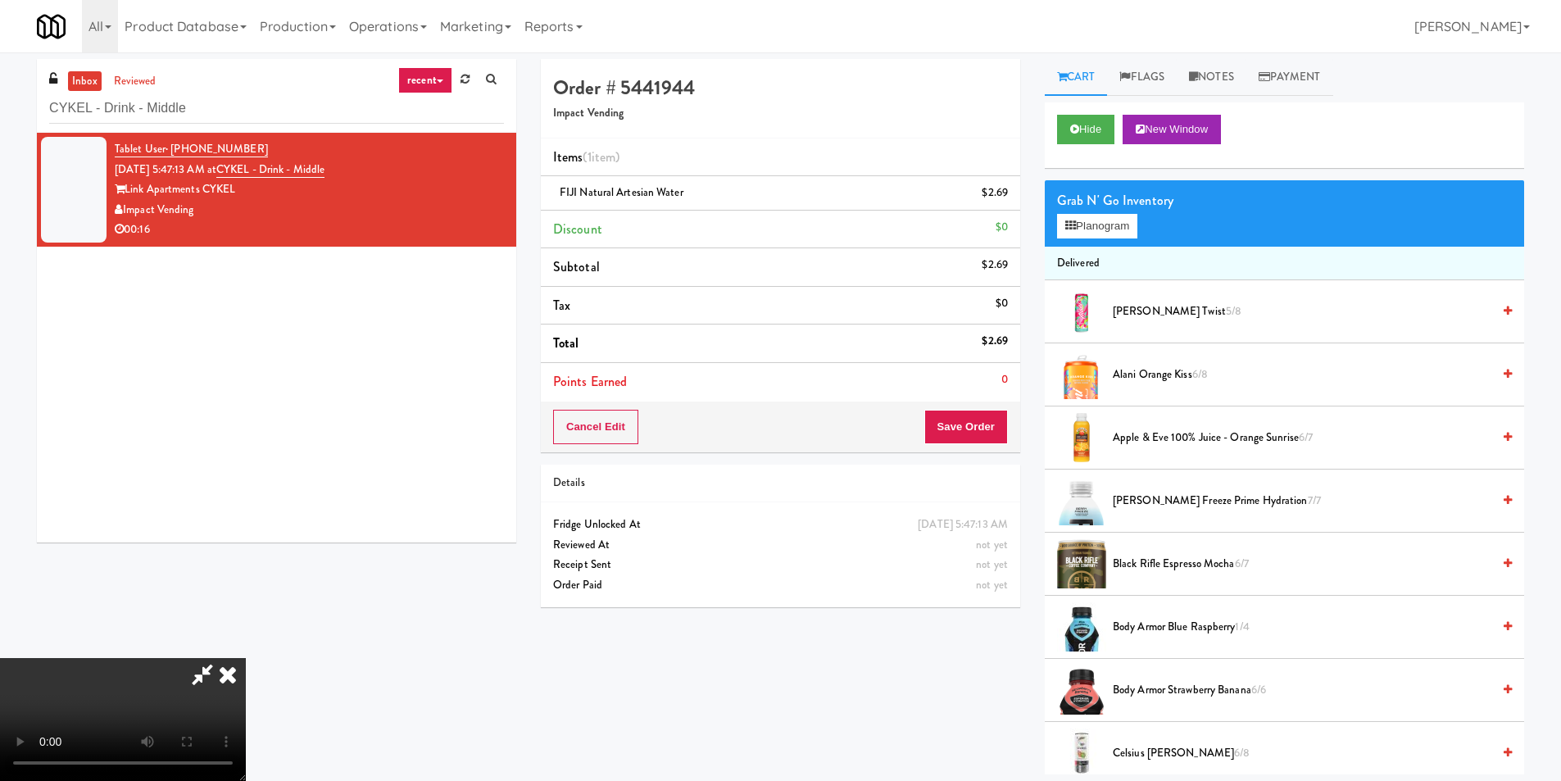
click at [246, 658] on video at bounding box center [123, 719] width 246 height 123
click at [1093, 215] on button "Planogram" at bounding box center [1097, 226] width 80 height 25
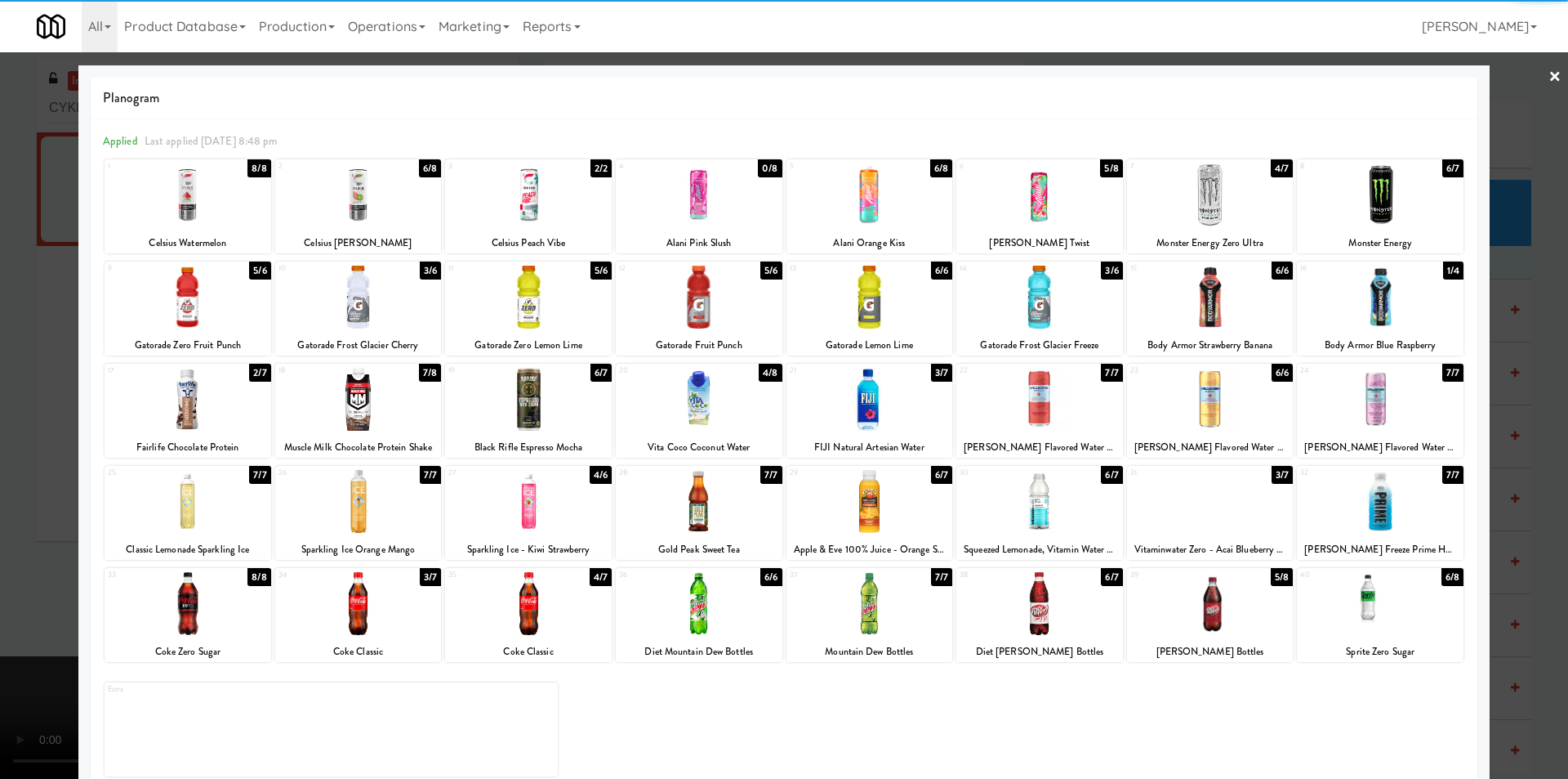
click at [197, 479] on div at bounding box center [187, 501] width 166 height 63
click at [29, 446] on div at bounding box center [784, 389] width 1568 height 779
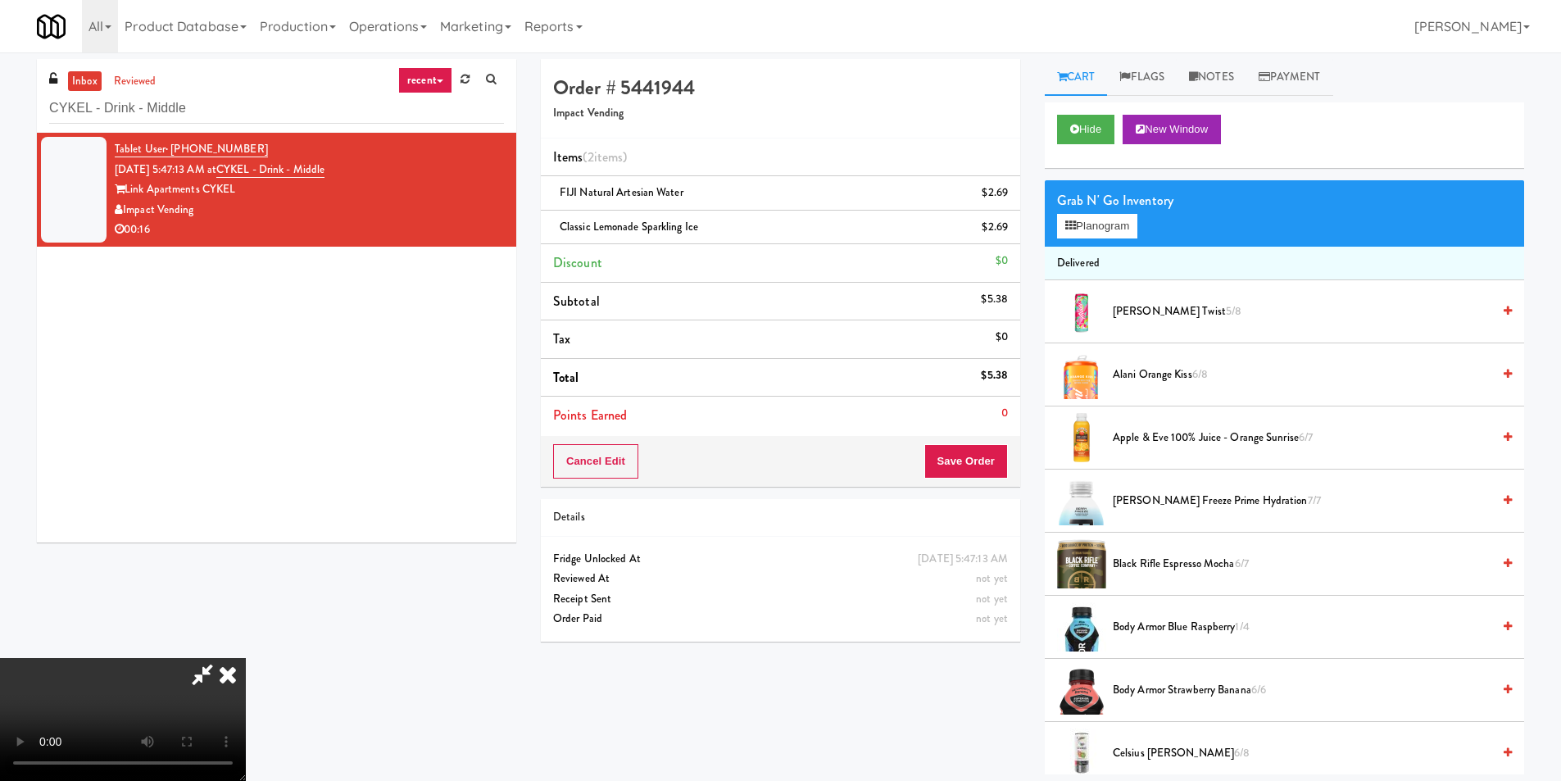
click at [246, 658] on video at bounding box center [123, 719] width 246 height 123
click at [1106, 231] on button "Planogram" at bounding box center [1097, 226] width 80 height 25
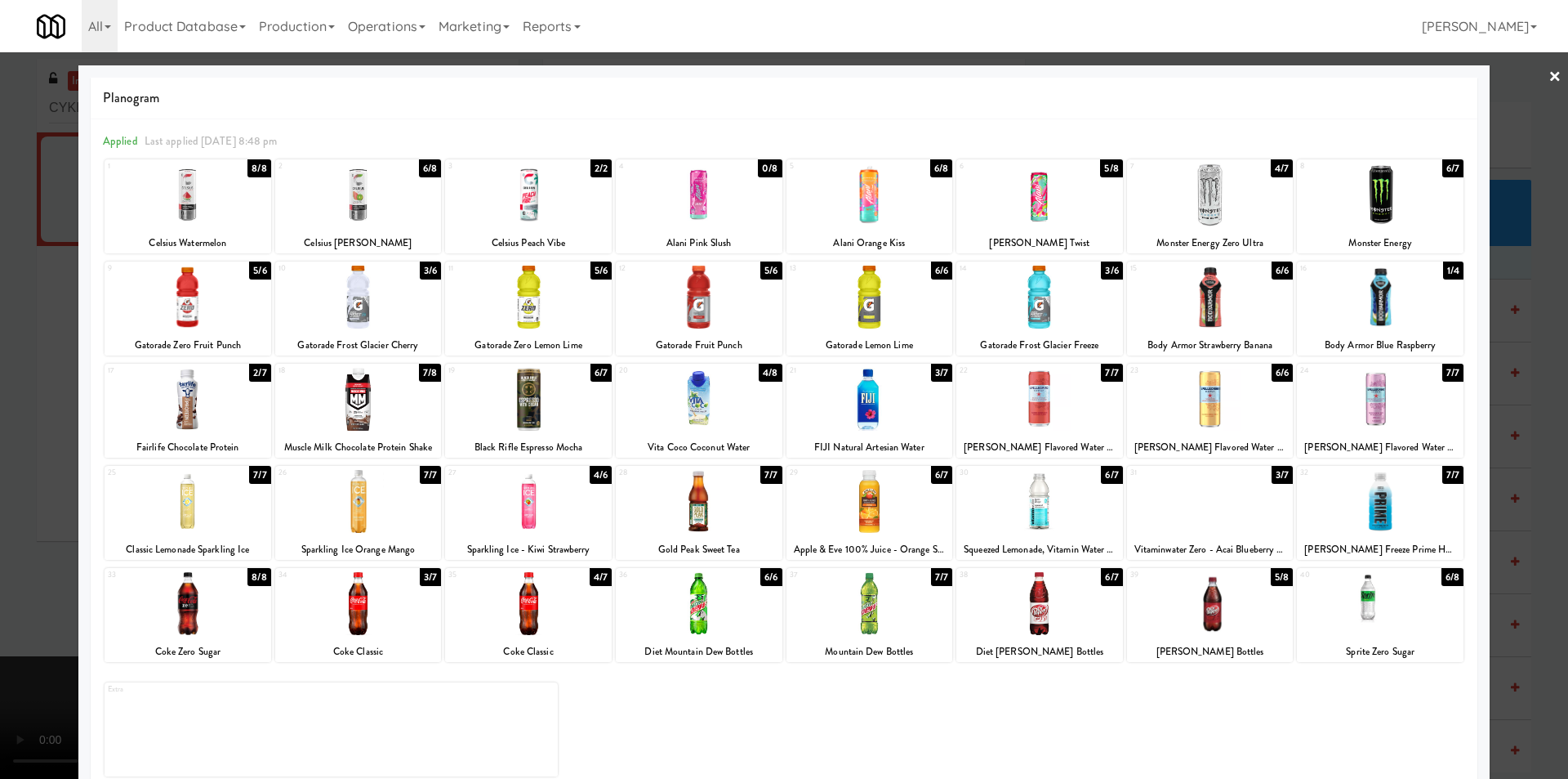
click at [1502, 455] on div at bounding box center [784, 389] width 1568 height 779
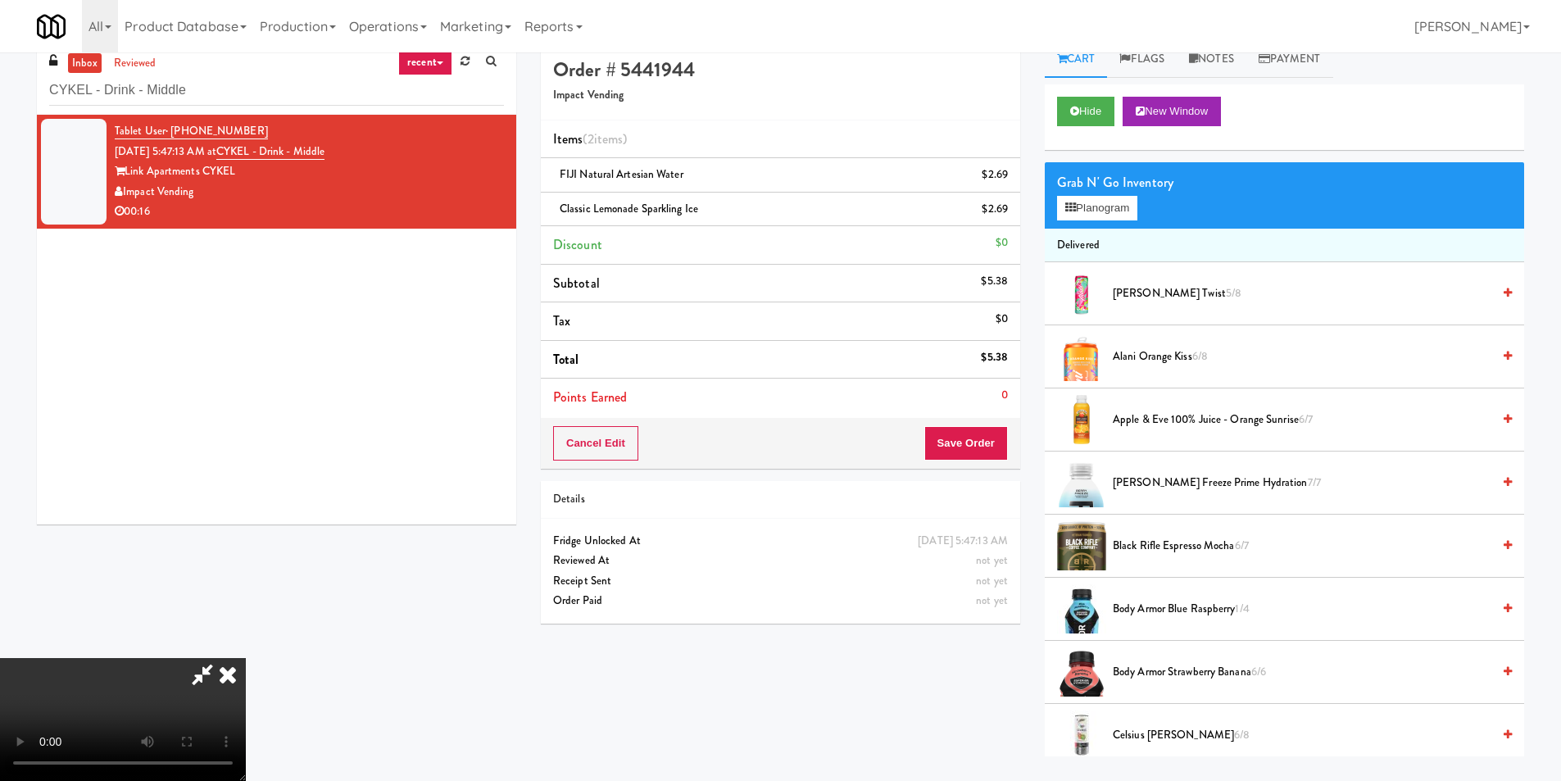
scroll to position [52, 0]
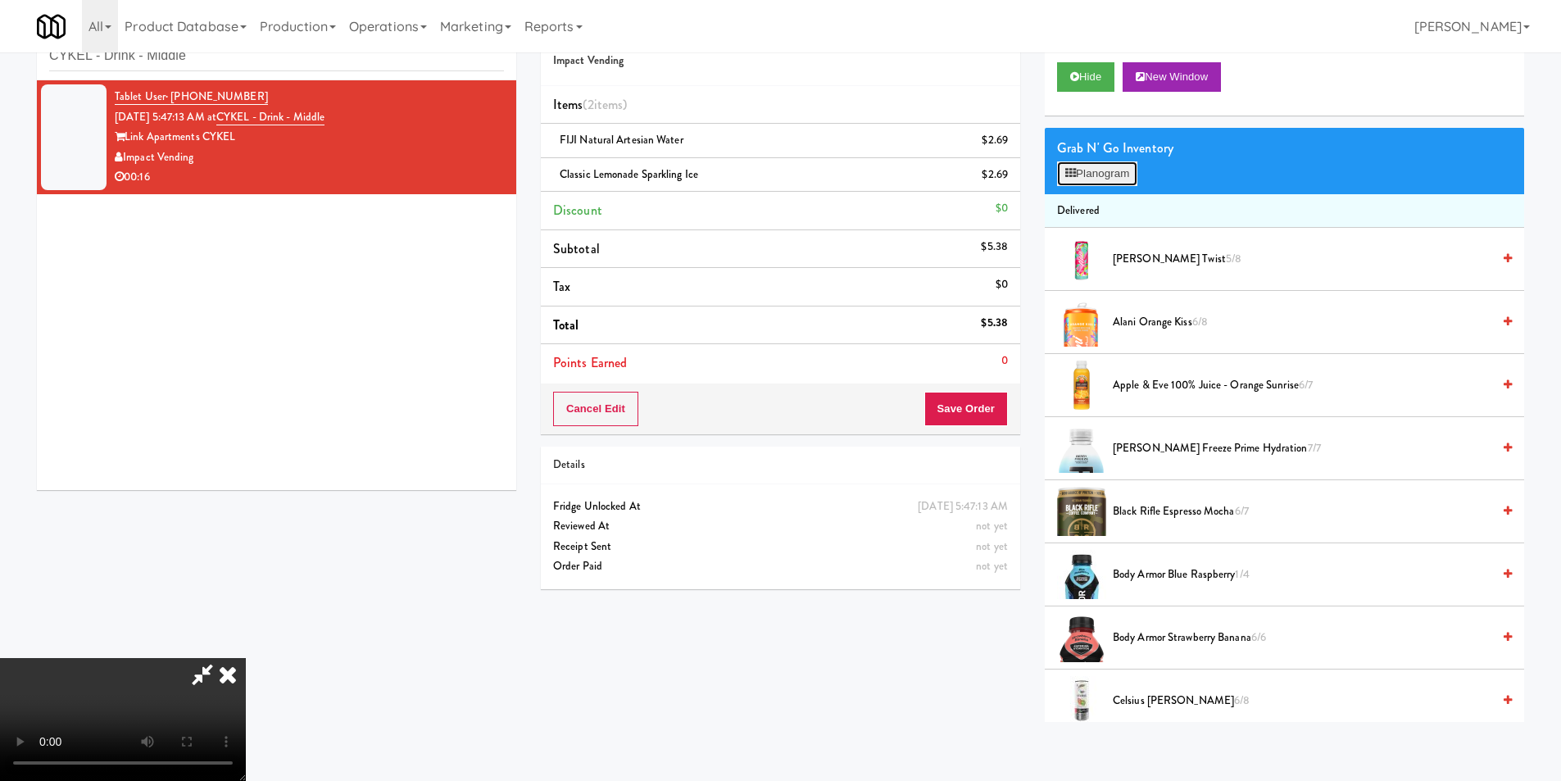
click at [1117, 174] on button "Planogram" at bounding box center [1097, 173] width 80 height 25
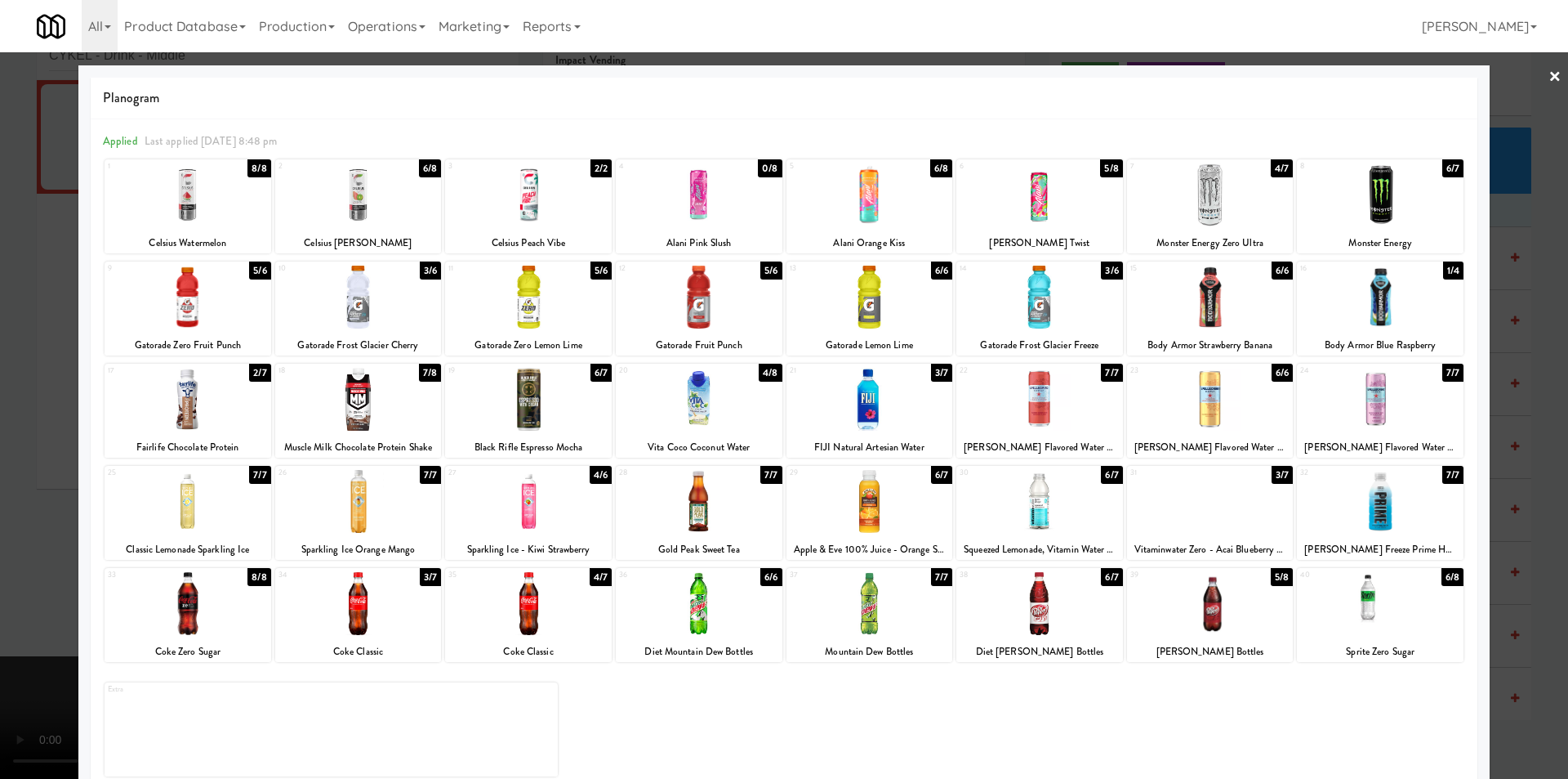
click at [1222, 495] on div at bounding box center [1210, 501] width 166 height 63
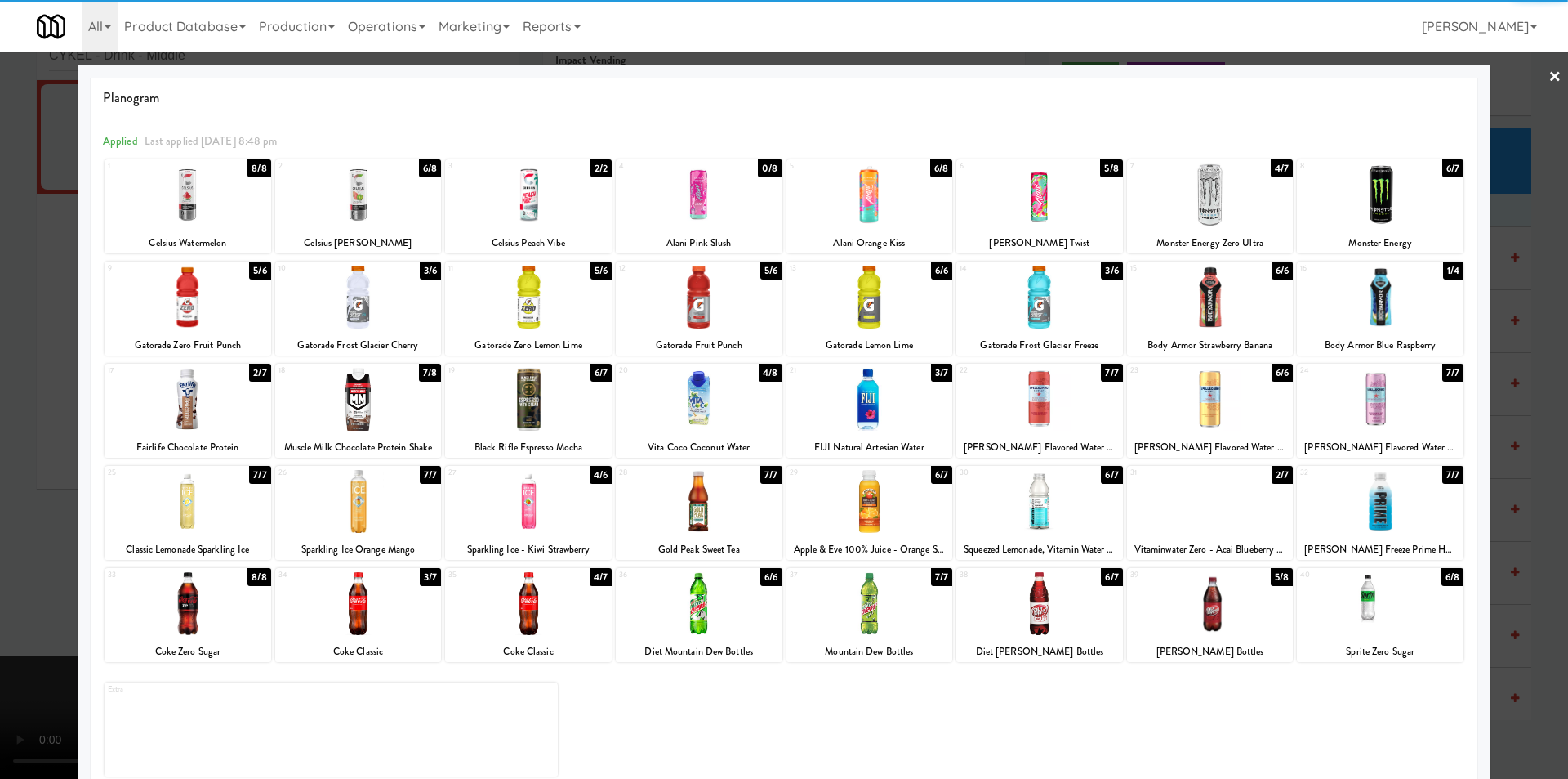
click at [1528, 462] on div at bounding box center [784, 389] width 1568 height 779
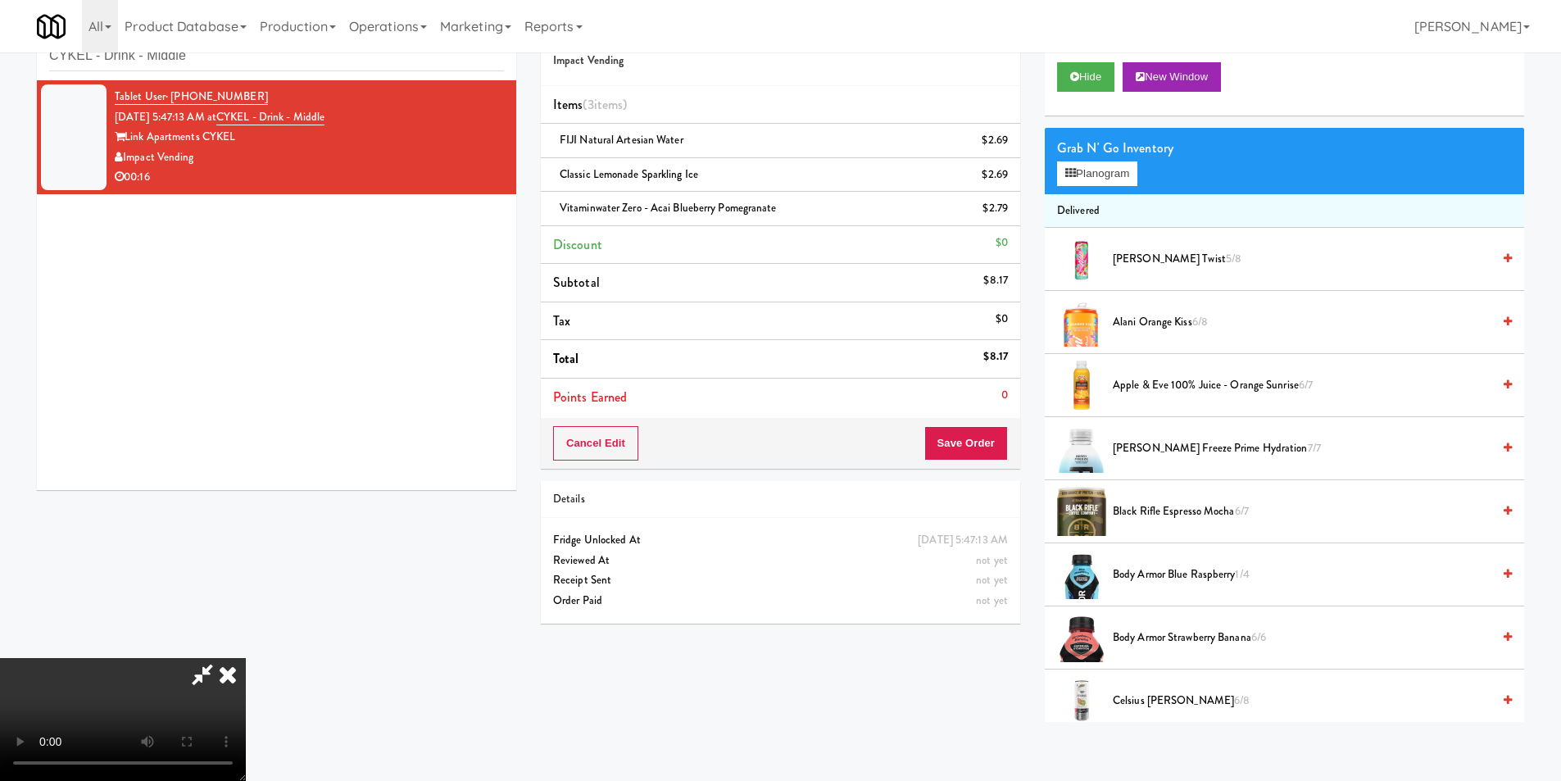
click at [246, 658] on video at bounding box center [123, 719] width 246 height 123
click at [956, 442] on button "Save Order" at bounding box center [966, 443] width 84 height 34
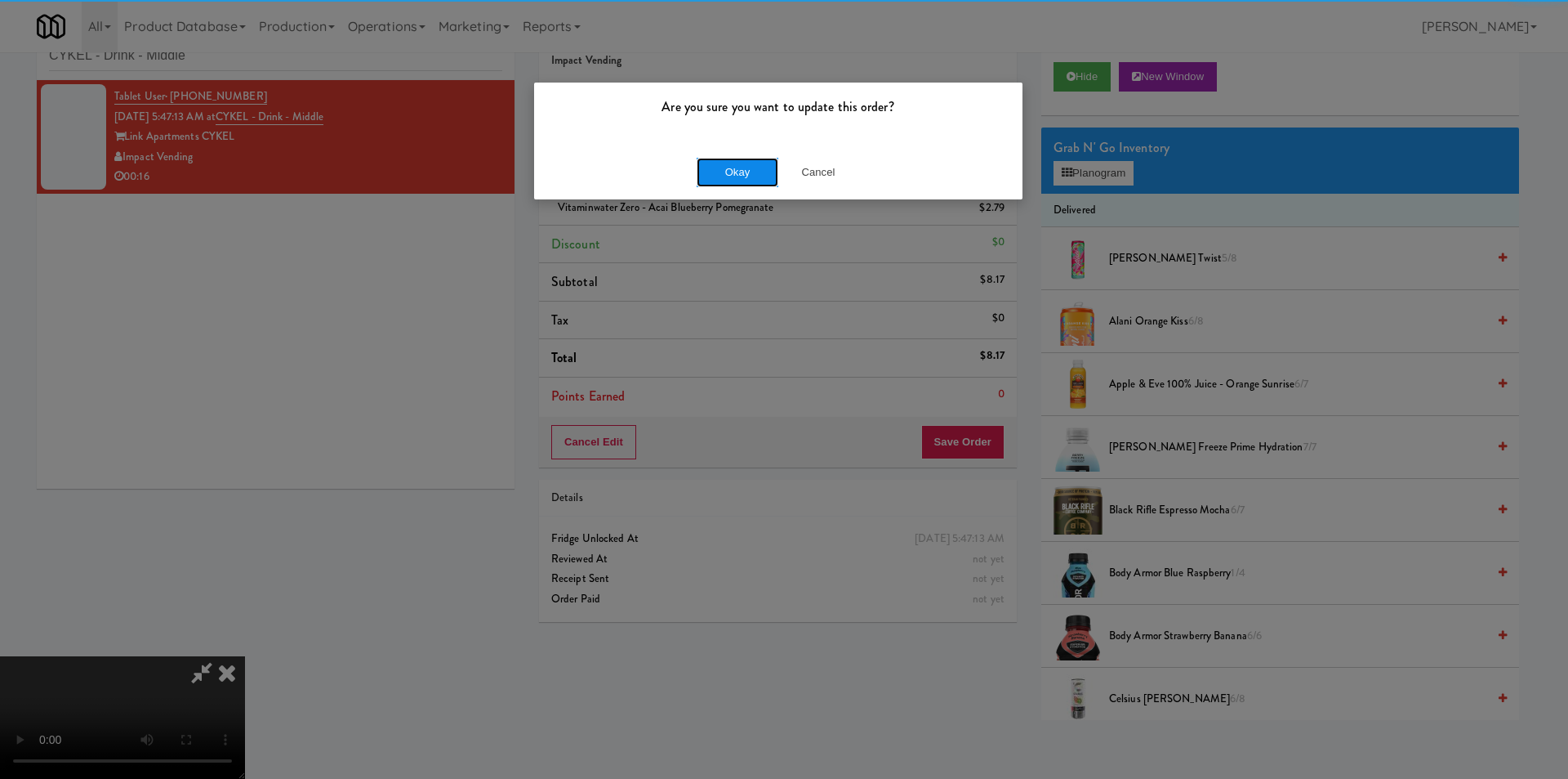
click at [758, 176] on button "Okay" at bounding box center [738, 172] width 82 height 29
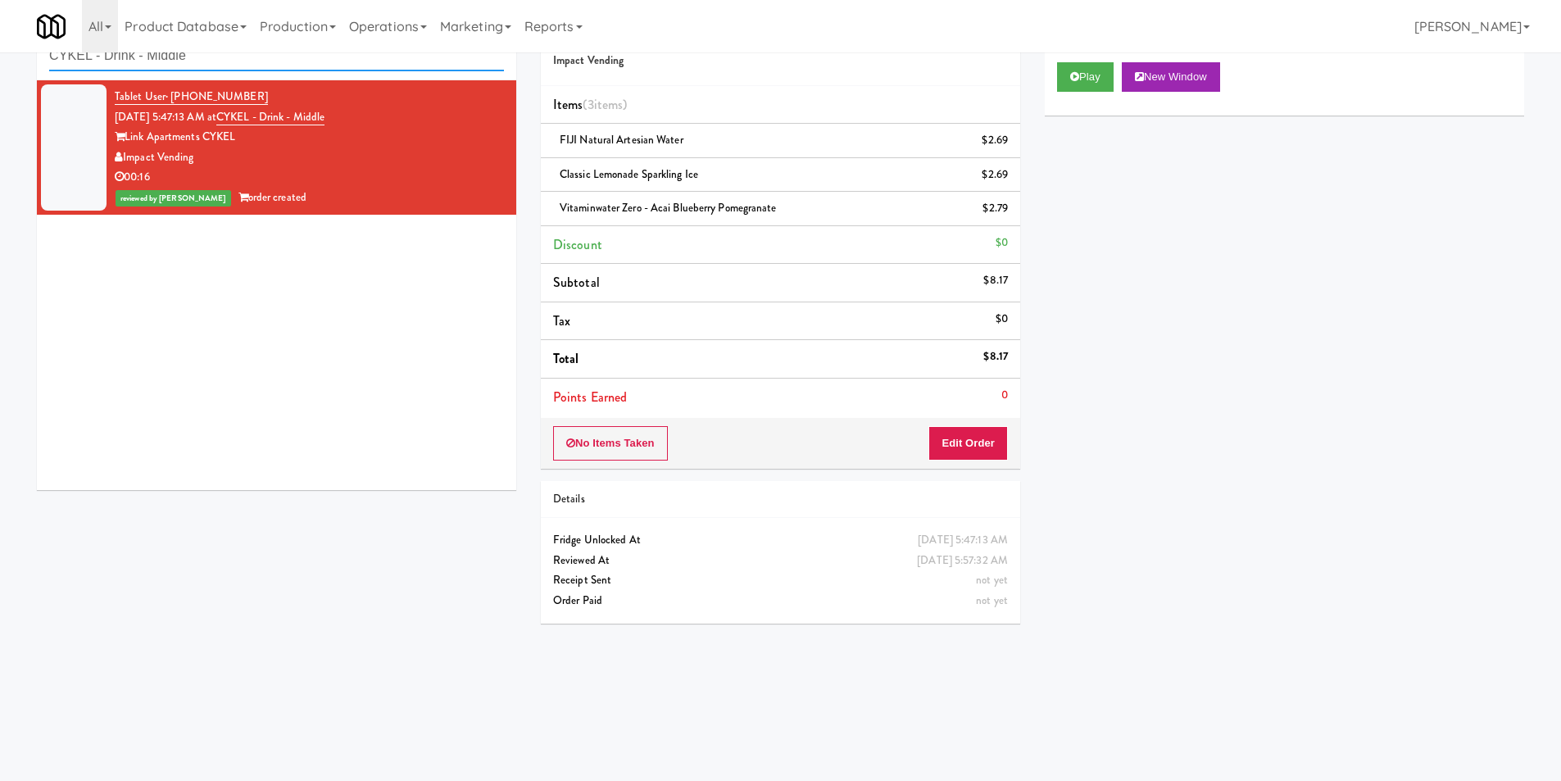
click at [249, 61] on input "CYKEL - Drink - Middle" at bounding box center [276, 56] width 455 height 30
paste input "[PERSON_NAME] - Cooler"
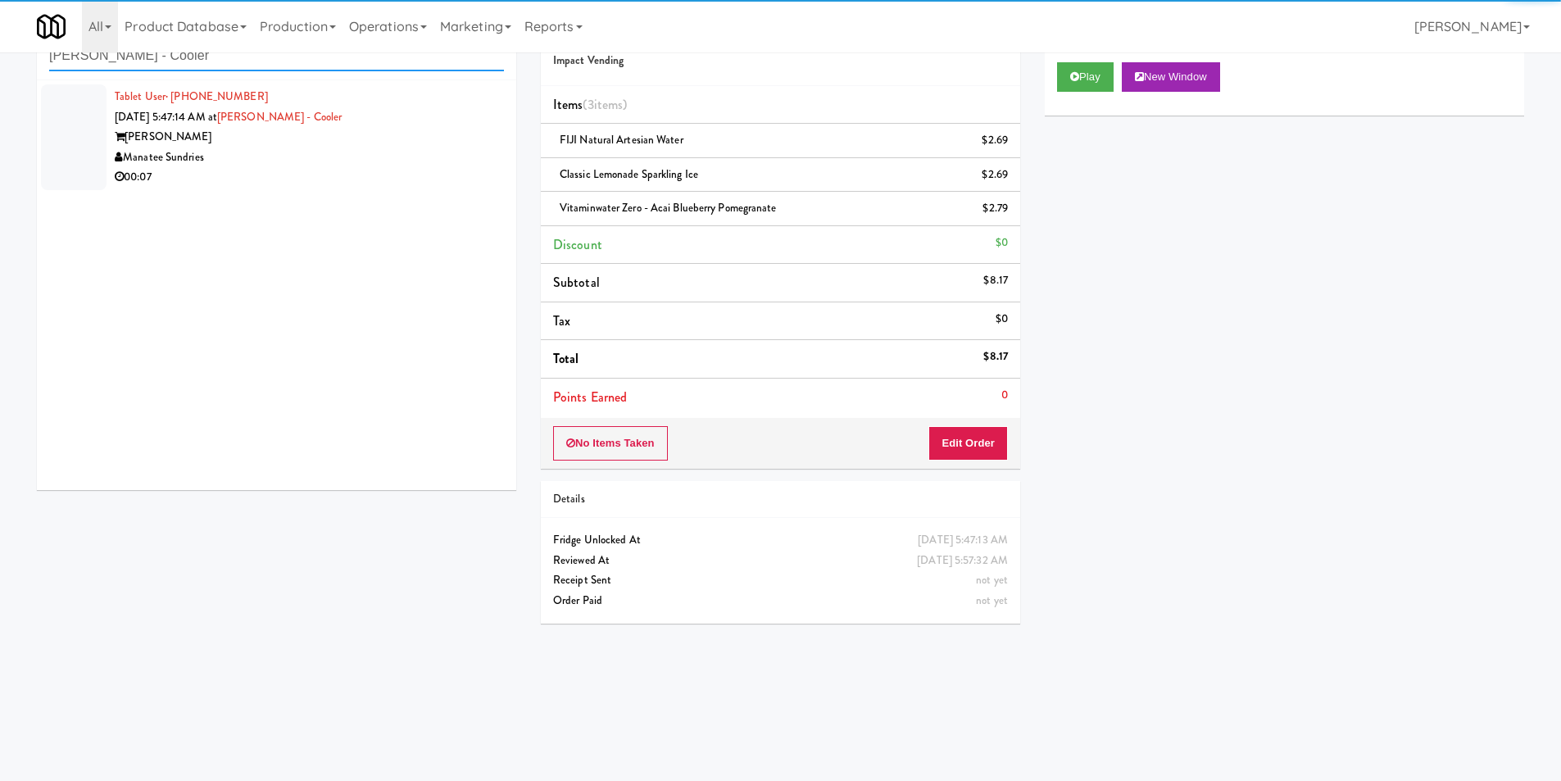
type input "[PERSON_NAME] - Cooler"
click at [434, 174] on div "00:07" at bounding box center [309, 177] width 389 height 20
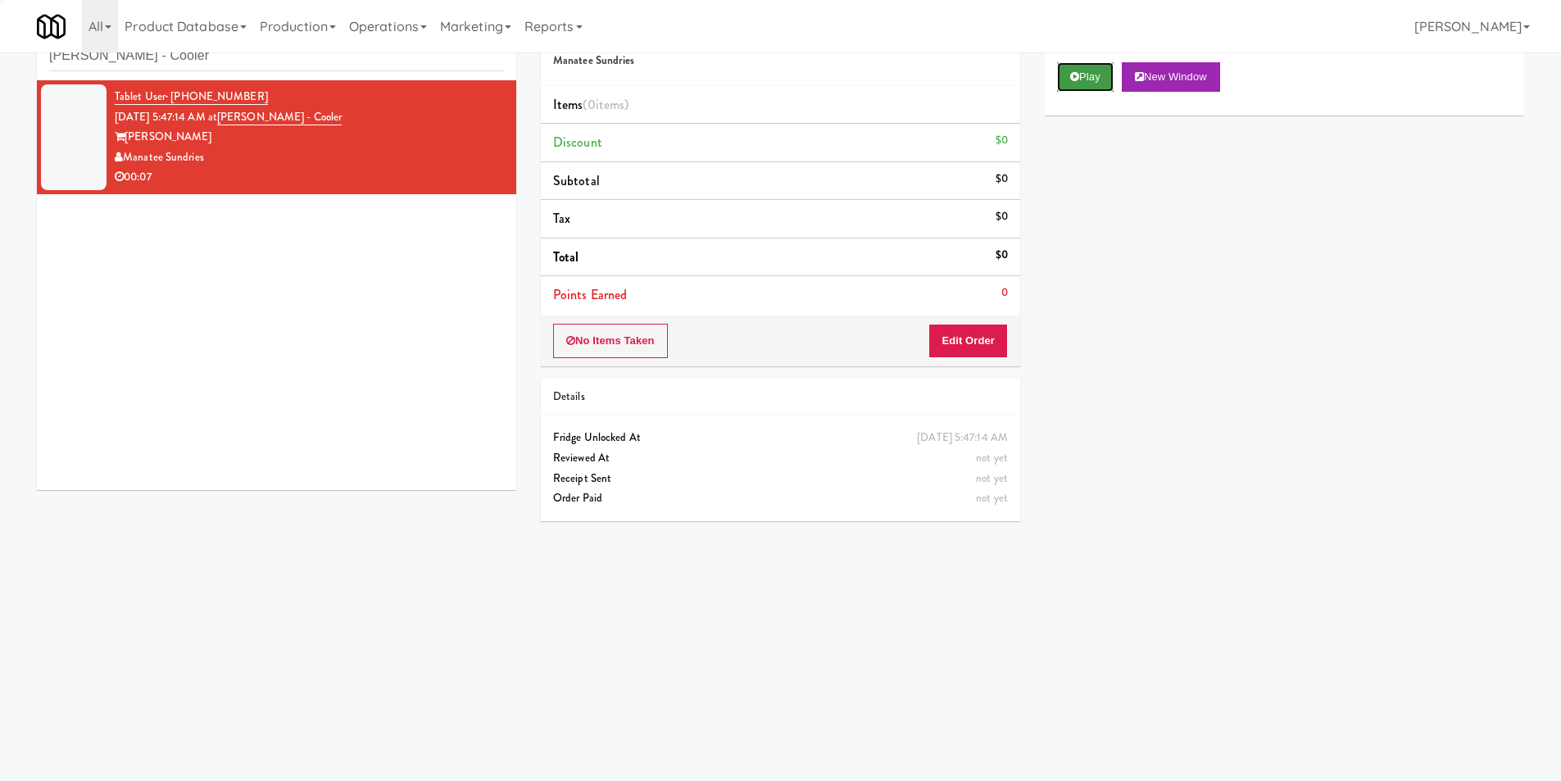
click at [1094, 66] on button "Play" at bounding box center [1085, 76] width 57 height 29
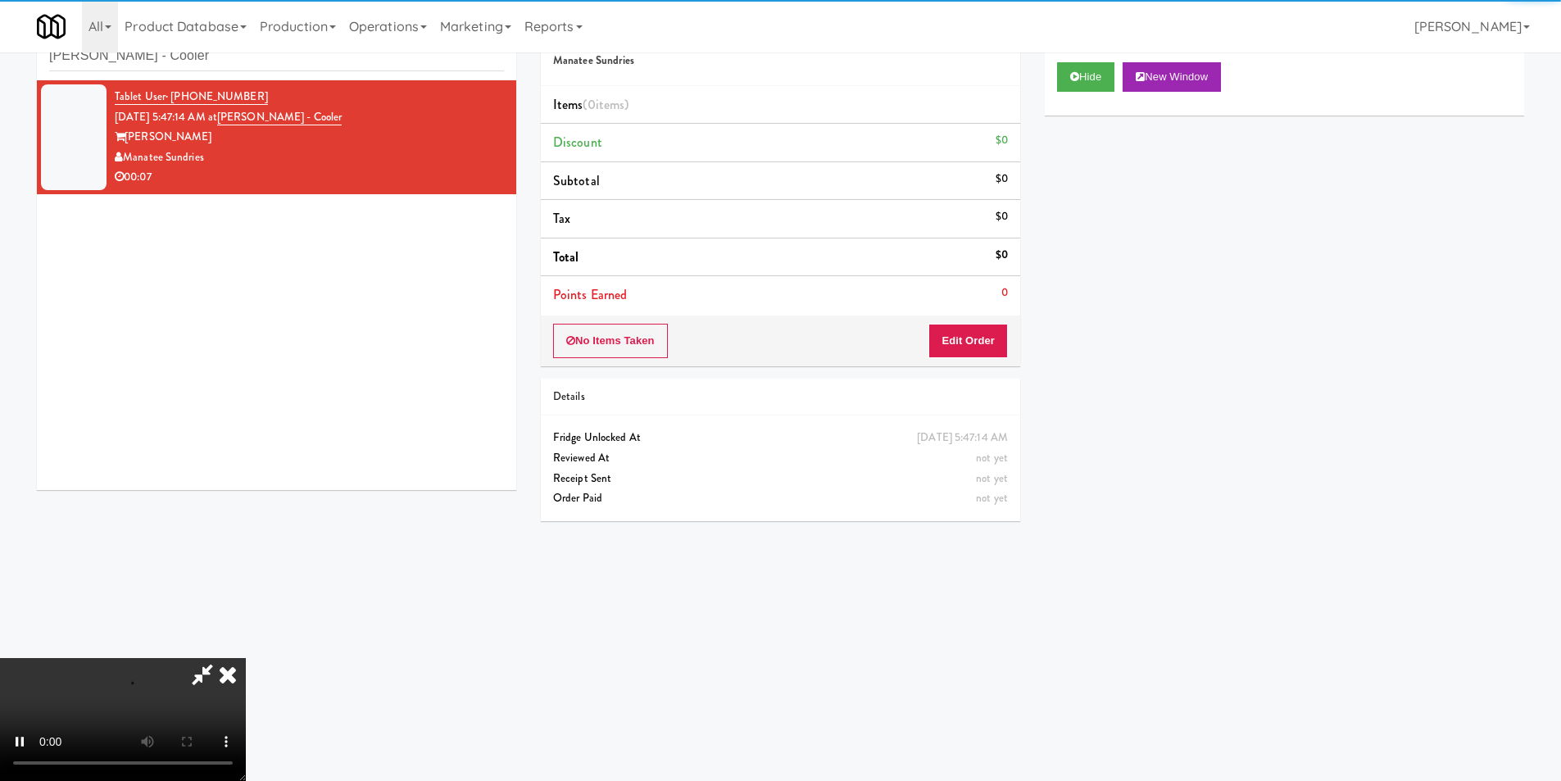
click at [924, 329] on div "No Items Taken Edit Order" at bounding box center [780, 340] width 479 height 51
click at [935, 333] on button "Edit Order" at bounding box center [967, 341] width 79 height 34
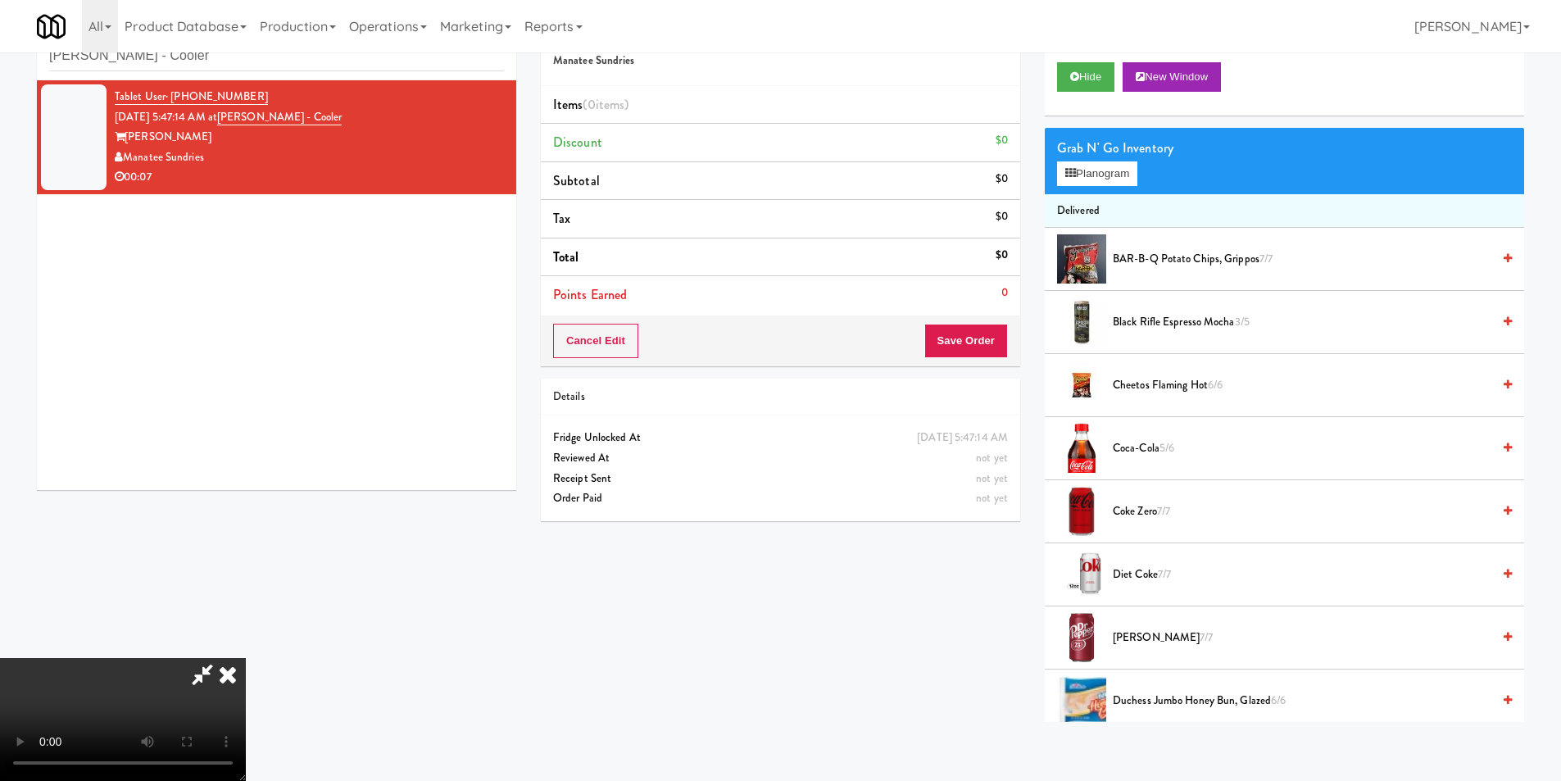
click at [246, 658] on video at bounding box center [123, 719] width 246 height 123
click at [1049, 188] on div "Grab N' Go Inventory Planogram" at bounding box center [1284, 161] width 479 height 66
click at [1072, 188] on div "Grab N' Go Inventory Planogram" at bounding box center [1284, 161] width 479 height 66
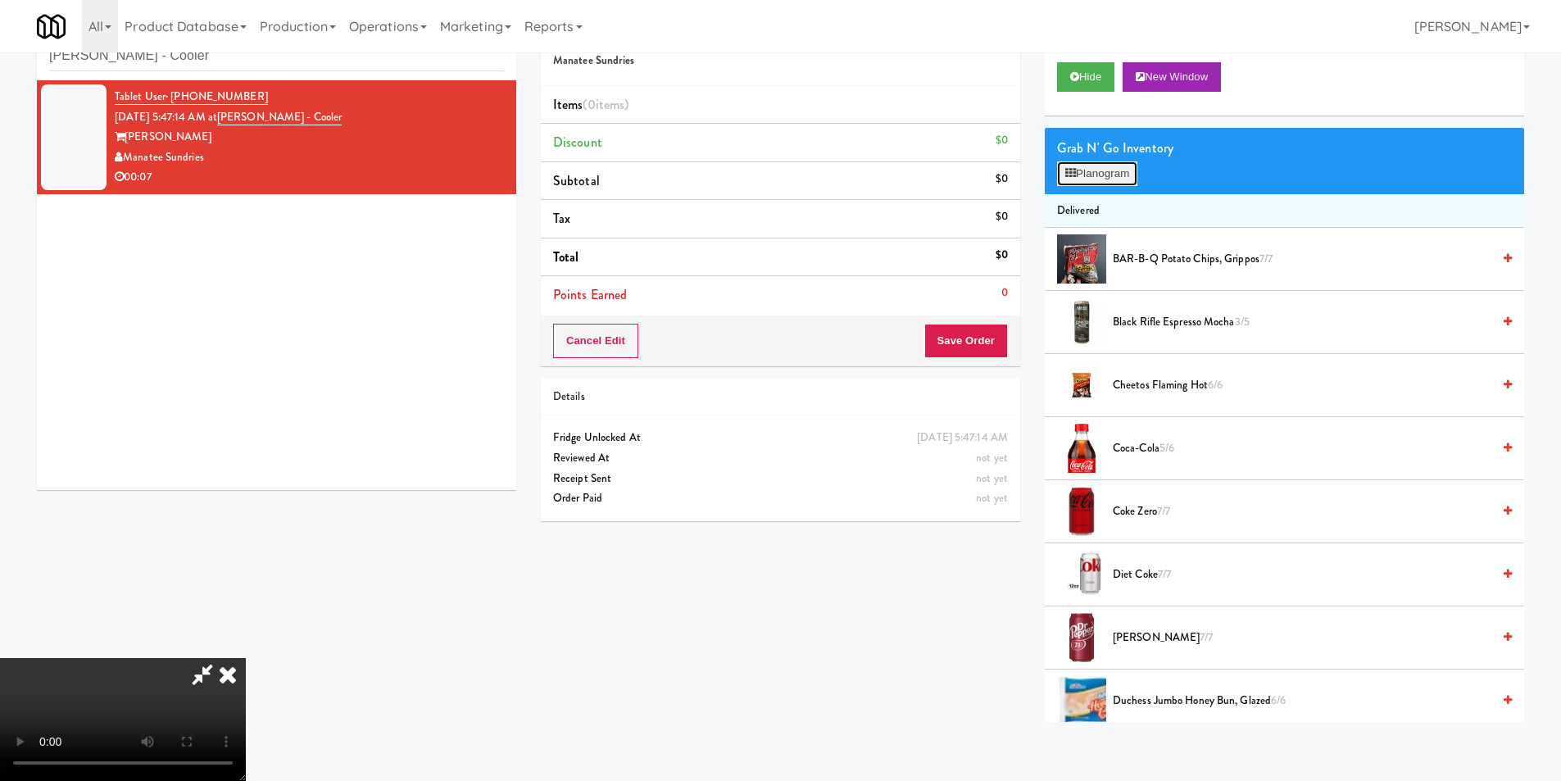
click at [1087, 175] on button "Planogram" at bounding box center [1097, 173] width 80 height 25
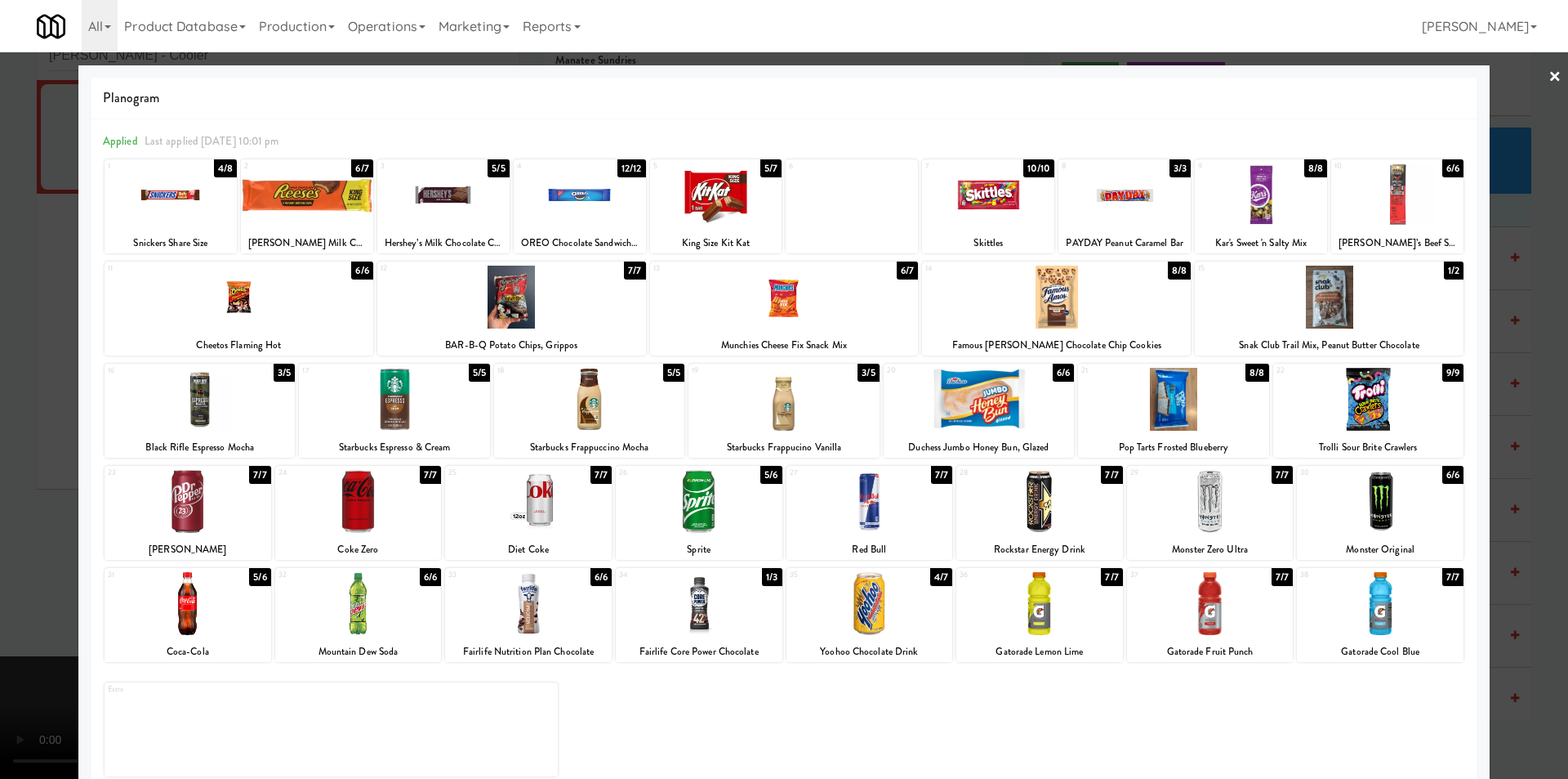
click at [381, 585] on div at bounding box center [358, 602] width 166 height 63
click at [702, 515] on div at bounding box center [699, 501] width 166 height 63
click at [68, 491] on div at bounding box center [784, 389] width 1568 height 779
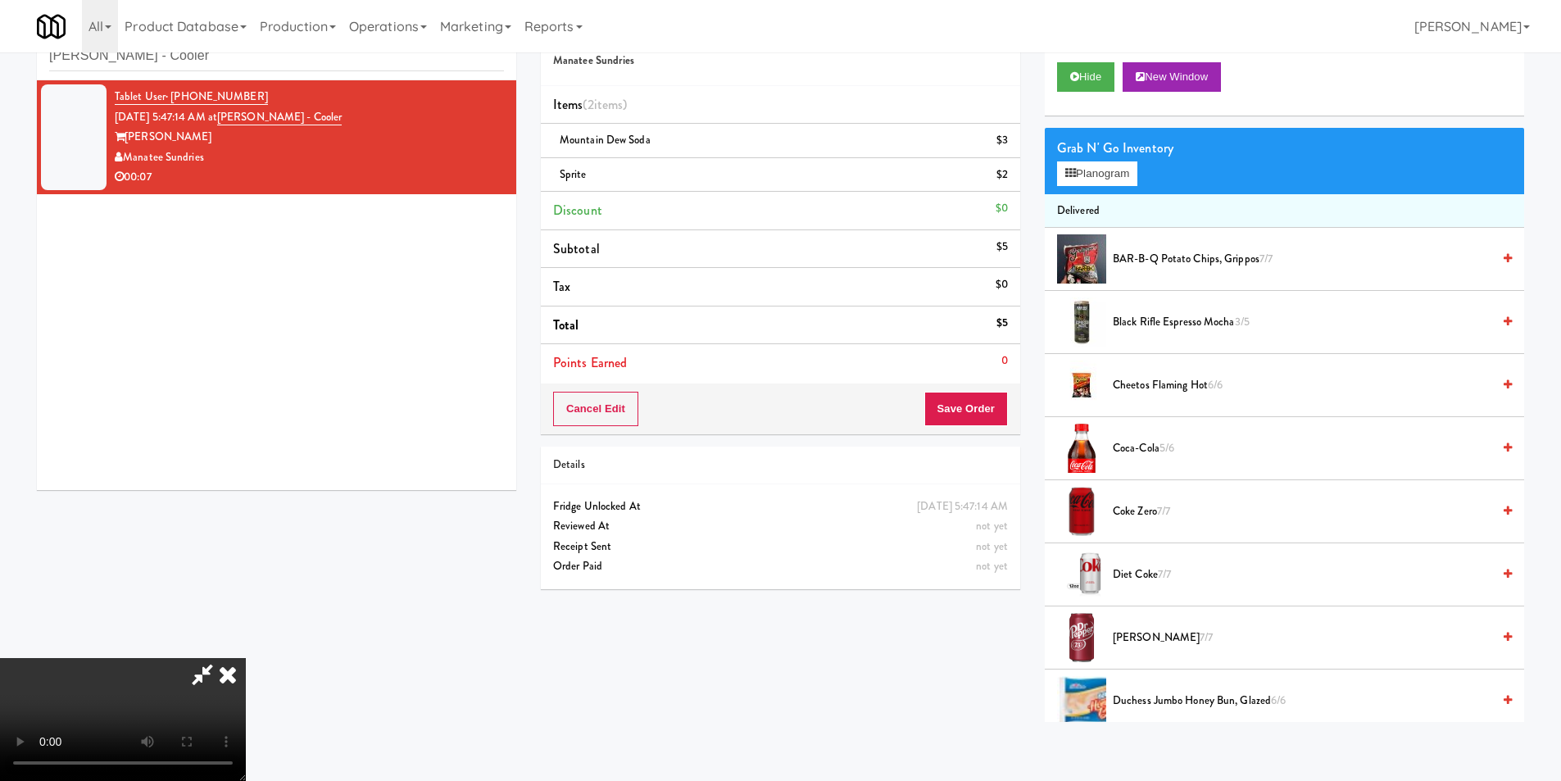
click at [246, 658] on video at bounding box center [123, 719] width 246 height 123
click at [952, 419] on button "Save Order" at bounding box center [966, 409] width 84 height 34
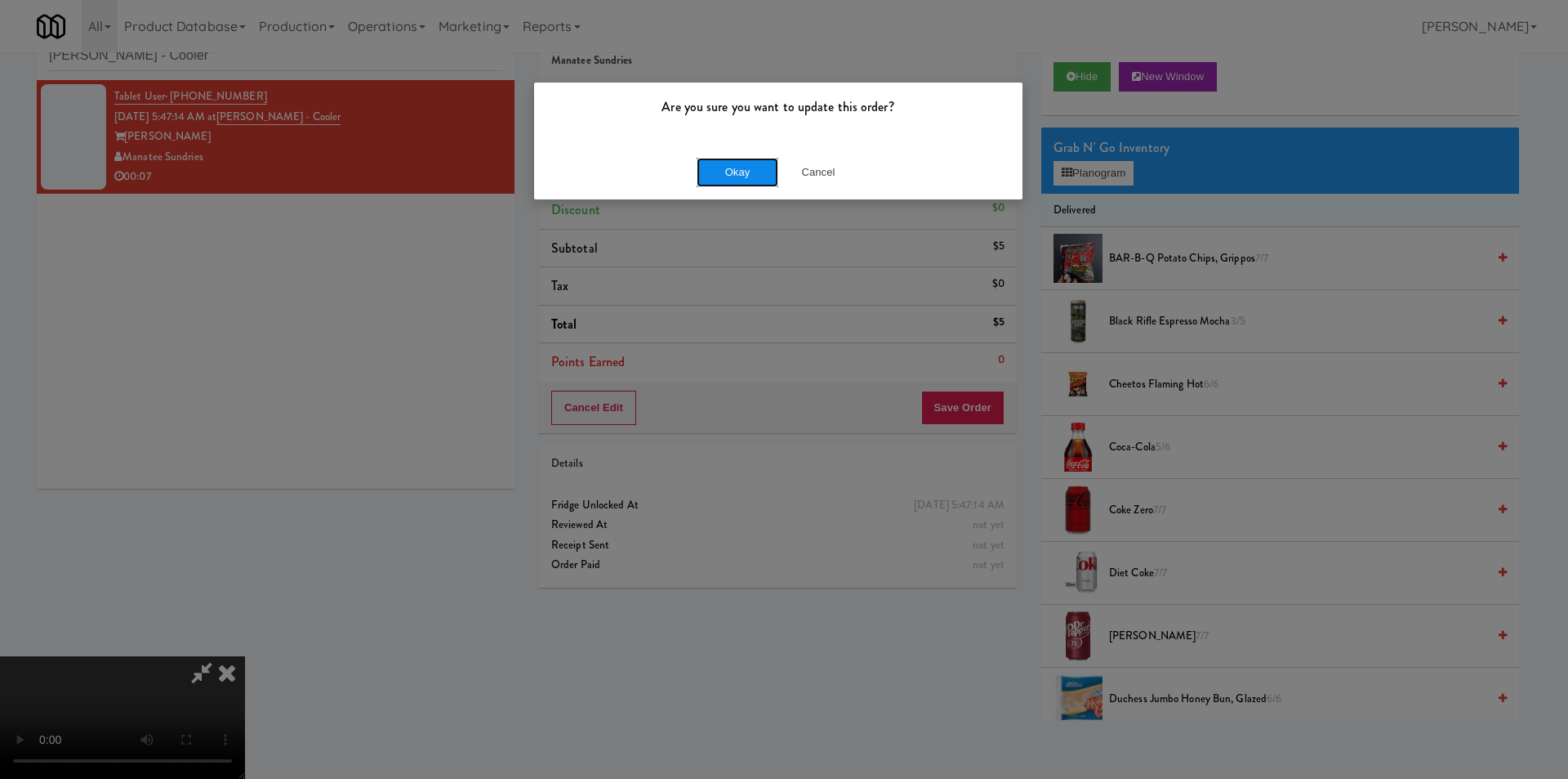
click at [725, 180] on button "Okay" at bounding box center [738, 172] width 82 height 29
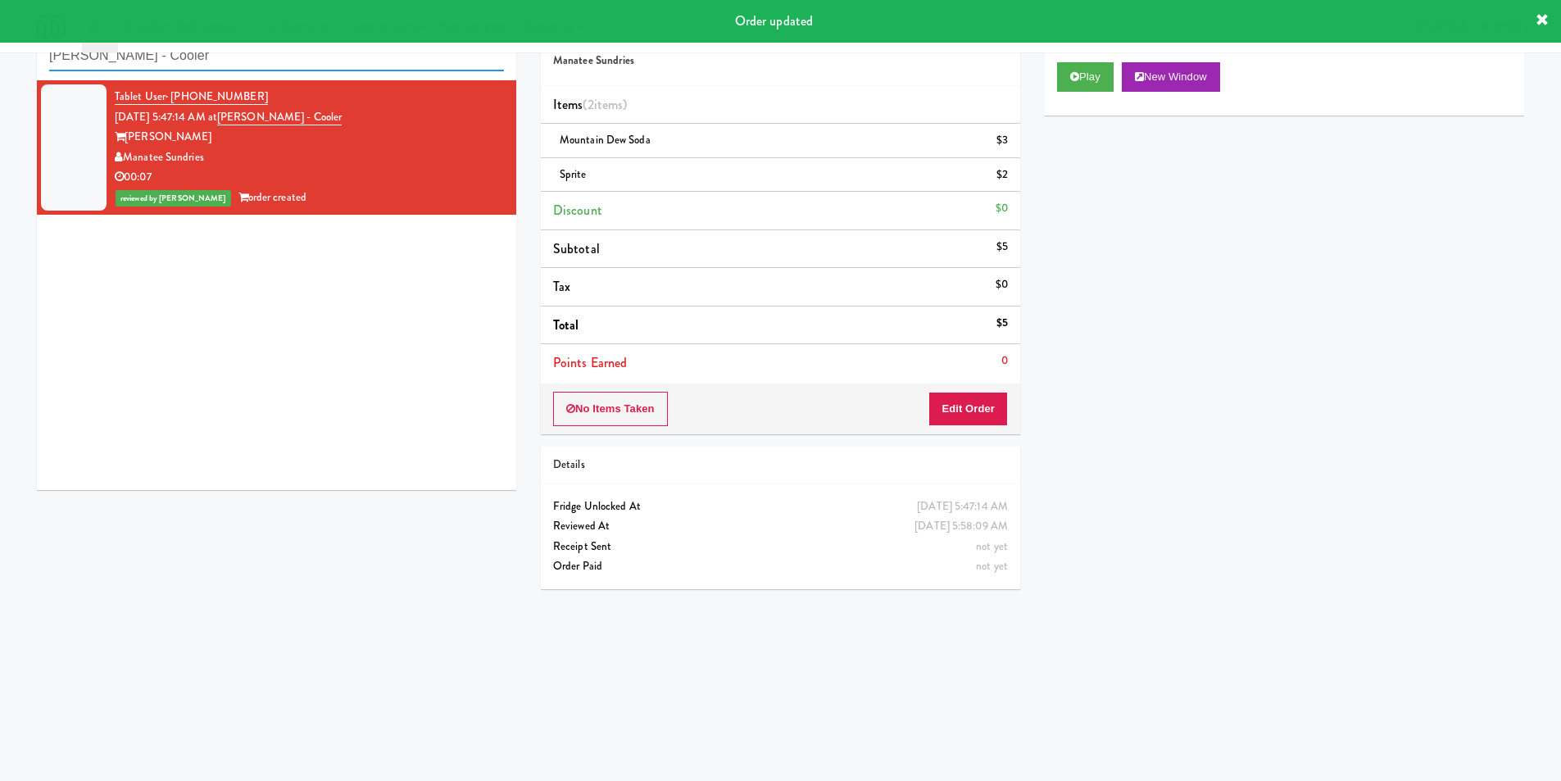
click at [253, 62] on input "[PERSON_NAME] - Cooler" at bounding box center [276, 56] width 455 height 30
paste input "Paradox - Cooler - Right"
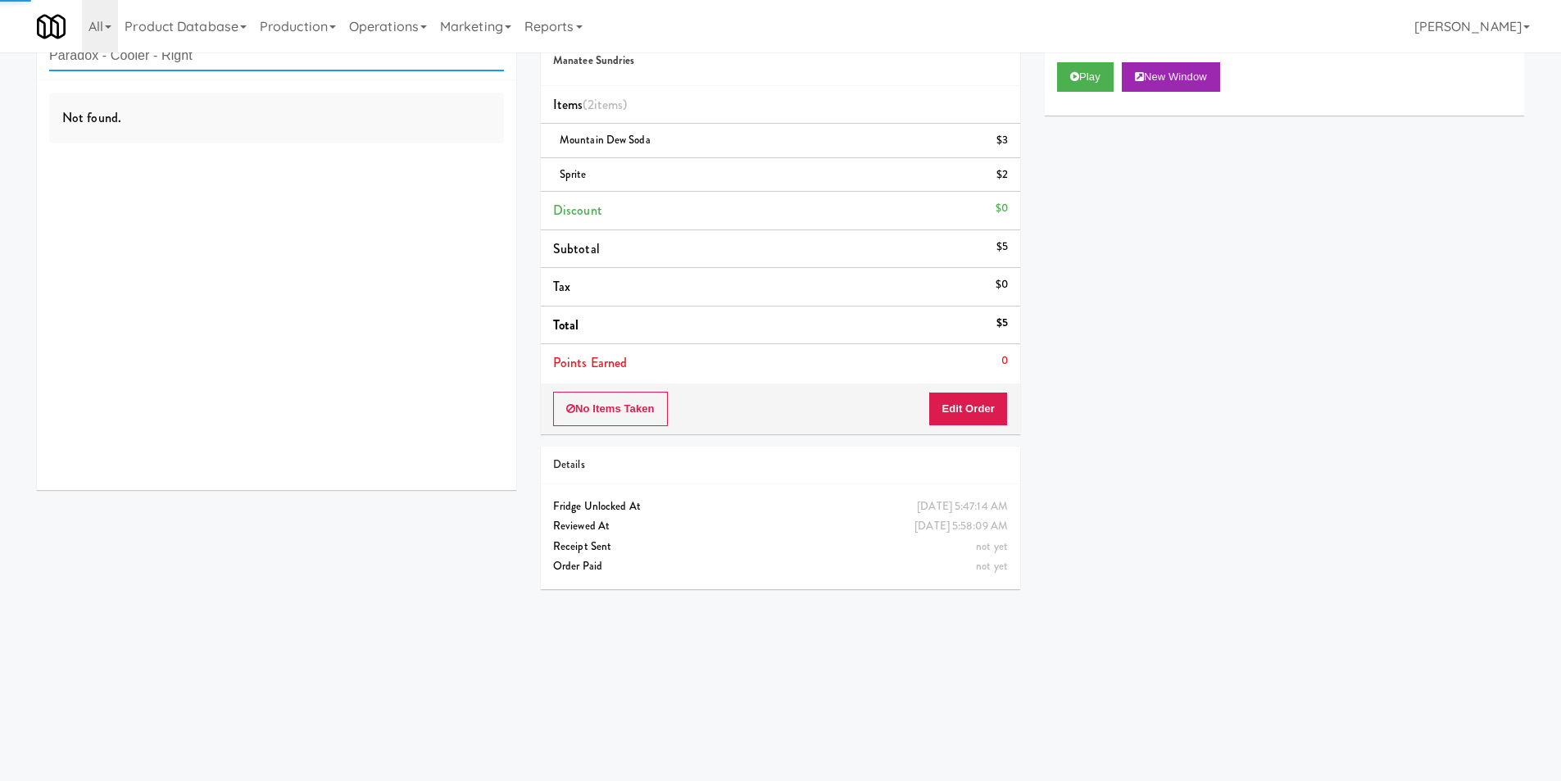
type input "Paradox - Cooler - Right"
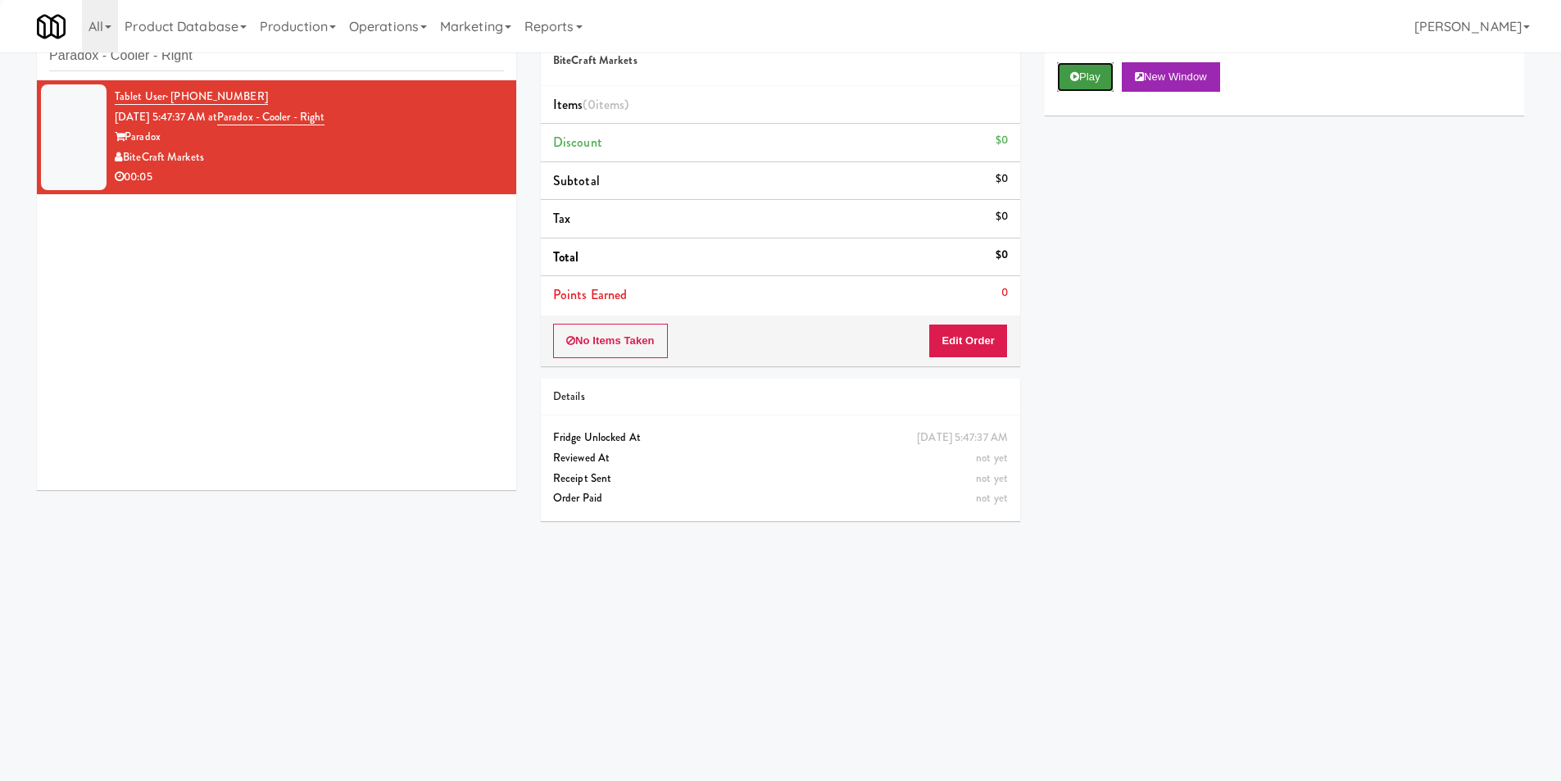
click at [1081, 76] on button "Play" at bounding box center [1085, 76] width 57 height 29
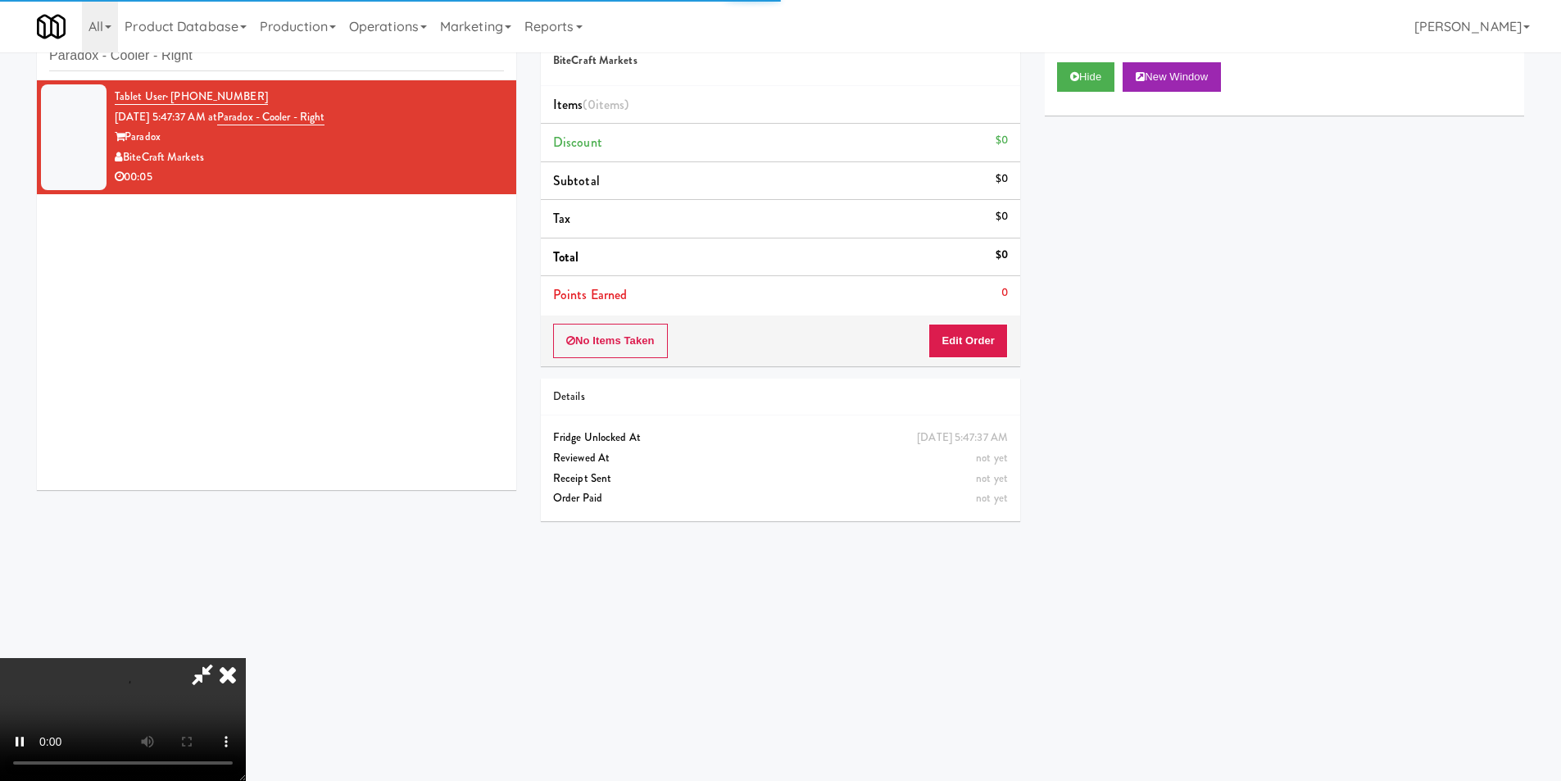
click at [990, 293] on li "Points Earned 0" at bounding box center [780, 295] width 479 height 38
click at [986, 344] on button "Edit Order" at bounding box center [967, 341] width 79 height 34
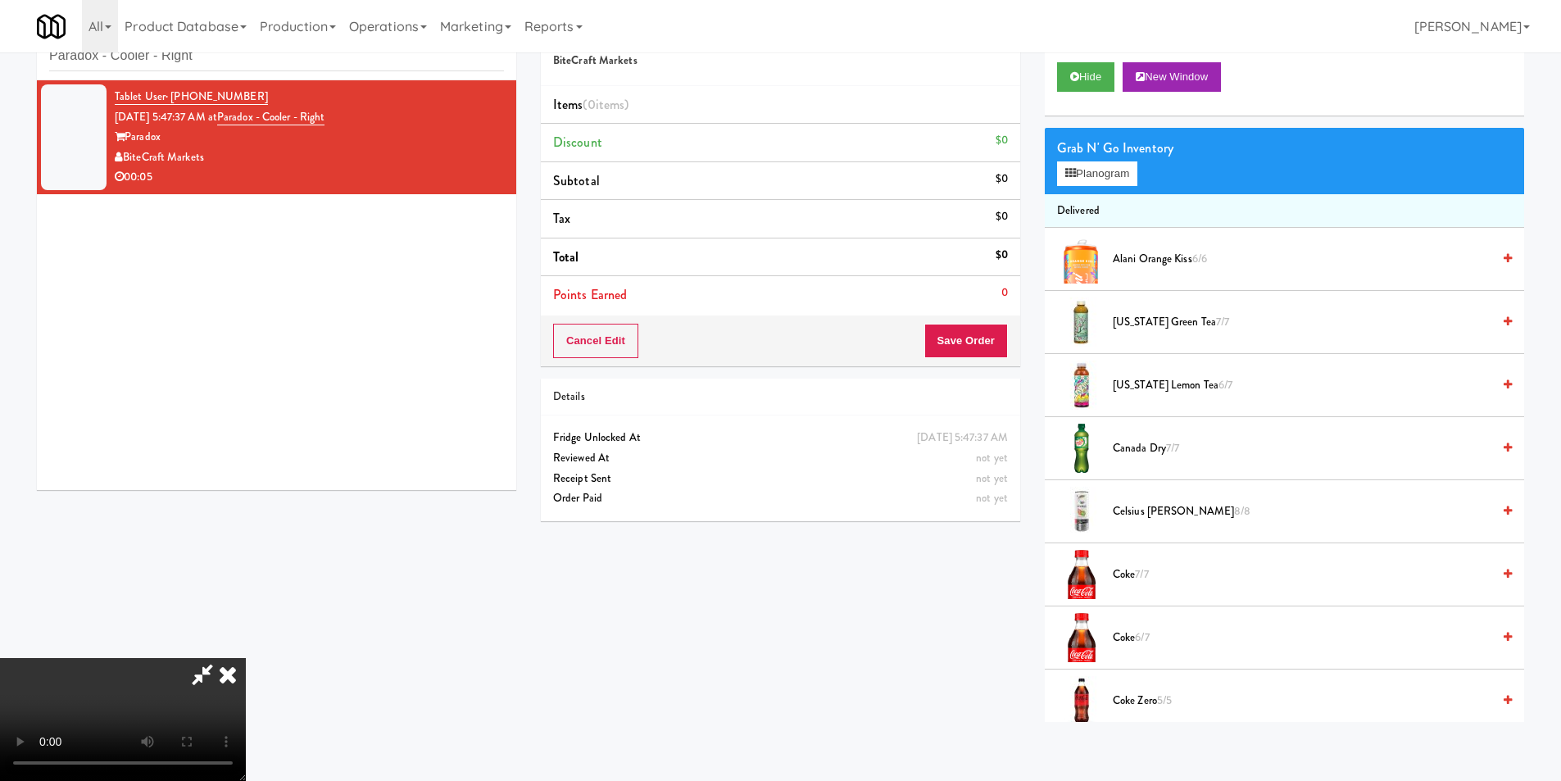
scroll to position [2, 0]
click at [246, 658] on video at bounding box center [123, 719] width 246 height 123
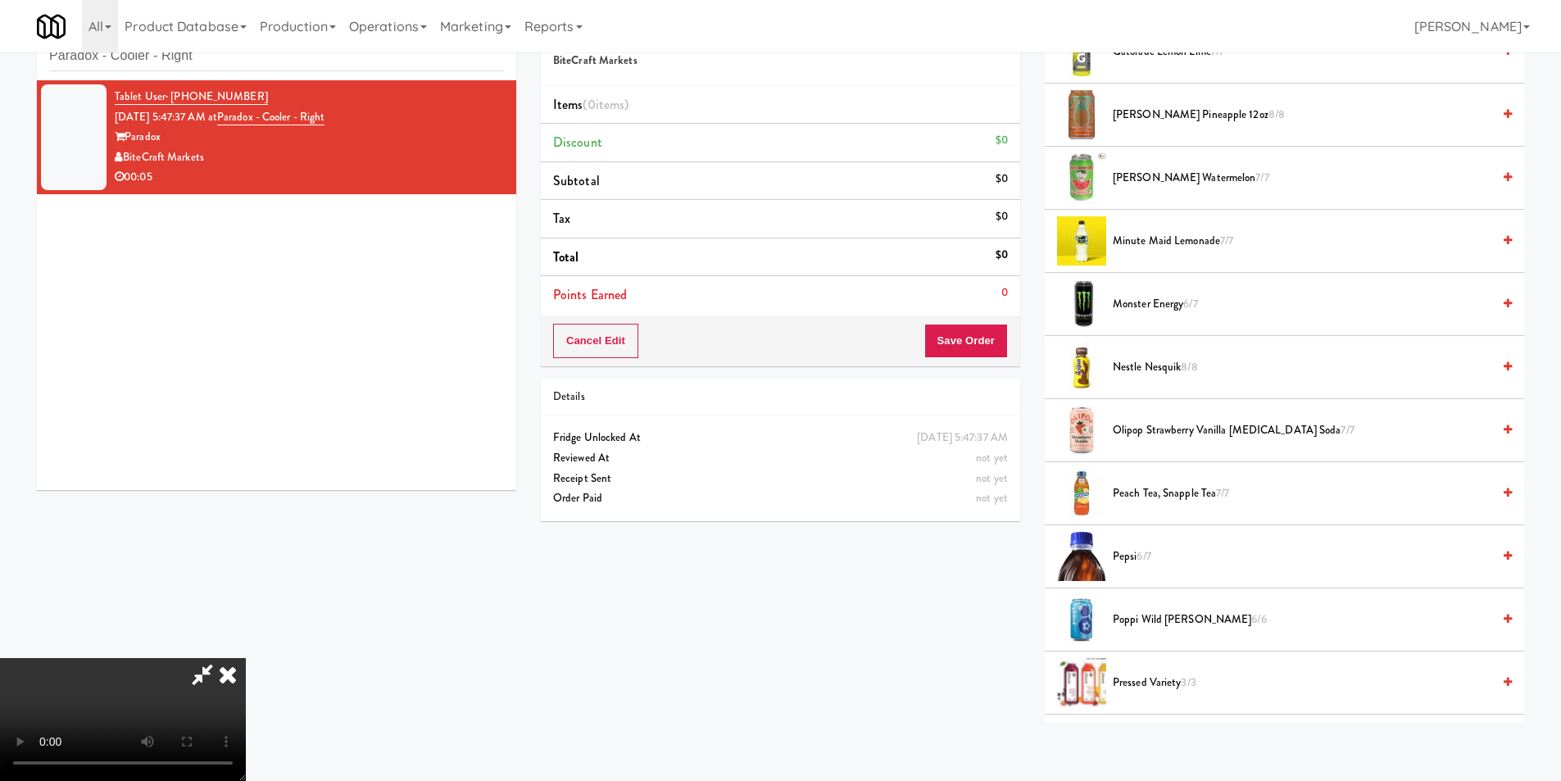
scroll to position [1229, 0]
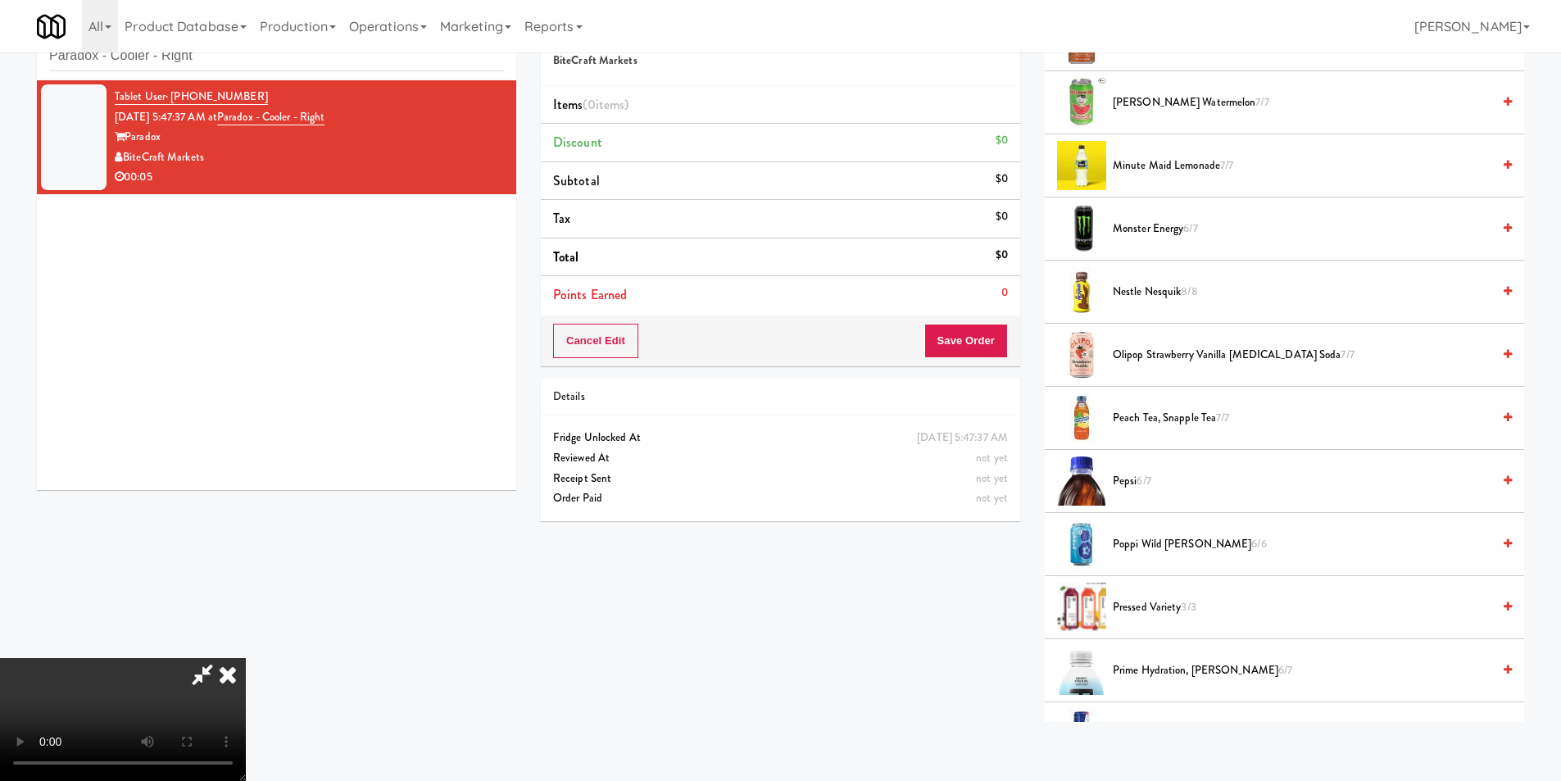
click at [1154, 478] on span "Pepsi 6/7" at bounding box center [1302, 481] width 378 height 20
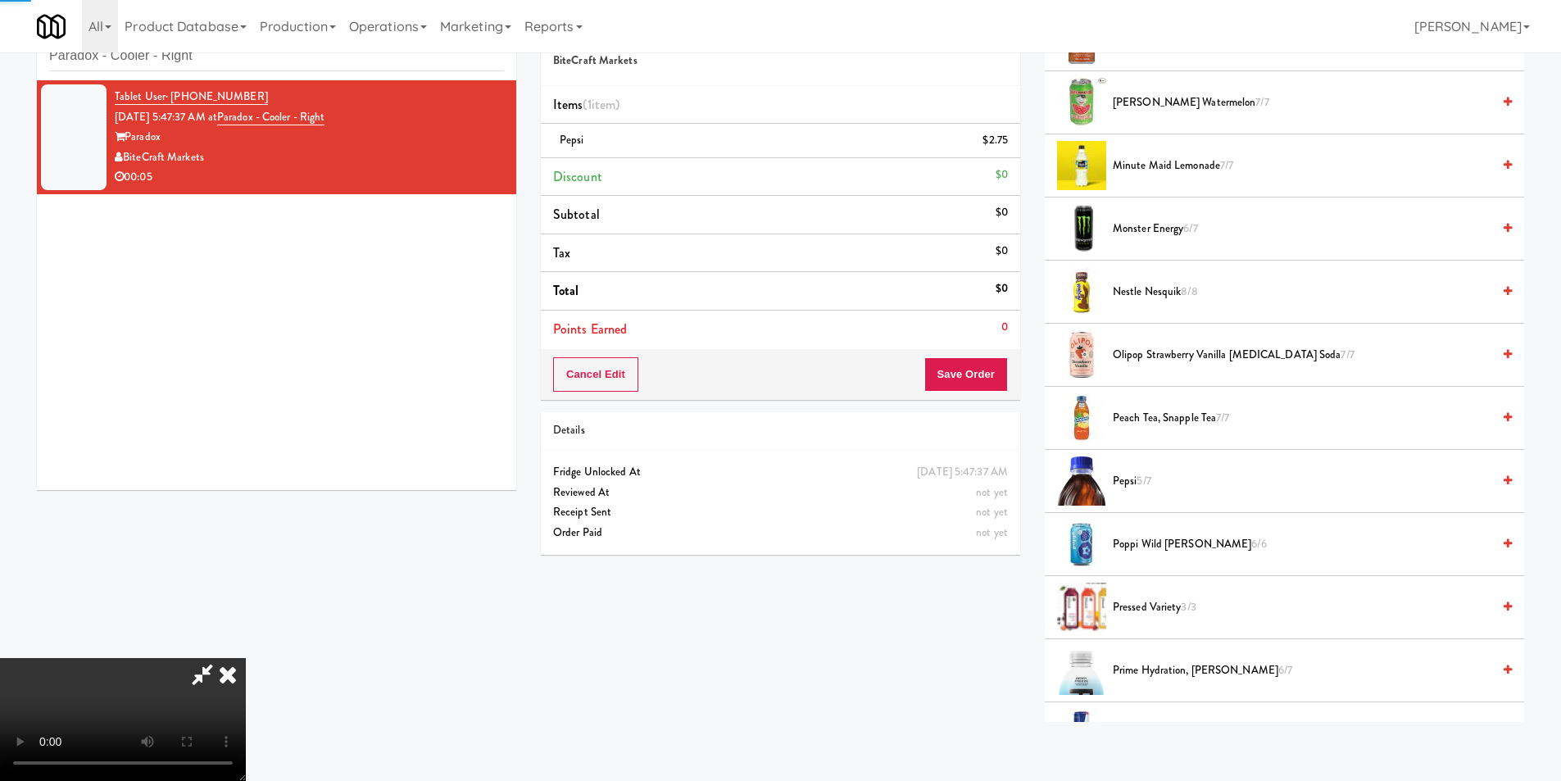
click at [246, 658] on video at bounding box center [123, 719] width 246 height 123
click at [952, 384] on button "Save Order" at bounding box center [966, 374] width 84 height 34
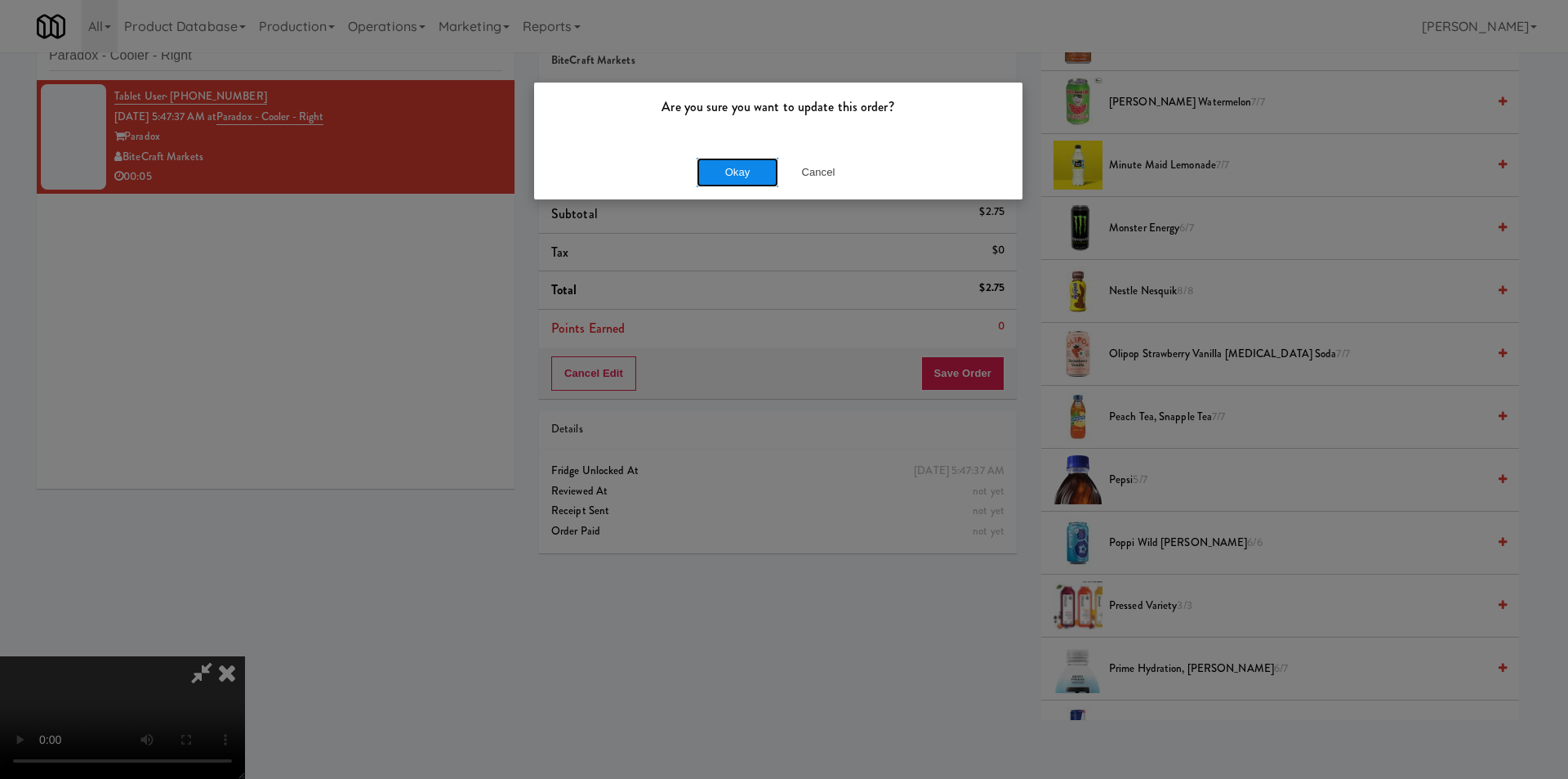
click at [738, 168] on button "Okay" at bounding box center [738, 172] width 82 height 29
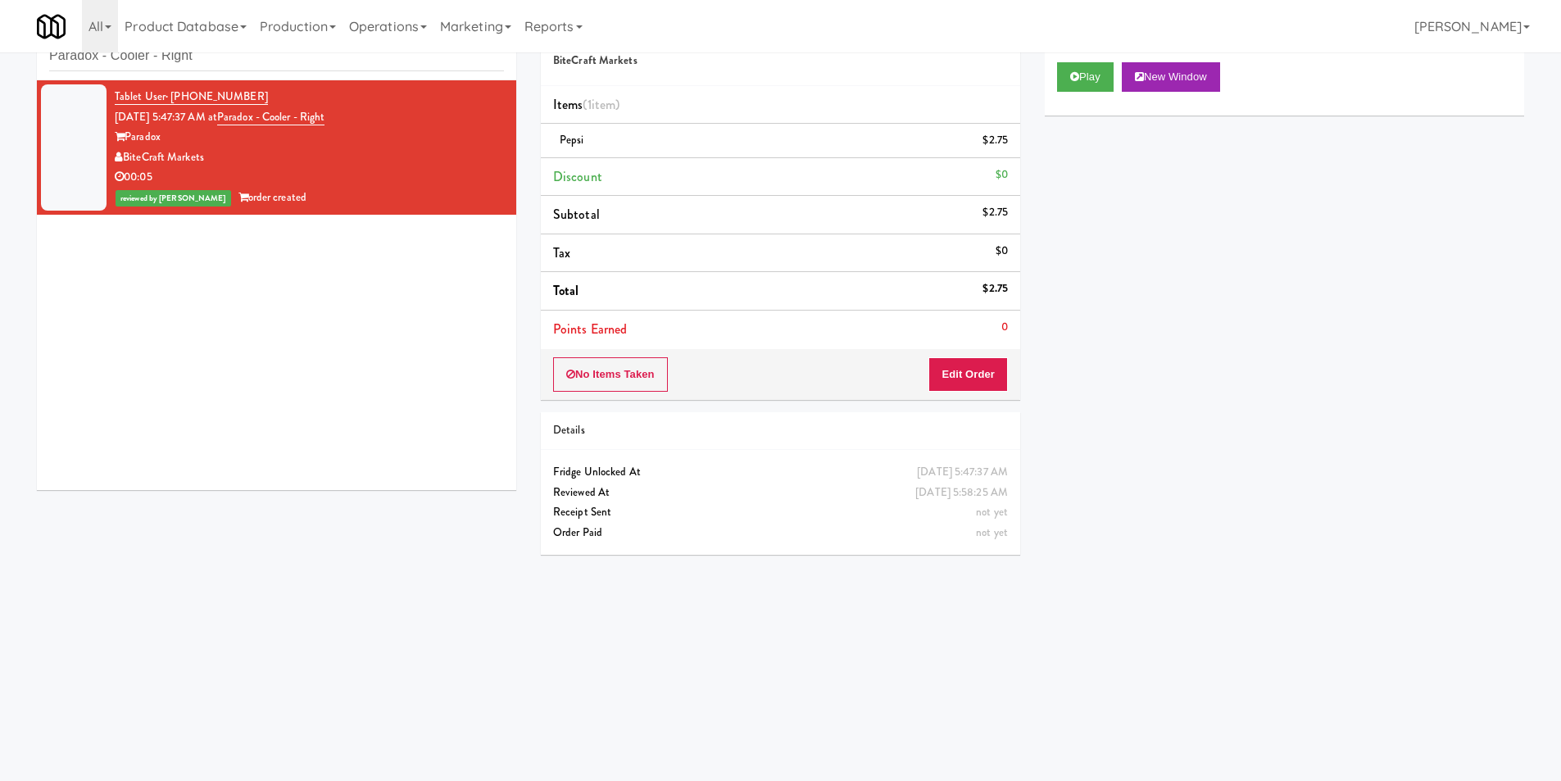
scroll to position [0, 0]
click at [342, 78] on div "inbox reviewed recent all unclear take inventory issue suspicious failed recent…" at bounding box center [276, 44] width 479 height 74
click at [343, 69] on input "Paradox - Cooler - Right" at bounding box center [276, 56] width 455 height 30
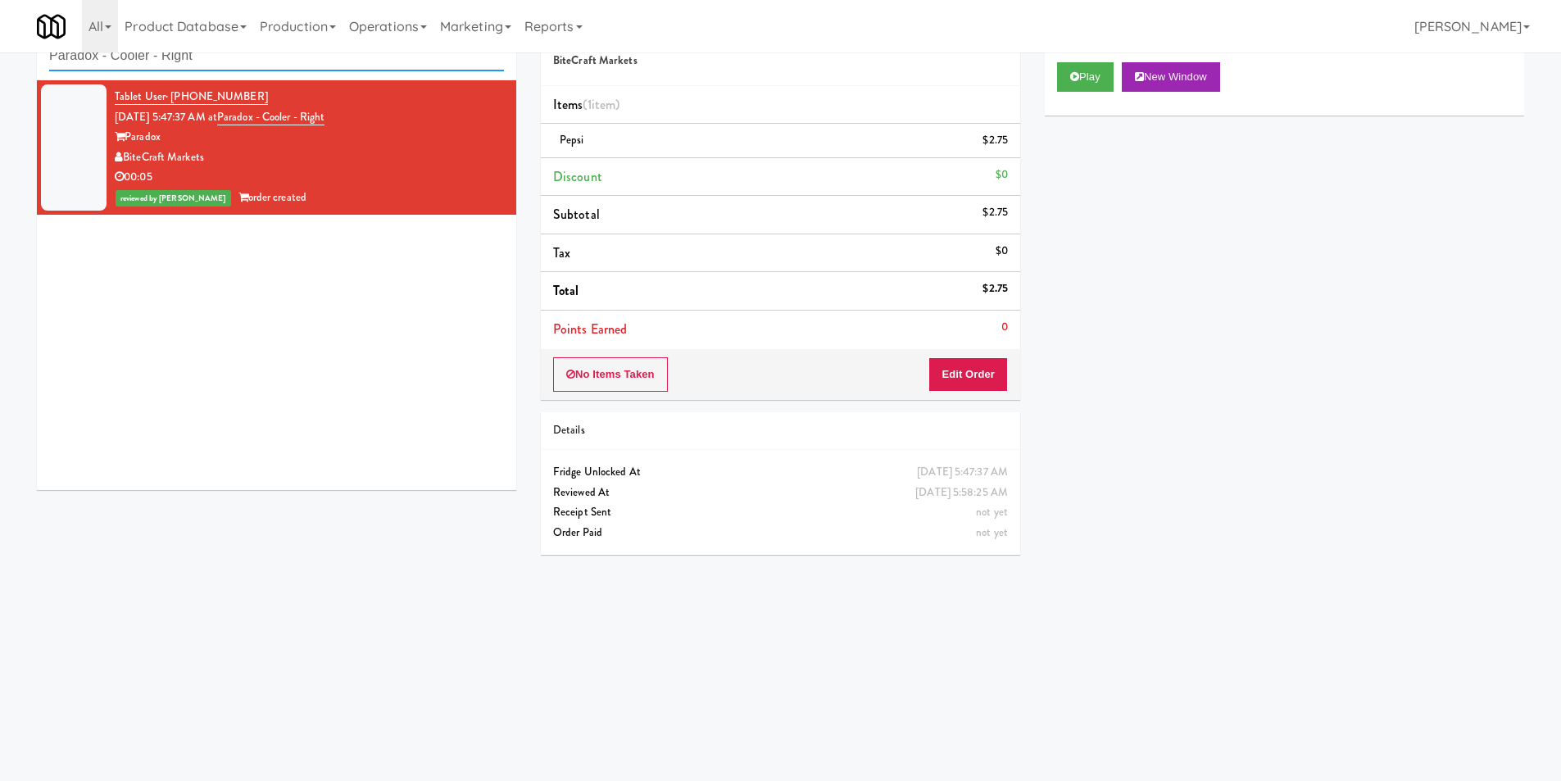
paste input "(Food, Snack & Drink) EWR 1-TB-MAIN BREAK ROOM"
type input "(Food, Snack & Drink) EWR 1-TB-MAIN BREAK ROOM"
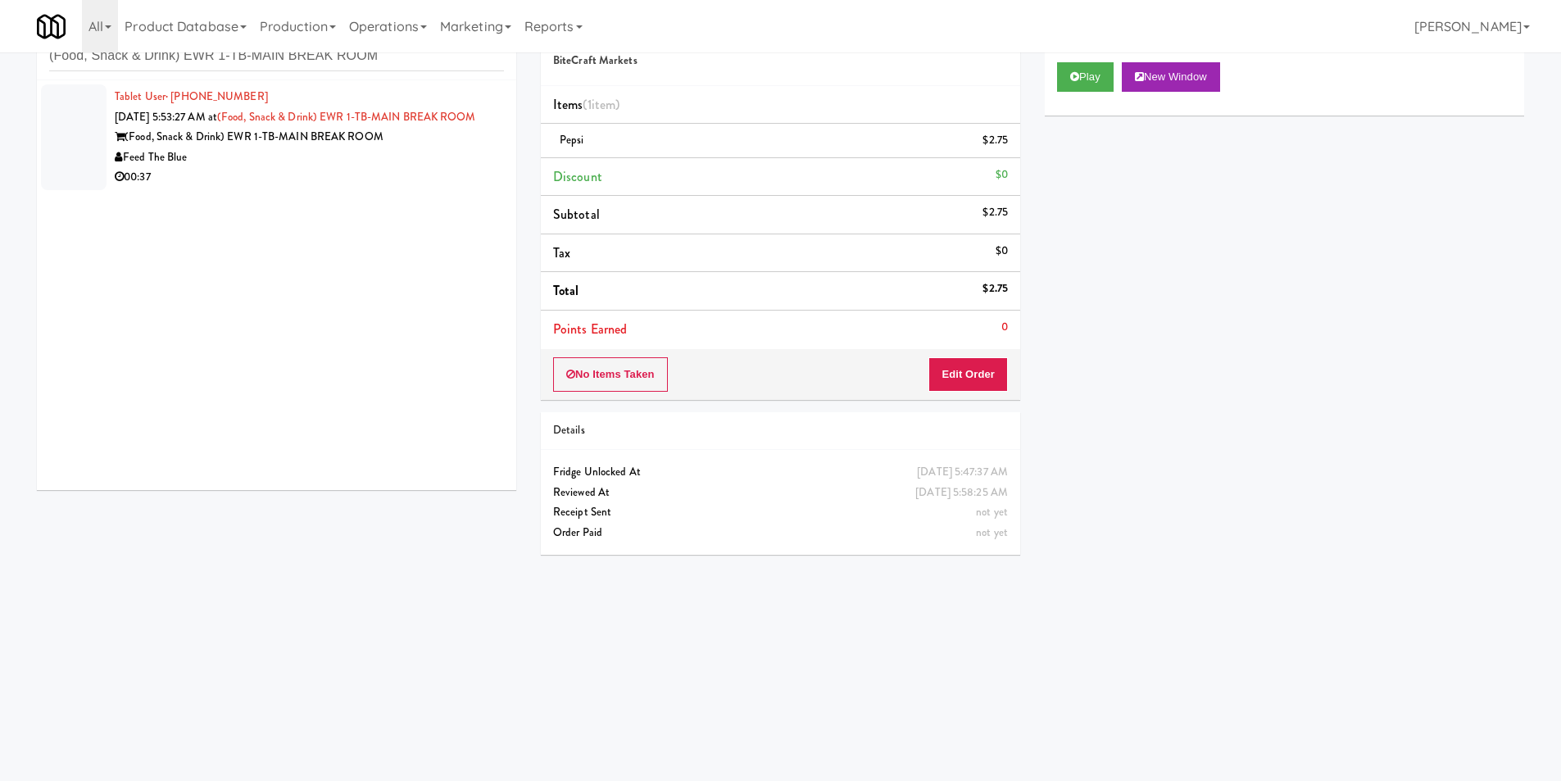
click at [390, 188] on div "00:37" at bounding box center [309, 177] width 389 height 20
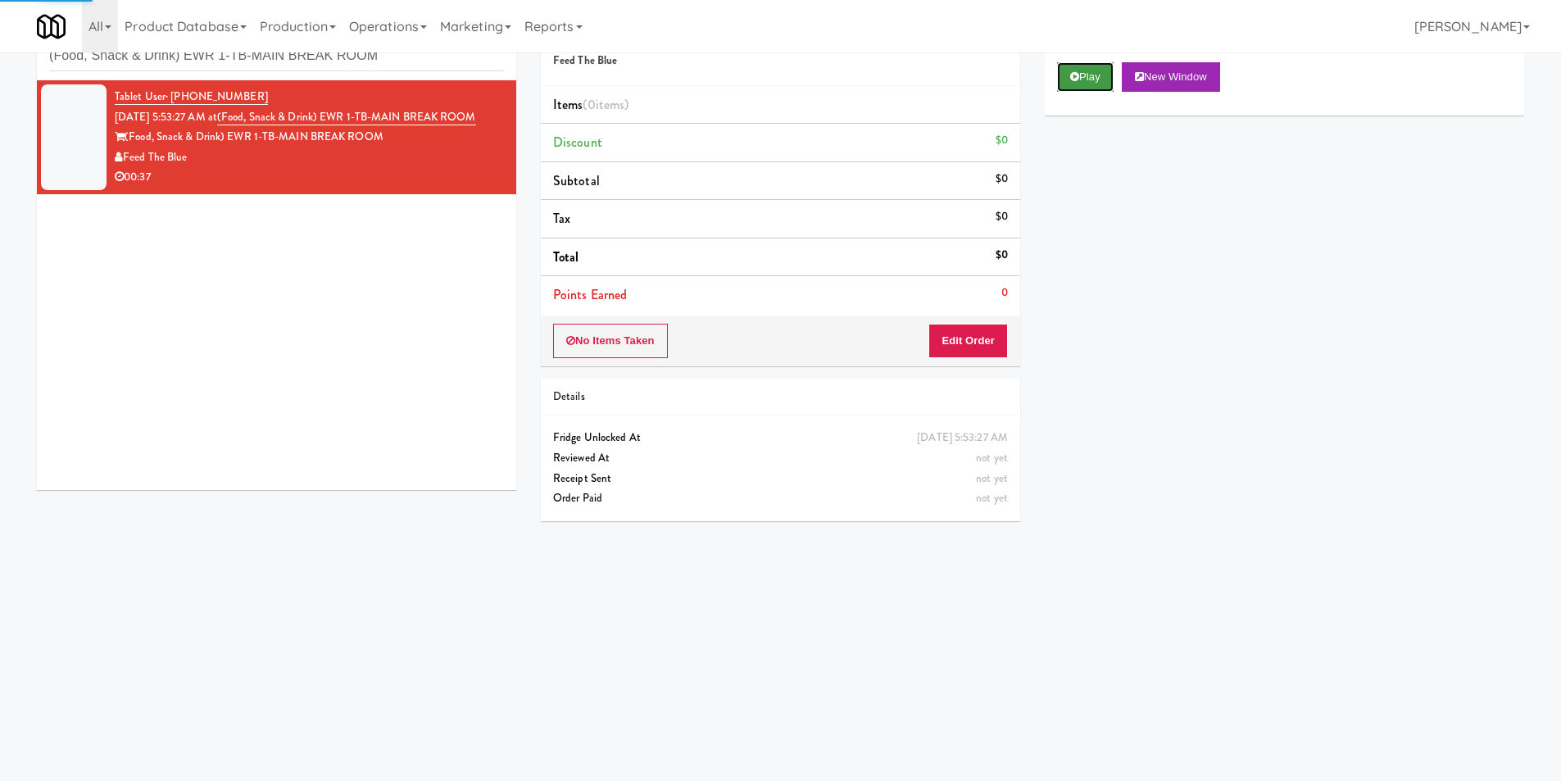
click at [1075, 84] on button "Play" at bounding box center [1085, 76] width 57 height 29
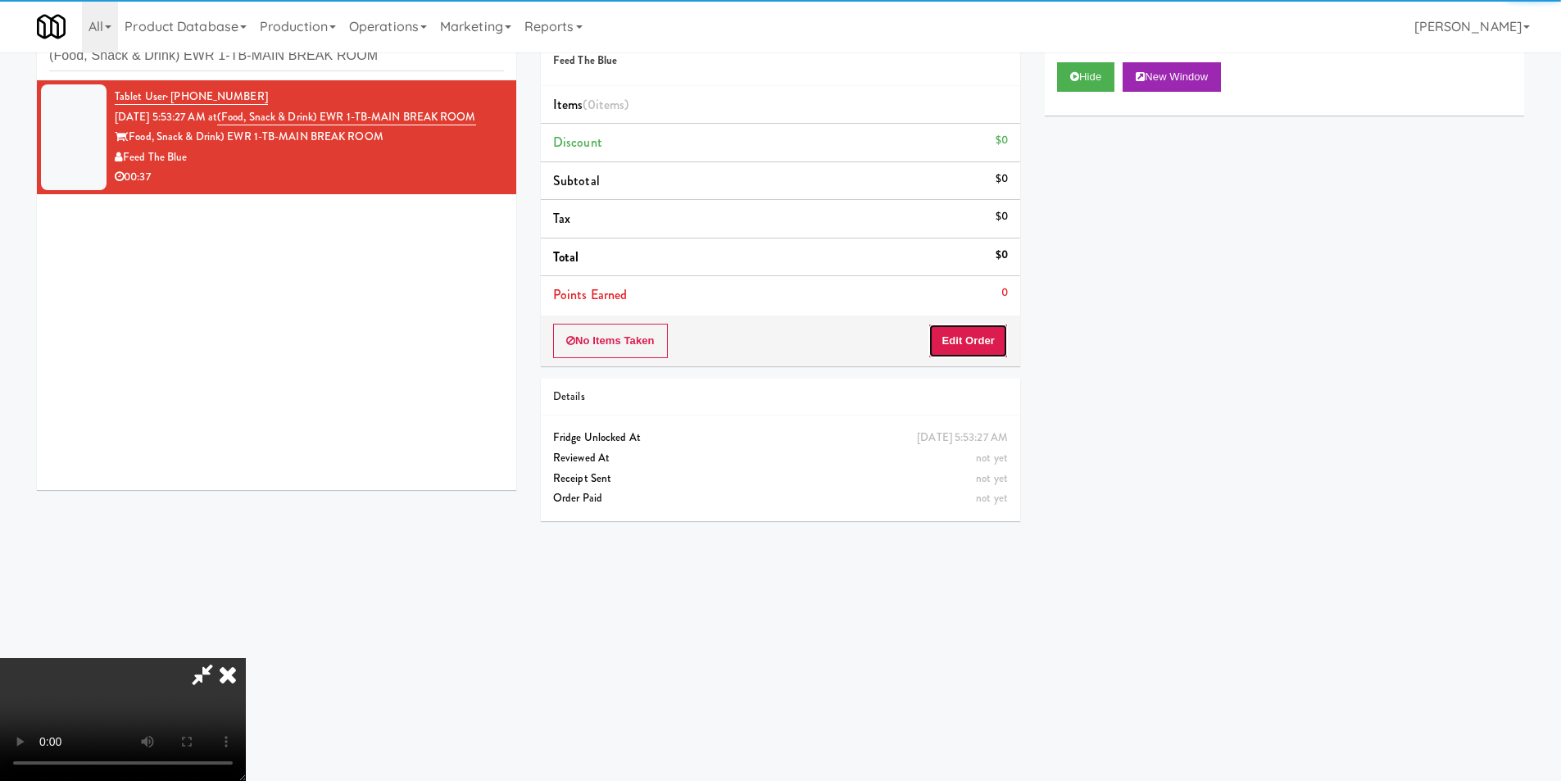
click at [972, 325] on button "Edit Order" at bounding box center [967, 341] width 79 height 34
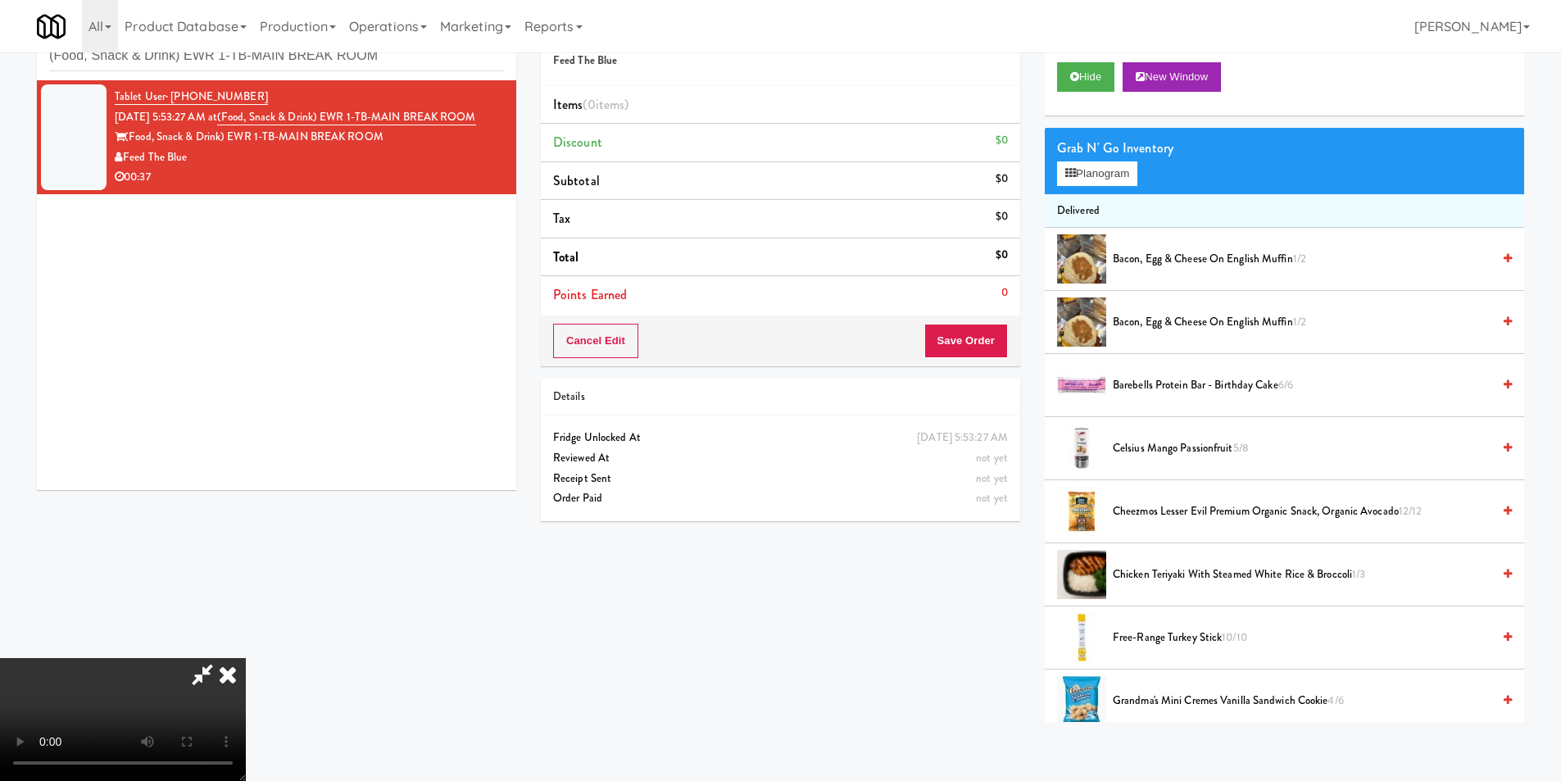
click at [246, 658] on video at bounding box center [123, 719] width 246 height 123
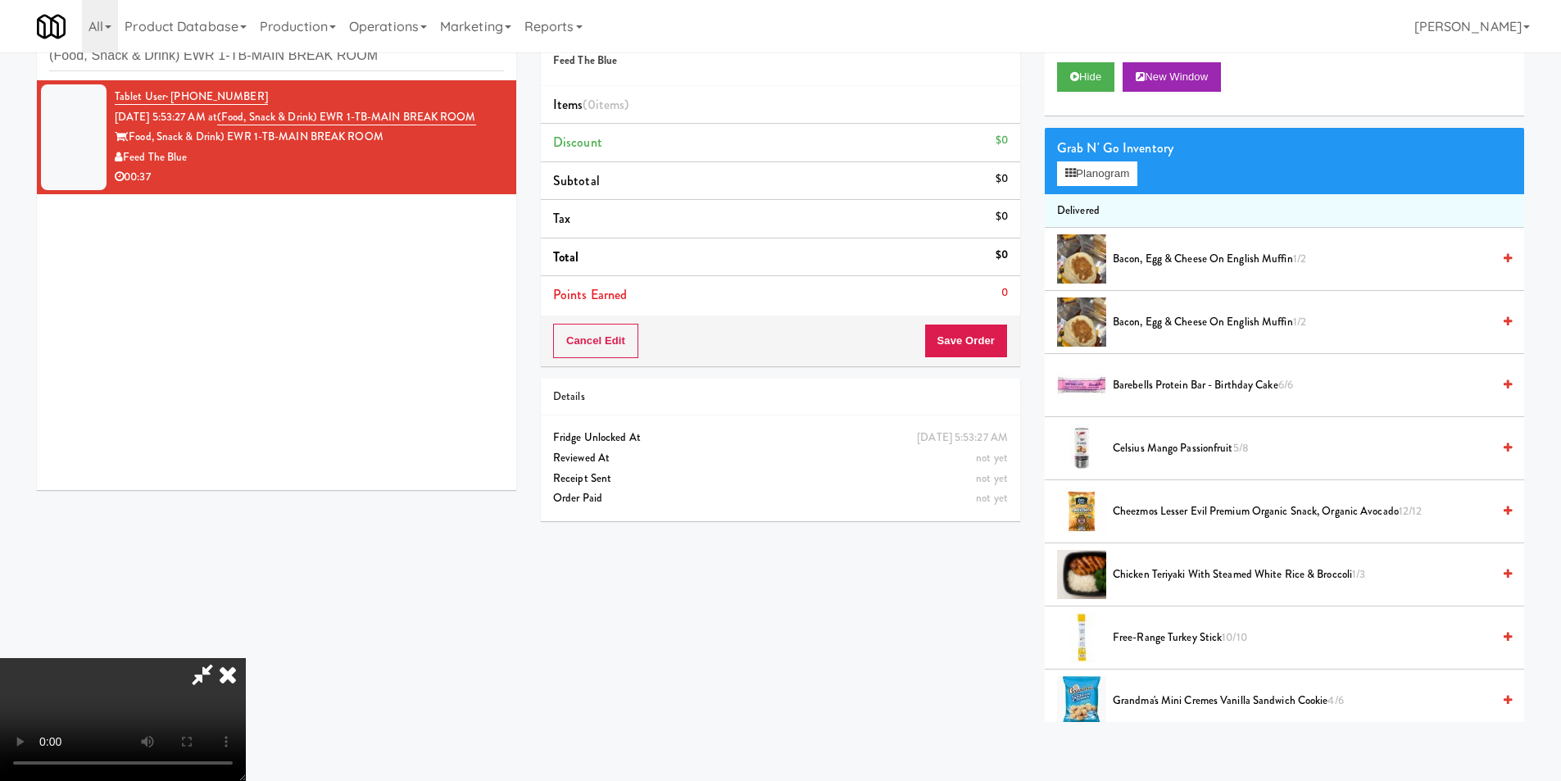
click at [1086, 186] on div "Grab N' Go Inventory Planogram" at bounding box center [1284, 161] width 479 height 66
click at [1086, 179] on button "Planogram" at bounding box center [1097, 173] width 80 height 25
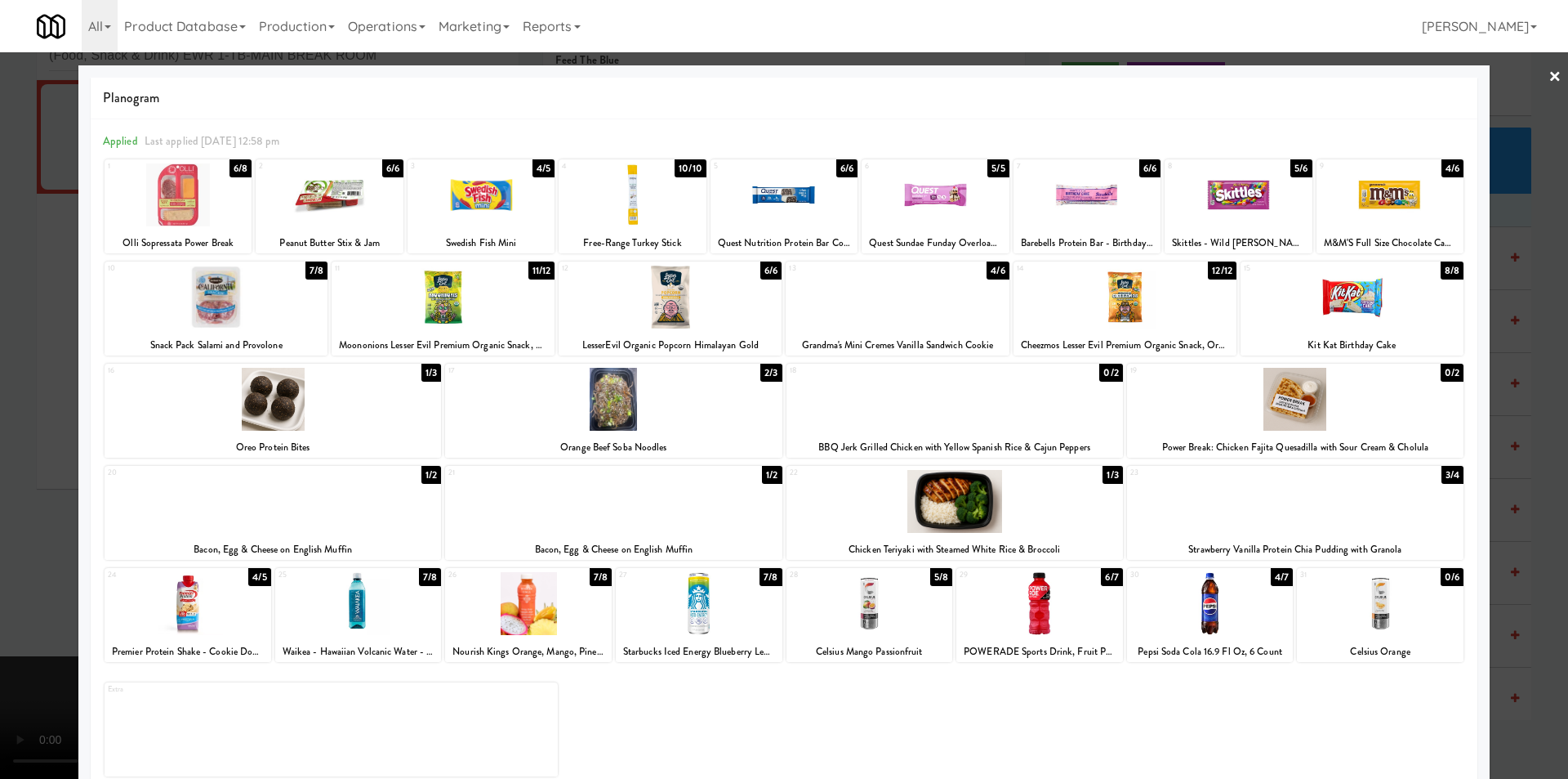
click at [1503, 464] on div at bounding box center [784, 389] width 1568 height 779
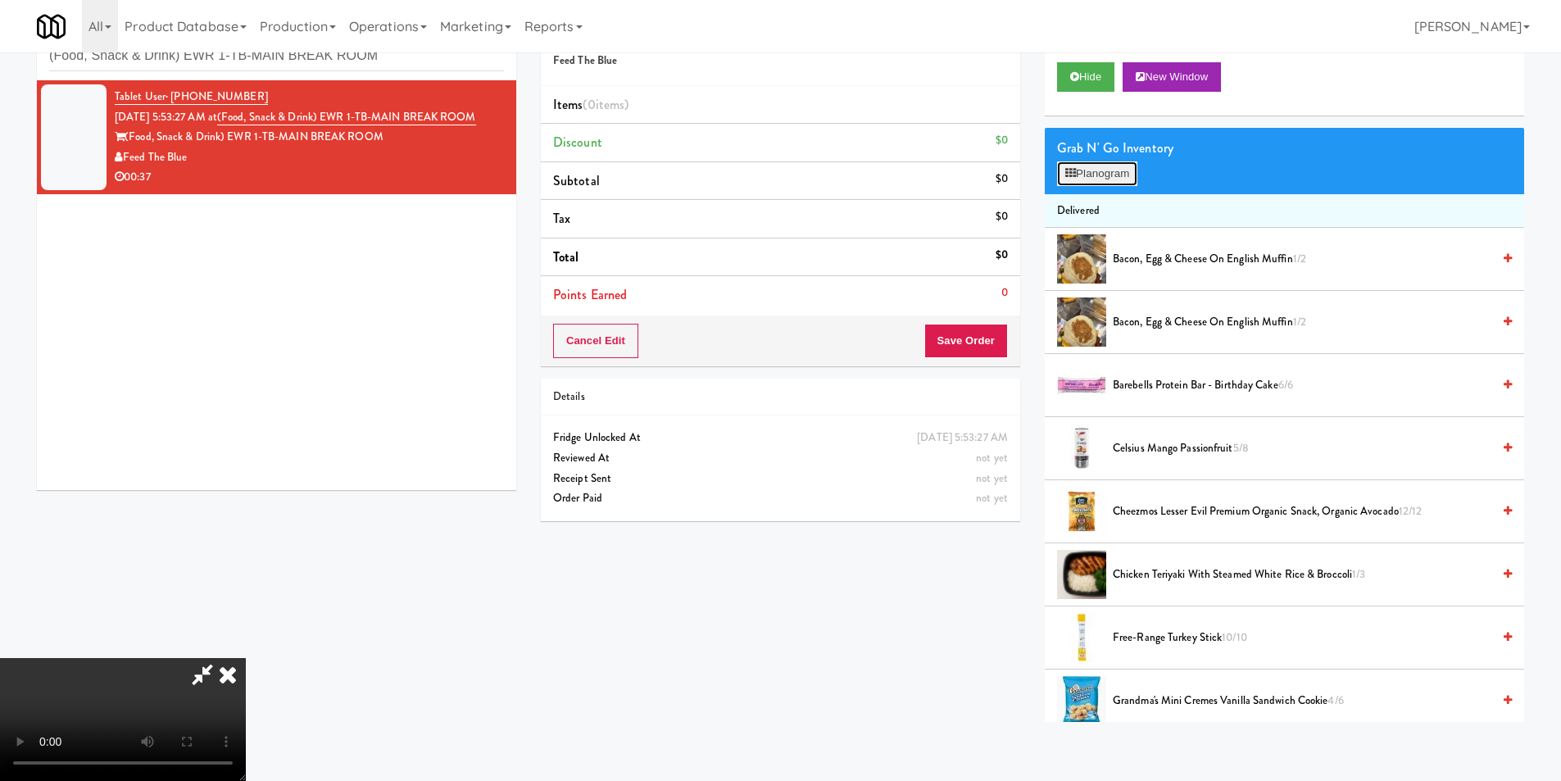
click at [1111, 178] on button "Planogram" at bounding box center [1097, 173] width 80 height 25
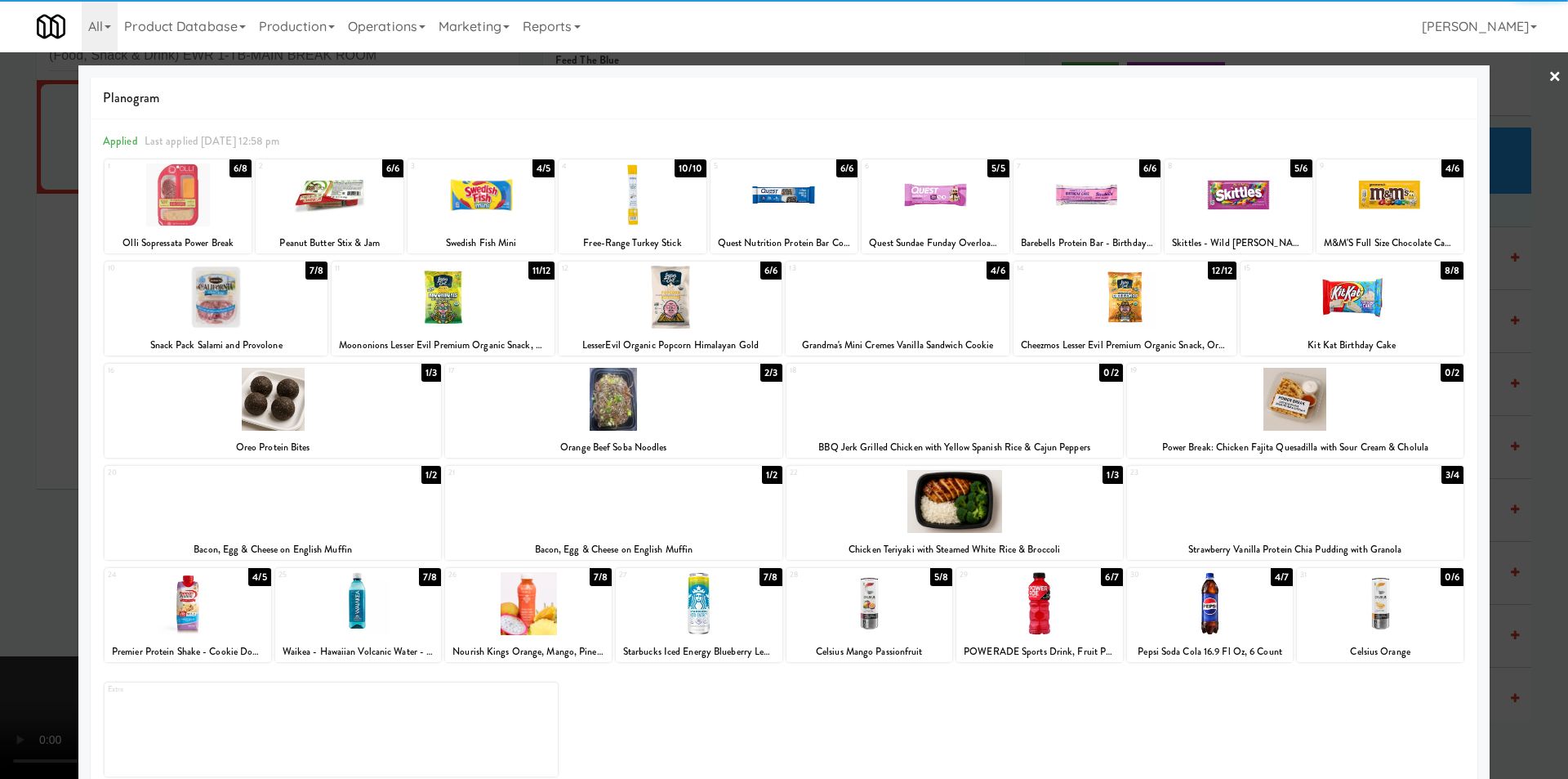
click at [1019, 593] on div at bounding box center [1039, 602] width 166 height 63
click at [1540, 474] on div at bounding box center [784, 389] width 1568 height 779
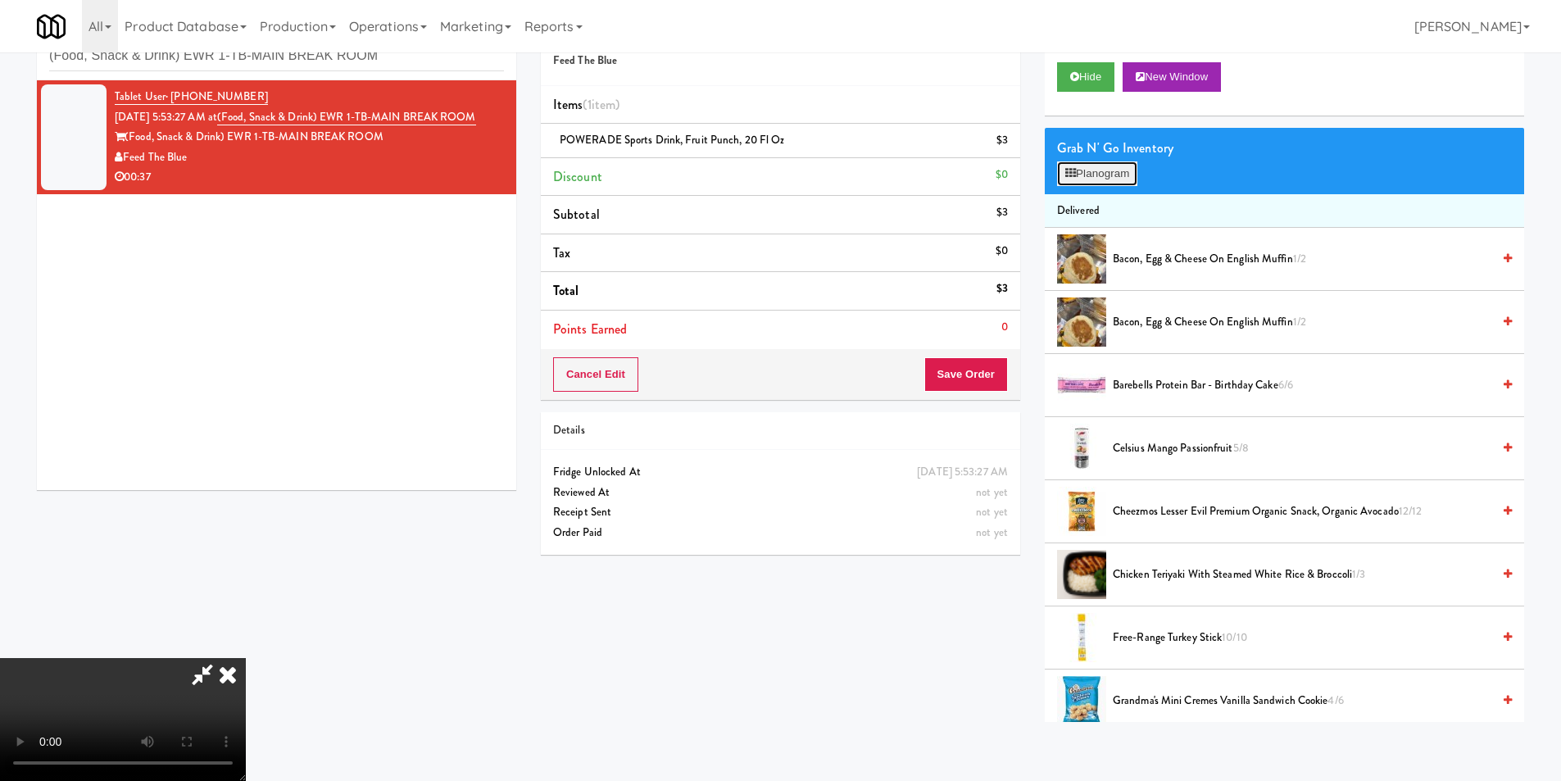
click at [1131, 168] on button "Planogram" at bounding box center [1097, 173] width 80 height 25
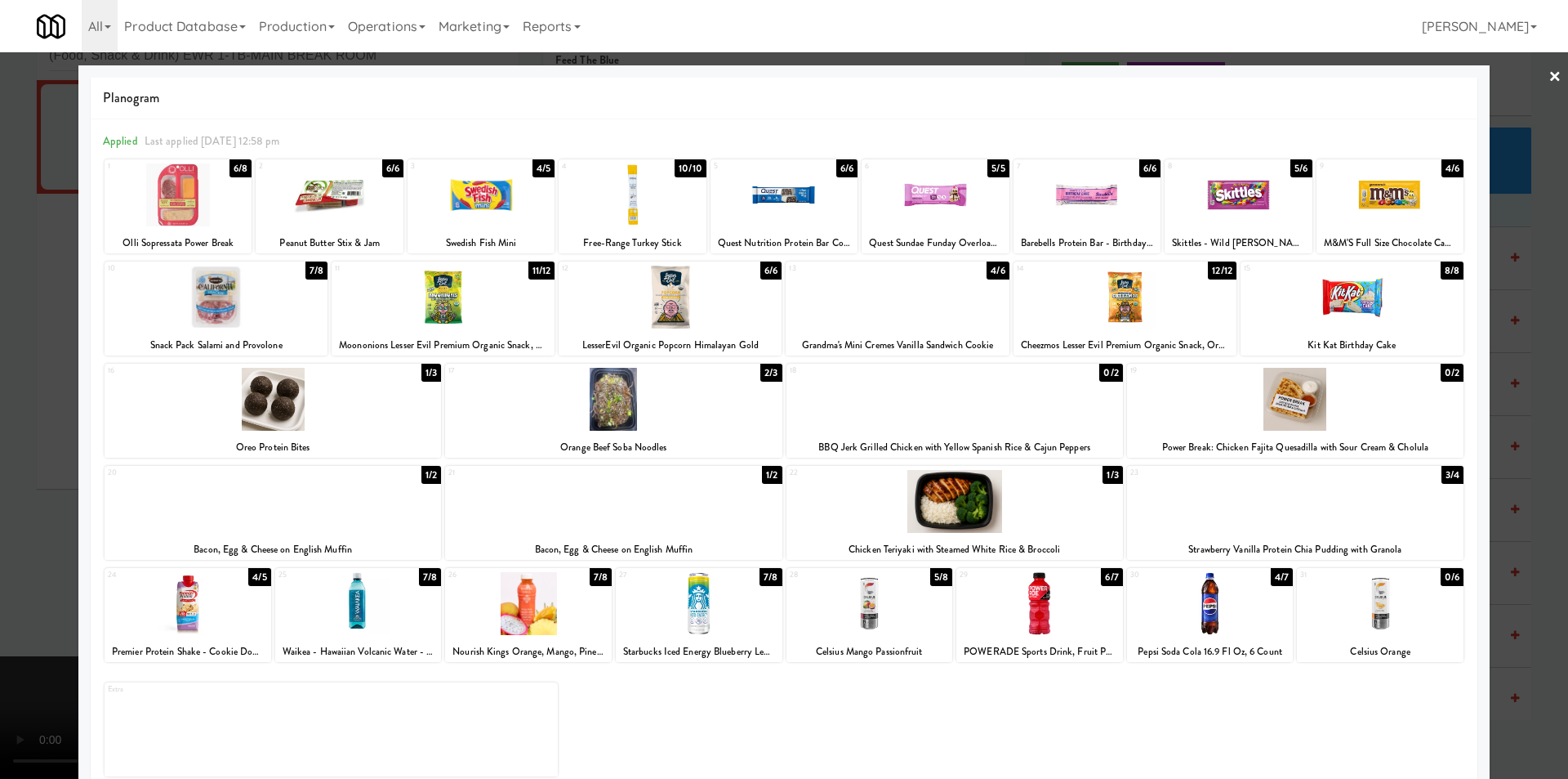
click at [960, 510] on div at bounding box center [955, 501] width 337 height 63
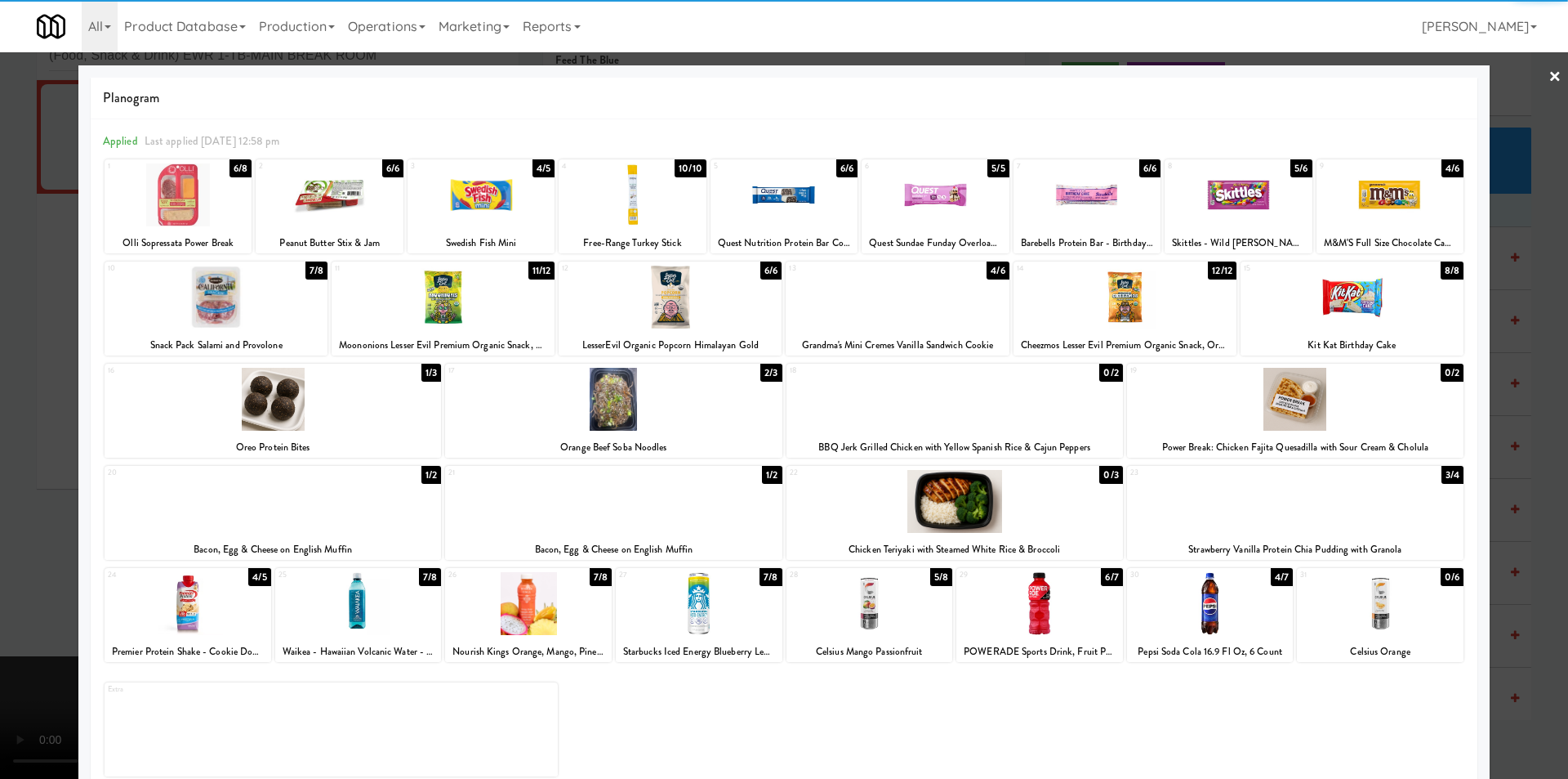
click at [1489, 439] on div at bounding box center [784, 389] width 1568 height 779
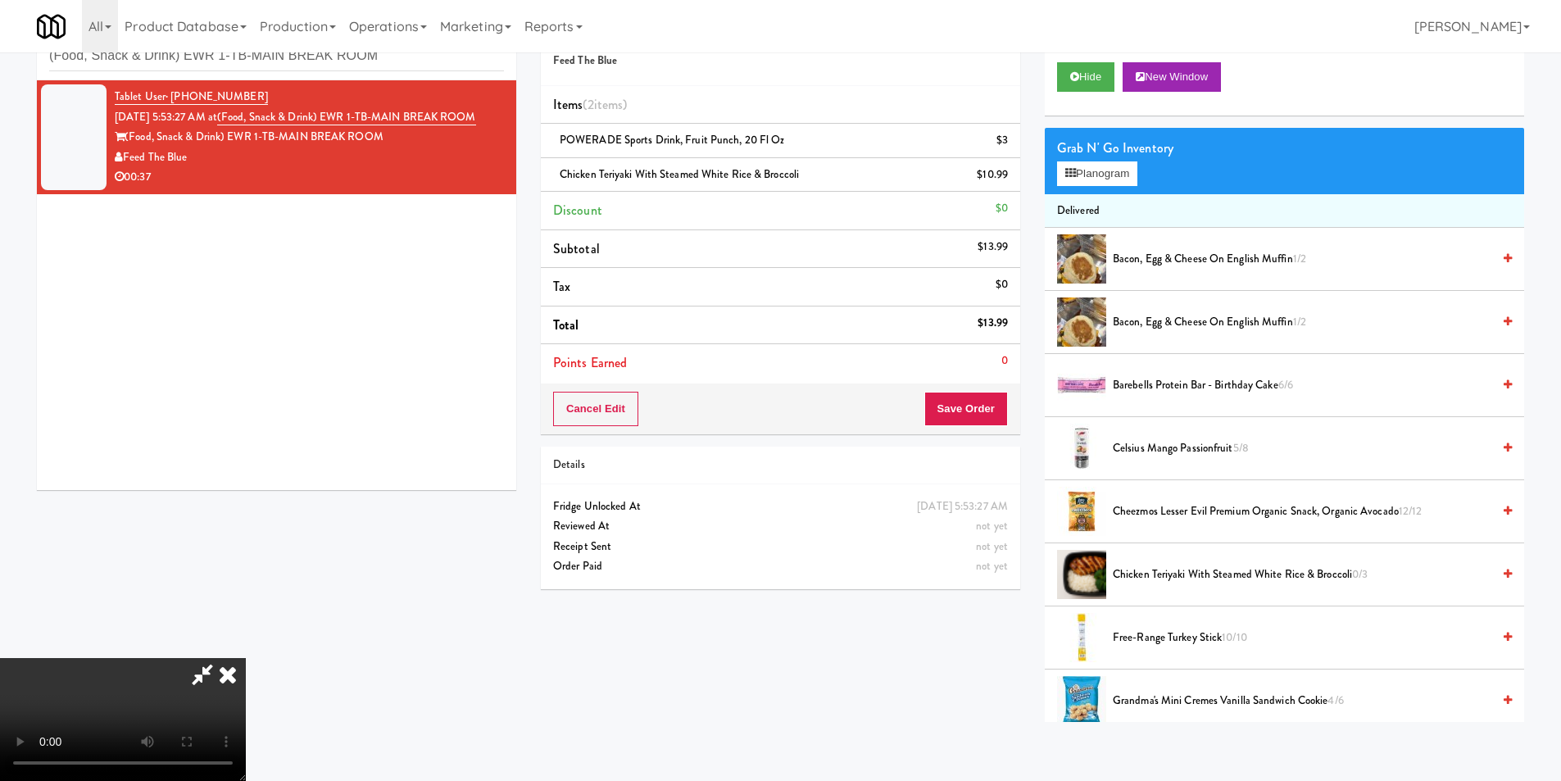
click at [246, 658] on video at bounding box center [123, 719] width 246 height 123
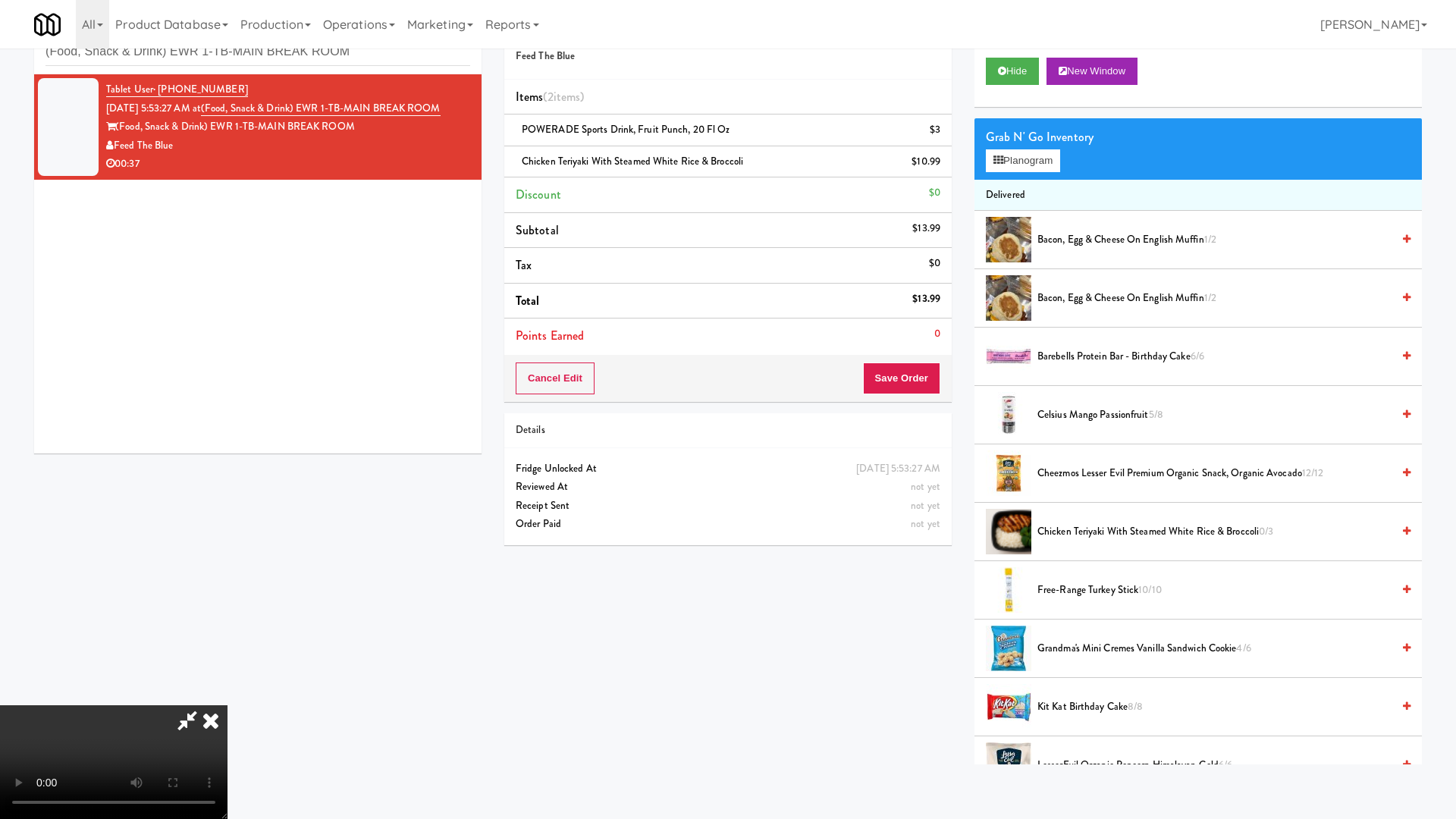
click at [228, 722] on video at bounding box center [114, 762] width 228 height 114
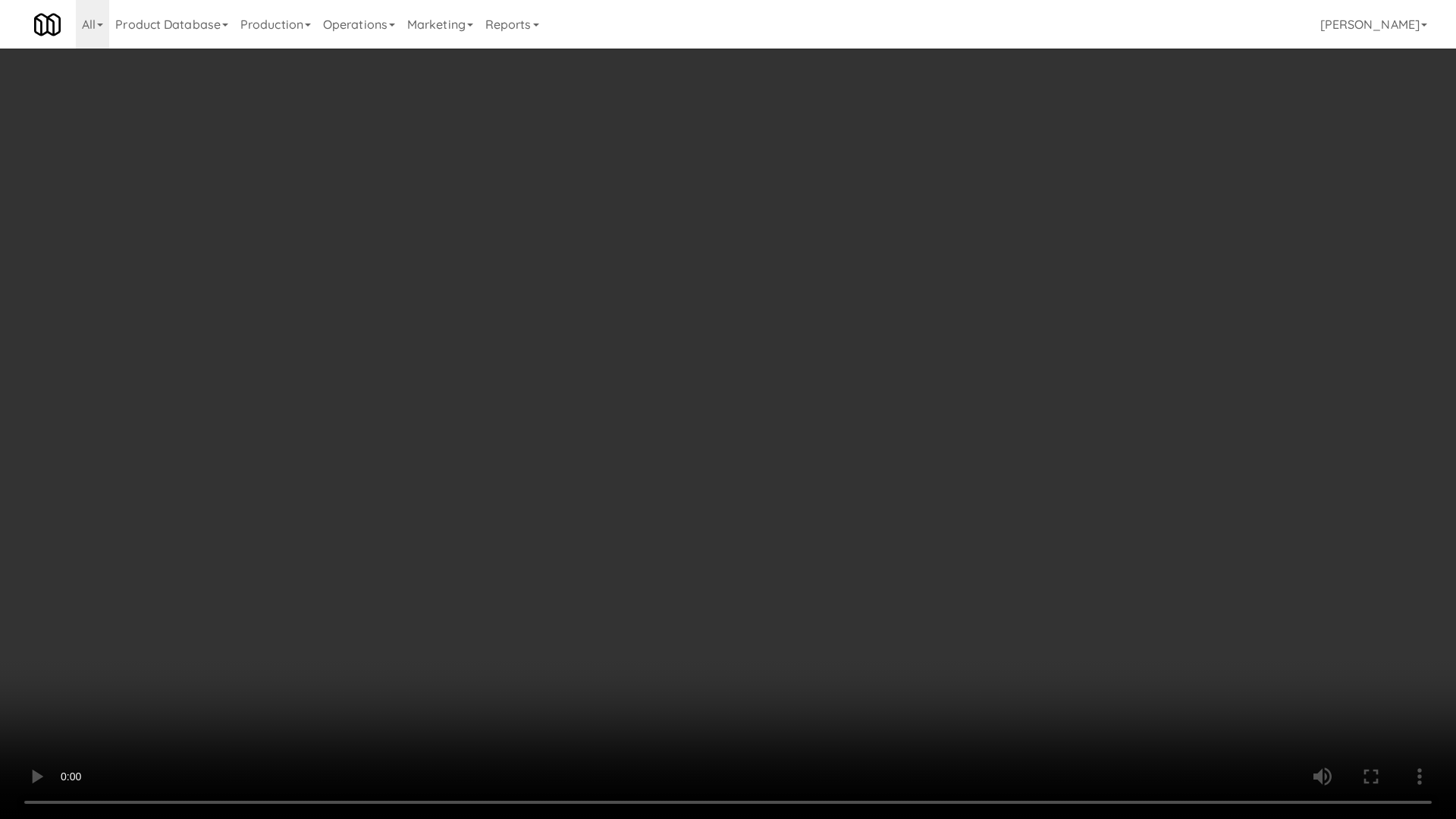
click at [511, 552] on video at bounding box center [728, 409] width 1456 height 819
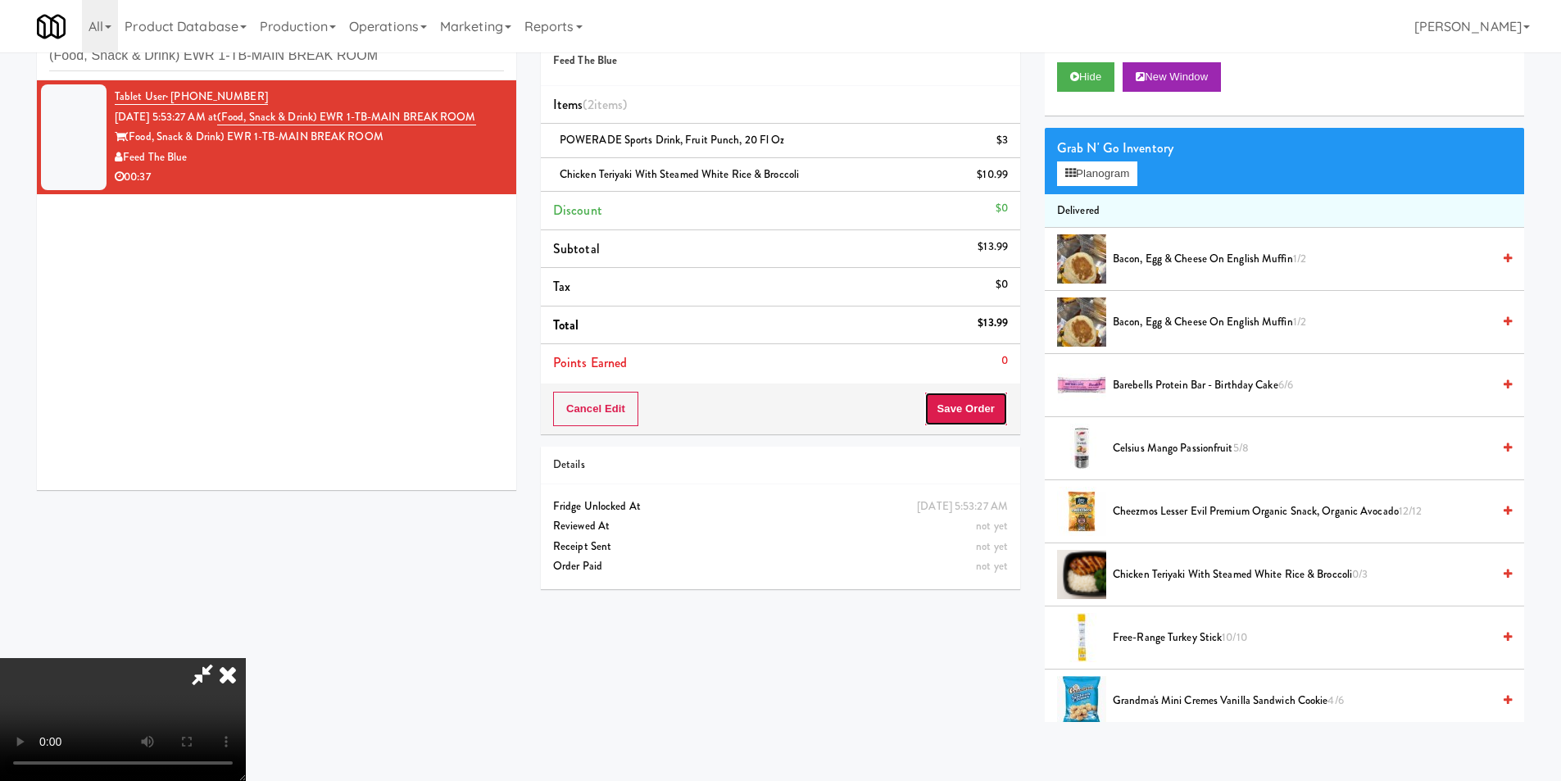
click at [971, 406] on button "Save Order" at bounding box center [966, 409] width 84 height 34
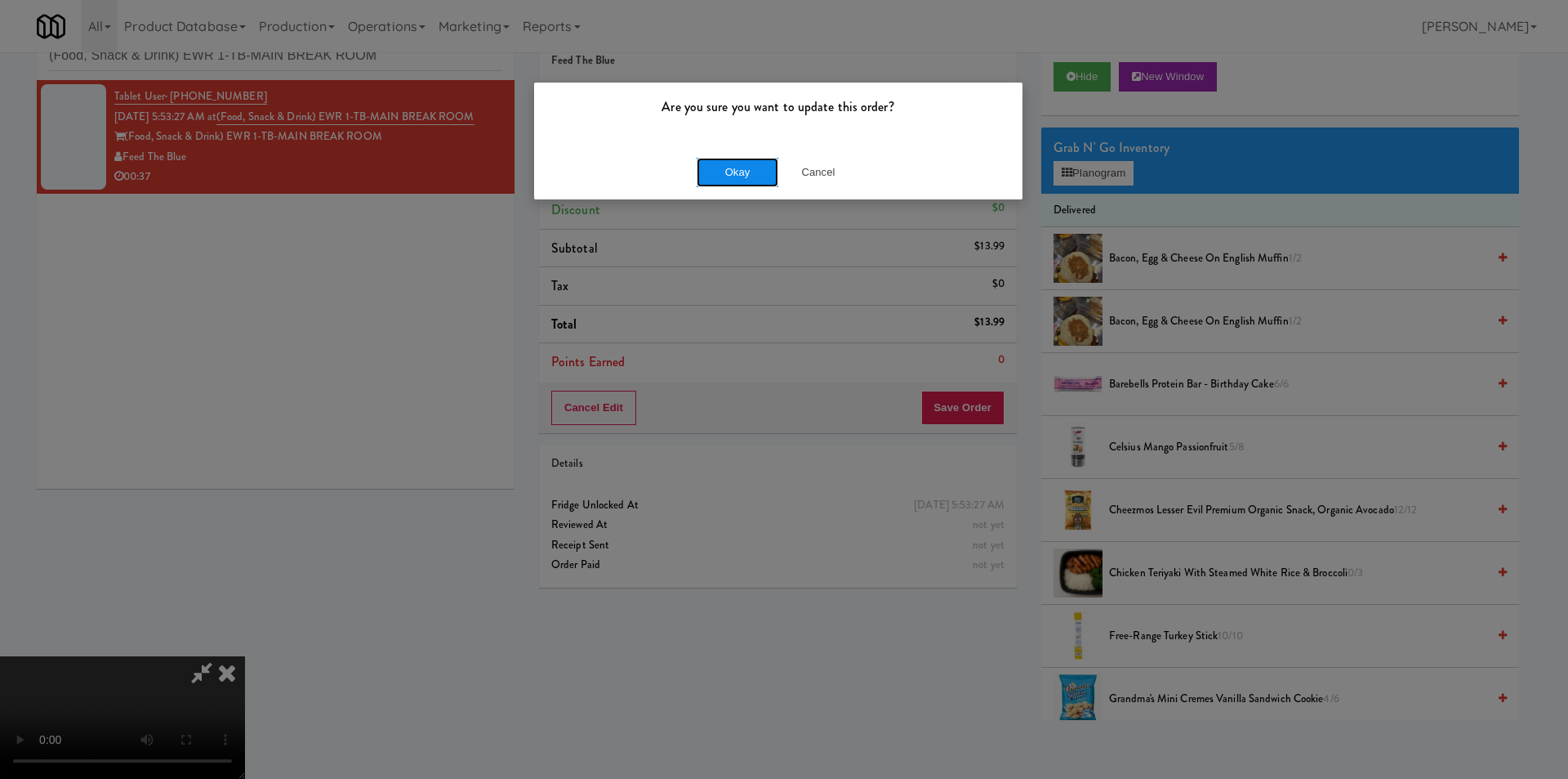
click at [759, 158] on button "Okay" at bounding box center [738, 172] width 82 height 29
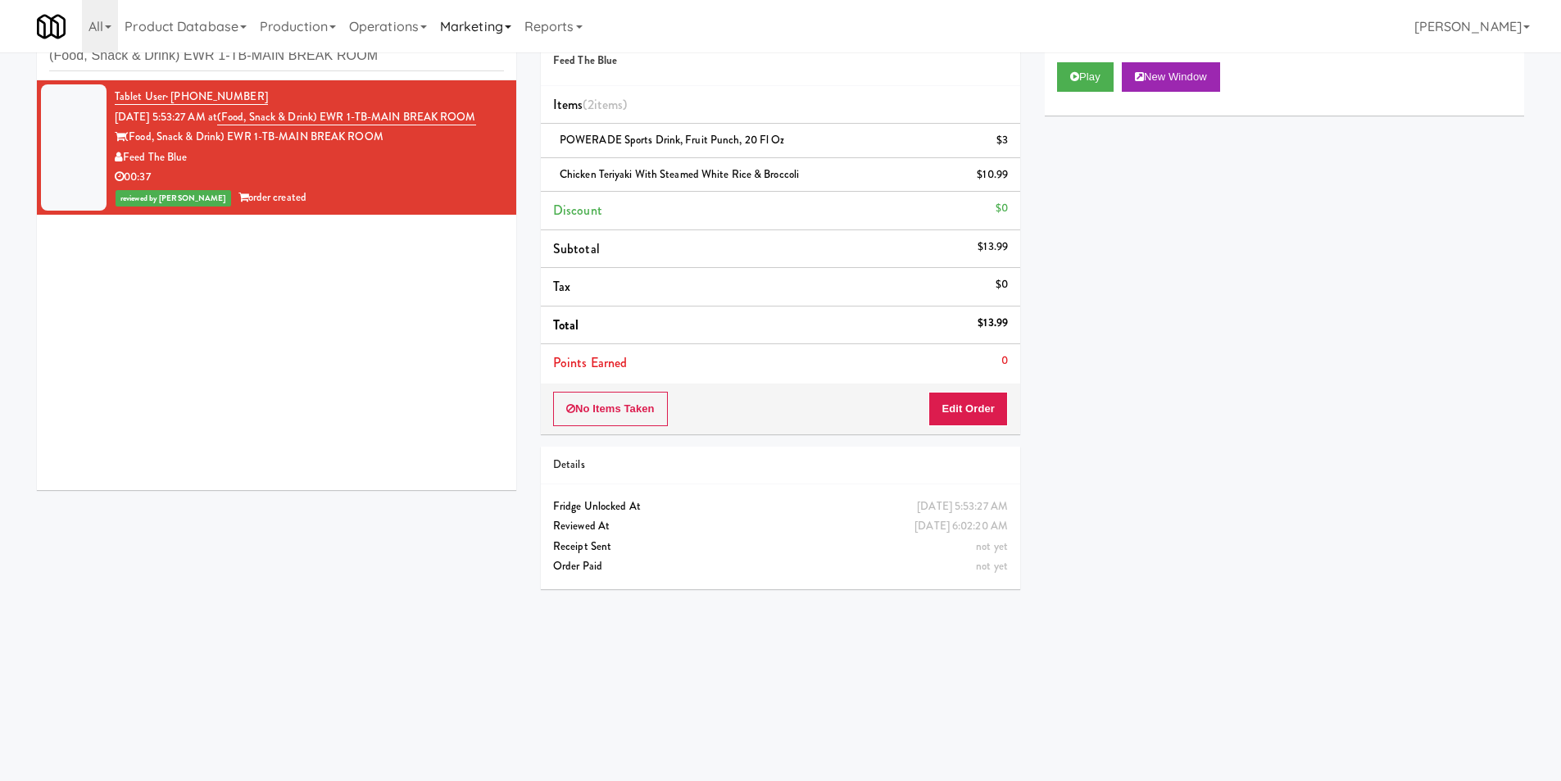
click at [465, 48] on link "Marketing" at bounding box center [475, 26] width 84 height 52
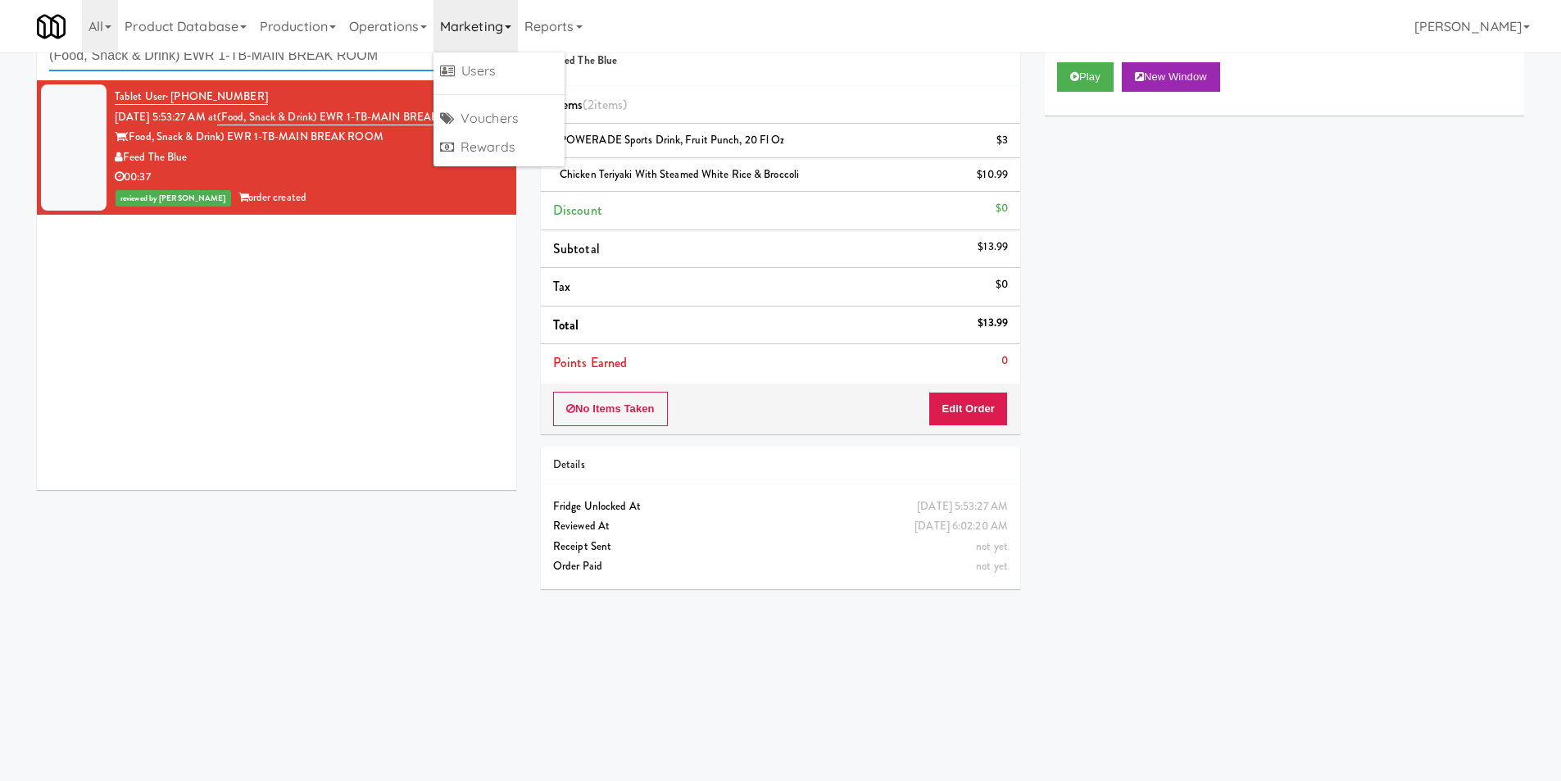
click at [423, 59] on input "(Food, Snack & Drink) EWR 1-TB-MAIN BREAK ROOM" at bounding box center [276, 56] width 455 height 30
paste input "[PERSON_NAME] - Combo"
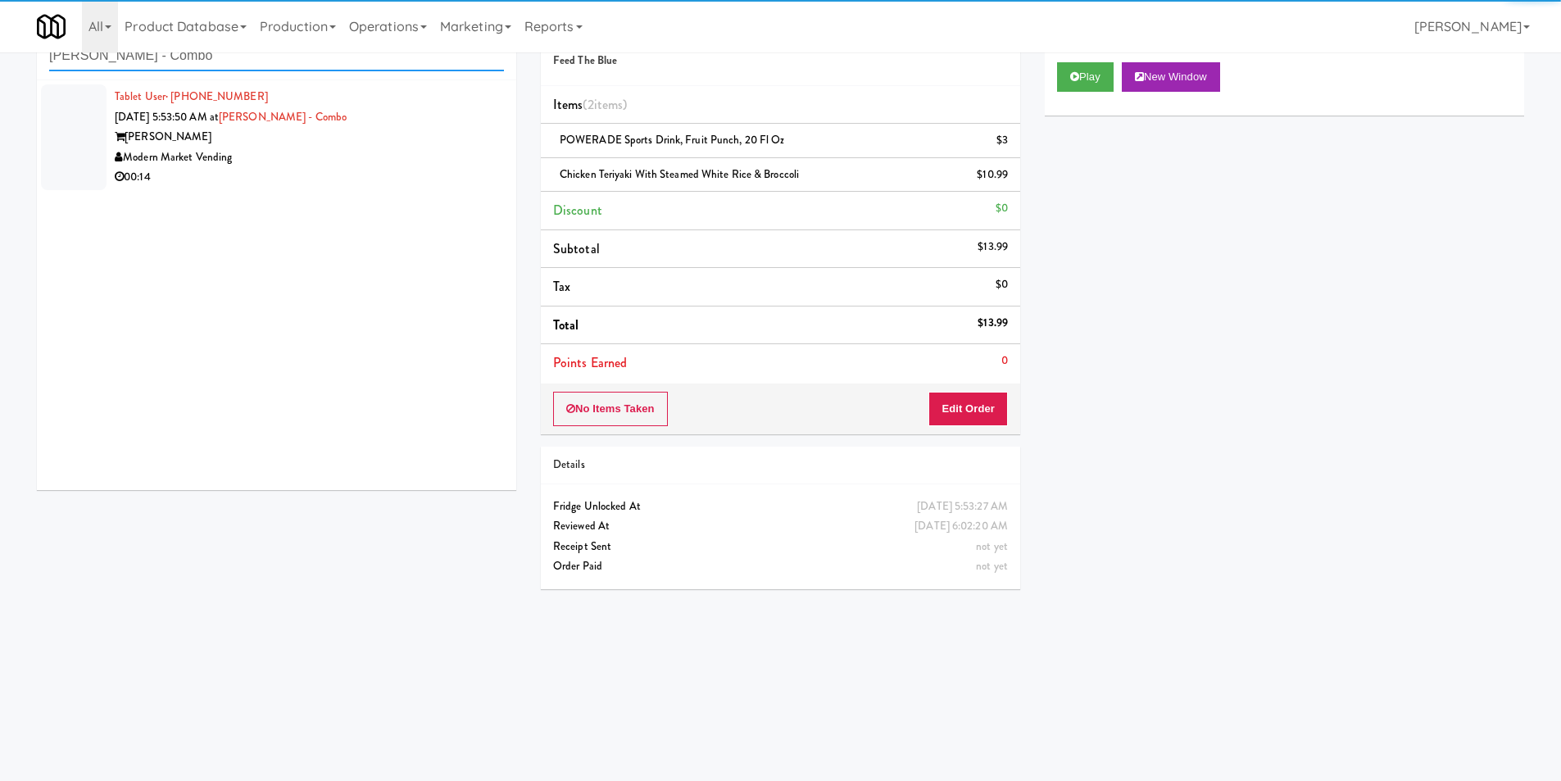
type input "[PERSON_NAME] - Combo"
click at [415, 192] on li "Tablet User · (512) 876-7280 [DATE] 5:53:50 AM at [PERSON_NAME][GEOGRAPHIC_DATA…" at bounding box center [276, 137] width 479 height 114
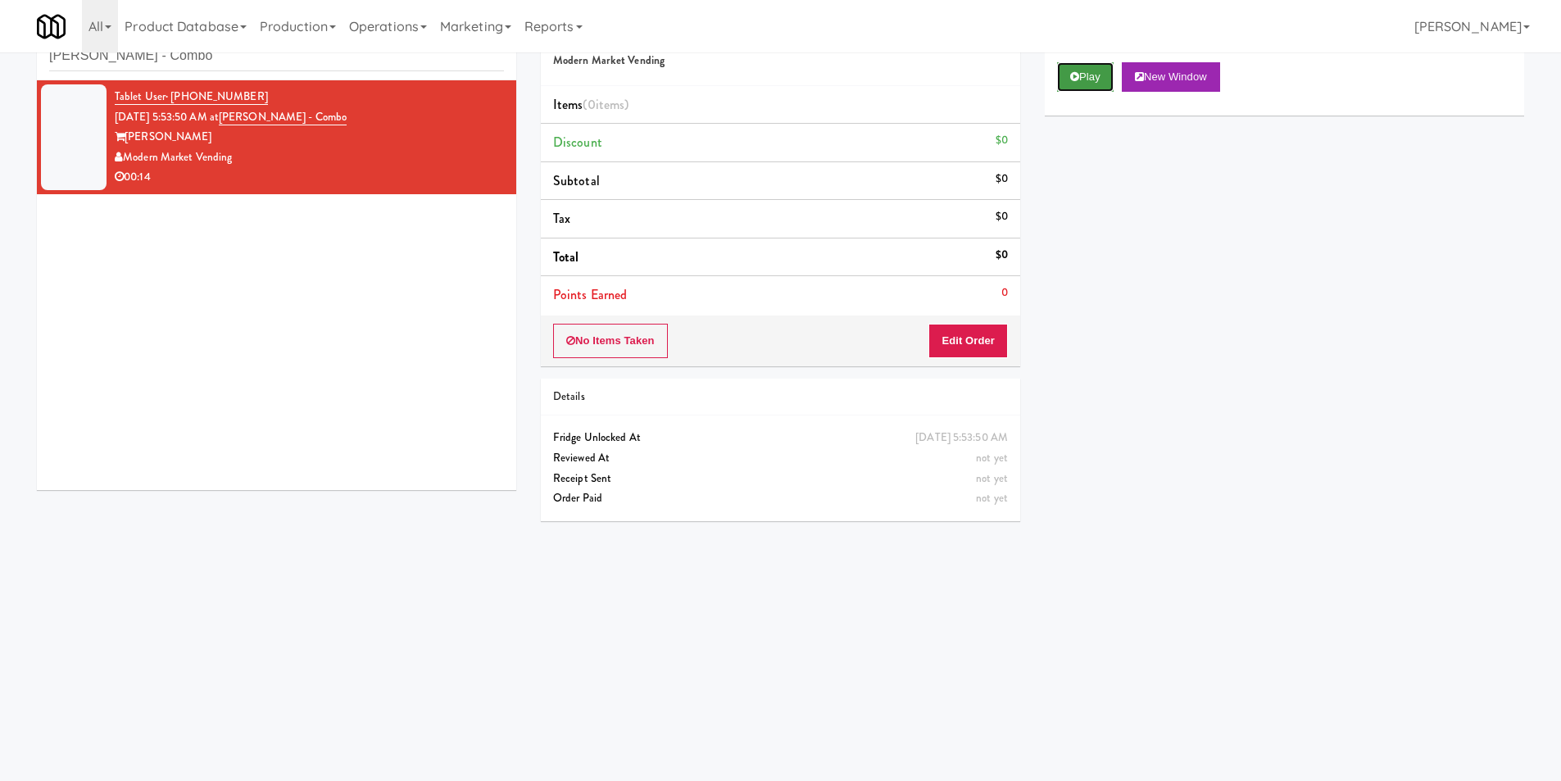
click at [1099, 87] on button "Play" at bounding box center [1085, 76] width 57 height 29
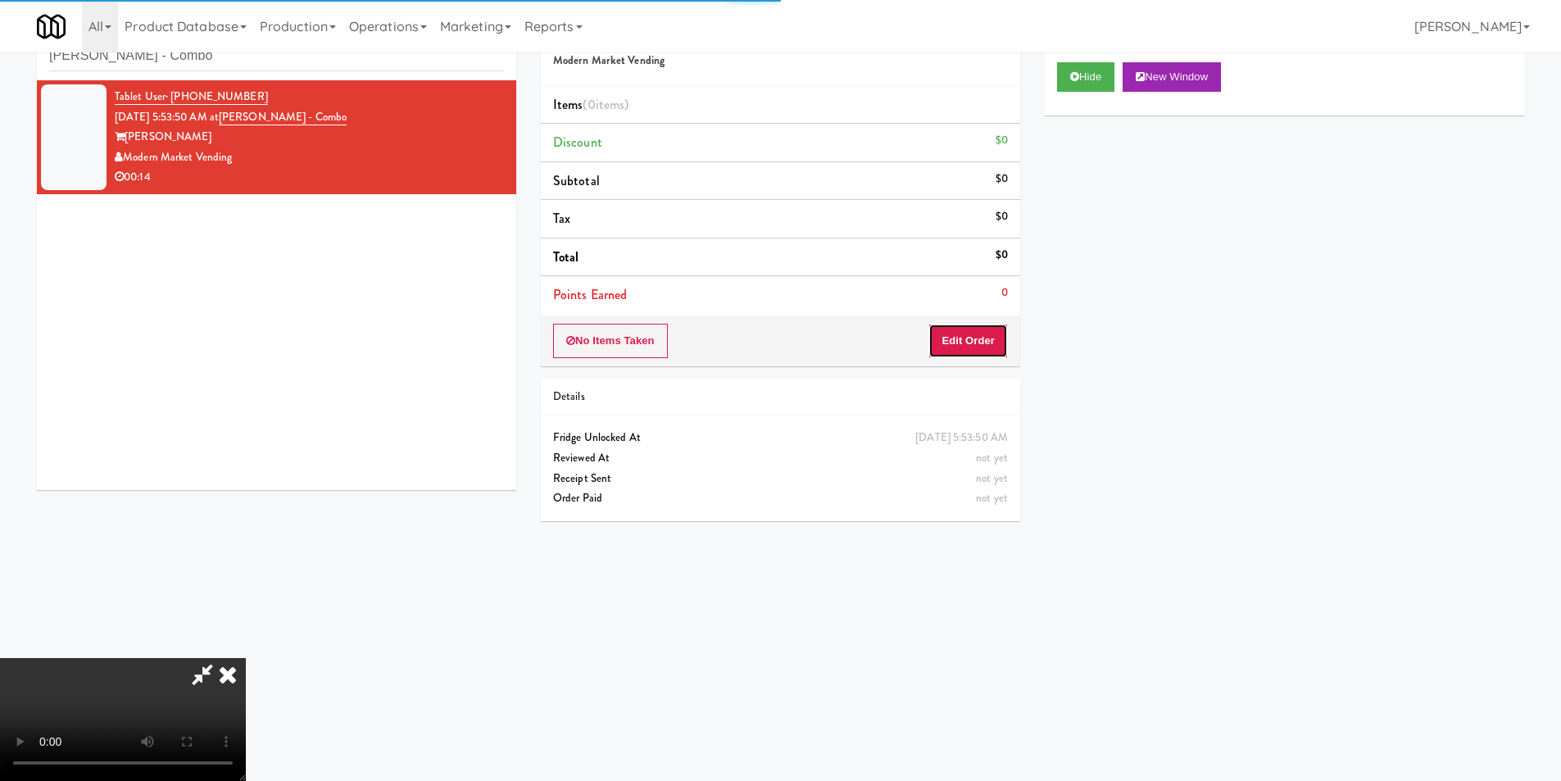
click at [997, 354] on button "Edit Order" at bounding box center [967, 341] width 79 height 34
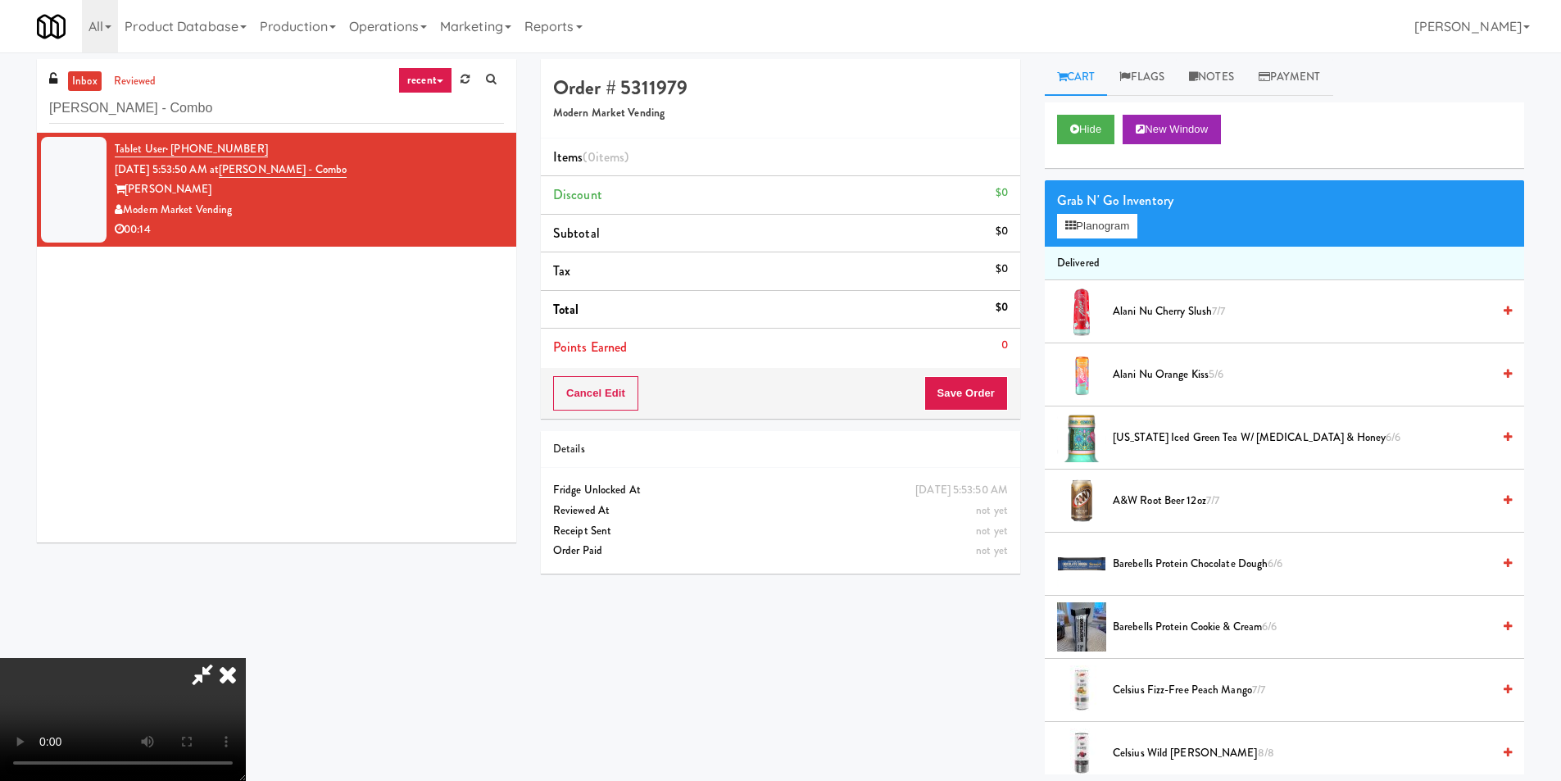
click at [246, 658] on video at bounding box center [123, 719] width 246 height 123
drag, startPoint x: 782, startPoint y: 439, endPoint x: 818, endPoint y: 473, distance: 48.7
click at [246, 658] on video at bounding box center [123, 719] width 246 height 123
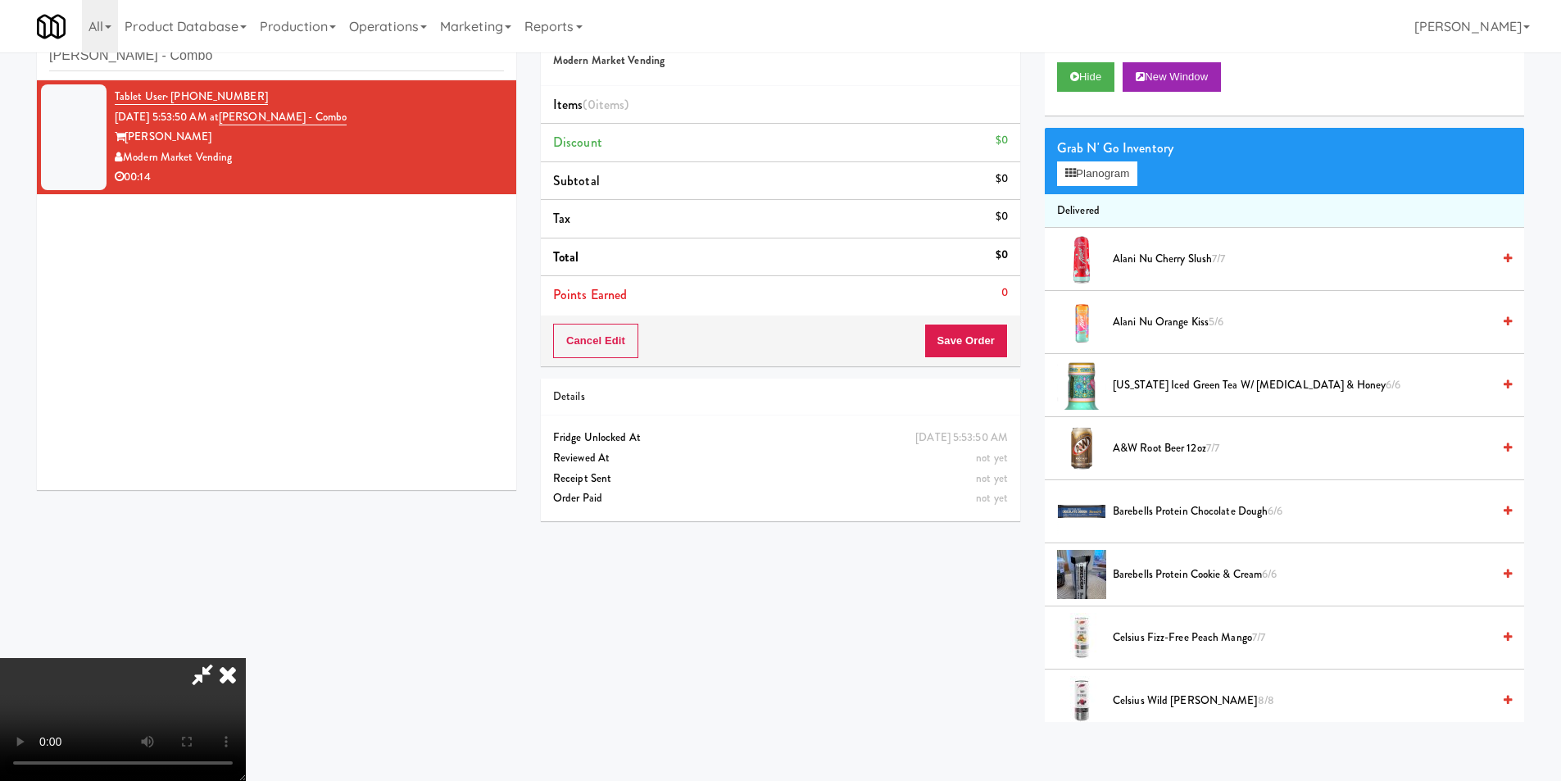
click at [246, 658] on video at bounding box center [123, 719] width 246 height 123
drag, startPoint x: 746, startPoint y: 424, endPoint x: 755, endPoint y: 433, distance: 12.2
click at [246, 658] on video at bounding box center [123, 719] width 246 height 123
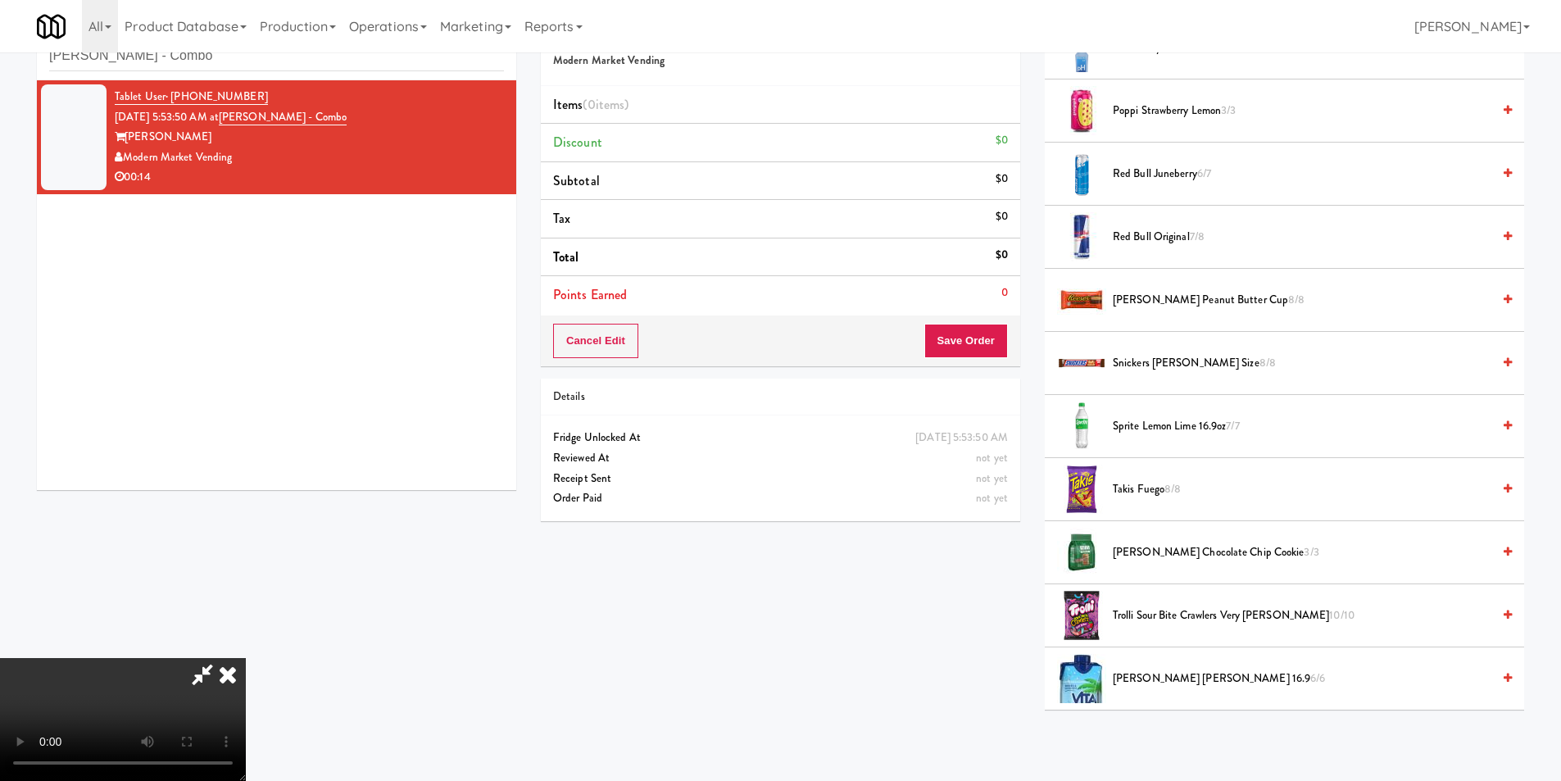
scroll to position [1884, 0]
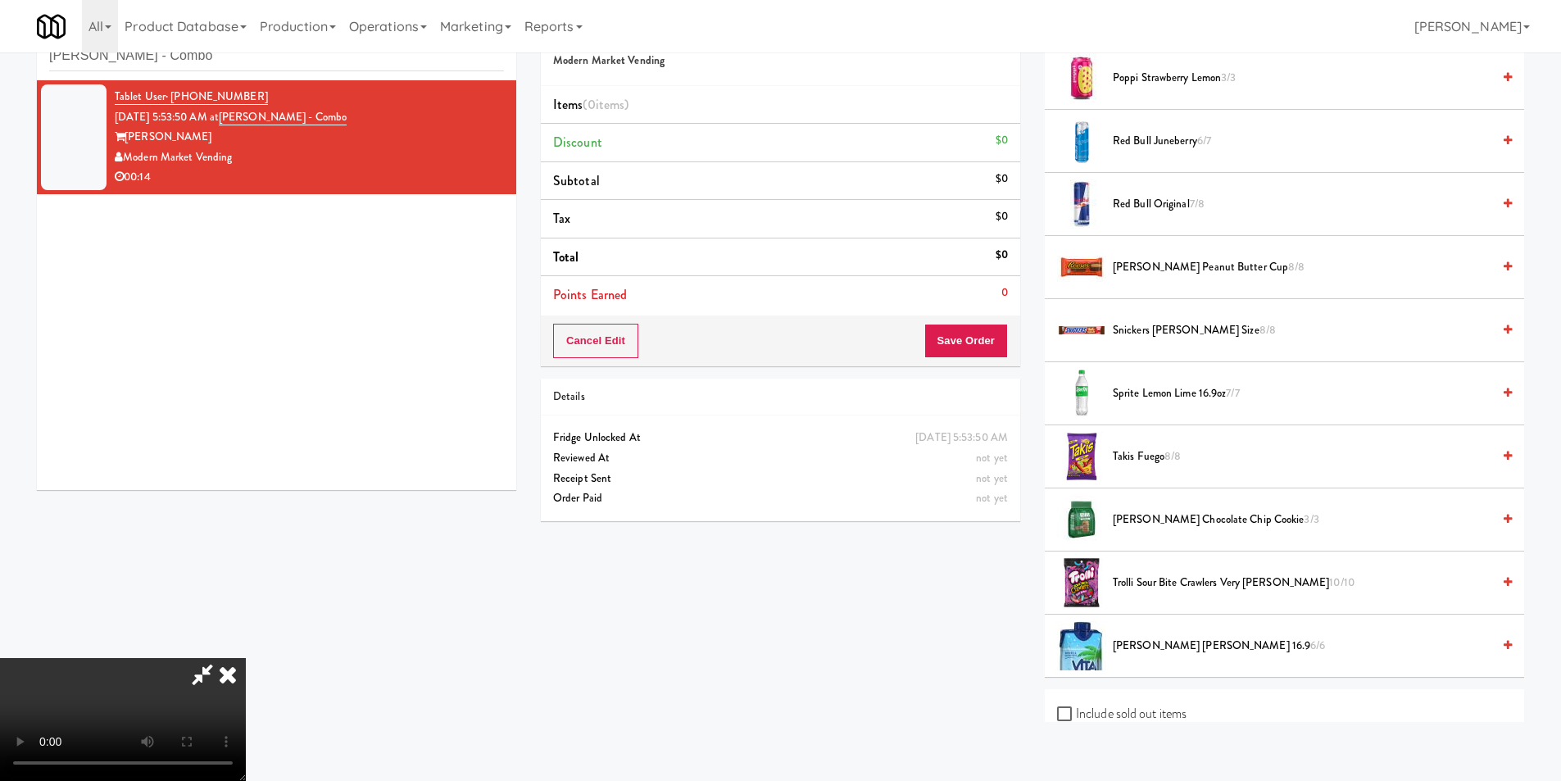
click at [1133, 397] on span "Sprite Lemon Lime 16.9oz 7/7" at bounding box center [1302, 393] width 378 height 20
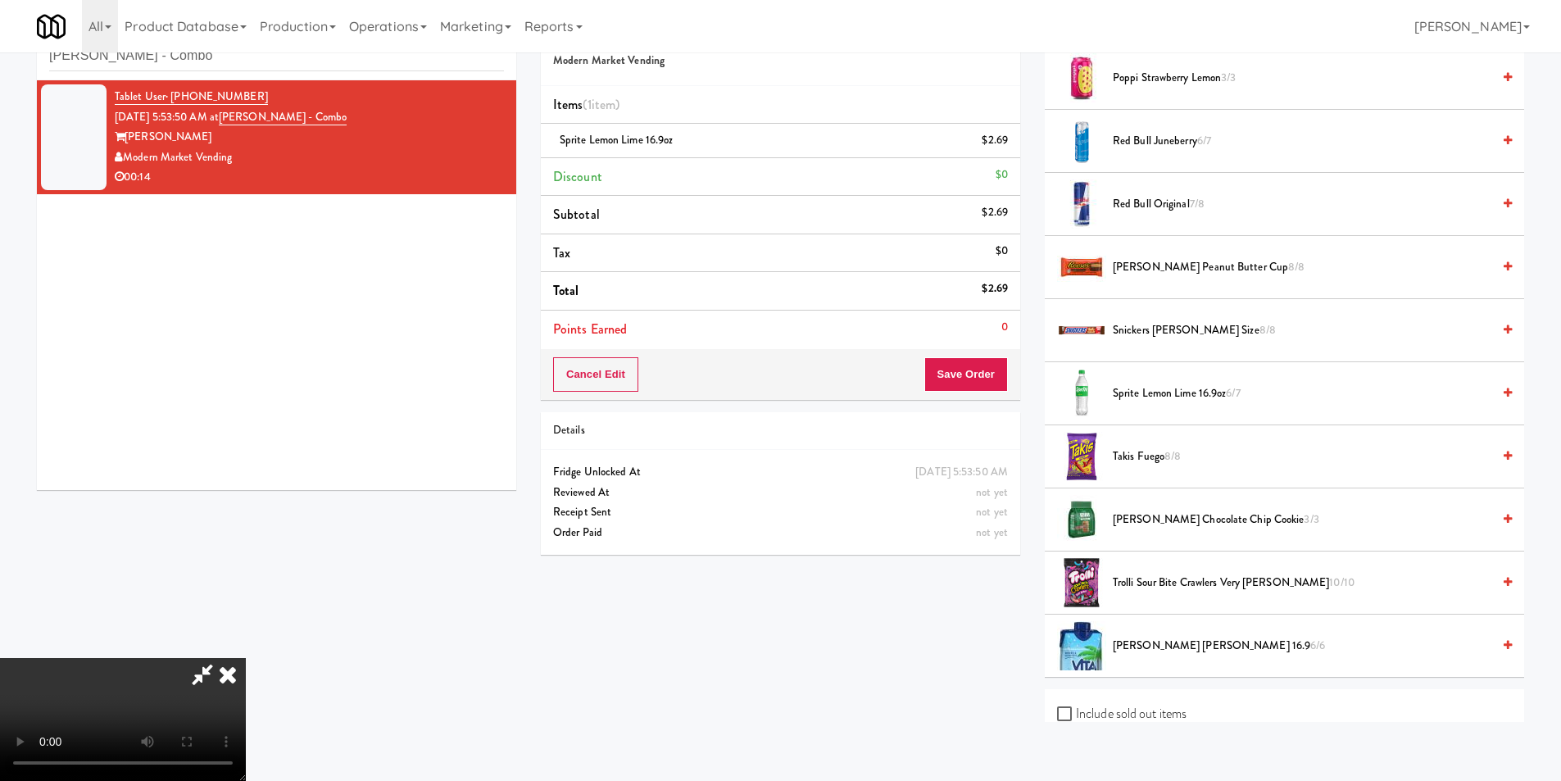
scroll to position [2, 0]
click at [941, 376] on button "Save Order" at bounding box center [966, 374] width 84 height 34
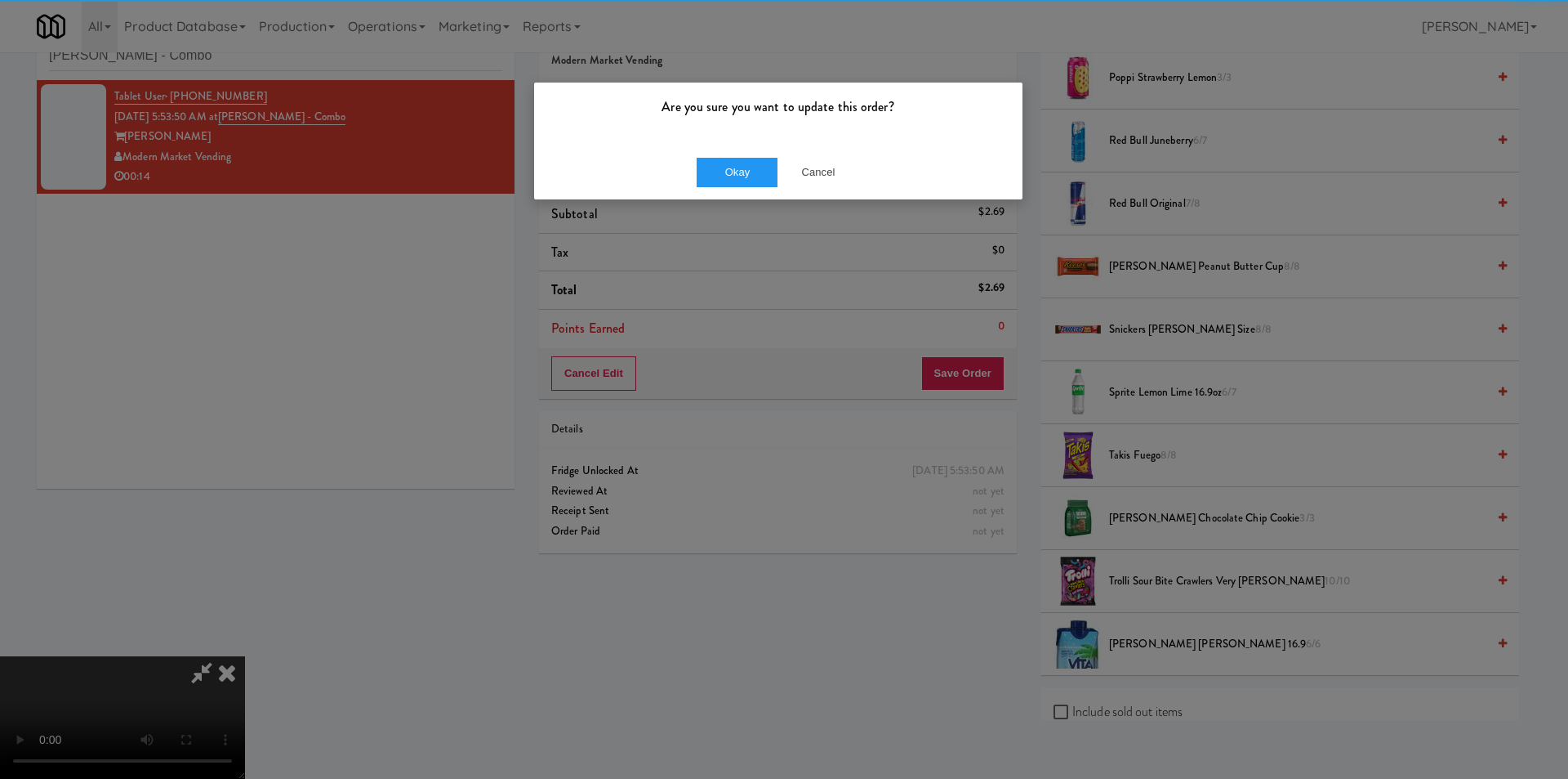
click at [742, 188] on div "Okay Cancel" at bounding box center [779, 172] width 488 height 55
click at [739, 171] on button "Okay" at bounding box center [738, 172] width 82 height 29
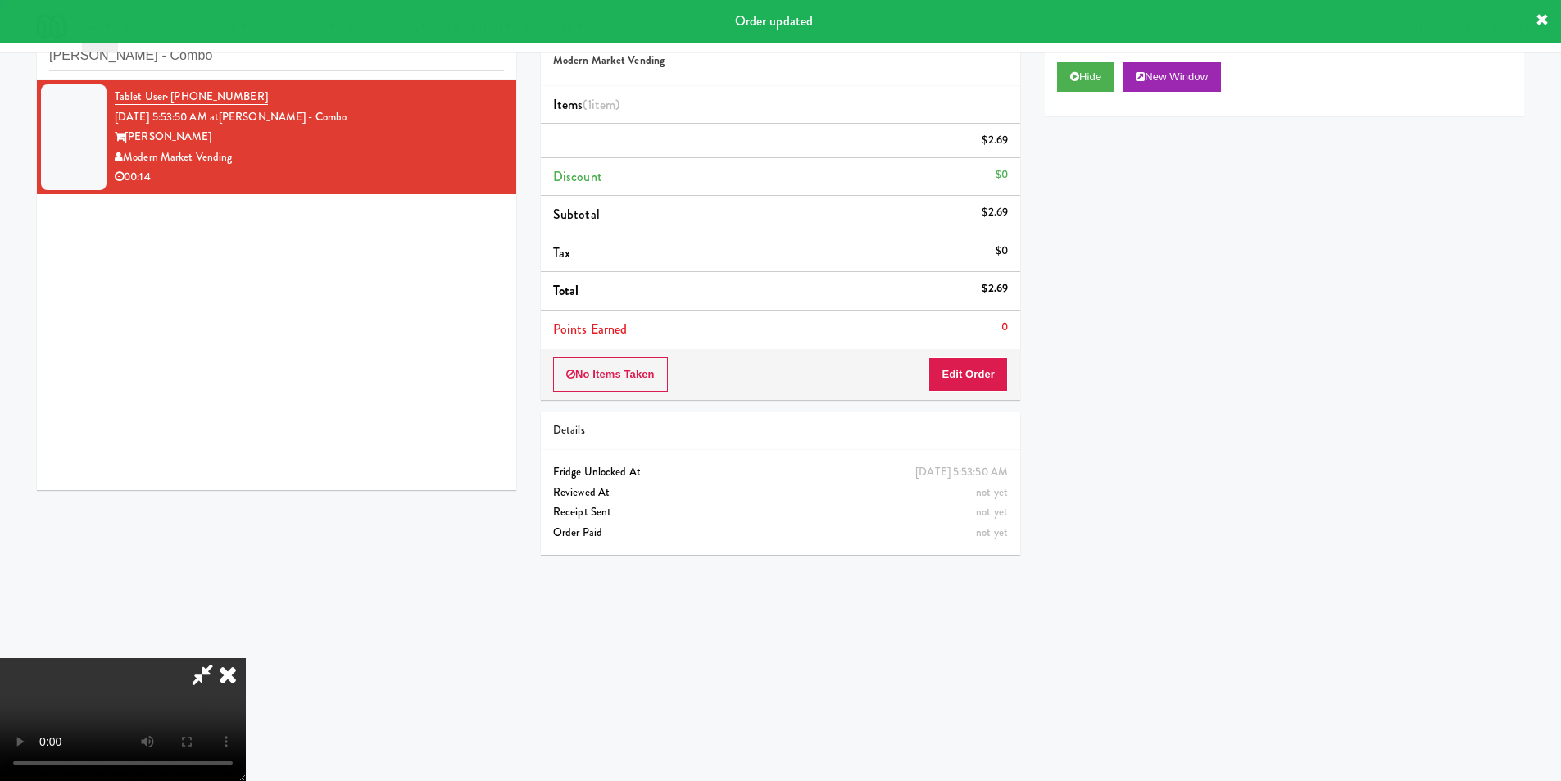
scroll to position [0, 0]
